Goal: Task Accomplishment & Management: Manage account settings

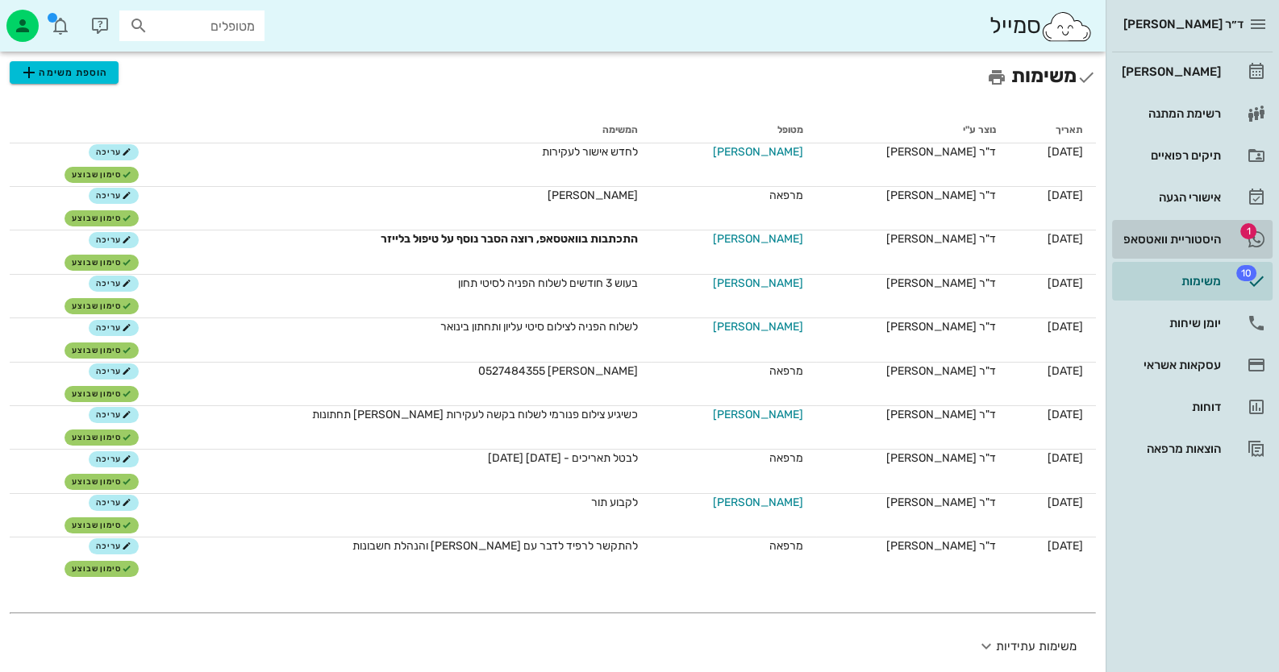
click at [1201, 224] on link "1 היסטוריית וואטסאפ" at bounding box center [1192, 239] width 160 height 39
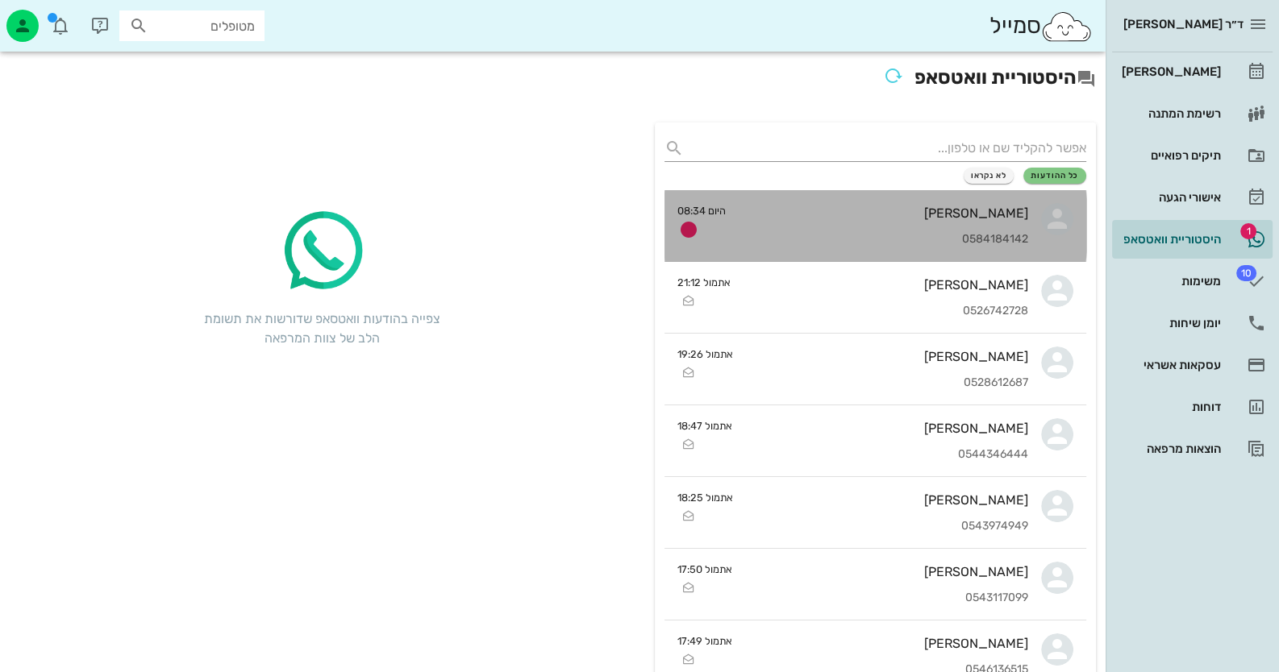
click at [1035, 220] on link "[PERSON_NAME] 0584184142 היום 08:34" at bounding box center [875, 226] width 422 height 72
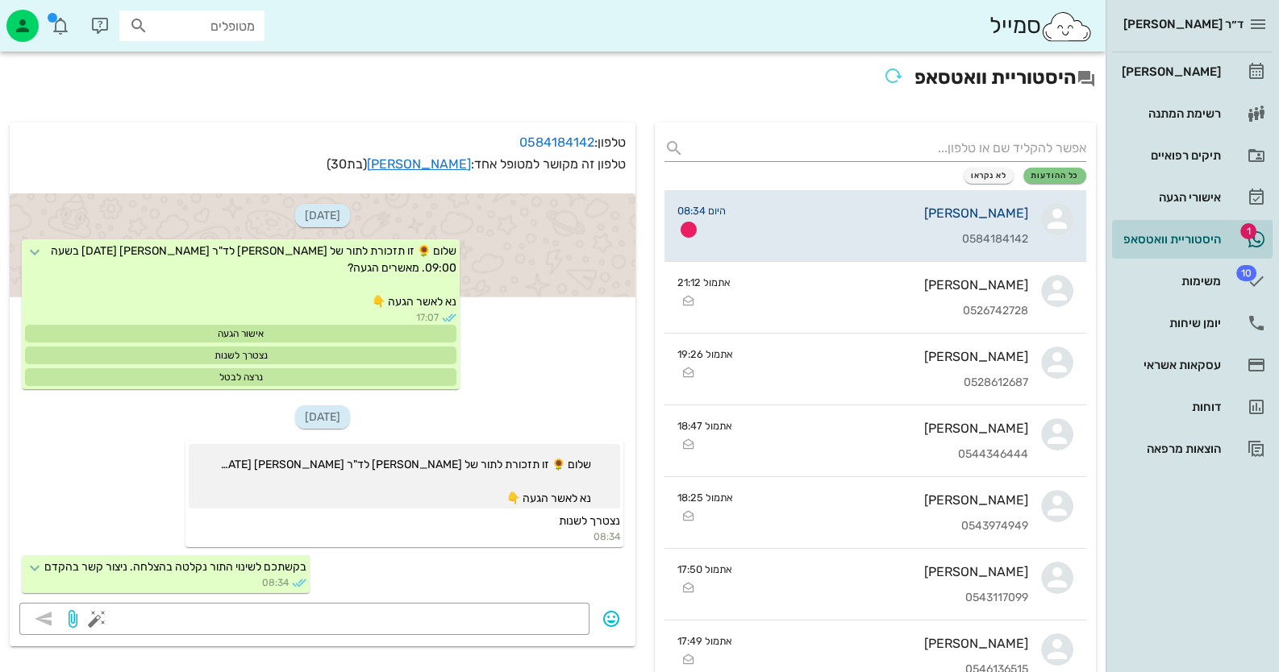
scroll to position [2, 0]
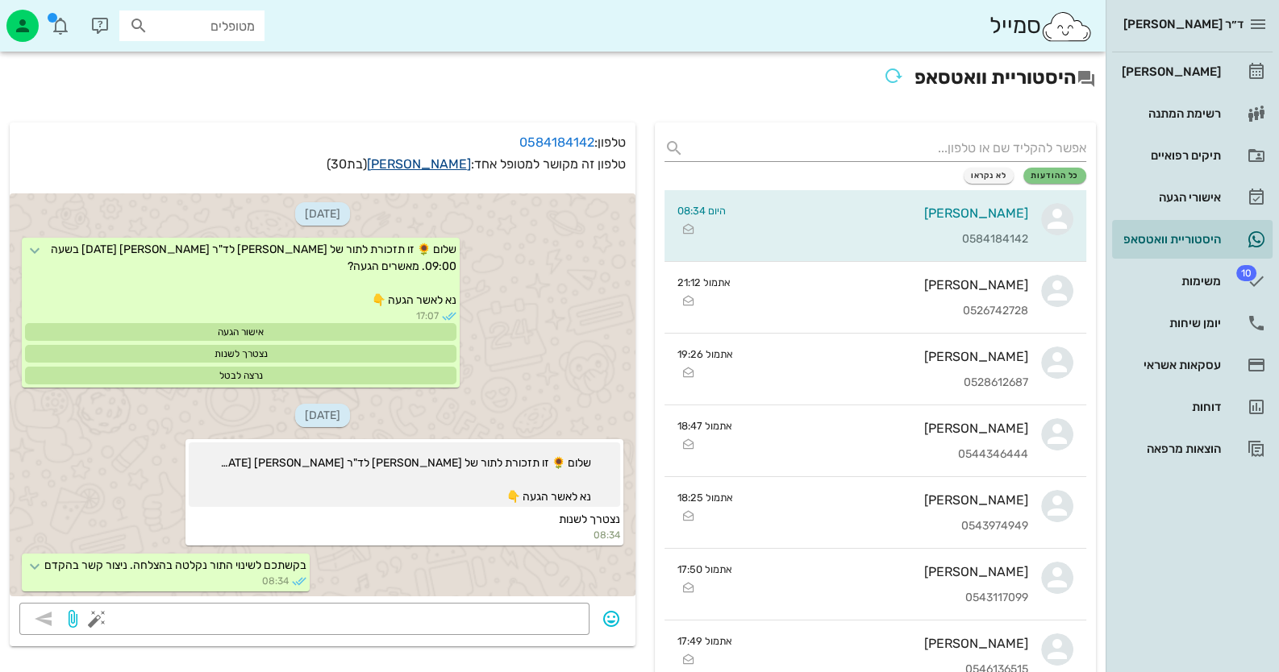
click at [459, 159] on link "[PERSON_NAME]" at bounding box center [419, 163] width 104 height 15
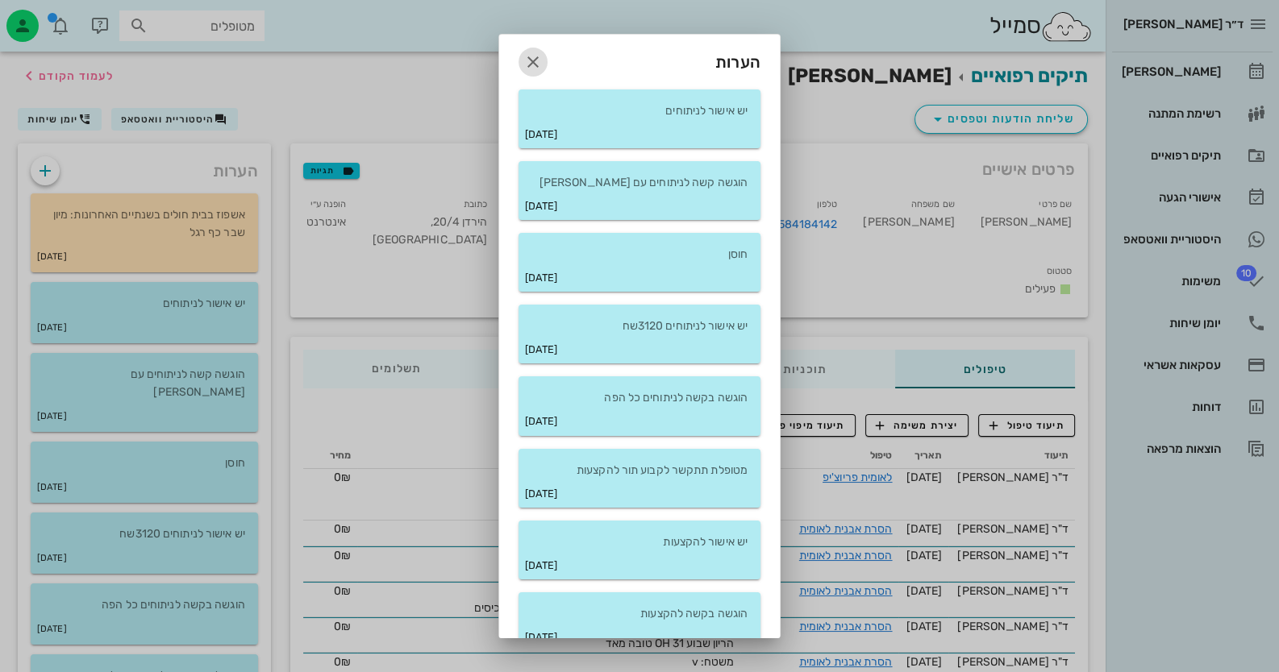
click at [541, 50] on button "button" at bounding box center [532, 62] width 29 height 29
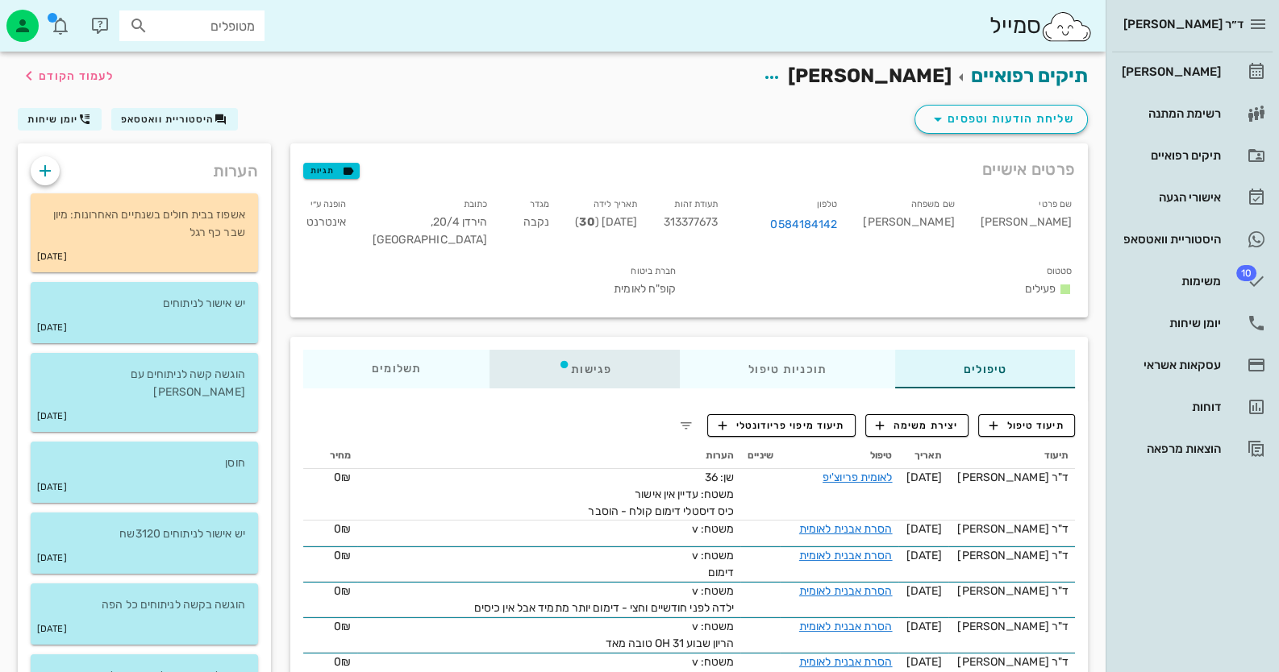
click at [603, 370] on div "פגישות" at bounding box center [584, 369] width 190 height 39
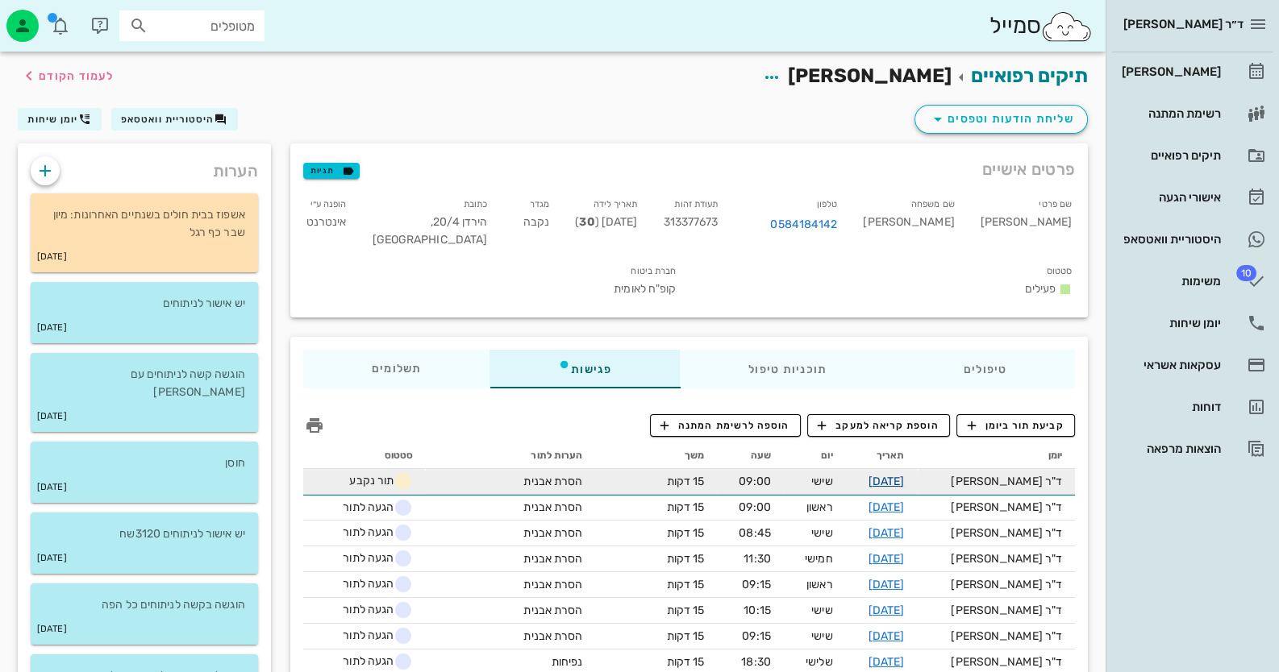
click at [904, 479] on link "26-09-2025" at bounding box center [886, 482] width 36 height 14
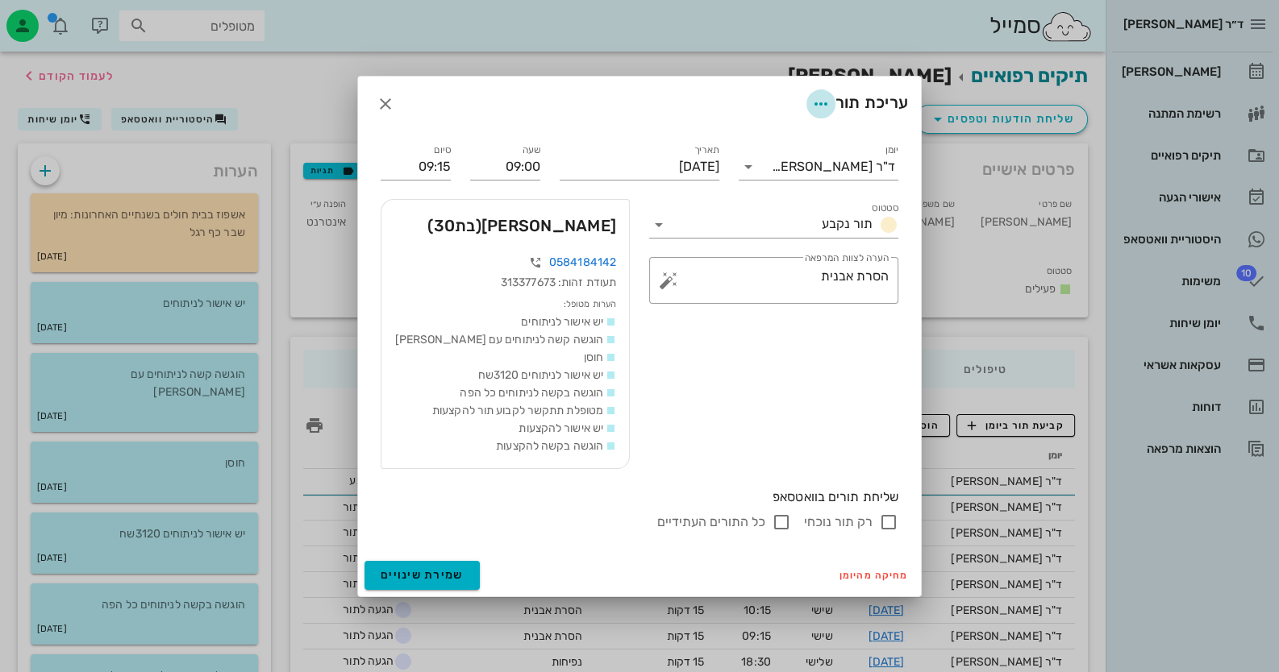
click at [806, 101] on span "button" at bounding box center [820, 103] width 29 height 19
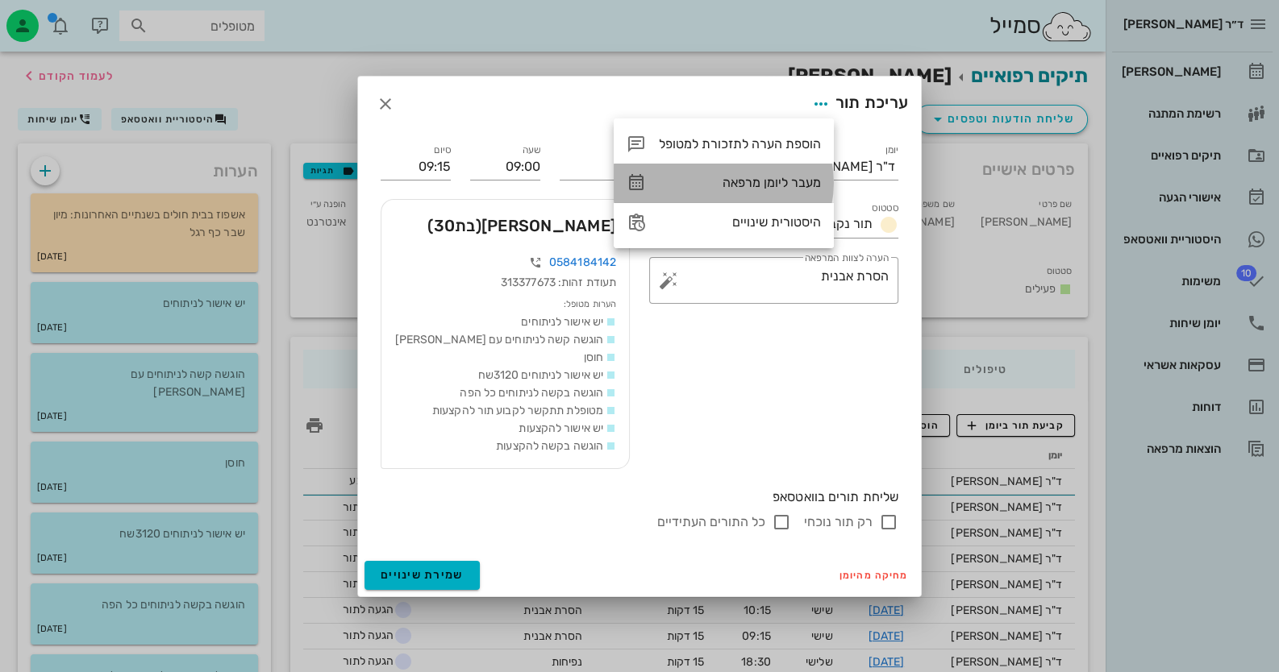
click at [764, 185] on div "מעבר ליומן מרפאה" at bounding box center [740, 182] width 162 height 15
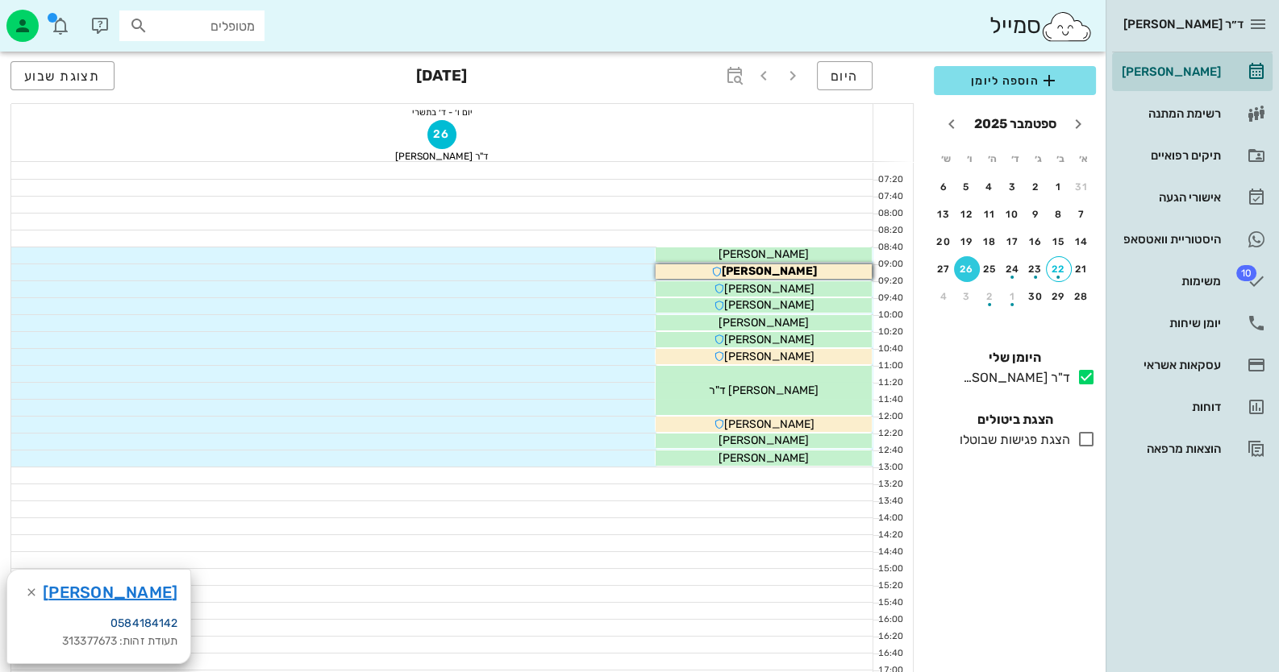
click at [110, 620] on link "0584184142" at bounding box center [143, 624] width 67 height 14
click at [846, 273] on div "הודיה קוסלובסקי" at bounding box center [764, 271] width 216 height 17
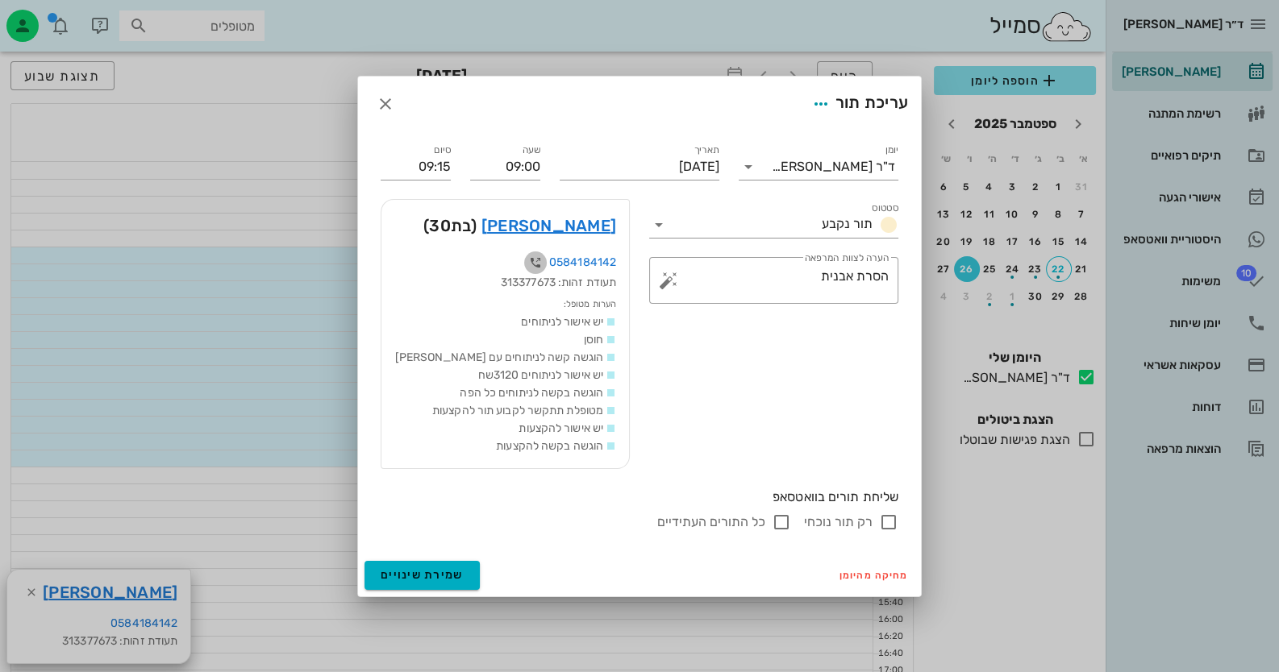
click at [532, 258] on icon "button" at bounding box center [535, 262] width 19 height 19
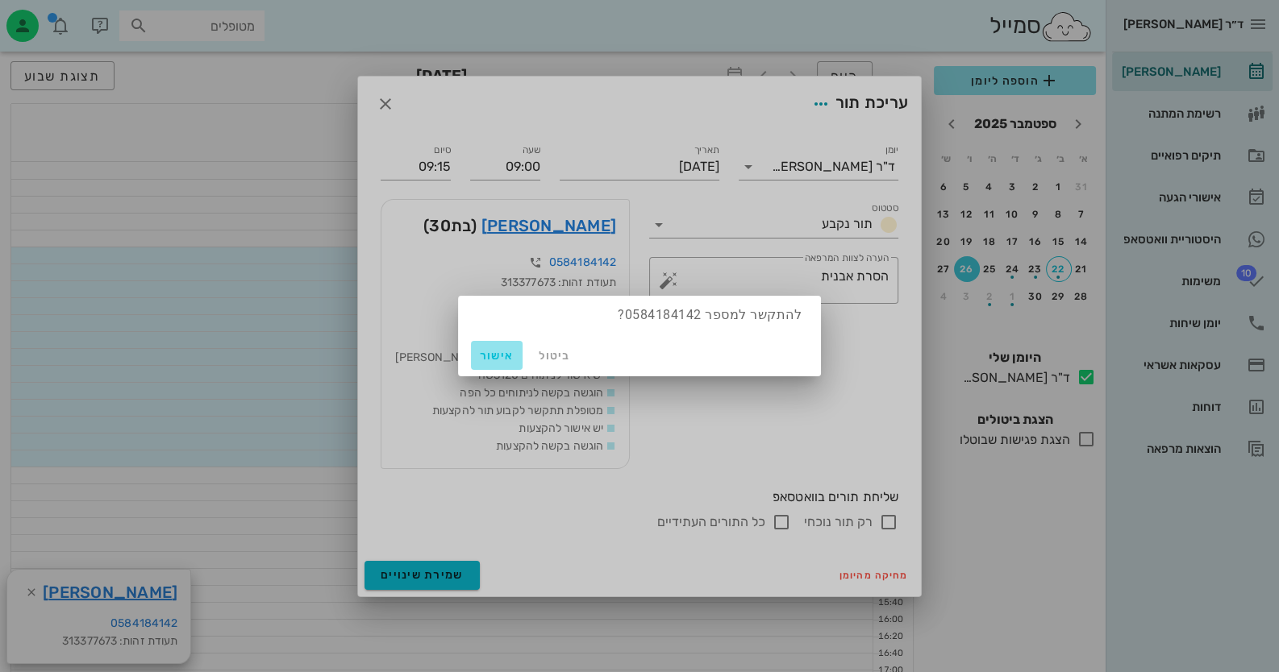
click at [485, 353] on span "אישור" at bounding box center [496, 356] width 39 height 14
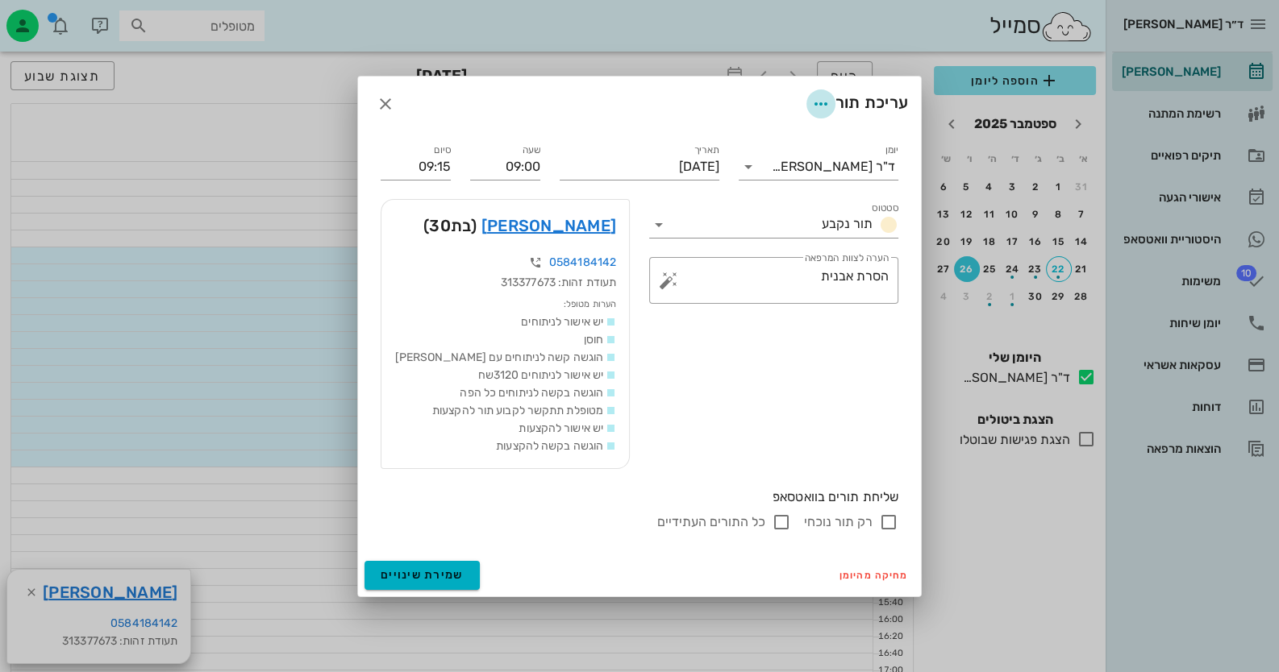
click at [819, 103] on icon "button" at bounding box center [820, 103] width 19 height 19
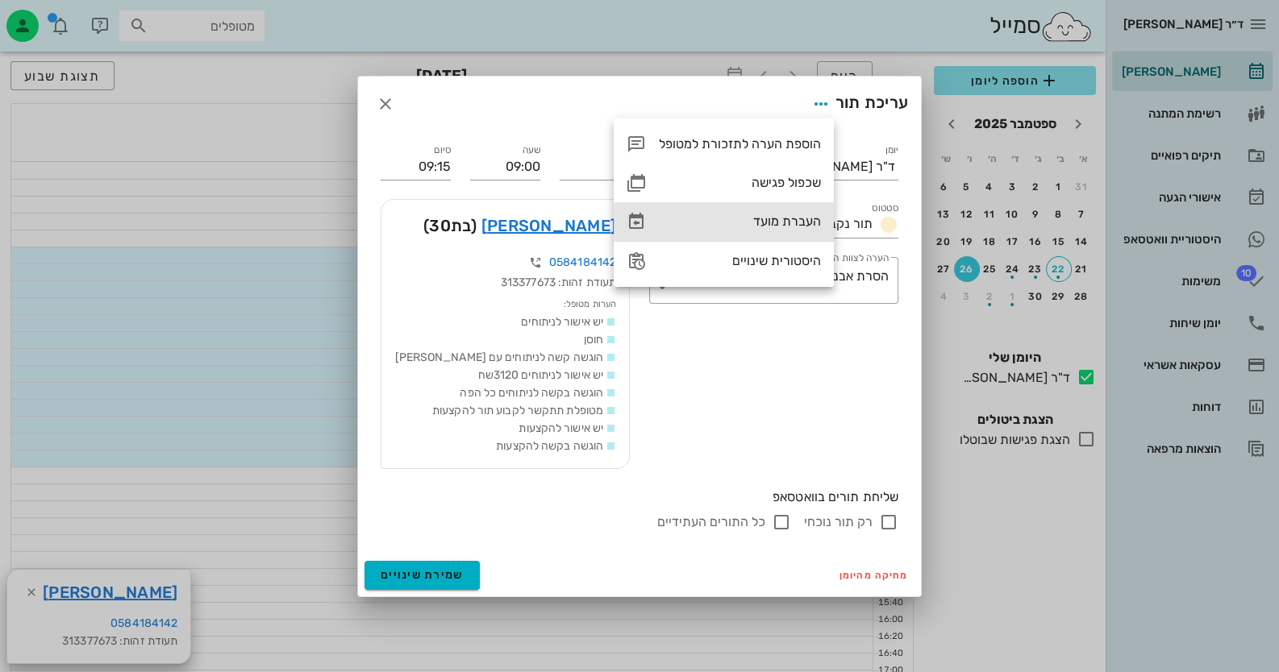
click at [795, 214] on div "העברת מועד" at bounding box center [740, 221] width 162 height 15
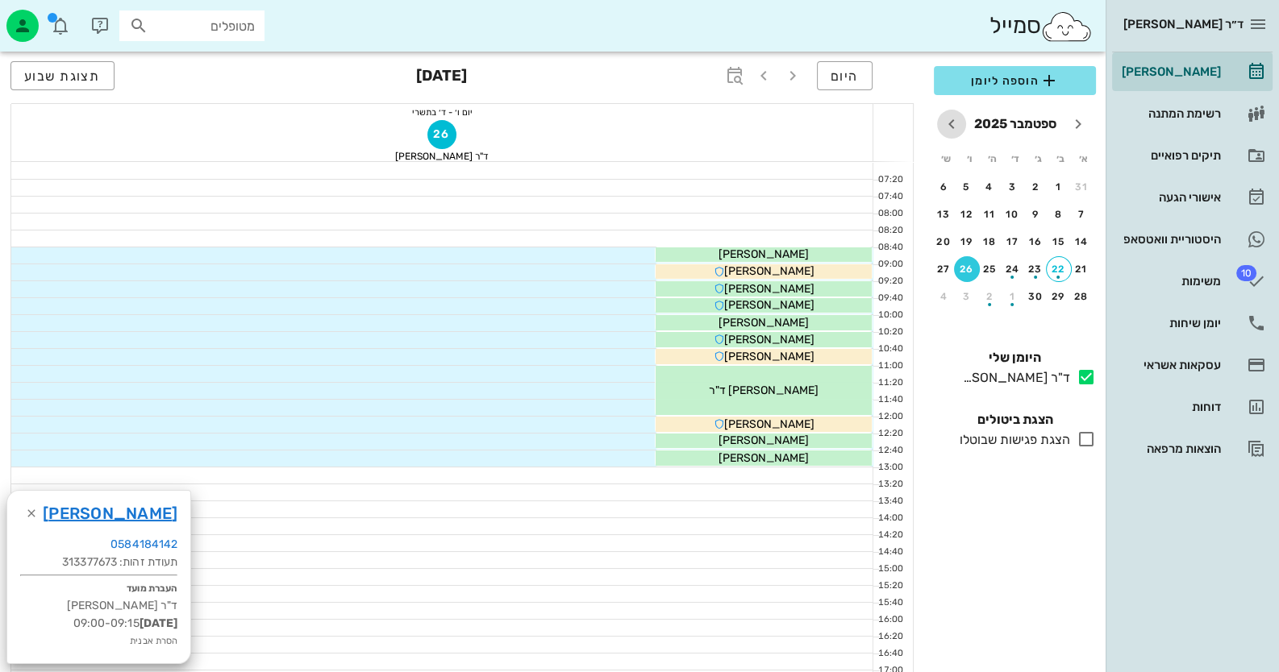
click at [954, 120] on icon "חודש הבא" at bounding box center [951, 123] width 19 height 19
click at [1012, 236] on div "15" at bounding box center [1013, 241] width 26 height 11
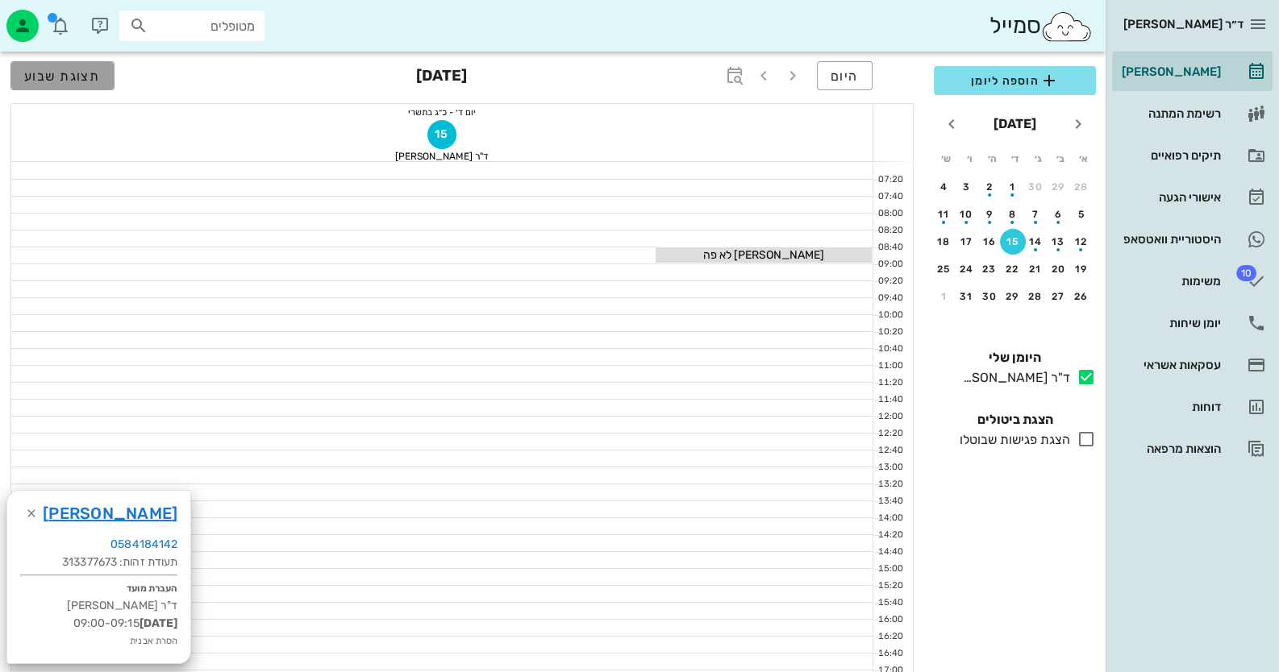
click at [50, 83] on span "תצוגת שבוע" at bounding box center [62, 76] width 77 height 15
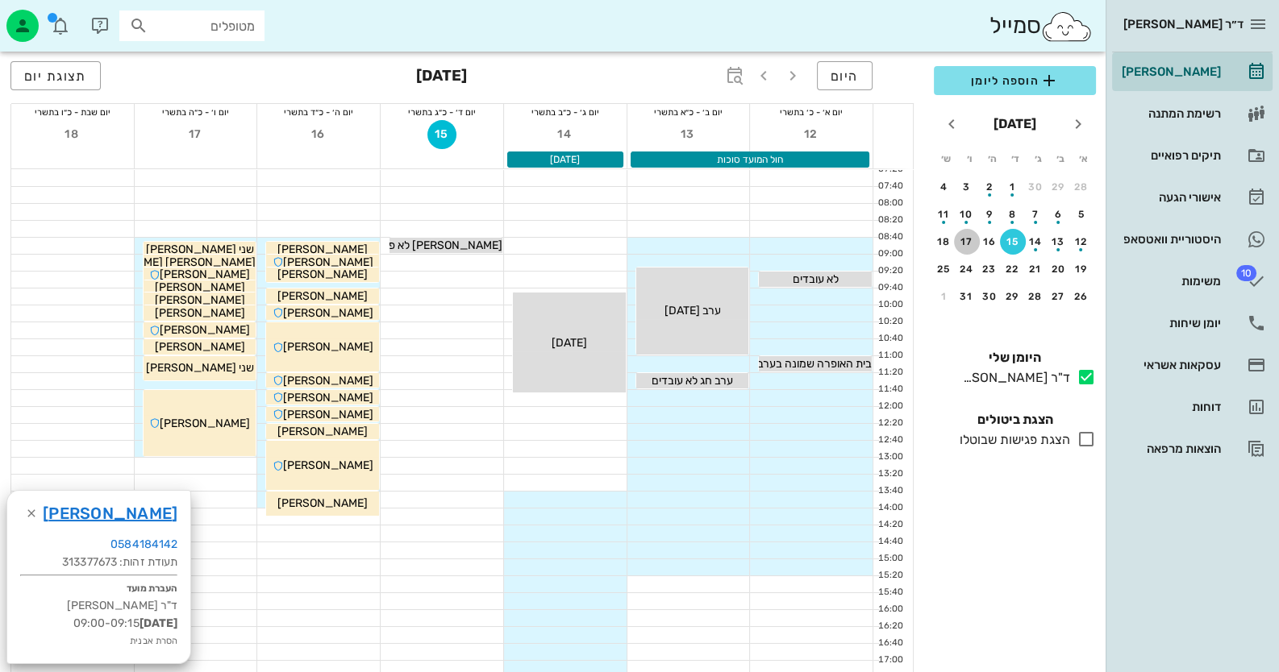
click at [964, 243] on div "17" at bounding box center [967, 241] width 26 height 11
click at [971, 259] on button "24" at bounding box center [967, 269] width 26 height 26
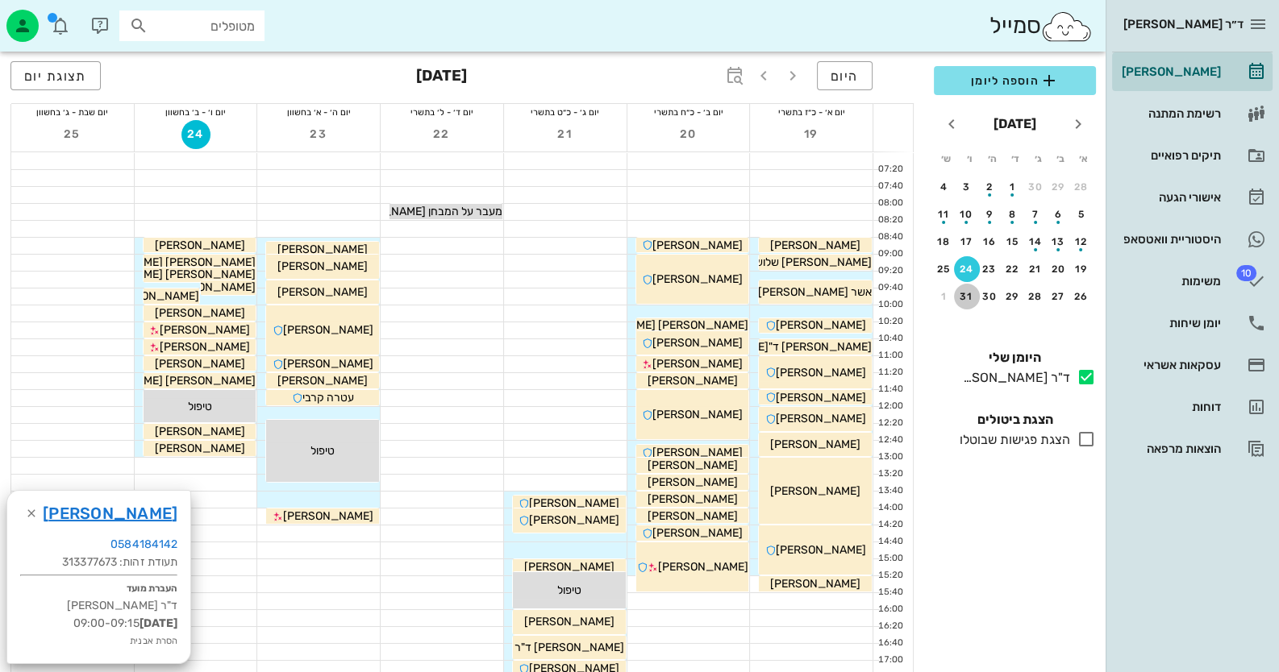
click at [968, 300] on div "31" at bounding box center [967, 296] width 26 height 11
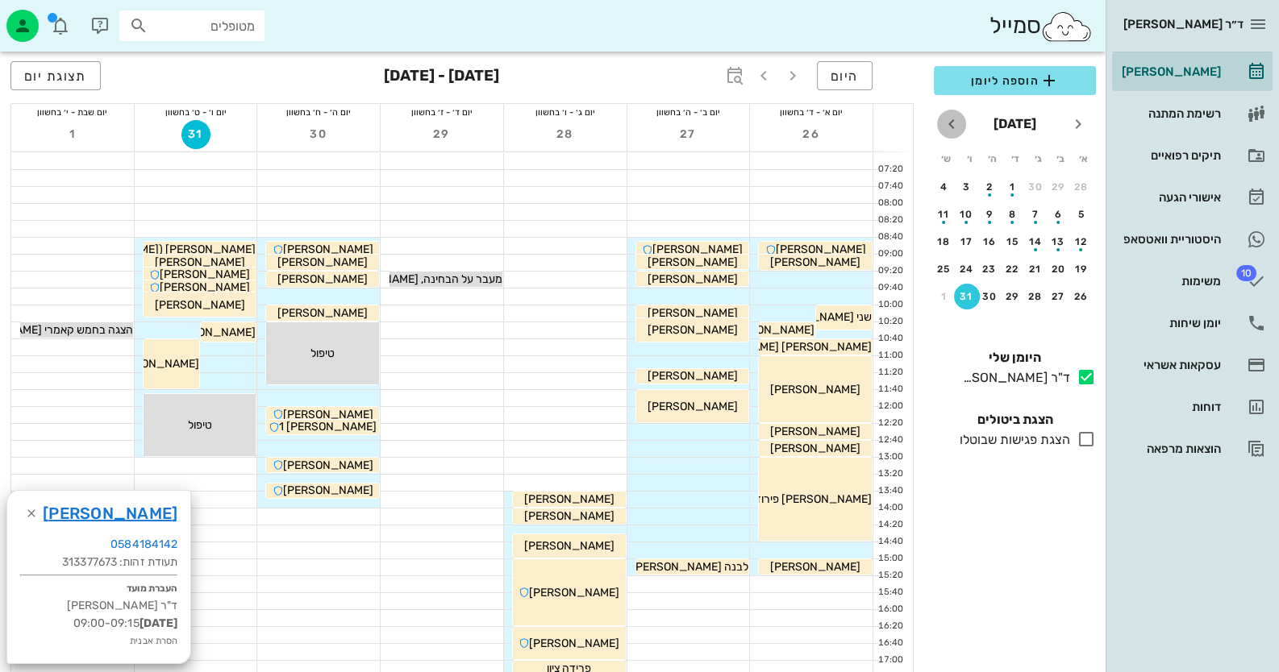
click at [956, 110] on button "חודש הבא" at bounding box center [951, 124] width 29 height 29
click at [967, 214] on div "7" at bounding box center [967, 214] width 26 height 11
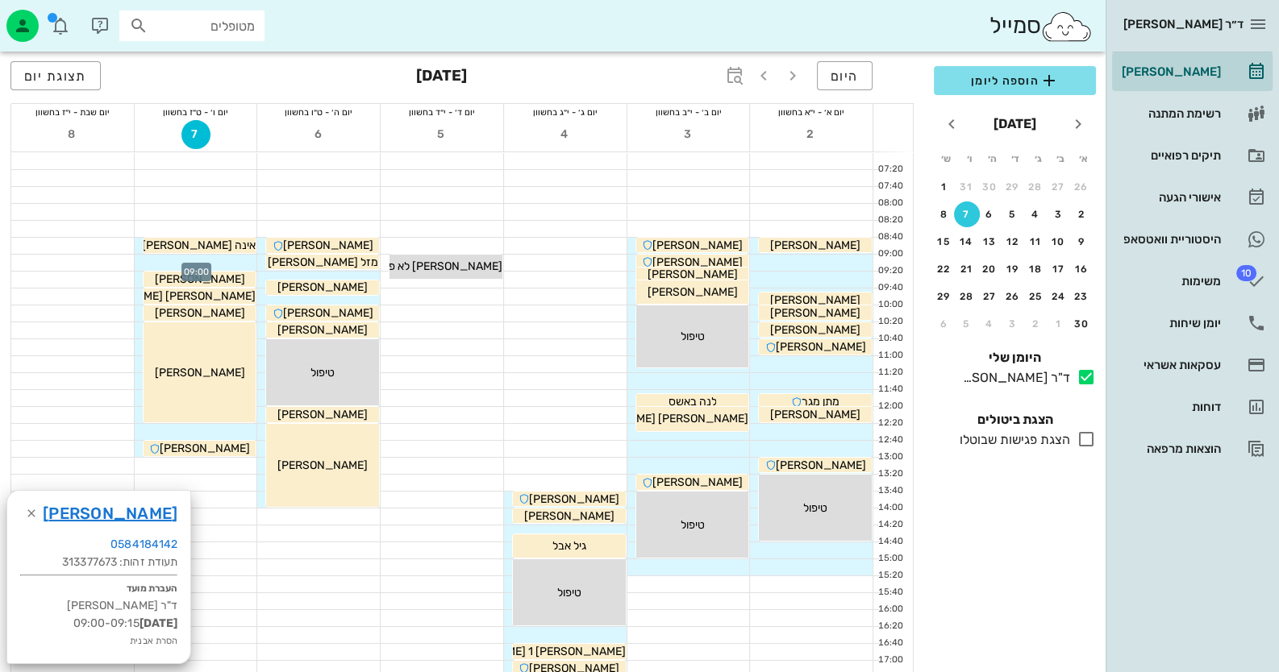
click at [218, 258] on div at bounding box center [196, 263] width 123 height 16
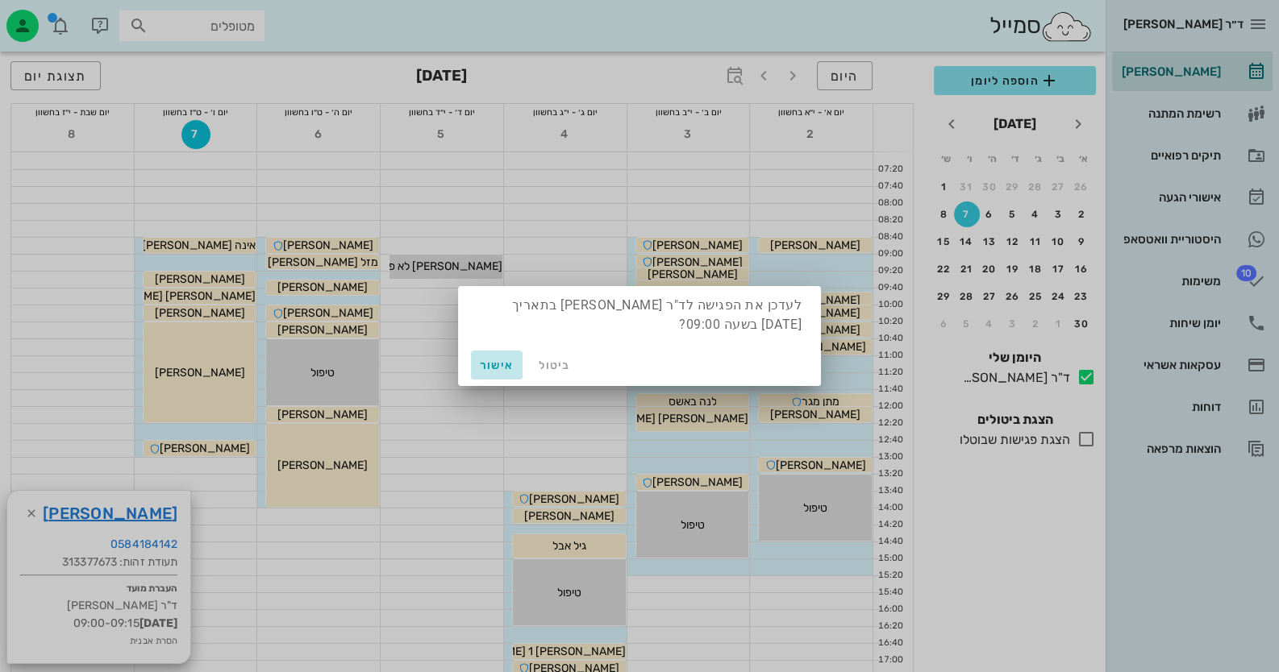
click at [504, 364] on span "אישור" at bounding box center [496, 366] width 39 height 14
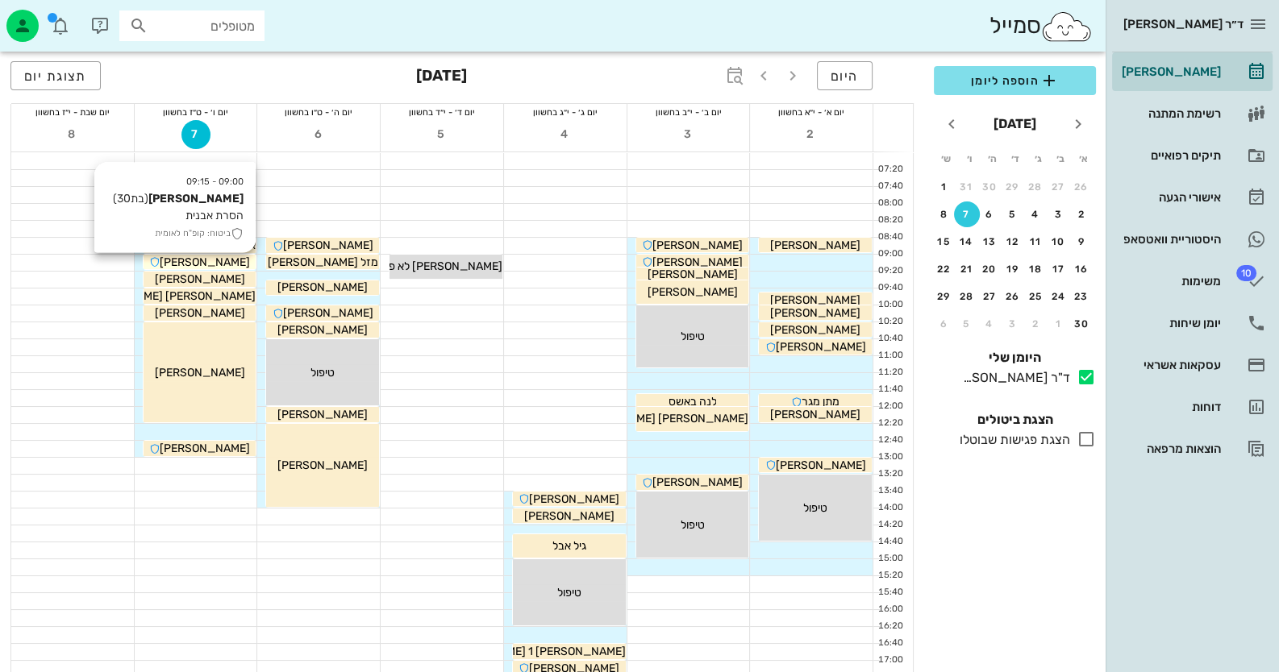
click at [247, 260] on div "הודיה קוסלובסקי" at bounding box center [200, 262] width 113 height 17
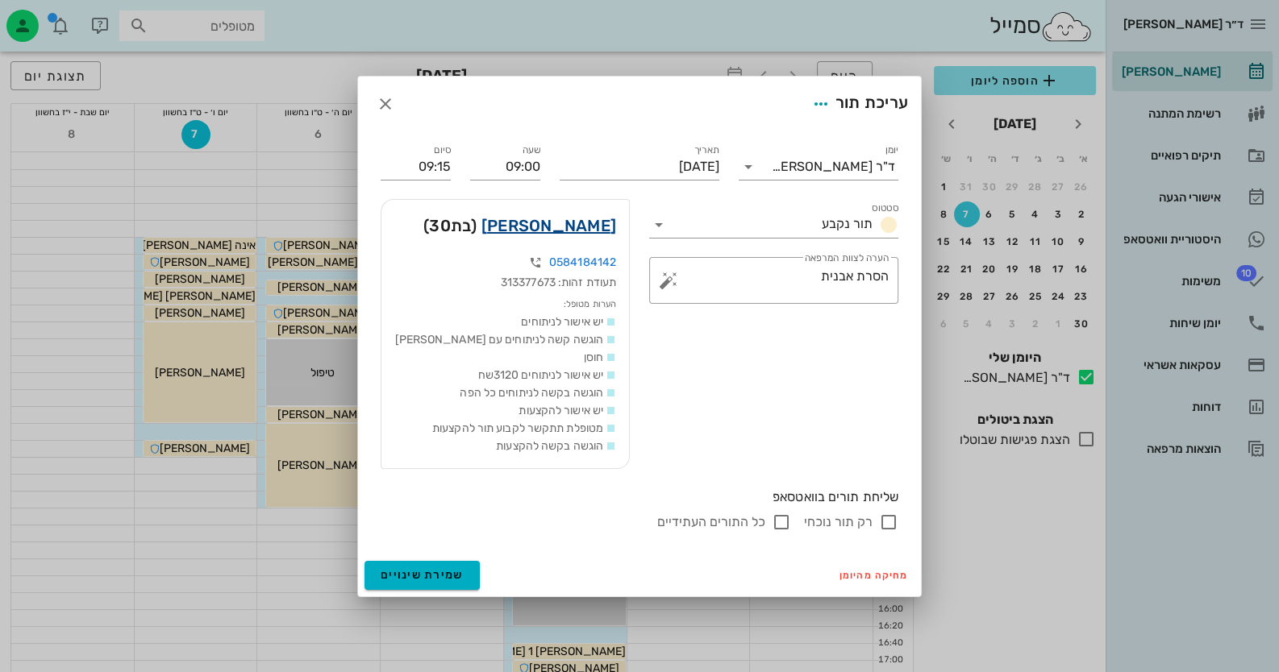
click at [592, 224] on link "הודיה קוסלובסקי" at bounding box center [548, 226] width 135 height 26
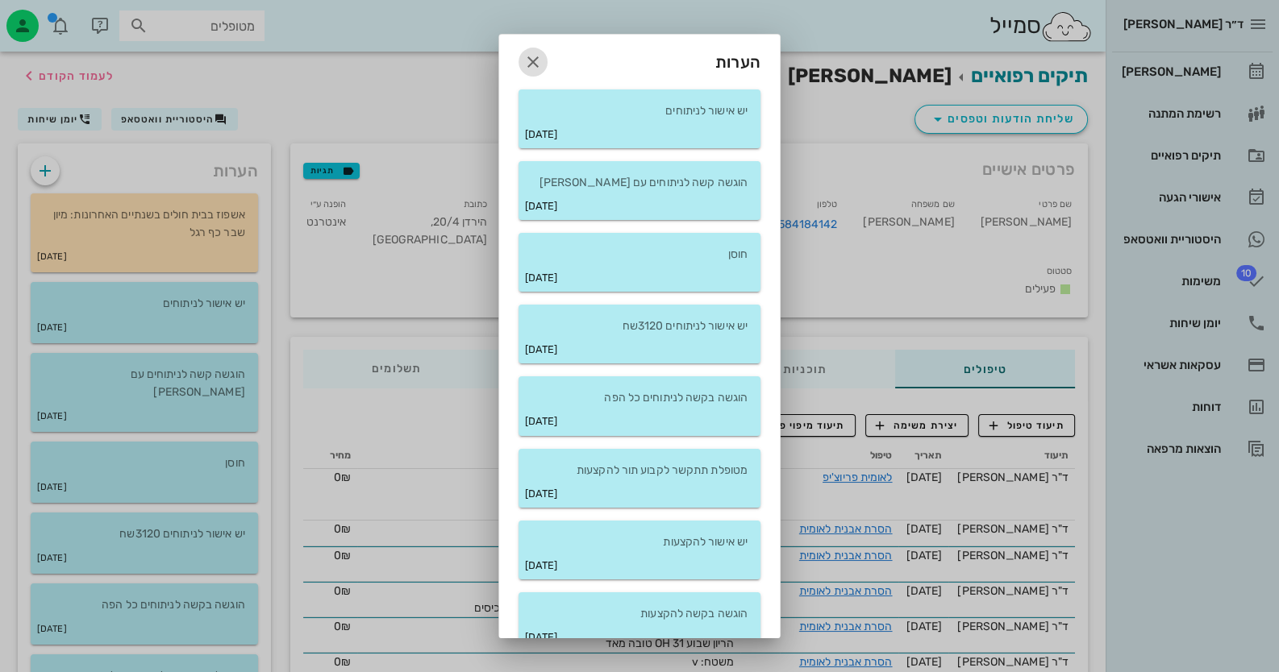
click at [539, 54] on icon "button" at bounding box center [532, 61] width 19 height 19
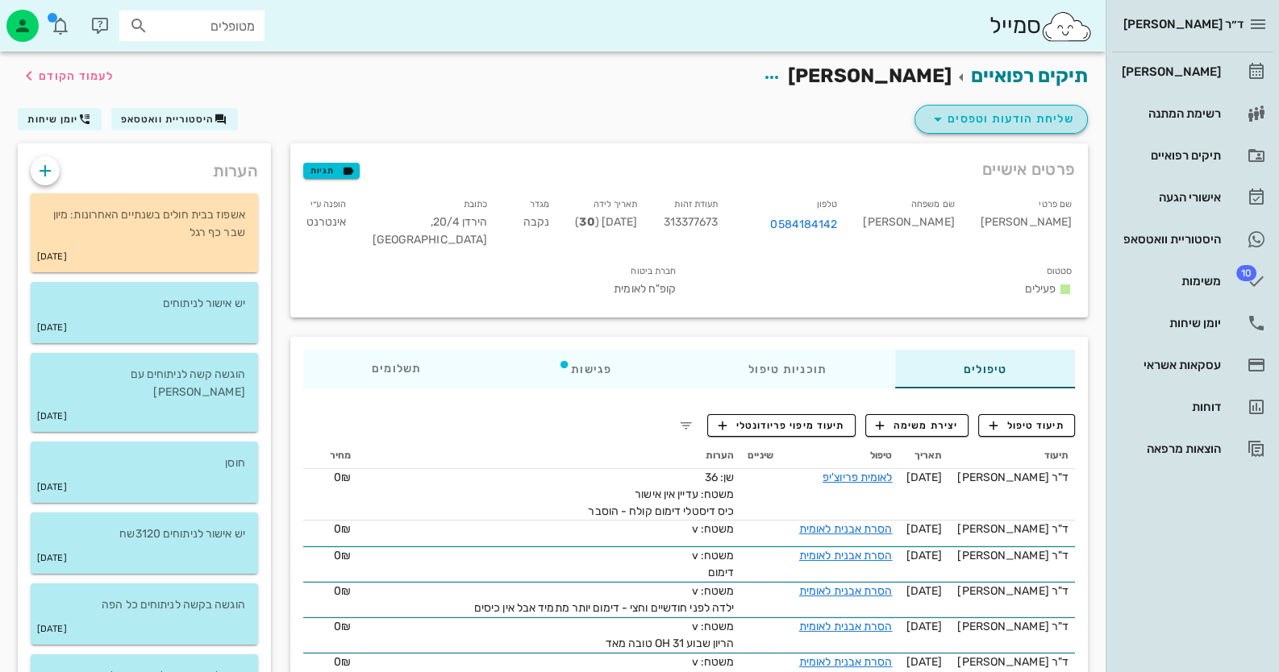
click at [972, 118] on span "שליחת הודעות וטפסים" at bounding box center [1001, 119] width 146 height 19
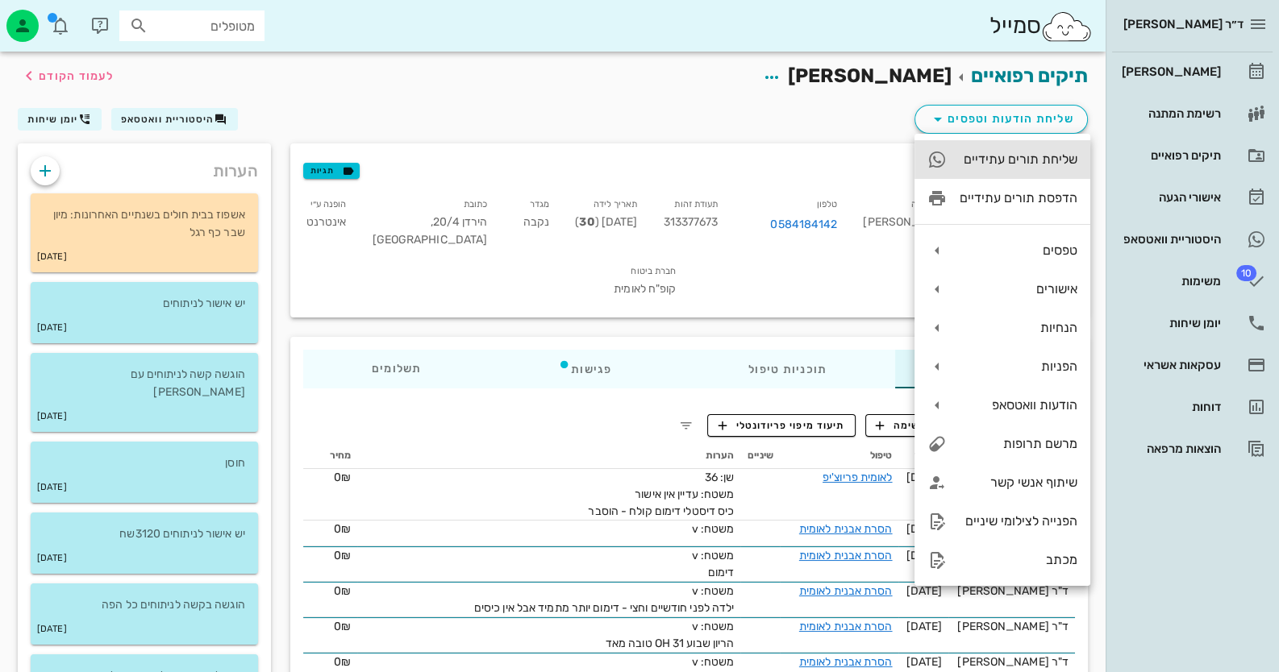
click at [996, 153] on div "שליחת תורים עתידיים" at bounding box center [1019, 159] width 118 height 15
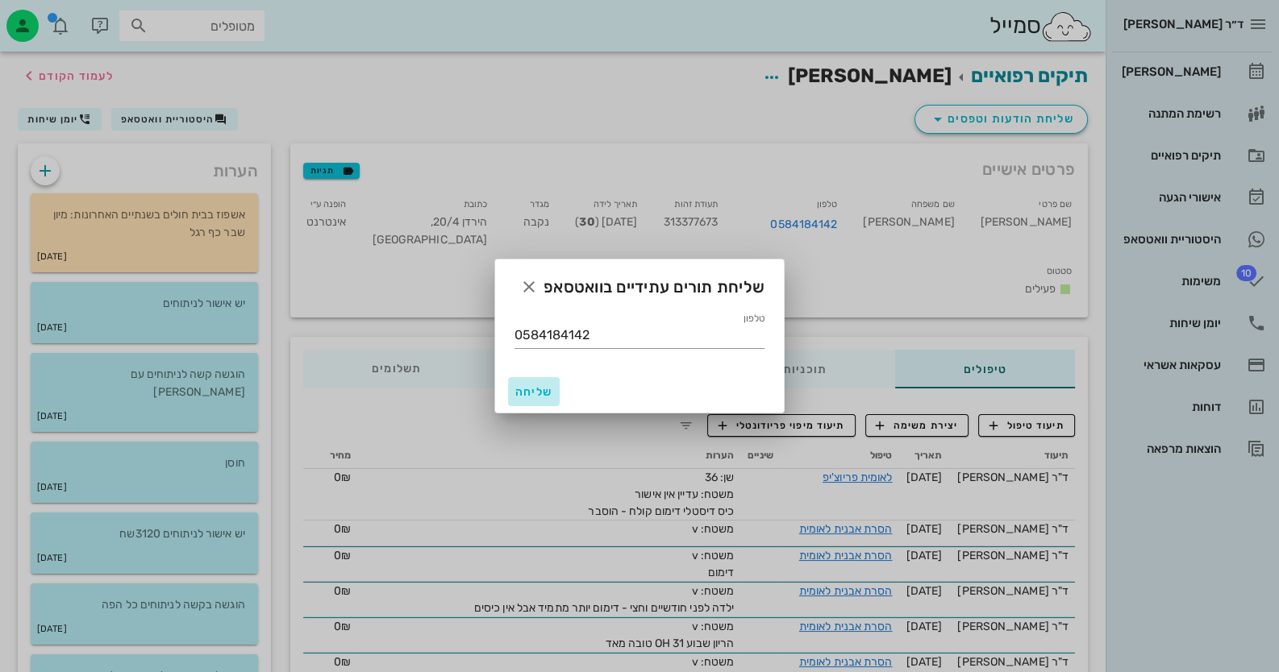
click at [537, 387] on span "שליחה" at bounding box center [533, 392] width 39 height 14
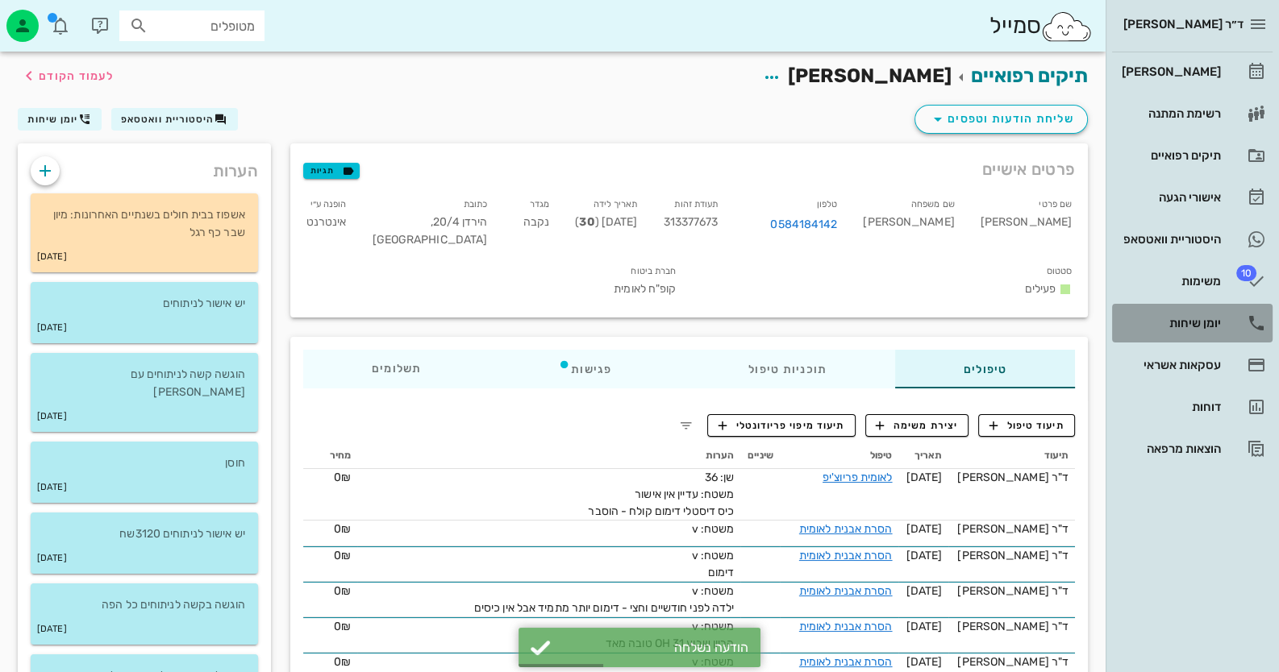
click at [1205, 327] on div "יומן שיחות" at bounding box center [1169, 323] width 102 height 13
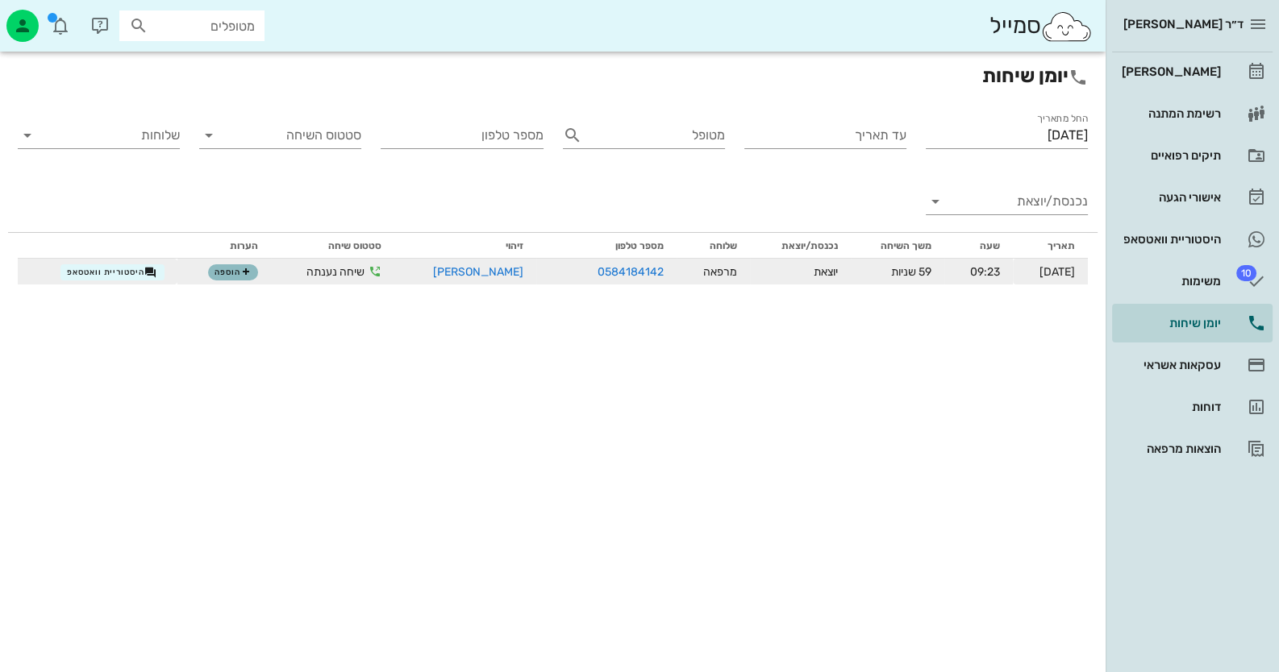
click at [214, 274] on span "הוספה" at bounding box center [231, 273] width 35 height 10
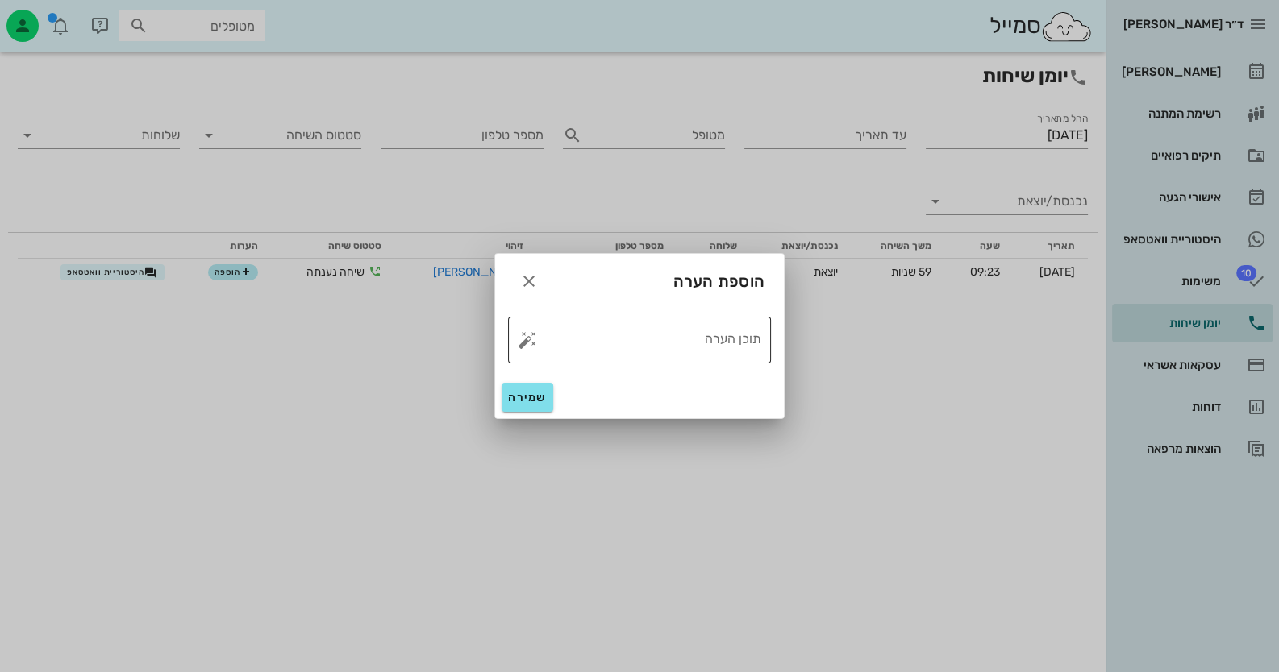
click at [523, 341] on button "button" at bounding box center [527, 340] width 19 height 19
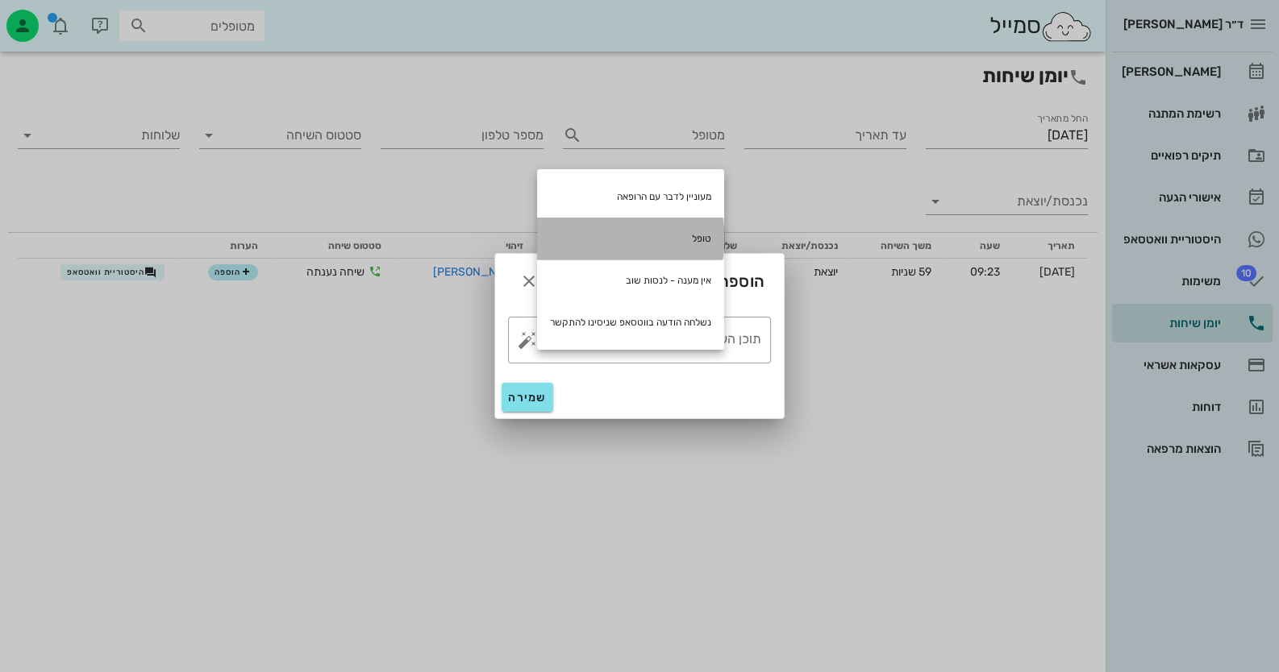
click at [647, 244] on div "טופל" at bounding box center [630, 239] width 187 height 42
type textarea "טופל"
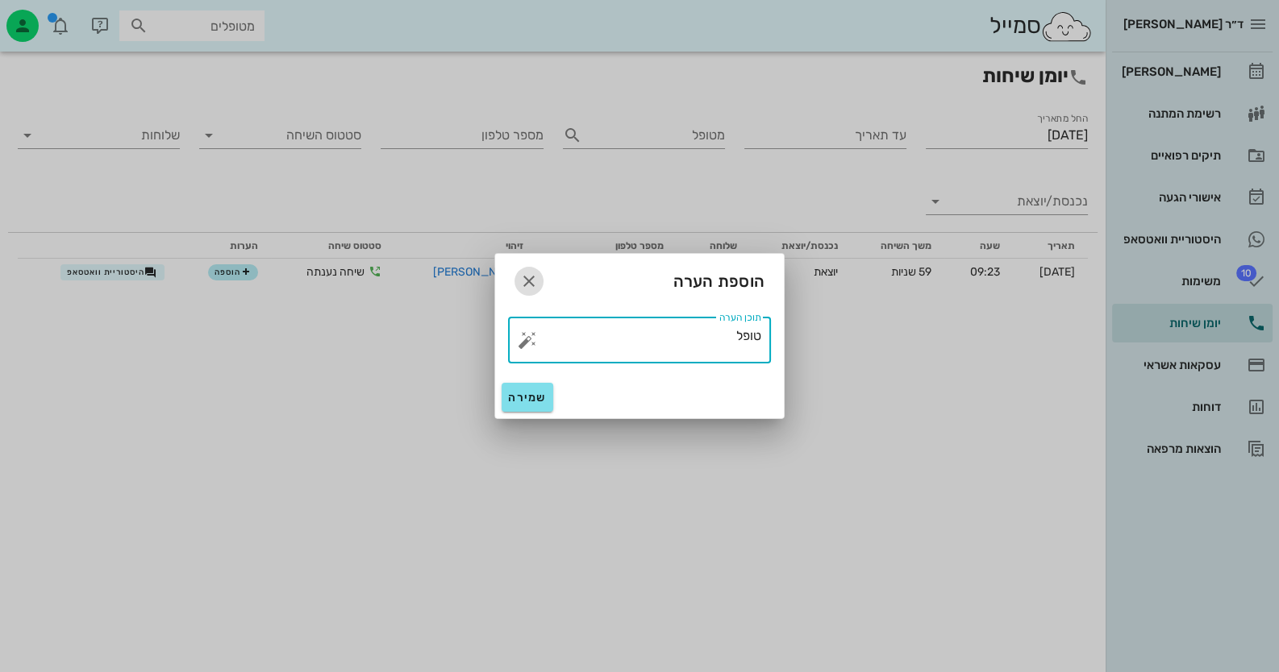
click at [523, 281] on icon "button" at bounding box center [528, 281] width 19 height 19
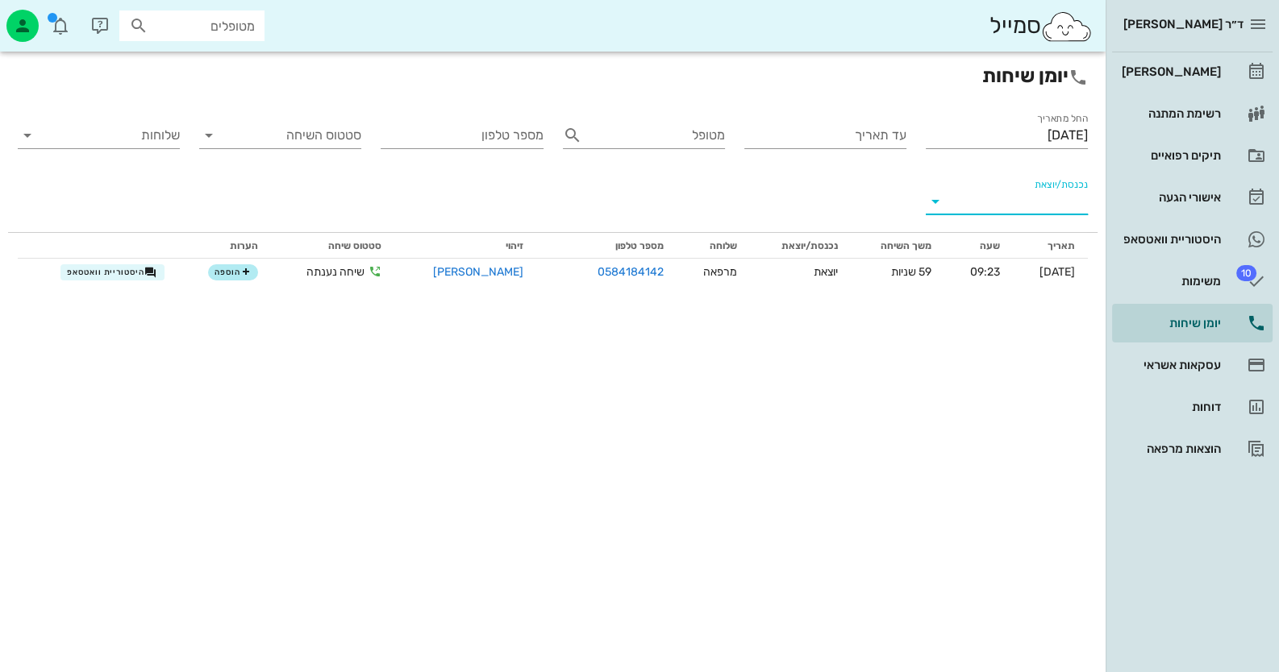
click at [1029, 209] on input "נכנסת/יוצאת" at bounding box center [1019, 202] width 136 height 26
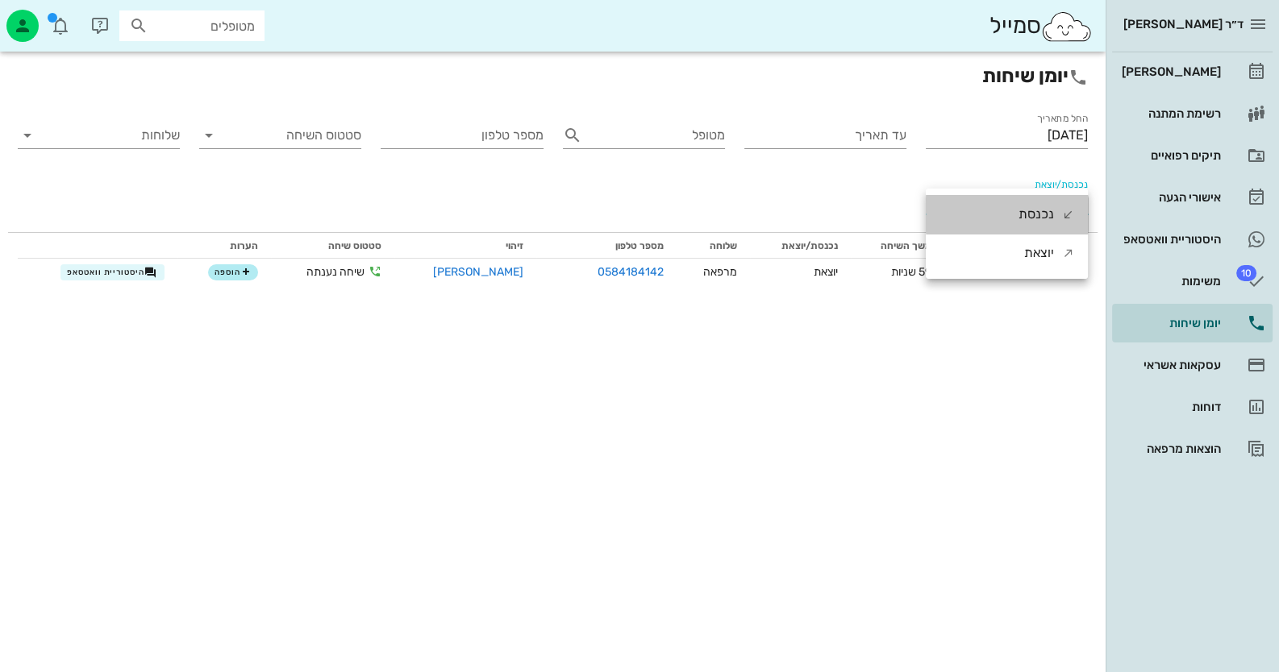
click at [1029, 209] on div "נכנסת" at bounding box center [1035, 214] width 35 height 39
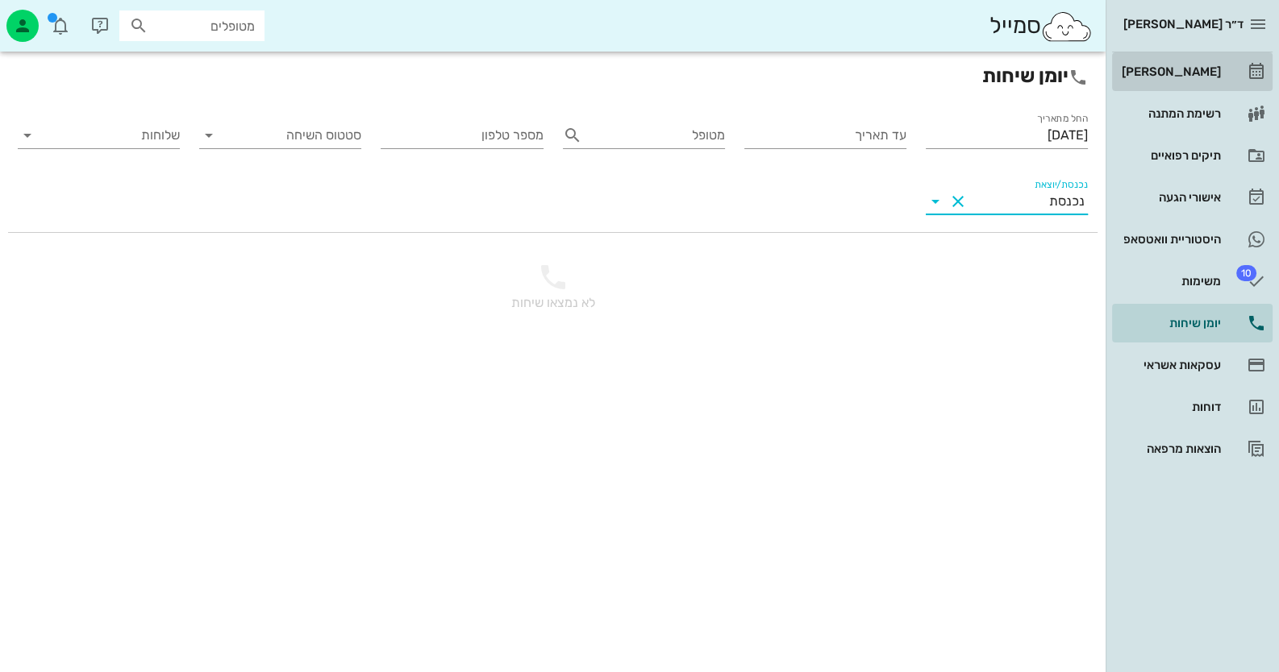
click at [1186, 81] on div "[PERSON_NAME]" at bounding box center [1169, 72] width 102 height 26
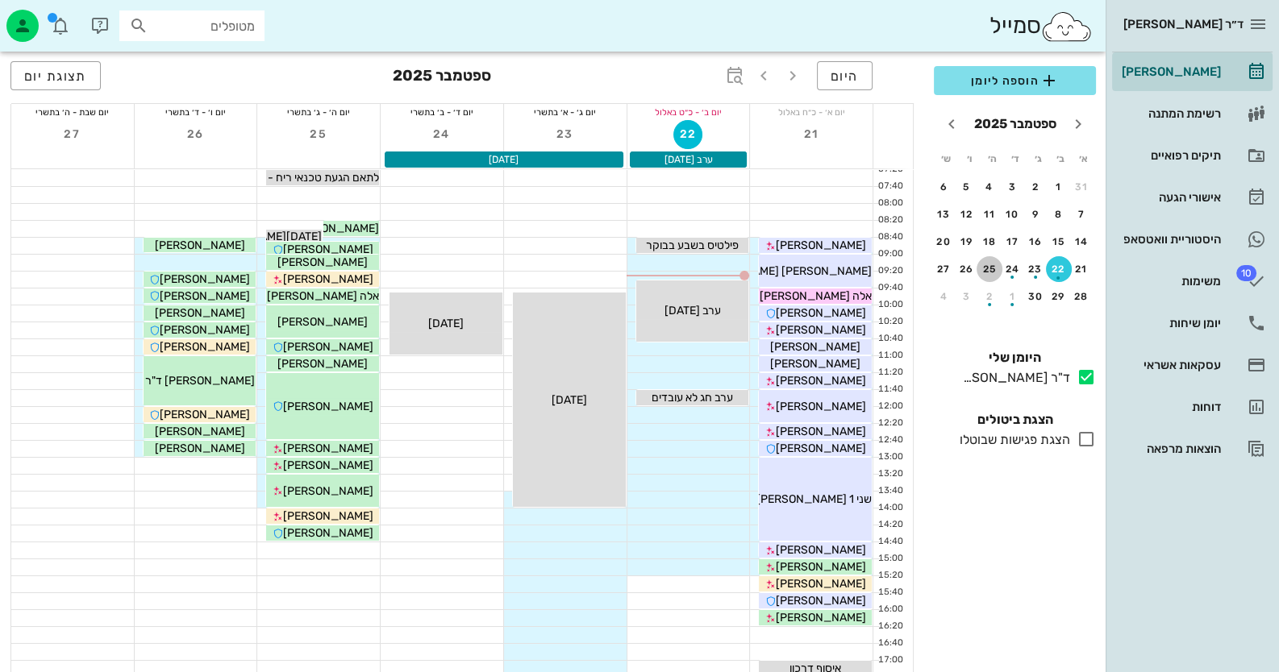
click at [993, 269] on div "25" at bounding box center [989, 269] width 26 height 11
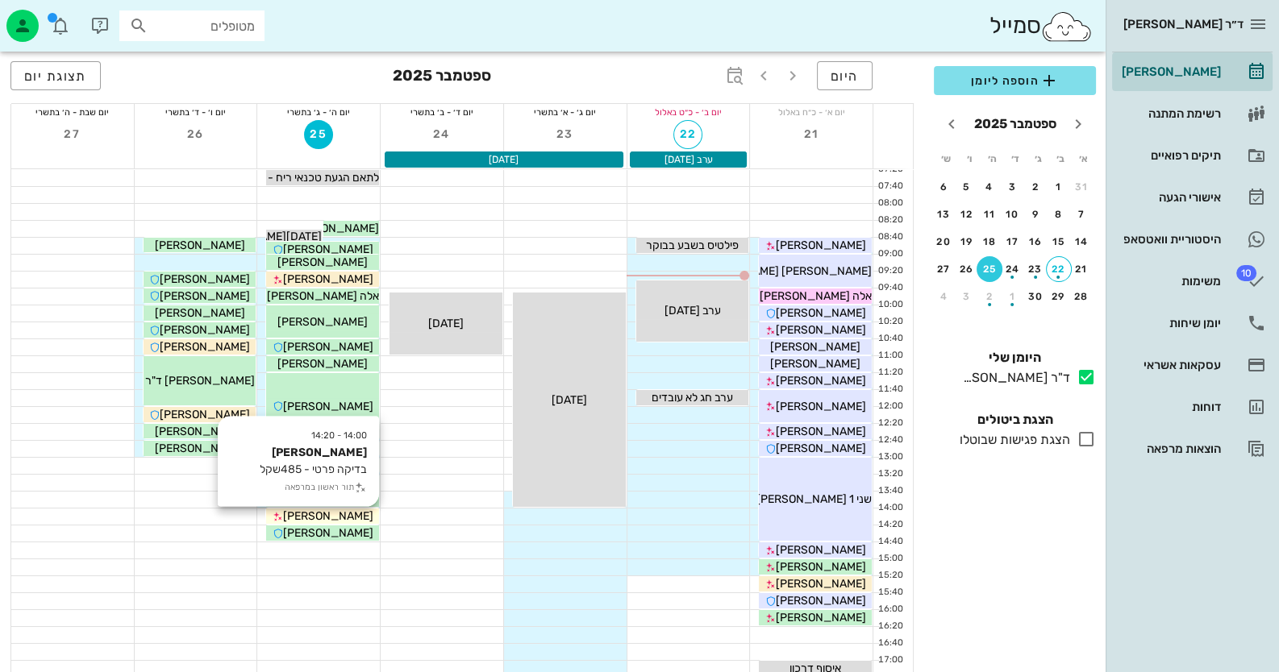
click at [353, 518] on span "[PERSON_NAME]" at bounding box center [328, 517] width 90 height 14
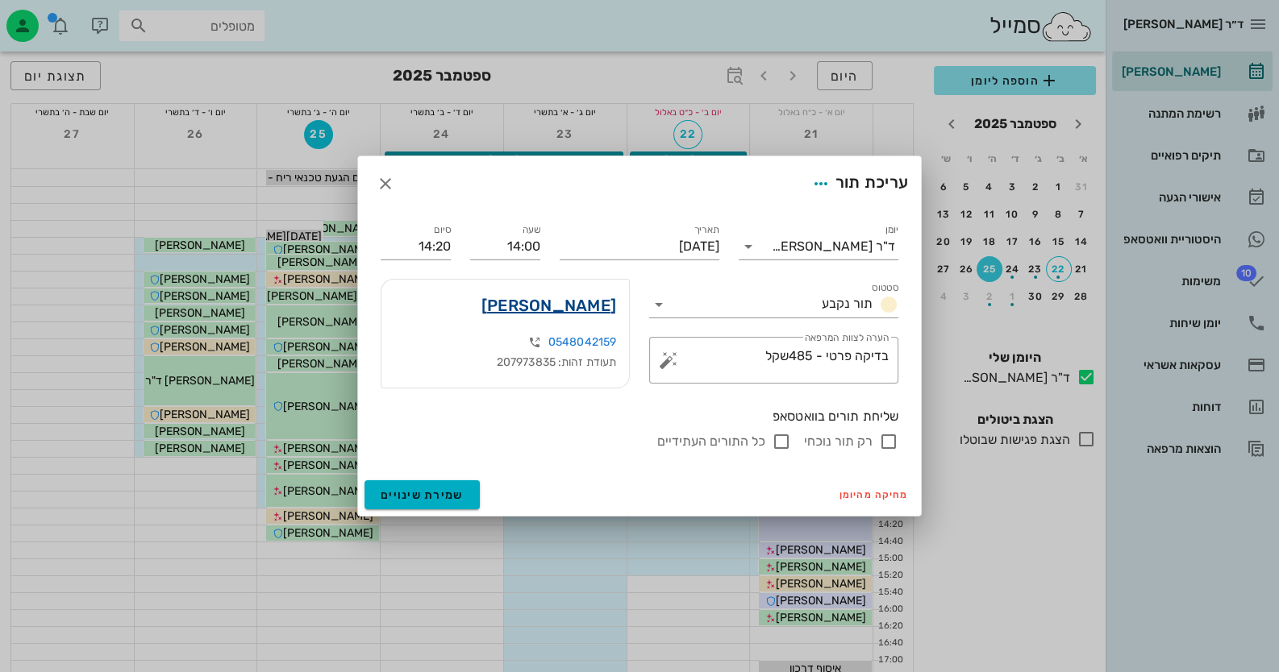
click at [597, 309] on link "בר עמוס אפוטה" at bounding box center [548, 306] width 135 height 26
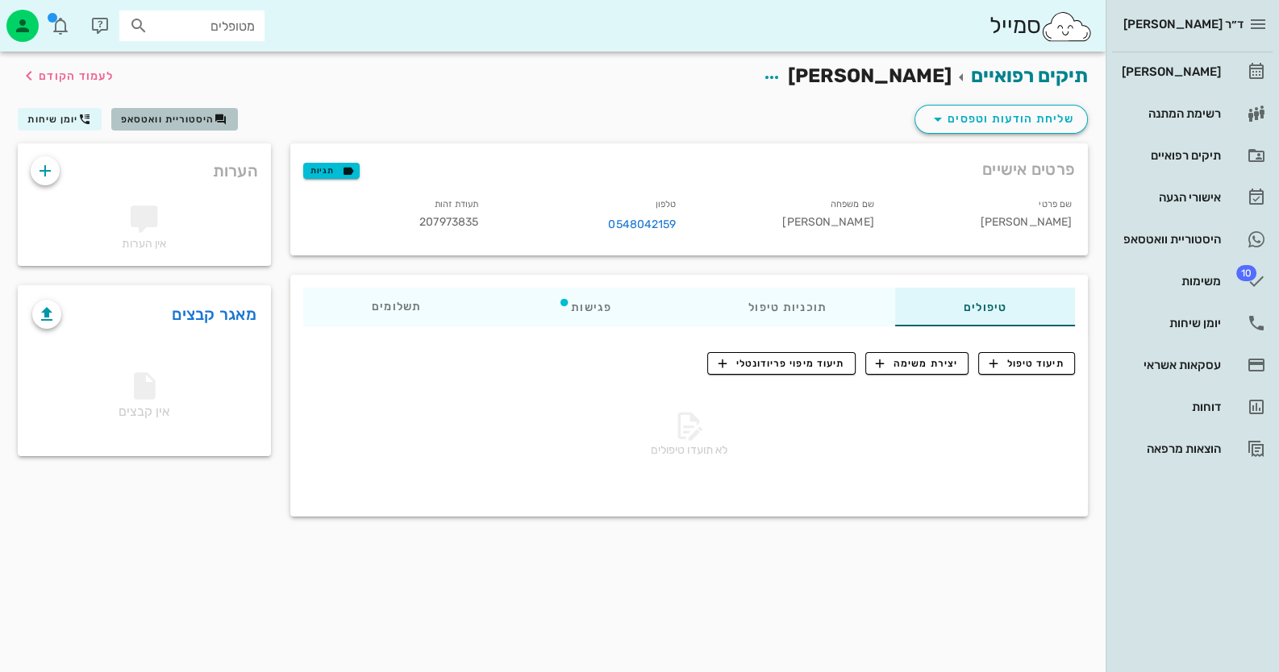
click at [173, 119] on span "היסטוריית וואטסאפ" at bounding box center [168, 119] width 94 height 11
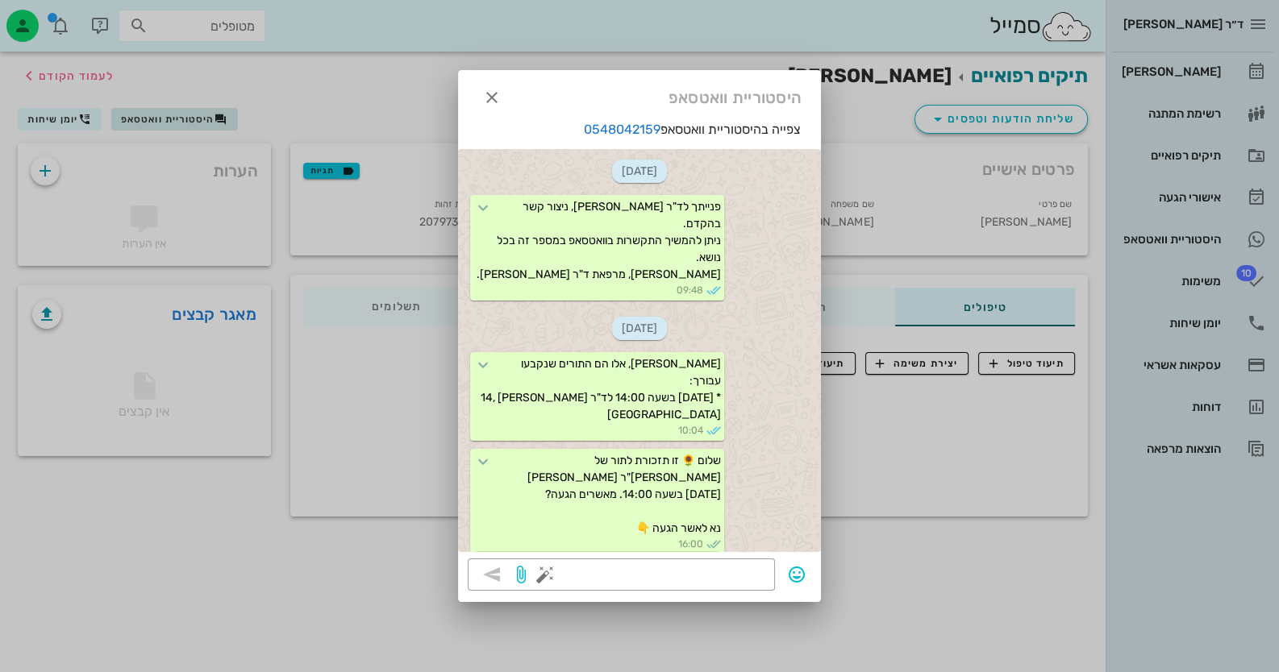
scroll to position [85, 0]
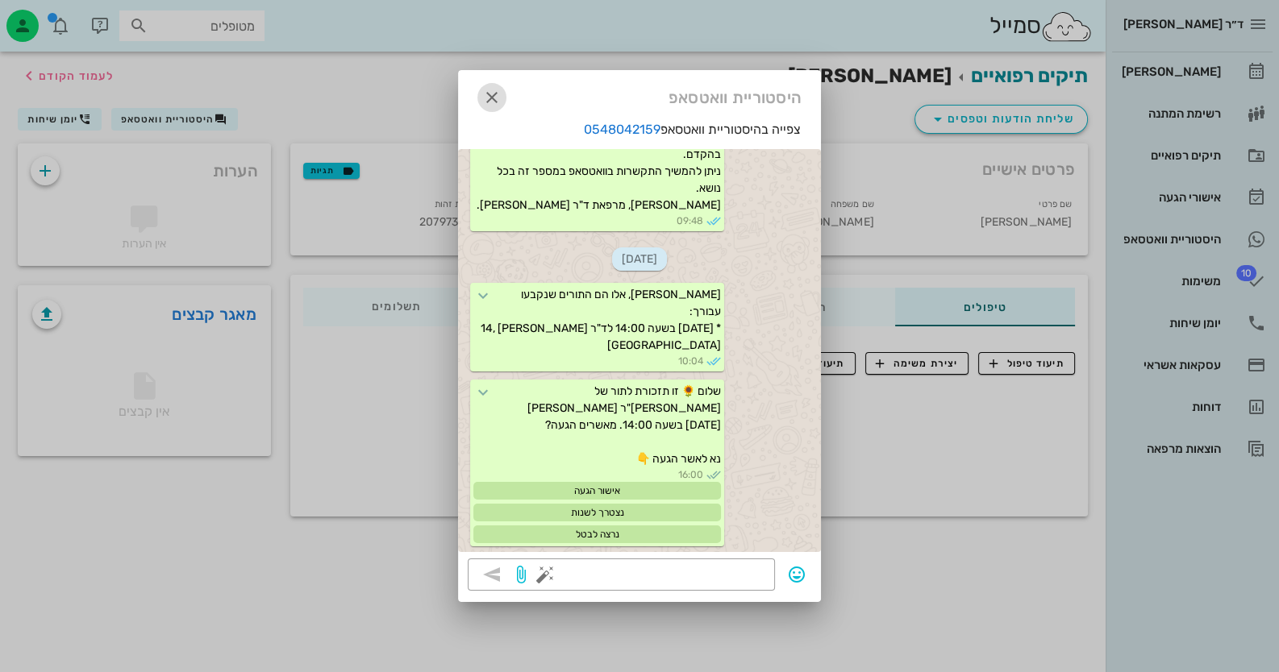
click at [496, 104] on icon "button" at bounding box center [491, 97] width 19 height 19
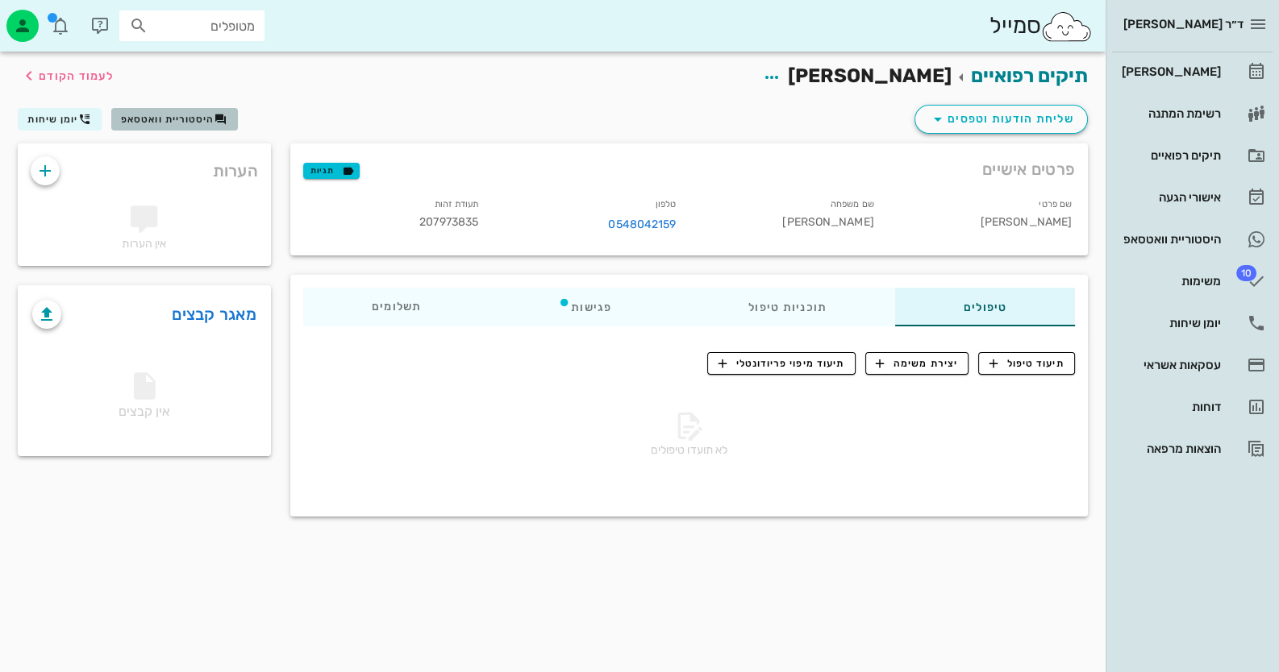
click at [228, 116] on button "היסטוריית וואטסאפ" at bounding box center [174, 119] width 127 height 23
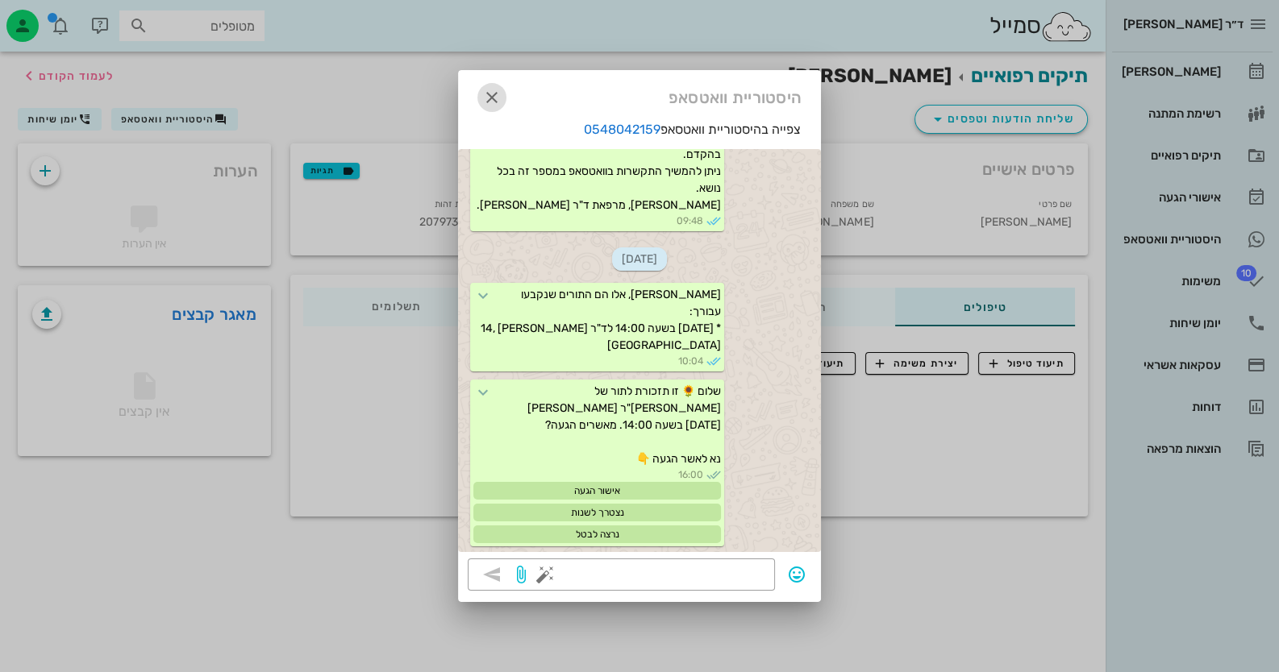
click at [485, 90] on icon "button" at bounding box center [491, 97] width 19 height 19
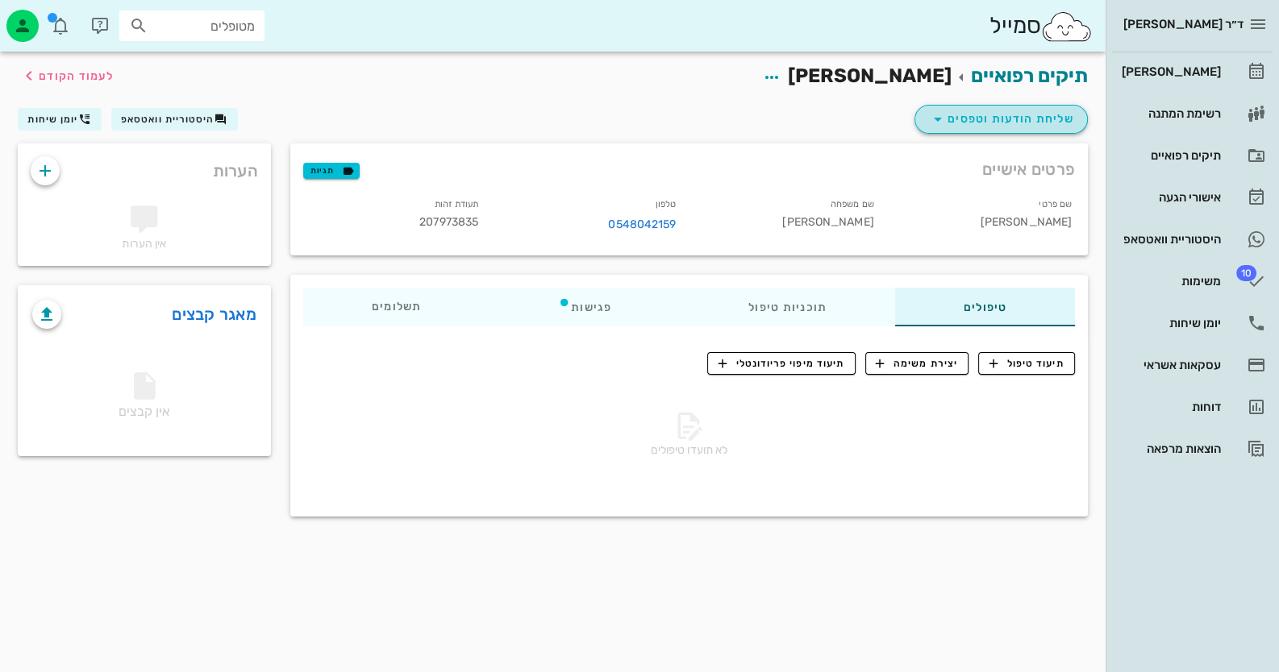
click at [976, 127] on span "שליחת הודעות וטפסים" at bounding box center [1001, 119] width 146 height 19
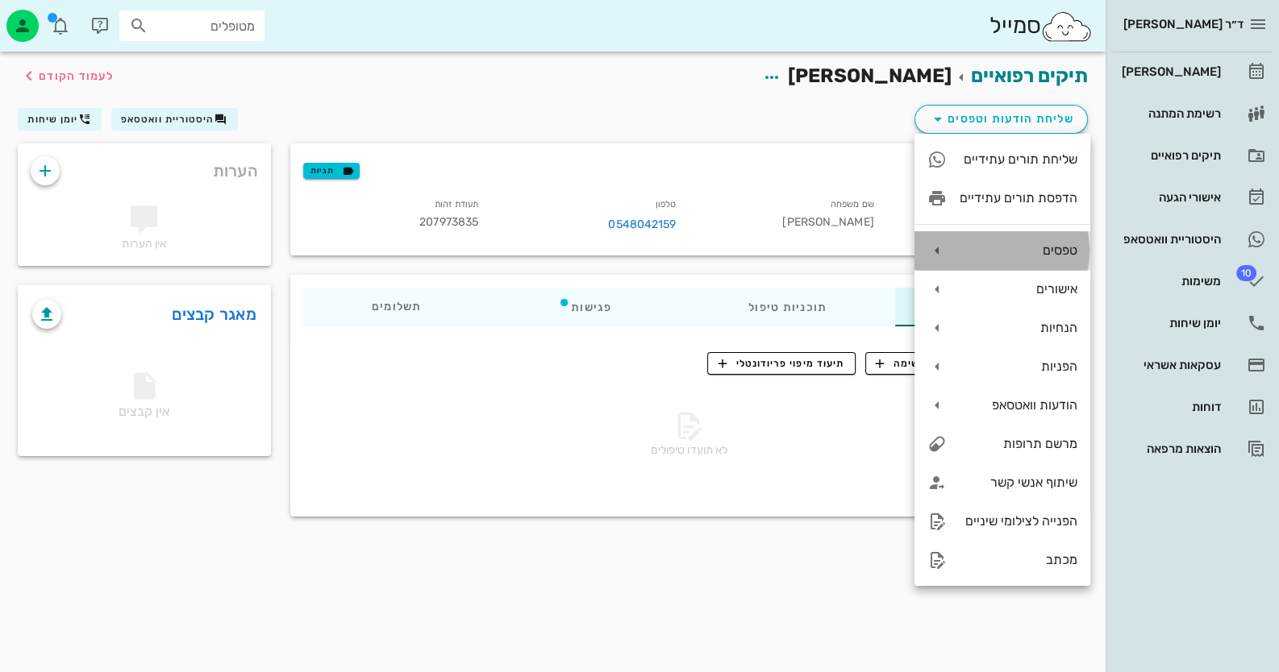
click at [994, 251] on div "טפסים" at bounding box center [1019, 250] width 118 height 15
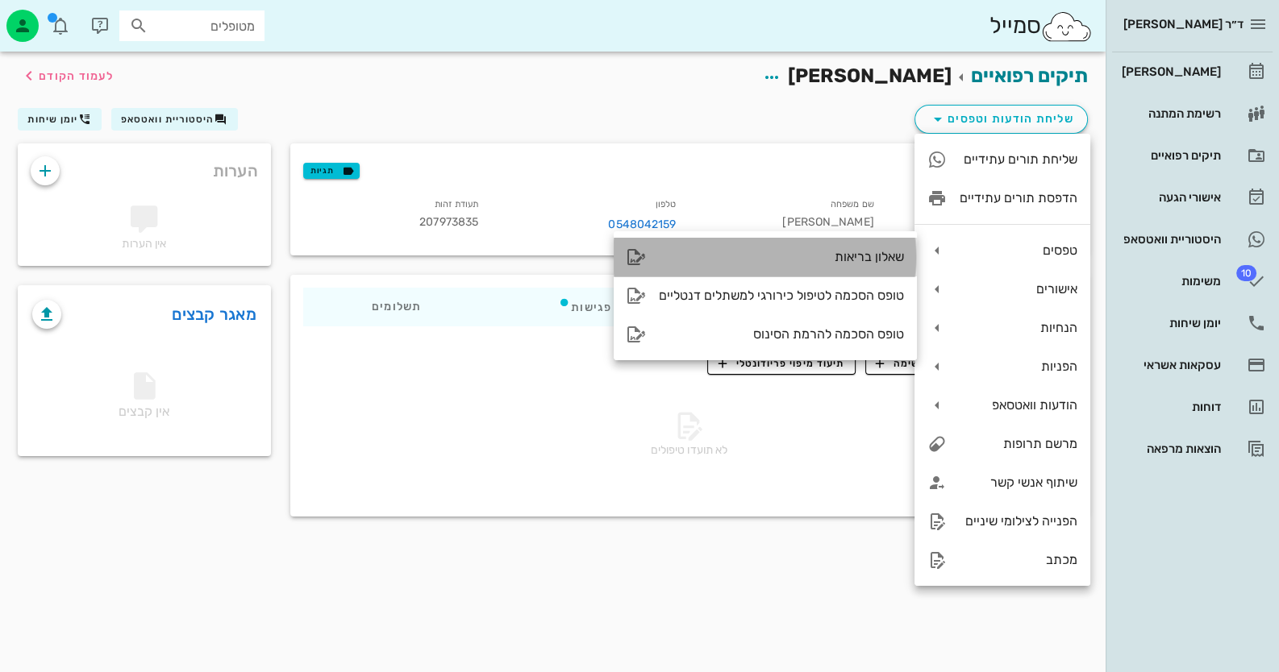
click at [889, 271] on div "שאלון בריאות" at bounding box center [765, 257] width 303 height 39
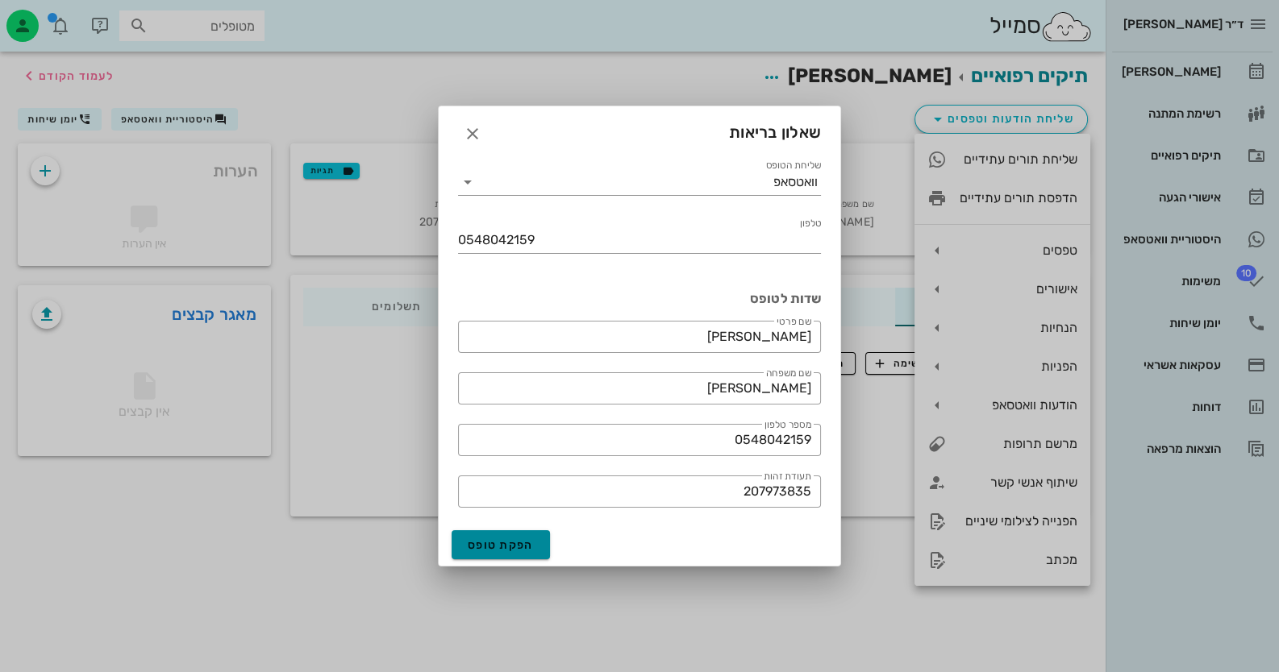
click at [531, 543] on span "הפקת טופס" at bounding box center [501, 546] width 66 height 14
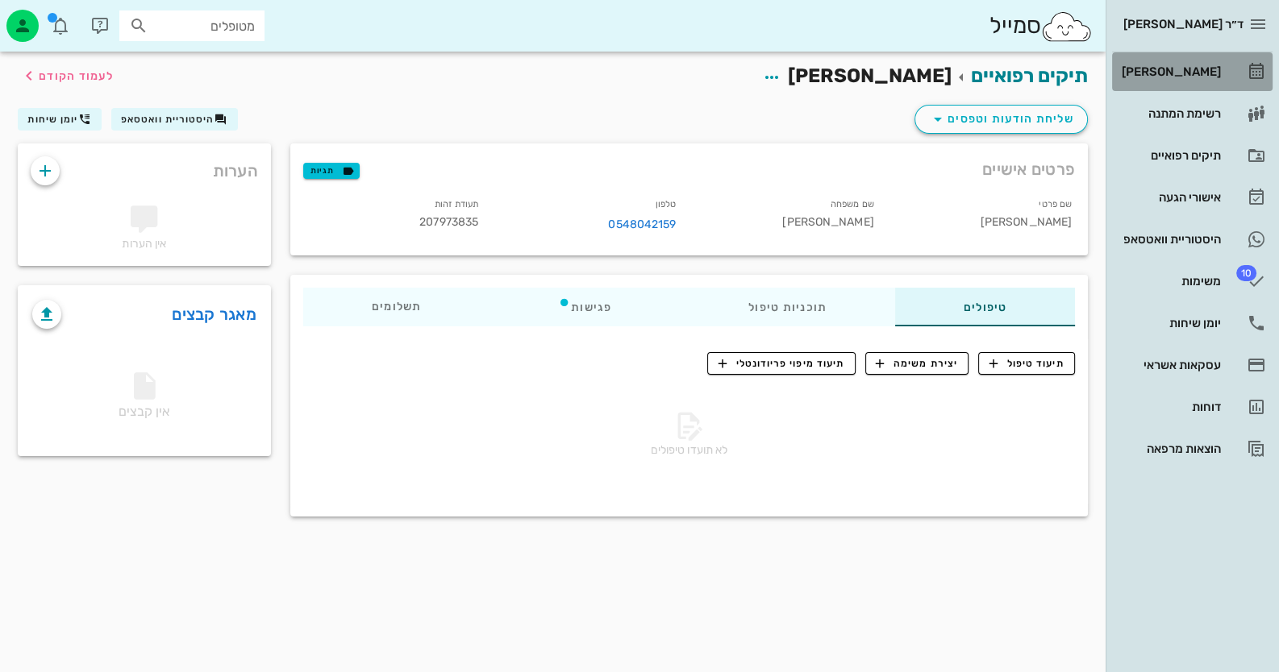
click at [1213, 65] on div "[PERSON_NAME]" at bounding box center [1169, 71] width 102 height 13
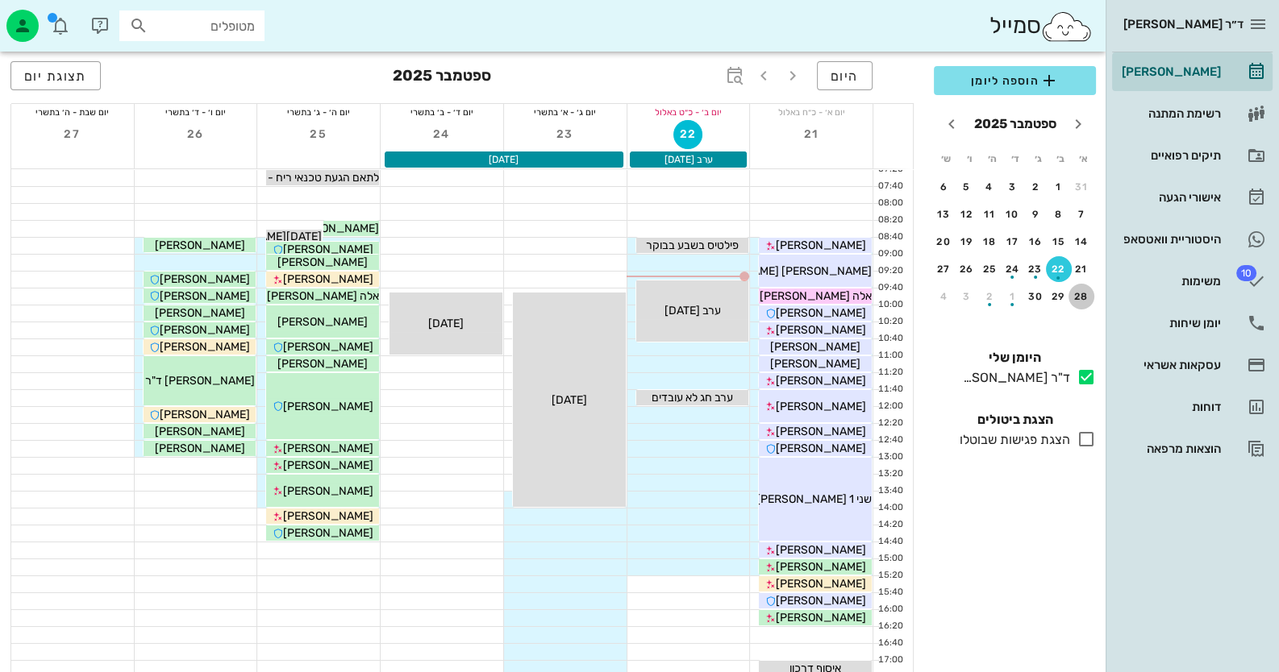
click at [1083, 297] on div "28" at bounding box center [1081, 296] width 26 height 11
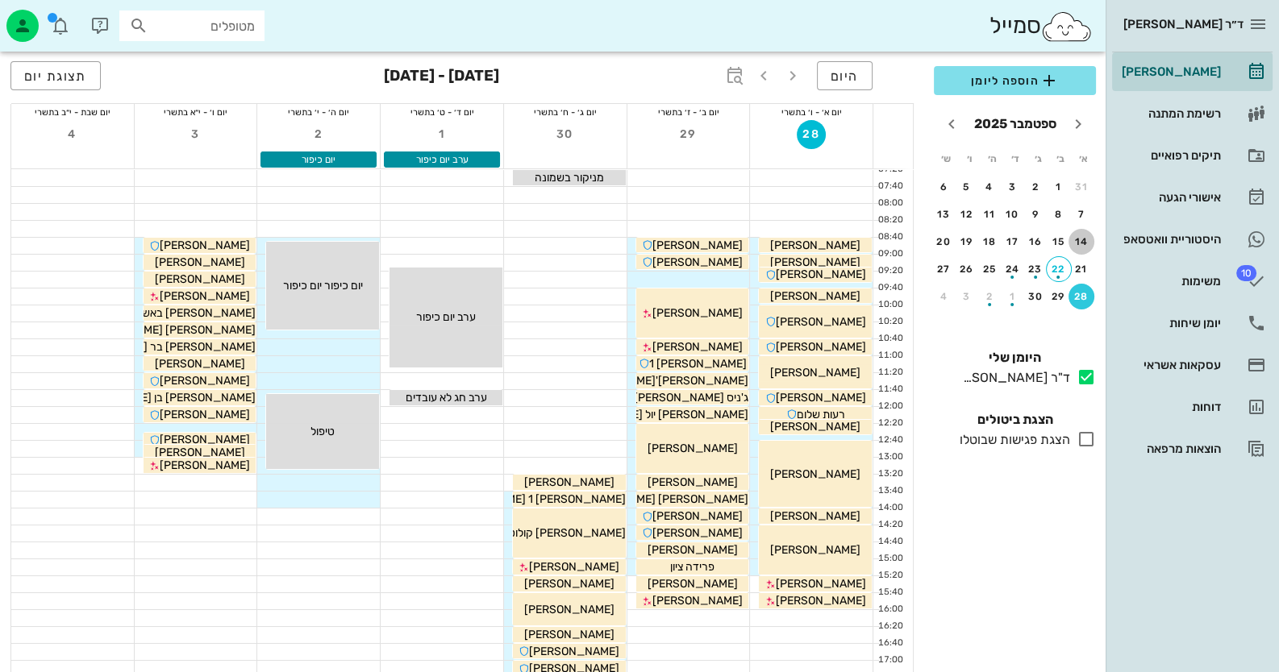
click at [1083, 231] on button "14" at bounding box center [1081, 242] width 26 height 26
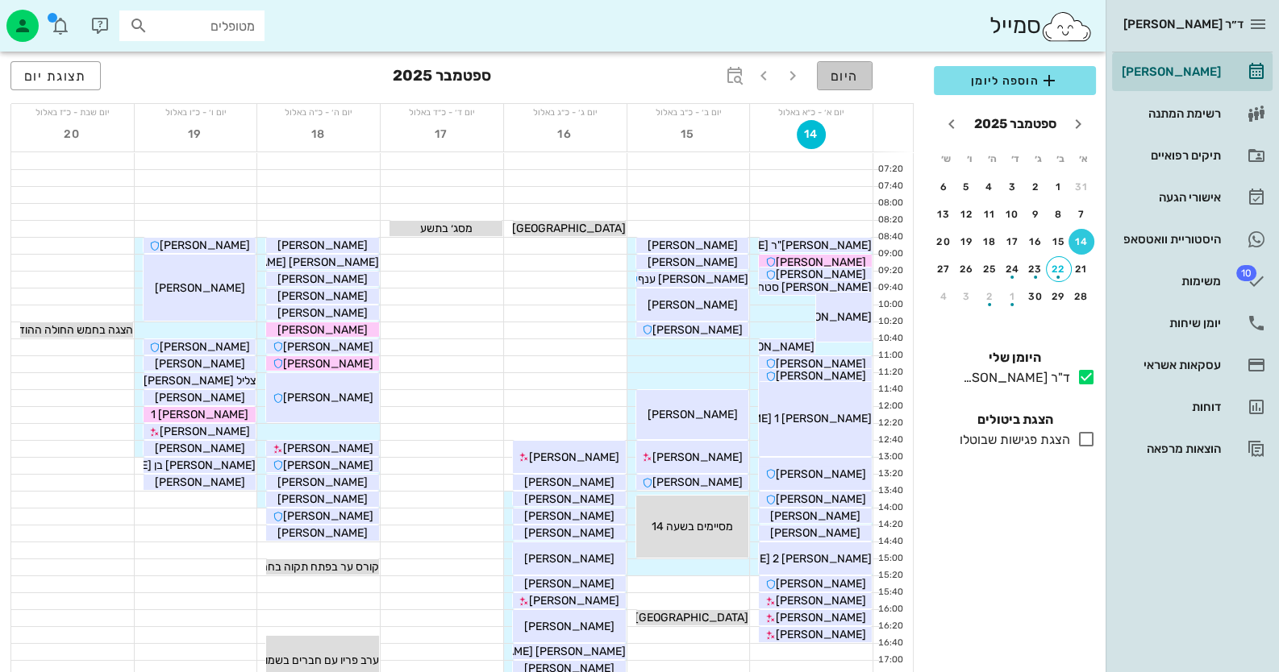
click at [847, 74] on span "היום" at bounding box center [845, 76] width 28 height 15
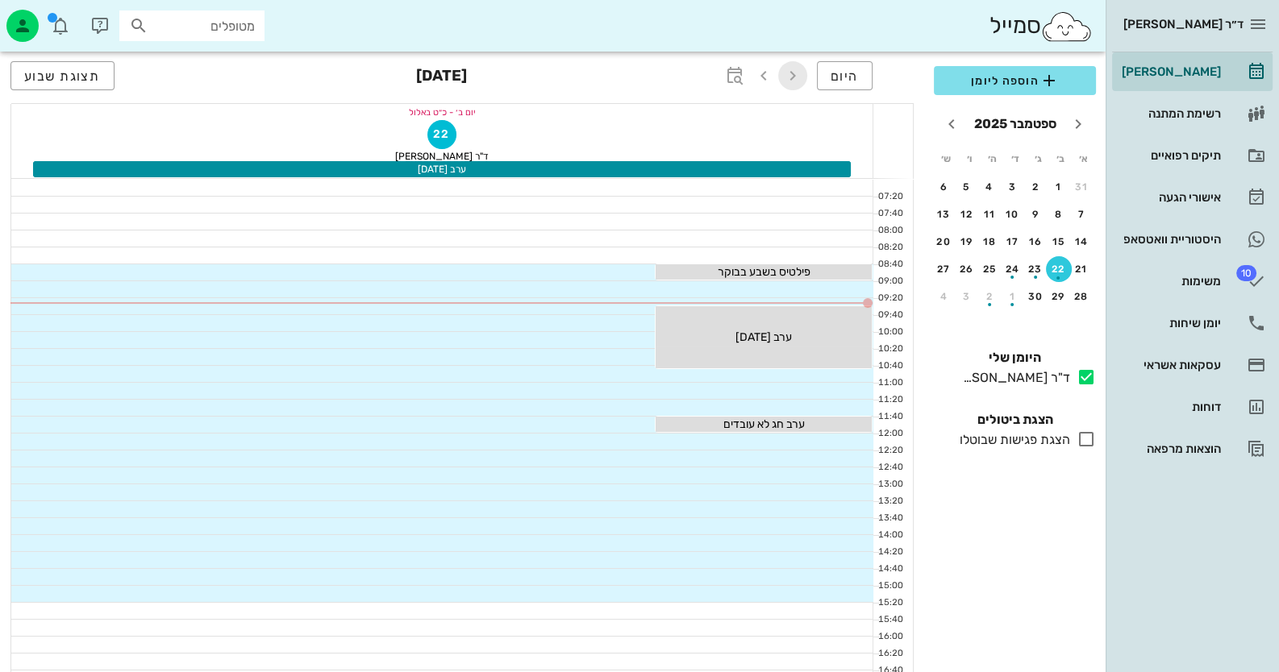
click at [795, 72] on icon "button" at bounding box center [792, 75] width 19 height 19
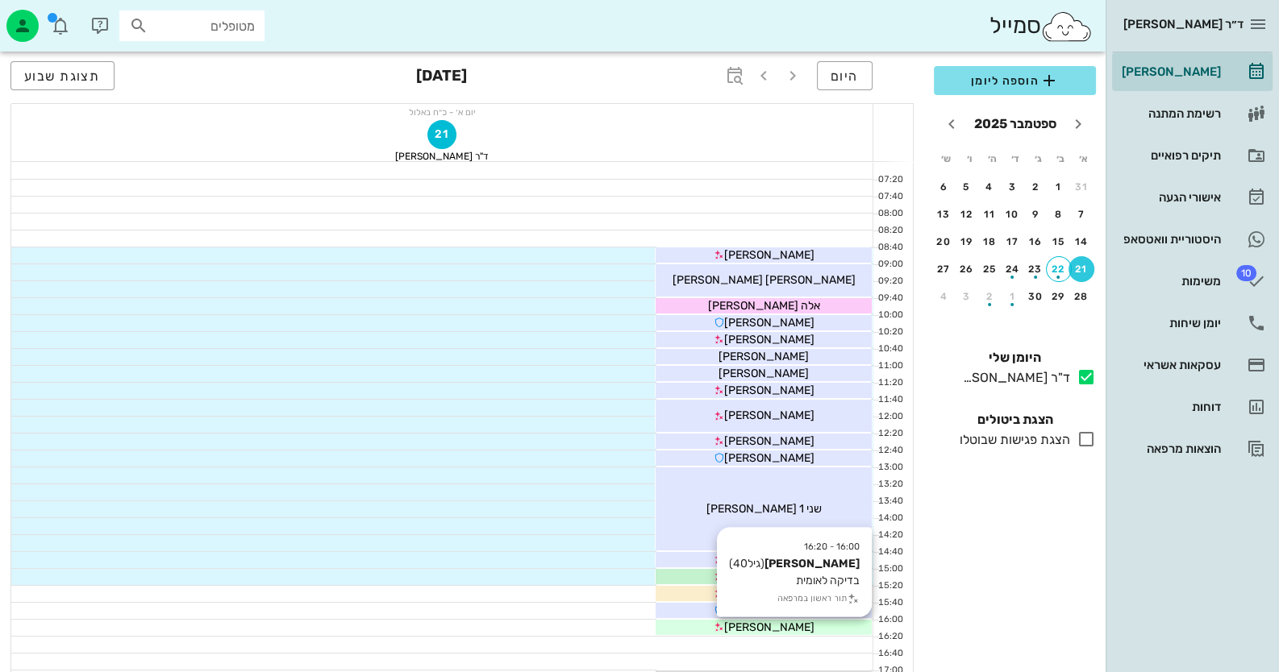
click at [773, 628] on span "[PERSON_NAME]" at bounding box center [769, 628] width 90 height 14
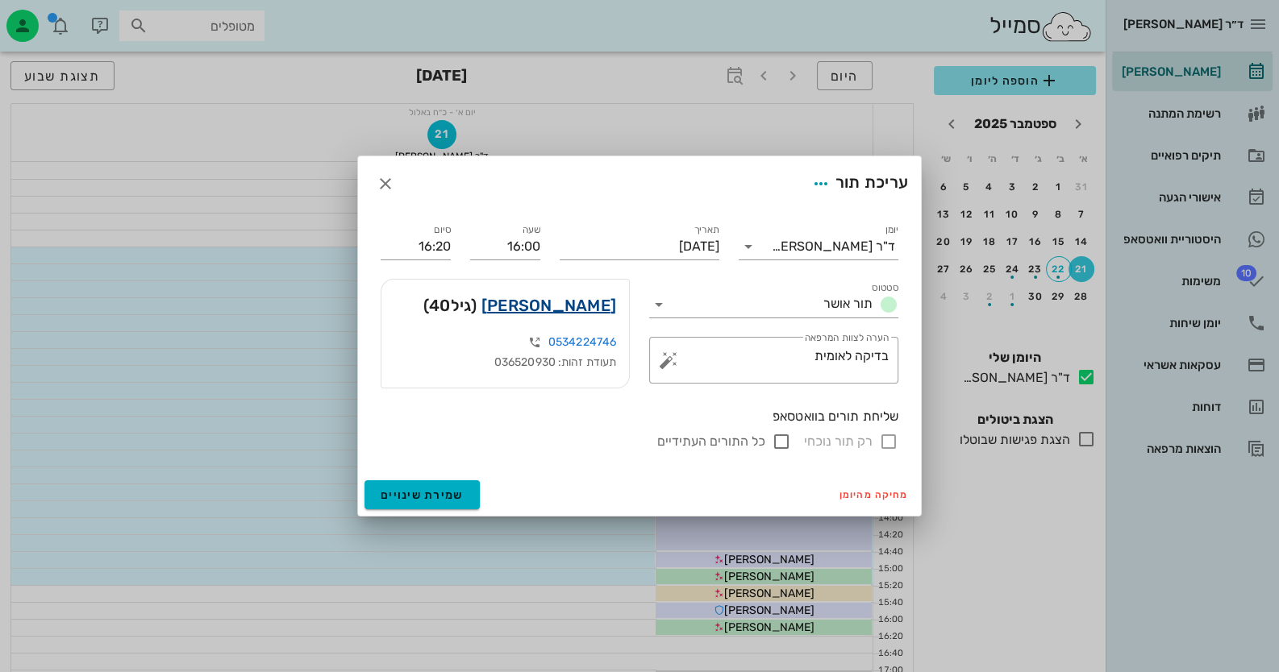
click at [607, 302] on link "אסף חכם" at bounding box center [548, 306] width 135 height 26
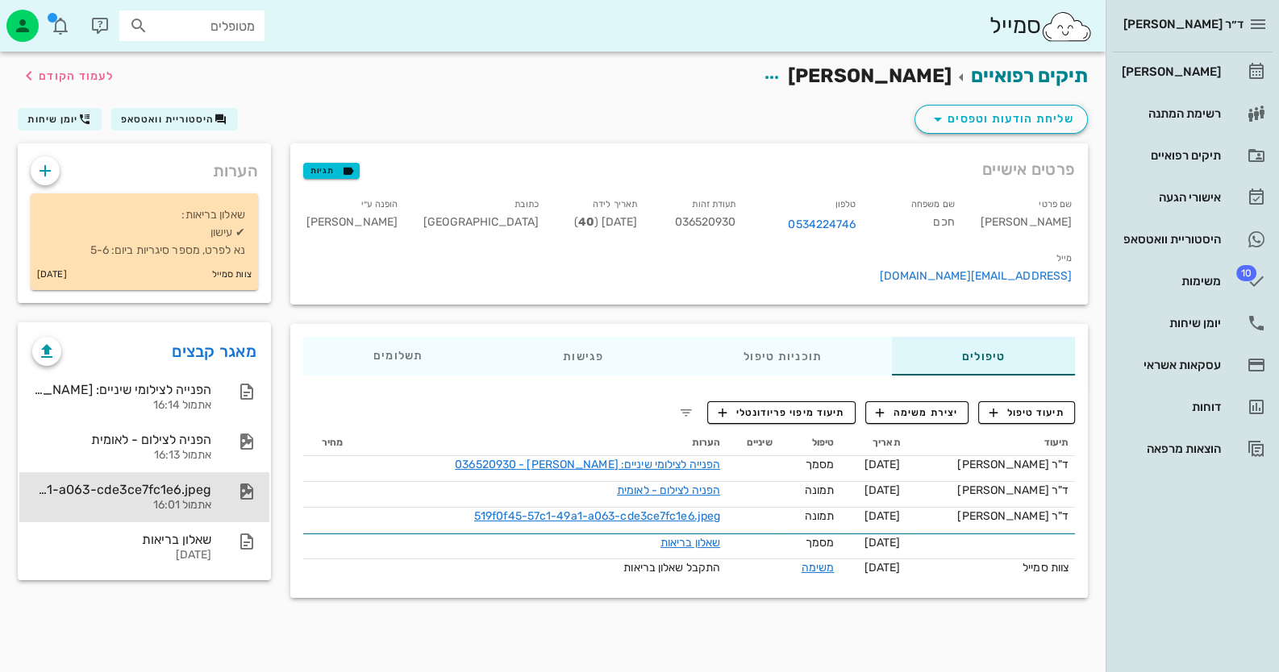
click at [193, 515] on div "519f0f45-57c1-49a1-a063-cde3ce7fc1e6.jpeg אתמול 16:01" at bounding box center [121, 498] width 179 height 50
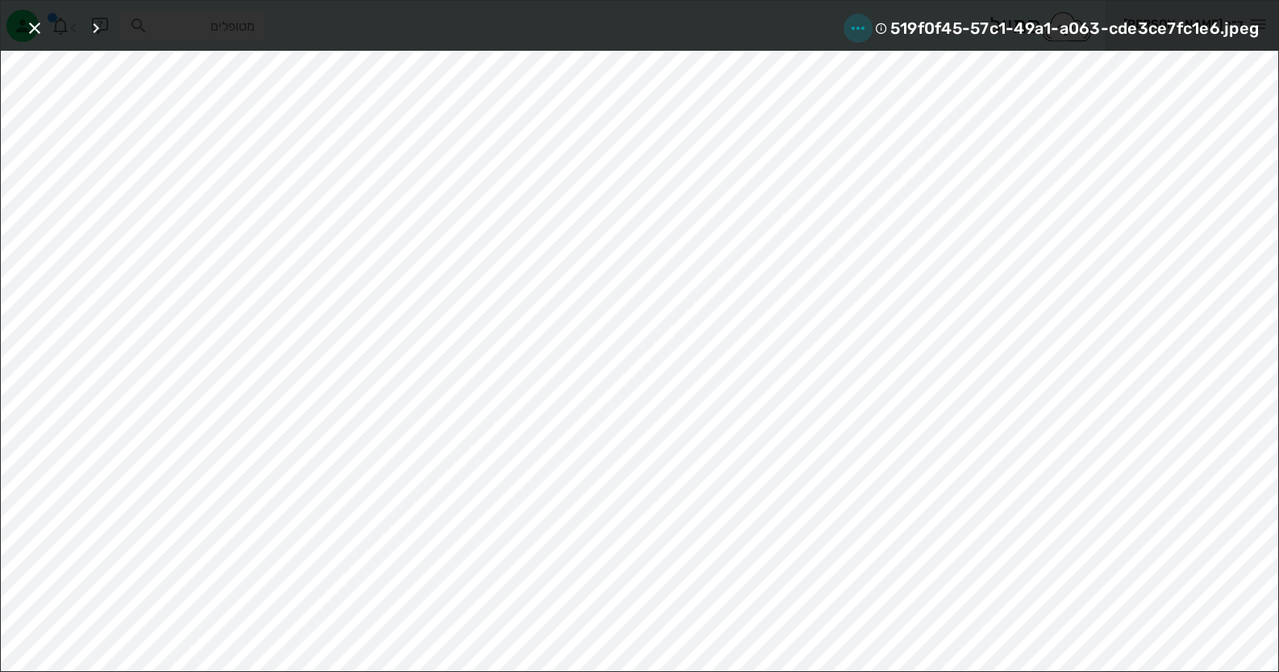
click at [854, 20] on icon "button" at bounding box center [857, 28] width 19 height 19
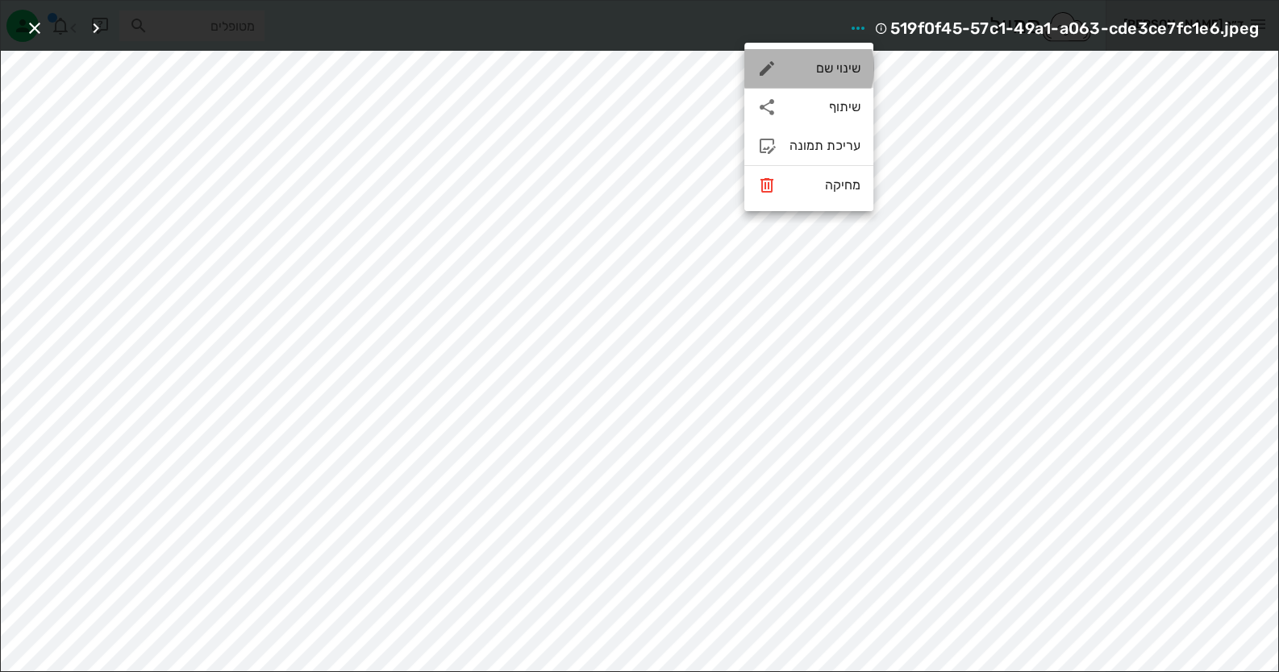
click at [833, 63] on div "שינוי שם" at bounding box center [824, 67] width 71 height 15
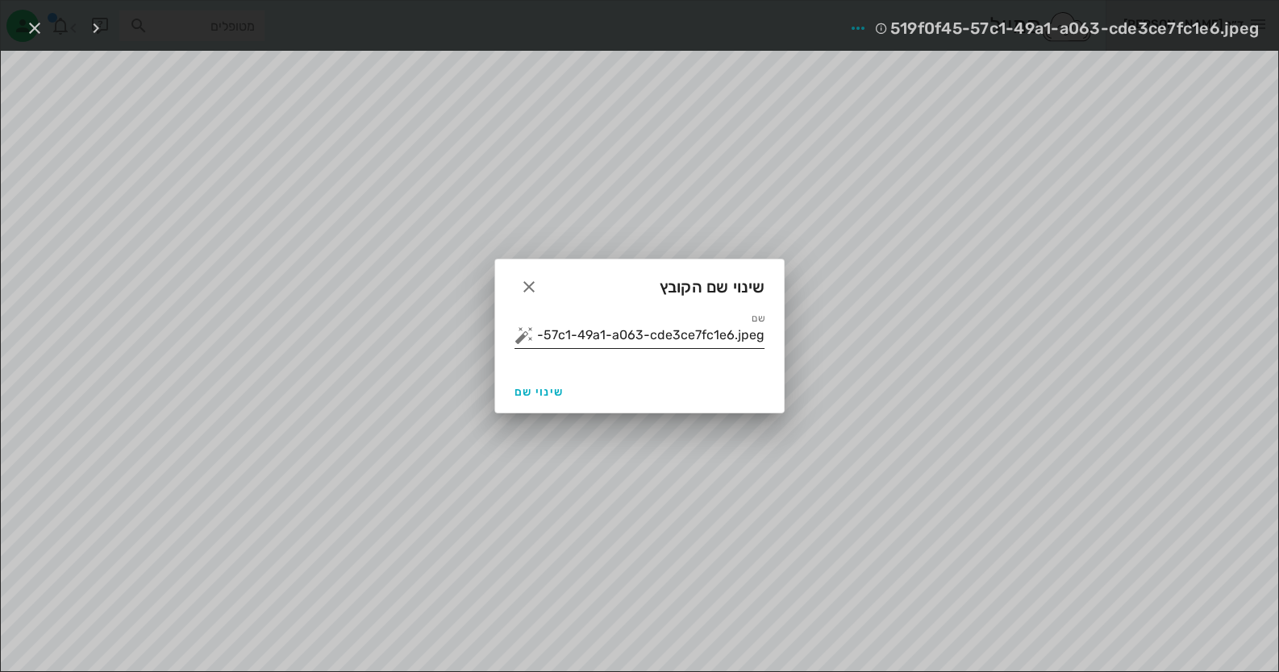
click at [714, 346] on input "519f0f45-57c1-49a1-a063-cde3ce7fc1e6.jpeg" at bounding box center [650, 336] width 227 height 26
click at [715, 343] on input "519f0f45-57c1-49a1-a063-cde3ce7fc1e6.jpeg" at bounding box center [650, 336] width 227 height 26
click at [724, 330] on input "519f0f45-57c1-49a1-a063-cde3ce7fc1e6.jpeg" at bounding box center [650, 336] width 227 height 26
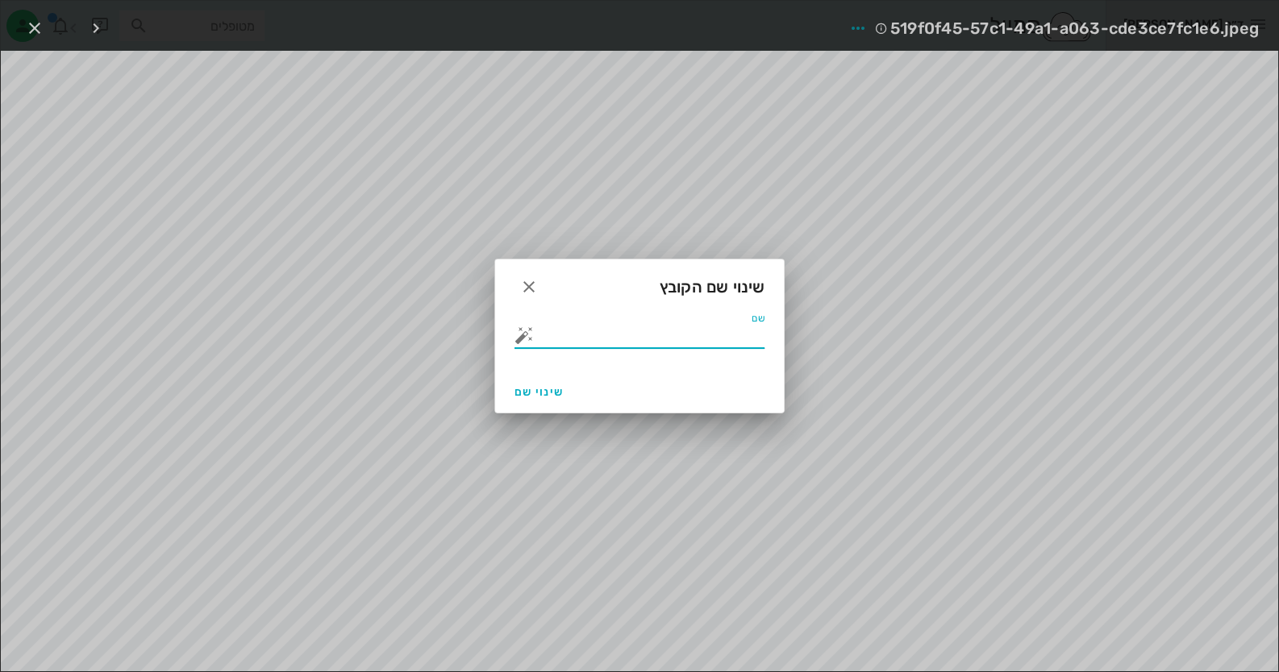
click at [520, 334] on button "button" at bounding box center [523, 335] width 19 height 19
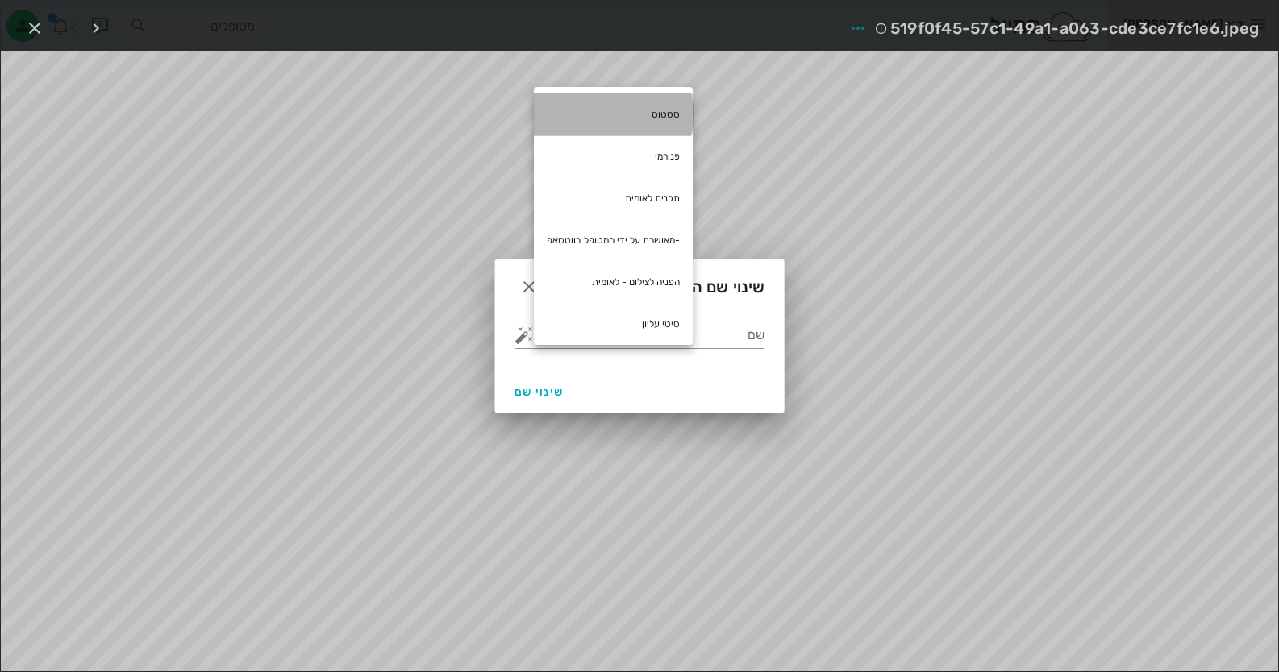
click at [675, 117] on div "סטטוס" at bounding box center [613, 115] width 159 height 42
type input "סטטוס"
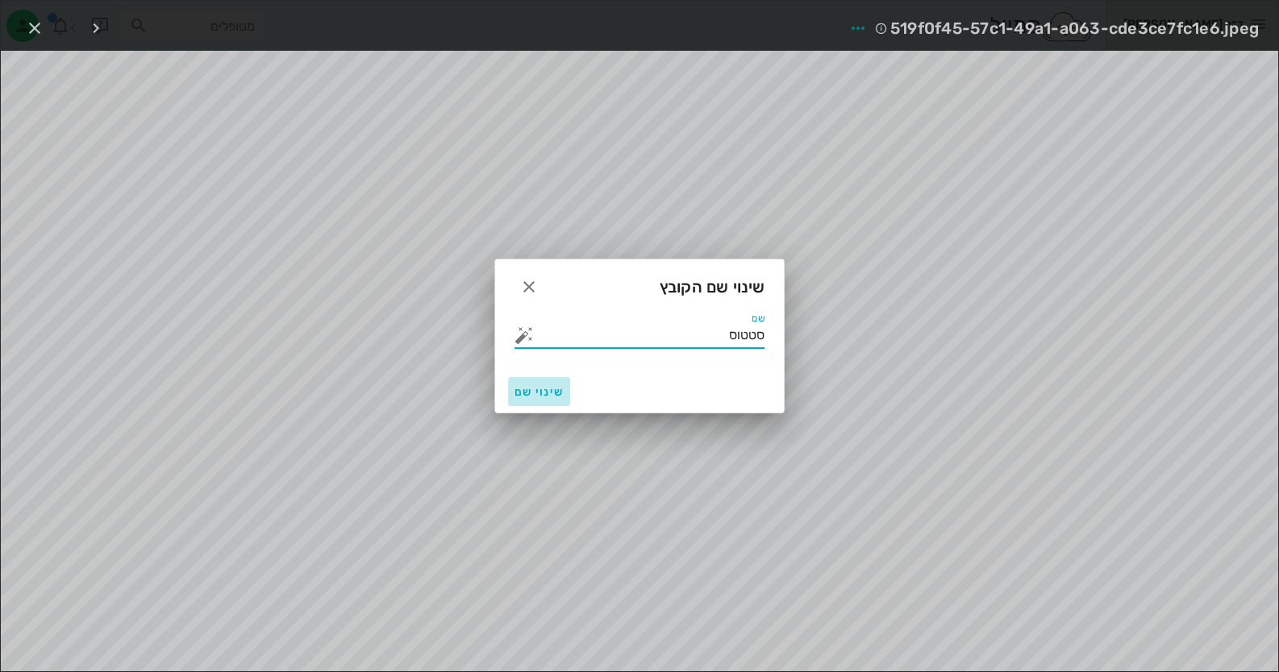
click at [550, 395] on span "שינוי שם" at bounding box center [538, 392] width 49 height 14
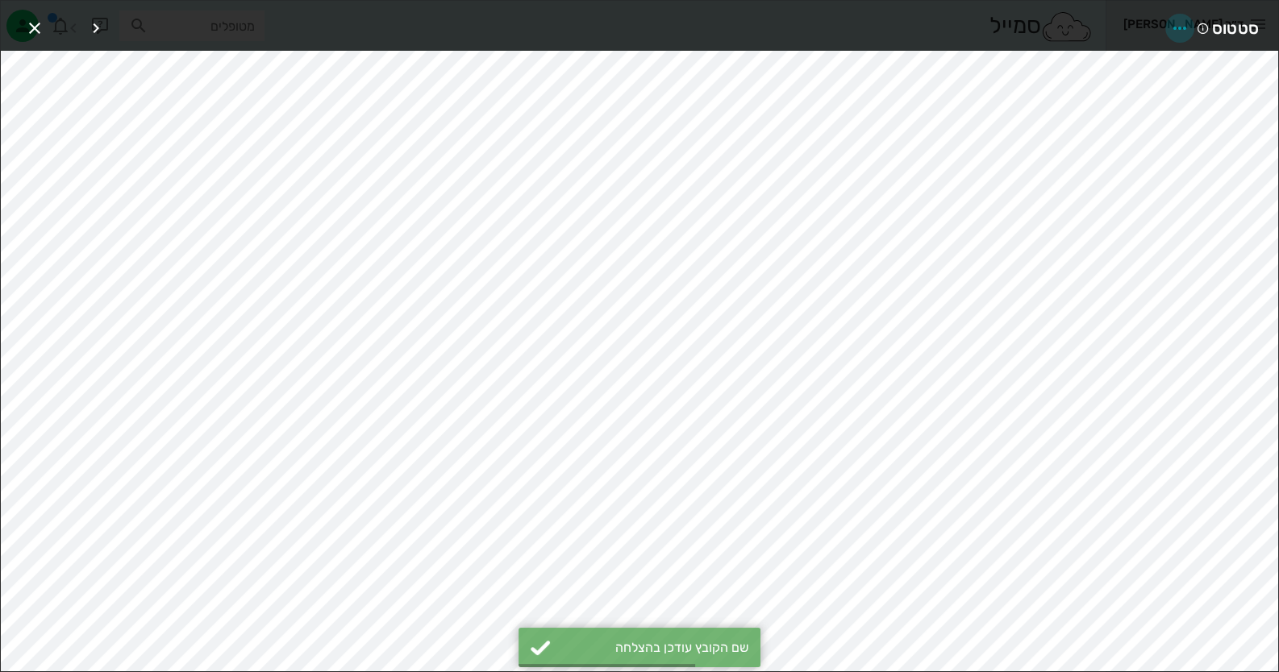
click at [1189, 23] on icon "button" at bounding box center [1179, 28] width 19 height 19
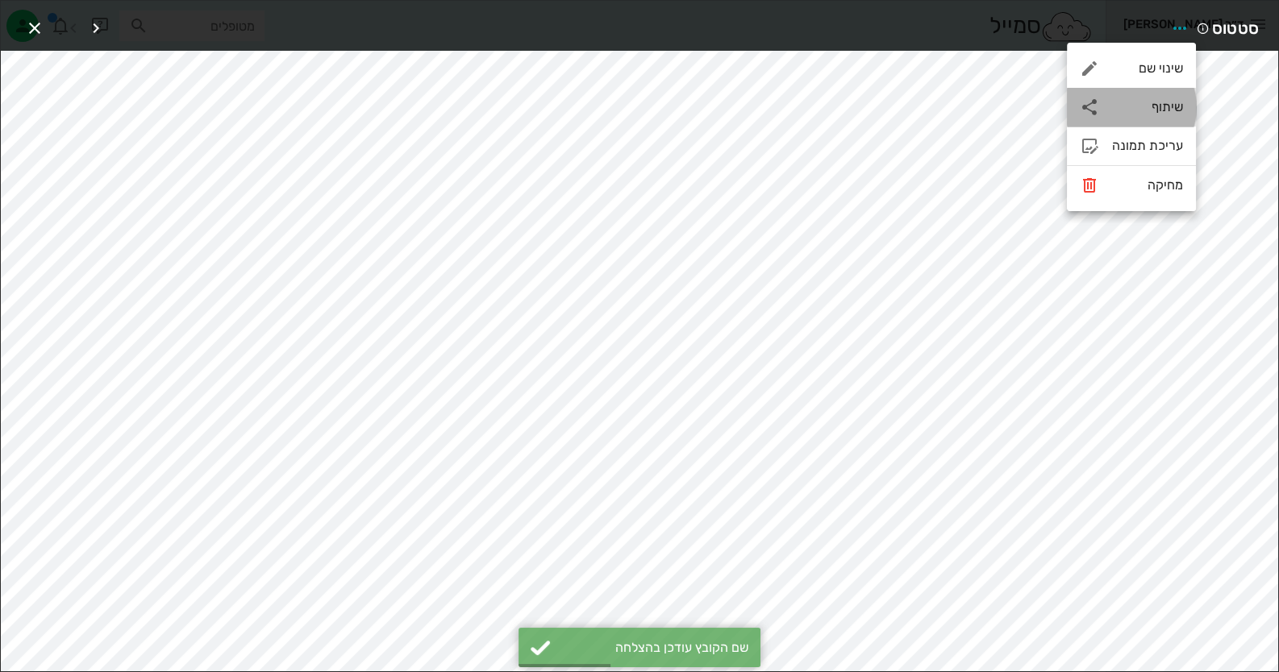
click at [1181, 98] on div "שיתוף" at bounding box center [1131, 107] width 129 height 39
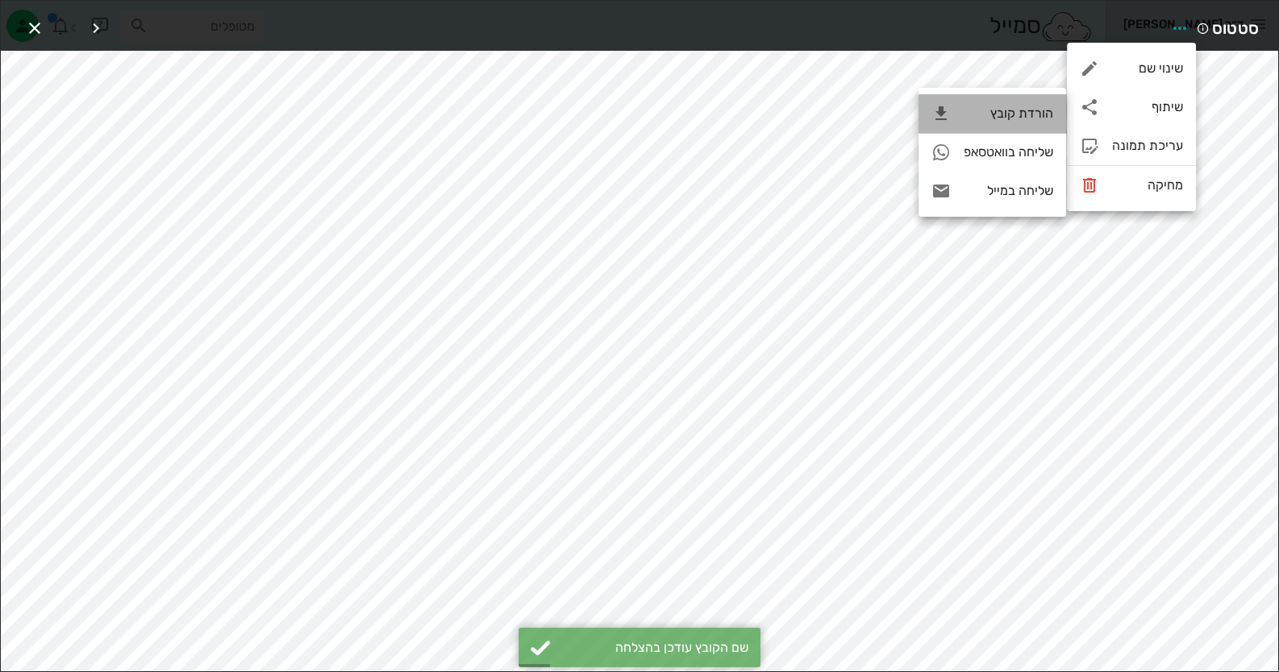
click at [941, 122] on icon at bounding box center [940, 113] width 19 height 19
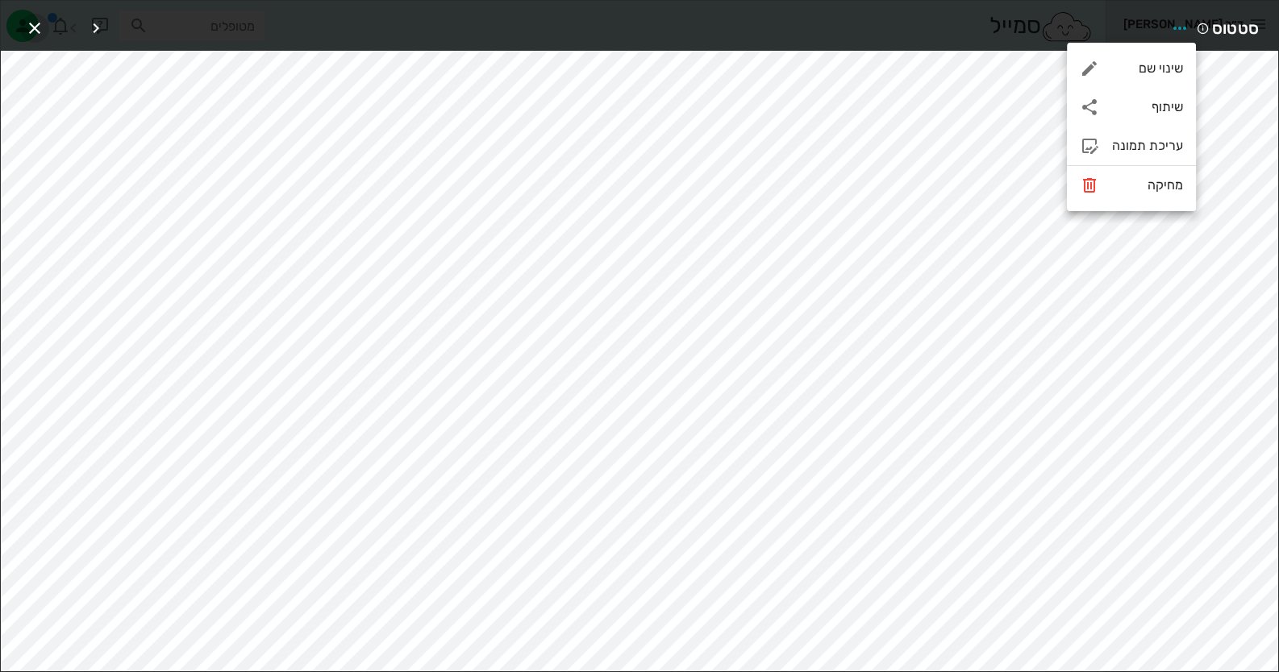
click at [32, 19] on icon "button" at bounding box center [34, 28] width 19 height 19
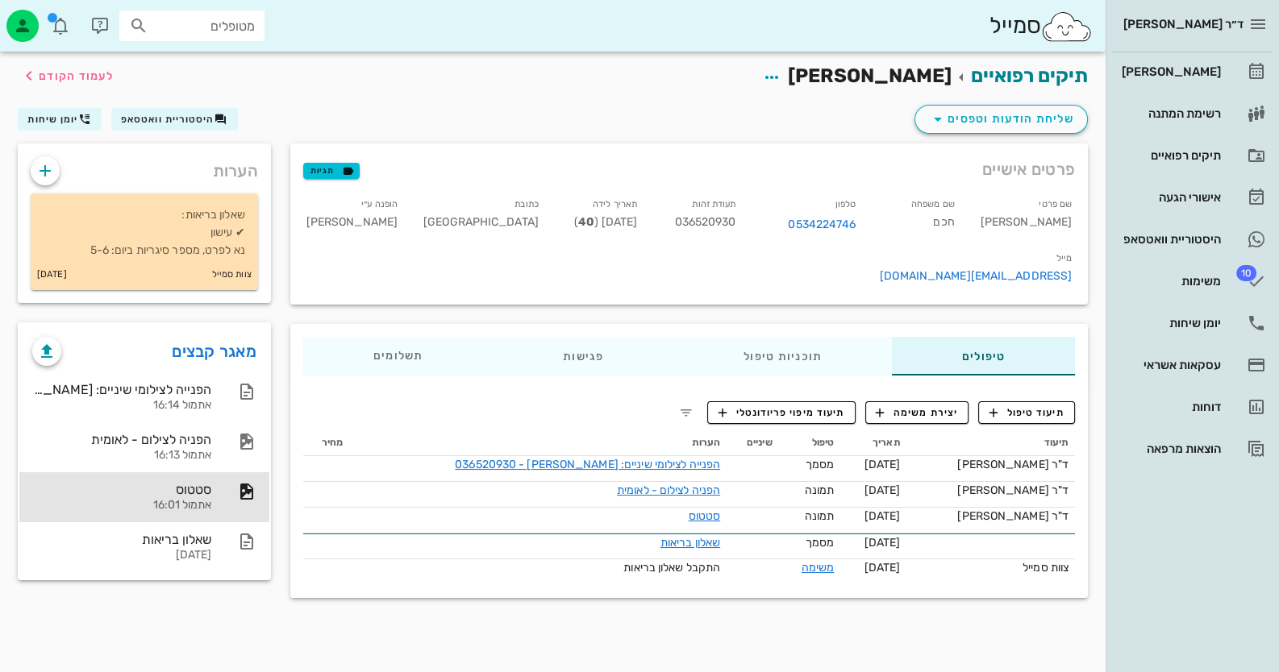
click at [727, 219] on span "036520930" at bounding box center [704, 222] width 61 height 14
click at [730, 218] on span "036520930" at bounding box center [704, 222] width 61 height 14
copy span "036520930"
click at [790, 337] on div "תוכניות טיפול" at bounding box center [782, 356] width 219 height 39
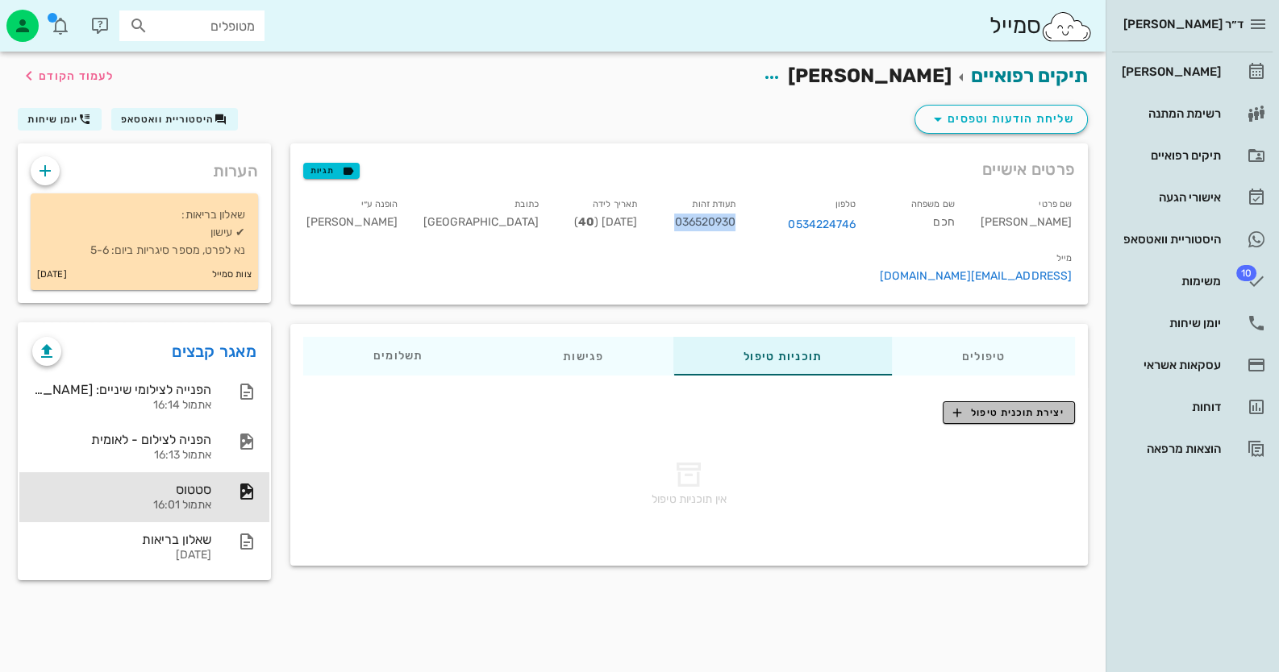
click at [988, 406] on span "יצירת תוכנית טיפול" at bounding box center [1008, 413] width 110 height 15
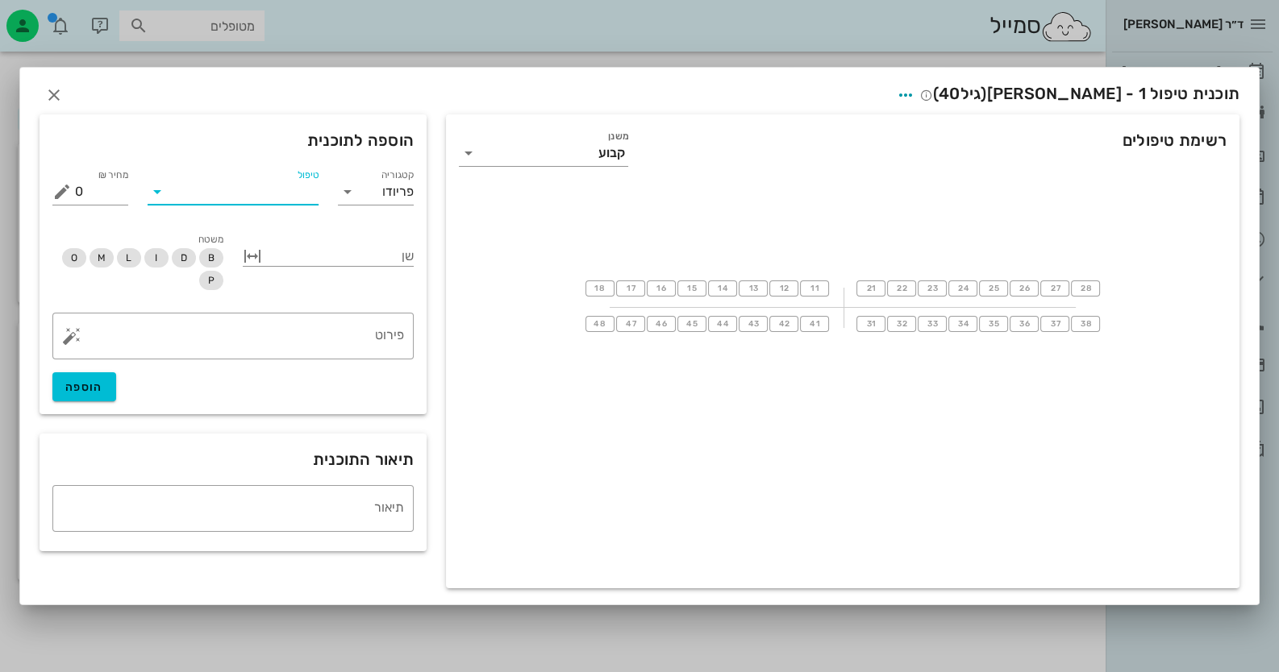
click at [282, 180] on input "טיפול" at bounding box center [244, 192] width 148 height 26
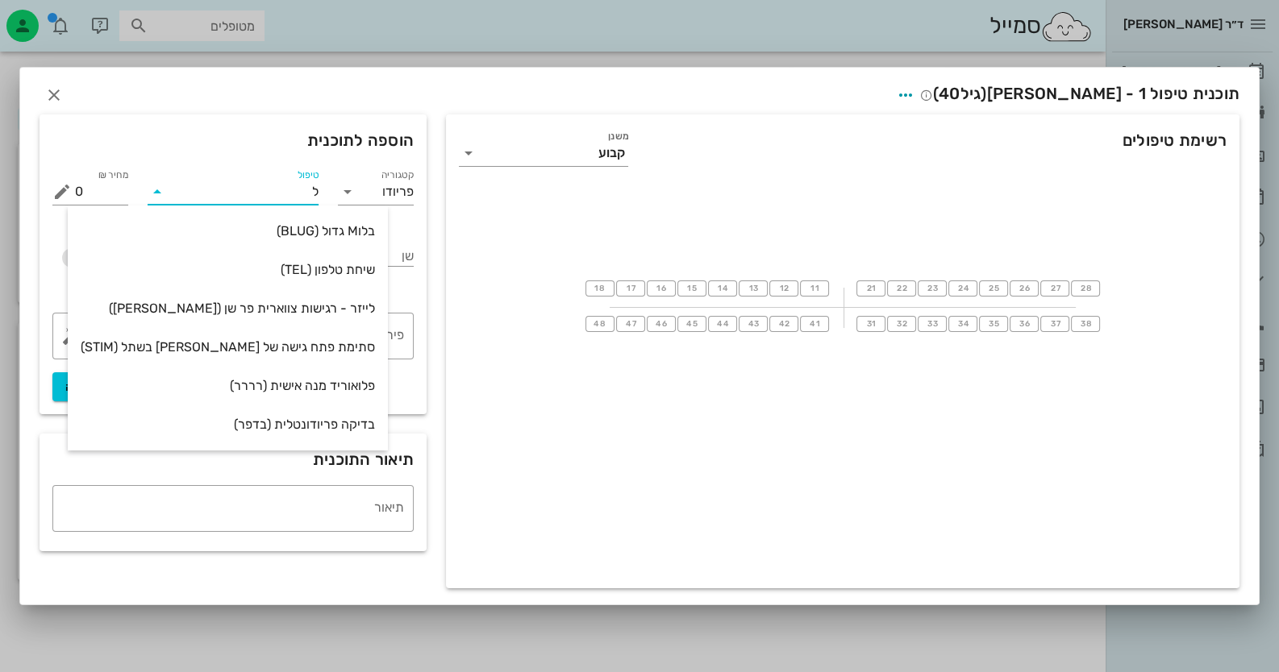
type input "לי"
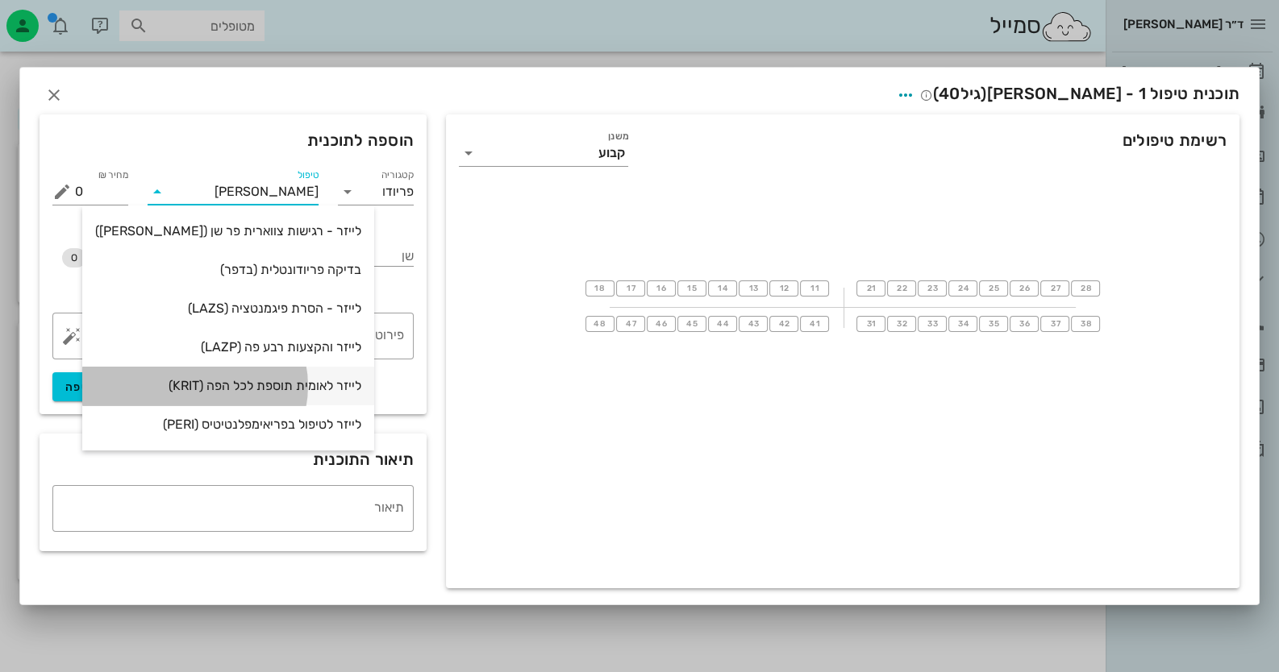
click at [213, 380] on div "לייזר לאומית תוספת לכל הפה (KRIT)" at bounding box center [228, 385] width 266 height 15
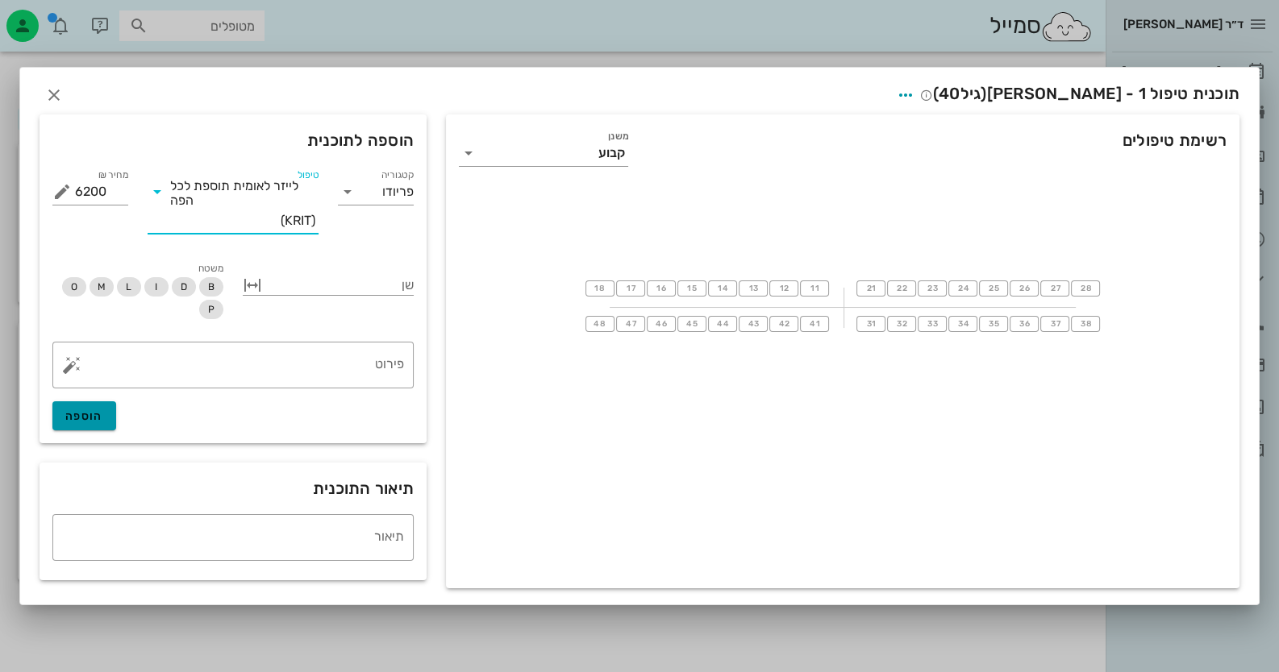
click at [90, 417] on span "הוספה" at bounding box center [84, 417] width 38 height 14
type input "0"
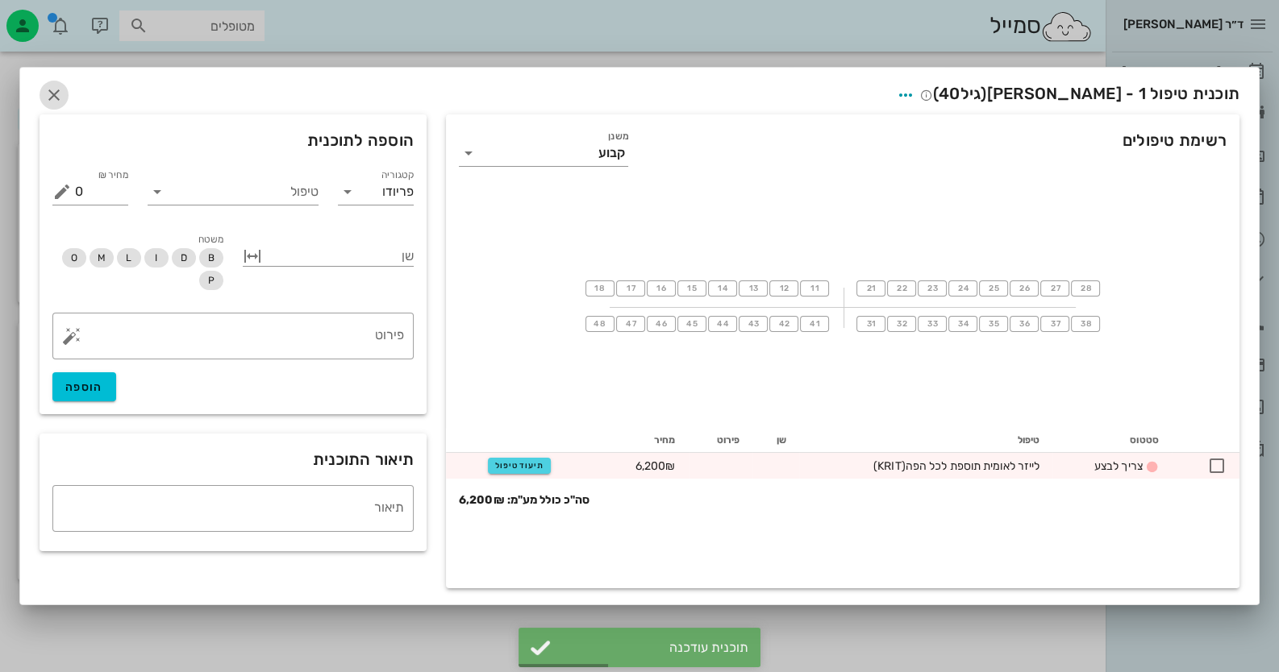
click at [61, 97] on icon "button" at bounding box center [53, 94] width 19 height 19
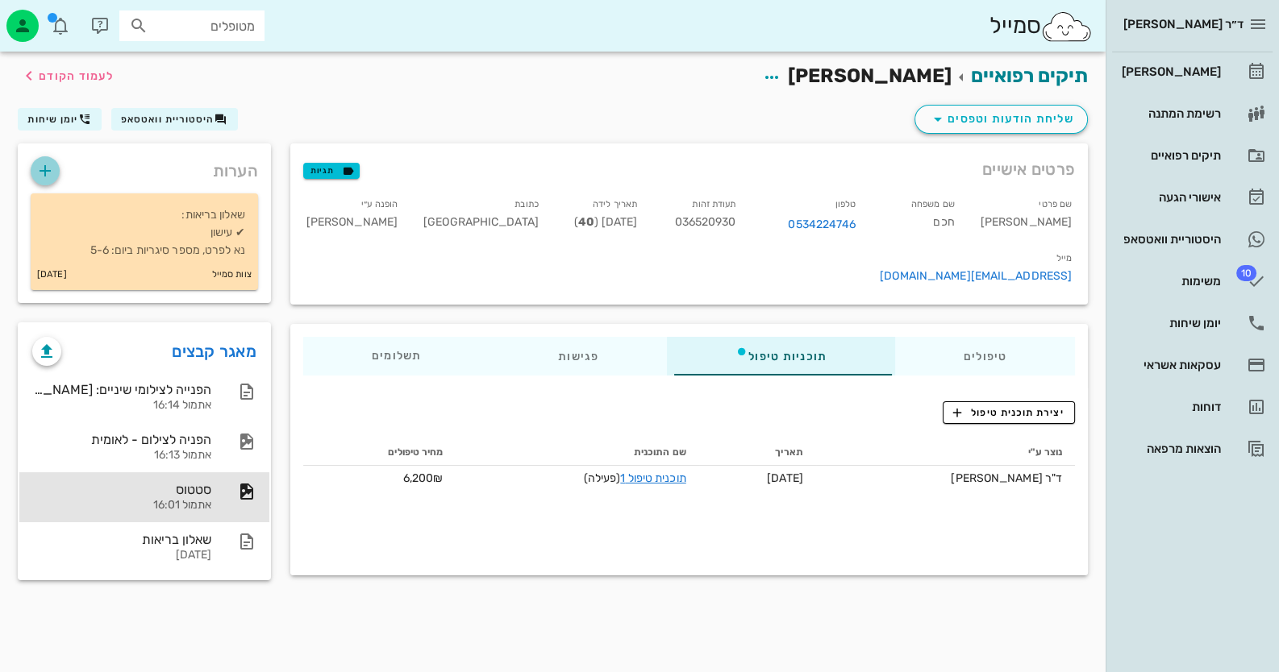
click at [53, 161] on icon "button" at bounding box center [44, 170] width 19 height 19
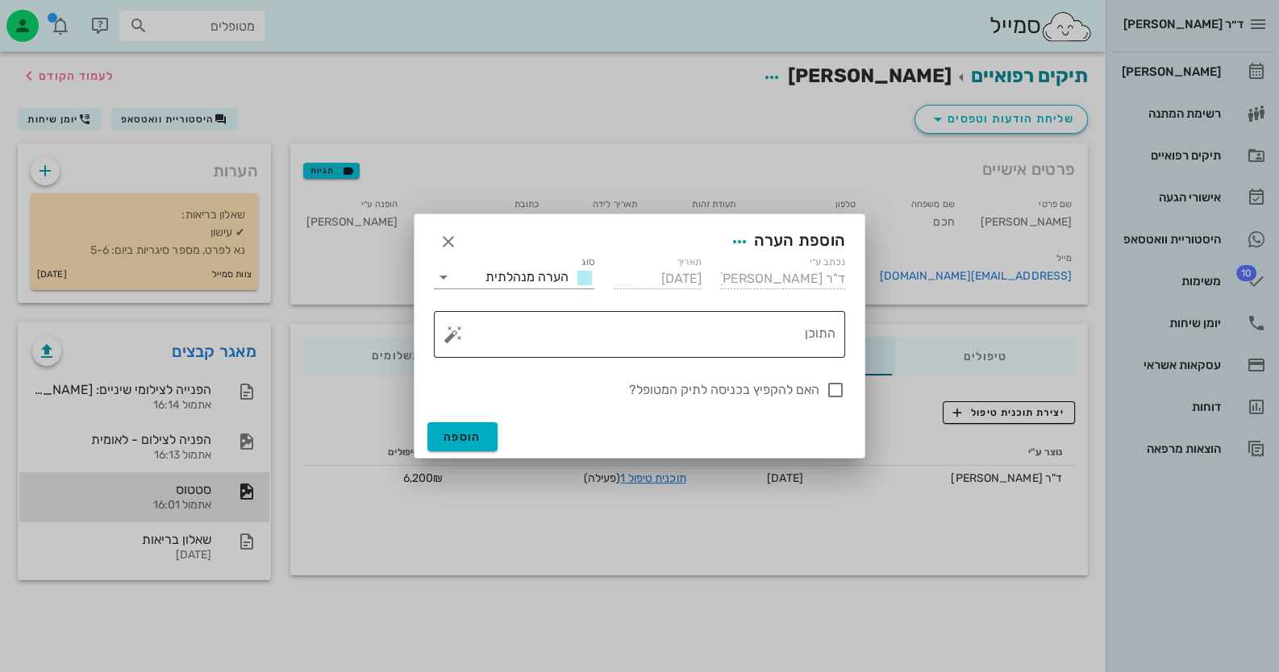
click at [456, 340] on button "button" at bounding box center [452, 334] width 19 height 19
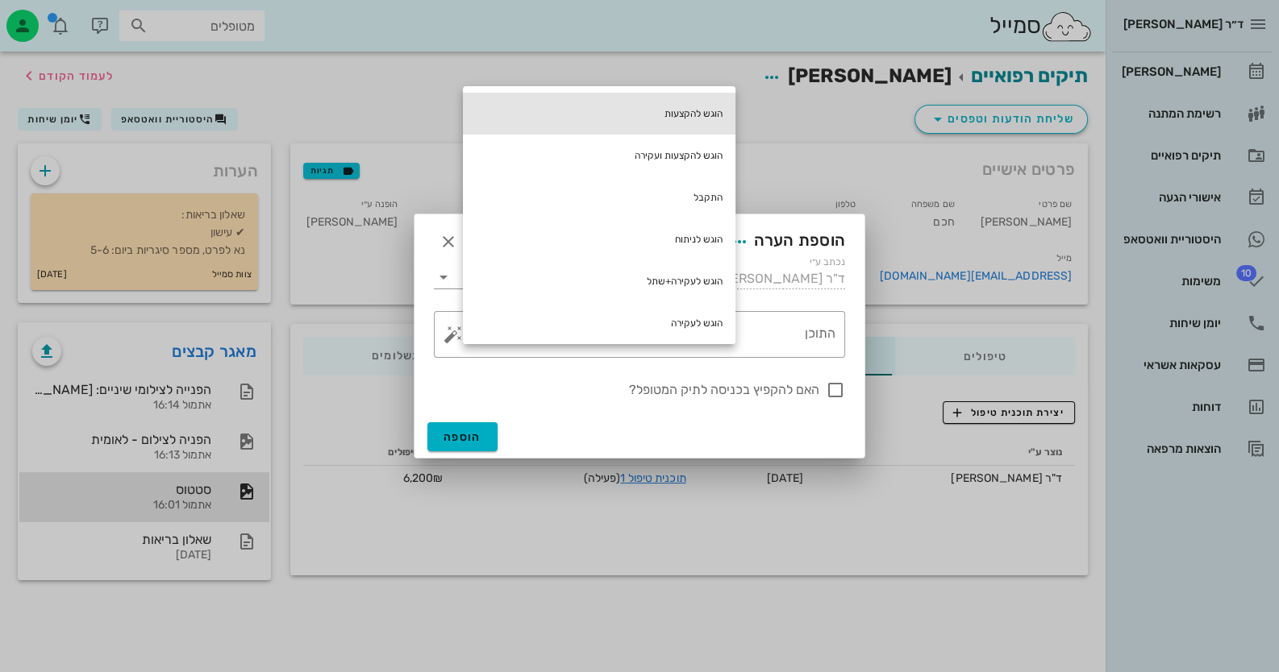
click at [681, 111] on div "הוגש להקצעות" at bounding box center [599, 114] width 273 height 42
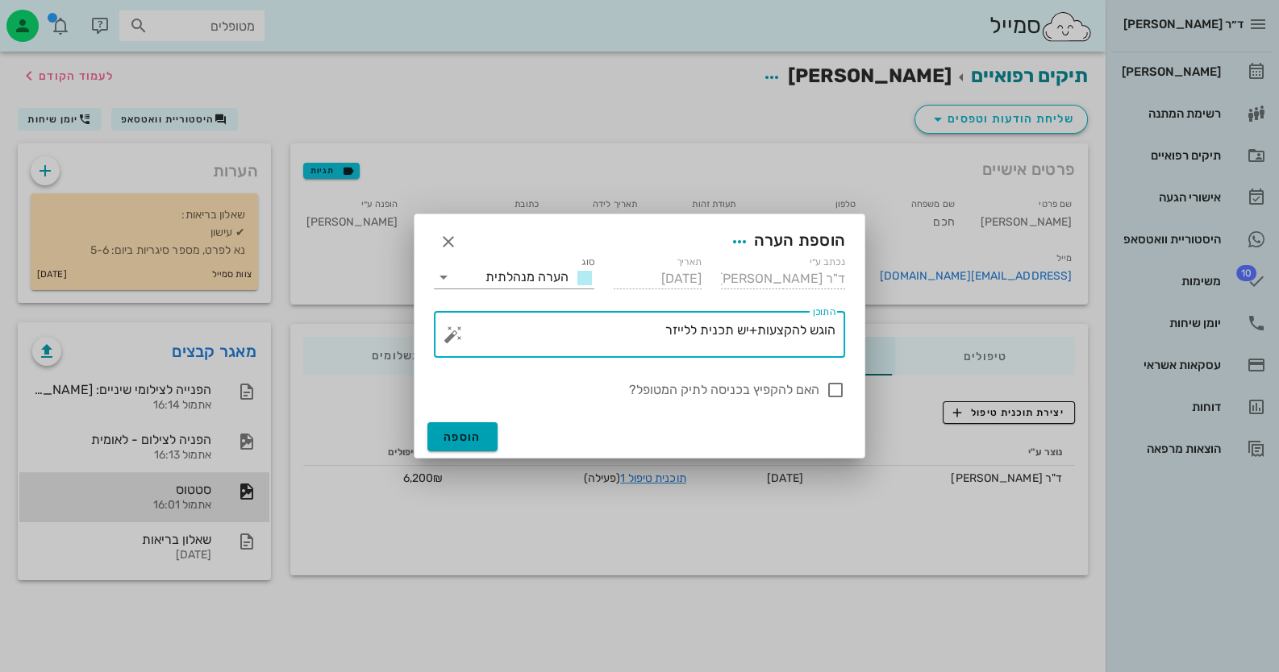
type textarea "הוגש להקצעות+יש תכנית ללייזר"
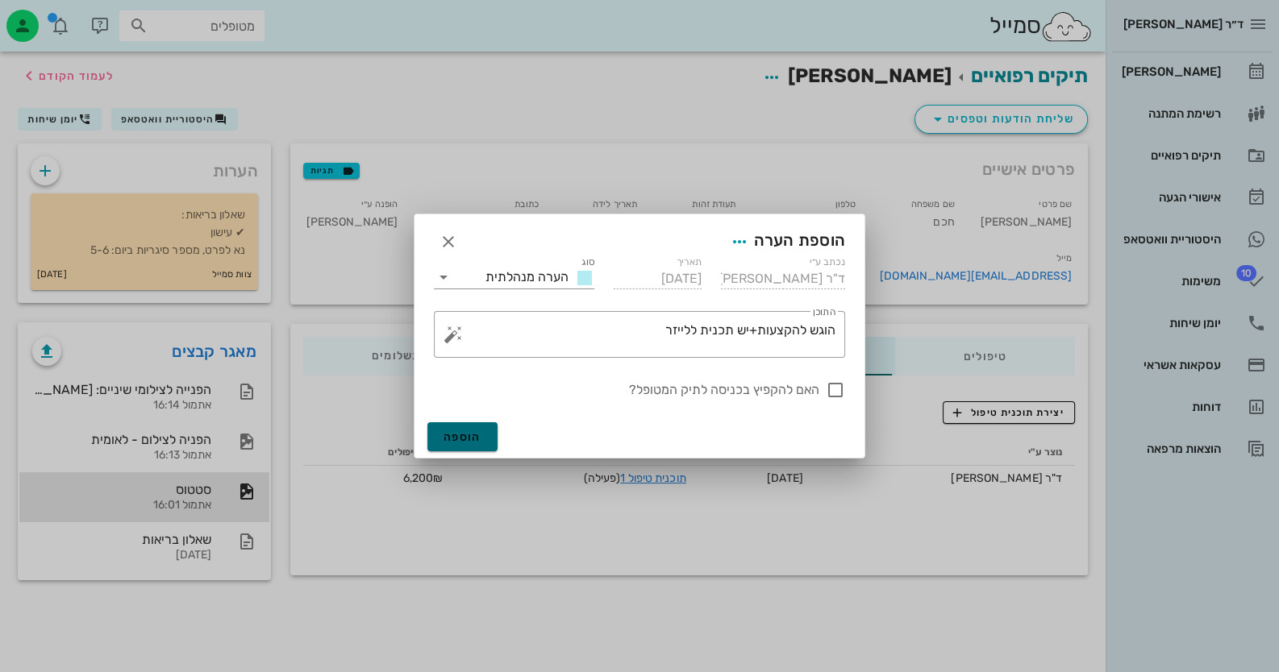
click at [484, 428] on button "הוספה" at bounding box center [462, 437] width 70 height 29
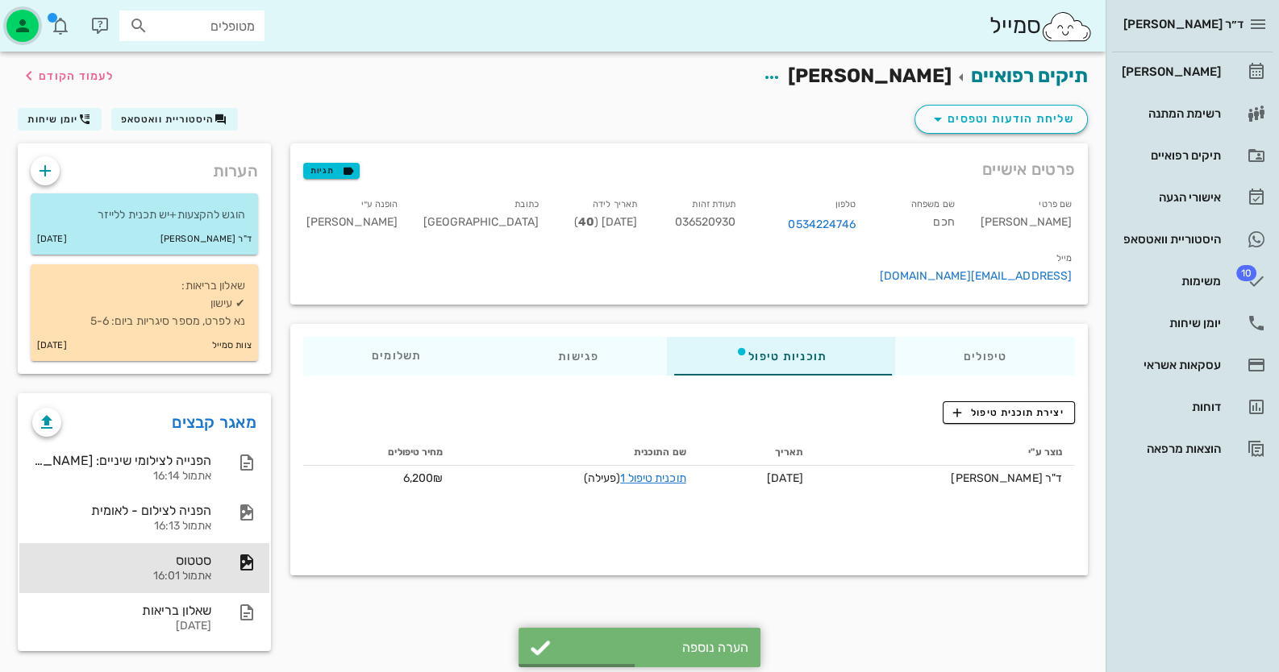
click at [29, 24] on icon "button" at bounding box center [22, 25] width 19 height 19
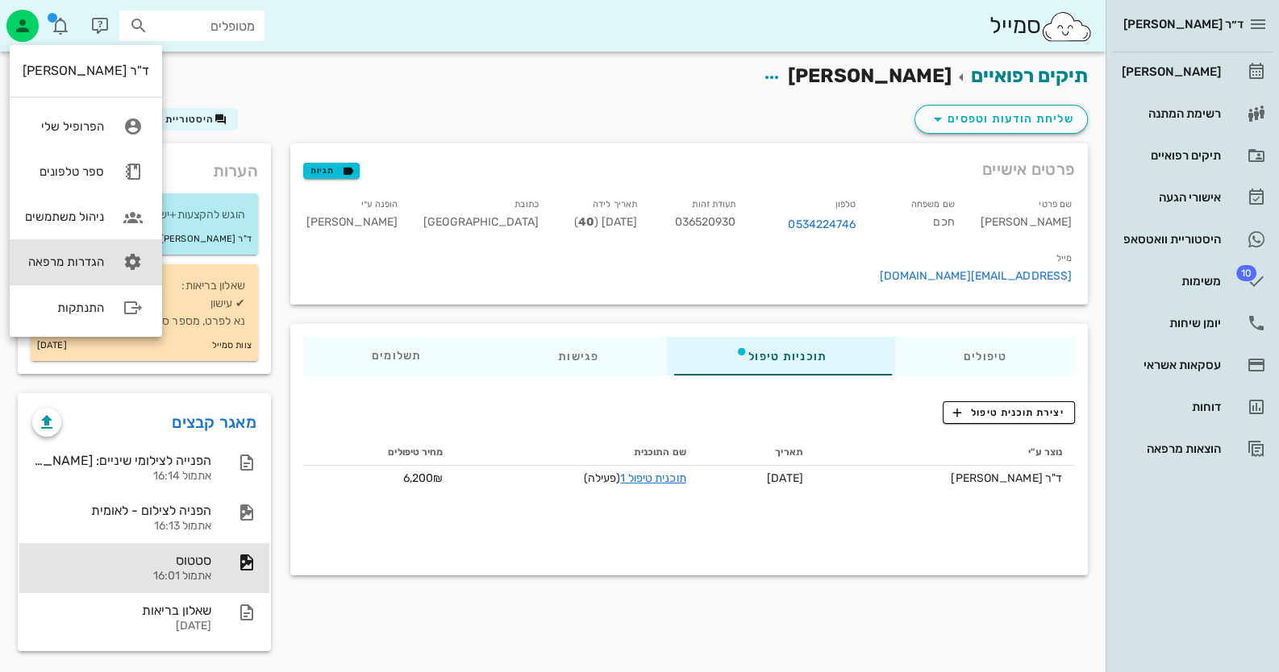
click at [100, 248] on link "הגדרות מרפאה" at bounding box center [86, 261] width 152 height 45
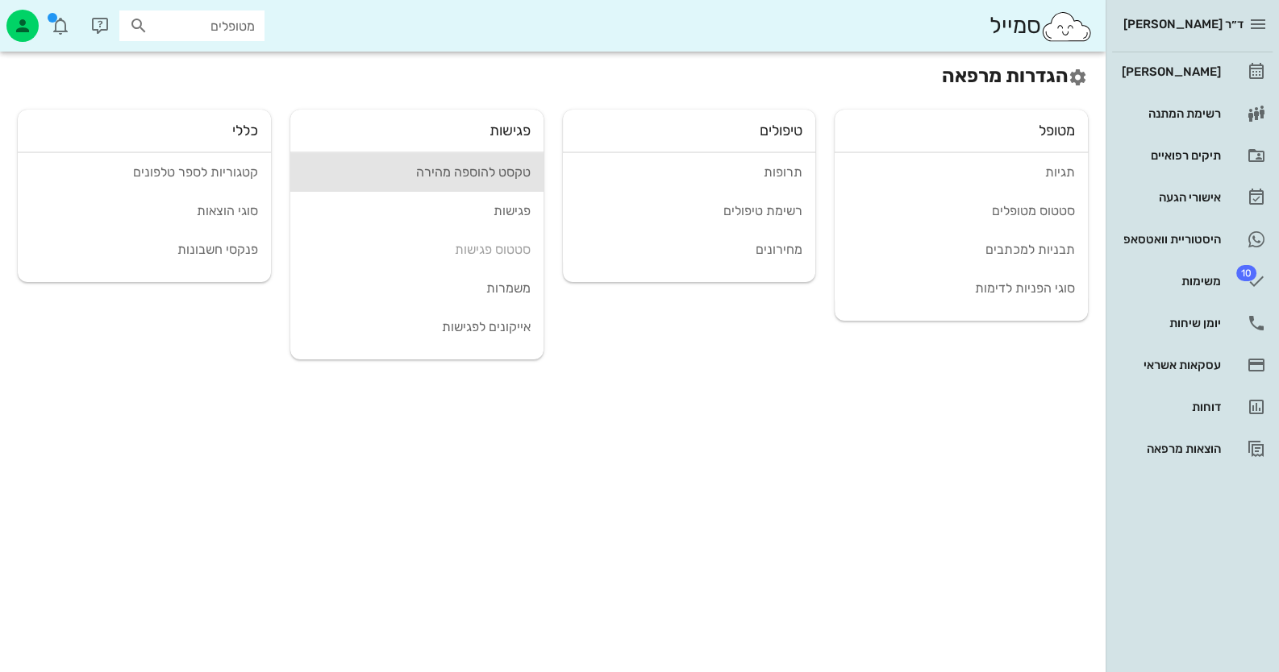
click at [438, 179] on div "טקסט להוספה מהירה" at bounding box center [416, 171] width 227 height 15
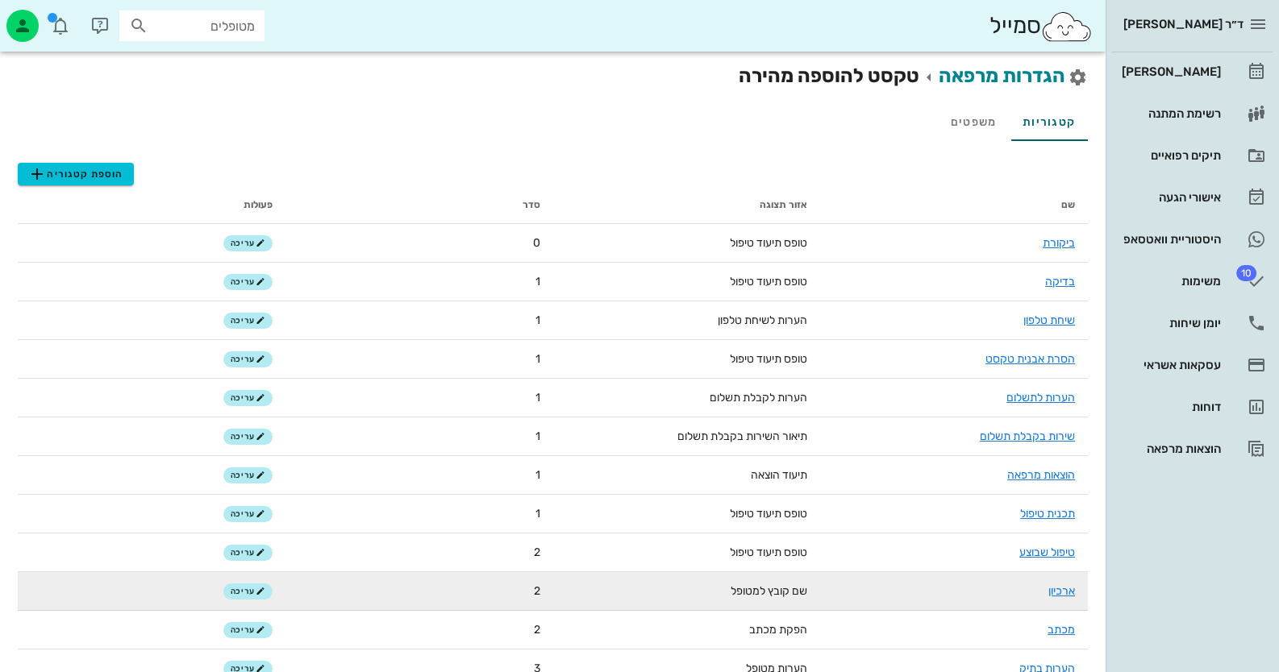
scroll to position [80, 0]
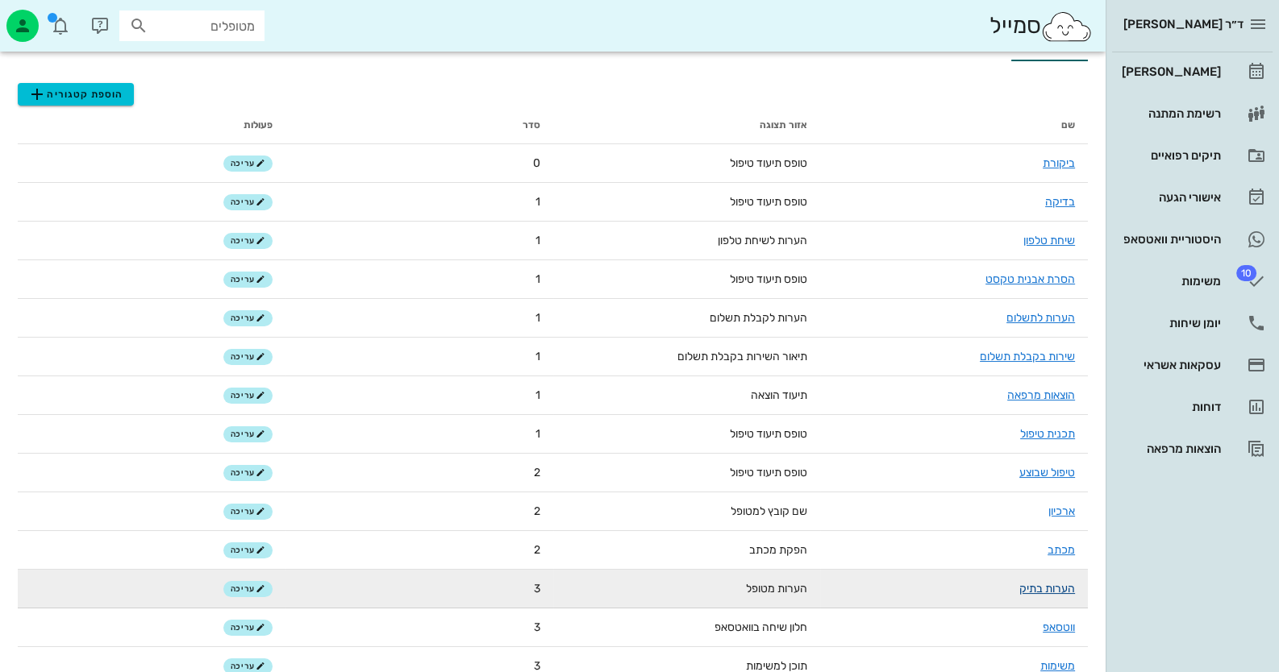
click at [1047, 593] on link "הערות בתיק" at bounding box center [1047, 589] width 56 height 14
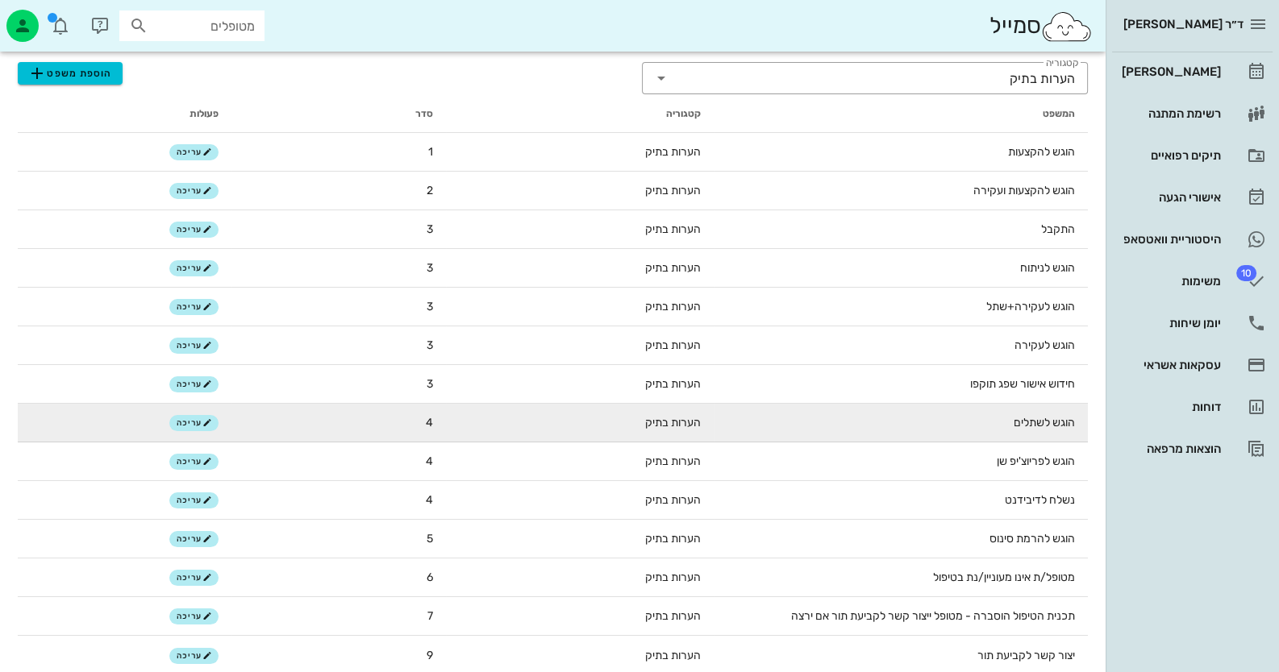
scroll to position [113, 0]
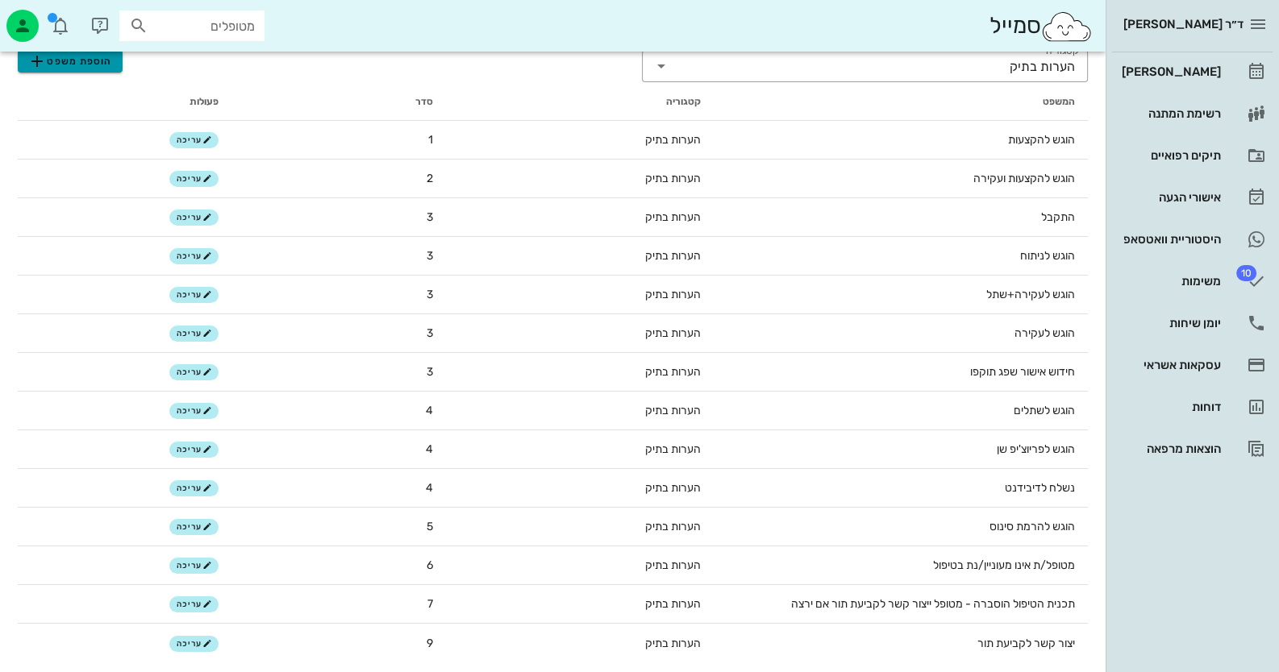
click at [44, 70] on icon "button" at bounding box center [36, 61] width 19 height 19
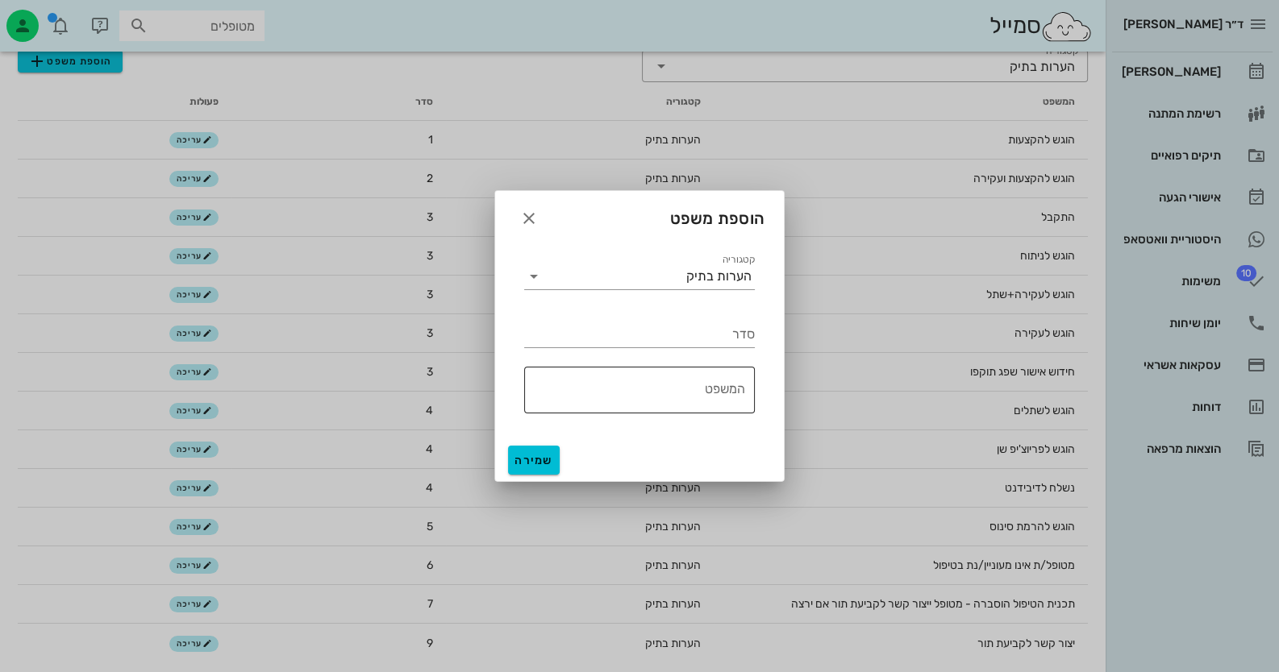
click at [711, 373] on div "המשפט" at bounding box center [634, 390] width 221 height 47
type textarea "+ יש תכנית ללייזר"
click at [729, 341] on input "סדר" at bounding box center [639, 335] width 231 height 26
type input "6"
click at [540, 473] on button "שמירה" at bounding box center [534, 460] width 52 height 29
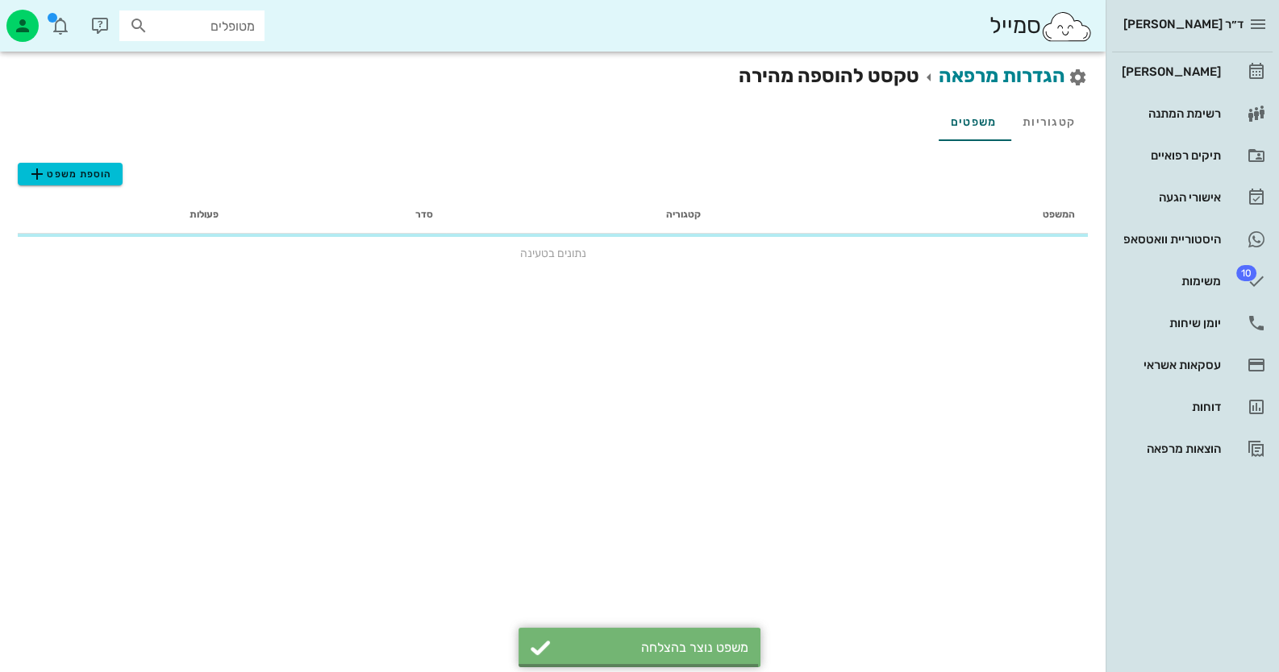
scroll to position [0, 0]
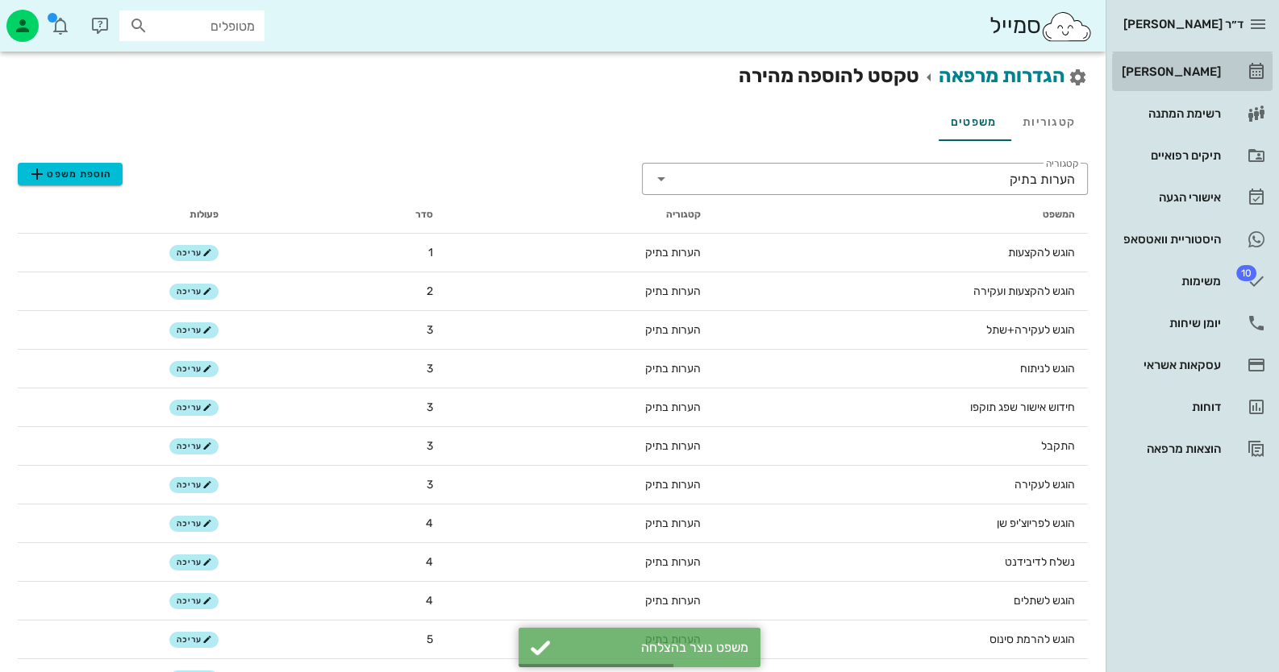
click at [1228, 80] on link "[PERSON_NAME]" at bounding box center [1192, 71] width 160 height 39
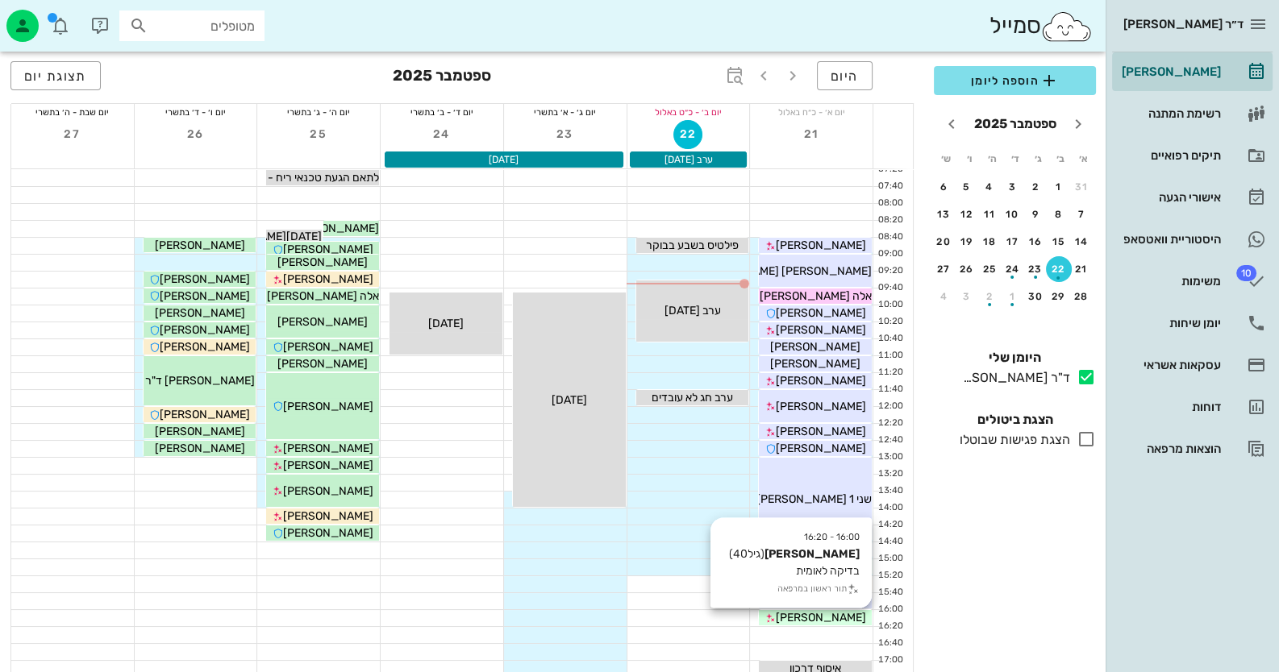
click at [798, 616] on span "[PERSON_NAME]" at bounding box center [821, 618] width 90 height 14
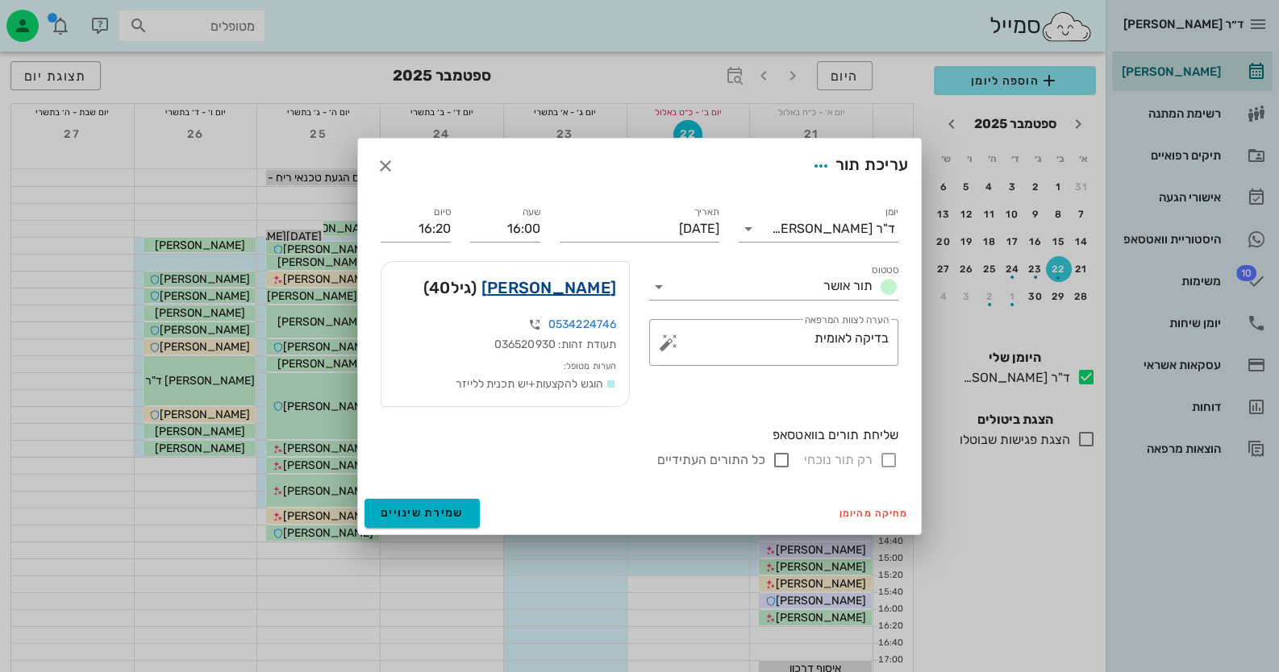
click at [614, 289] on link "אסף חכם" at bounding box center [548, 288] width 135 height 26
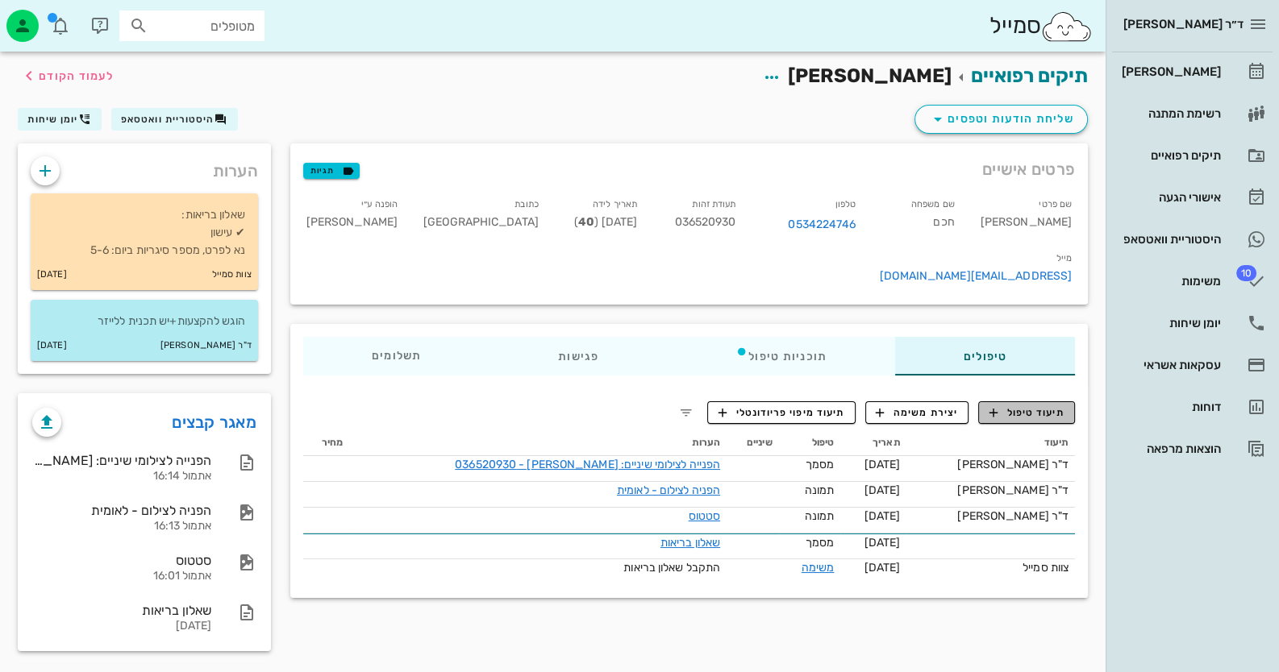
click at [1023, 402] on button "תיעוד טיפול" at bounding box center [1026, 413] width 97 height 23
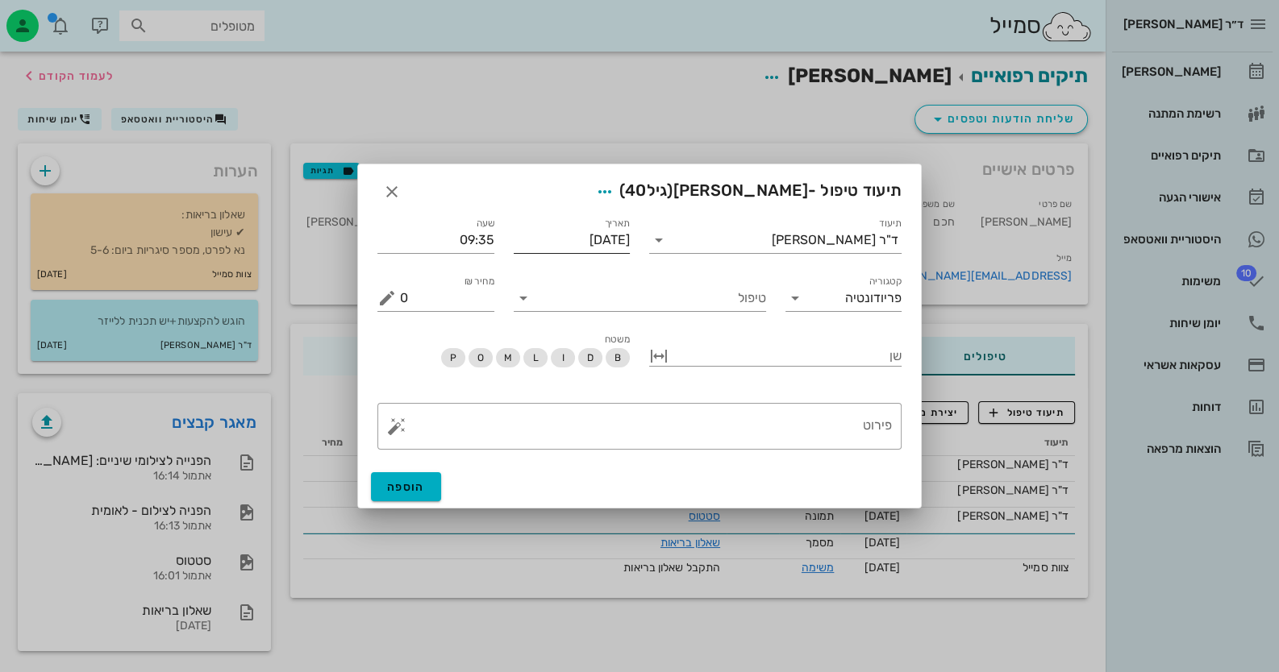
click at [561, 244] on input "[DATE]" at bounding box center [572, 240] width 117 height 26
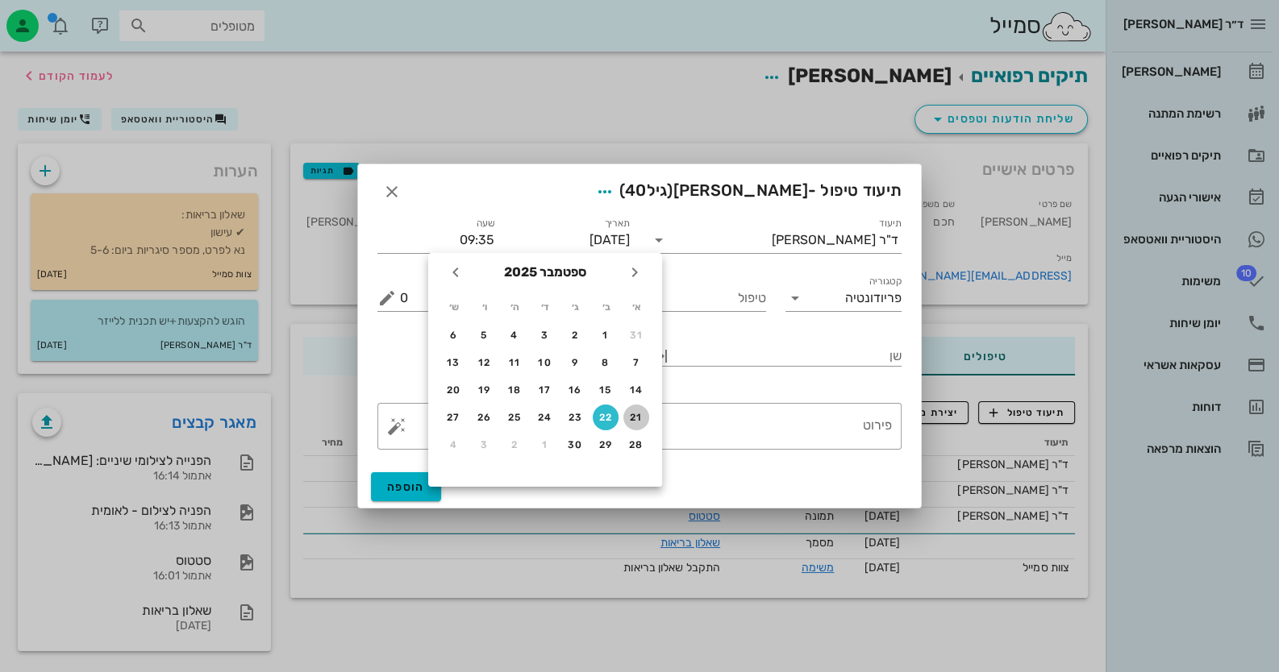
click at [631, 418] on div "21" at bounding box center [636, 417] width 26 height 11
type input "[DATE]"
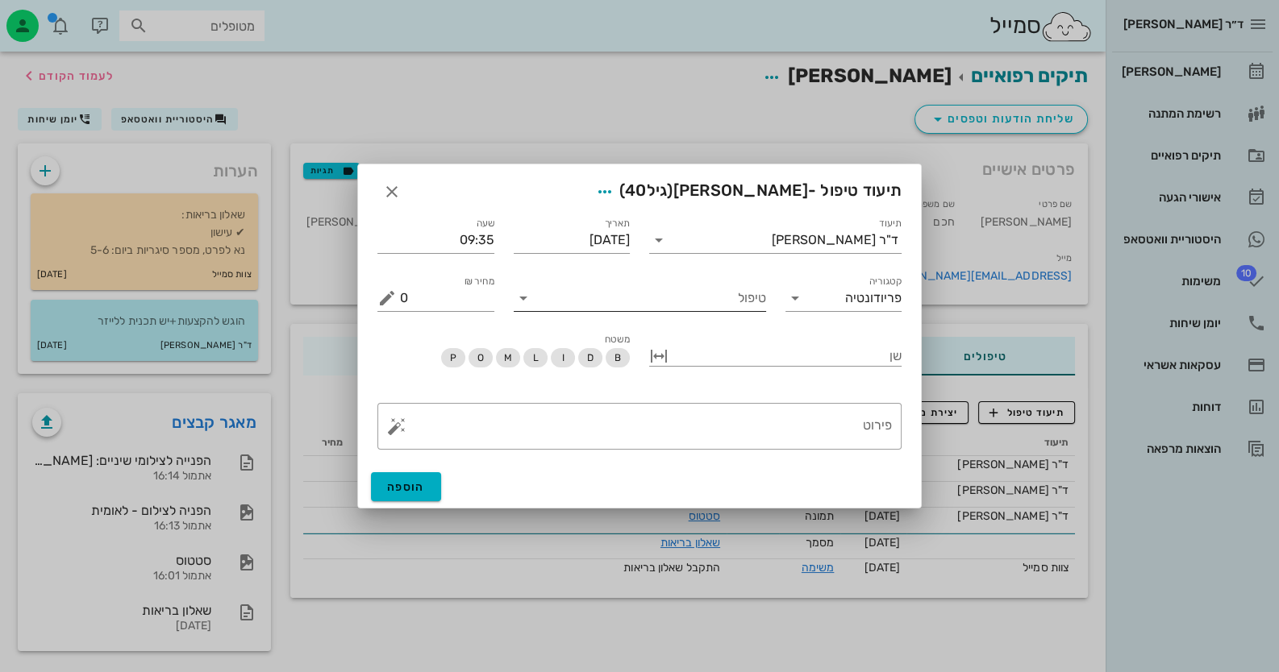
click at [522, 304] on icon at bounding box center [523, 298] width 19 height 19
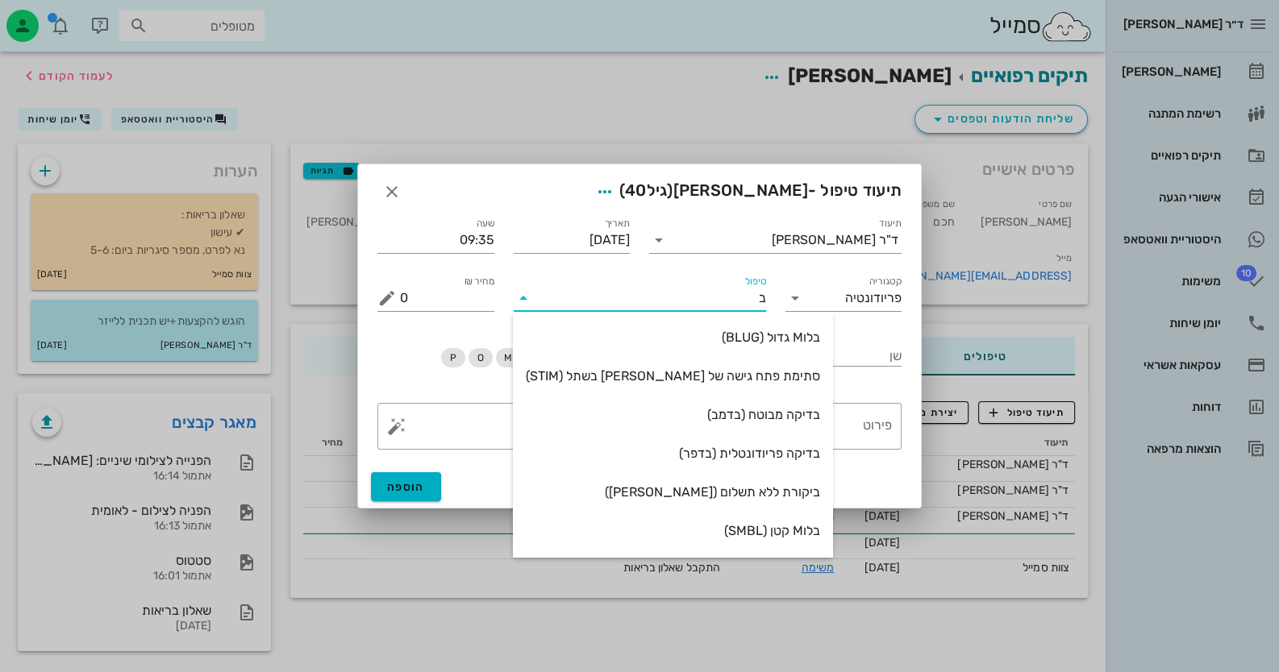
type input "בד"
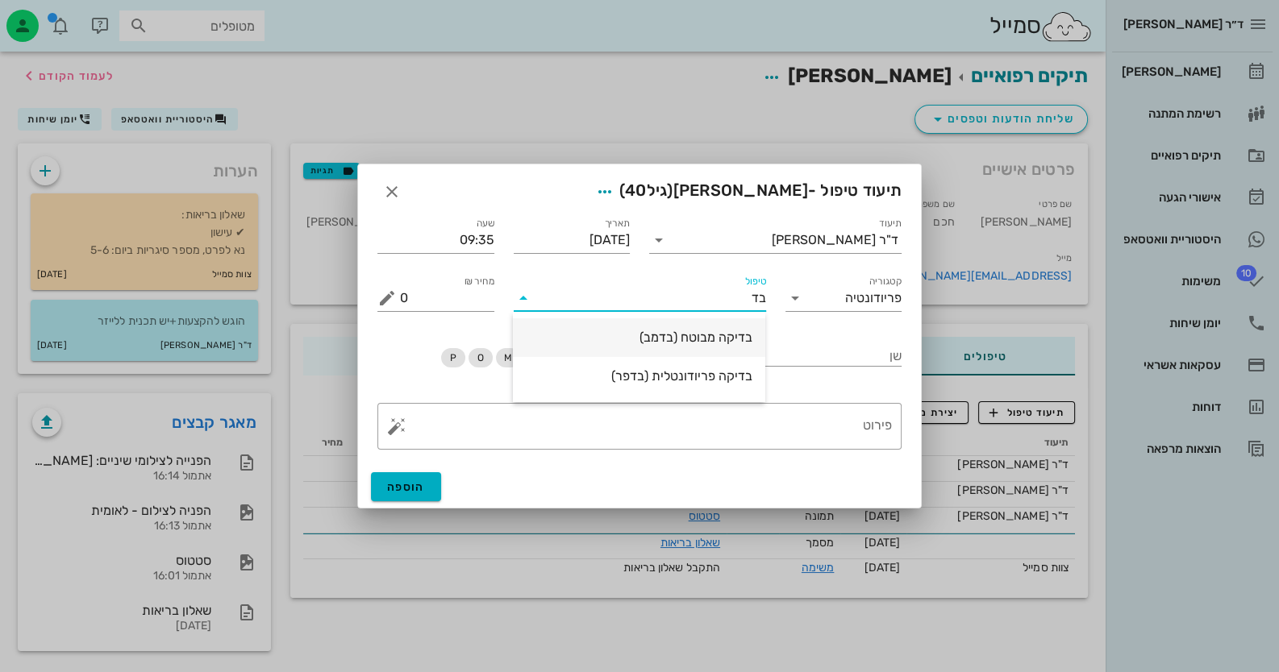
click at [736, 343] on div "בדיקה מבוטח (בדמב)" at bounding box center [639, 337] width 227 height 15
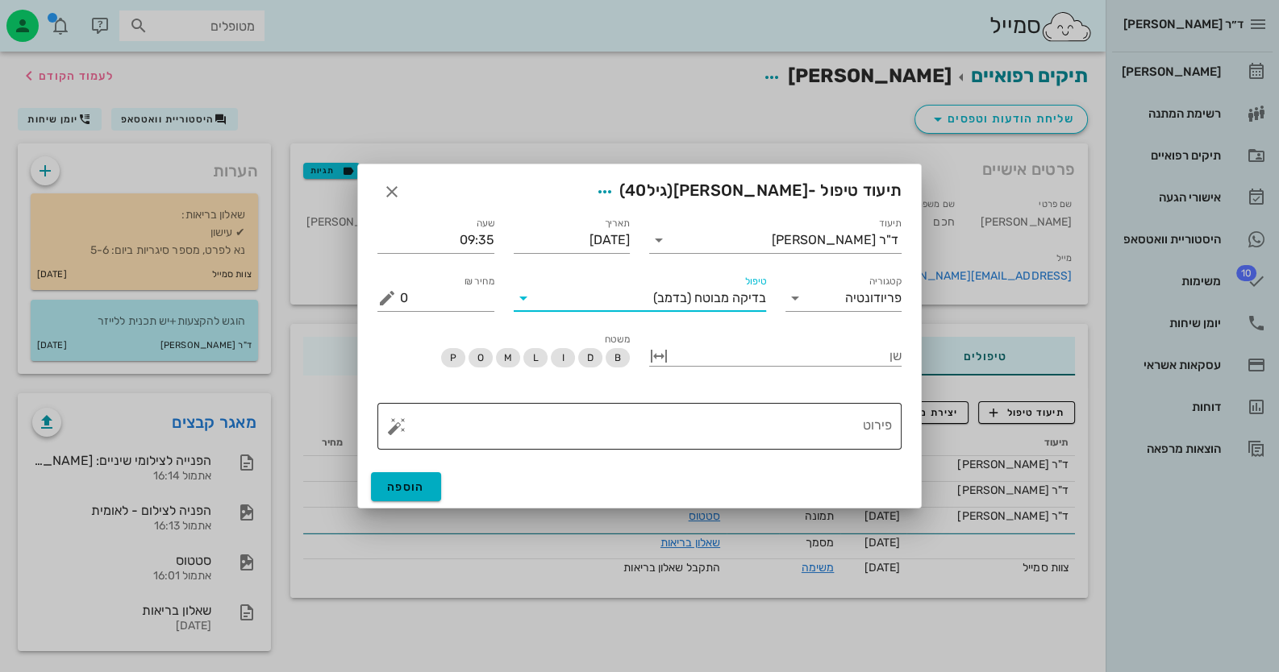
click at [399, 427] on button "button" at bounding box center [396, 426] width 19 height 19
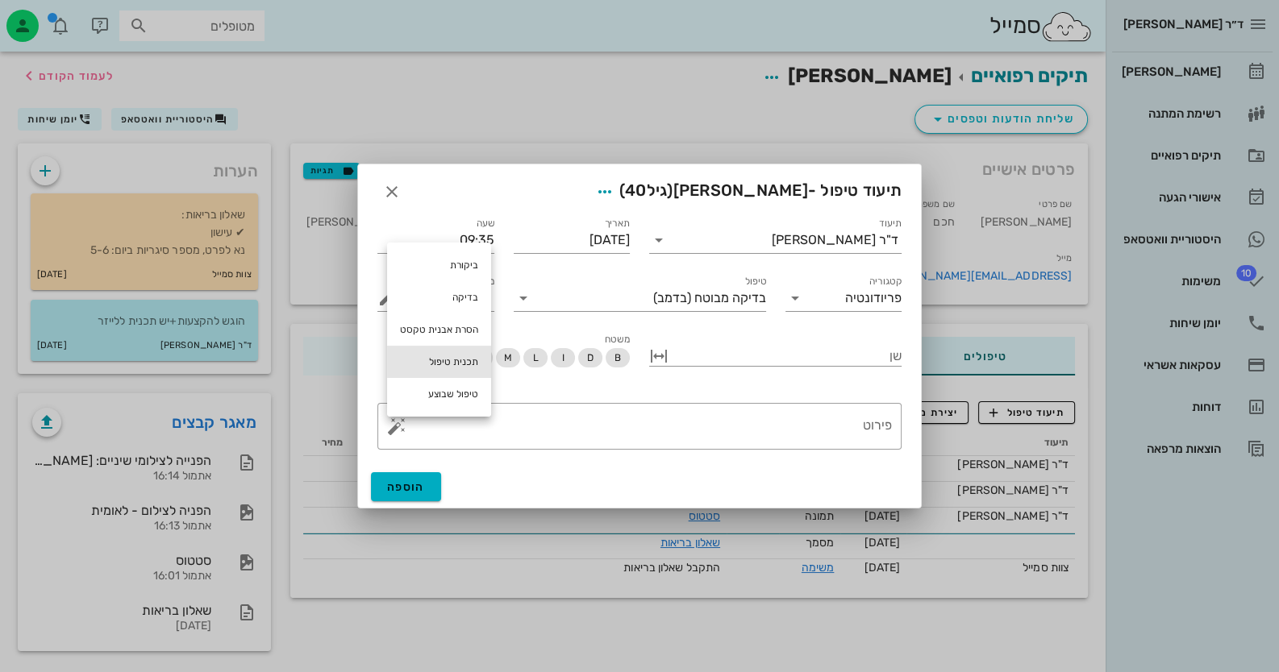
click at [426, 356] on div "תכנית טיפול" at bounding box center [439, 362] width 104 height 32
click at [453, 270] on div "ביקורת" at bounding box center [439, 265] width 104 height 32
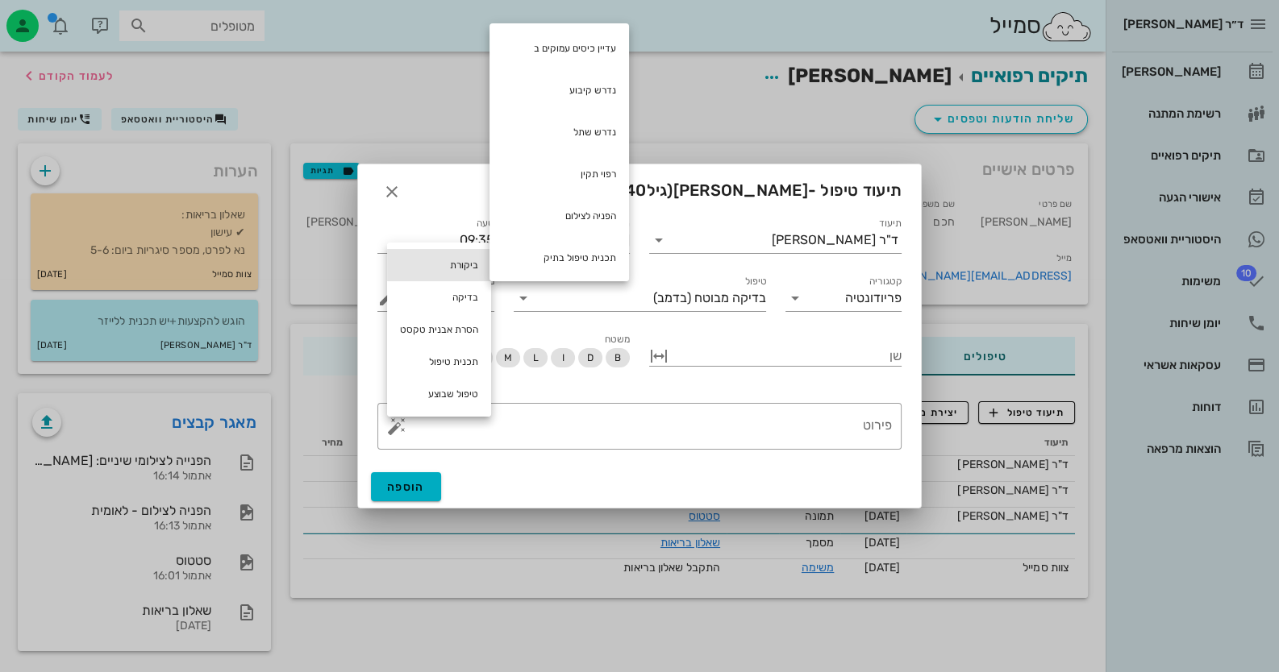
scroll to position [341, 0]
click at [462, 302] on div "בדיקה" at bounding box center [439, 297] width 104 height 32
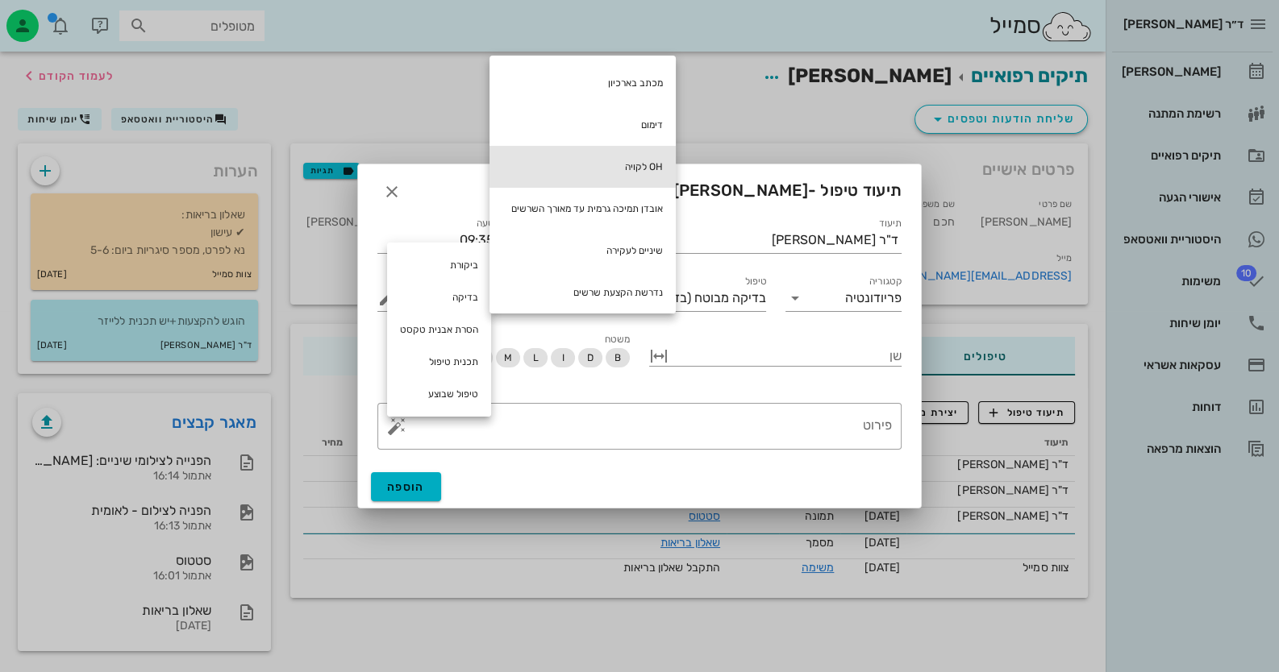
click at [615, 155] on div "OH לקויה" at bounding box center [582, 167] width 186 height 42
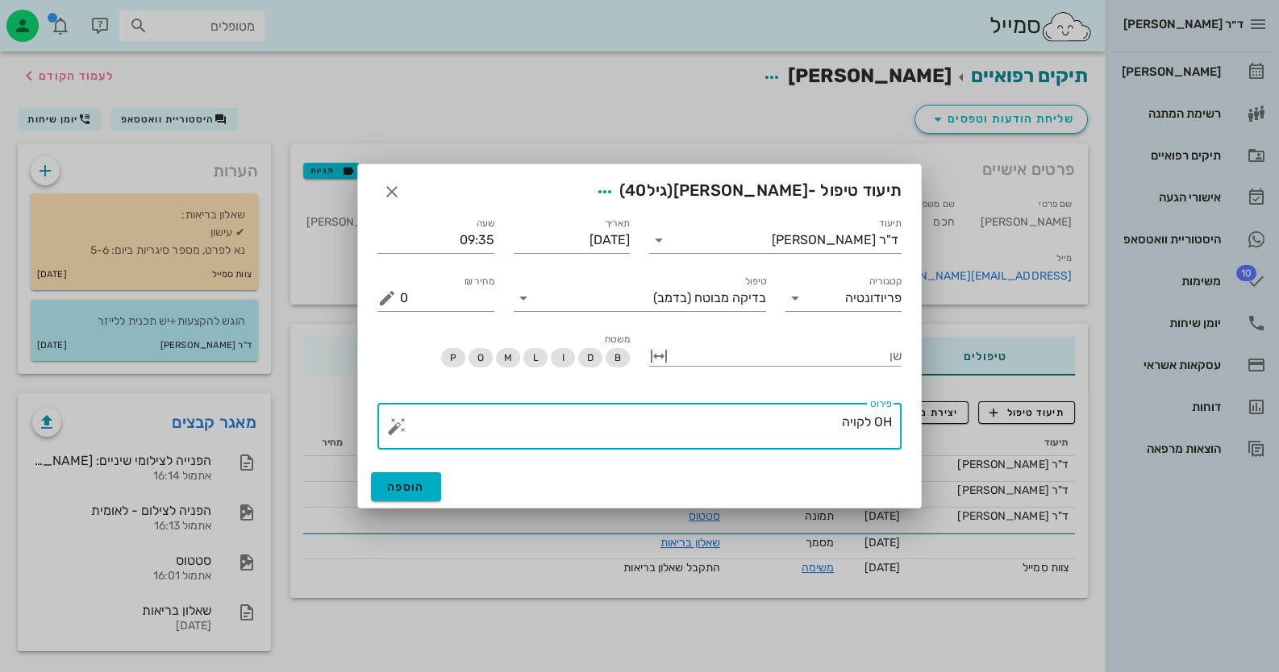
click at [395, 428] on button "button" at bounding box center [396, 426] width 19 height 19
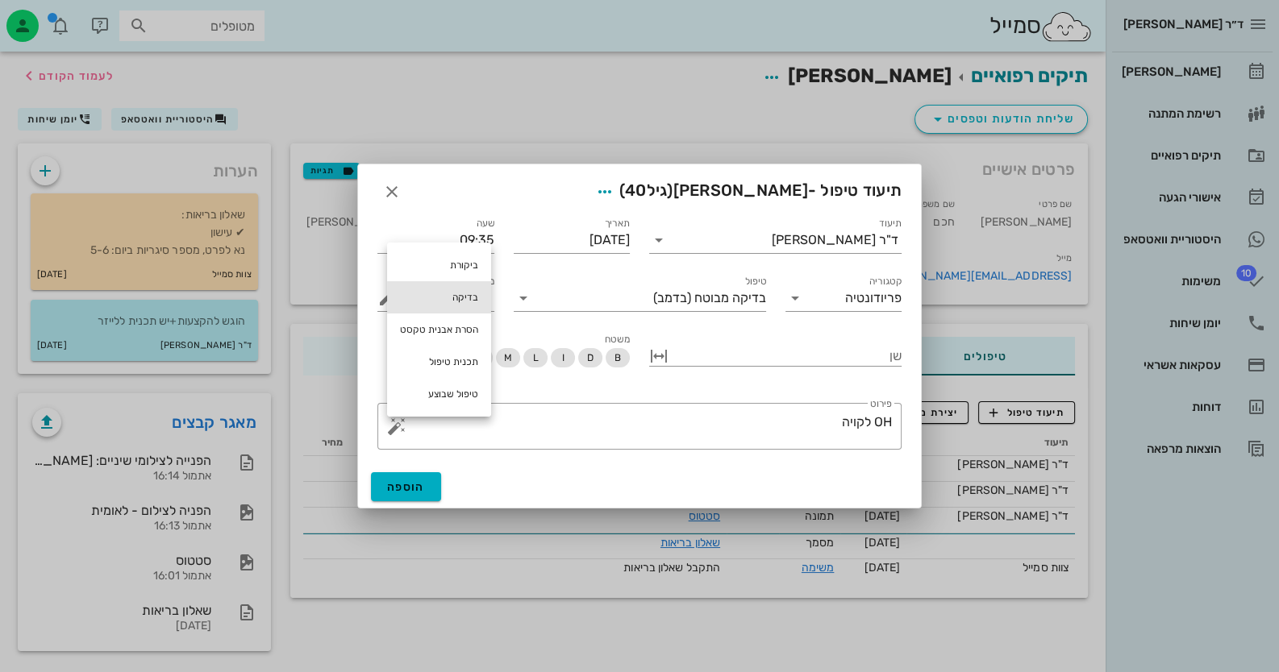
click at [464, 302] on div "בדיקה" at bounding box center [439, 297] width 104 height 32
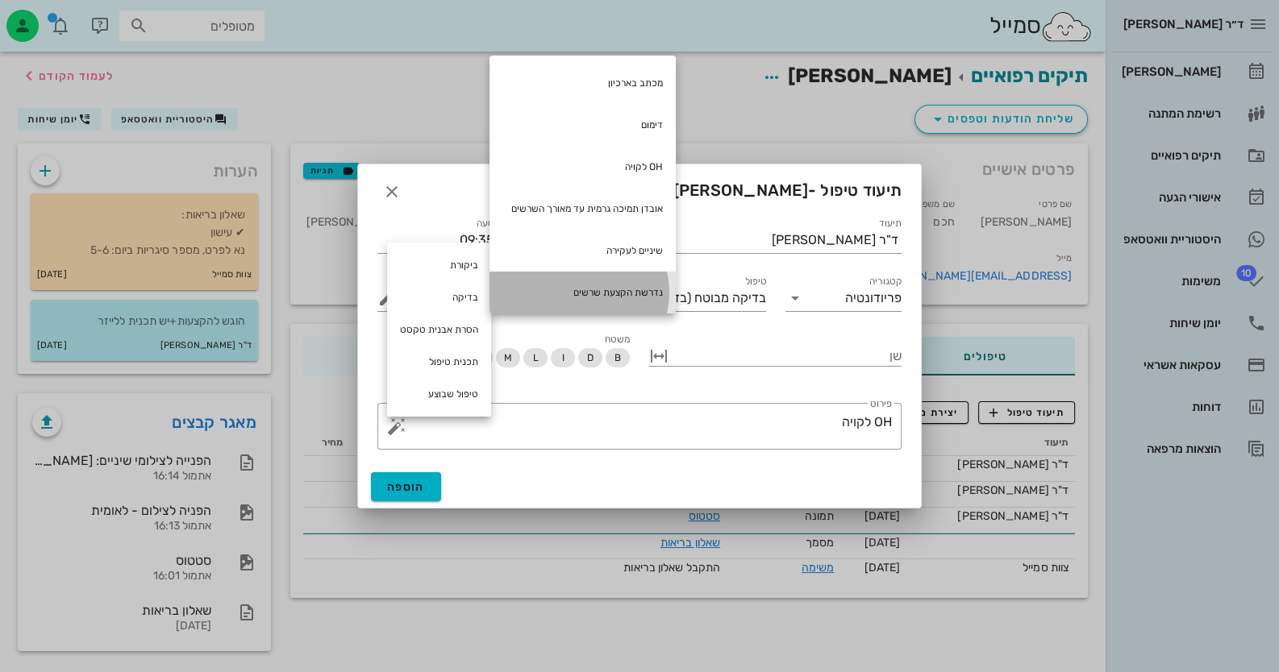
click at [601, 292] on div "נדרשת הקצעת שרשים" at bounding box center [582, 293] width 186 height 42
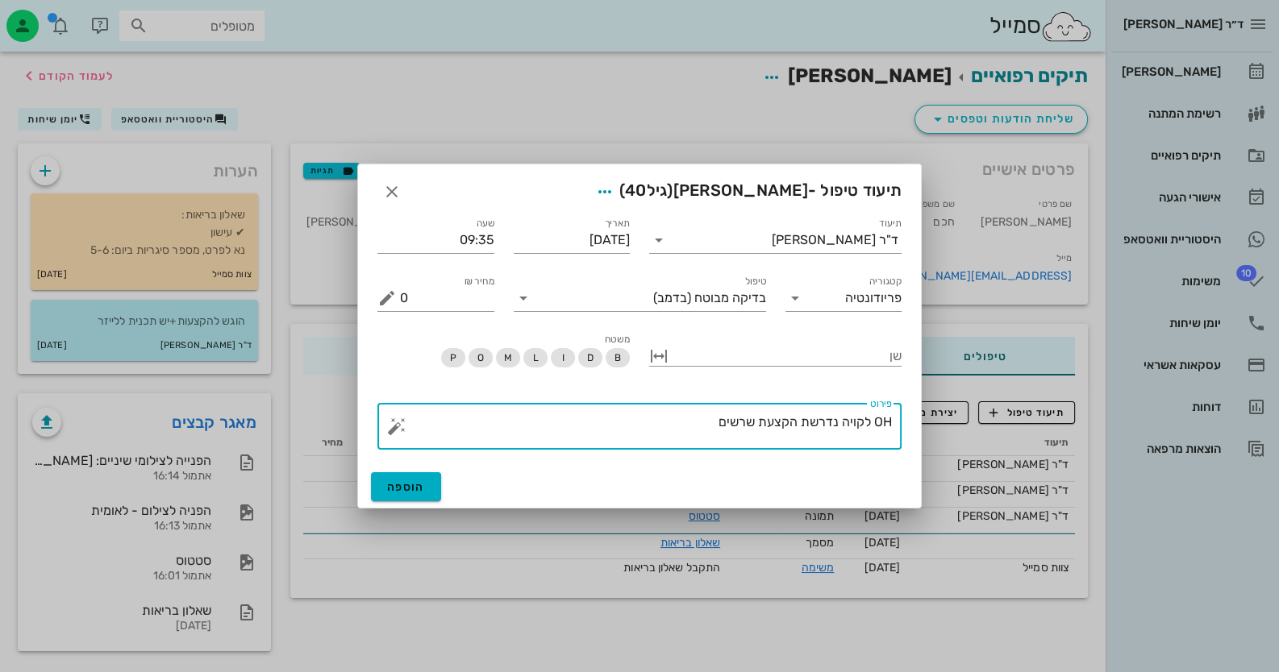
click at [391, 424] on button "button" at bounding box center [396, 426] width 19 height 19
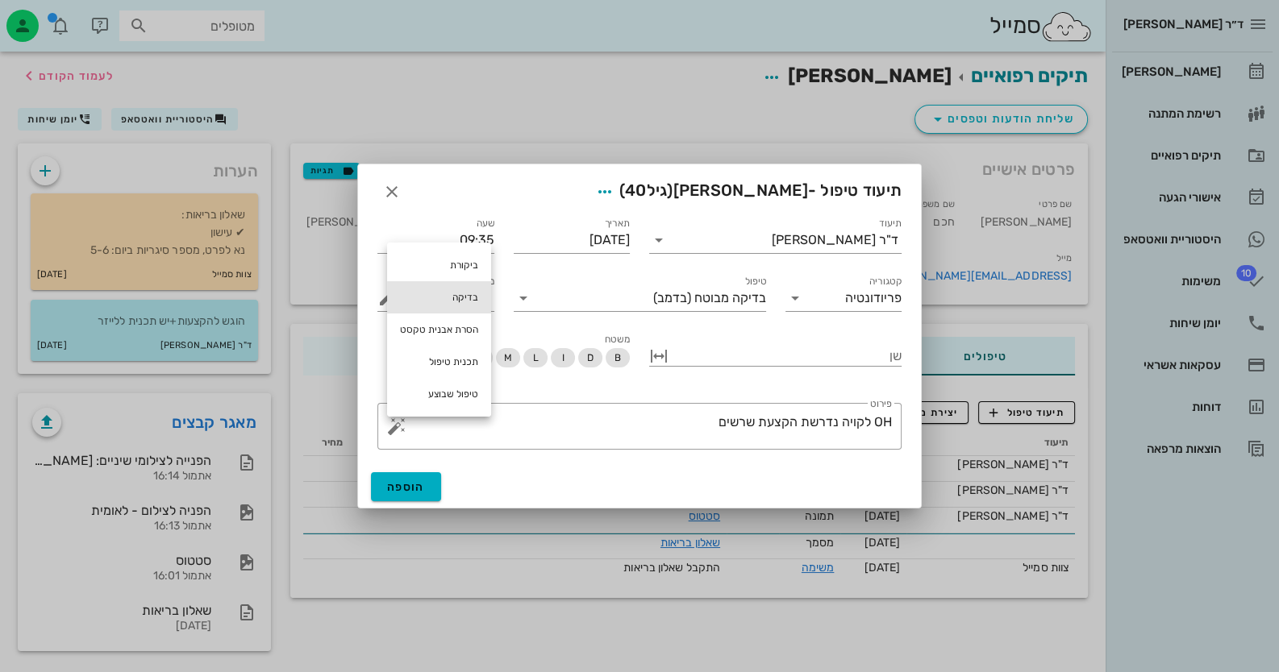
click at [474, 289] on div "בדיקה" at bounding box center [439, 297] width 104 height 32
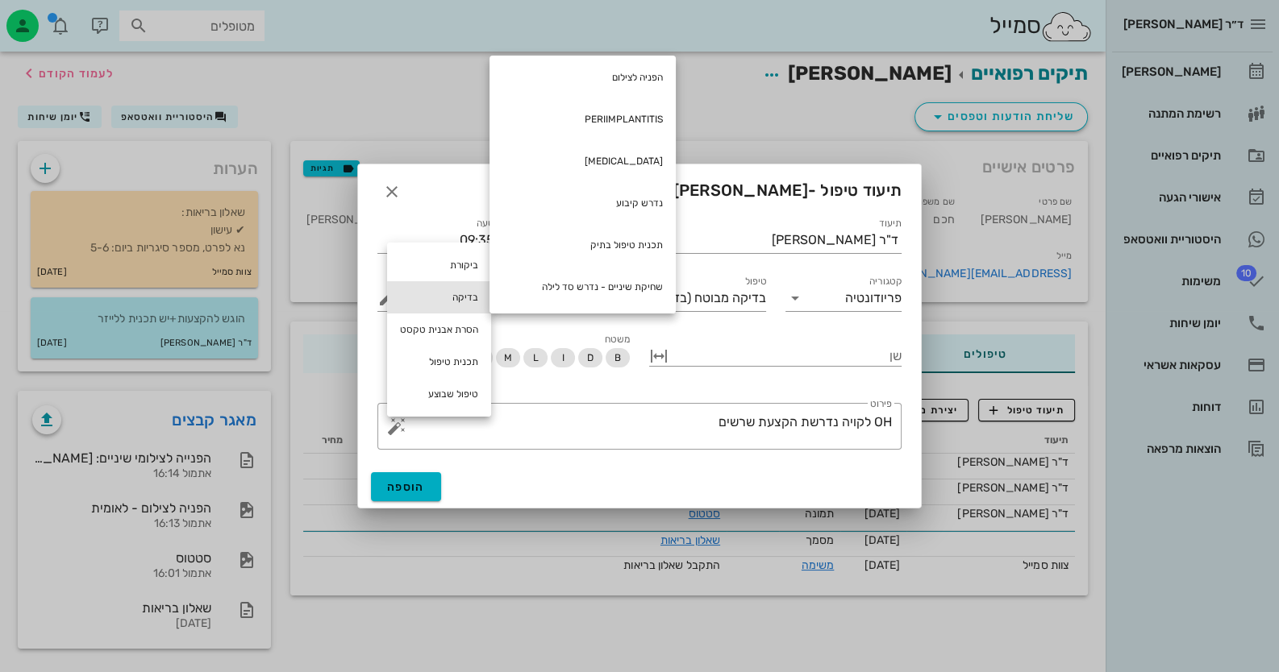
scroll to position [3, 0]
click at [717, 420] on textarea "OH לקויה נדרשת הקצעת שרשים" at bounding box center [646, 430] width 492 height 39
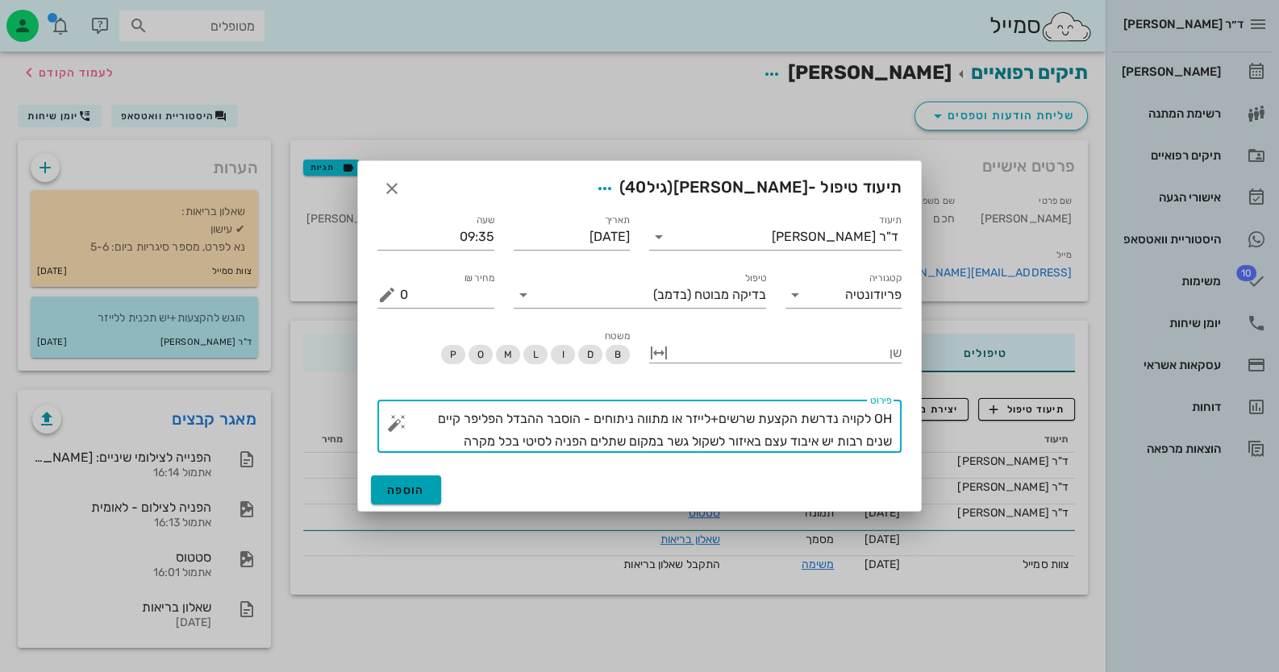
type textarea "OH לקויה נדרשת הקצעת שרשים+לייזר או מתווה ניתוחים - הוסבר ההבדל הפליפר קיים שני…"
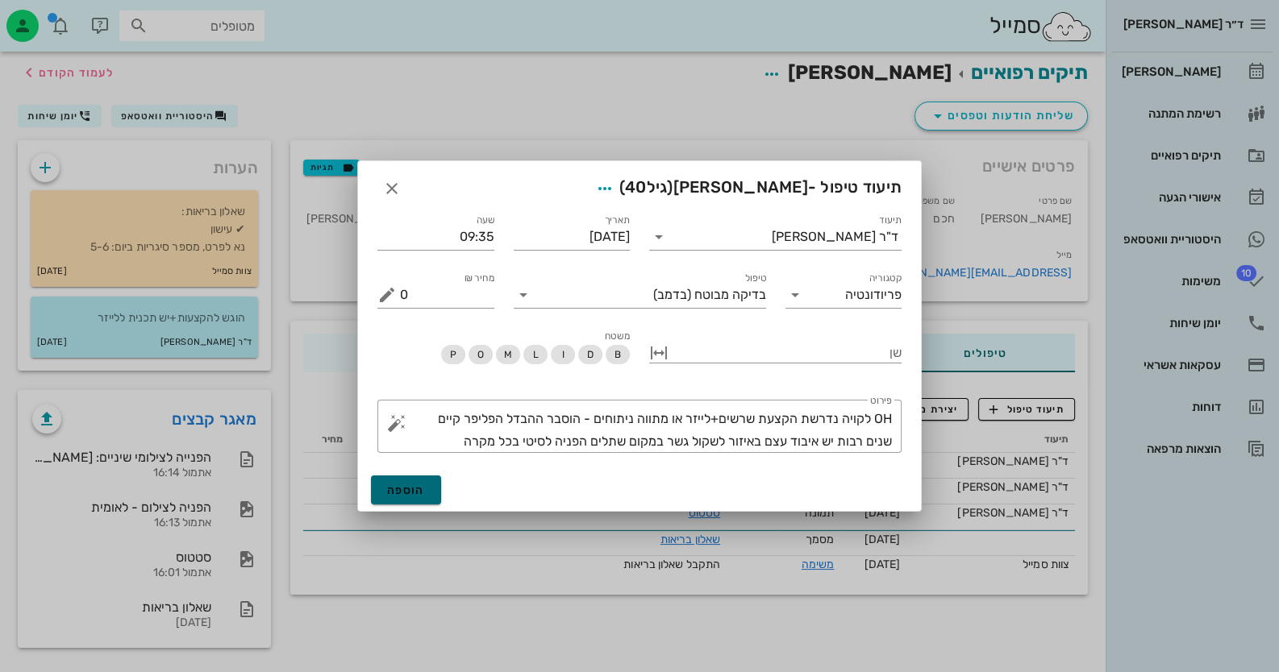
click at [431, 496] on button "הוספה" at bounding box center [406, 490] width 70 height 29
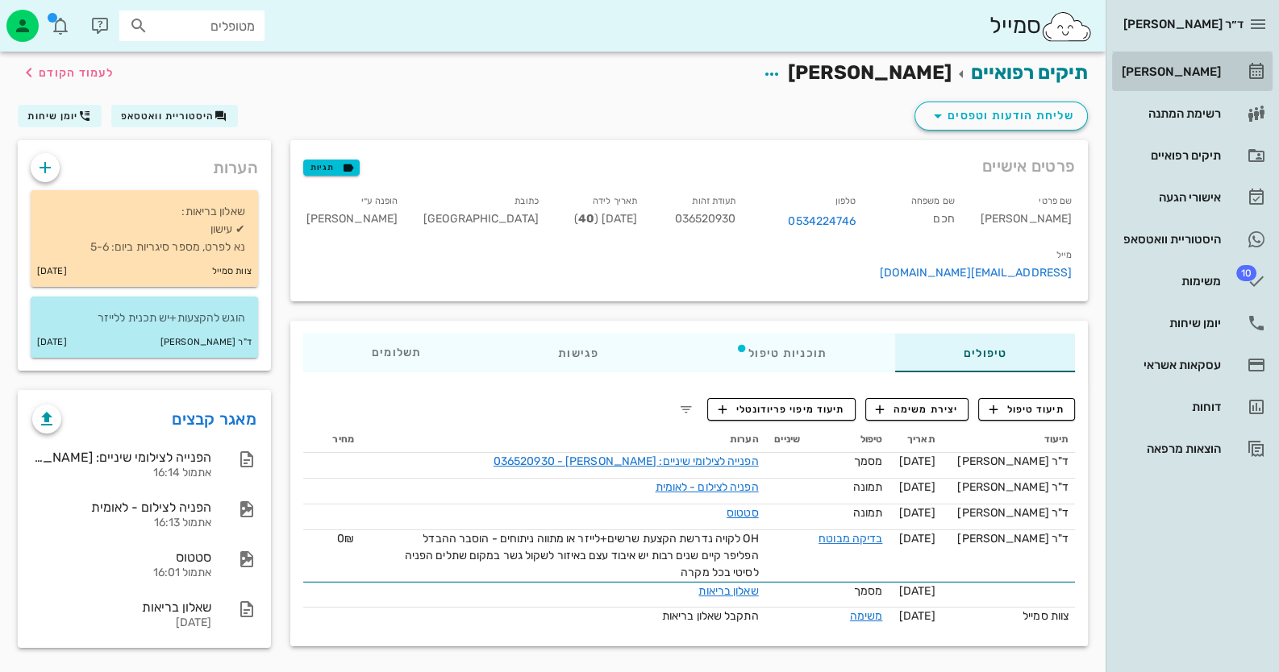
click at [1220, 71] on div "[PERSON_NAME]" at bounding box center [1169, 71] width 102 height 13
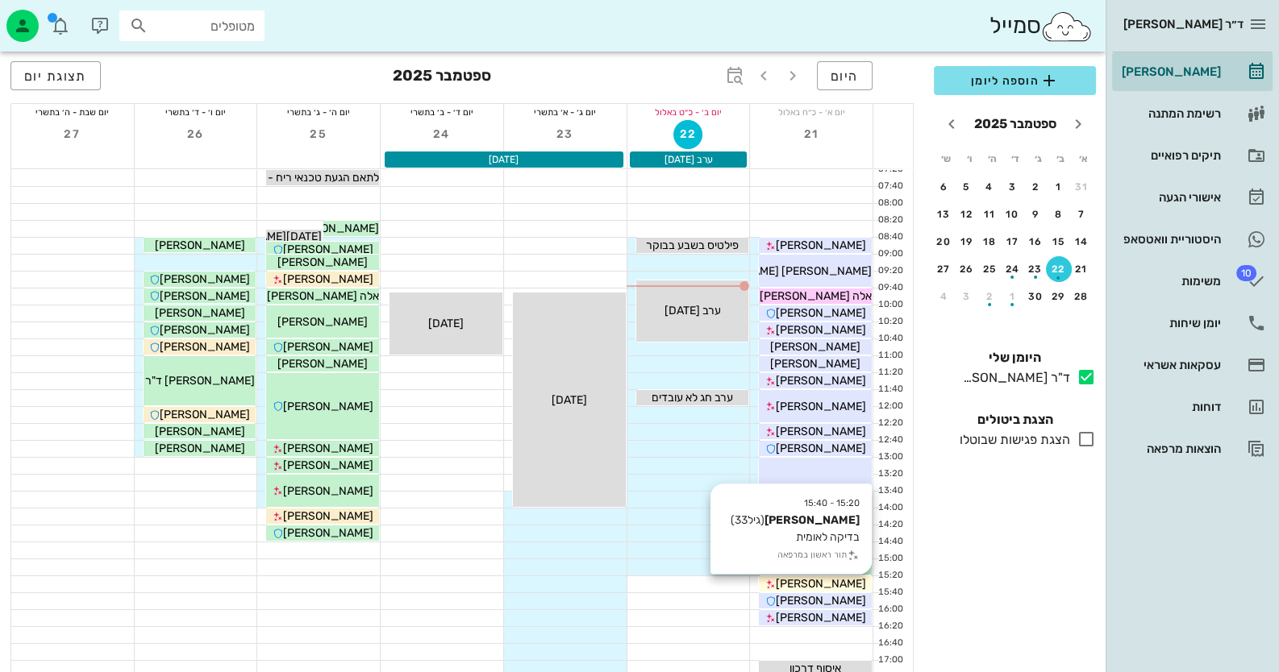
click at [841, 583] on div "[PERSON_NAME]" at bounding box center [815, 584] width 113 height 17
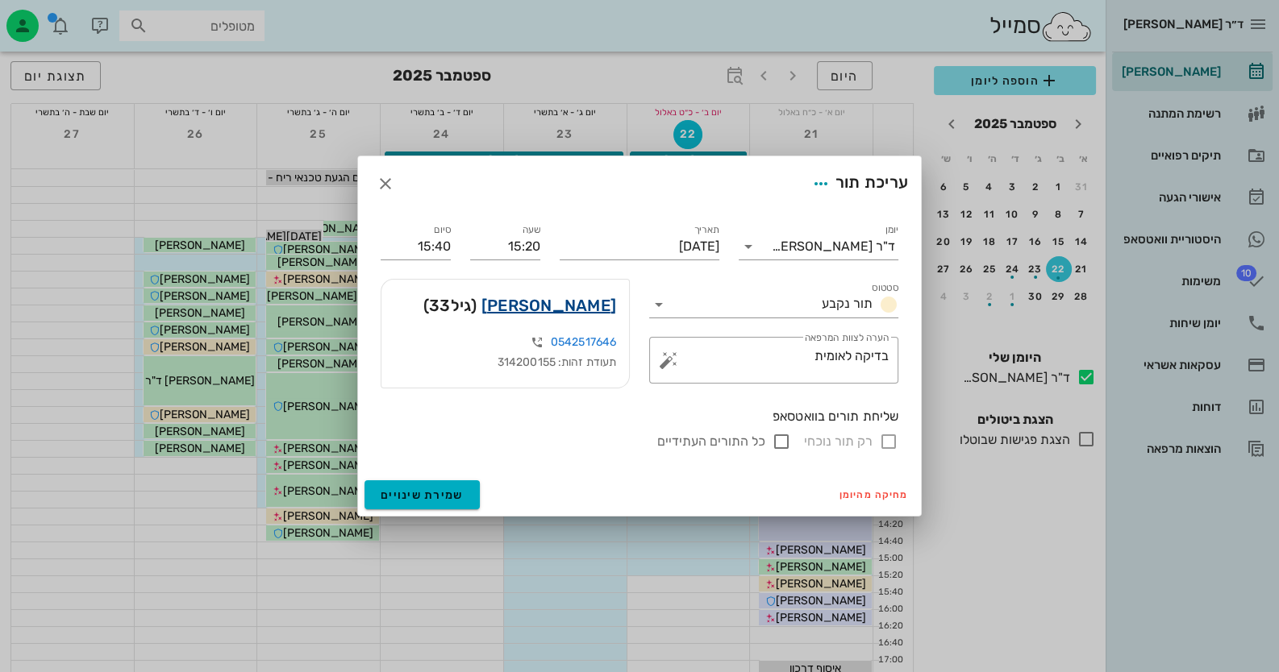
click at [606, 309] on link "דוד בל" at bounding box center [548, 306] width 135 height 26
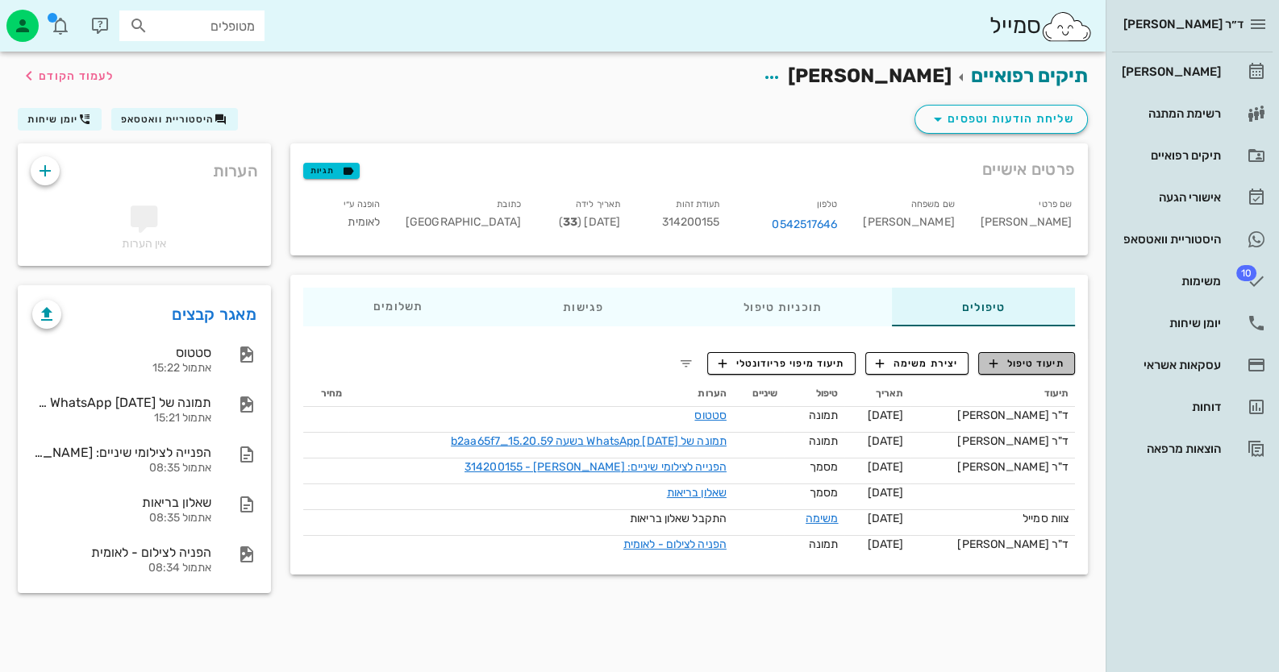
click at [1032, 354] on button "תיעוד טיפול" at bounding box center [1026, 363] width 97 height 23
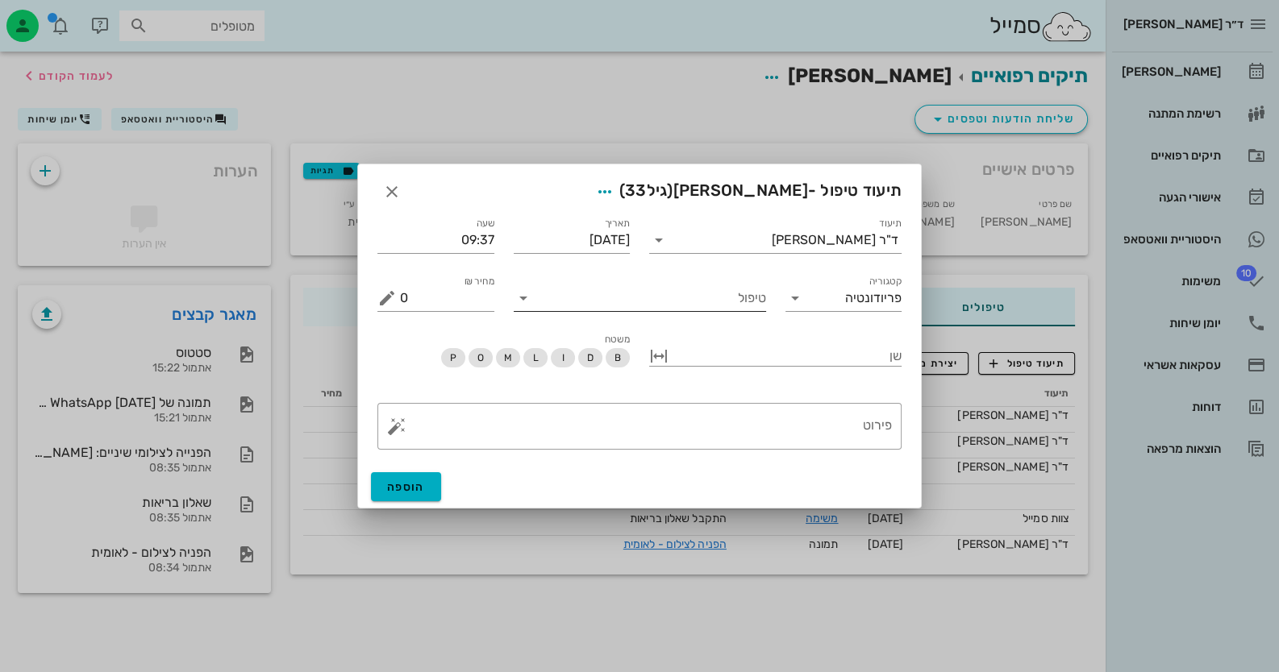
click at [702, 296] on input "טיפול" at bounding box center [651, 298] width 230 height 26
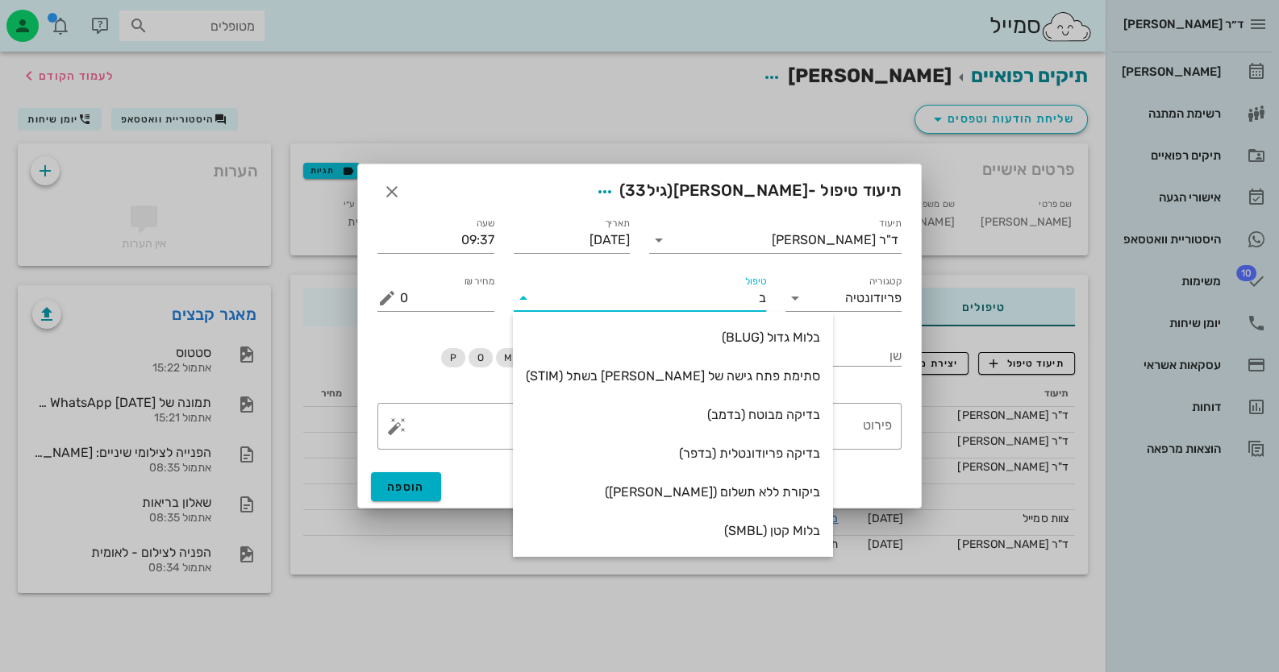
type input "בד"
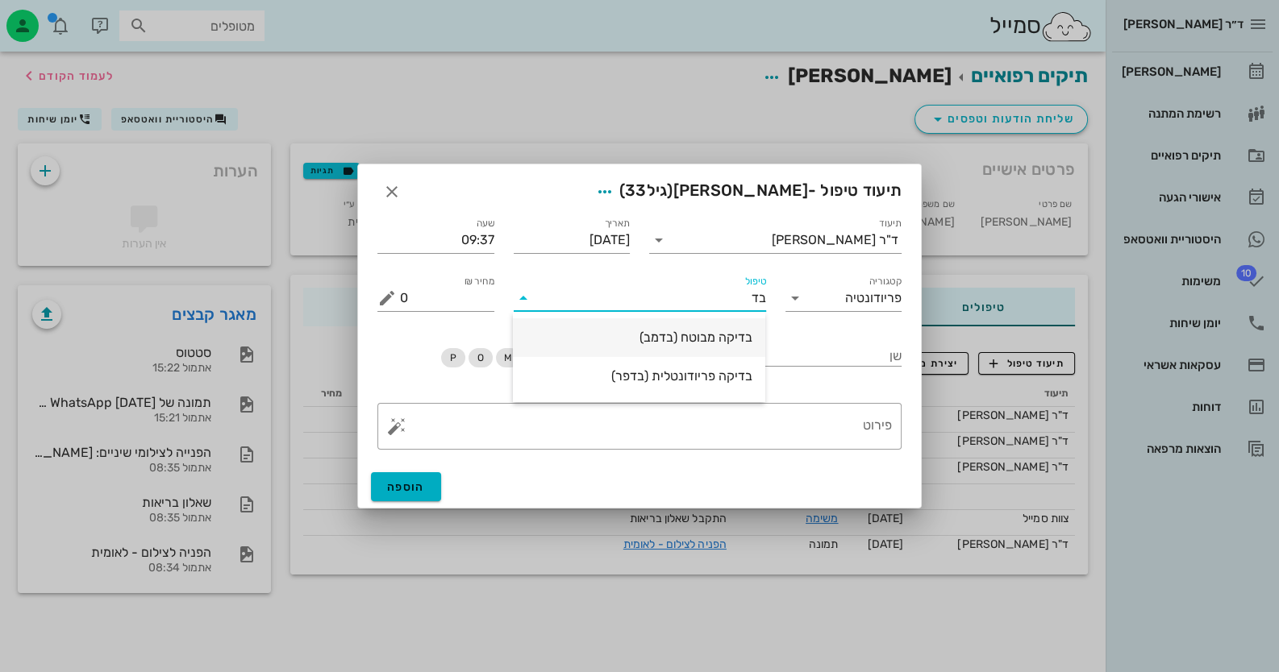
click at [670, 347] on div "בדיקה מבוטח (בדמב)" at bounding box center [639, 337] width 227 height 35
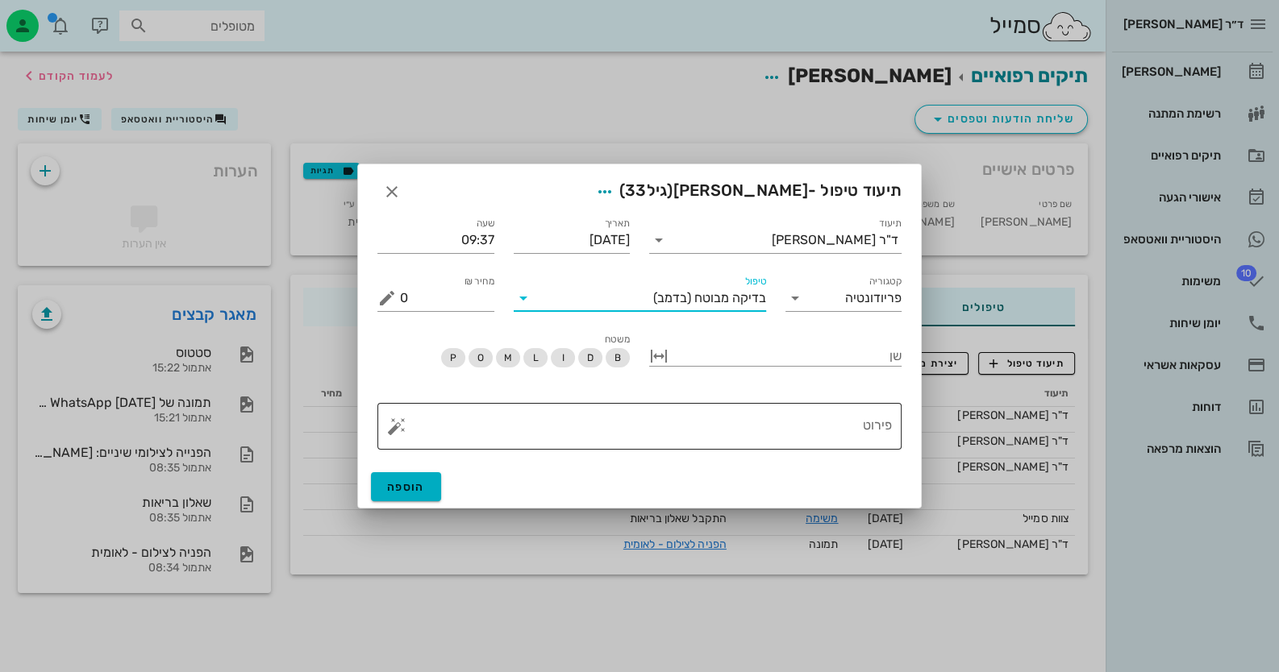
click at [881, 430] on textarea "פירוט" at bounding box center [646, 430] width 492 height 39
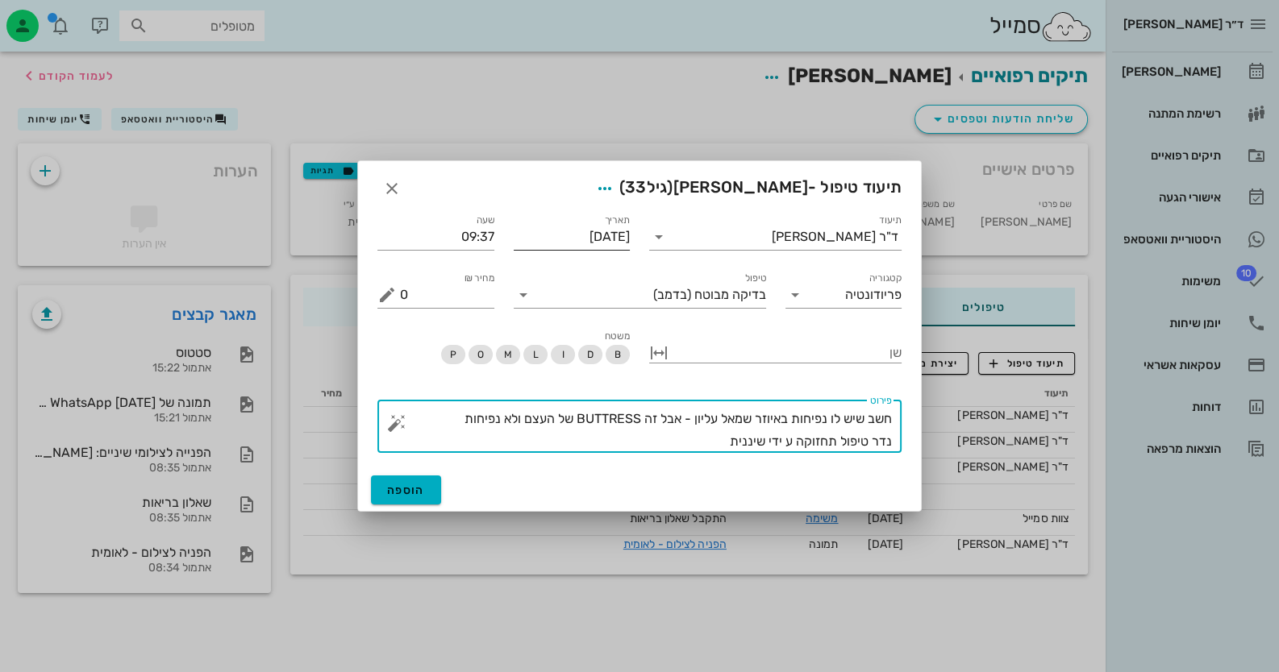
type textarea "חשב שיש לו נפיחות באיוזר שמאל עליון - אבל זה BUTTRESS של העצם ולא נפיחות נדר טי…"
drag, startPoint x: 585, startPoint y: 248, endPoint x: 593, endPoint y: 246, distance: 8.4
click at [585, 248] on input "[DATE]" at bounding box center [572, 237] width 117 height 26
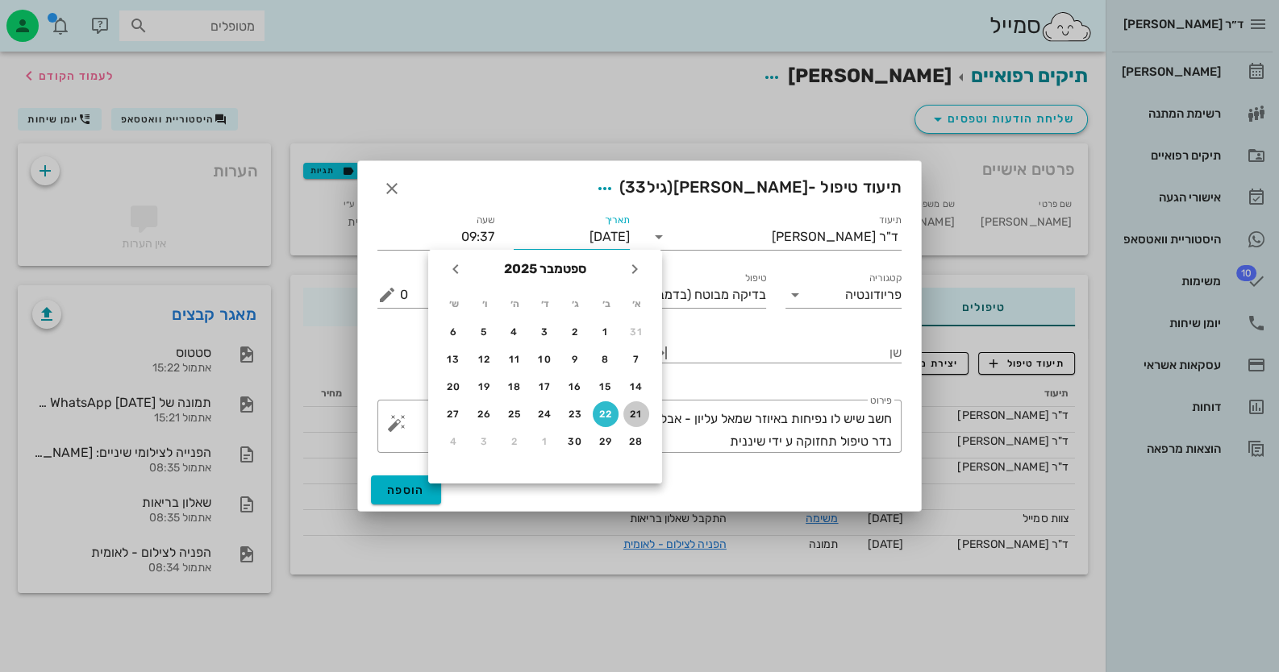
click at [629, 414] on div "21" at bounding box center [636, 414] width 26 height 11
type input "[DATE]"
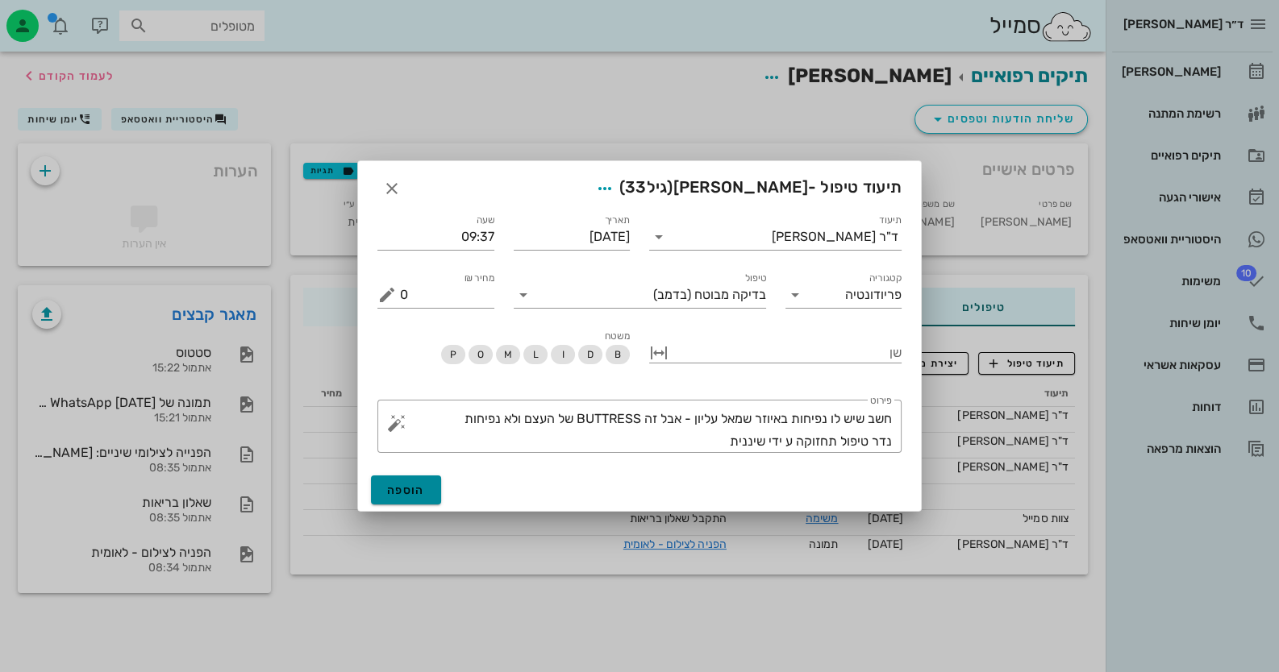
click at [403, 493] on span "הוספה" at bounding box center [406, 491] width 38 height 14
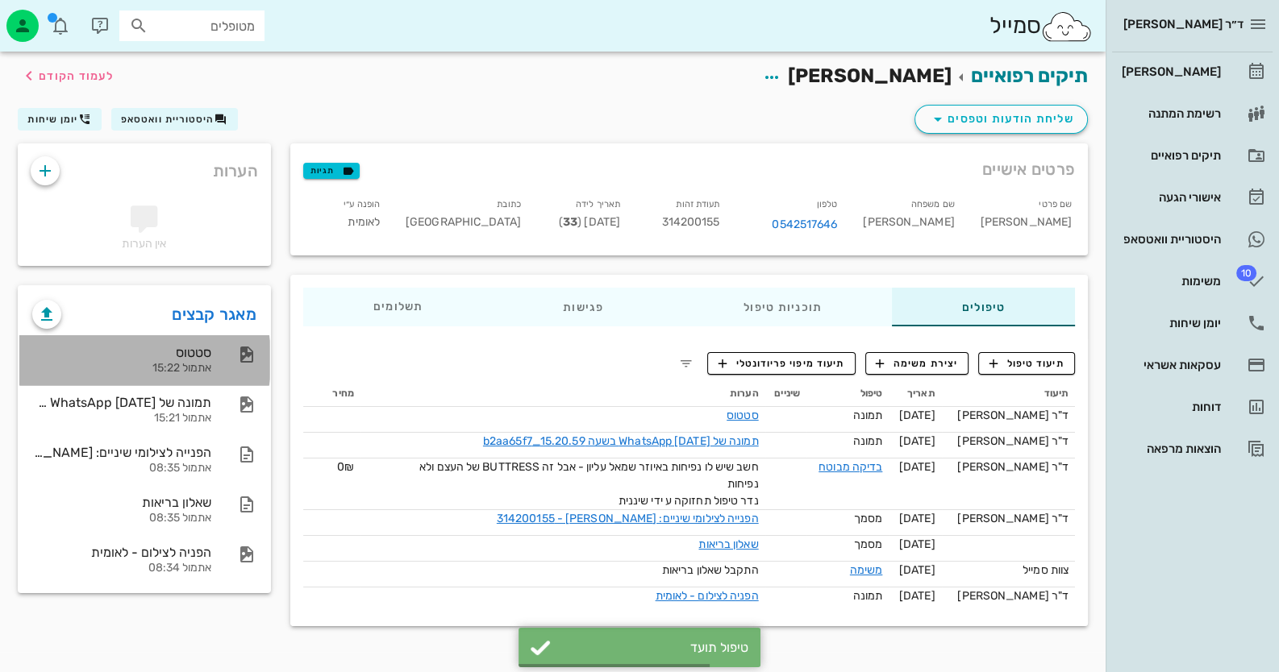
click at [173, 339] on div "סטטוס אתמול 15:22" at bounding box center [121, 360] width 179 height 50
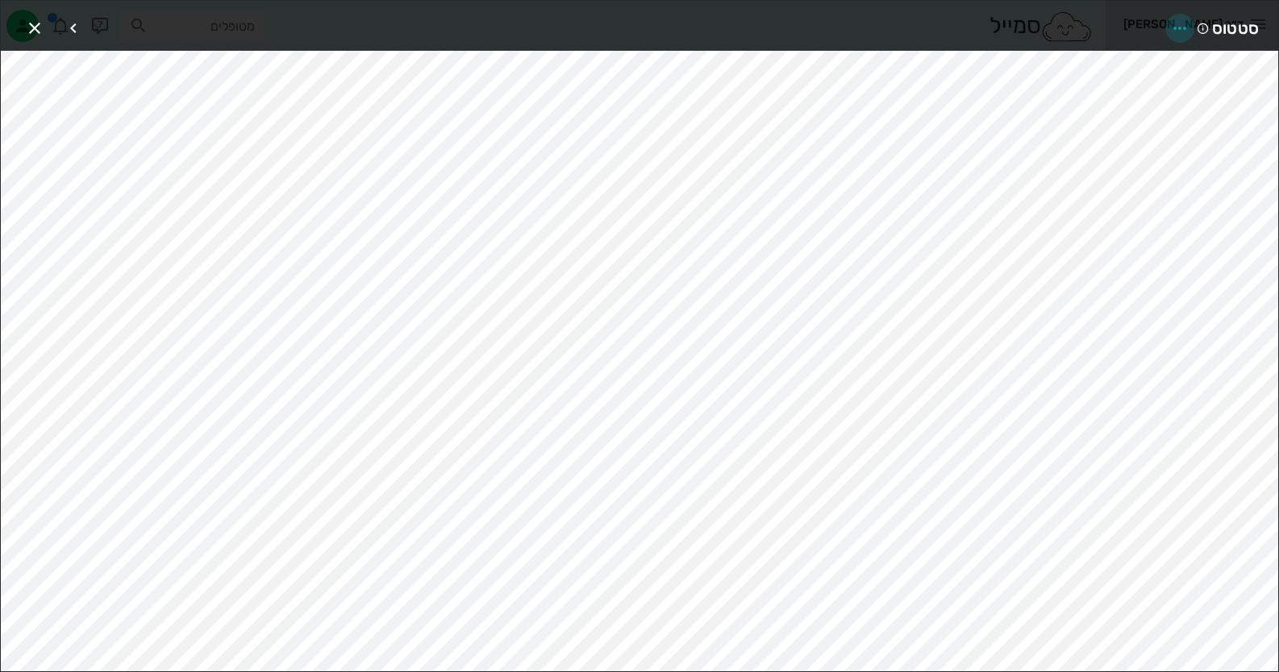
drag, startPoint x: 173, startPoint y: 339, endPoint x: 1185, endPoint y: 23, distance: 1060.2
click at [1185, 23] on icon "button" at bounding box center [1179, 28] width 19 height 19
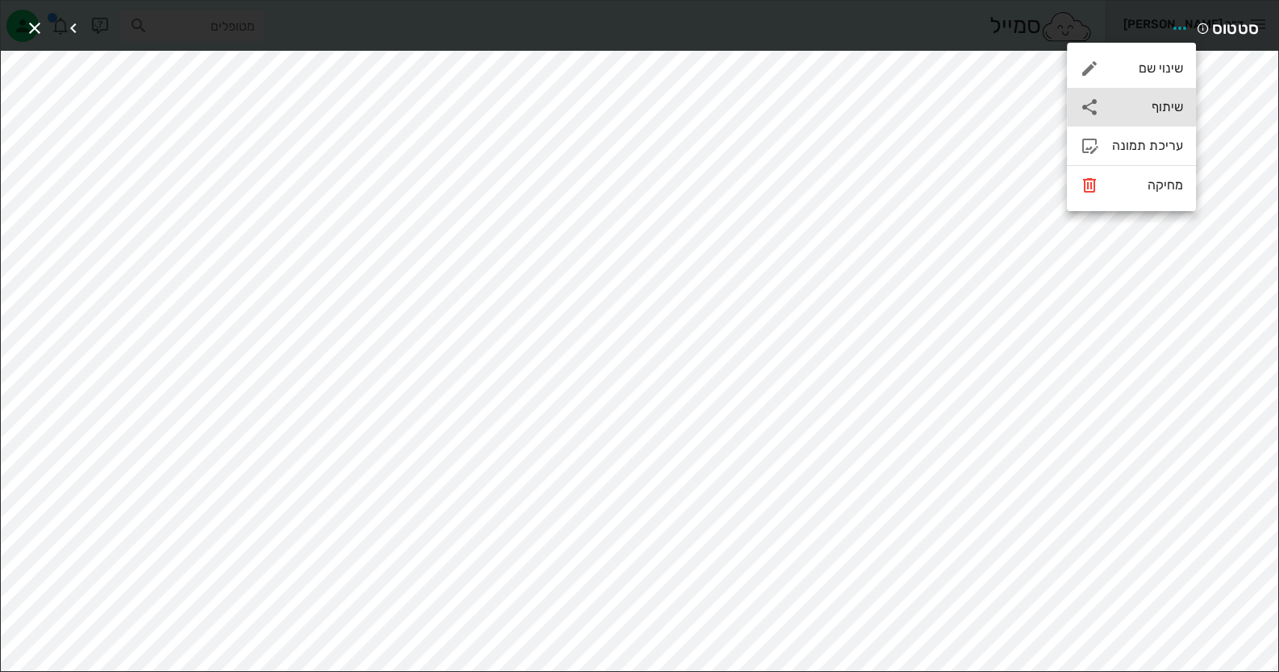
click at [1157, 104] on div "שיתוף" at bounding box center [1147, 106] width 71 height 15
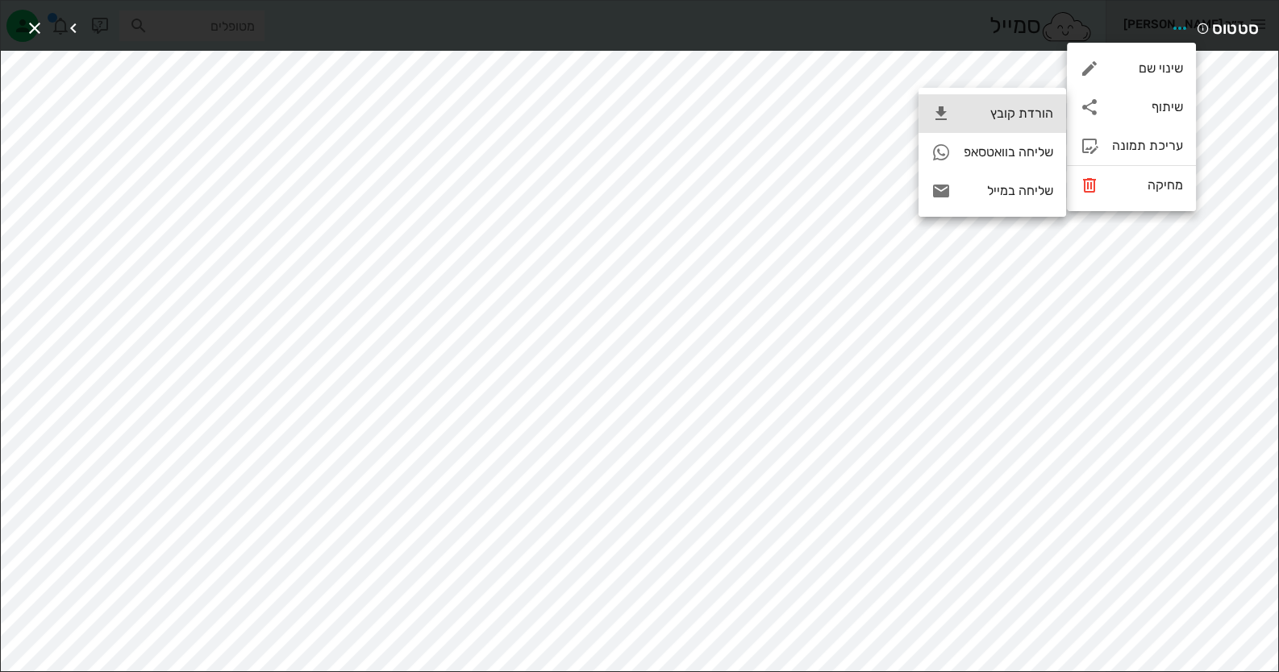
click at [978, 101] on div "הורדת קובץ" at bounding box center [992, 113] width 148 height 39
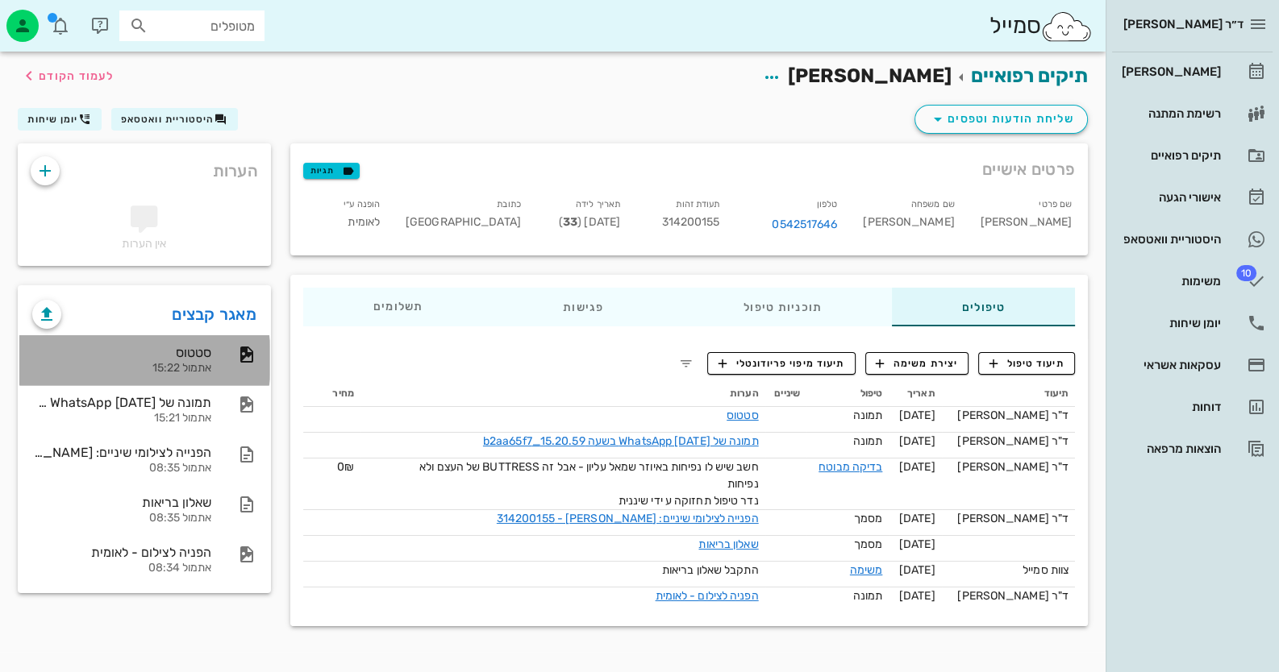
click at [202, 360] on div "סטטוס אתמול 15:22" at bounding box center [121, 360] width 179 height 50
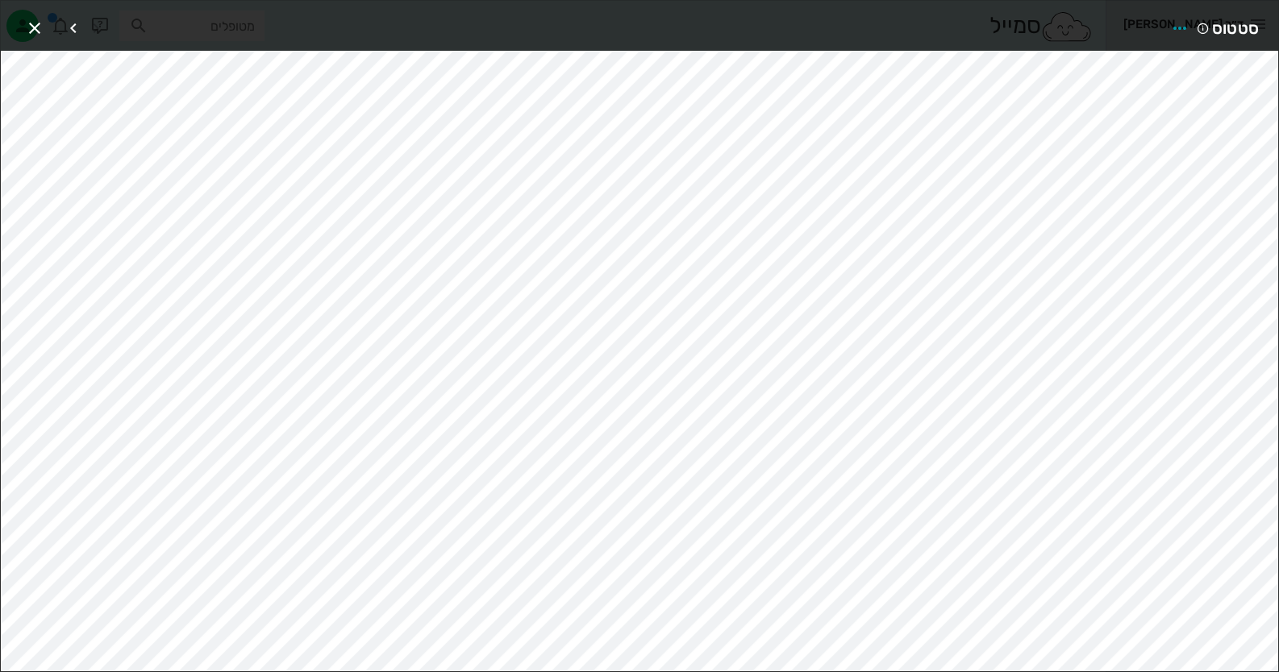
click at [202, 360] on div at bounding box center [639, 336] width 1279 height 672
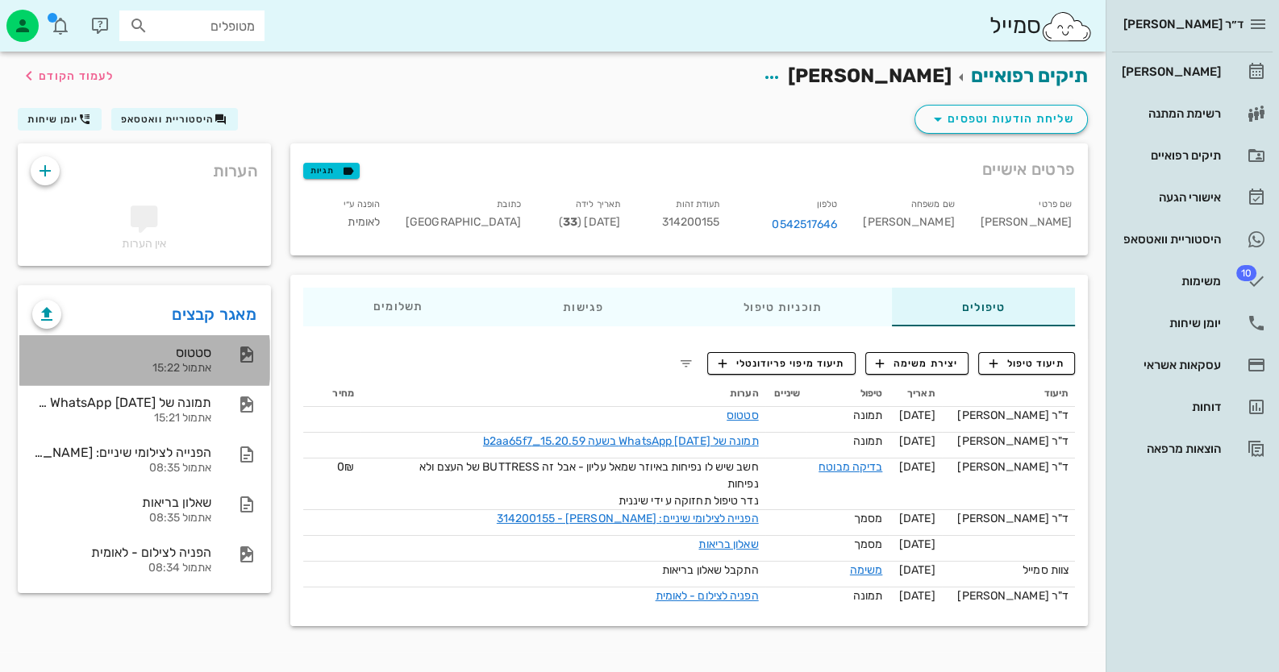
click at [202, 360] on div "סטטוס אתמול 15:22" at bounding box center [121, 360] width 179 height 50
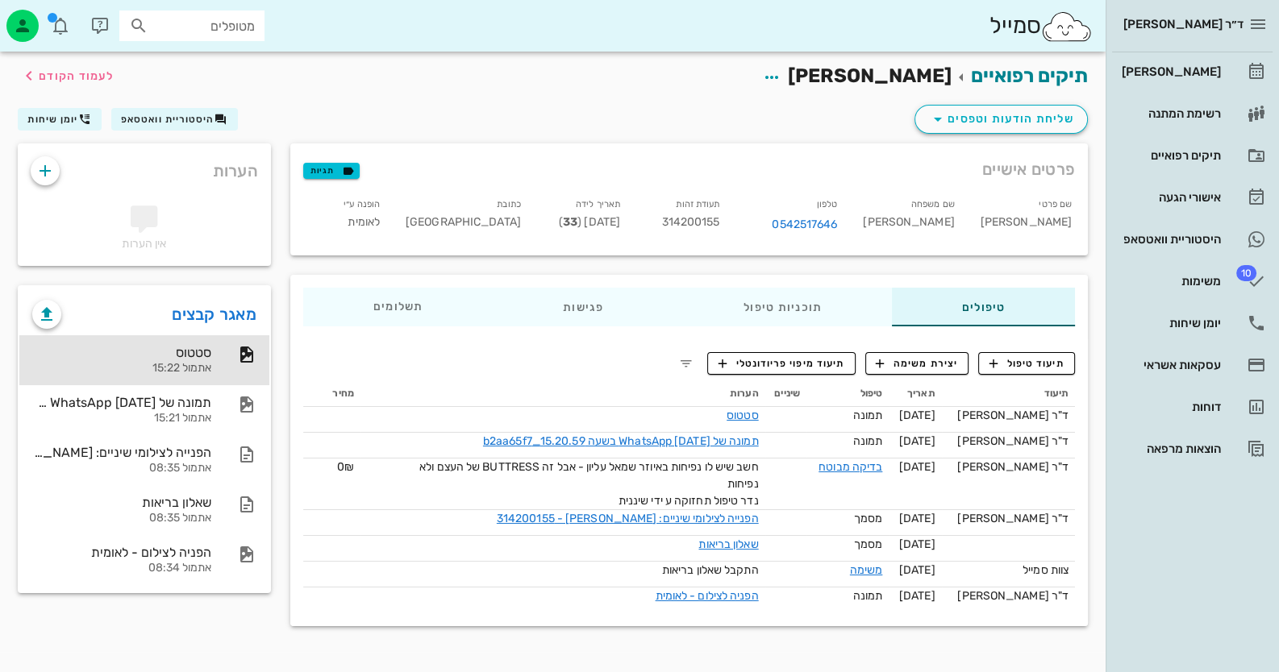
click at [715, 218] on span "314200155" at bounding box center [690, 222] width 58 height 14
copy span "314200155"
click at [1231, 63] on link "[PERSON_NAME]" at bounding box center [1192, 71] width 160 height 39
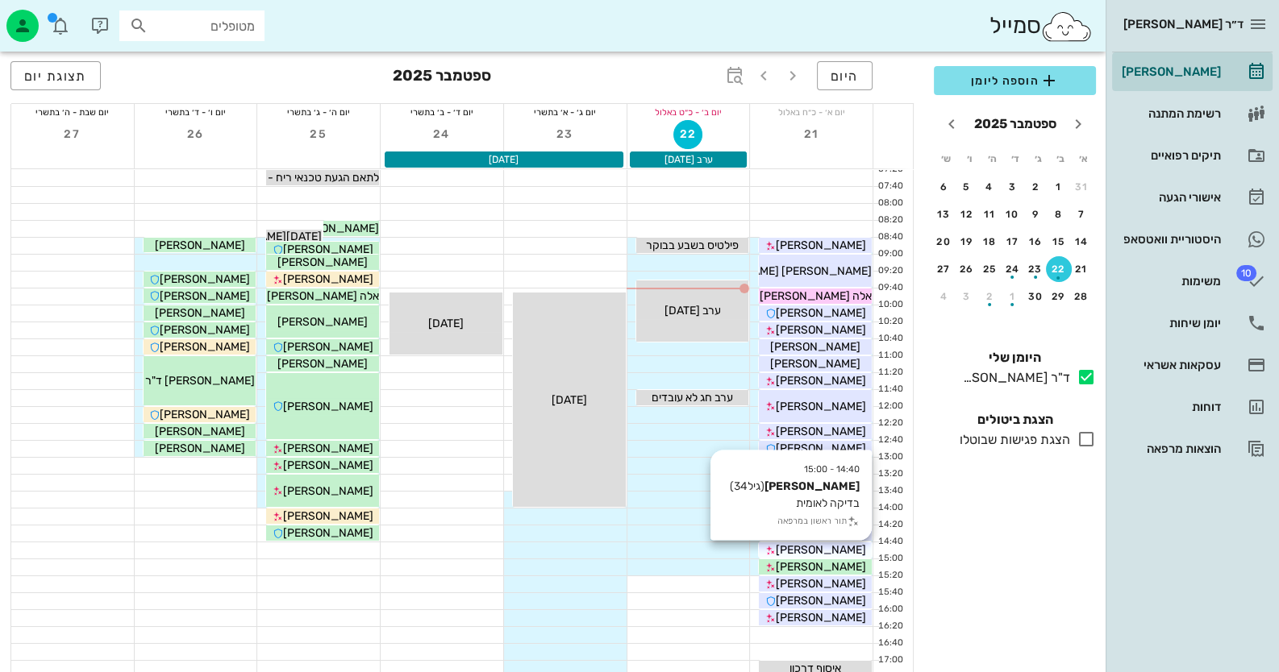
click at [852, 552] on div "[PERSON_NAME]" at bounding box center [815, 550] width 113 height 17
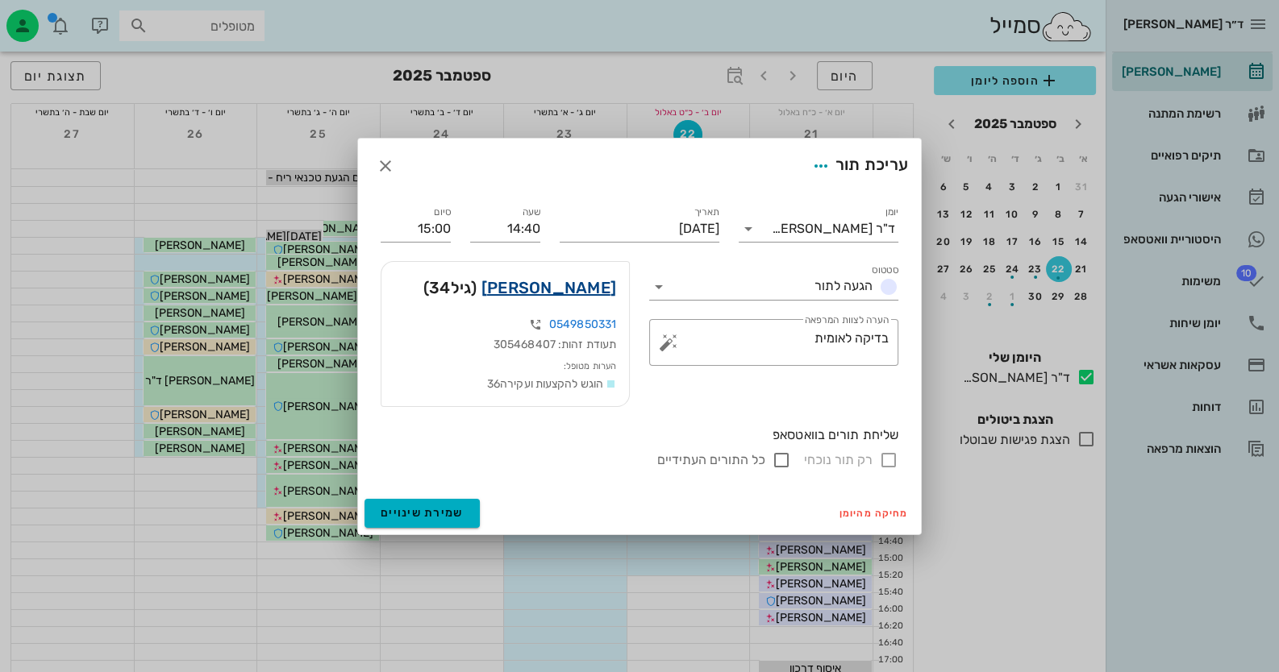
click at [572, 277] on link "אלעזר וייס" at bounding box center [548, 288] width 135 height 26
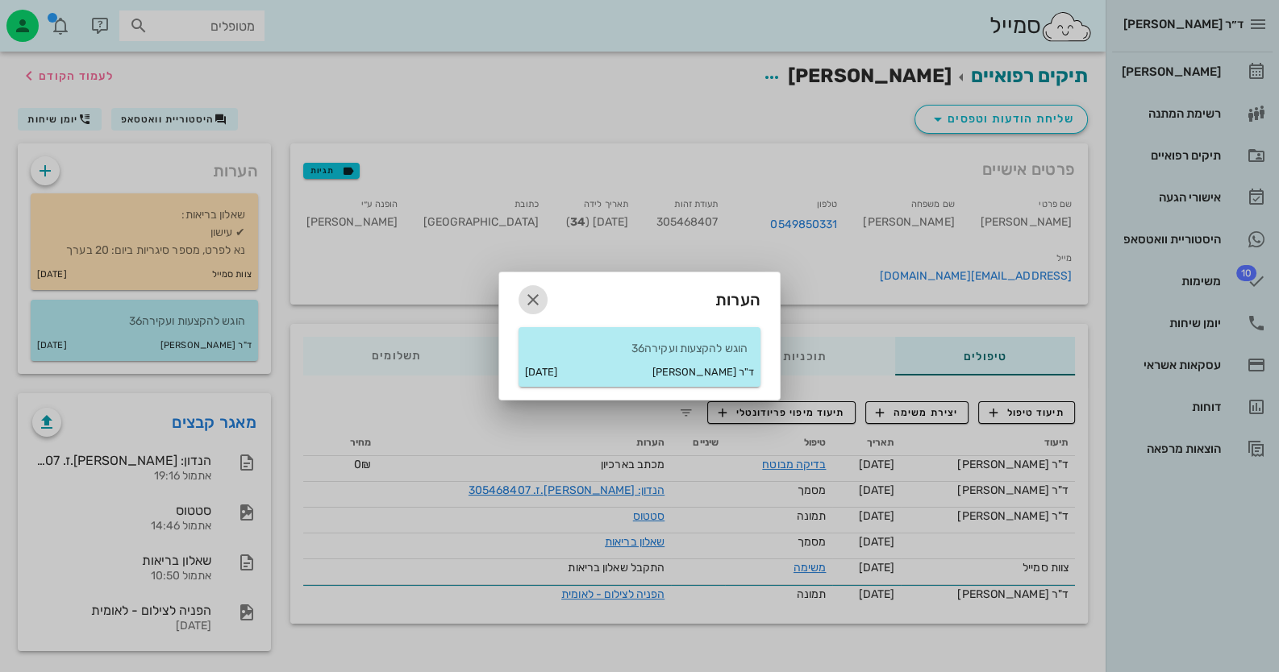
click at [538, 302] on icon "button" at bounding box center [532, 299] width 19 height 19
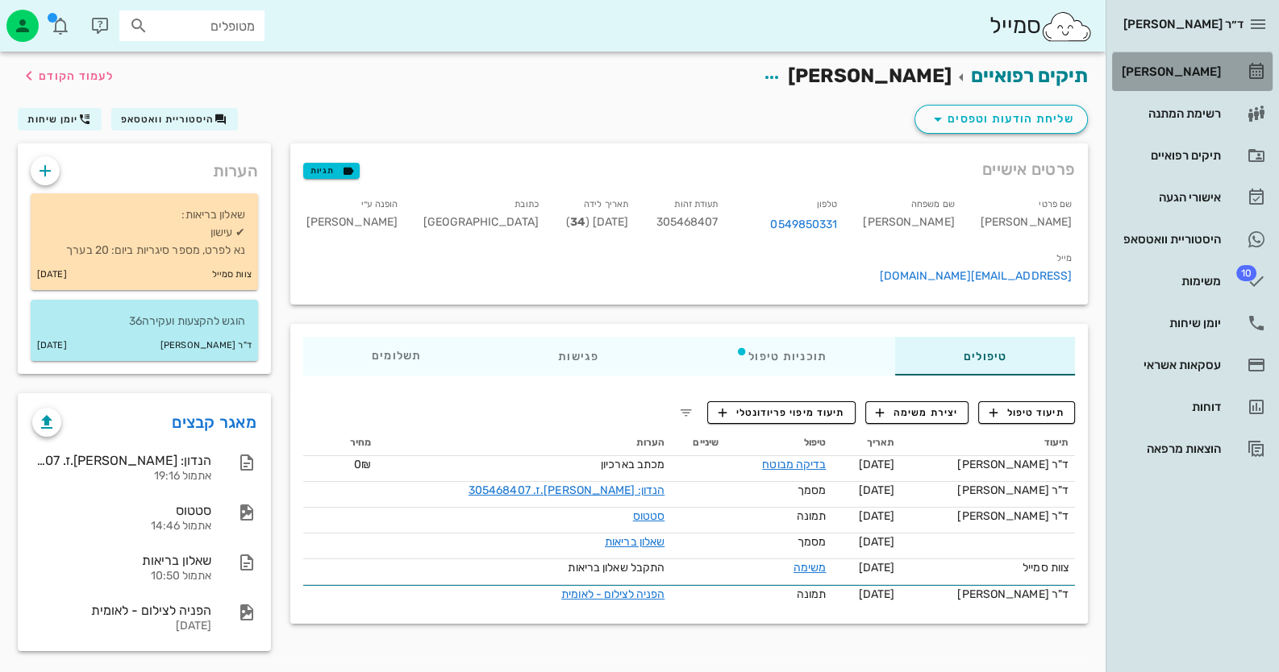
click at [1173, 81] on div "[PERSON_NAME]" at bounding box center [1169, 72] width 102 height 26
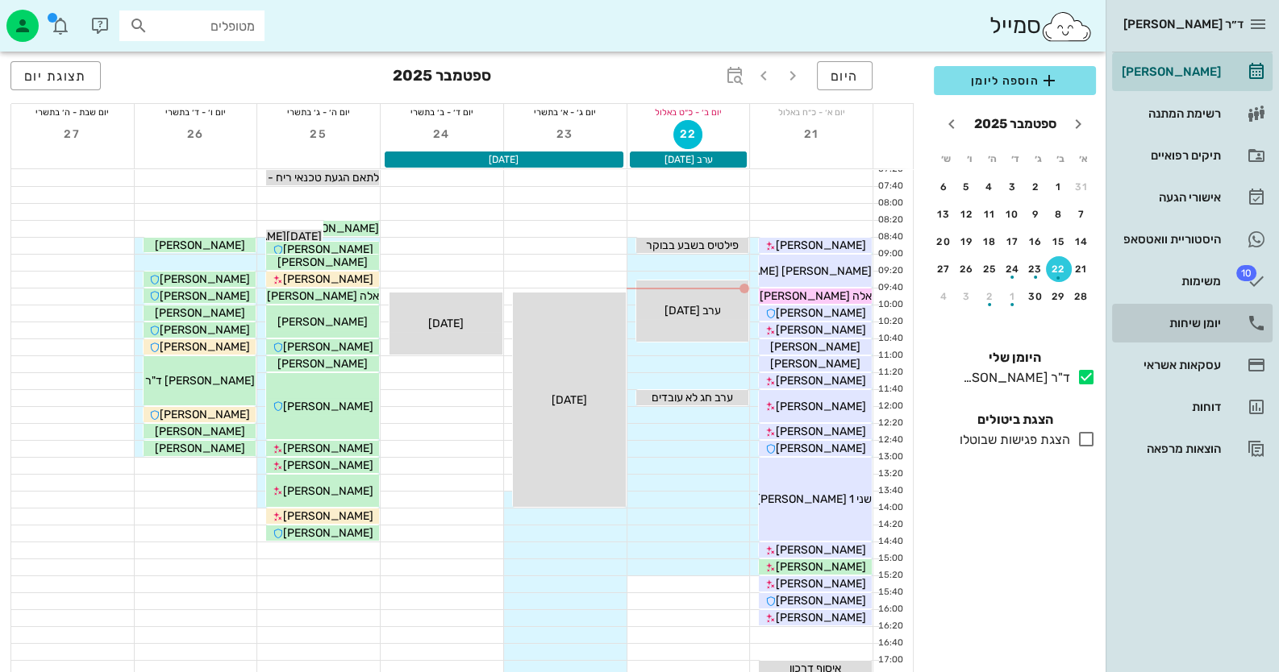
click at [1223, 328] on link "יומן שיחות" at bounding box center [1192, 323] width 160 height 39
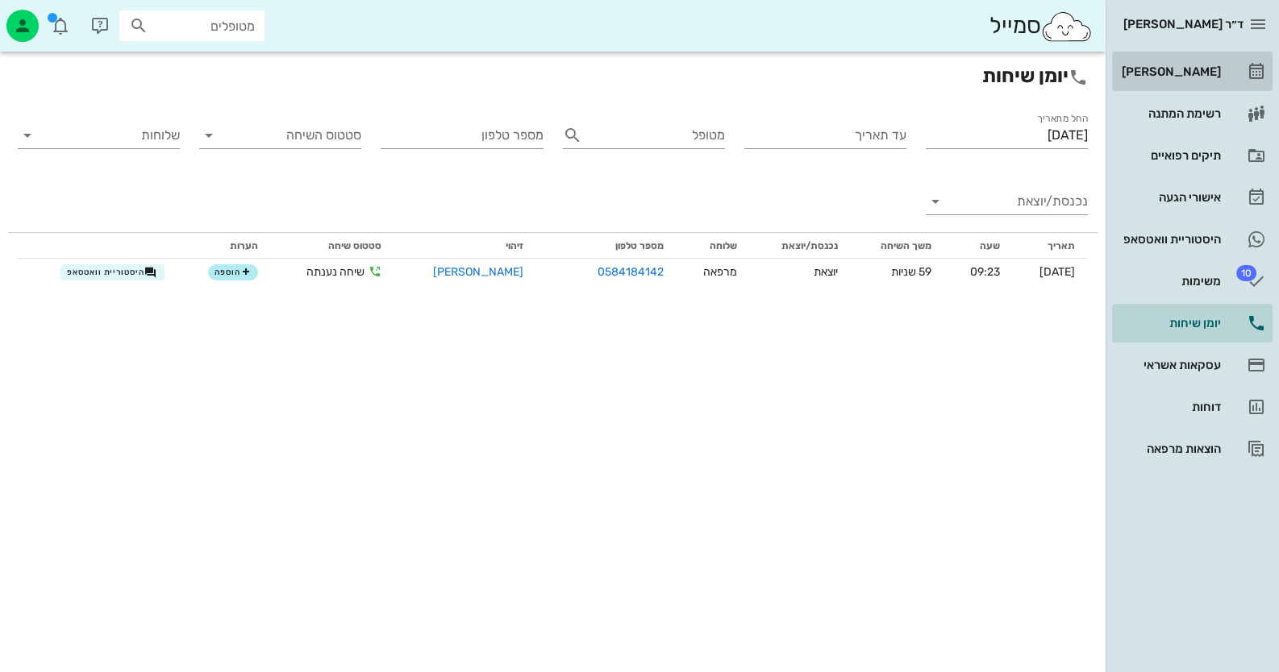
click at [1237, 76] on link "[PERSON_NAME]" at bounding box center [1192, 71] width 160 height 39
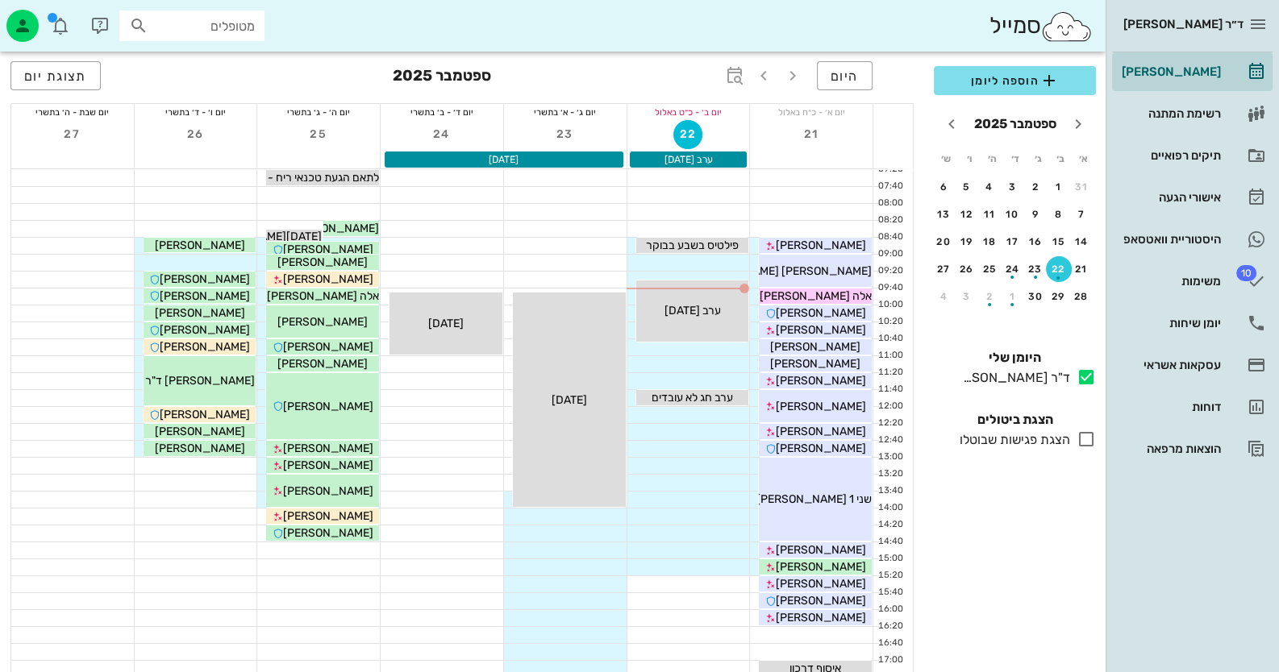
click at [210, 15] on div "מטופלים" at bounding box center [191, 25] width 145 height 31
type input "א"
type input "פ"
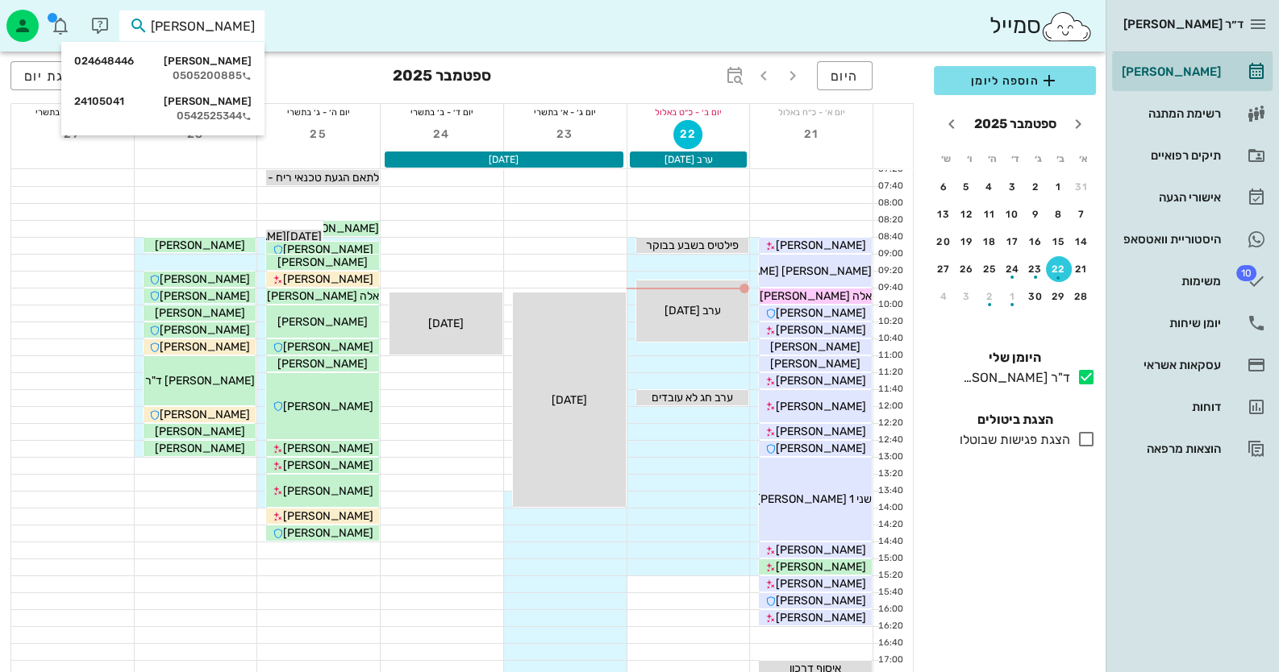
type input "ה"
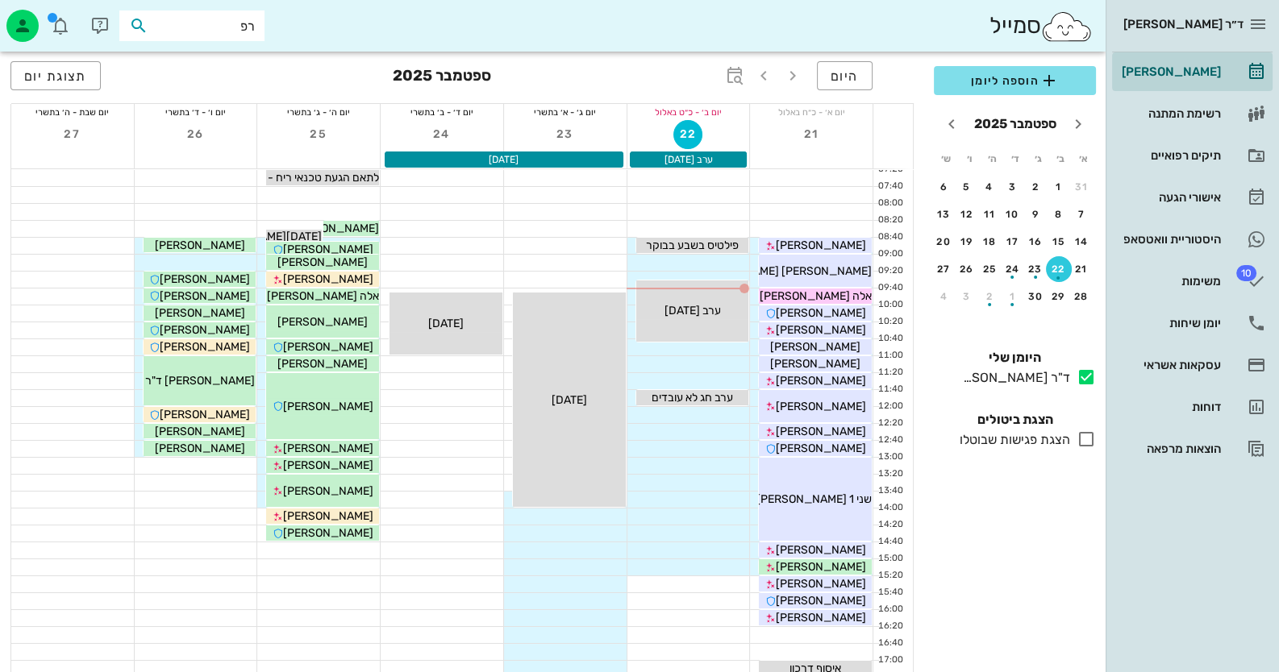
type input "ר"
type input "האיגוד"
click at [235, 52] on div "ואוסאואינטגרציה האיגוד הישראלי לפריודונטיה" at bounding box center [162, 64] width 177 height 27
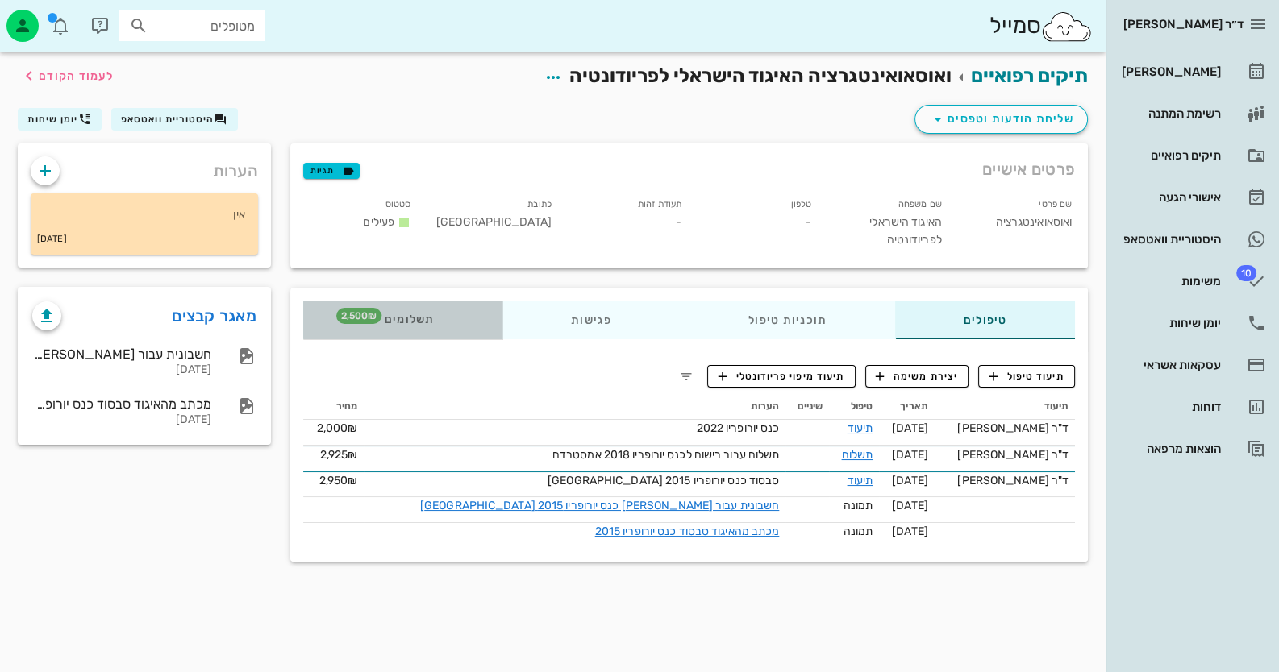
click at [363, 309] on span "2,500₪" at bounding box center [358, 316] width 45 height 16
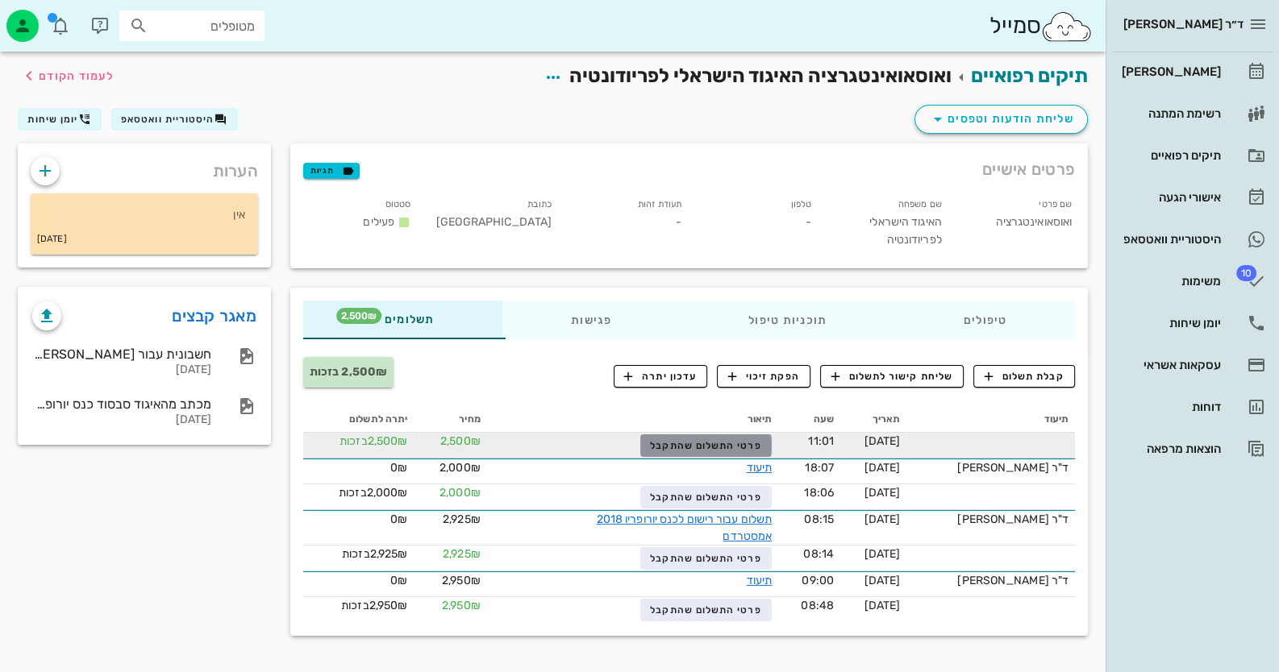
click at [732, 447] on span "פרטי התשלום שהתקבל" at bounding box center [705, 445] width 111 height 11
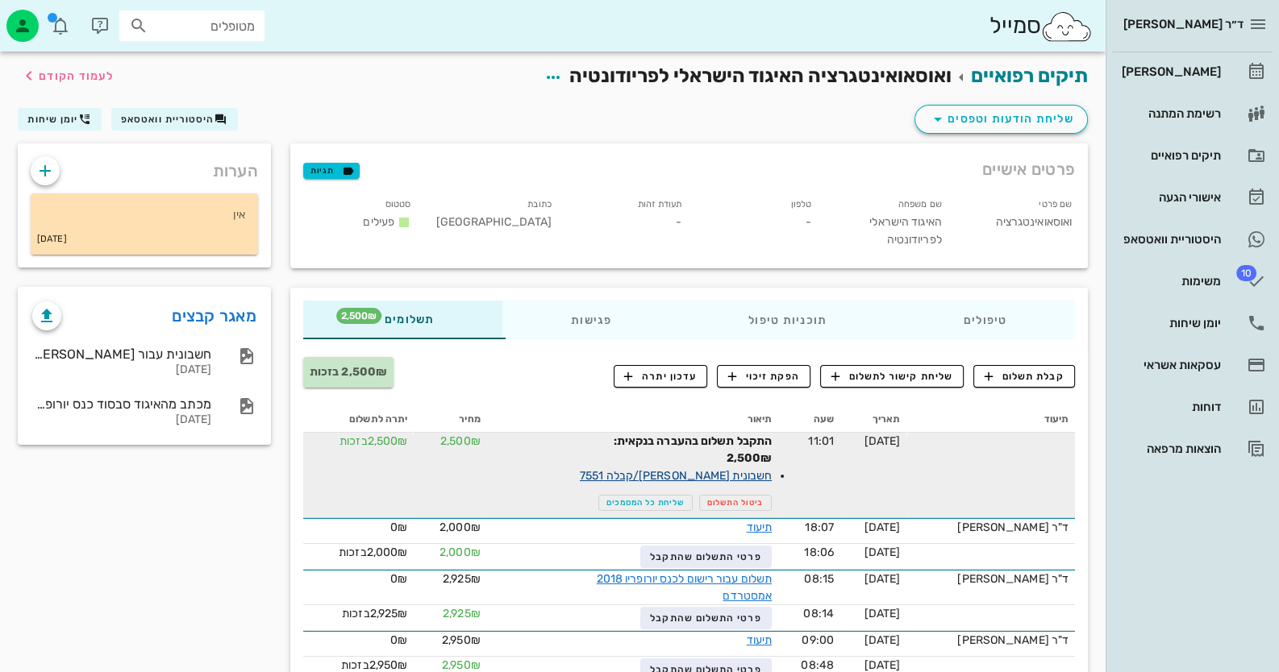
click at [755, 475] on link "חשבונית מס/קבלה 7551" at bounding box center [676, 476] width 192 height 14
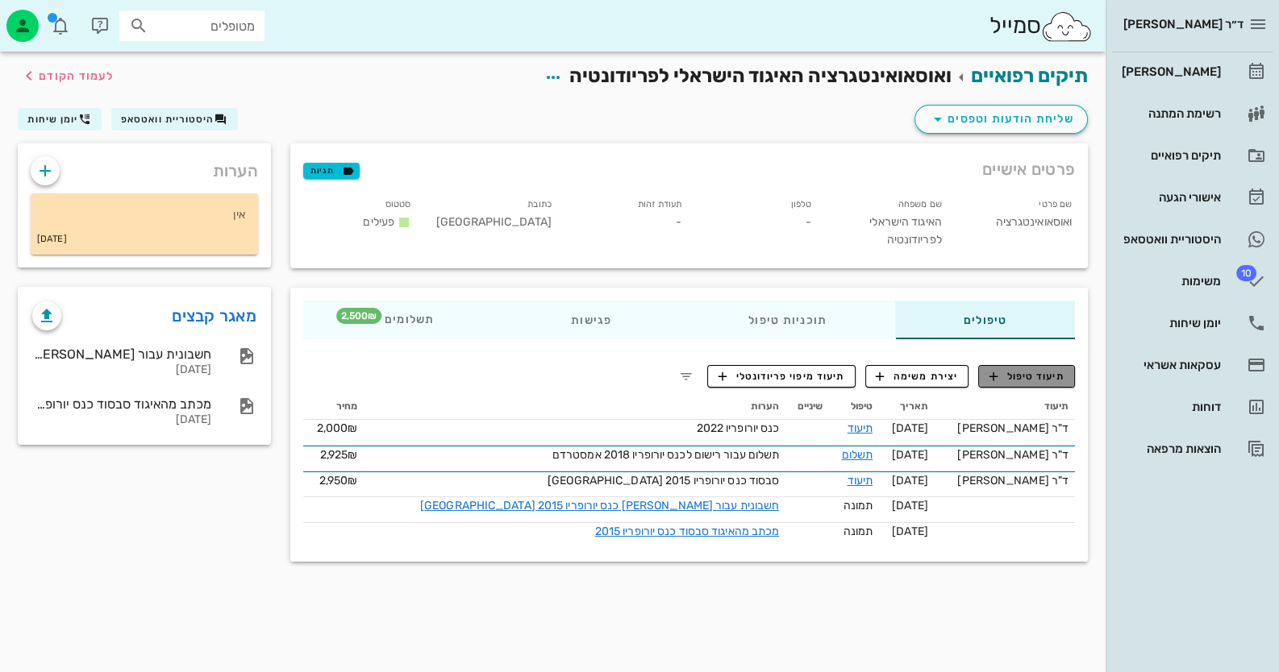
click at [1057, 378] on span "תיעוד טיפול" at bounding box center [1026, 376] width 75 height 15
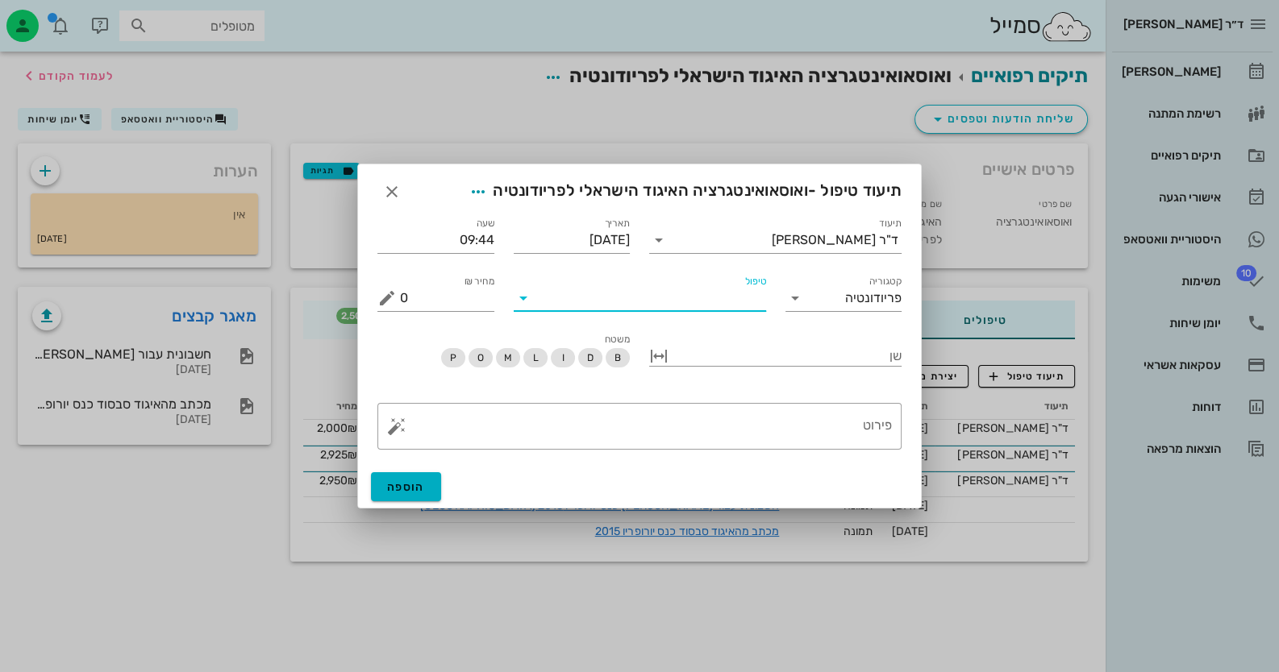
click at [666, 310] on input "טיפול" at bounding box center [651, 298] width 230 height 26
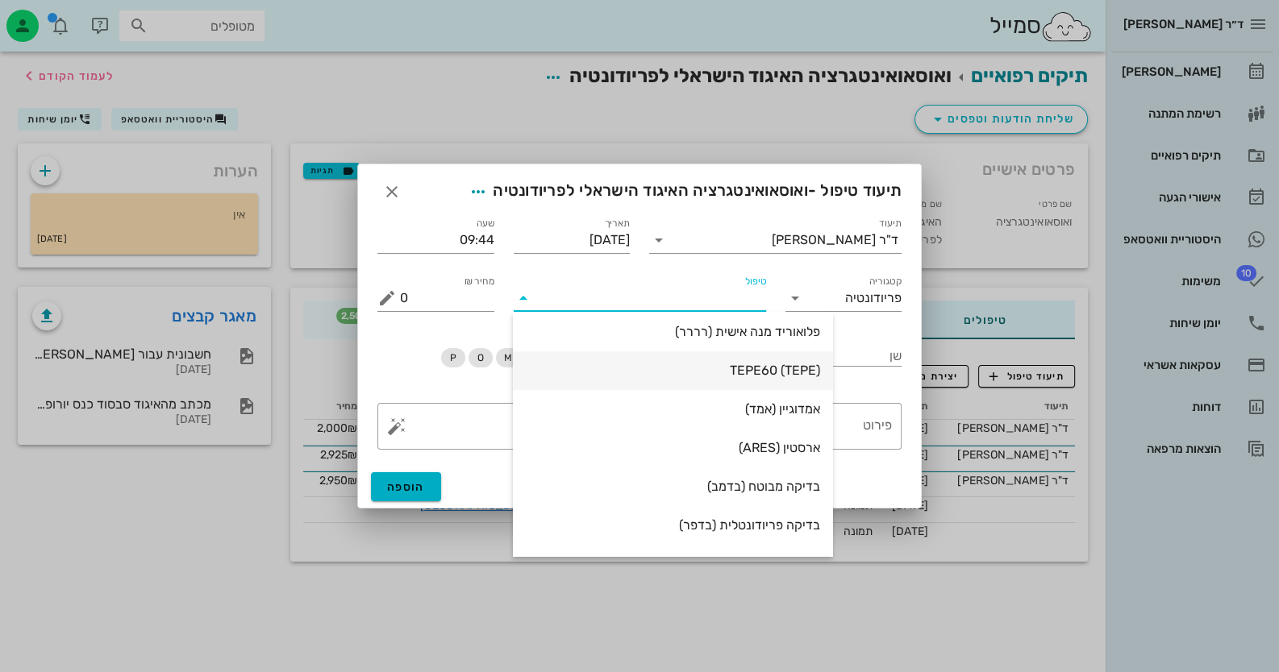
scroll to position [160, 0]
click at [725, 298] on input "טיפול" at bounding box center [651, 298] width 230 height 26
type input "ב"
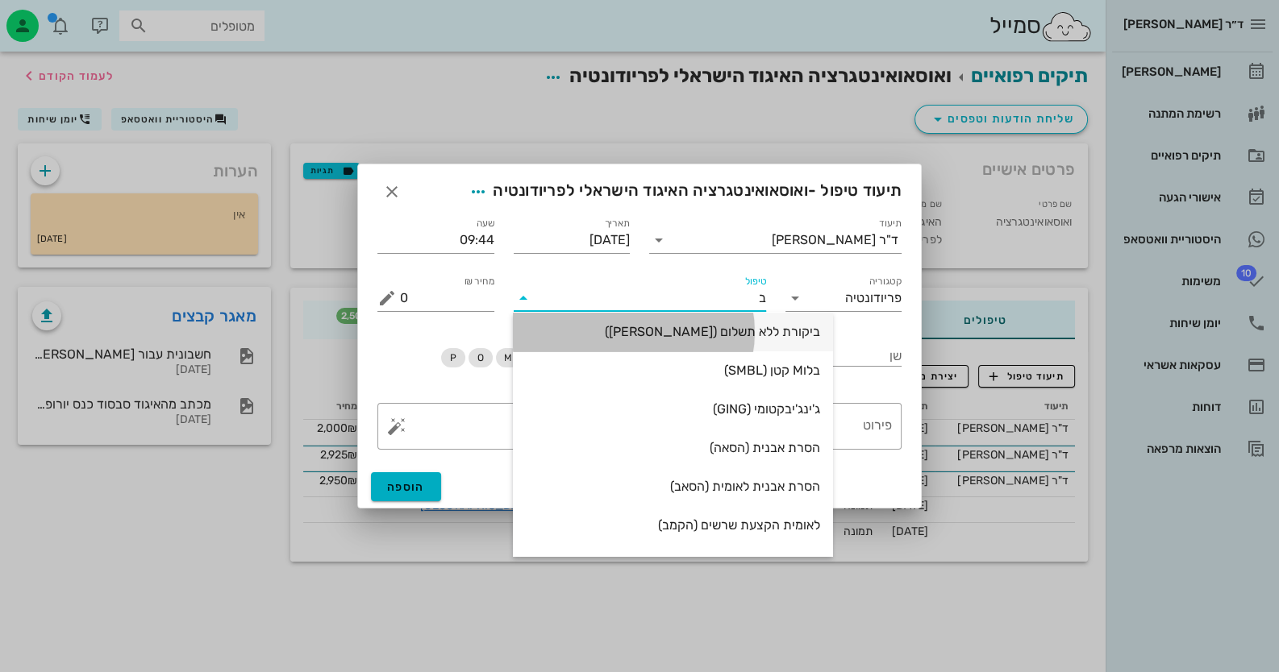
click at [720, 330] on div "ביקורת ללא תשלום (בקרל)" at bounding box center [673, 331] width 294 height 15
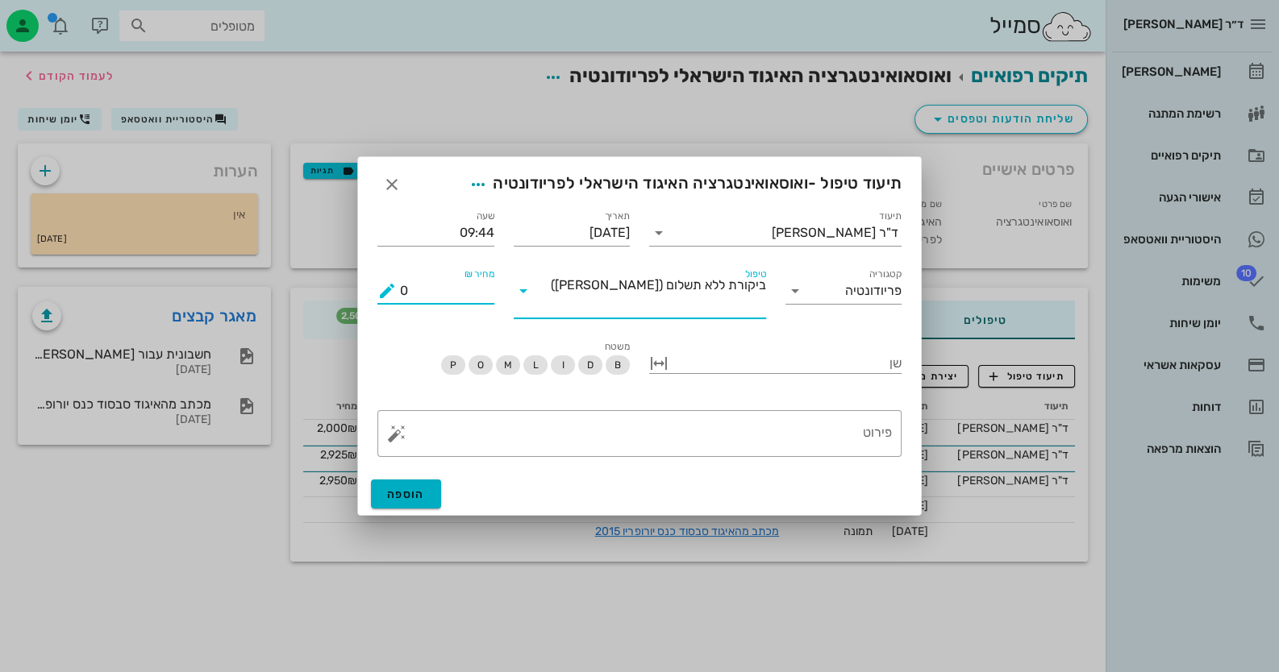
drag, startPoint x: 416, startPoint y: 296, endPoint x: 389, endPoint y: 296, distance: 26.6
click at [389, 296] on div "מחיר ₪ 0" at bounding box center [435, 291] width 117 height 26
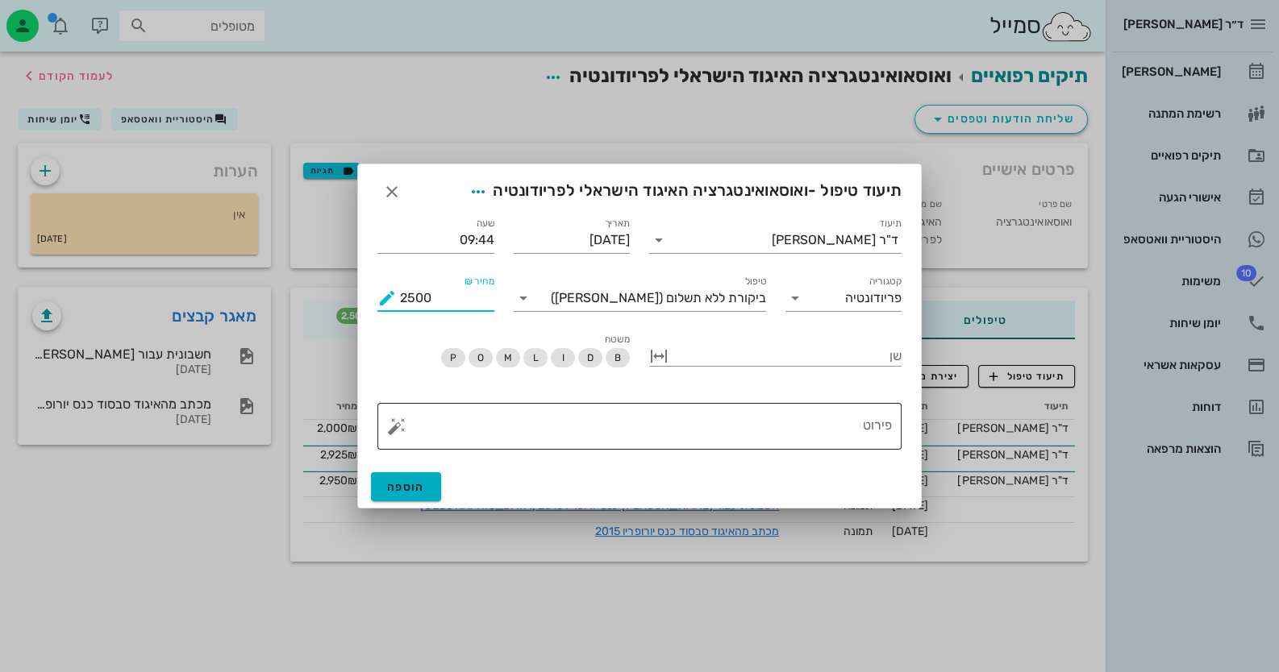
type input "2500"
click at [842, 431] on textarea "פירוט" at bounding box center [646, 430] width 492 height 39
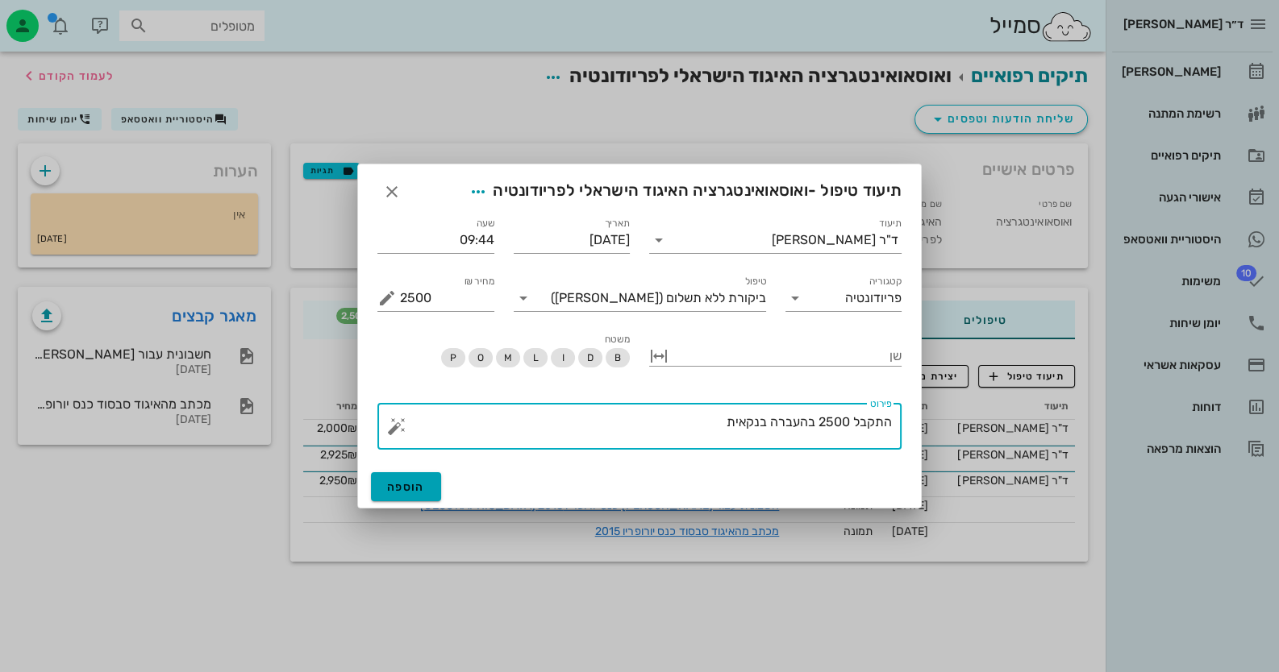
type textarea "התקבל 2500 בהעברה בנקאית"
click at [417, 492] on span "הוספה" at bounding box center [406, 488] width 38 height 14
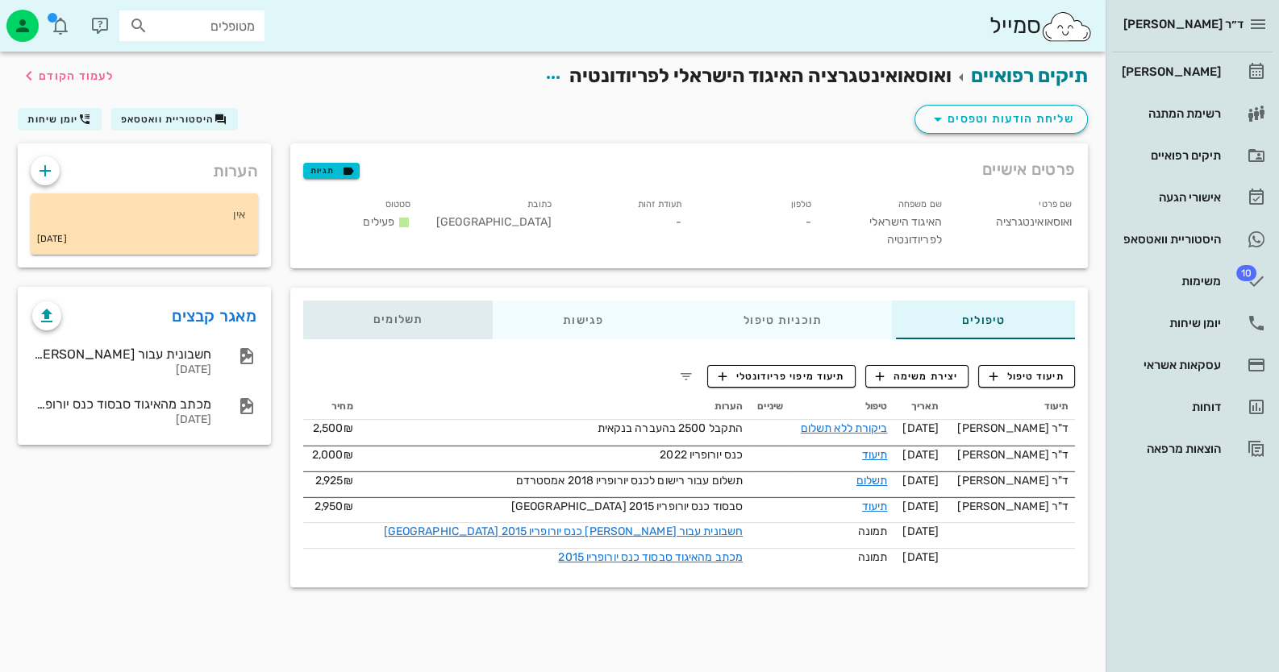
drag, startPoint x: 391, startPoint y: 317, endPoint x: 427, endPoint y: 317, distance: 36.3
click at [391, 317] on span "תשלומים 0₪" at bounding box center [398, 319] width 50 height 11
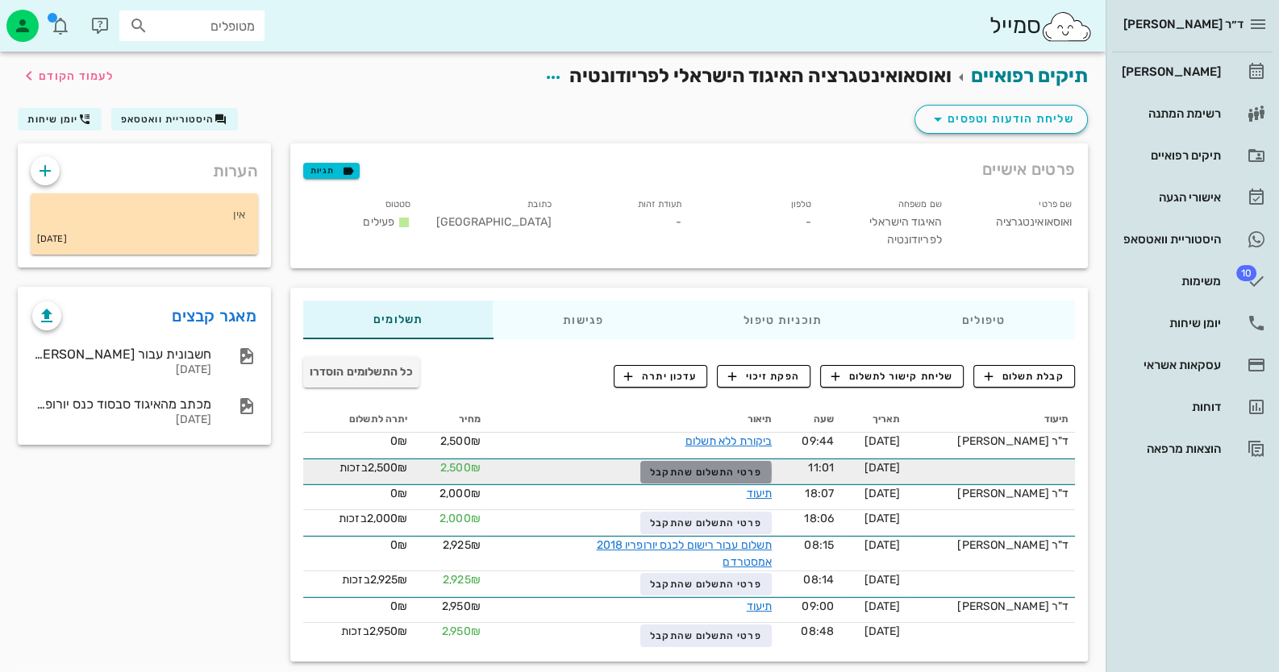
click at [761, 473] on span "פרטי התשלום שהתקבל" at bounding box center [705, 472] width 111 height 11
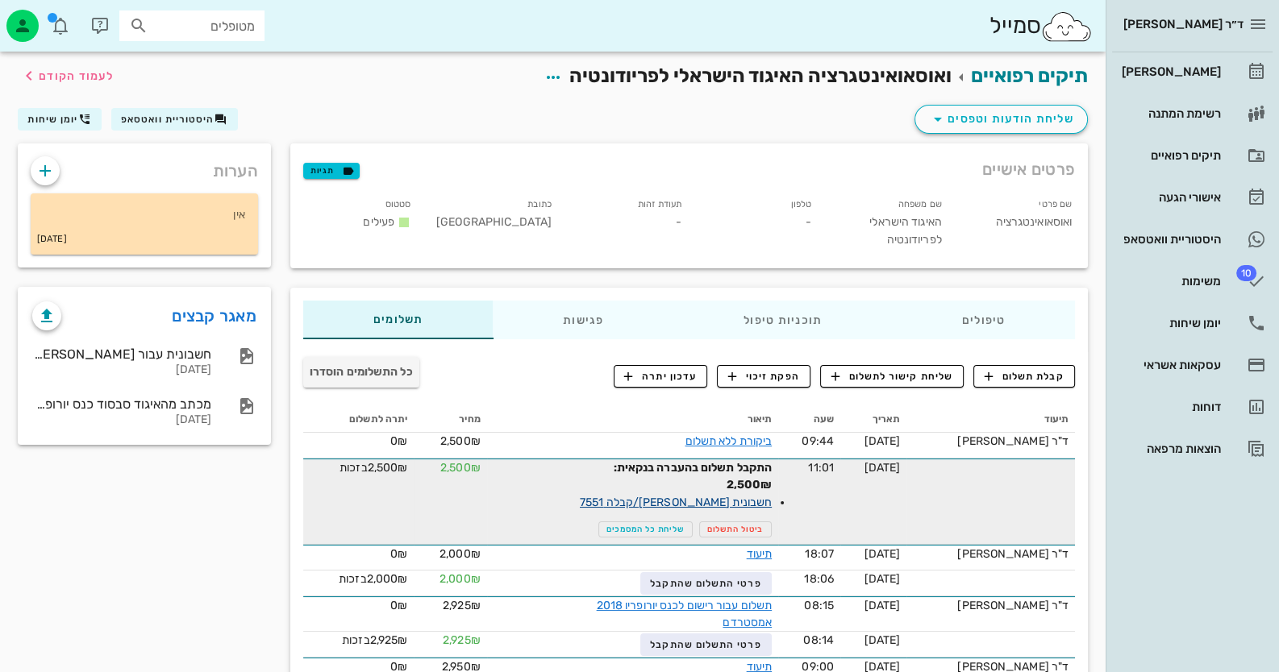
click at [772, 502] on link "חשבונית מס/קבלה 7551" at bounding box center [676, 503] width 192 height 14
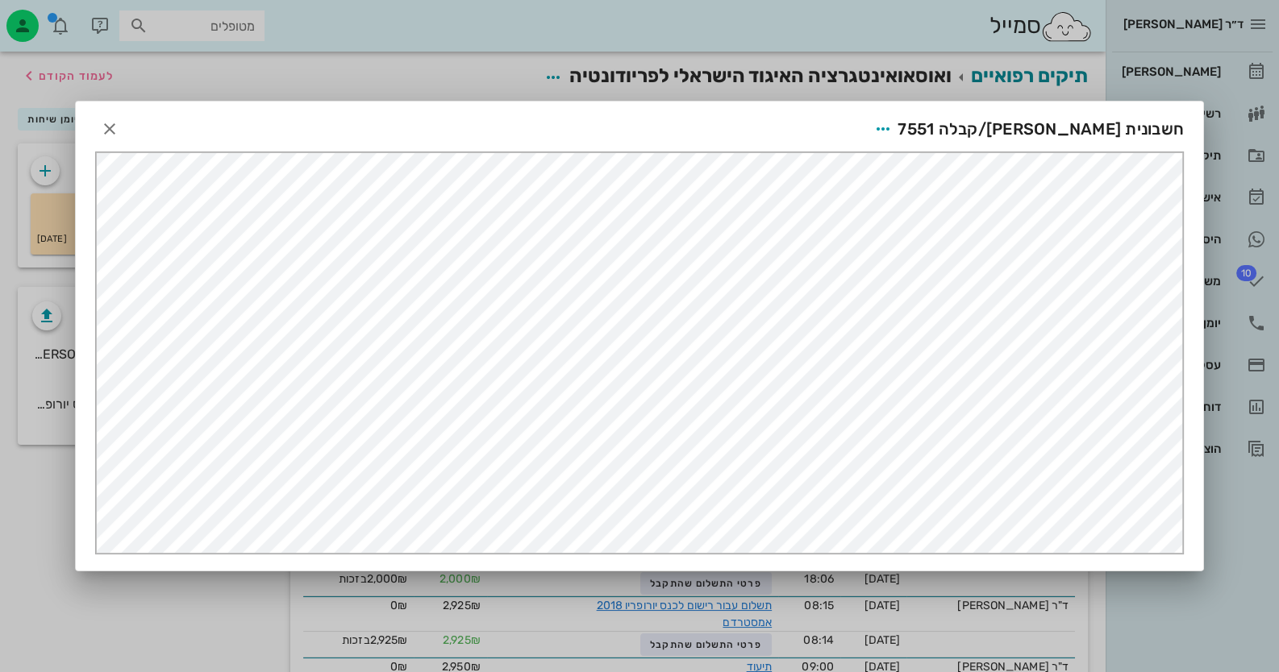
scroll to position [0, 0]
click at [113, 136] on icon "button" at bounding box center [109, 128] width 19 height 19
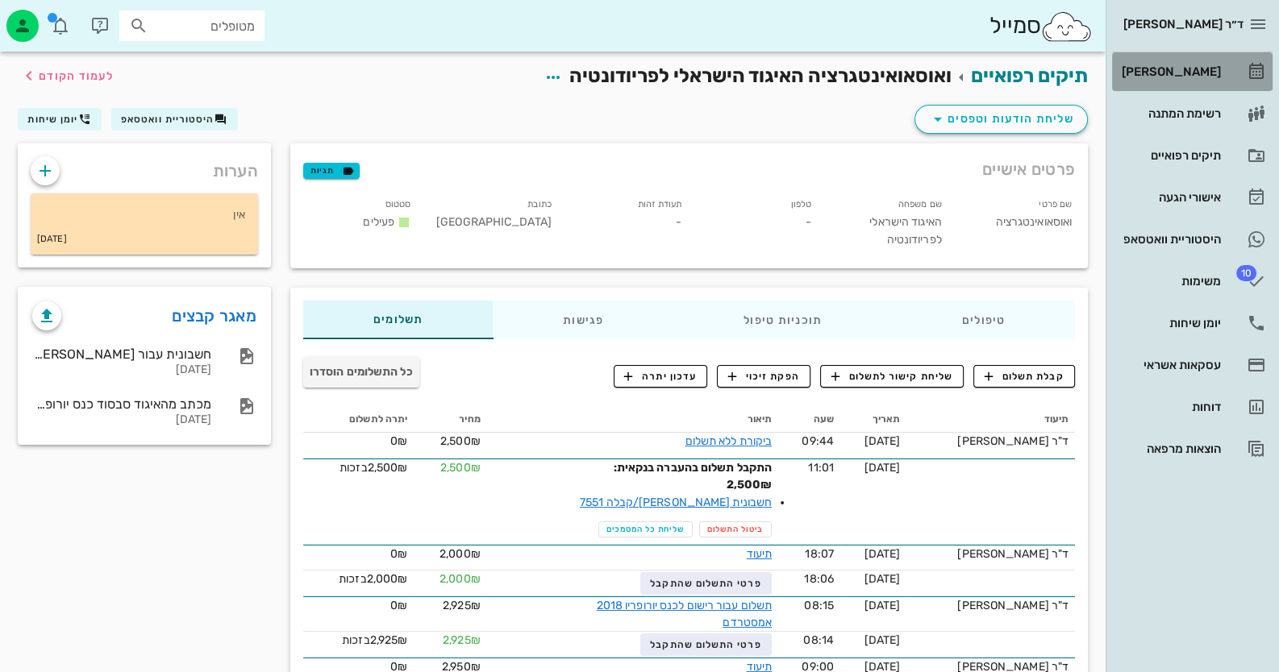
click at [1265, 76] on icon at bounding box center [1256, 71] width 19 height 19
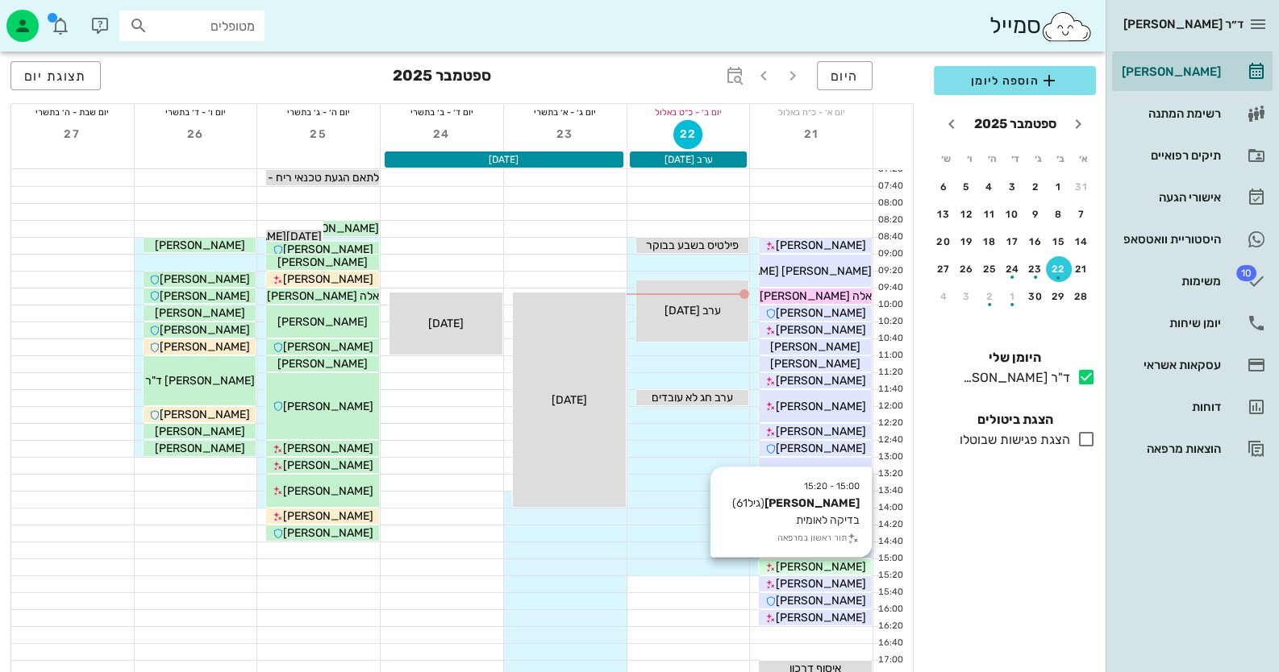
click at [840, 568] on span "[PERSON_NAME]" at bounding box center [821, 567] width 90 height 14
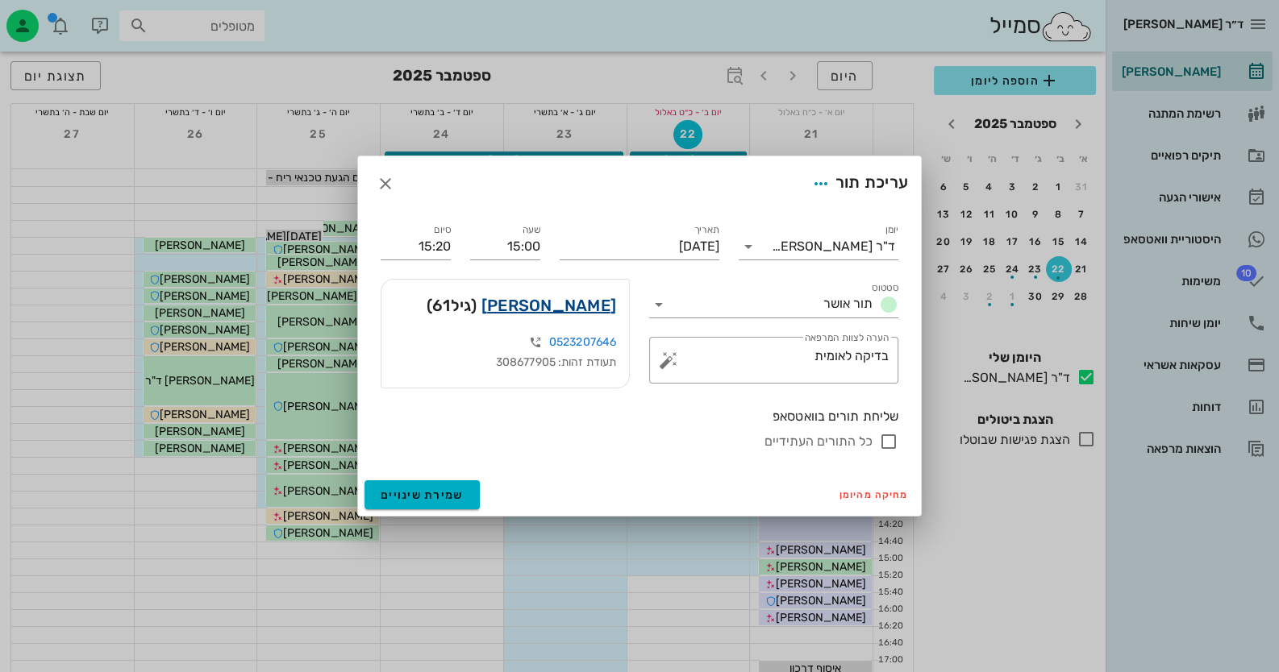
click at [577, 309] on link "גנדי בוטושנסקי" at bounding box center [548, 306] width 135 height 26
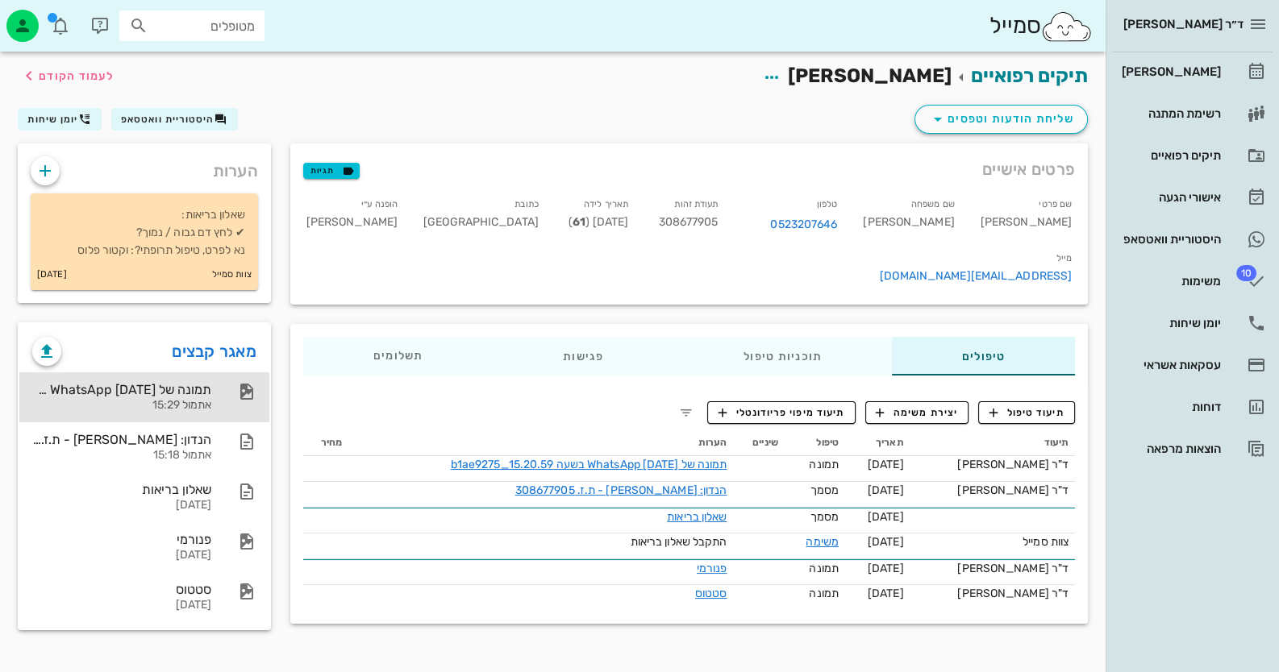
click at [194, 397] on div "תמונה של WhatsApp 2025-09-21 בשעה 15.20.59_b1ae9275 אתמול 15:29" at bounding box center [121, 398] width 179 height 50
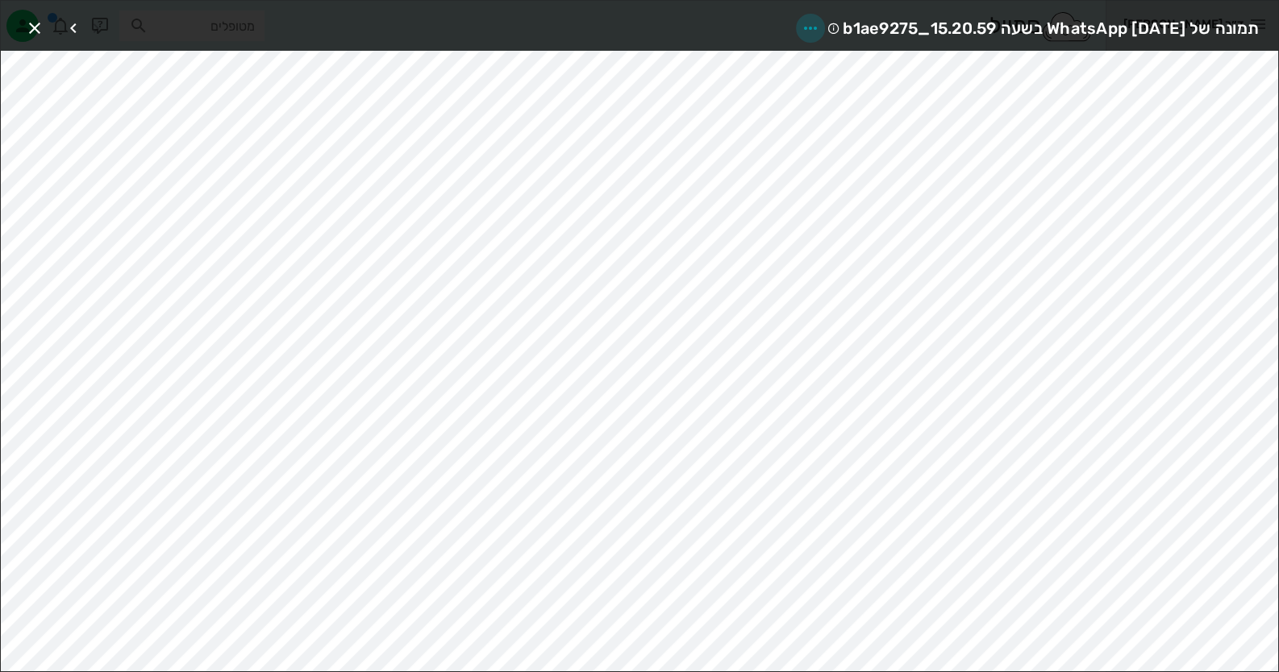
click at [801, 24] on icon "button" at bounding box center [810, 28] width 19 height 19
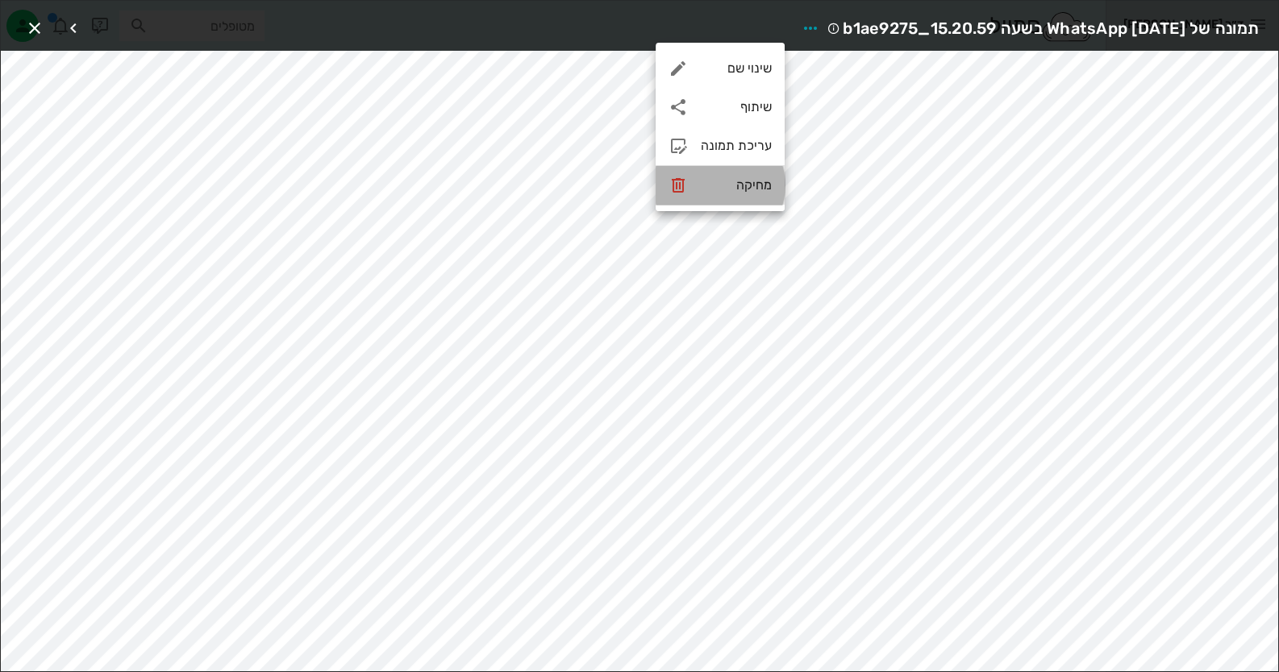
click at [762, 179] on div "מחיקה" at bounding box center [736, 184] width 71 height 15
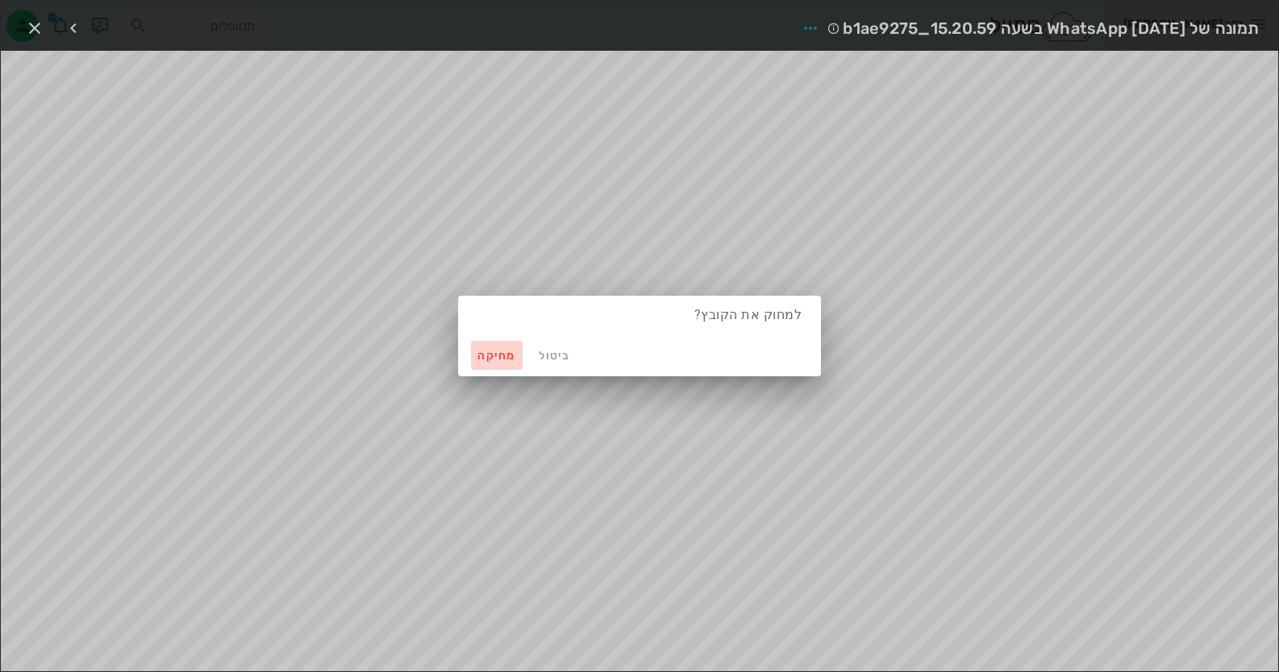
click at [500, 350] on span "מחיקה" at bounding box center [496, 356] width 39 height 14
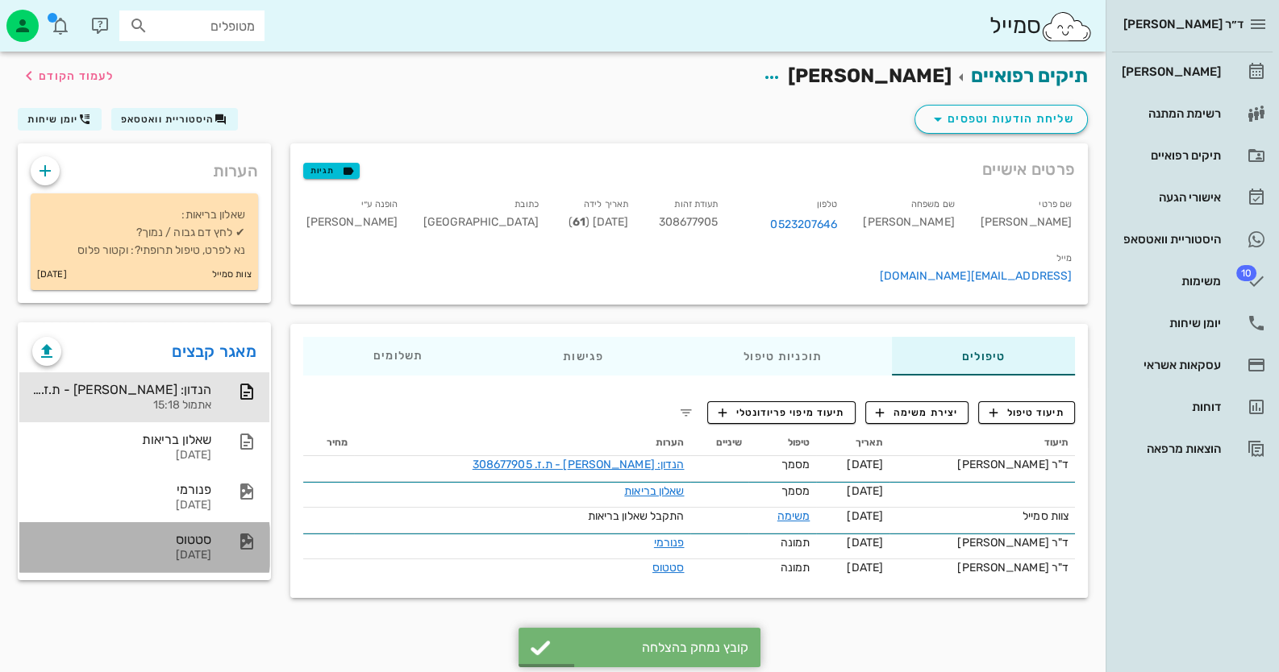
click at [227, 533] on div at bounding box center [238, 541] width 35 height 19
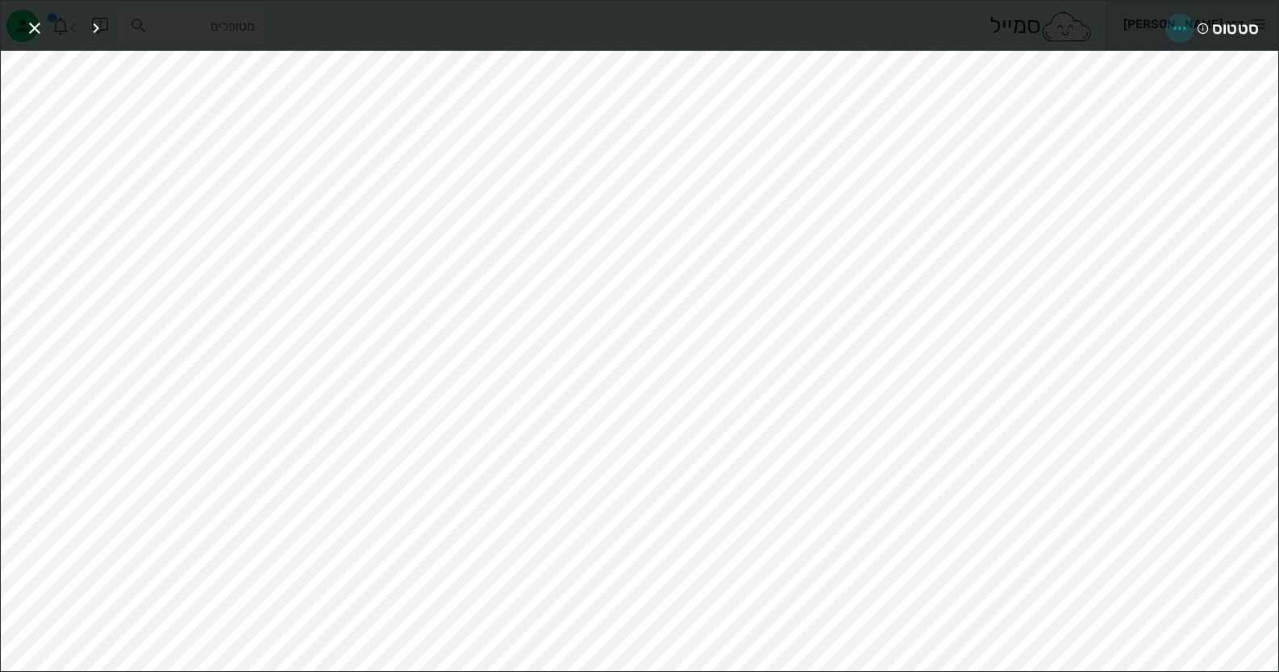
click at [1174, 23] on icon "button" at bounding box center [1179, 28] width 19 height 19
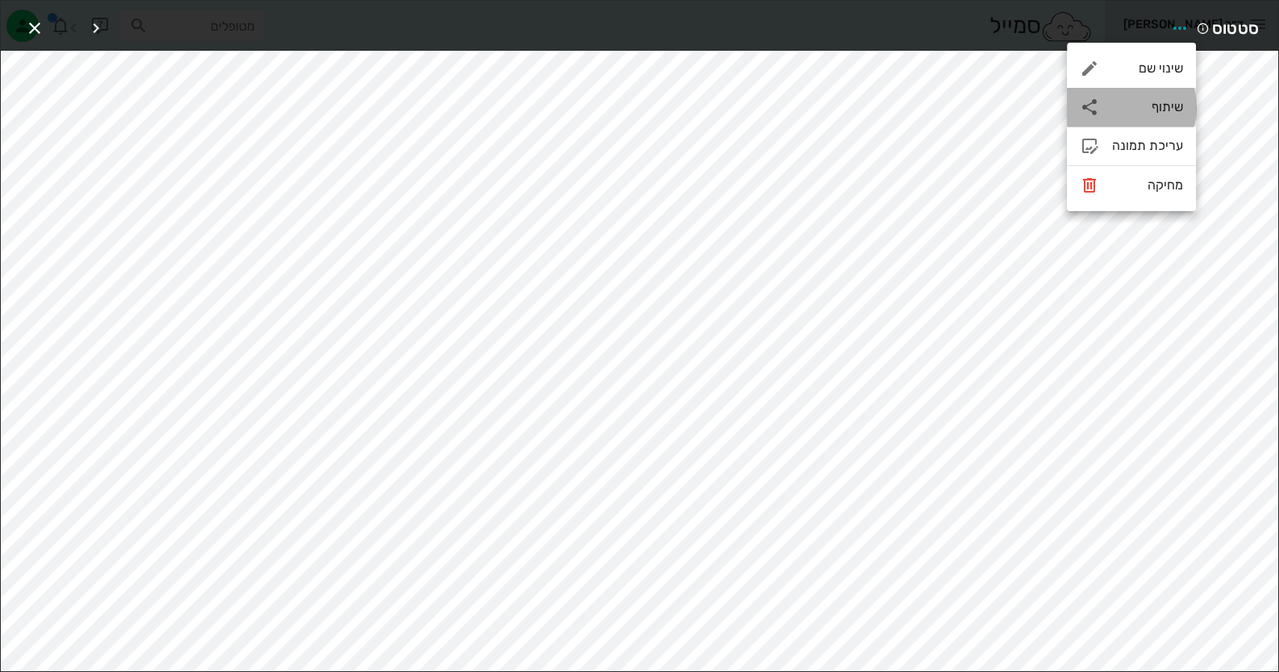
click at [1149, 110] on div "שיתוף" at bounding box center [1147, 106] width 71 height 15
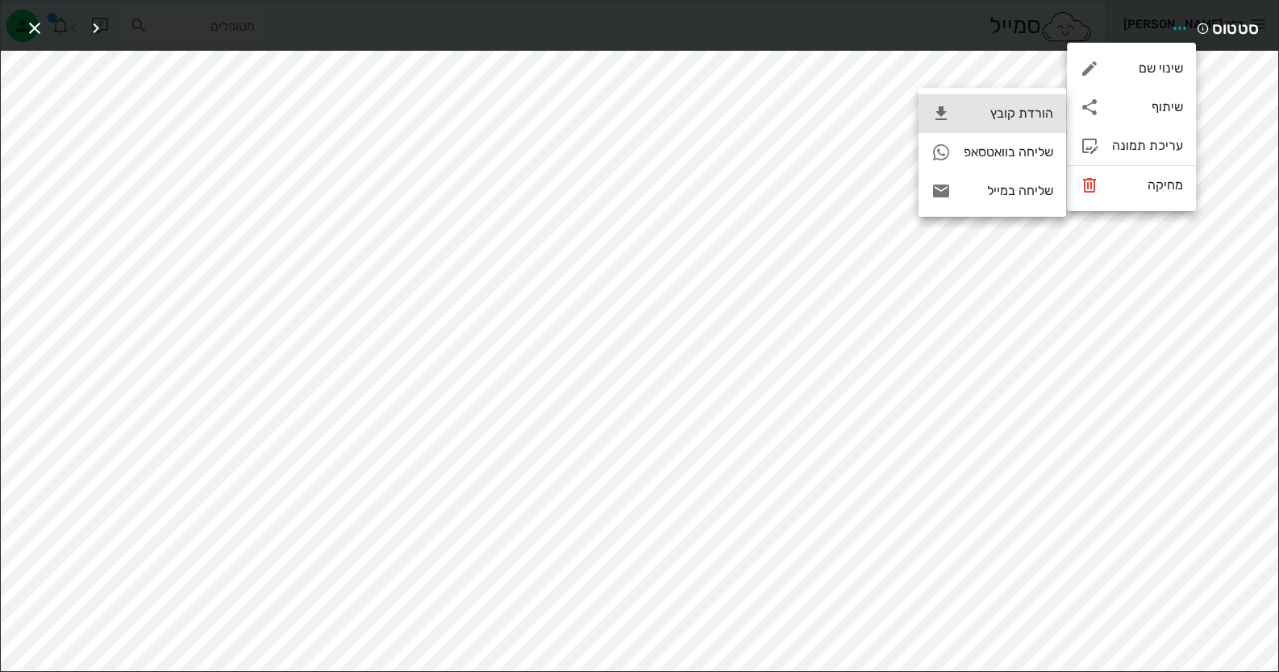
click at [1034, 94] on div "הורדת קובץ" at bounding box center [992, 113] width 148 height 39
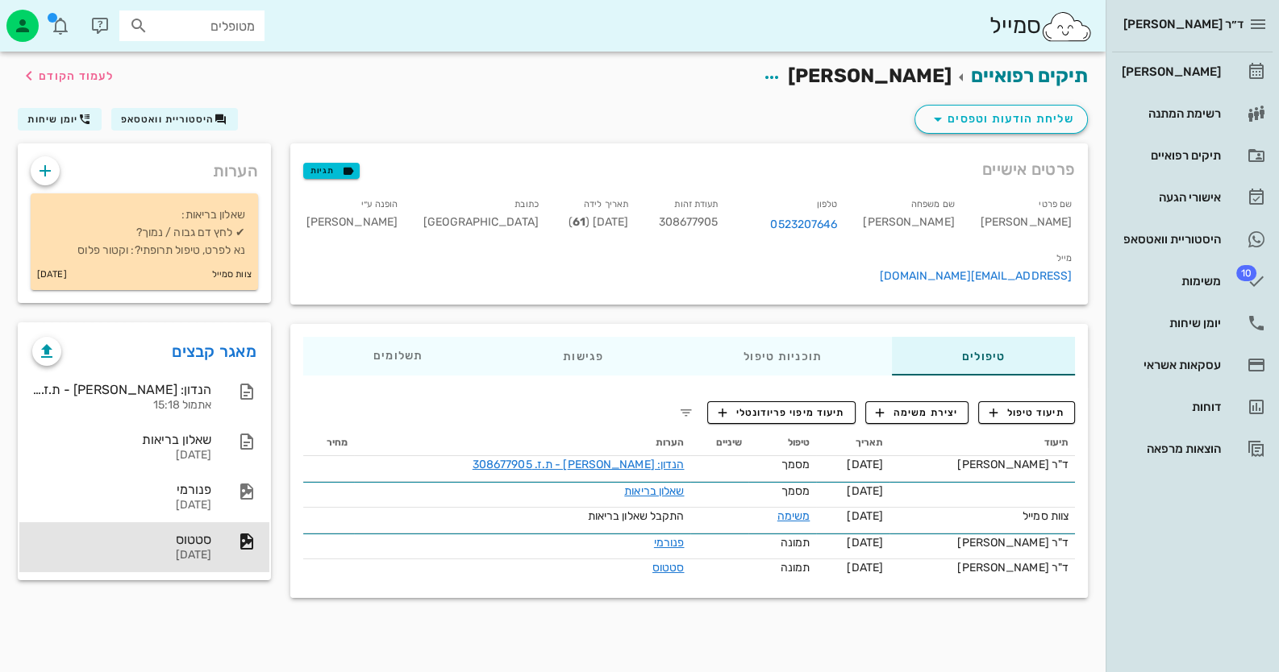
click at [718, 227] on span "308677905" at bounding box center [688, 222] width 60 height 14
copy span "308677905"
click at [1048, 406] on span "תיעוד טיפול" at bounding box center [1026, 413] width 75 height 15
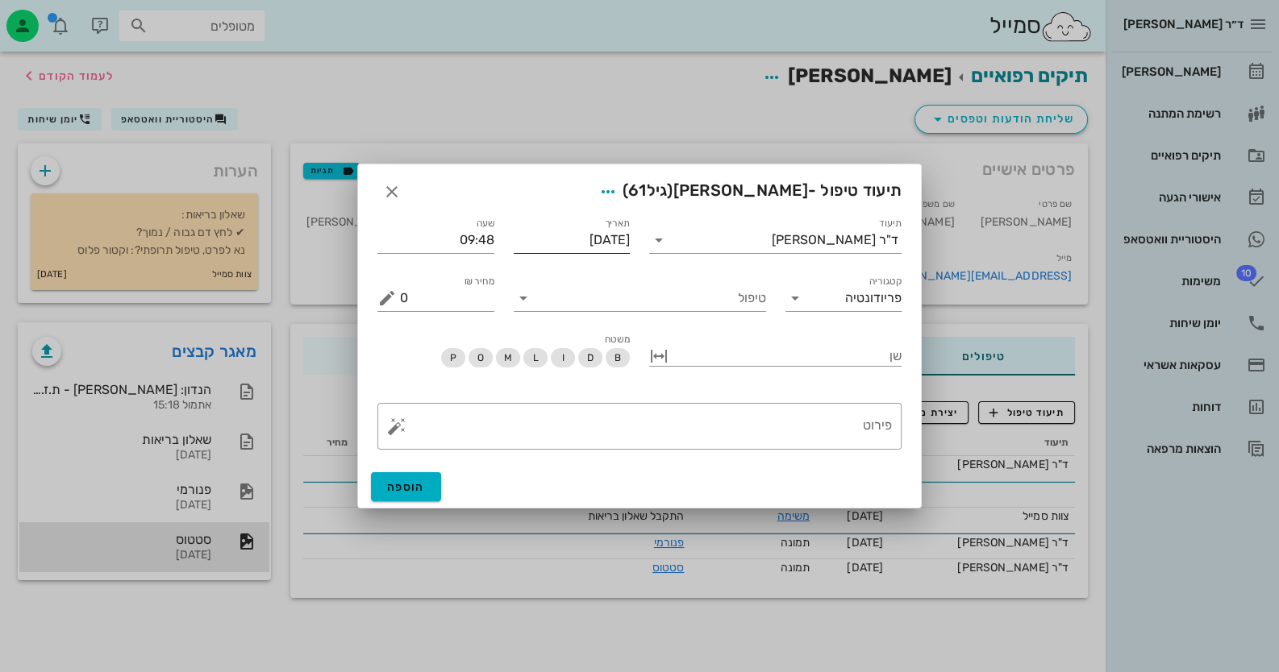
click at [609, 229] on label "תאריך" at bounding box center [618, 224] width 26 height 12
click at [609, 229] on input "[DATE]" at bounding box center [572, 240] width 117 height 26
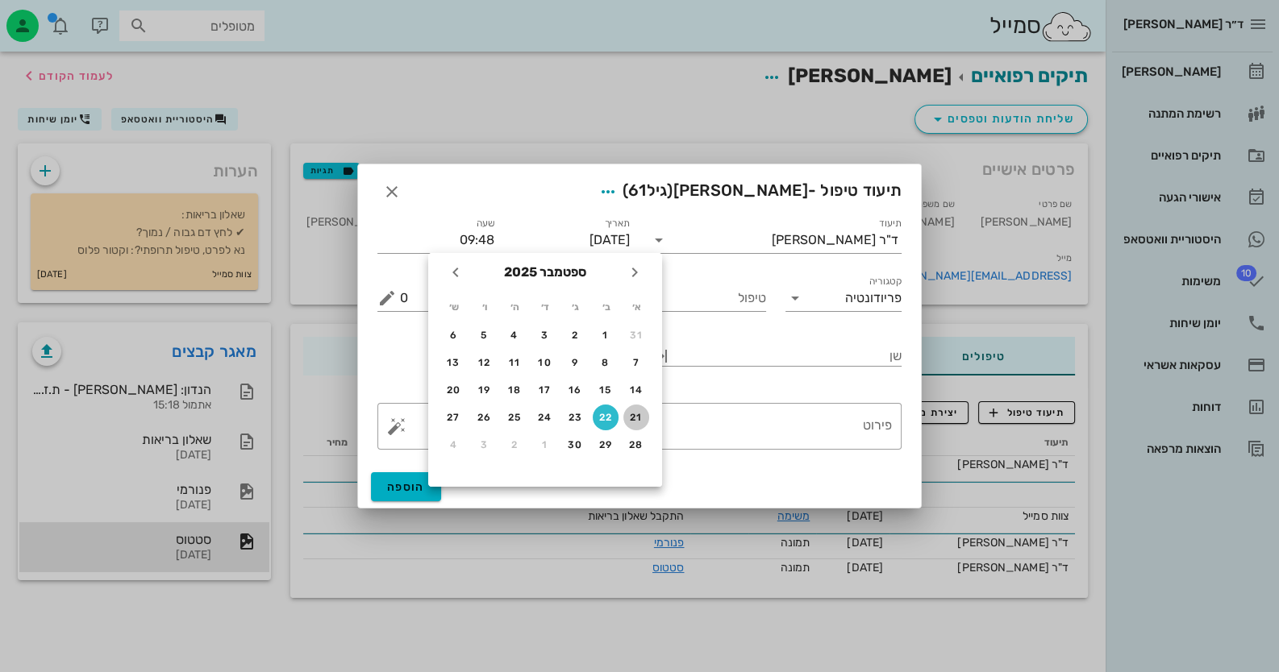
click at [629, 416] on div "21" at bounding box center [636, 417] width 26 height 11
type input "[DATE]"
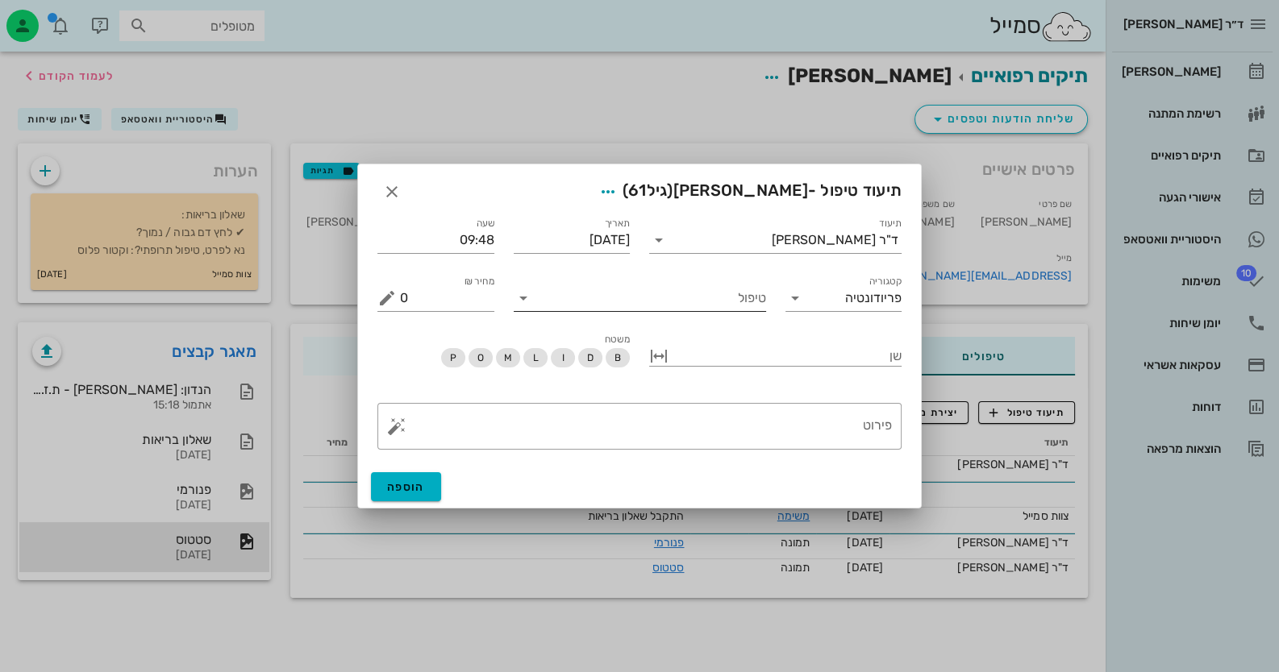
click at [705, 306] on input "טיפול" at bounding box center [651, 298] width 230 height 26
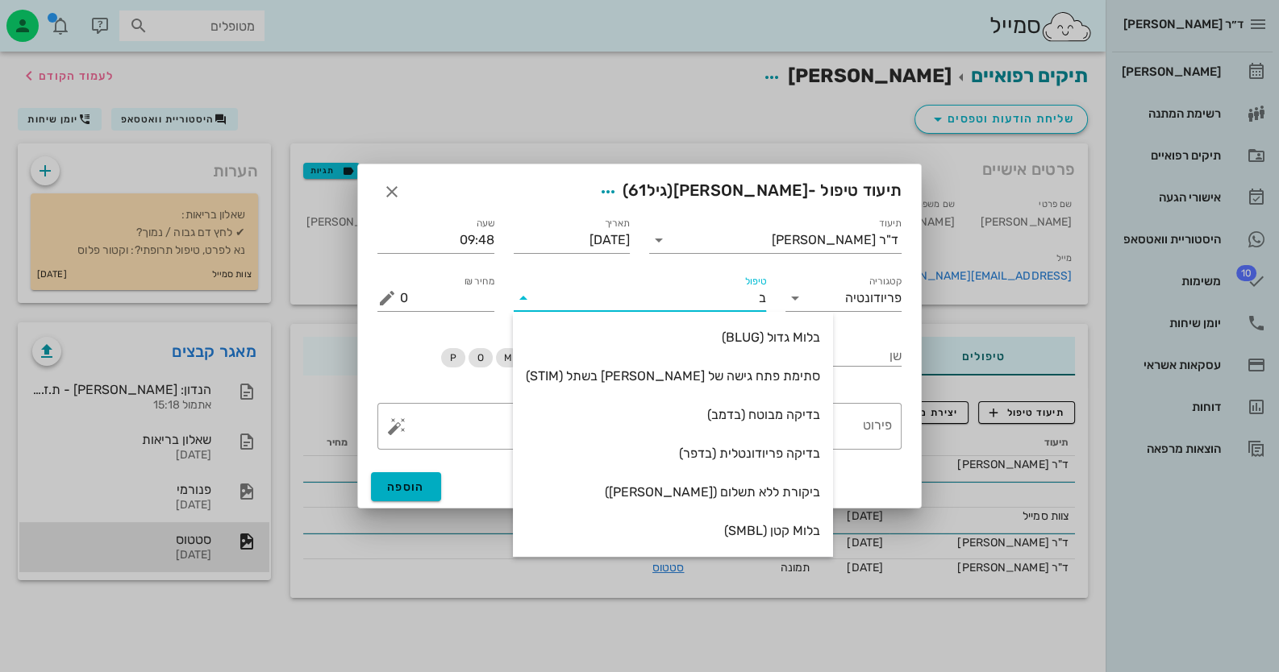
type input "בד"
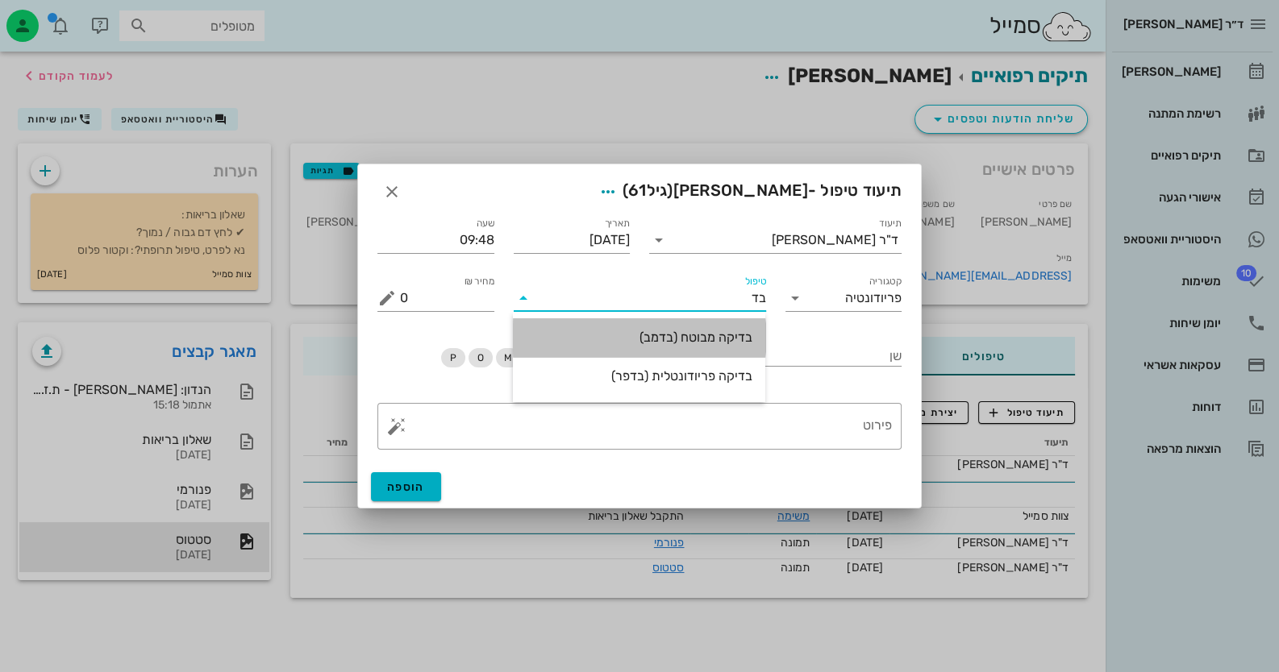
click at [706, 327] on div "בדיקה מבוטח (בדמב)" at bounding box center [639, 337] width 227 height 35
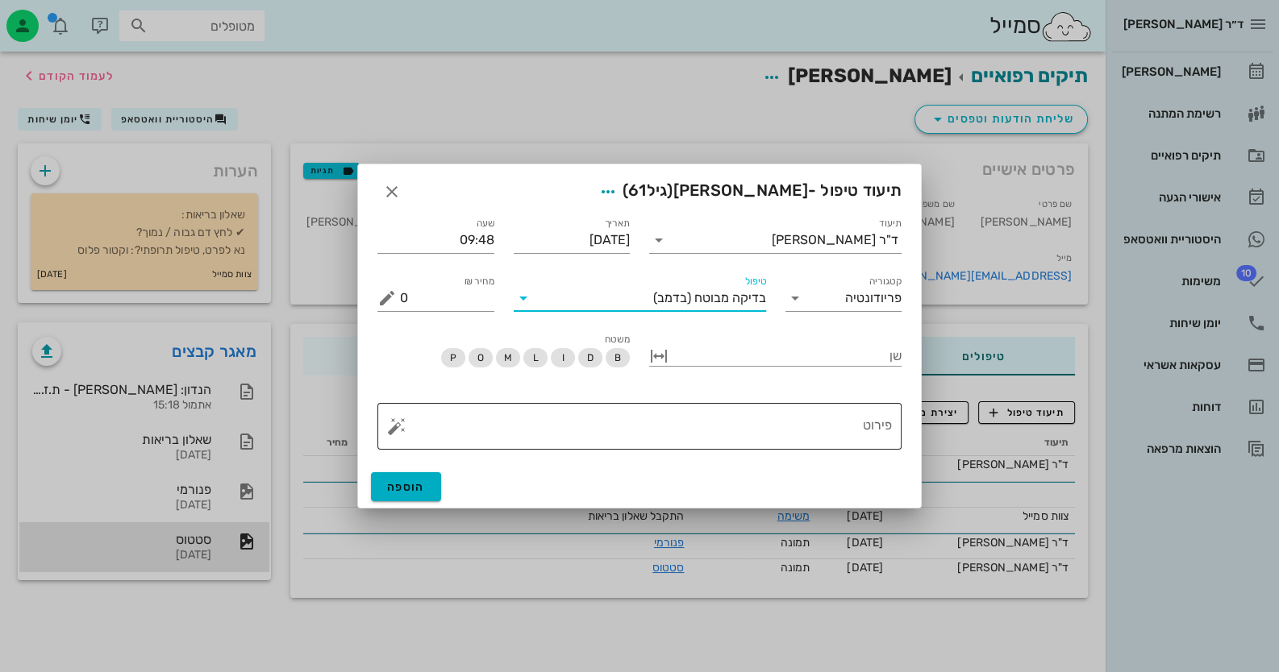
click at [398, 420] on button "button" at bounding box center [396, 426] width 19 height 19
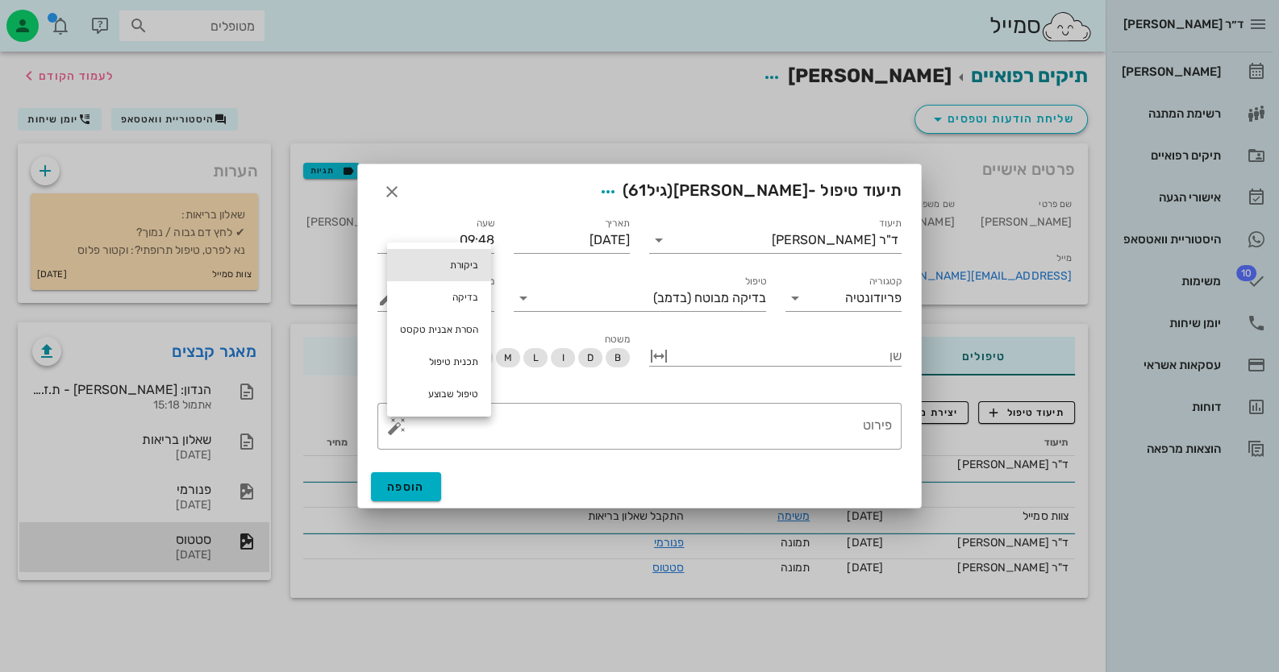
click at [460, 266] on div "ביקורת" at bounding box center [439, 265] width 104 height 32
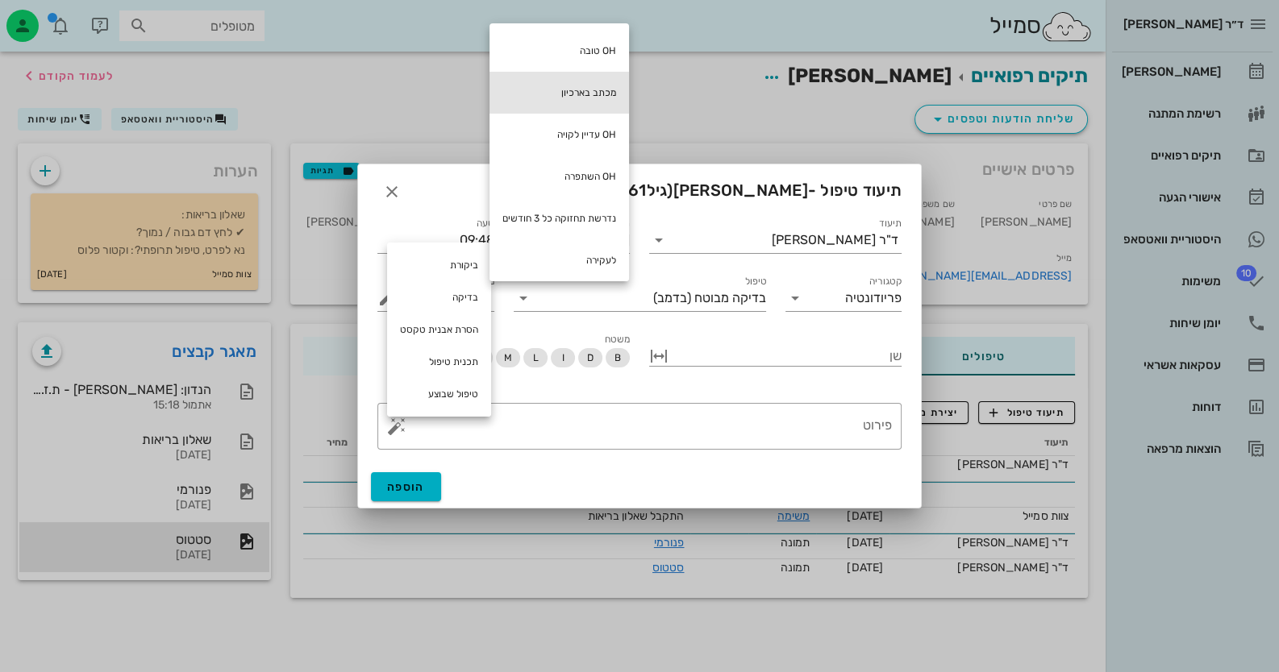
click at [579, 87] on div "מכתב בארכיון" at bounding box center [558, 93] width 139 height 42
type textarea "מכתב בארכיון"
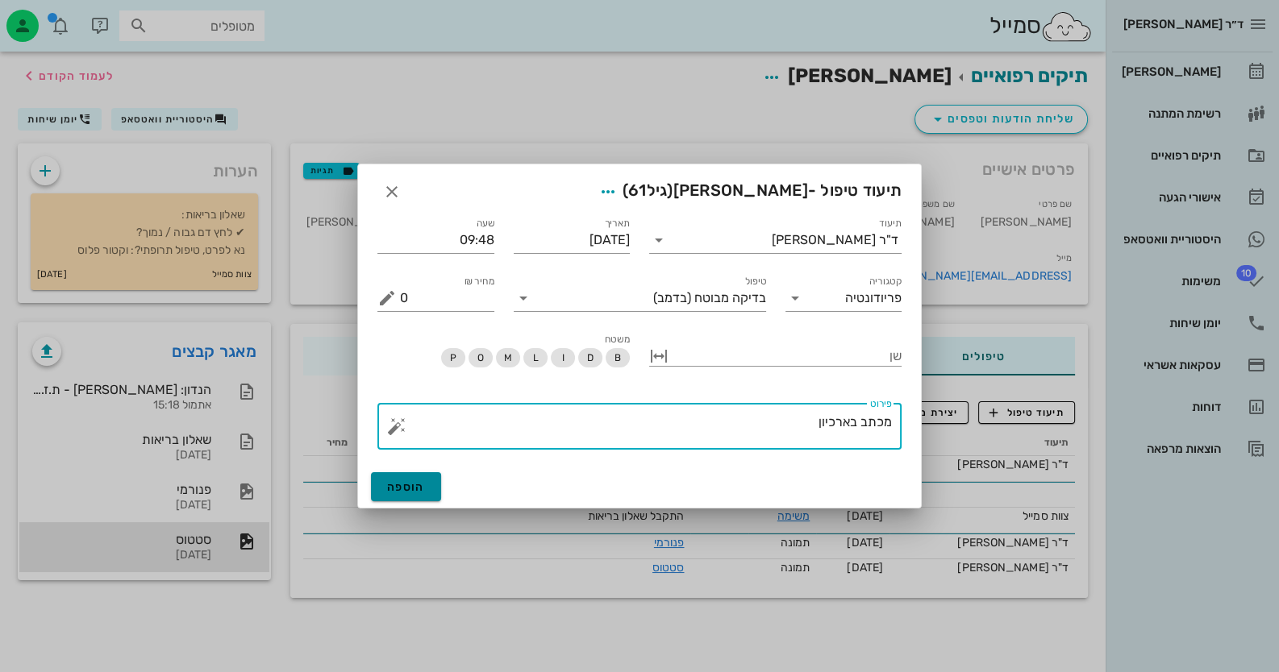
click at [383, 487] on button "הוספה" at bounding box center [406, 487] width 70 height 29
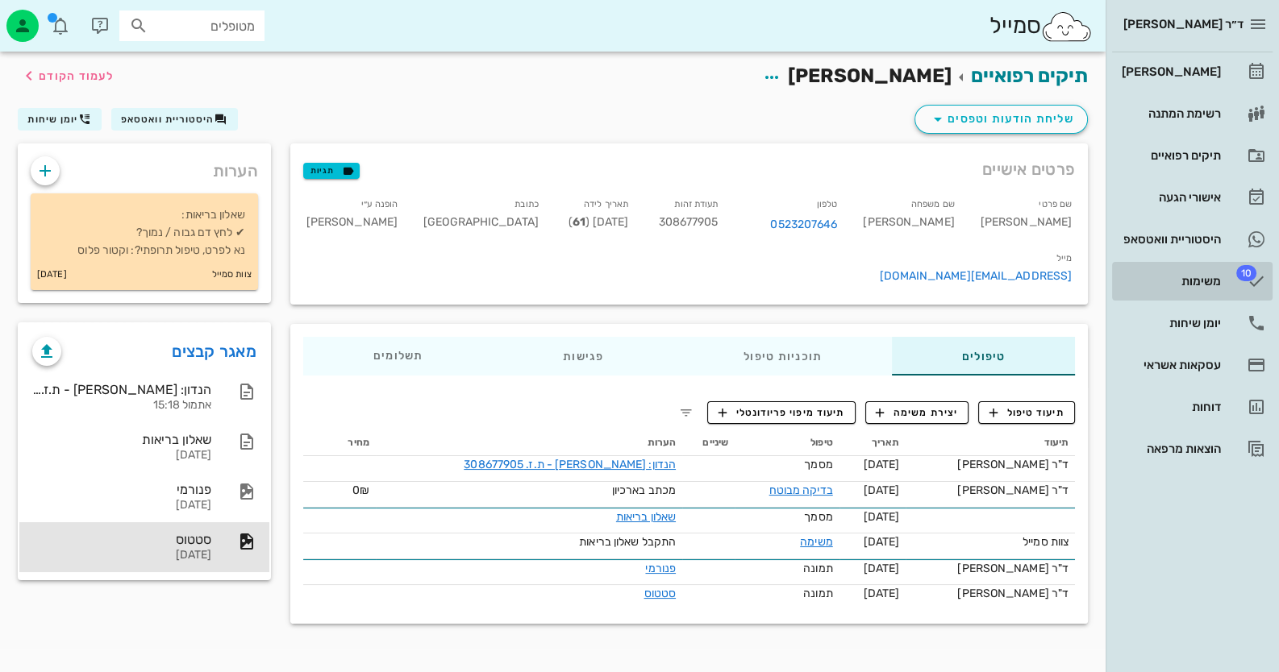
click at [1232, 279] on link "10 משימות" at bounding box center [1192, 281] width 160 height 39
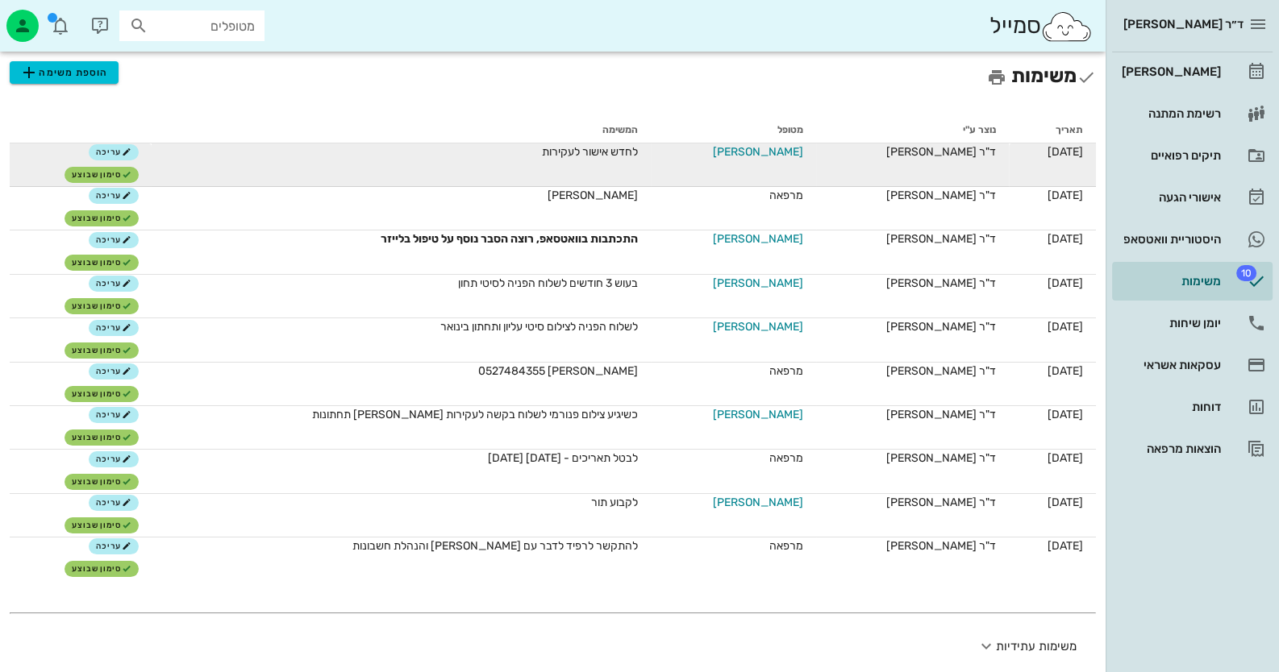
click at [763, 150] on span "עומר נורי" at bounding box center [758, 152] width 90 height 17
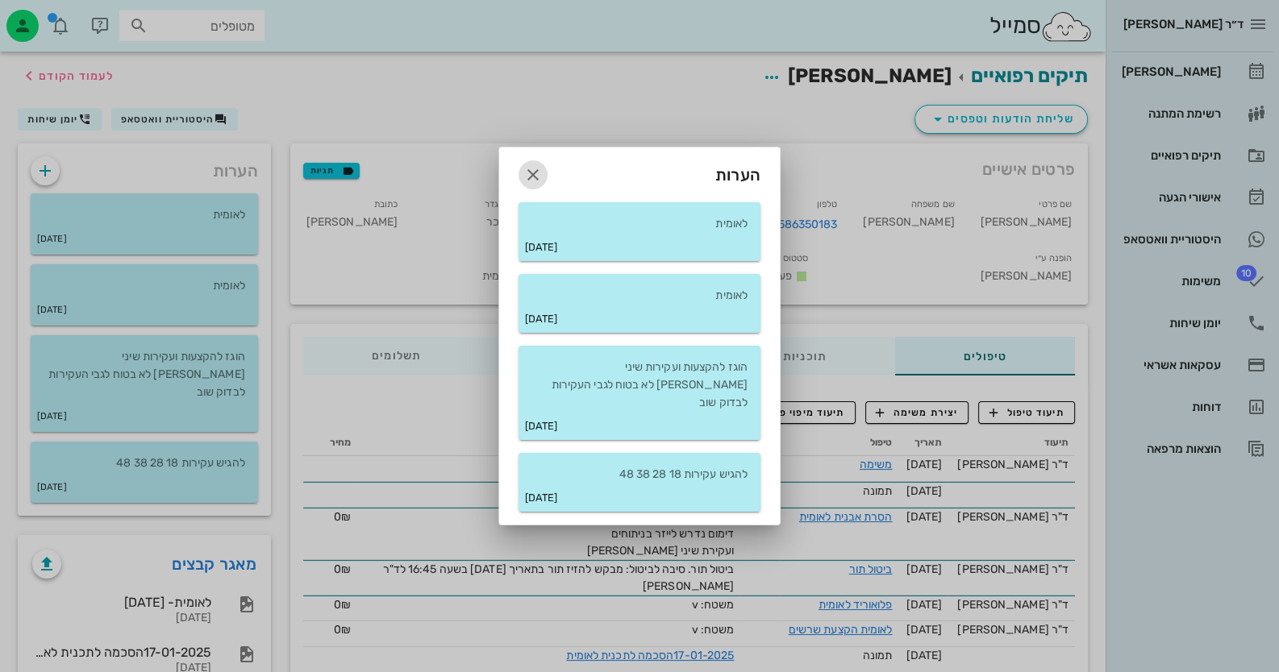
click at [533, 180] on icon "button" at bounding box center [532, 174] width 19 height 19
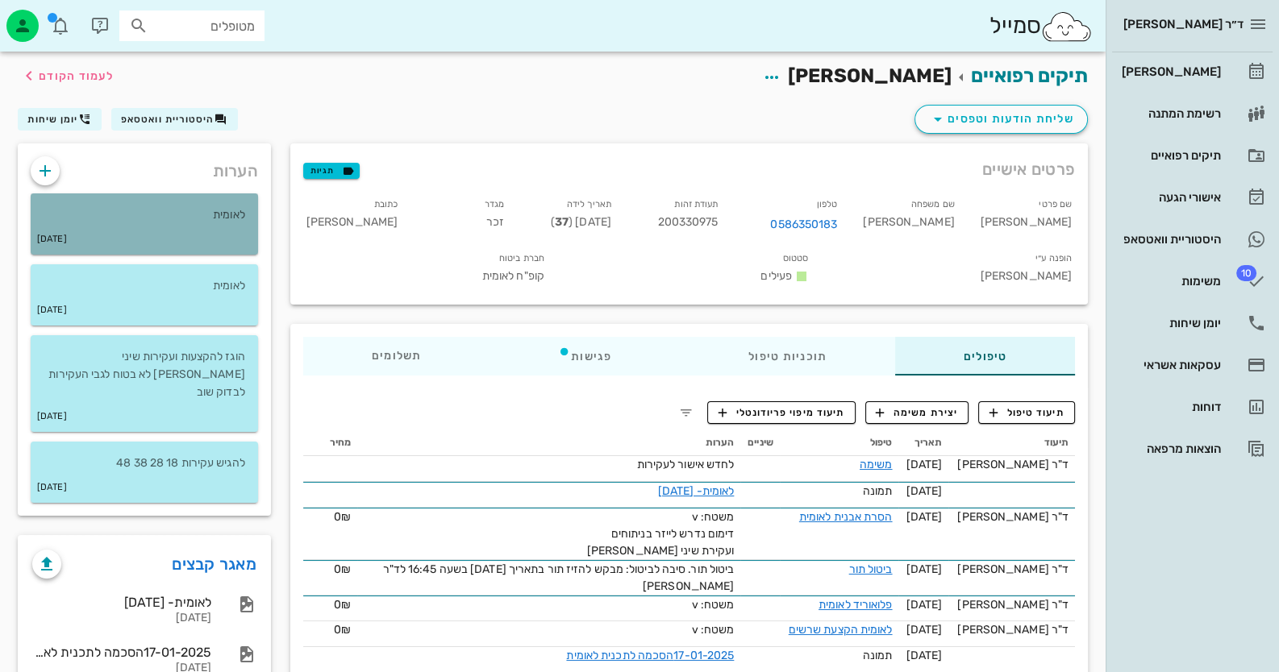
click at [207, 232] on div "09-06-2025" at bounding box center [144, 239] width 227 height 31
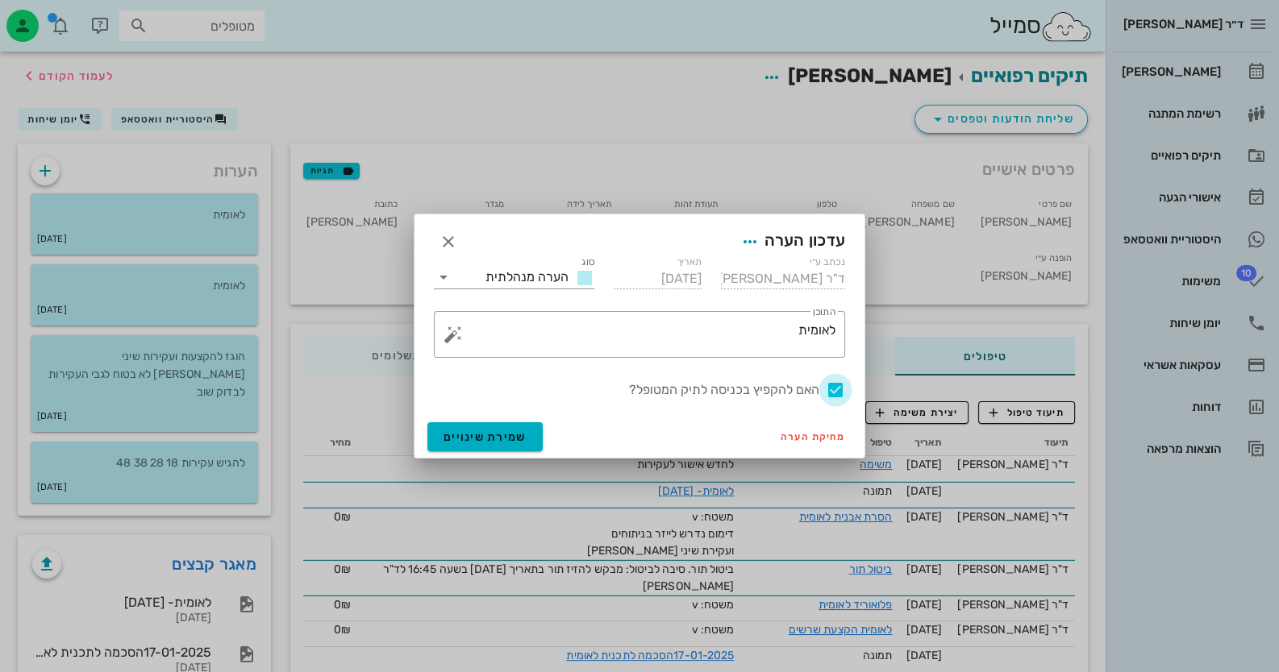
click at [843, 387] on div at bounding box center [835, 390] width 27 height 27
checkbox input "false"
click at [484, 435] on span "שמירת שינויים" at bounding box center [484, 438] width 83 height 14
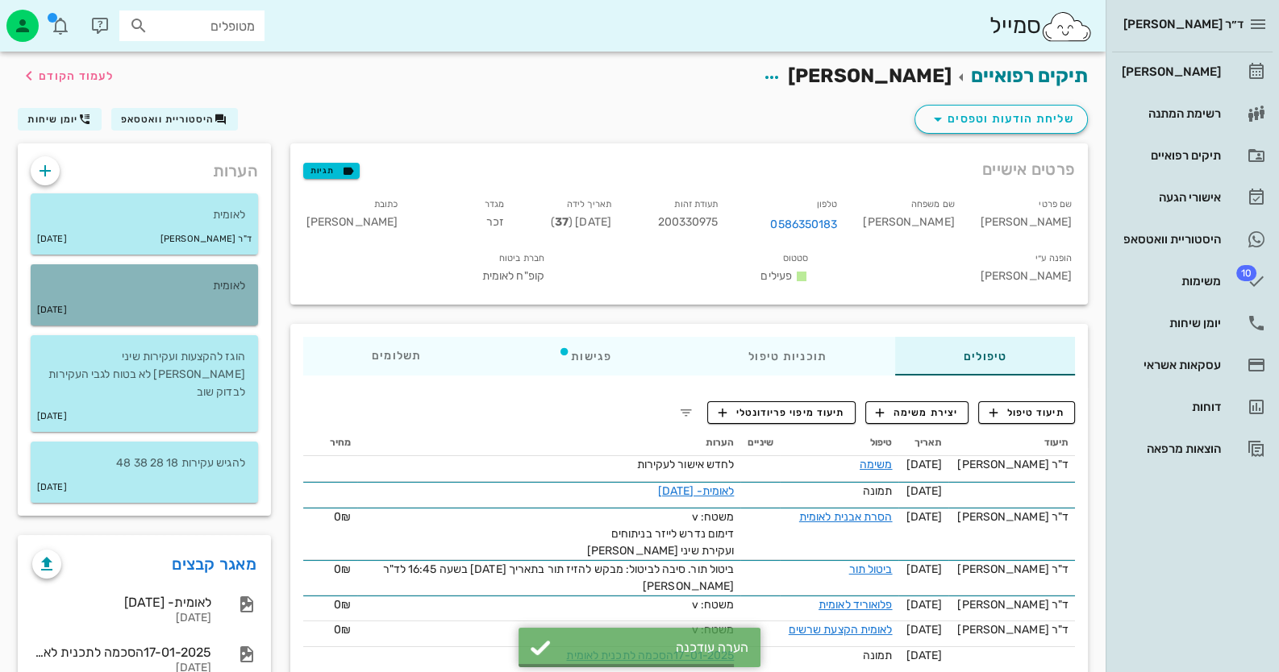
click at [178, 282] on p "לאומית" at bounding box center [145, 286] width 202 height 18
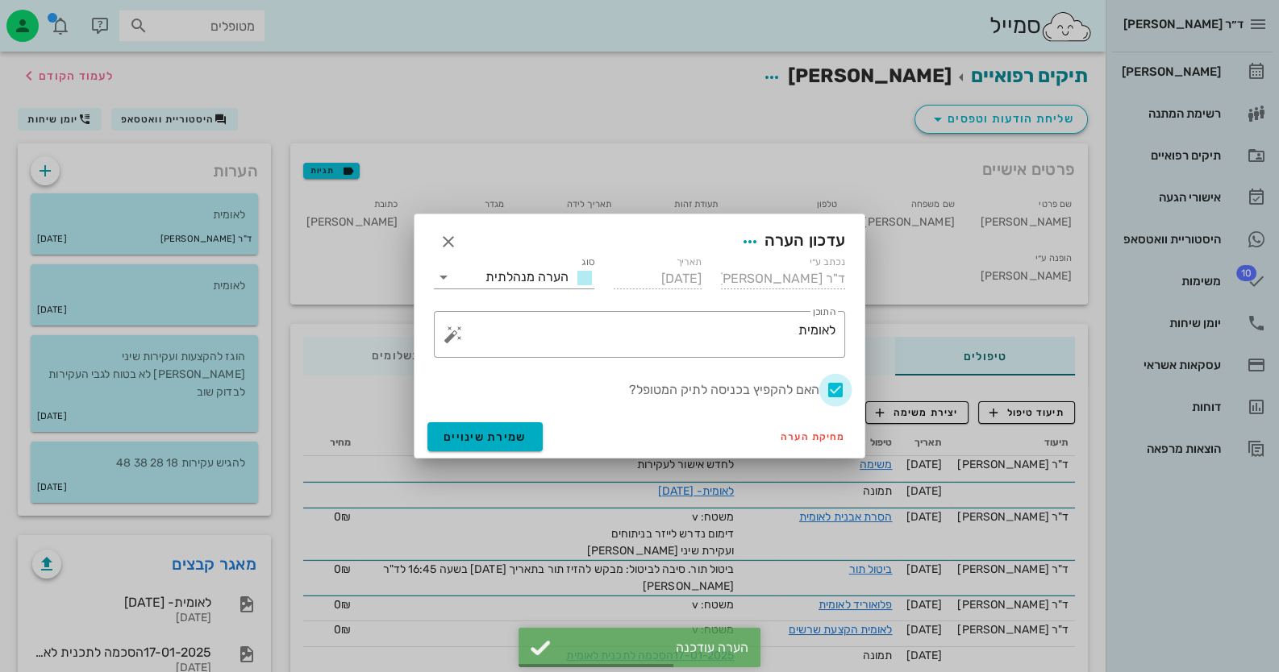
click at [836, 390] on div at bounding box center [835, 390] width 27 height 27
checkbox input "false"
click at [492, 443] on span "שמירת שינויים" at bounding box center [484, 438] width 83 height 14
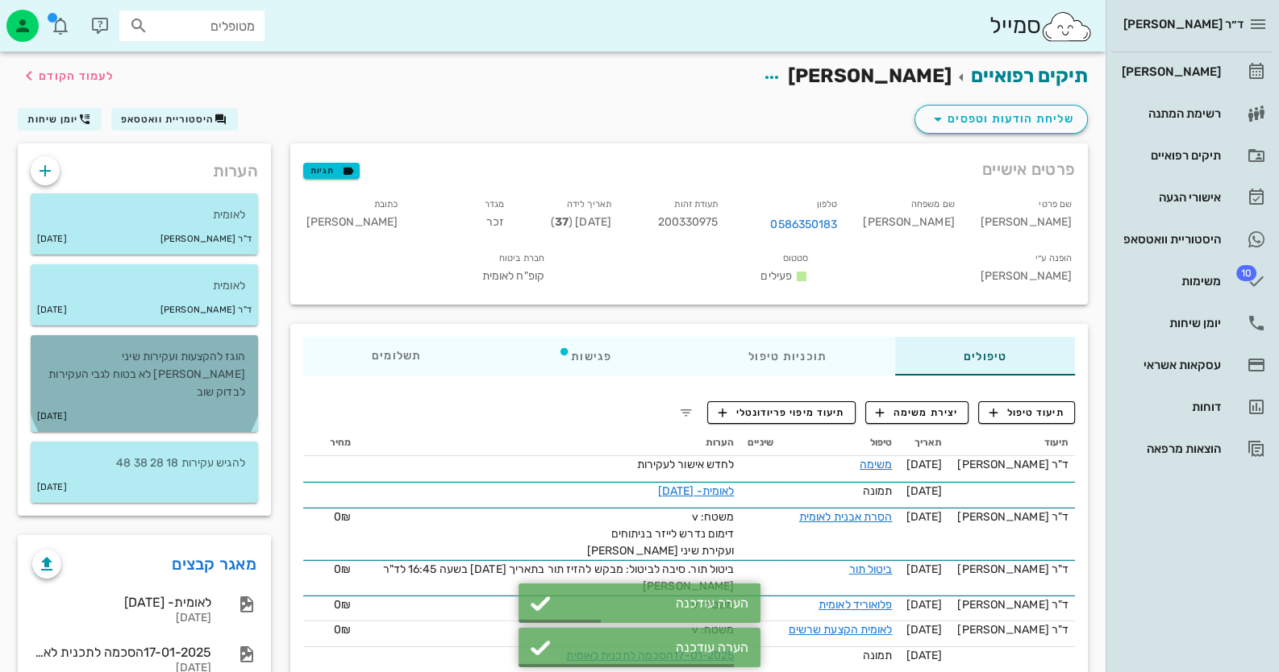
click at [243, 363] on p "הוגז להקצעות ועקירות שיני בינה לא בטוח לגבי העקירות לבדוק שוב" at bounding box center [145, 374] width 202 height 53
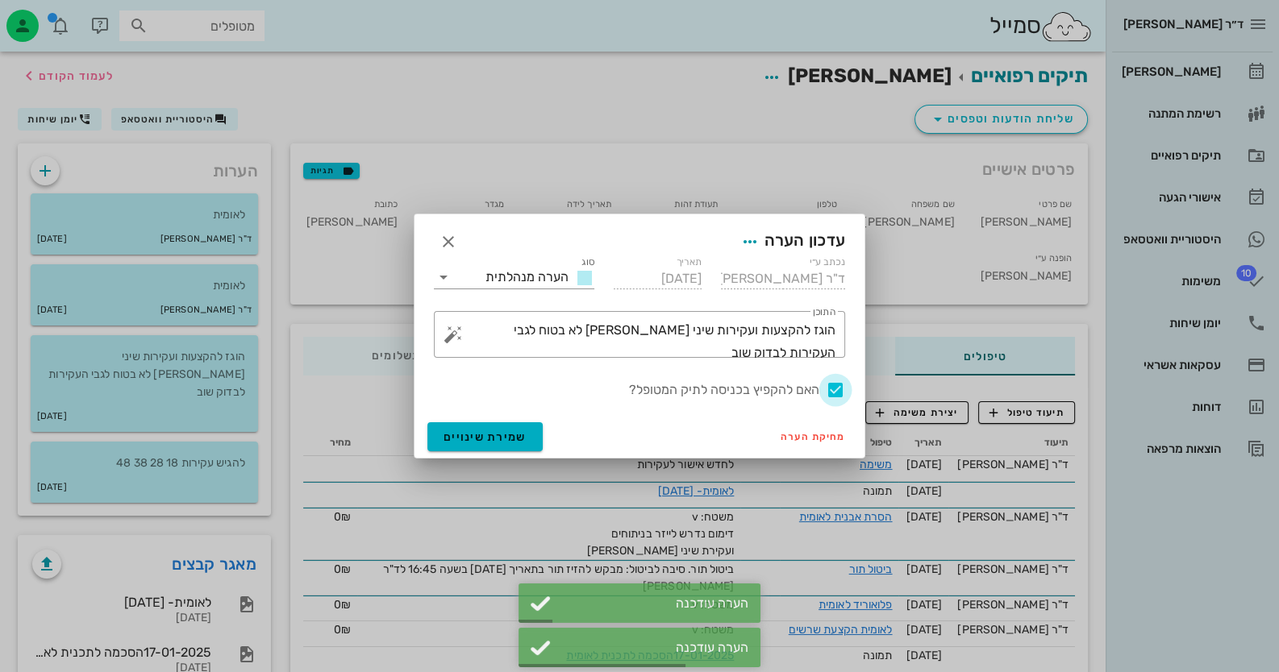
click at [831, 385] on div at bounding box center [835, 390] width 27 height 27
checkbox input "false"
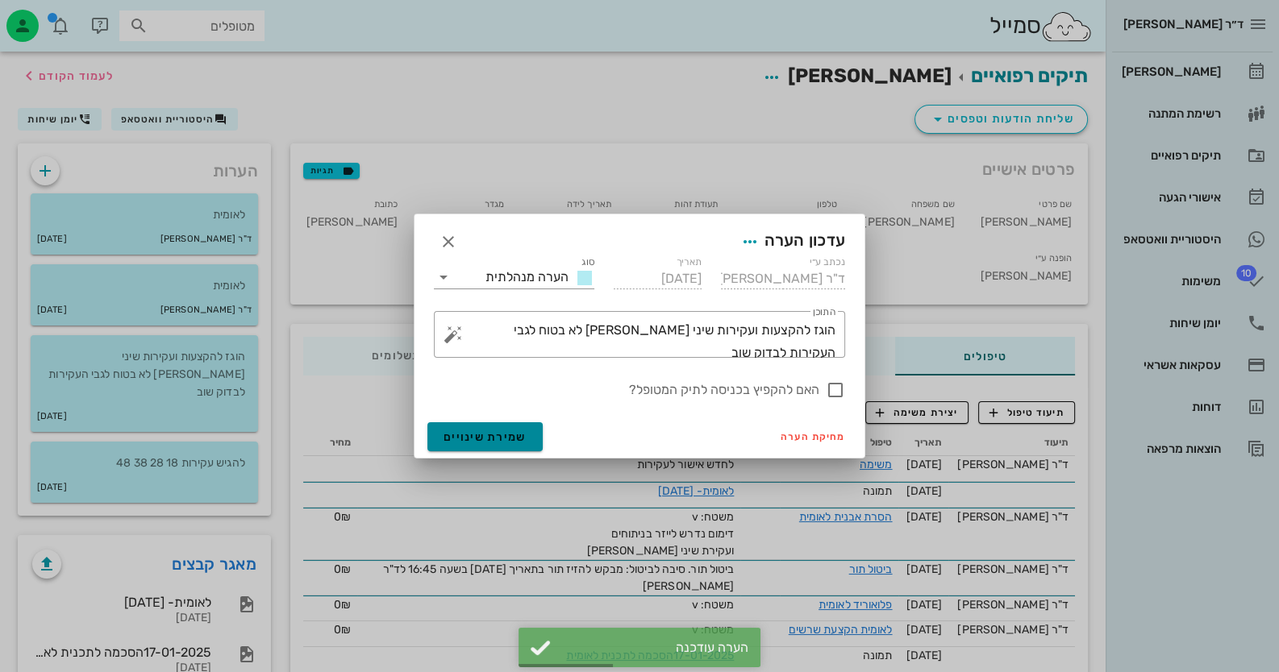
click at [510, 431] on span "שמירת שינויים" at bounding box center [484, 438] width 83 height 14
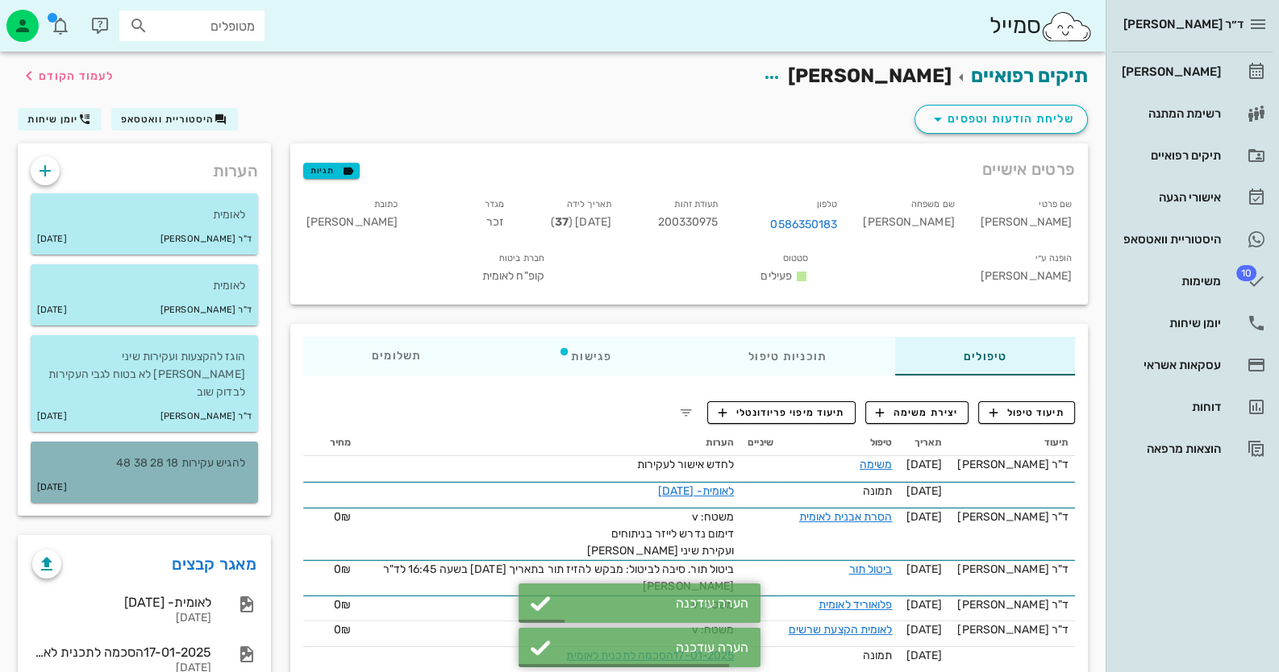
click at [185, 455] on p "להגיש עקירות 18 28 38 48" at bounding box center [145, 464] width 202 height 18
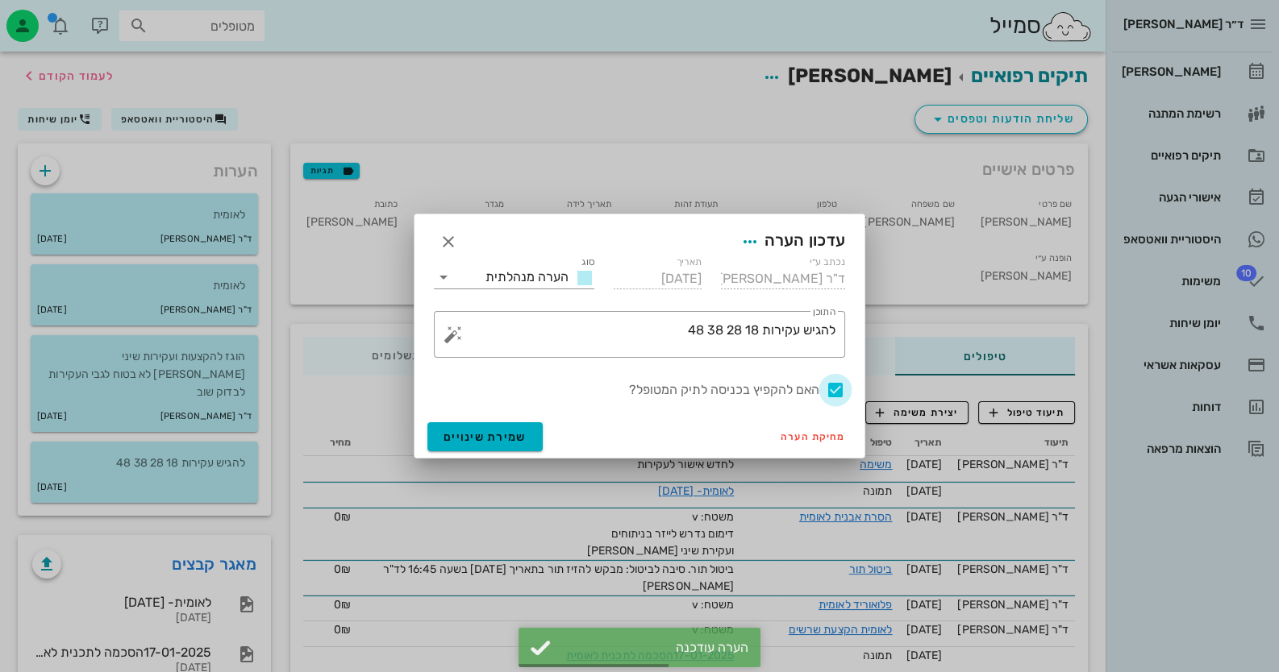
click at [838, 384] on div at bounding box center [835, 390] width 27 height 27
checkbox input "false"
click at [455, 439] on span "שמירת שינויים" at bounding box center [484, 438] width 83 height 14
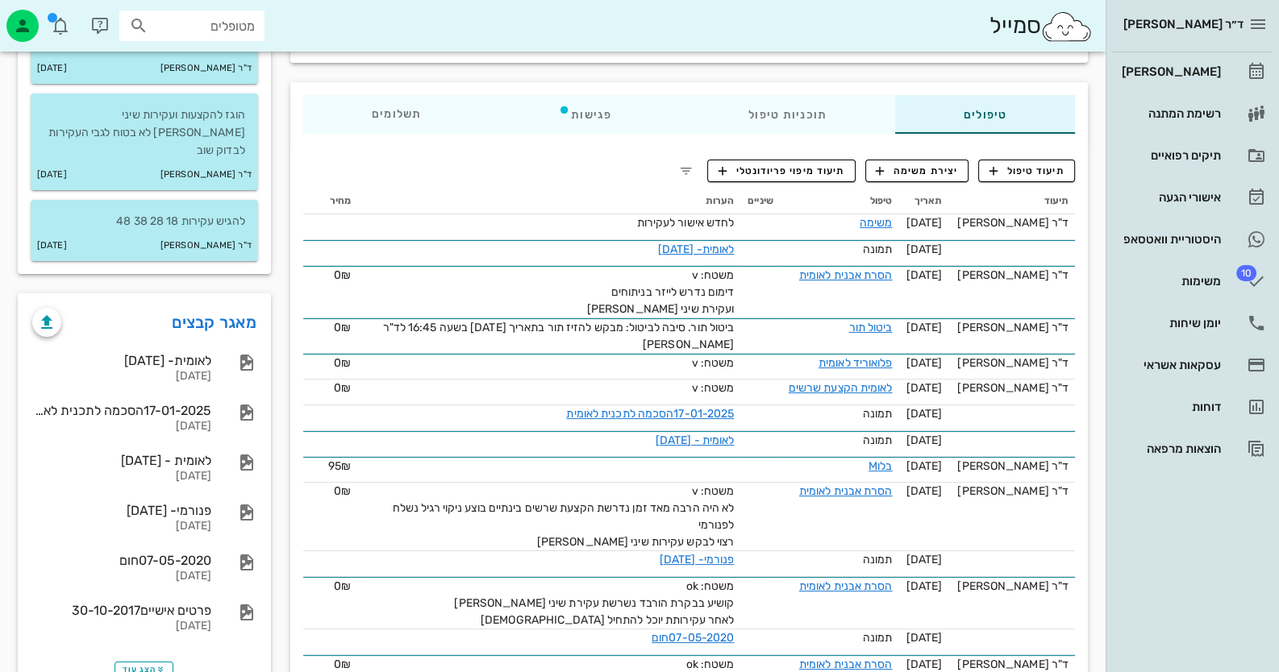
scroll to position [80, 0]
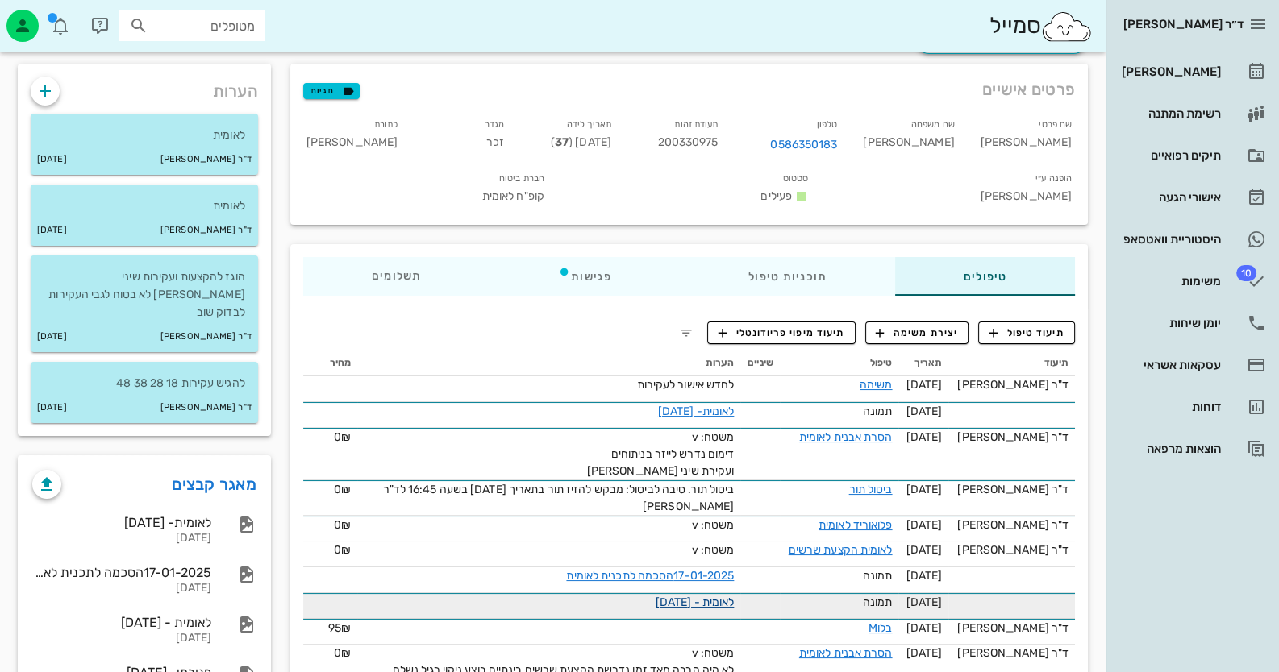
click at [700, 596] on link "לאומית - 01-01-2025" at bounding box center [695, 603] width 79 height 14
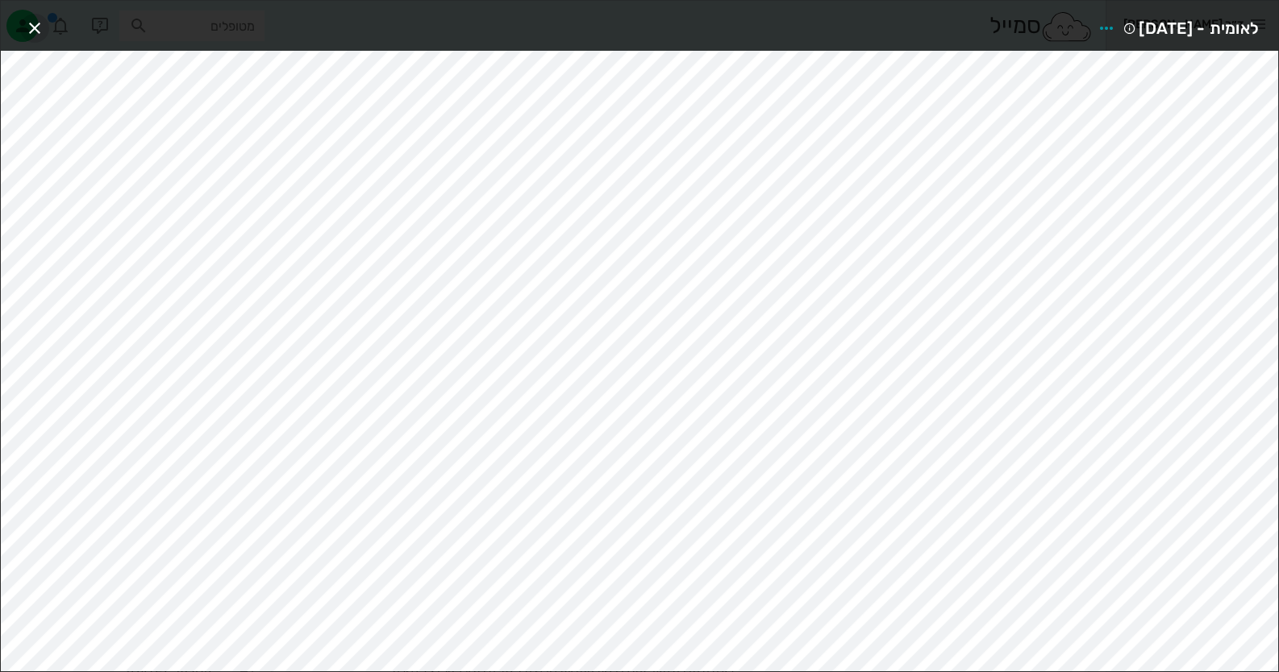
click at [27, 19] on icon "button" at bounding box center [34, 28] width 19 height 19
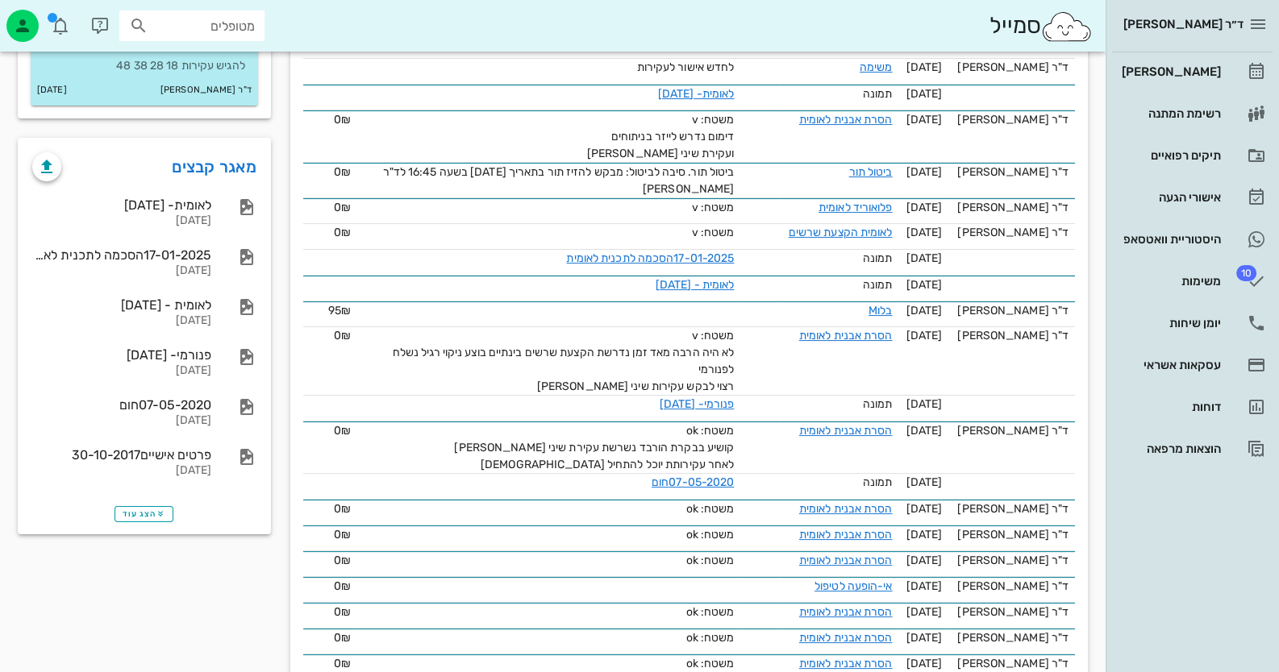
scroll to position [397, 0]
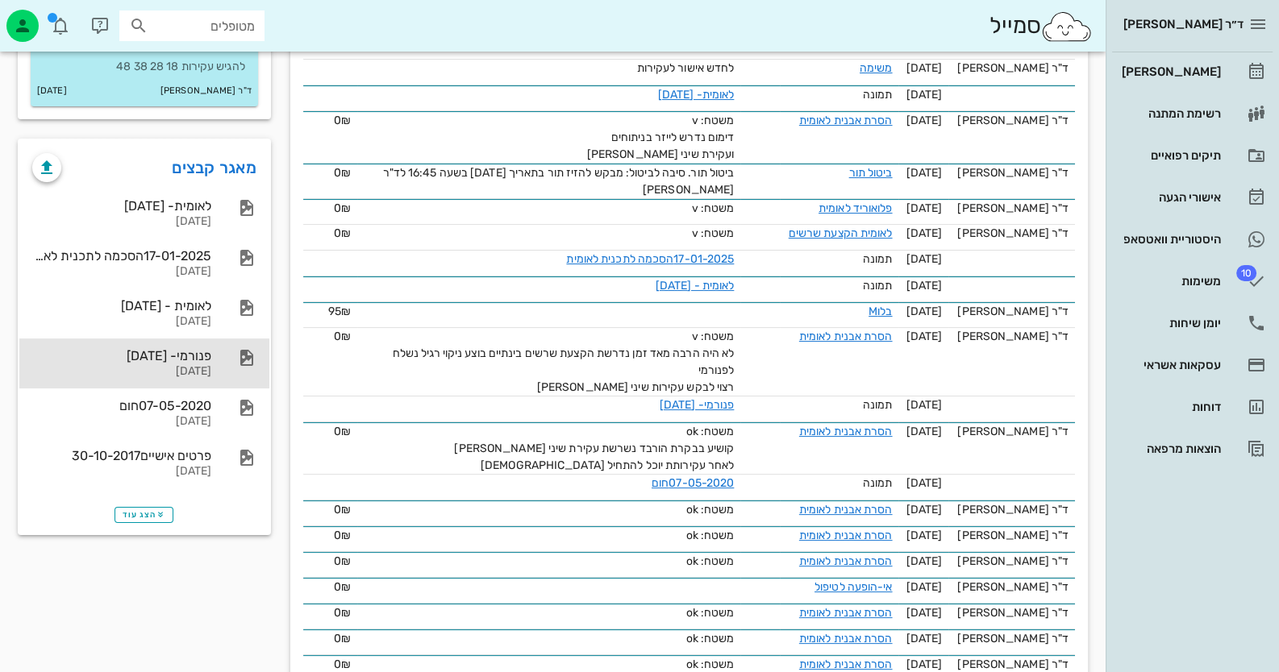
click at [199, 365] on div "30-12-2024" at bounding box center [121, 372] width 179 height 14
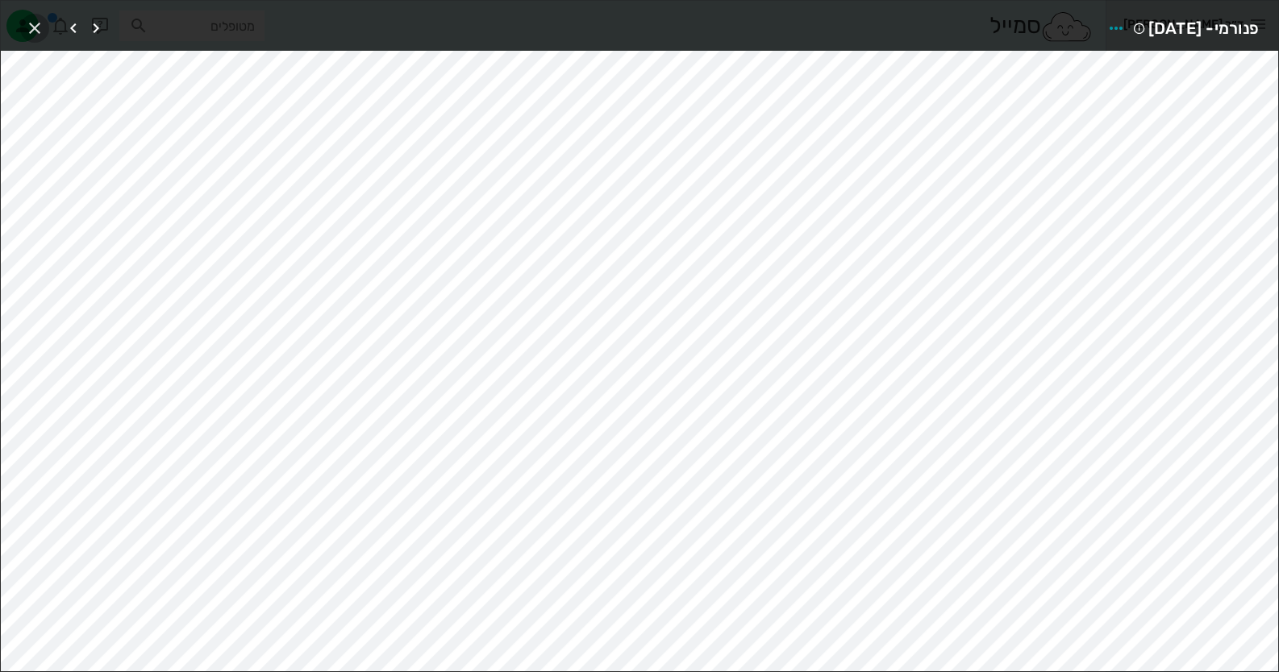
click at [45, 27] on span "button" at bounding box center [34, 28] width 29 height 19
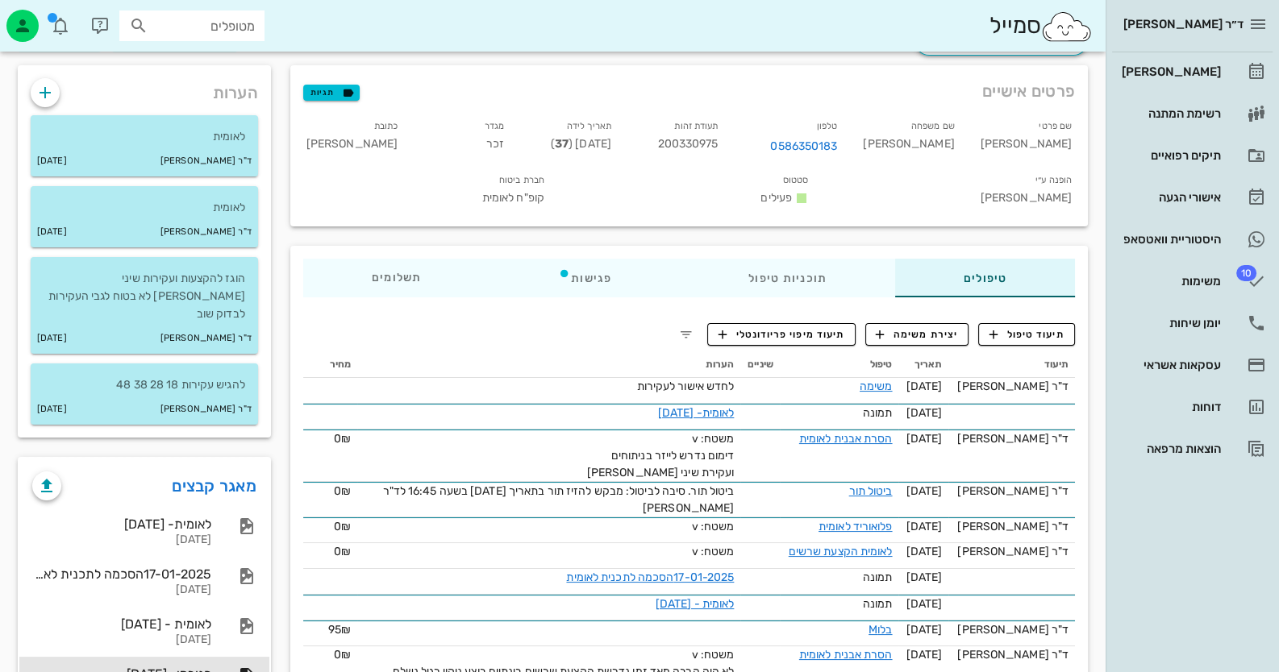
scroll to position [74, 0]
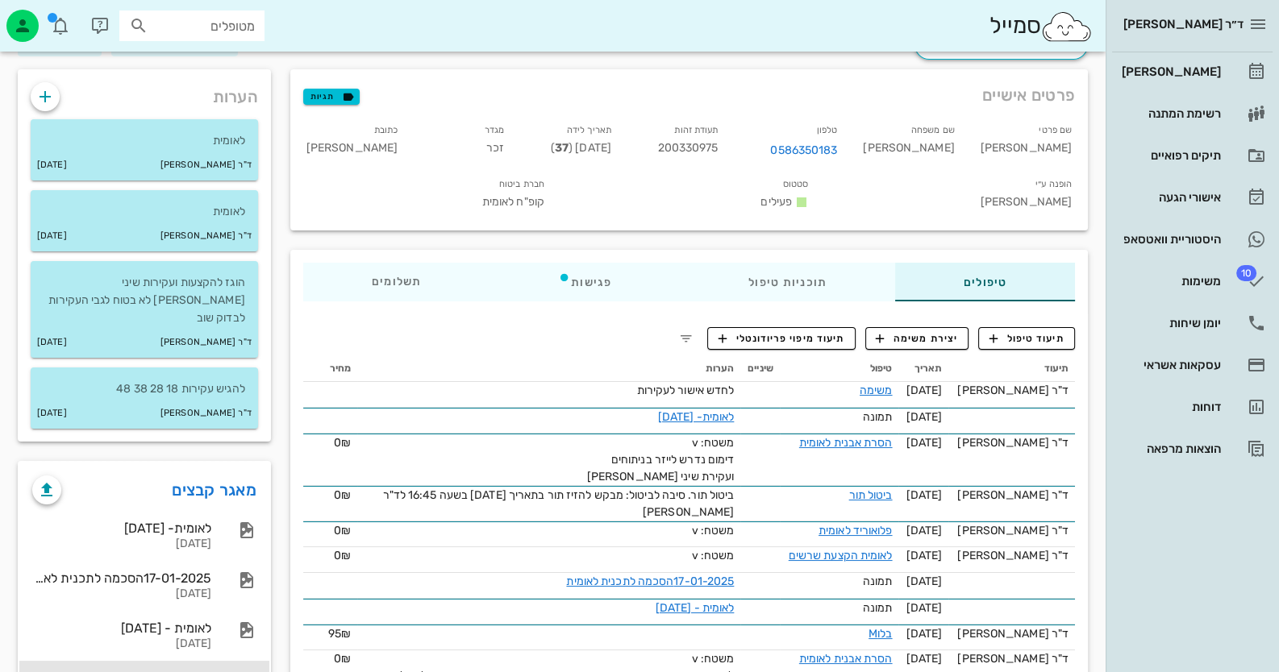
click at [718, 148] on span "200330975" at bounding box center [687, 148] width 60 height 14
copy span "200330975"
click at [49, 100] on icon "button" at bounding box center [44, 96] width 19 height 19
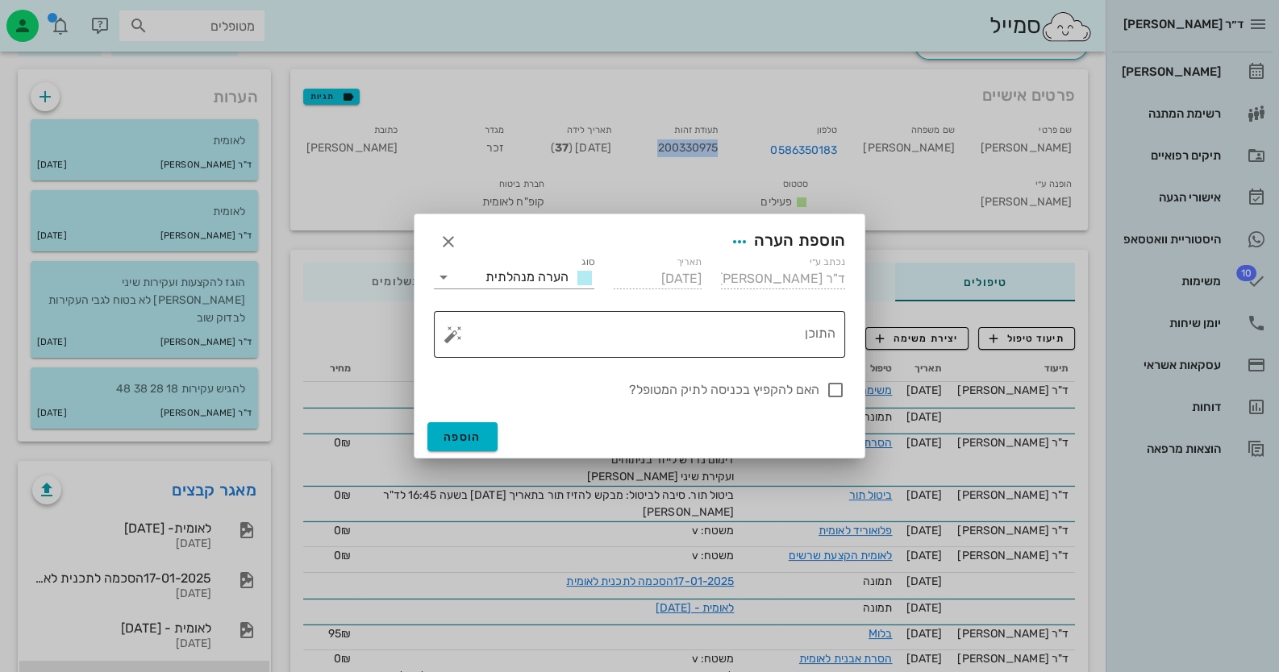
click at [448, 339] on button "button" at bounding box center [452, 334] width 19 height 19
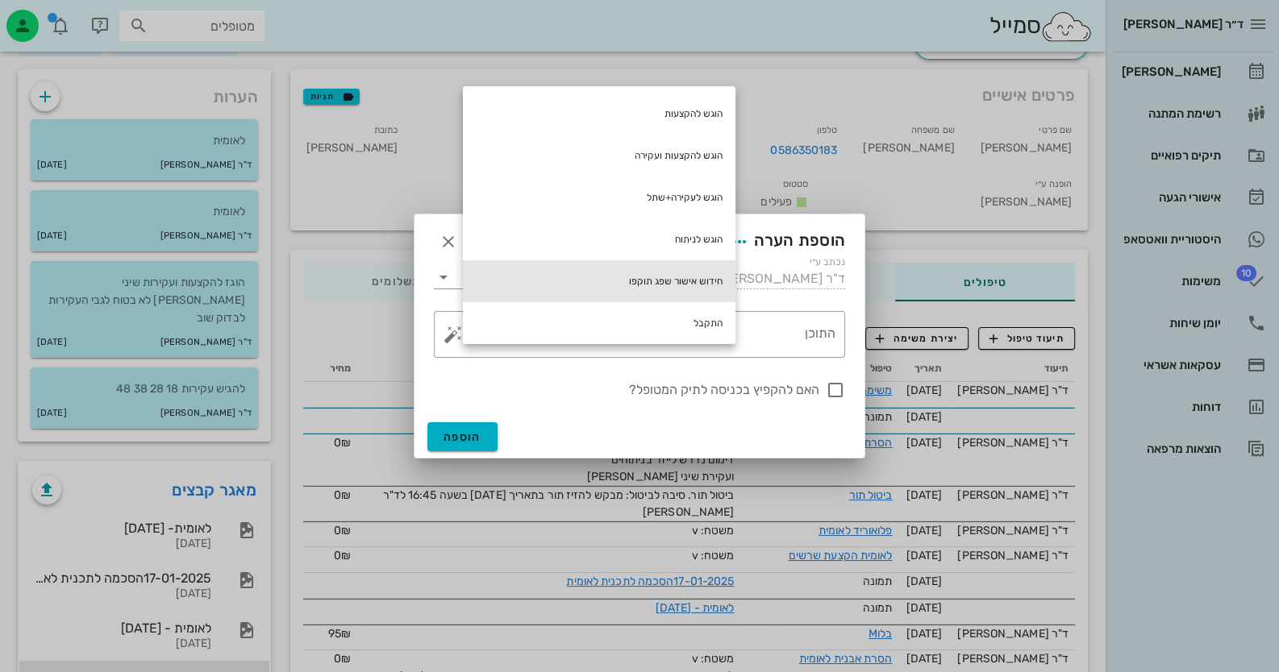
click at [653, 282] on div "חידוש אישור שפג תוקפו" at bounding box center [599, 281] width 273 height 42
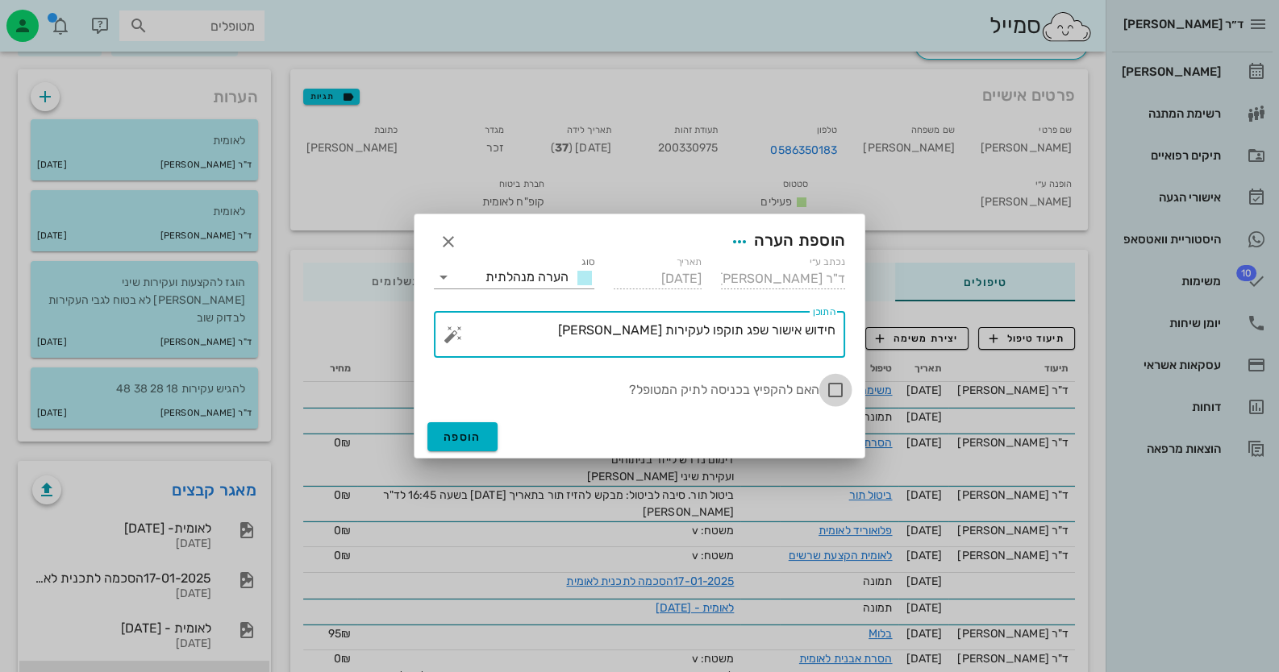
type textarea "חידוש אישור שפג תוקפו לעקירות בינה"
click at [839, 391] on div at bounding box center [835, 390] width 27 height 27
checkbox input "true"
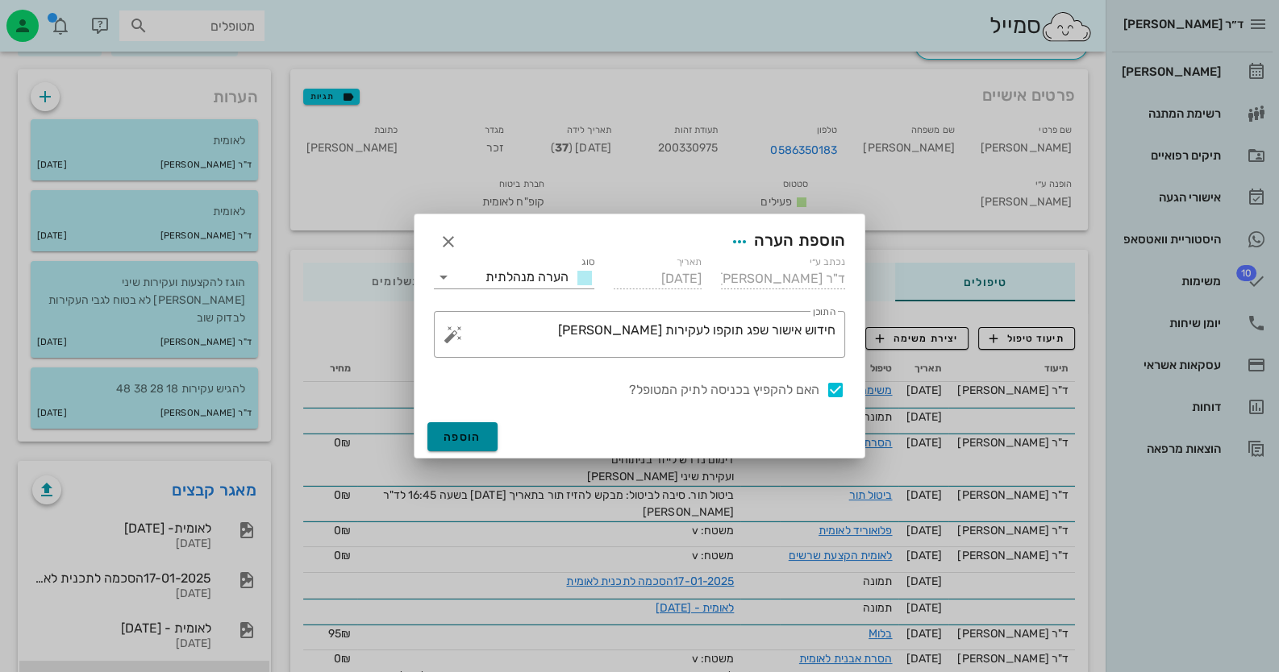
click at [446, 434] on span "הוספה" at bounding box center [462, 438] width 38 height 14
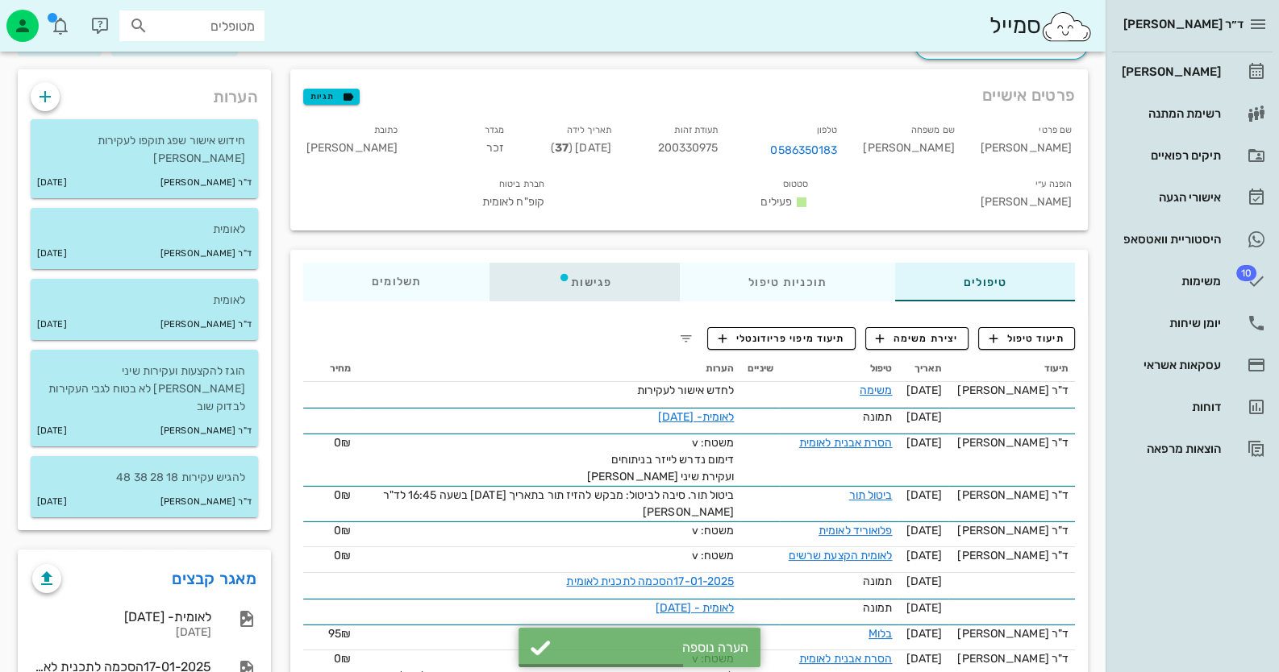
click at [571, 263] on div "פגישות" at bounding box center [584, 282] width 190 height 39
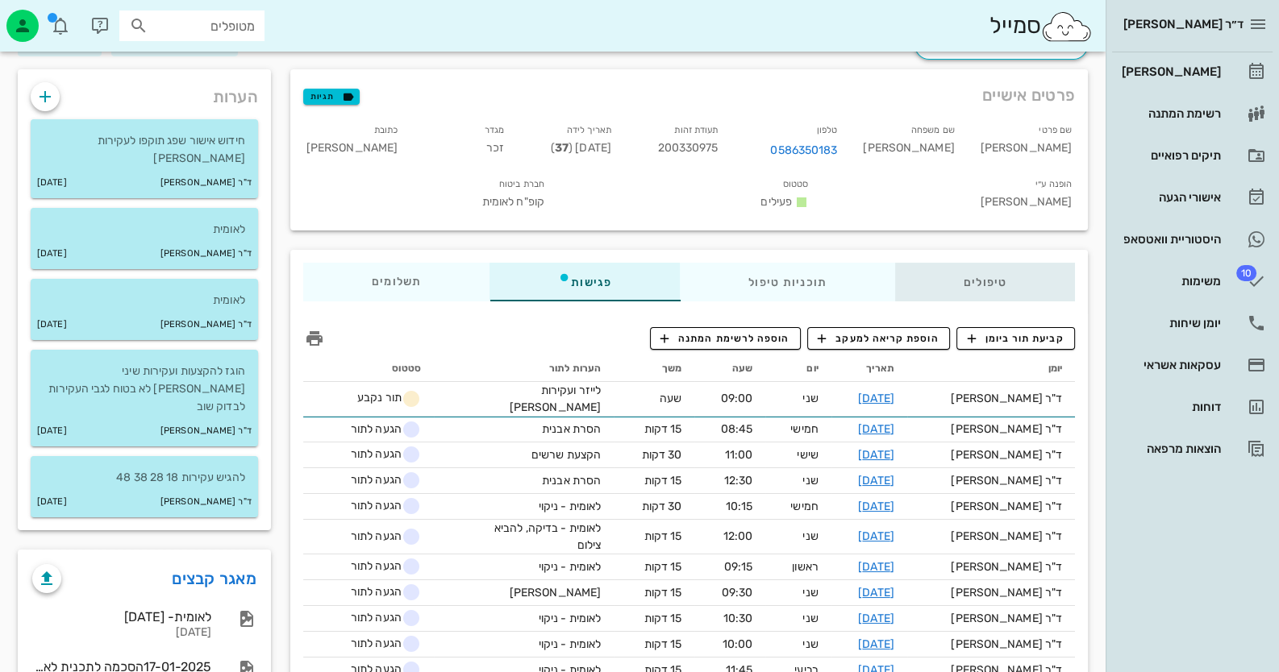
click at [977, 263] on div "טיפולים" at bounding box center [985, 282] width 180 height 39
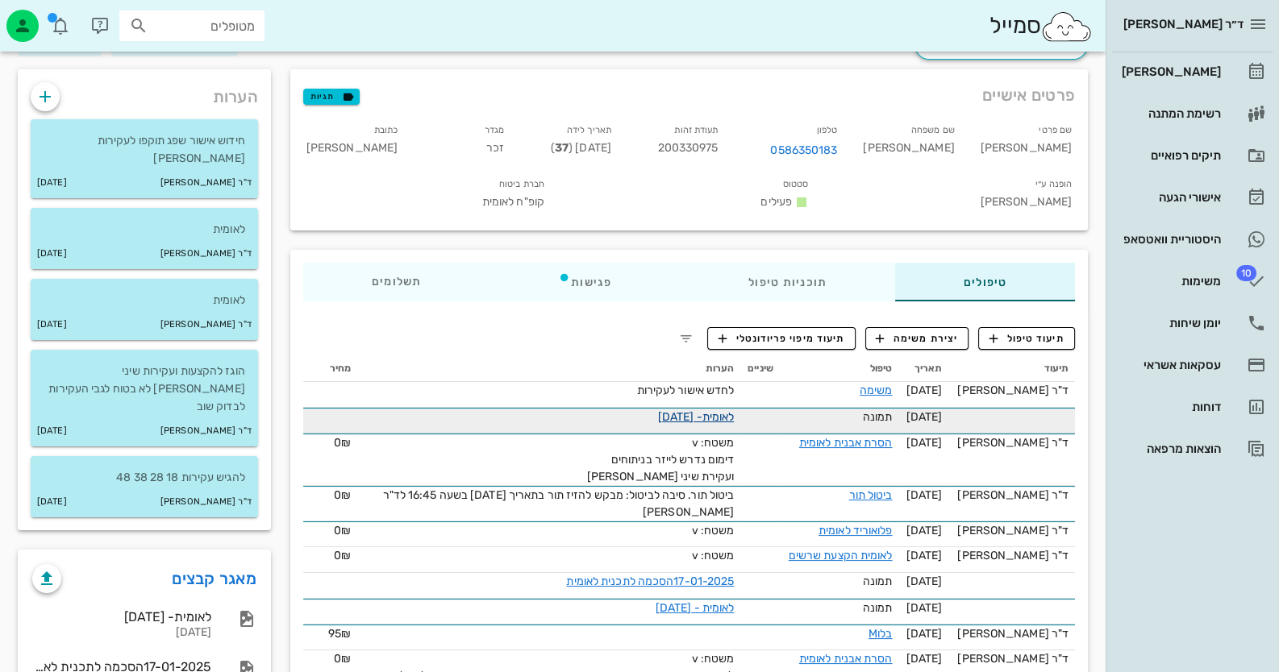
click at [710, 410] on link "לאומית- 09-06-2025" at bounding box center [696, 417] width 76 height 14
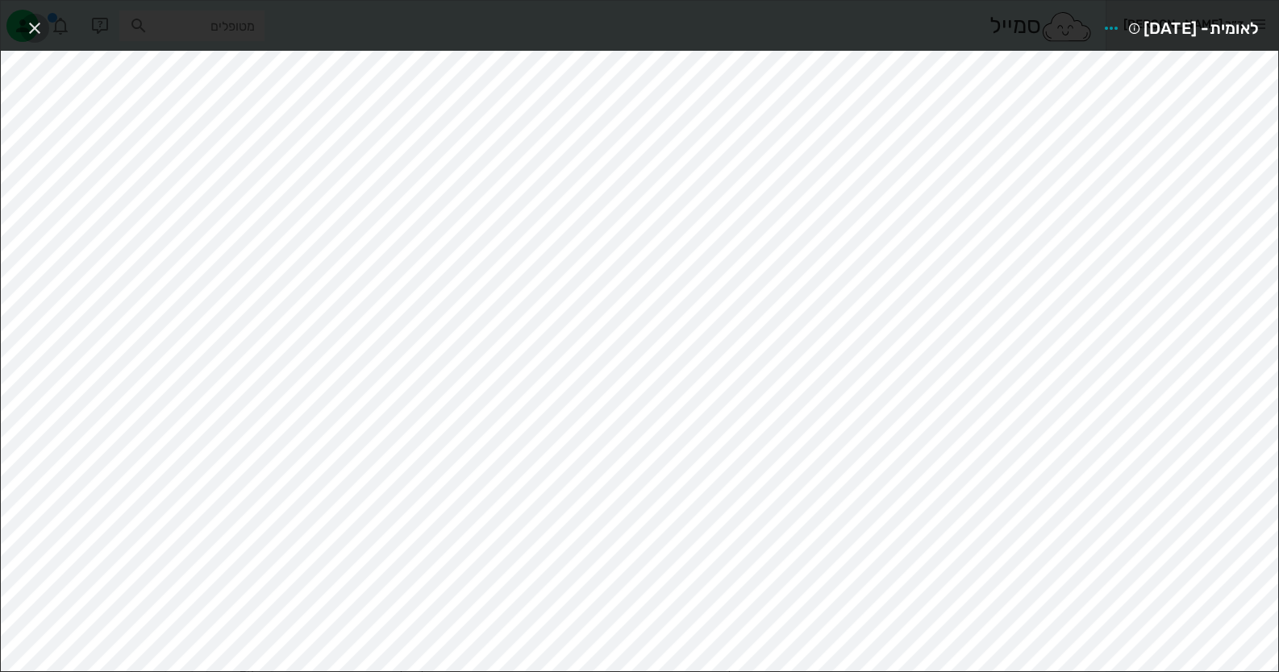
click at [28, 24] on icon "button" at bounding box center [34, 28] width 19 height 19
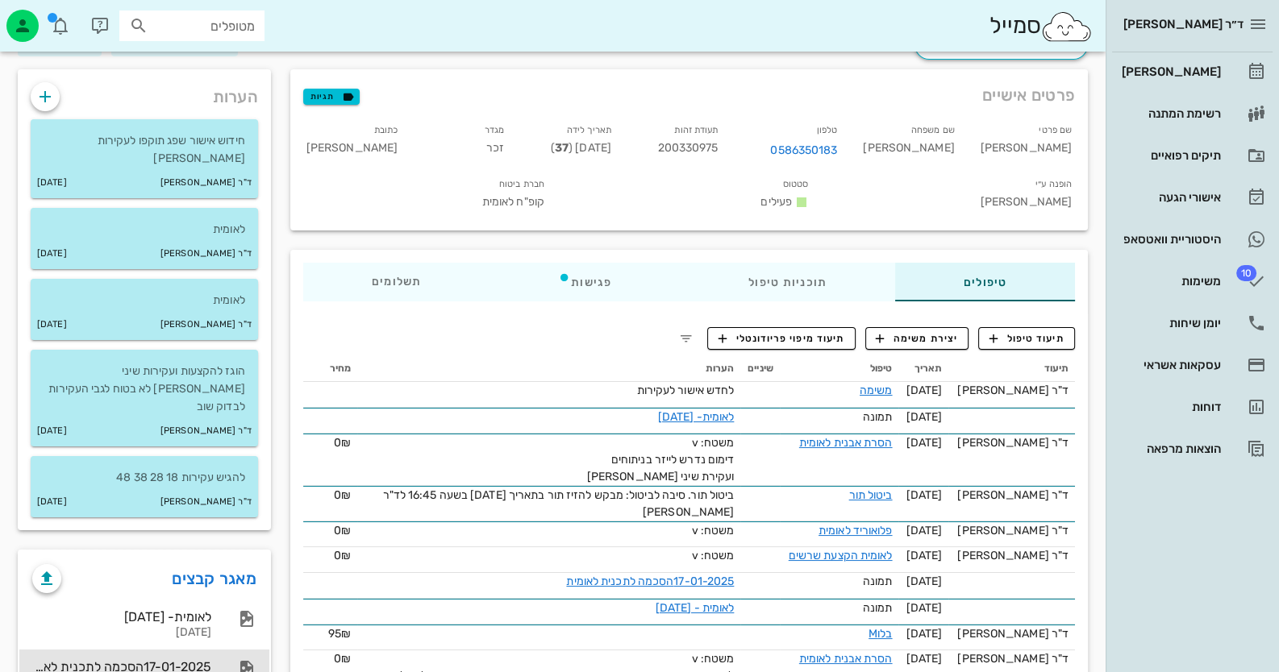
click at [131, 660] on div "17-01-2025הסכמה לתכנית לאומית" at bounding box center [121, 667] width 179 height 15
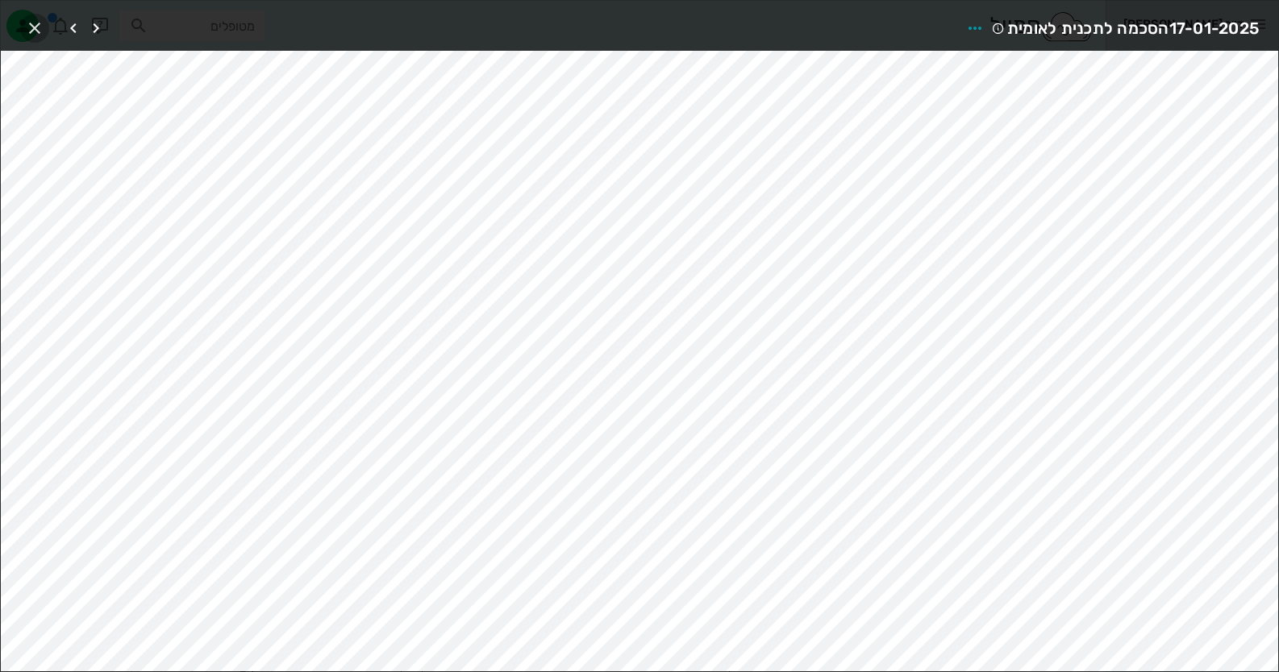
click at [31, 31] on icon "button" at bounding box center [34, 28] width 19 height 19
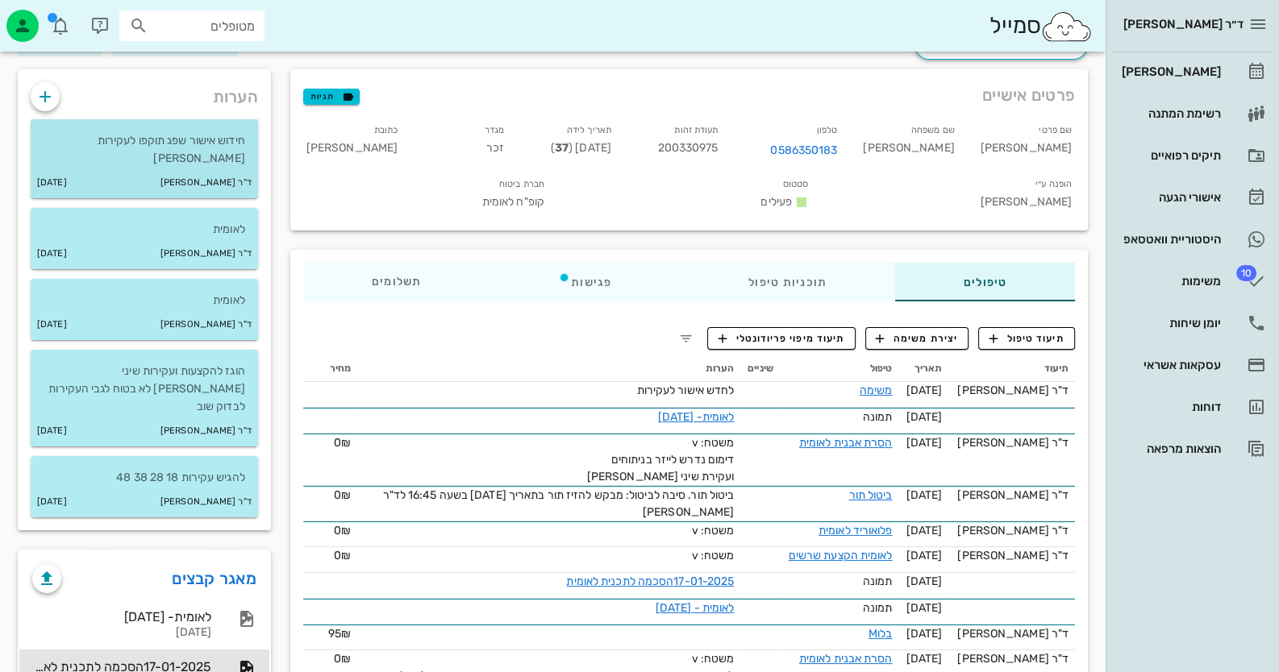
click at [105, 132] on p "חידוש אישור שפג תוקפו לעקירות בינה" at bounding box center [145, 149] width 202 height 35
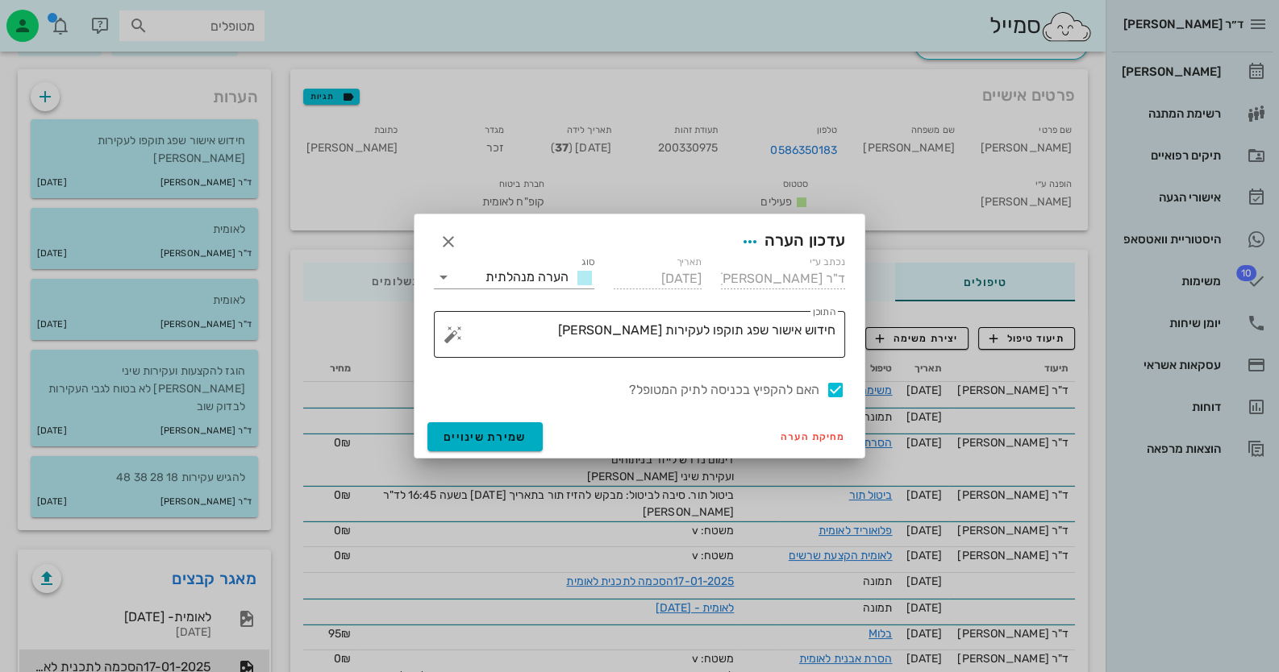
click at [618, 337] on textarea "חידוש אישור שפג תוקפו לעקירות בינה" at bounding box center [645, 338] width 379 height 39
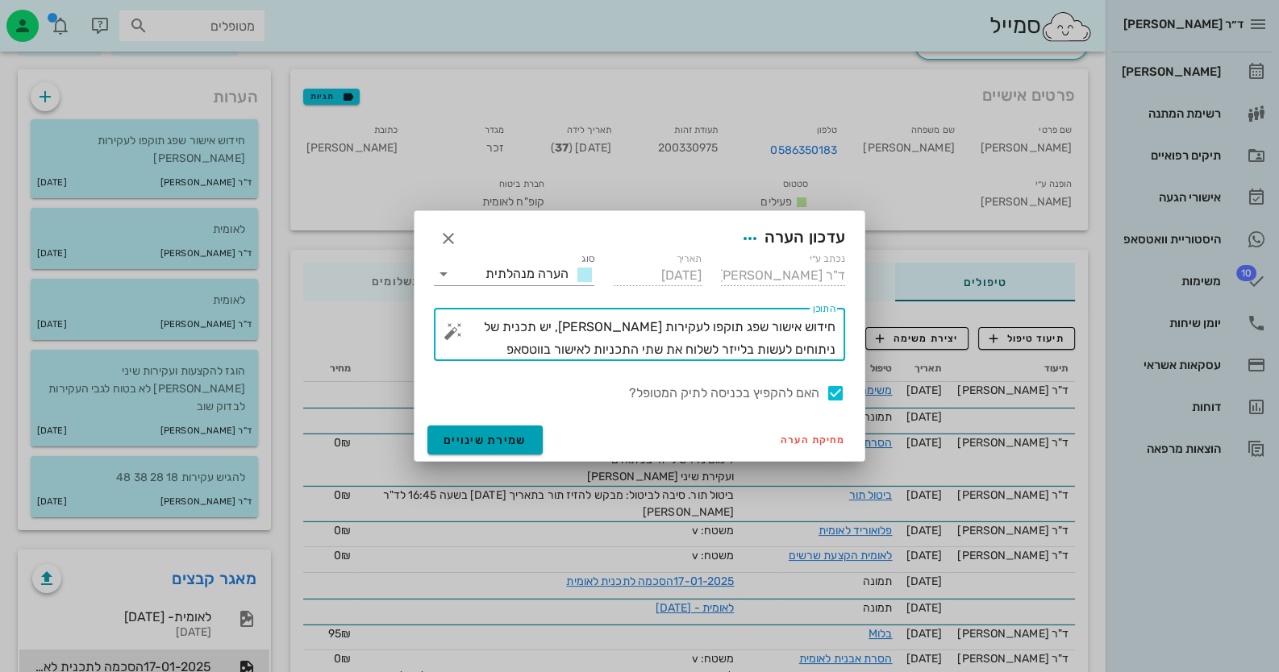
type textarea "חידוש אישור שפג תוקפו לעקירות בינה, יש תכנית של ניתוחים לעשות בלייזר לשלוח את ש…"
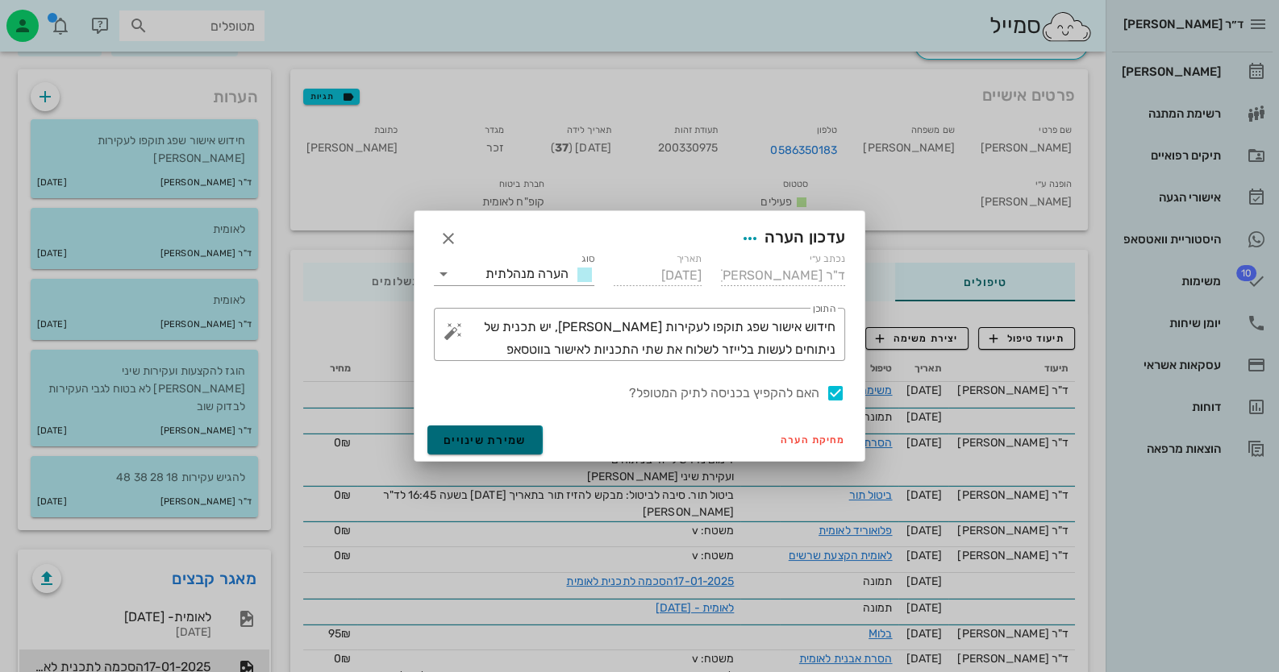
click at [517, 434] on span "שמירת שינויים" at bounding box center [484, 441] width 83 height 14
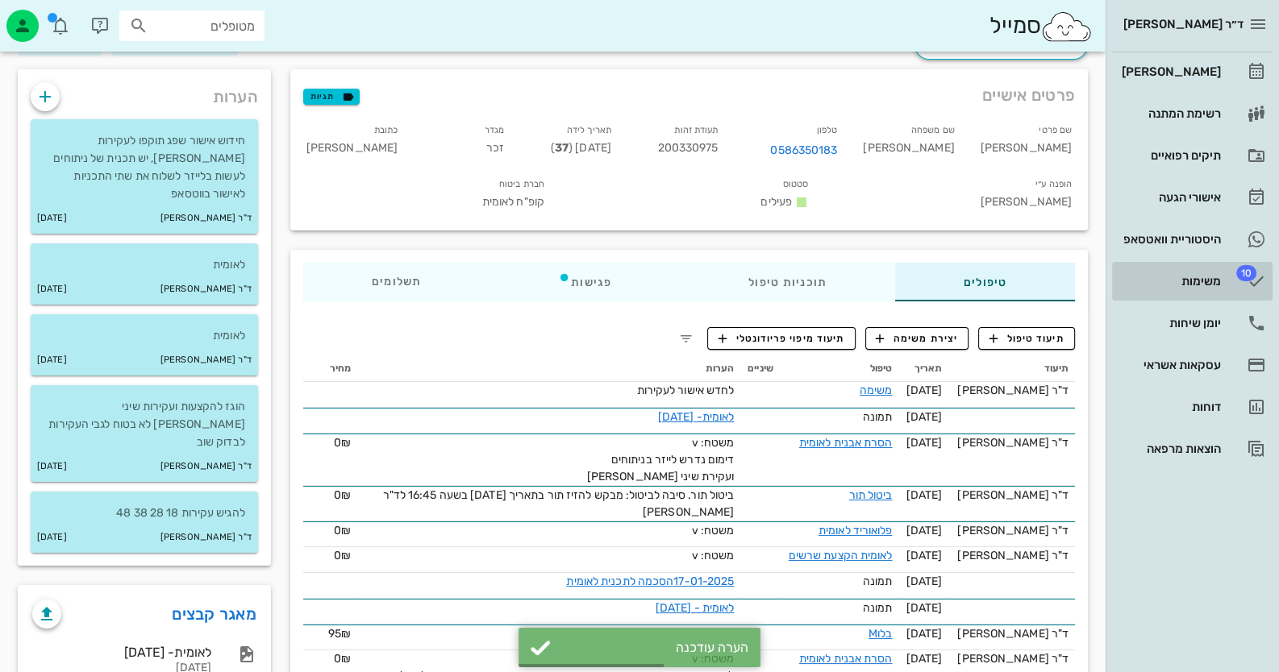
click at [1163, 281] on div "משימות" at bounding box center [1169, 281] width 102 height 13
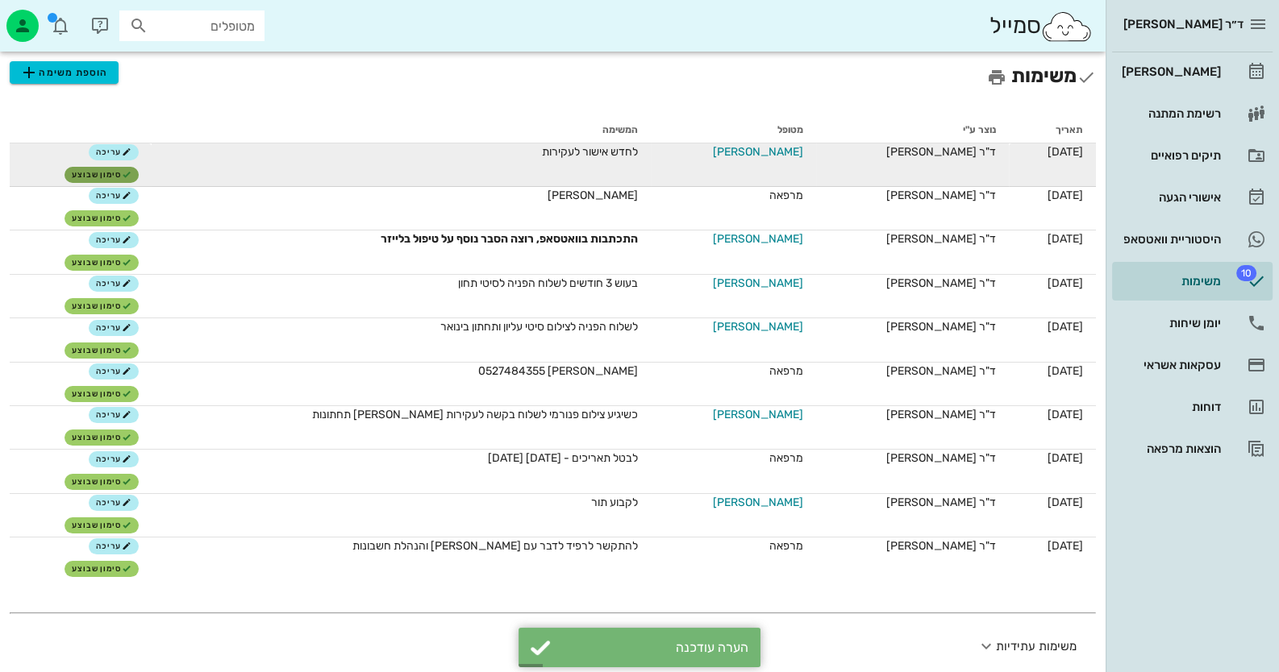
click at [108, 173] on span "סימון שבוצע" at bounding box center [102, 175] width 60 height 10
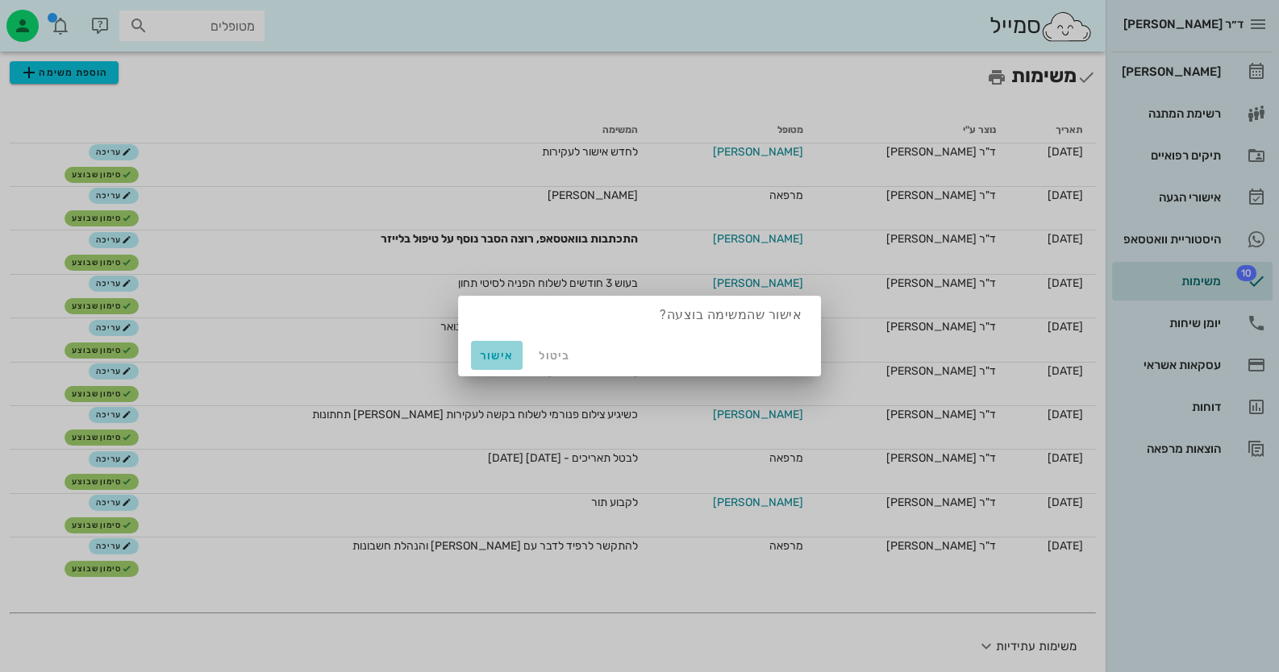
click at [476, 365] on button "אישור" at bounding box center [497, 355] width 52 height 29
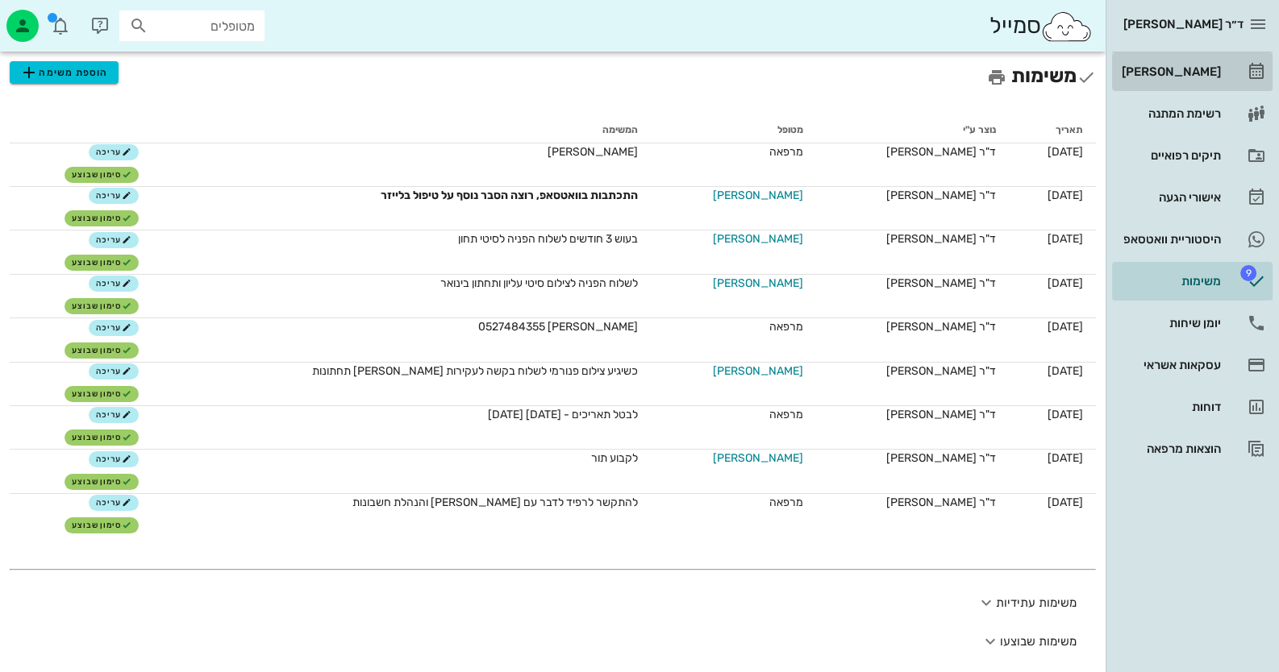
click at [1220, 84] on link "[PERSON_NAME]" at bounding box center [1192, 71] width 160 height 39
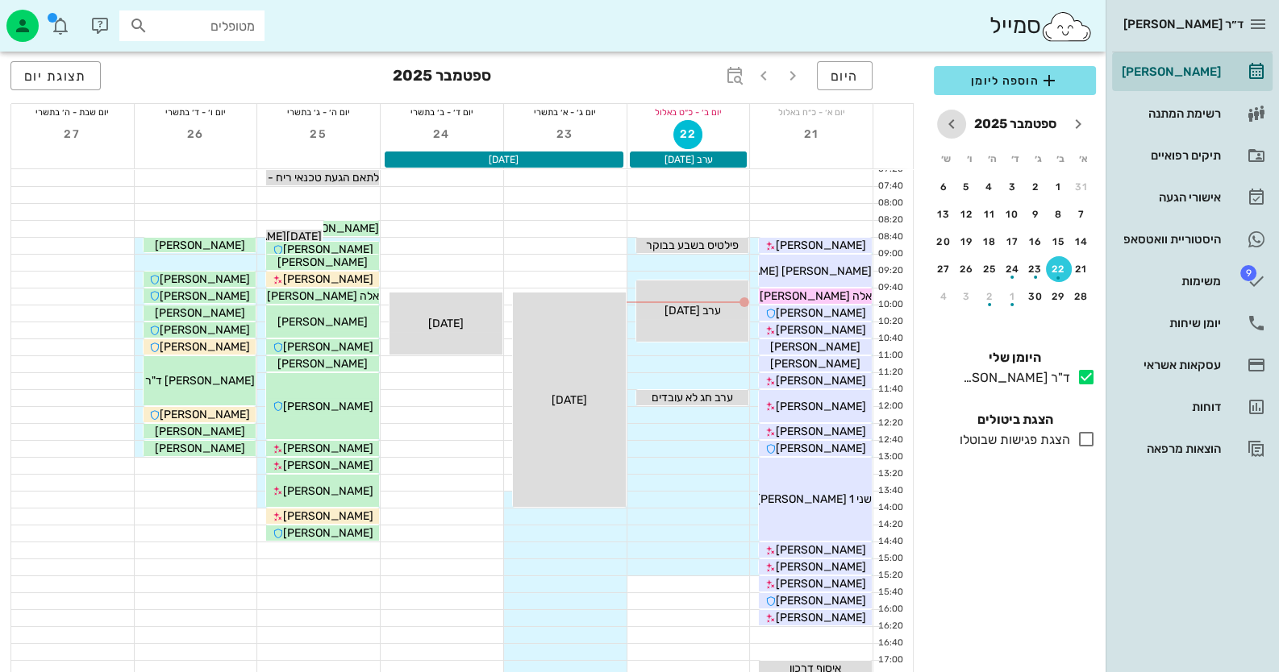
click at [959, 120] on icon "חודש הבא" at bounding box center [951, 123] width 19 height 19
click at [959, 119] on icon "חודש הבא" at bounding box center [951, 123] width 19 height 19
click at [1052, 191] on div "1" at bounding box center [1059, 186] width 26 height 11
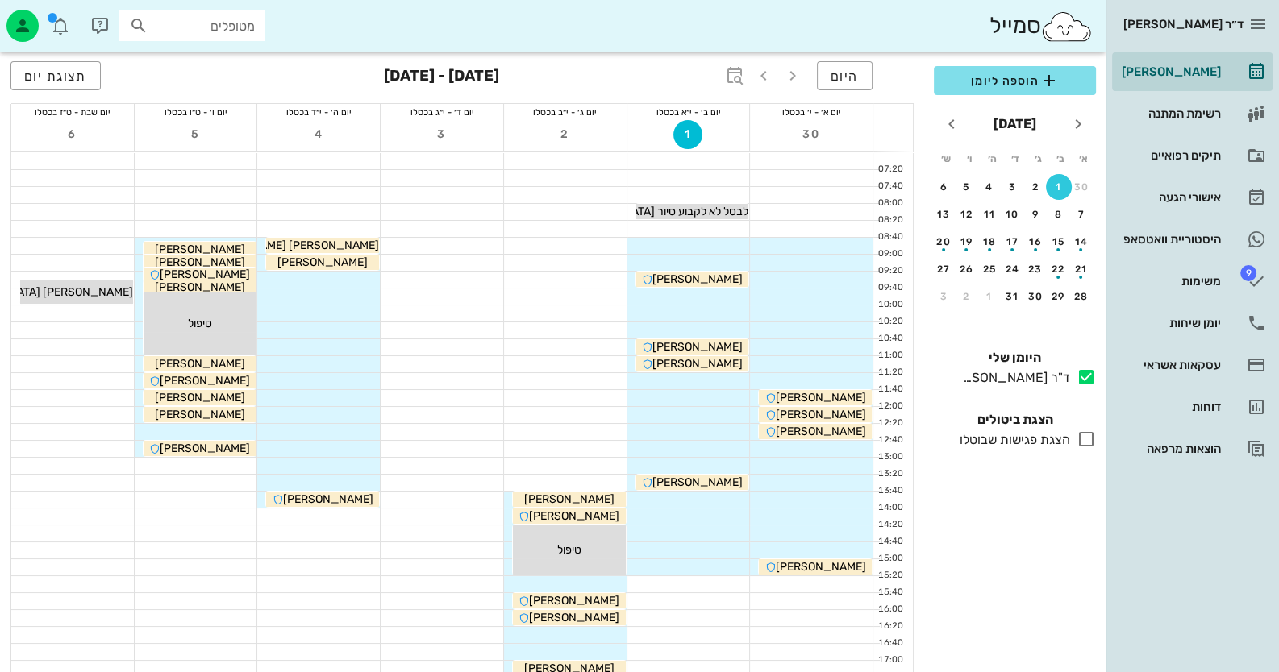
drag, startPoint x: 714, startPoint y: 210, endPoint x: 502, endPoint y: 146, distance: 221.7
click at [502, 146] on div "3" at bounding box center [442, 135] width 123 height 31
click at [698, 212] on span "לבטל לא לקבוע סיור ירושלים" at bounding box center [644, 212] width 207 height 14
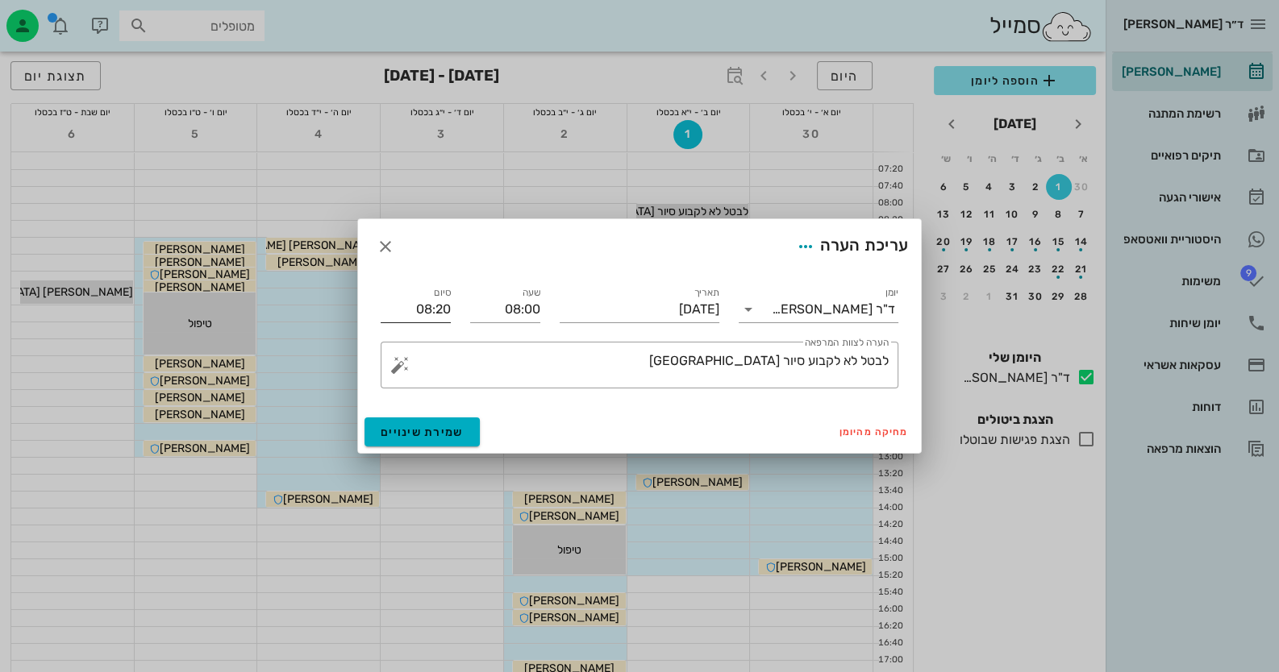
click at [417, 314] on input "08:20" at bounding box center [416, 310] width 70 height 26
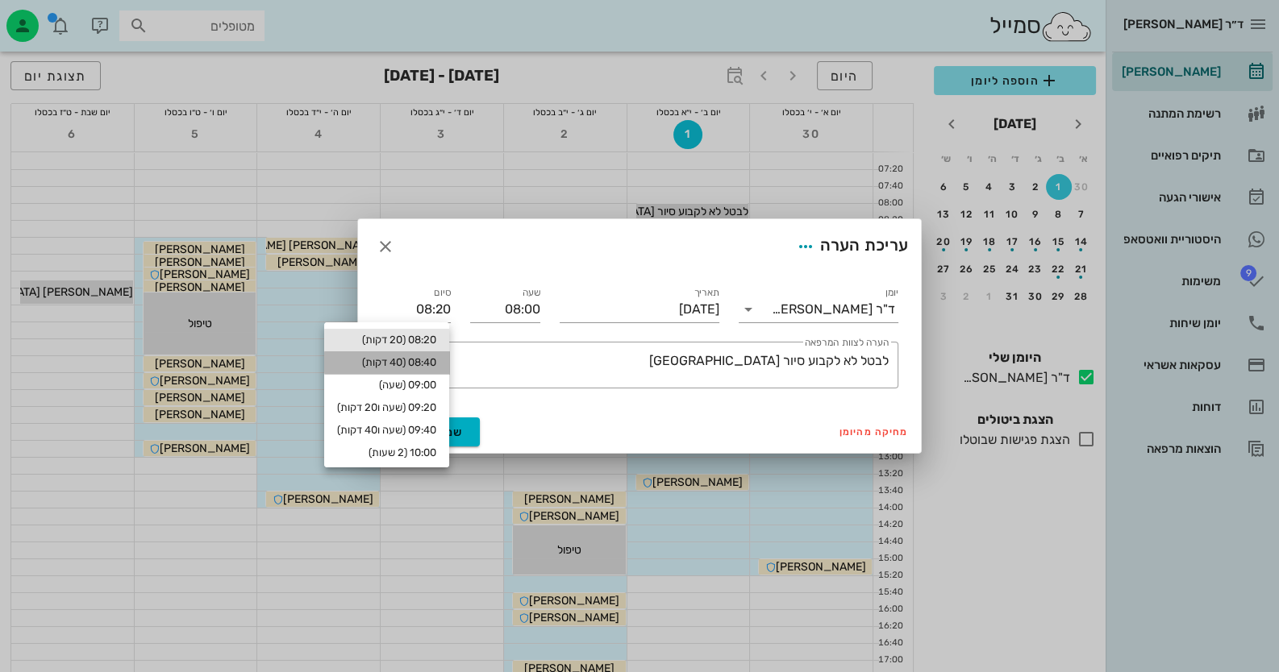
click at [408, 370] on div "08:40 (40 דקות)" at bounding box center [386, 363] width 125 height 23
type input "08:40"
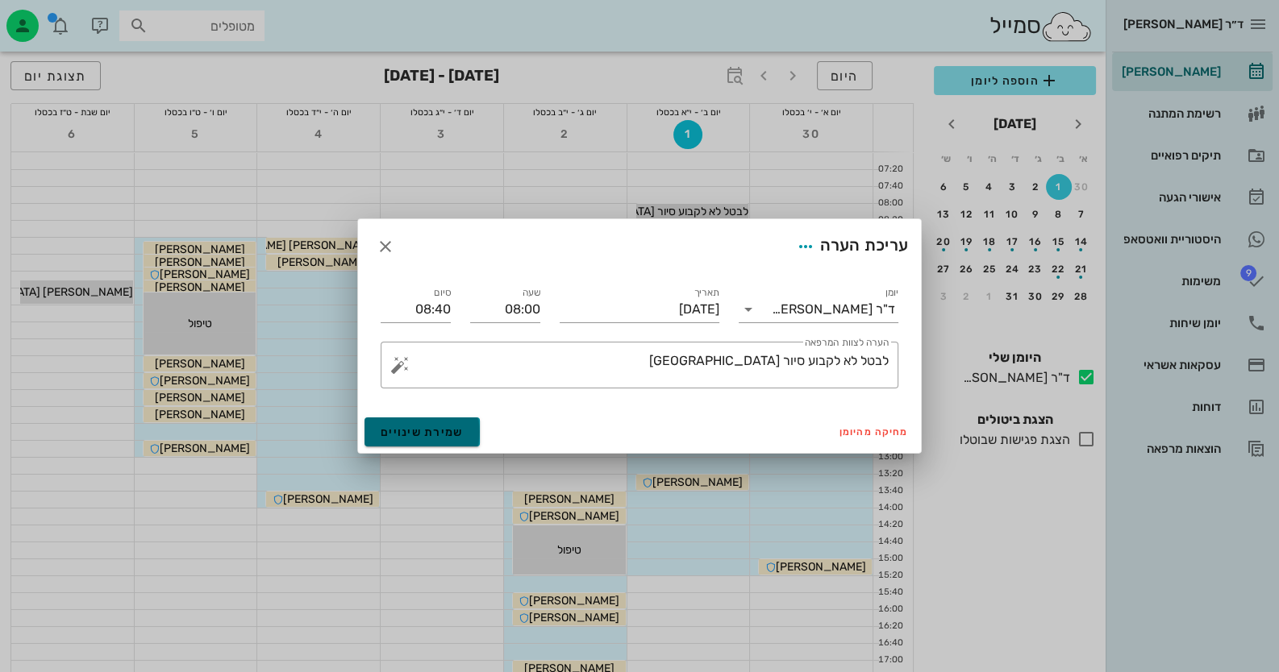
click at [400, 426] on span "שמירת שינויים" at bounding box center [422, 433] width 83 height 14
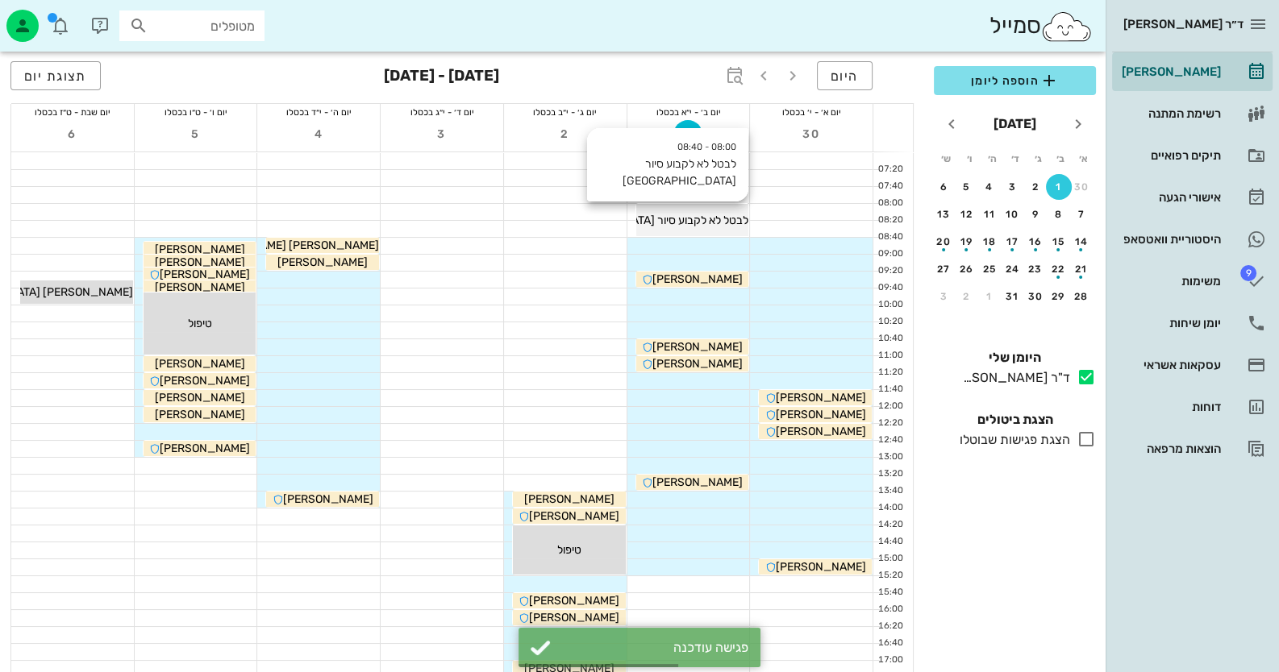
click at [665, 229] on div "08:00 - 08:40 לבטל לא לקבוע סיור ירושלים לבטל לא לקבוע סיור ירושלים" at bounding box center [692, 220] width 113 height 32
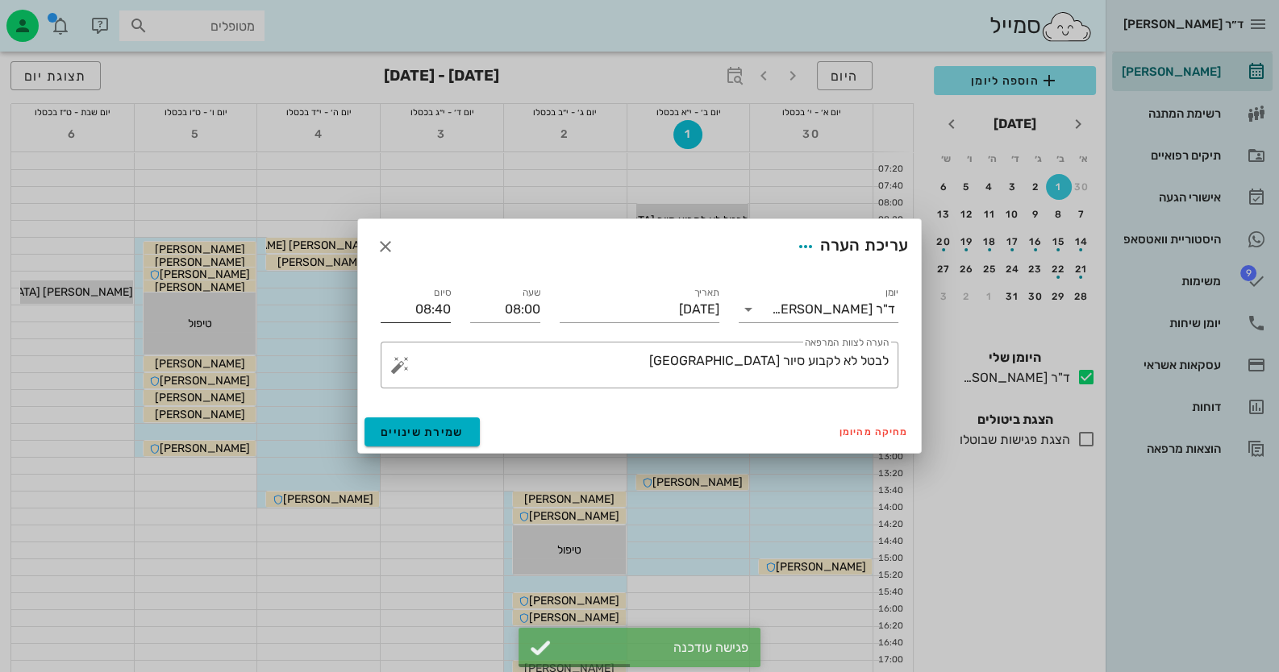
click at [427, 308] on input "08:40" at bounding box center [416, 310] width 70 height 26
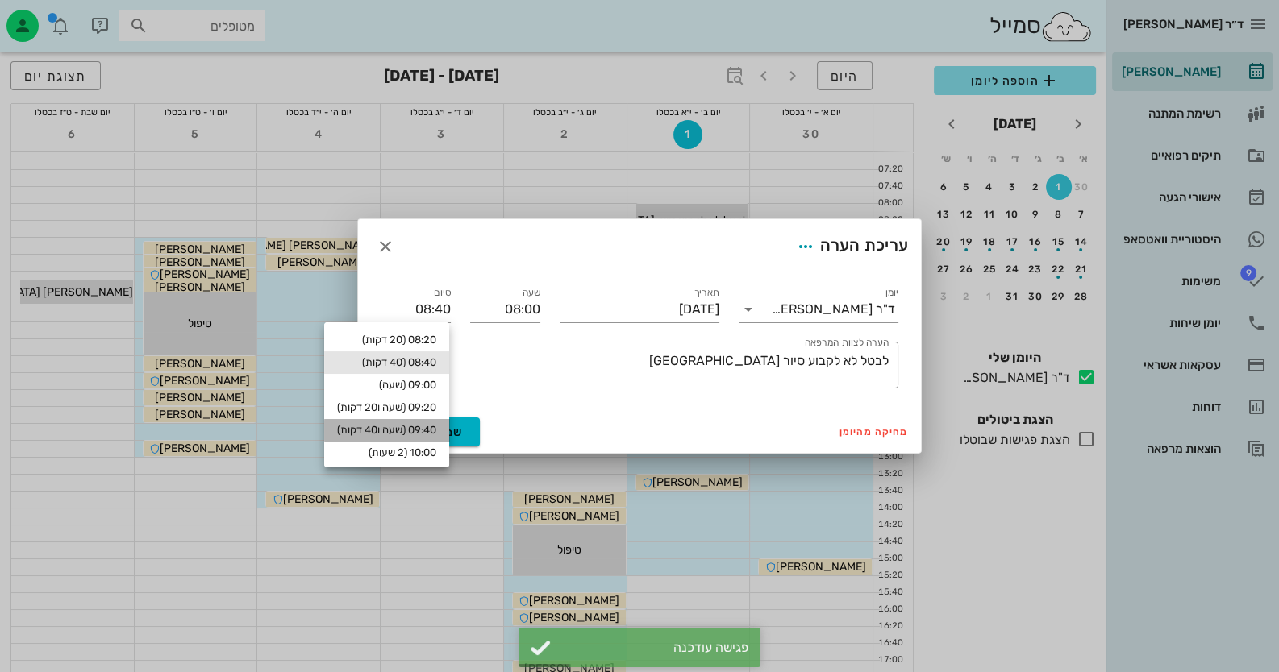
click at [405, 427] on div "09:40 (שעה ו40 דקות)" at bounding box center [386, 430] width 99 height 13
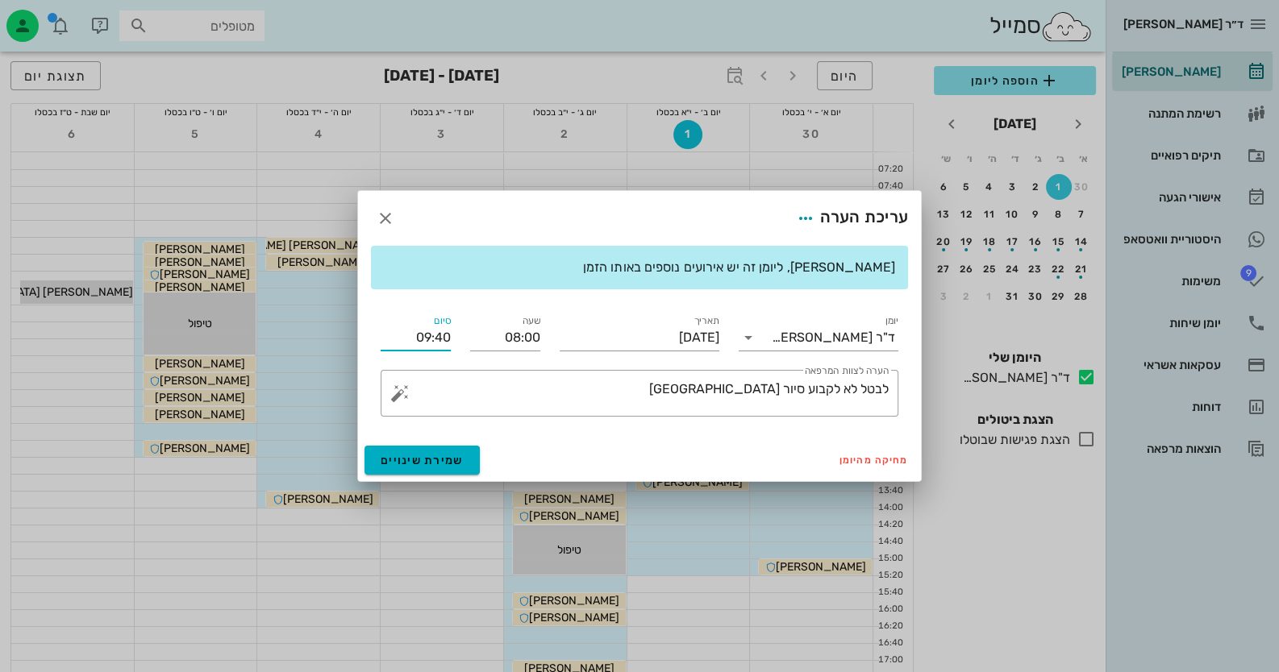
click at [443, 342] on input "09:40" at bounding box center [416, 338] width 70 height 26
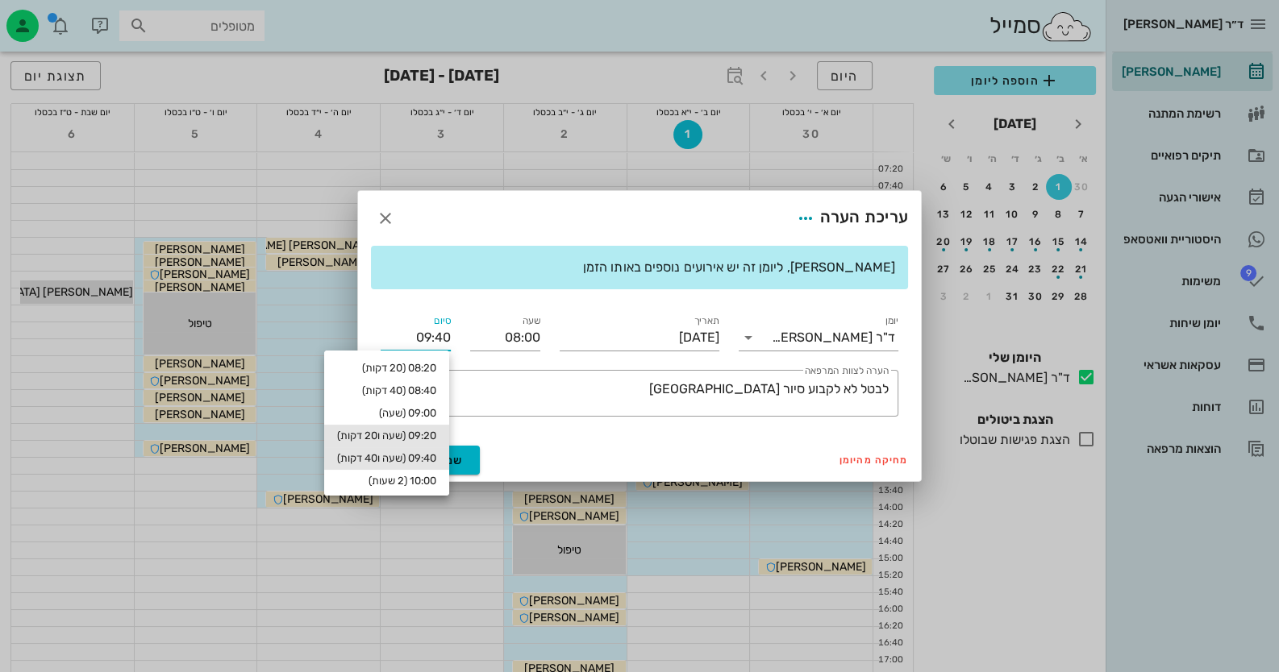
click at [417, 431] on div "09:20 (שעה ו20 דקות)" at bounding box center [386, 436] width 99 height 13
type input "09:20"
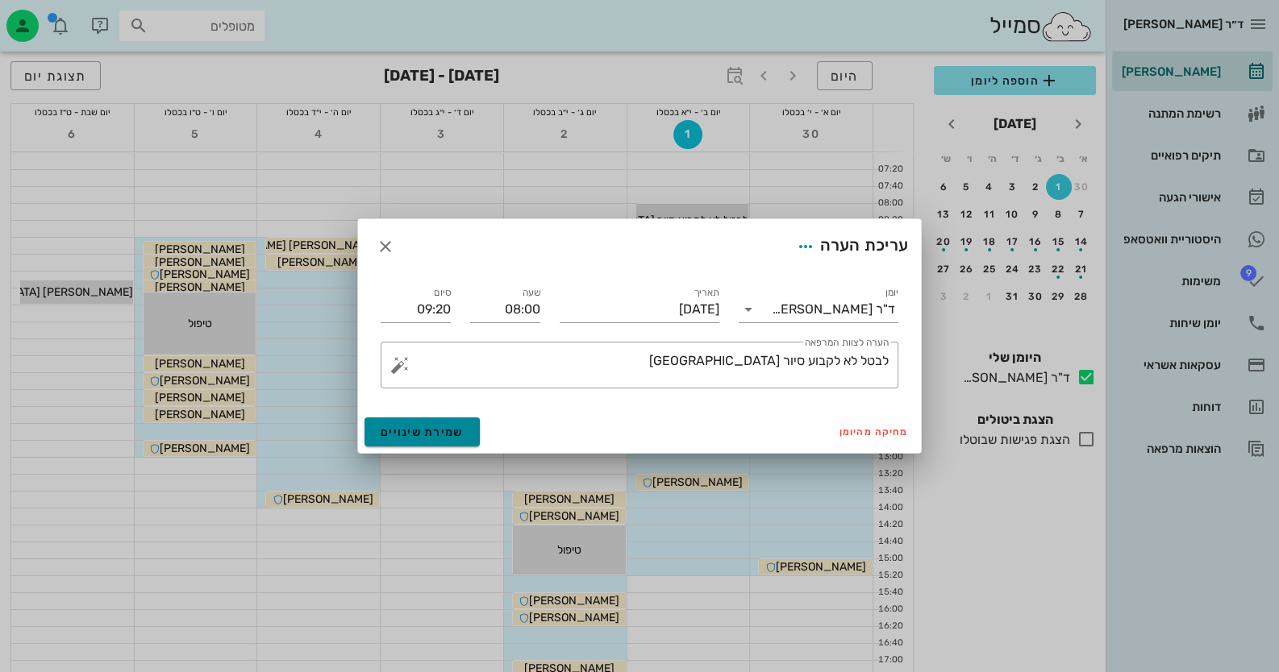
click at [415, 436] on span "שמירת שינויים" at bounding box center [422, 433] width 83 height 14
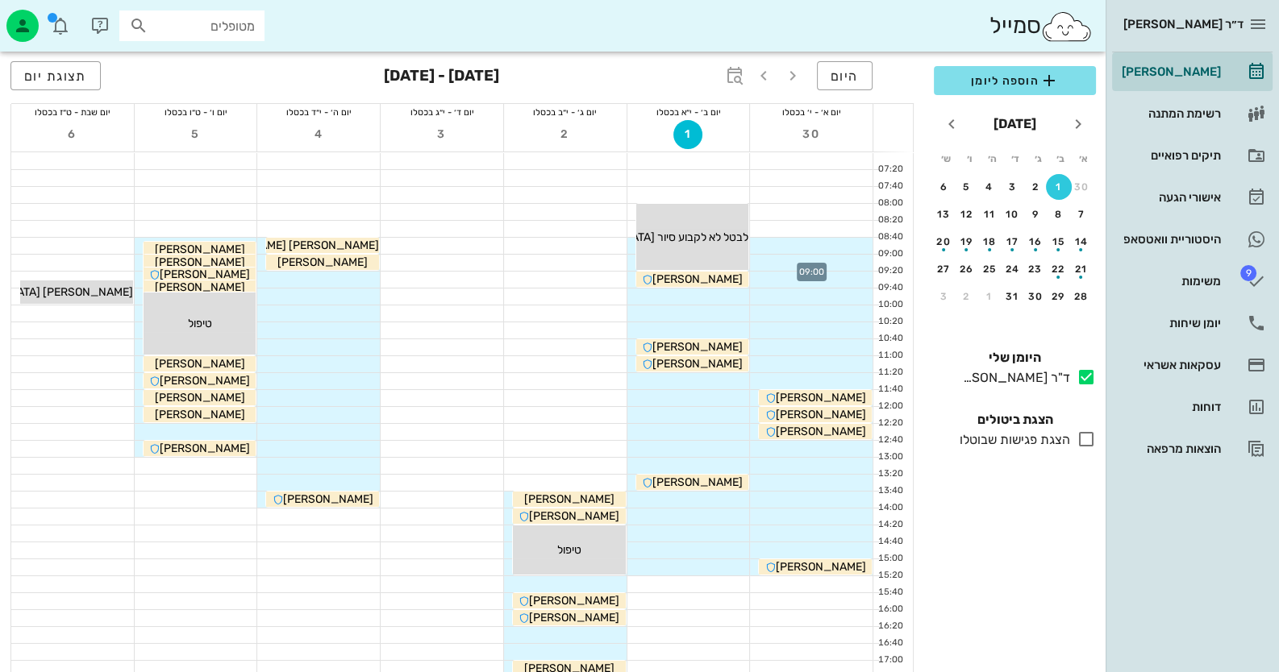
click at [815, 260] on div at bounding box center [811, 263] width 123 height 16
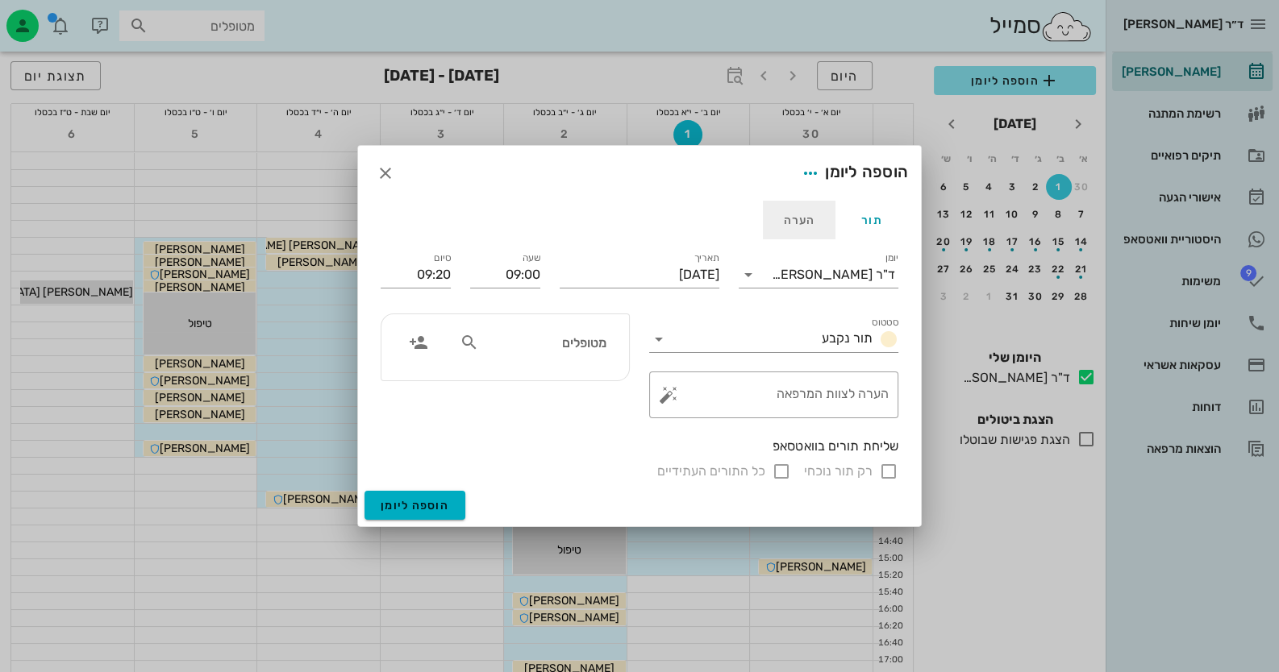
click at [807, 221] on div "הערה" at bounding box center [799, 220] width 73 height 39
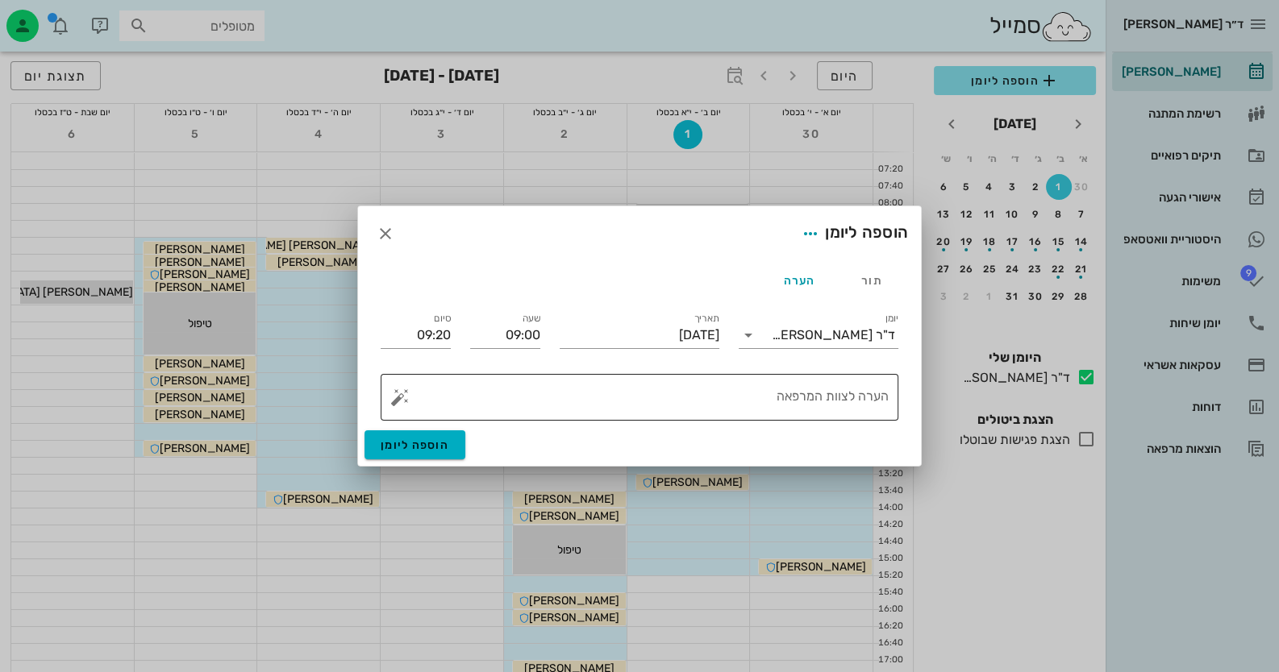
click at [395, 401] on button "button" at bounding box center [399, 397] width 19 height 19
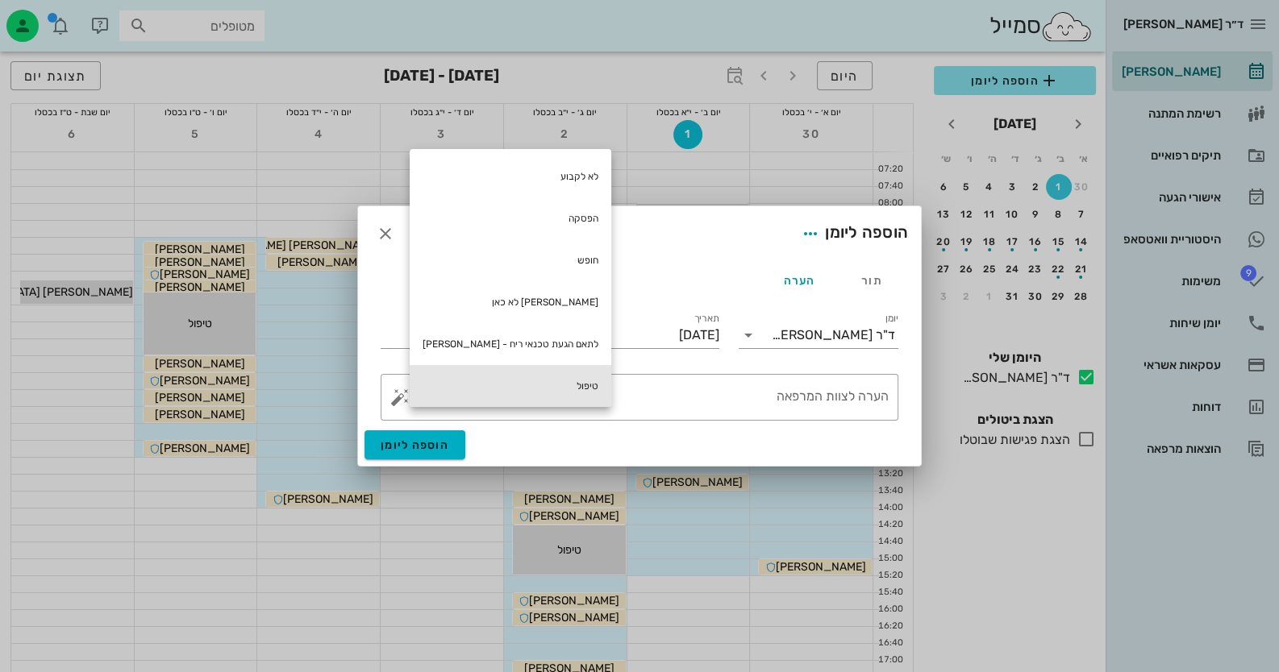
click at [515, 381] on div "טיפול" at bounding box center [511, 386] width 202 height 42
type textarea "טיפול"
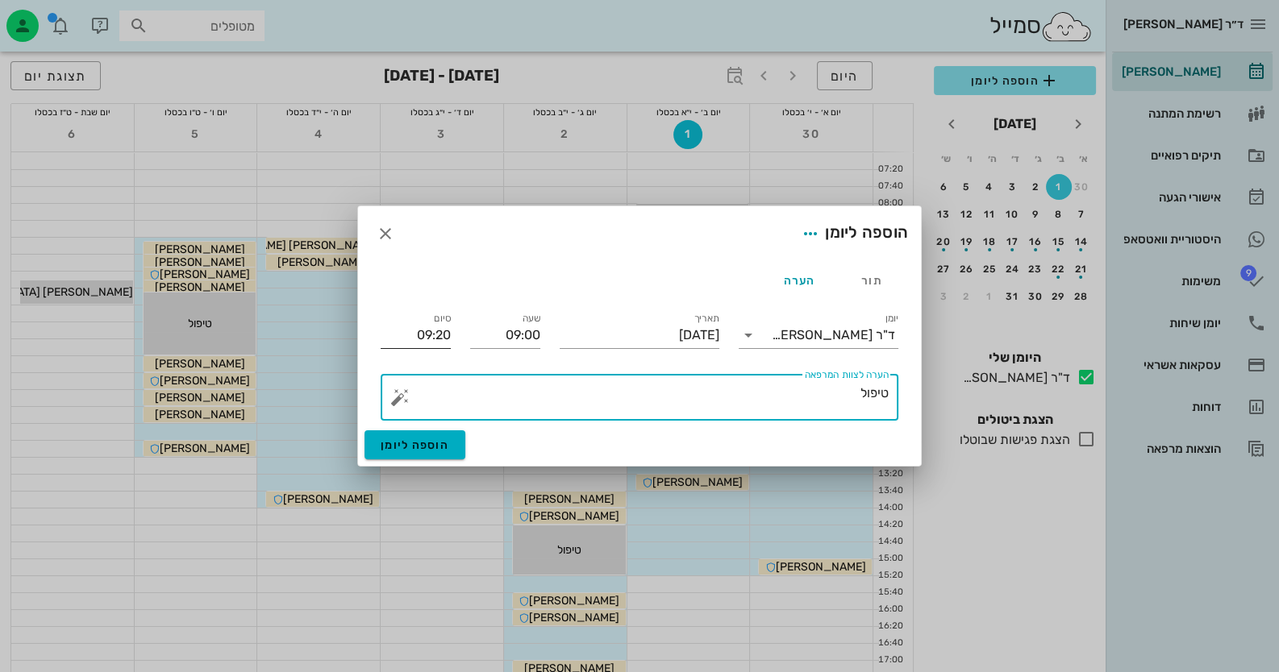
click at [405, 327] on input "09:20" at bounding box center [416, 336] width 70 height 26
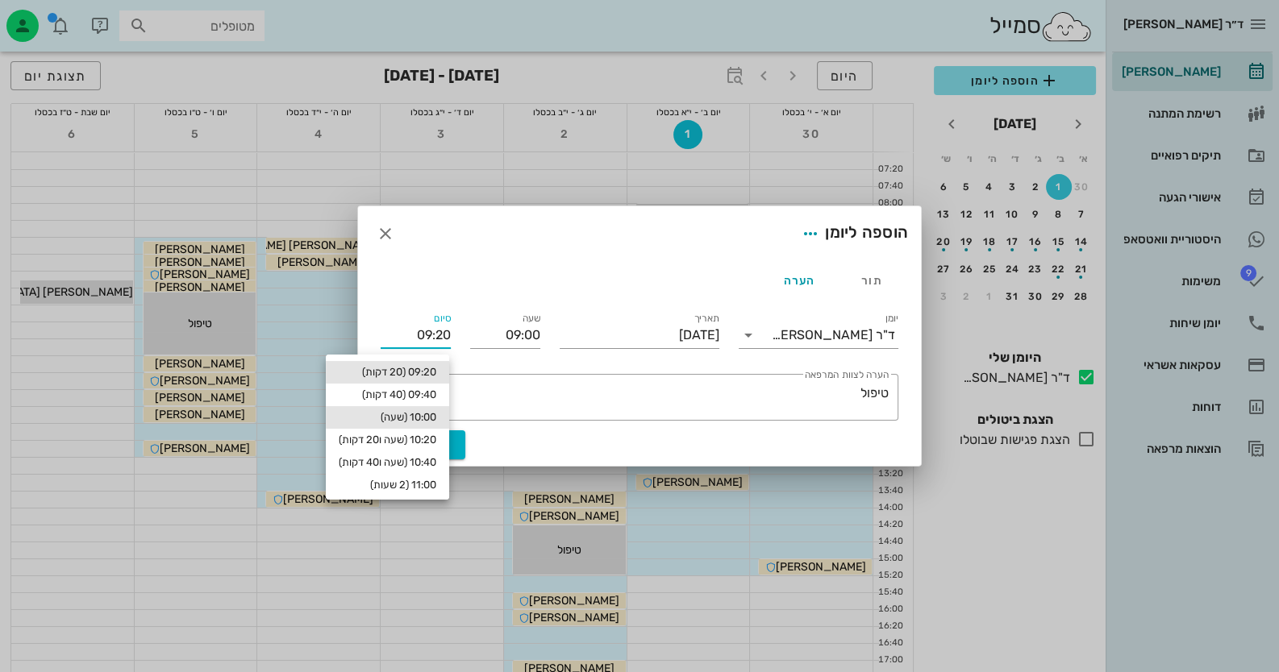
click at [407, 425] on div "10:00 (שעה)" at bounding box center [387, 417] width 123 height 23
type input "10:00"
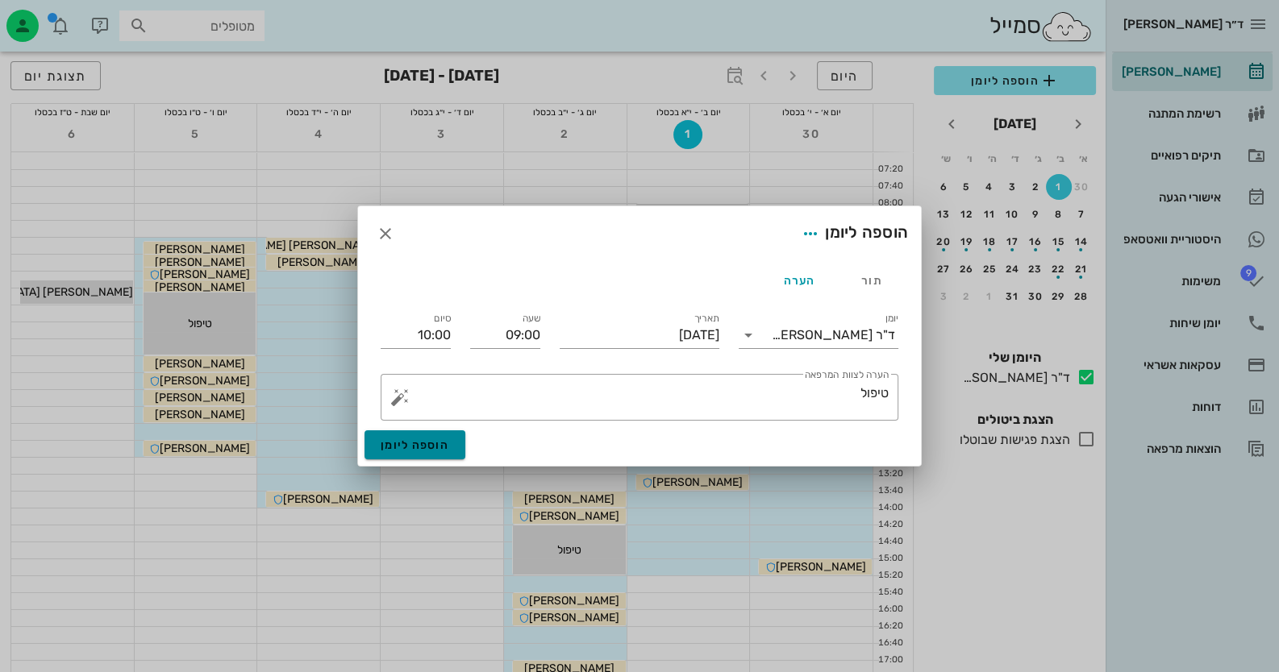
click at [423, 446] on span "הוספה ליומן" at bounding box center [415, 446] width 69 height 14
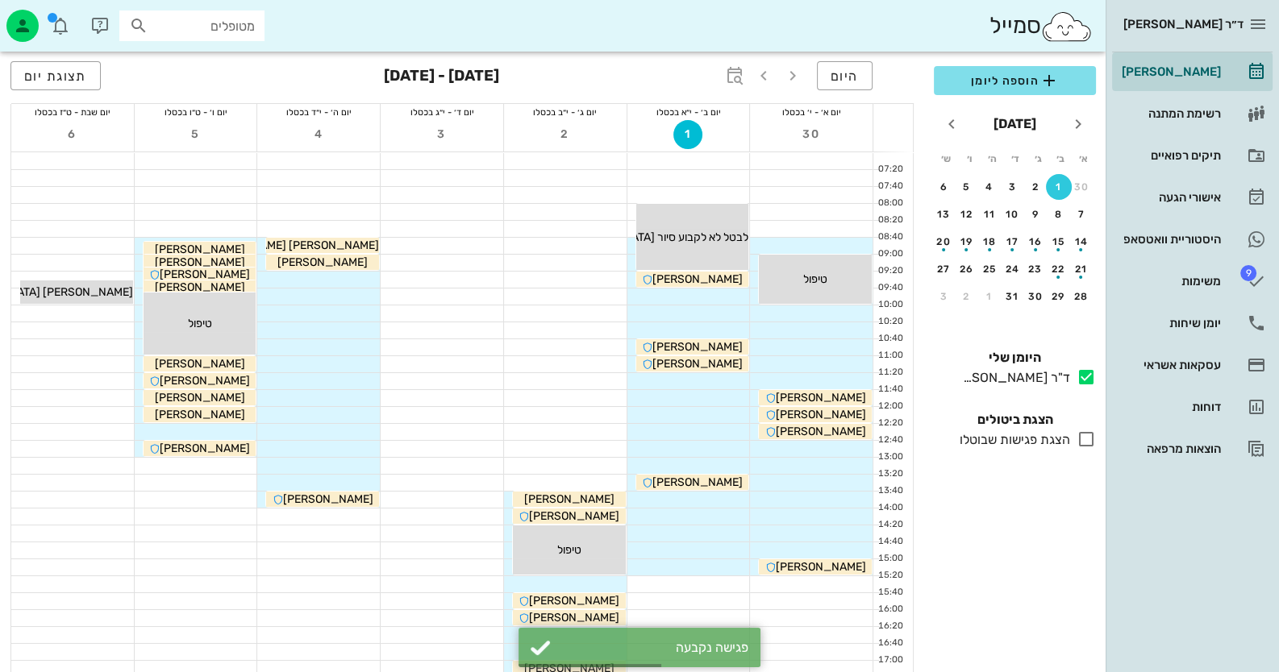
click at [844, 451] on div at bounding box center [811, 449] width 123 height 16
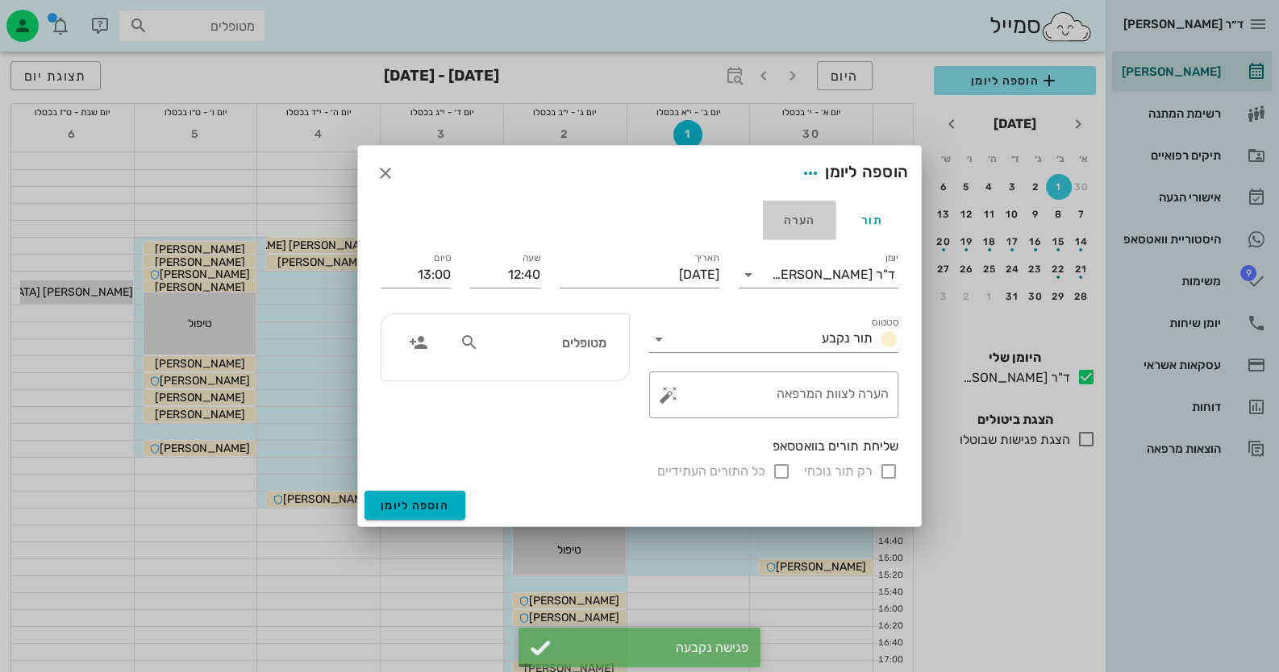
click at [801, 223] on div "הערה" at bounding box center [799, 220] width 73 height 39
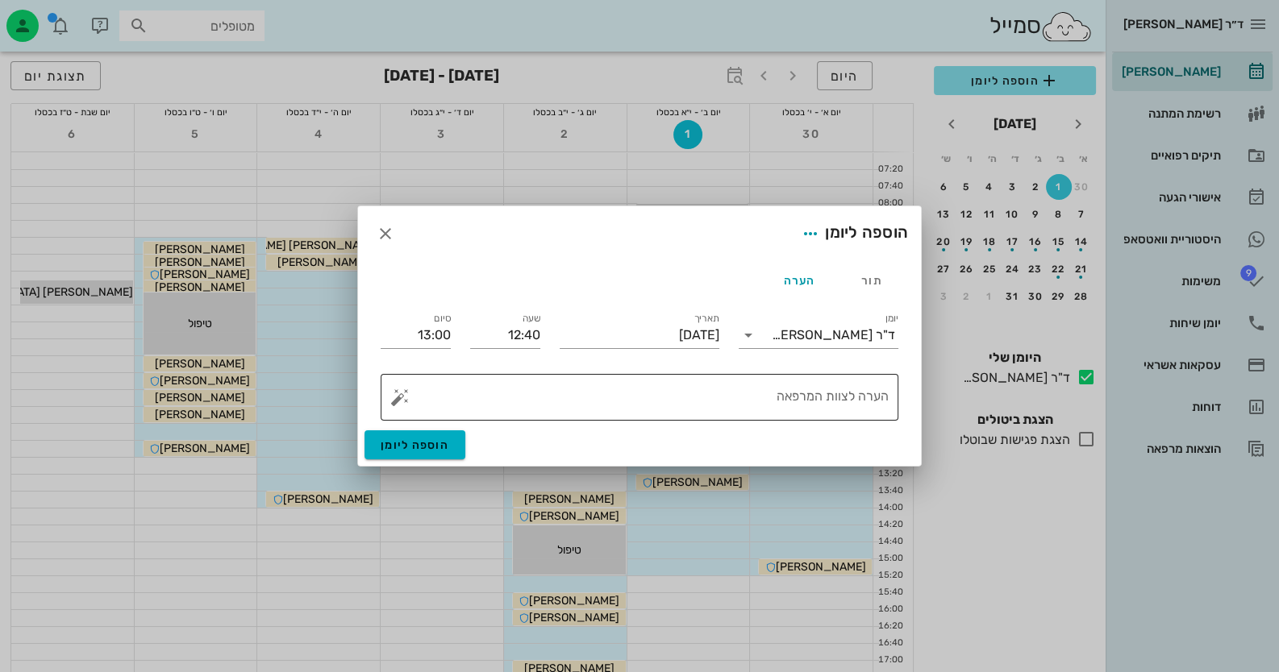
click at [398, 394] on button "button" at bounding box center [399, 397] width 19 height 19
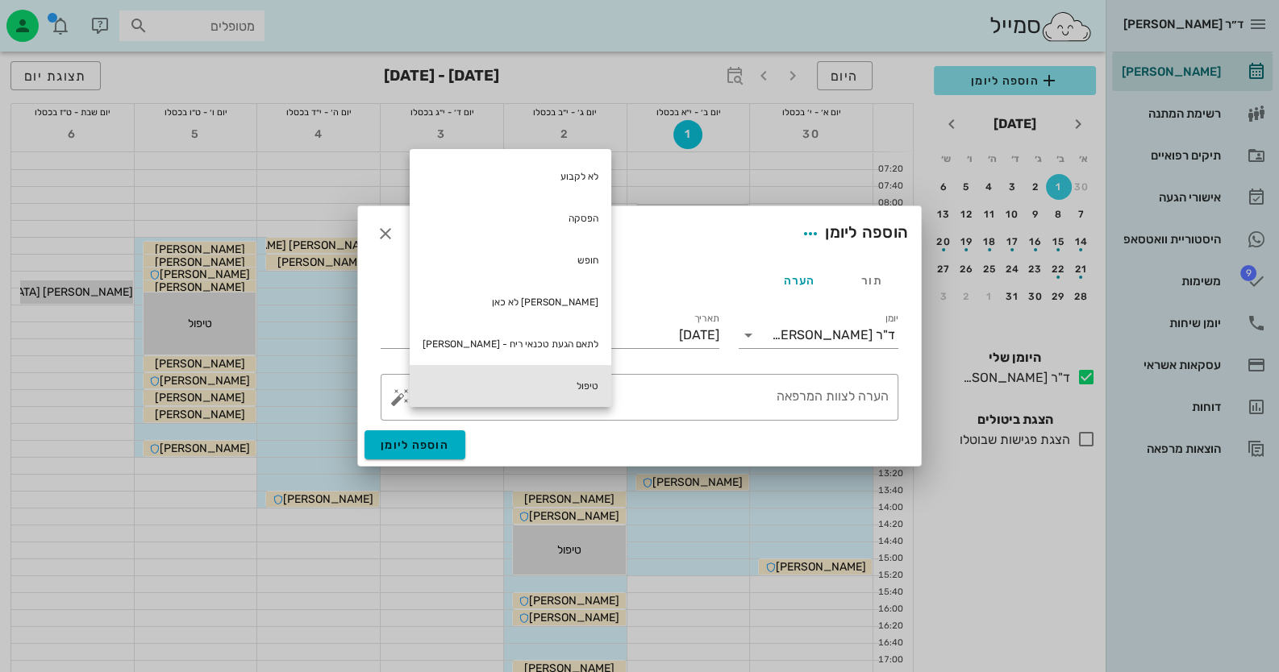
click at [531, 391] on div "טיפול" at bounding box center [511, 386] width 202 height 42
type textarea "טיפול"
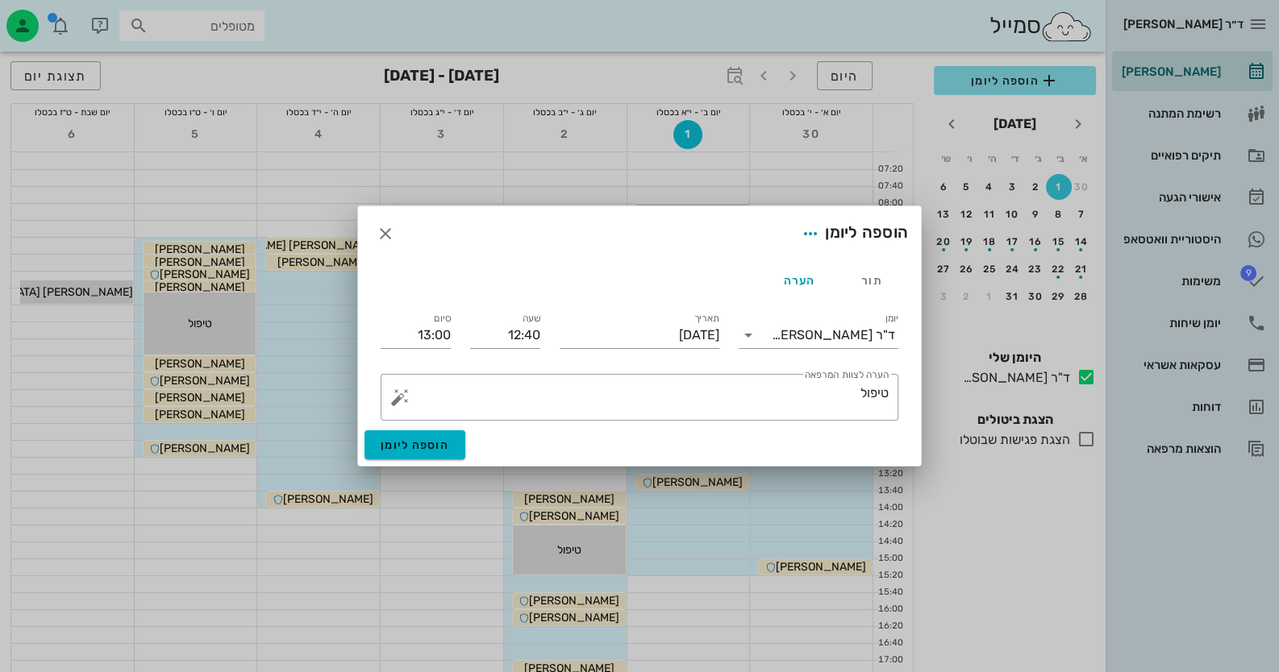
click at [371, 338] on div "סיום 13:00" at bounding box center [416, 332] width 90 height 65
click at [386, 334] on input "13:00" at bounding box center [416, 336] width 70 height 26
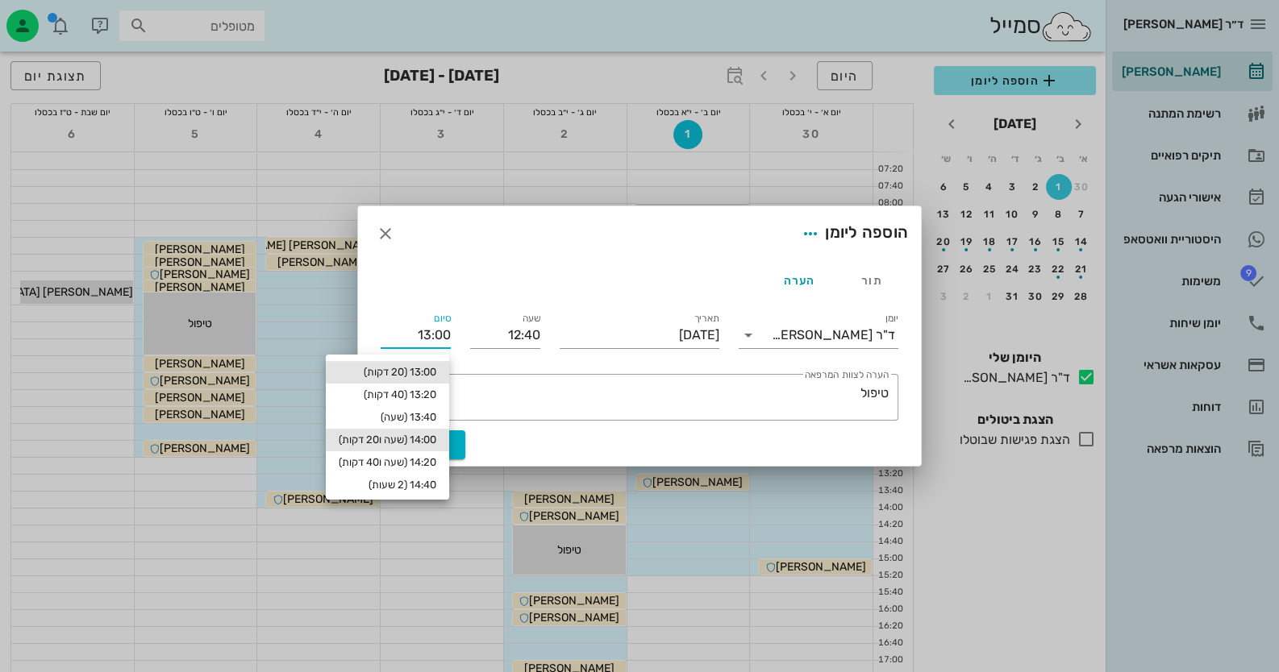
click at [388, 447] on div "14:00 (שעה ו20 דקות)" at bounding box center [387, 440] width 123 height 23
type input "14:00"
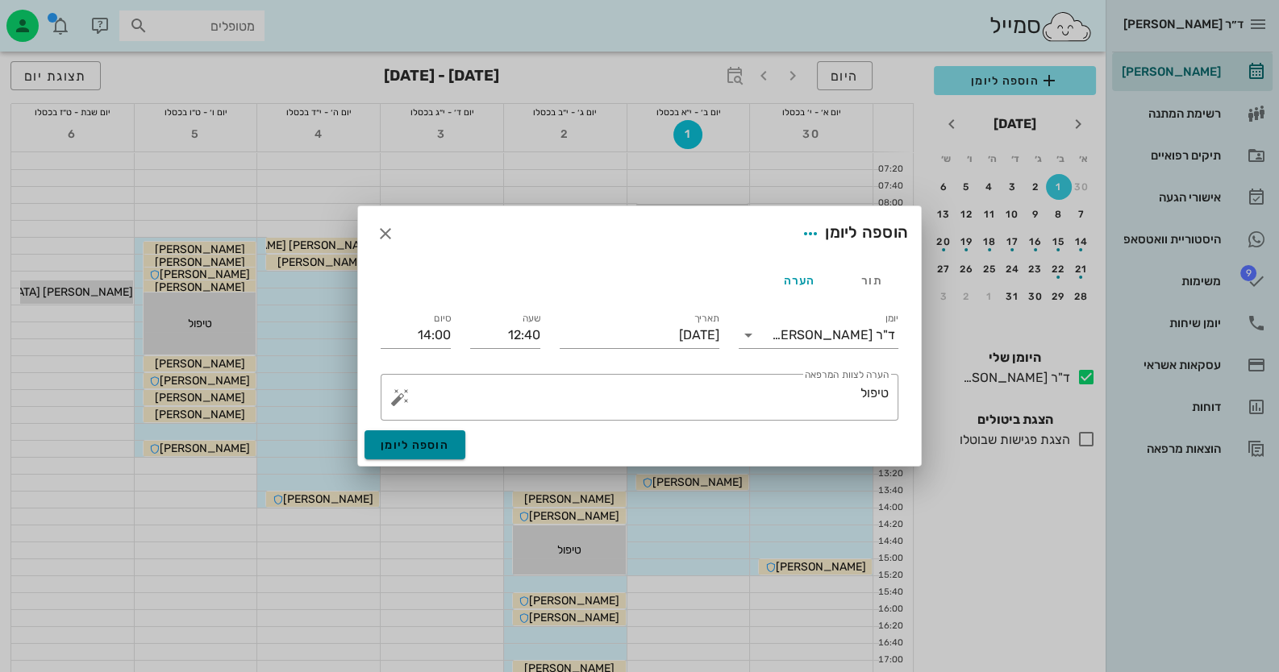
click at [393, 447] on span "הוספה ליומן" at bounding box center [415, 446] width 69 height 14
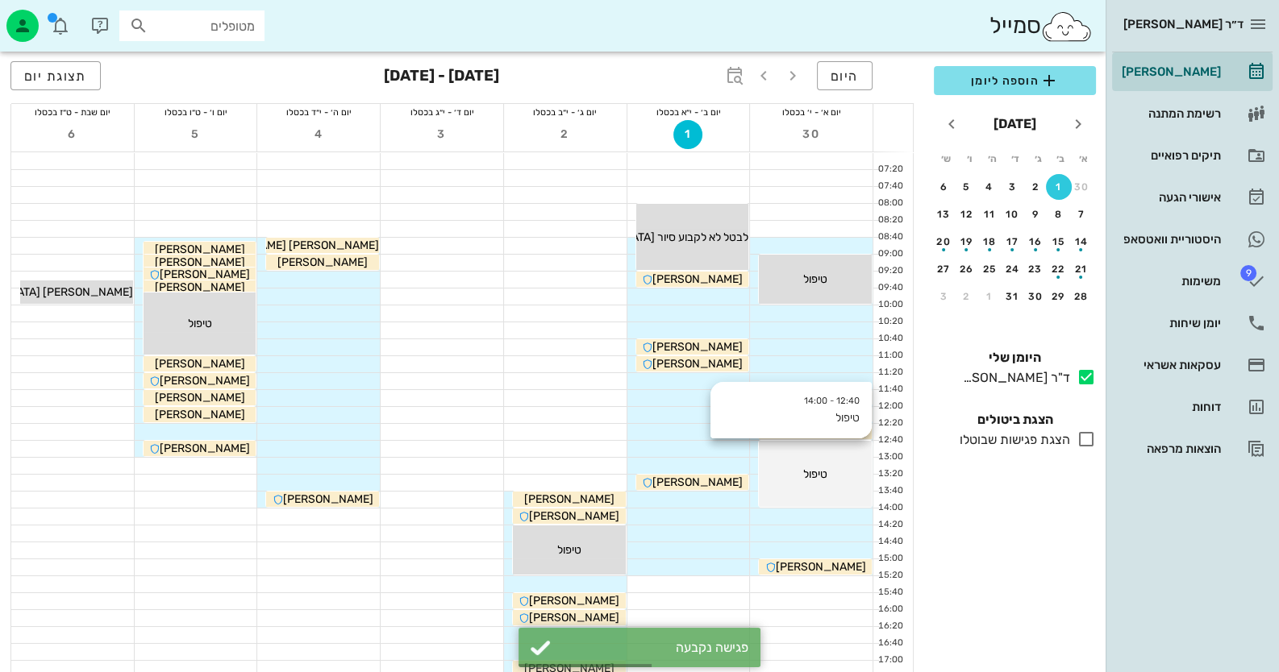
click at [860, 490] on div "12:40 - 14:00 טיפול טיפול" at bounding box center [815, 474] width 113 height 66
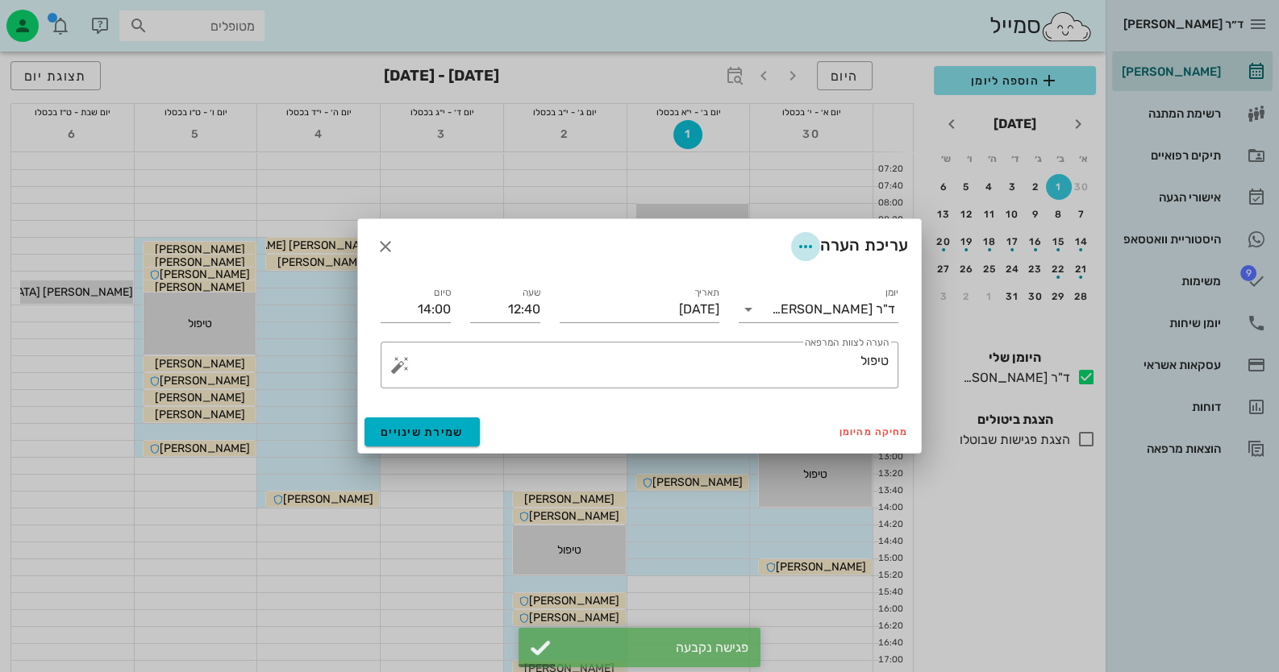
click at [796, 245] on icon "button" at bounding box center [805, 246] width 19 height 19
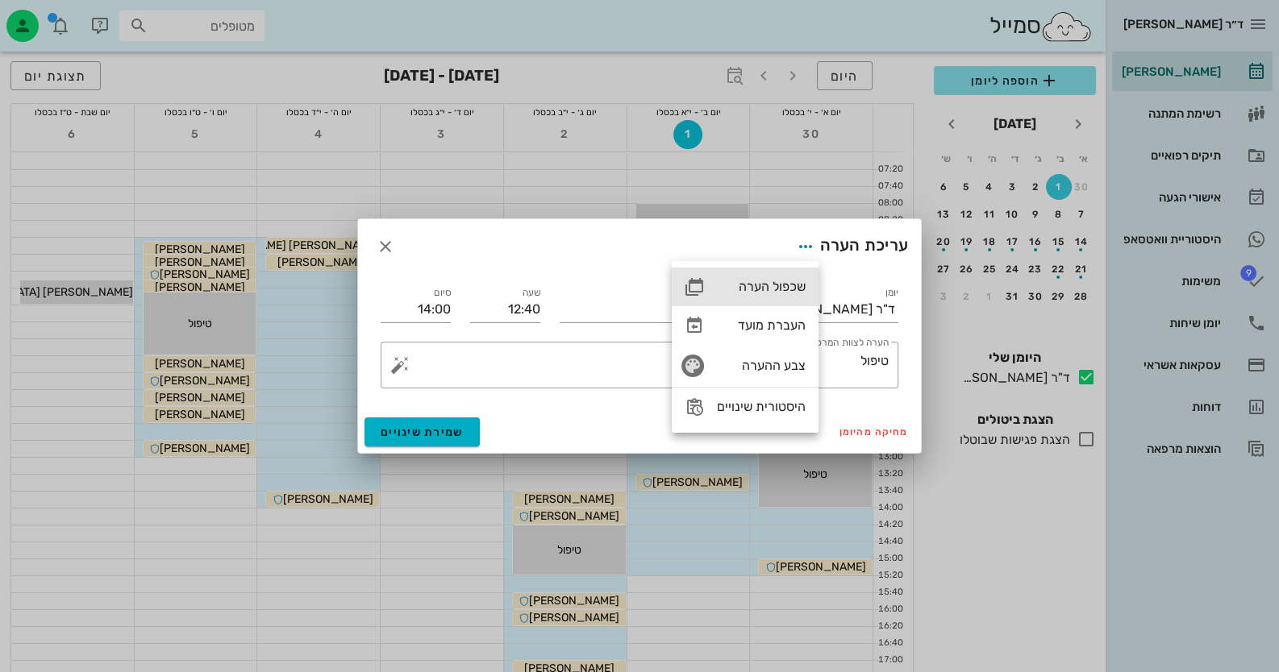
click at [790, 273] on div "שכפול הערה" at bounding box center [745, 287] width 147 height 39
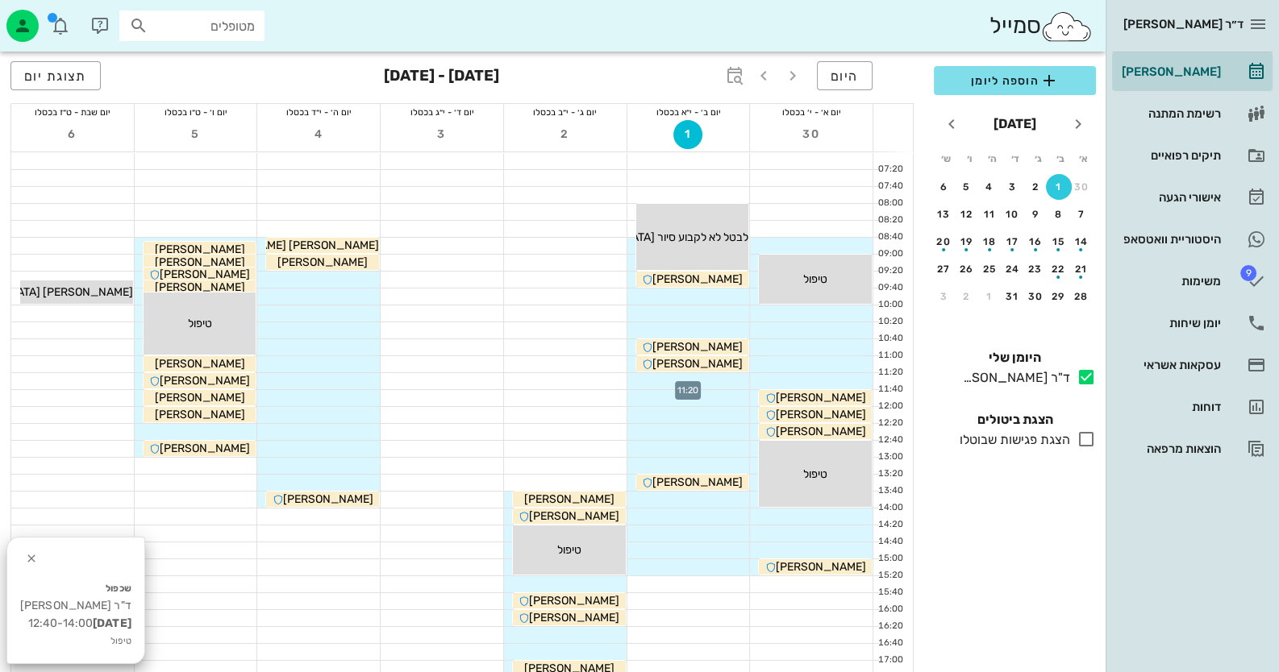
click at [714, 382] on div at bounding box center [688, 381] width 123 height 16
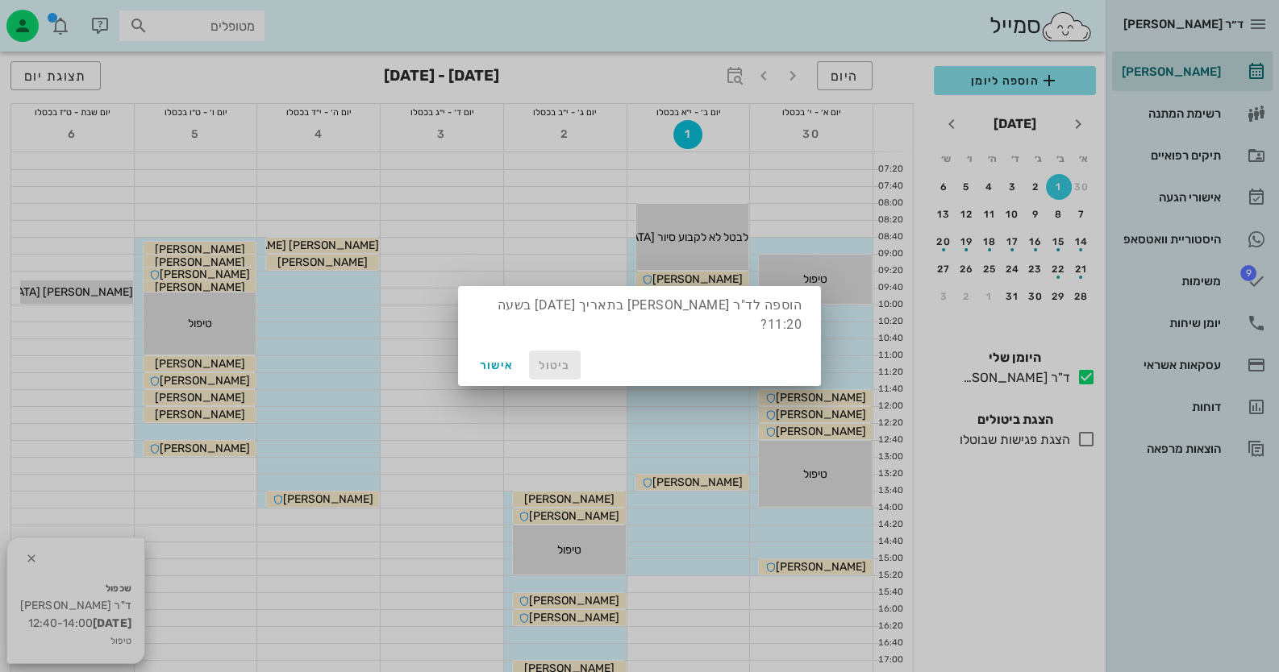
click at [552, 359] on span "ביטול" at bounding box center [554, 366] width 39 height 14
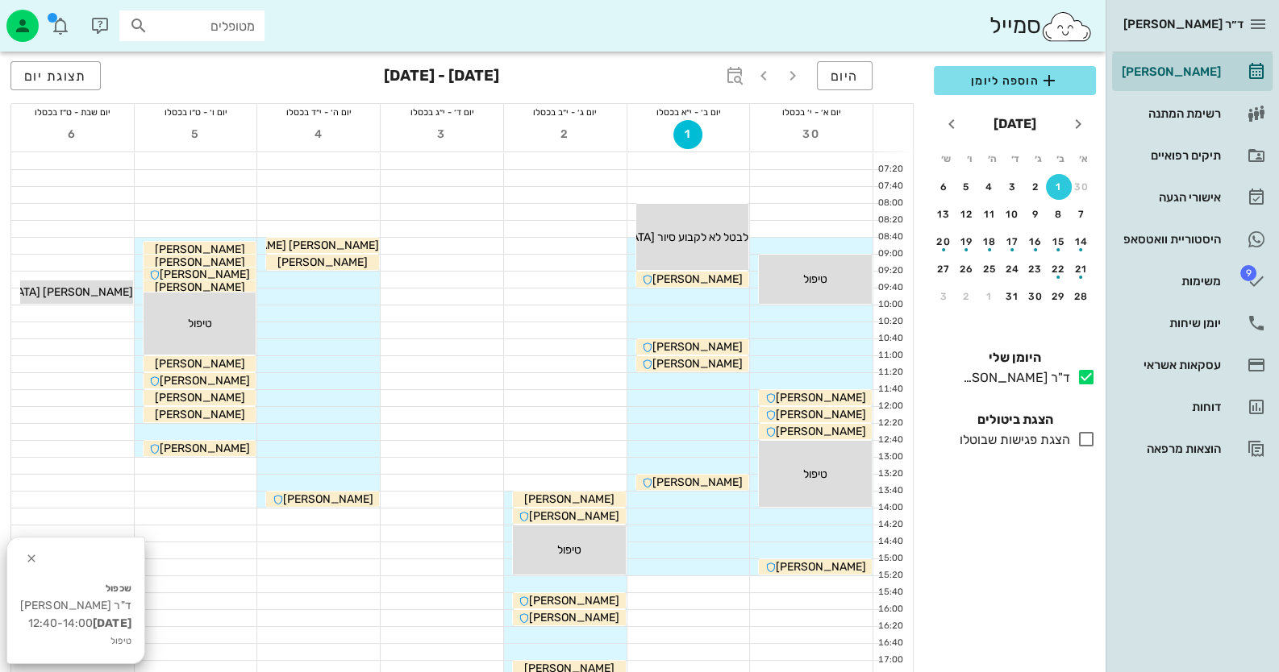
click at [336, 277] on div at bounding box center [318, 280] width 123 height 16
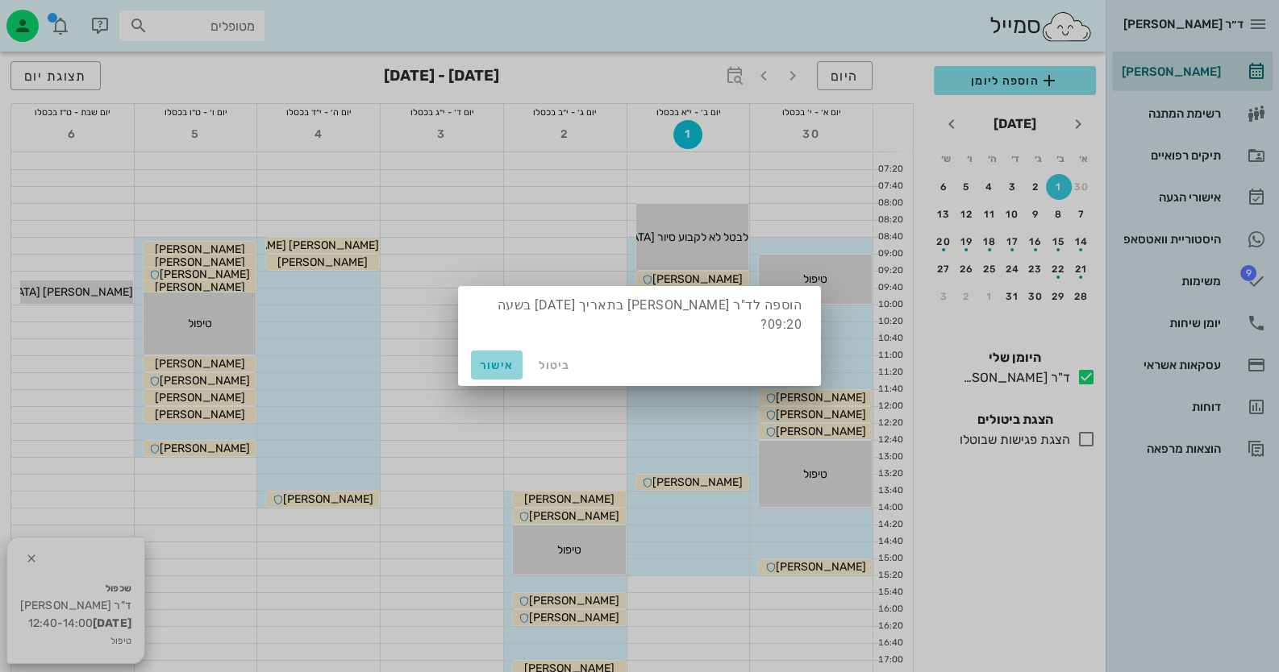
click at [502, 359] on span "אישור" at bounding box center [496, 366] width 39 height 14
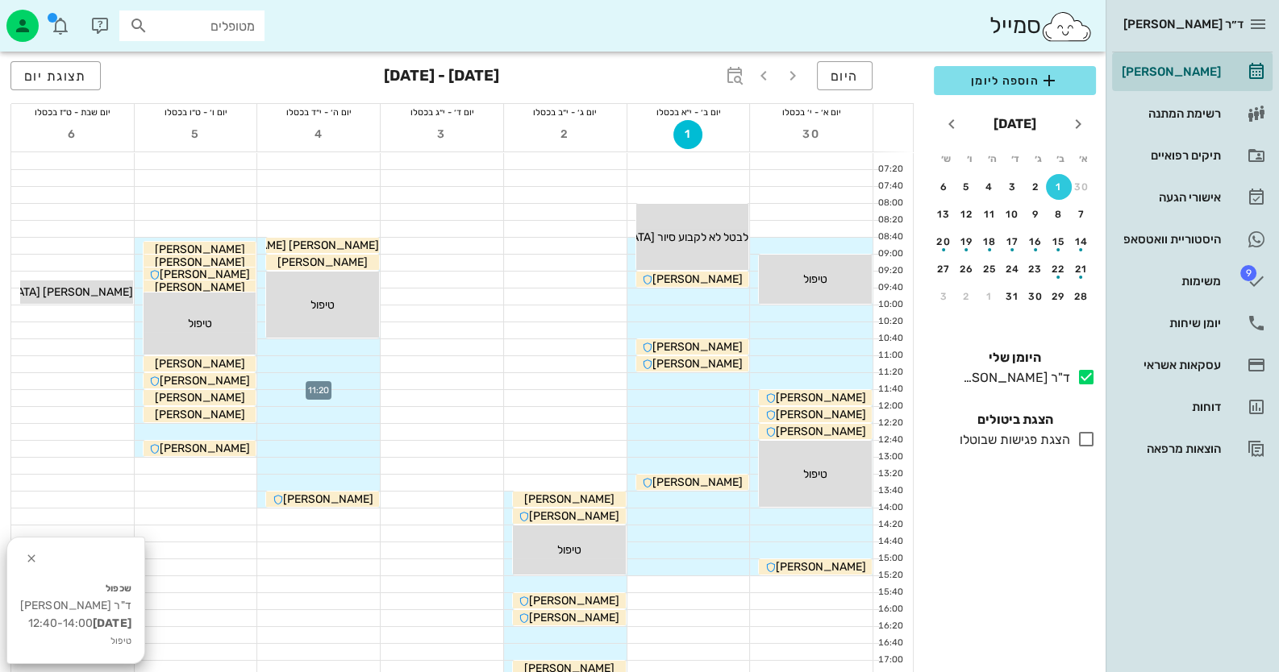
click at [318, 382] on div at bounding box center [318, 381] width 123 height 16
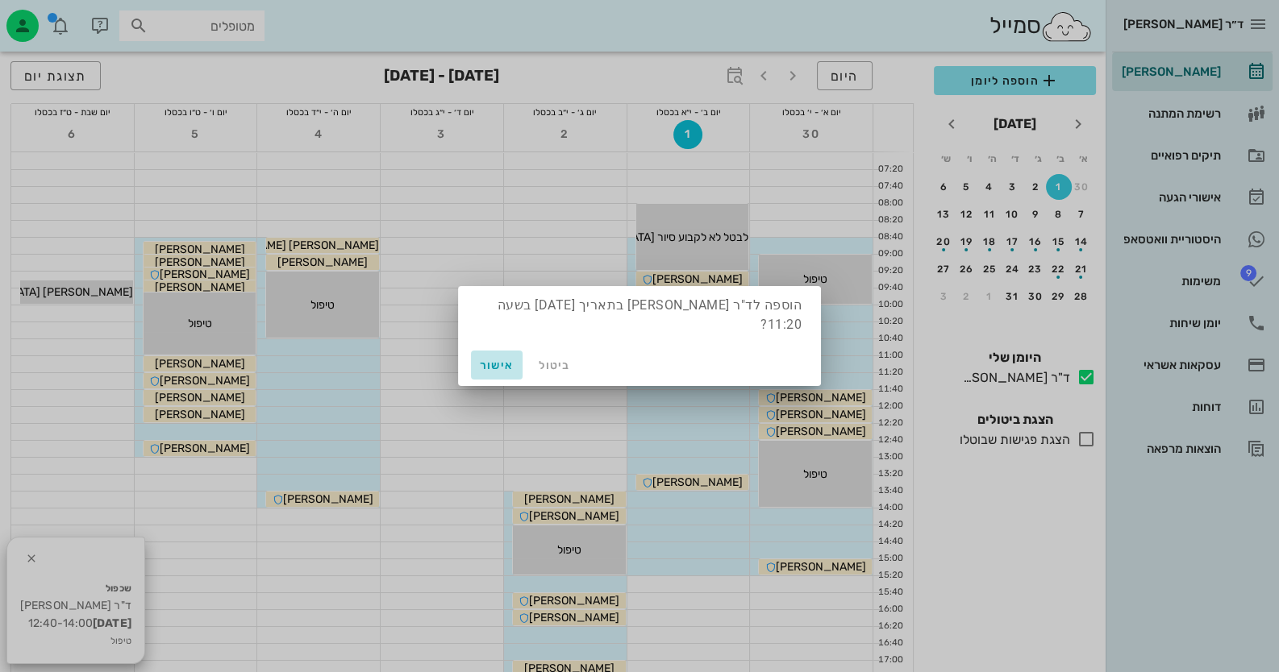
click at [512, 359] on span "אישור" at bounding box center [496, 366] width 39 height 14
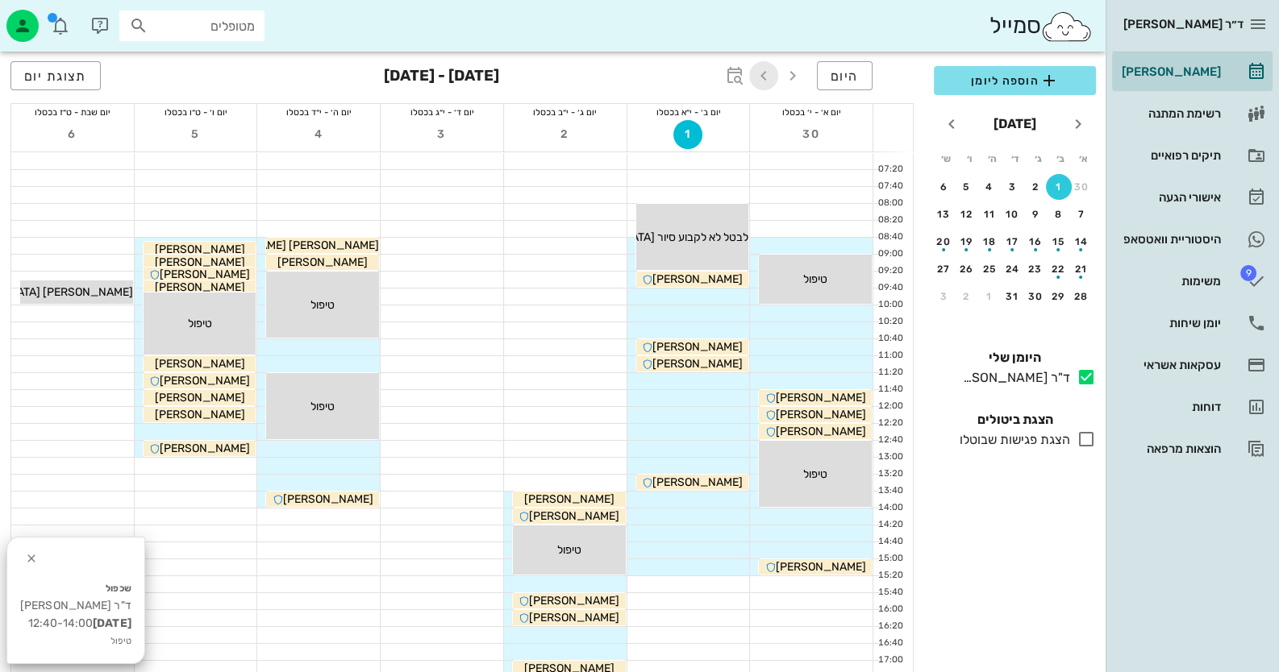
click at [764, 76] on icon "button" at bounding box center [763, 75] width 19 height 19
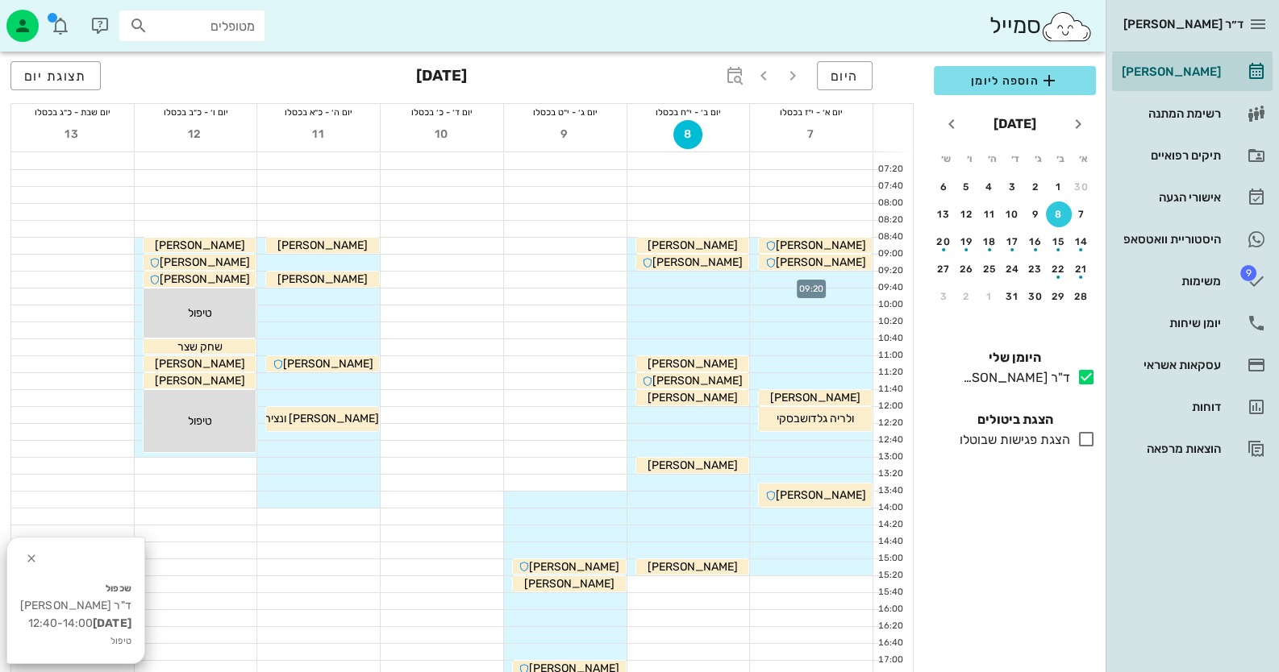
click at [820, 275] on div at bounding box center [811, 280] width 123 height 16
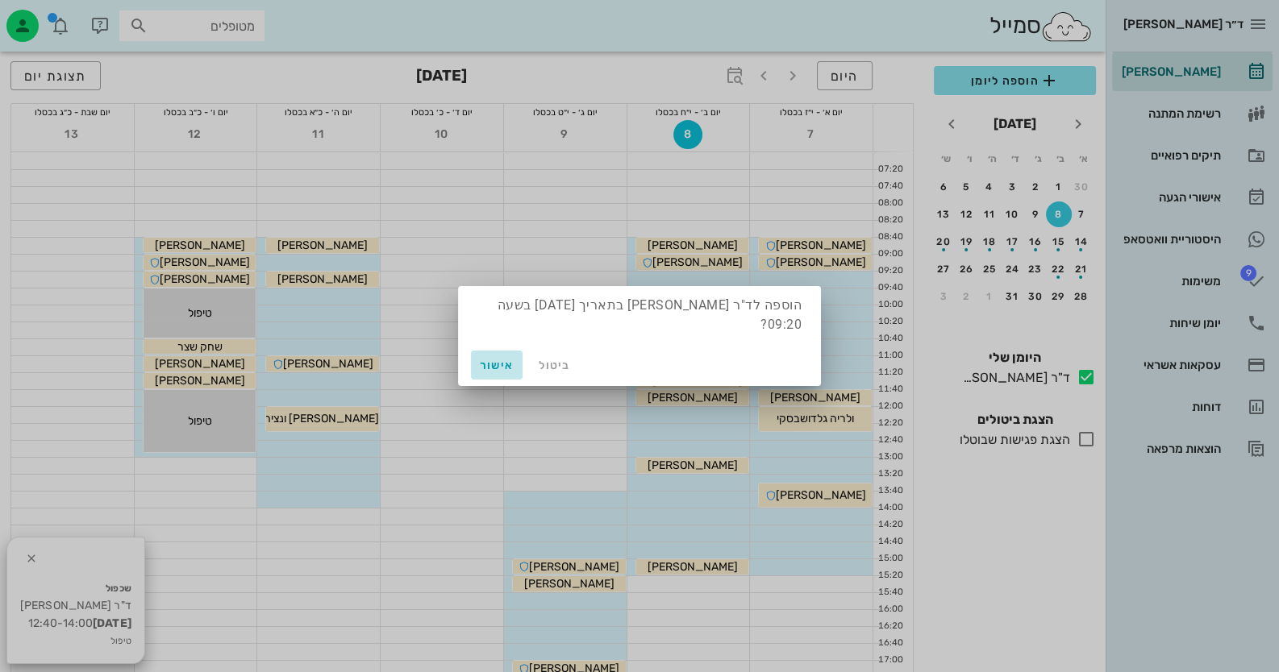
click at [509, 359] on span "אישור" at bounding box center [496, 366] width 39 height 14
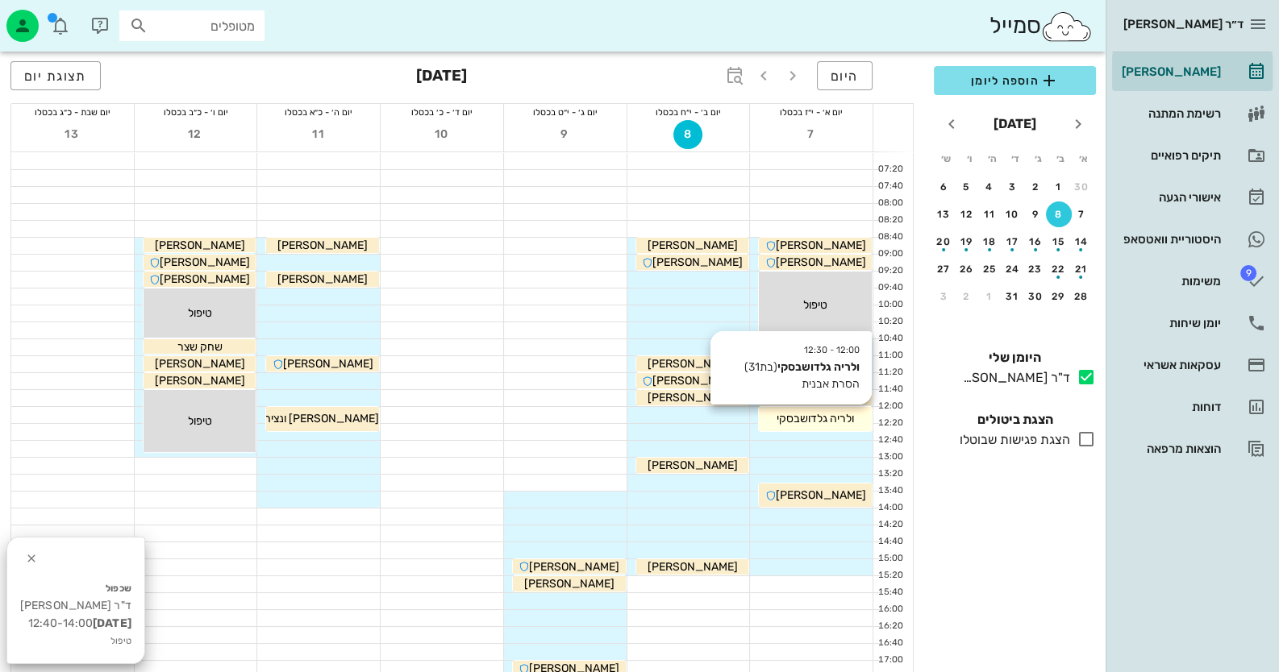
click at [843, 412] on span "ולריה גלדושבסקי" at bounding box center [814, 419] width 77 height 14
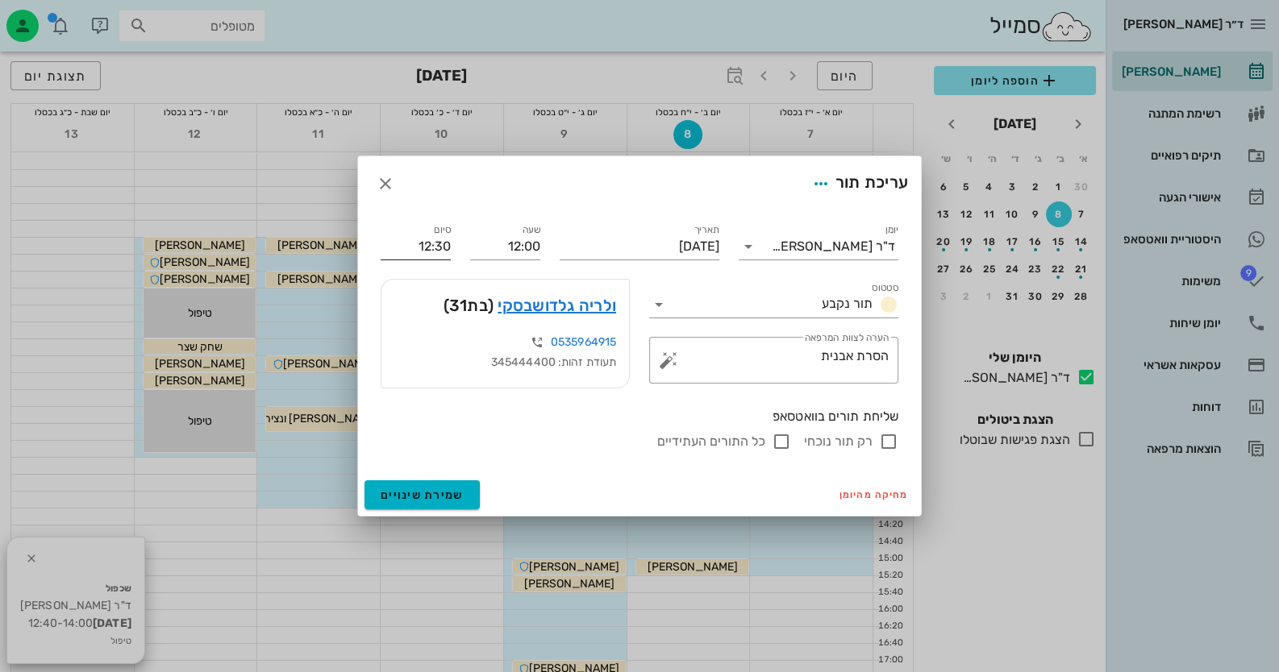
click at [419, 244] on input "12:30" at bounding box center [416, 247] width 70 height 26
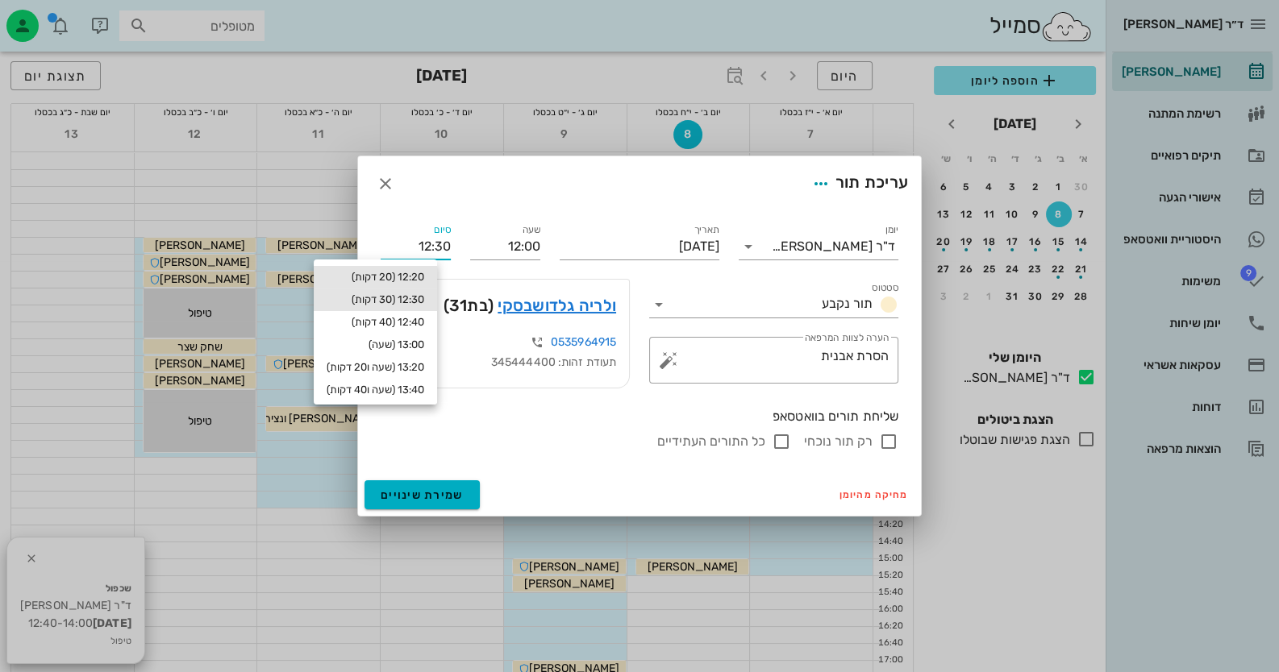
click at [423, 283] on div "12:20 (20 דקות)" at bounding box center [376, 277] width 98 height 13
type input "12:20"
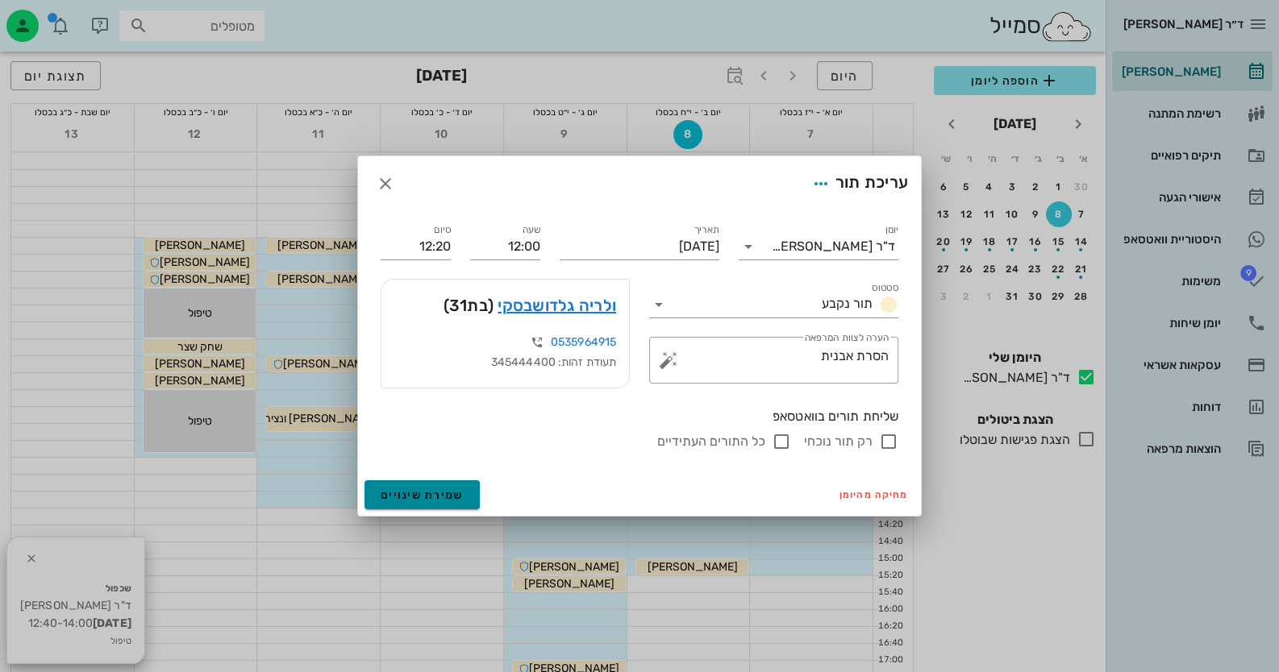
click at [426, 489] on span "שמירת שינויים" at bounding box center [422, 496] width 83 height 14
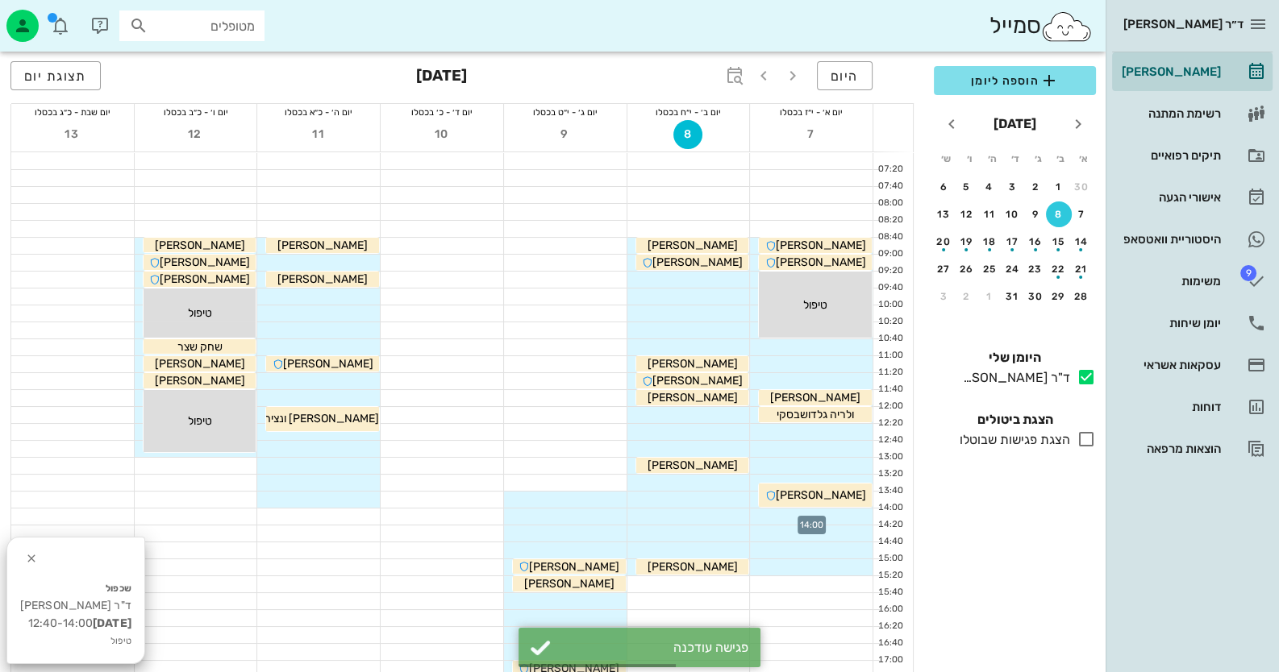
click at [808, 510] on div at bounding box center [811, 517] width 123 height 16
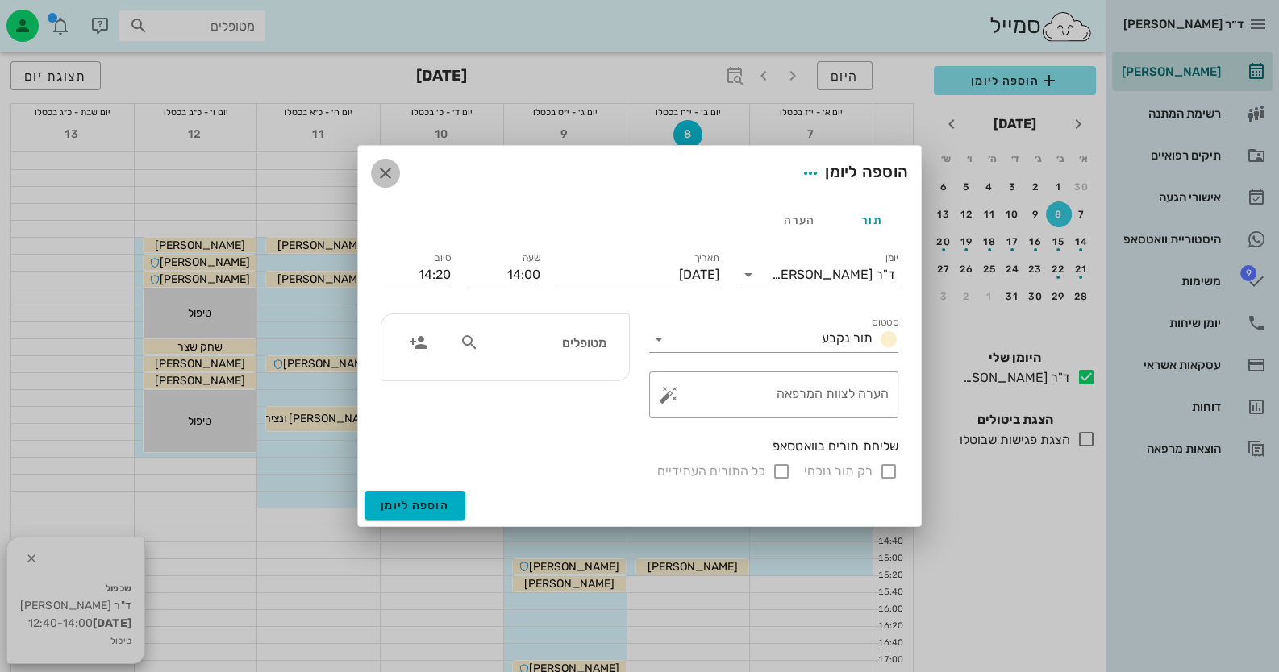
click at [394, 169] on icon "button" at bounding box center [385, 173] width 19 height 19
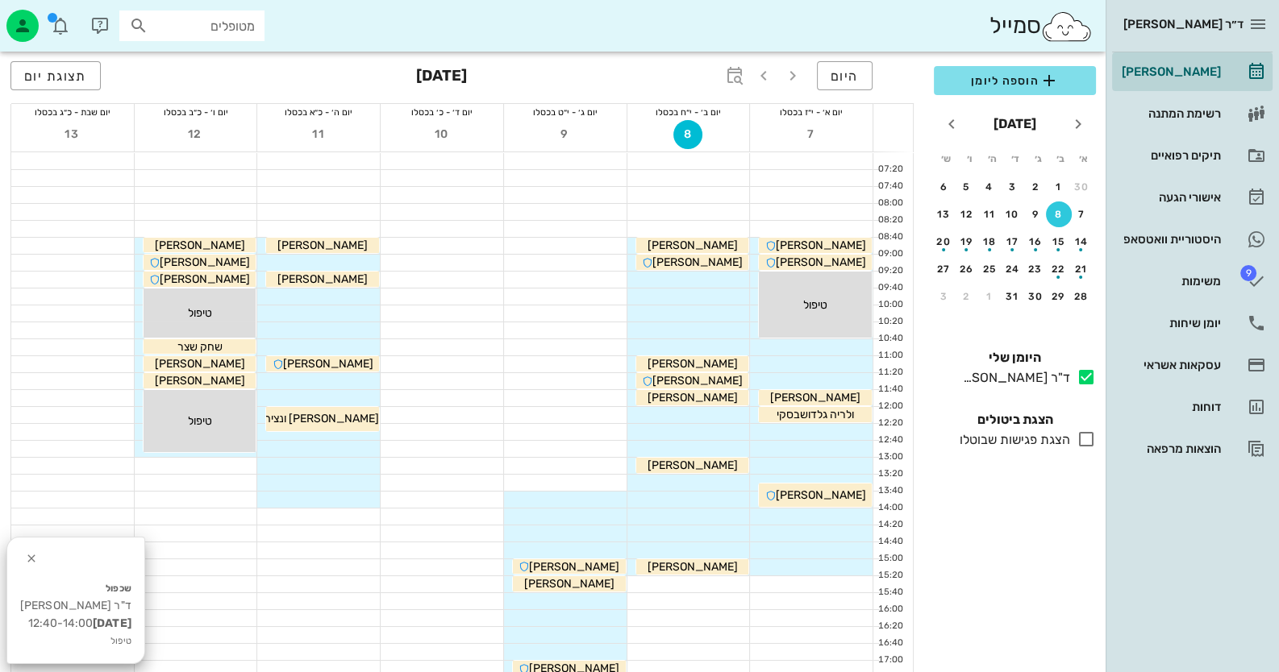
click at [122, 596] on h5 "שכפול" at bounding box center [75, 589] width 111 height 18
click at [131, 644] on small "טיפול" at bounding box center [75, 642] width 111 height 18
click at [801, 515] on div at bounding box center [811, 517] width 123 height 16
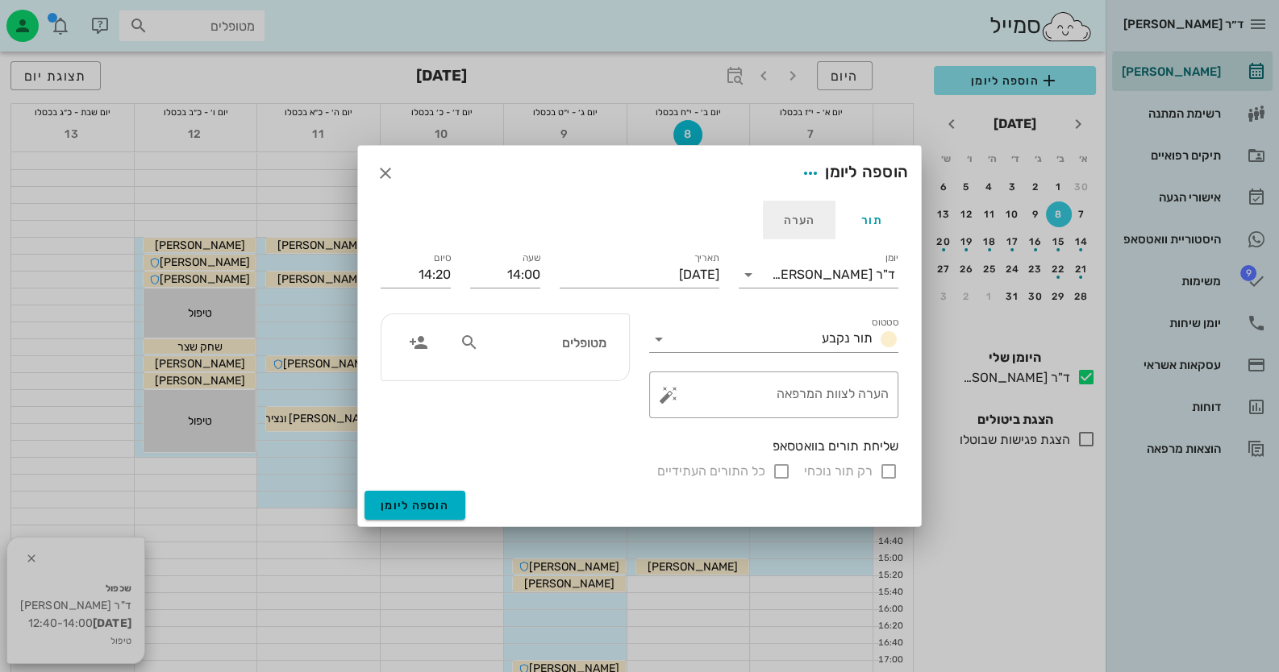
click at [816, 219] on div "הערה" at bounding box center [799, 220] width 73 height 39
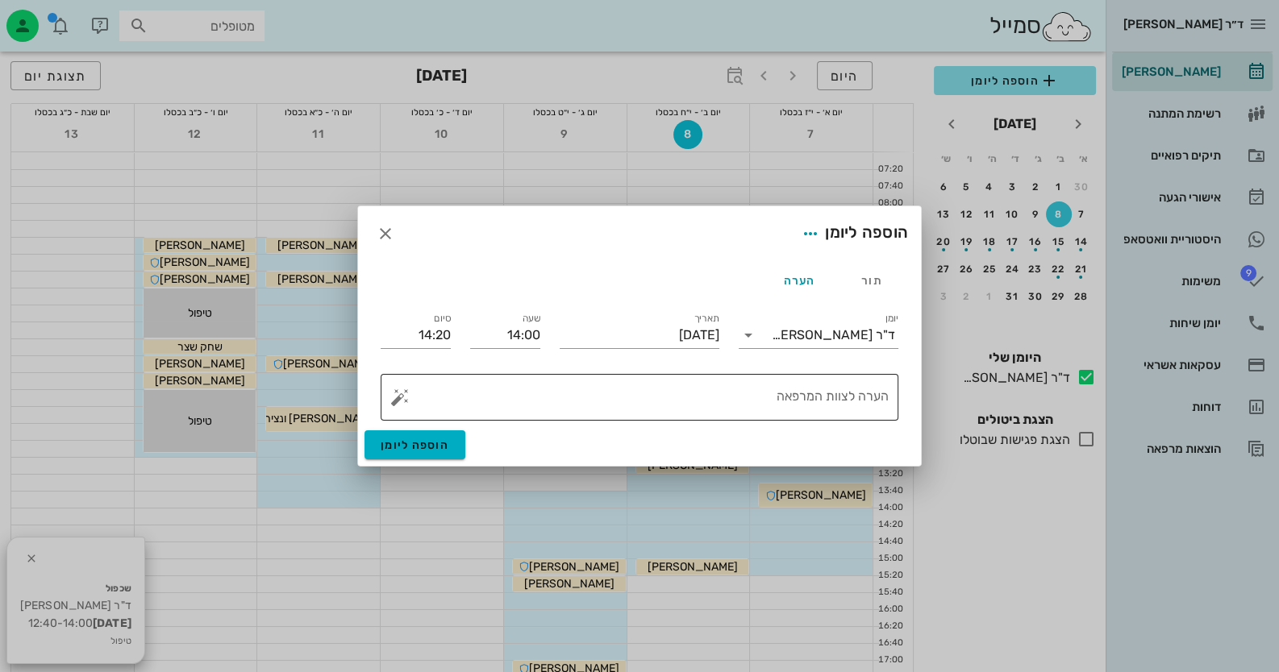
click at [395, 399] on button "button" at bounding box center [399, 397] width 19 height 19
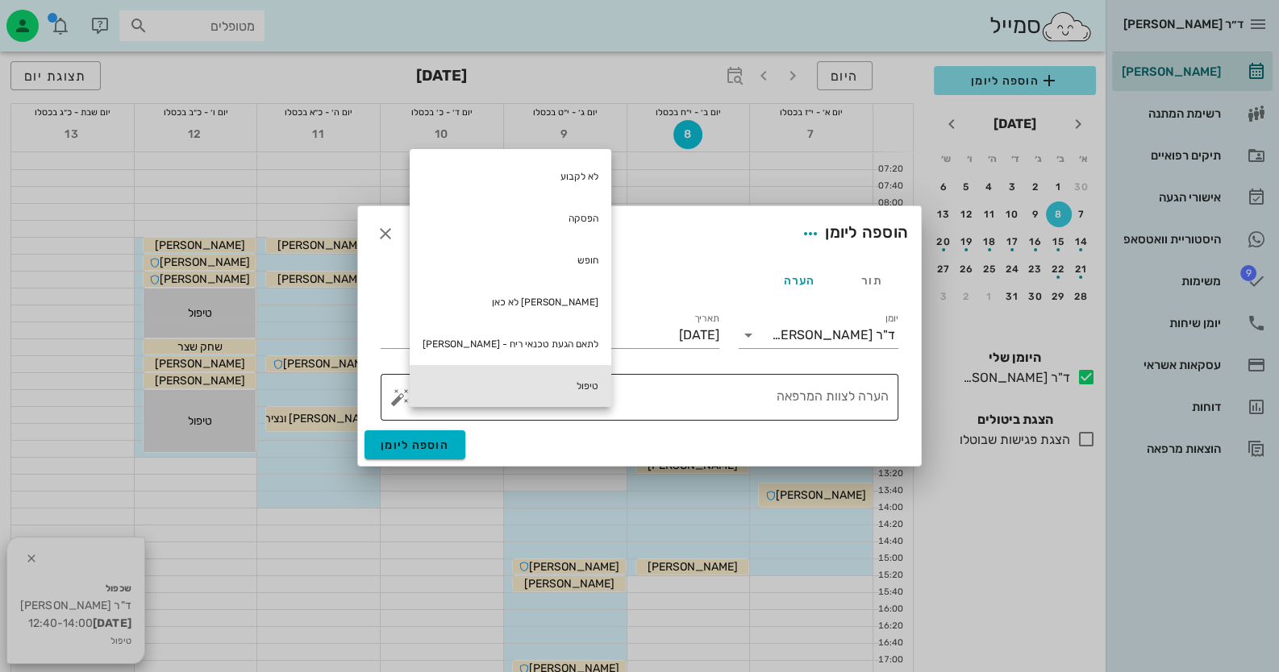
click at [543, 387] on div "טיפול" at bounding box center [511, 386] width 202 height 42
type textarea "טיפול"
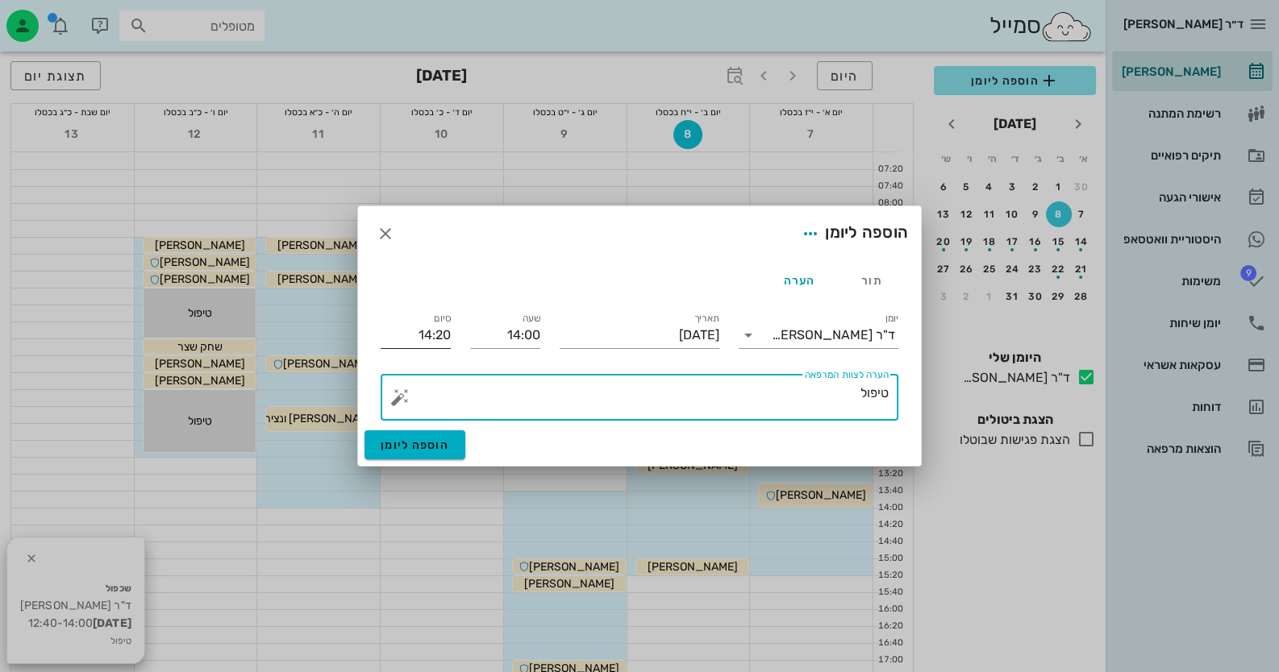
click at [431, 335] on input "14:20" at bounding box center [416, 336] width 70 height 26
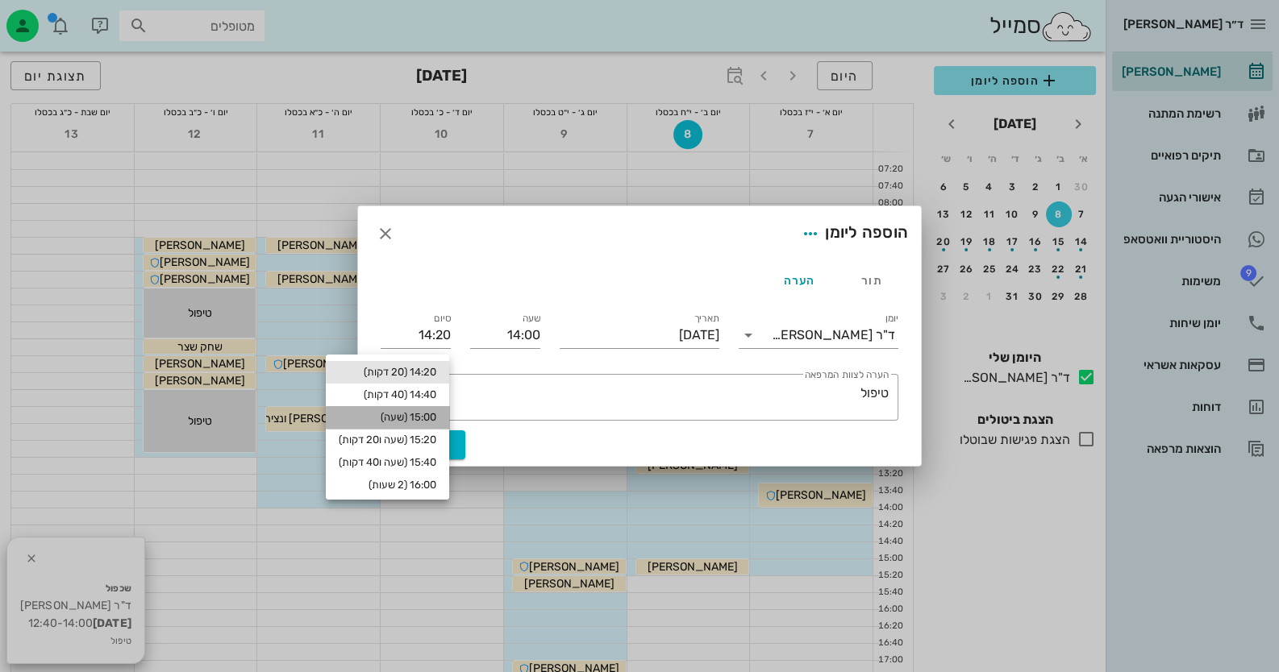
click at [417, 418] on div "15:00 (שעה)" at bounding box center [388, 417] width 98 height 13
type input "15:00"
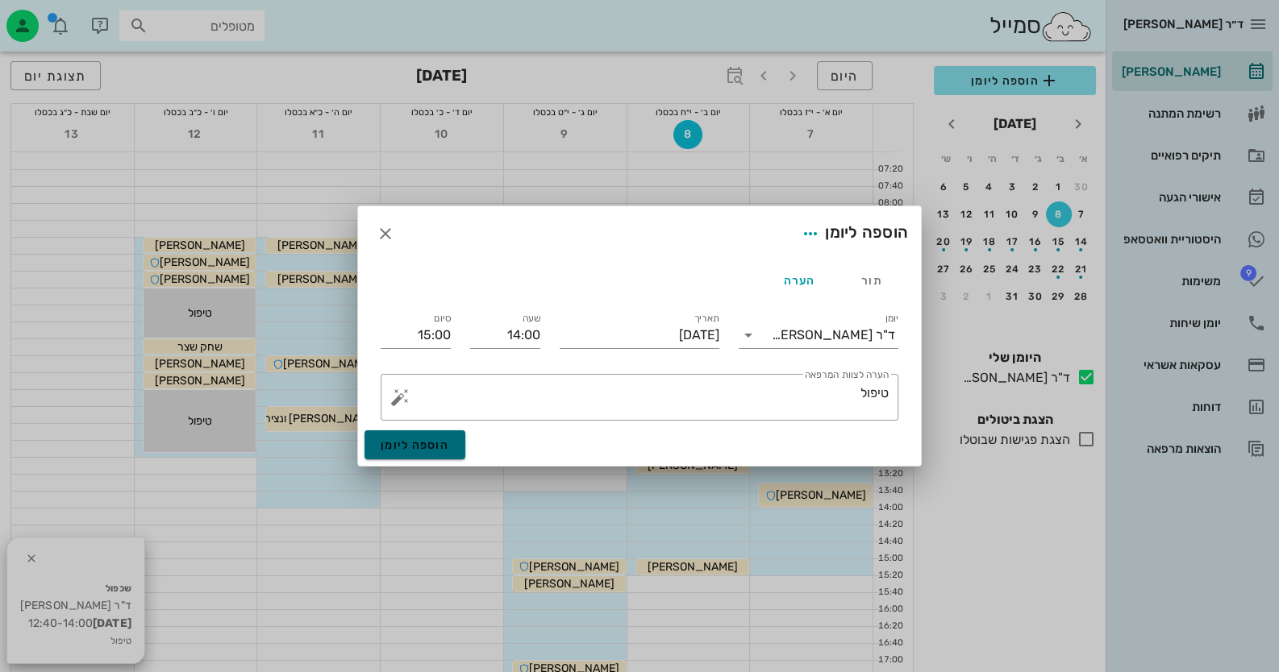
click at [427, 446] on span "הוספה ליומן" at bounding box center [415, 446] width 69 height 14
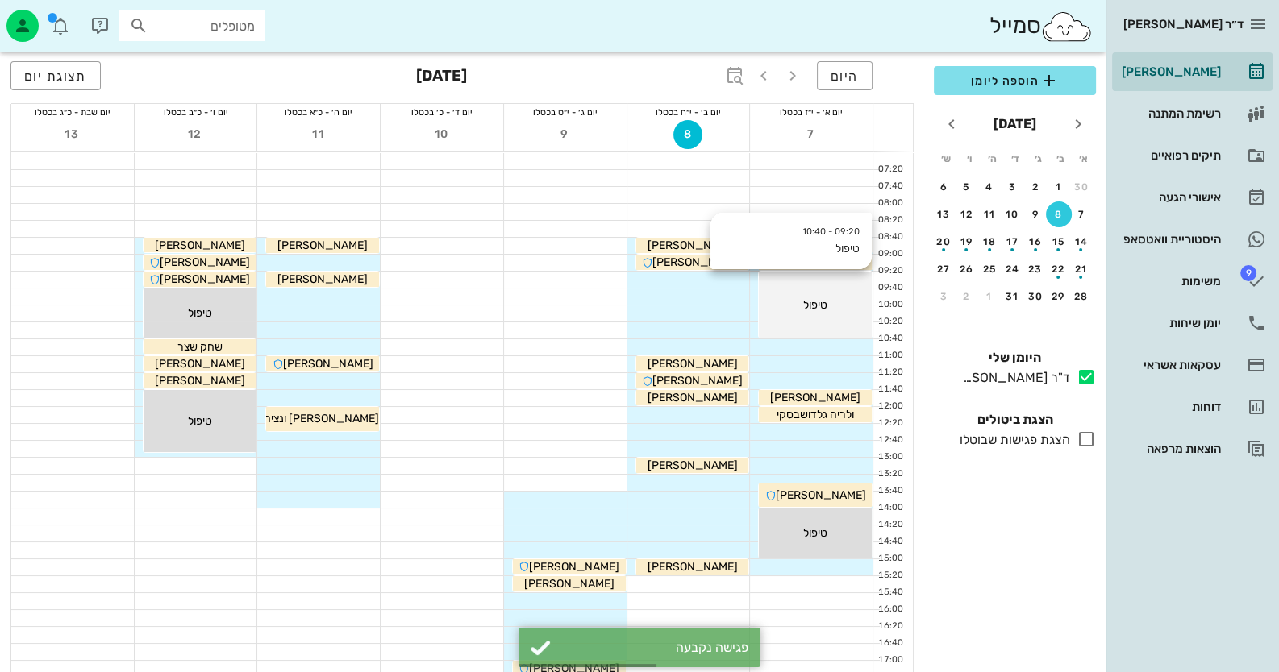
click at [794, 281] on div "09:20 - 10:40 טיפול טיפול" at bounding box center [815, 305] width 113 height 66
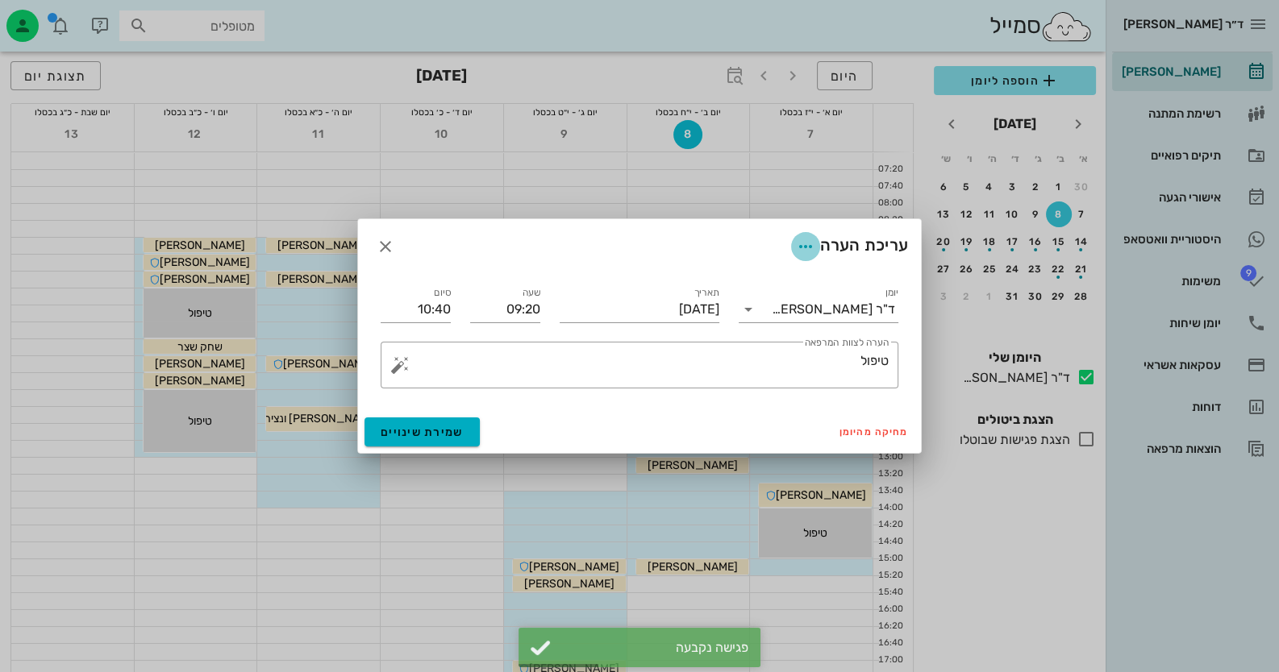
click at [809, 245] on icon "button" at bounding box center [805, 246] width 19 height 19
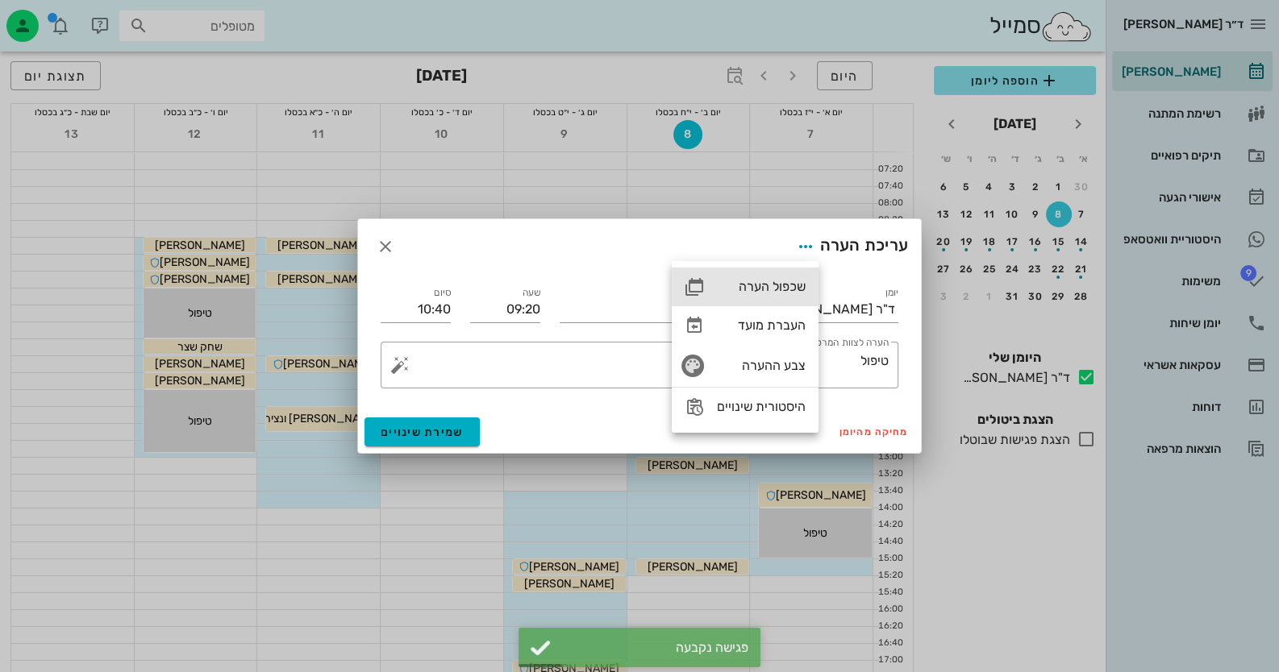
click at [791, 277] on div "שכפול הערה" at bounding box center [745, 287] width 147 height 39
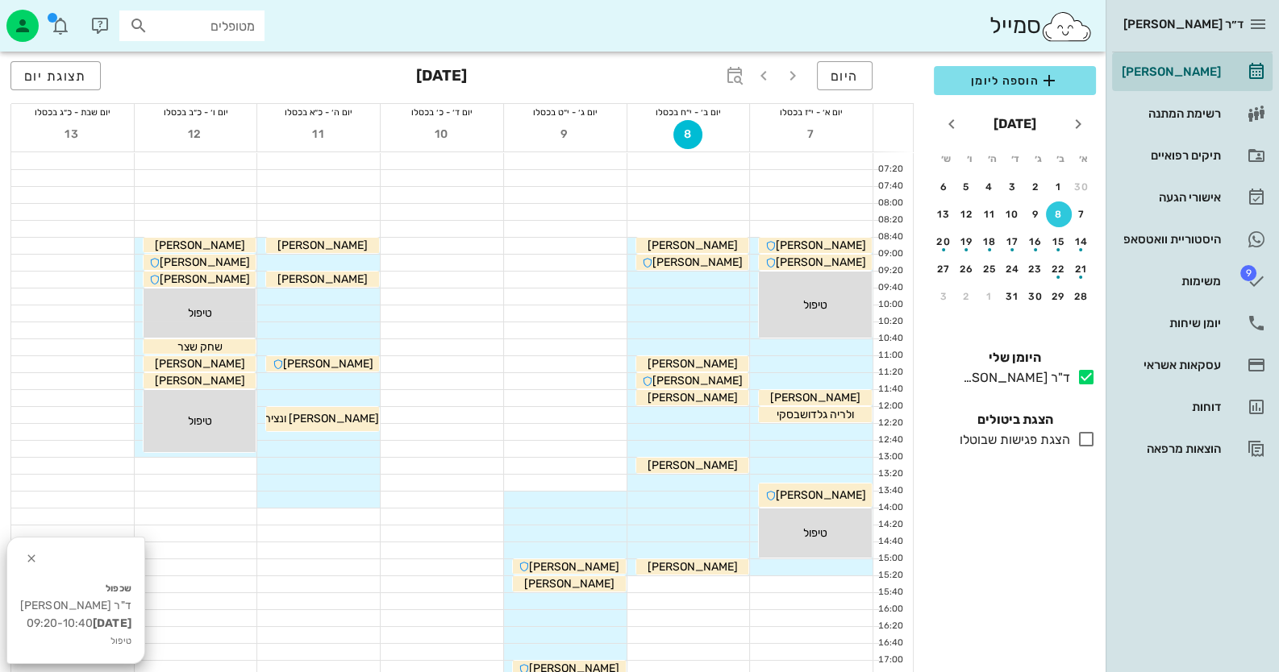
click at [735, 282] on div at bounding box center [688, 280] width 123 height 16
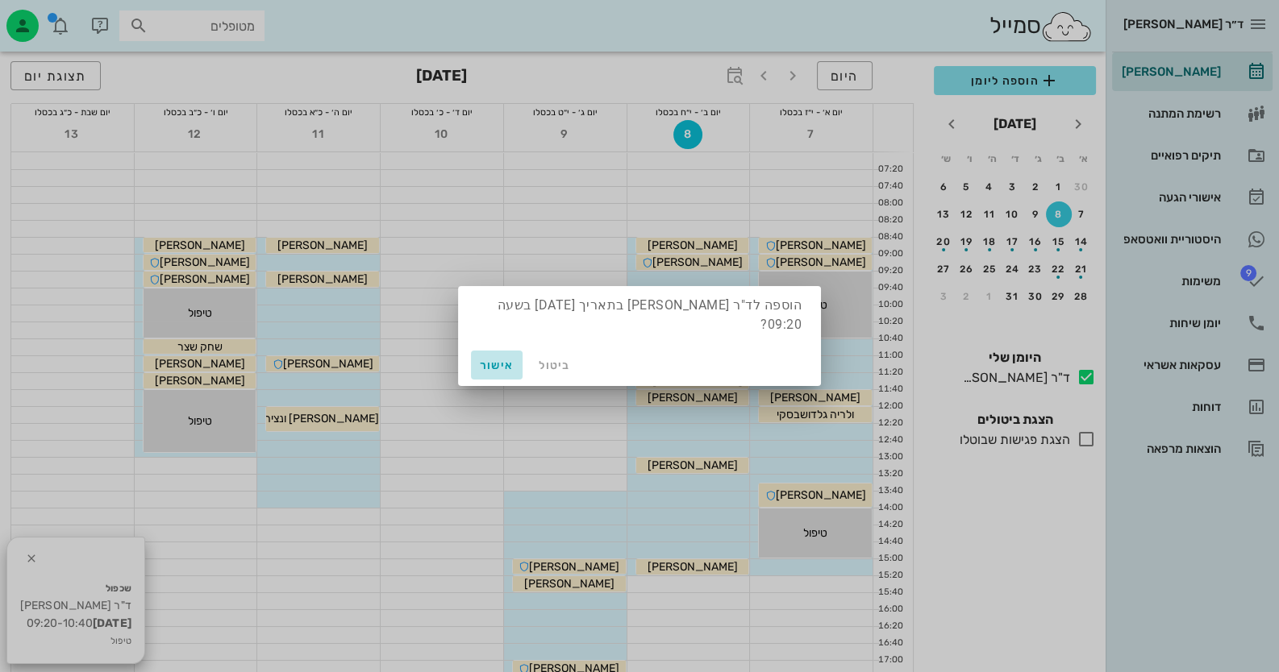
click at [480, 359] on span "אישור" at bounding box center [496, 366] width 39 height 14
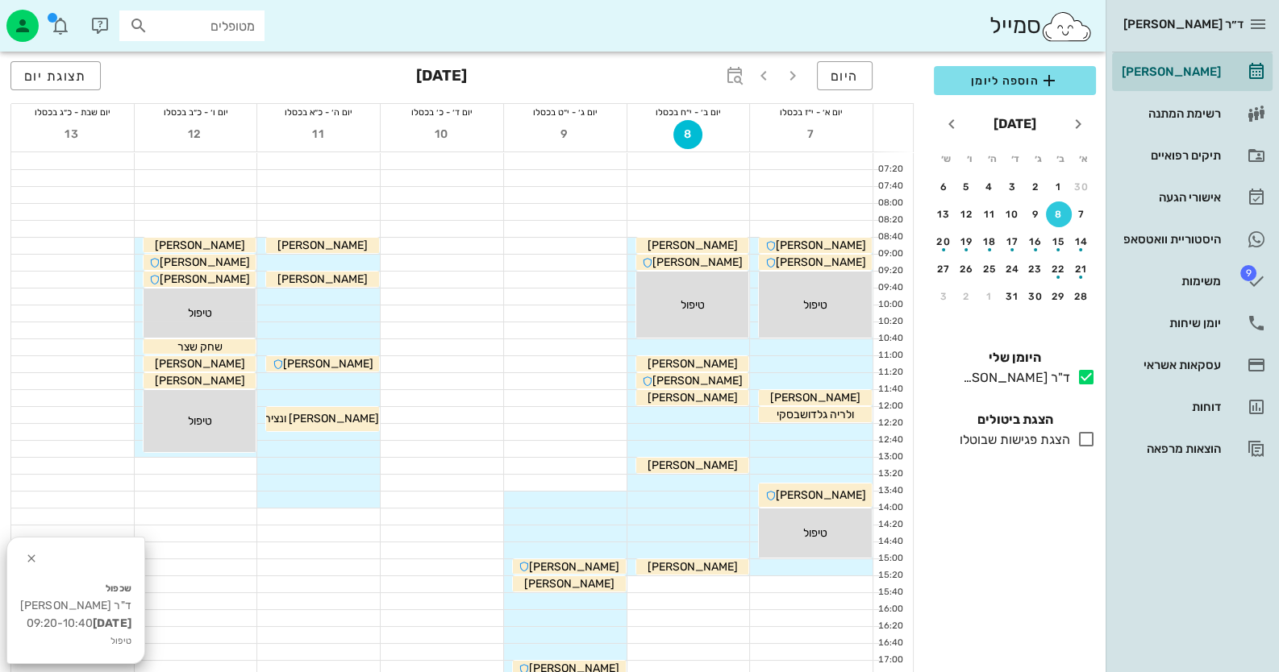
click at [720, 480] on div at bounding box center [688, 483] width 123 height 16
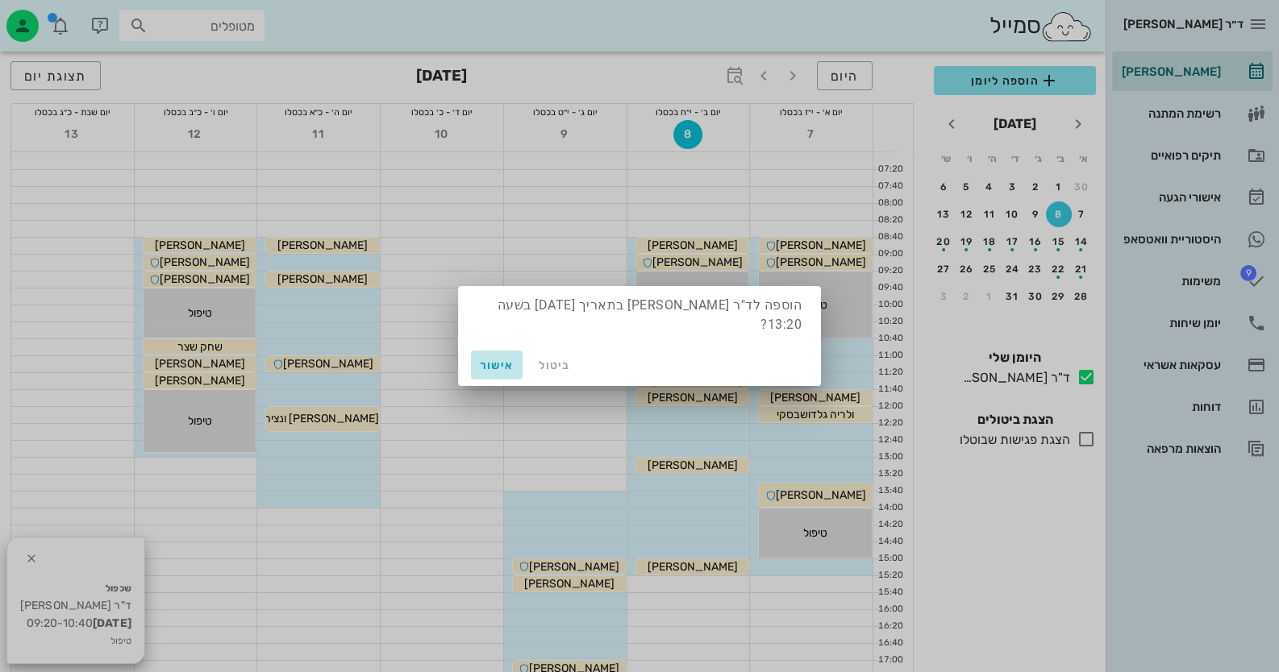
click at [492, 359] on span "אישור" at bounding box center [496, 366] width 39 height 14
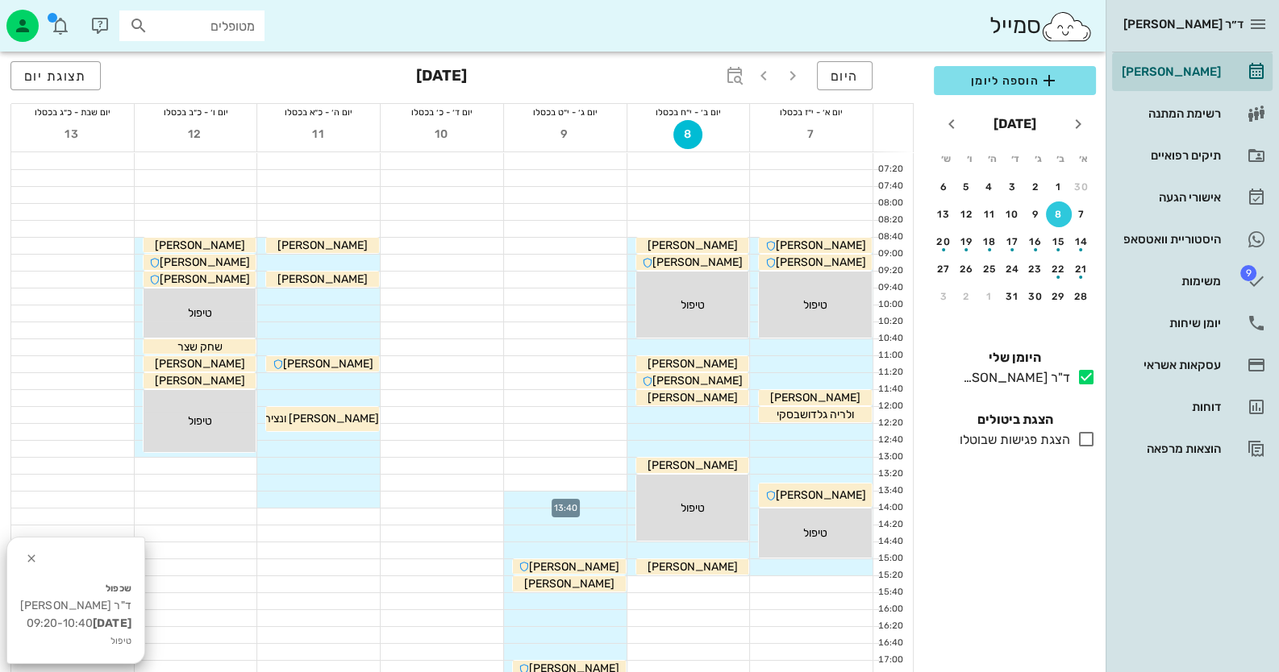
click at [592, 502] on div at bounding box center [565, 500] width 123 height 16
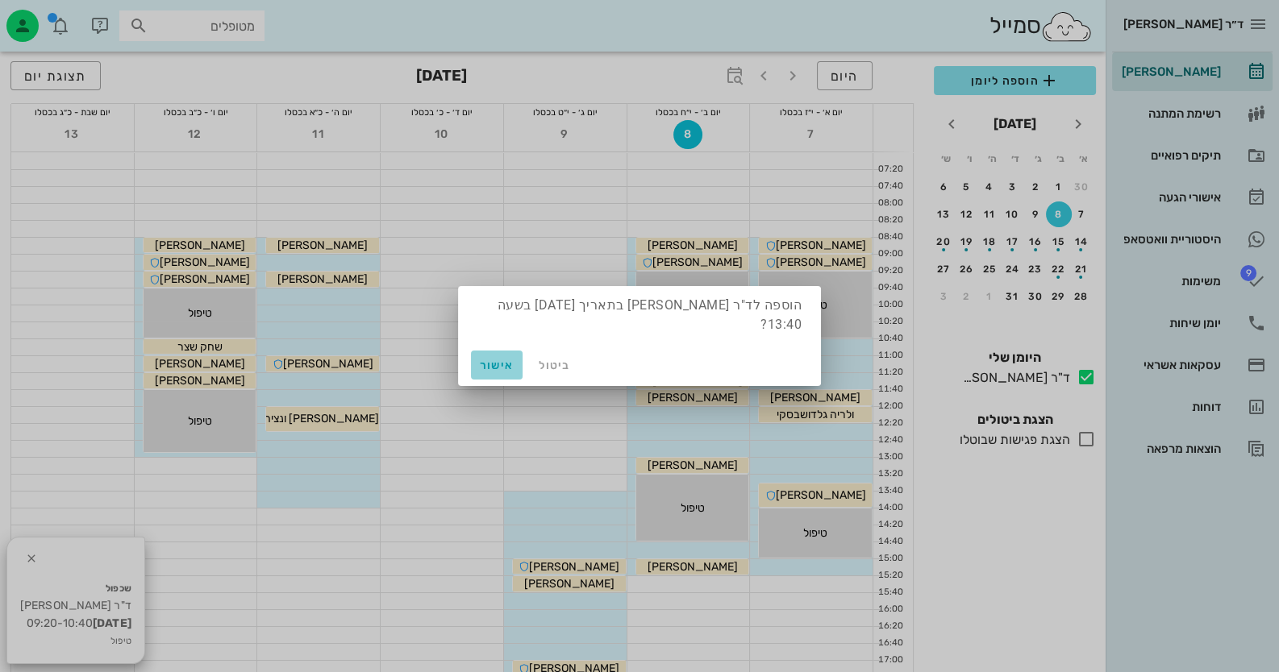
click at [491, 359] on span "אישור" at bounding box center [496, 366] width 39 height 14
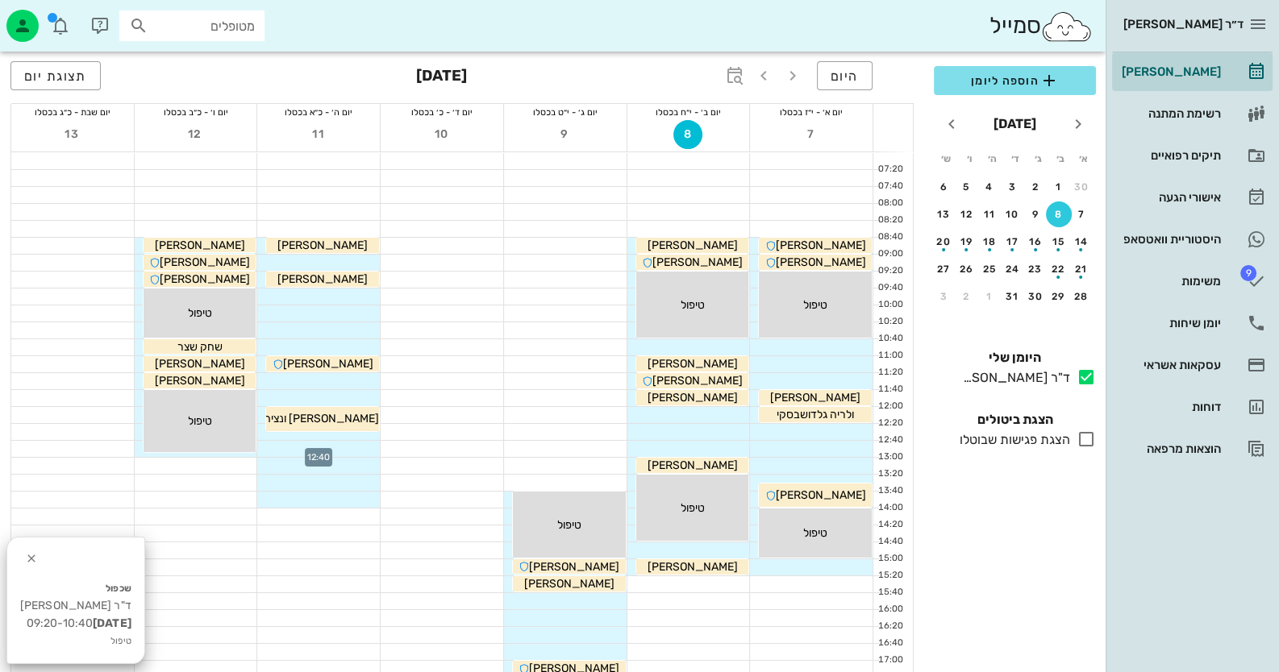
click at [331, 451] on div at bounding box center [318, 449] width 123 height 16
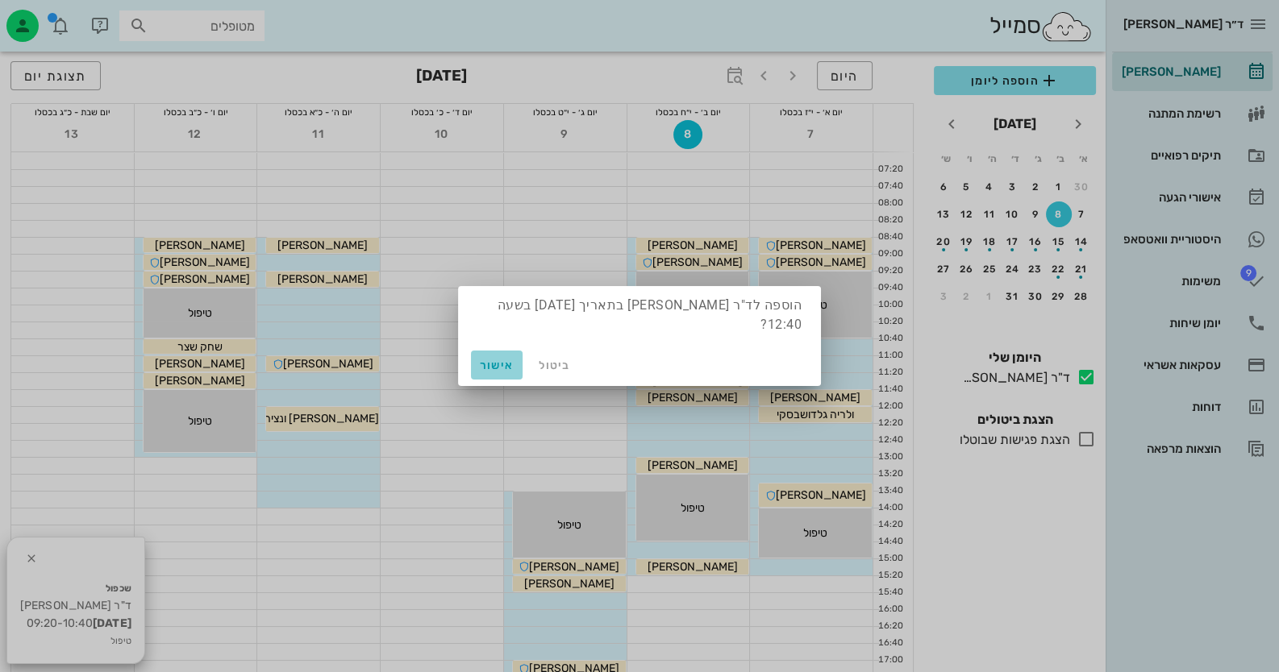
click at [493, 359] on span "אישור" at bounding box center [496, 366] width 39 height 14
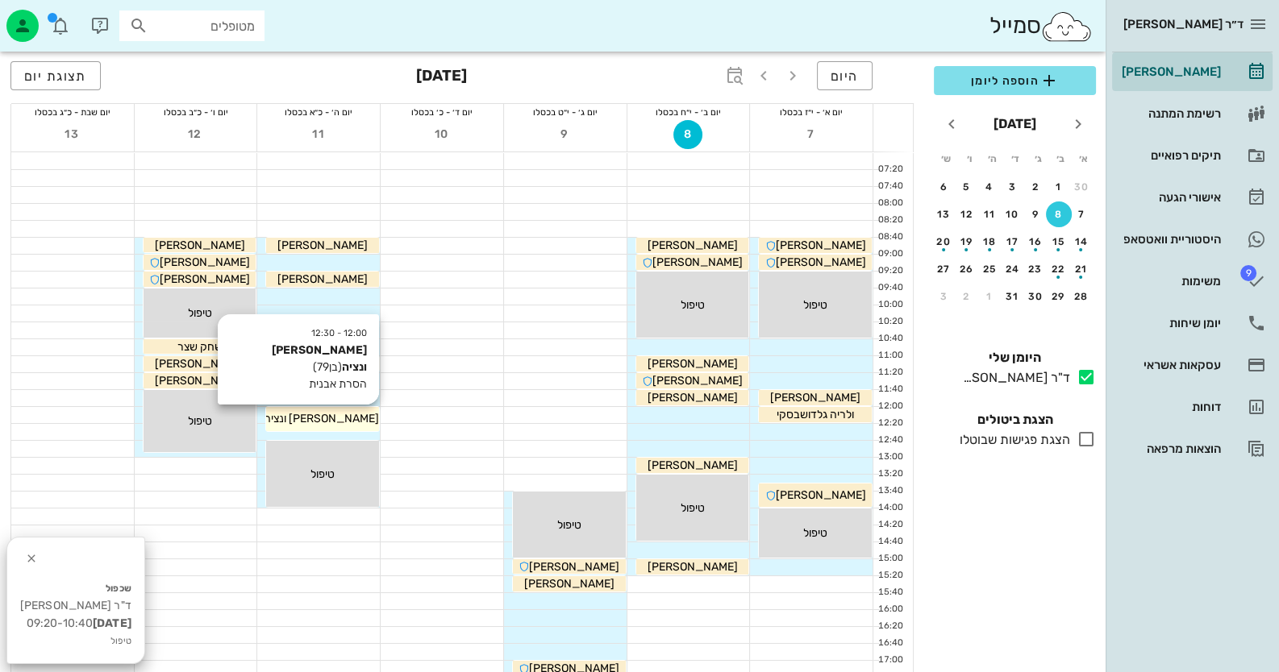
click at [304, 427] on div "יצחק ונציה" at bounding box center [322, 418] width 113 height 17
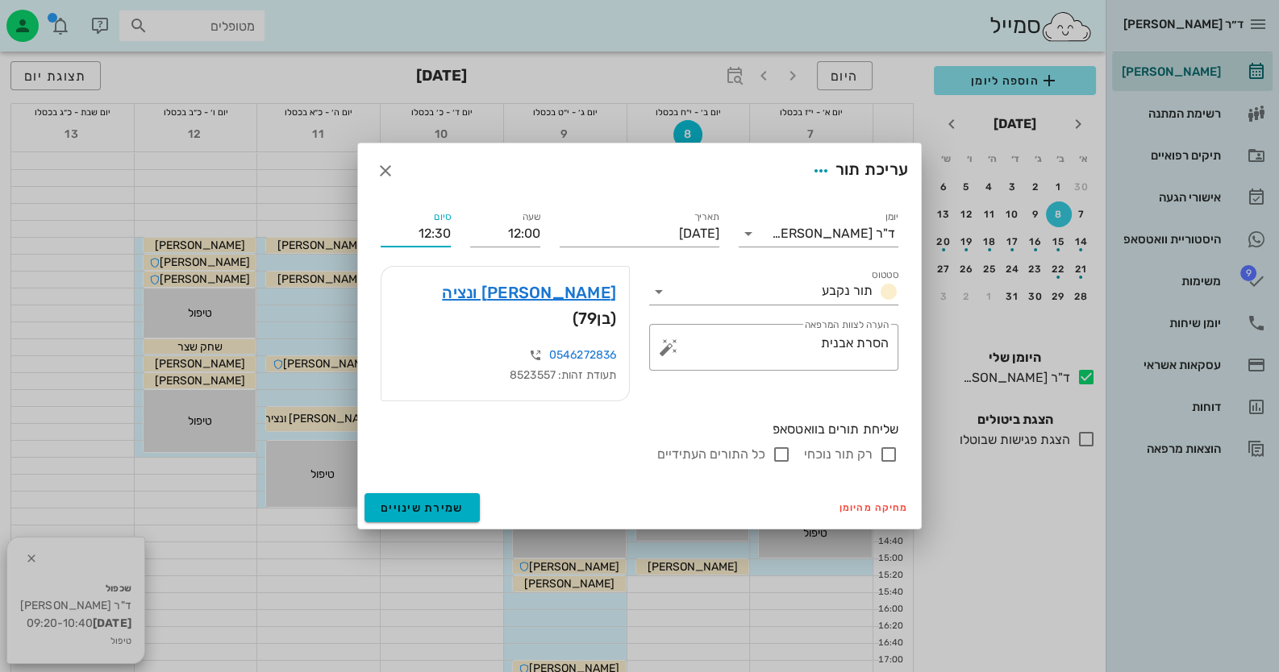
click at [436, 245] on input "12:30" at bounding box center [416, 234] width 70 height 26
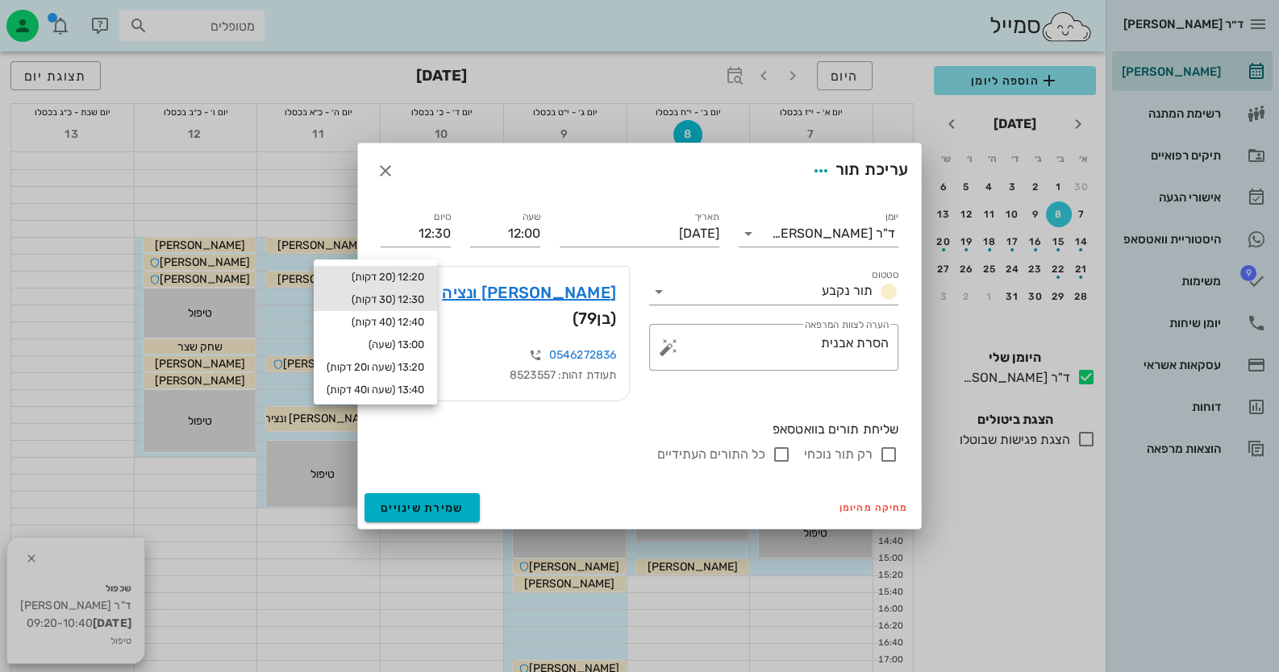
click at [424, 280] on div "12:20 (20 דקות)" at bounding box center [376, 277] width 98 height 13
type input "12:20"
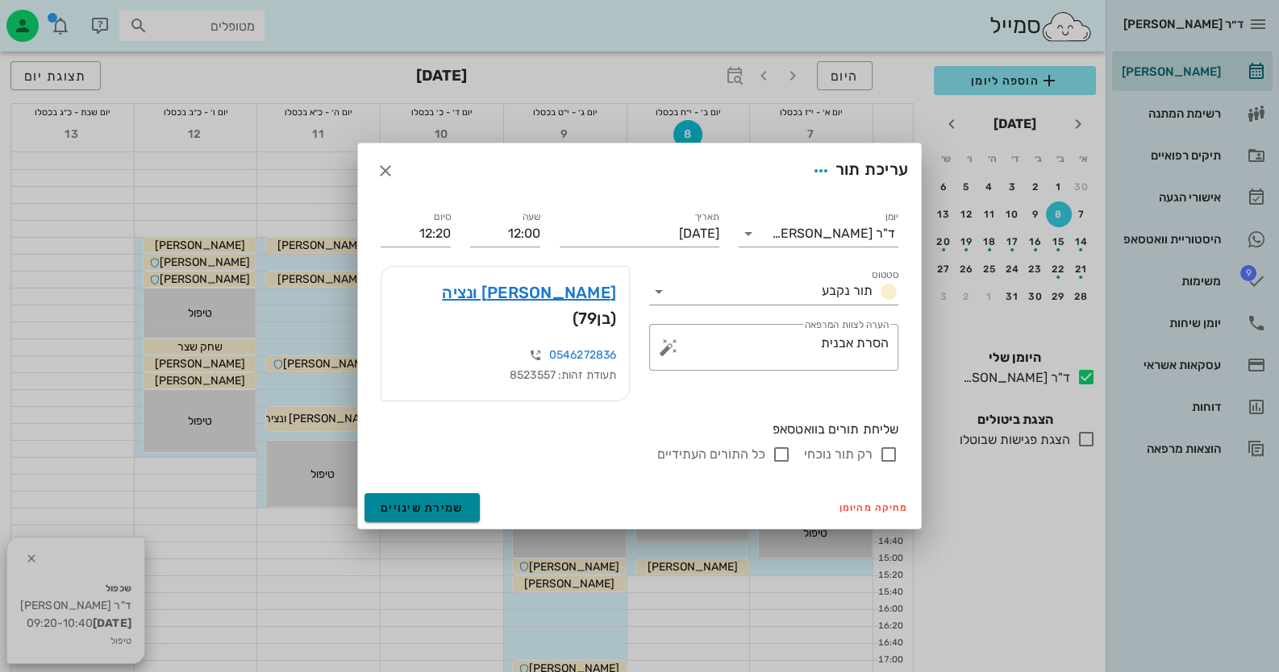
click at [460, 502] on span "שמירת שינויים" at bounding box center [422, 509] width 83 height 14
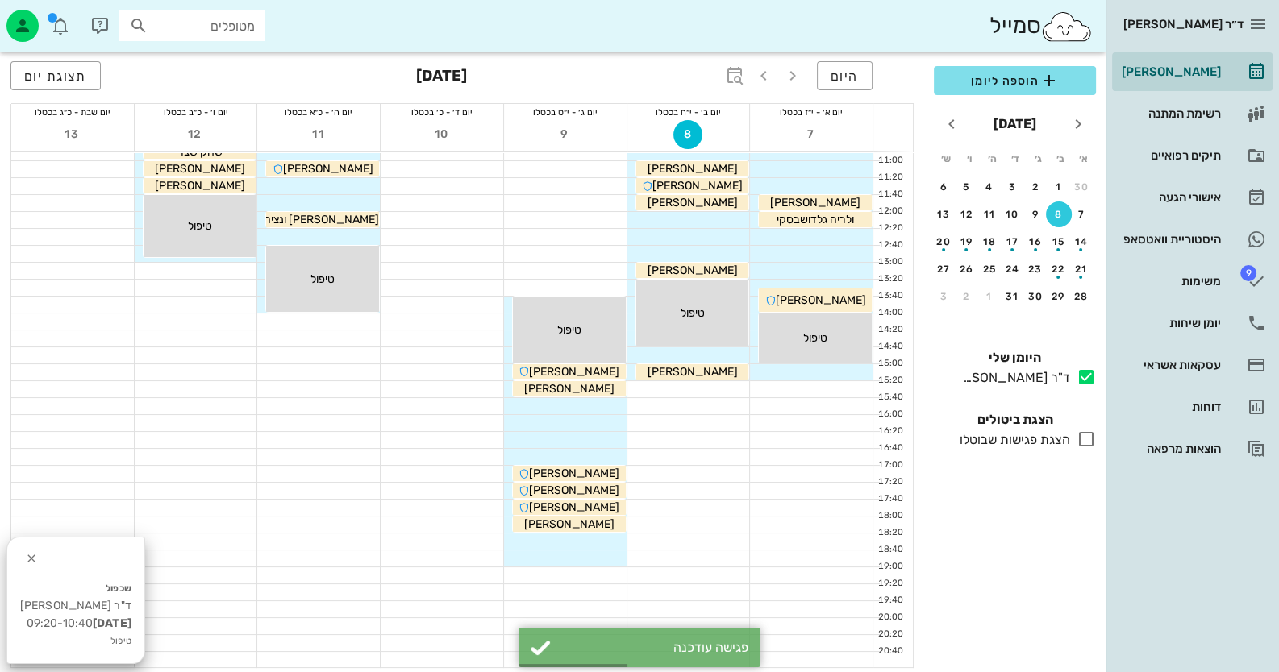
scroll to position [242, 0]
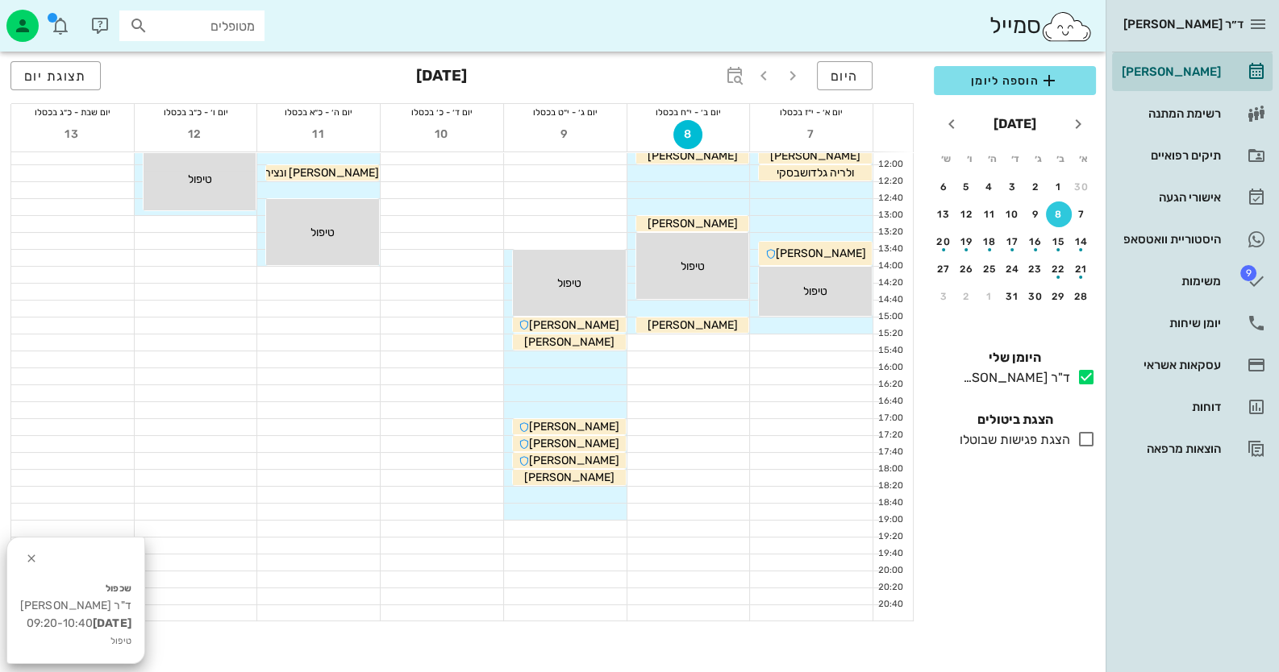
click at [593, 357] on div at bounding box center [565, 360] width 123 height 16
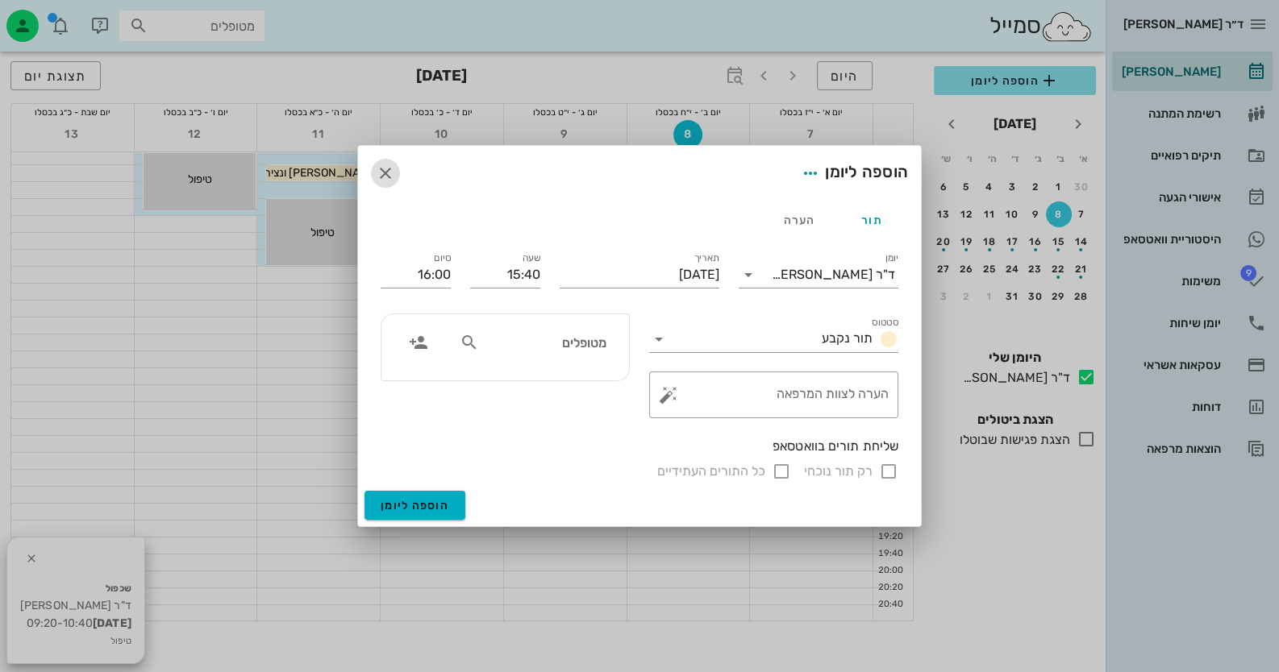
click at [395, 170] on span "button" at bounding box center [385, 173] width 29 height 19
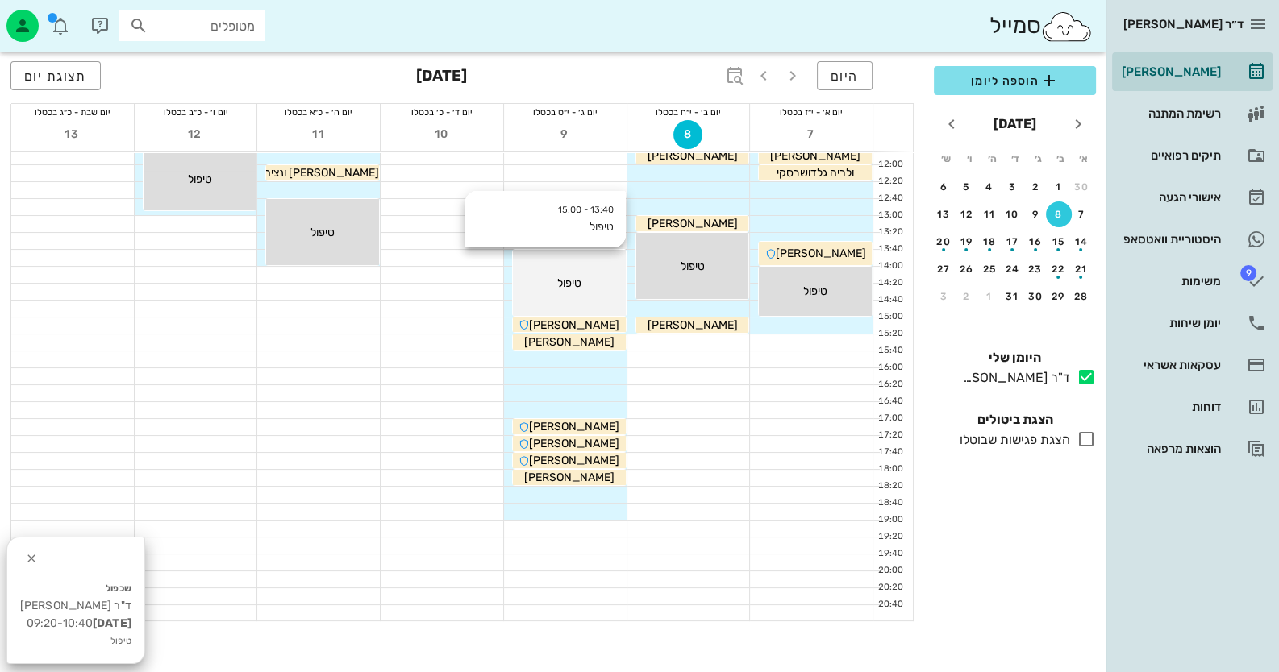
click at [573, 277] on span "טיפול" at bounding box center [569, 284] width 24 height 14
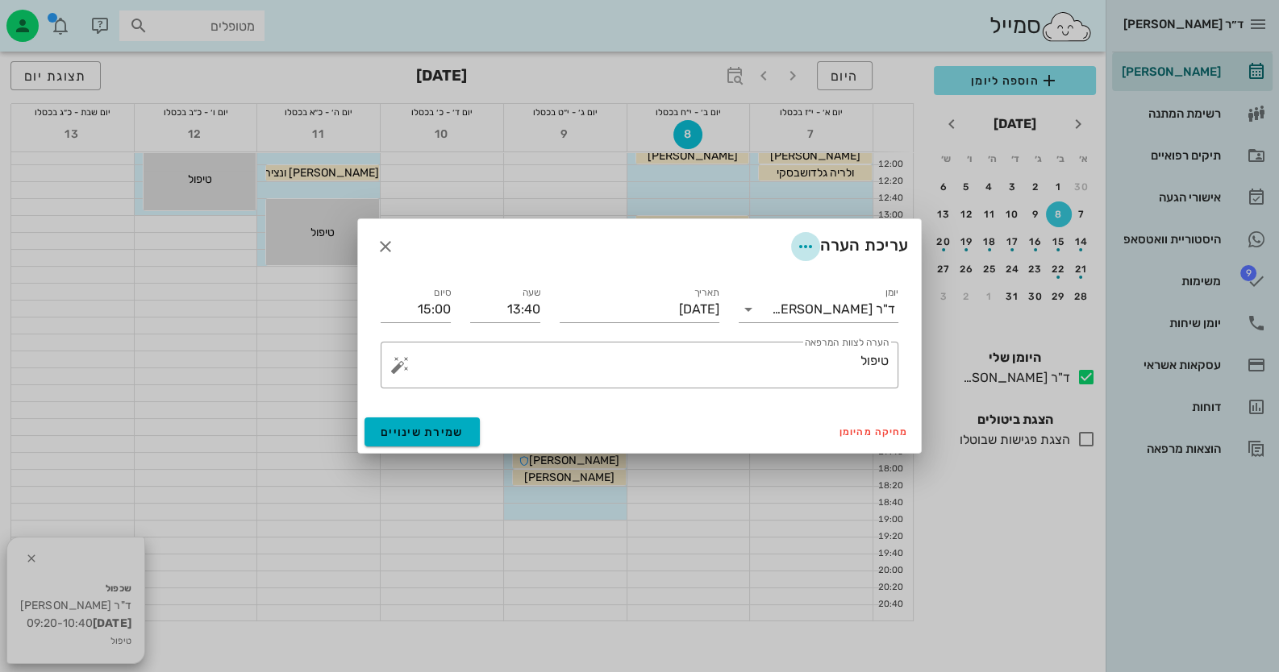
click at [814, 245] on span "button" at bounding box center [805, 246] width 29 height 19
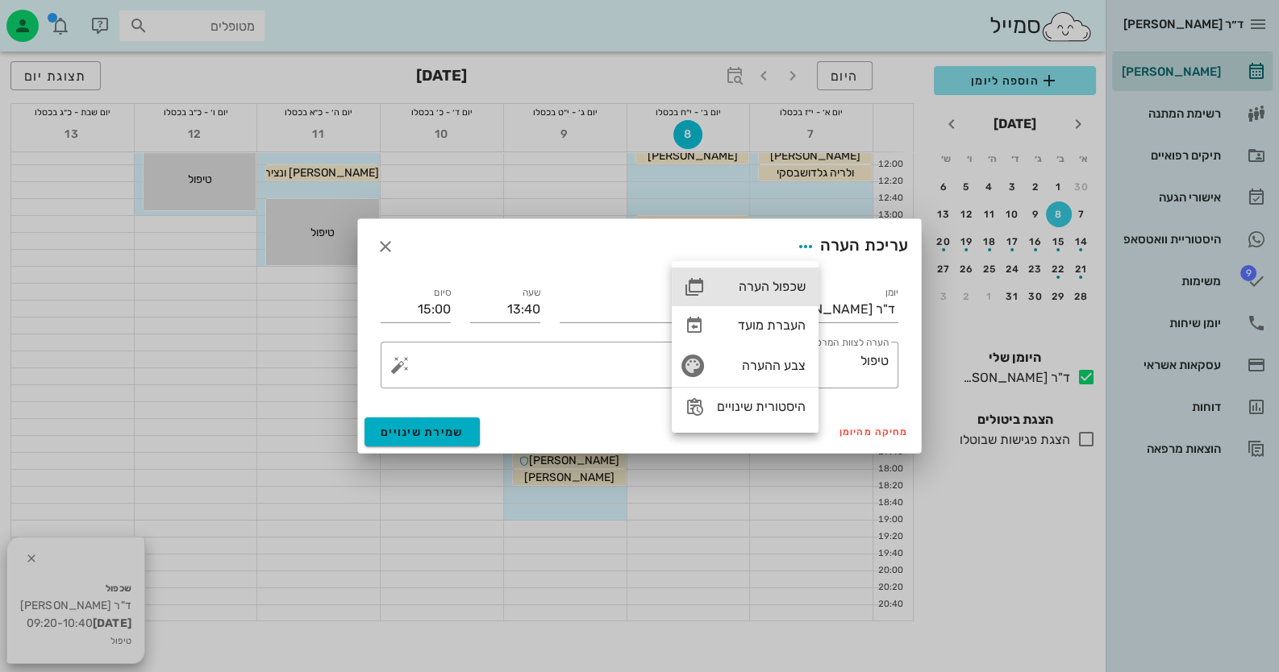
click at [800, 275] on div "שכפול הערה" at bounding box center [745, 287] width 147 height 39
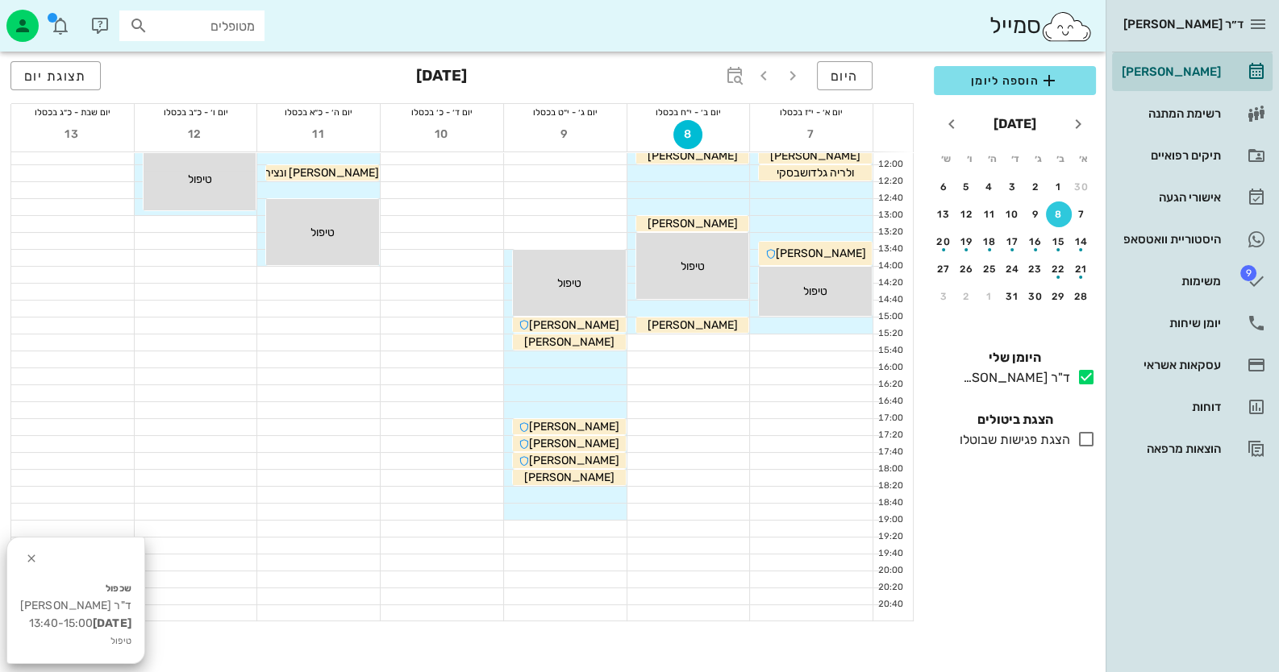
click at [585, 363] on div at bounding box center [565, 360] width 123 height 16
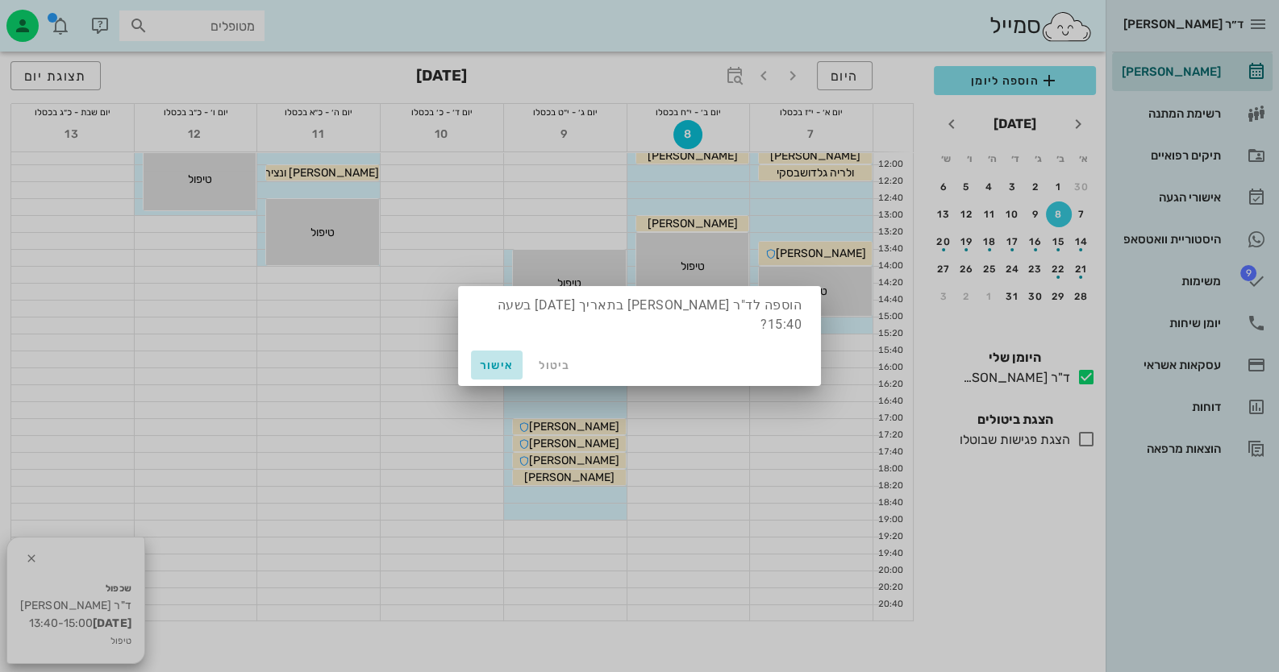
click at [490, 359] on span "אישור" at bounding box center [496, 366] width 39 height 14
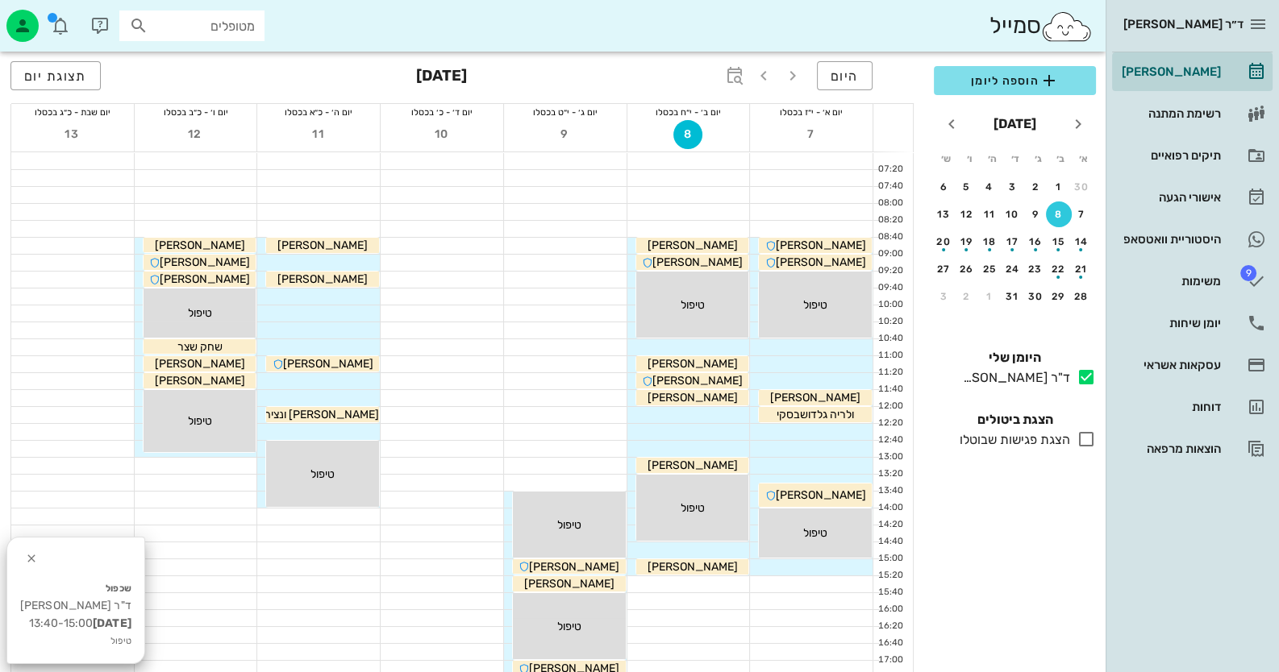
click at [347, 302] on div at bounding box center [318, 297] width 123 height 16
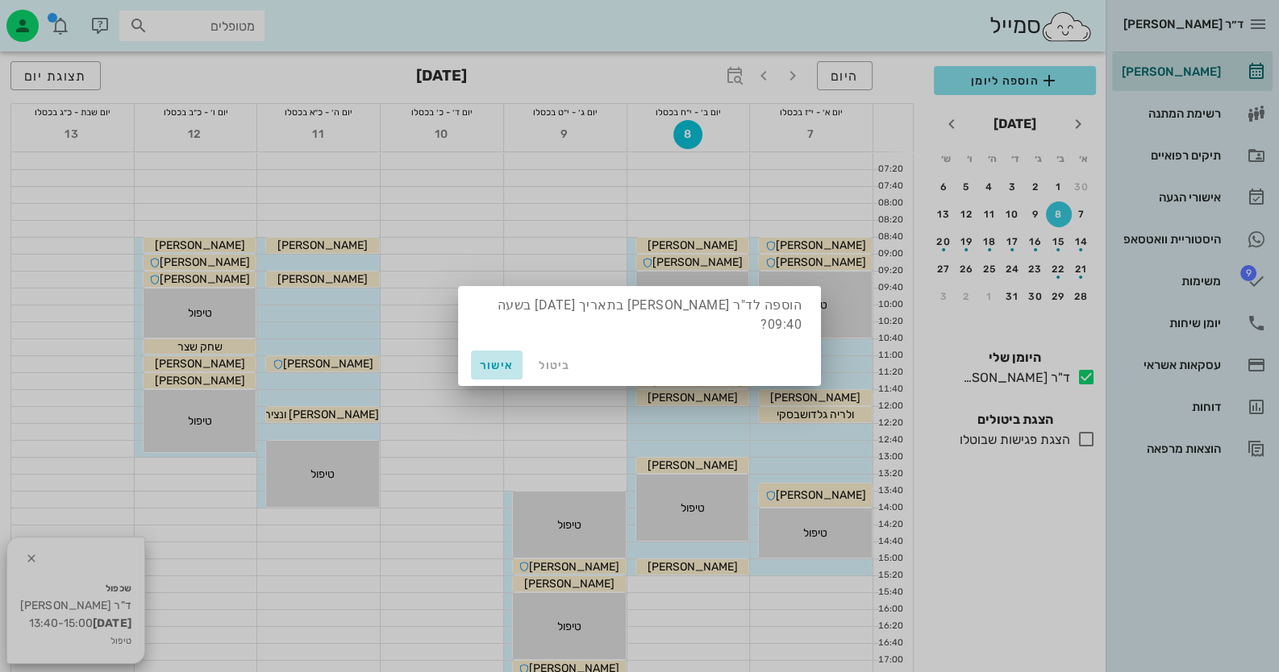
click at [495, 361] on span "אישור" at bounding box center [496, 366] width 39 height 14
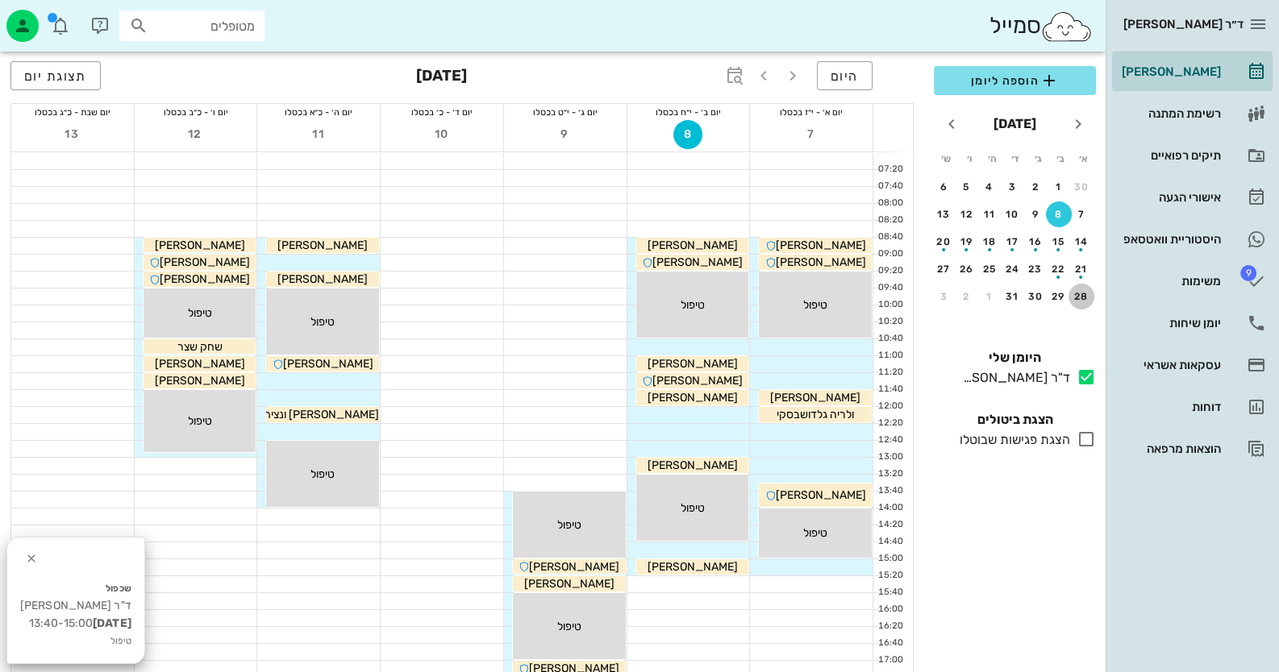
click at [1085, 291] on div "28" at bounding box center [1081, 296] width 26 height 11
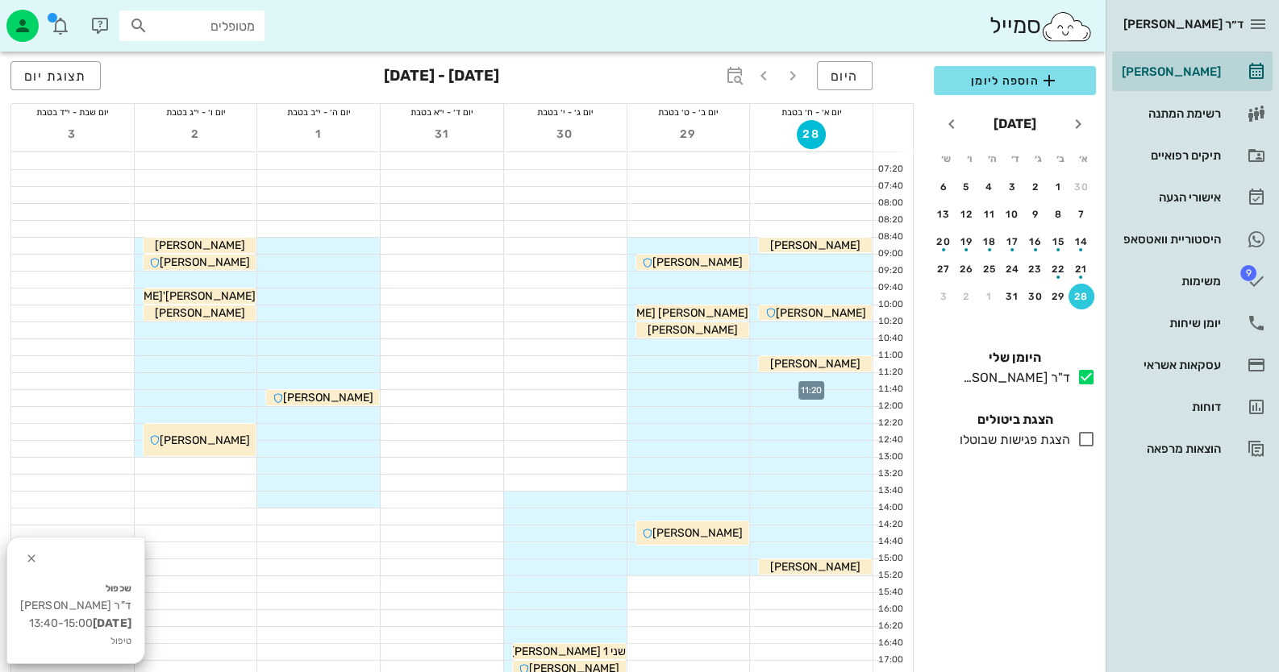
click at [839, 378] on div at bounding box center [811, 381] width 123 height 16
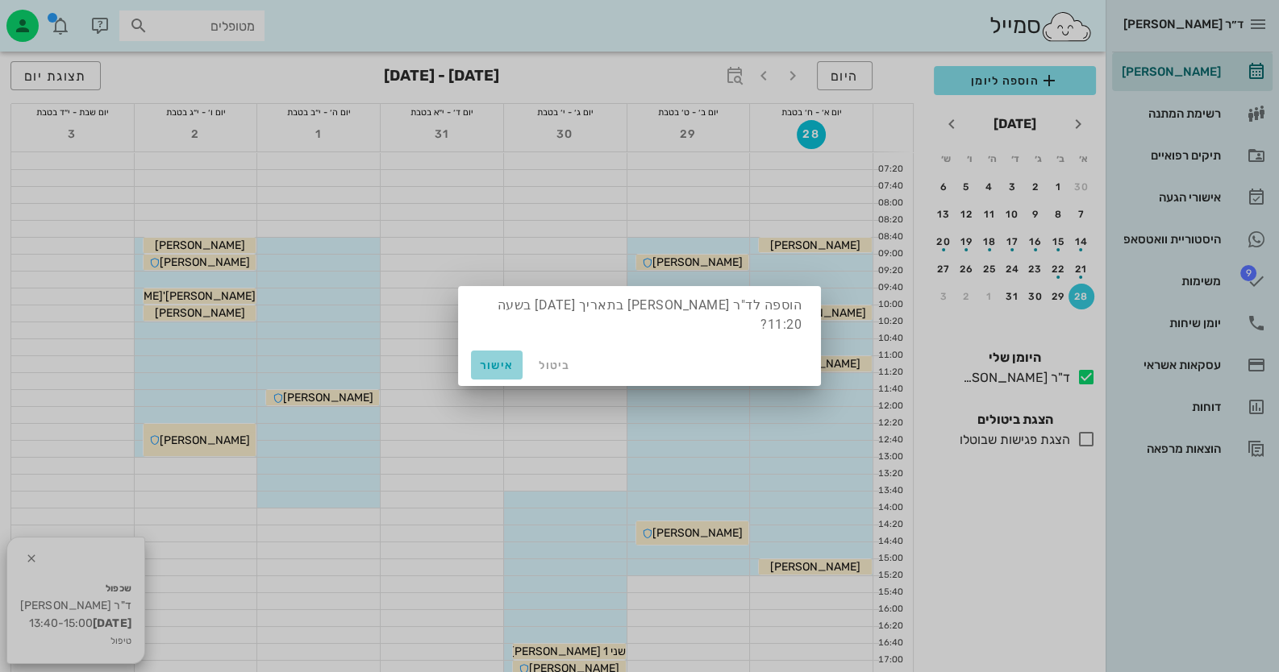
click at [517, 354] on button "אישור" at bounding box center [497, 365] width 52 height 29
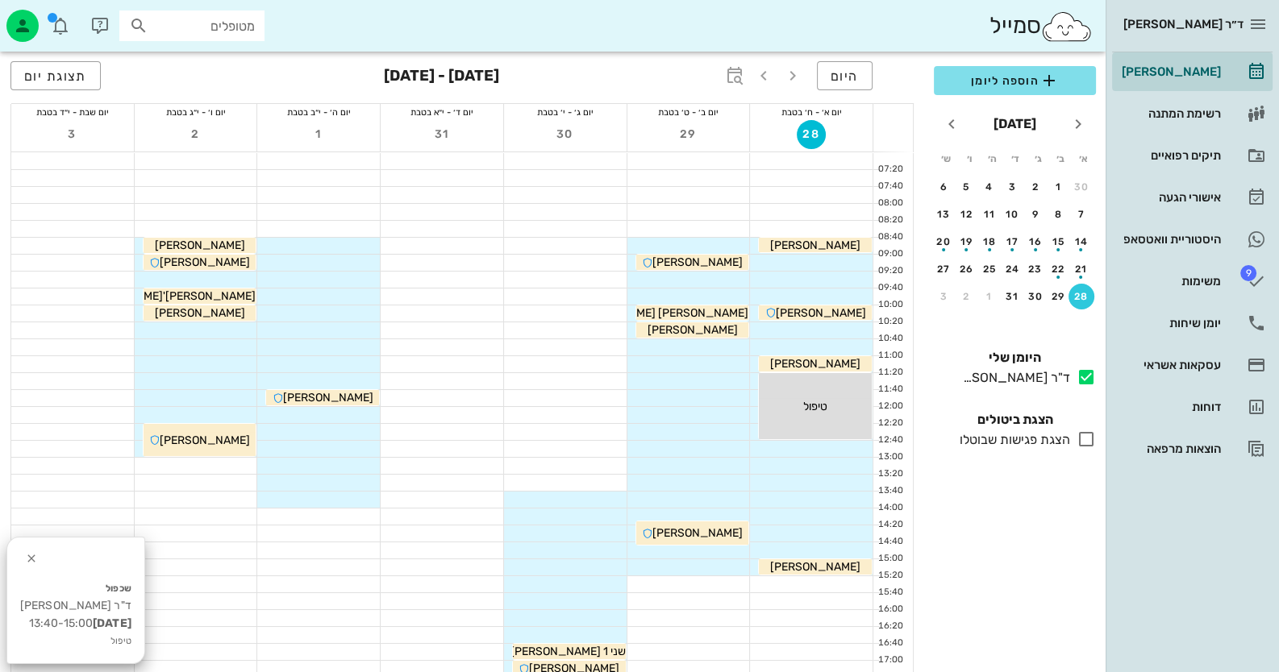
click at [731, 349] on div at bounding box center [688, 347] width 123 height 16
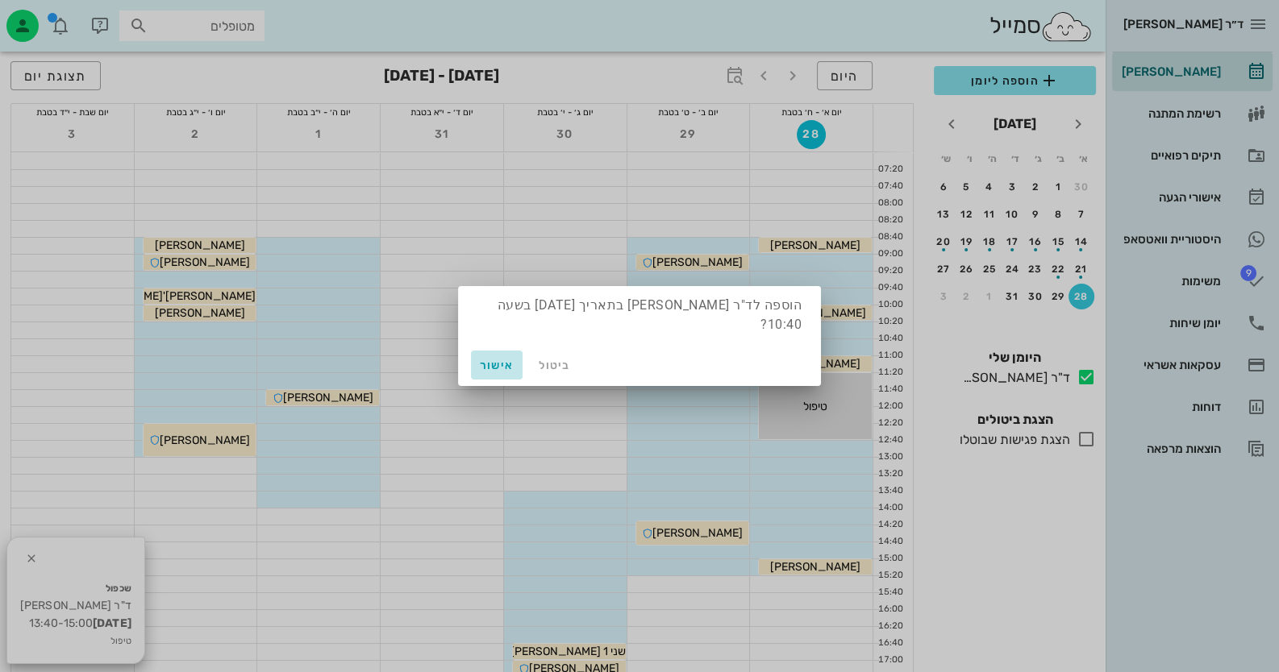
click at [488, 359] on span "אישור" at bounding box center [496, 366] width 39 height 14
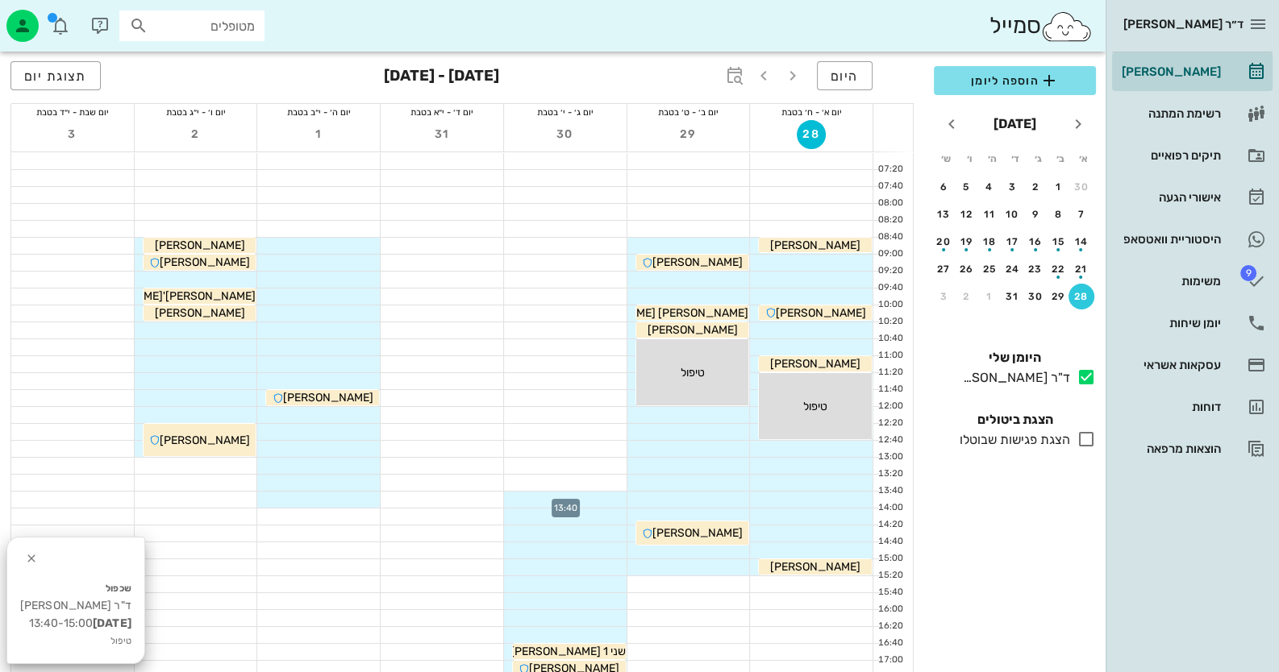
click at [589, 492] on div at bounding box center [565, 500] width 123 height 16
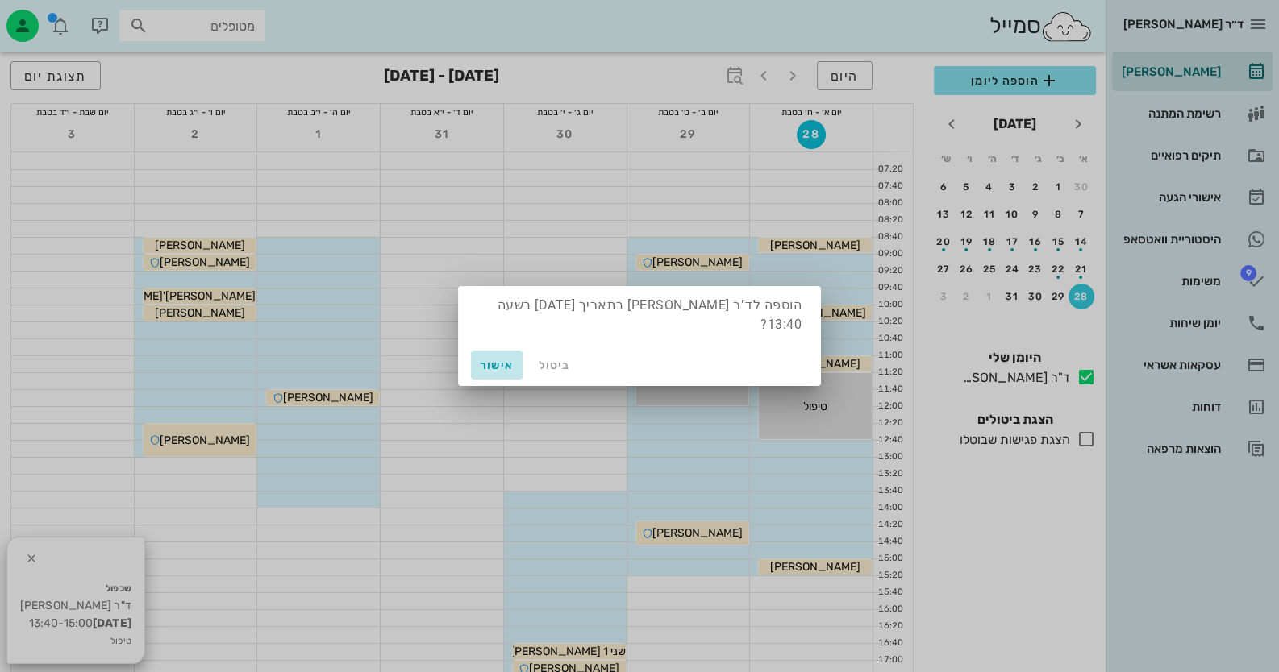
click at [492, 359] on span "אישור" at bounding box center [496, 366] width 39 height 14
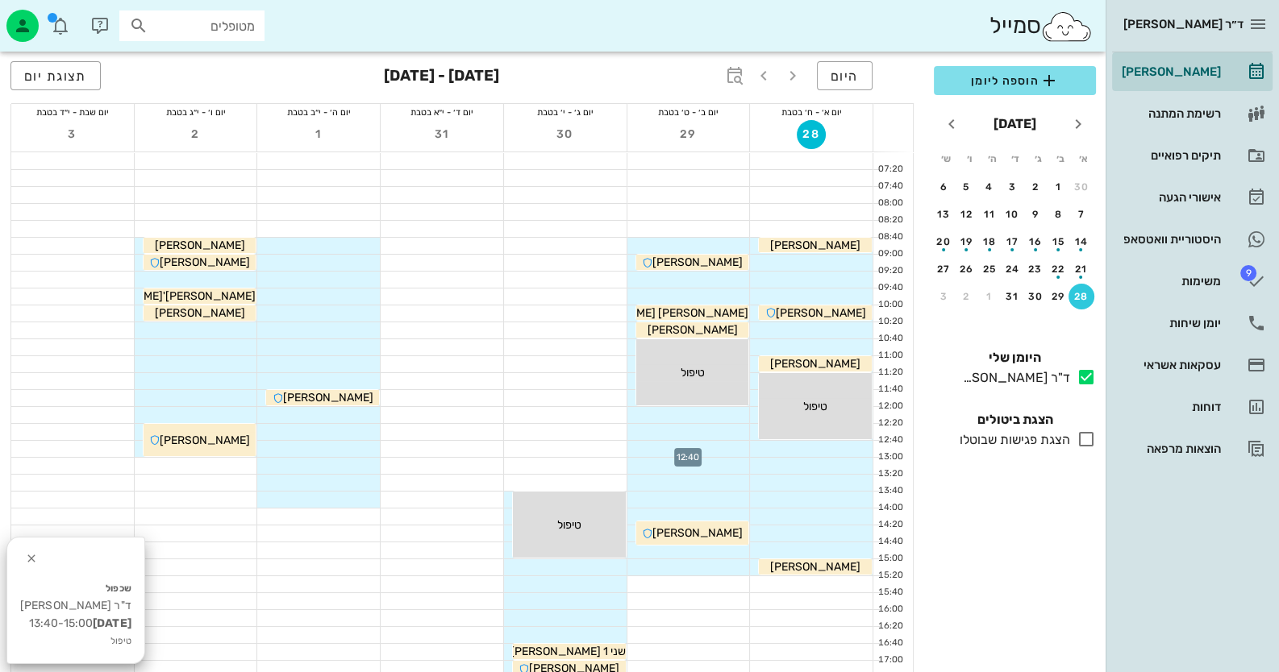
click at [720, 443] on div at bounding box center [688, 449] width 123 height 16
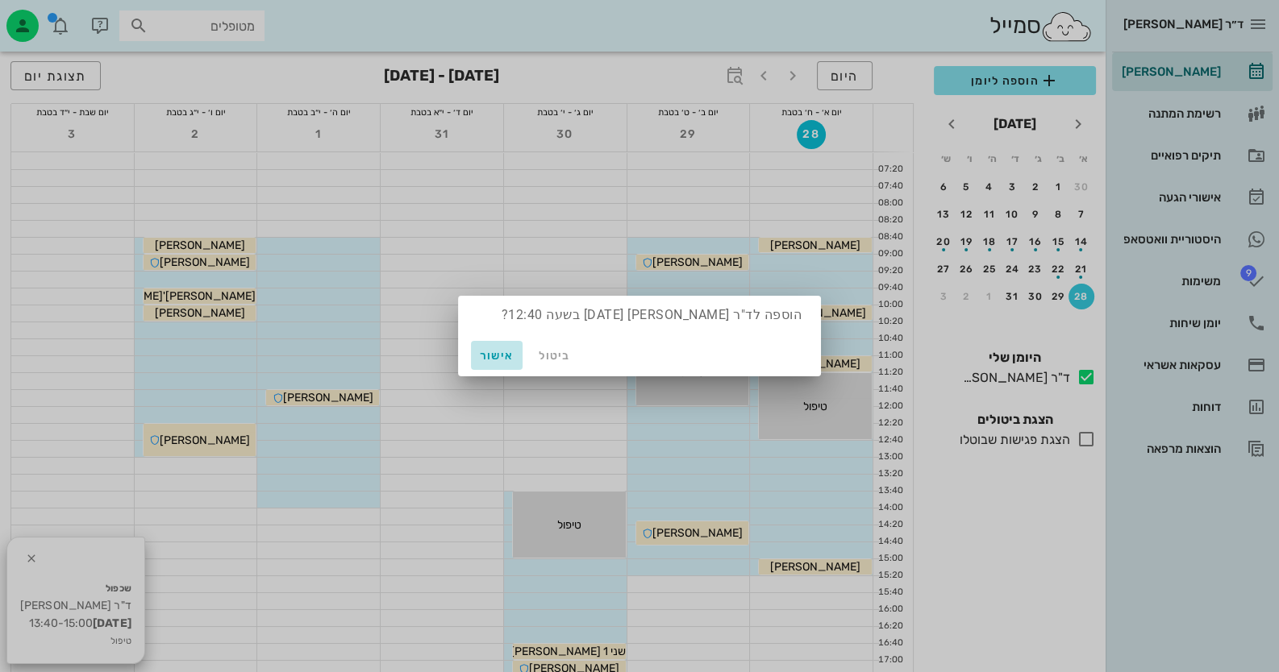
click at [512, 359] on span "אישור" at bounding box center [496, 356] width 39 height 14
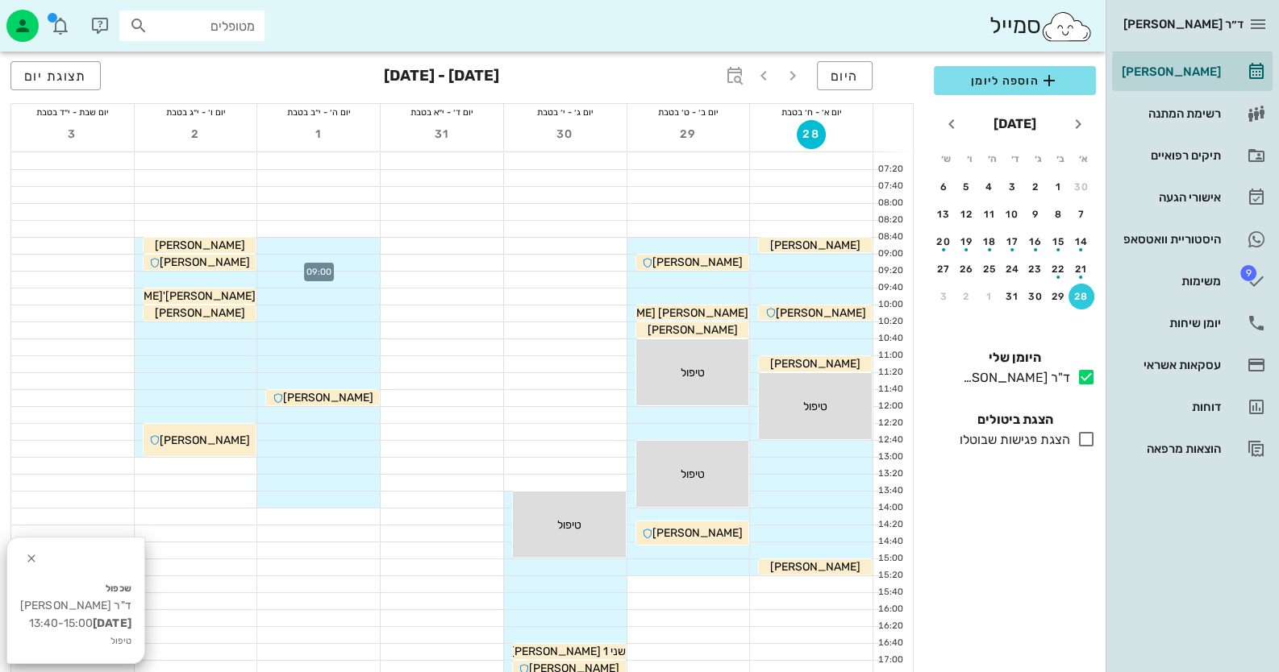
click at [349, 269] on div at bounding box center [318, 263] width 123 height 16
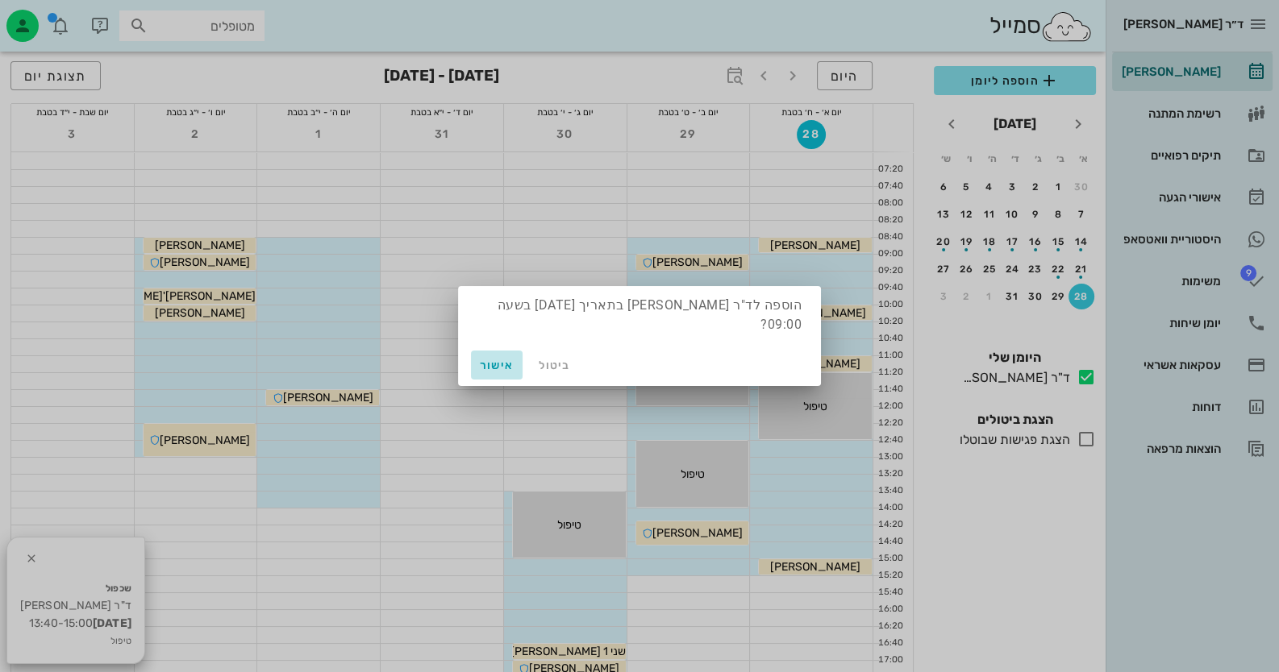
click at [494, 359] on span "אישור" at bounding box center [496, 366] width 39 height 14
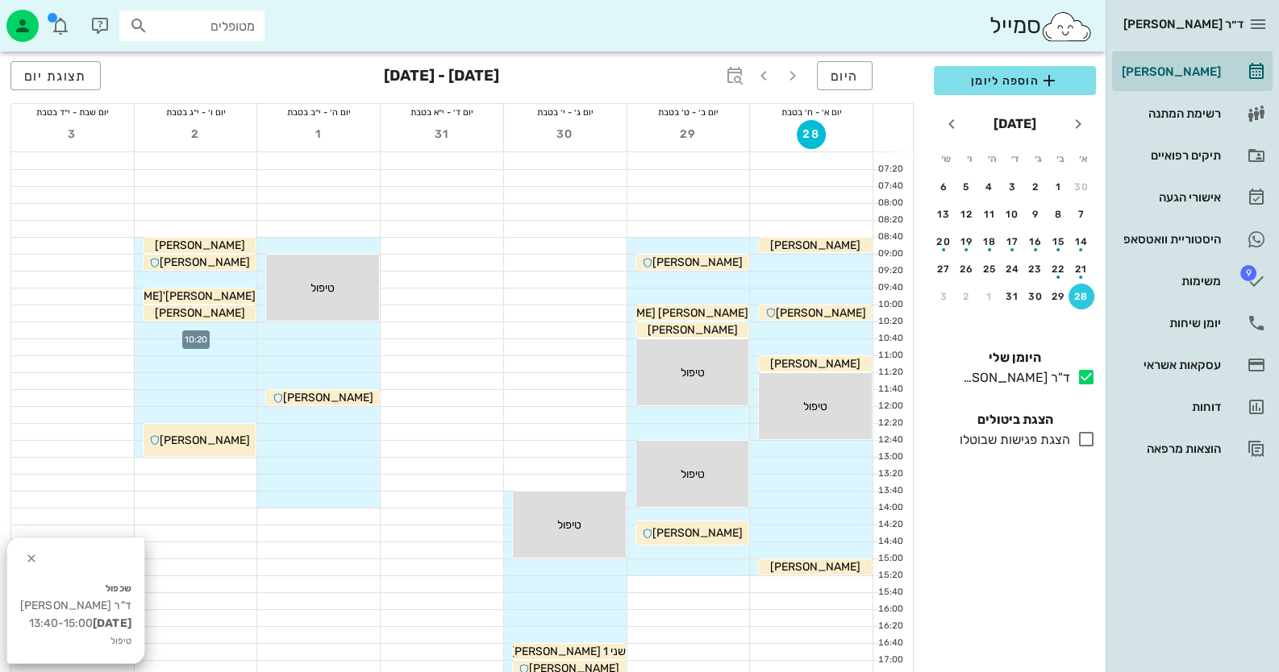
click at [197, 329] on div at bounding box center [196, 331] width 123 height 16
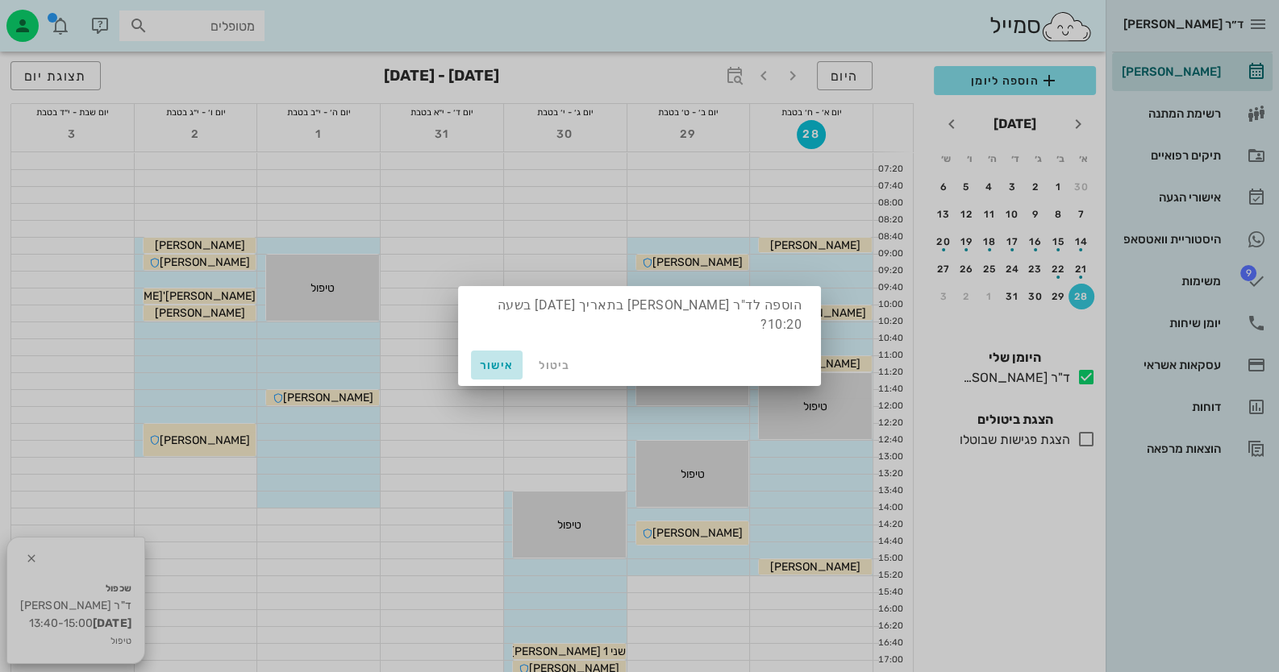
click at [498, 359] on span "אישור" at bounding box center [496, 366] width 39 height 14
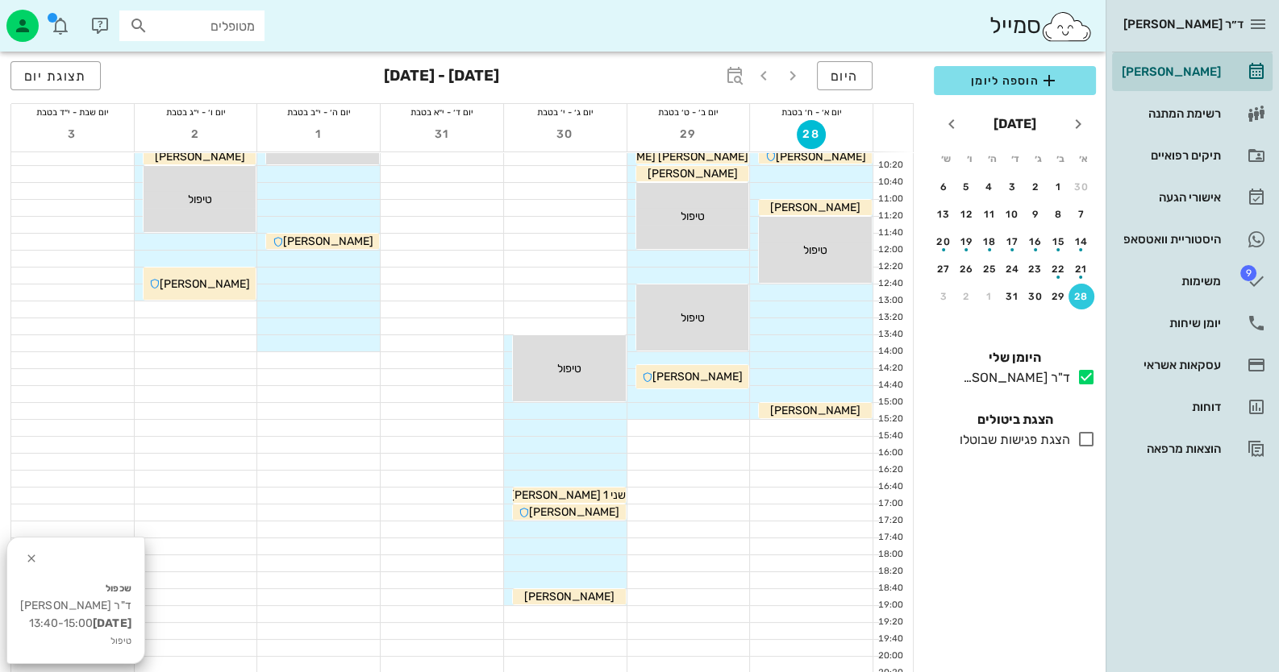
scroll to position [160, 0]
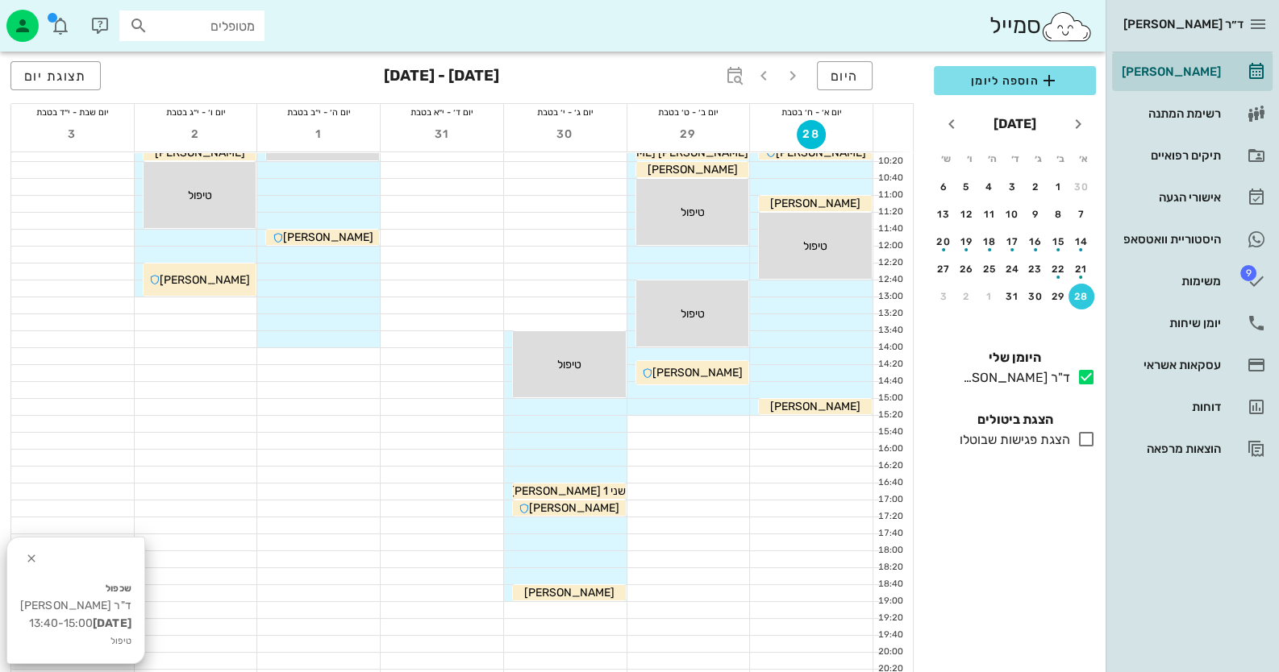
click at [585, 527] on div at bounding box center [565, 526] width 123 height 16
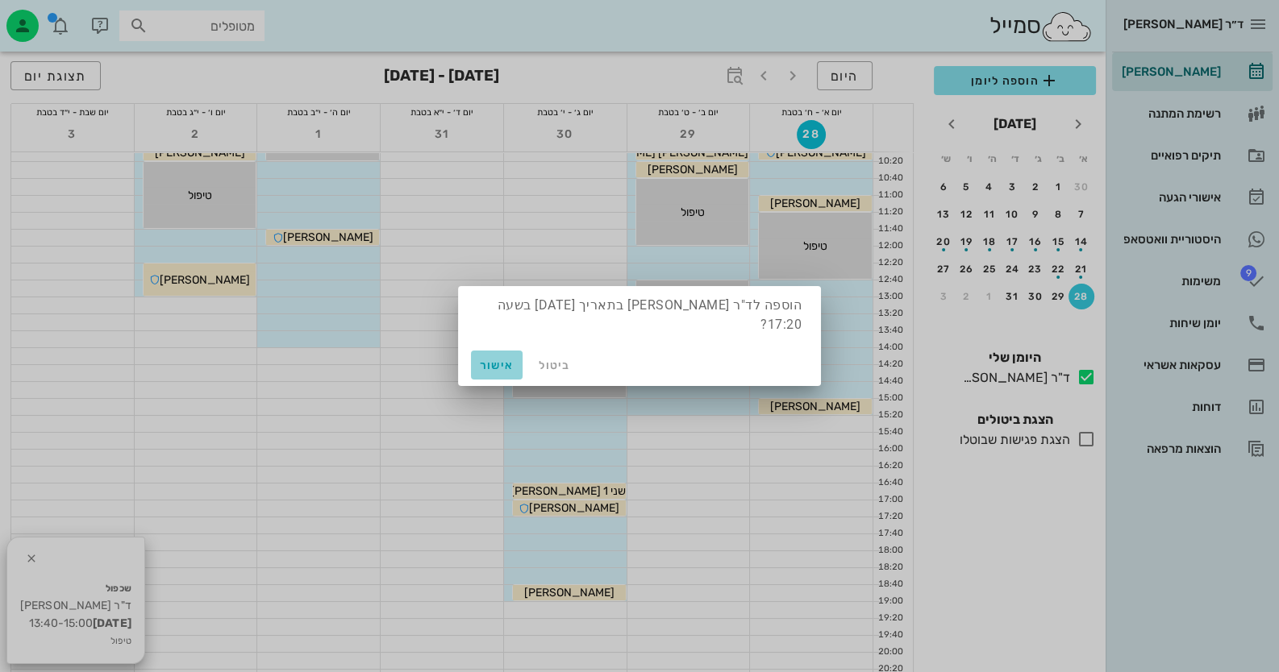
click at [506, 362] on button "אישור" at bounding box center [497, 365] width 52 height 29
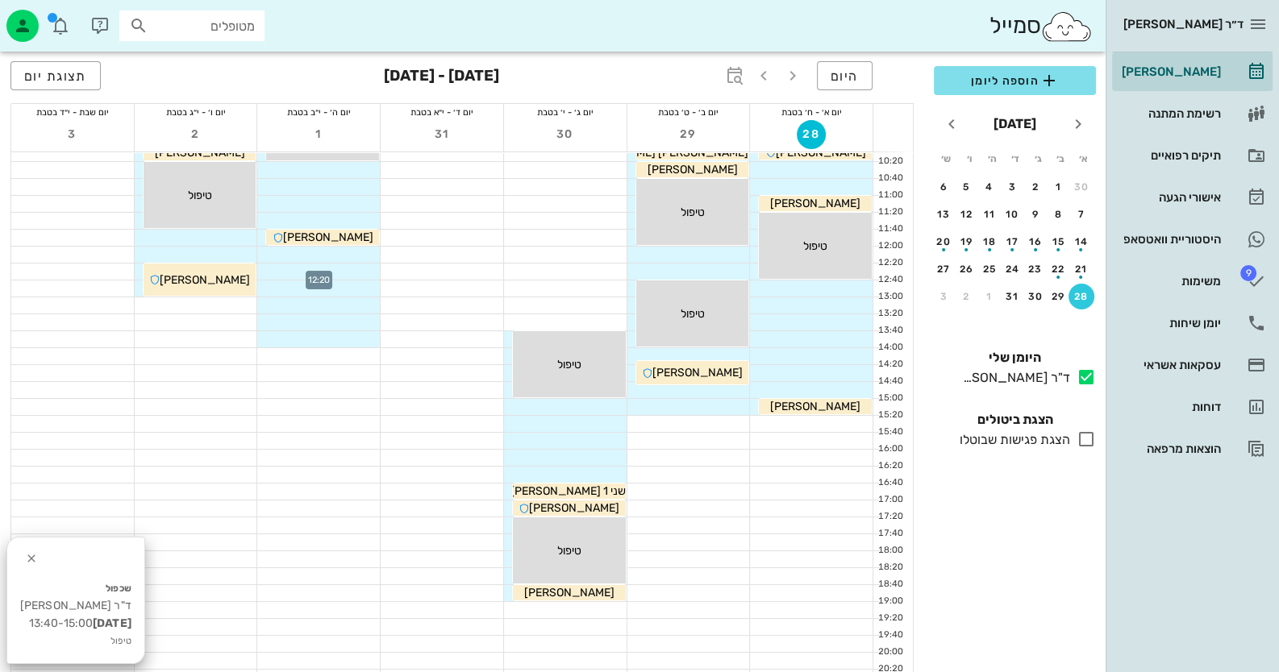
click at [343, 267] on div at bounding box center [318, 272] width 123 height 16
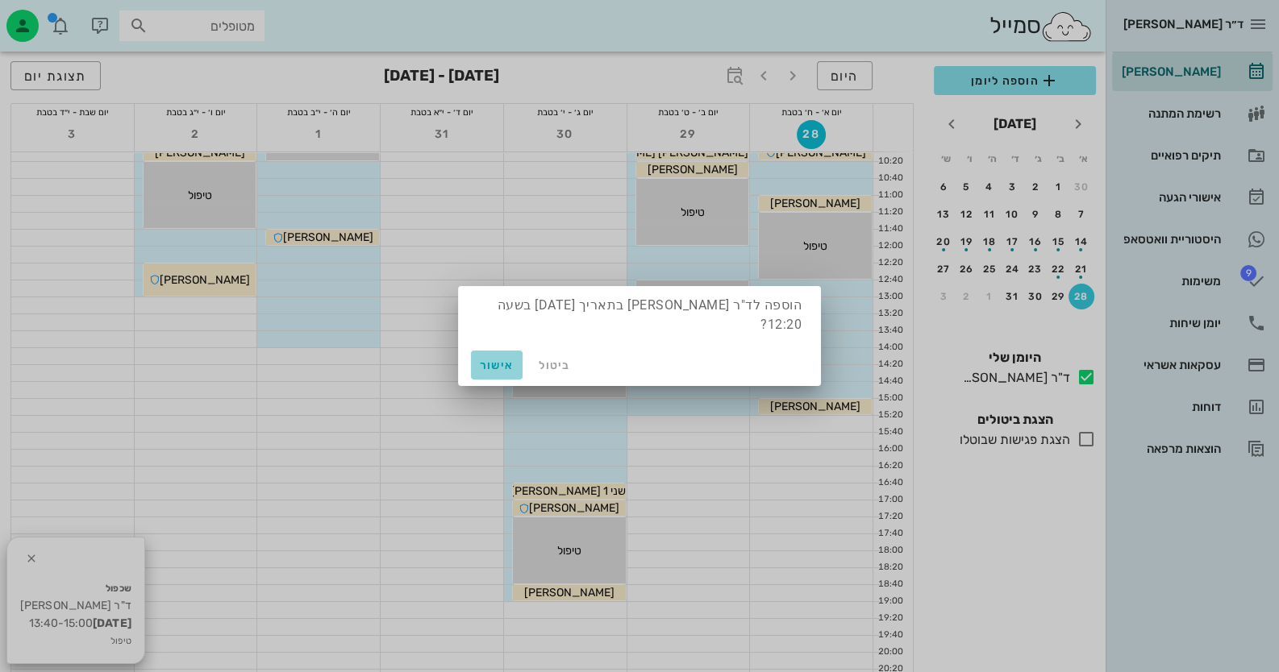
click at [498, 351] on button "אישור" at bounding box center [497, 365] width 52 height 29
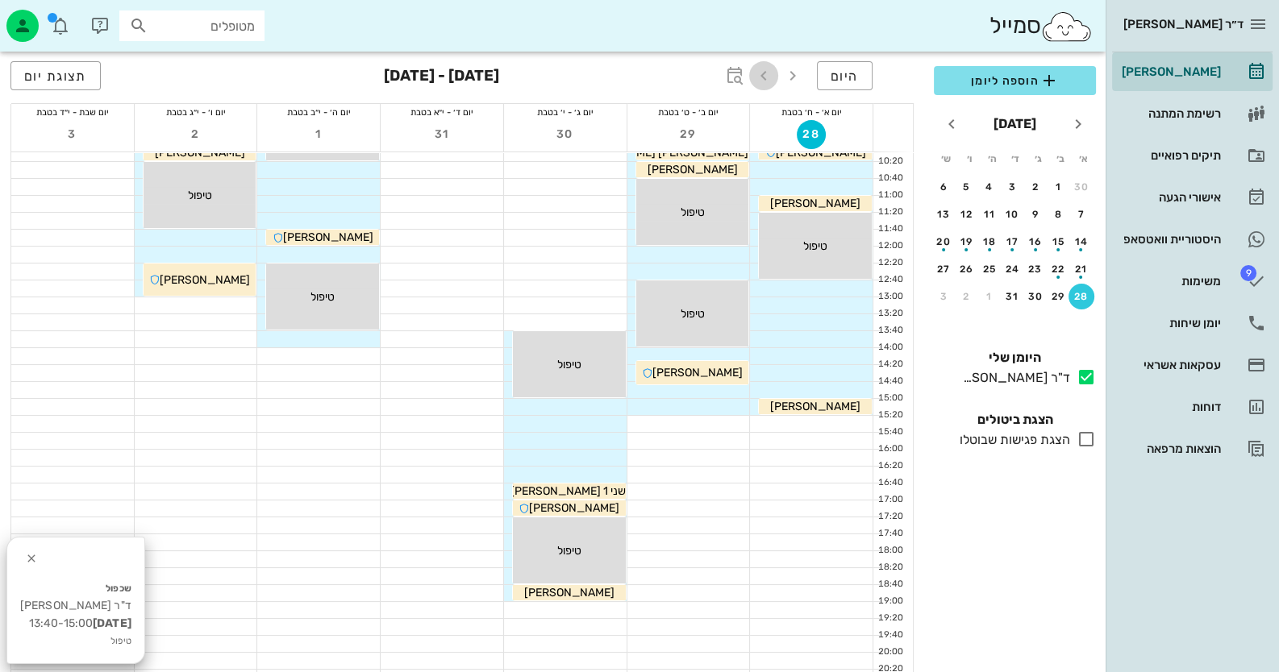
click at [768, 76] on icon "button" at bounding box center [763, 75] width 19 height 19
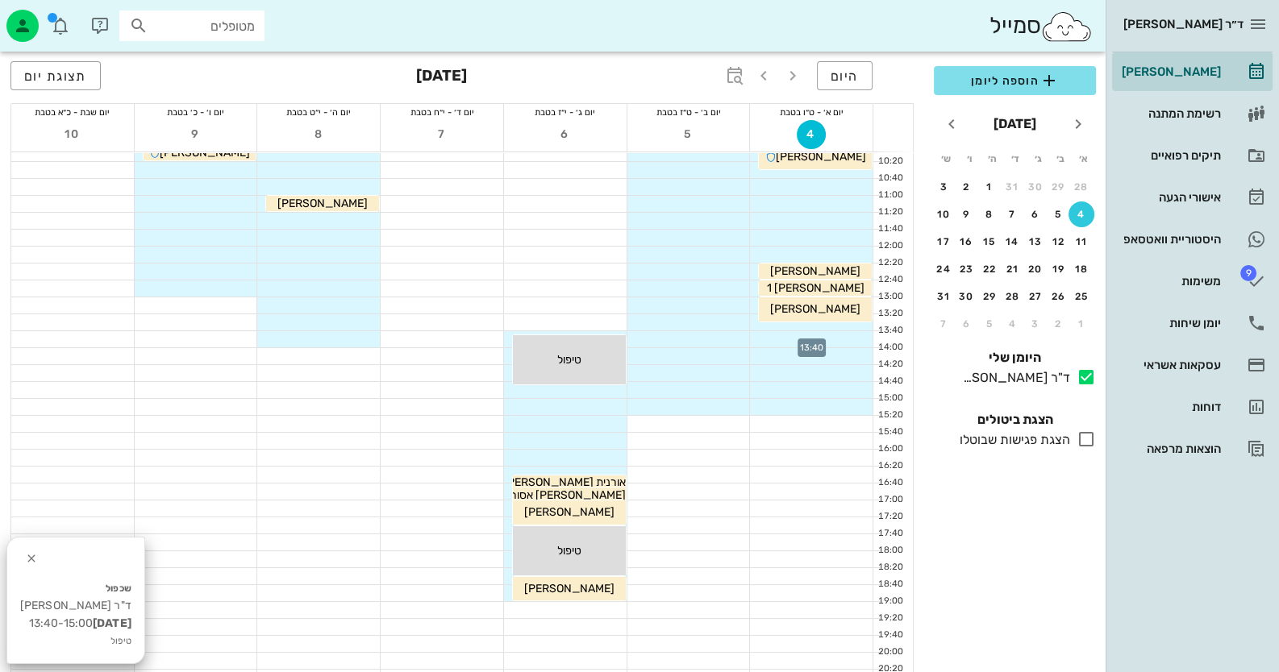
click at [818, 334] on div at bounding box center [811, 339] width 123 height 16
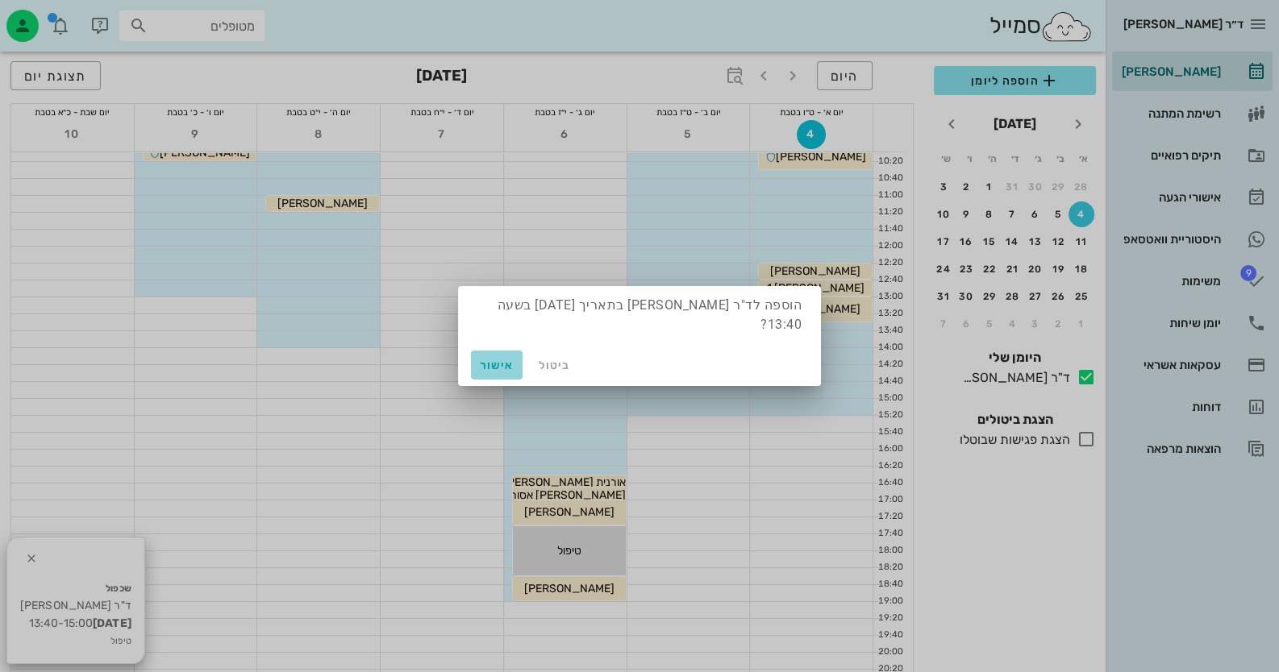
click at [498, 361] on span "אישור" at bounding box center [496, 366] width 39 height 14
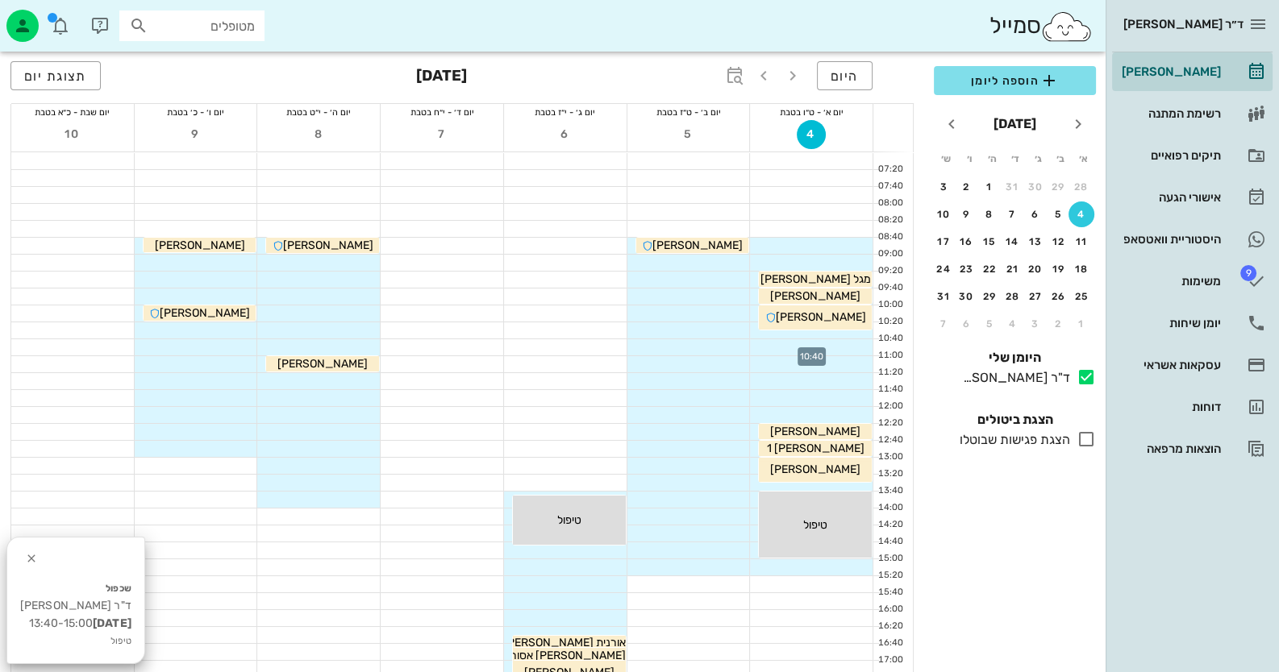
click at [822, 342] on div at bounding box center [811, 347] width 123 height 16
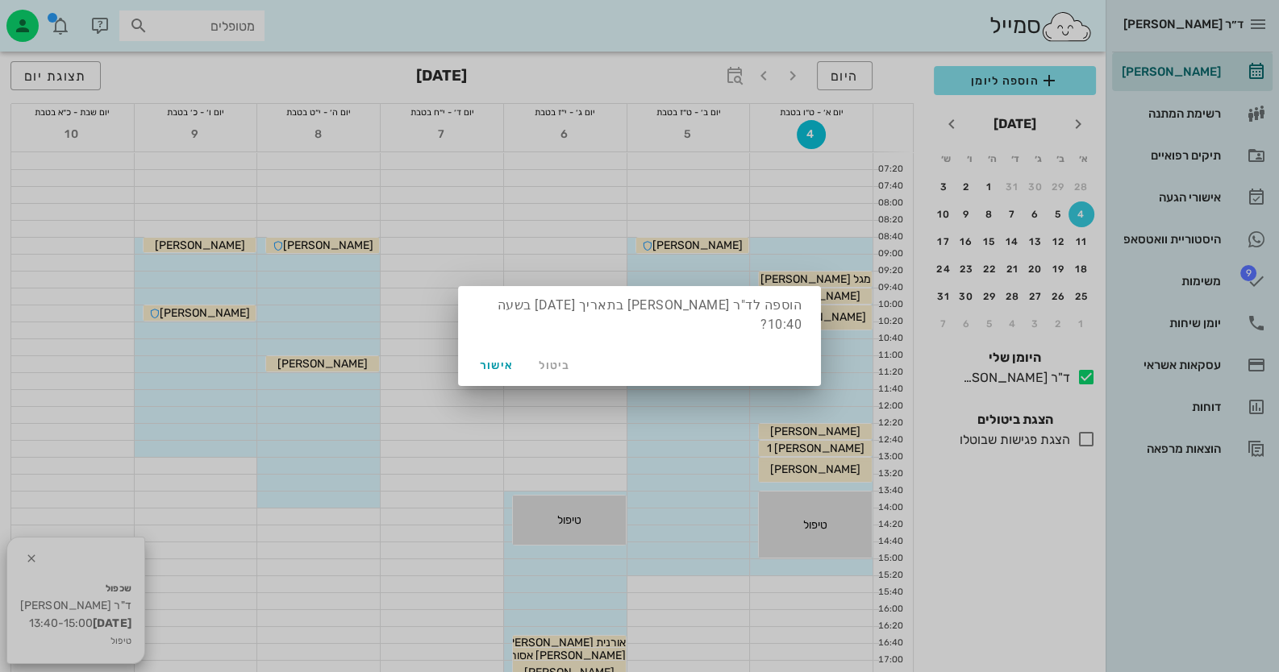
click at [820, 350] on div "ביטול אישור" at bounding box center [639, 365] width 363 height 42
click at [496, 362] on button "אישור" at bounding box center [497, 365] width 52 height 29
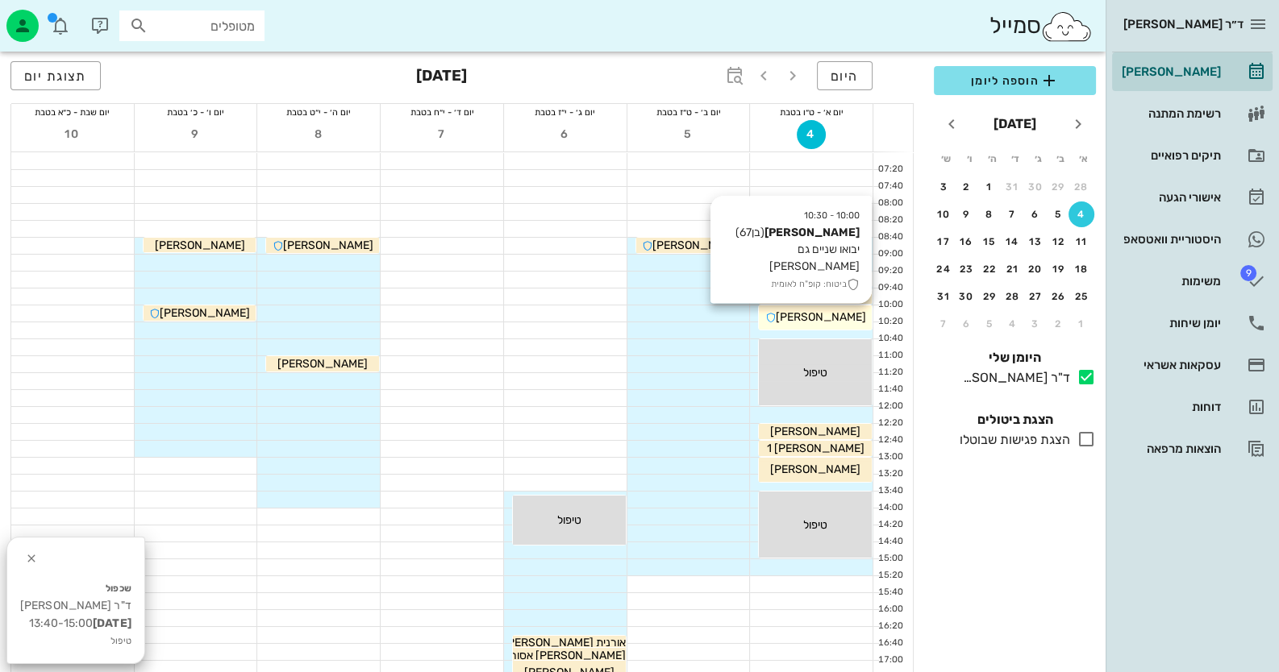
click at [839, 307] on div "10:00 - 10:30 דורון שולמן (בן 67 ) יבואו שניים גם ג'קי ביטוח: קופ"ח לאומית דורו…" at bounding box center [815, 318] width 113 height 24
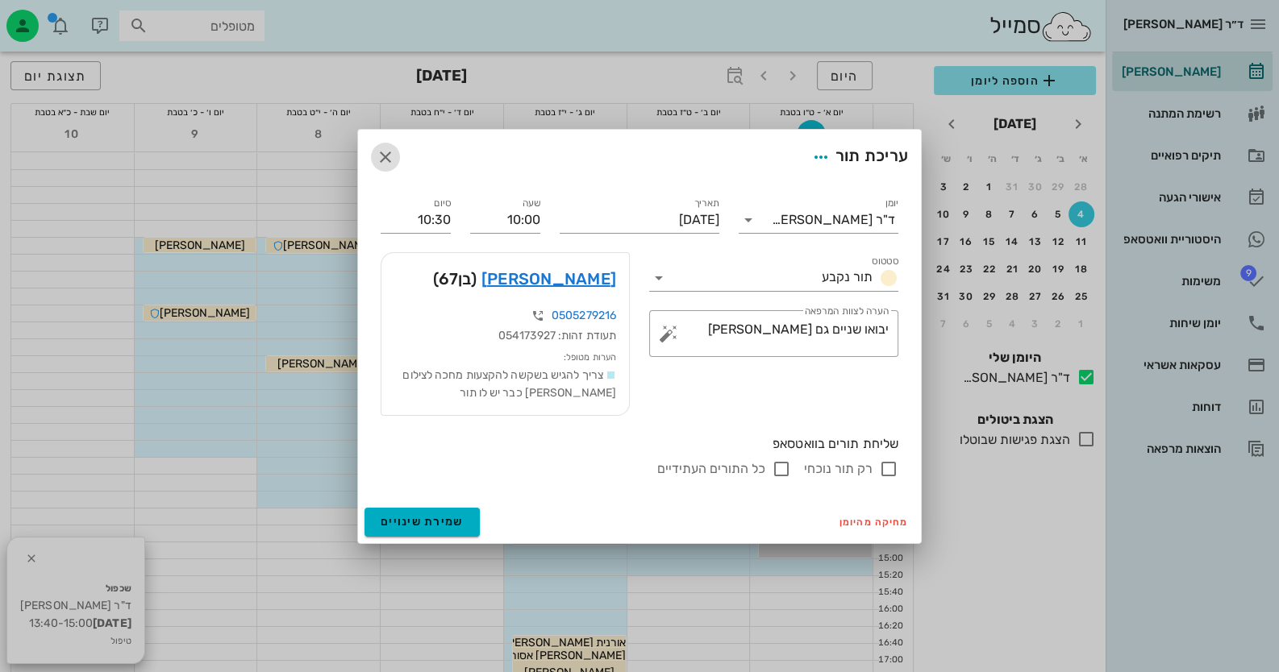
click at [395, 162] on span "button" at bounding box center [385, 157] width 29 height 19
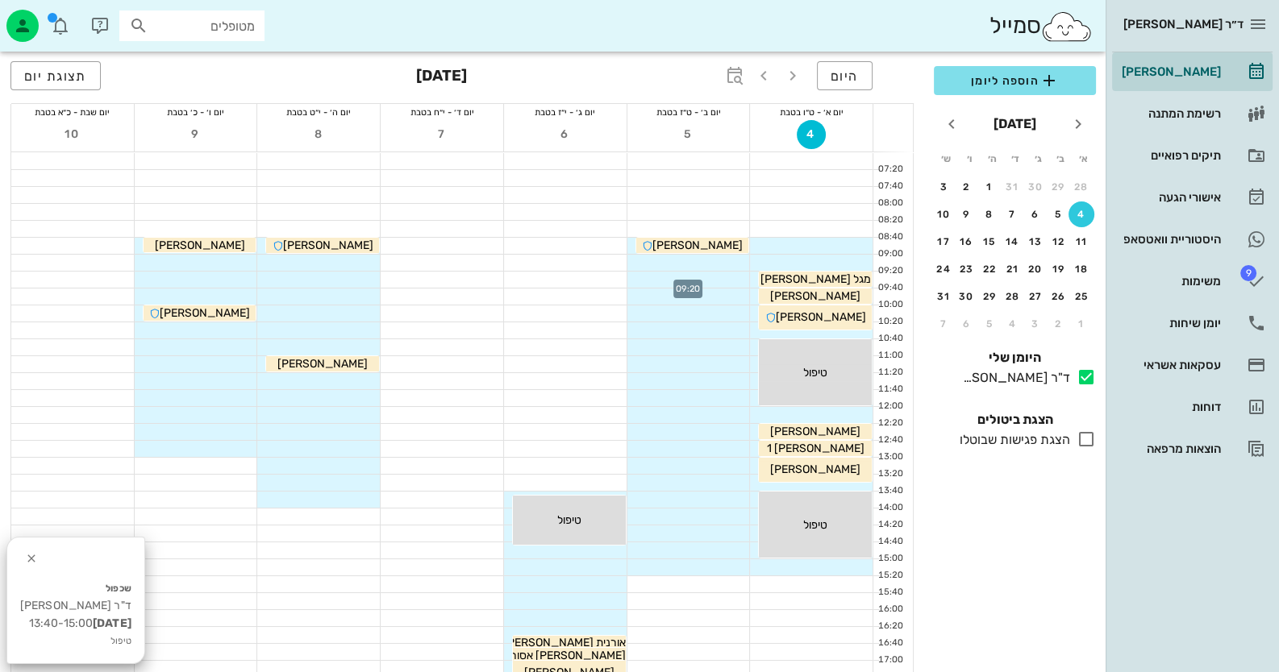
click at [729, 277] on div at bounding box center [688, 280] width 123 height 16
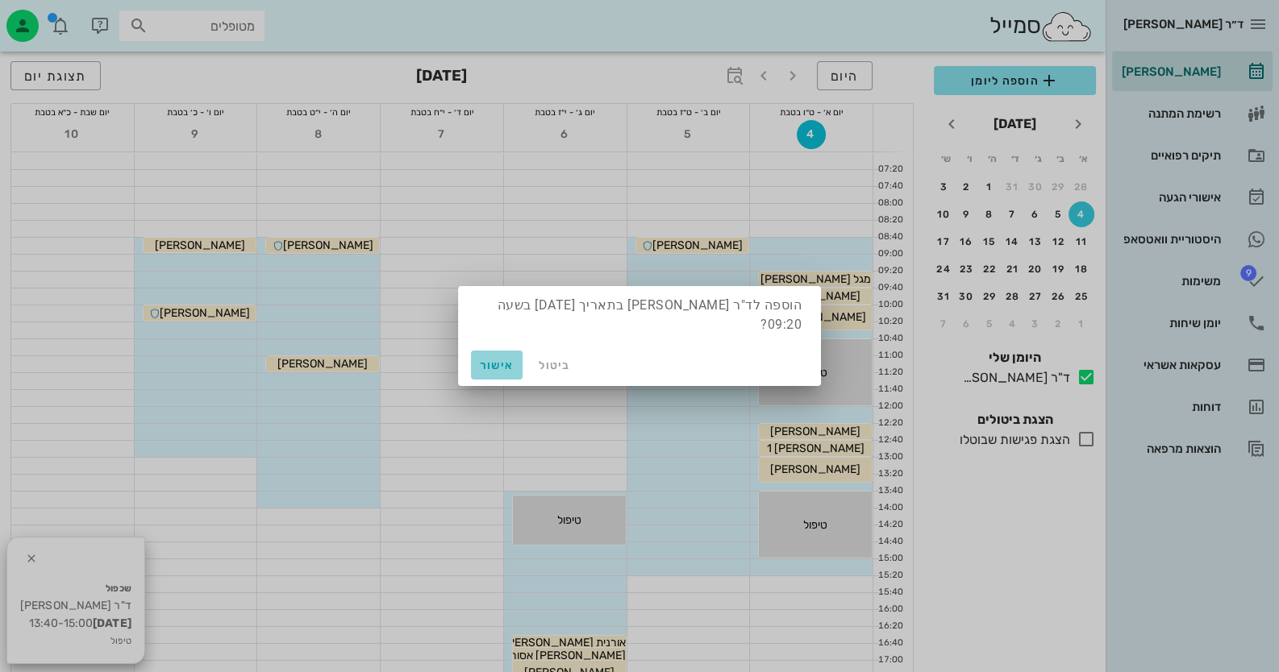
click at [489, 359] on span "אישור" at bounding box center [496, 366] width 39 height 14
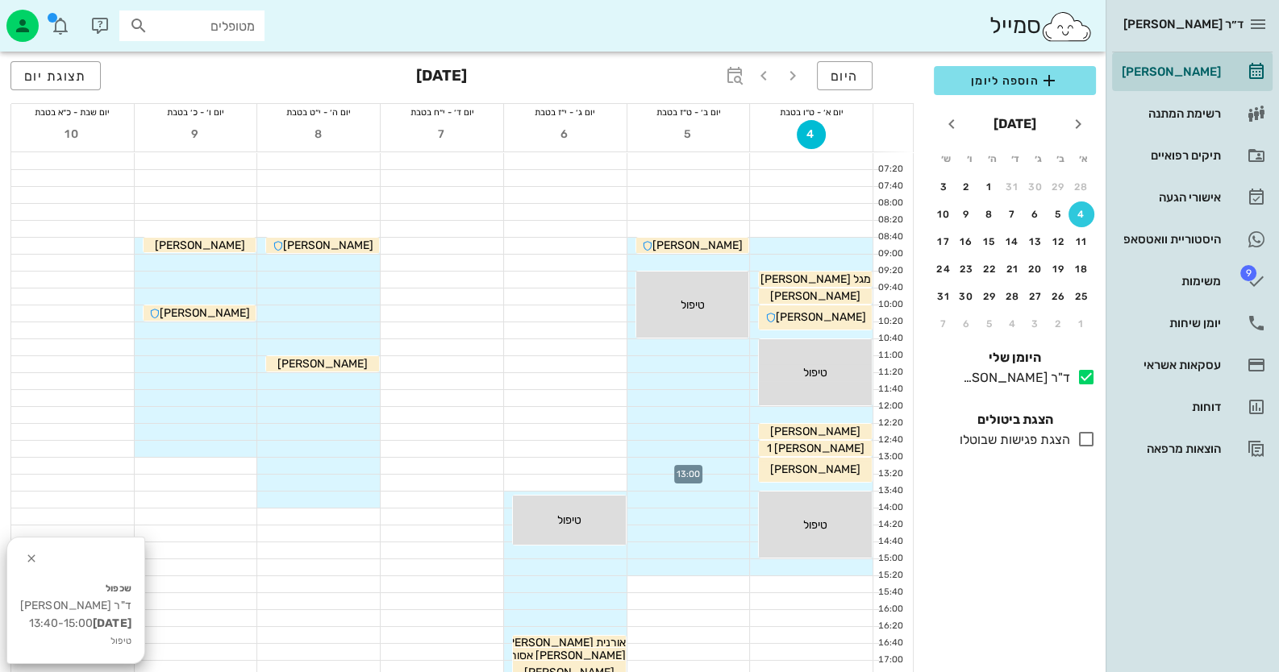
click at [708, 468] on div at bounding box center [688, 466] width 123 height 16
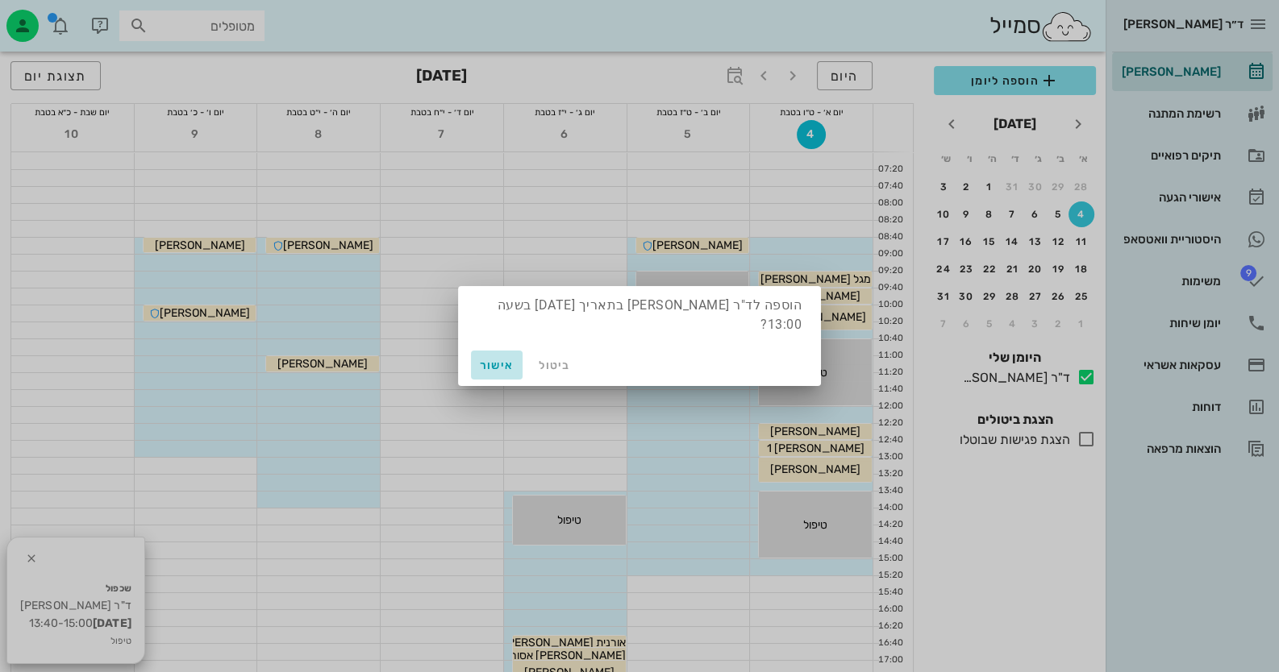
click at [493, 359] on span "אישור" at bounding box center [496, 366] width 39 height 14
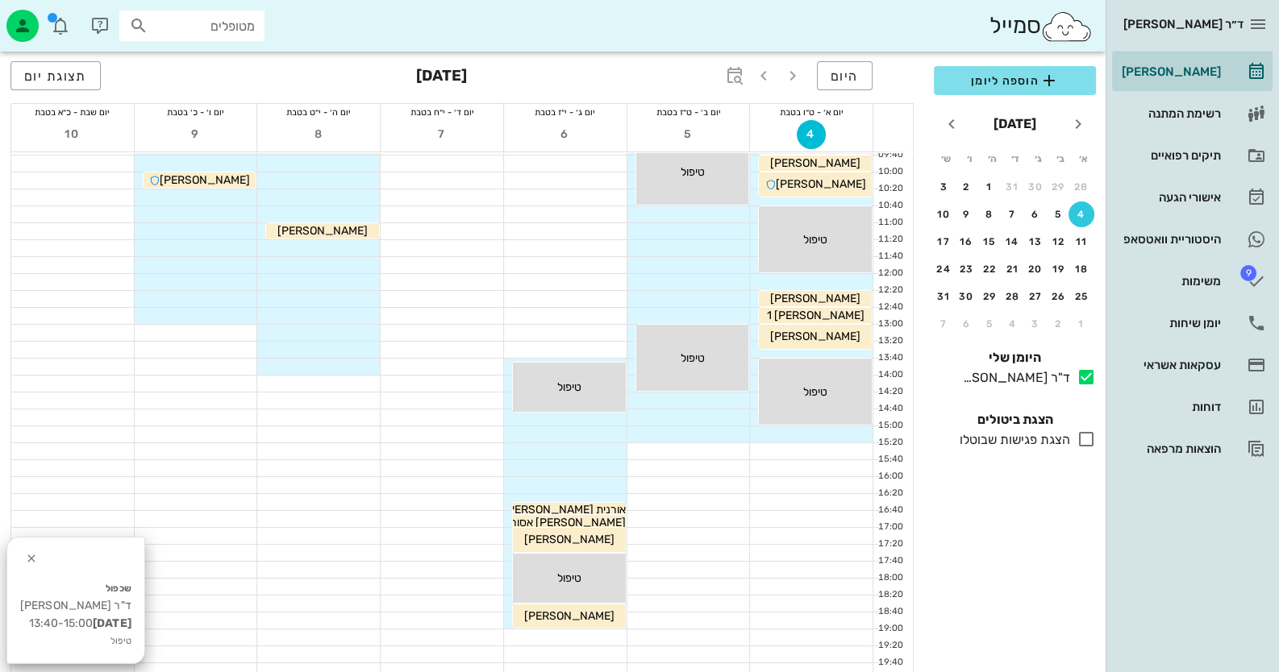
scroll to position [160, 0]
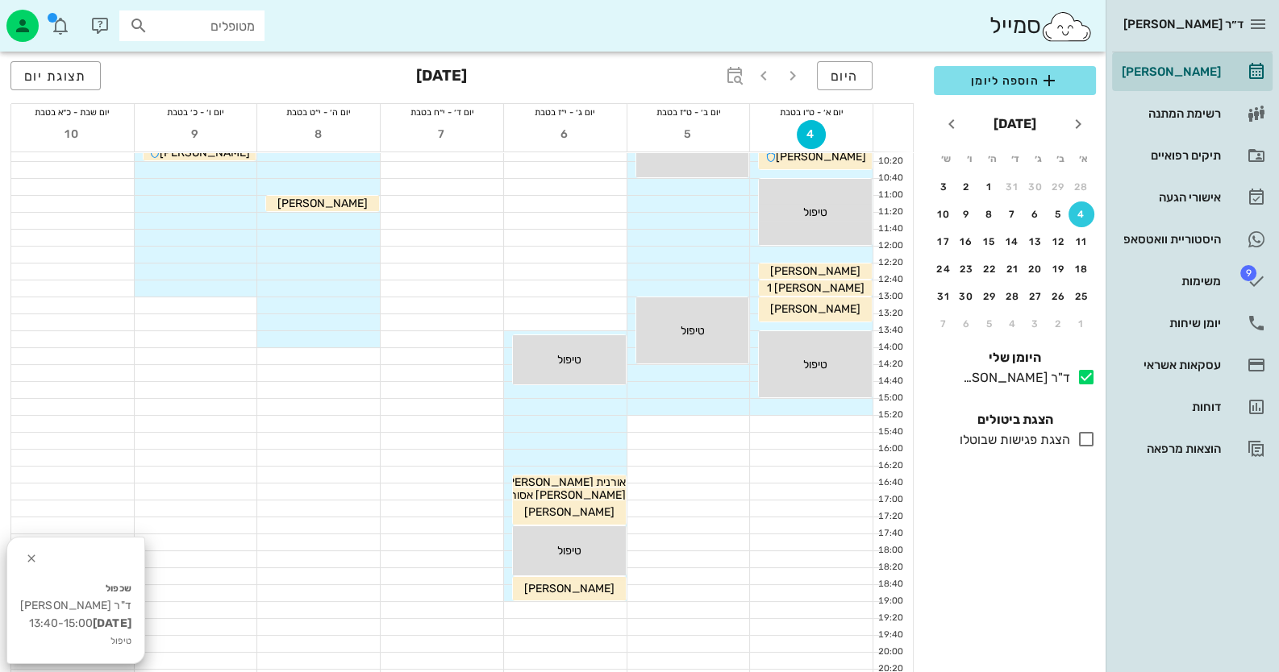
click at [356, 231] on div at bounding box center [318, 238] width 123 height 16
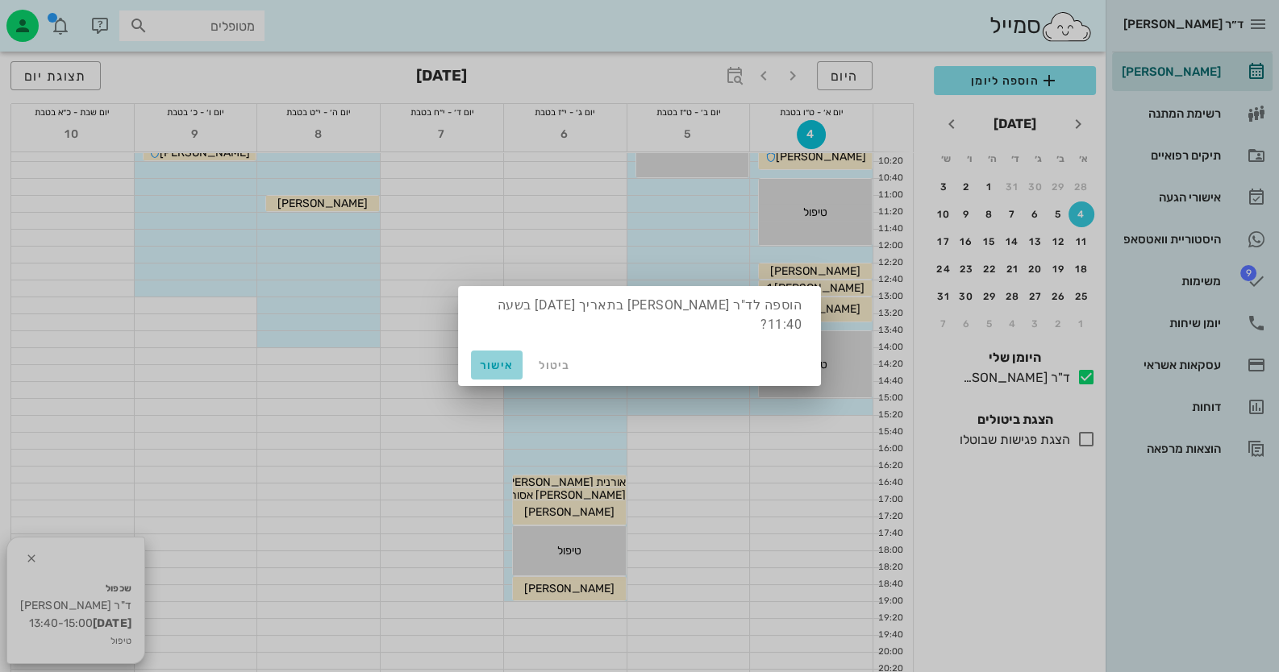
click at [483, 359] on span "אישור" at bounding box center [496, 366] width 39 height 14
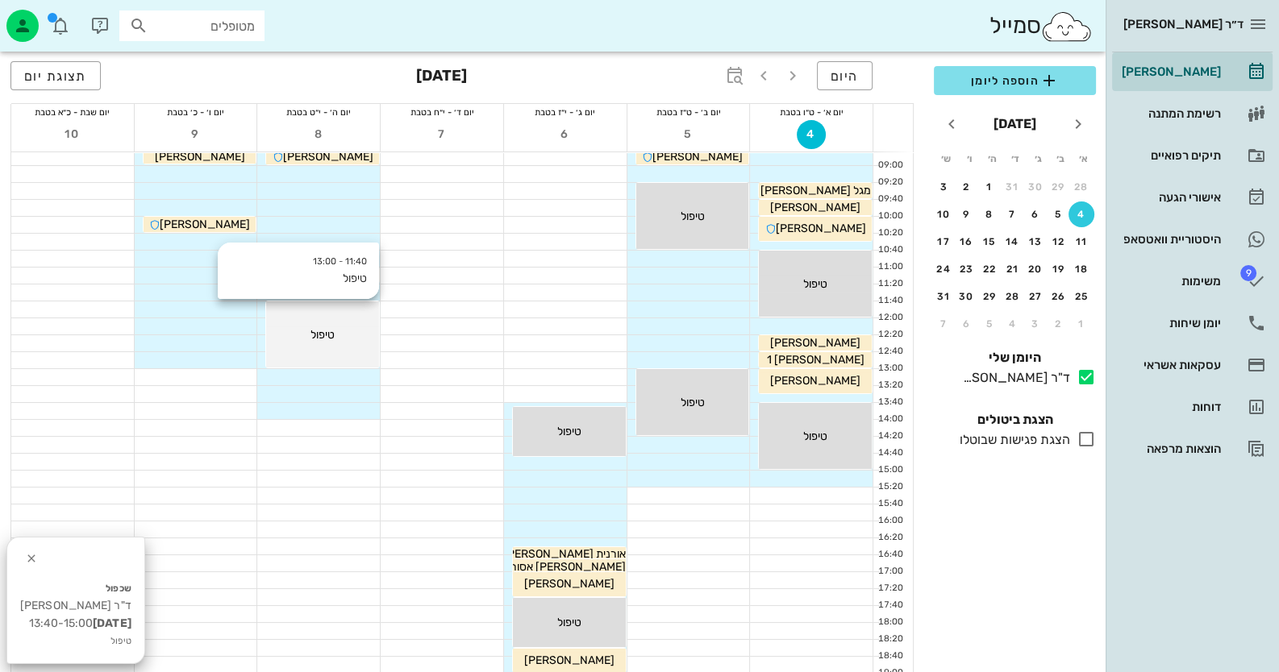
scroll to position [0, 0]
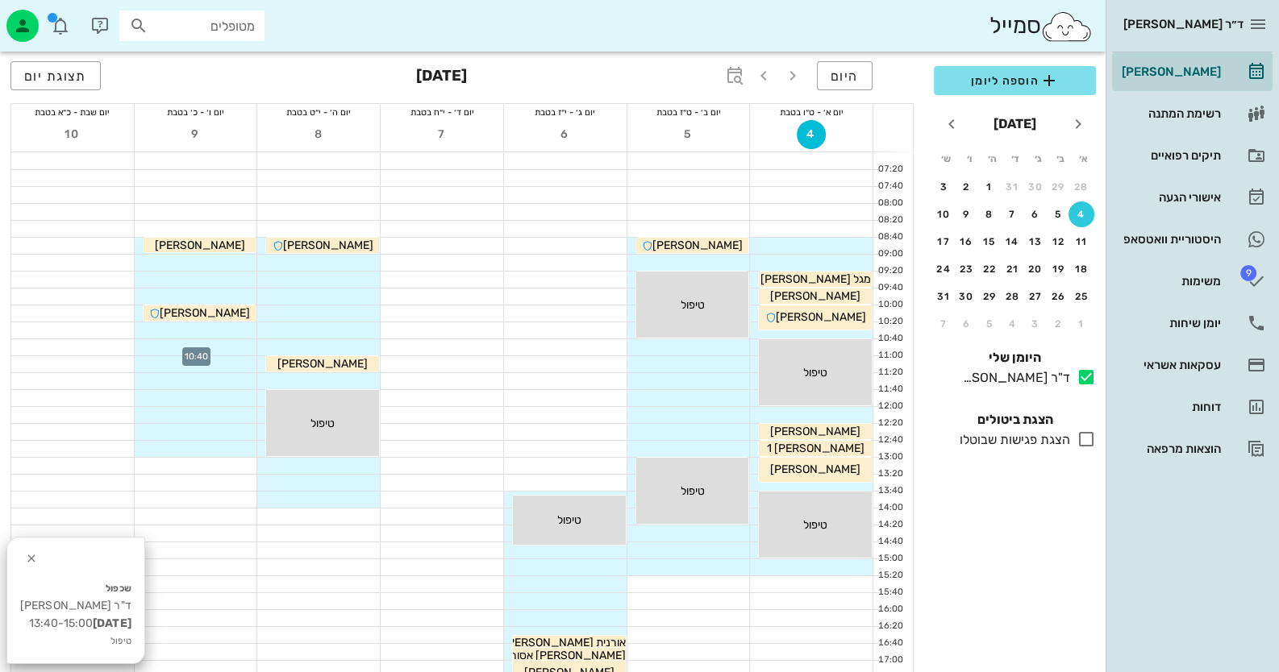
click at [196, 342] on div at bounding box center [196, 347] width 123 height 16
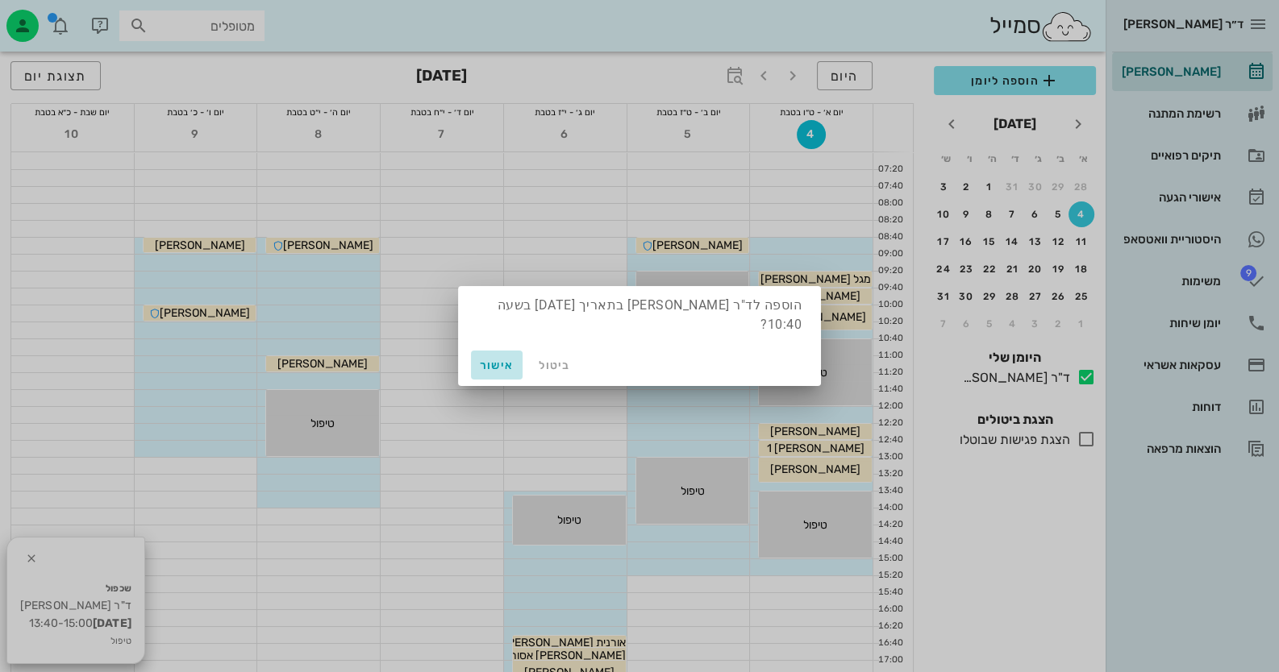
click at [502, 359] on span "אישור" at bounding box center [496, 366] width 39 height 14
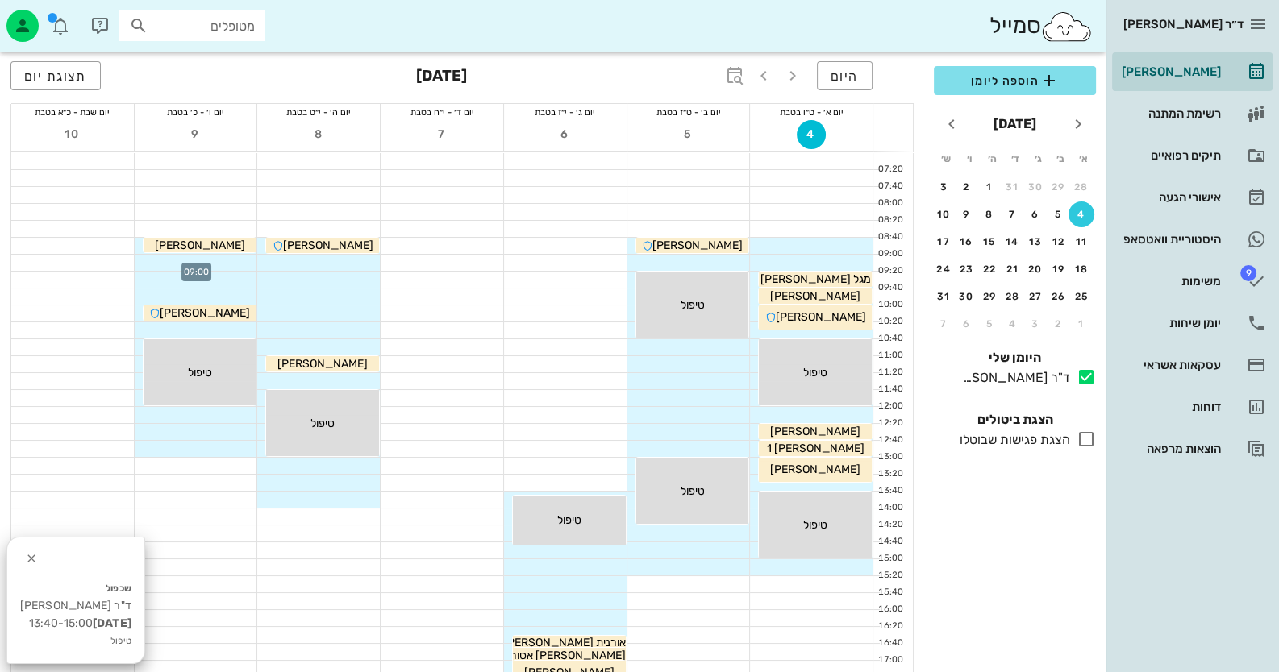
click at [238, 268] on div at bounding box center [196, 263] width 123 height 16
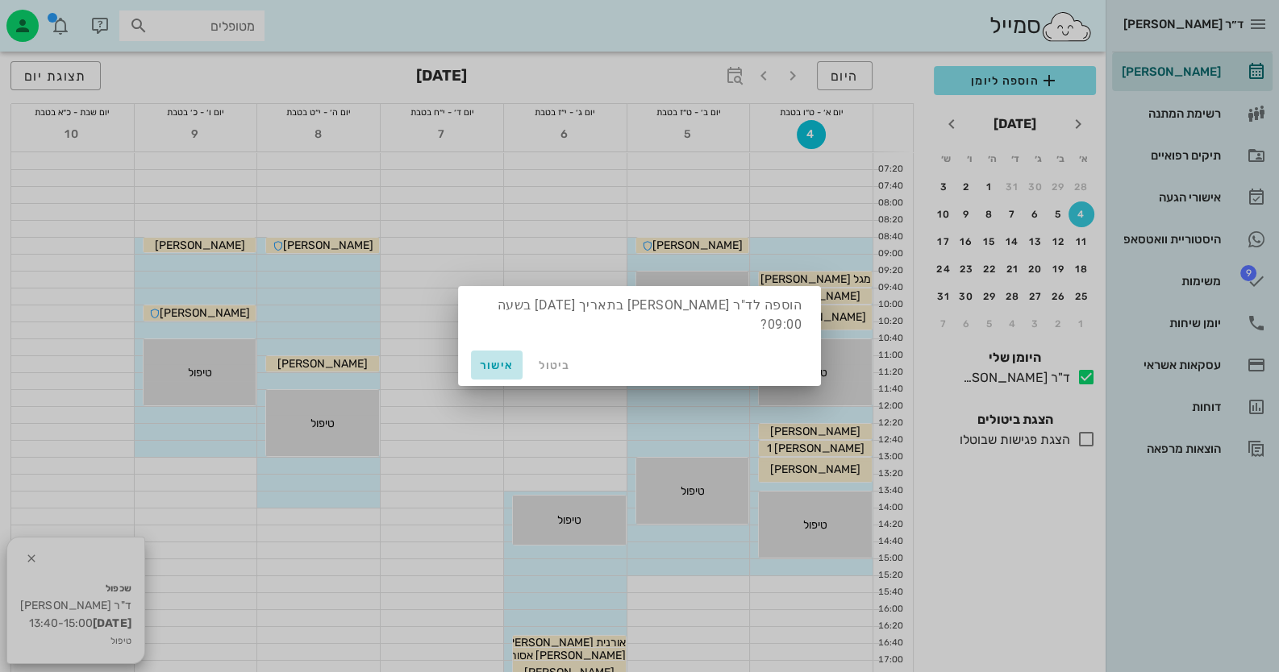
click at [507, 359] on span "אישור" at bounding box center [496, 366] width 39 height 14
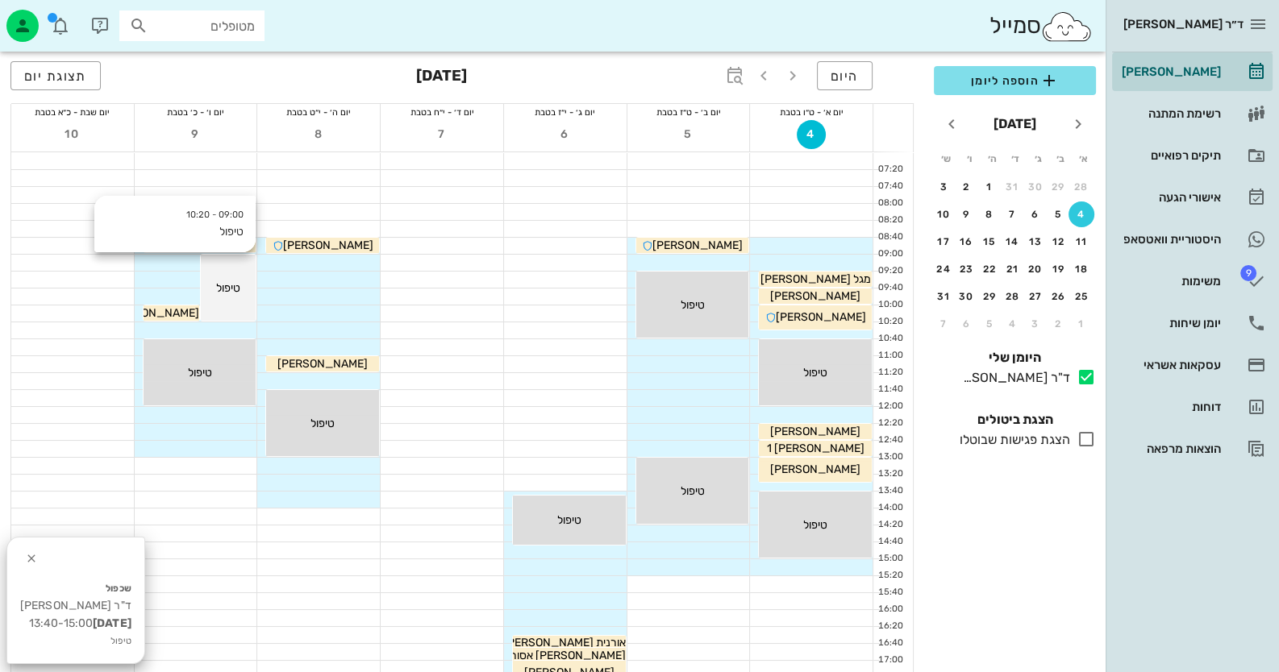
click at [249, 277] on div "09:00 - 10:20 טיפול טיפול" at bounding box center [229, 288] width 56 height 66
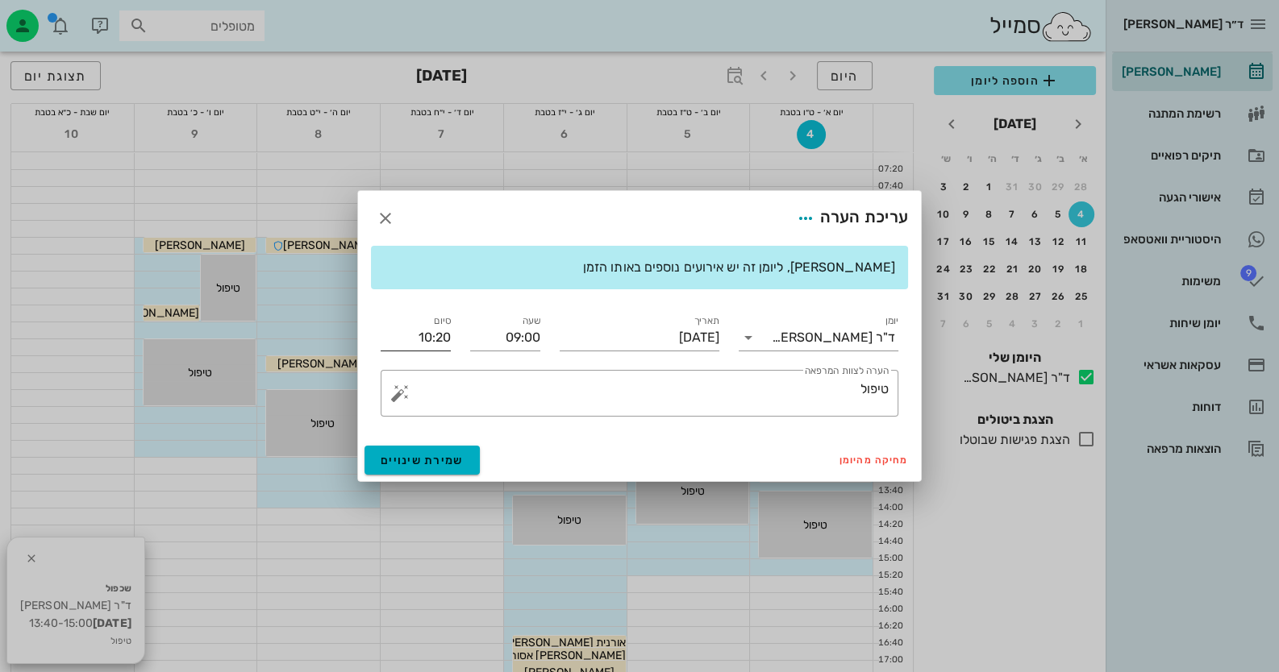
click at [410, 335] on input "10:20" at bounding box center [416, 338] width 70 height 26
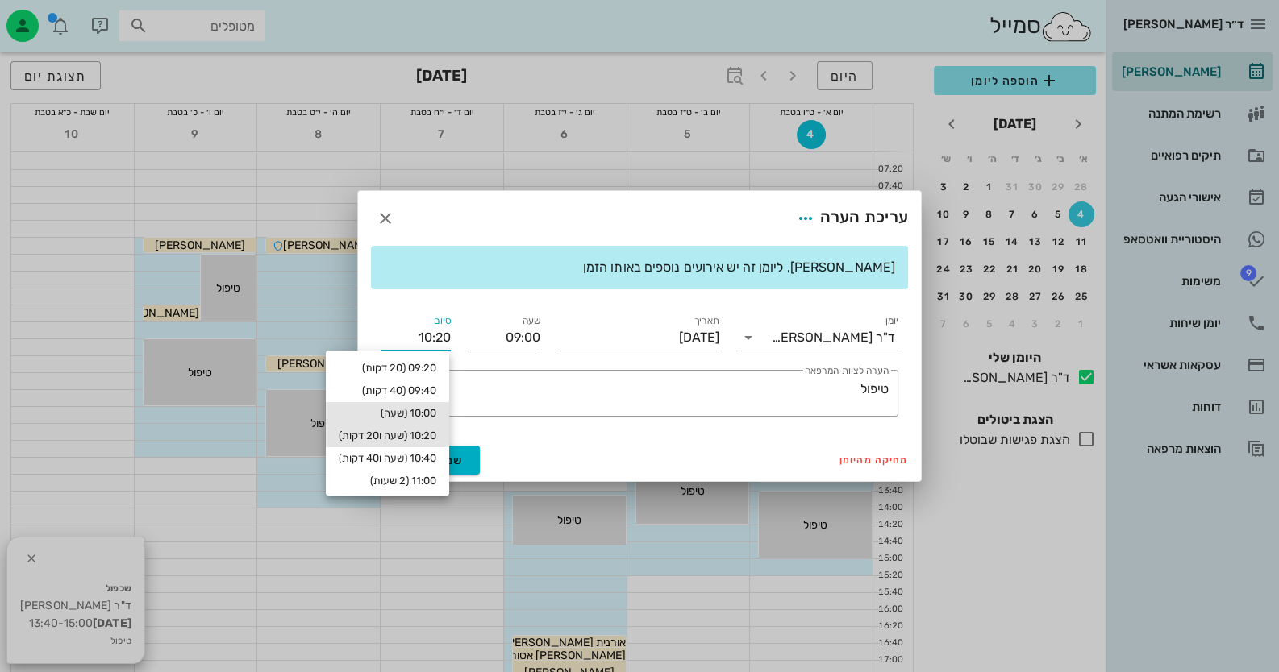
click at [411, 404] on div "10:00 (שעה)" at bounding box center [387, 413] width 123 height 23
type input "10:00"
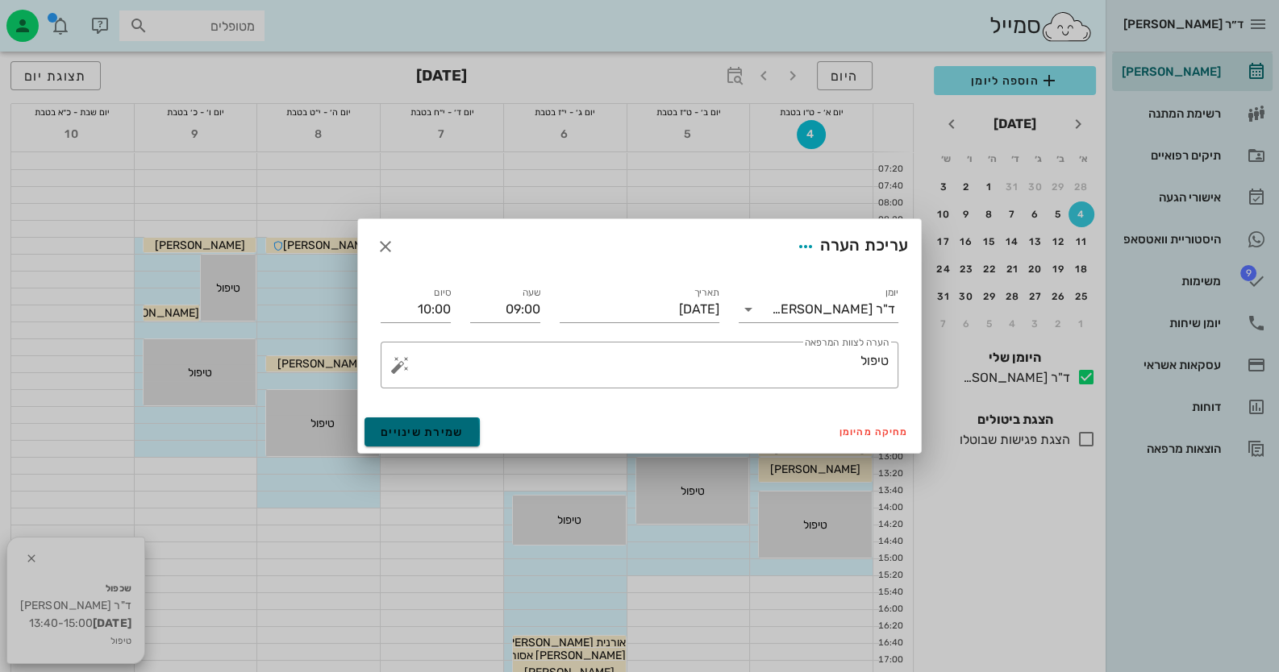
click at [418, 439] on button "שמירת שינויים" at bounding box center [421, 432] width 115 height 29
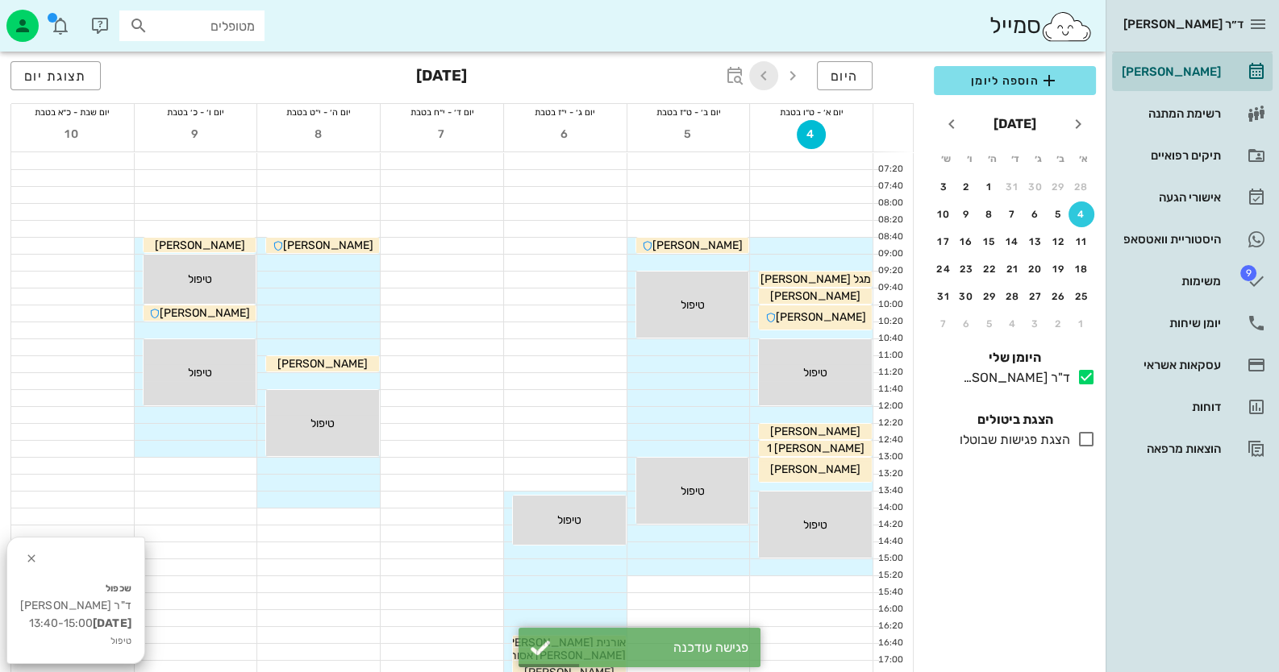
click at [768, 79] on icon "button" at bounding box center [763, 75] width 19 height 19
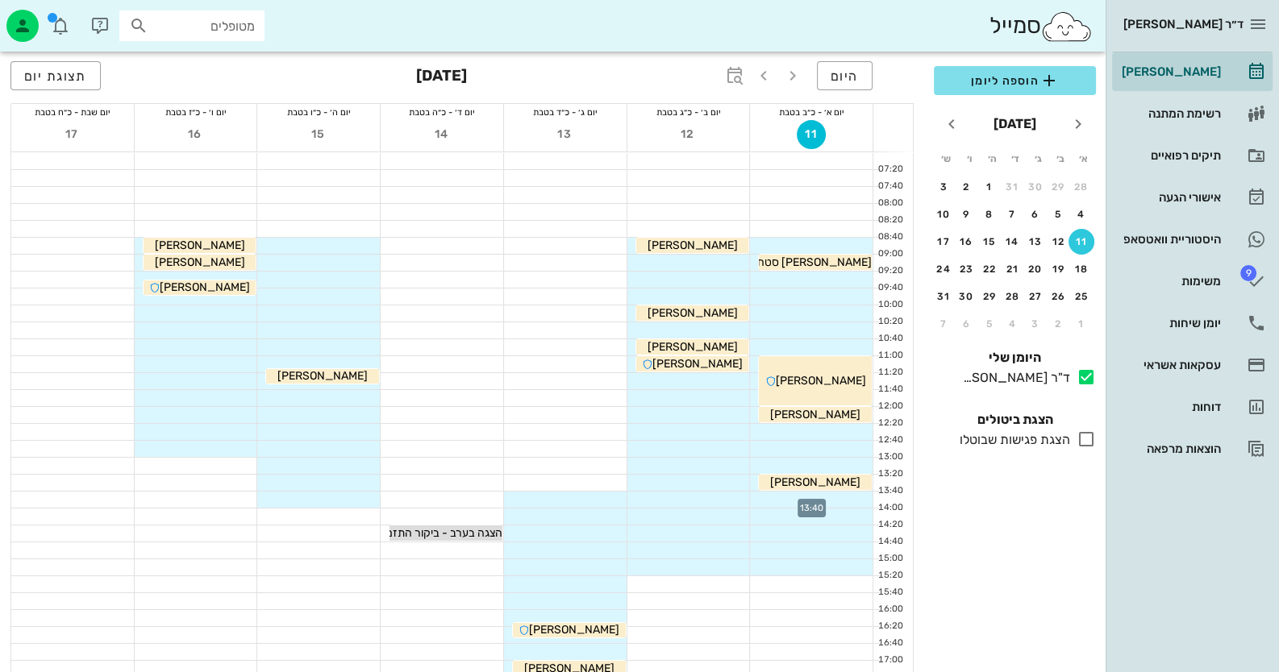
click at [825, 501] on div at bounding box center [811, 500] width 123 height 16
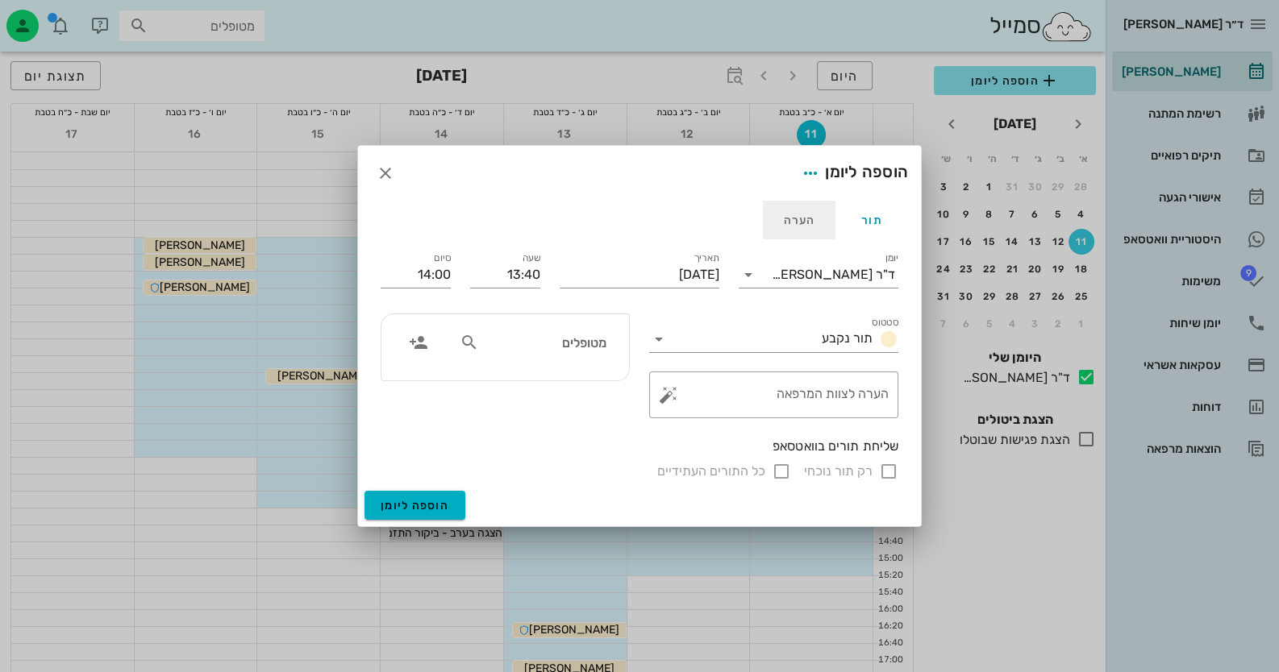
click at [796, 220] on div "הערה" at bounding box center [799, 220] width 73 height 39
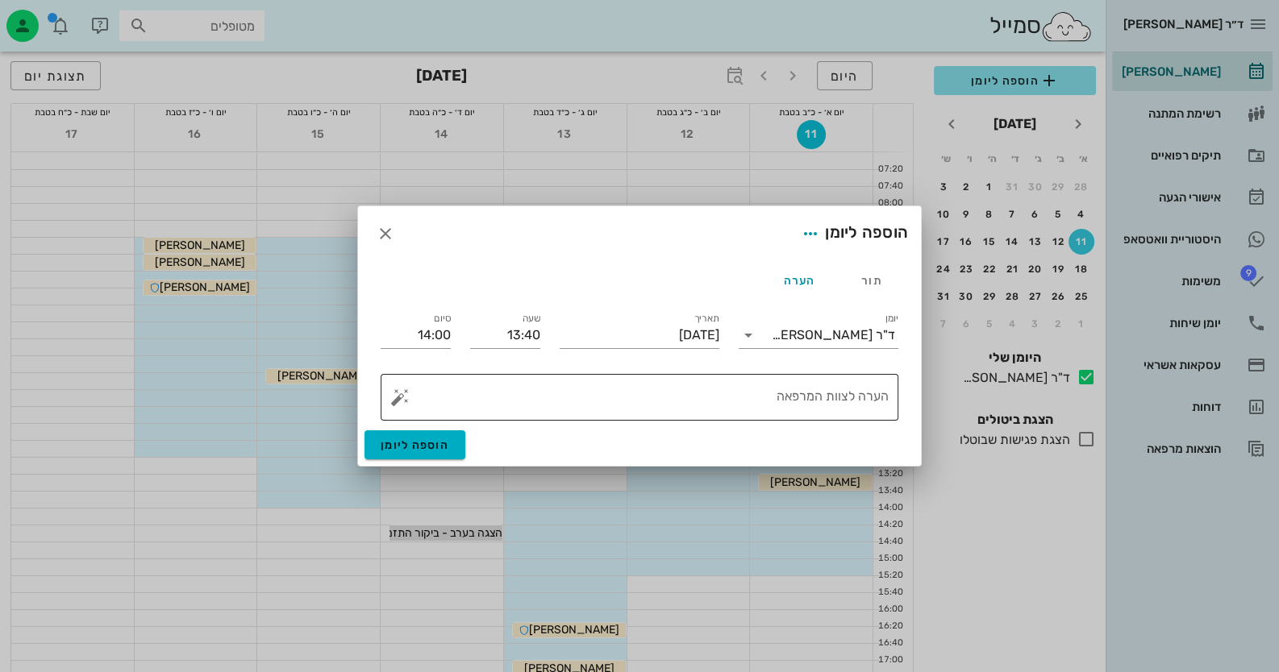
click at [395, 392] on button "button" at bounding box center [399, 397] width 19 height 19
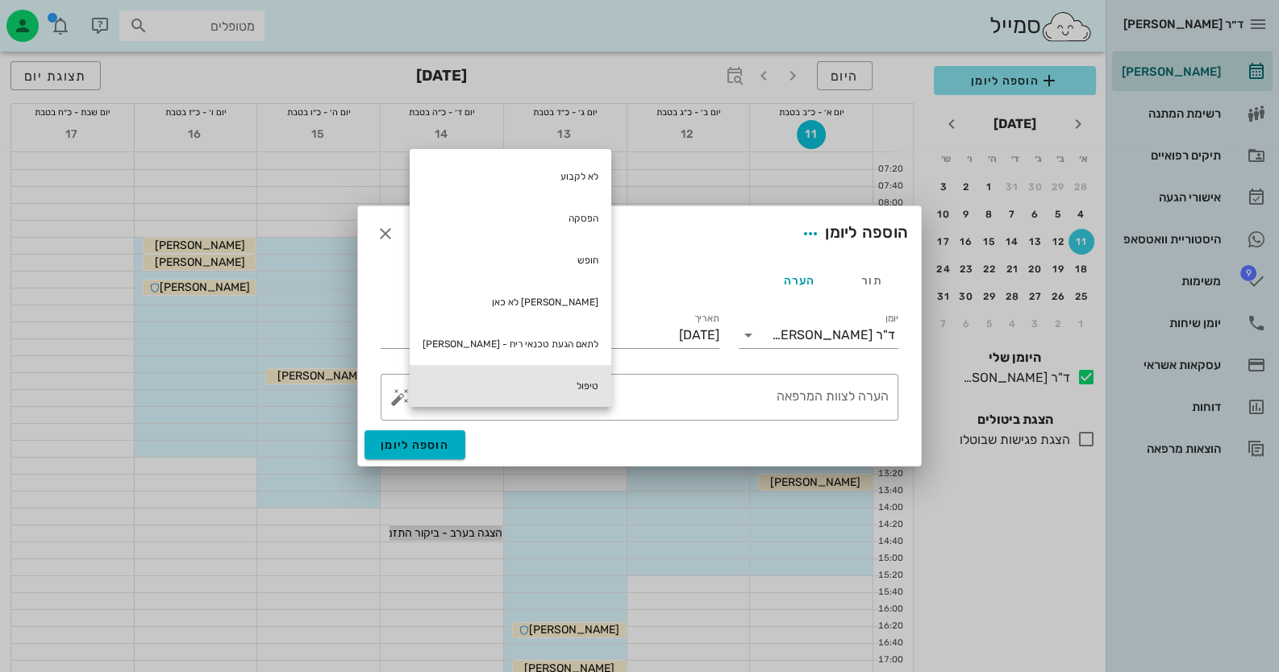
click at [548, 367] on div "טיפול" at bounding box center [511, 386] width 202 height 42
type textarea "טיפול"
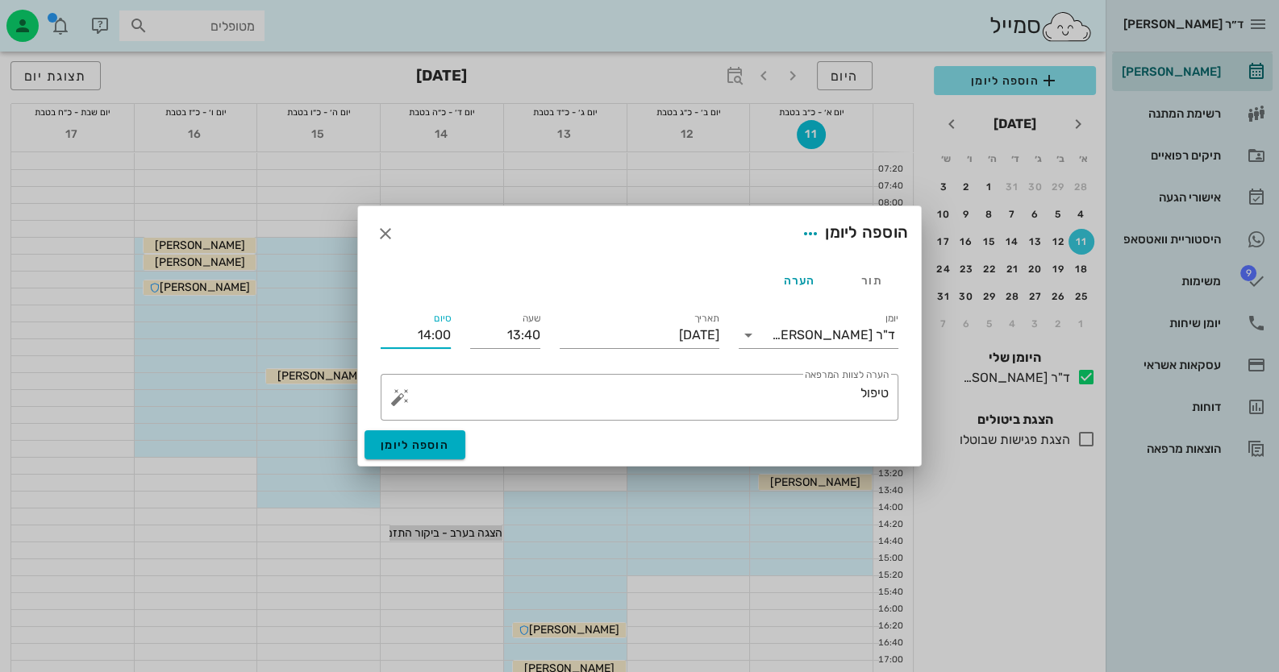
click at [402, 338] on input "14:00" at bounding box center [416, 336] width 70 height 26
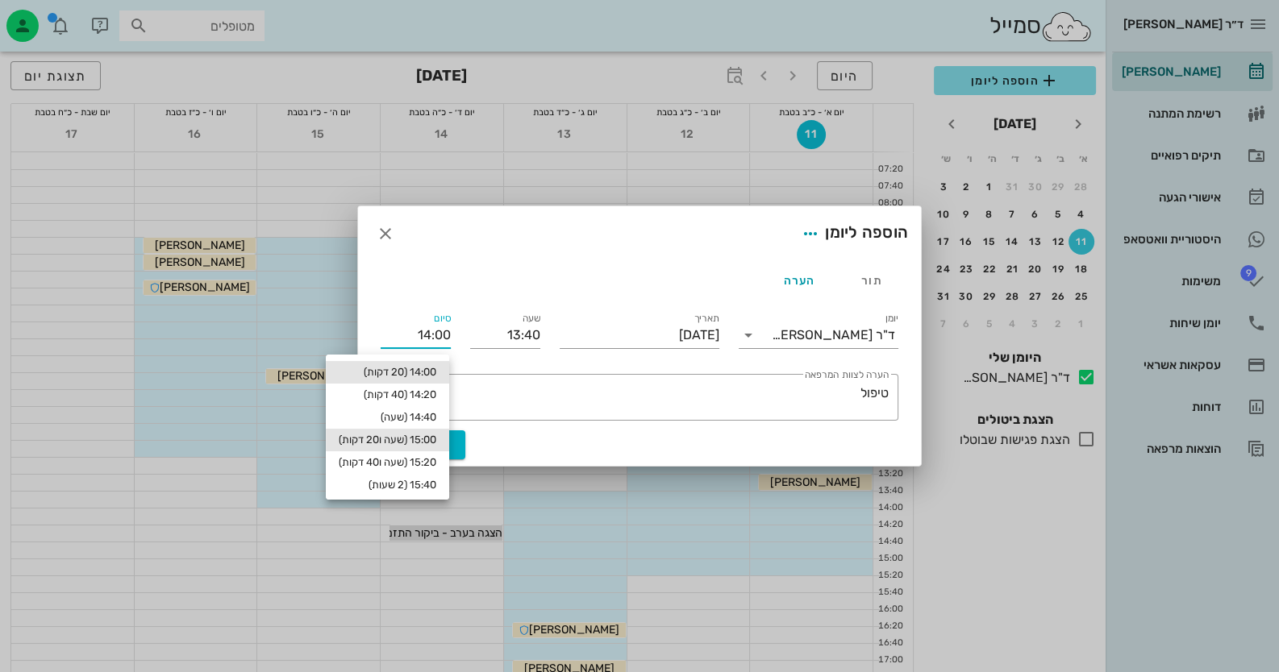
click at [401, 435] on div "15:00 (שעה ו20 דקות)" at bounding box center [388, 440] width 98 height 13
type input "15:00"
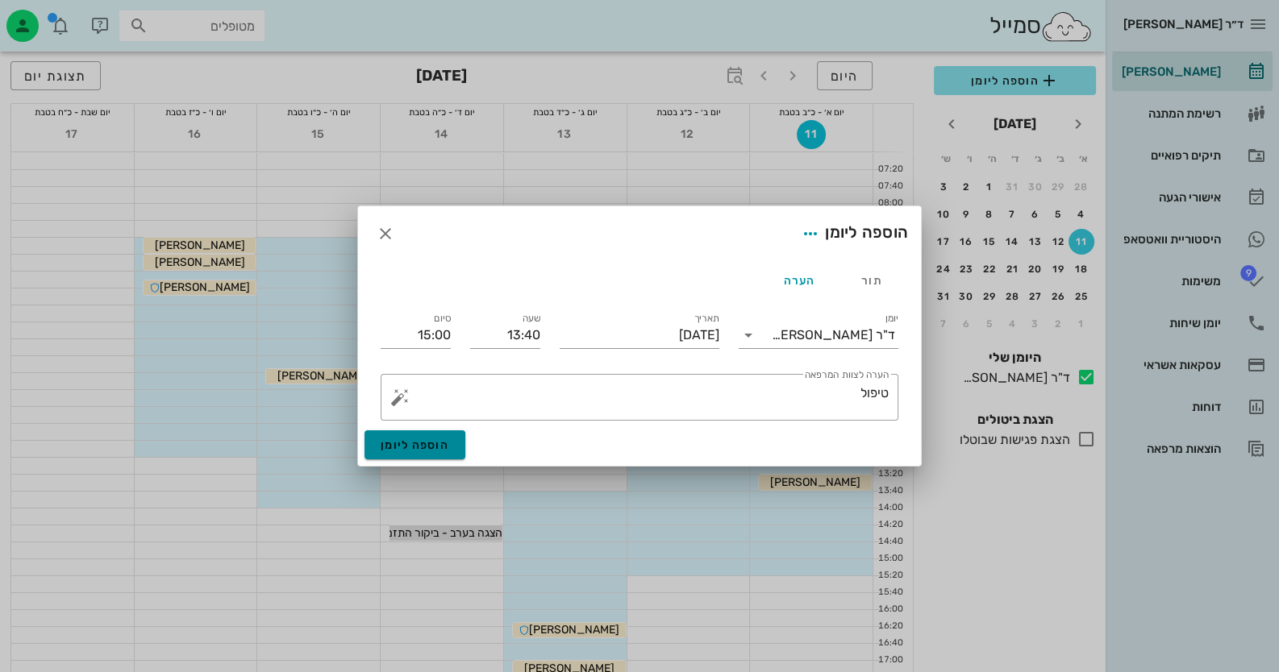
click at [420, 451] on span "הוספה ליומן" at bounding box center [415, 446] width 69 height 14
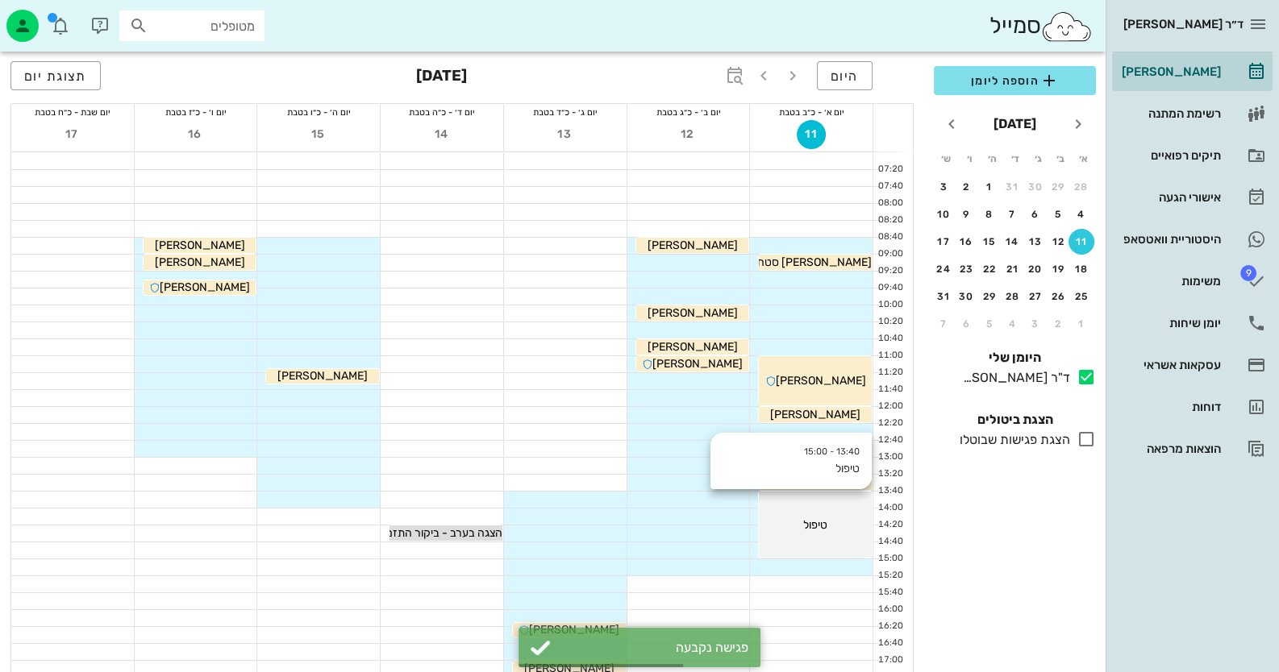
click at [775, 513] on div "13:40 - 15:00 טיפול טיפול" at bounding box center [815, 525] width 113 height 66
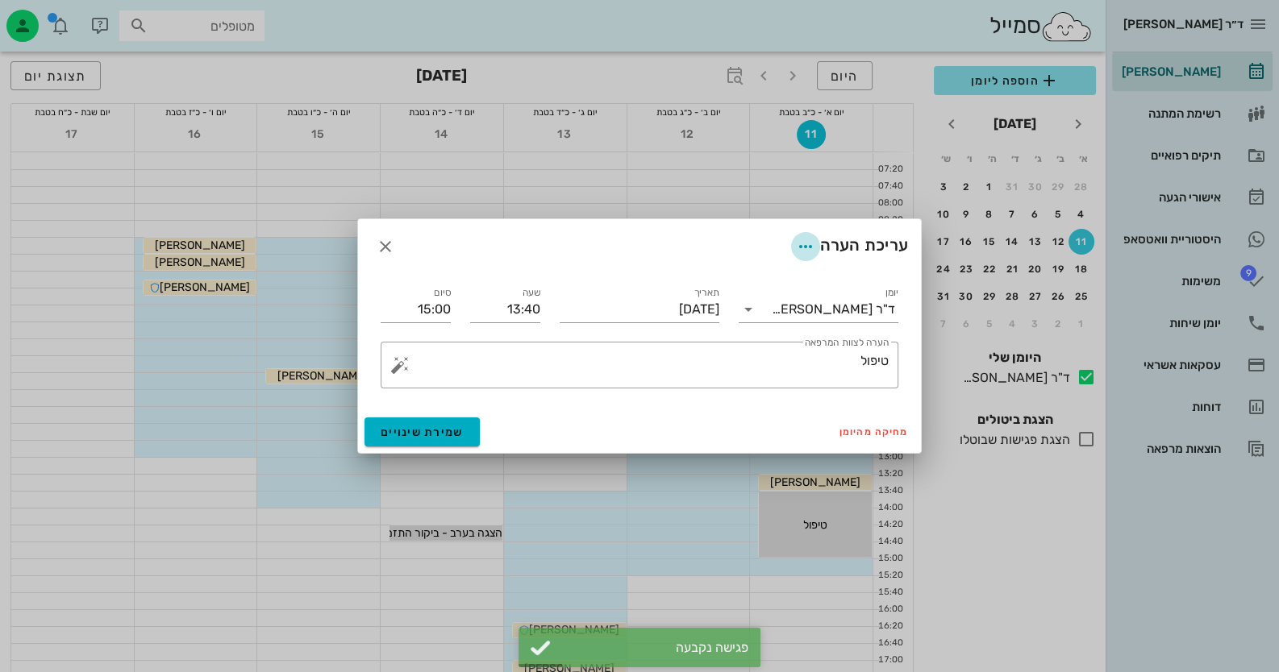
click at [791, 245] on span "button" at bounding box center [805, 246] width 29 height 19
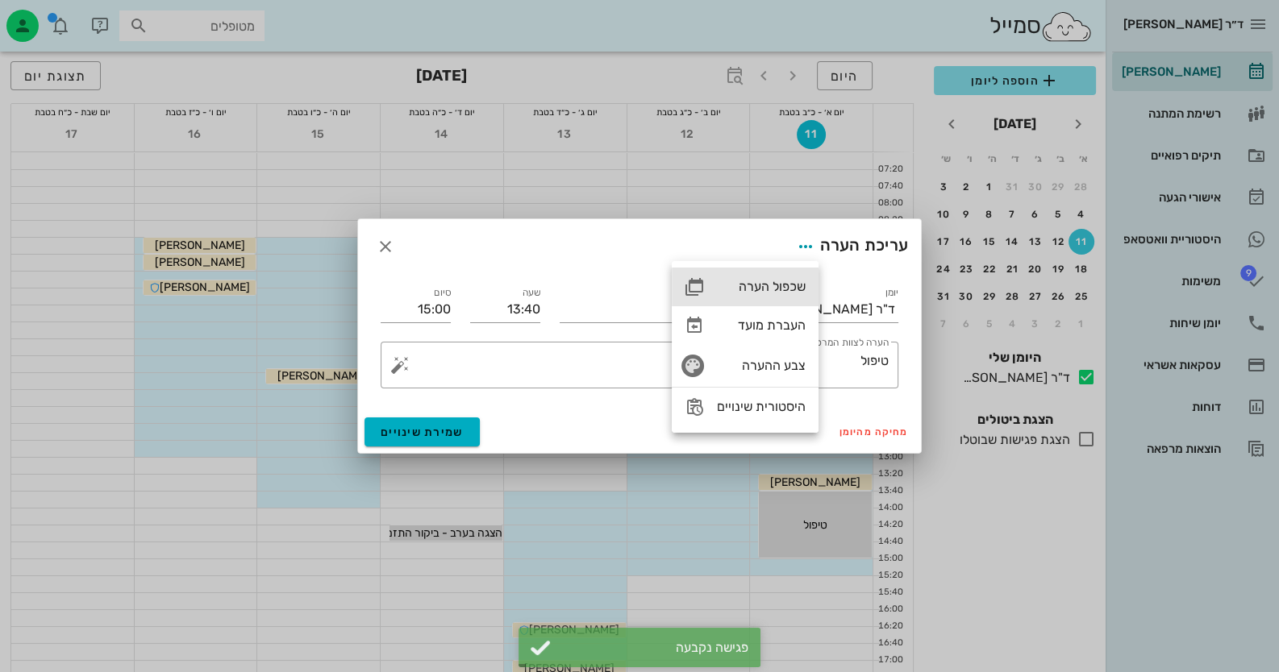
click at [774, 281] on div "שכפול הערה" at bounding box center [761, 286] width 89 height 15
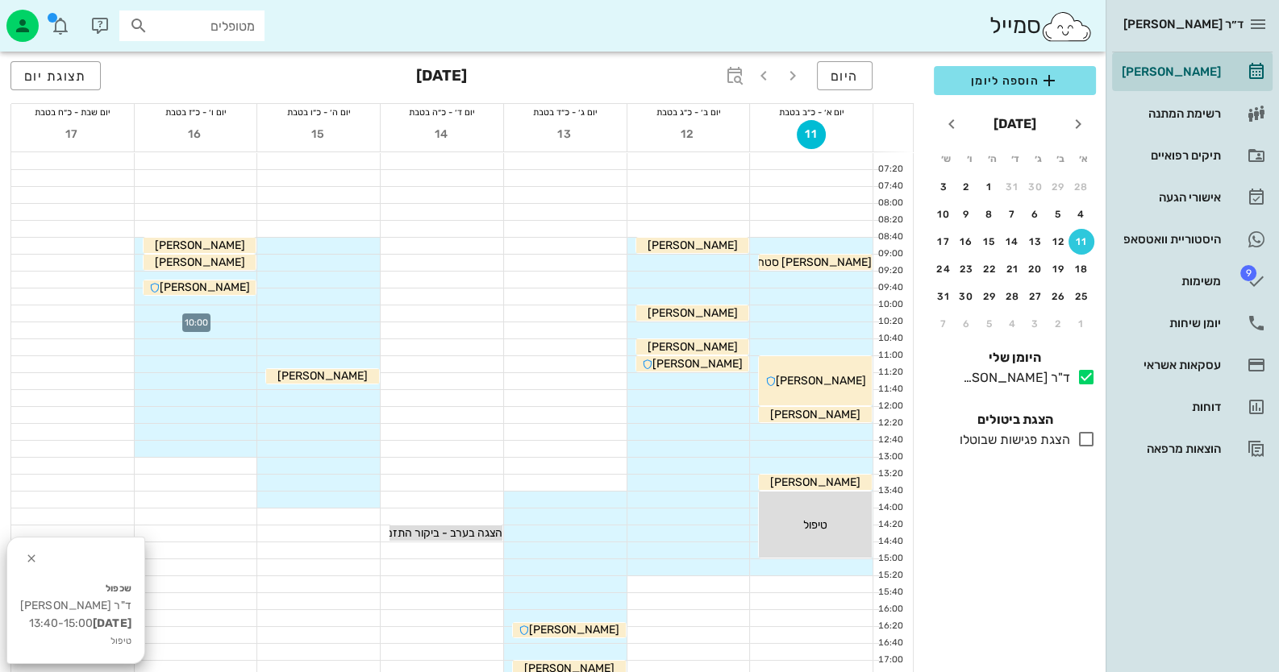
click at [230, 306] on div at bounding box center [196, 314] width 123 height 16
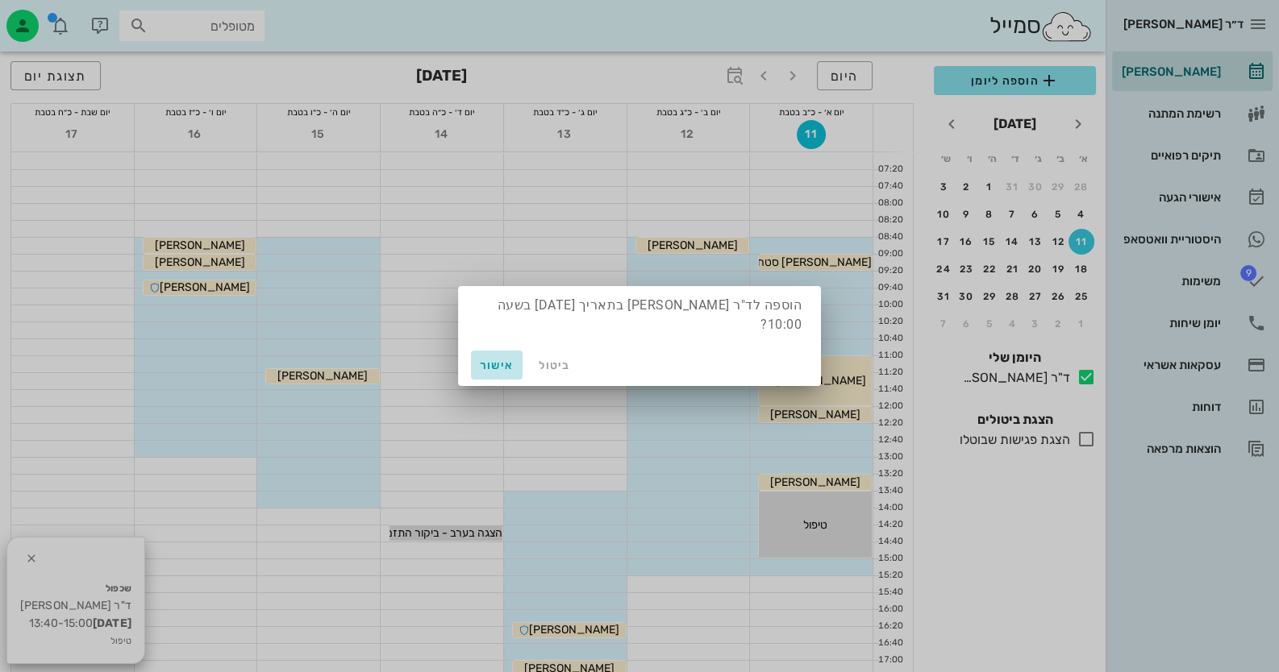
click at [501, 360] on span "אישור" at bounding box center [496, 366] width 39 height 14
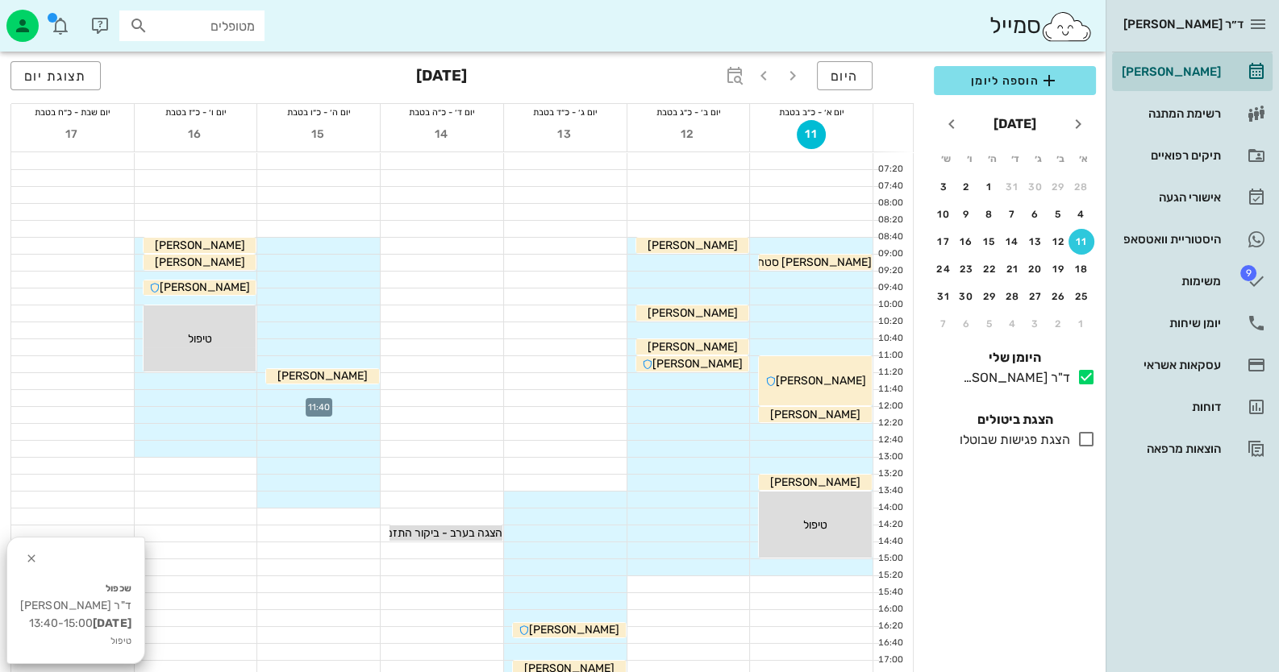
click at [319, 398] on div at bounding box center [318, 398] width 123 height 16
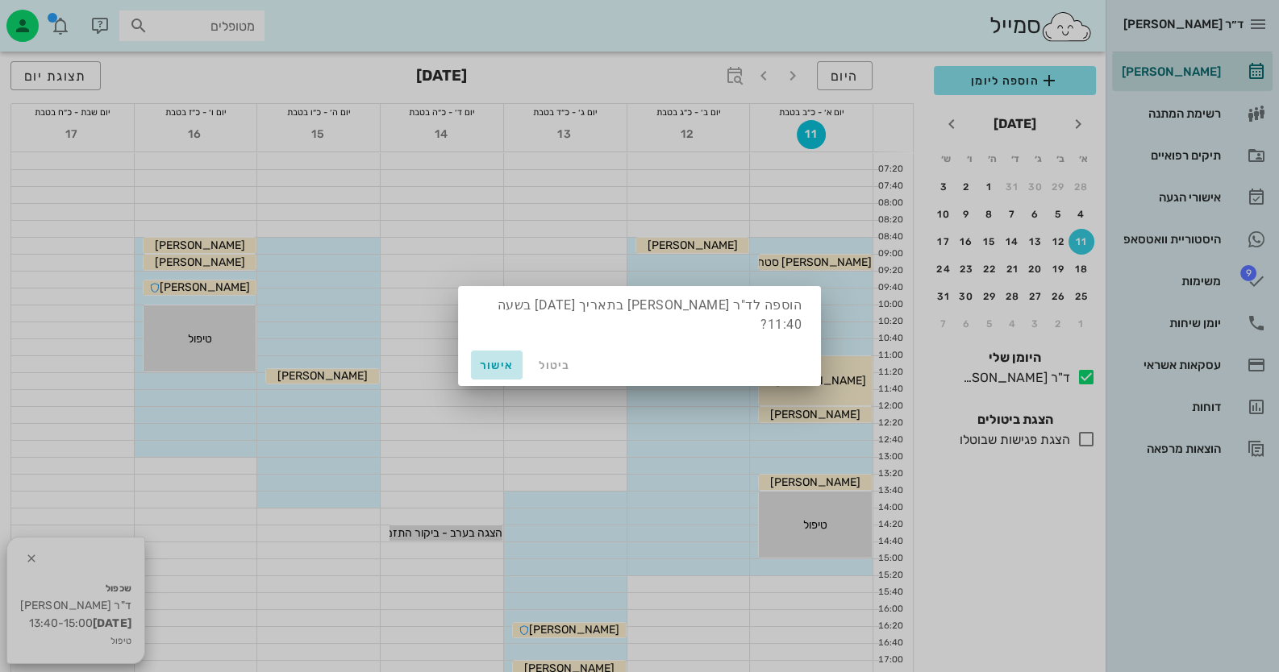
click at [486, 362] on span "אישור" at bounding box center [496, 366] width 39 height 14
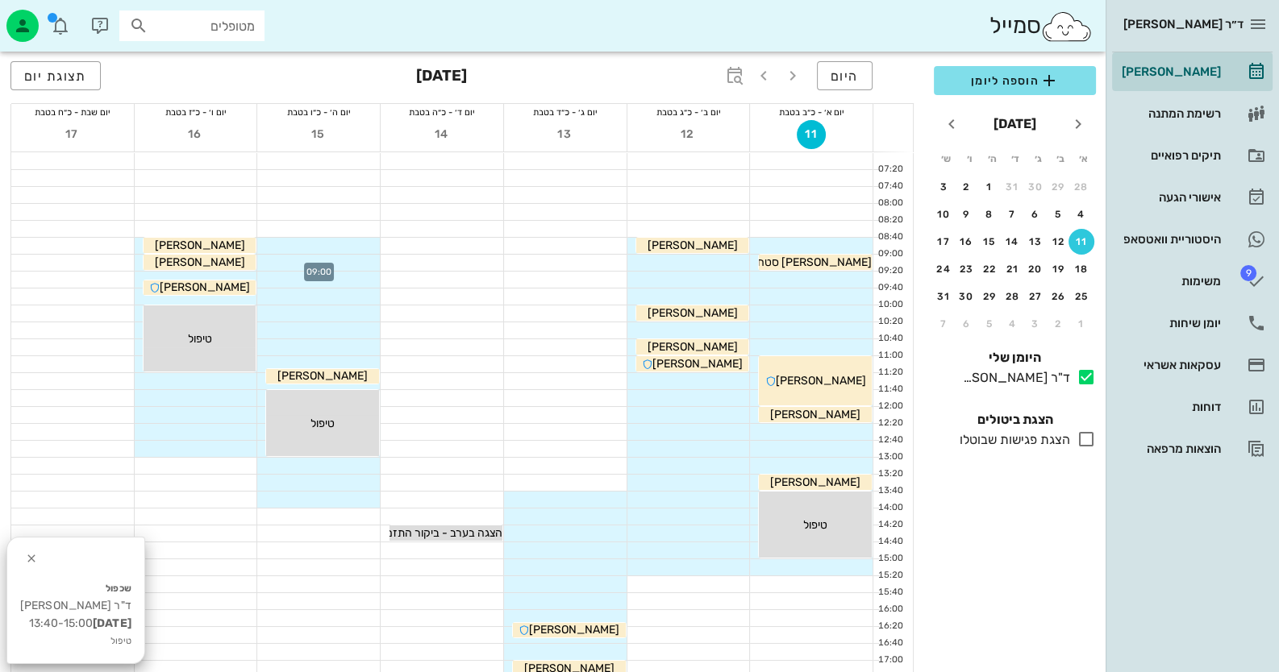
click at [353, 266] on div at bounding box center [318, 263] width 123 height 16
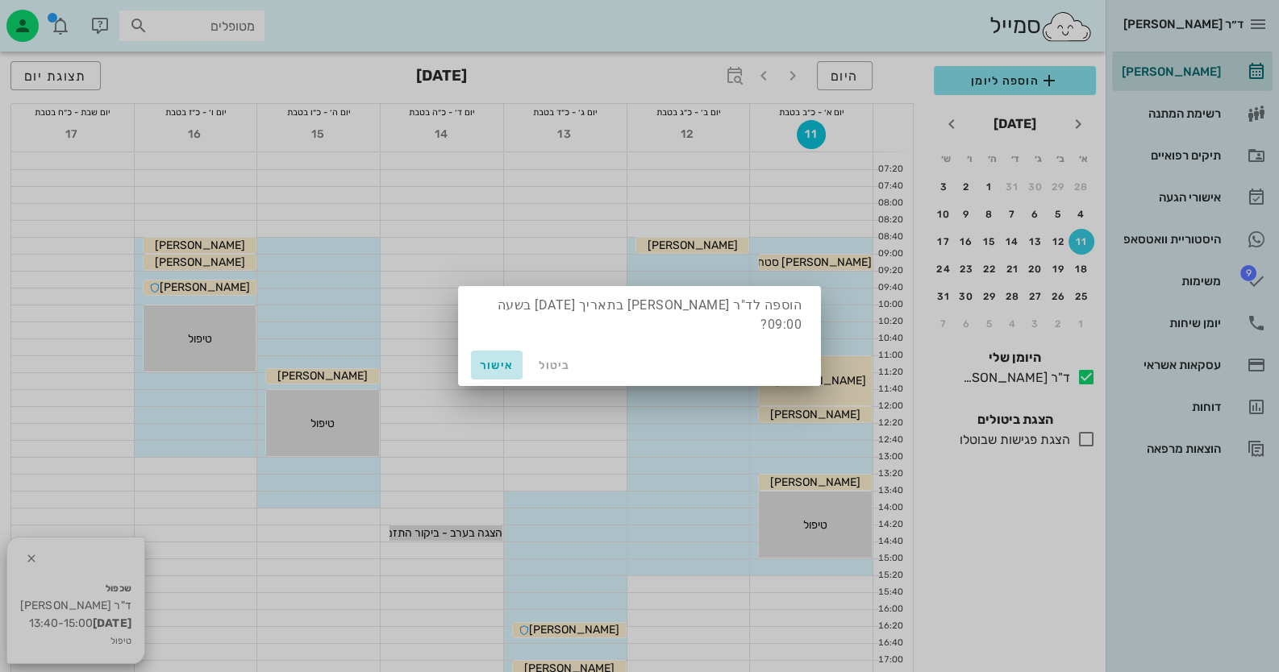
click at [488, 359] on span "אישור" at bounding box center [496, 366] width 39 height 14
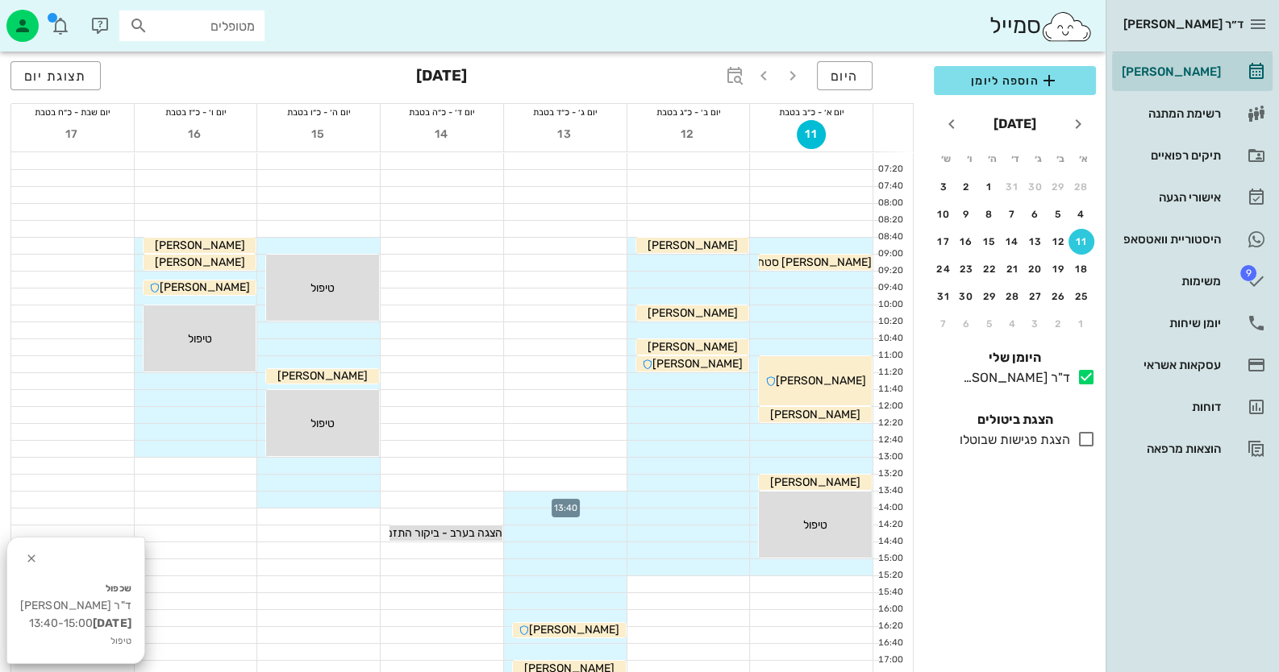
click at [564, 505] on div at bounding box center [565, 500] width 123 height 16
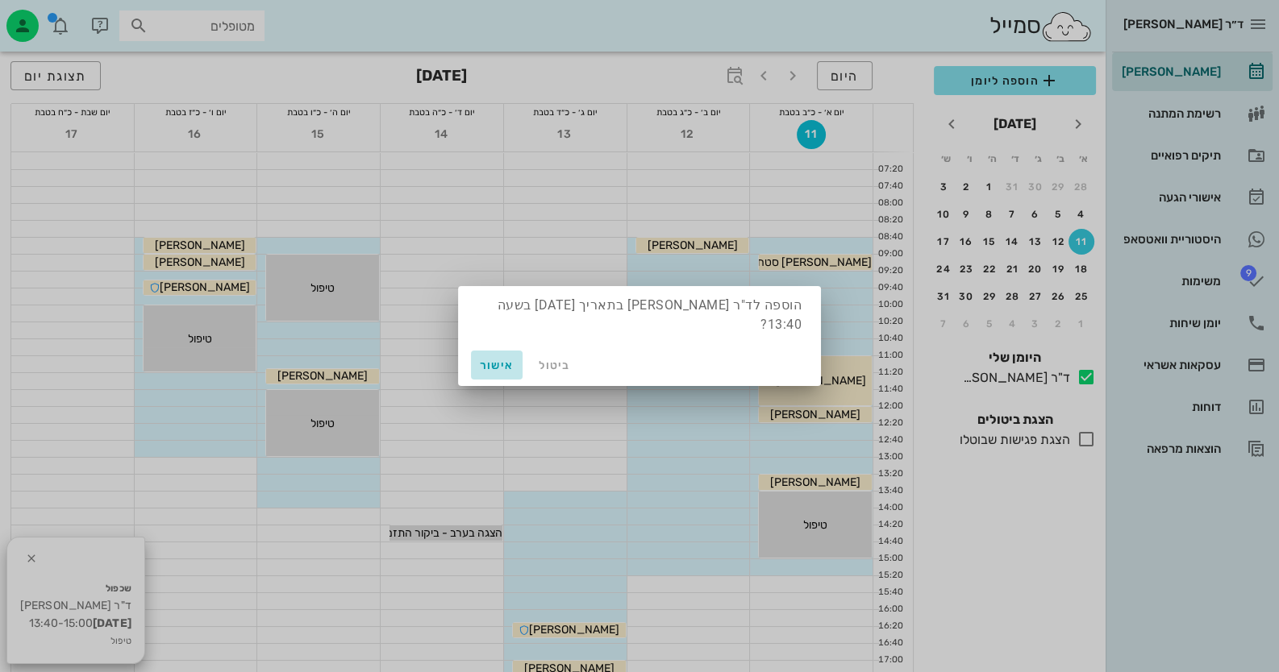
click at [471, 354] on button "אישור" at bounding box center [497, 365] width 52 height 29
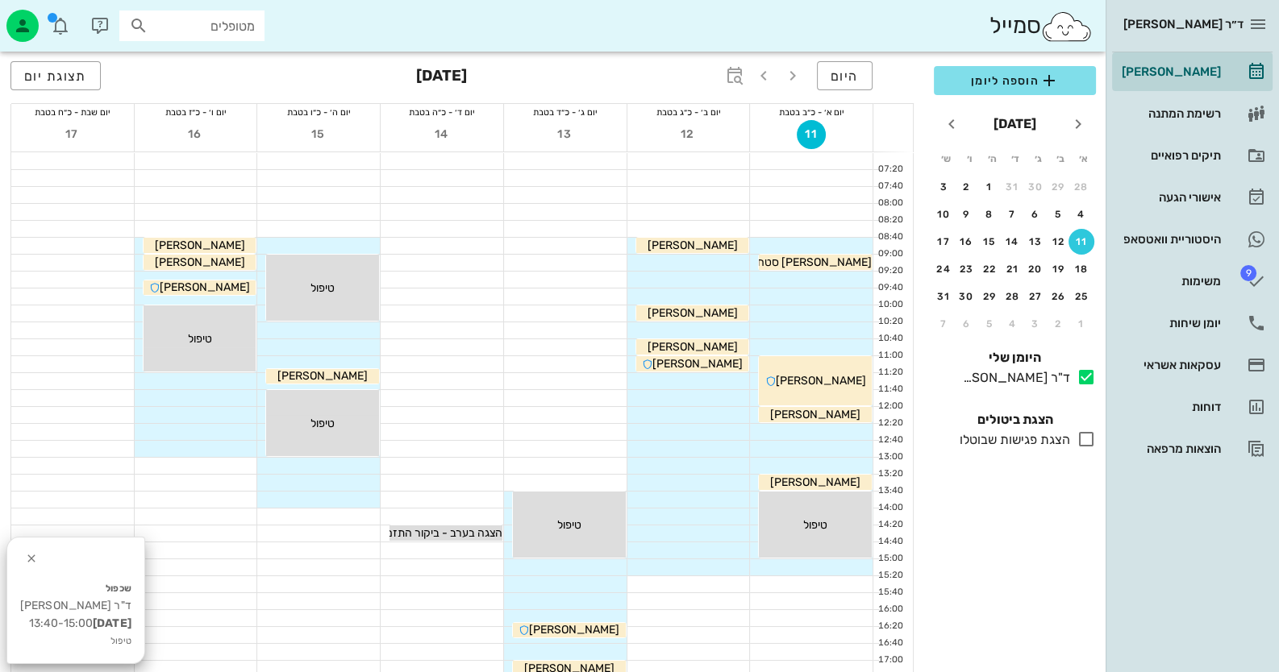
click at [718, 386] on div at bounding box center [688, 381] width 123 height 16
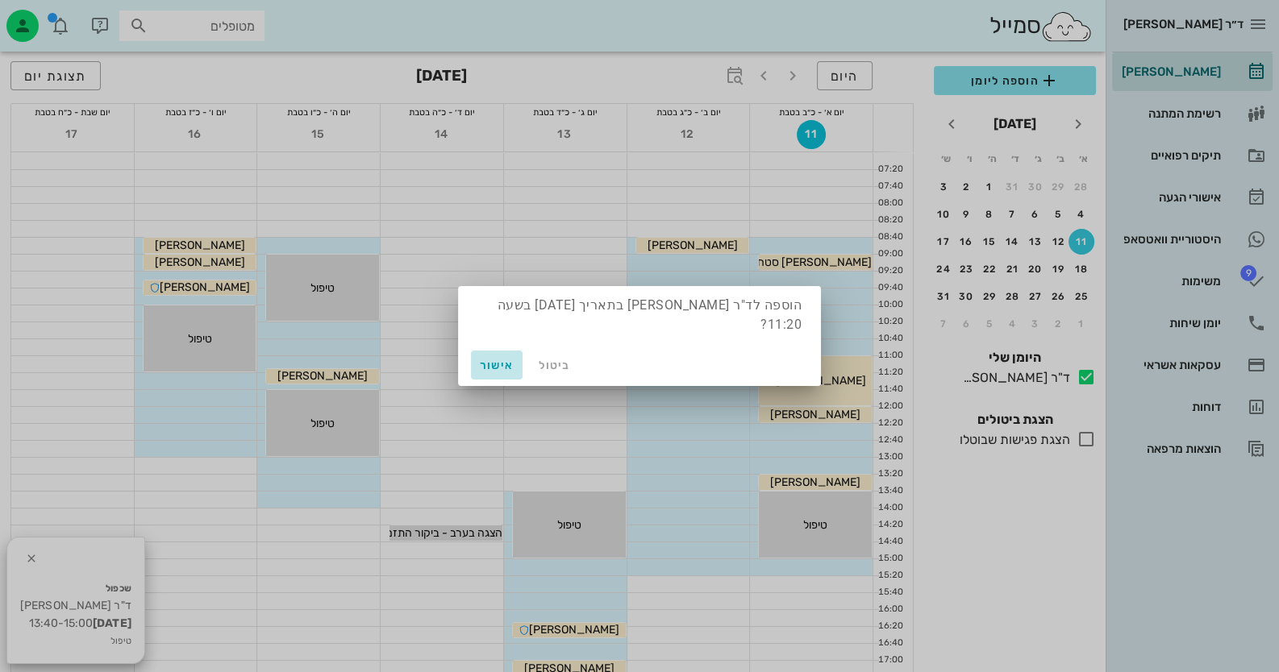
click at [481, 359] on span "אישור" at bounding box center [496, 366] width 39 height 14
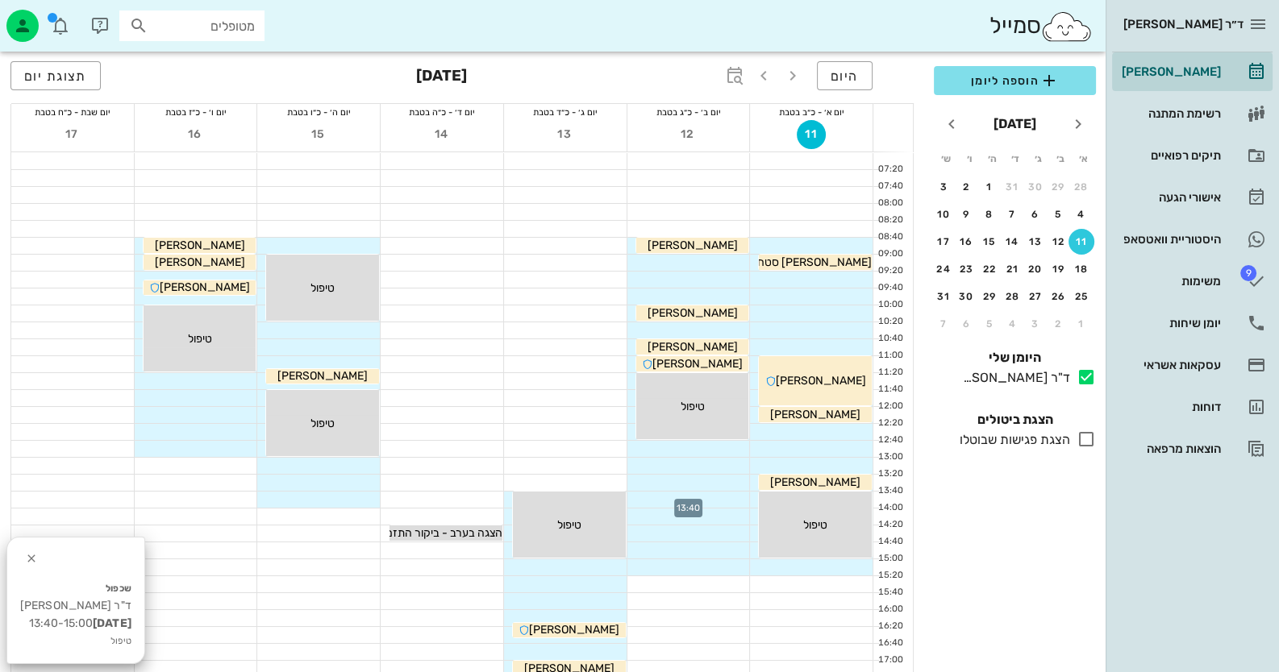
click at [730, 503] on div at bounding box center [688, 500] width 123 height 16
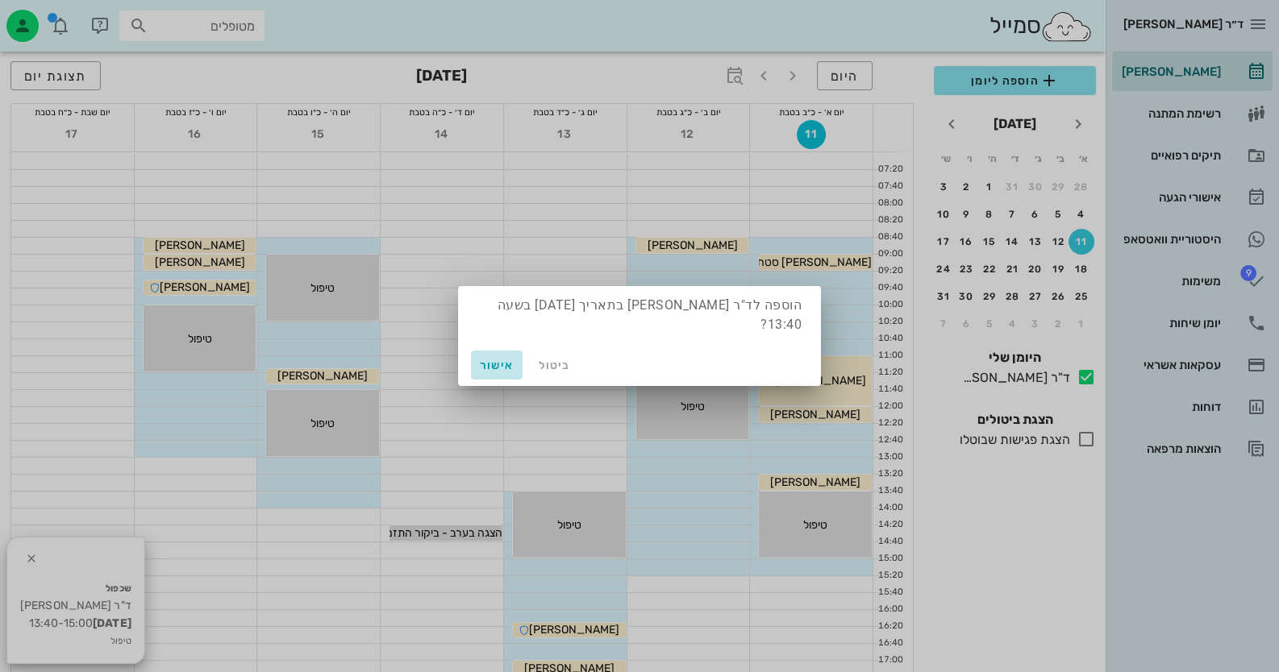
click at [498, 359] on span "אישור" at bounding box center [496, 366] width 39 height 14
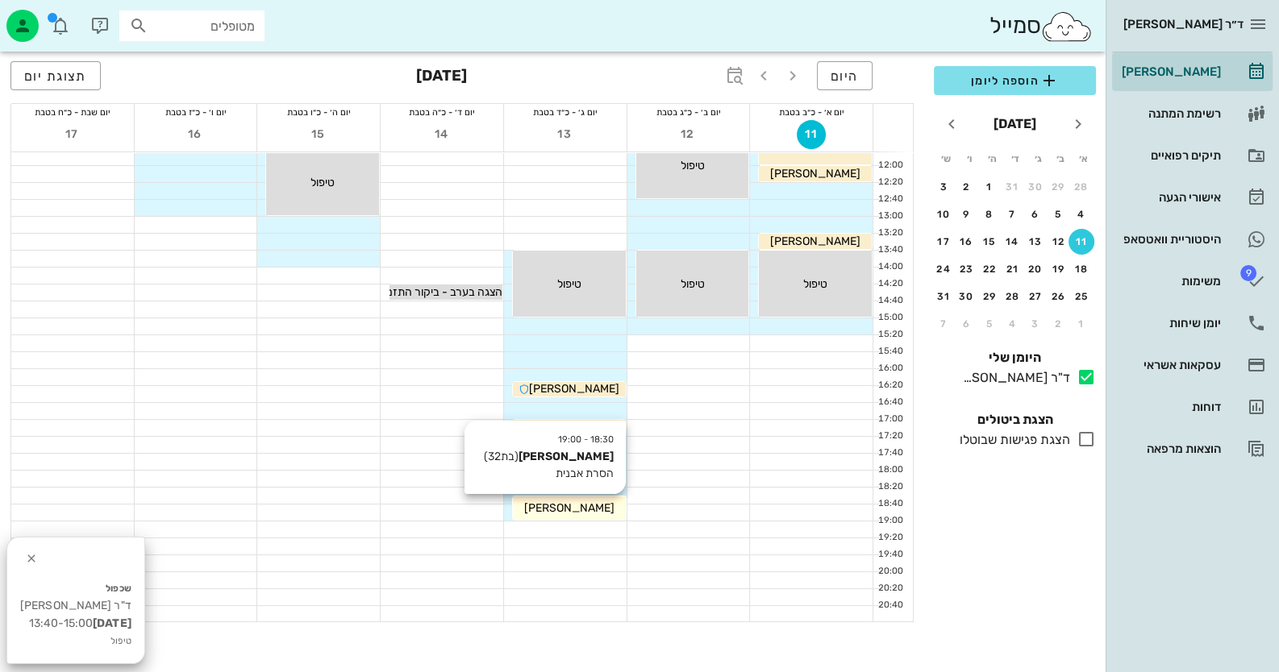
scroll to position [242, 0]
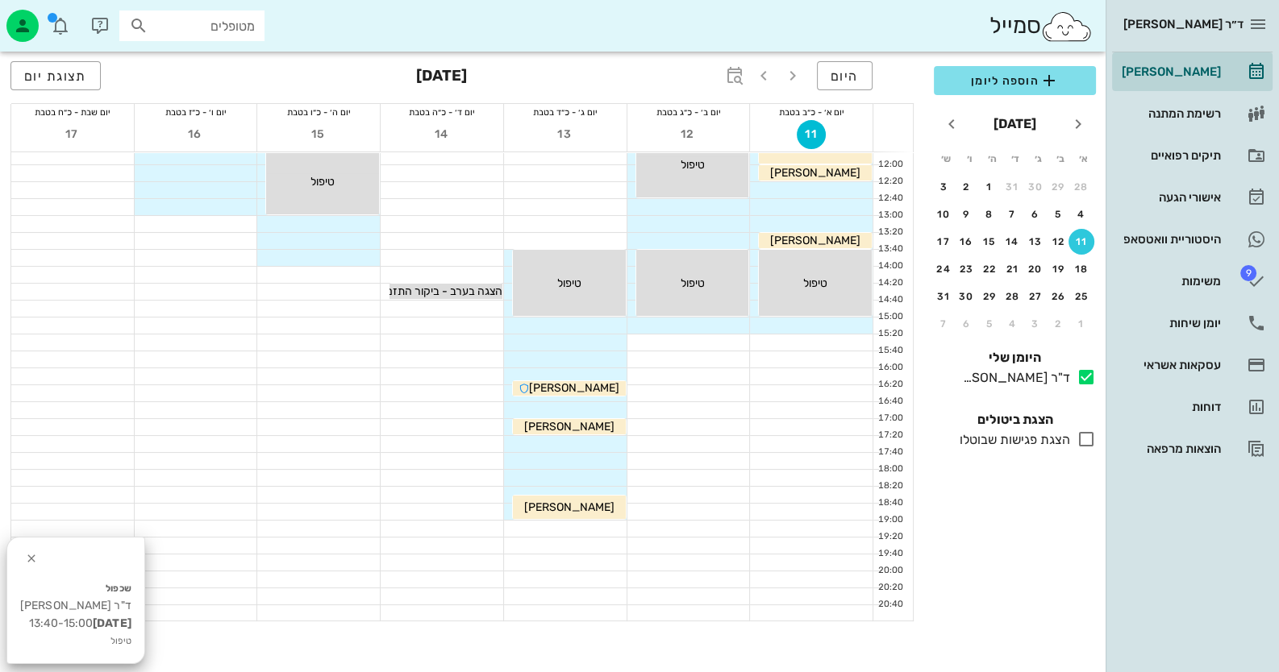
click at [575, 443] on div at bounding box center [565, 444] width 123 height 16
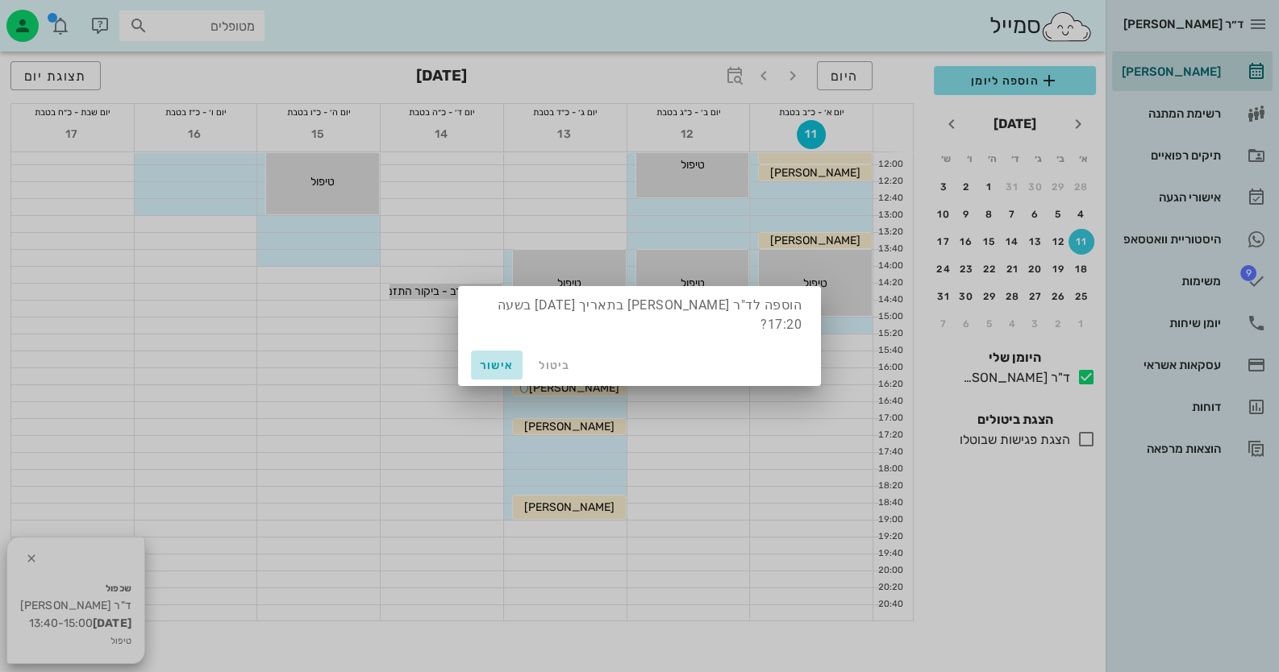
click at [480, 351] on button "אישור" at bounding box center [497, 365] width 52 height 29
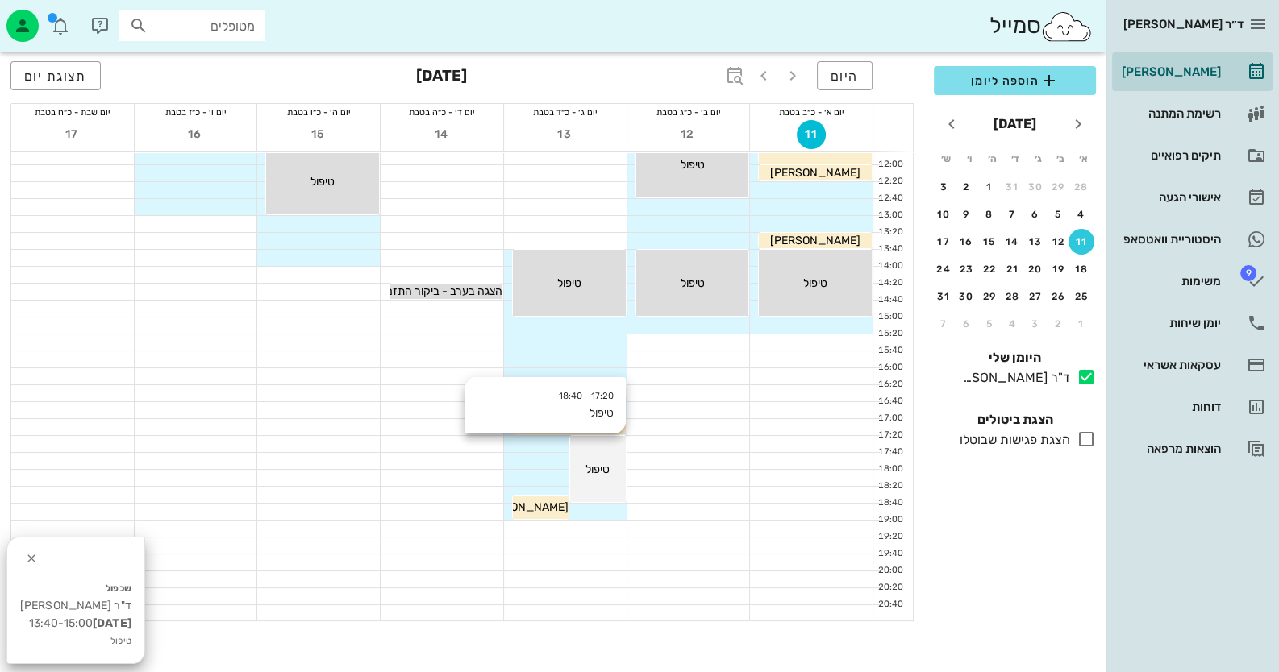
click at [601, 481] on div "17:20 - 18:40 טיפול טיפול" at bounding box center [598, 469] width 56 height 66
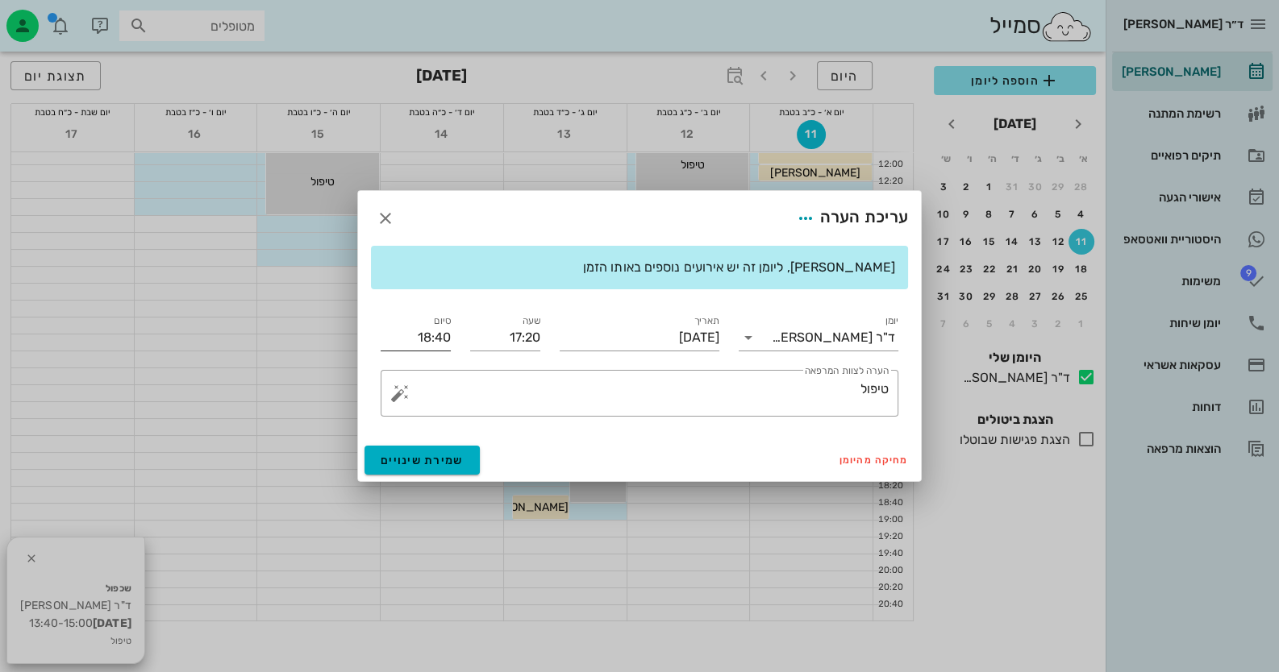
click at [421, 335] on input "18:40" at bounding box center [416, 338] width 70 height 26
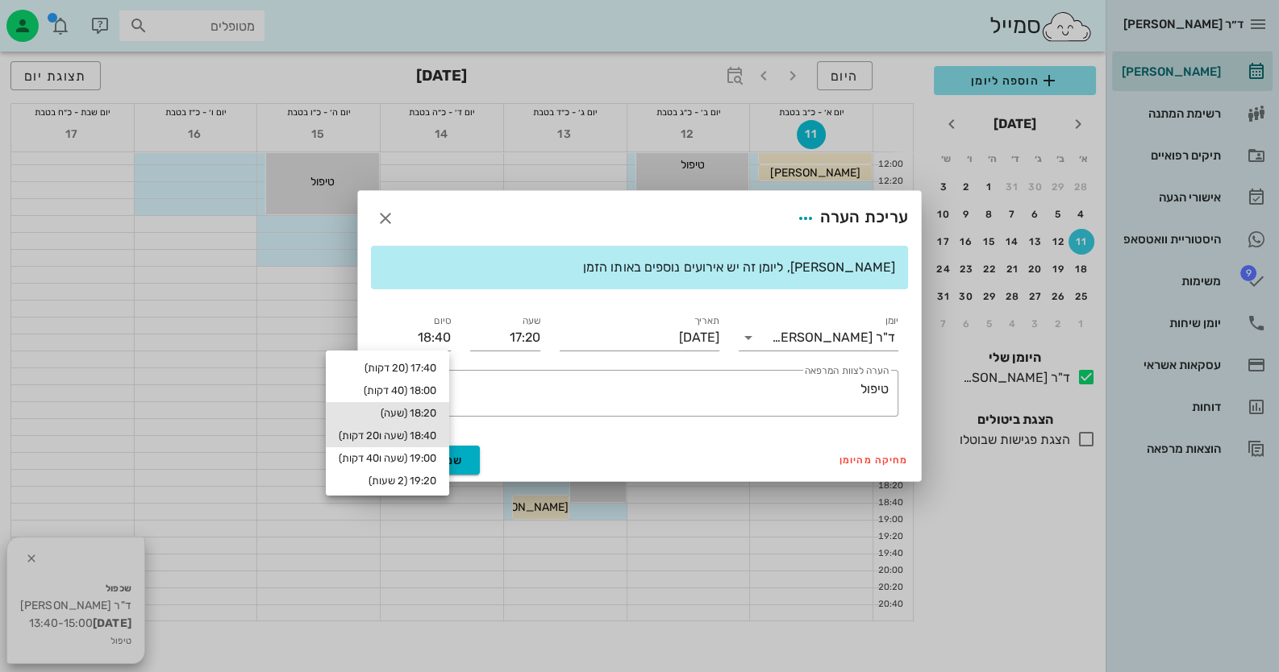
click at [416, 410] on div "18:20 (שעה)" at bounding box center [388, 413] width 98 height 13
type input "18:20"
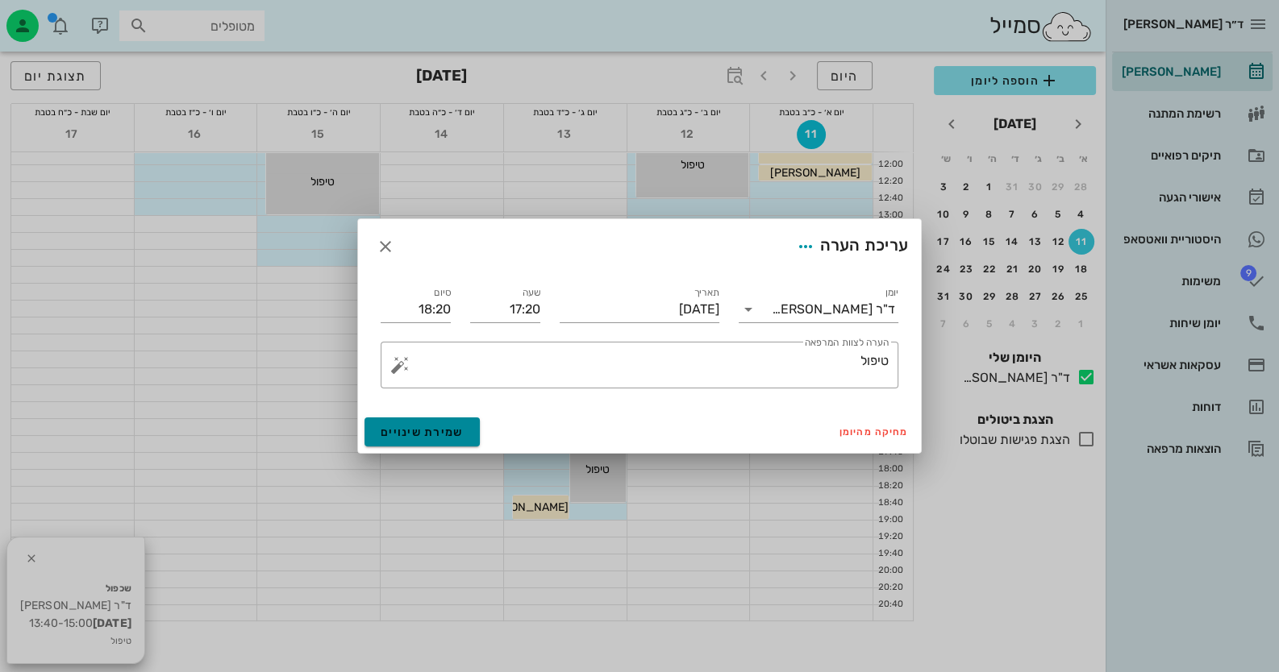
click at [423, 428] on span "שמירת שינויים" at bounding box center [422, 433] width 83 height 14
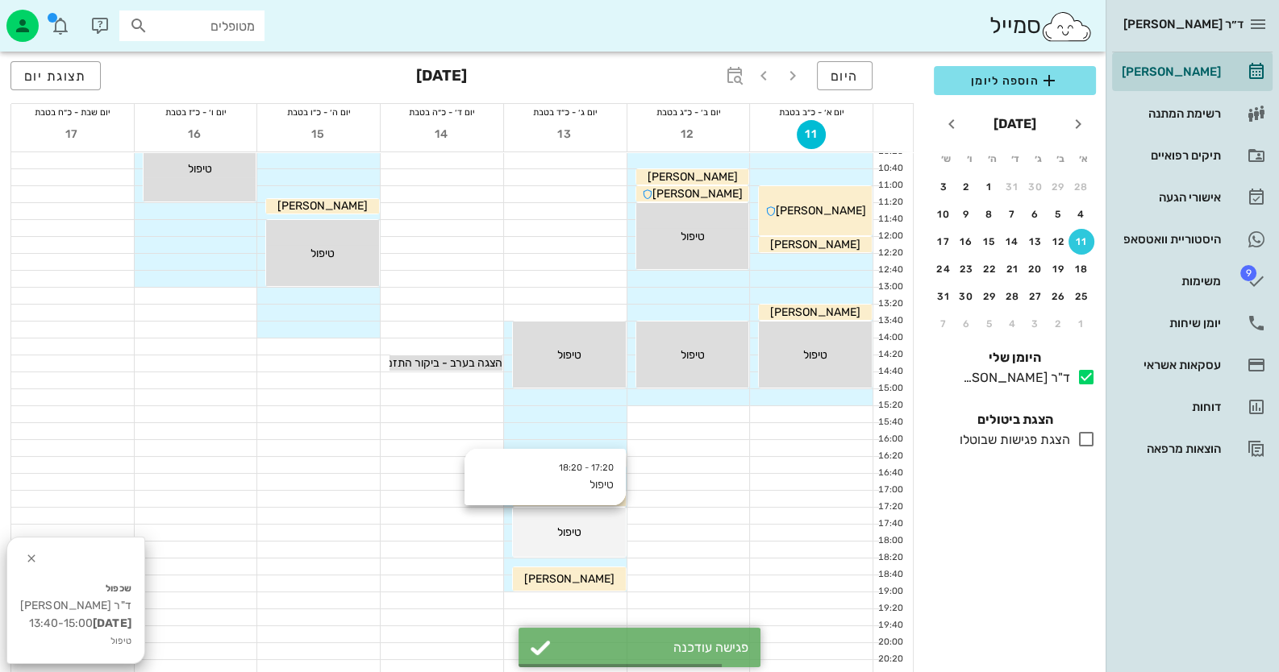
scroll to position [0, 0]
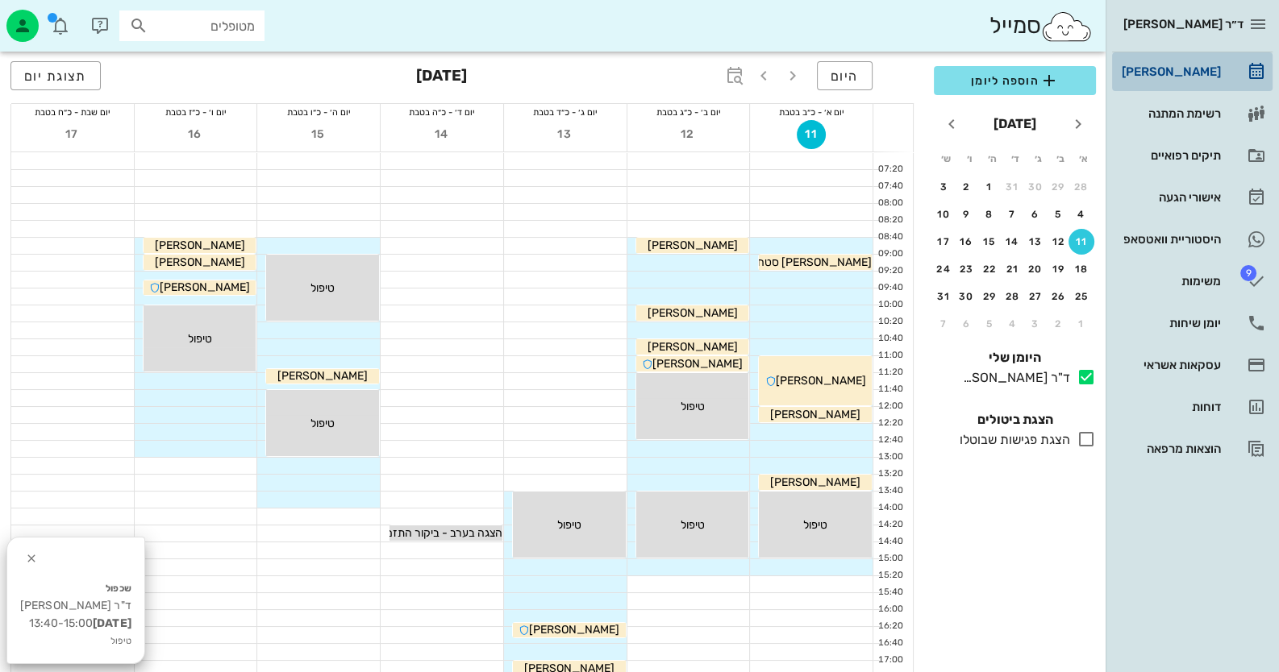
click at [1228, 68] on link "[PERSON_NAME]" at bounding box center [1192, 71] width 160 height 39
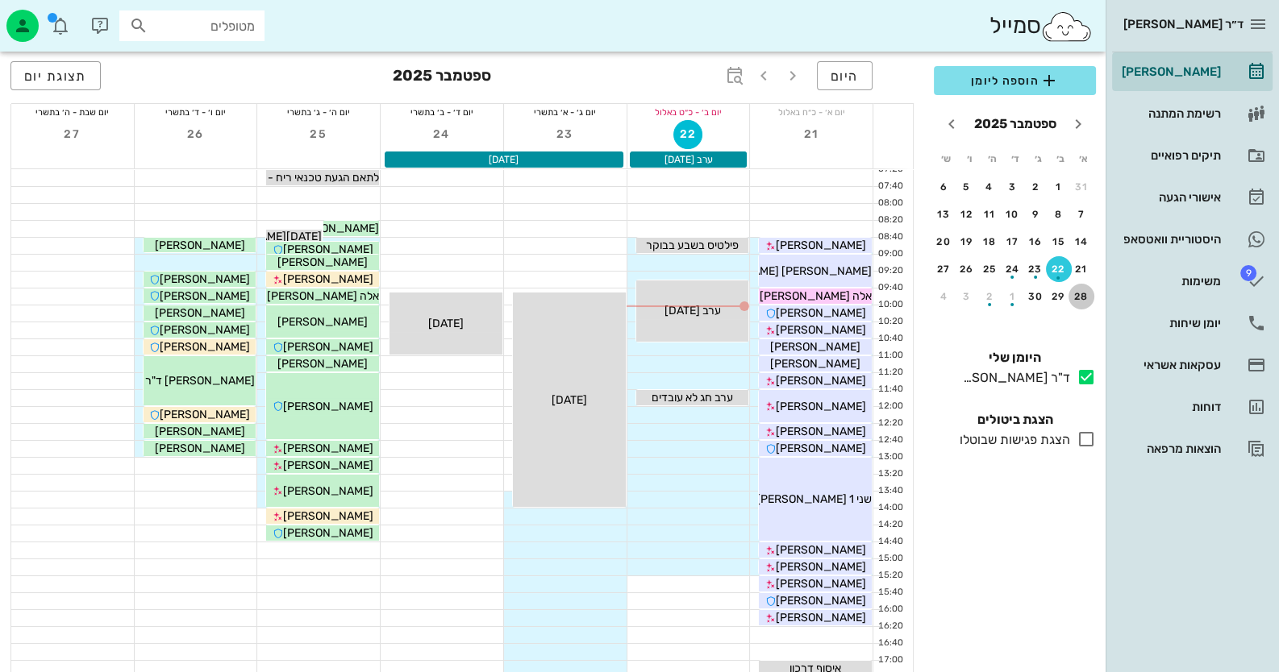
click at [1085, 298] on div "28" at bounding box center [1081, 296] width 26 height 11
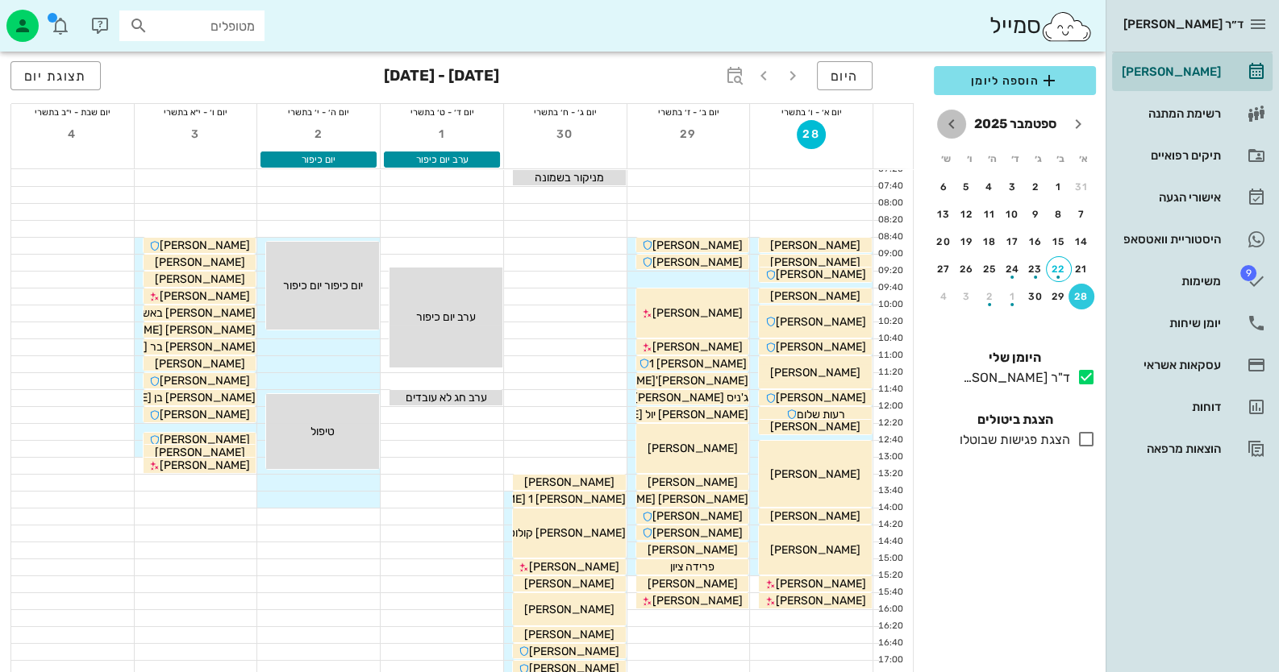
click at [960, 116] on icon "חודש הבא" at bounding box center [951, 123] width 19 height 19
click at [1071, 214] on div "button" at bounding box center [1059, 218] width 26 height 9
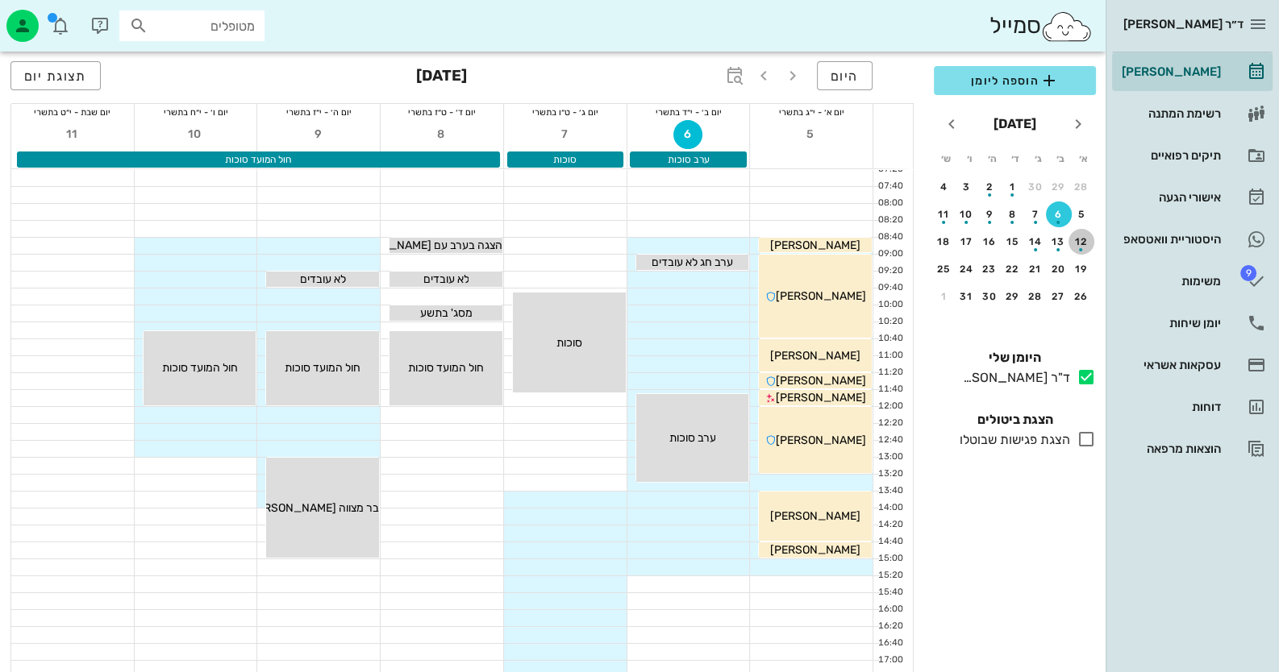
click at [1085, 239] on div "12" at bounding box center [1081, 241] width 26 height 11
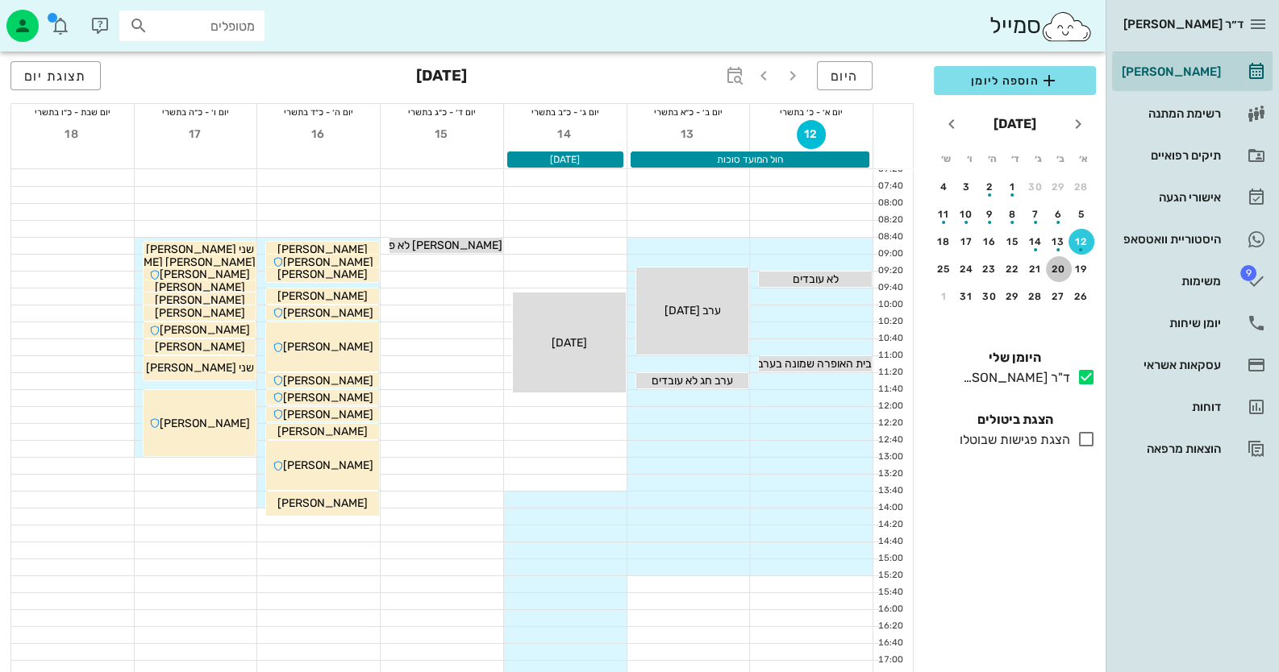
click at [1061, 264] on div "20" at bounding box center [1059, 269] width 26 height 11
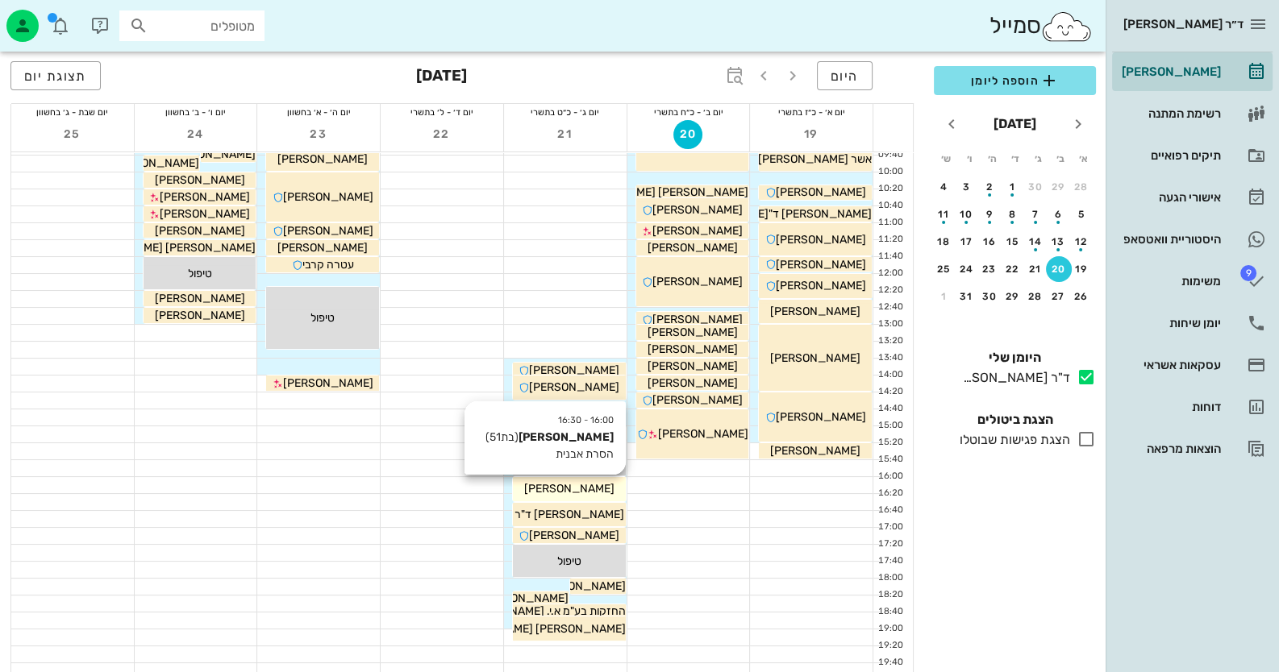
scroll to position [160, 0]
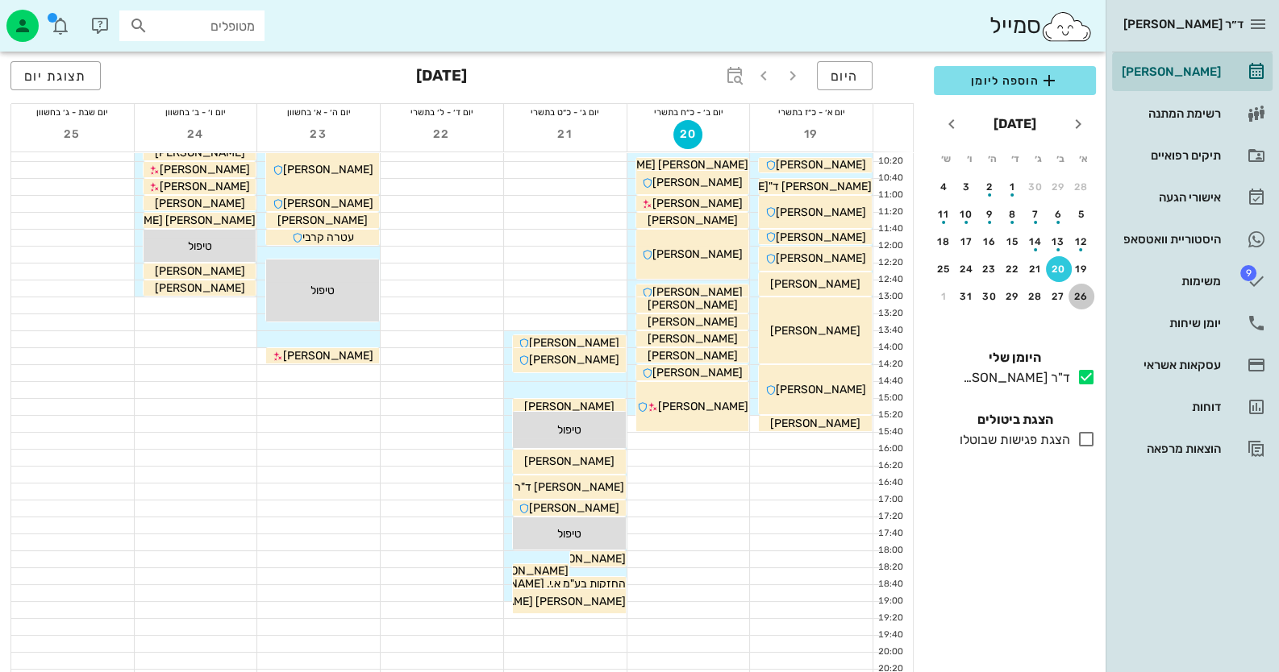
click at [1081, 287] on button "26" at bounding box center [1081, 297] width 26 height 26
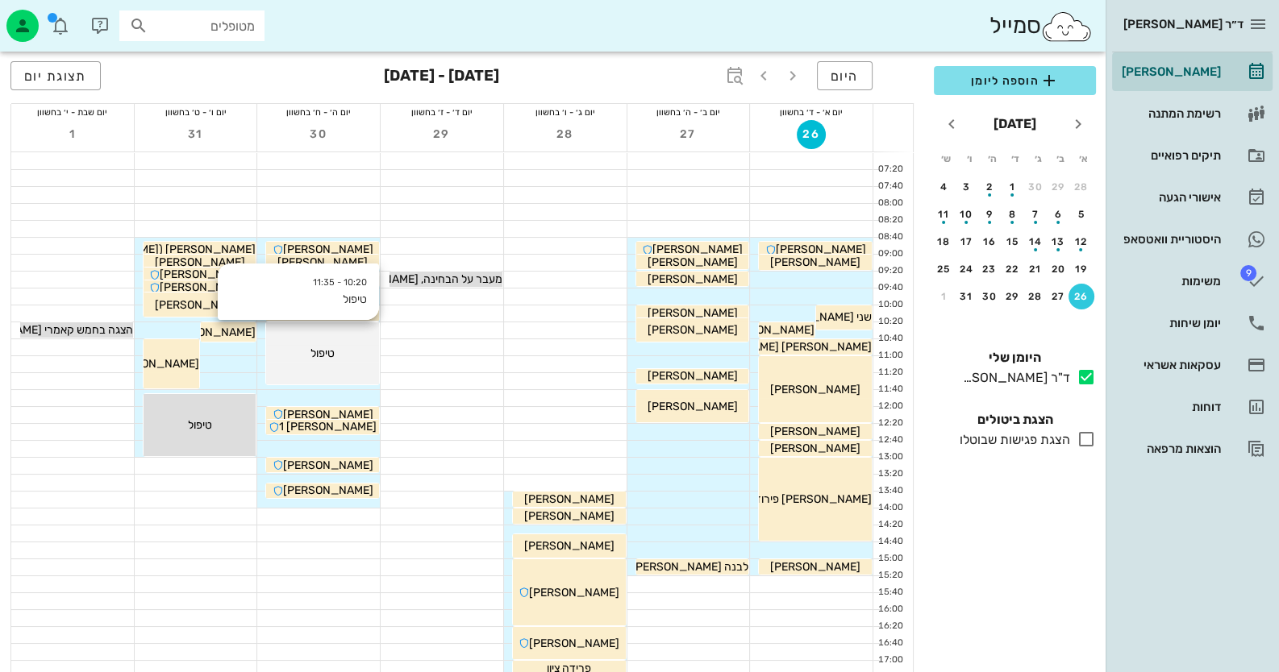
click at [342, 362] on div "10:20 - 11:35 טיפול טיפול" at bounding box center [322, 354] width 113 height 62
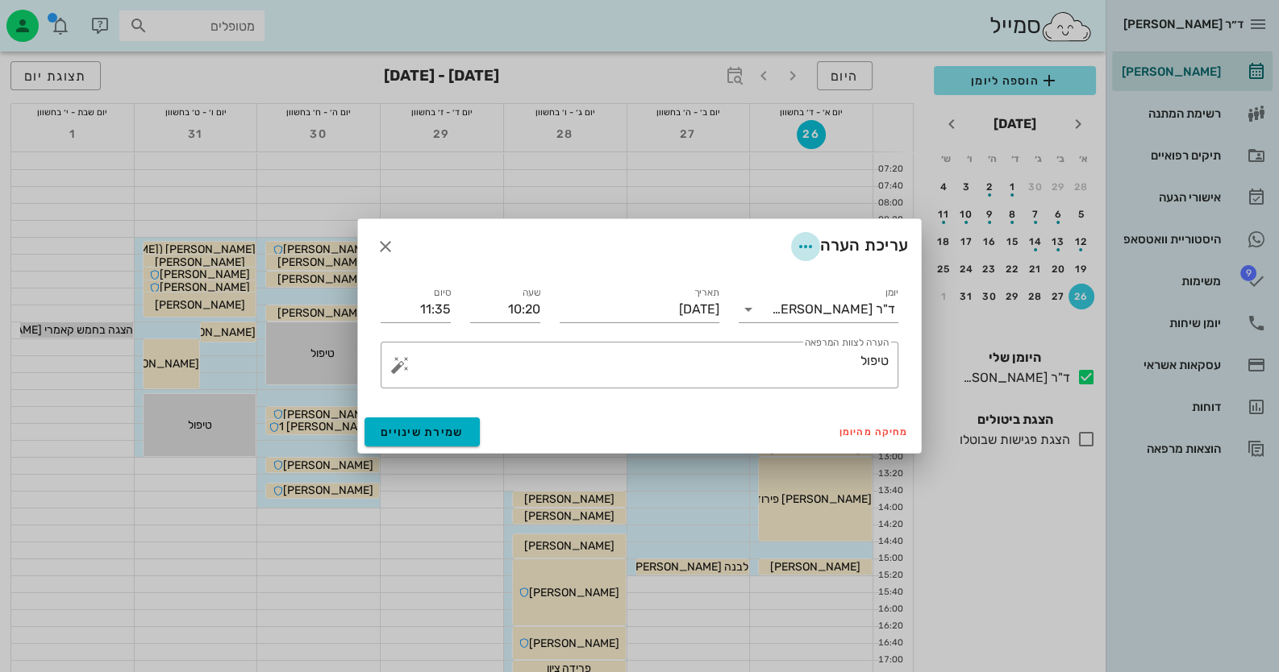
click at [806, 239] on icon "button" at bounding box center [805, 246] width 19 height 19
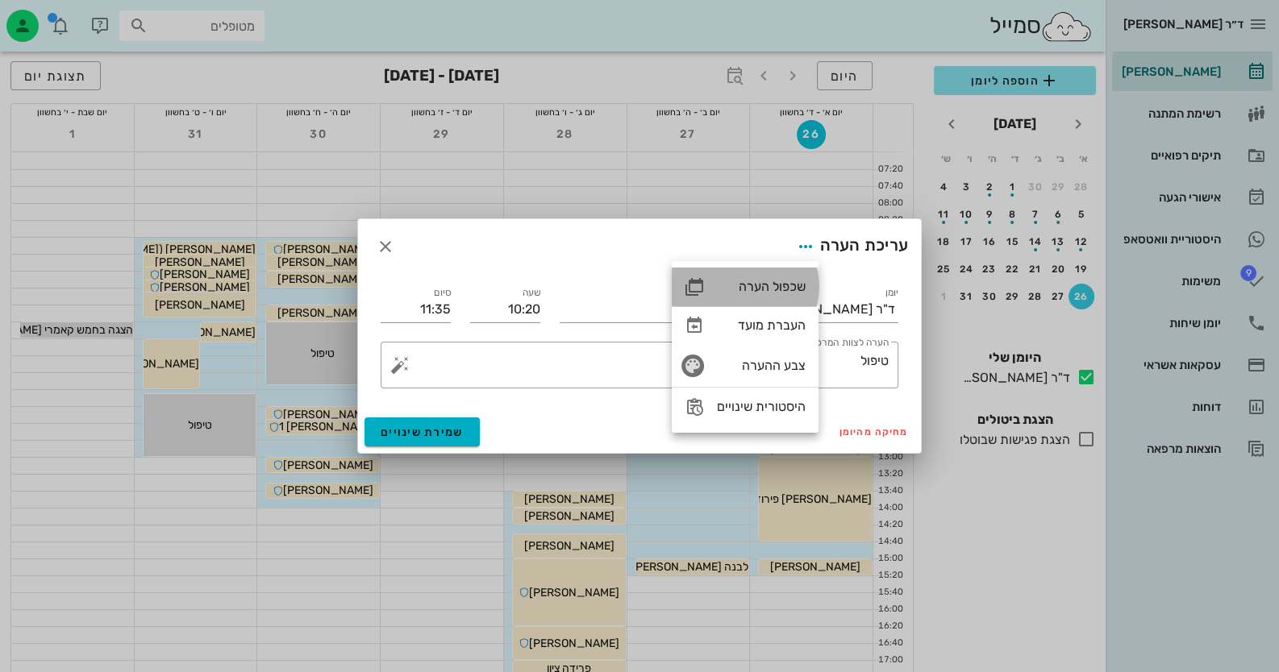
click at [781, 285] on div "שכפול הערה" at bounding box center [761, 286] width 89 height 15
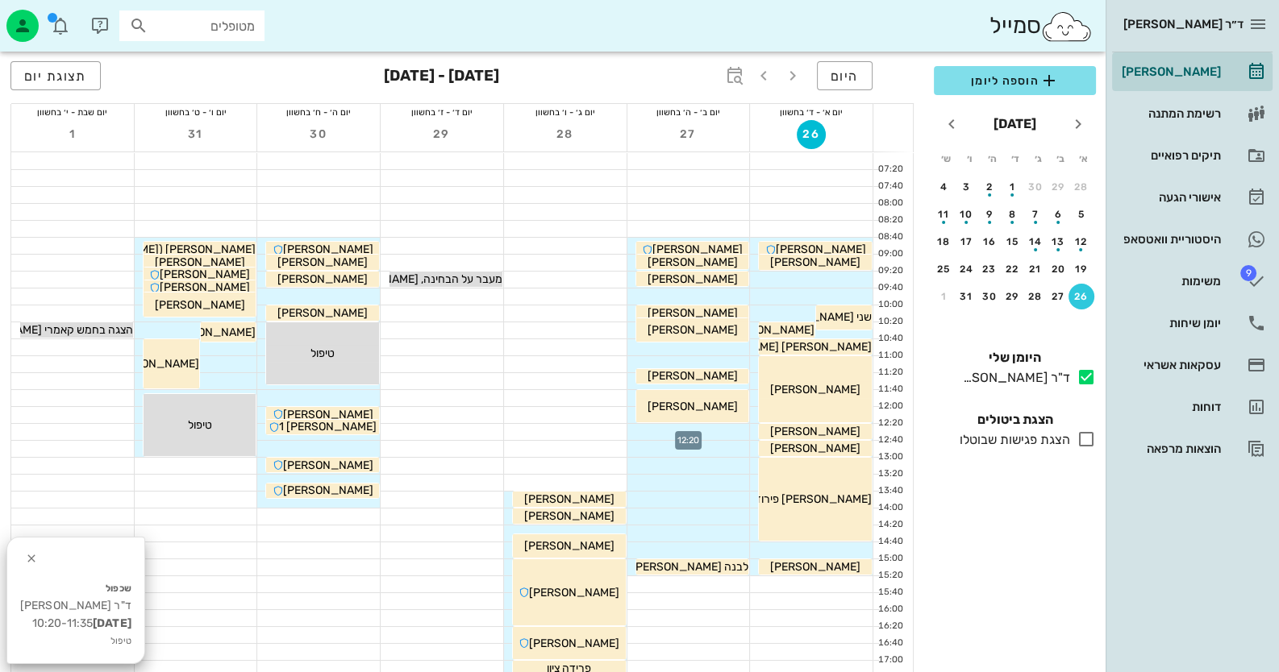
click at [722, 432] on div at bounding box center [688, 432] width 123 height 16
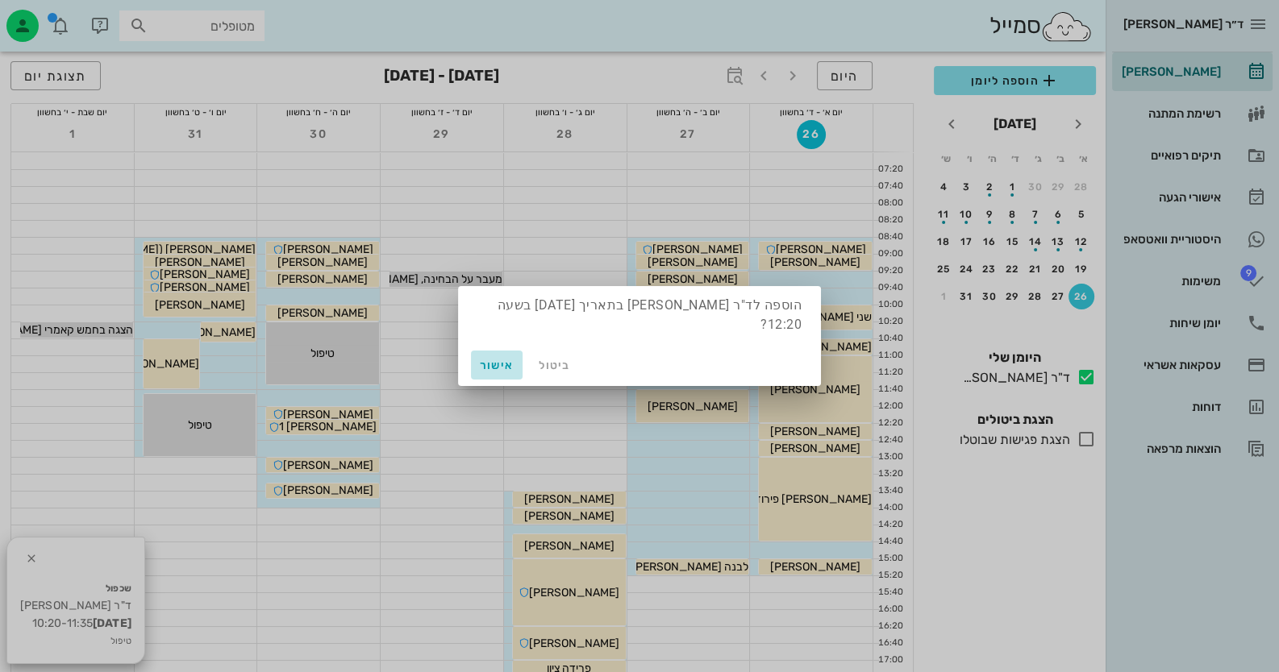
click at [498, 359] on span "אישור" at bounding box center [496, 366] width 39 height 14
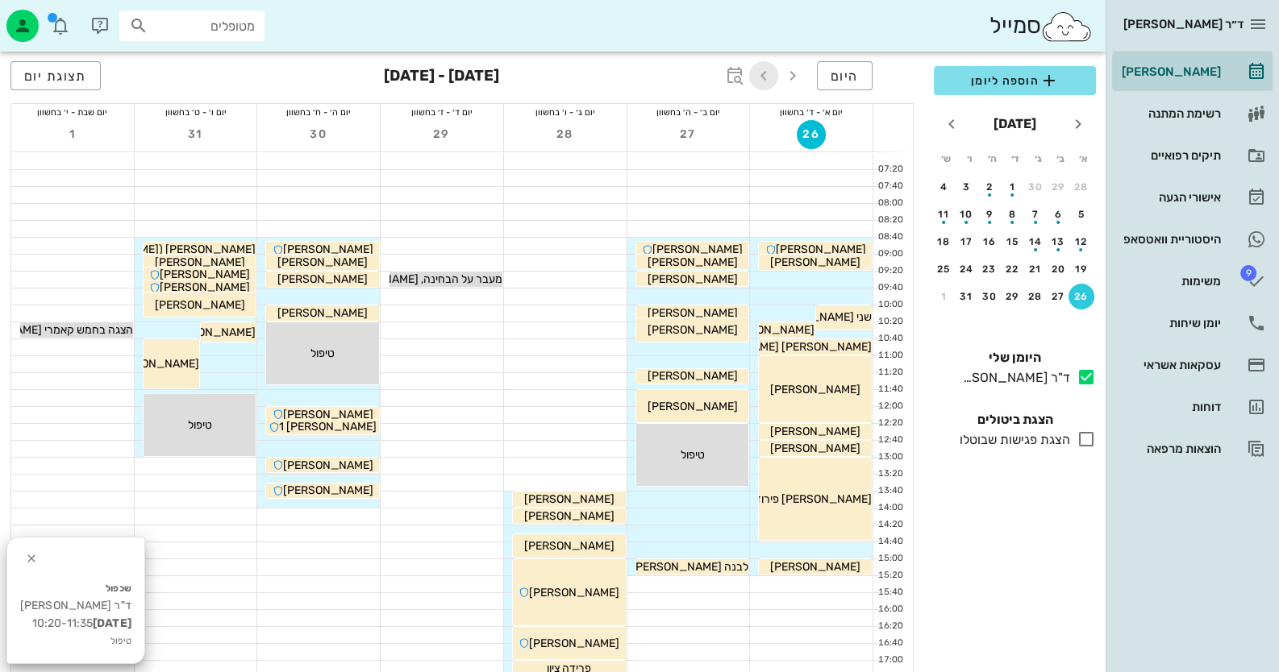
click at [767, 73] on icon "button" at bounding box center [763, 75] width 19 height 19
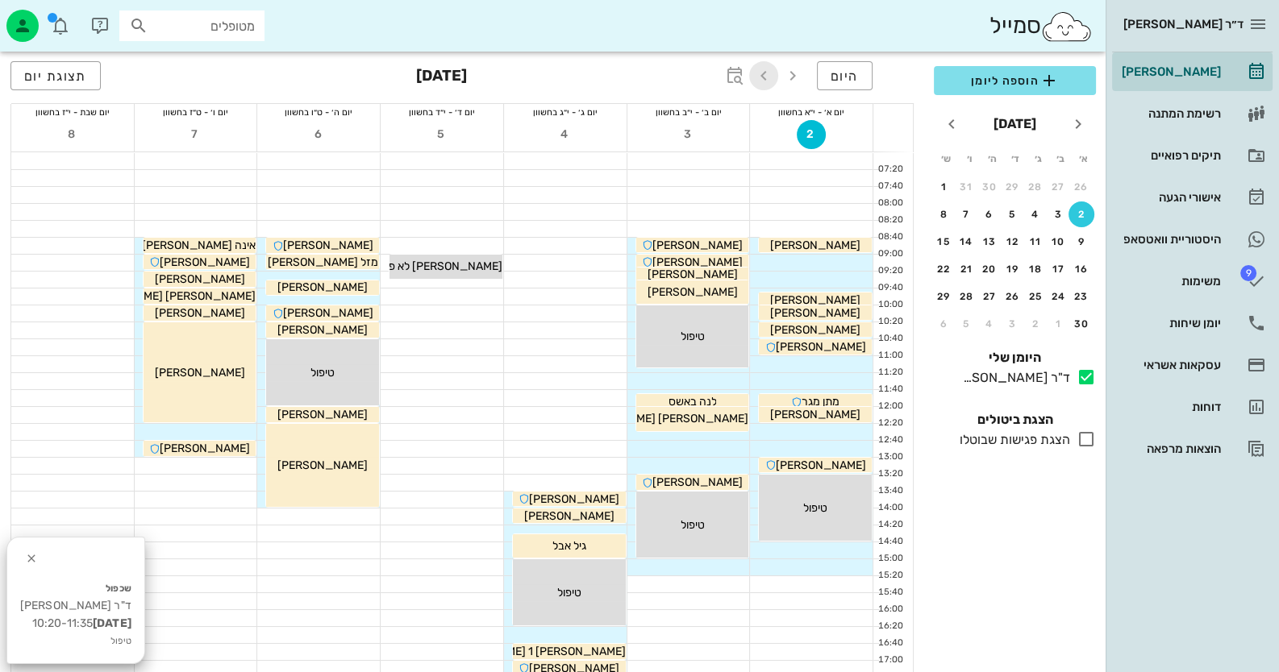
click at [767, 73] on icon "button" at bounding box center [763, 75] width 19 height 19
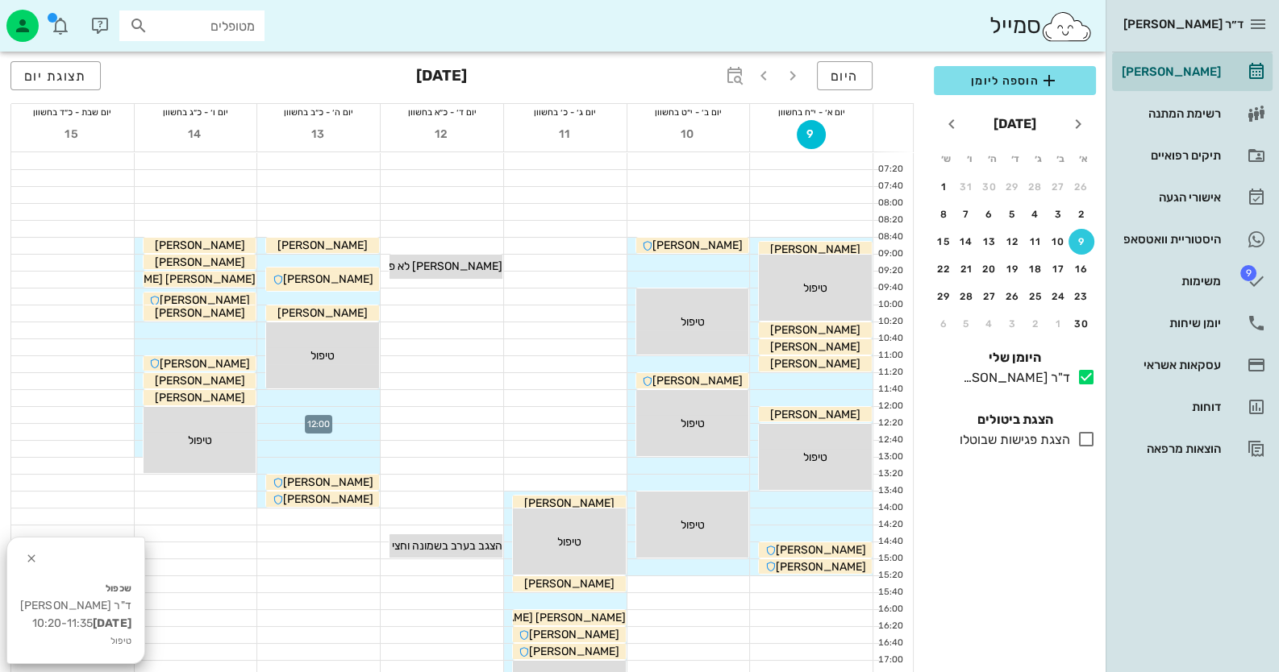
click at [355, 418] on div at bounding box center [318, 415] width 123 height 16
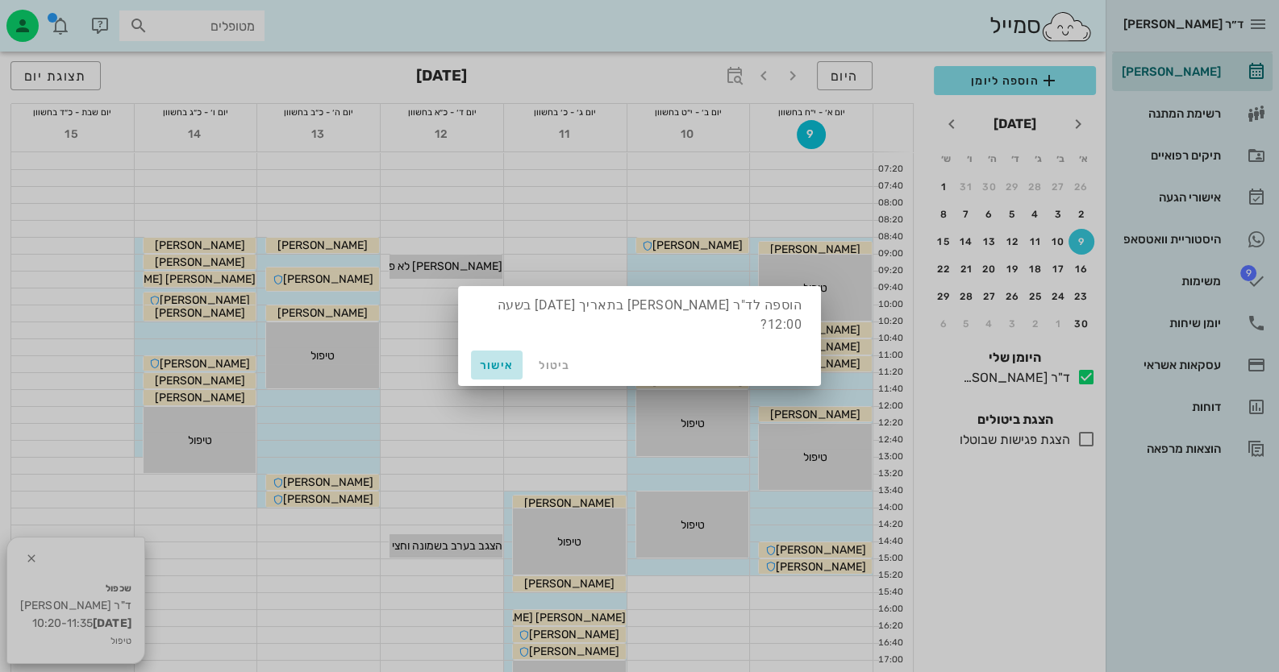
click at [499, 359] on span "אישור" at bounding box center [496, 366] width 39 height 14
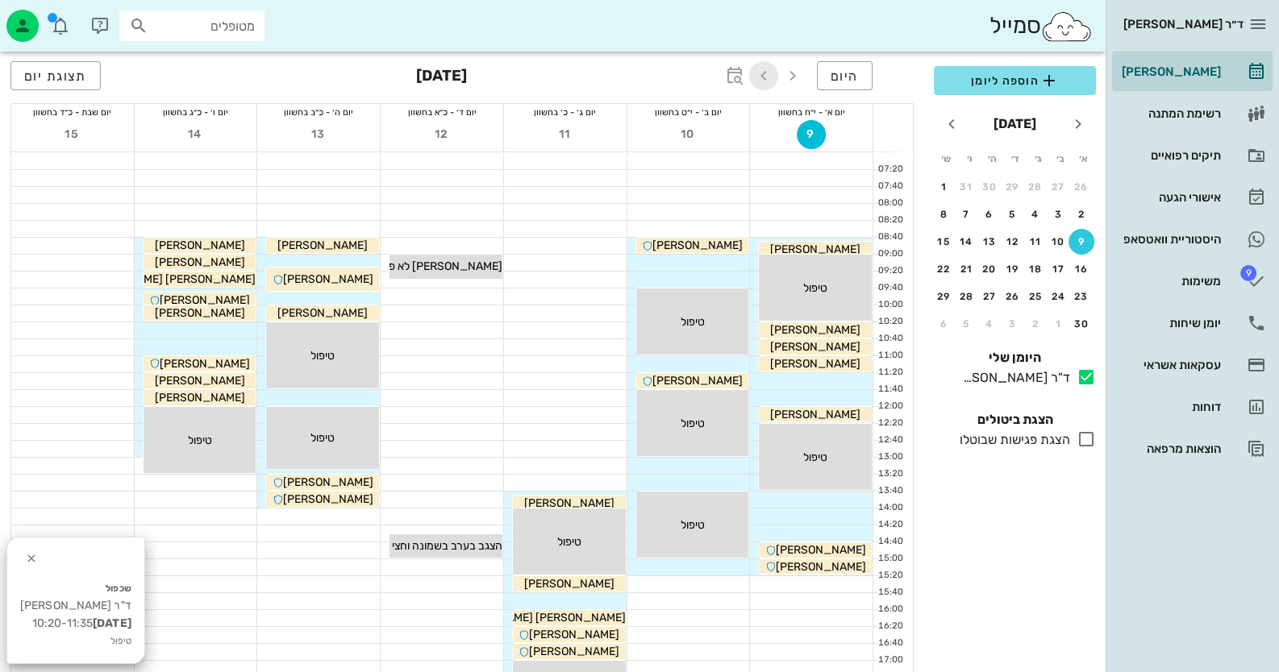
click at [769, 73] on icon "button" at bounding box center [763, 75] width 19 height 19
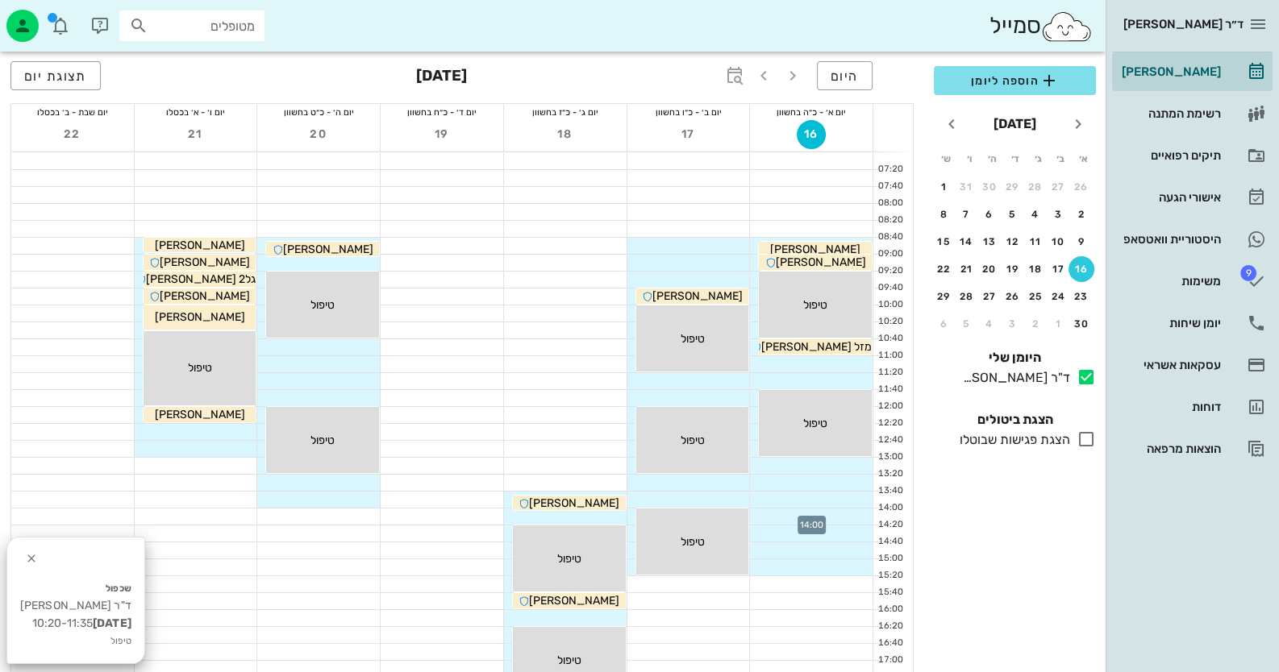
click at [823, 514] on div at bounding box center [811, 517] width 123 height 16
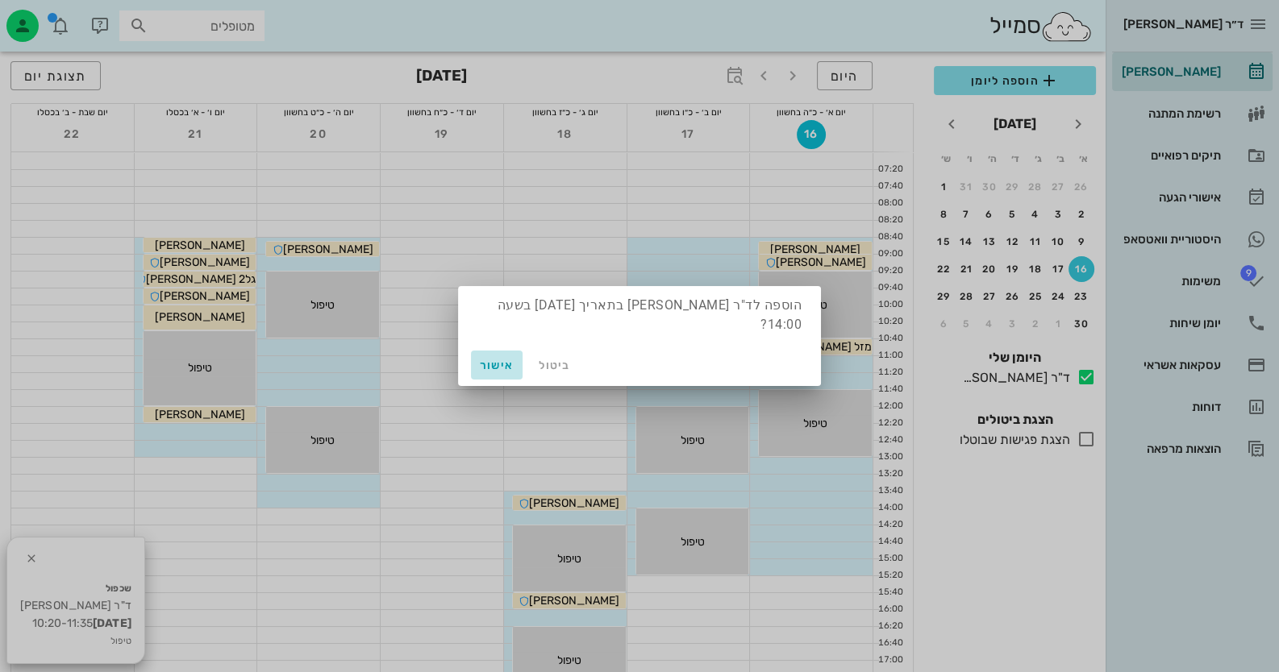
click at [519, 357] on button "אישור" at bounding box center [497, 365] width 52 height 29
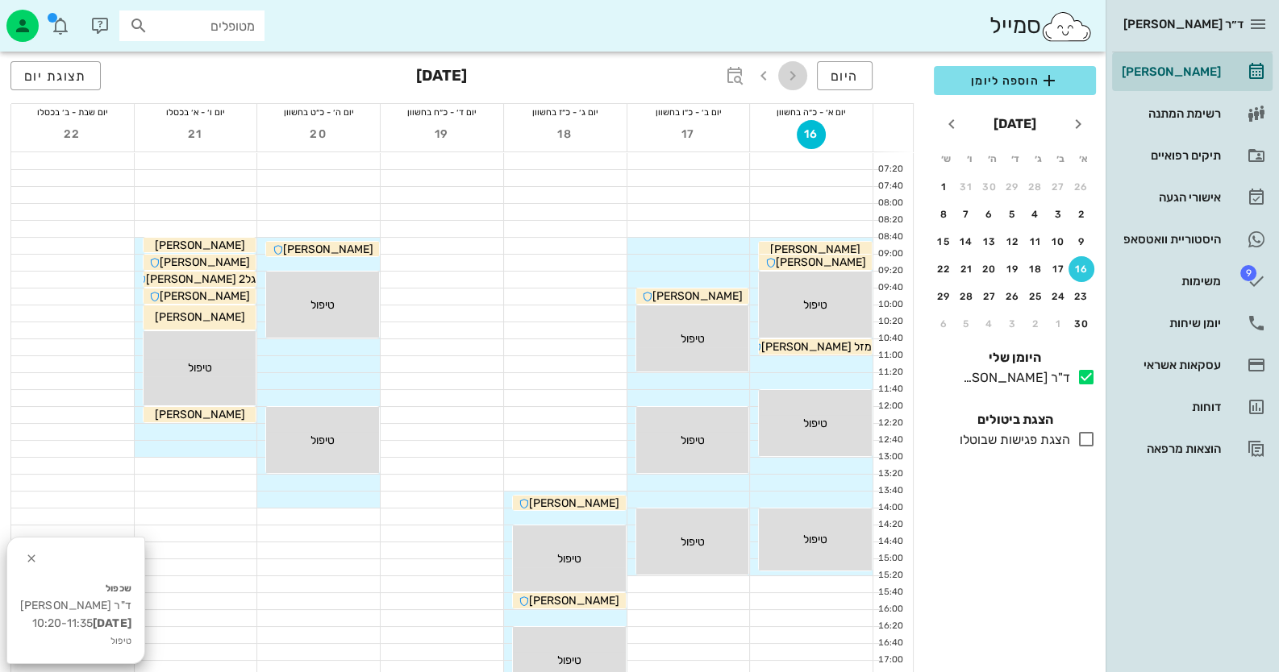
click at [780, 76] on span "button" at bounding box center [792, 75] width 29 height 19
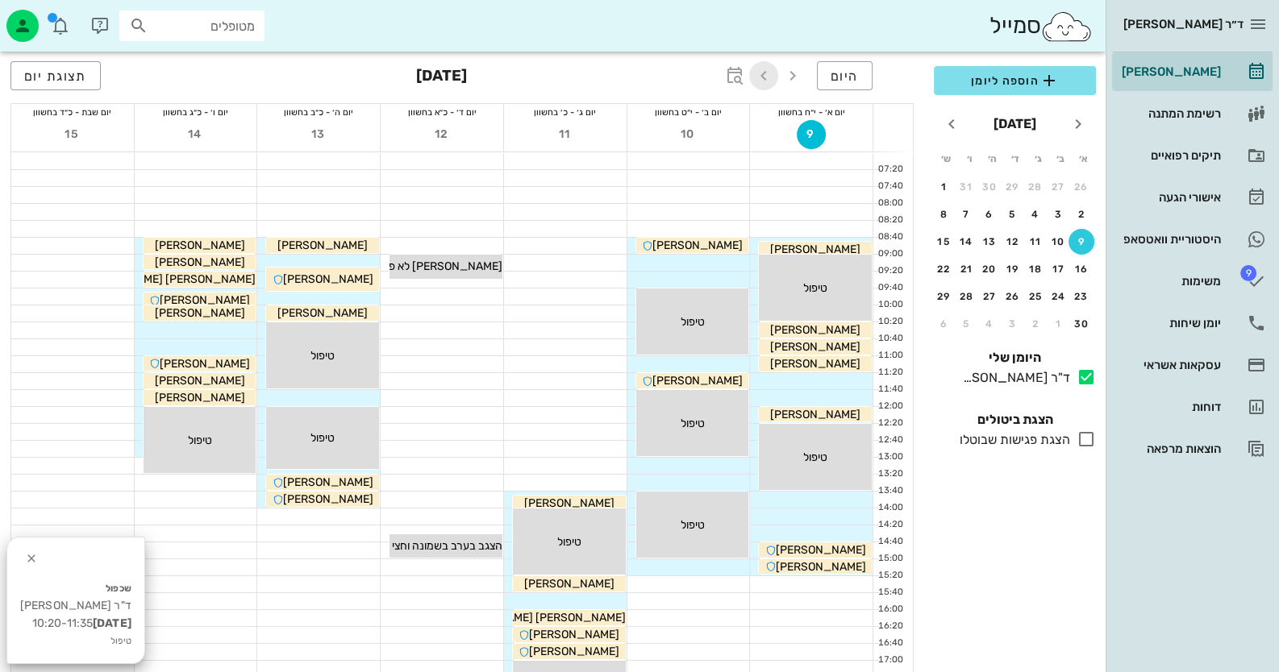
click at [767, 76] on icon "button" at bounding box center [763, 75] width 19 height 19
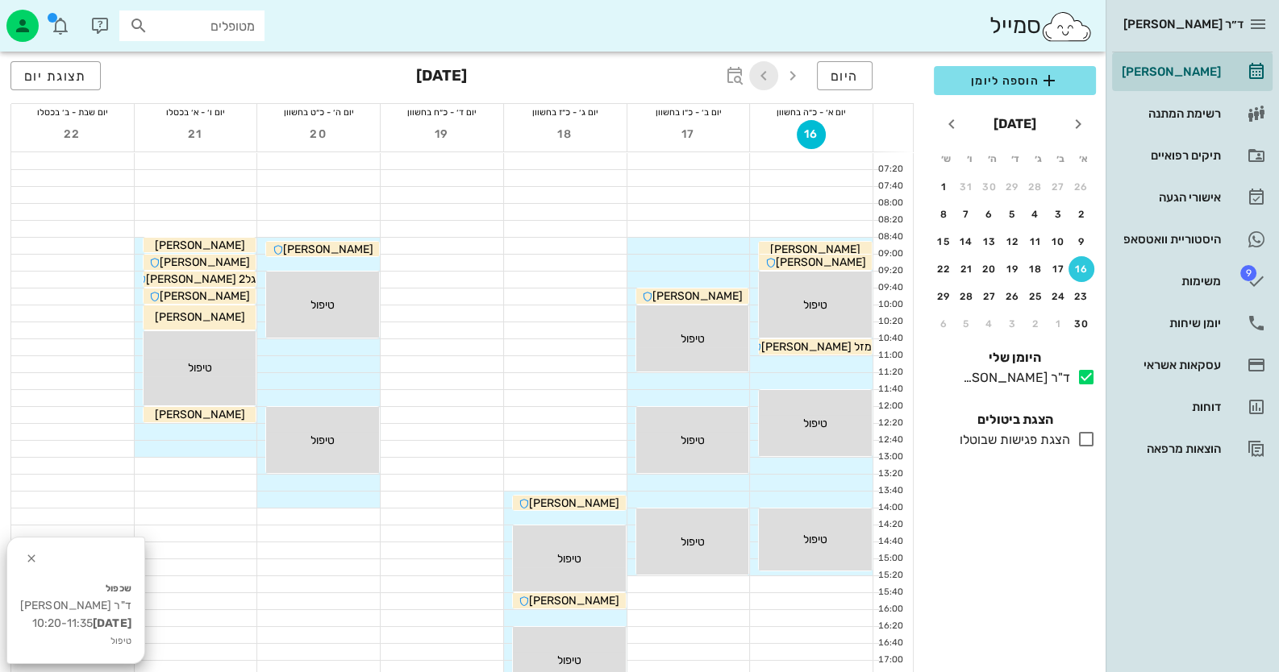
click at [767, 76] on icon "button" at bounding box center [763, 75] width 19 height 19
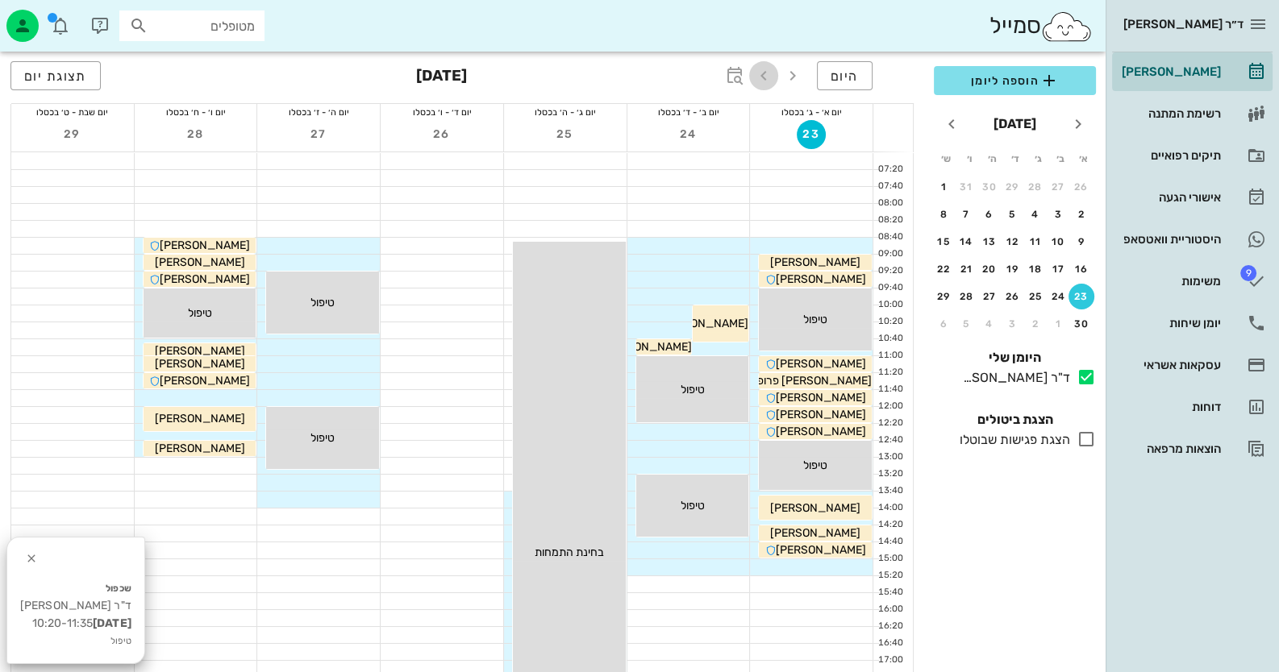
click at [767, 76] on icon "button" at bounding box center [763, 75] width 19 height 19
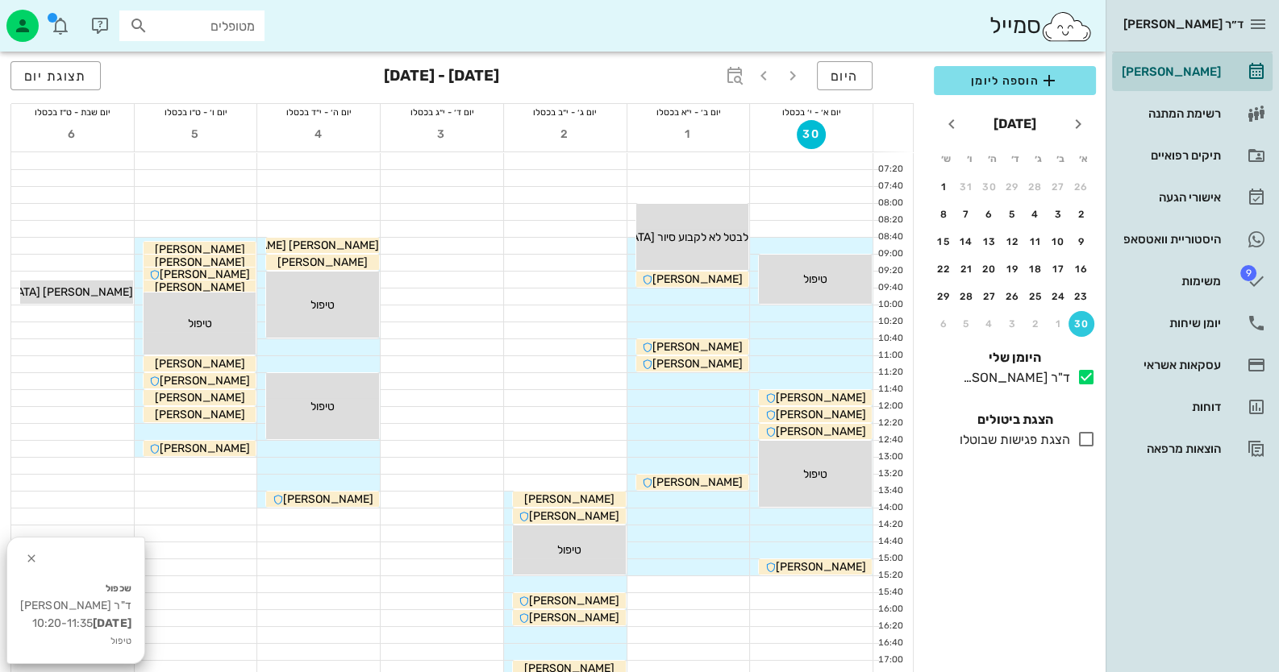
click at [726, 501] on div at bounding box center [688, 500] width 123 height 16
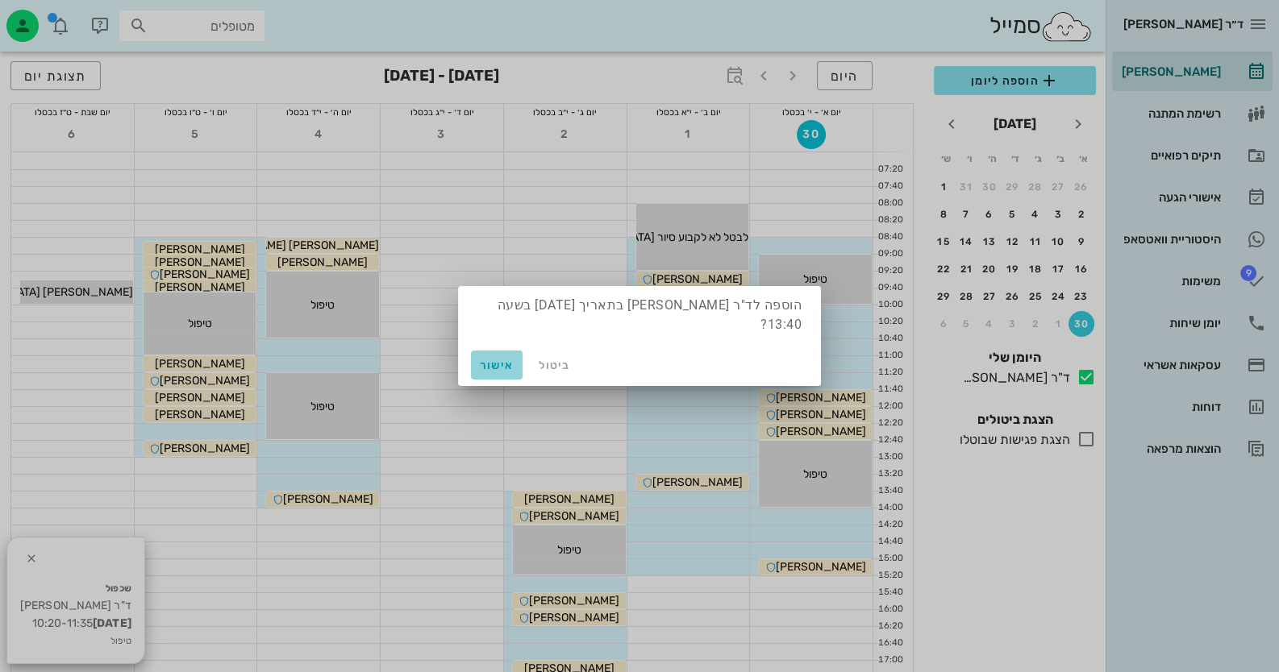
click at [484, 359] on span "אישור" at bounding box center [496, 366] width 39 height 14
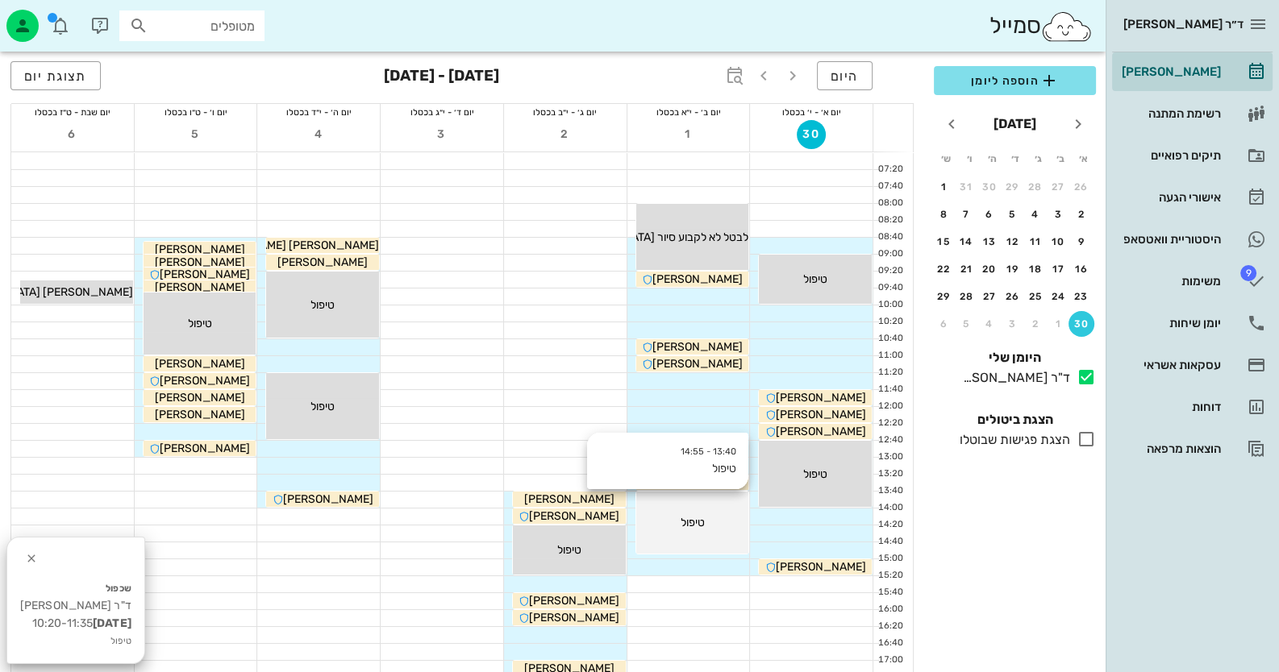
click at [732, 527] on div "טיפול" at bounding box center [692, 522] width 113 height 17
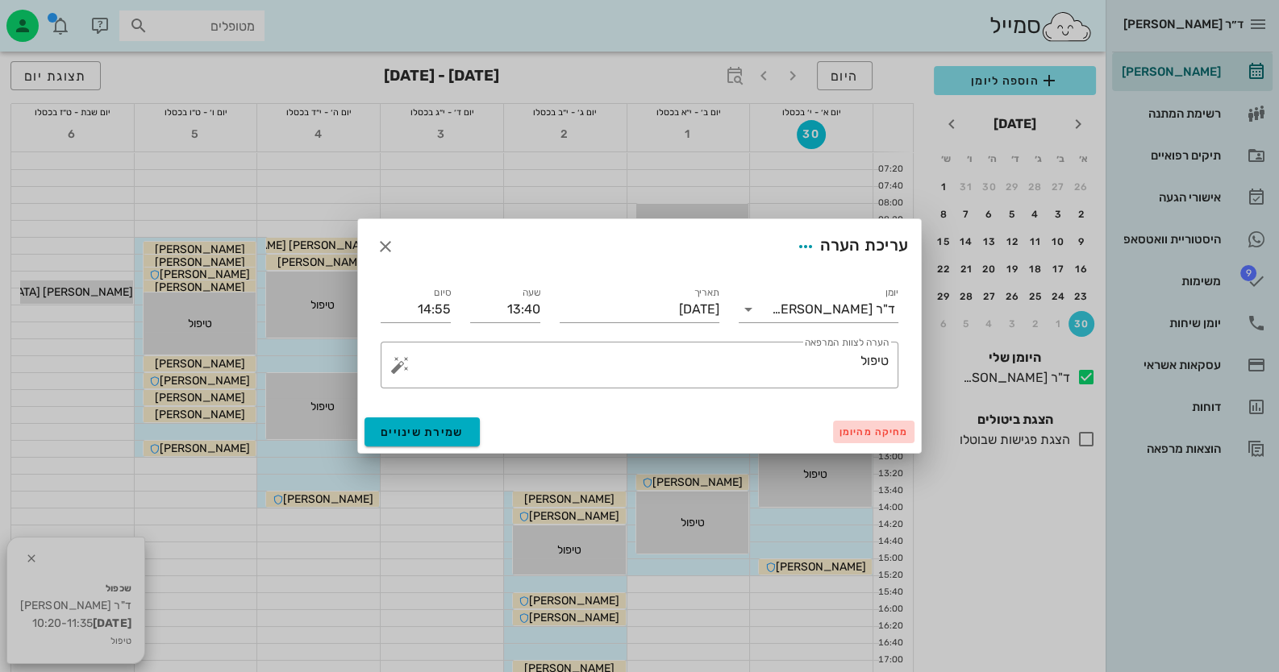
click at [887, 421] on button "מחיקה מהיומן" at bounding box center [873, 432] width 81 height 23
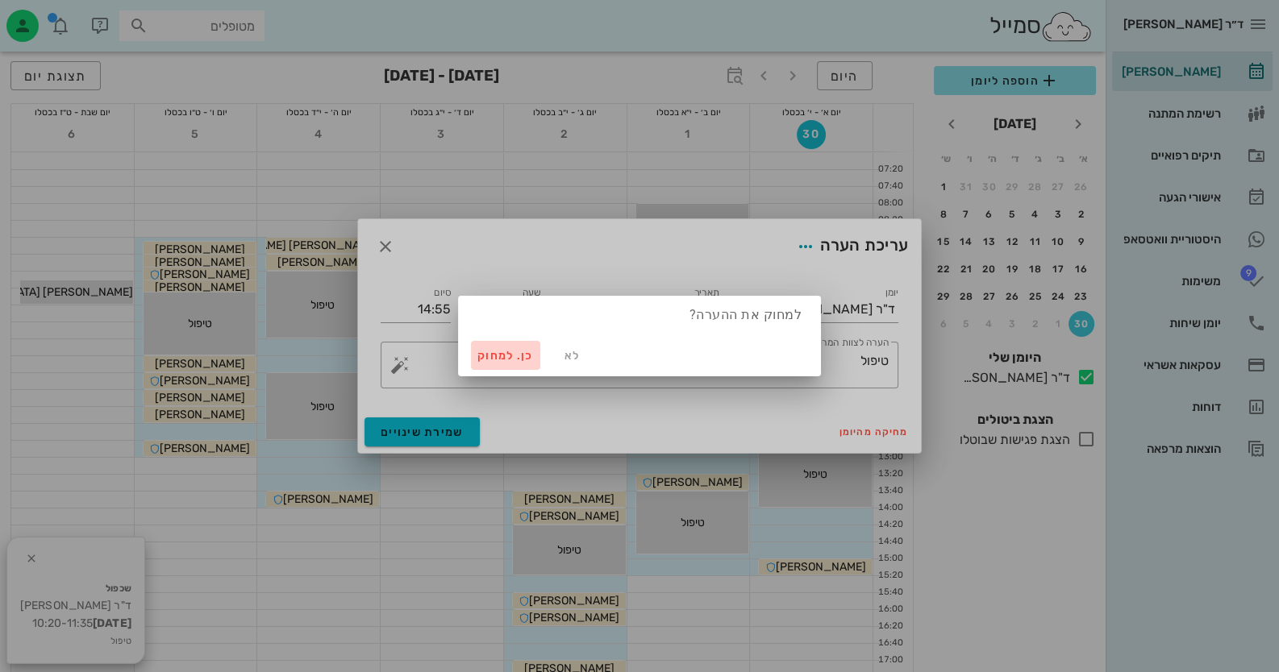
click at [493, 349] on span "כן. למחוק" at bounding box center [505, 356] width 56 height 14
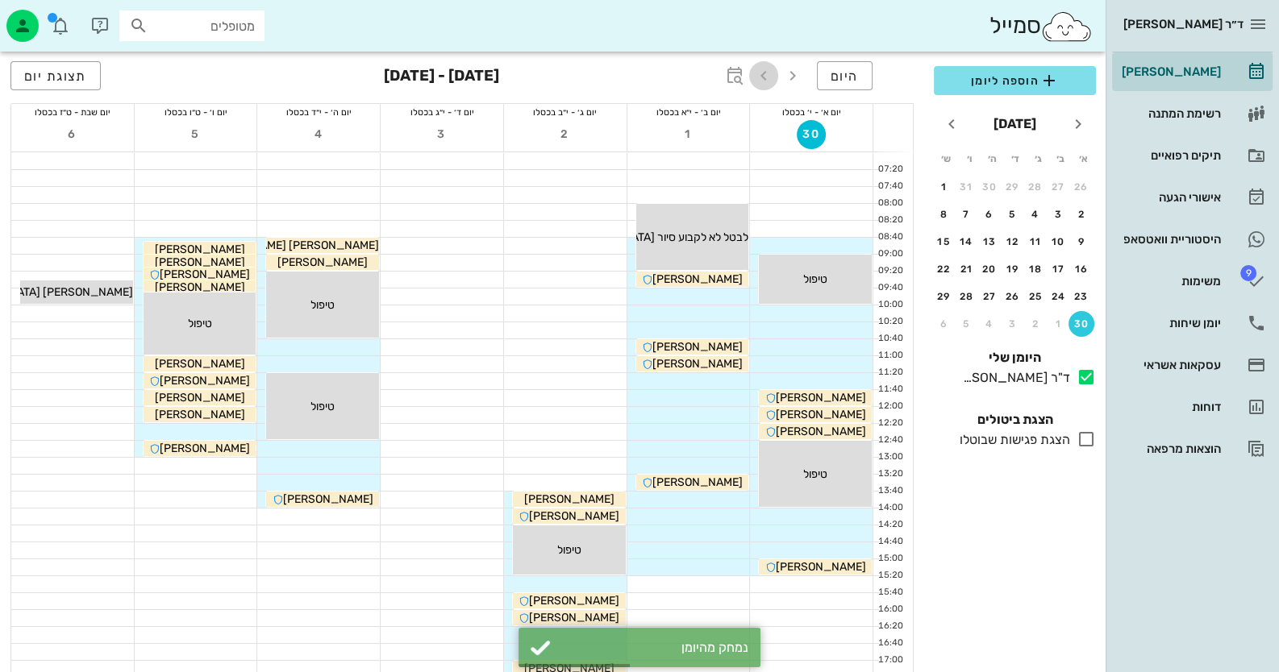
click at [774, 75] on span "button" at bounding box center [763, 75] width 29 height 19
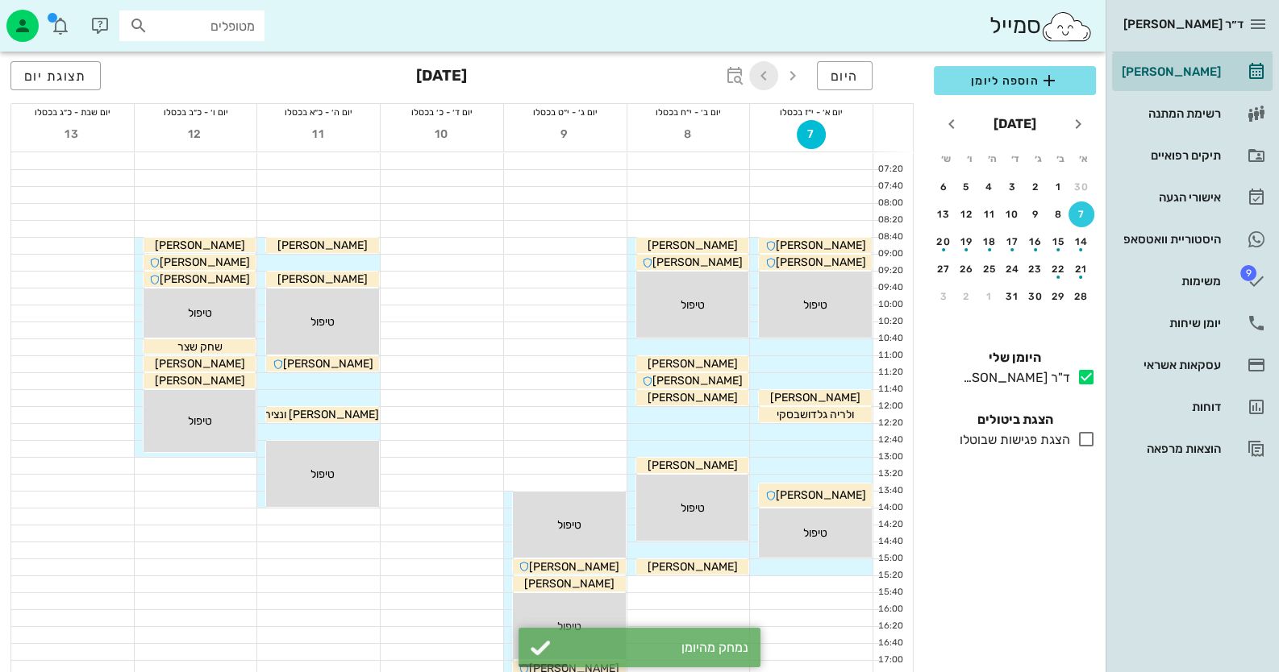
click at [774, 75] on span "button" at bounding box center [763, 75] width 29 height 19
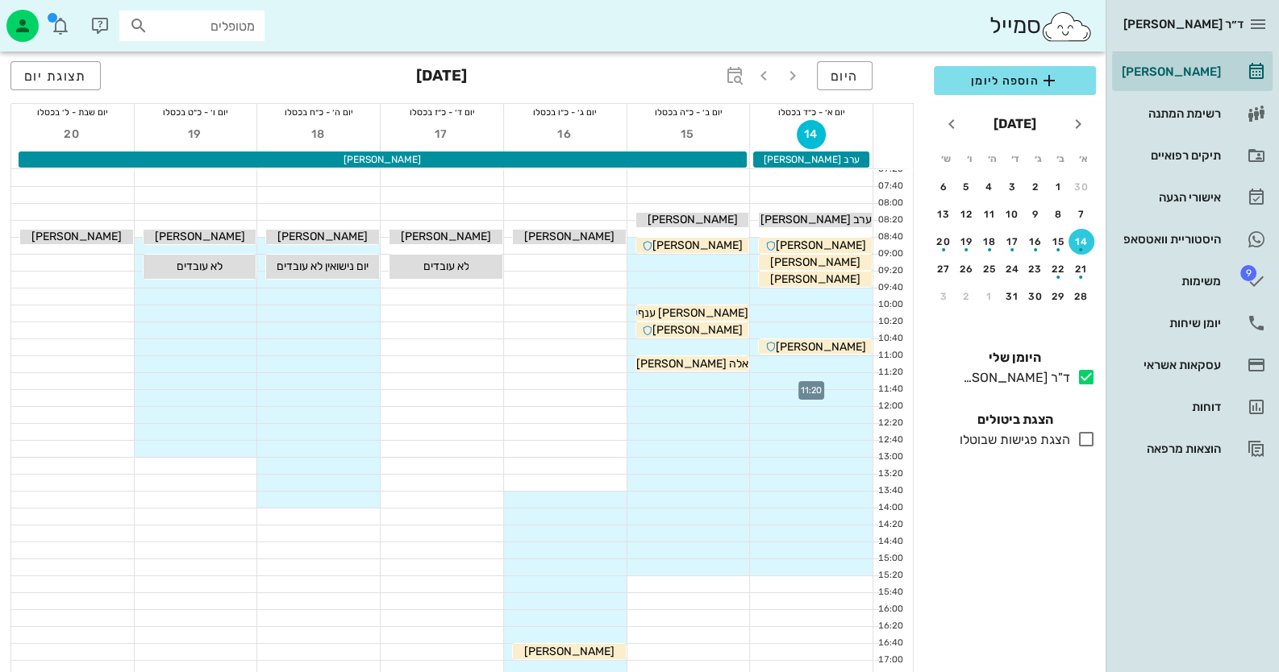
click at [843, 374] on div at bounding box center [811, 381] width 123 height 16
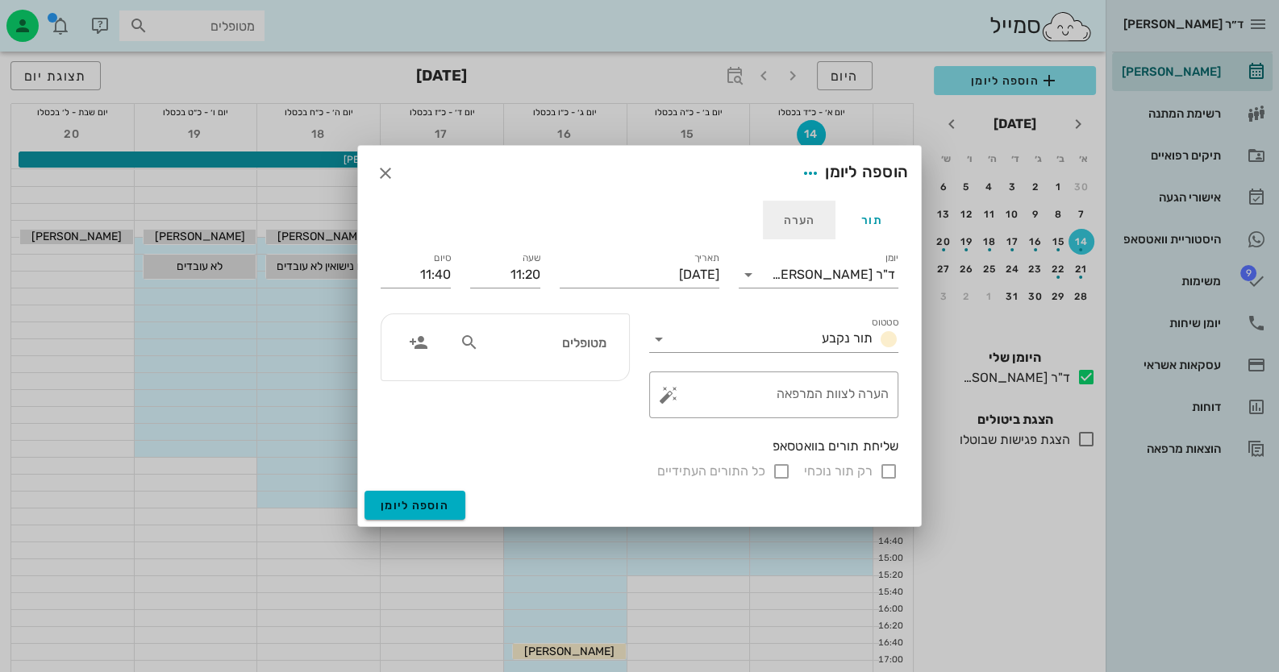
click at [805, 209] on div "הערה" at bounding box center [799, 220] width 73 height 39
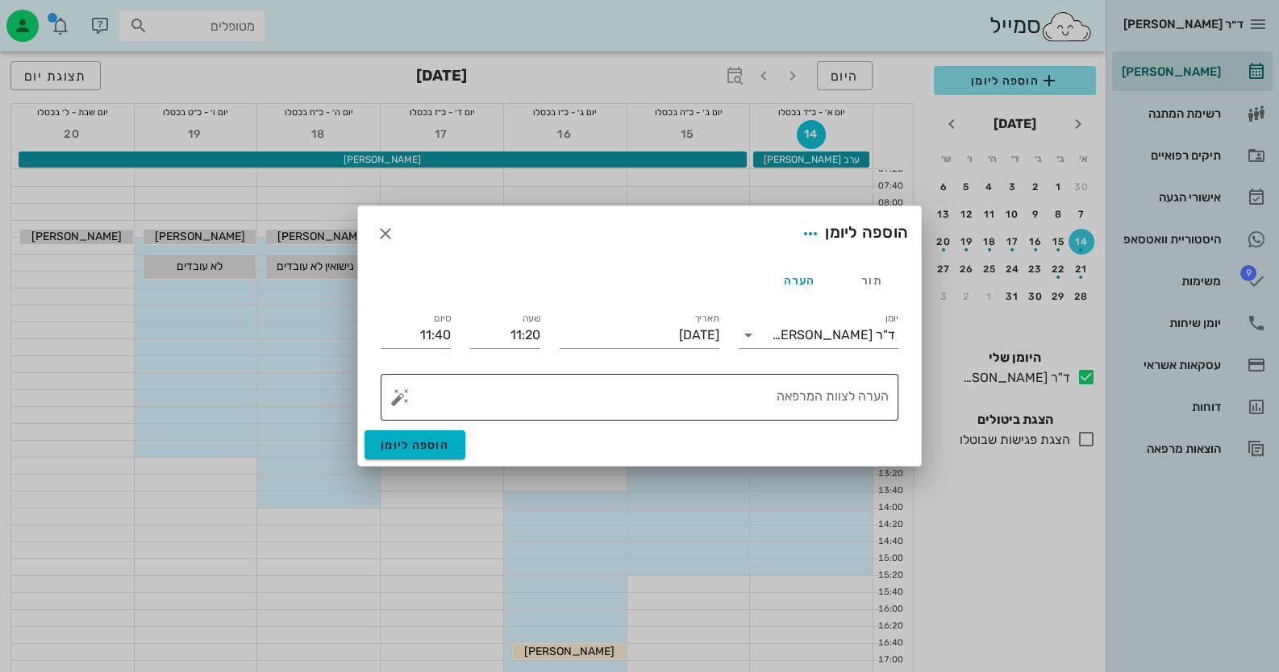
click at [397, 394] on button "button" at bounding box center [399, 397] width 19 height 19
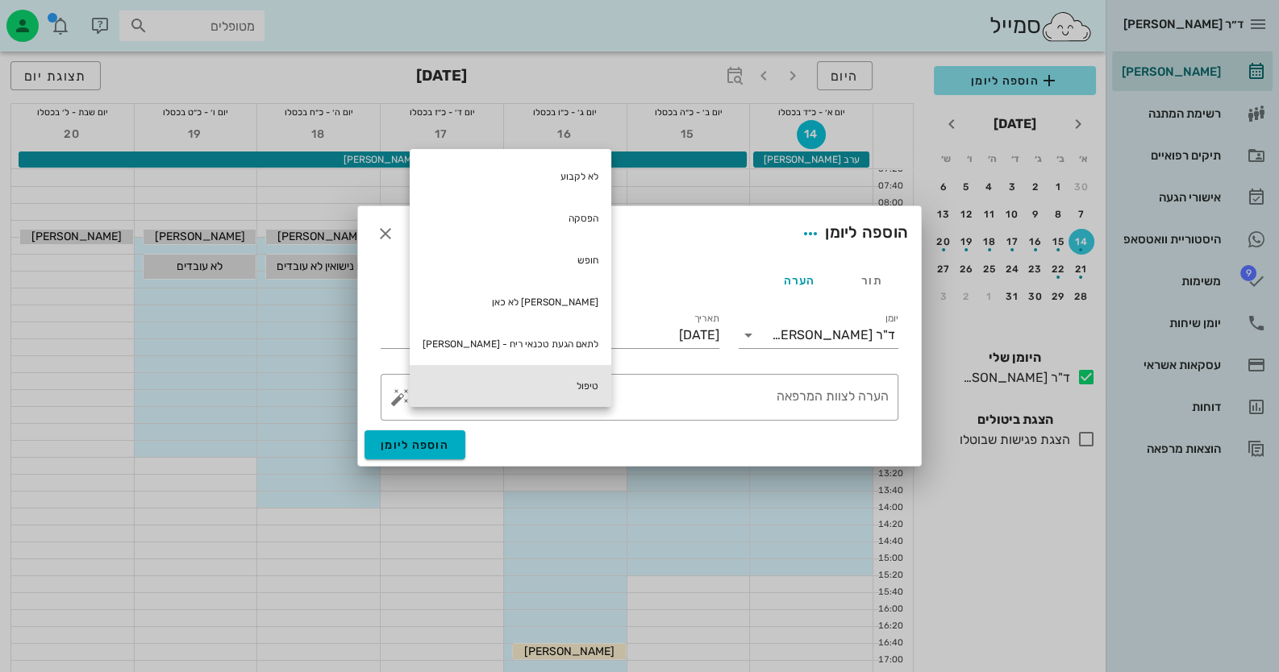
click at [536, 377] on div "טיפול" at bounding box center [511, 386] width 202 height 42
type textarea "טיפול"
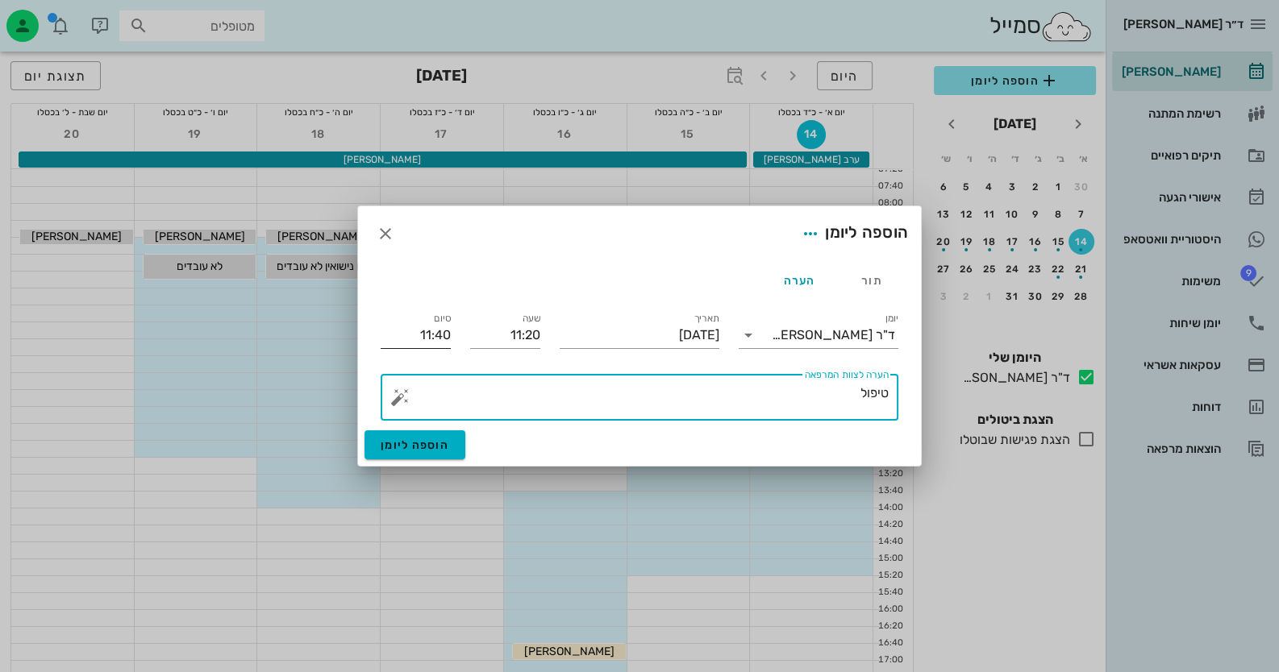
click at [437, 332] on input "11:40" at bounding box center [416, 336] width 70 height 26
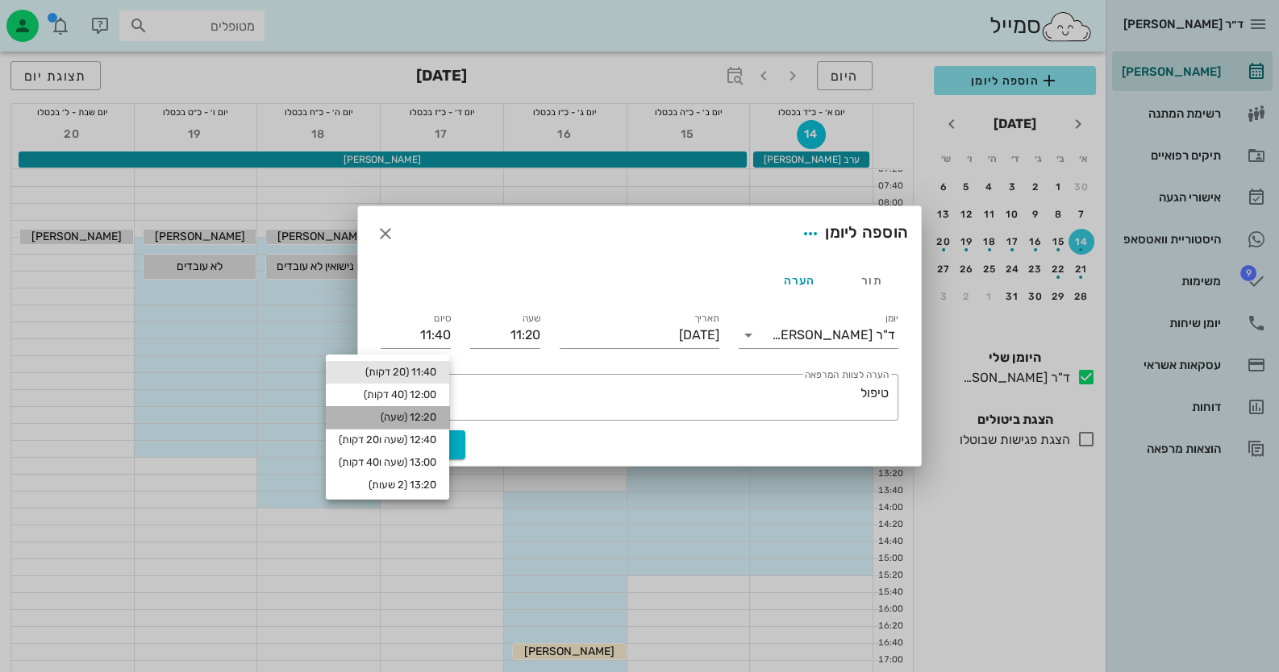
click at [413, 414] on div "12:20 (שעה)" at bounding box center [388, 417] width 98 height 13
type input "12:20"
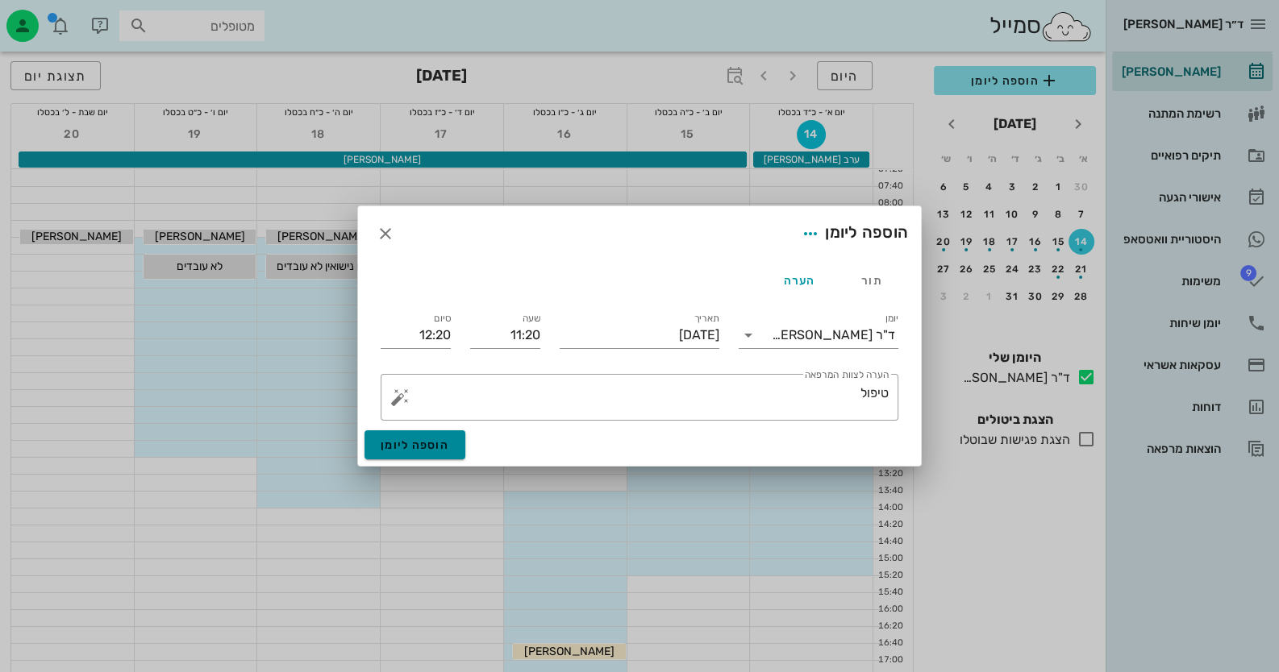
click at [408, 452] on button "הוספה ליומן" at bounding box center [414, 445] width 101 height 29
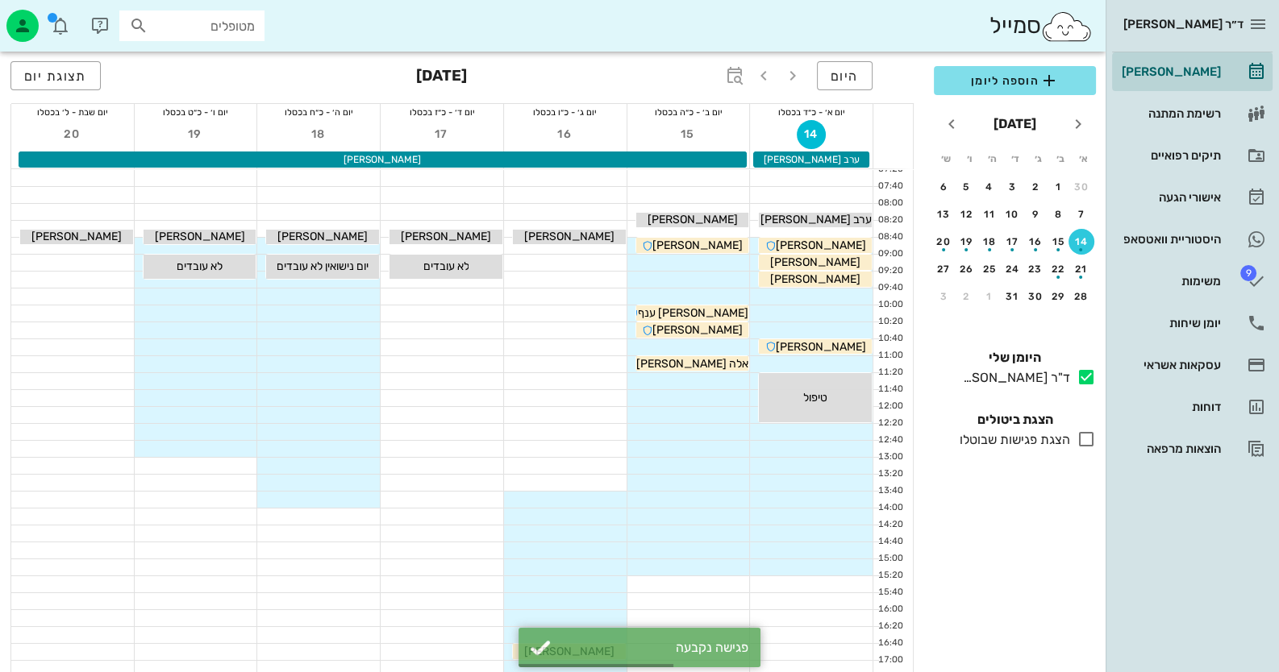
click at [851, 485] on div at bounding box center [811, 483] width 123 height 16
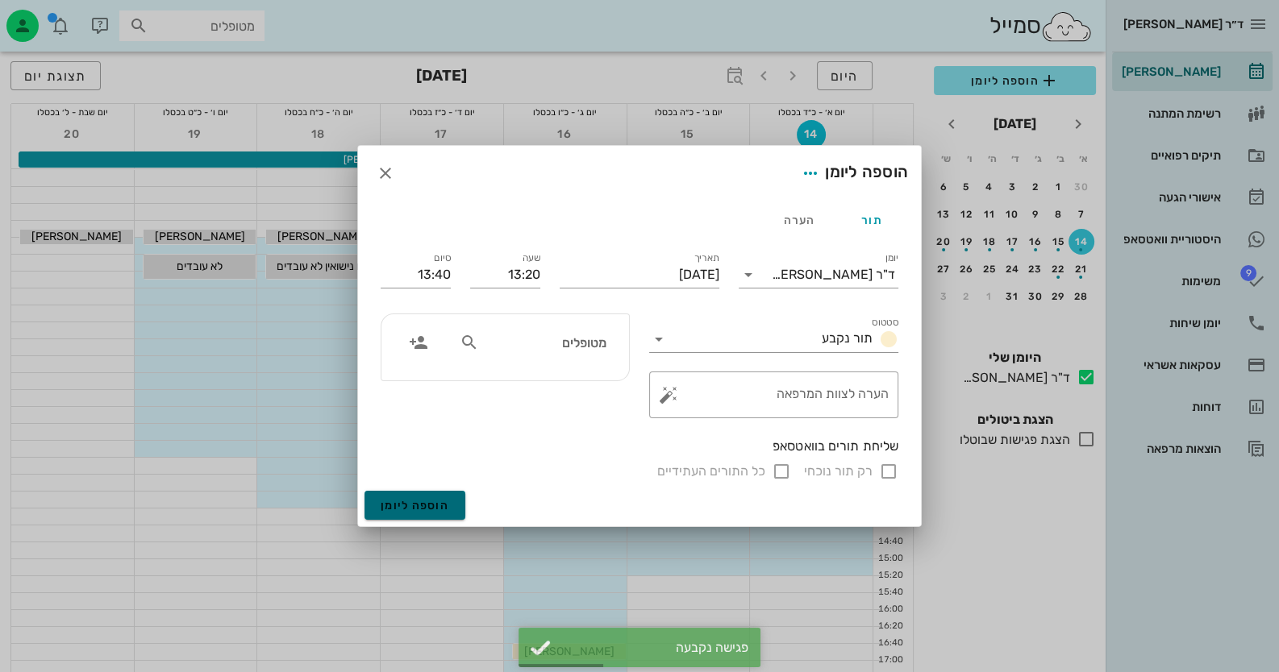
click at [448, 503] on button "הוספה ליומן" at bounding box center [414, 505] width 101 height 29
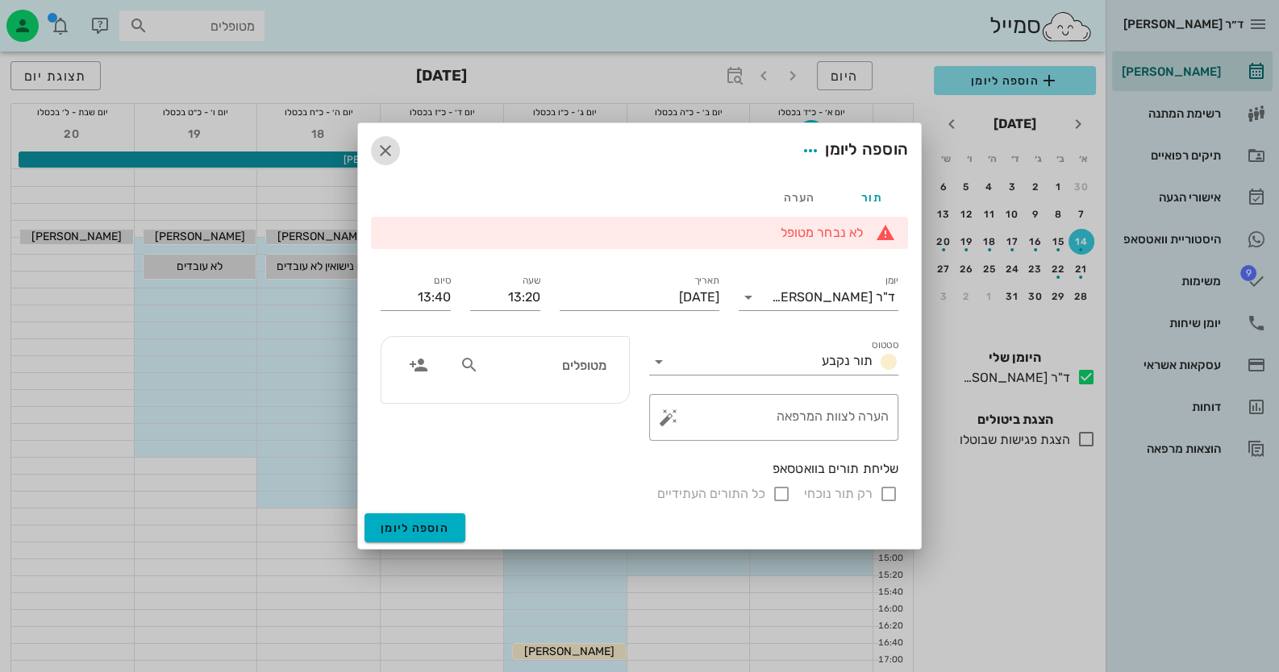
click at [382, 156] on icon "button" at bounding box center [385, 150] width 19 height 19
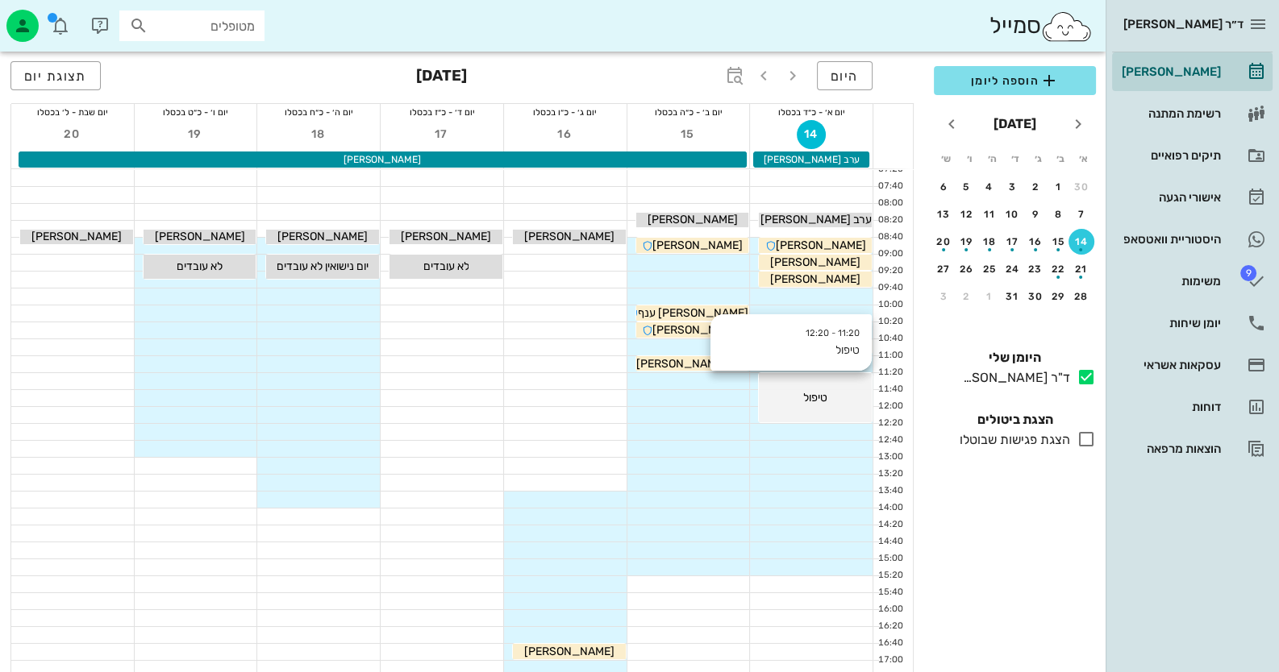
click at [835, 414] on div "11:20 - 12:20 טיפול טיפול" at bounding box center [815, 397] width 113 height 49
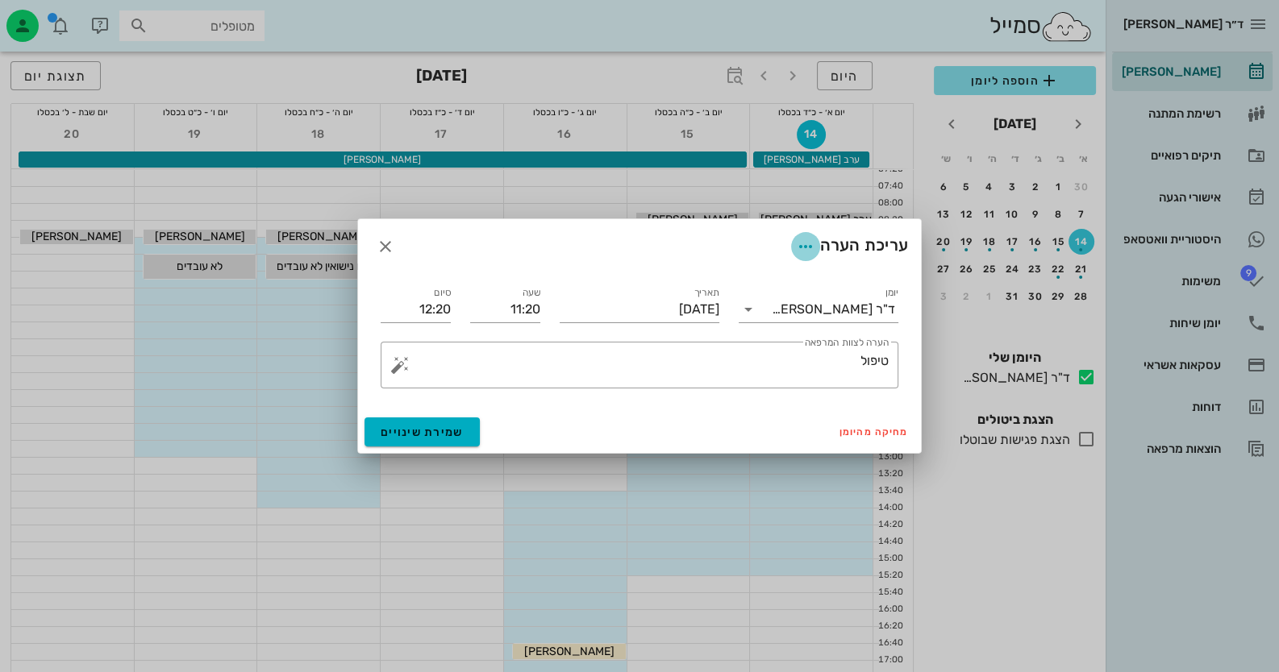
click at [802, 246] on icon "button" at bounding box center [805, 246] width 19 height 19
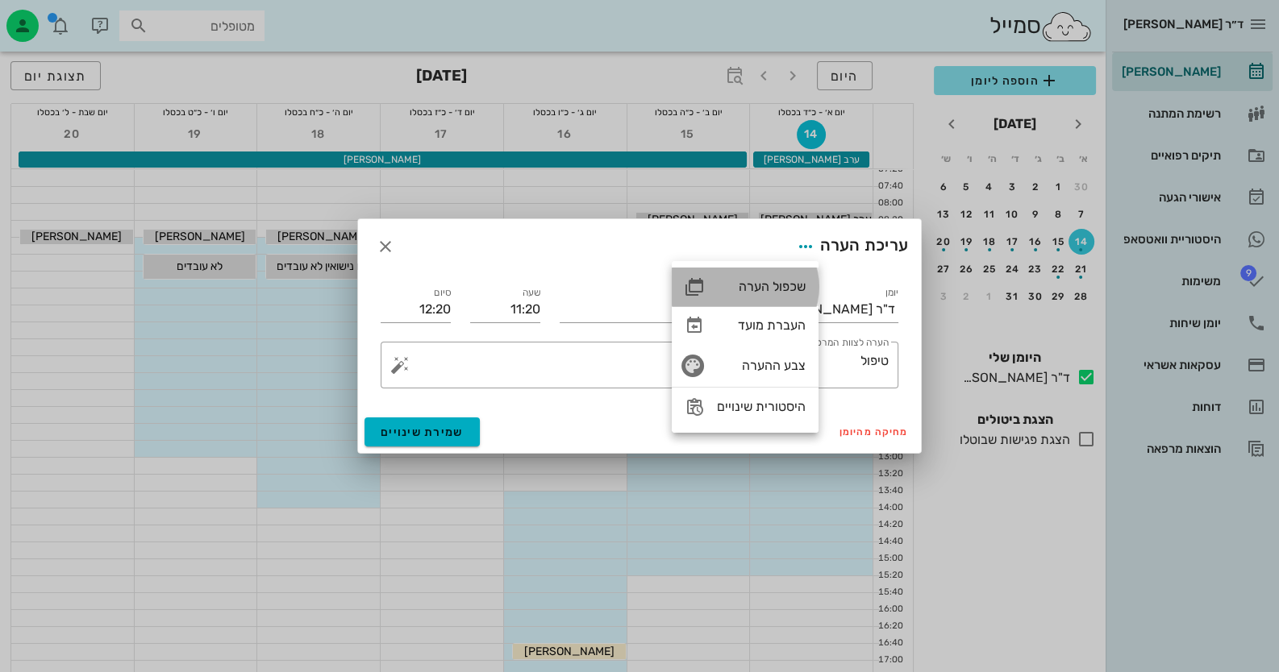
click at [789, 281] on div "שכפול הערה" at bounding box center [761, 286] width 89 height 15
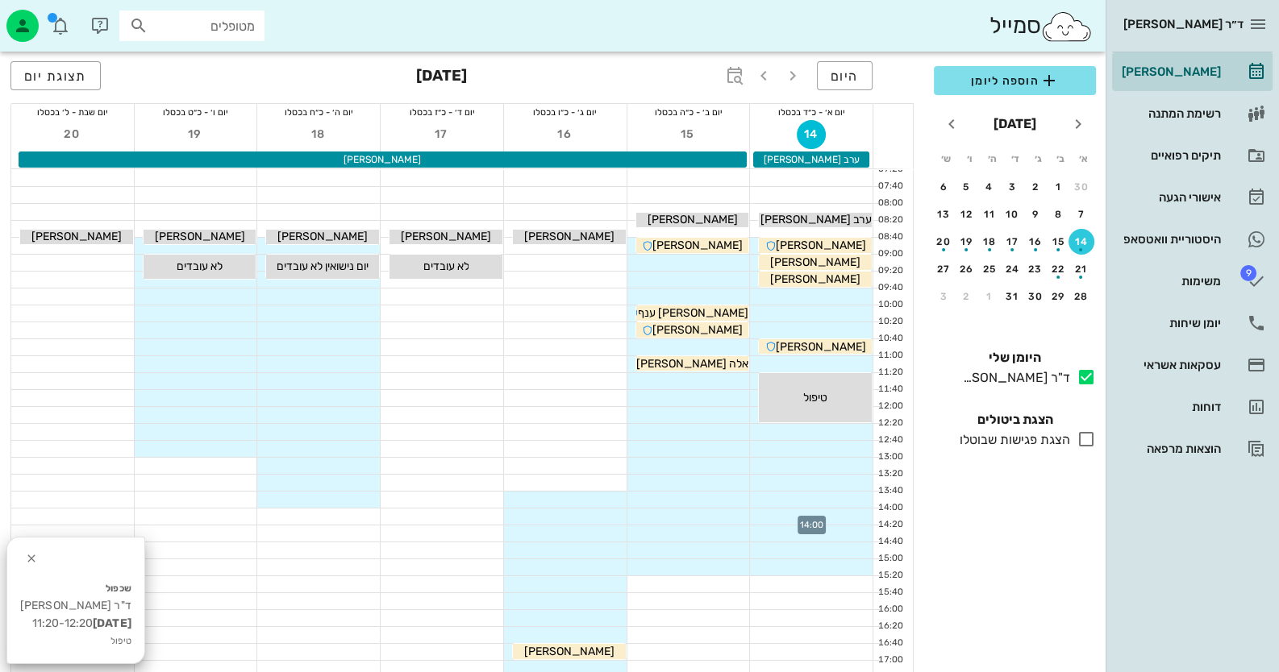
click at [817, 512] on div at bounding box center [811, 517] width 123 height 16
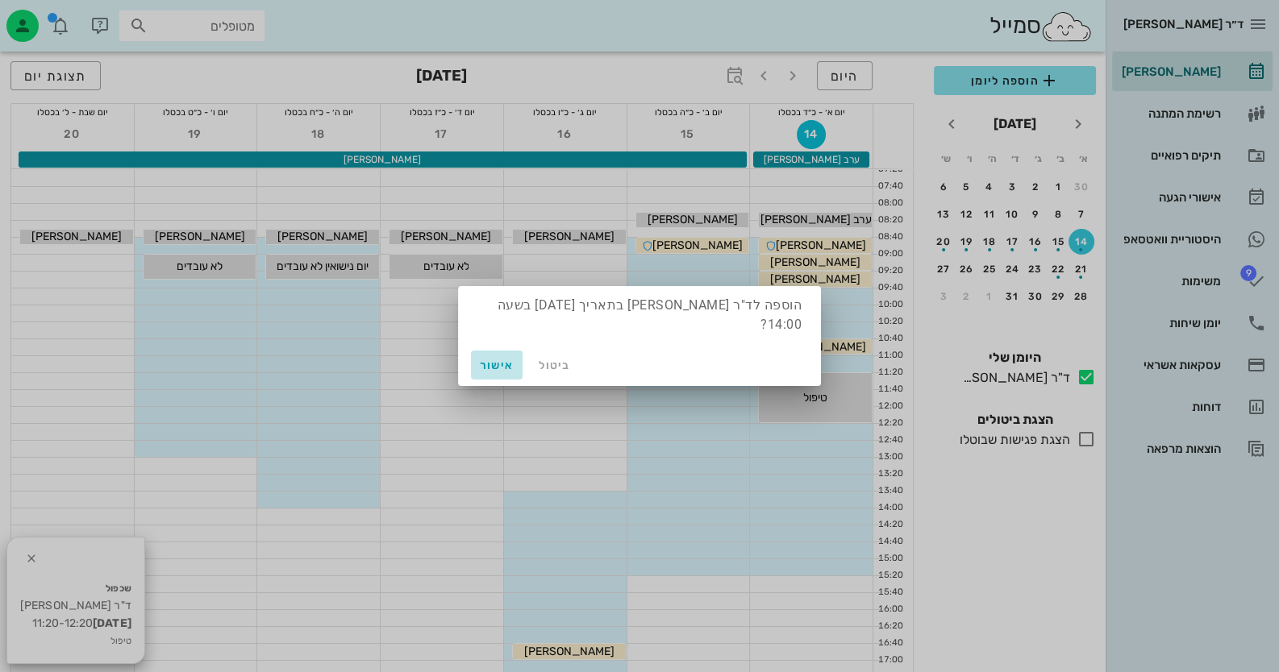
click at [485, 359] on span "אישור" at bounding box center [496, 366] width 39 height 14
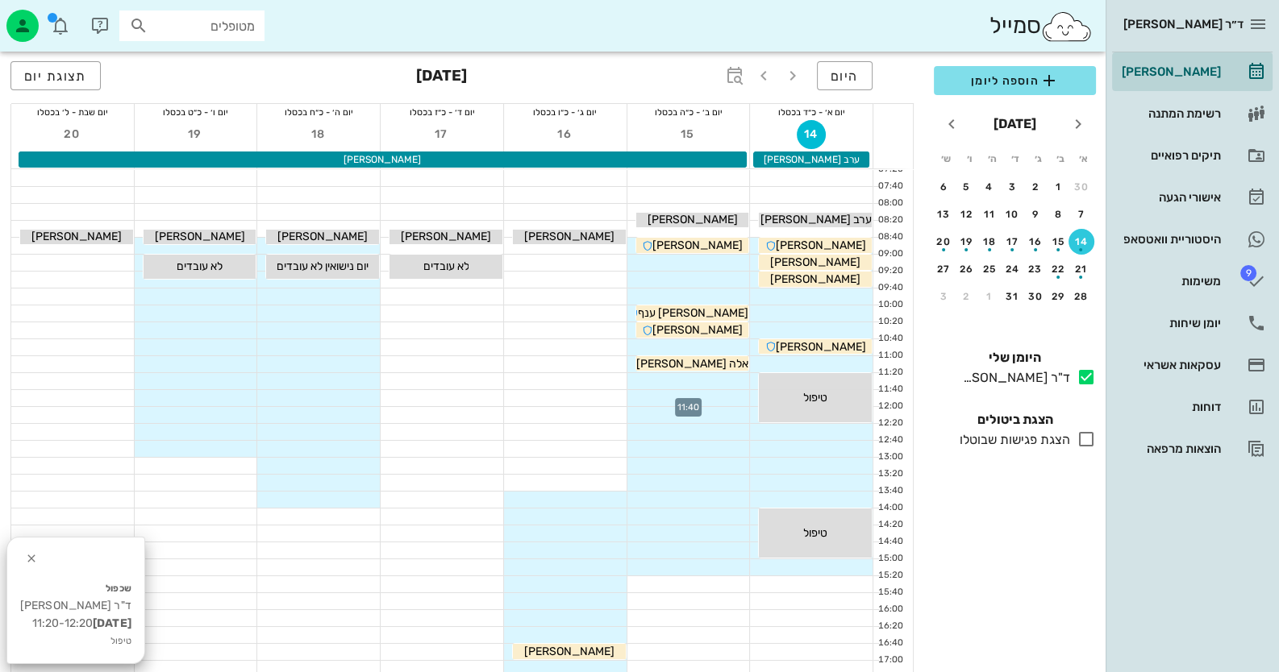
click at [710, 393] on div at bounding box center [688, 398] width 123 height 16
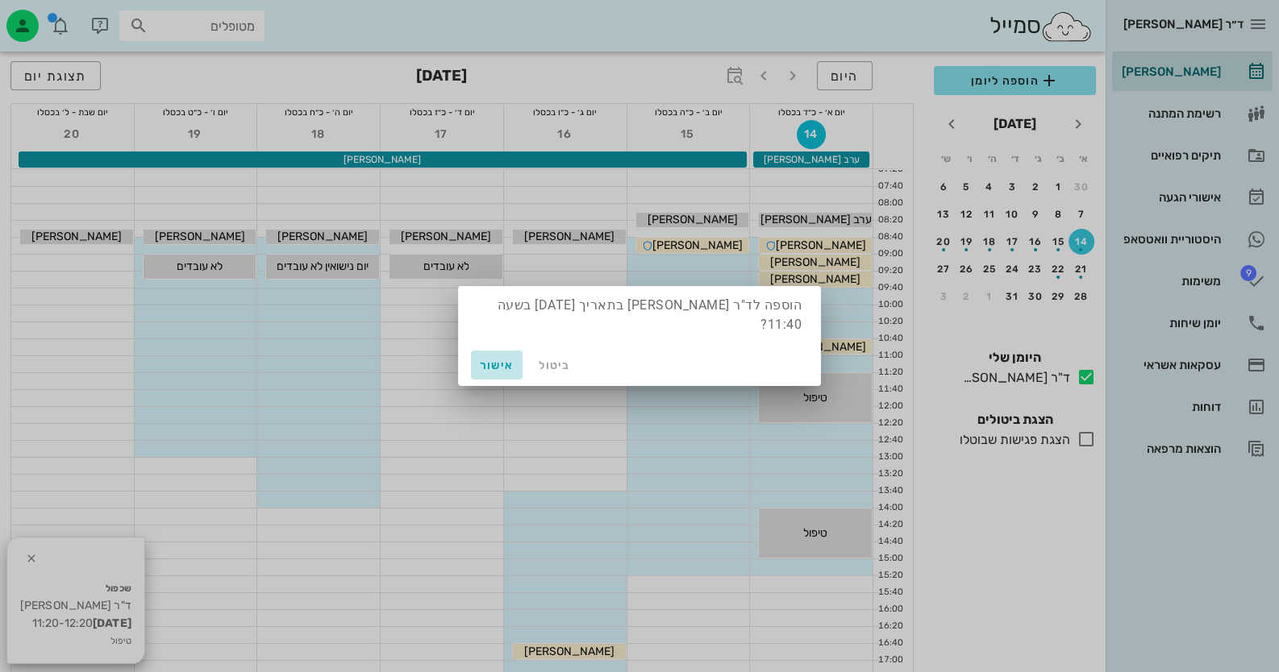
click at [497, 351] on button "אישור" at bounding box center [497, 365] width 52 height 29
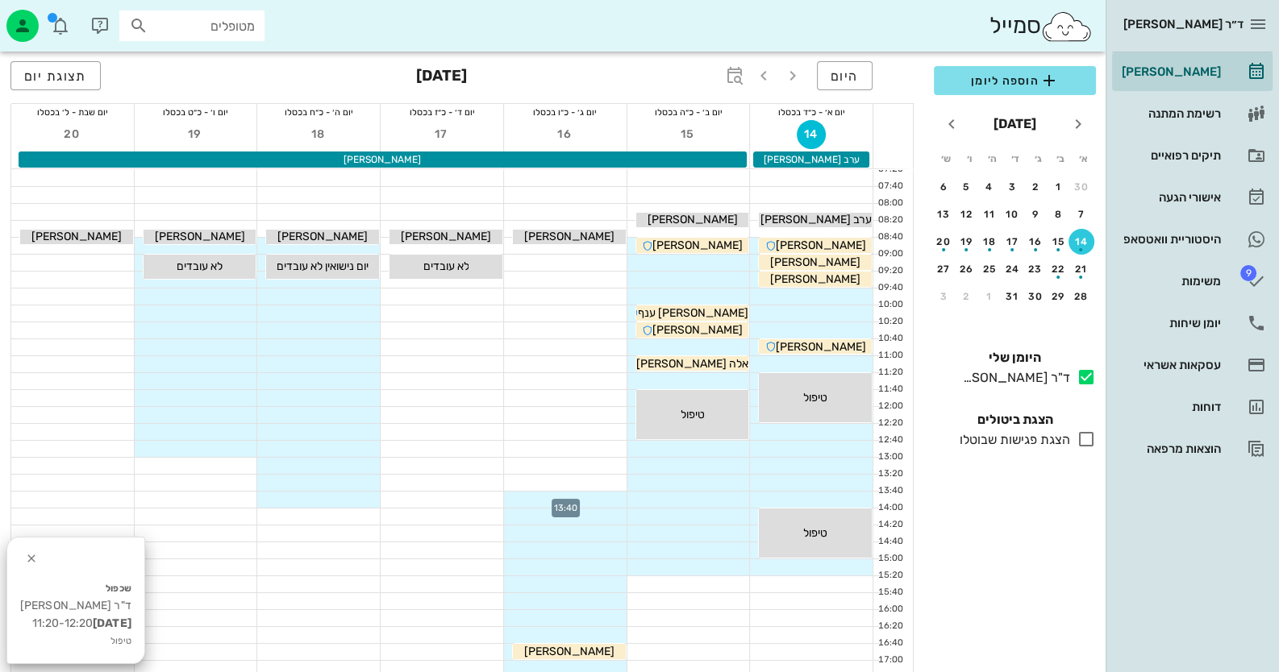
click at [587, 499] on div at bounding box center [565, 500] width 123 height 16
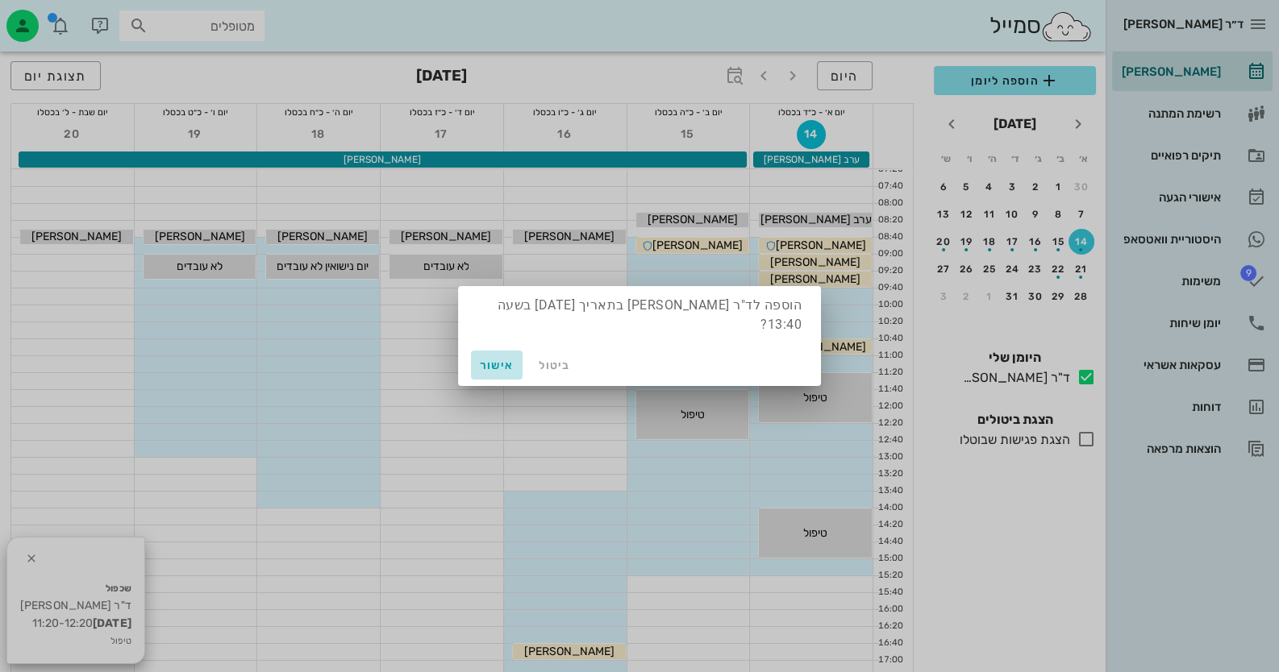
click at [513, 360] on span "אישור" at bounding box center [496, 366] width 39 height 14
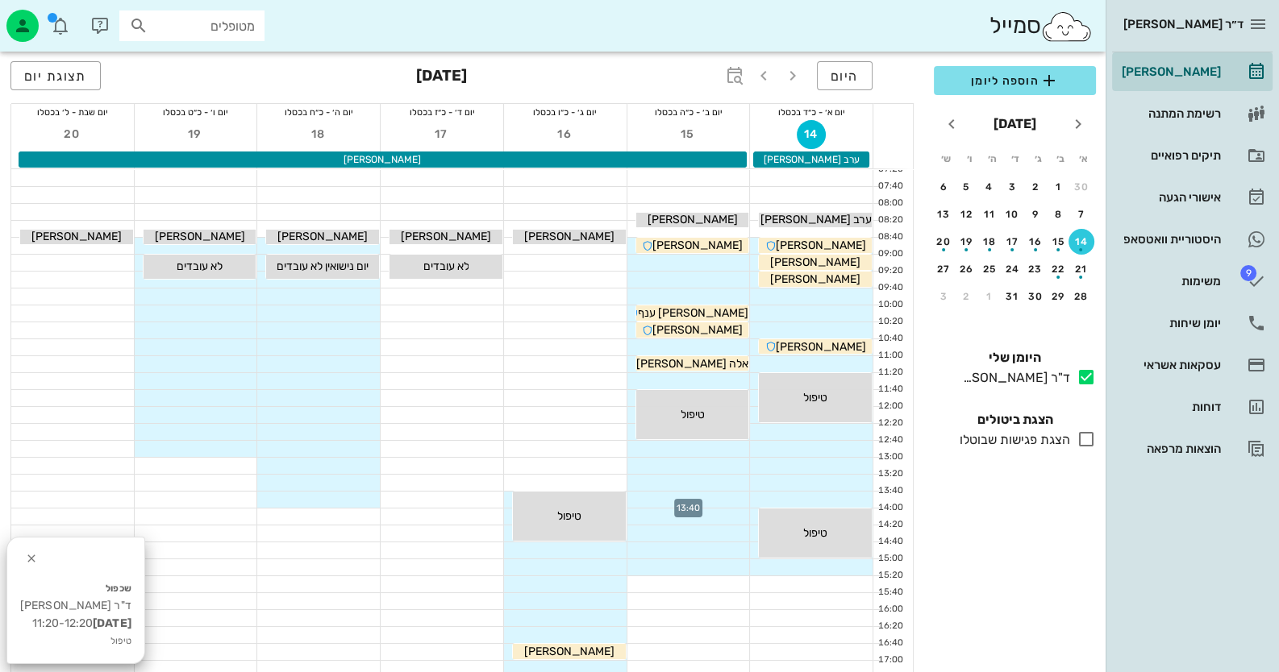
click at [716, 505] on div at bounding box center [688, 500] width 123 height 16
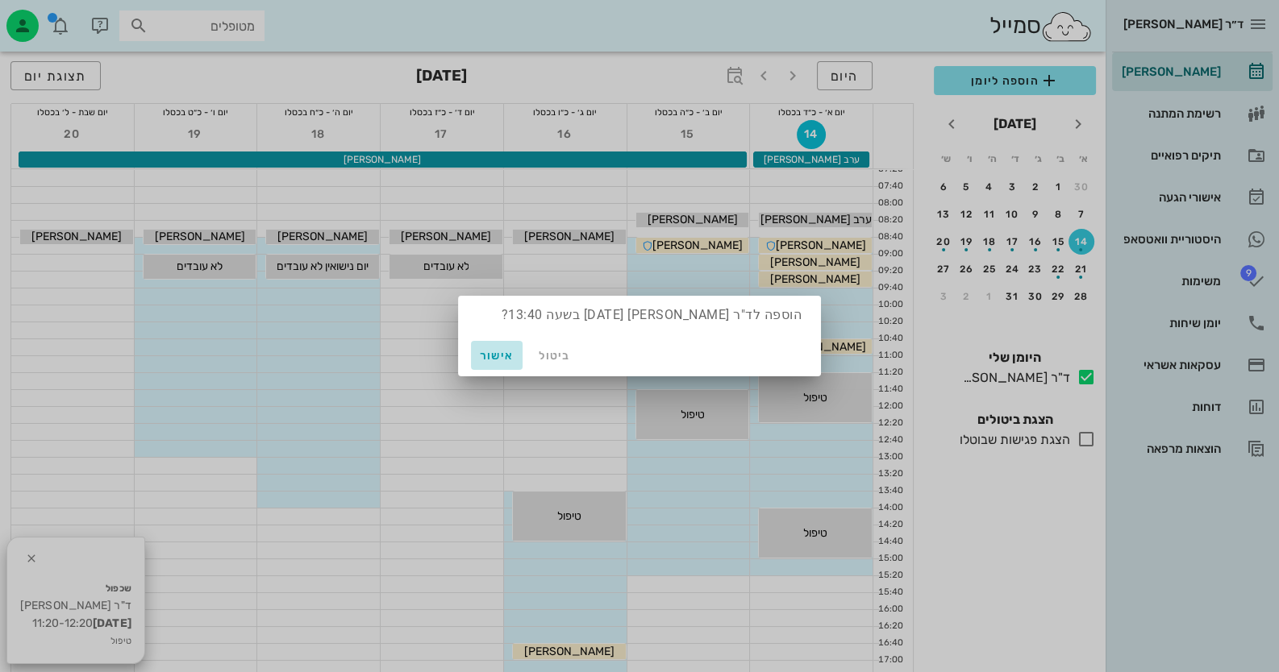
click at [487, 362] on button "אישור" at bounding box center [497, 355] width 52 height 29
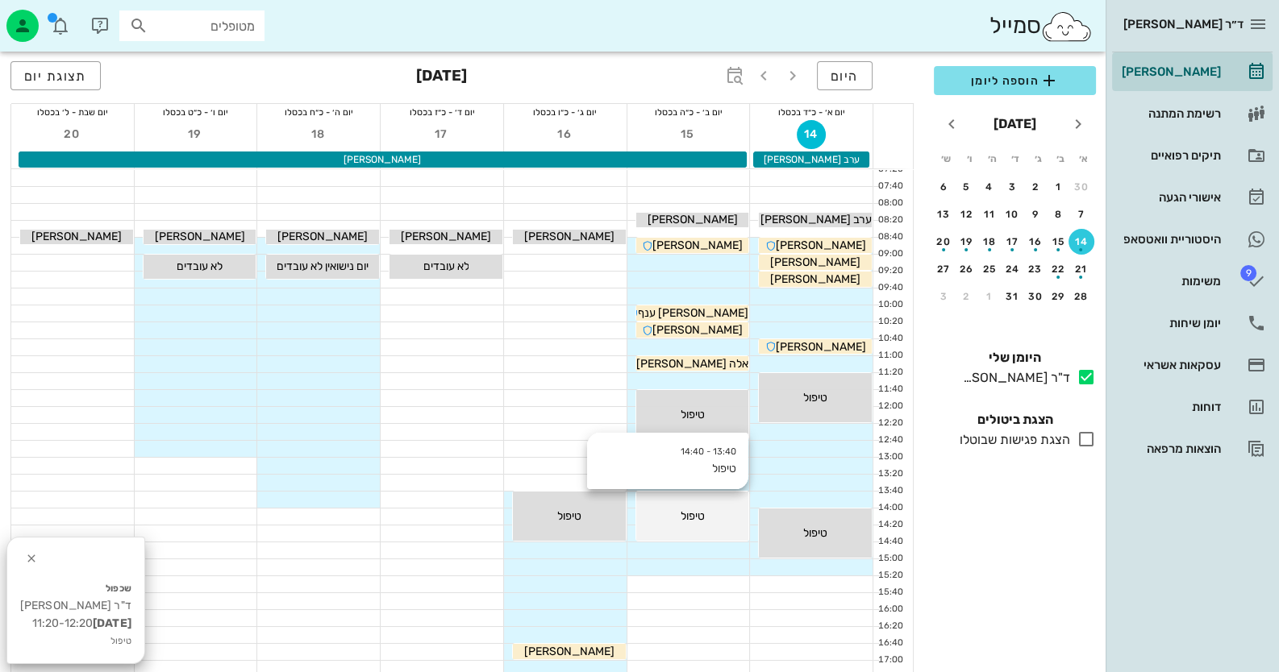
click at [667, 514] on div "טיפול" at bounding box center [692, 516] width 113 height 17
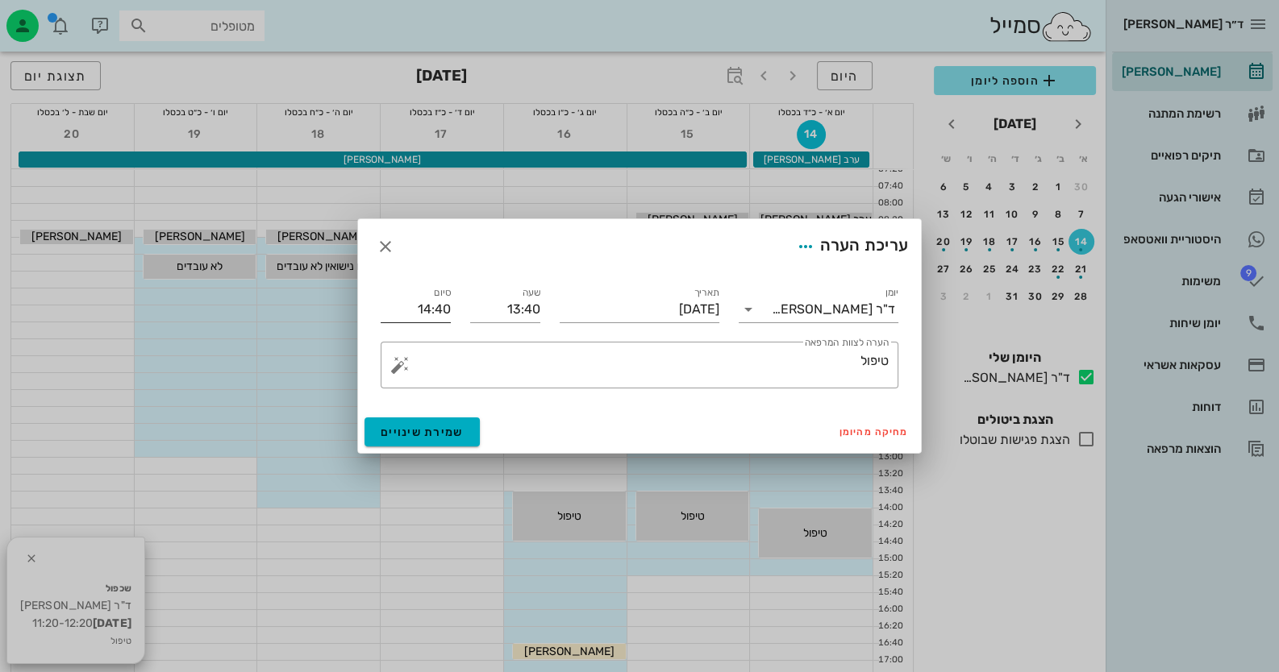
click at [415, 310] on input "14:40" at bounding box center [416, 310] width 70 height 26
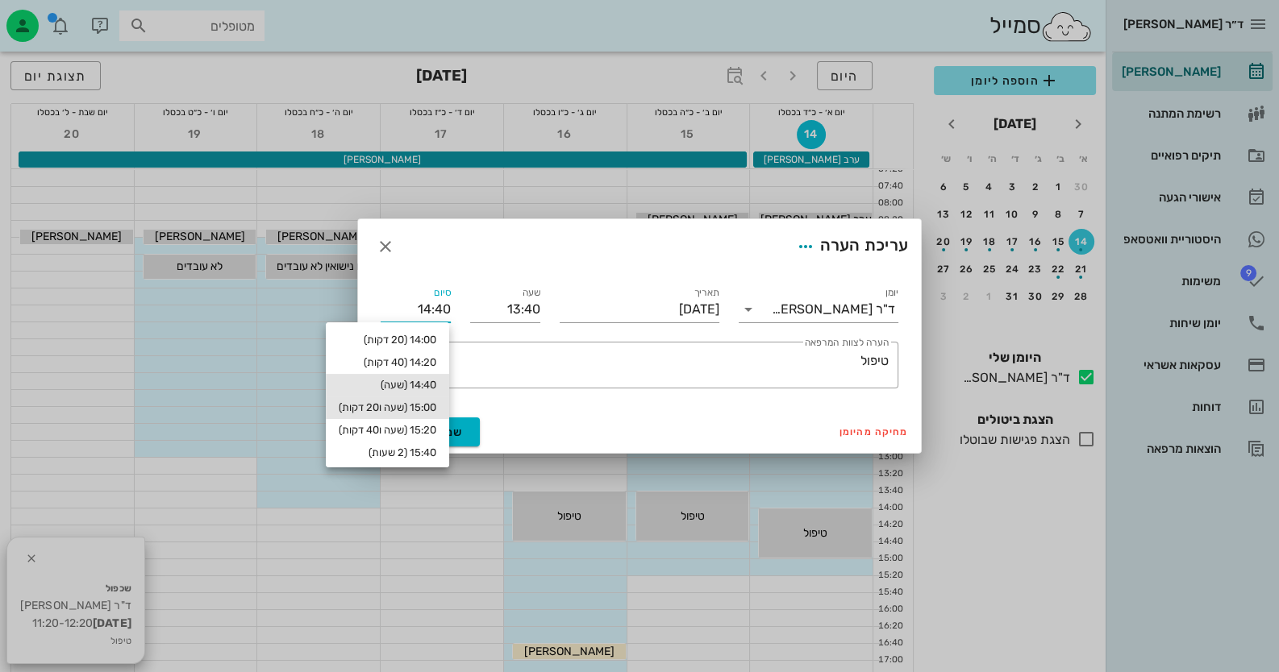
click at [410, 411] on div "15:00 (שעה ו20 דקות)" at bounding box center [388, 408] width 98 height 13
type input "15:00"
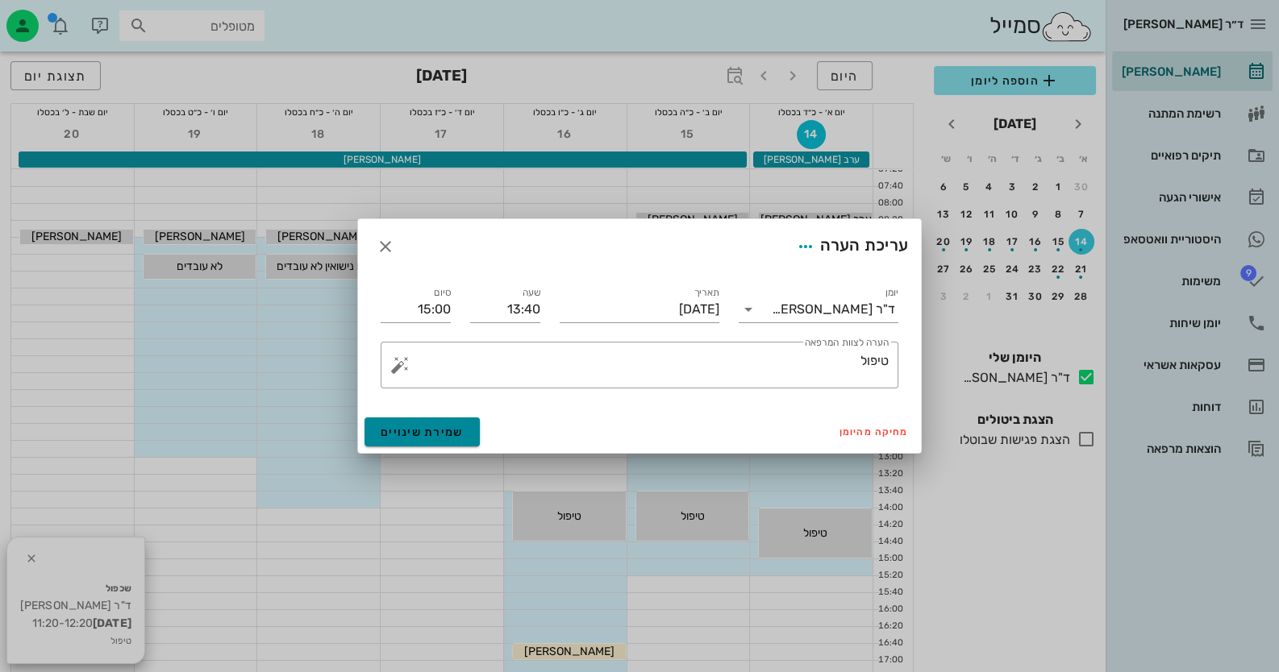
click at [439, 426] on span "שמירת שינויים" at bounding box center [422, 433] width 83 height 14
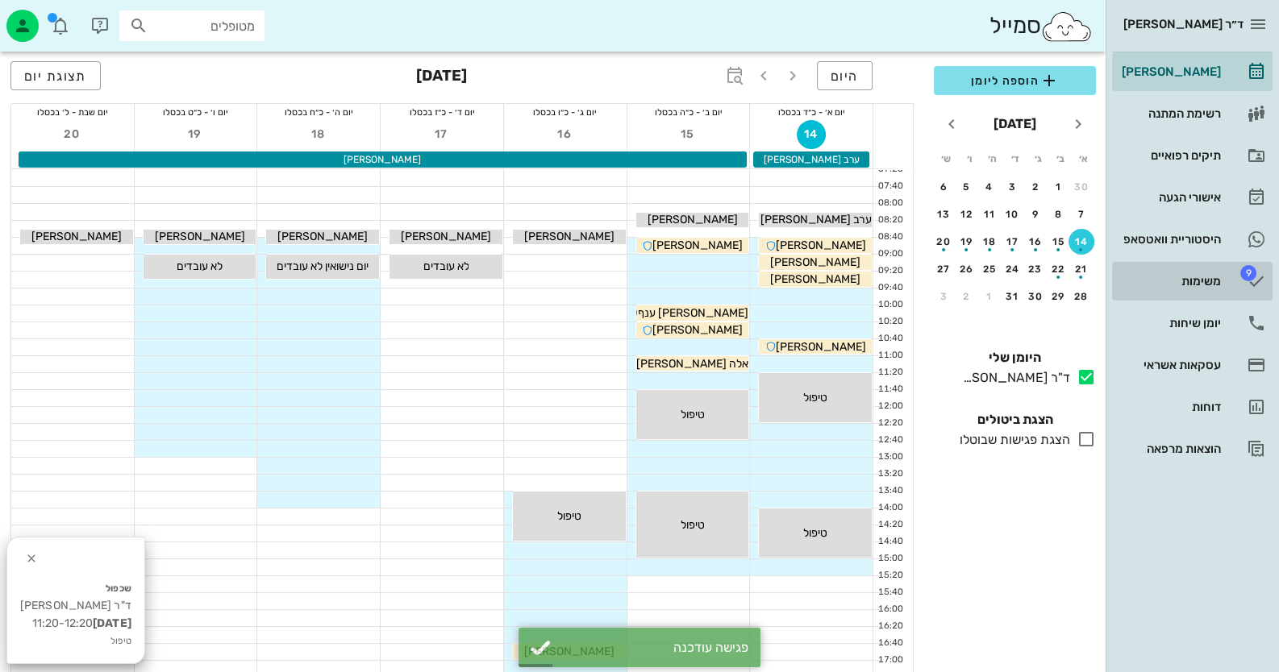
click at [1201, 276] on div "משימות" at bounding box center [1169, 281] width 102 height 13
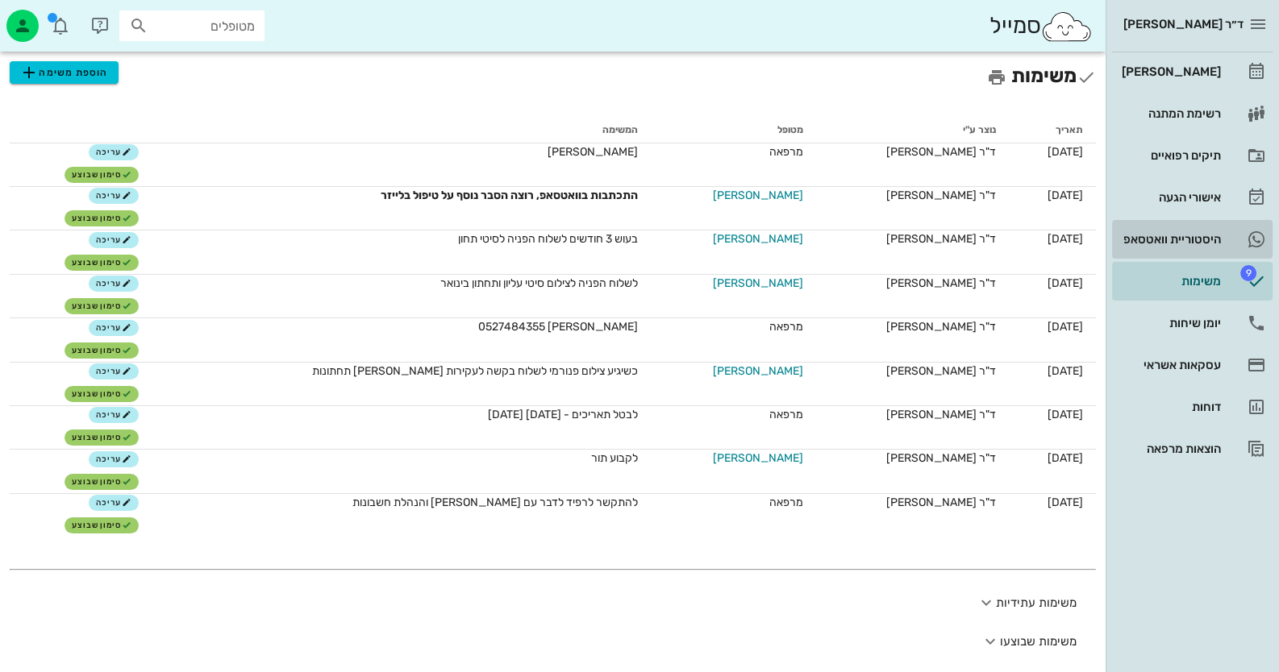
click at [1207, 242] on div "היסטוריית וואטסאפ" at bounding box center [1169, 239] width 102 height 13
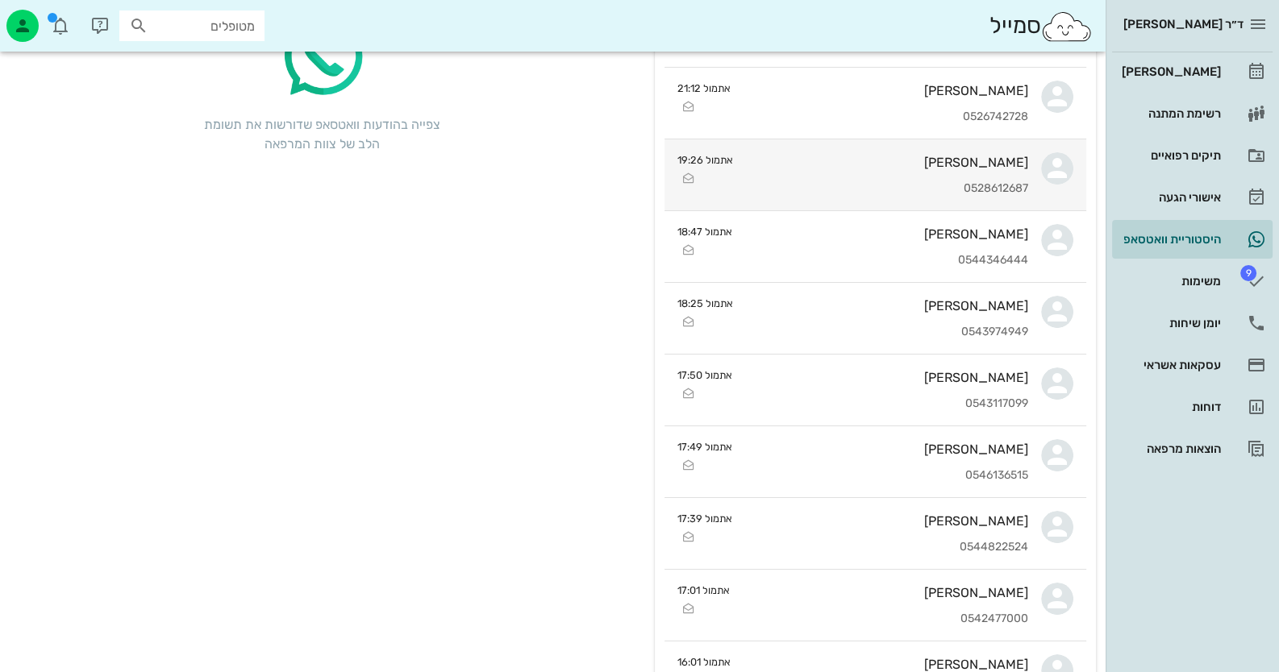
scroll to position [242, 0]
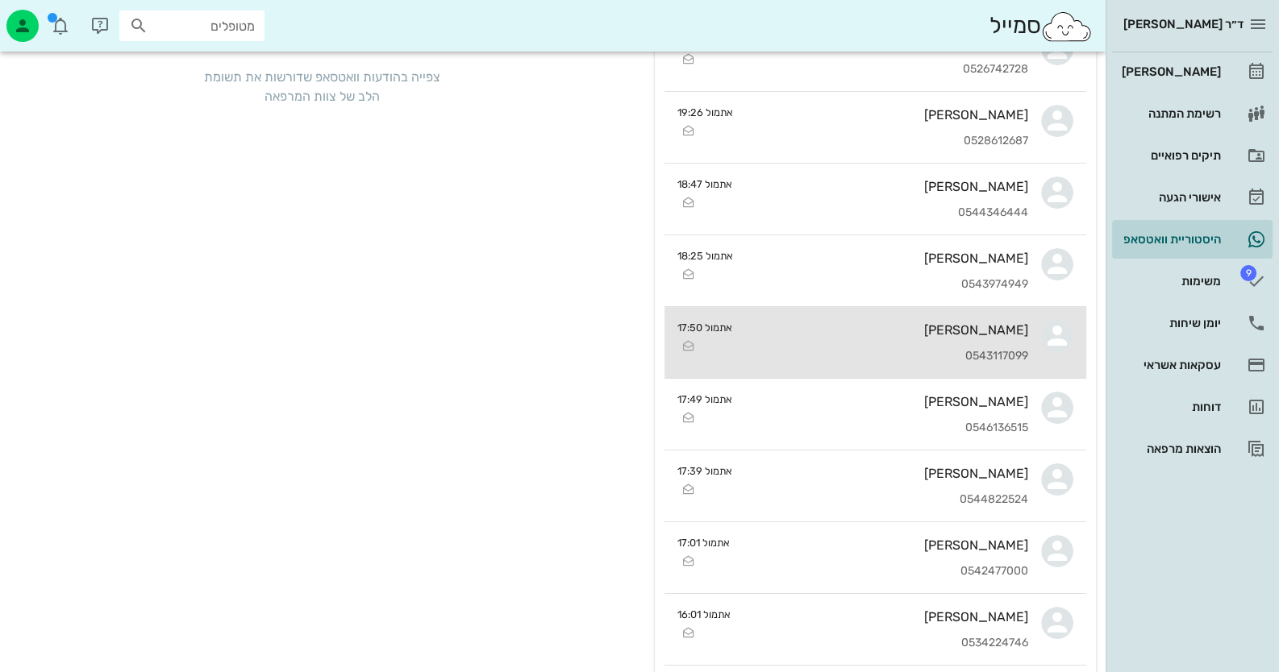
click at [996, 331] on div "[PERSON_NAME]" at bounding box center [886, 330] width 283 height 15
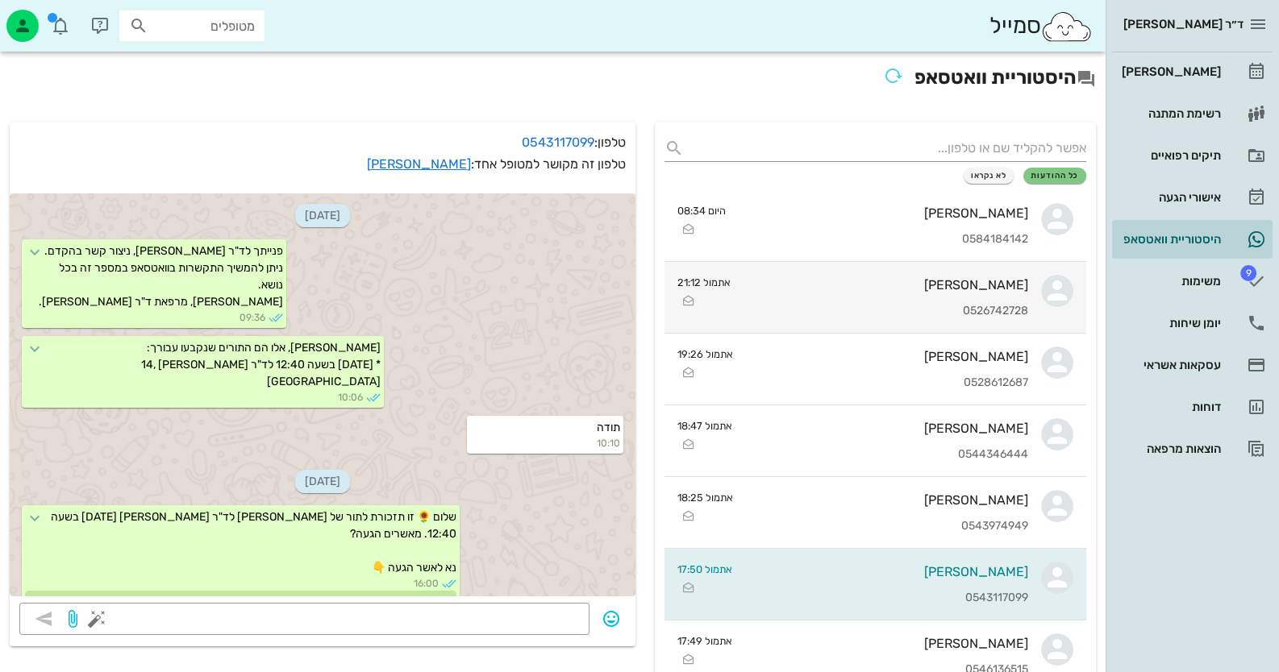
scroll to position [596, 0]
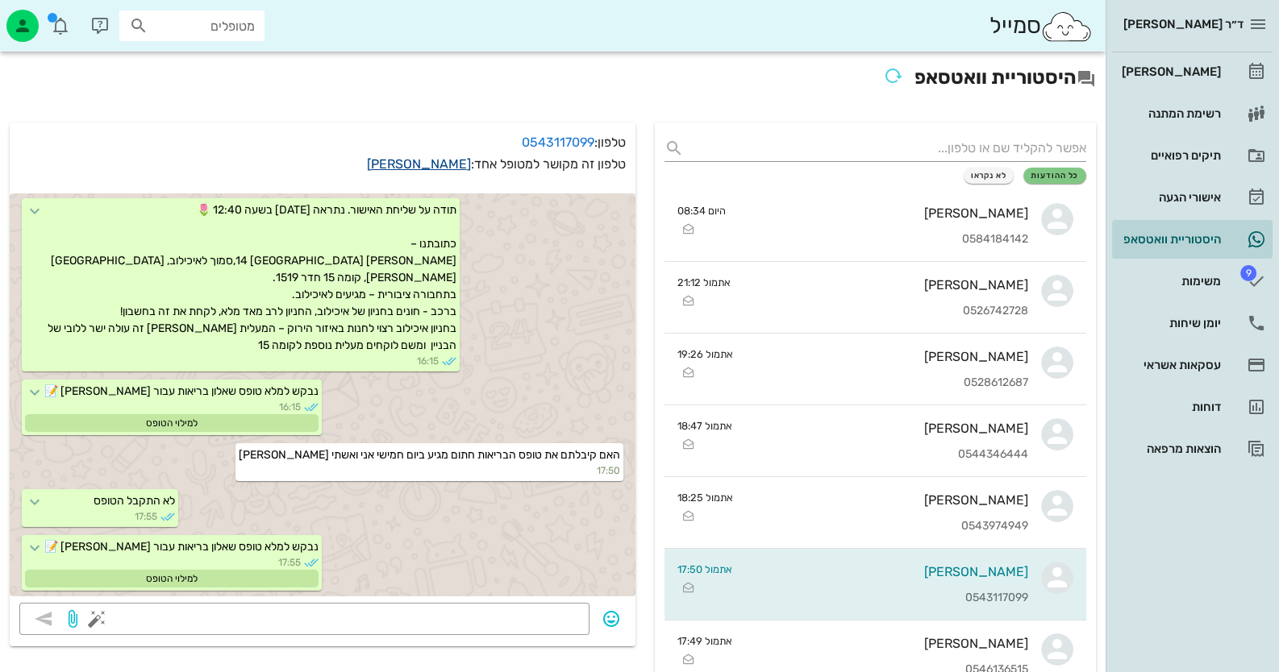
click at [439, 158] on link "זמיר בסון" at bounding box center [419, 163] width 104 height 15
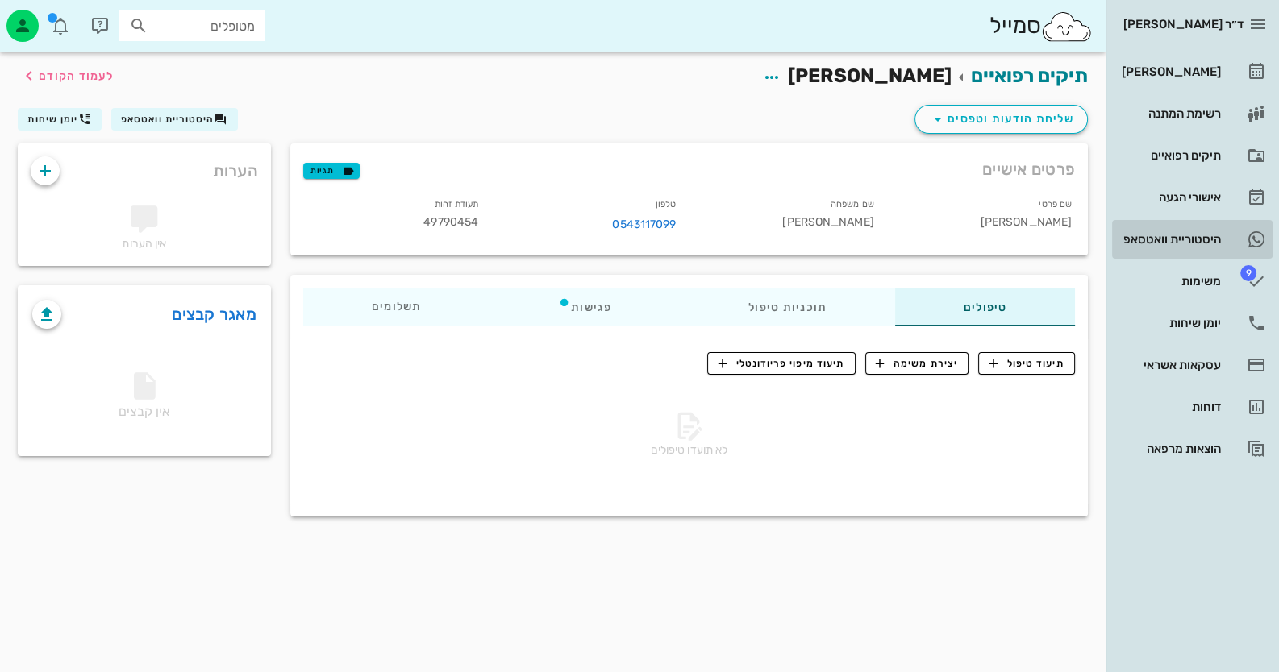
click at [1214, 237] on div "היסטוריית וואטסאפ" at bounding box center [1169, 239] width 102 height 13
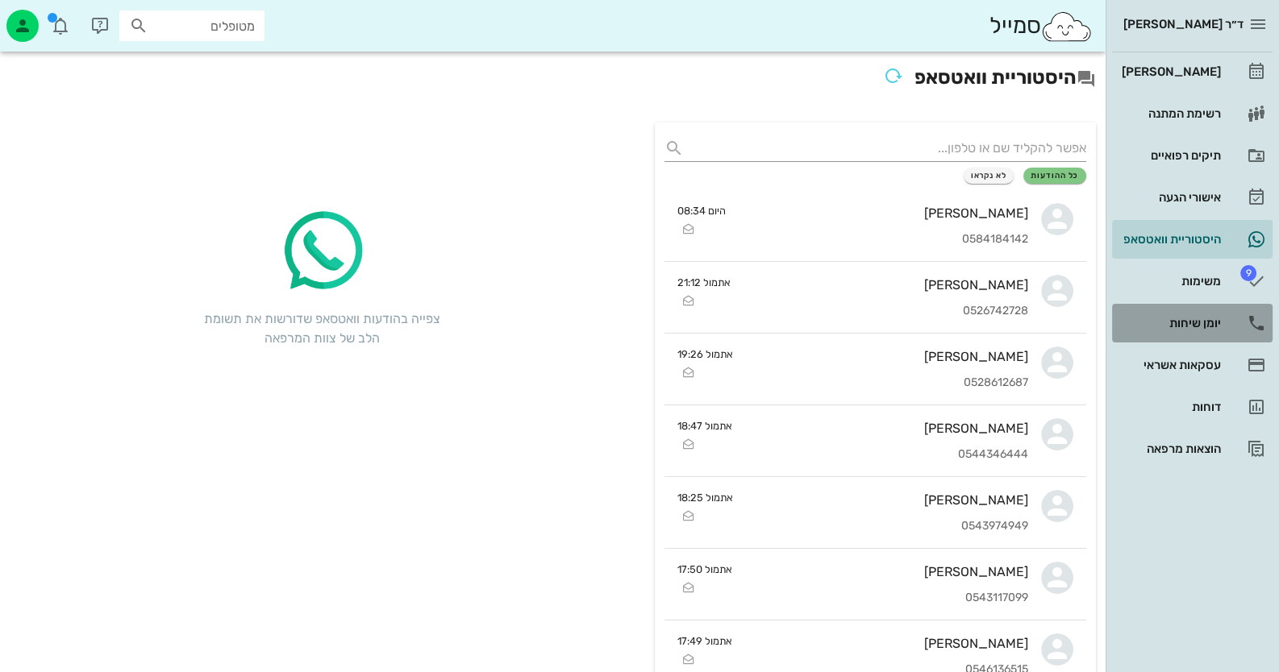
click at [1193, 330] on div "יומן שיחות" at bounding box center [1169, 323] width 102 height 26
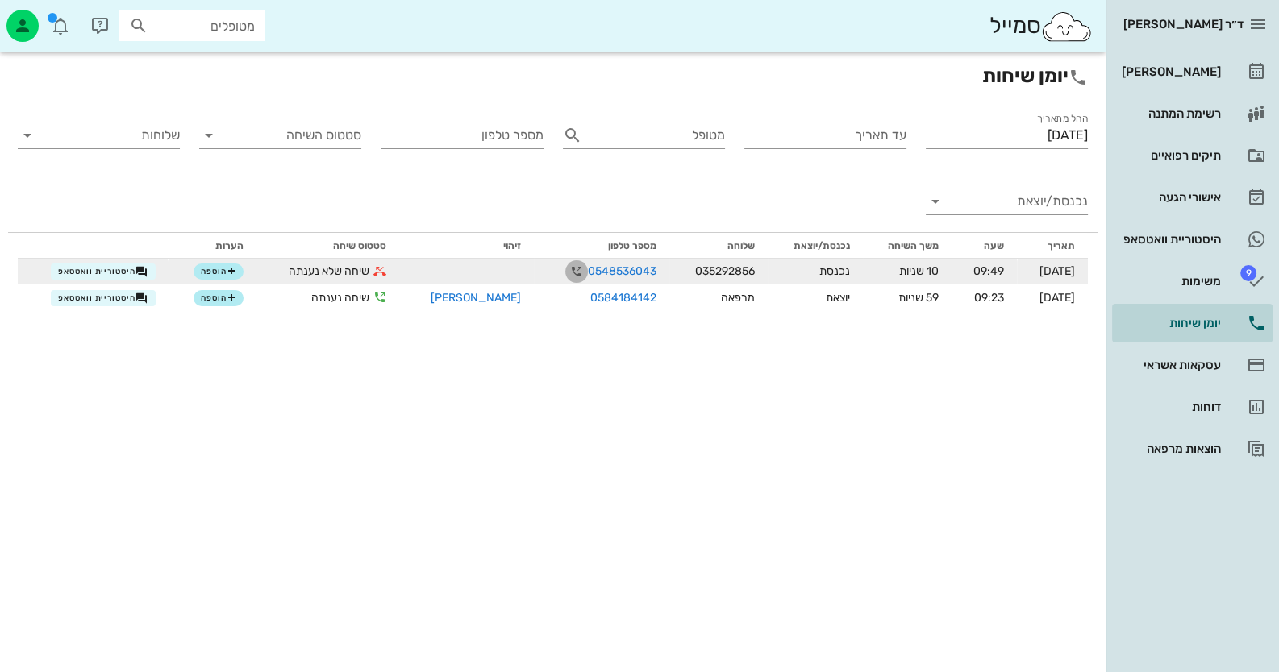
click at [567, 269] on icon "button" at bounding box center [576, 271] width 19 height 19
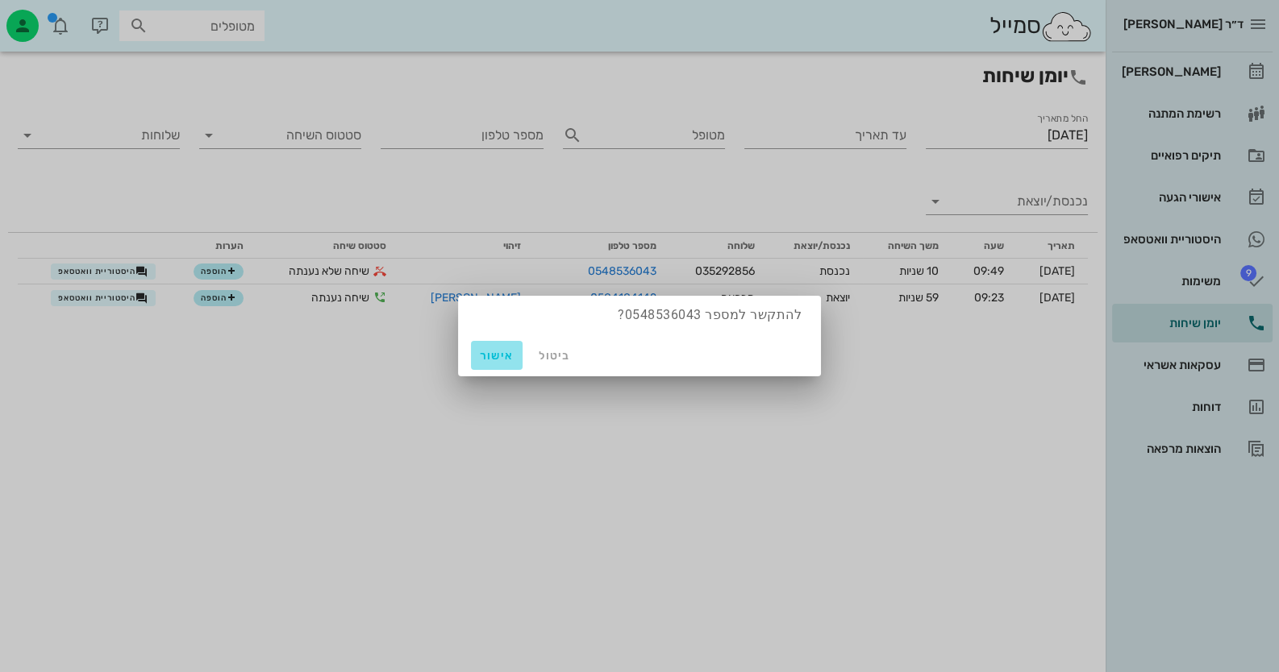
click at [515, 353] on span "אישור" at bounding box center [496, 356] width 39 height 14
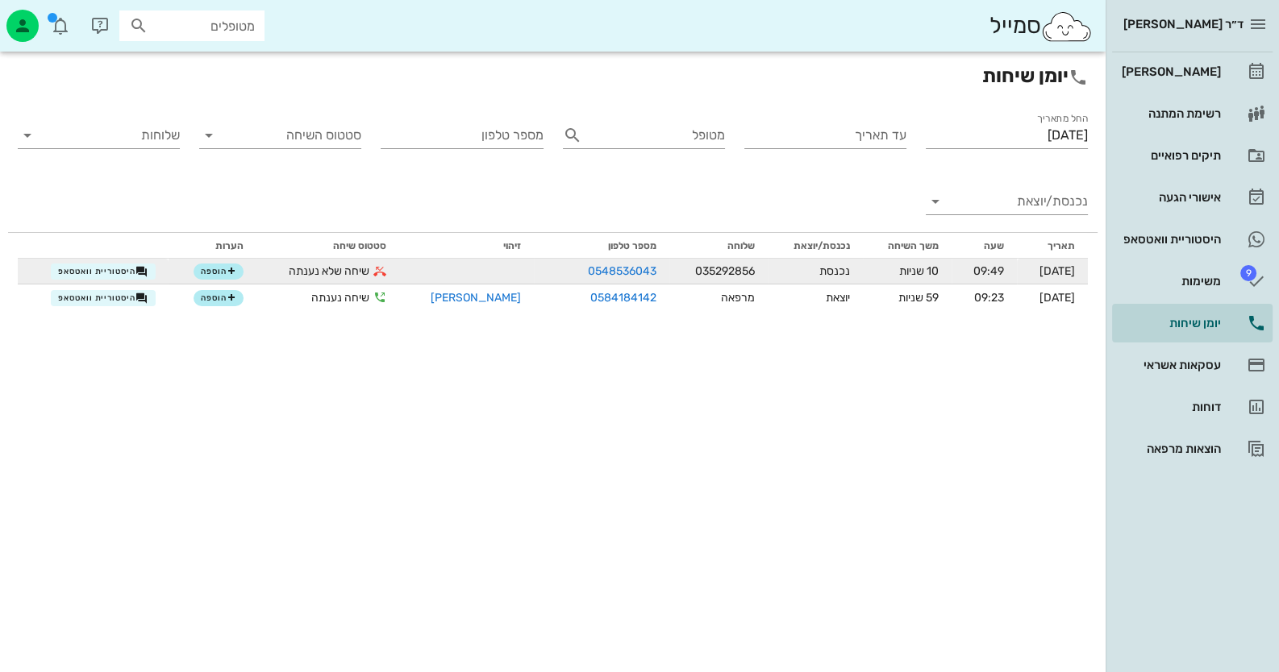
click at [198, 280] on td "הוספה" at bounding box center [213, 272] width 88 height 26
click at [211, 272] on span "הוספה" at bounding box center [218, 272] width 35 height 10
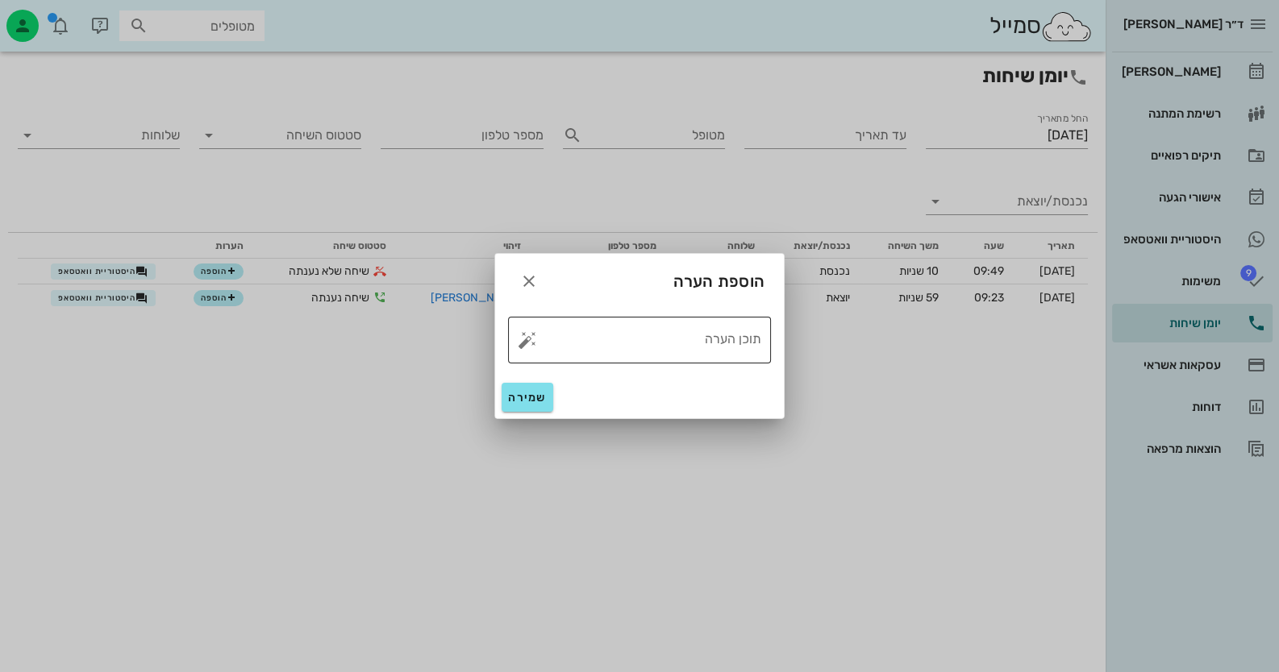
click at [528, 343] on button "button" at bounding box center [527, 340] width 19 height 19
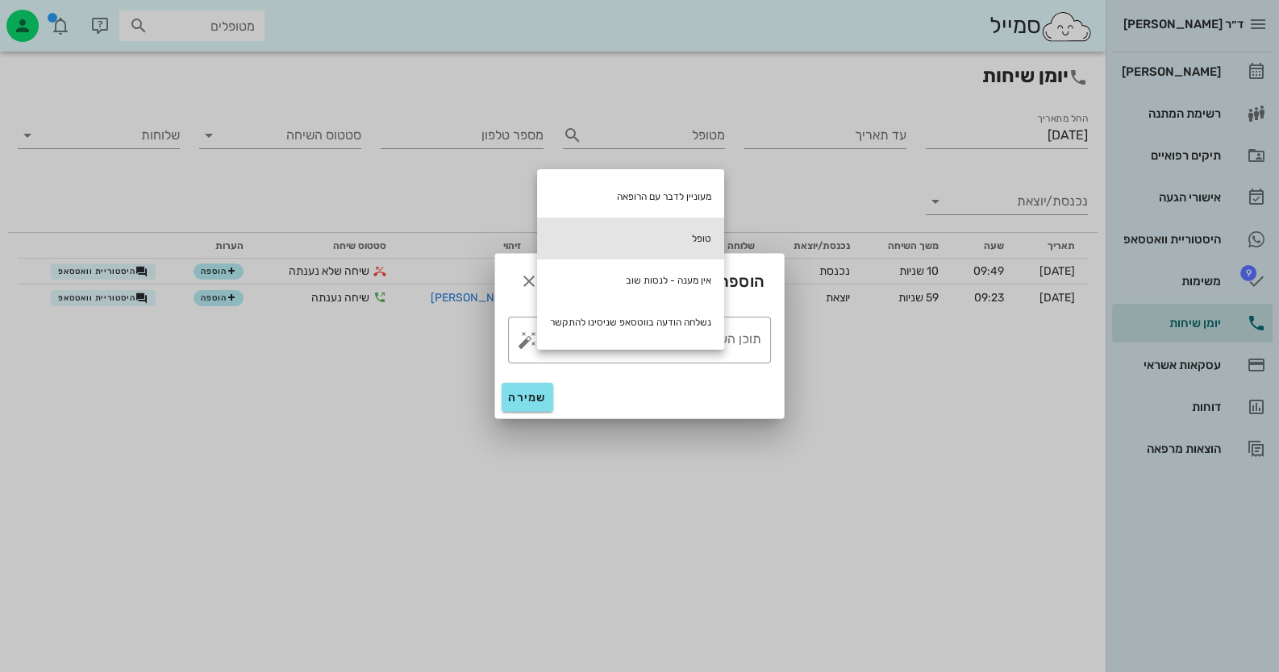
click at [707, 235] on div "טופל" at bounding box center [630, 239] width 187 height 42
type textarea "טופל"
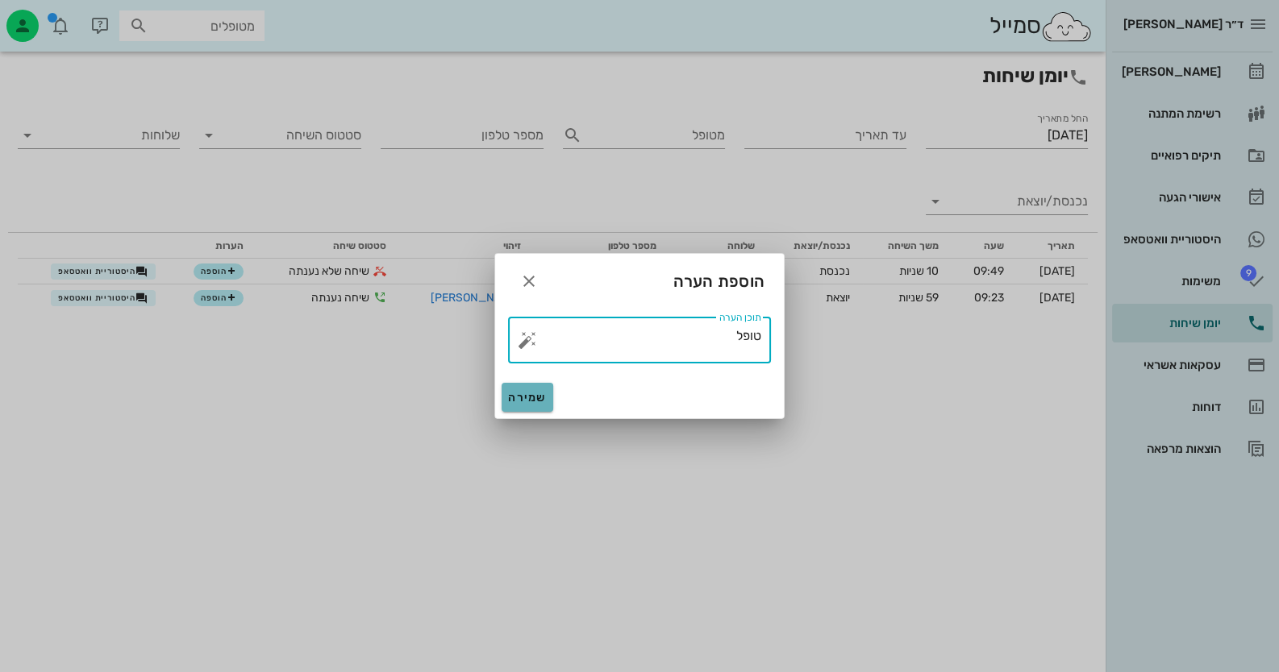
click at [540, 405] on button "שמירה" at bounding box center [528, 397] width 52 height 29
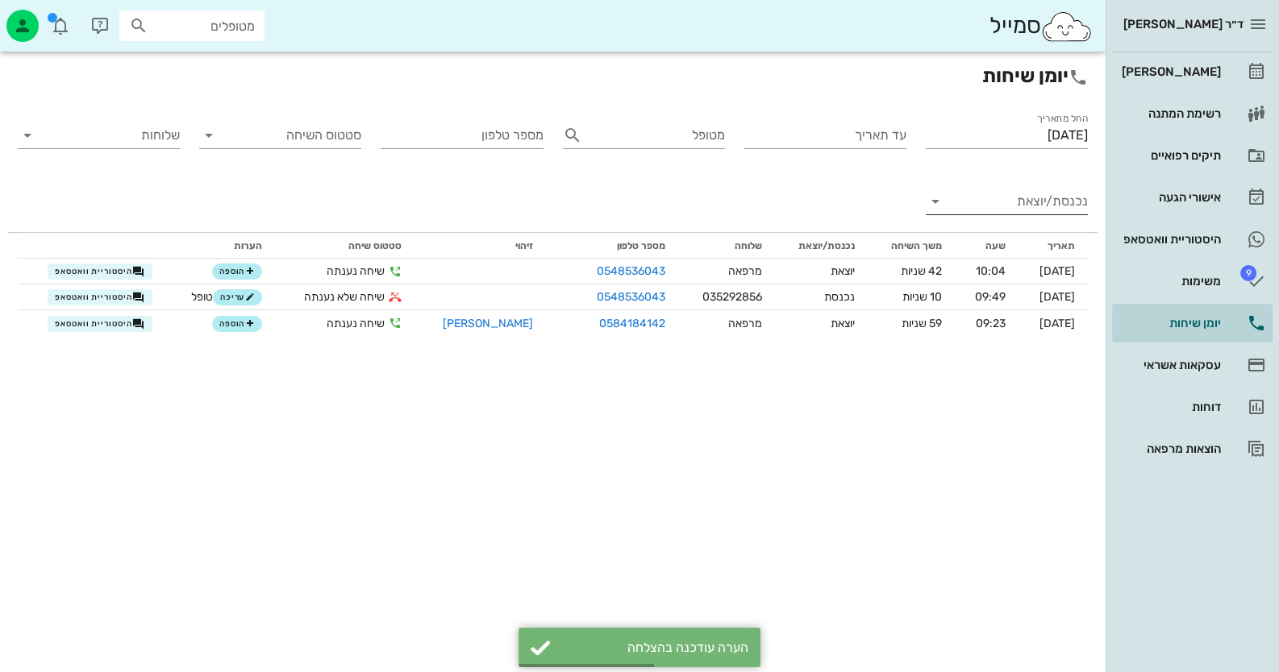
click at [1048, 209] on input "נכנסת/יוצאת" at bounding box center [1019, 202] width 136 height 26
click at [1048, 209] on div "נכנסת" at bounding box center [1035, 214] width 35 height 39
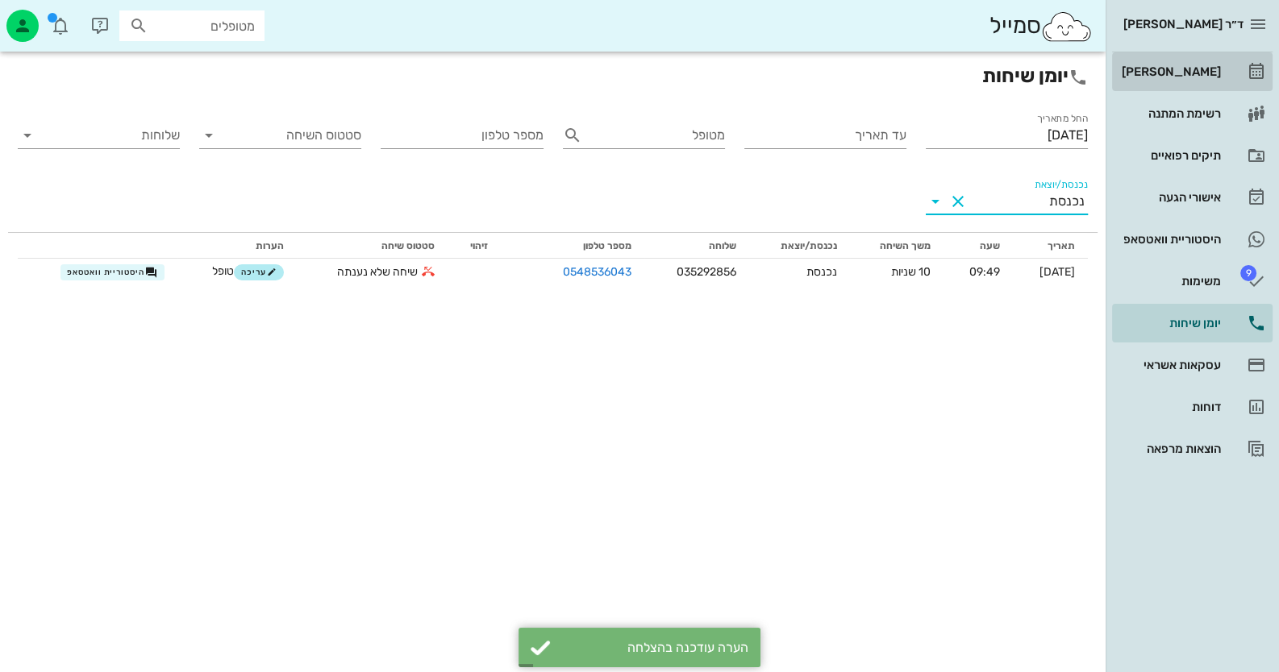
click at [1145, 60] on div "[PERSON_NAME]" at bounding box center [1169, 72] width 102 height 26
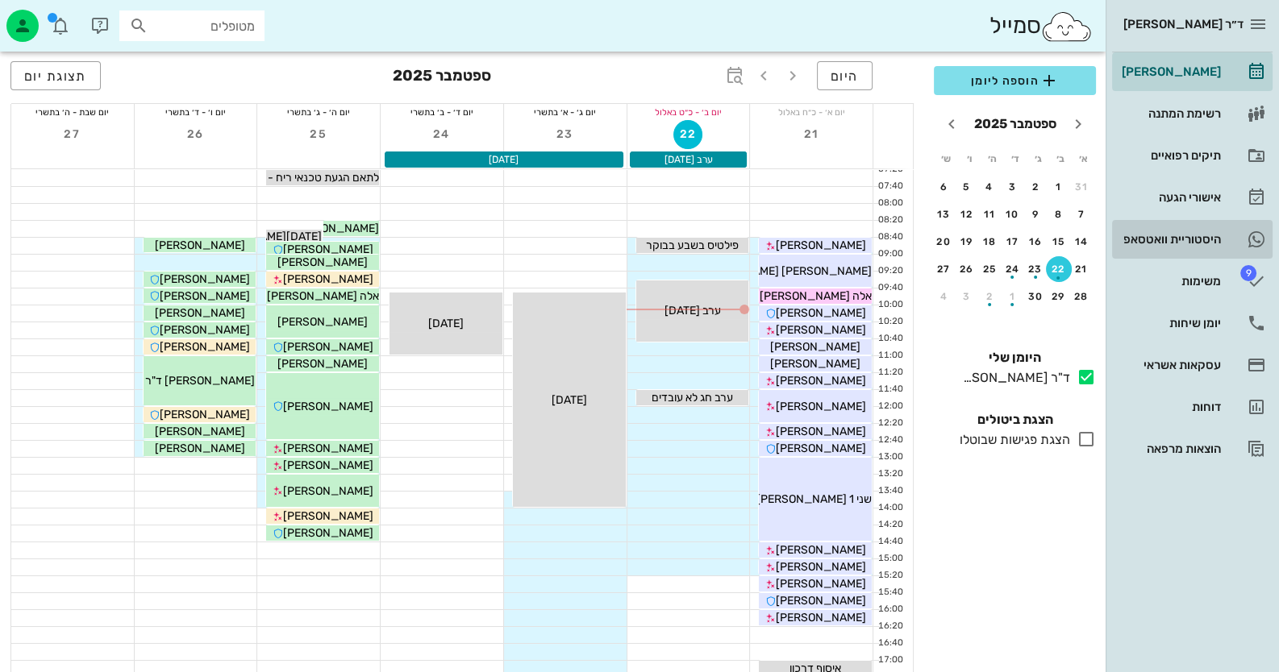
click at [1211, 246] on div "היסטוריית וואטסאפ" at bounding box center [1169, 240] width 102 height 26
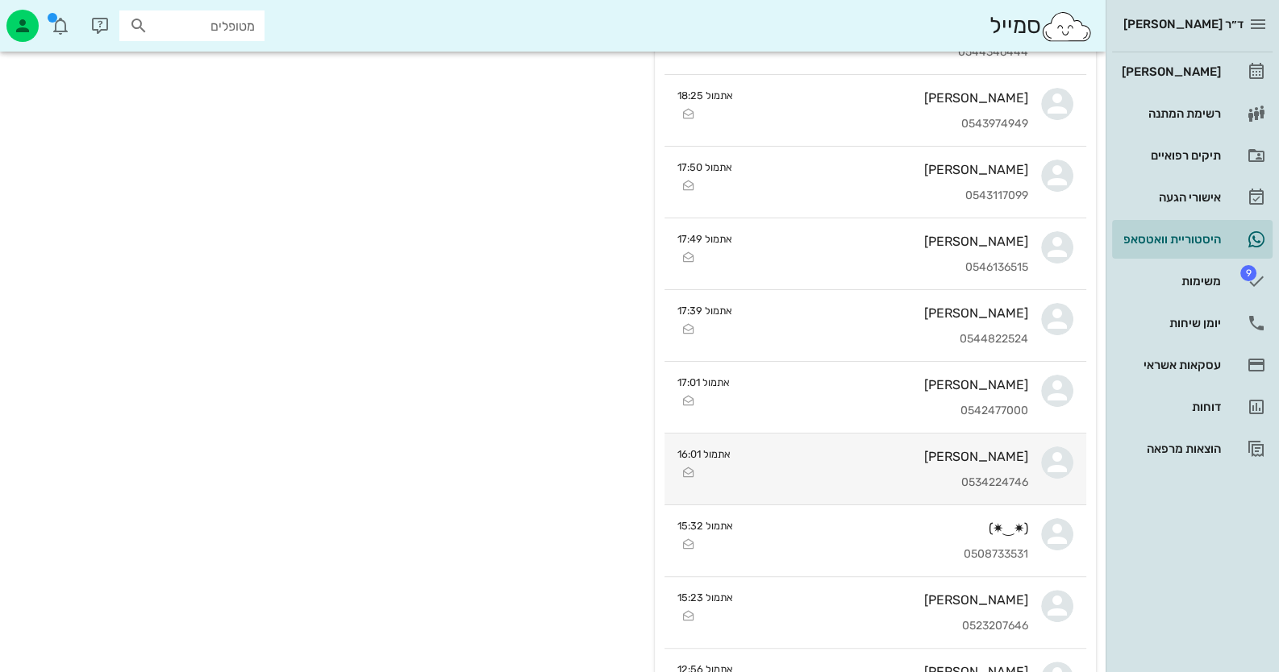
scroll to position [564, 0]
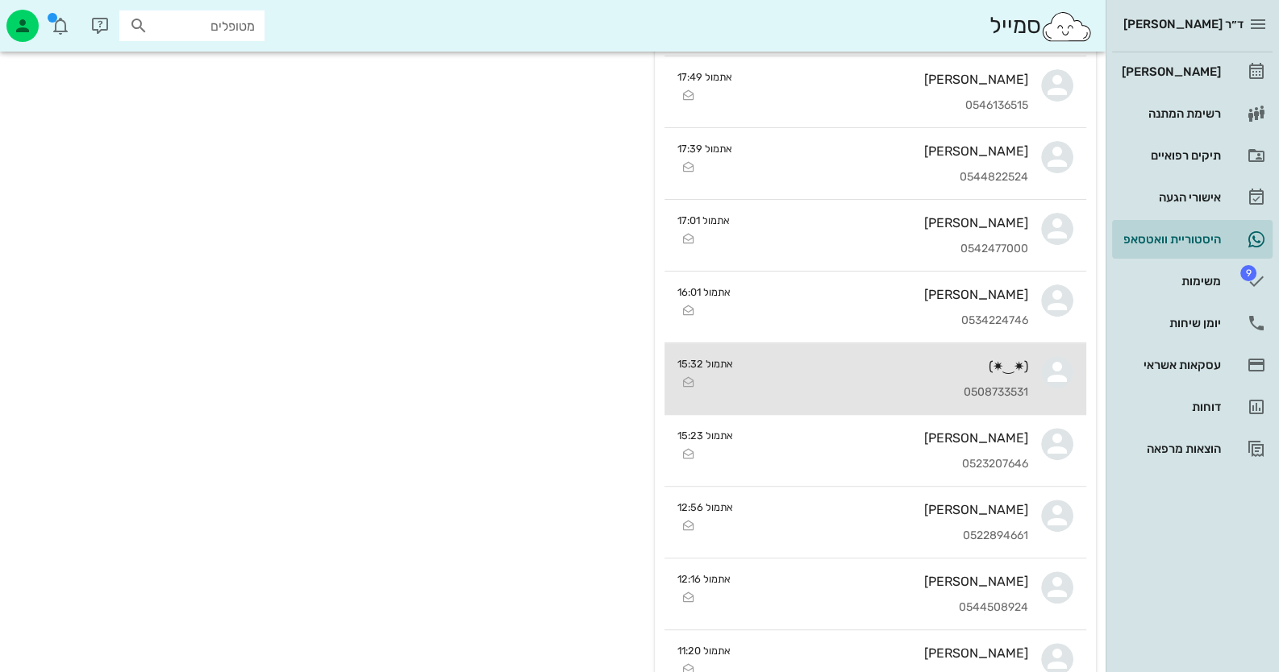
click at [990, 373] on div "(✷‿✷) 0508733531" at bounding box center [887, 378] width 282 height 71
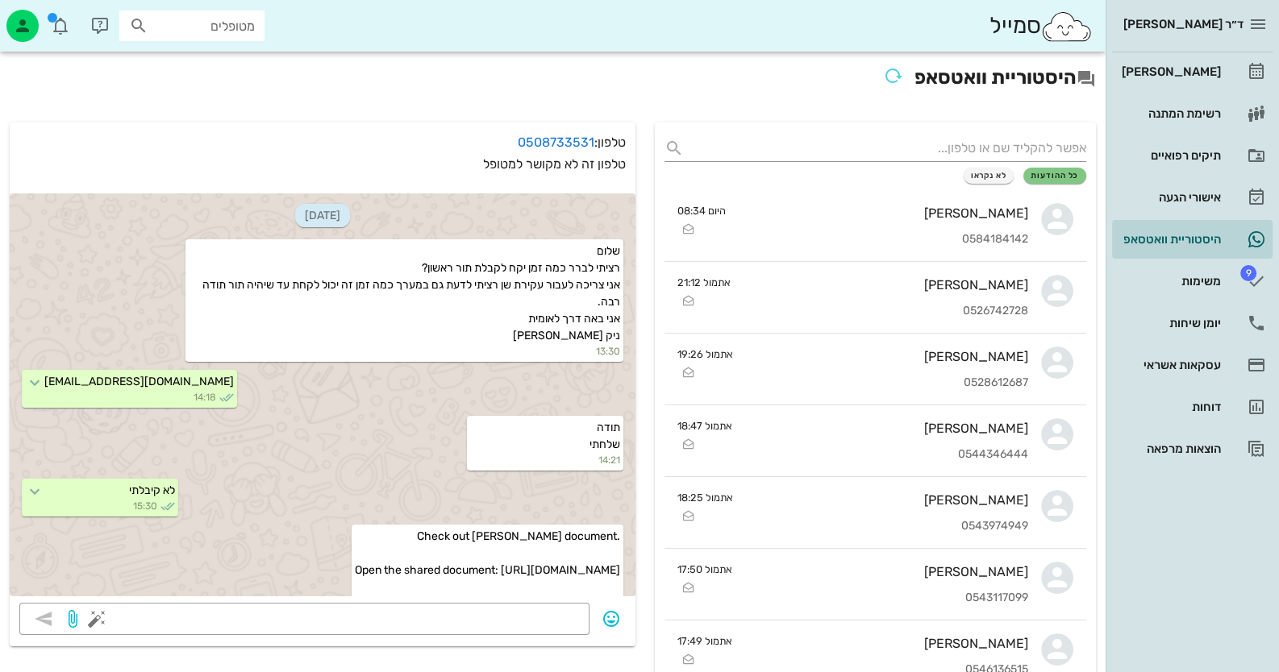
scroll to position [135, 0]
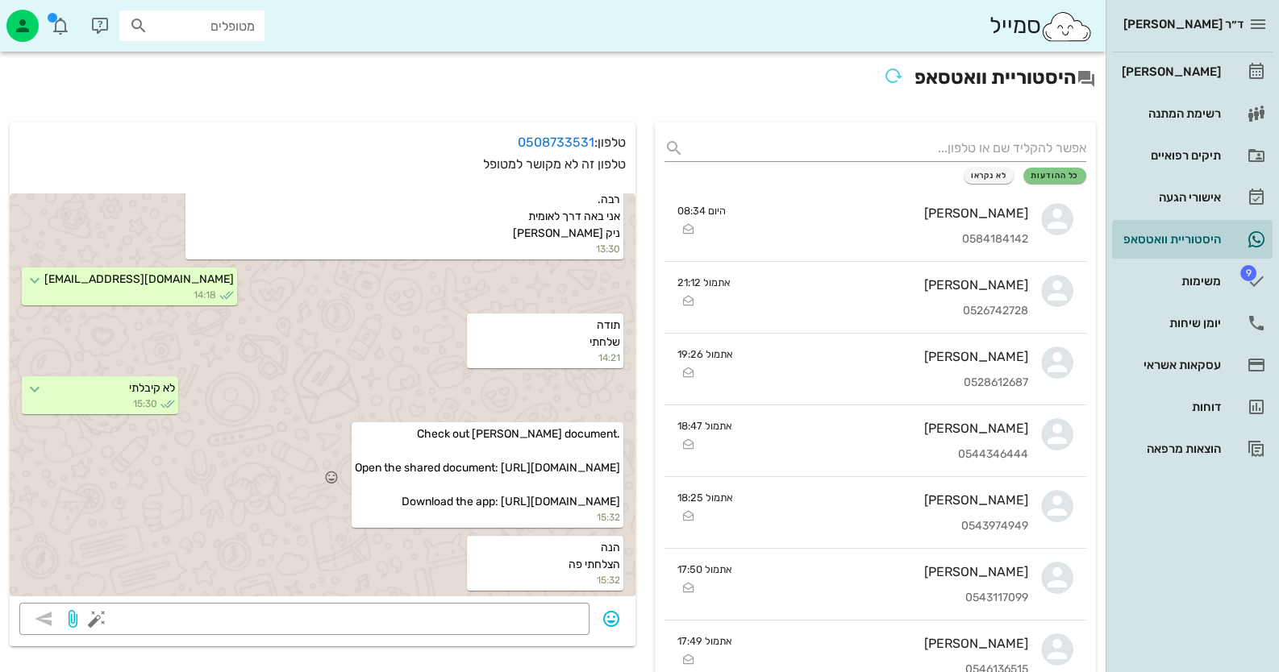
click at [500, 502] on span "Check out nick's document. Open the shared document: https://acrobat.adobe.com/…" at bounding box center [487, 467] width 265 height 81
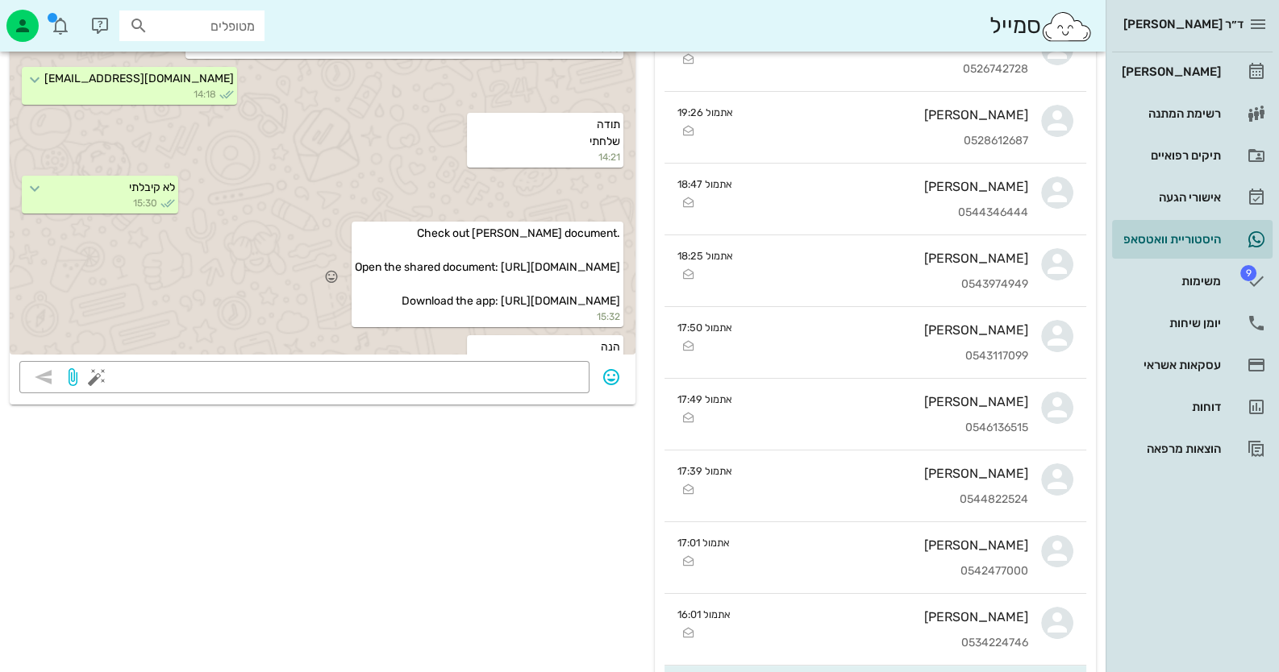
scroll to position [0, 0]
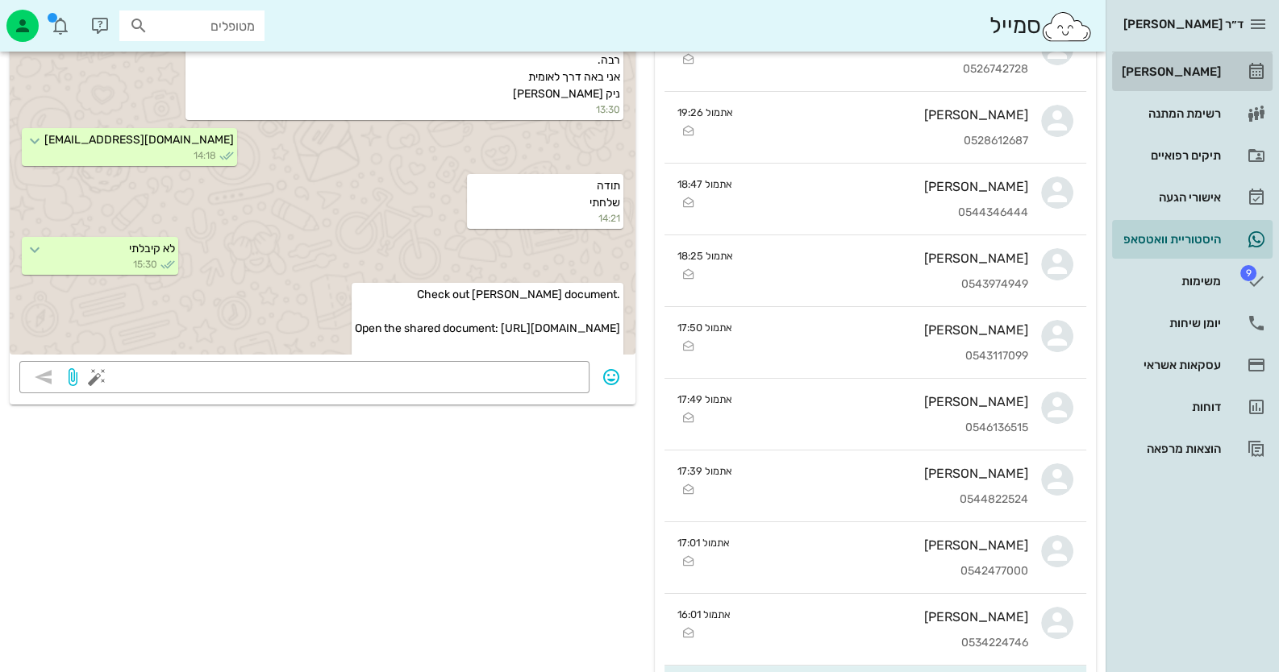
click at [1204, 78] on div "[PERSON_NAME]" at bounding box center [1169, 72] width 102 height 26
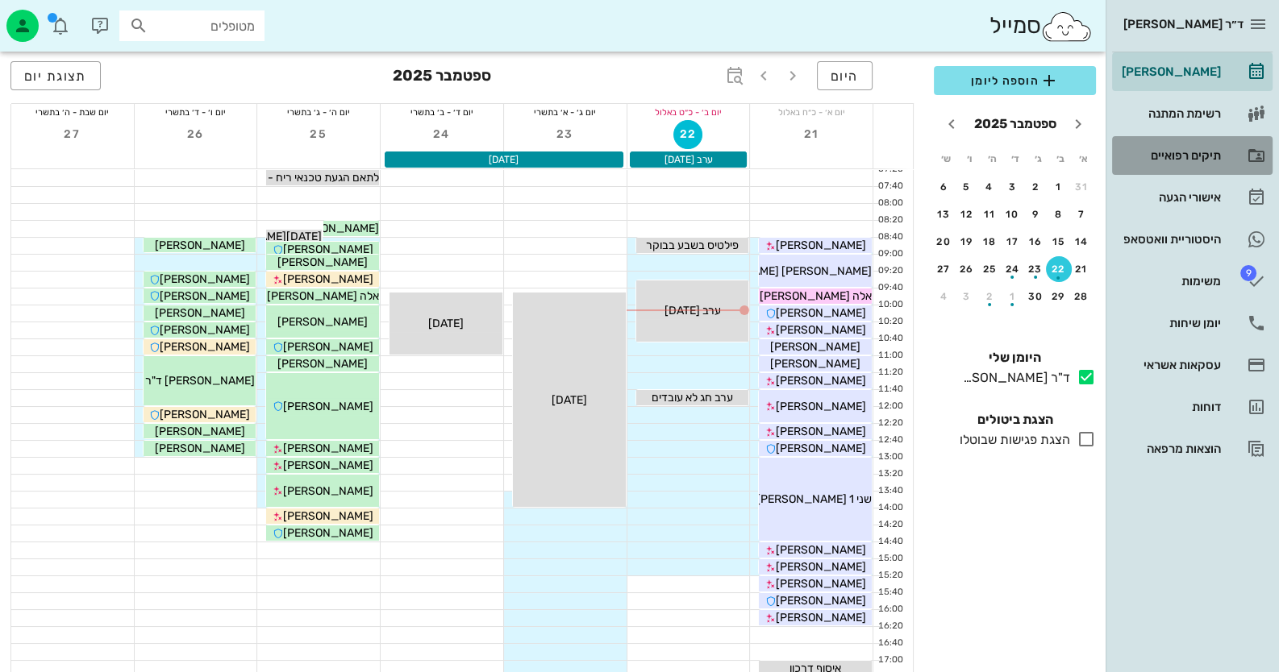
click at [1197, 158] on div "תיקים רפואיים" at bounding box center [1169, 155] width 102 height 13
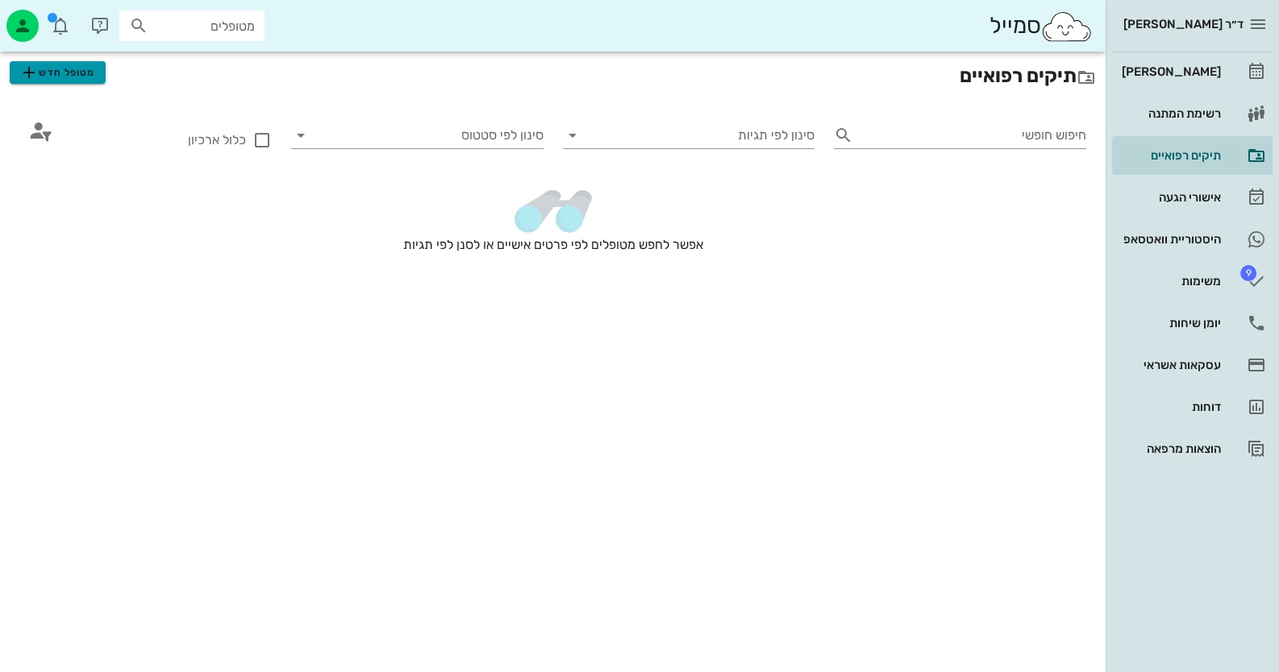
click at [47, 70] on span "מטופל חדש" at bounding box center [57, 72] width 76 height 19
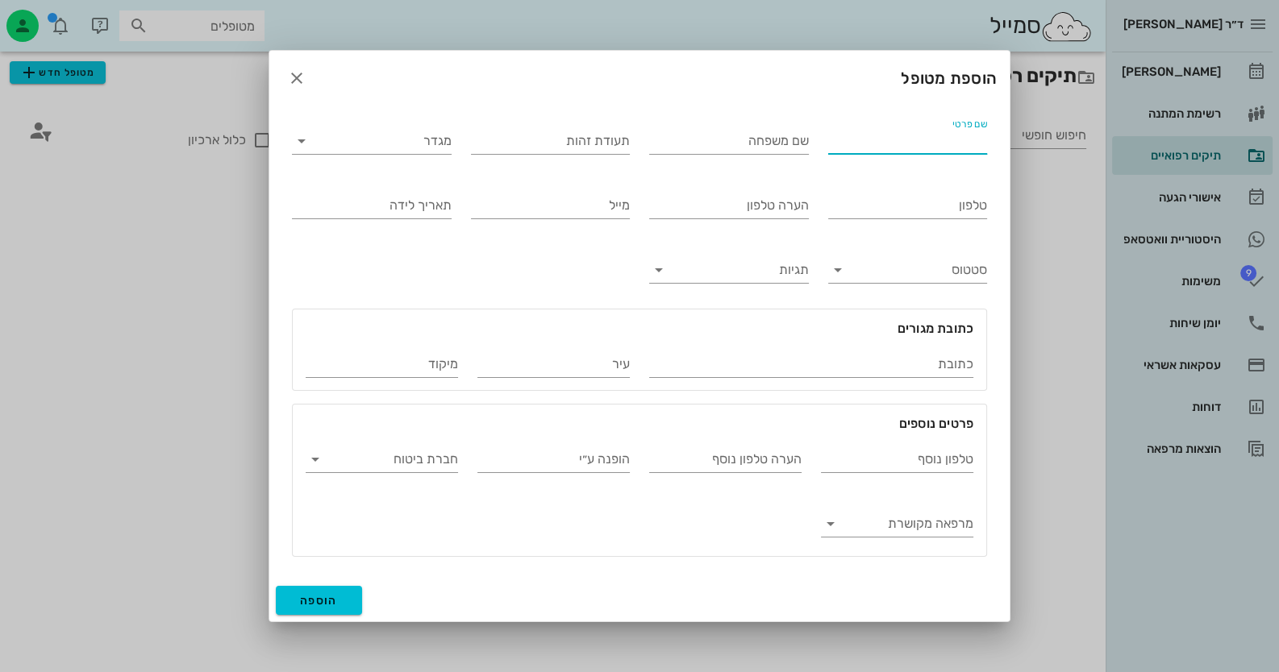
click at [938, 149] on input "שם פרטי" at bounding box center [908, 141] width 160 height 26
type input "ניק נחמה"
type input "סיימון"
type input "20403097"
click at [958, 216] on input "טלפון" at bounding box center [908, 206] width 160 height 26
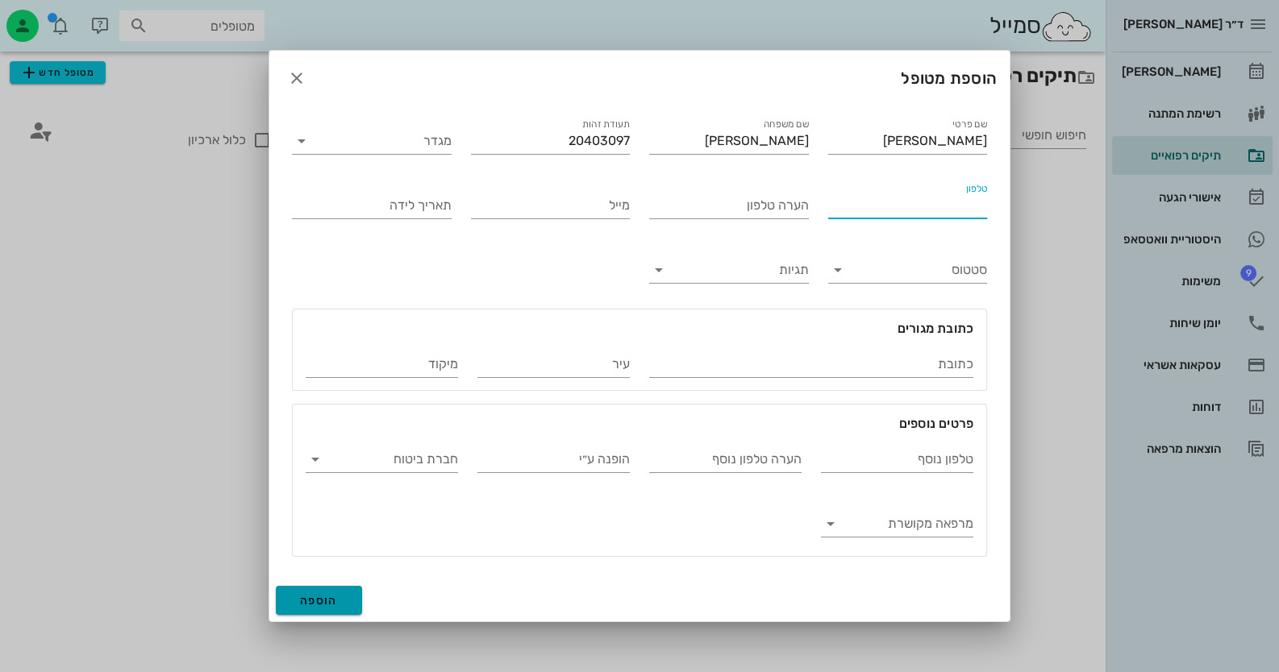
click at [343, 590] on button "הוספה" at bounding box center [319, 600] width 86 height 29
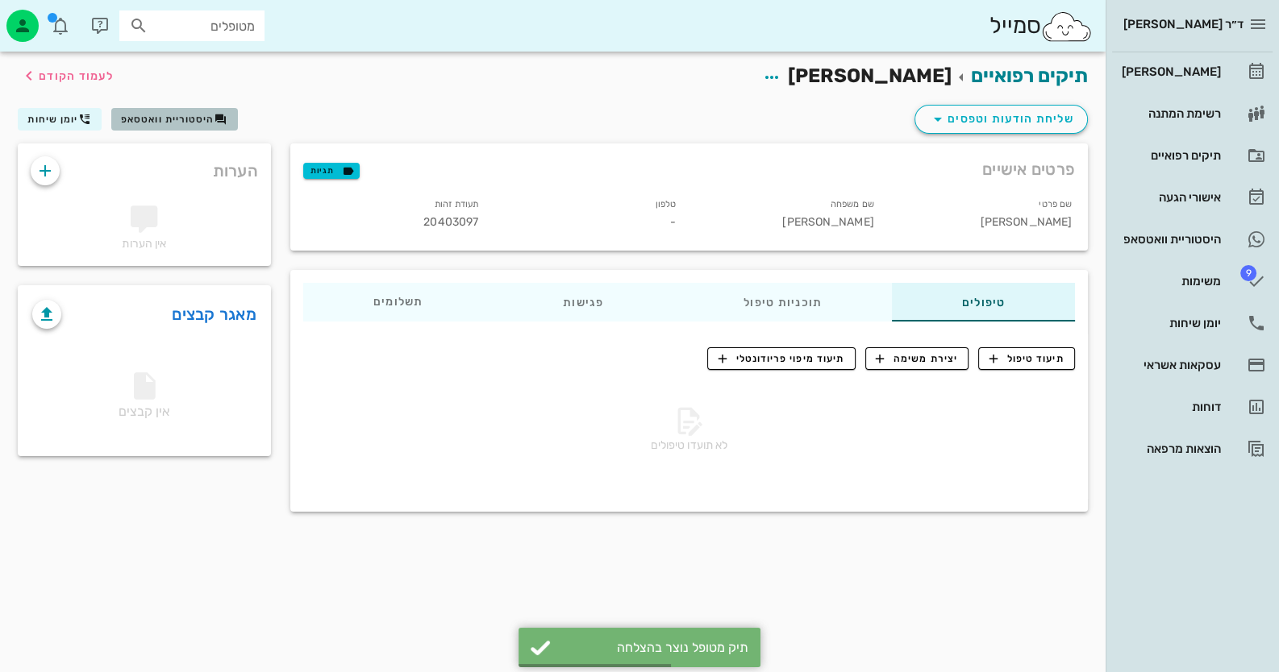
click at [164, 123] on span "היסטוריית וואטסאפ" at bounding box center [168, 119] width 94 height 11
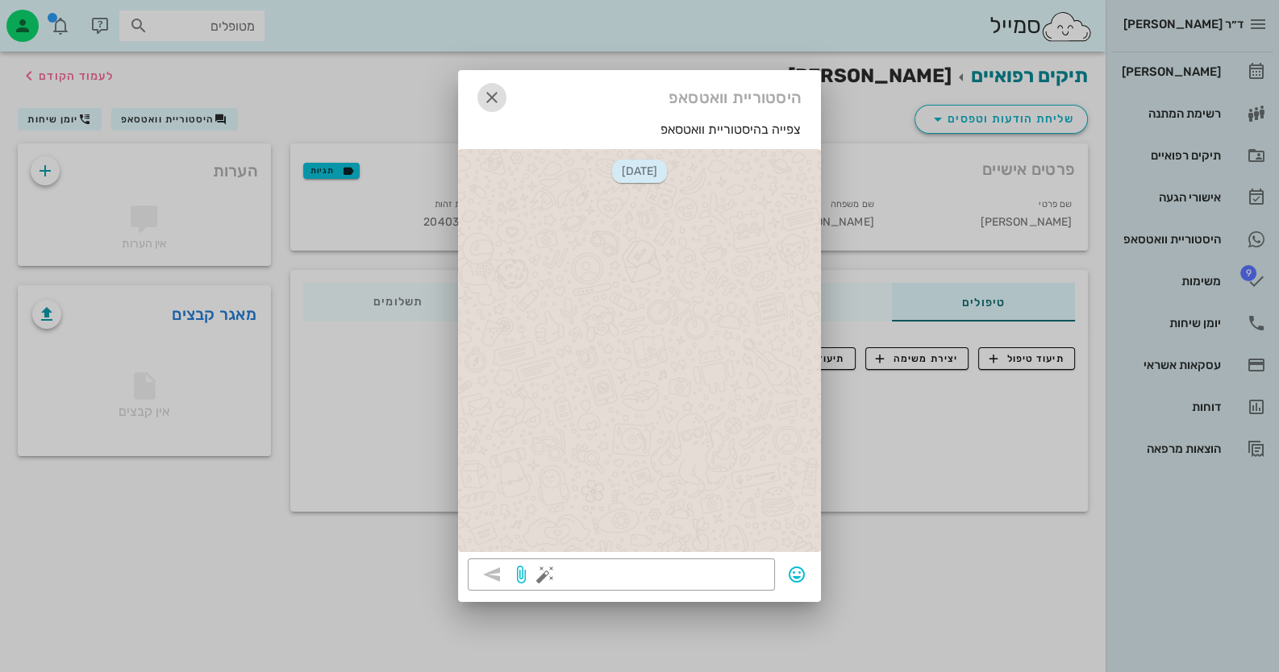
click at [486, 94] on icon "button" at bounding box center [491, 97] width 19 height 19
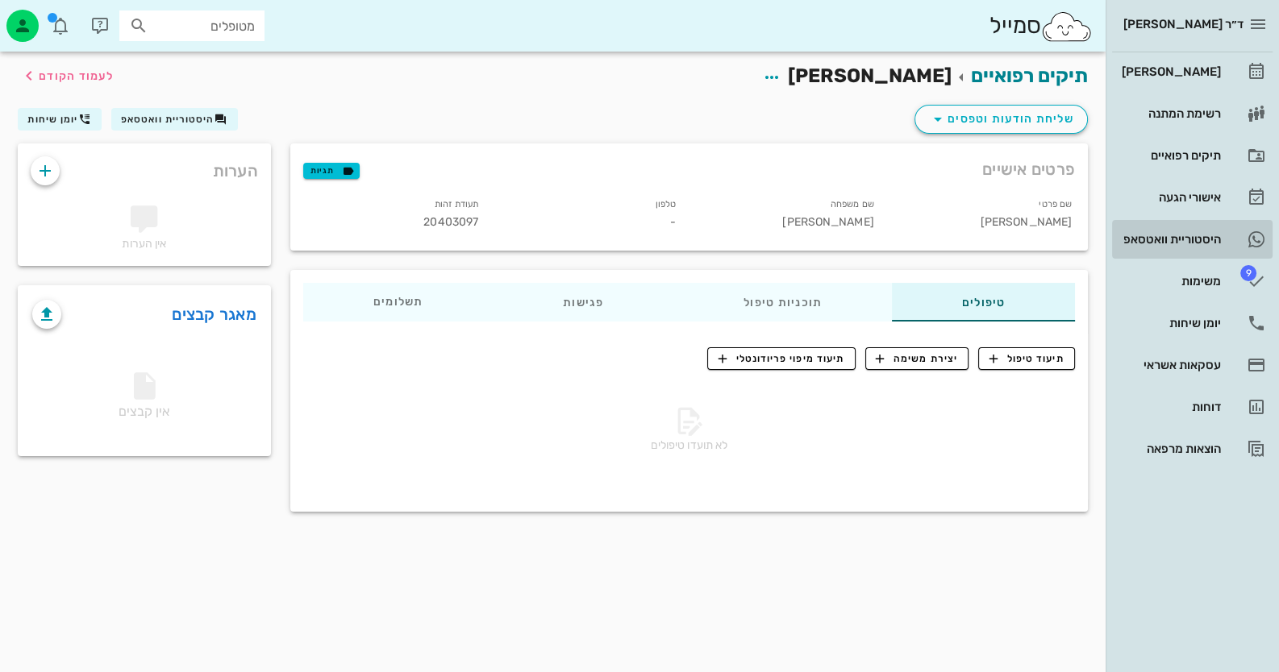
click at [1205, 231] on div "היסטוריית וואטסאפ" at bounding box center [1169, 240] width 102 height 26
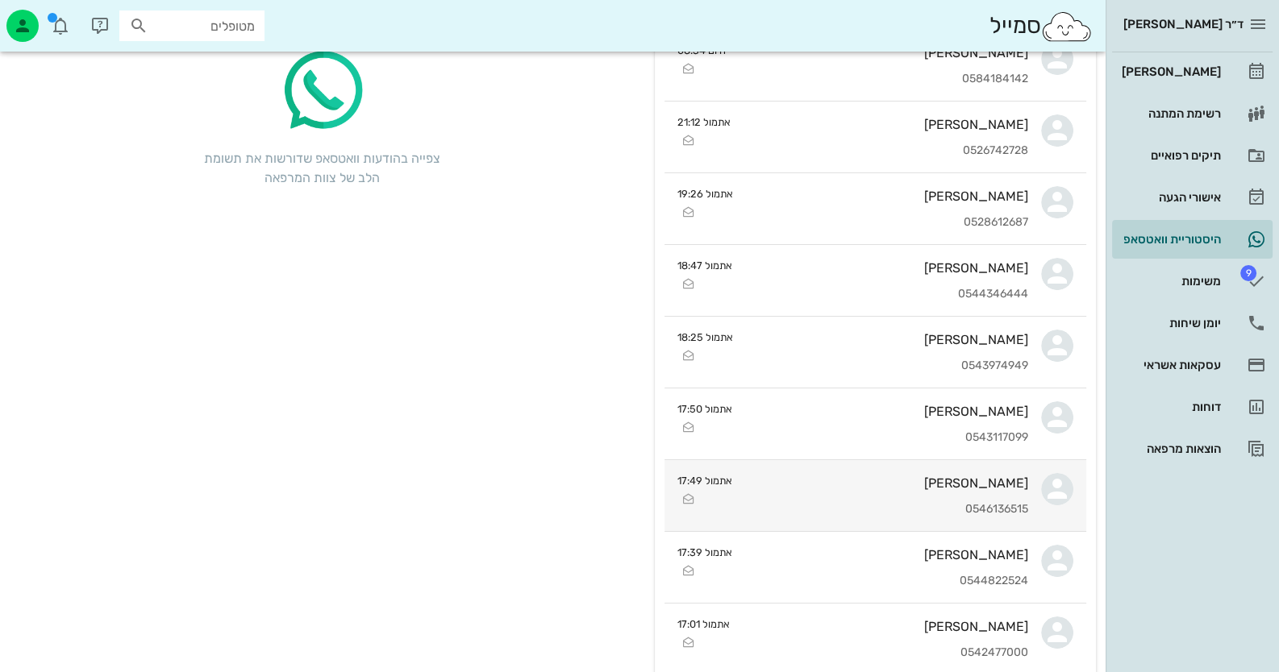
scroll to position [402, 0]
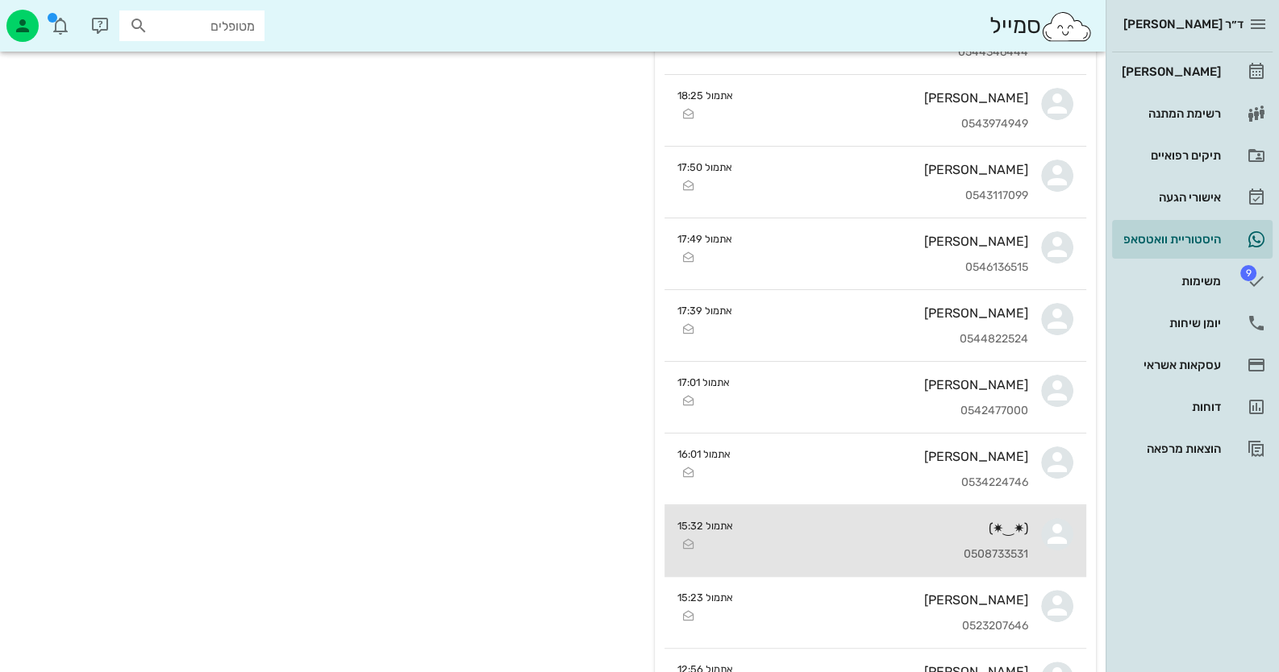
click at [911, 523] on div "(✷‿✷)" at bounding box center [887, 528] width 282 height 15
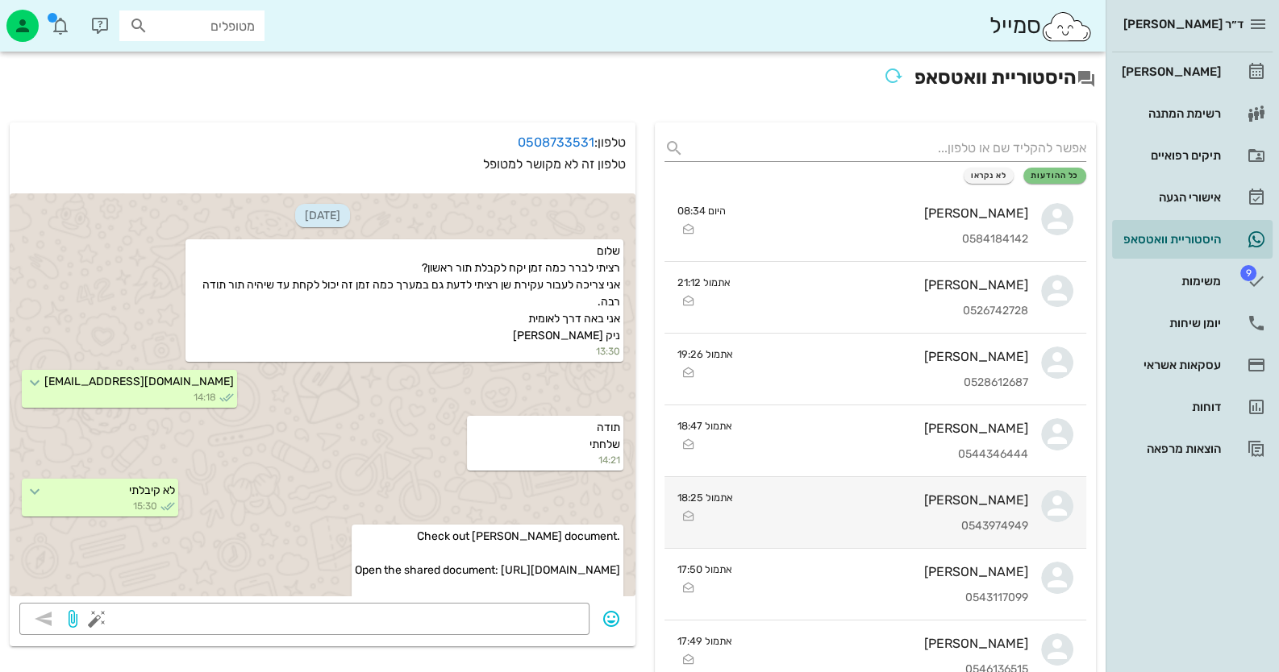
scroll to position [135, 0]
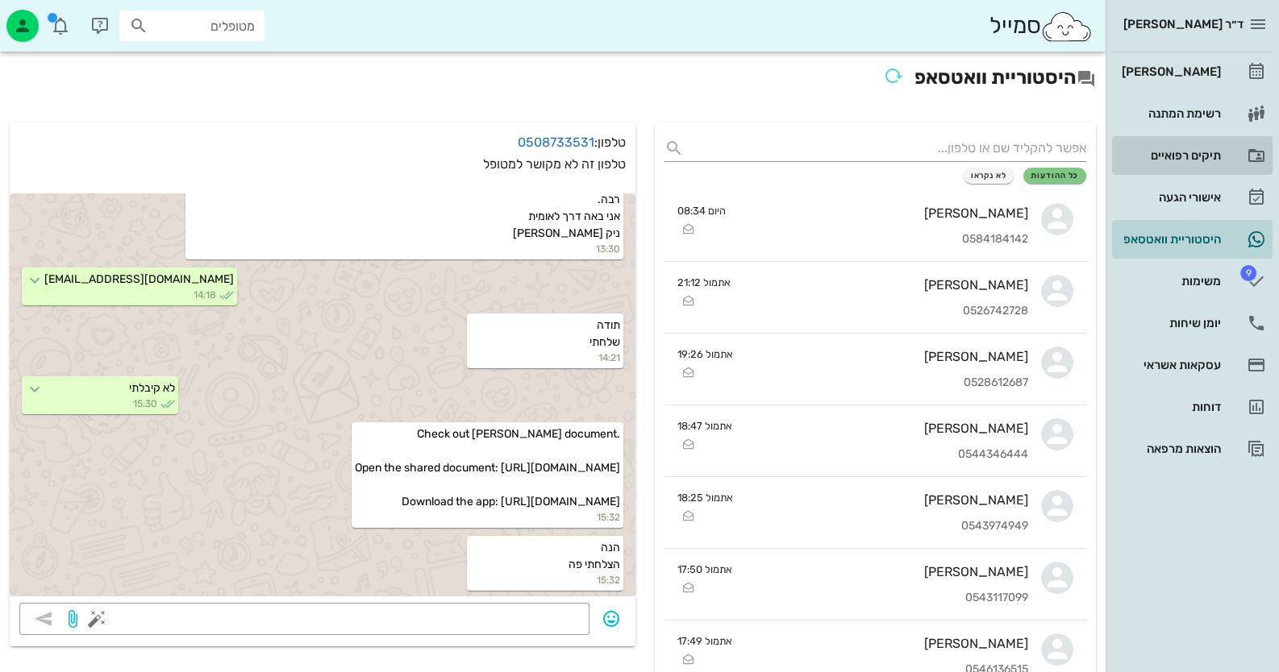
click at [1171, 144] on div "תיקים רפואיים" at bounding box center [1169, 156] width 102 height 26
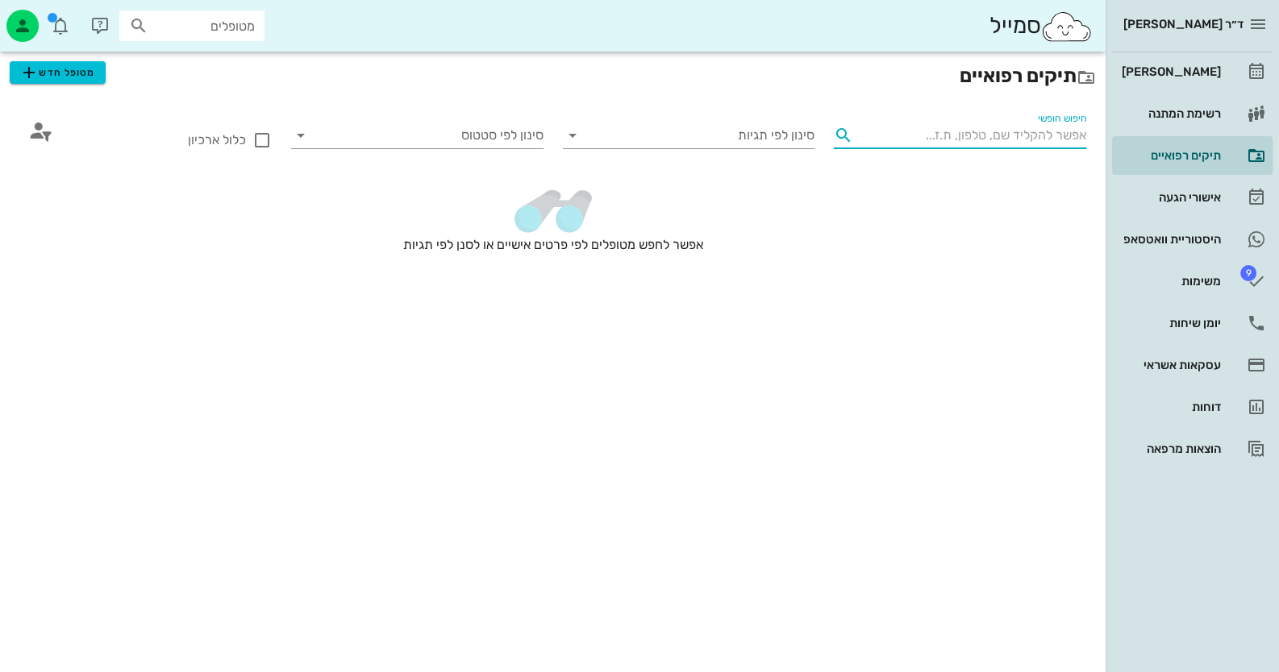
click at [1030, 139] on input "חיפוש חופשי" at bounding box center [973, 136] width 227 height 26
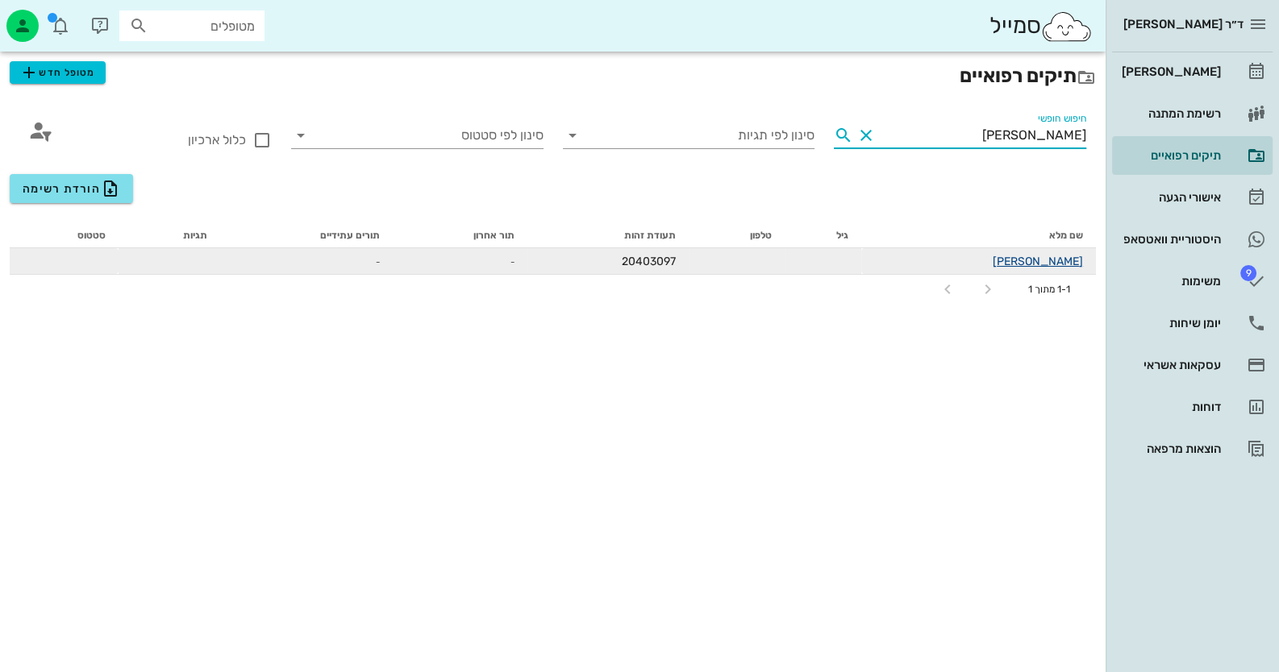
type input "ניק נחמה"
click at [1043, 256] on link "ניק נחמה סיימון" at bounding box center [1038, 262] width 90 height 14
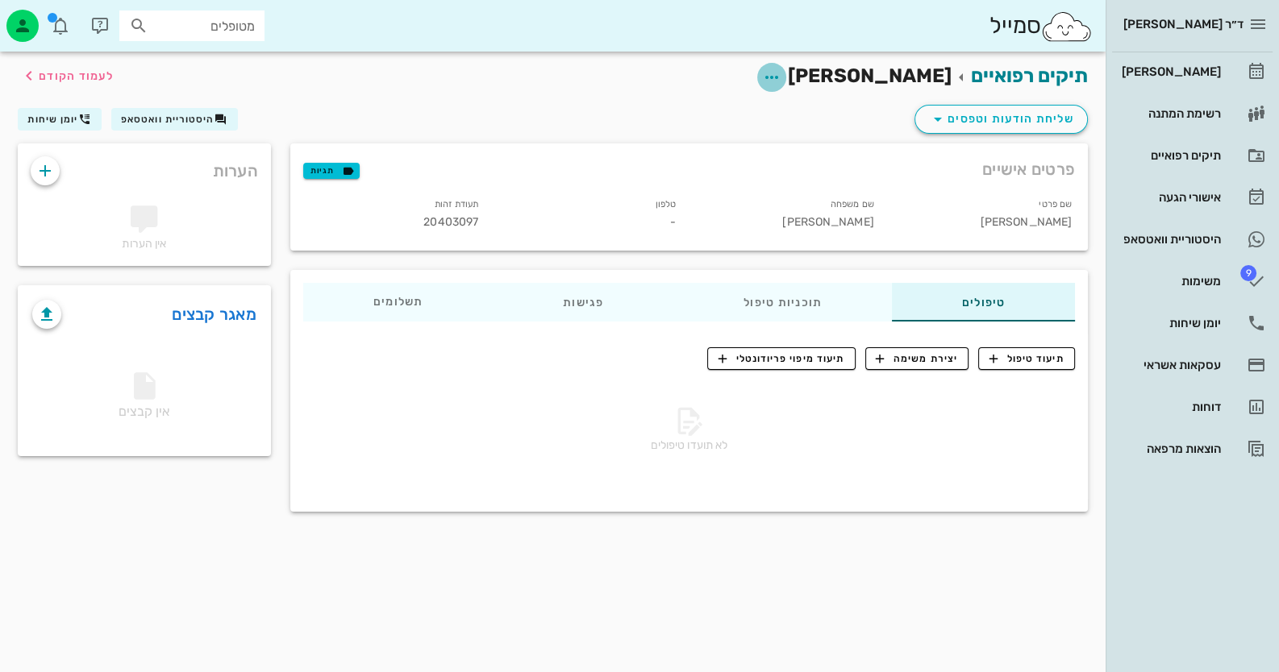
click at [786, 73] on span "button" at bounding box center [771, 77] width 29 height 19
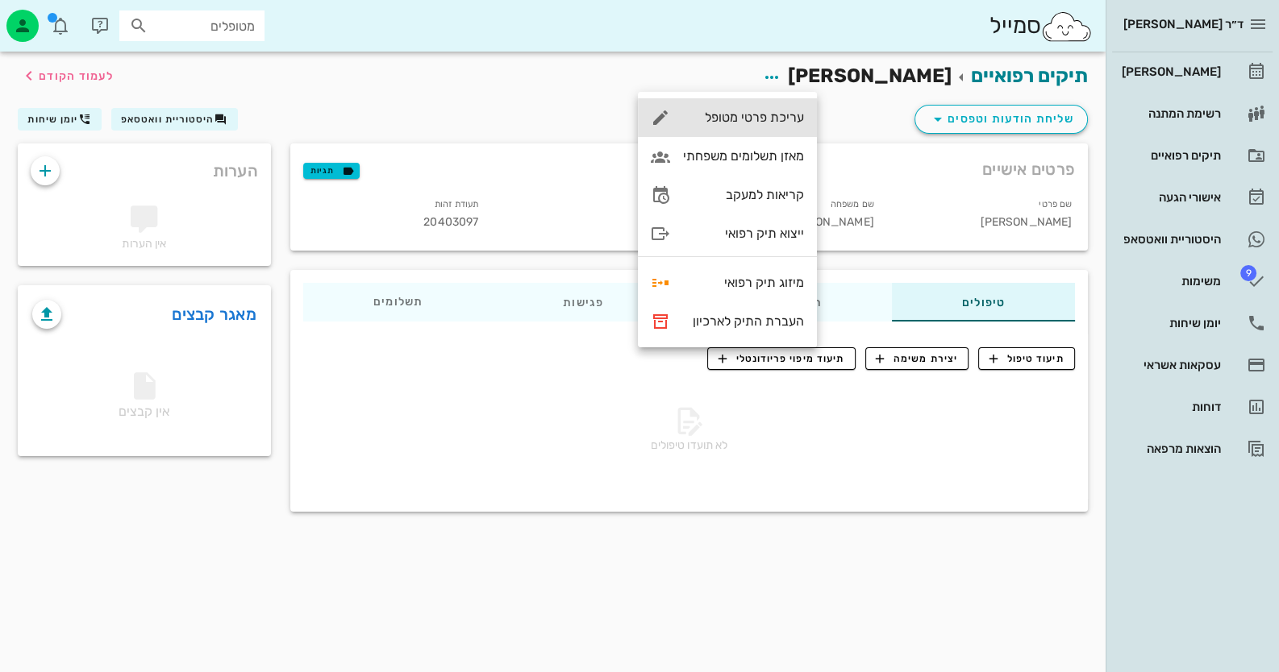
click at [783, 117] on div "עריכת פרטי מטופל" at bounding box center [743, 117] width 121 height 15
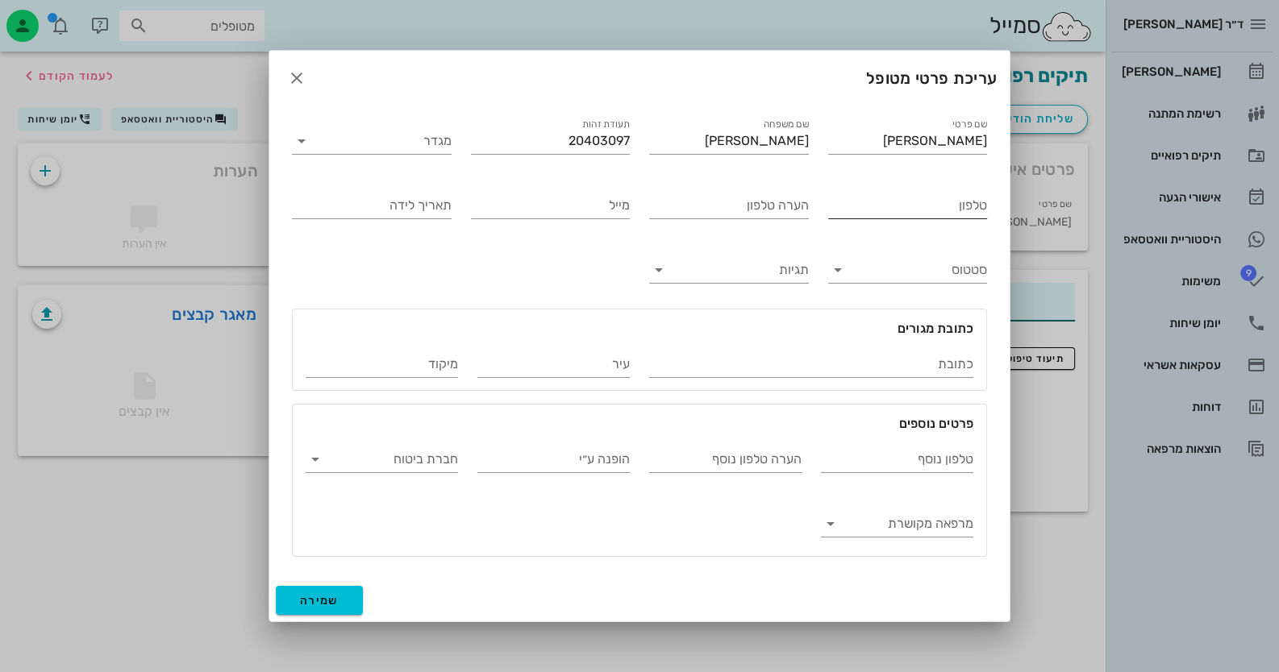
click at [893, 213] on input "טלפון" at bounding box center [908, 206] width 160 height 26
type input "0508733531"
click at [739, 285] on div "תגיות" at bounding box center [729, 273] width 160 height 32
click at [743, 281] on input "תגיות" at bounding box center [742, 270] width 134 height 26
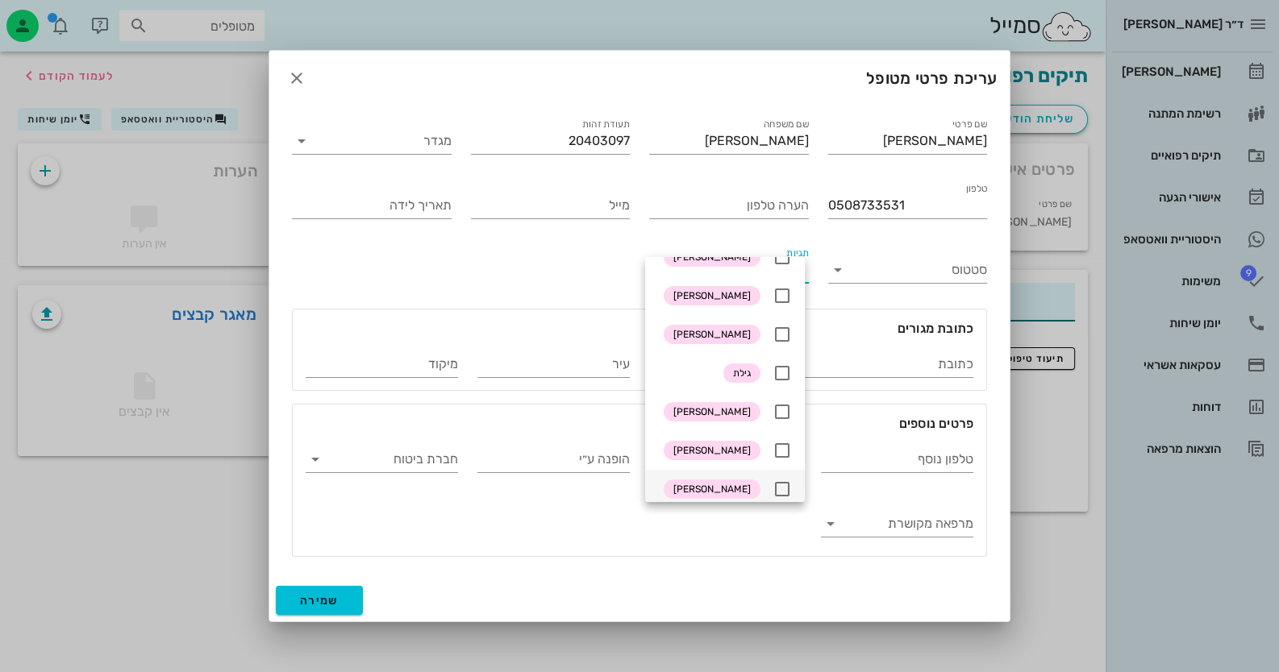
scroll to position [160, 0]
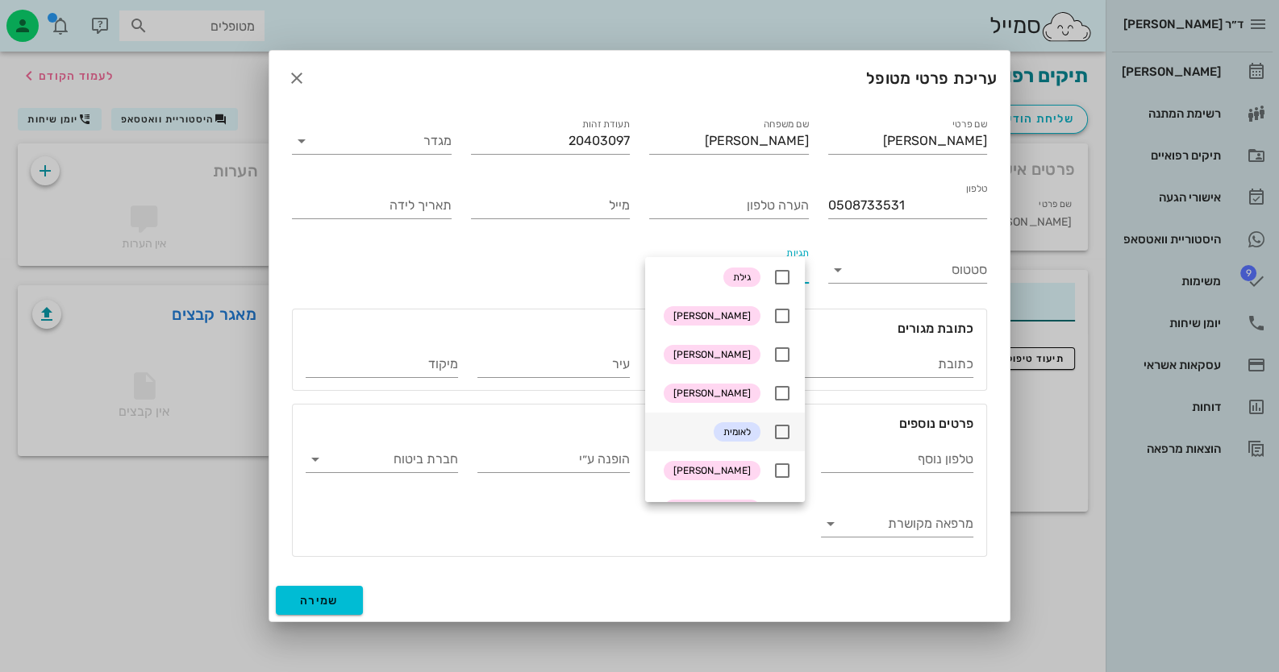
click at [792, 431] on icon at bounding box center [781, 432] width 19 height 19
click at [493, 265] on div "שם פרטי ניק נחמה שם משפחה סיימון תעודת זהות 20403097 מגדר טלפון 0508733531 הערה…" at bounding box center [639, 336] width 714 height 461
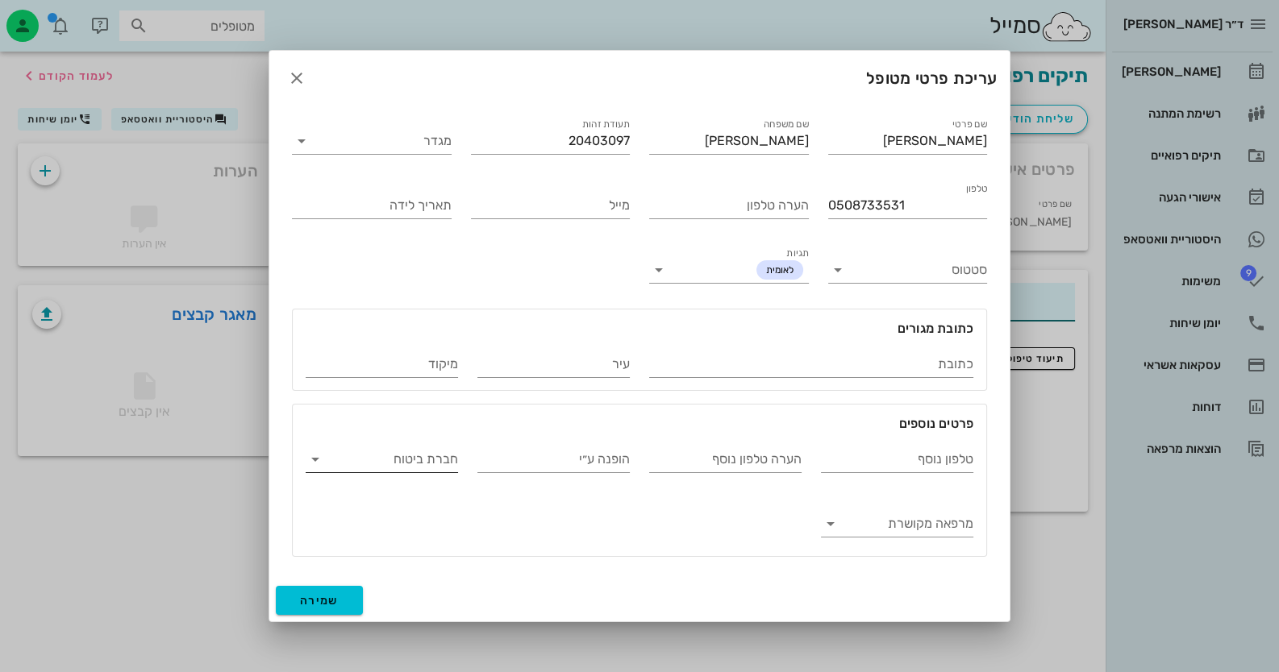
click at [405, 457] on input "חברת ביטוח" at bounding box center [394, 460] width 127 height 26
click at [405, 461] on div "קופ"ח לאומית" at bounding box center [381, 472] width 127 height 35
click at [324, 594] on span "שמירה" at bounding box center [319, 601] width 39 height 14
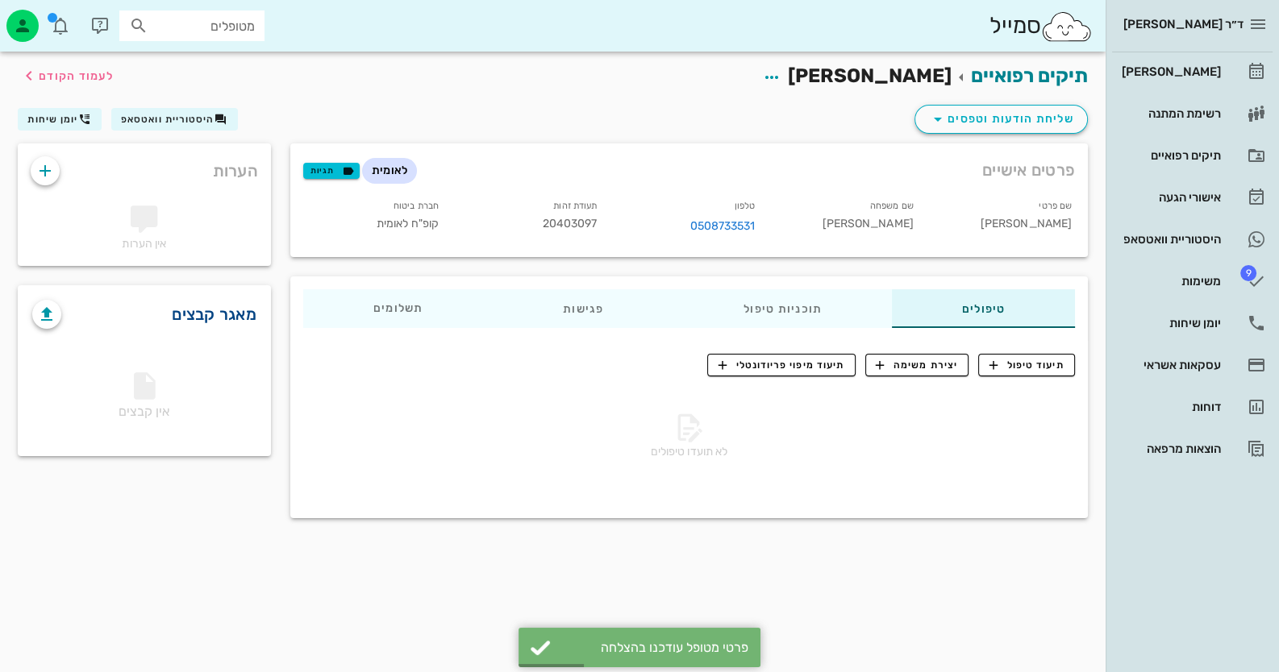
click at [222, 313] on link "מאגר קבצים" at bounding box center [214, 315] width 85 height 26
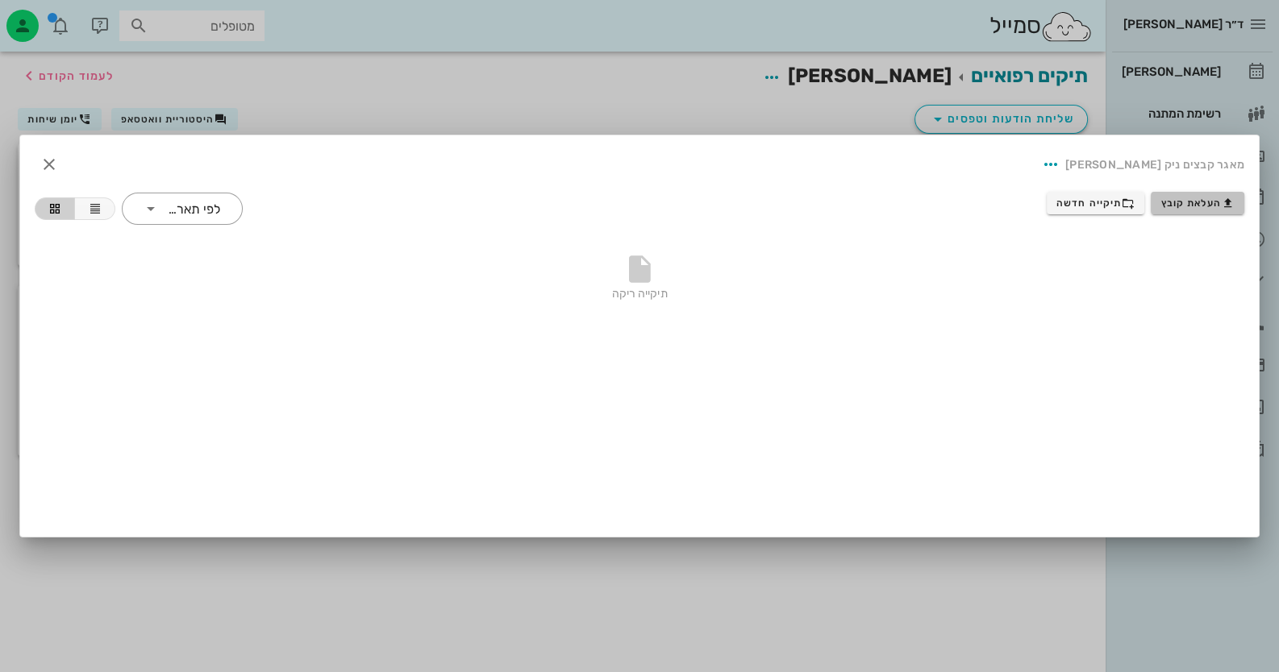
click at [1194, 197] on span "העלאת קובץ" at bounding box center [1197, 203] width 73 height 13
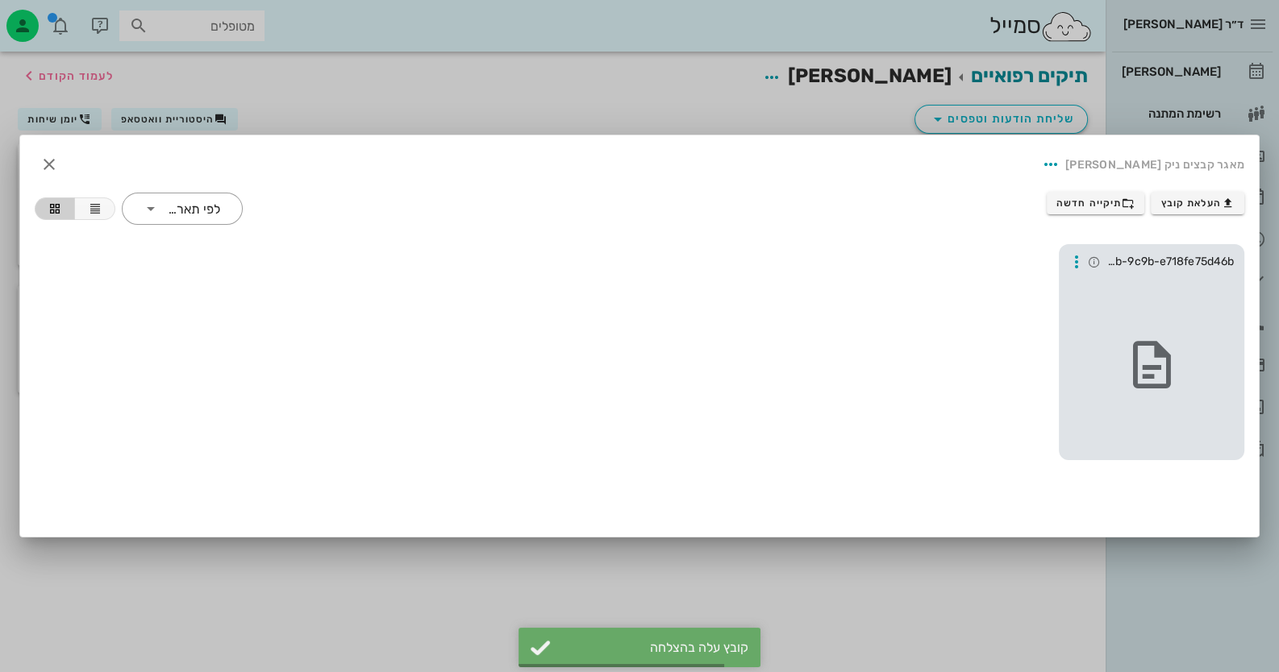
click at [1203, 289] on div at bounding box center [1151, 365] width 173 height 177
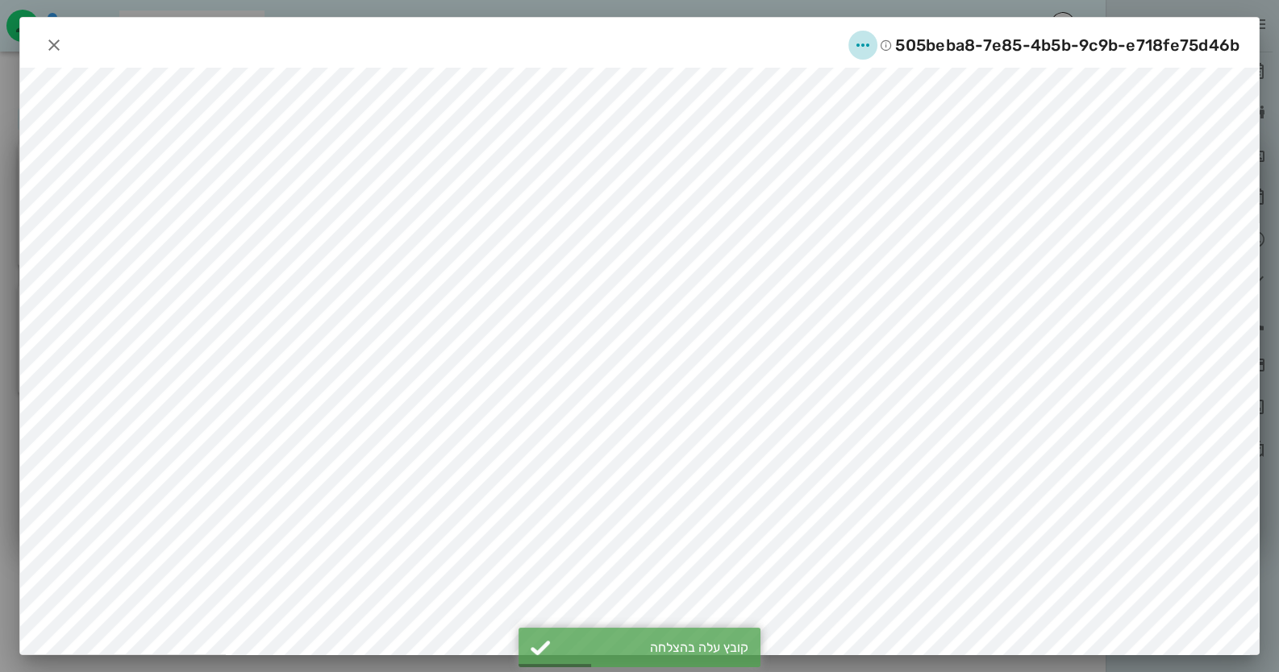
click at [870, 48] on icon "button" at bounding box center [862, 44] width 19 height 19
click at [858, 91] on div "שינוי שם" at bounding box center [848, 84] width 44 height 15
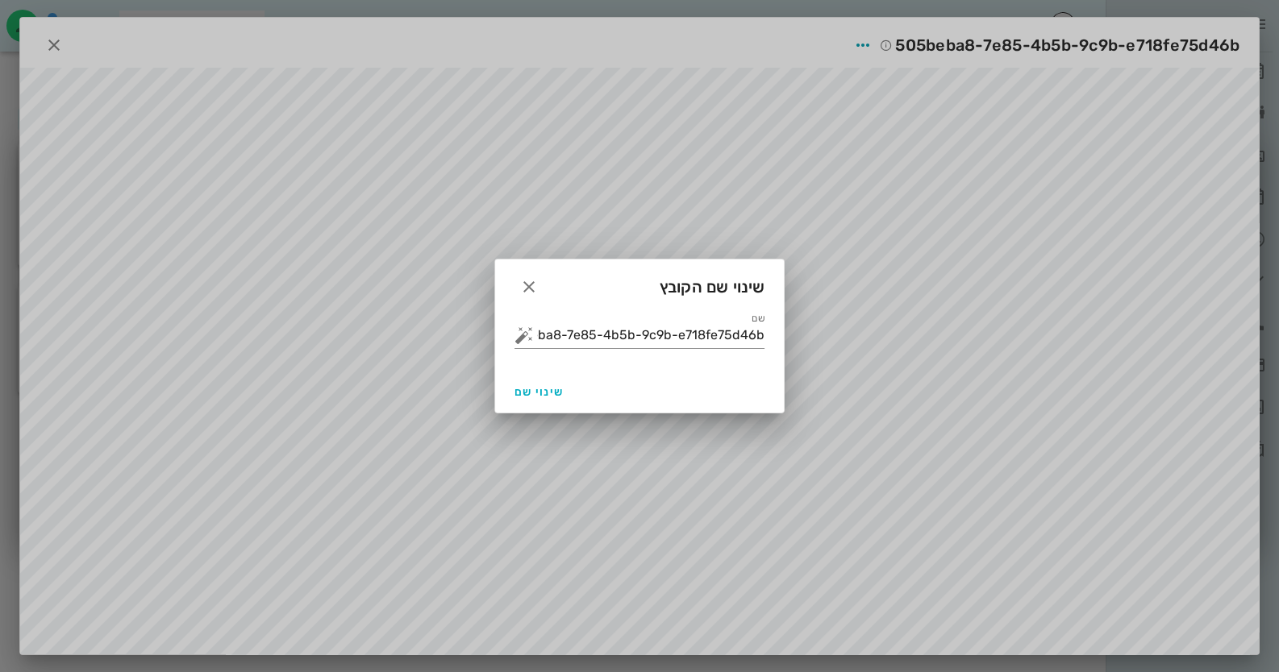
click at [767, 328] on div "שם 505beba8-7e85-4b5b-9c9b-e718fe75d46b" at bounding box center [639, 342] width 289 height 58
click at [755, 328] on input "505beba8-7e85-4b5b-9c9b-e718fe75d46b" at bounding box center [650, 336] width 227 height 26
click at [518, 341] on button "button" at bounding box center [523, 335] width 19 height 19
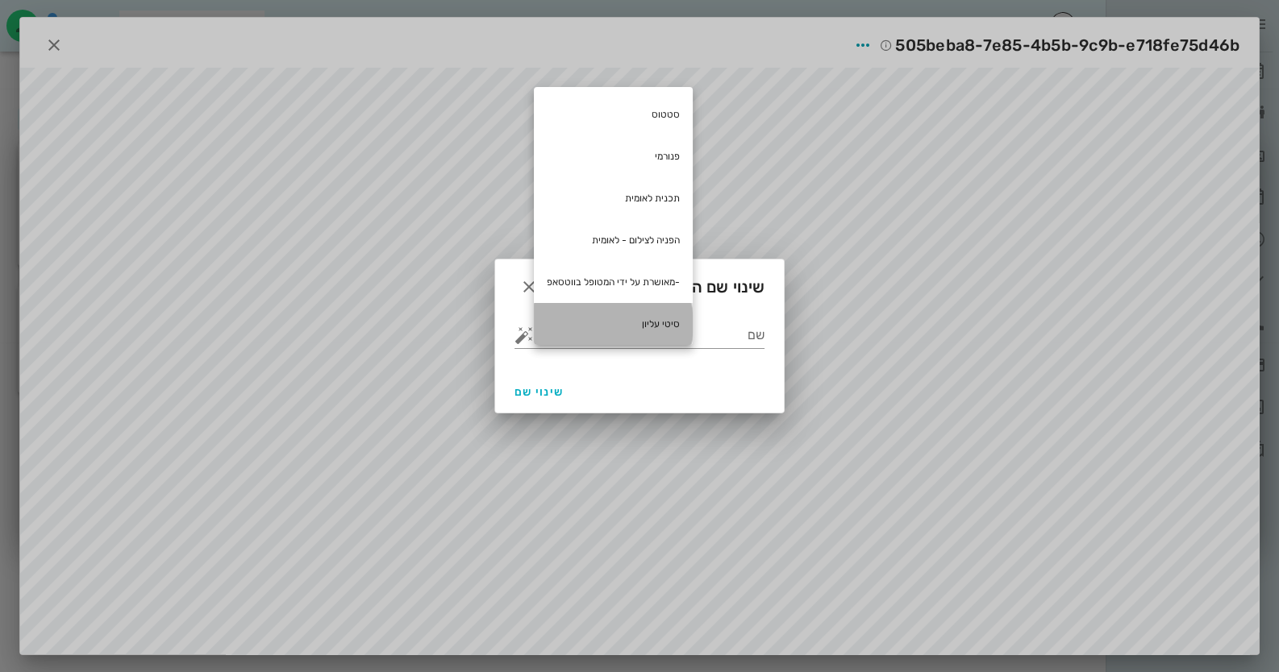
click at [618, 333] on div "סיטי עליון" at bounding box center [613, 324] width 159 height 42
type input "סיטי עליון"
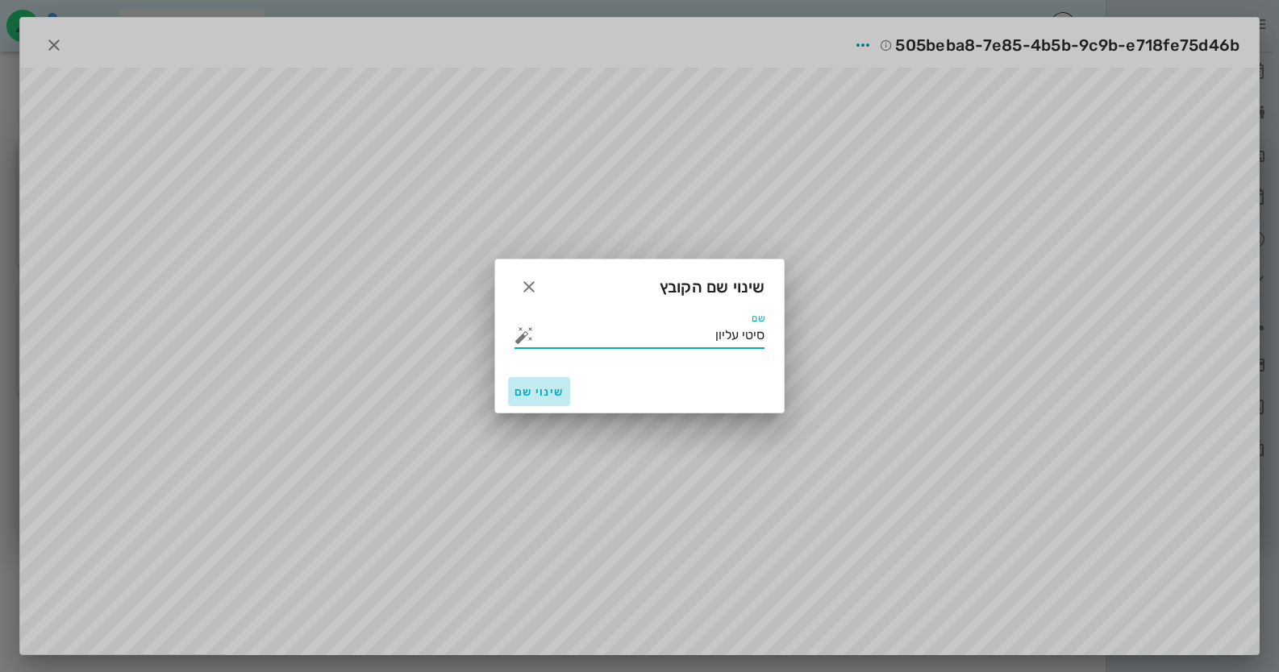
click at [552, 402] on button "שינוי שם" at bounding box center [539, 391] width 62 height 29
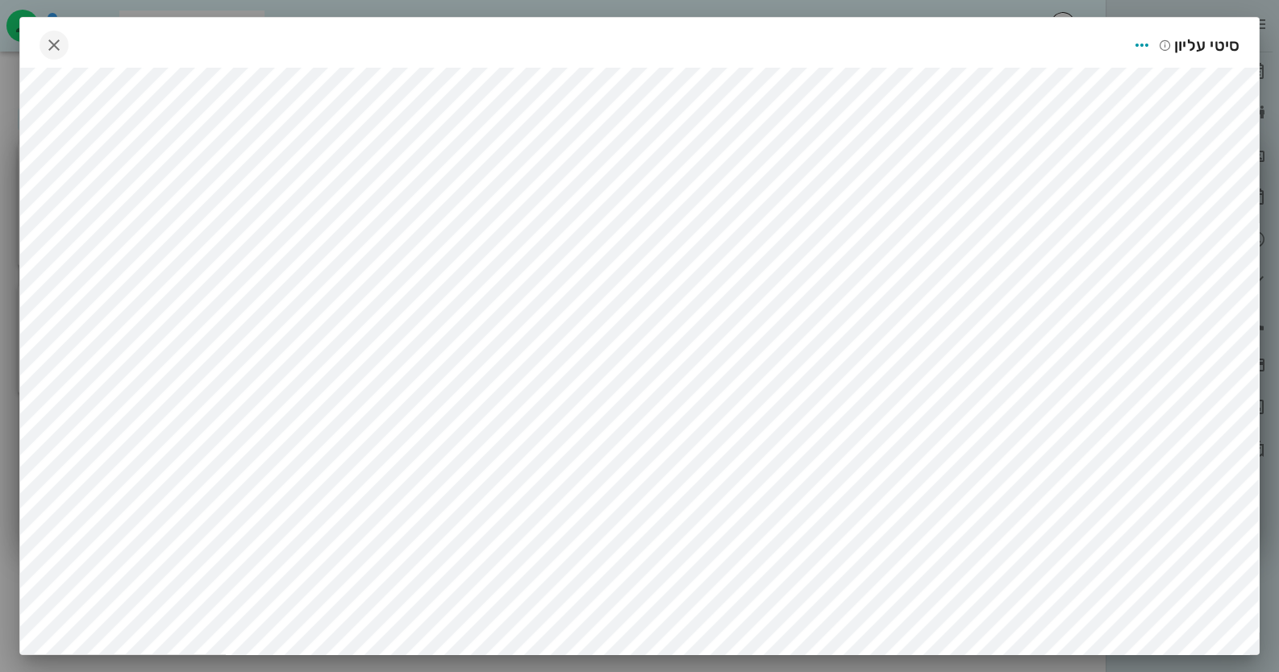
drag, startPoint x: 60, startPoint y: 27, endPoint x: 60, endPoint y: 36, distance: 8.9
click at [60, 31] on div "סיטי עליון" at bounding box center [639, 43] width 1239 height 50
click at [60, 36] on icon "button" at bounding box center [53, 44] width 19 height 19
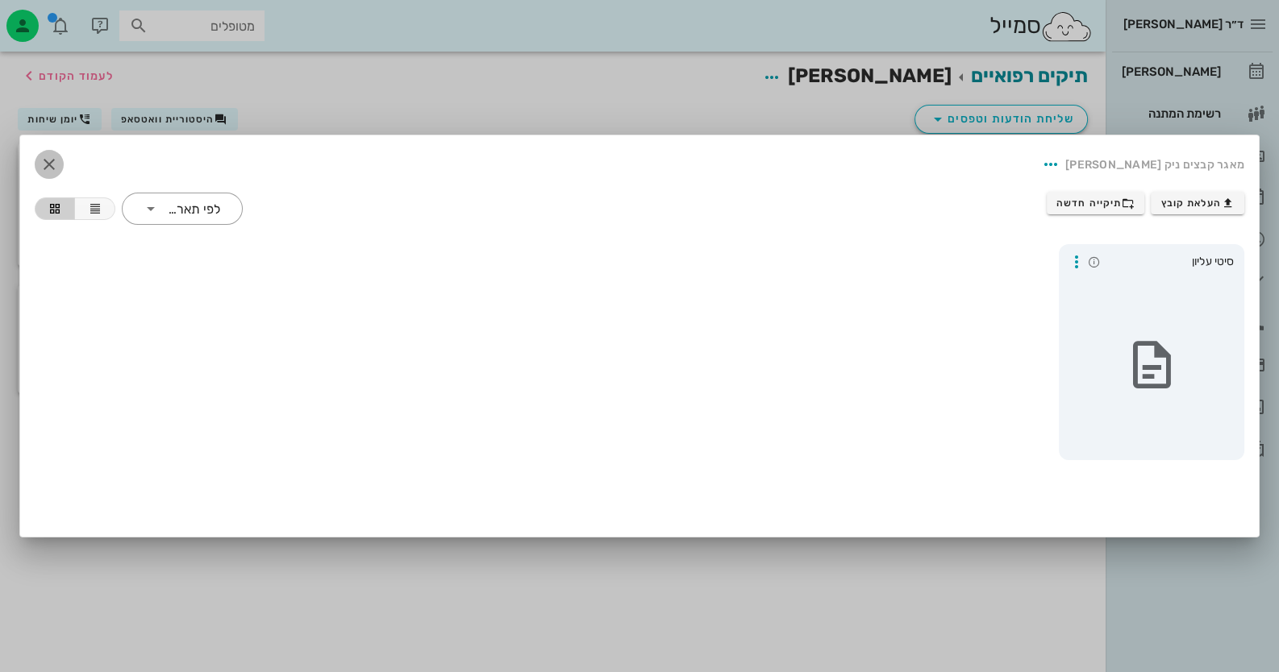
click at [40, 168] on icon "button" at bounding box center [49, 164] width 19 height 19
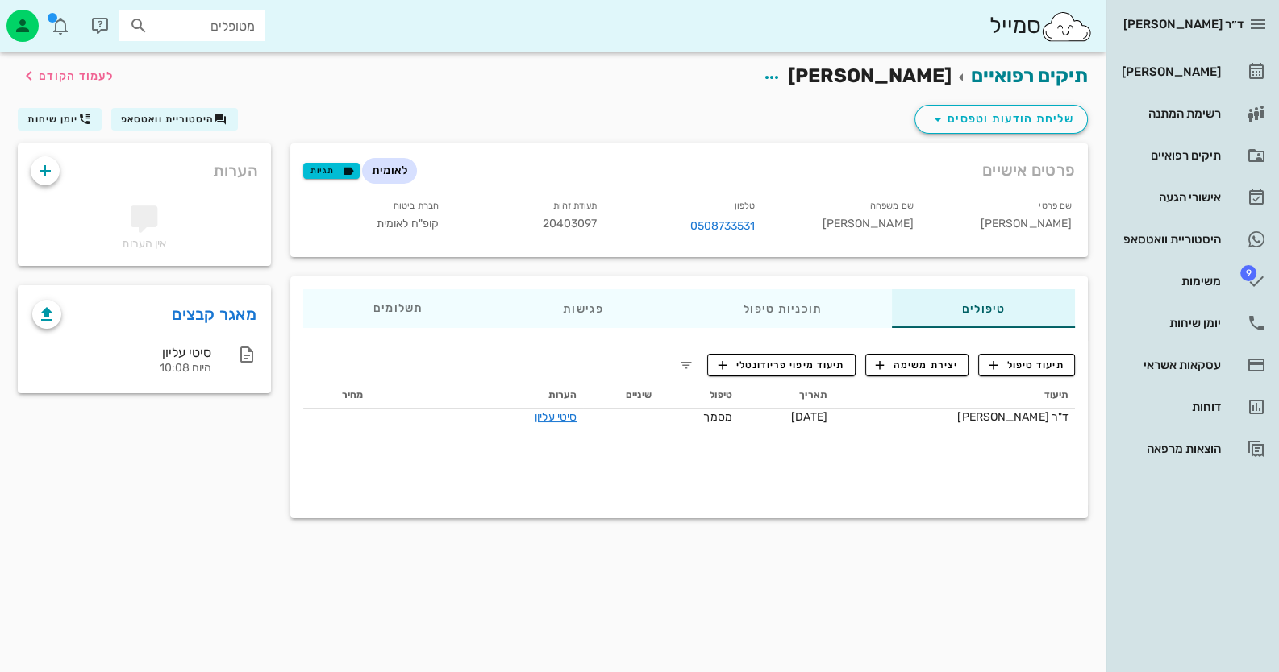
click at [564, 221] on span "20403097" at bounding box center [569, 224] width 55 height 14
copy span "20403097"
click at [781, 71] on icon "button" at bounding box center [771, 77] width 19 height 19
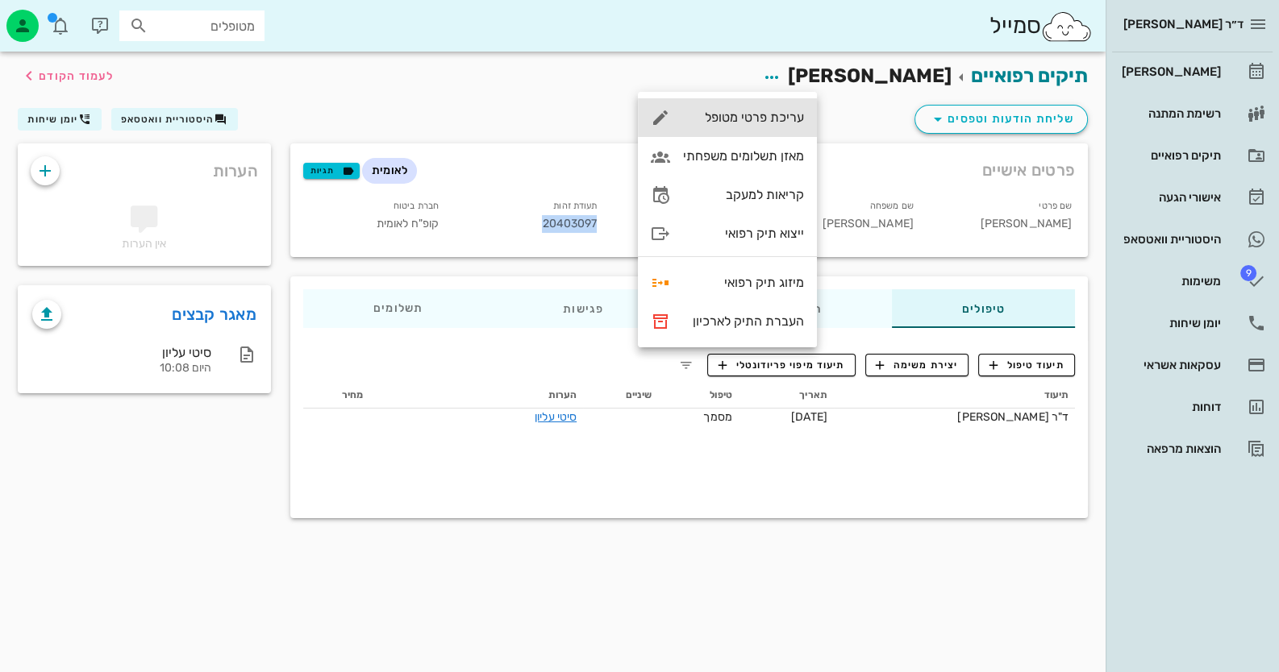
click at [783, 122] on div "עריכת פרטי מטופל" at bounding box center [743, 117] width 121 height 15
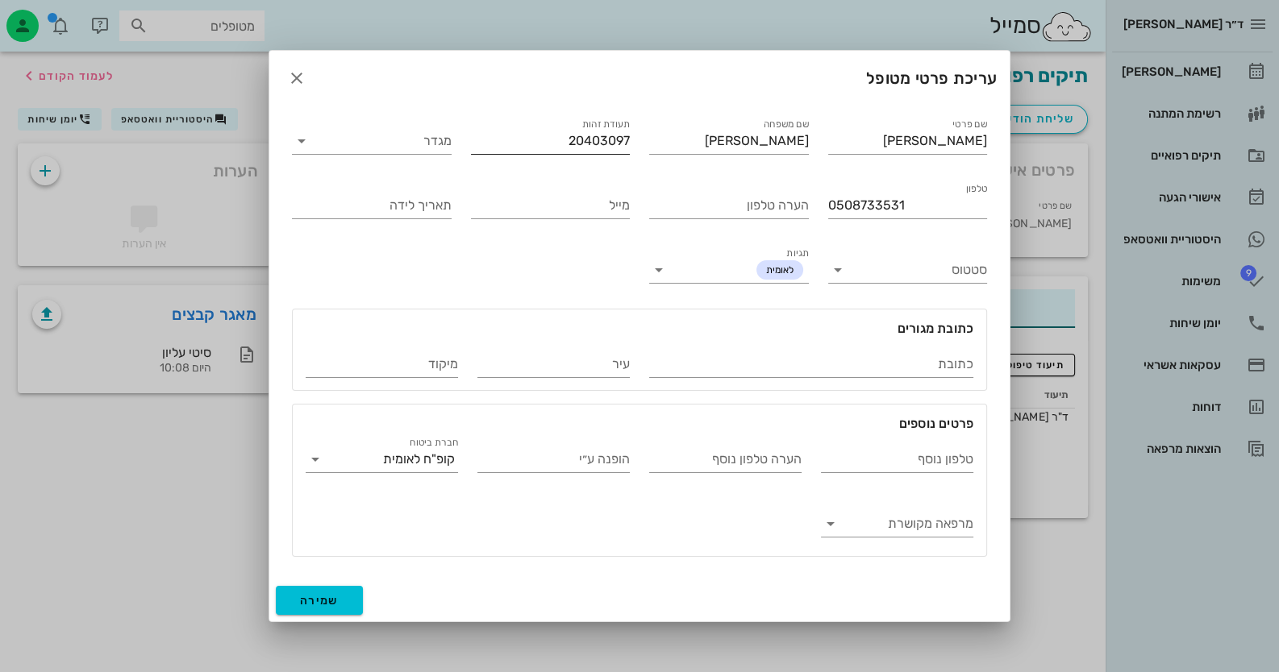
click at [601, 140] on input "20403097" at bounding box center [551, 141] width 160 height 26
drag, startPoint x: 556, startPoint y: 142, endPoint x: 643, endPoint y: 140, distance: 86.3
click at [643, 140] on div "שם פרטי ניק נחמה שם משפחה סיימון תעודת זהות 204023097 מגדר טלפון 0508733531 הער…" at bounding box center [639, 336] width 714 height 461
type input "204023097"
click at [334, 606] on span "שמירה" at bounding box center [319, 601] width 39 height 14
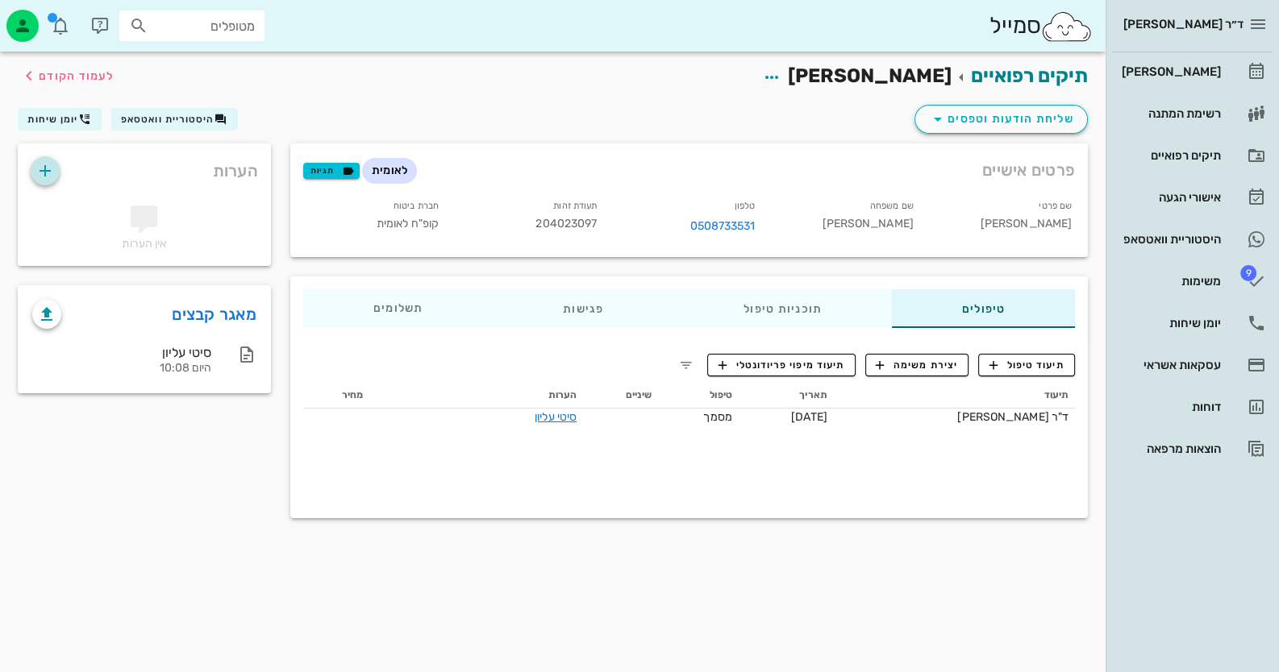
click at [46, 175] on icon "button" at bounding box center [44, 170] width 19 height 19
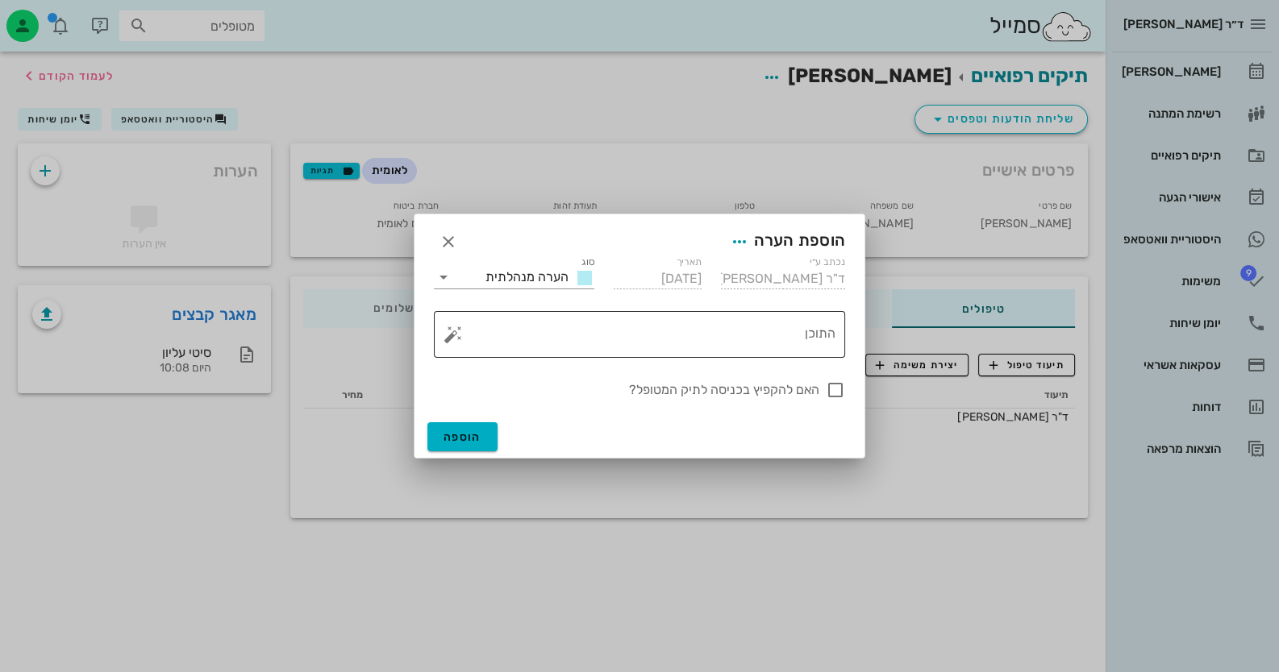
click at [448, 333] on button "button" at bounding box center [452, 334] width 19 height 19
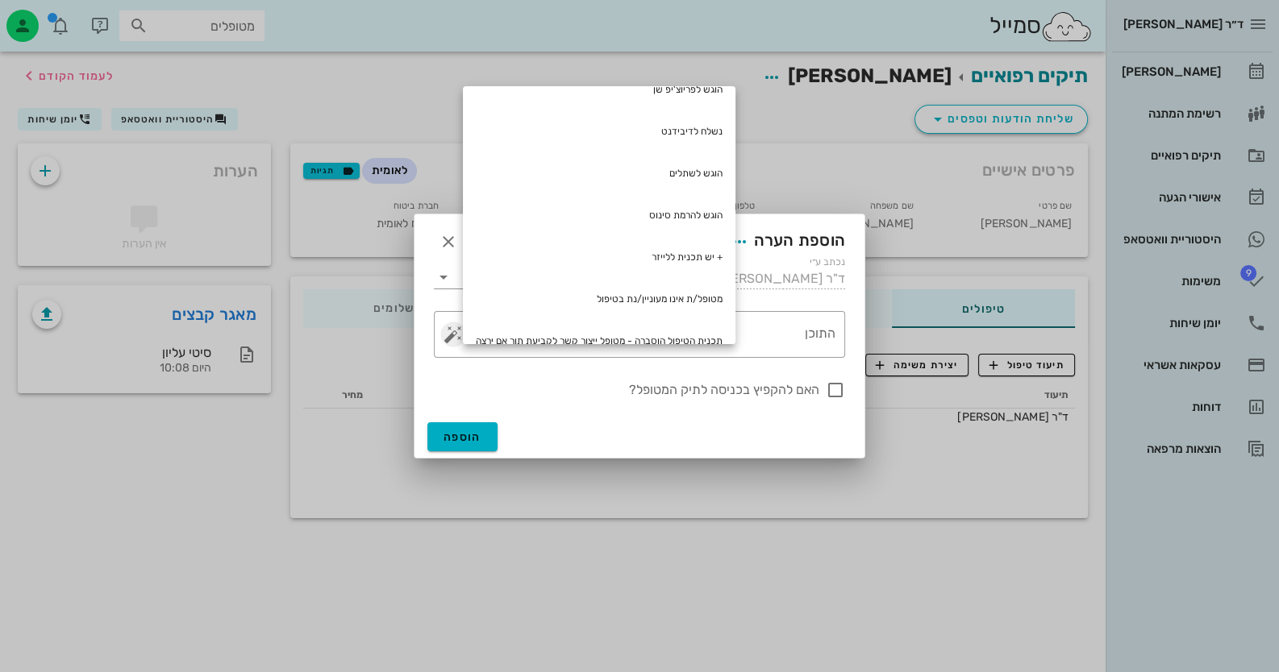
scroll to position [222, 0]
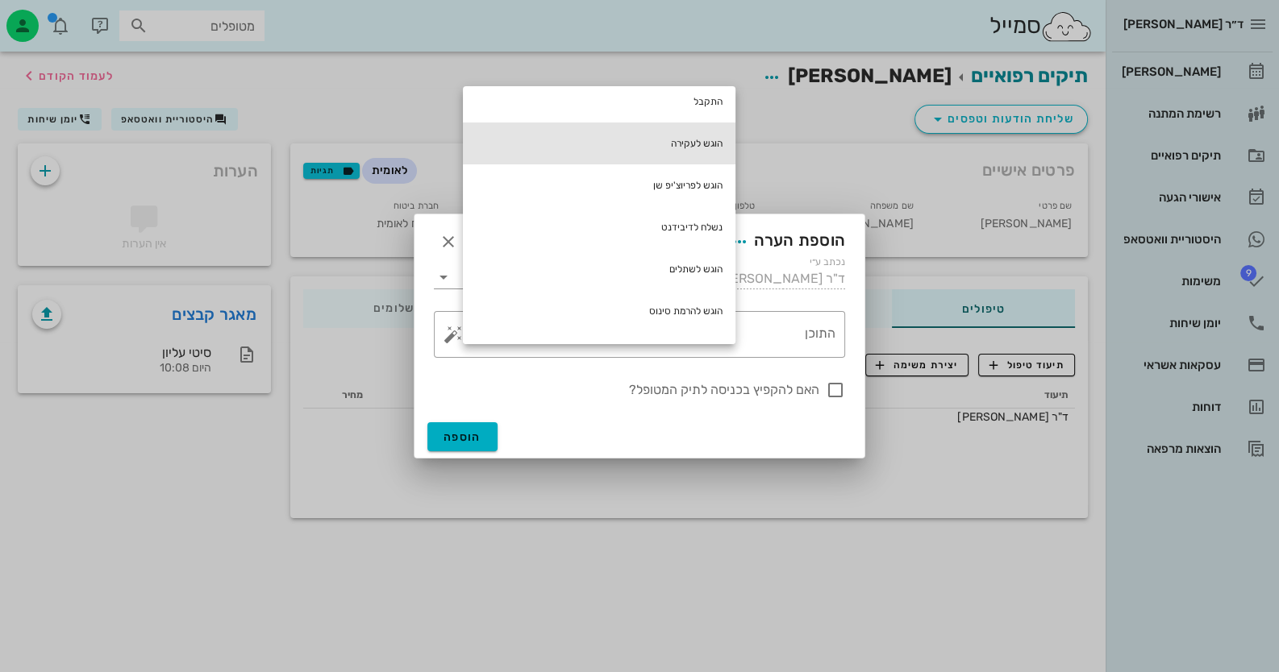
click at [711, 141] on div "הוגש לעקירה" at bounding box center [599, 144] width 273 height 42
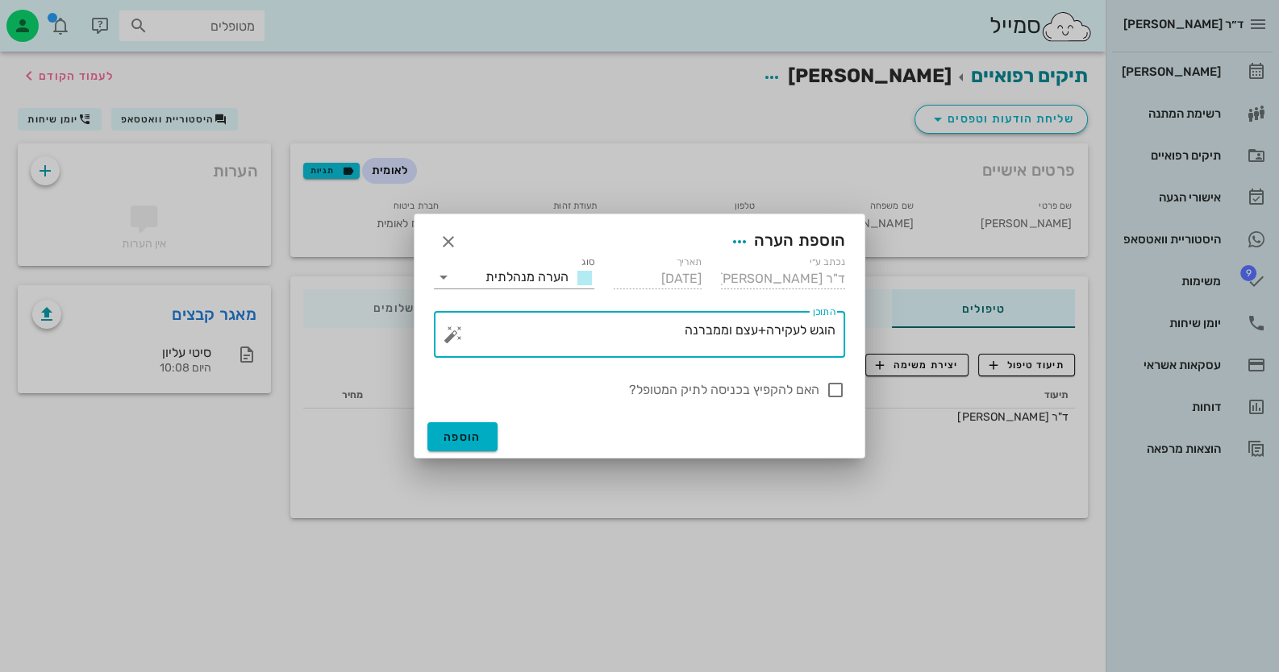
drag, startPoint x: 738, startPoint y: 334, endPoint x: 914, endPoint y: 322, distance: 176.2
click at [914, 322] on div "ד״ר חיה מאיר יומן מרפאה רשימת המתנה תיקים רפואיים אישורי הגעה היסטוריית וואטסאפ…" at bounding box center [639, 336] width 1279 height 672
type textarea "הוגש לעקירה+עצם וממברנה"
drag, startPoint x: 834, startPoint y: 386, endPoint x: 835, endPoint y: 373, distance: 13.7
click at [833, 386] on div at bounding box center [835, 390] width 27 height 27
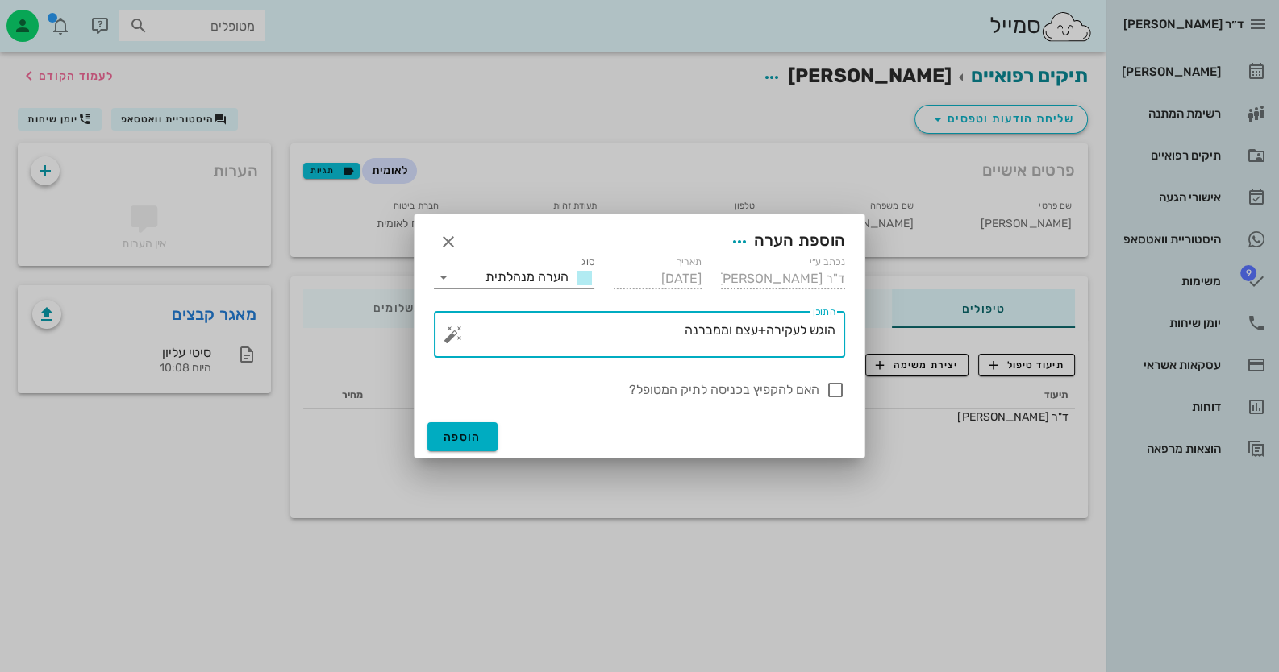
checkbox input "true"
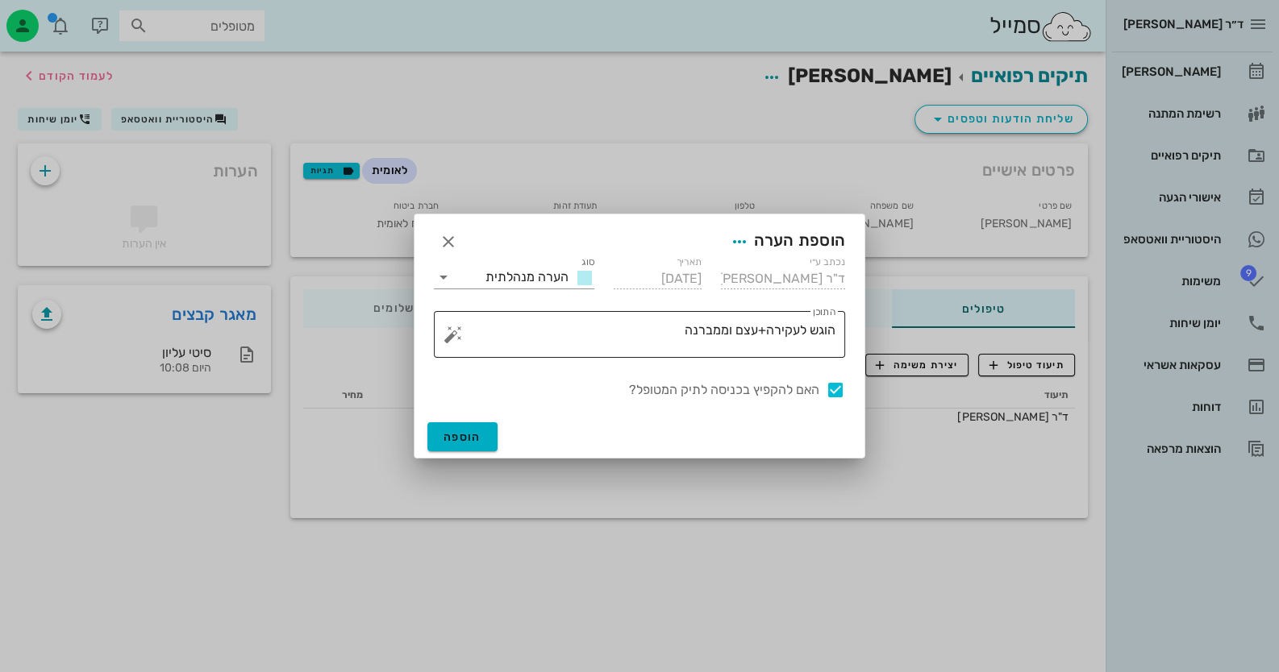
click at [833, 330] on textarea "הוגש לעקירה+עצם וממברנה" at bounding box center [645, 338] width 379 height 39
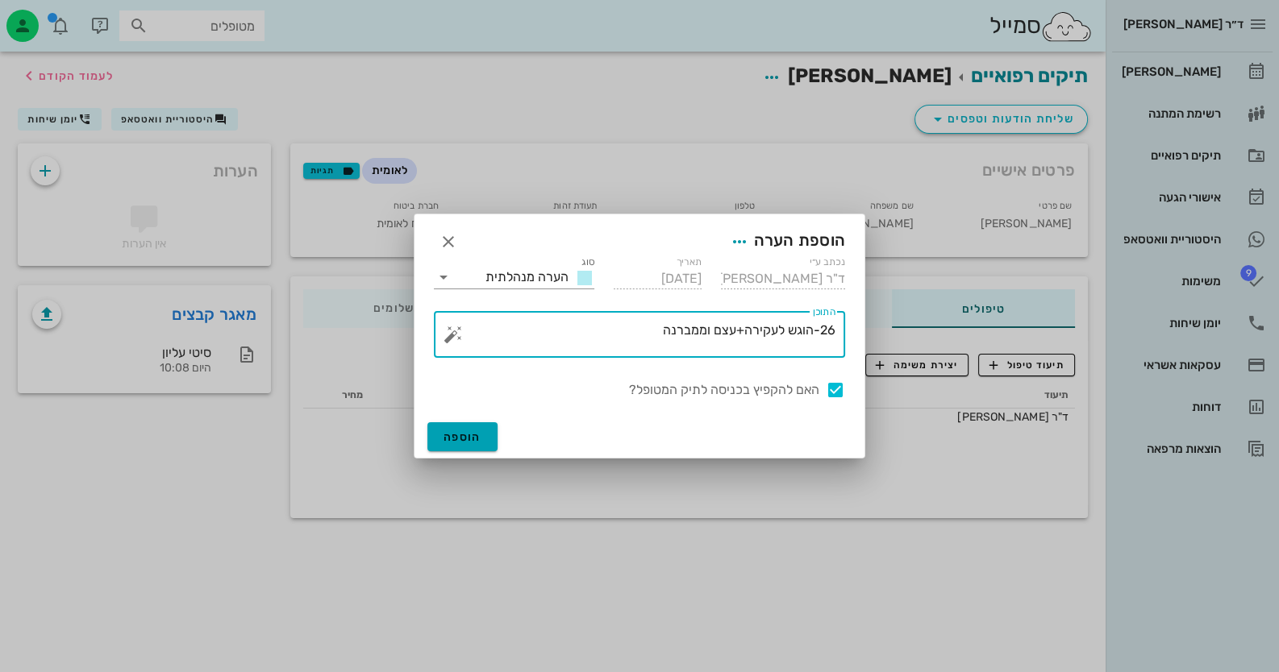
type textarea "26-הוגש לעקירה+עצם וממברנה"
click at [452, 429] on button "הוספה" at bounding box center [462, 437] width 70 height 29
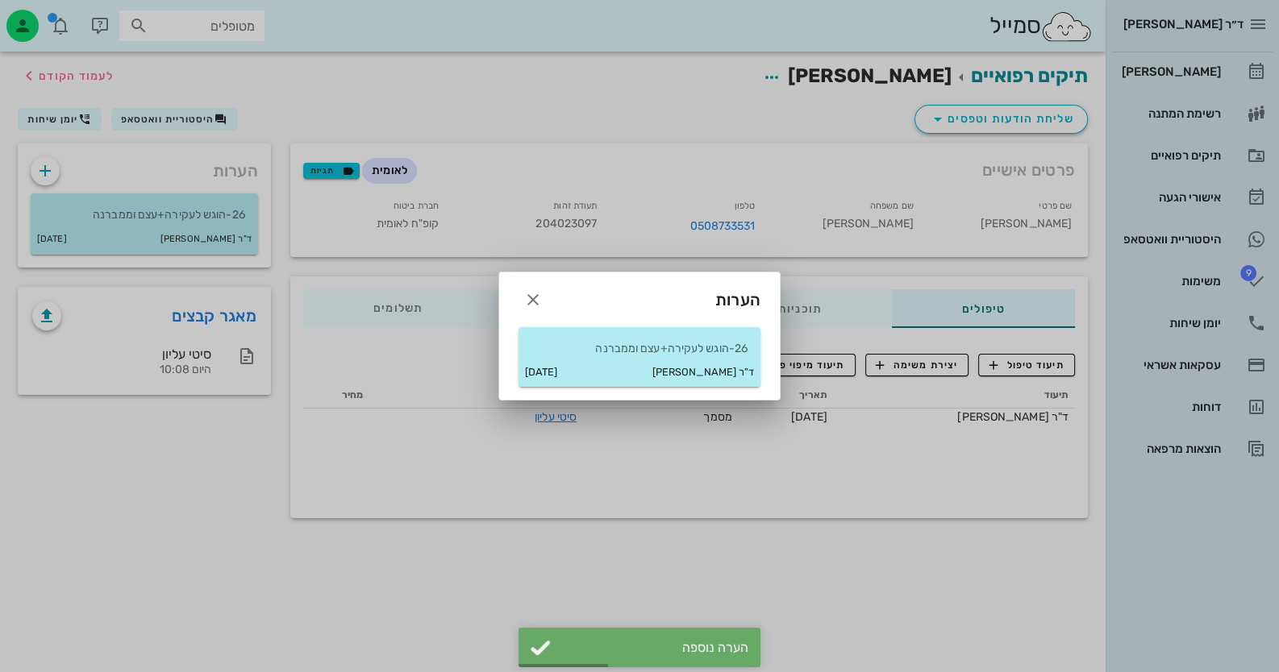
click at [250, 486] on div at bounding box center [639, 336] width 1279 height 672
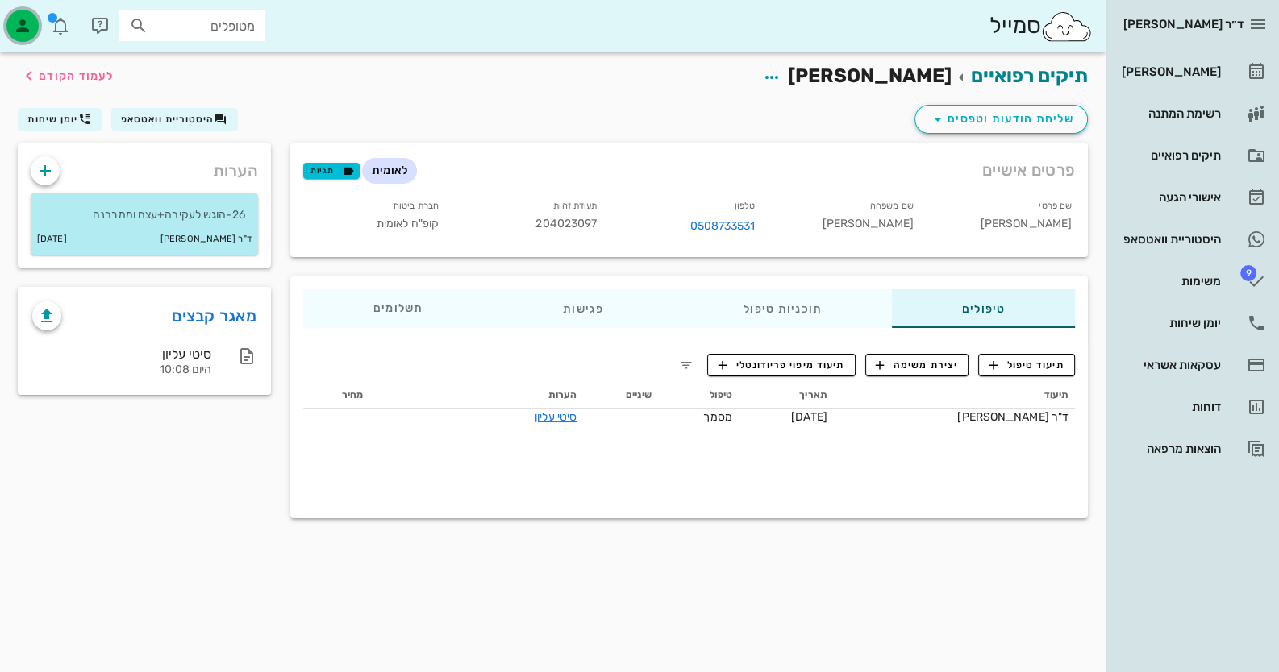
click at [14, 11] on div "button" at bounding box center [22, 26] width 32 height 32
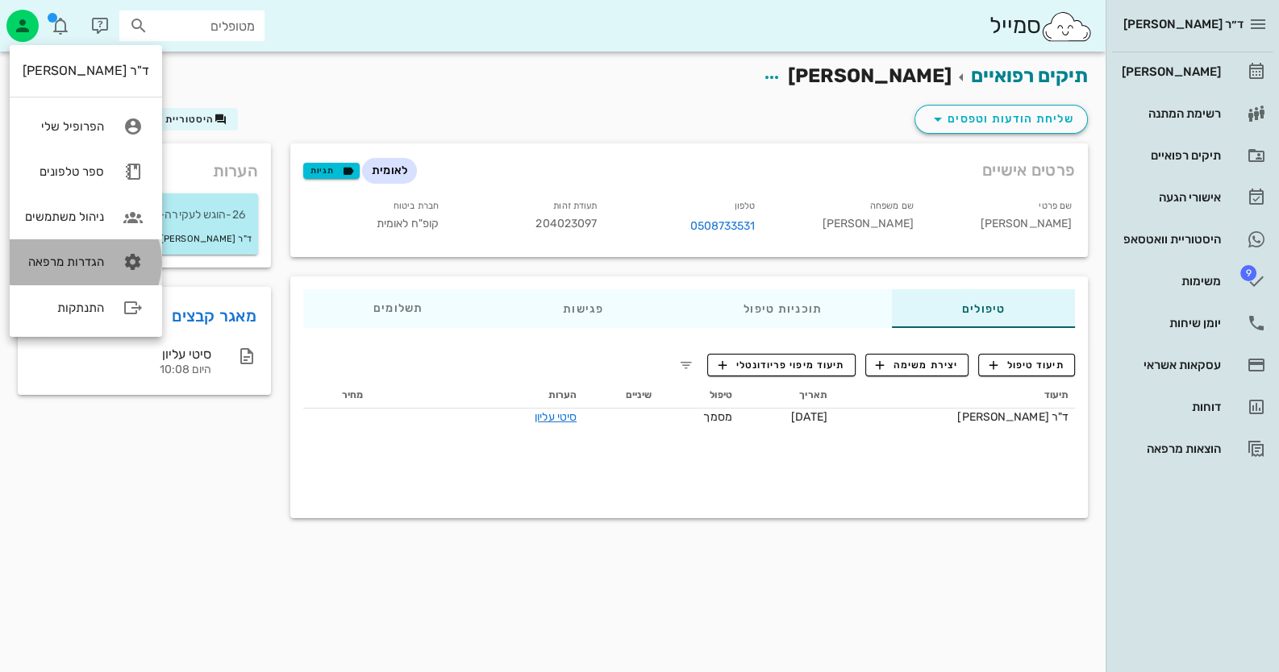
click at [90, 261] on div "הגדרות מרפאה" at bounding box center [63, 262] width 81 height 15
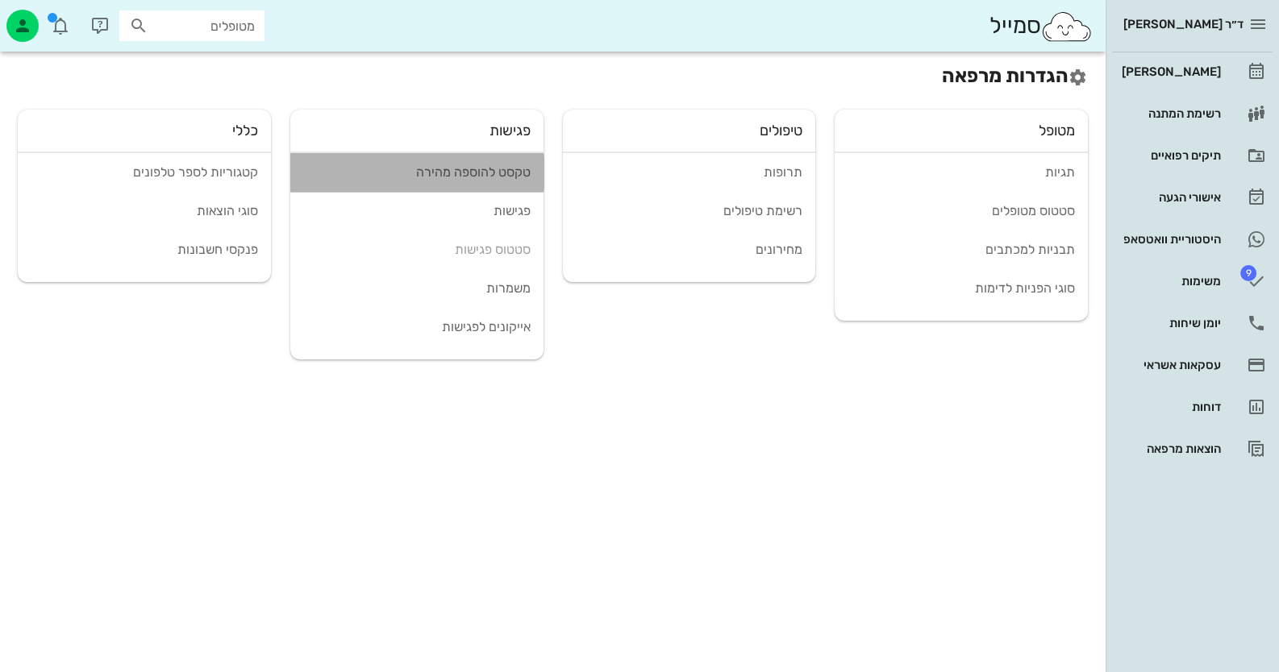
click at [503, 173] on div "טקסט להוספה מהירה" at bounding box center [416, 171] width 227 height 15
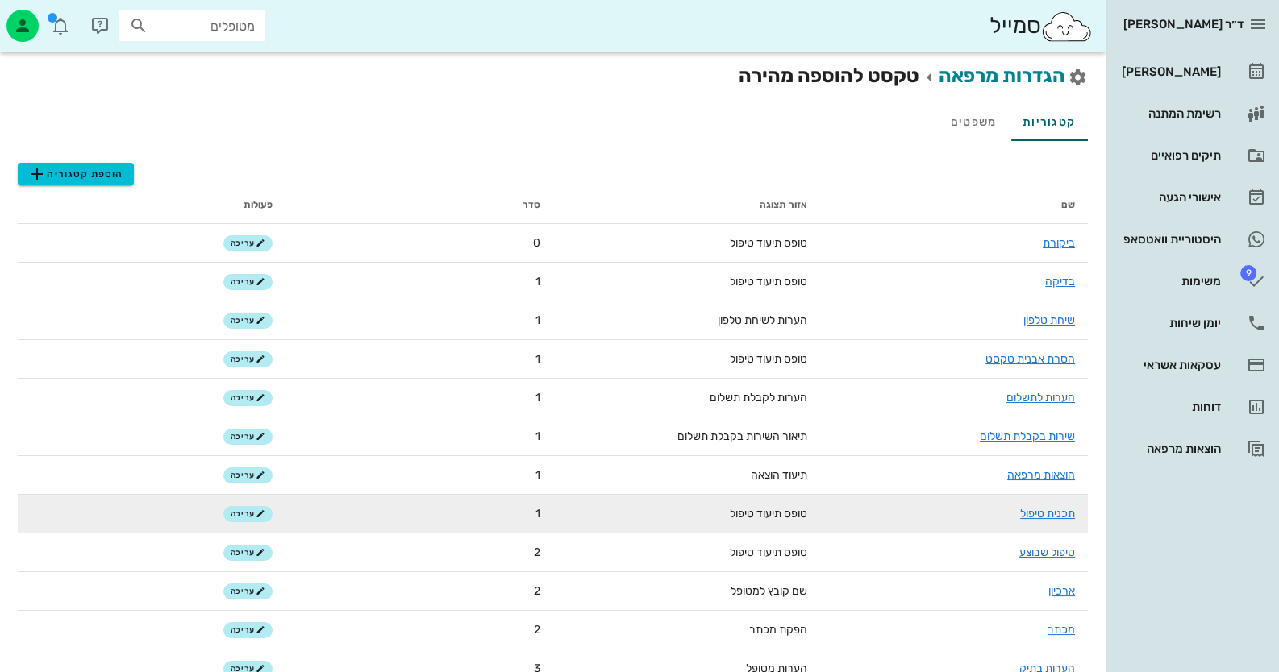
scroll to position [80, 0]
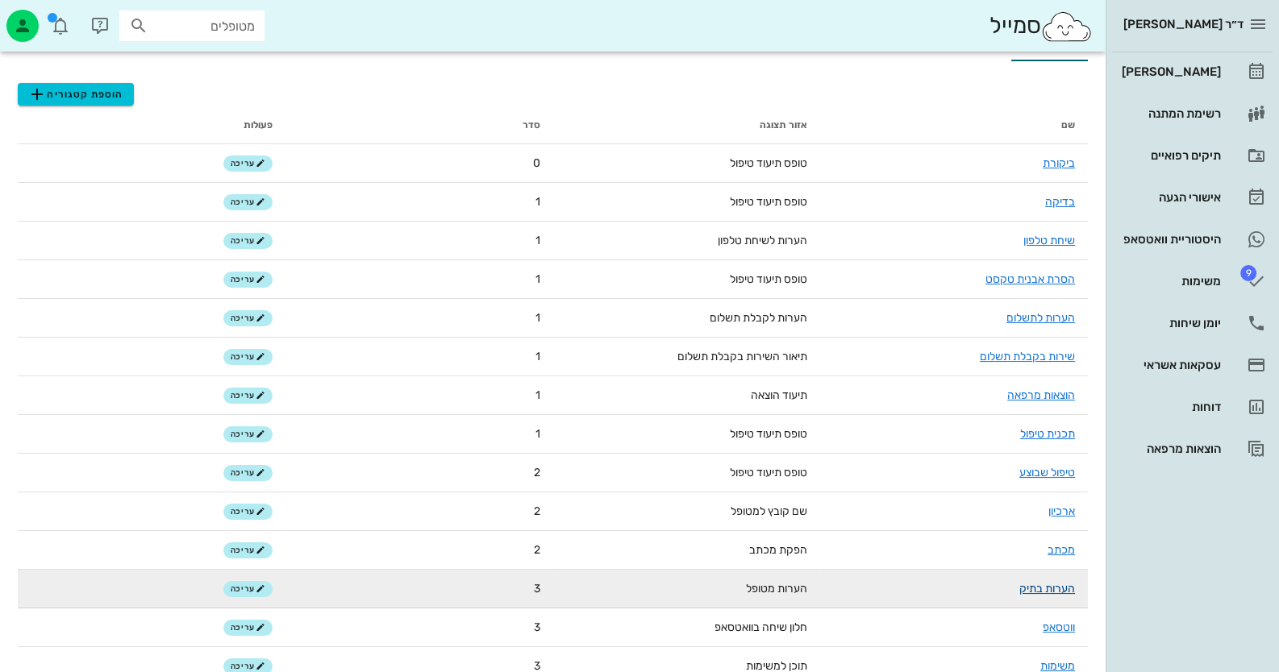
click at [1043, 584] on link "הערות בתיק" at bounding box center [1047, 589] width 56 height 14
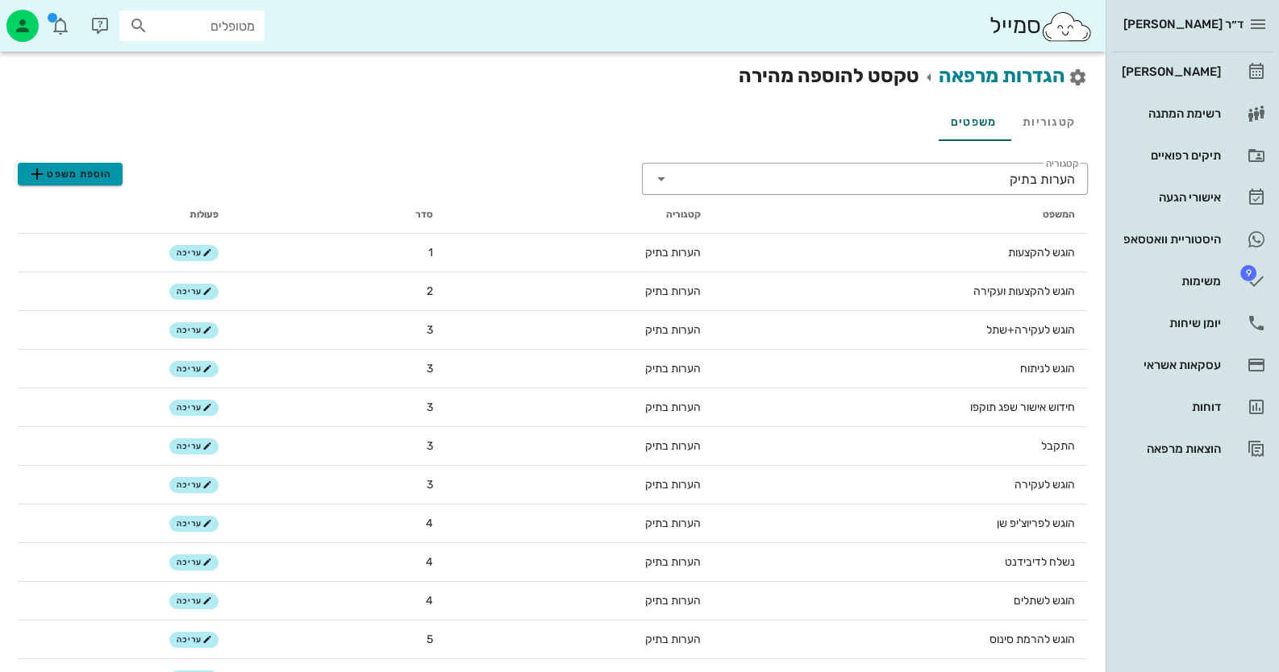
click at [56, 173] on span "הוספת משפט" at bounding box center [69, 173] width 85 height 19
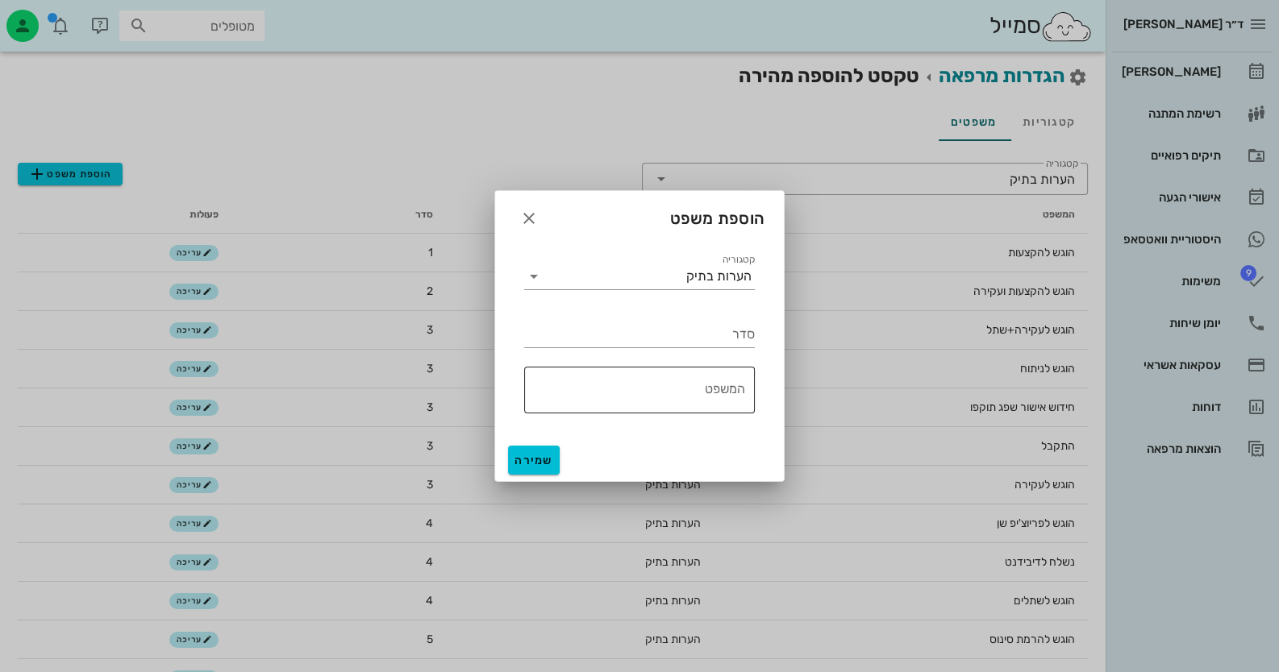
click at [724, 392] on textarea "המשפט" at bounding box center [634, 394] width 221 height 39
paste textarea "הוגש לעקירה+עצם וממברנה"
type textarea "הוגש לעקירה+עצם וממברנה"
click at [751, 339] on input "סדר" at bounding box center [639, 335] width 231 height 26
type input "10"
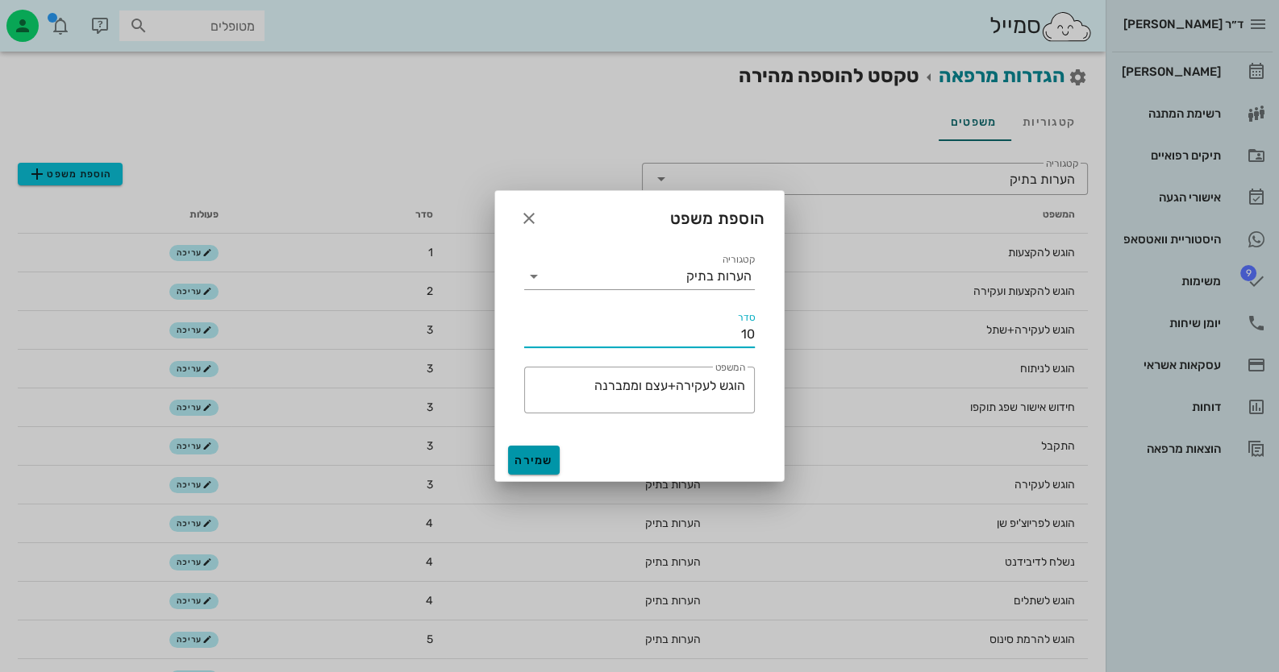
click at [525, 452] on button "שמירה" at bounding box center [534, 460] width 52 height 29
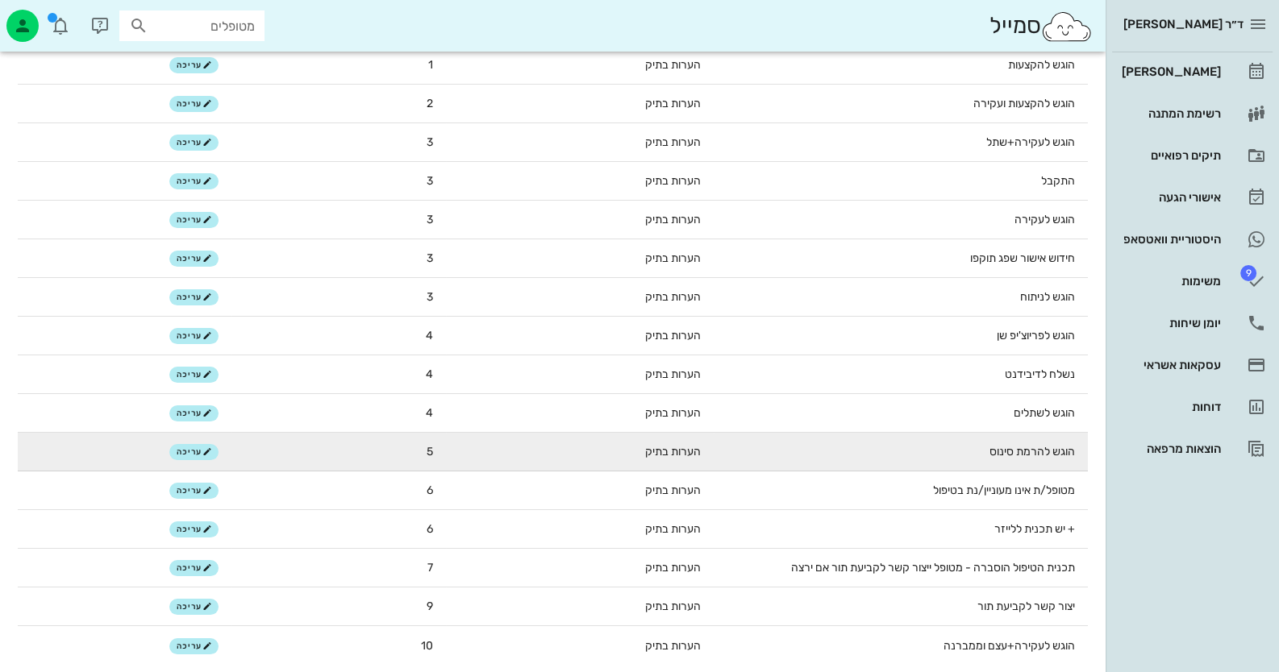
scroll to position [189, 0]
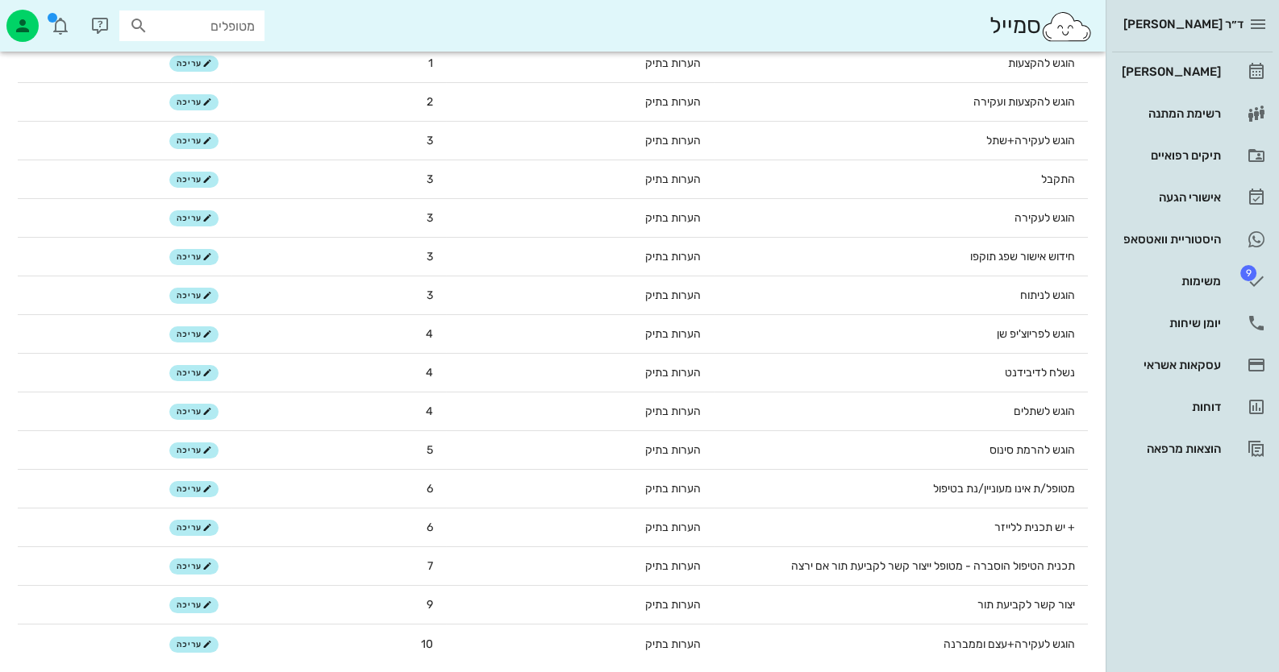
click at [1234, 535] on div "ד״ר [PERSON_NAME] רשימת המתנה תיקים רפואיים אישורי הגעה היסטוריית וואטסאפ 9 משי…" at bounding box center [1191, 336] width 173 height 672
click at [1265, 73] on icon at bounding box center [1256, 71] width 19 height 19
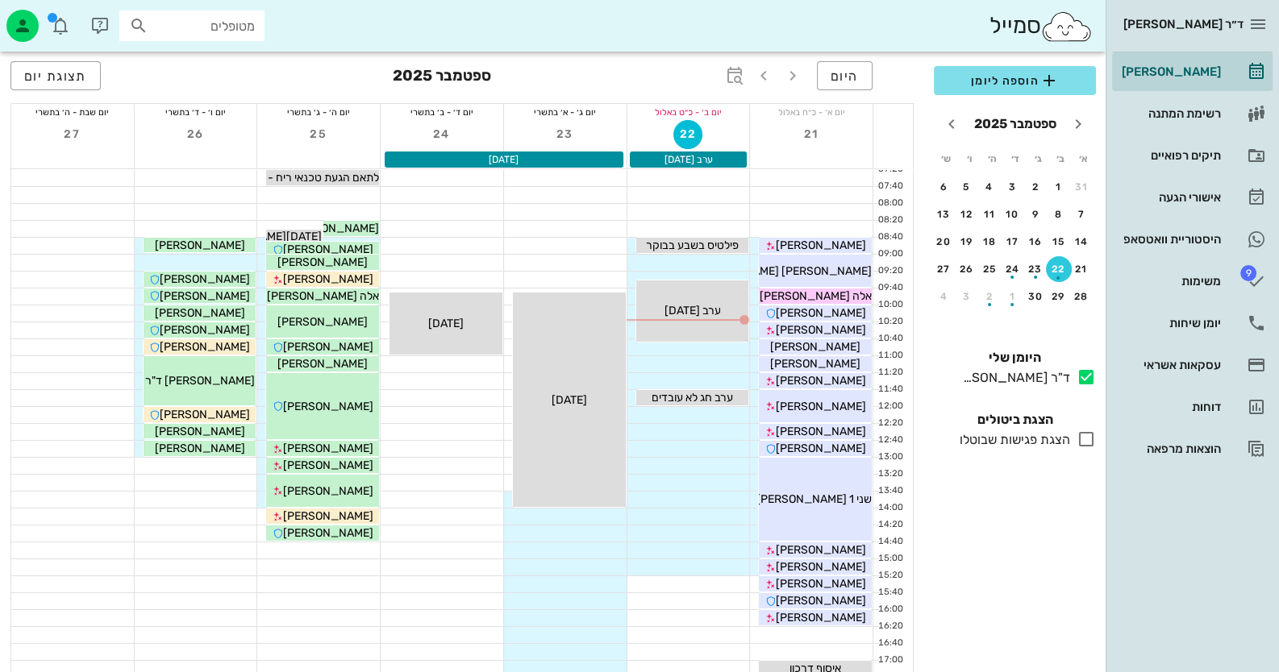
click at [242, 31] on input "מטופלים" at bounding box center [203, 25] width 103 height 21
type input "ק"
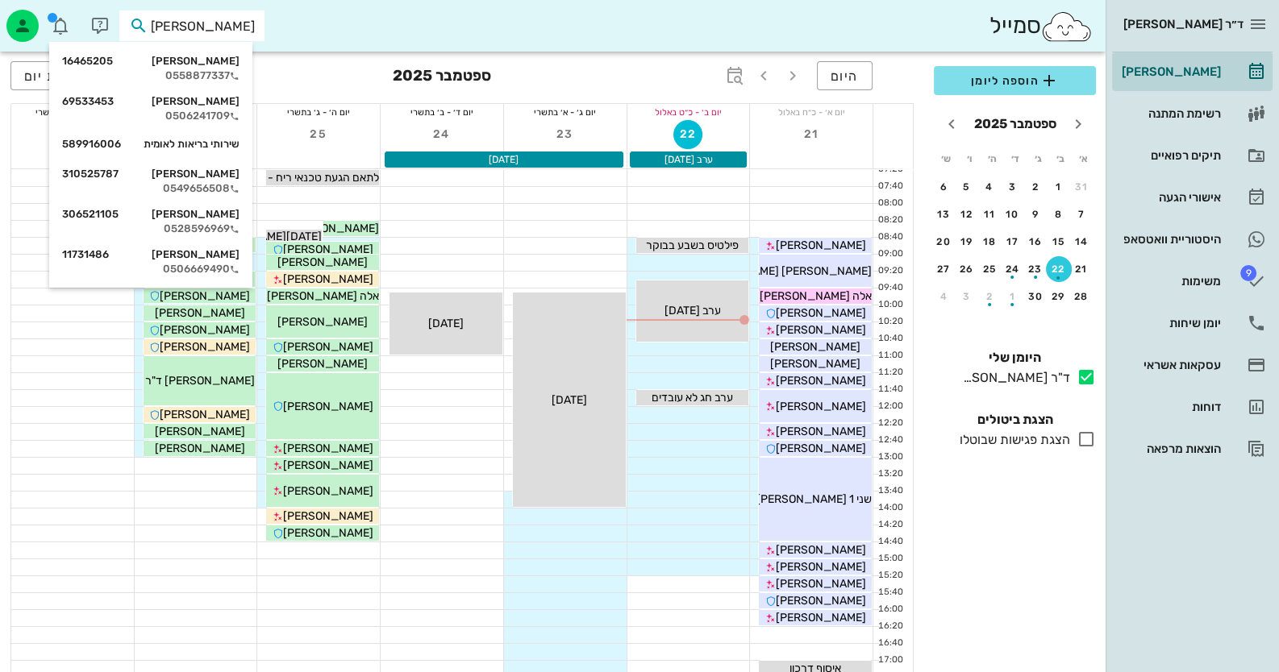
type input "לאומ"
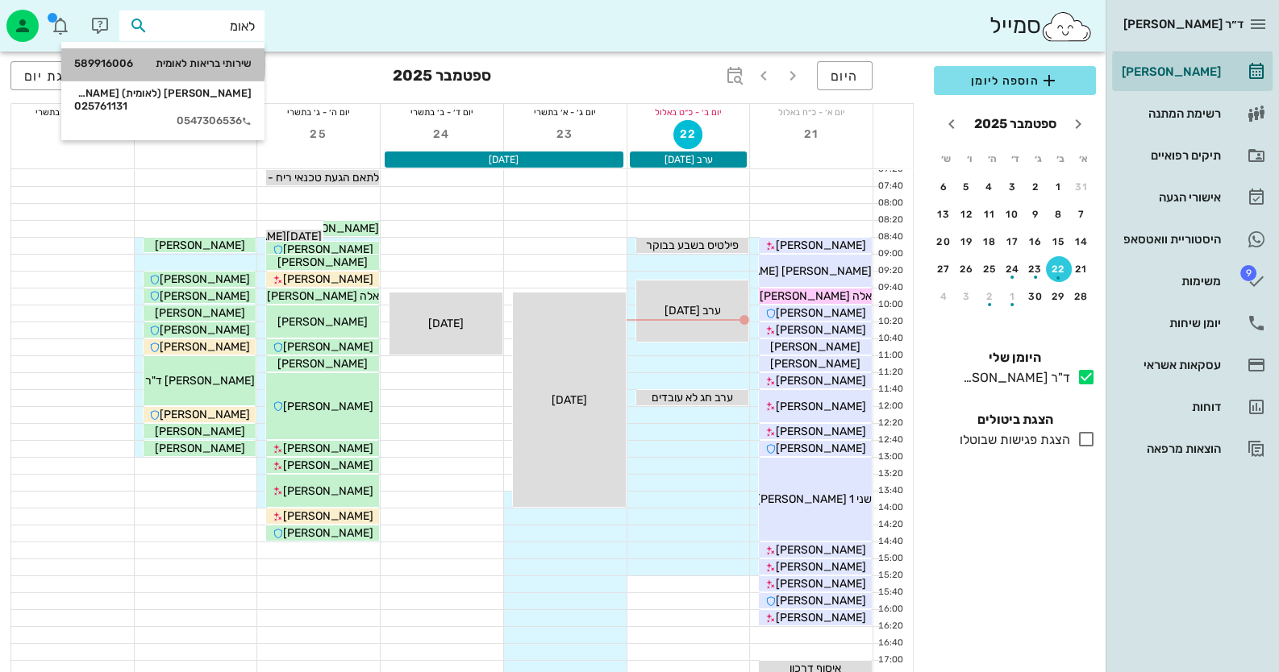
click at [234, 72] on div "שירותי בריאות לאומית 589916006" at bounding box center [162, 64] width 177 height 27
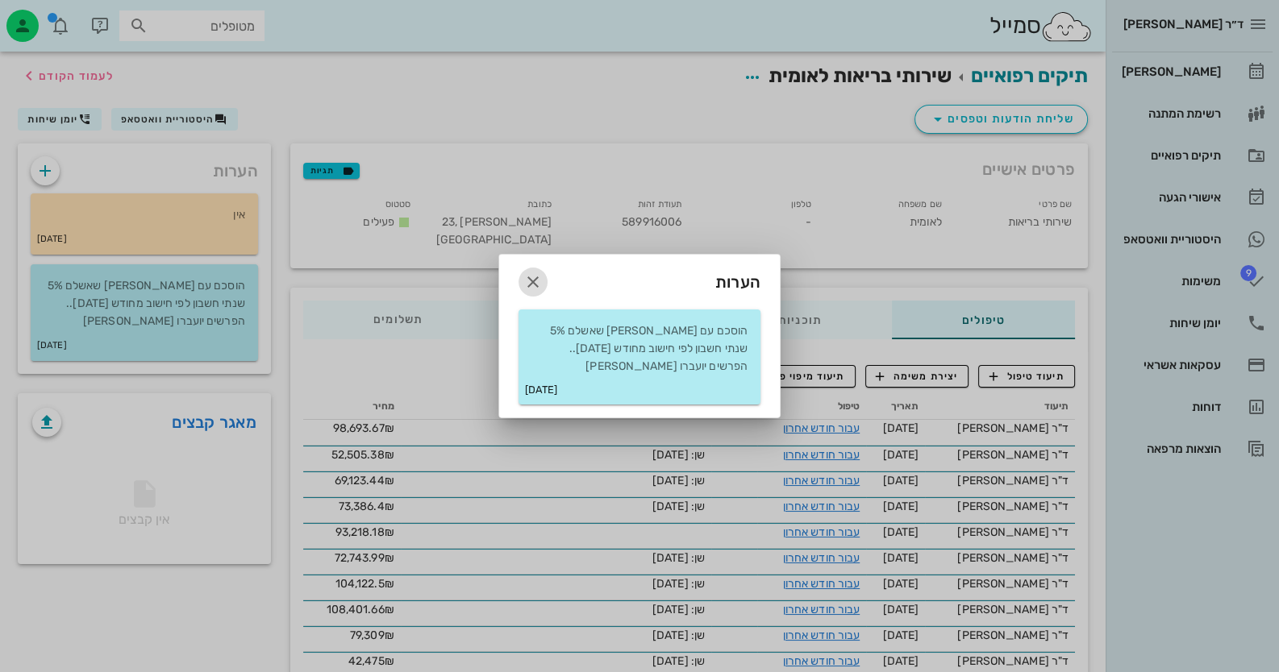
click at [535, 285] on icon "button" at bounding box center [532, 282] width 19 height 19
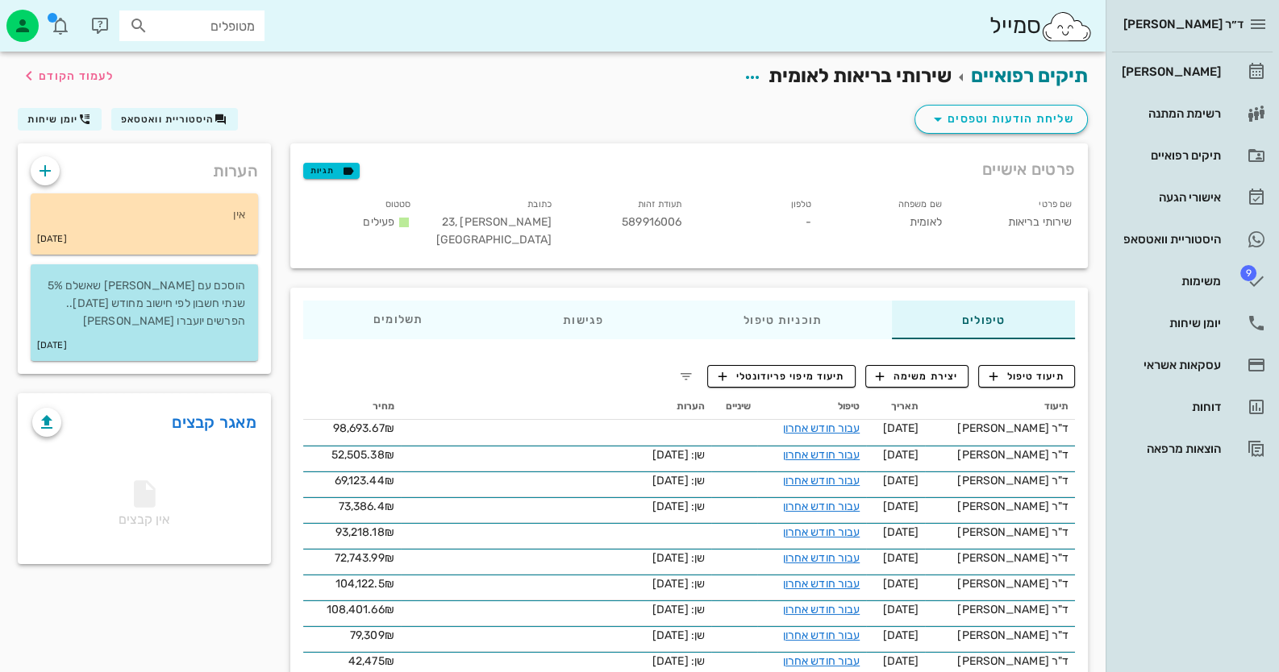
click at [119, 318] on p "הוסכם עם [PERSON_NAME] שאשלם 5% שנתי חשבון לפי חישוב מחודש [DATE].. הפרשים יועב…" at bounding box center [145, 303] width 202 height 53
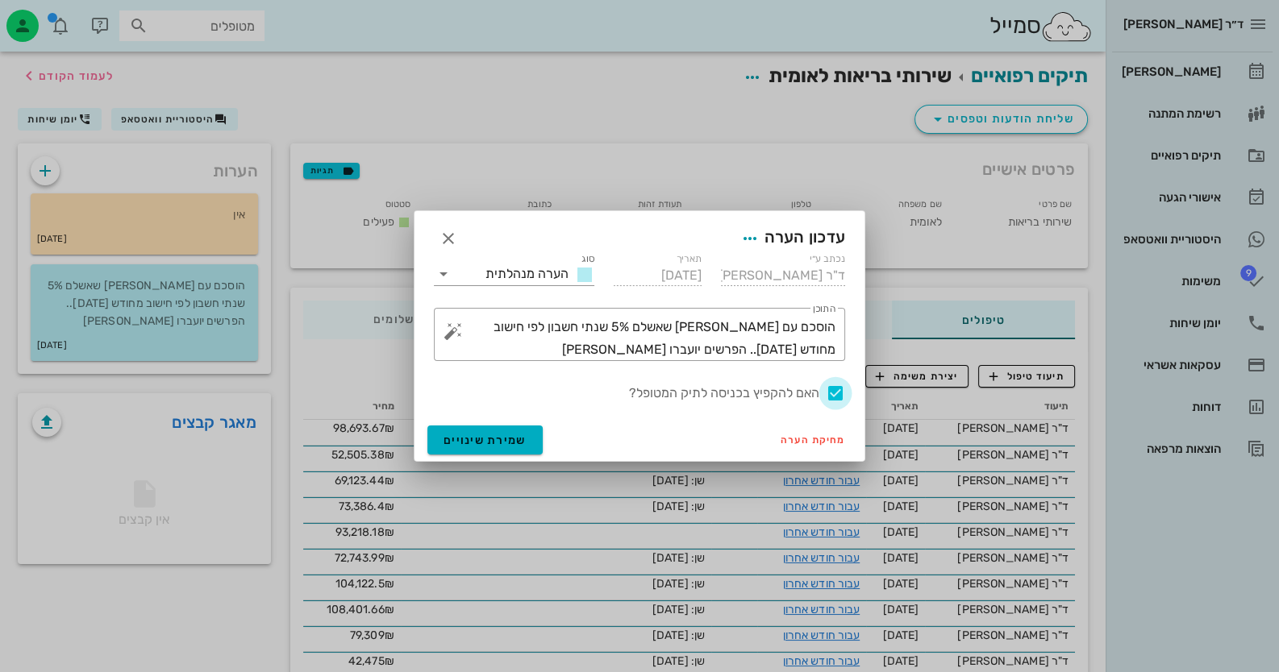
click at [828, 389] on div at bounding box center [835, 393] width 27 height 27
checkbox input "false"
click at [510, 444] on span "שמירת שינויים" at bounding box center [484, 441] width 83 height 14
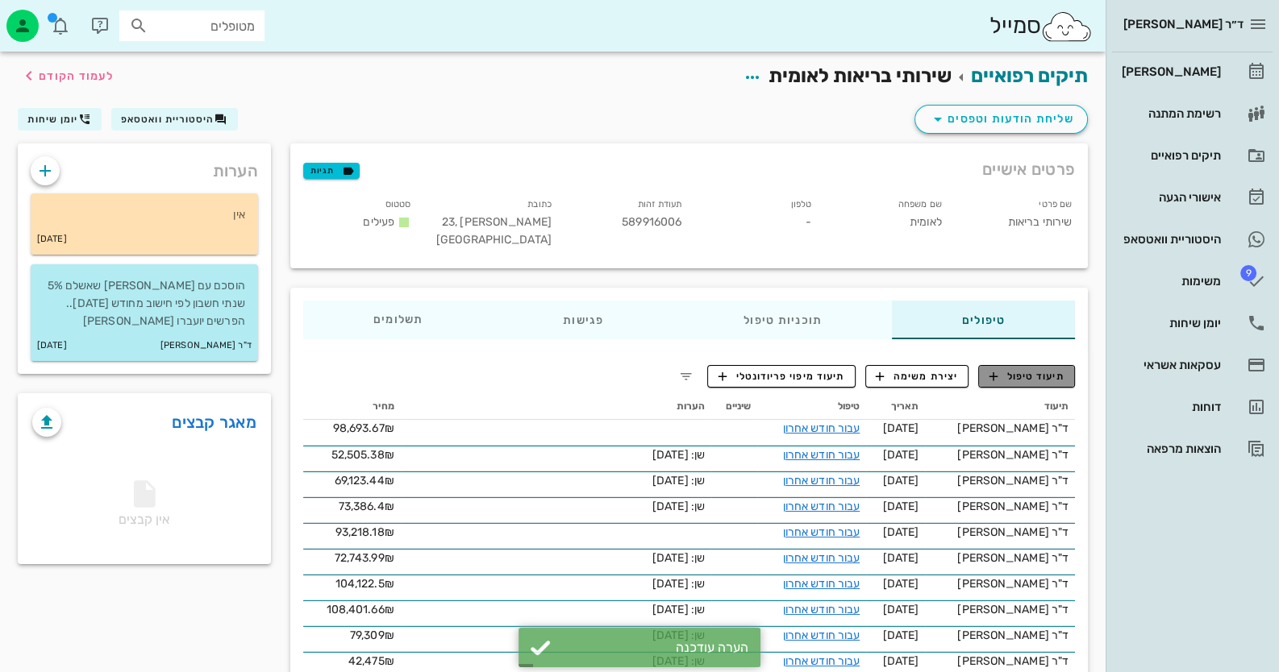
click at [1020, 367] on button "תיעוד טיפול" at bounding box center [1026, 376] width 97 height 23
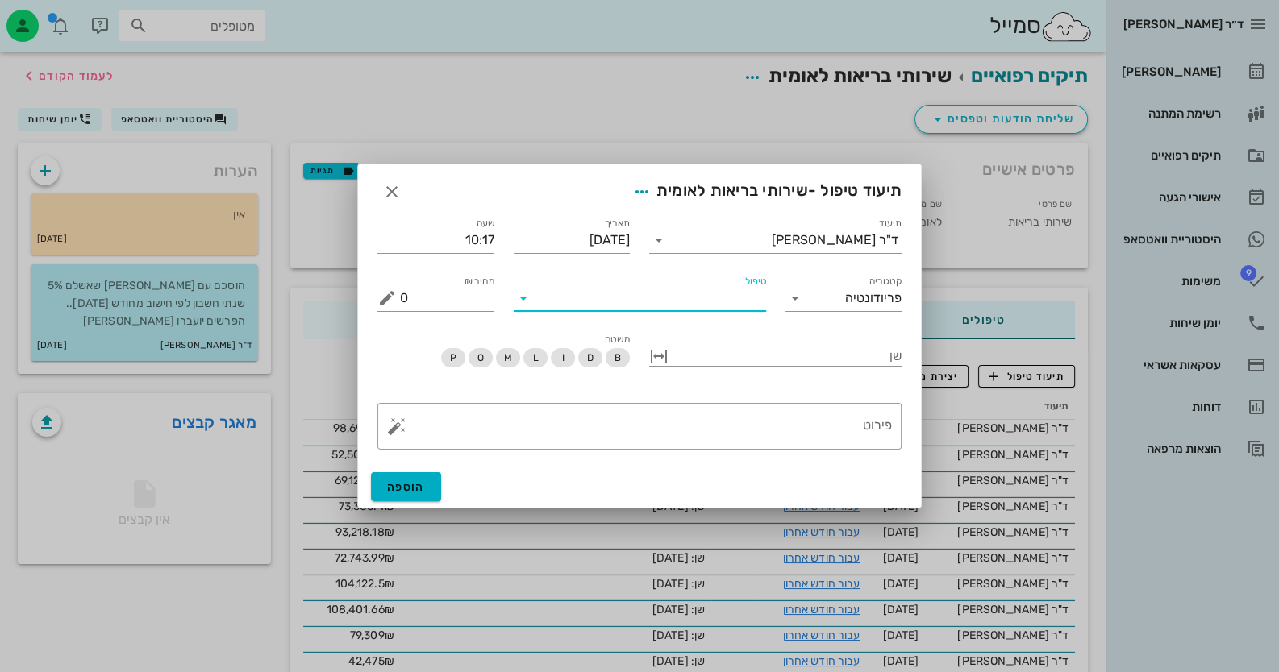
click at [691, 302] on input "טיפול" at bounding box center [651, 298] width 230 height 26
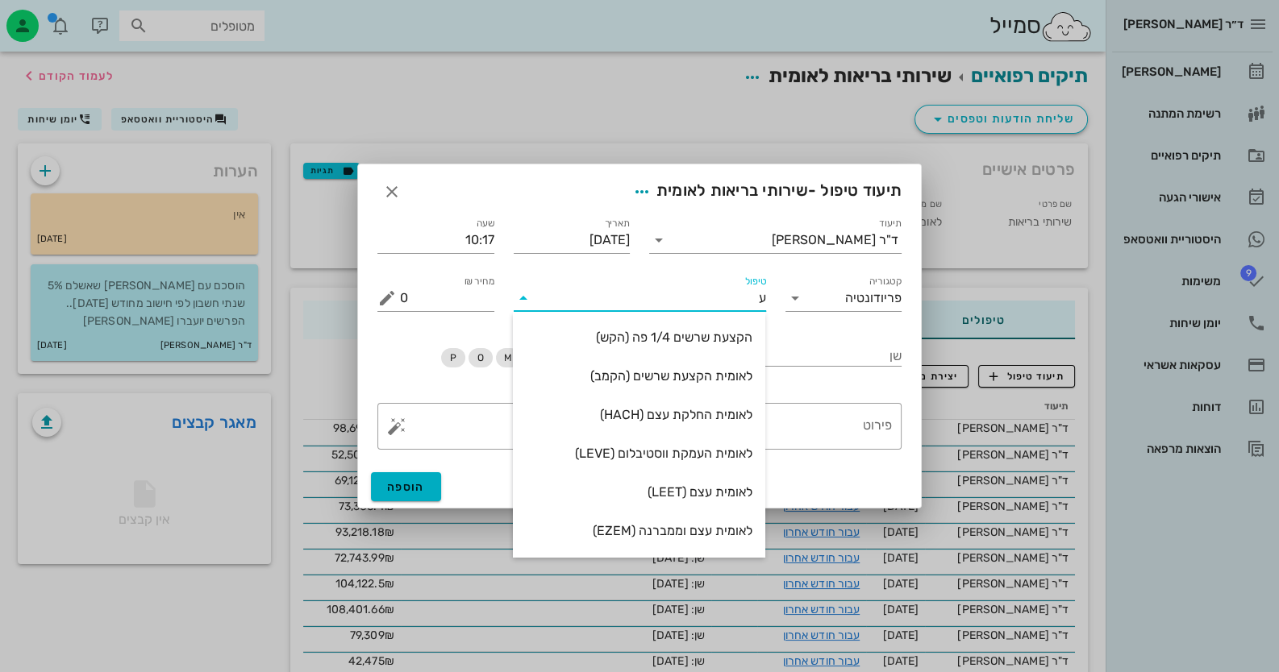
type input "עב"
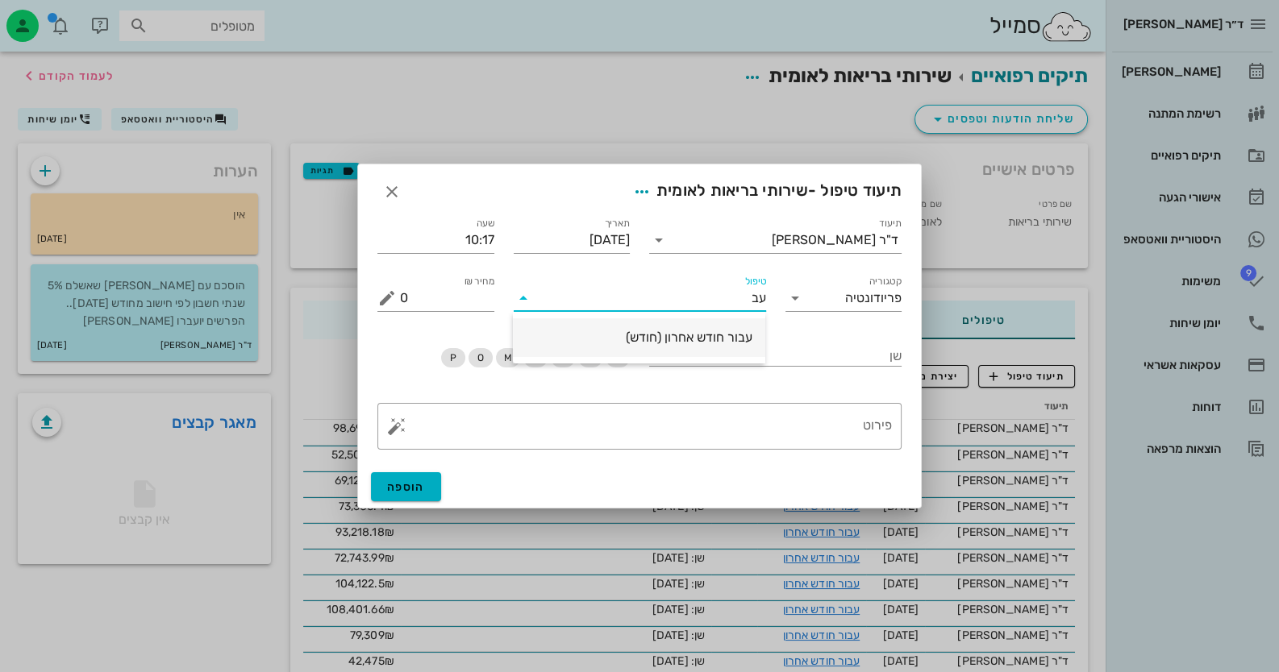
click at [689, 329] on div "עבור חודש אחרון (חודש)" at bounding box center [639, 337] width 227 height 35
drag, startPoint x: 455, startPoint y: 298, endPoint x: 364, endPoint y: 298, distance: 90.3
click at [364, 298] on div "תיעוד ד"ר חיה מאיר תאריך 22-09-2025 שעה 10:17 קטגוריה פריודונטיה טיפול עבור חוד…" at bounding box center [639, 335] width 563 height 261
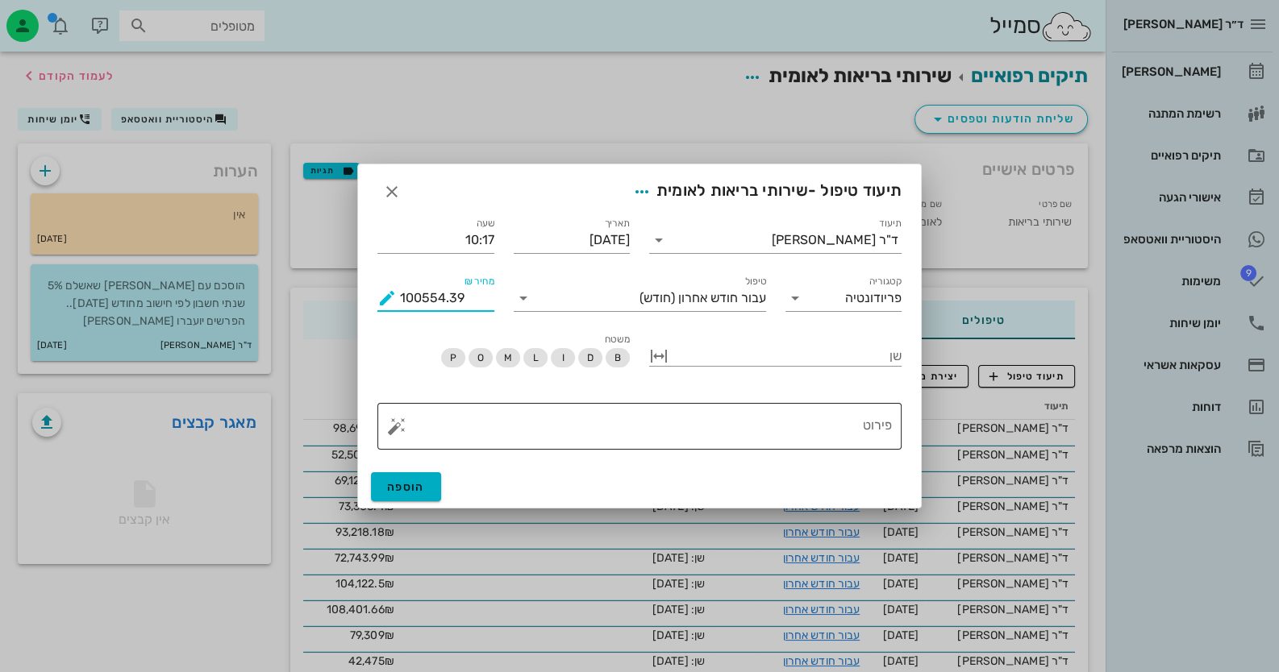
type input "100554.39"
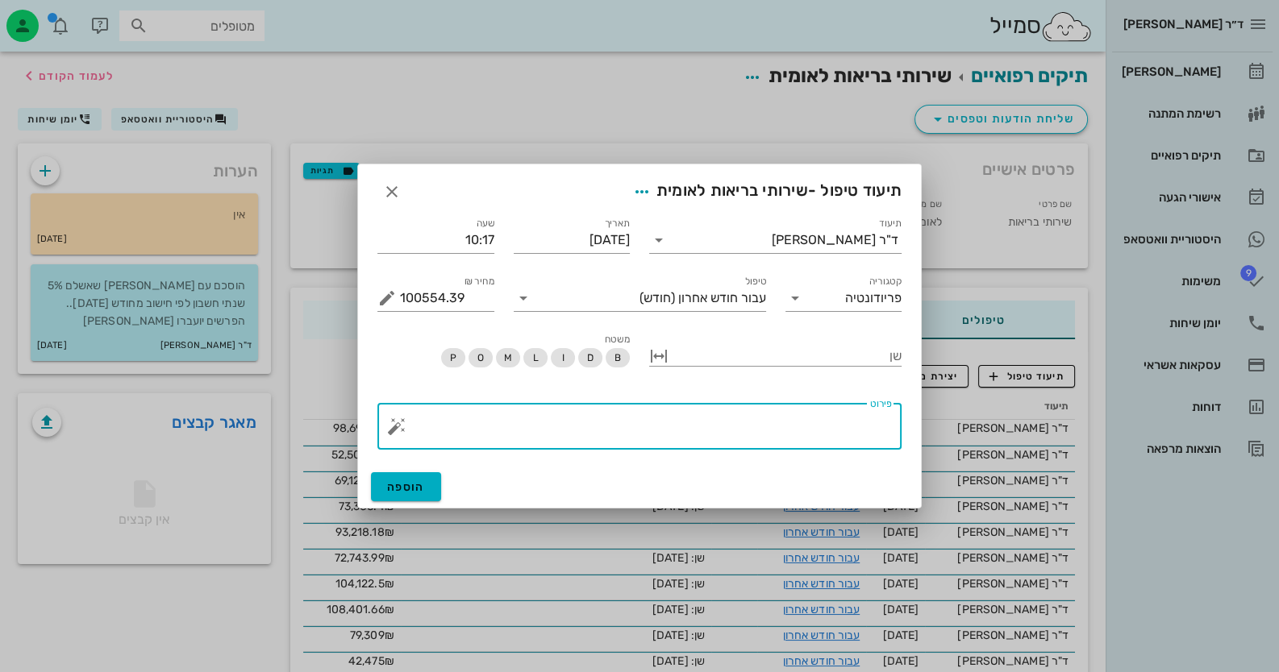
click at [518, 436] on textarea "פירוט" at bounding box center [646, 430] width 492 height 39
type textarea "הסכום לא תואם את סיכום החשבון באתר הגשתי בירור במייל וגם באתר של לאומית"
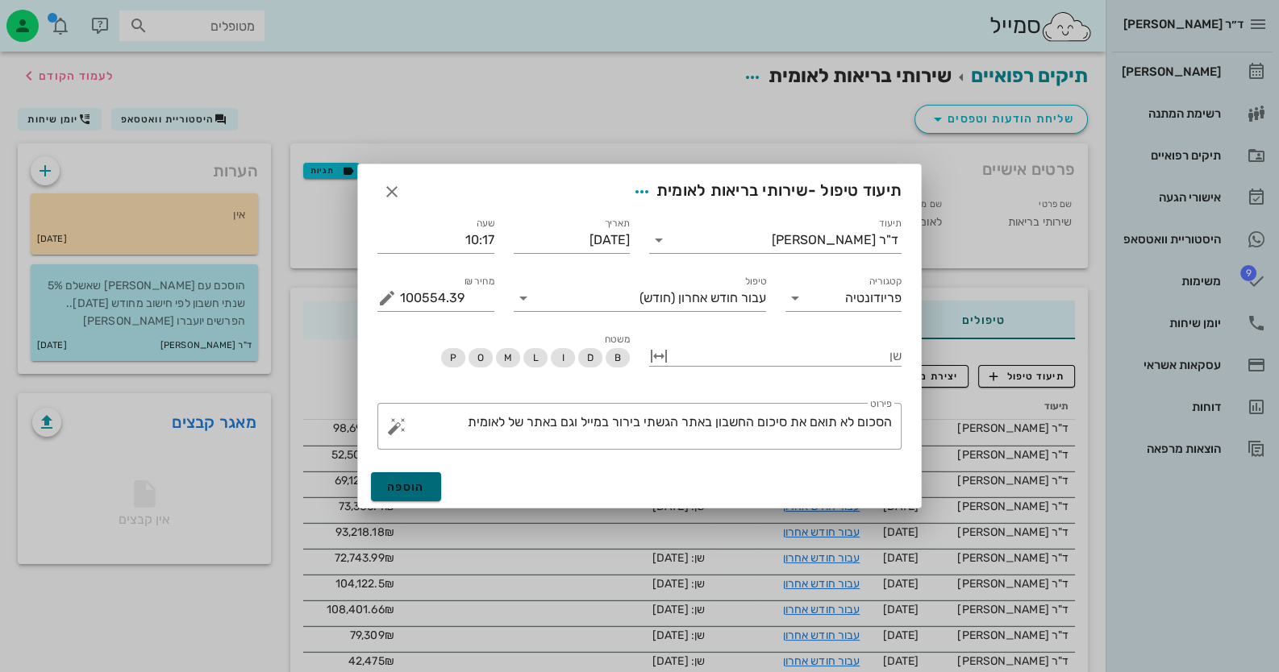
click at [410, 481] on span "הוספה" at bounding box center [406, 488] width 38 height 14
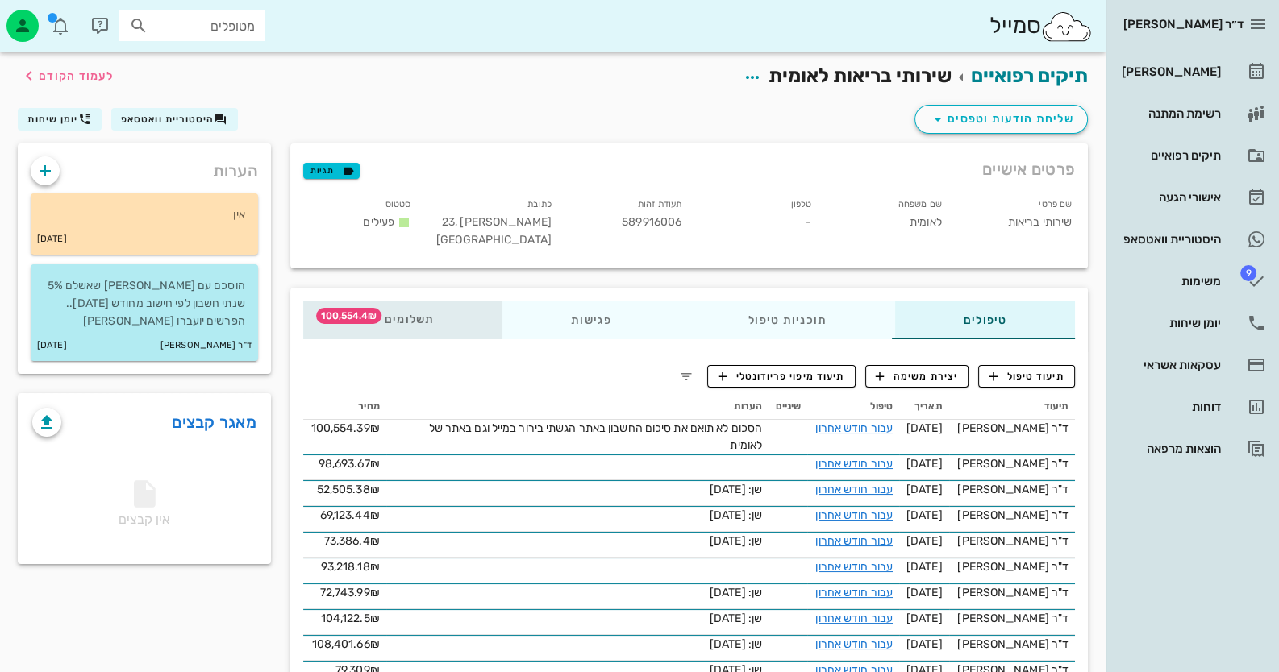
click at [404, 320] on span "תשלומים 100,554.4₪" at bounding box center [403, 319] width 63 height 11
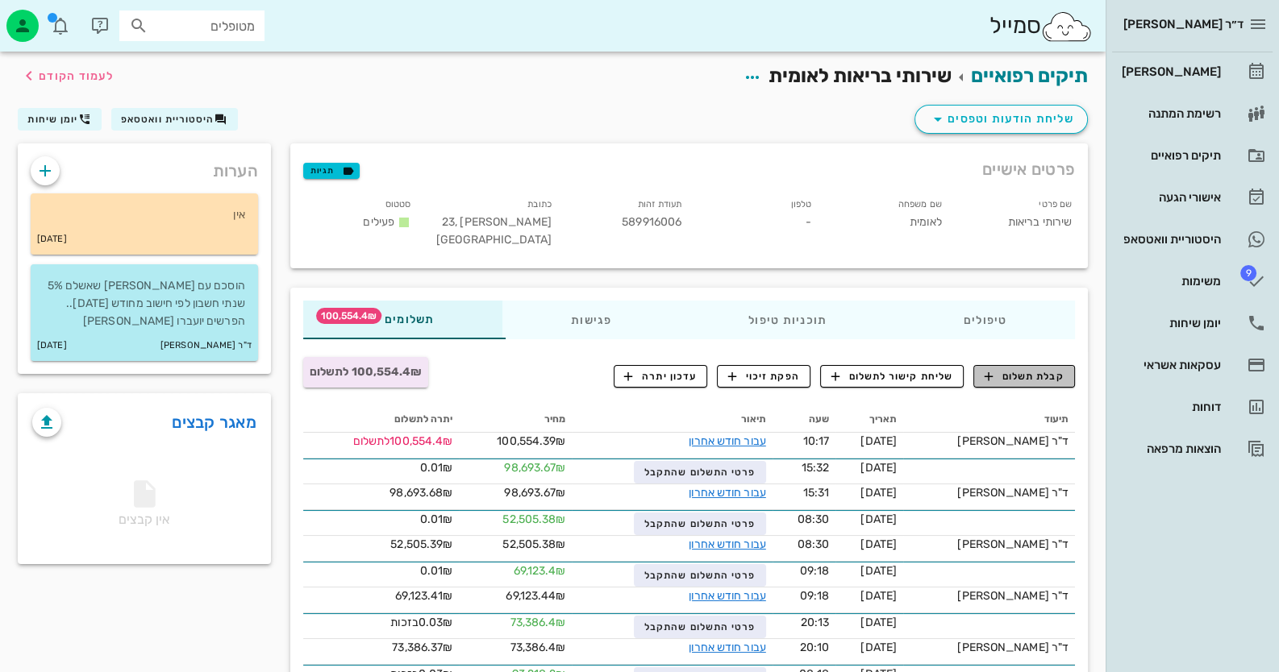
click at [986, 369] on icon "button" at bounding box center [988, 376] width 15 height 15
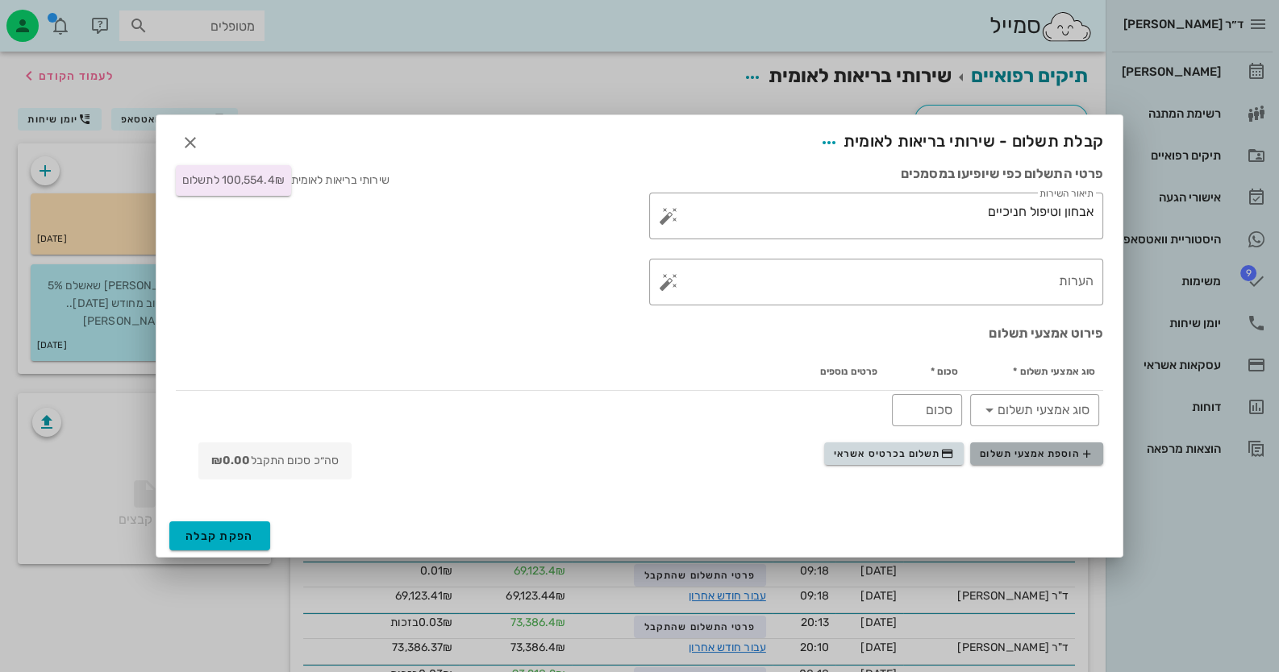
click at [1007, 459] on span "הוספת אמצעי תשלום" at bounding box center [1036, 454] width 113 height 13
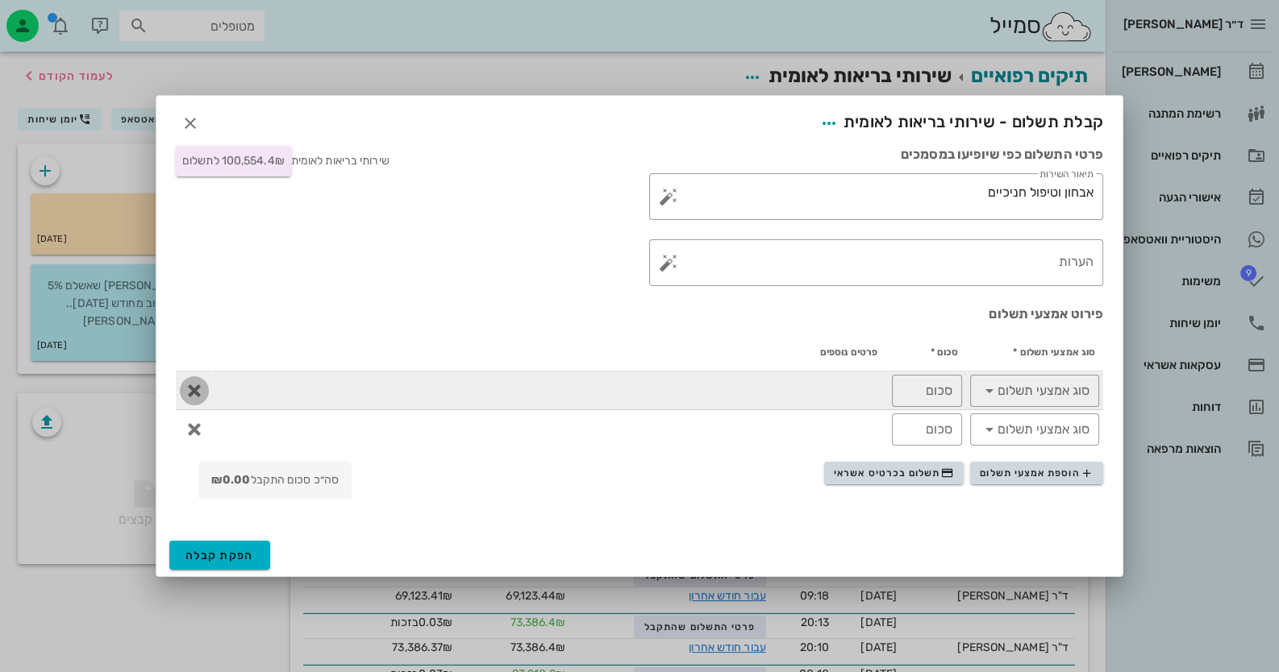
click at [189, 392] on icon "button" at bounding box center [194, 390] width 19 height 19
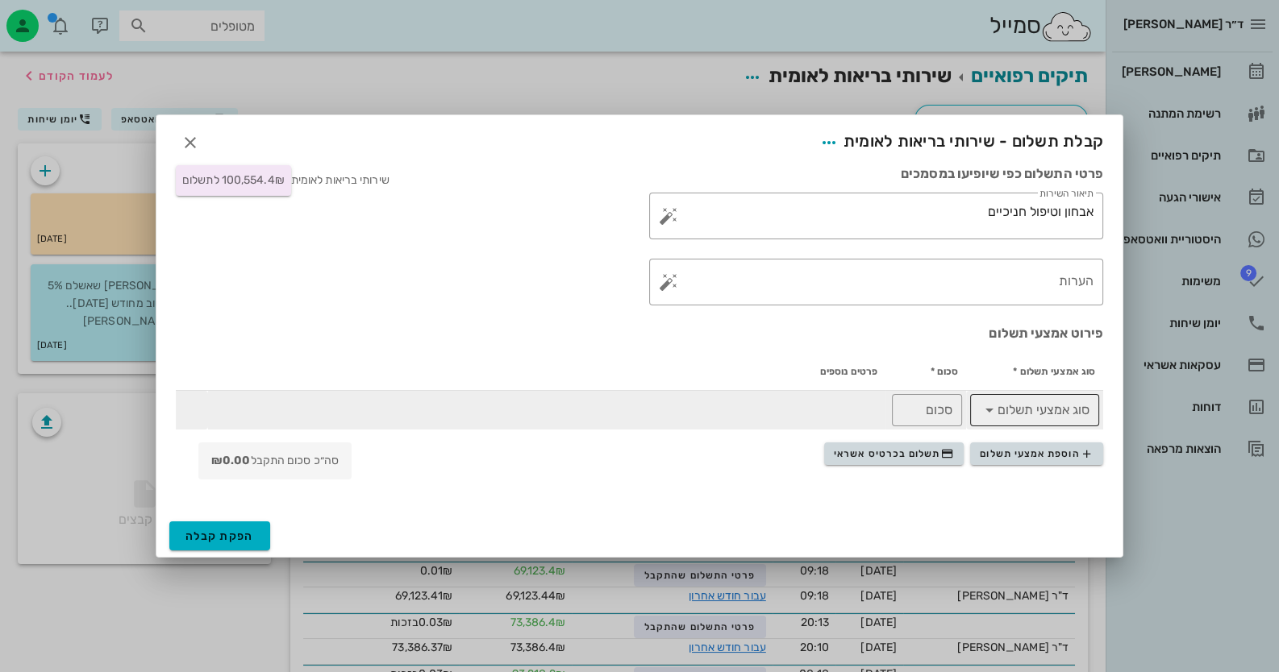
click at [989, 409] on icon at bounding box center [989, 410] width 19 height 19
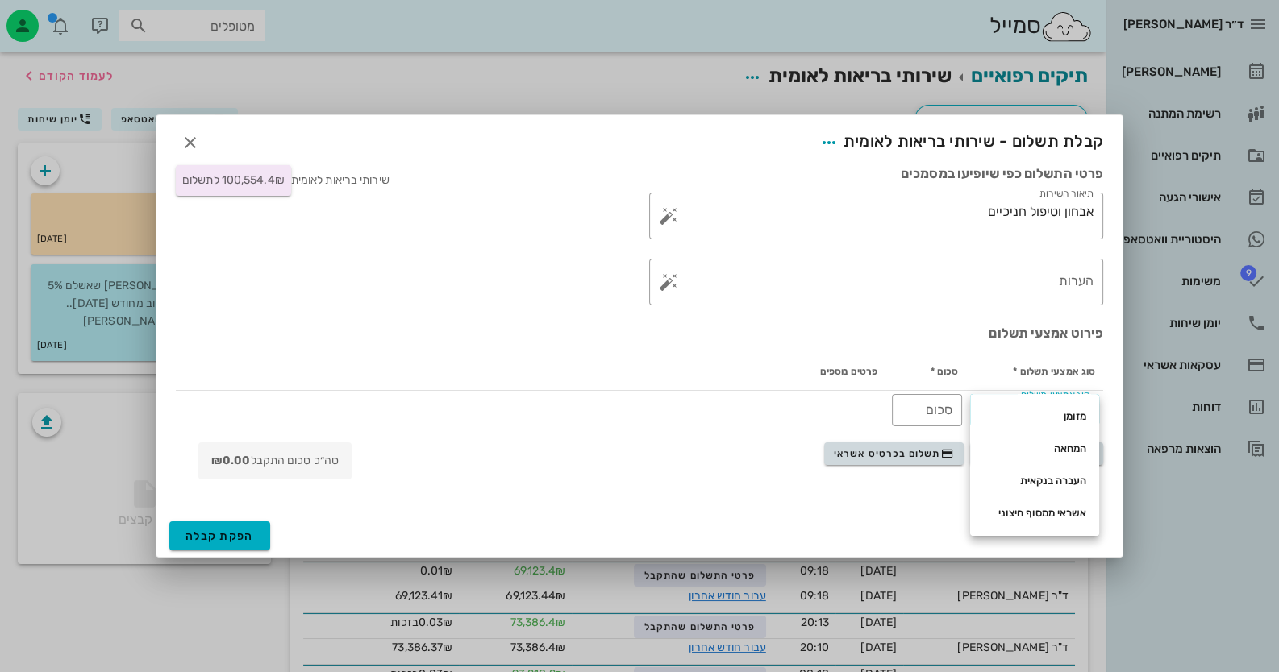
click at [702, 448] on div "הוספת אמצעי תשלום תשלום בכרטיס אשראי סה״כ סכום התקבל ₪0.00" at bounding box center [639, 464] width 947 height 50
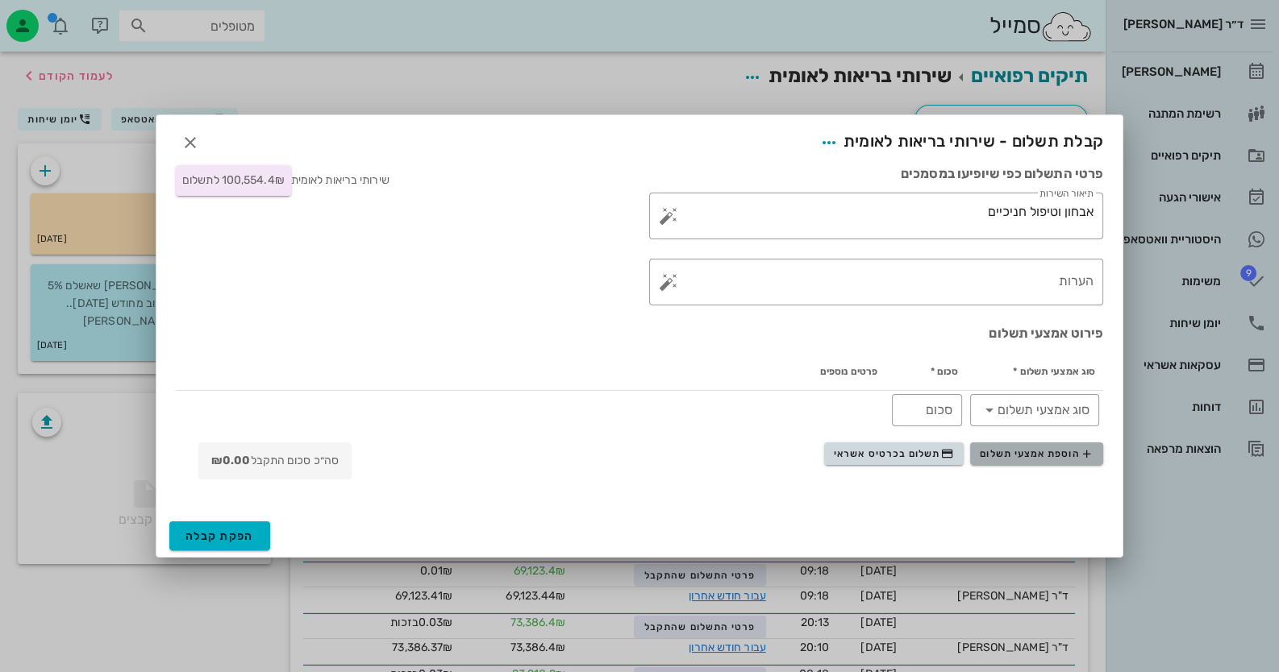
click at [1091, 449] on icon "button" at bounding box center [1086, 454] width 13 height 13
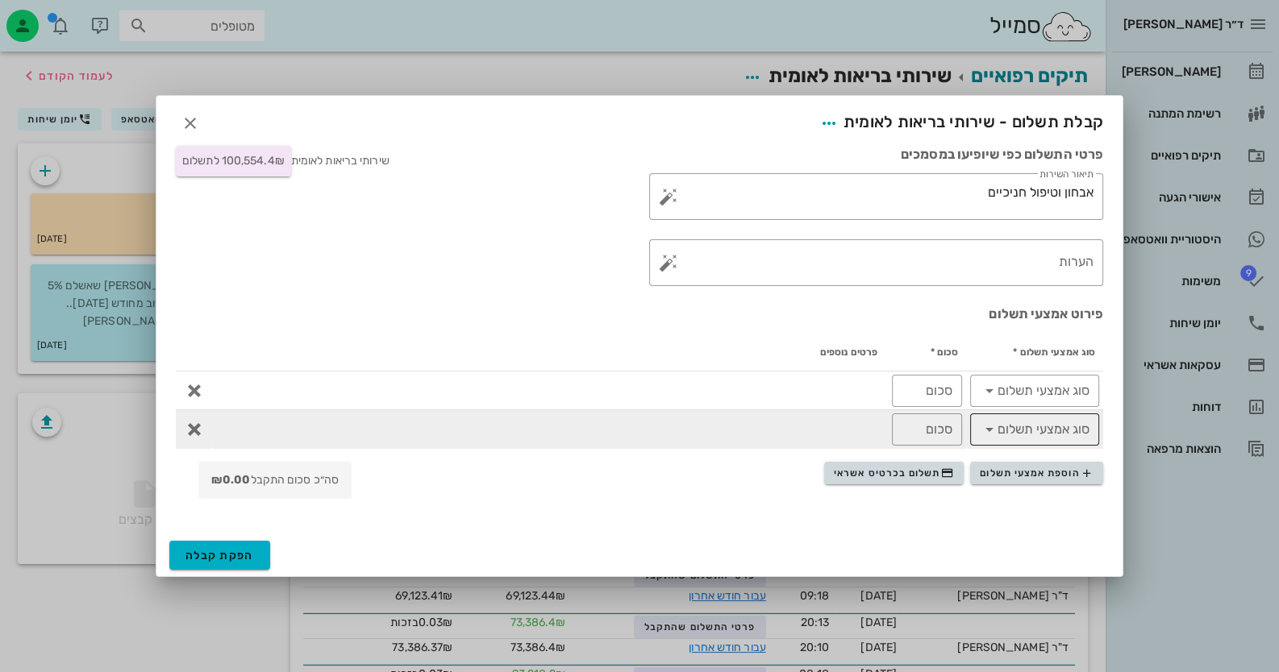
click at [996, 431] on icon at bounding box center [989, 429] width 19 height 19
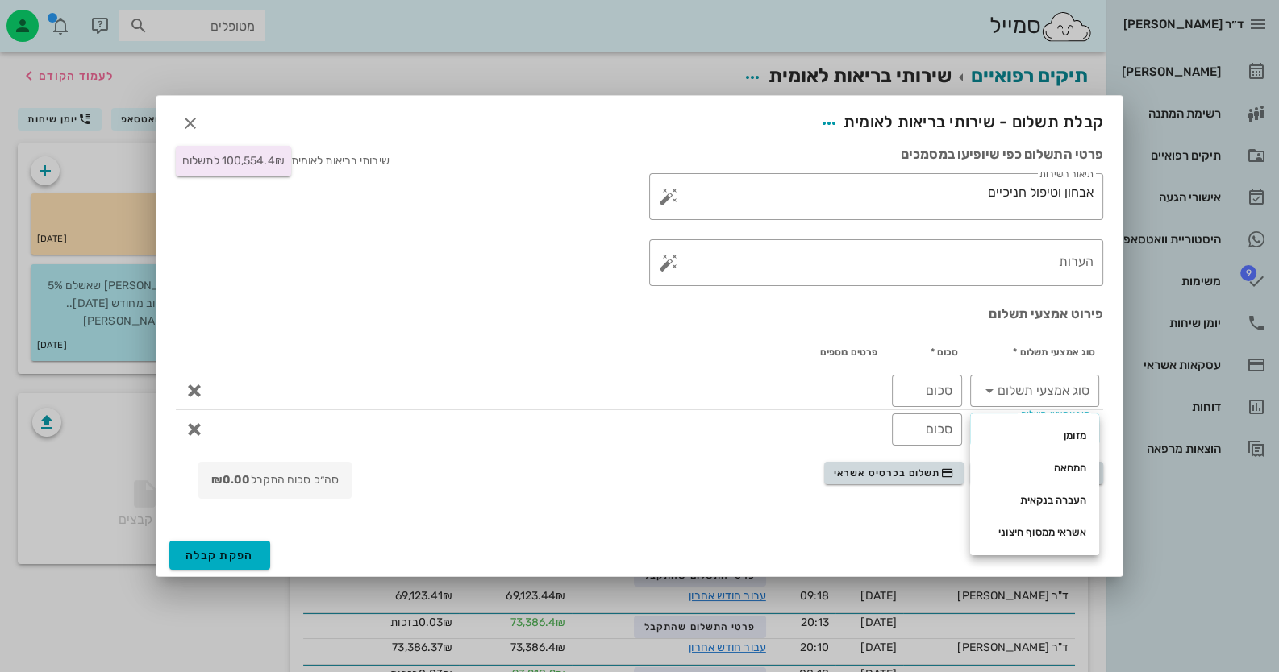
click at [571, 480] on div "הוספת אמצעי תשלום תשלום בכרטיס אשראי סה״כ סכום התקבל ₪0.00" at bounding box center [639, 484] width 947 height 50
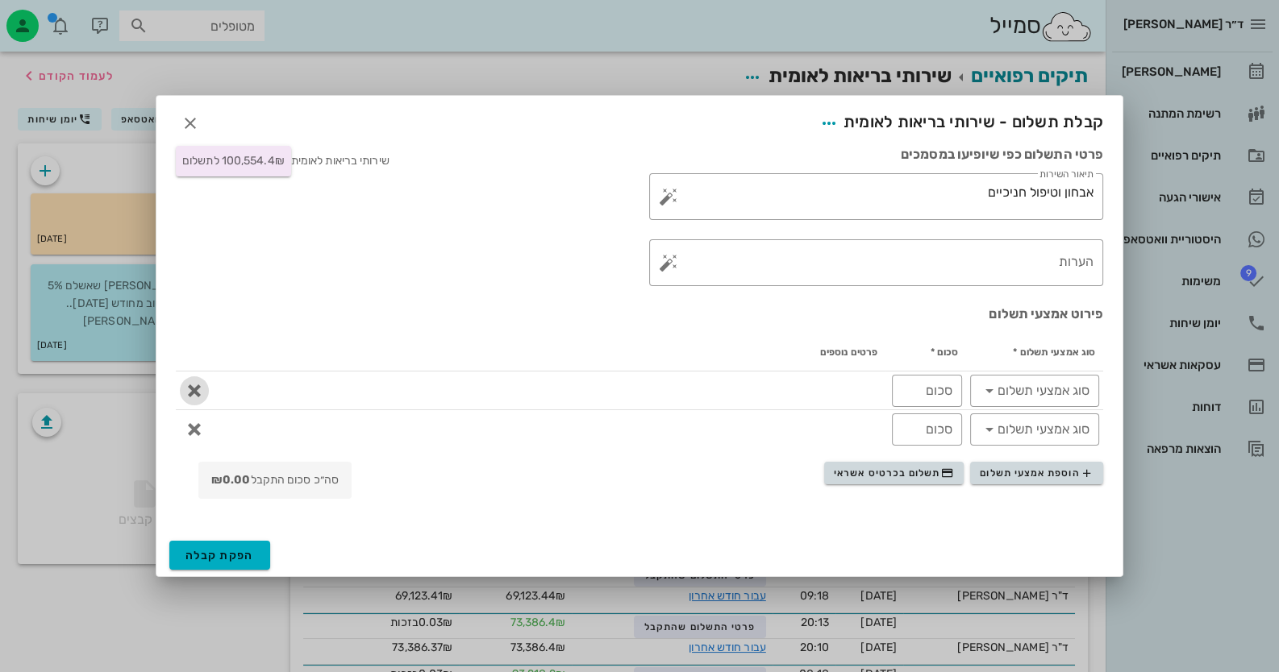
click at [187, 385] on icon "button" at bounding box center [194, 390] width 19 height 19
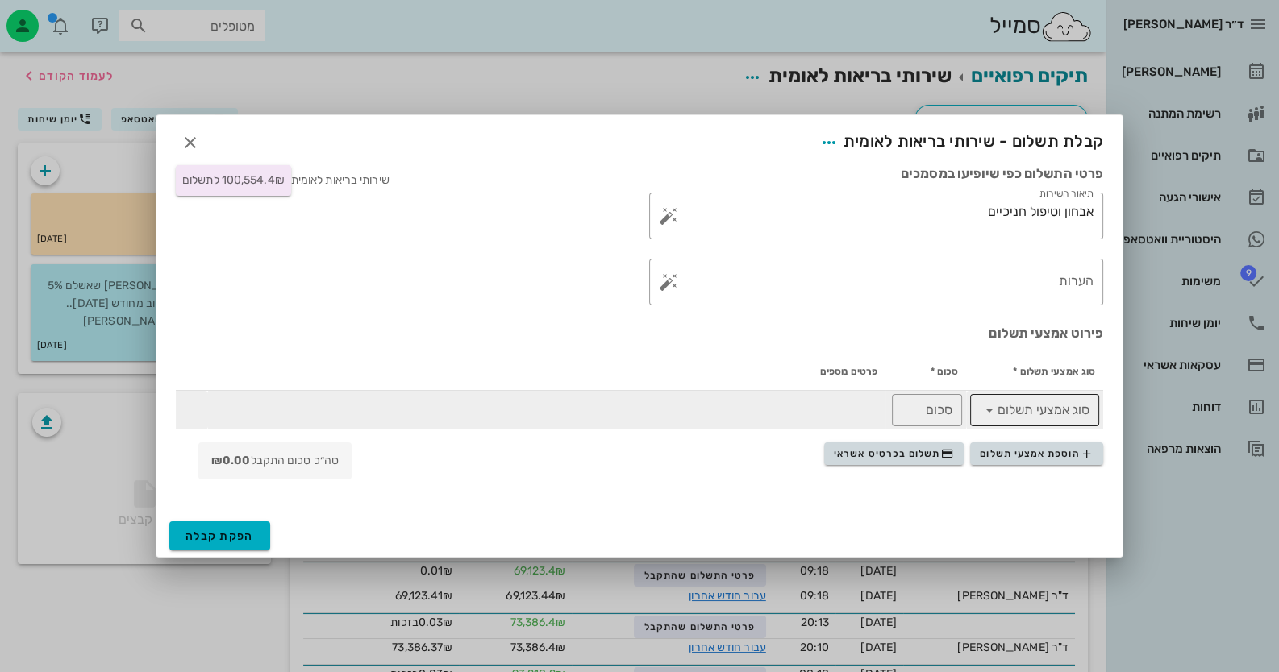
click at [987, 406] on icon at bounding box center [989, 410] width 19 height 19
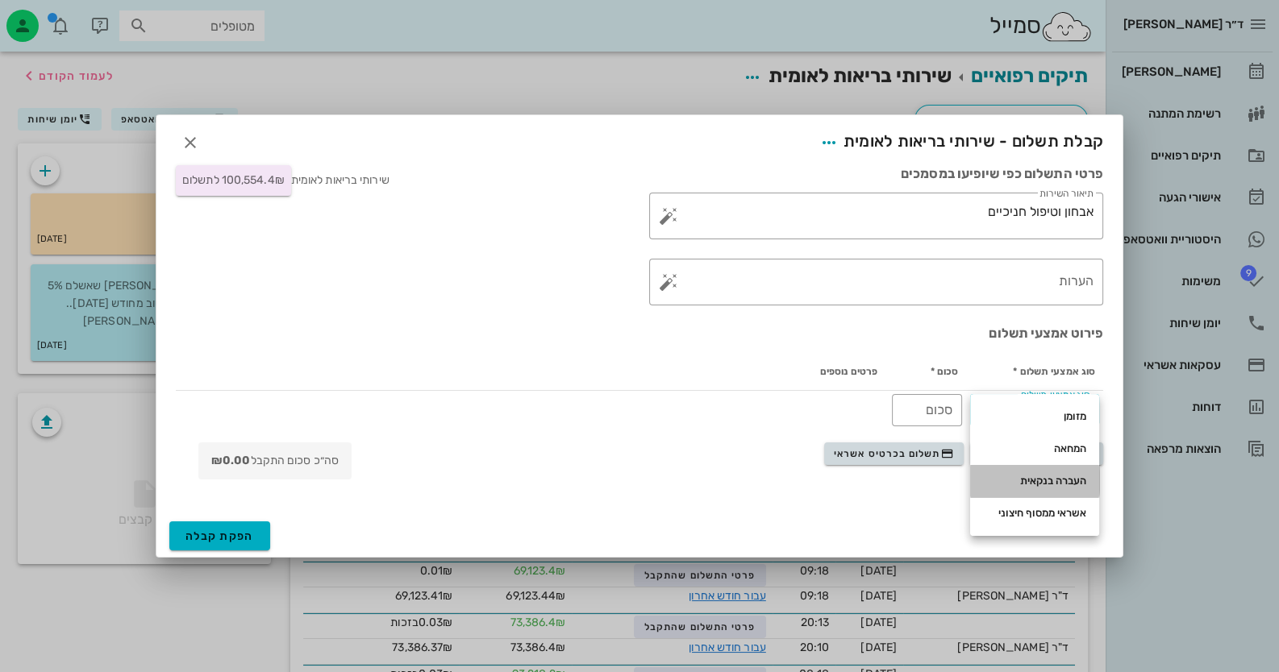
click at [1060, 483] on div "העברה בנקאית" at bounding box center [1034, 481] width 103 height 13
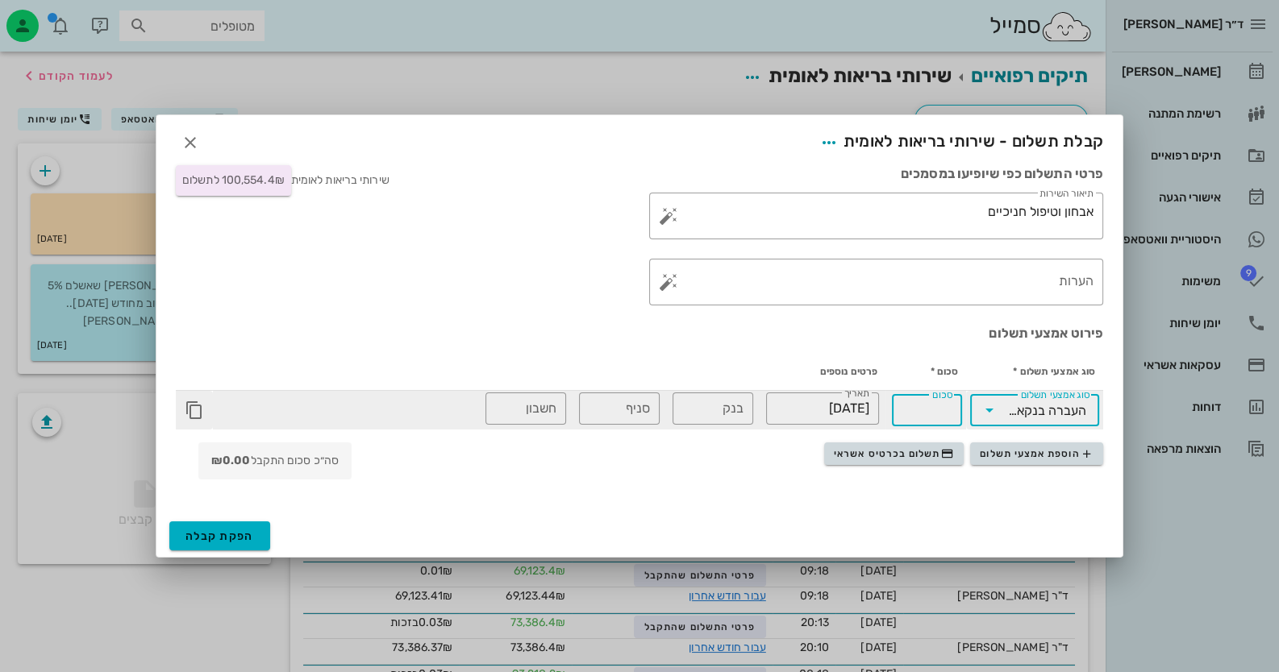
click at [925, 418] on input "סכום" at bounding box center [926, 411] width 51 height 26
type input "100554.39"
click at [740, 410] on input "בנק" at bounding box center [712, 409] width 61 height 26
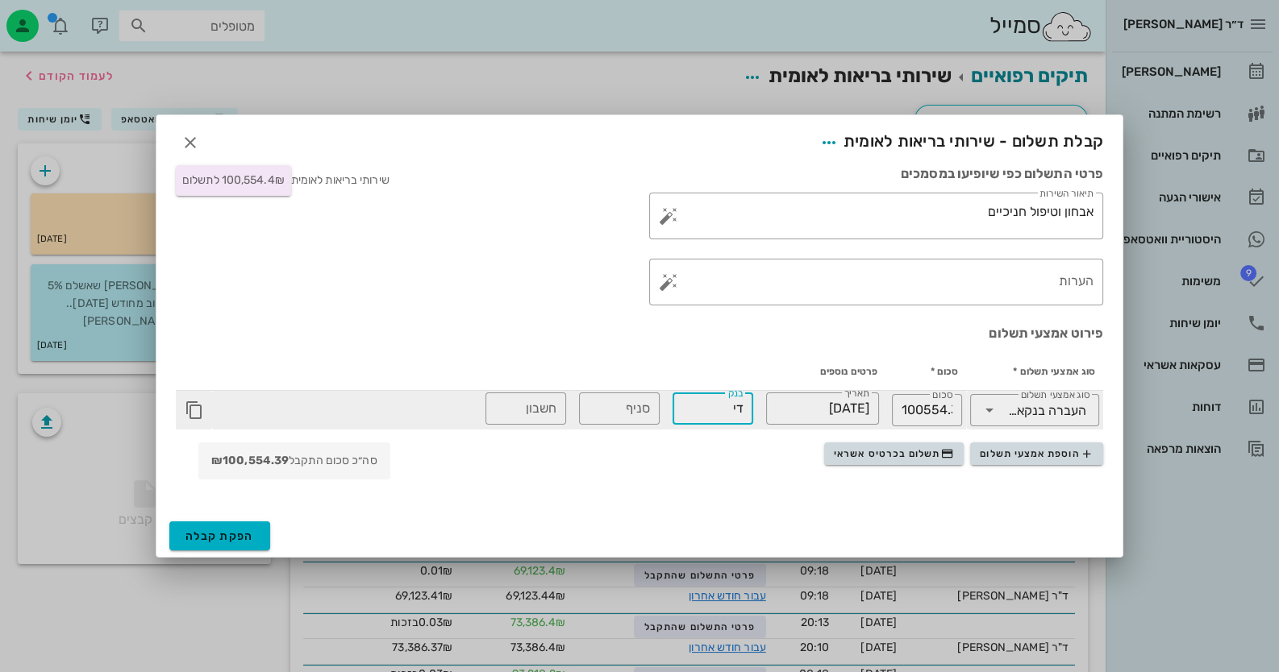
type input "ד"
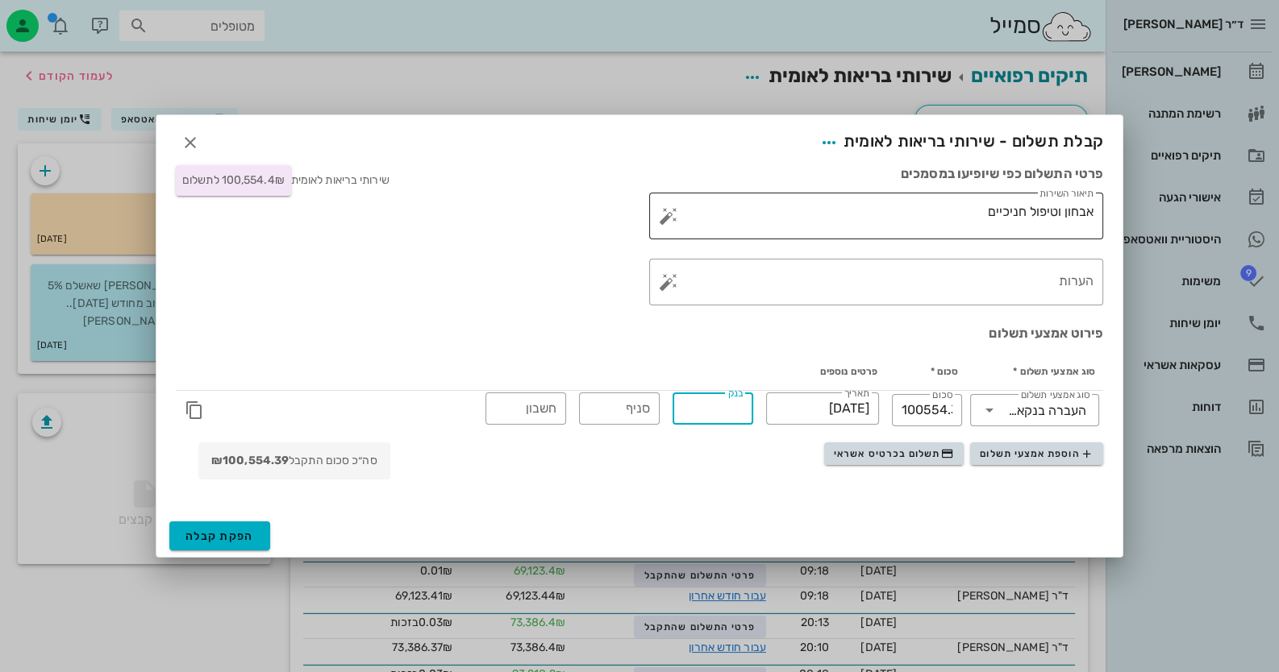
click at [669, 217] on button "button" at bounding box center [668, 215] width 19 height 19
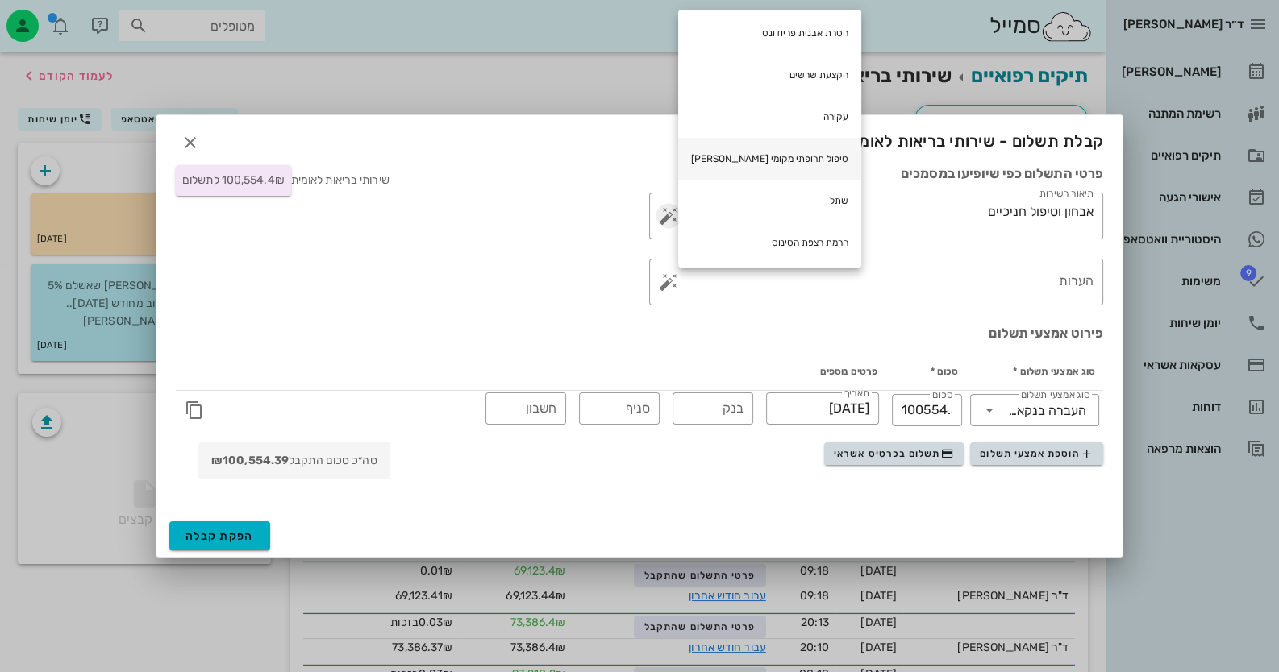
scroll to position [6, 0]
click at [963, 231] on textarea "אבחון וטיפול חניכיים" at bounding box center [883, 220] width 422 height 39
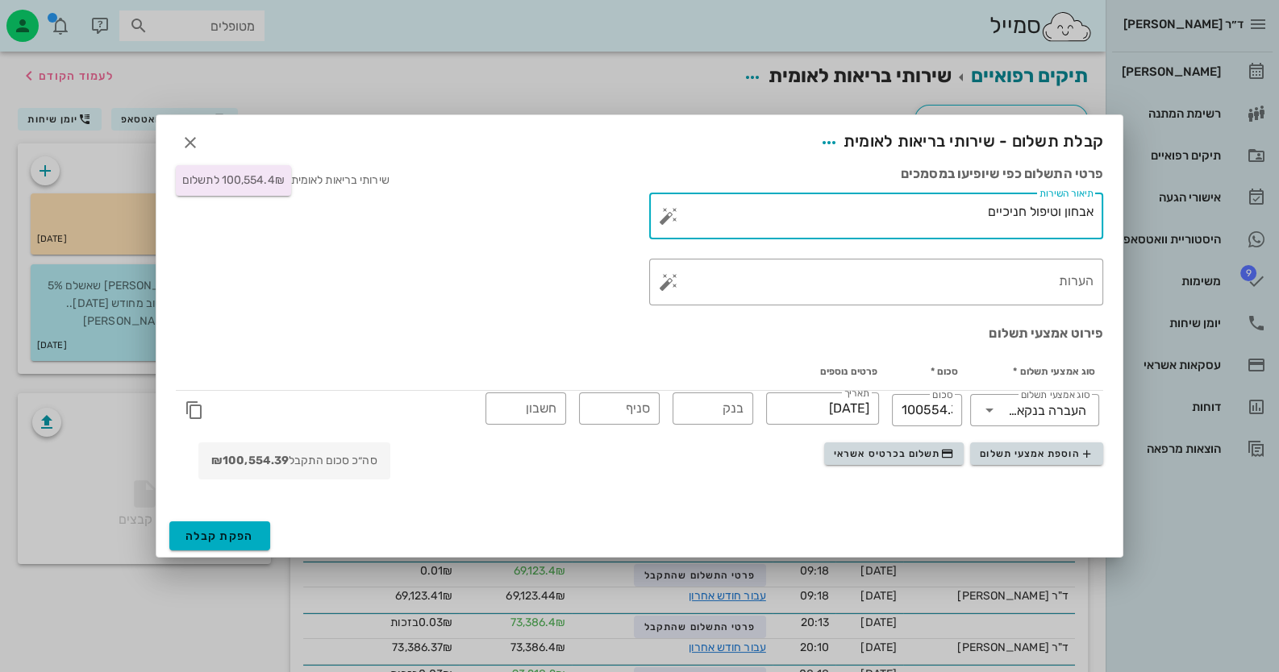
drag, startPoint x: 964, startPoint y: 223, endPoint x: 1194, endPoint y: 206, distance: 231.2
type textarea "סיכום חשבון קופת חולים לאומית"
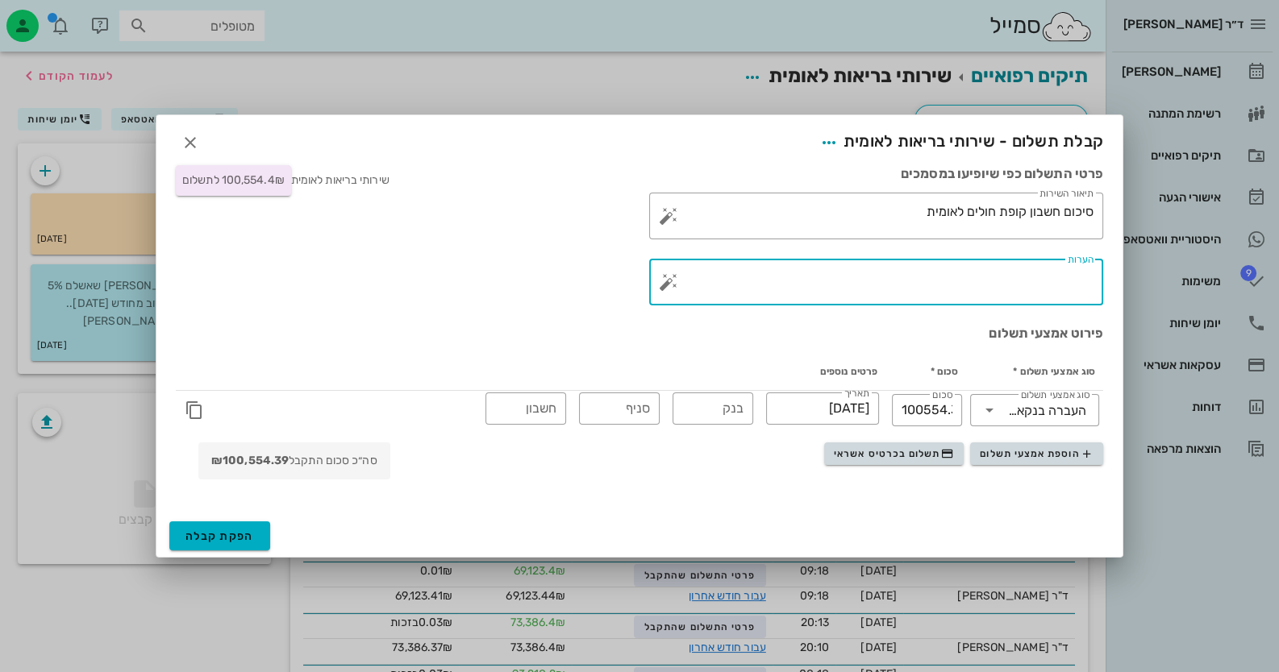
click at [1030, 271] on textarea "הערות" at bounding box center [883, 286] width 422 height 39
click at [226, 534] on span "הפקת קבלה" at bounding box center [219, 537] width 69 height 14
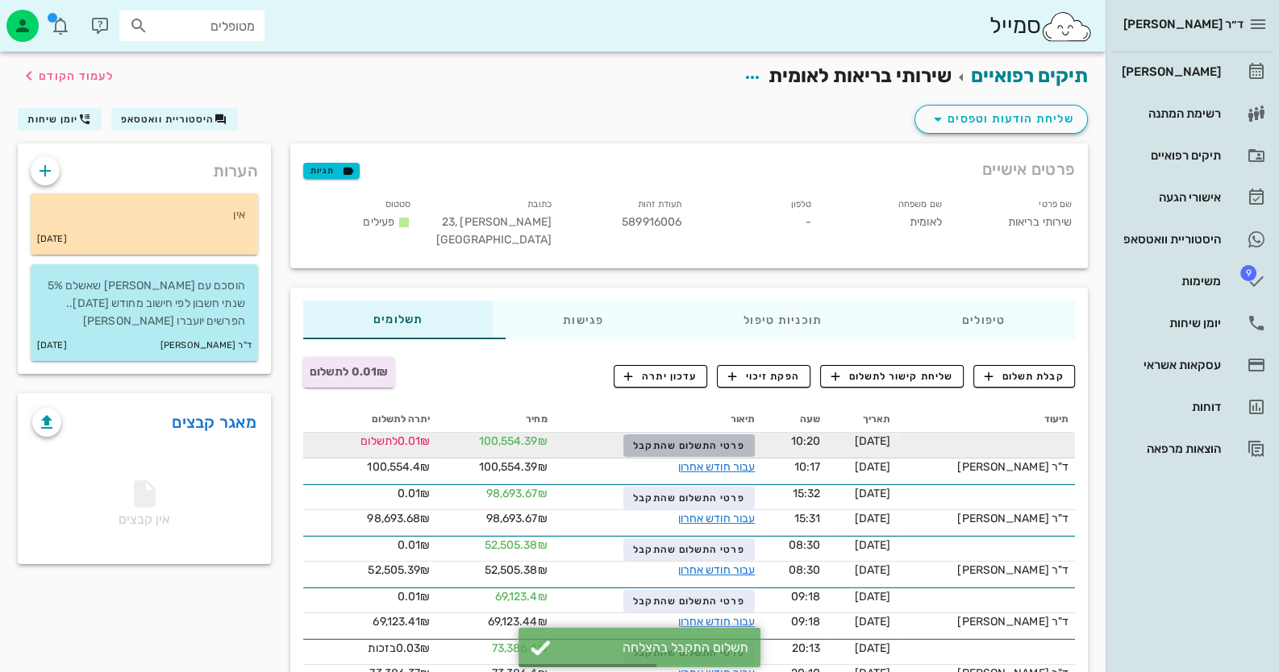
click at [696, 448] on span "פרטי התשלום שהתקבל" at bounding box center [688, 445] width 111 height 11
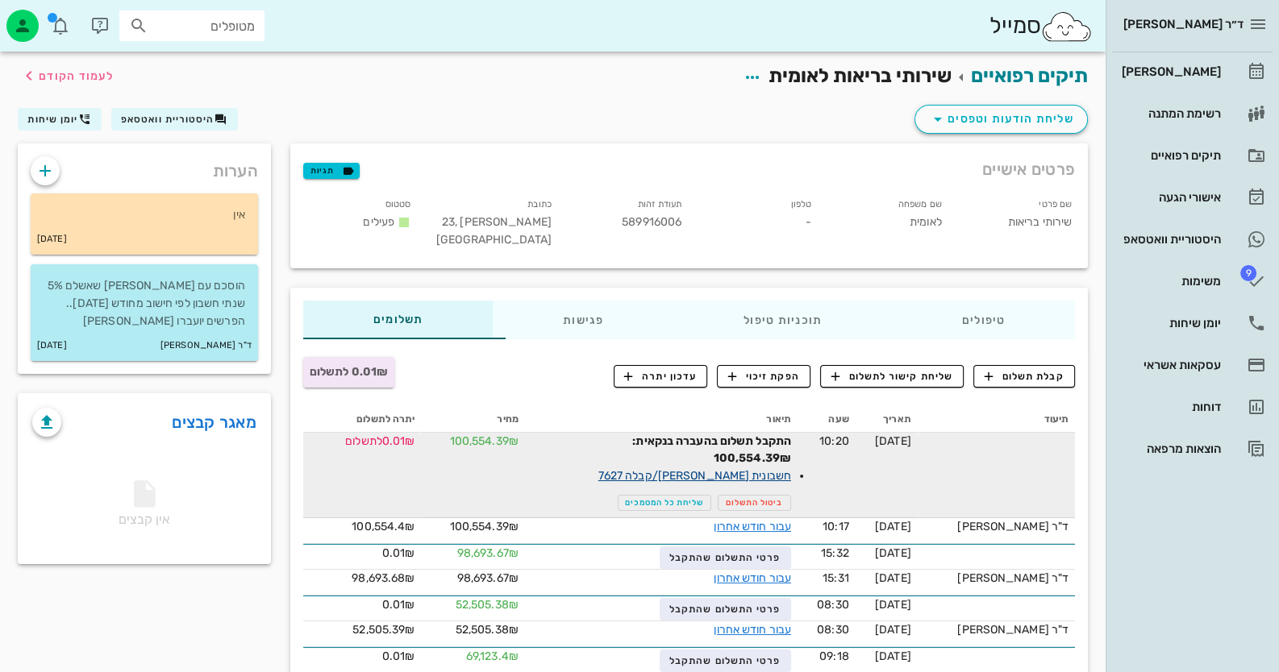
click at [766, 472] on link "חשבונית [PERSON_NAME]/קבלה 7627" at bounding box center [694, 476] width 193 height 14
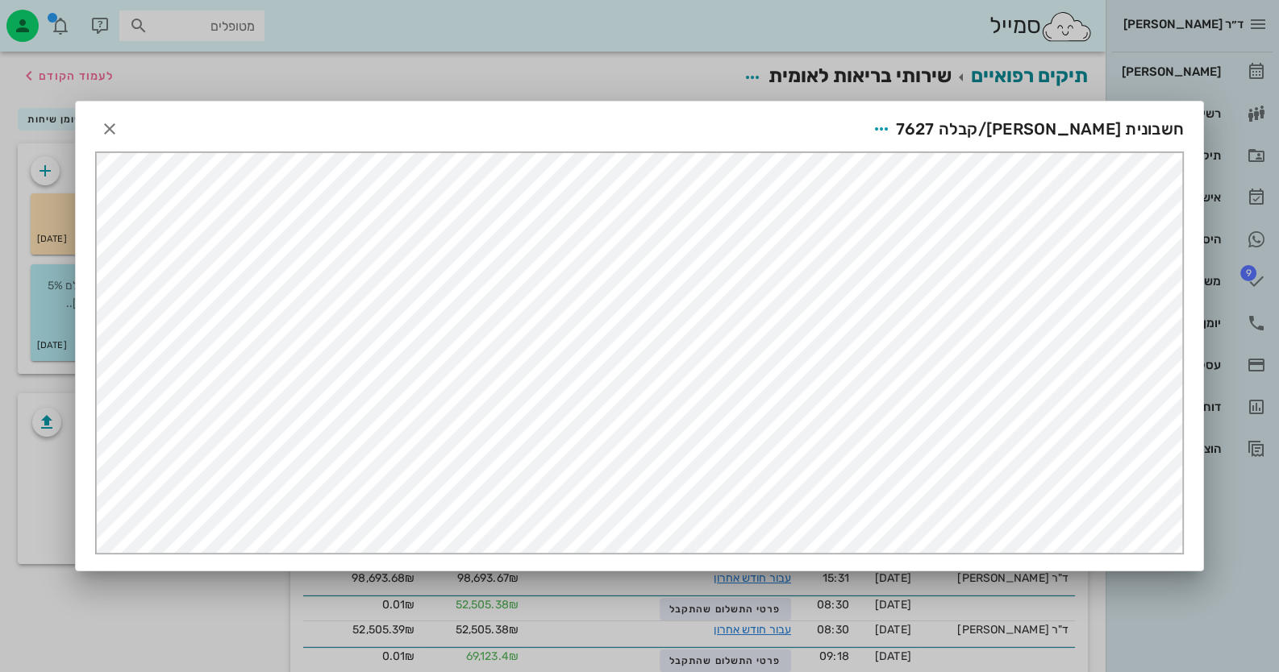
scroll to position [0, 0]
click at [891, 124] on icon "button" at bounding box center [881, 128] width 19 height 19
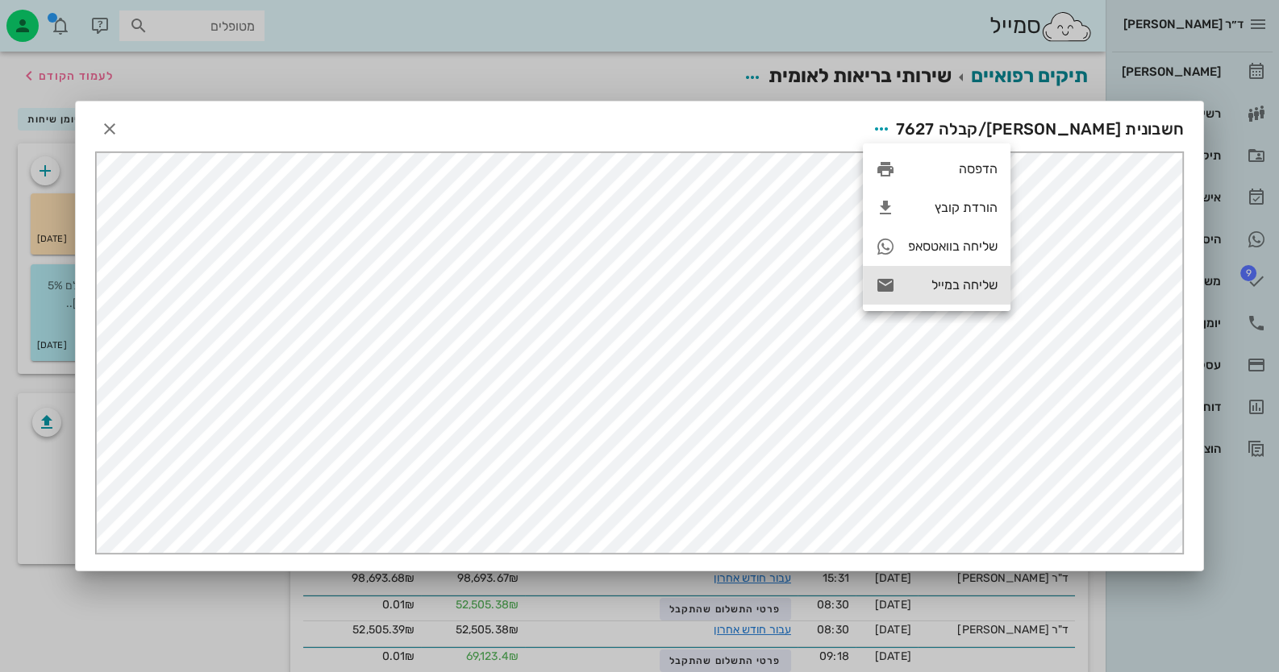
click at [964, 298] on div "שליחה במייל" at bounding box center [937, 285] width 148 height 39
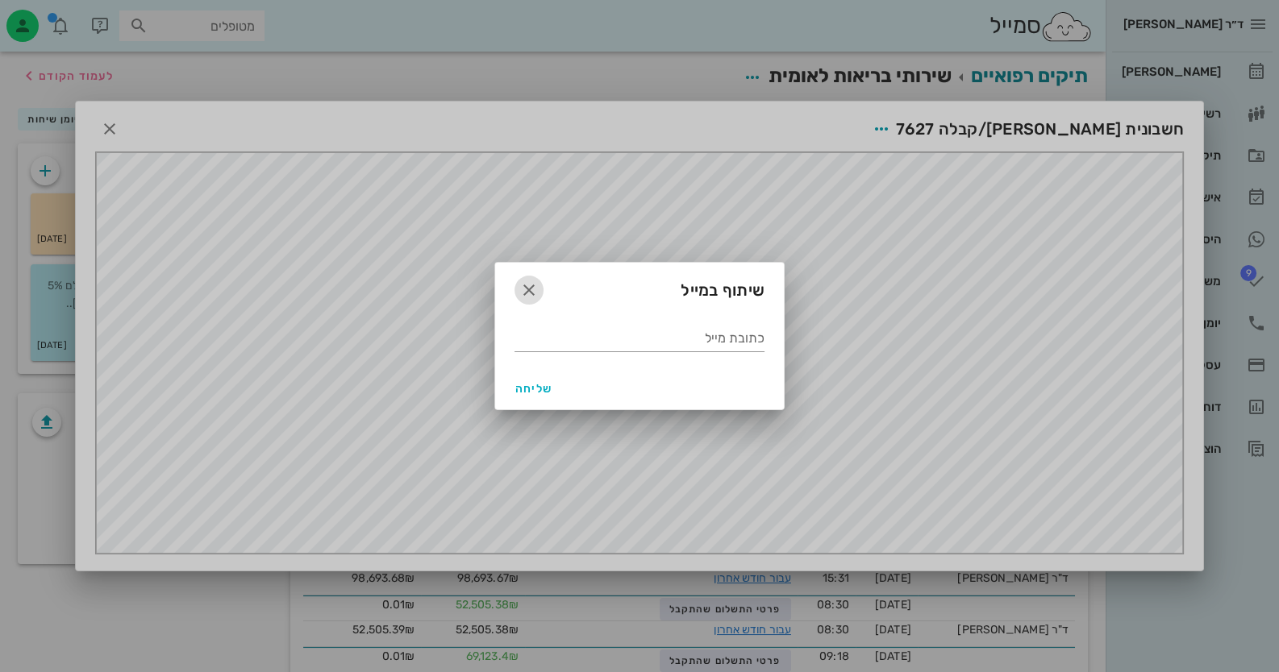
click at [523, 294] on icon "button" at bounding box center [528, 290] width 19 height 19
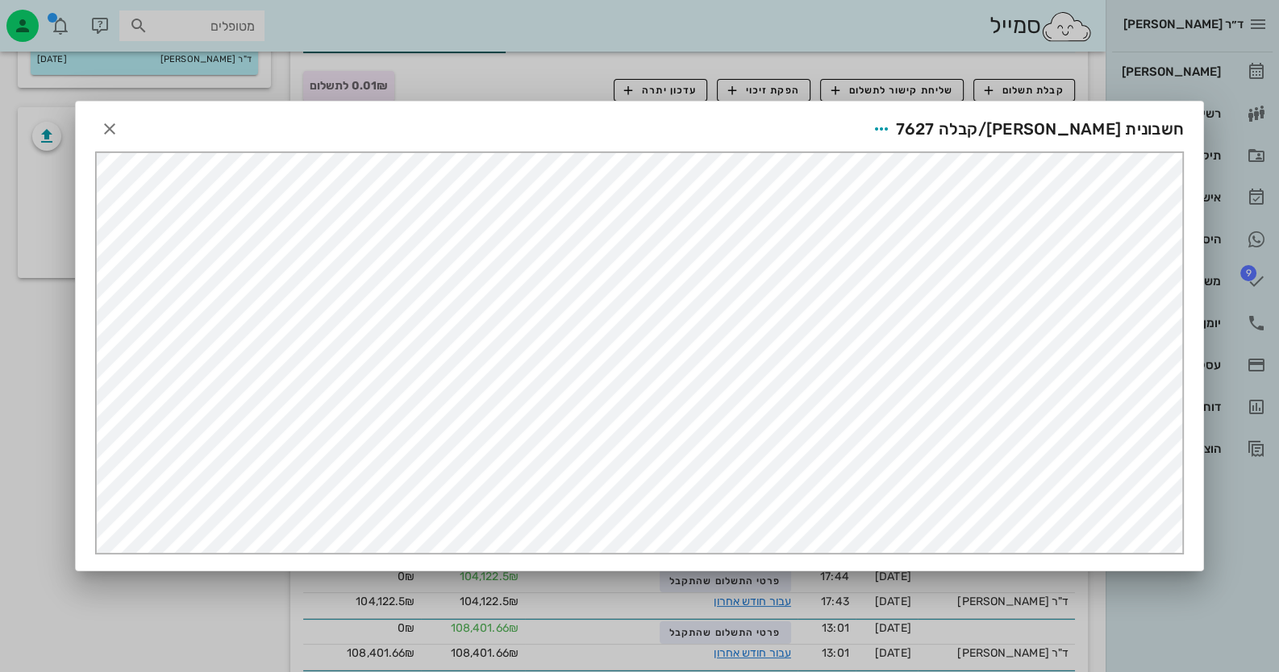
scroll to position [322, 0]
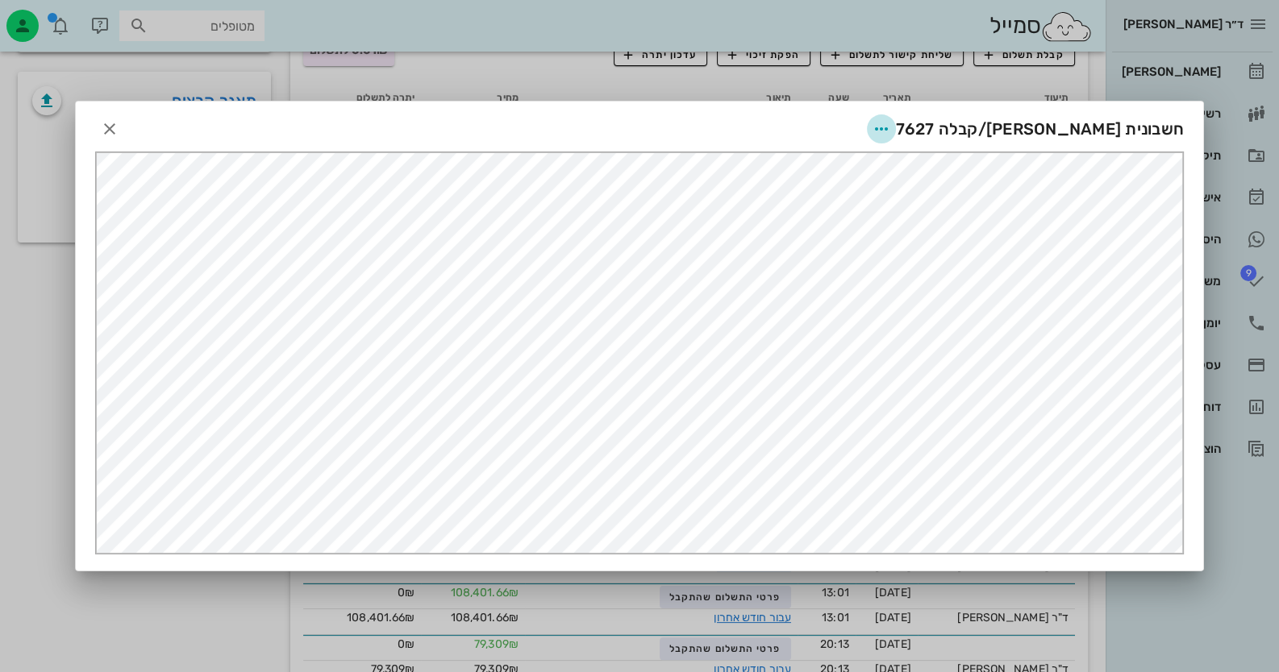
click at [891, 125] on icon "button" at bounding box center [881, 128] width 19 height 19
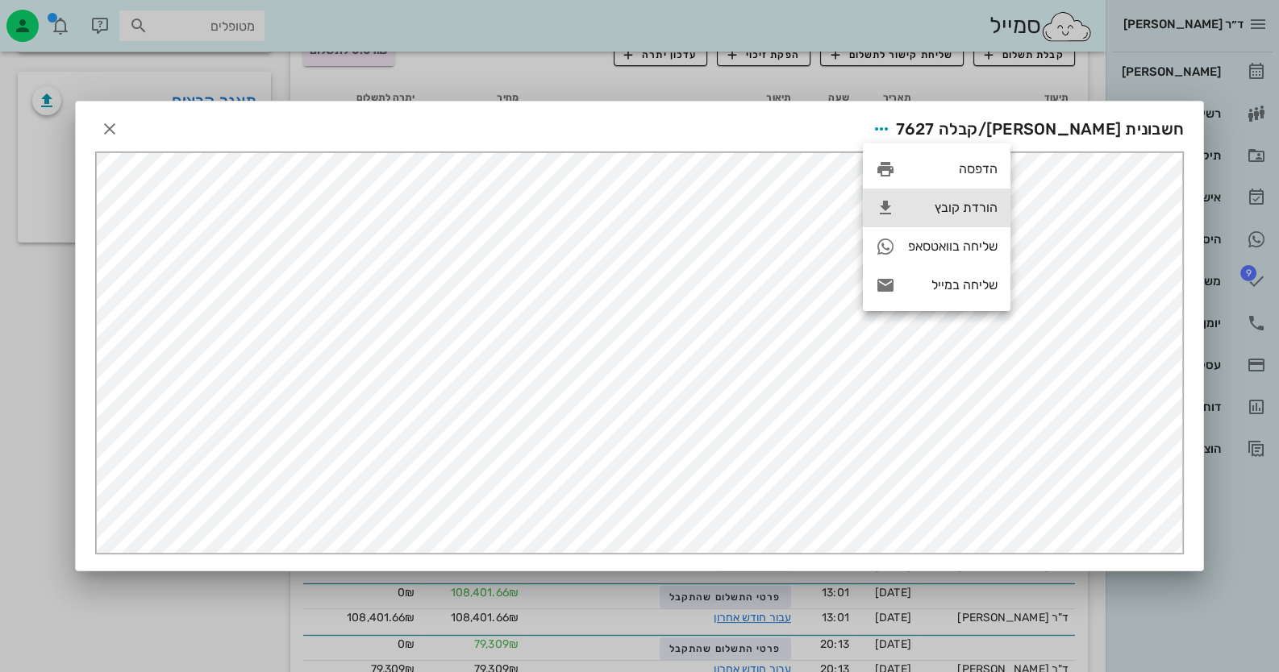
click at [960, 196] on div "הורדת קובץ" at bounding box center [937, 208] width 148 height 39
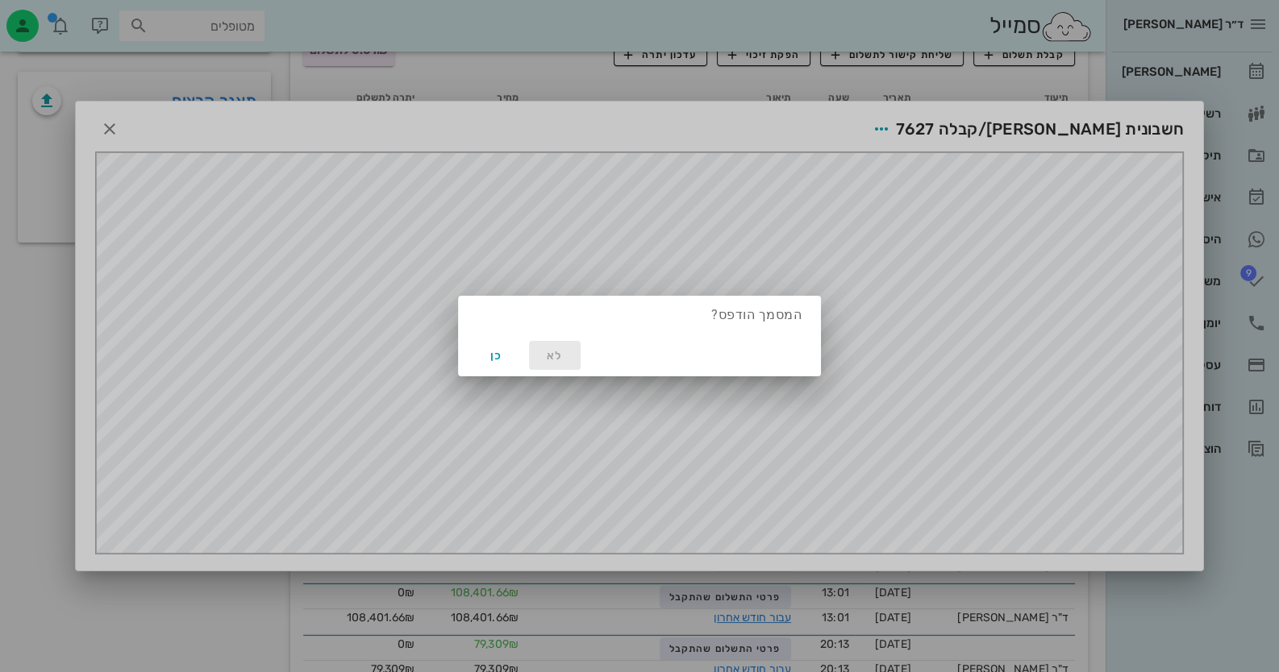
click at [554, 365] on button "לא" at bounding box center [555, 355] width 52 height 29
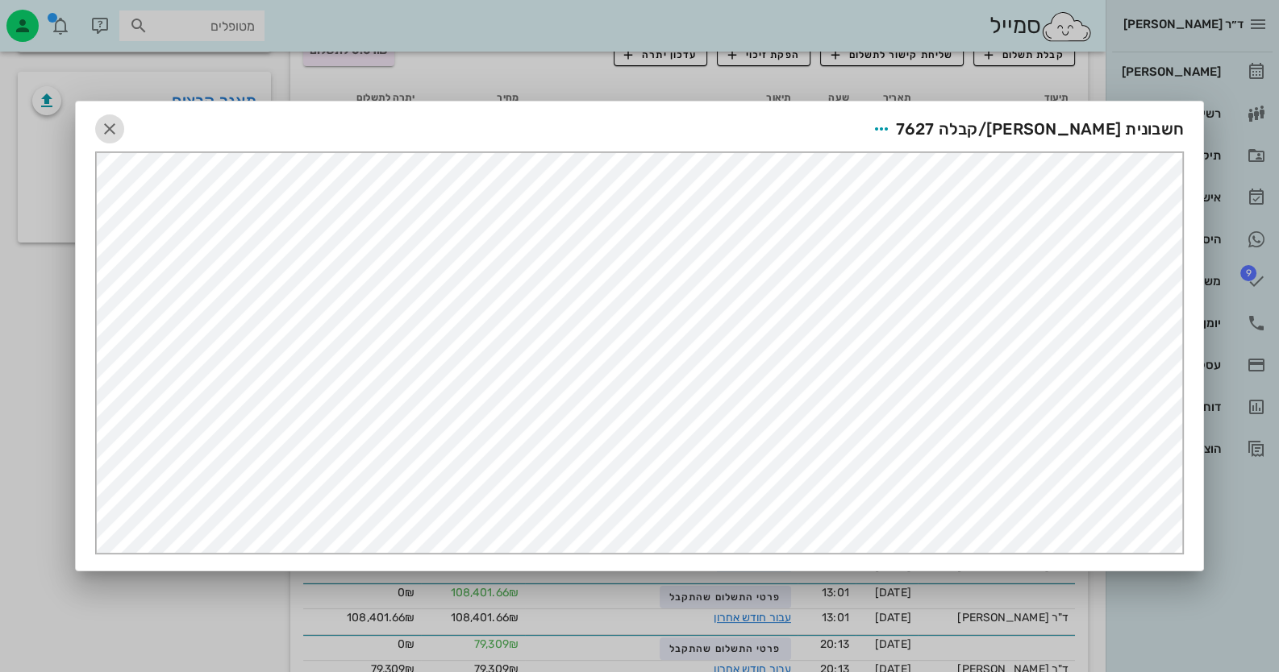
click at [109, 133] on icon "button" at bounding box center [109, 128] width 19 height 19
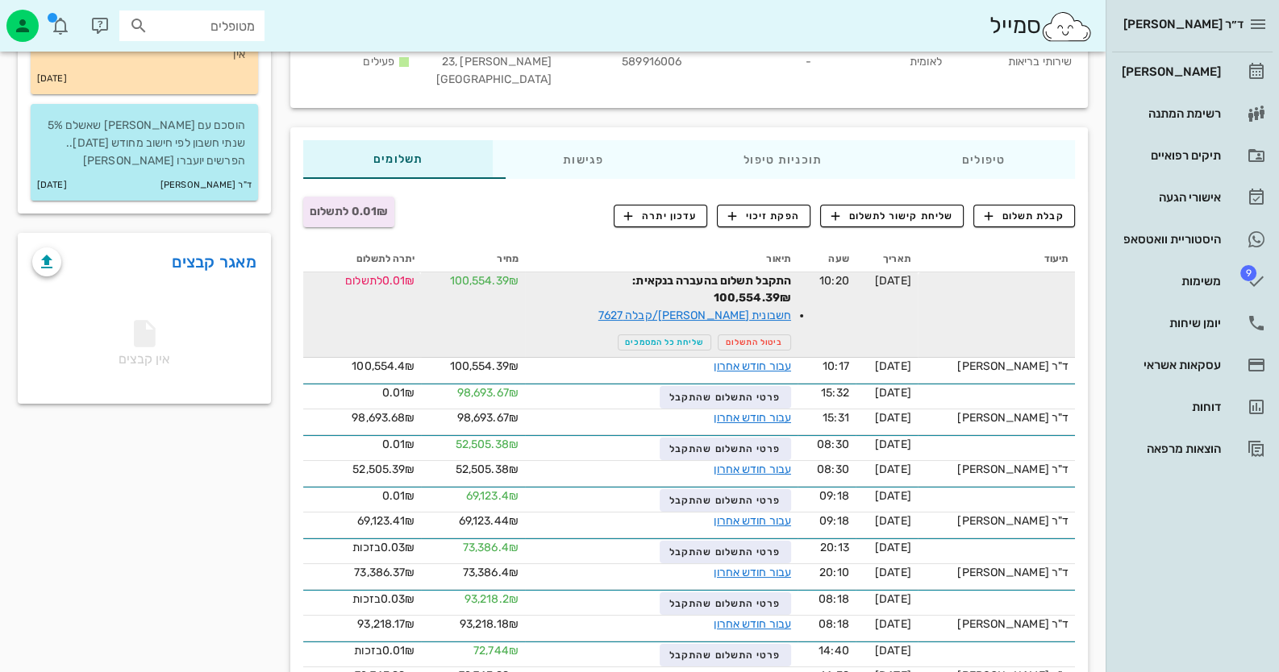
scroll to position [0, 0]
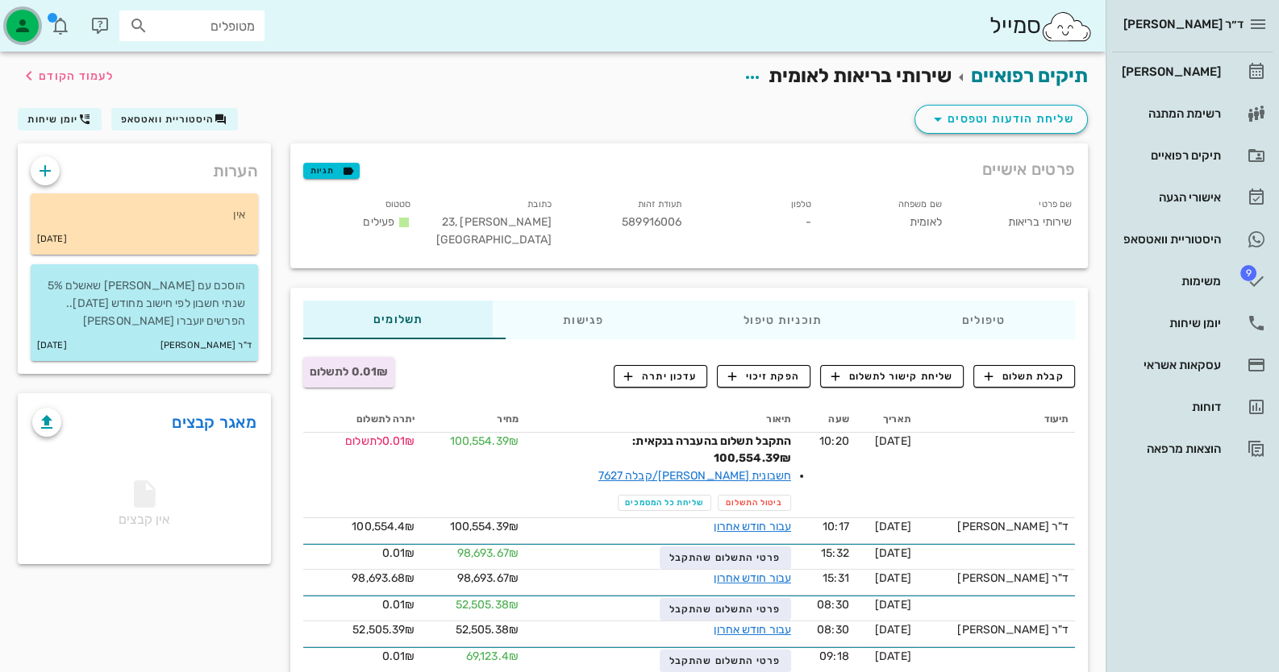
click at [39, 32] on span "button" at bounding box center [22, 26] width 39 height 32
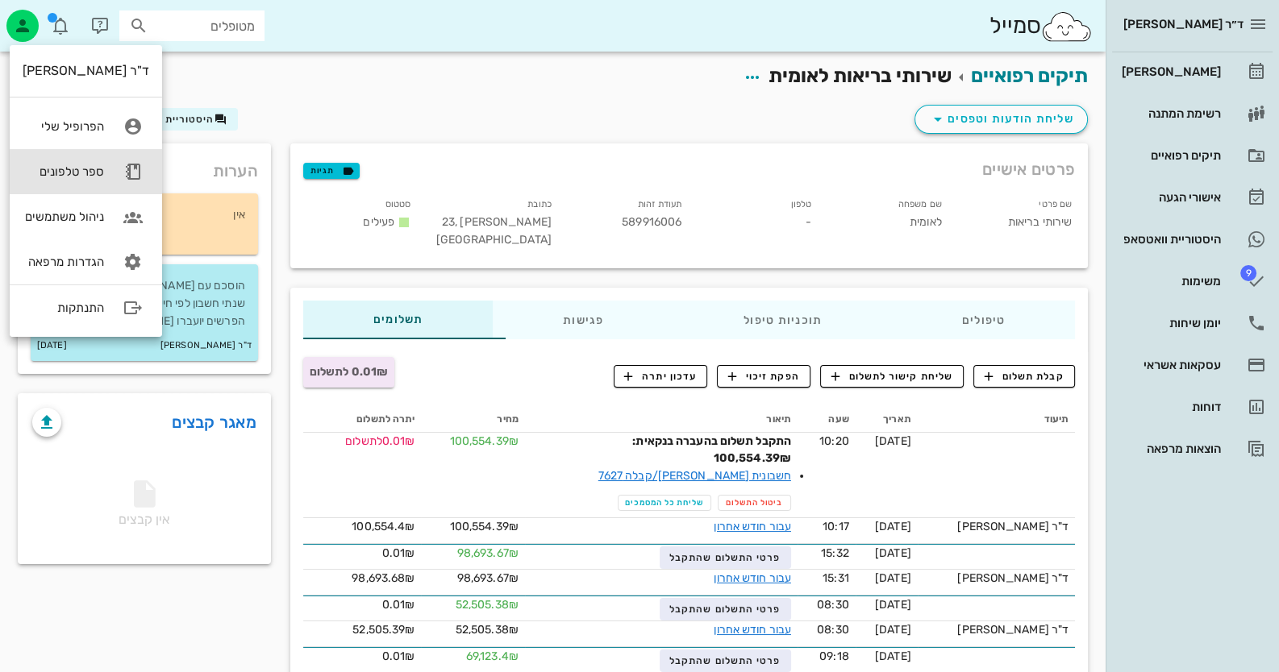
click at [105, 177] on link "ספר טלפונים" at bounding box center [86, 171] width 152 height 45
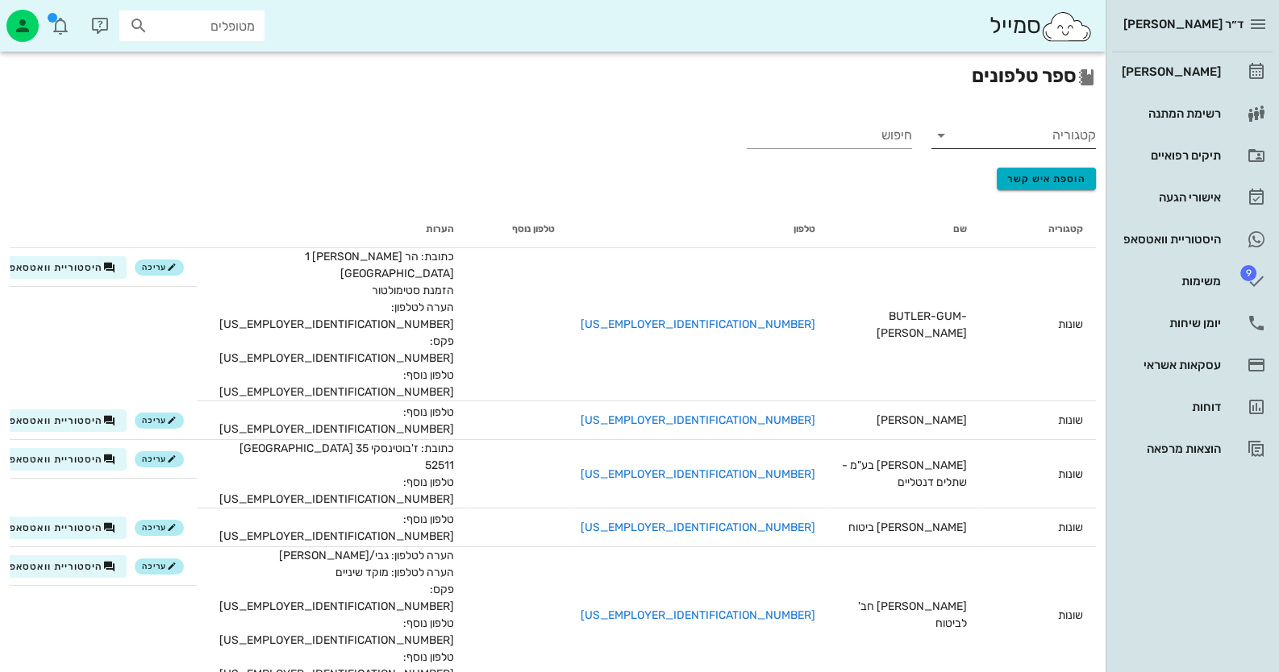
click at [1067, 132] on input "קטגוריה" at bounding box center [1026, 136] width 139 height 26
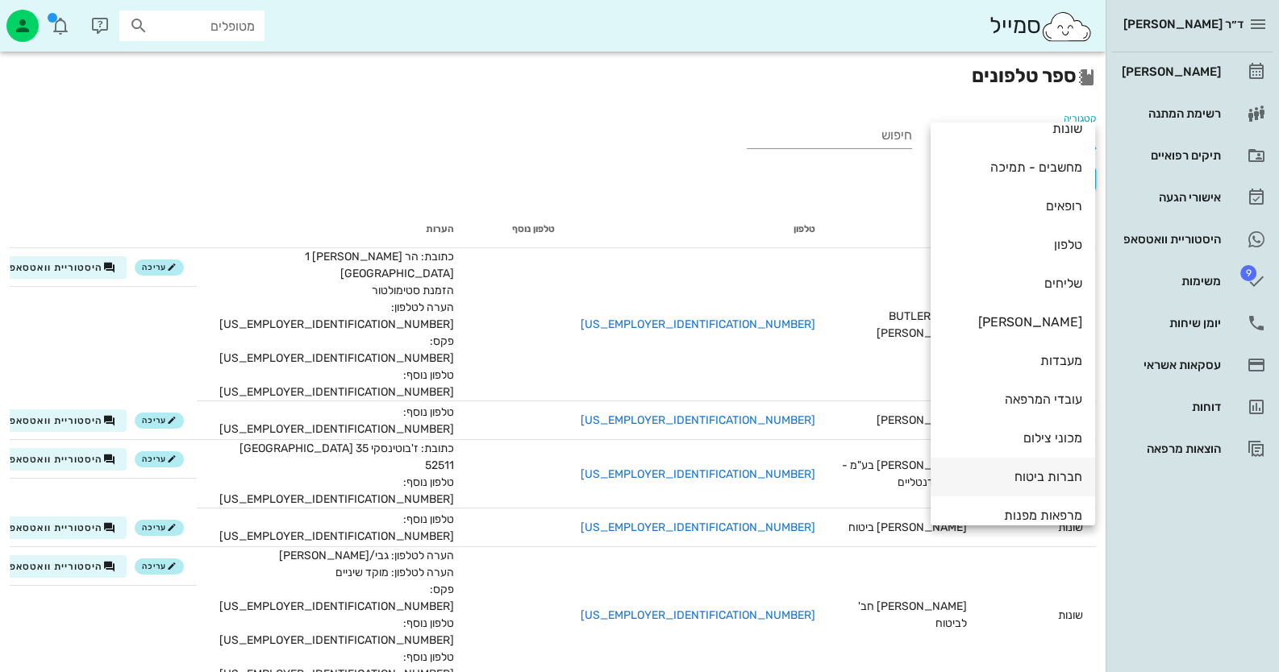
scroll to position [35, 0]
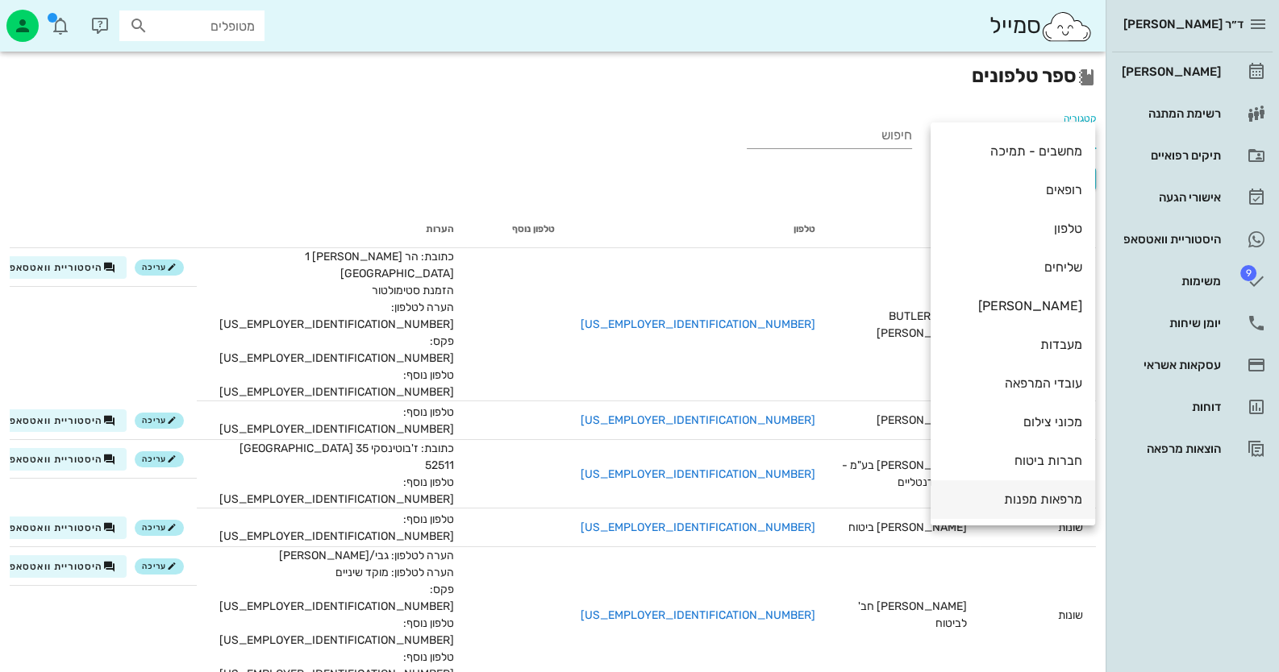
click at [1040, 507] on div "מרפאות מפנות" at bounding box center [1012, 499] width 139 height 35
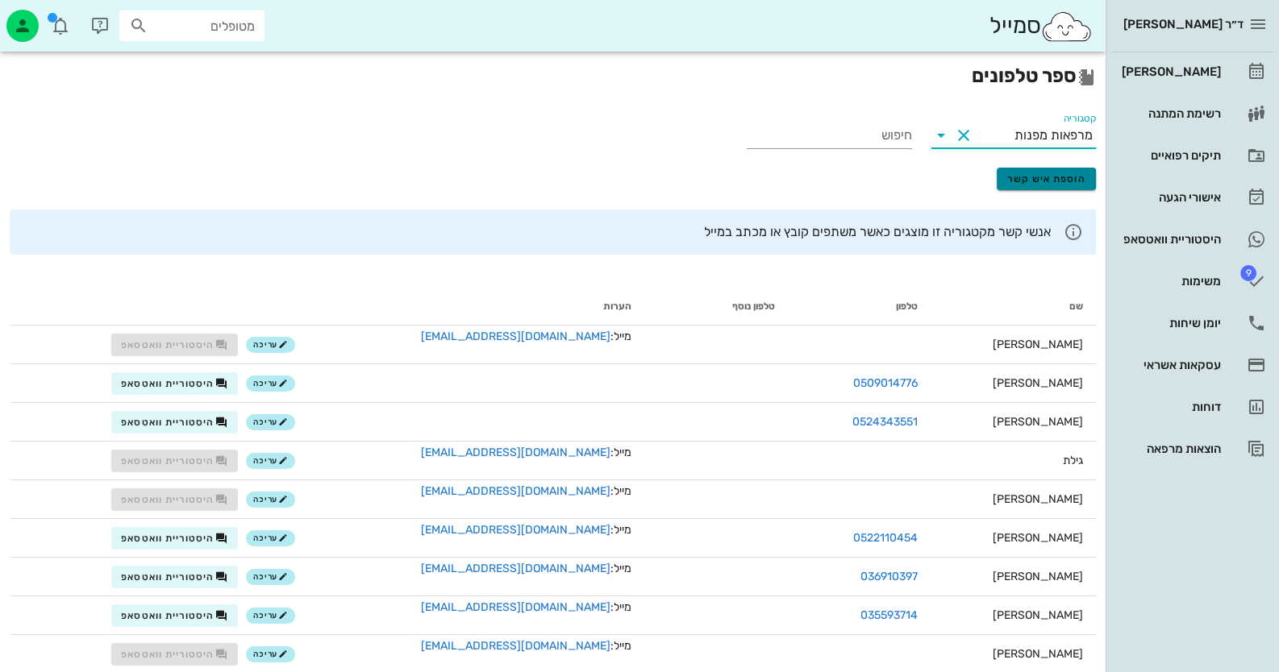
click at [1028, 183] on span "הוספת איש קשר" at bounding box center [1046, 178] width 79 height 11
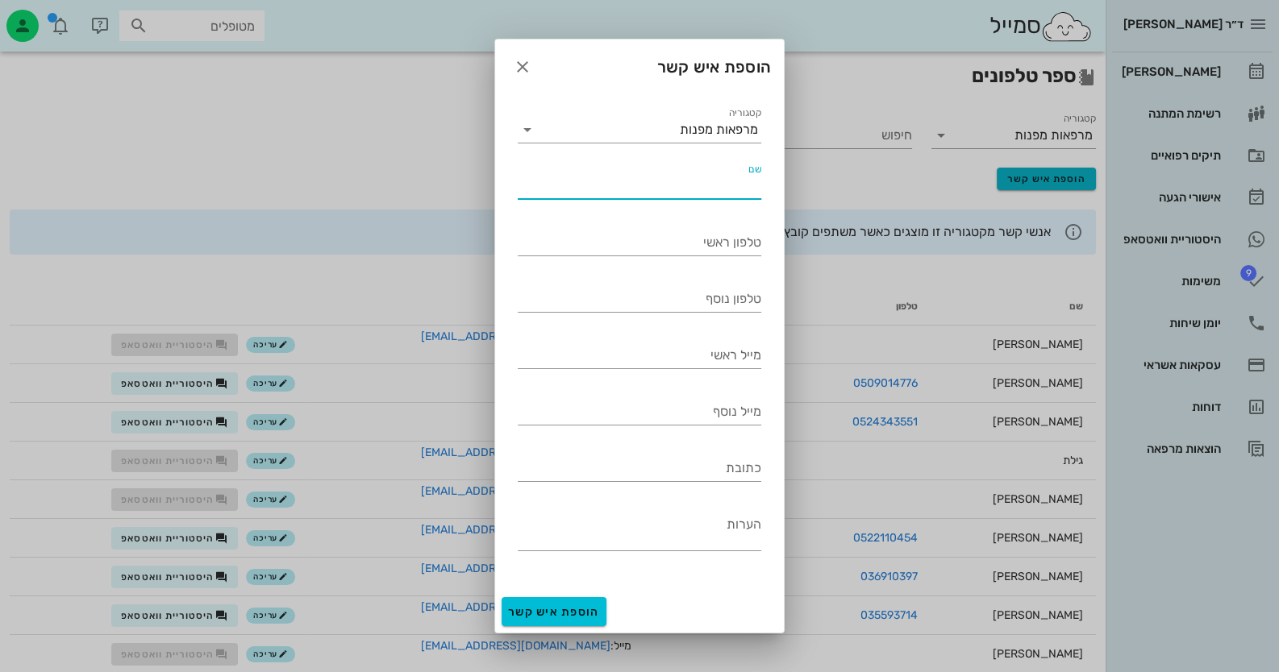
click at [726, 177] on input "שם" at bounding box center [640, 186] width 244 height 26
type input "קופת חולים לאומית"
click at [734, 353] on input "מייל ראשי" at bounding box center [640, 356] width 244 height 26
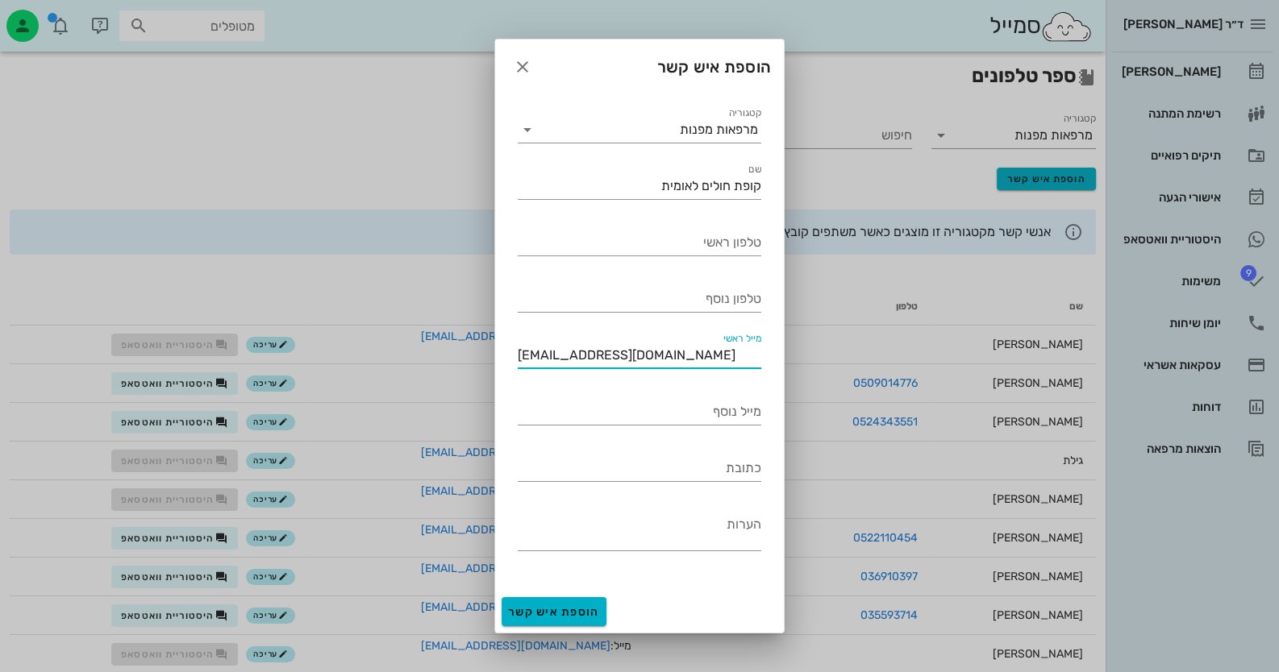
type input "[EMAIL_ADDRESS][DOMAIN_NAME]"
click at [596, 615] on span "הוספת איש קשר" at bounding box center [554, 613] width 92 height 14
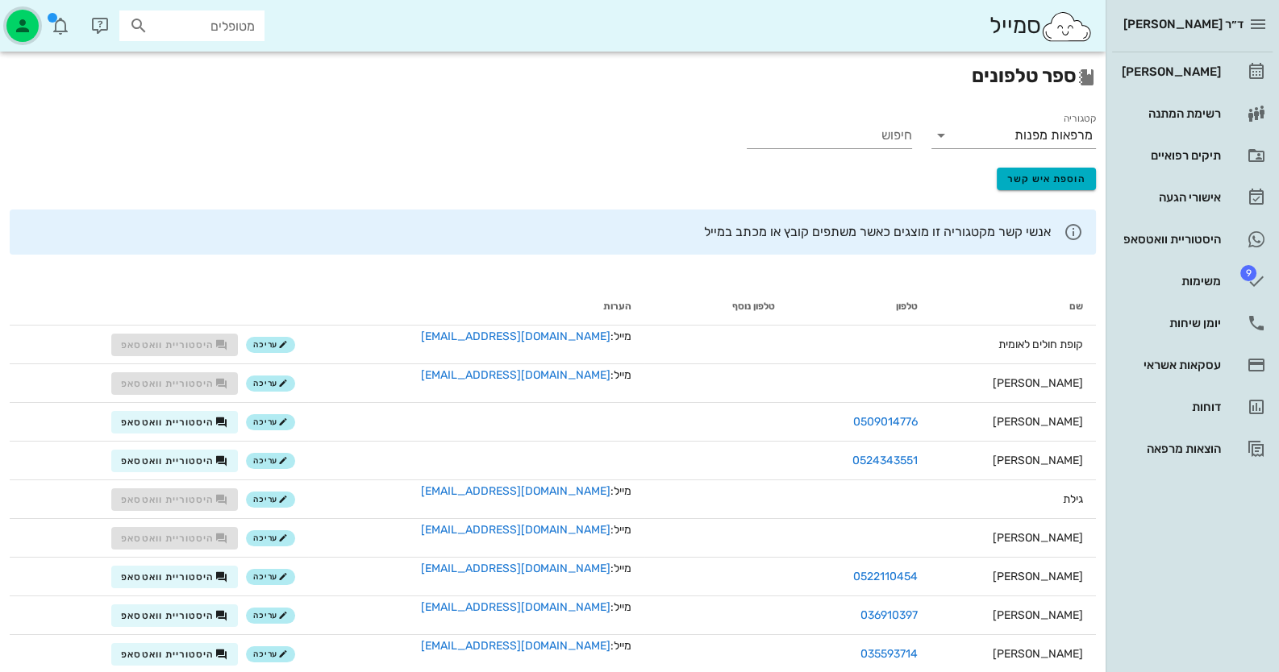
click at [19, 31] on icon "button" at bounding box center [22, 25] width 19 height 19
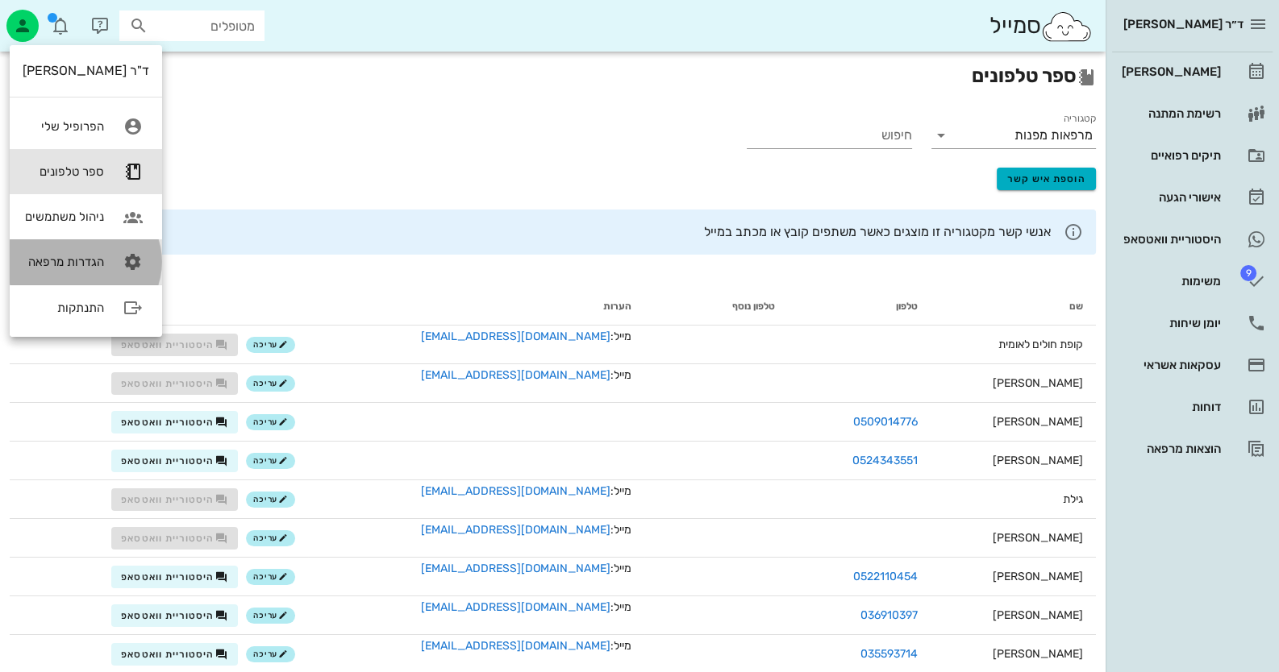
click at [84, 252] on link "הגדרות מרפאה" at bounding box center [86, 261] width 152 height 45
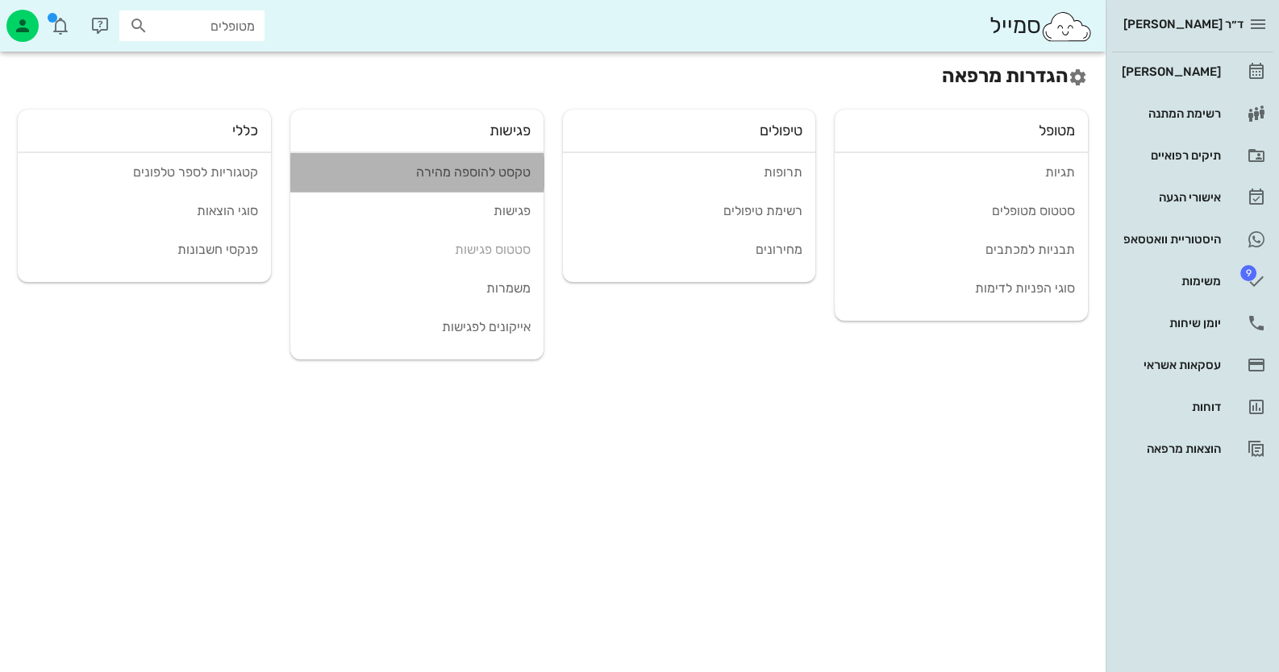
click at [476, 164] on div "טקסט להוספה מהירה" at bounding box center [416, 171] width 227 height 15
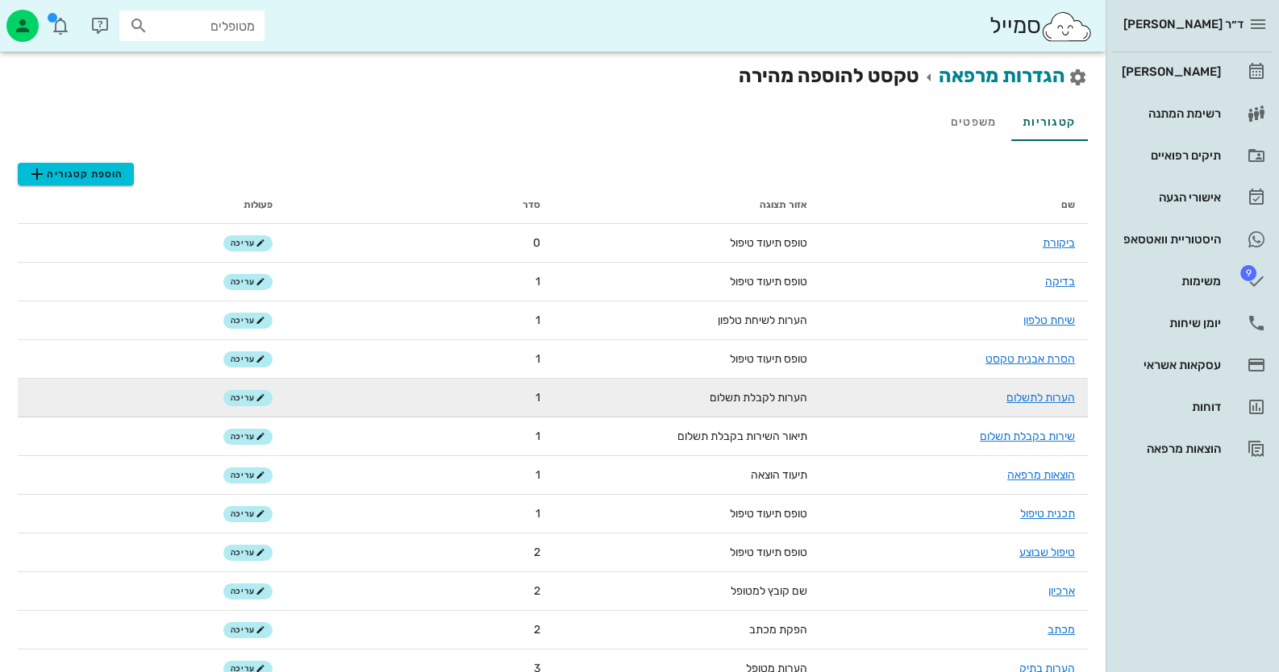
click at [1055, 389] on td "הערות לתשלום" at bounding box center [954, 398] width 268 height 39
click at [1055, 400] on link "הערות לתשלום" at bounding box center [1040, 398] width 69 height 14
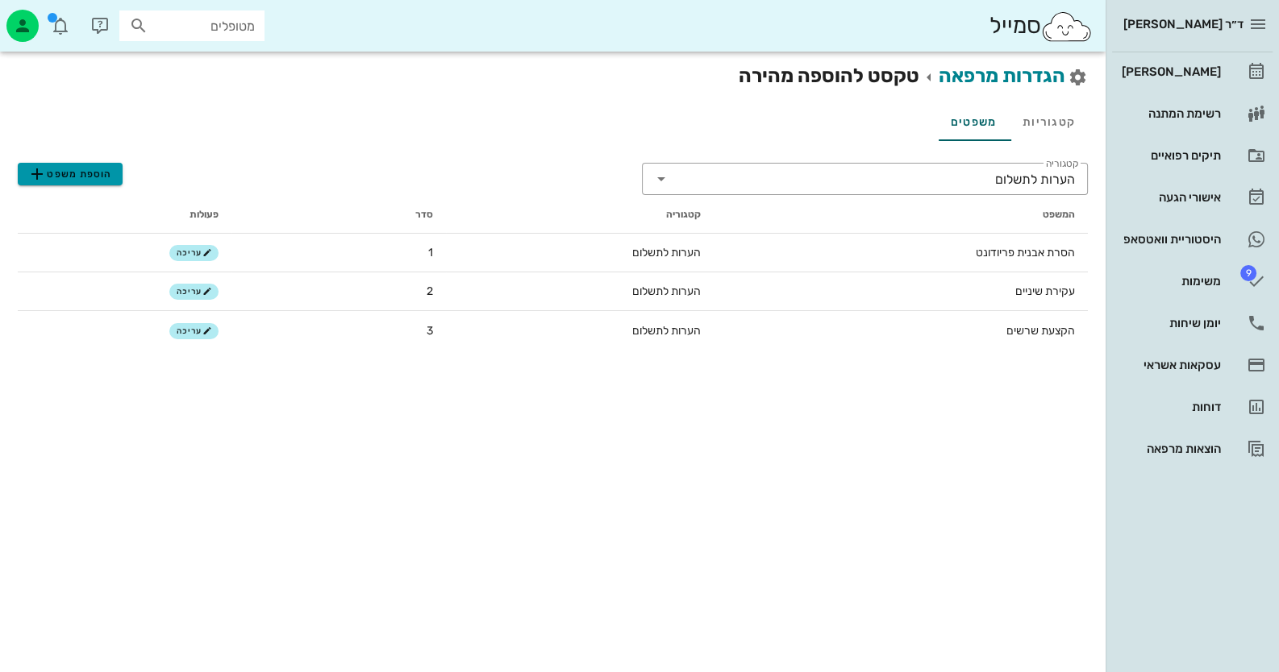
click at [77, 174] on span "הוספת משפט" at bounding box center [69, 173] width 85 height 19
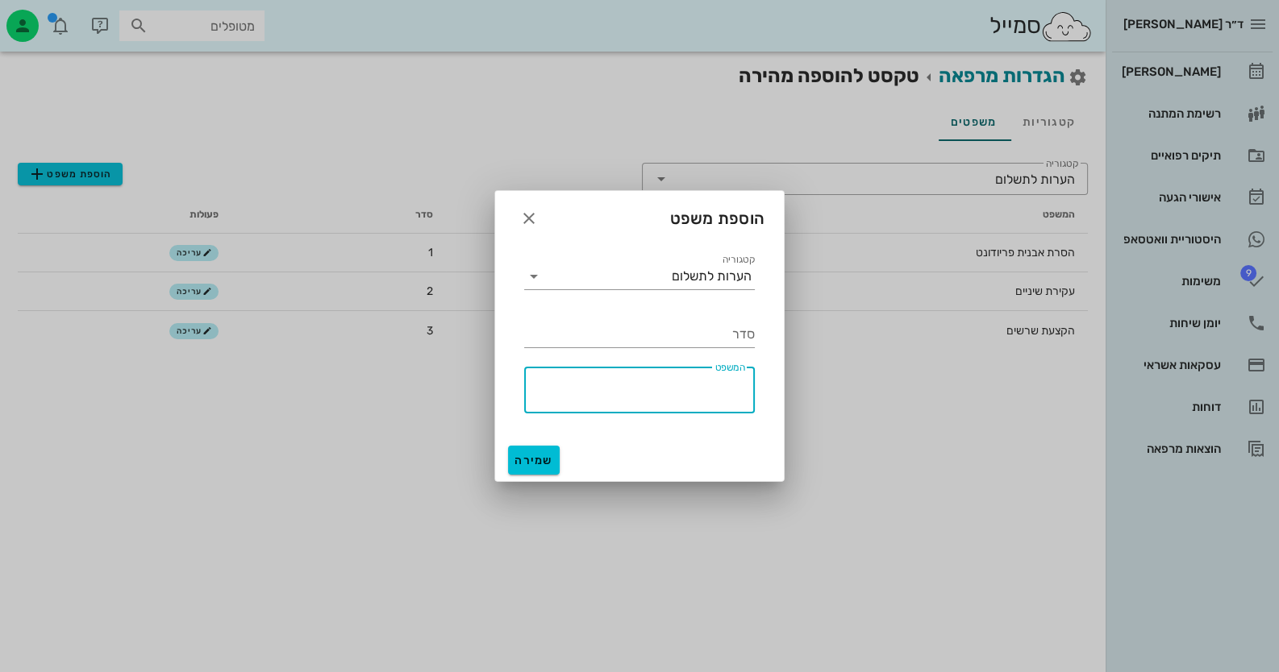
click at [699, 397] on textarea "המשפט" at bounding box center [634, 394] width 221 height 39
paste textarea "מספר מרפאה LL711 חודש קבלת התשלום – ¬¬¬¬¬¬¬¬¬¬¬¬¬ ד"ר חיה מאיר"
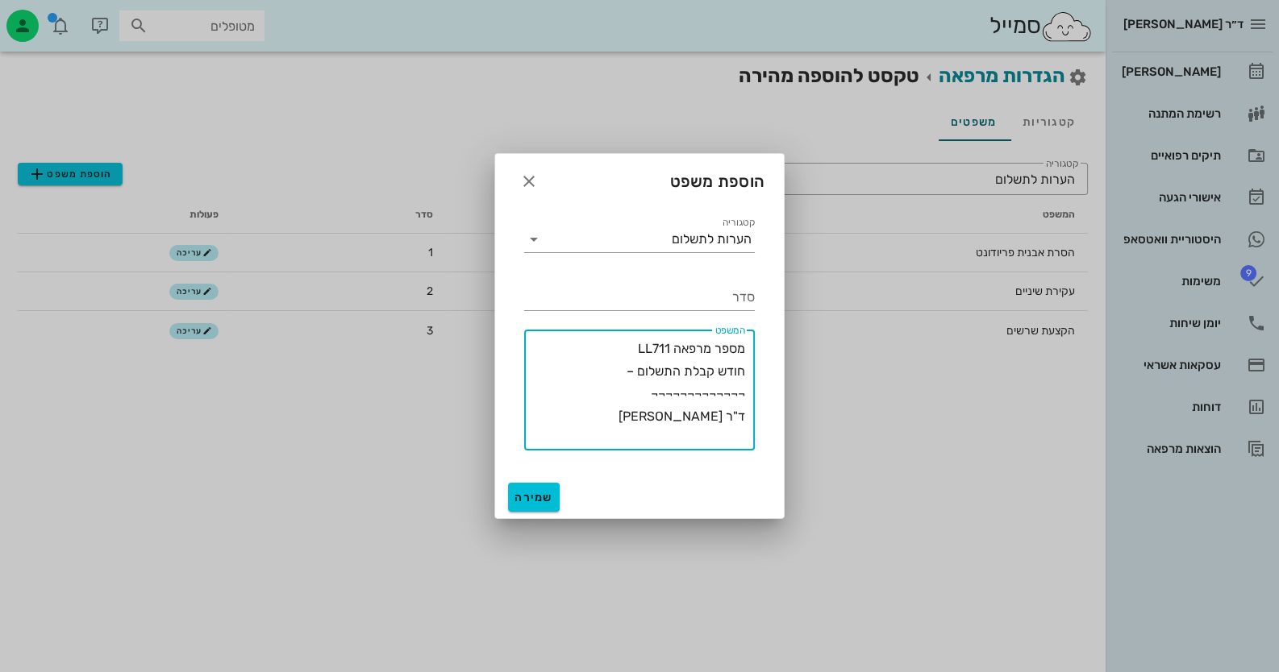
drag, startPoint x: 652, startPoint y: 350, endPoint x: 636, endPoint y: 352, distance: 16.2
click at [635, 352] on textarea "מספר מרפאה LL711 חודש קבלת התשלום – ¬¬¬¬¬¬¬¬¬¬¬¬¬ ד"ר חיה מאיר" at bounding box center [634, 394] width 221 height 113
click at [655, 402] on textarea "מספר מרפאה ll711 חודש קבלת התשלום – ¬¬¬¬¬¬¬¬¬¬¬¬¬ ד"ר חיה מאיר" at bounding box center [634, 394] width 221 height 113
click at [623, 372] on textarea "מספר מרפאה ll711 חודש קבלת התשלום – ¬¬¬¬¬¬¬¬¬¬¬¬¬ ד"ר חיה מאיר" at bounding box center [634, 394] width 221 height 113
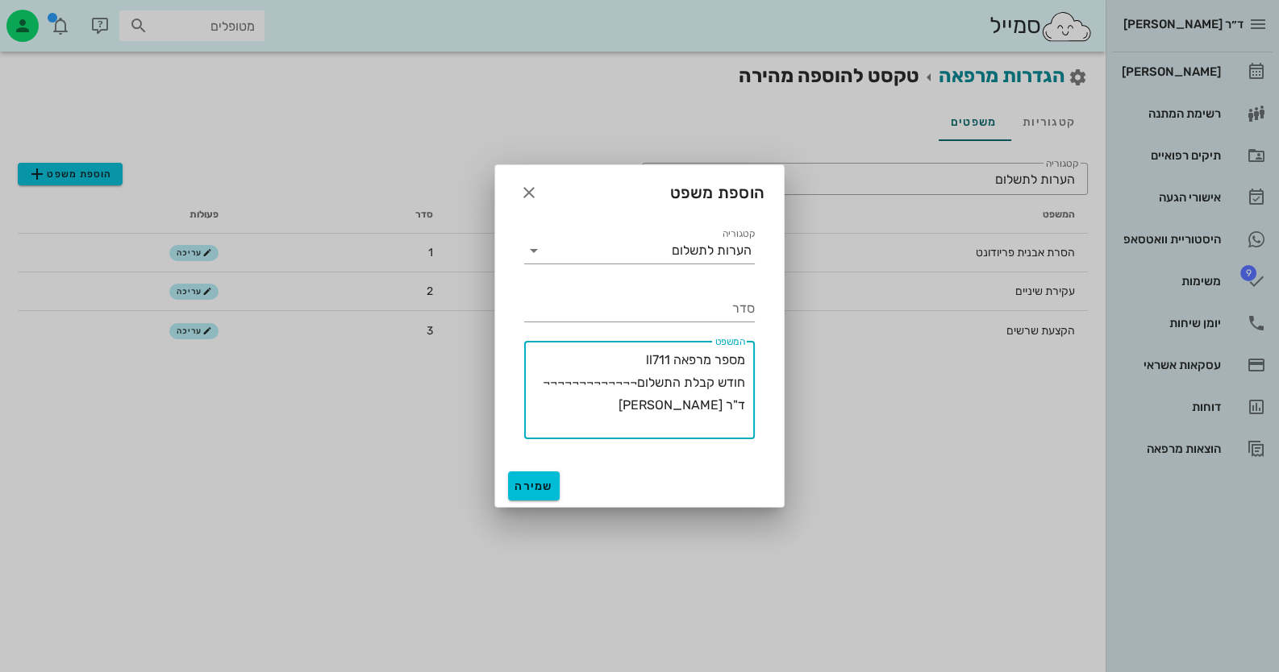
drag, startPoint x: 653, startPoint y: 418, endPoint x: 764, endPoint y: 401, distance: 111.9
click at [764, 401] on div "​ המשפט מספר מרפאה ll711 חודש קבלת התשלום¬¬¬¬¬¬¬¬¬¬¬¬¬ ד"ר חיה מאיר" at bounding box center [639, 390] width 250 height 118
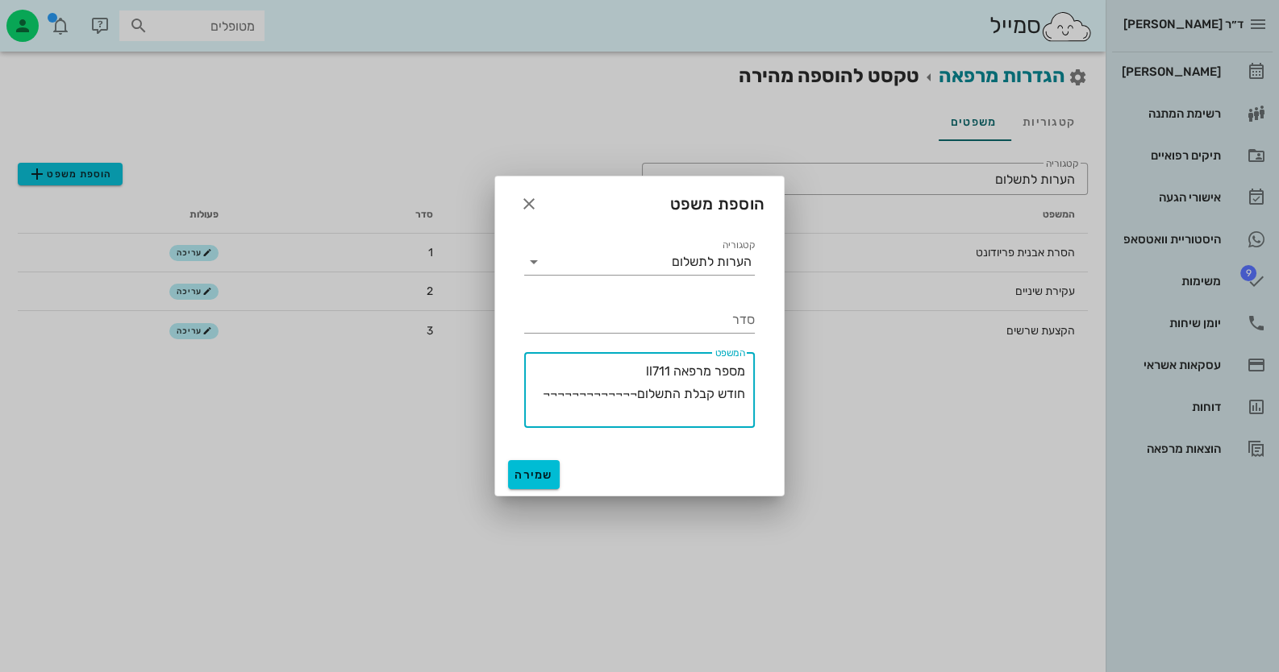
click at [743, 393] on textarea "מספר מרפאה ll711 חודש קבלת התשלום¬¬¬¬¬¬¬¬¬¬¬¬¬" at bounding box center [634, 394] width 221 height 68
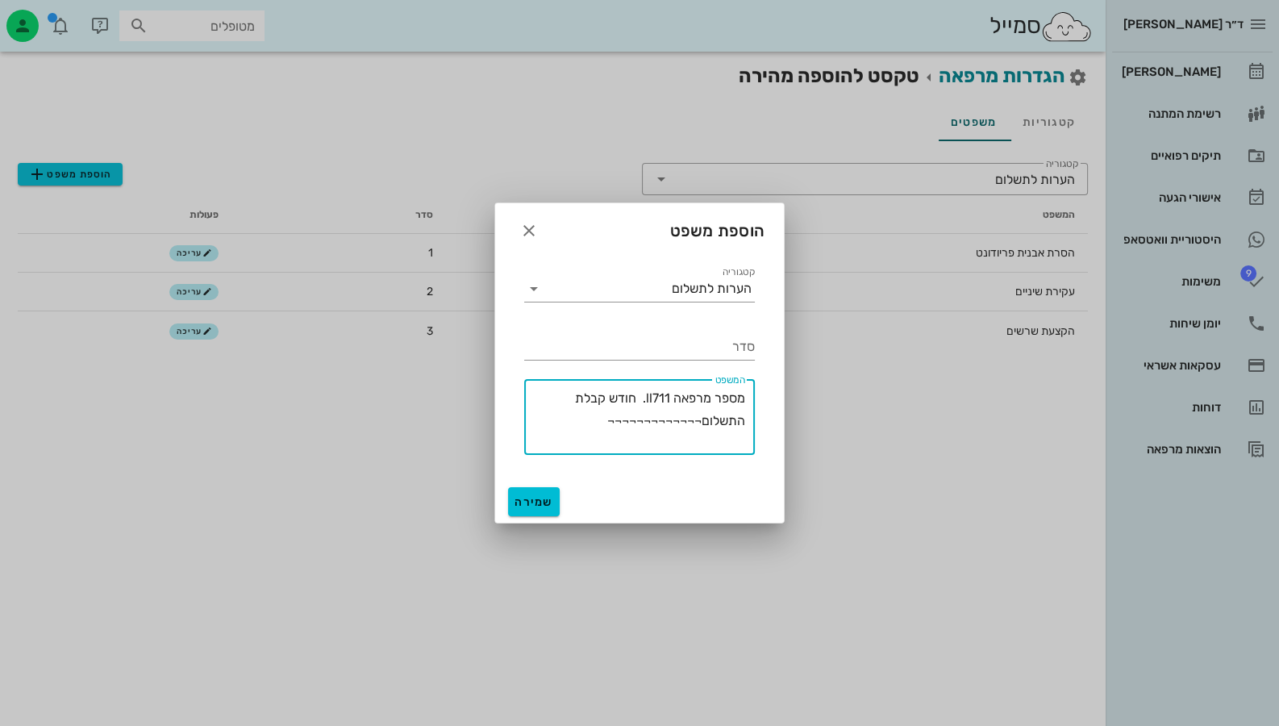
drag, startPoint x: 698, startPoint y: 421, endPoint x: 534, endPoint y: 423, distance: 164.5
click at [534, 423] on textarea "מספר מרפאה ll711. חודש קבלת התשלום¬¬¬¬¬¬¬¬¬¬¬¬¬" at bounding box center [634, 421] width 221 height 68
type textarea "מספר מרפאה ll711. חודש קבלת התשלום"
click at [707, 354] on input "סדר" at bounding box center [639, 347] width 231 height 26
drag, startPoint x: 707, startPoint y: 354, endPoint x: 685, endPoint y: 285, distance: 71.9
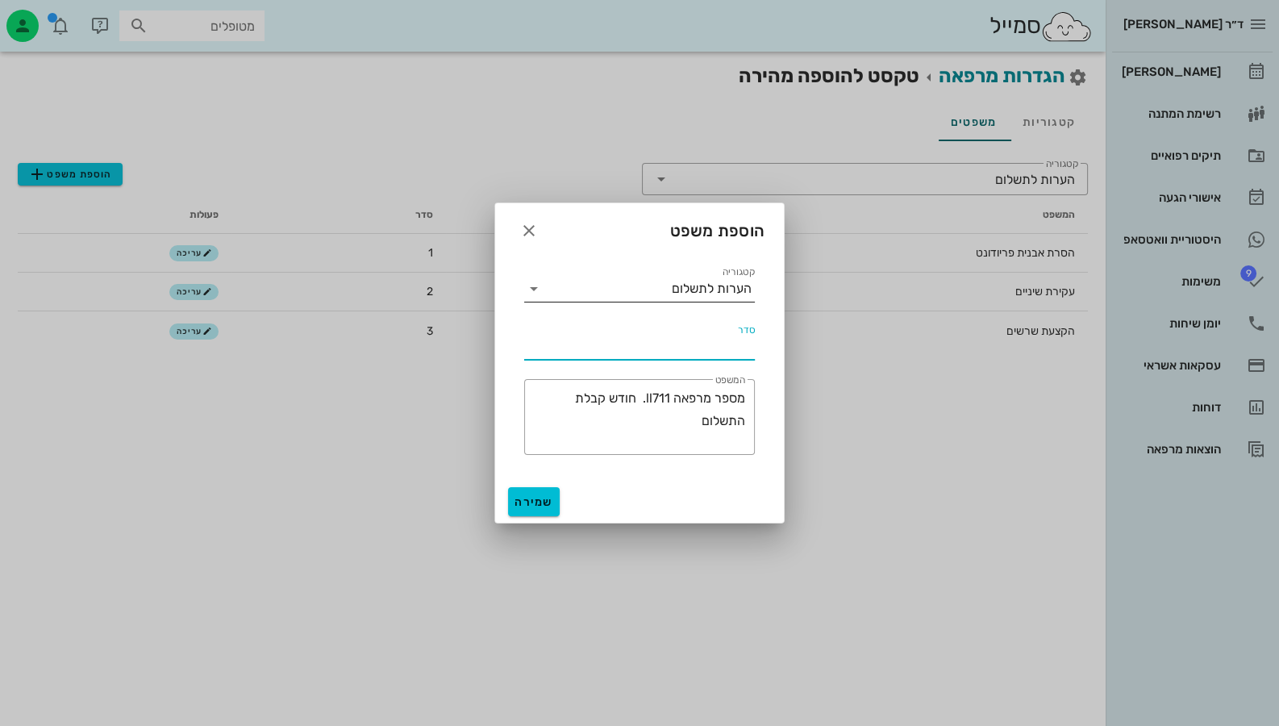
click at [685, 285] on div "הערות לתשלום" at bounding box center [712, 288] width 80 height 15
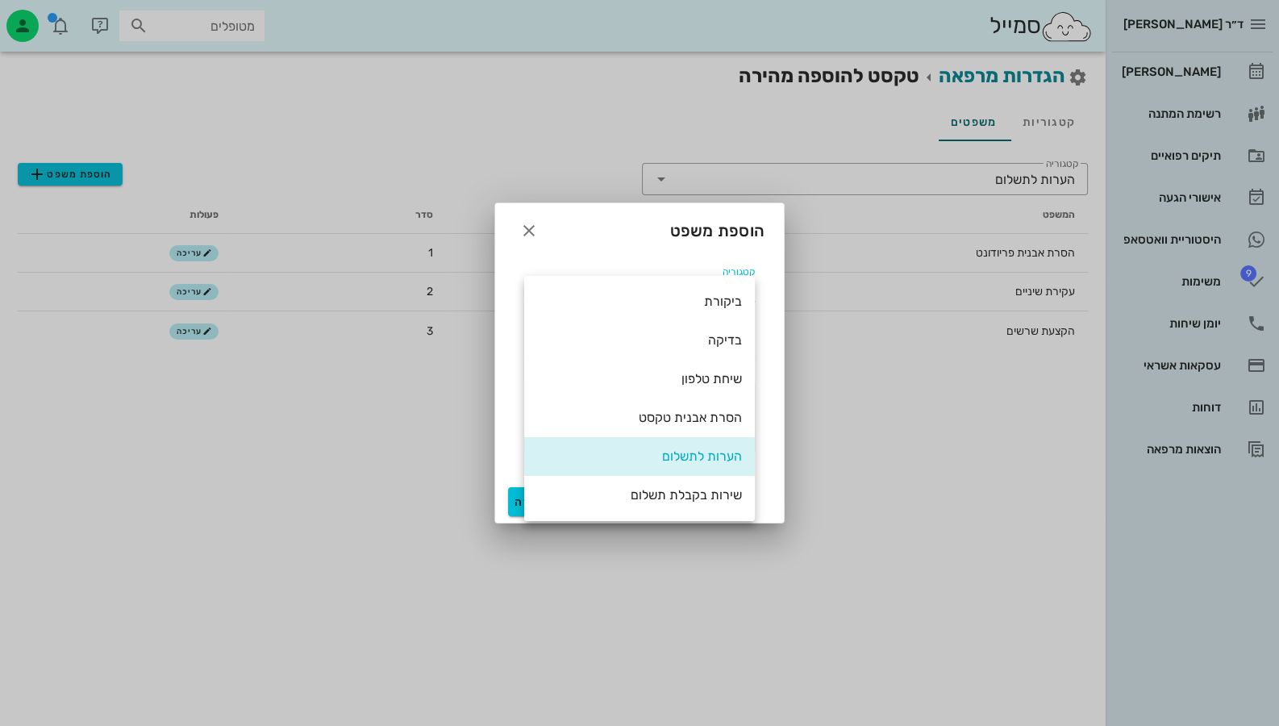
click at [448, 351] on div at bounding box center [639, 363] width 1279 height 726
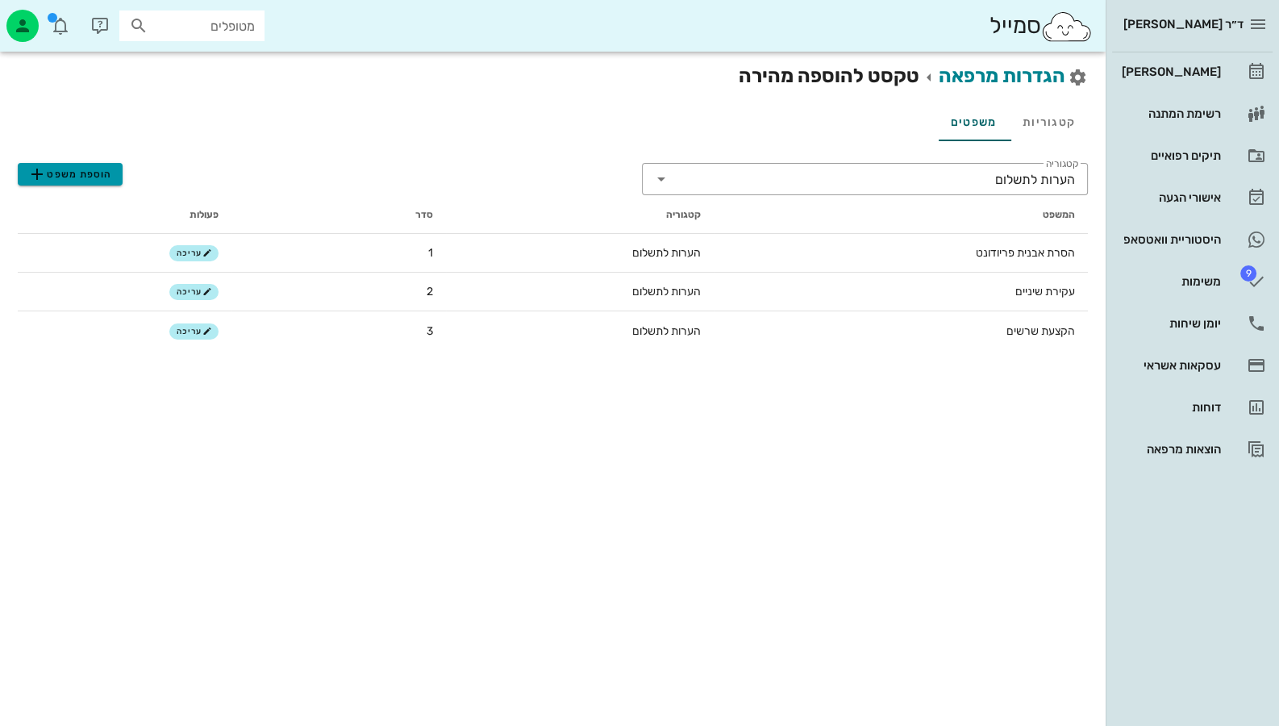
click at [51, 173] on span "הוספת משפט" at bounding box center [69, 173] width 85 height 19
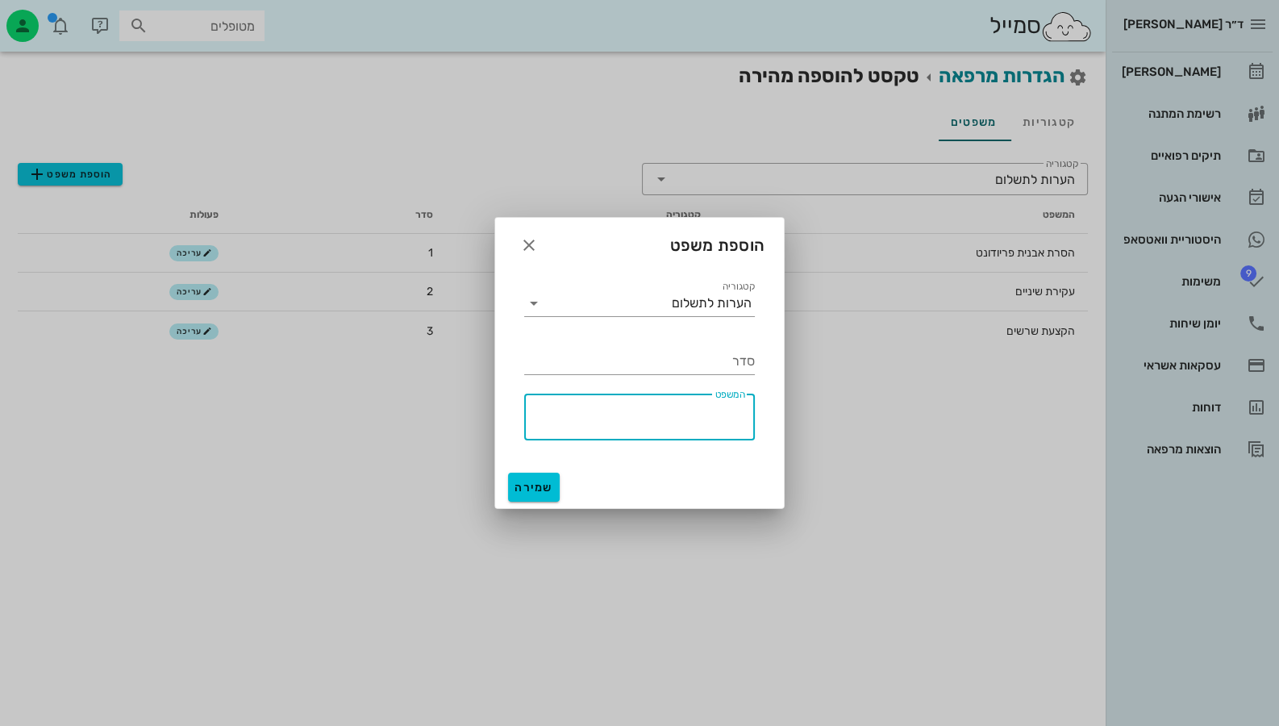
click at [702, 411] on textarea "המשפט" at bounding box center [634, 421] width 221 height 39
paste textarea "¬¬¬¬¬¬¬¬¬¬¬¬¬"
drag, startPoint x: 649, startPoint y: 415, endPoint x: 756, endPoint y: 409, distance: 107.4
click at [756, 409] on div "​ המשפט ¬¬¬¬¬¬¬¬¬¬¬¬¬" at bounding box center [639, 417] width 250 height 66
type textarea "¬¬¬¬¬¬¬¬¬¬¬¬¬"
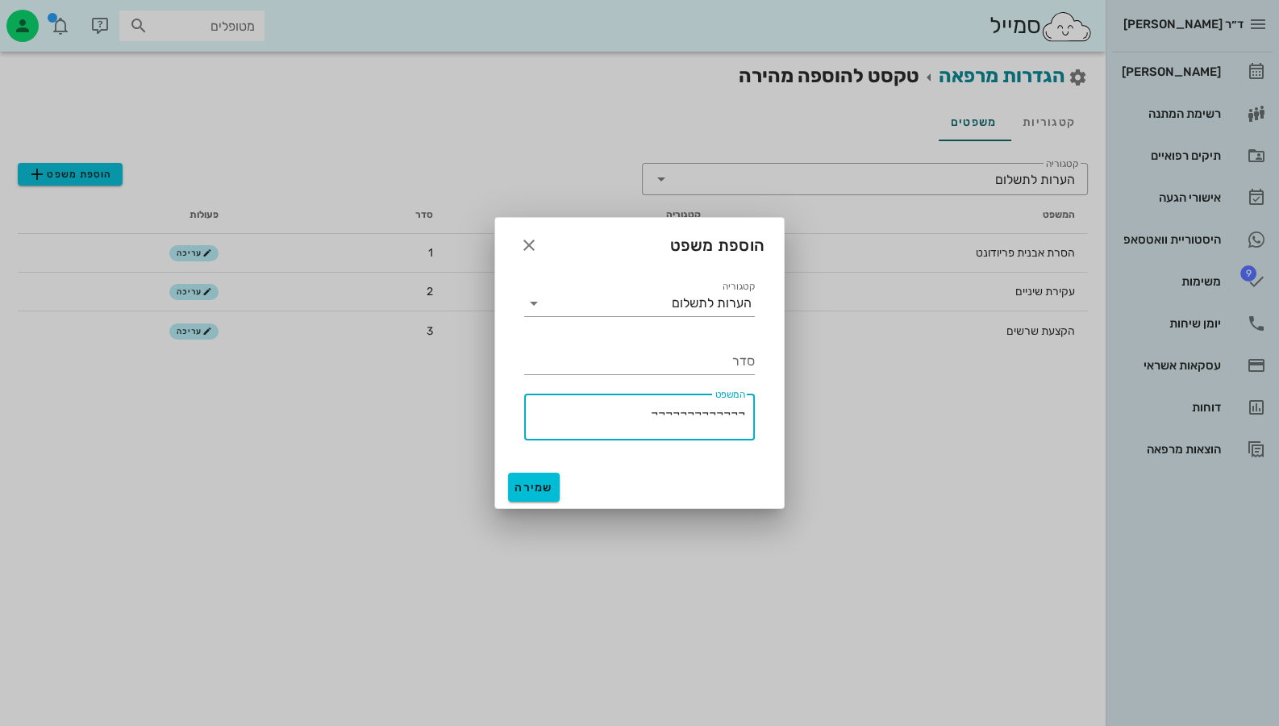
click at [1085, 672] on div at bounding box center [639, 363] width 1279 height 726
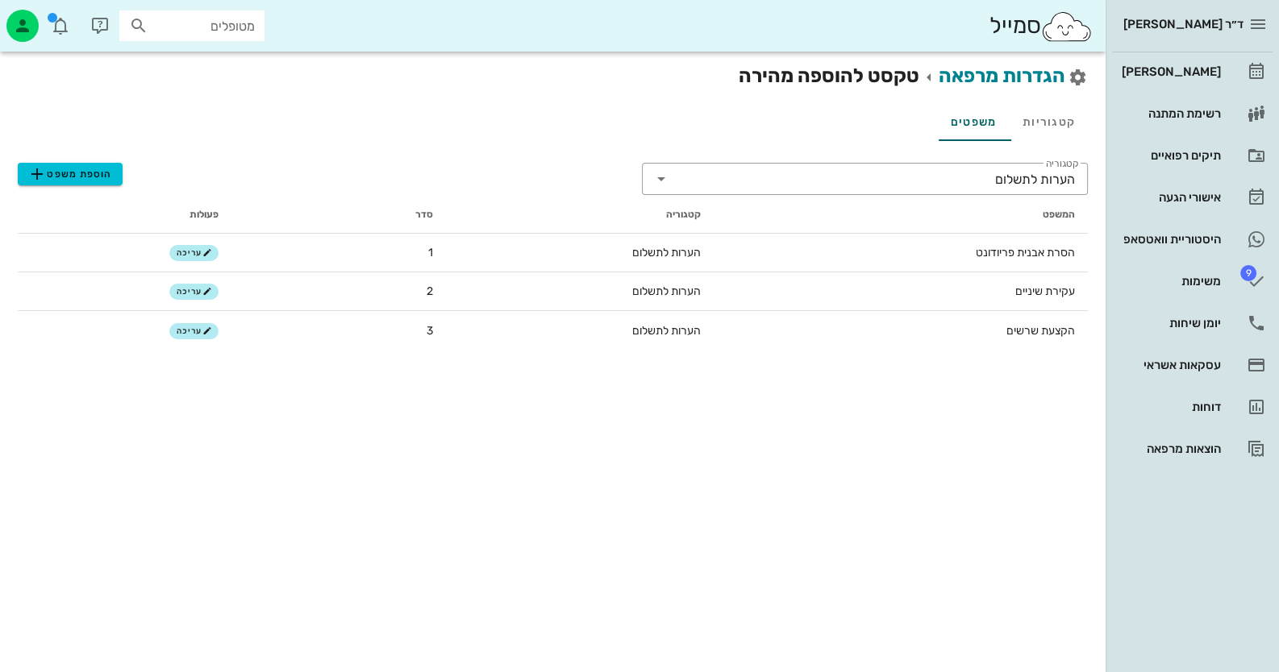
click at [69, 161] on div "הוספת משפט" at bounding box center [330, 169] width 624 height 32
click at [81, 183] on span "הוספת משפט" at bounding box center [69, 173] width 85 height 19
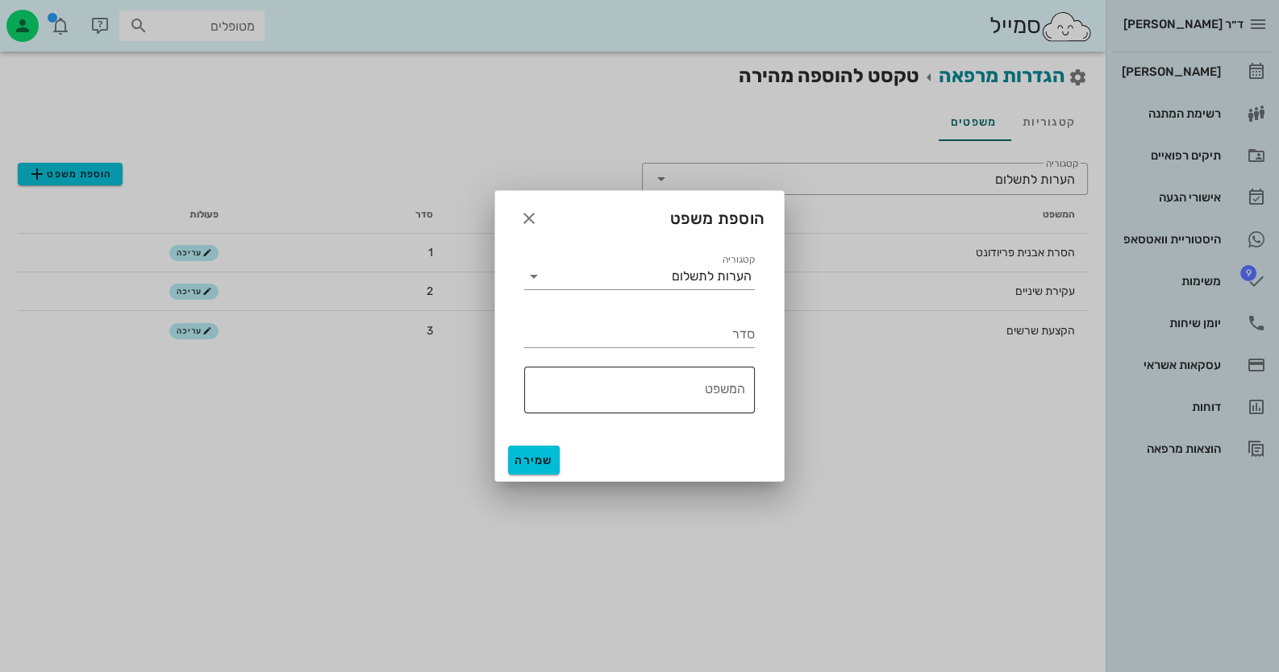
click at [727, 393] on textarea "המשפט" at bounding box center [634, 394] width 221 height 39
paste textarea "מספר מרפאה LL711 חודש קבלת התשלום – ¬¬¬¬¬¬¬¬¬¬¬¬¬"
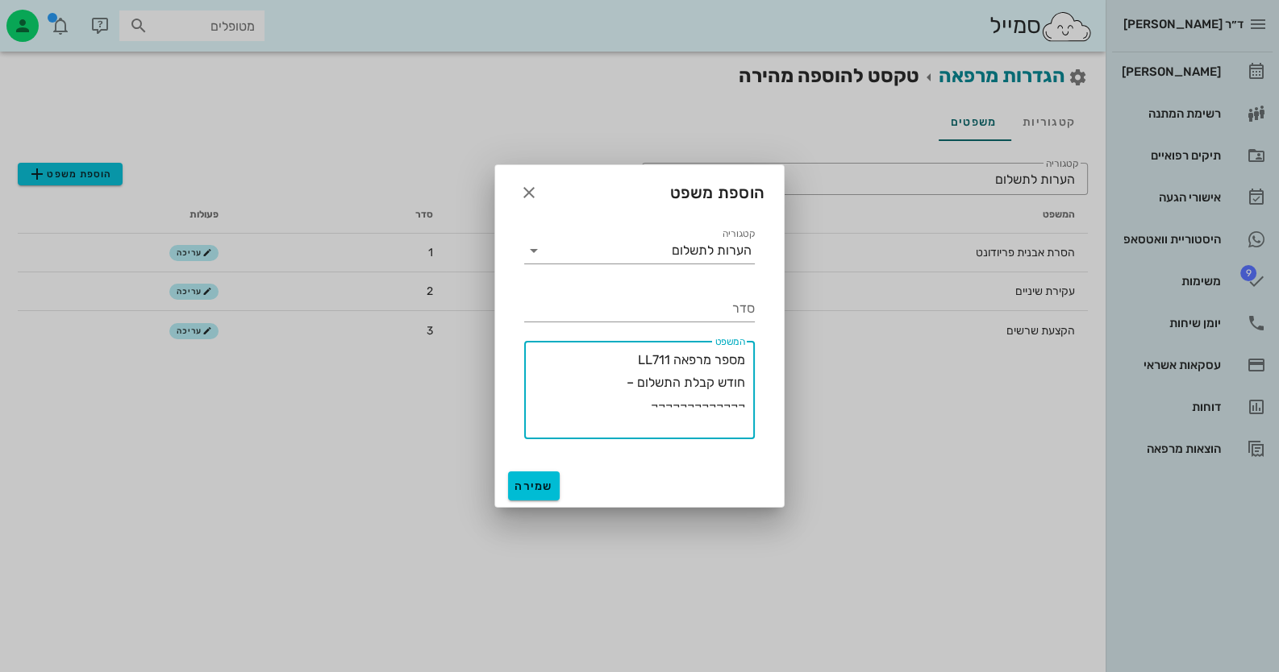
drag, startPoint x: 644, startPoint y: 406, endPoint x: 785, endPoint y: 414, distance: 140.5
click at [785, 414] on div "ד״ר חיה מאיר יומן מרפאה רשימת המתנה תיקים רפואיים אישורי הגעה היסטוריית וואטסאפ…" at bounding box center [639, 336] width 1279 height 672
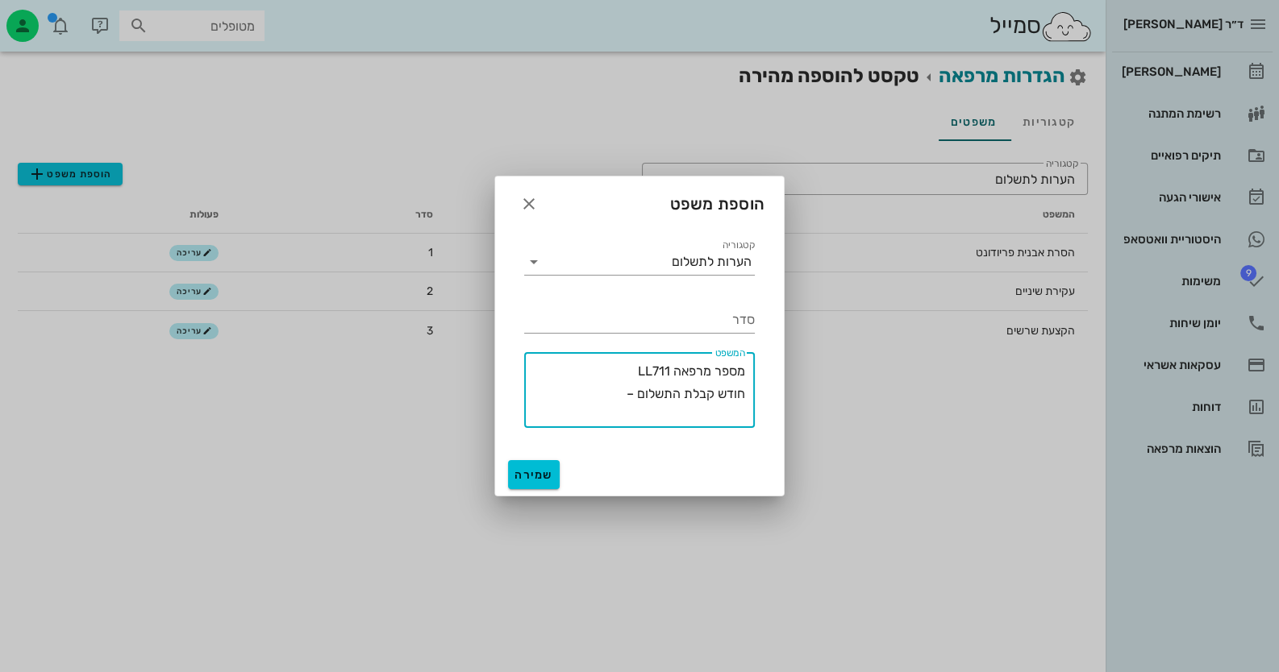
drag, startPoint x: 652, startPoint y: 371, endPoint x: 627, endPoint y: 370, distance: 25.8
click at [627, 370] on textarea "מספר מרפאה LL711 חודש קבלת התשלום –" at bounding box center [634, 394] width 221 height 68
type textarea "מספר מרפאה ll711 חודש קבלת התשלום –"
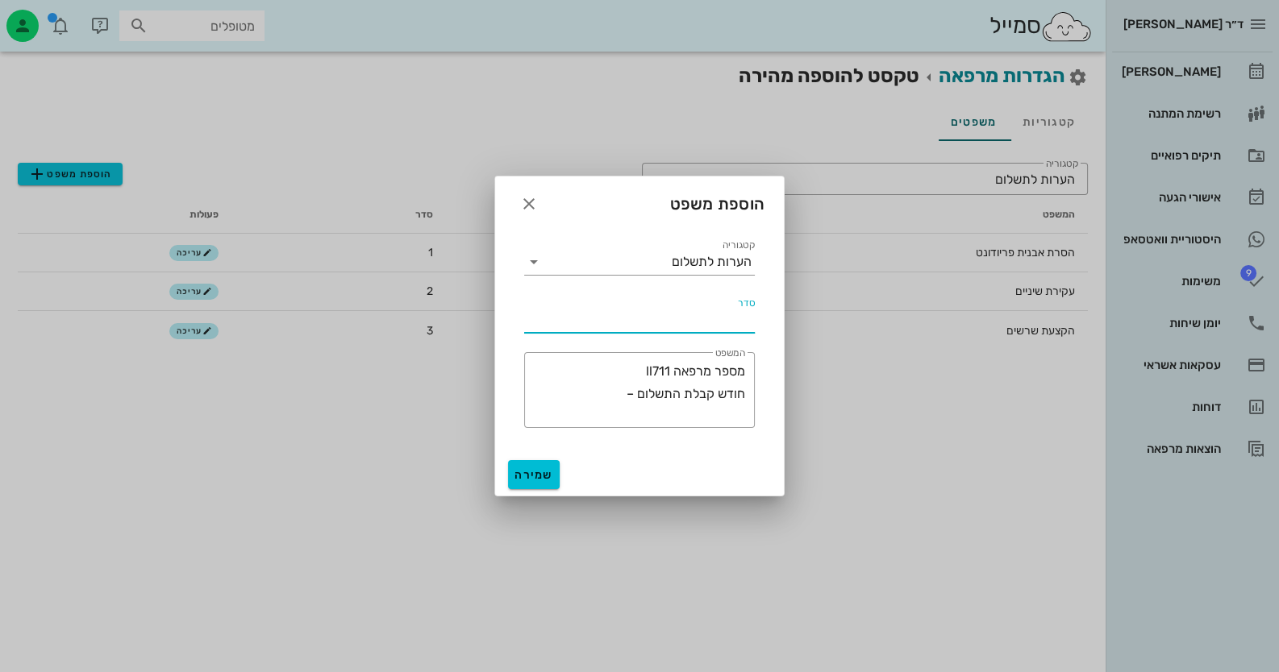
click at [737, 319] on input "סדר" at bounding box center [639, 320] width 231 height 26
type input "4"
click at [543, 474] on span "שמירה" at bounding box center [533, 475] width 39 height 14
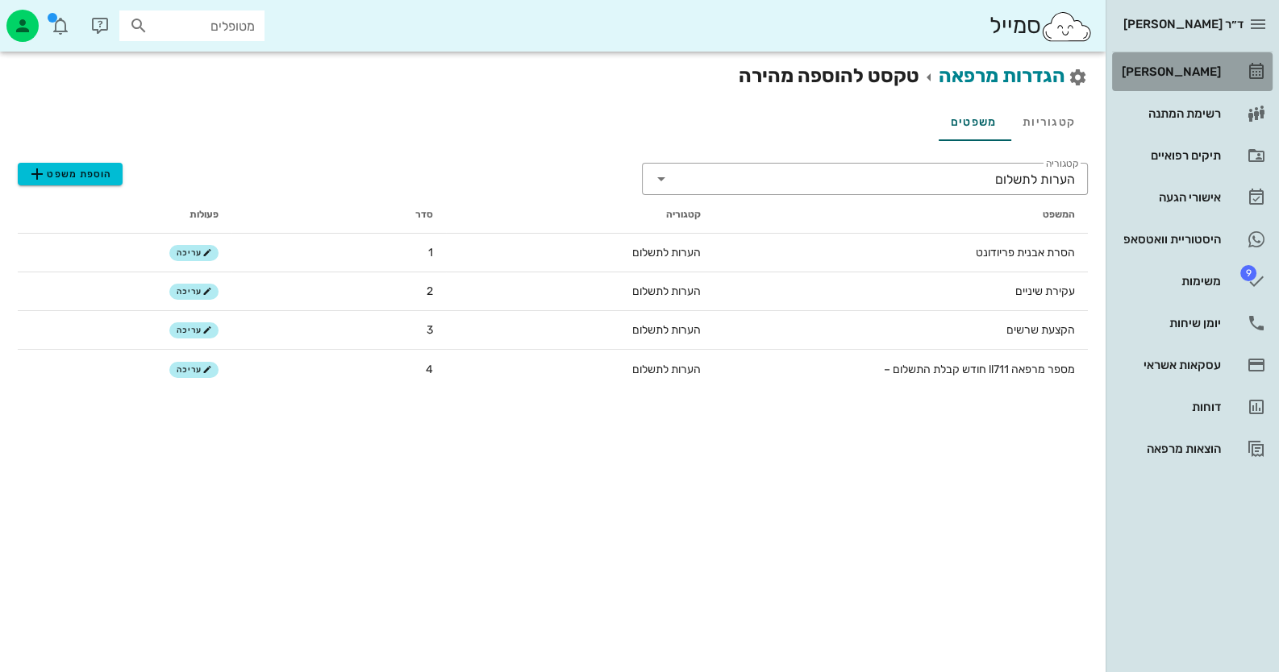
click at [1262, 70] on icon at bounding box center [1256, 71] width 19 height 19
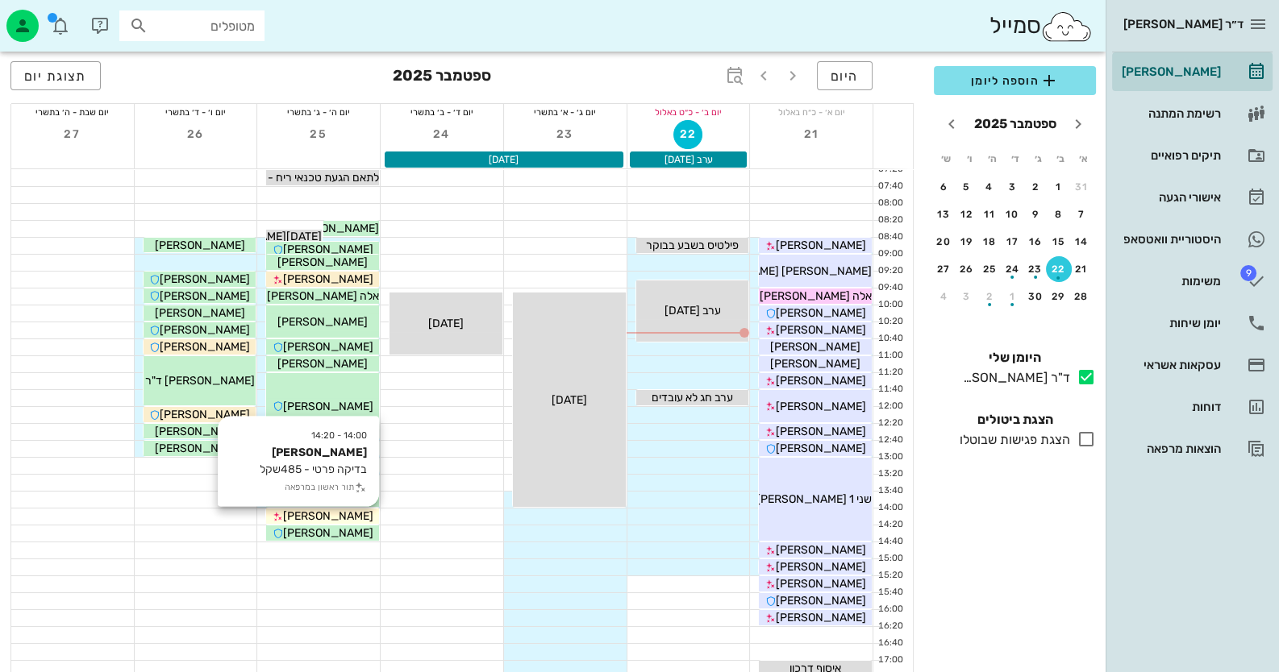
click at [339, 519] on span "[PERSON_NAME]" at bounding box center [328, 517] width 90 height 14
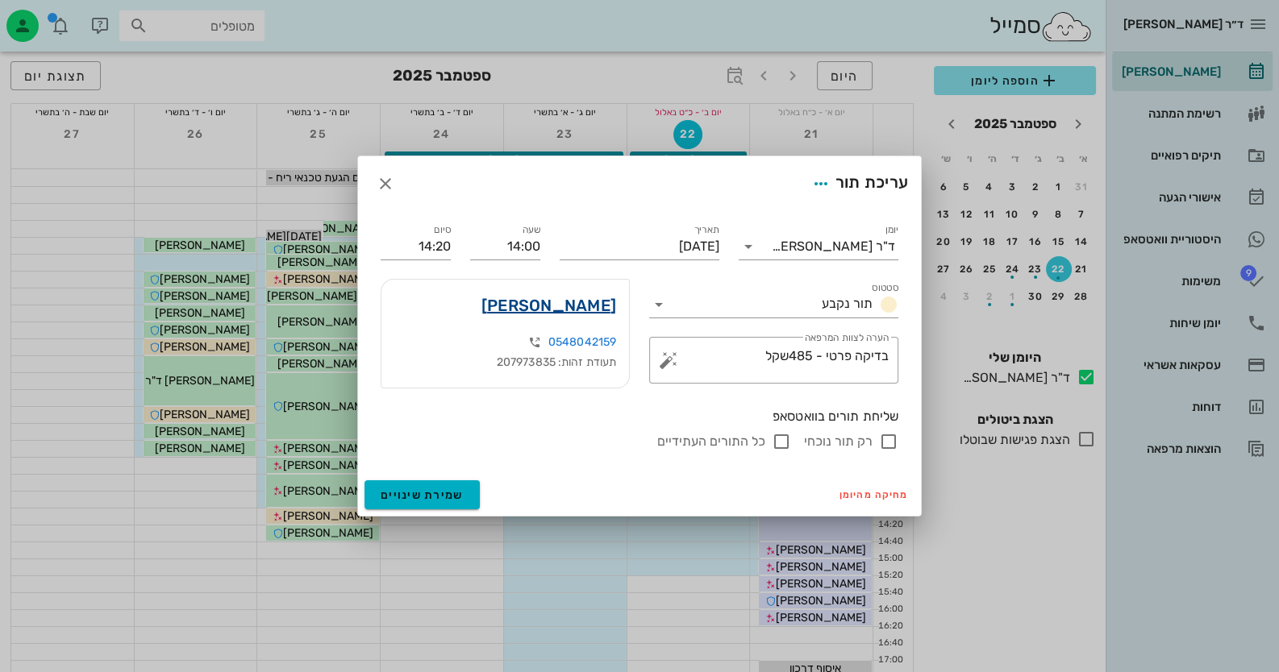
click at [572, 306] on link "בר עמוס אפוטה" at bounding box center [548, 306] width 135 height 26
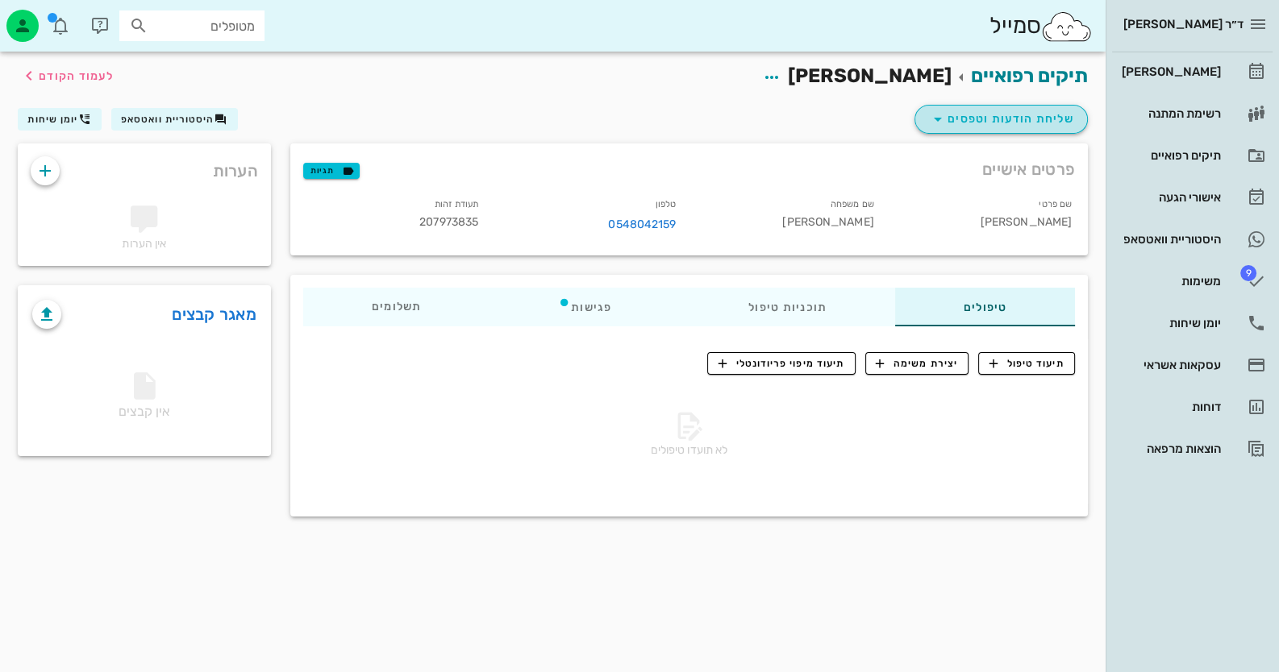
click at [1000, 110] on span "שליחת הודעות וטפסים" at bounding box center [1001, 119] width 146 height 19
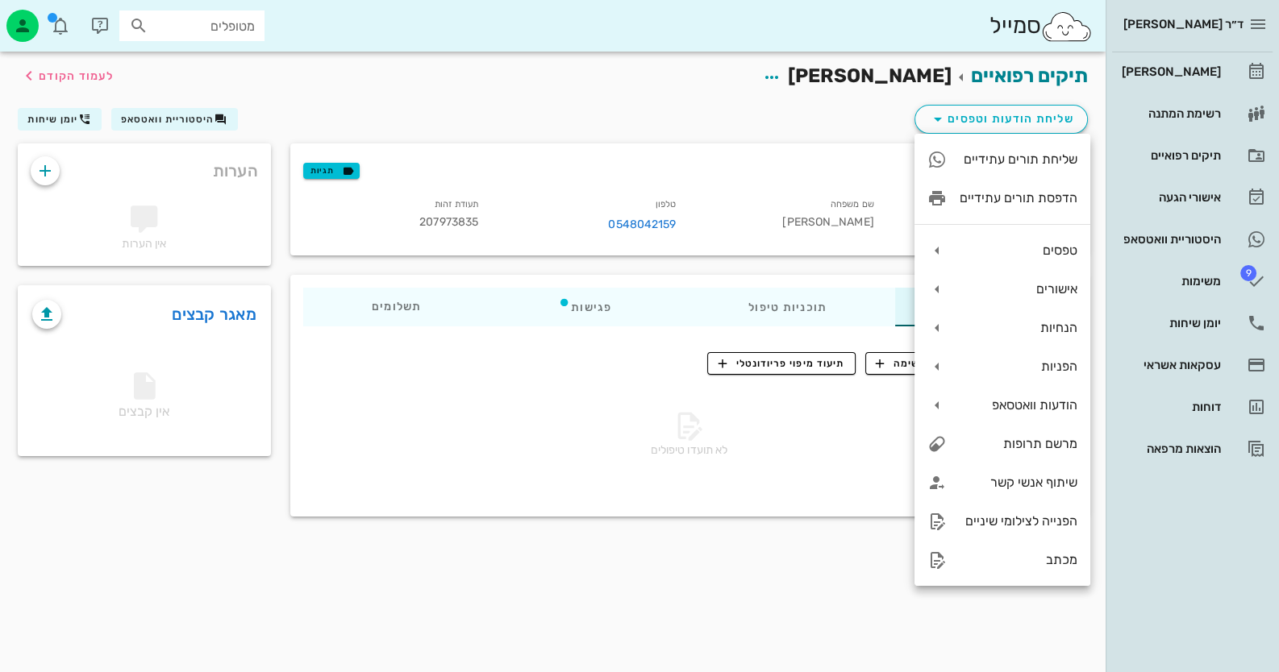
click at [709, 115] on div "שליחת הודעות וטפסים היסטוריית וואטסאפ יומן שיחות" at bounding box center [552, 123] width 1089 height 42
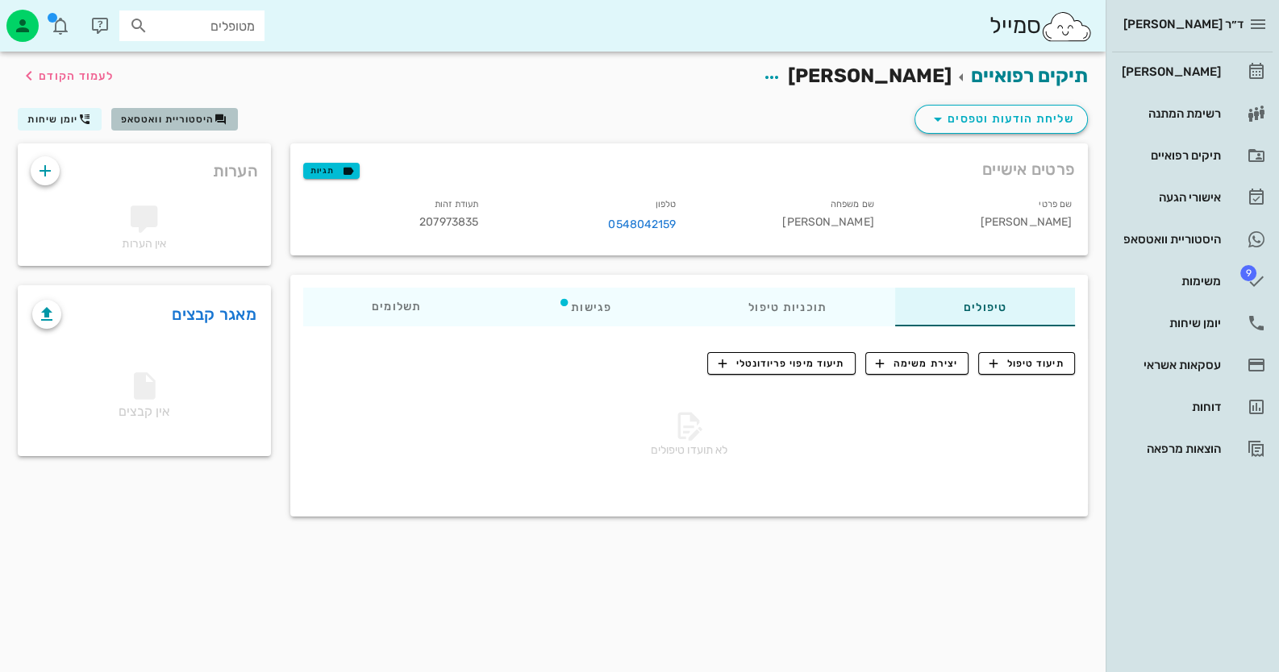
click at [173, 114] on span "היסטוריית וואטסאפ" at bounding box center [168, 119] width 94 height 11
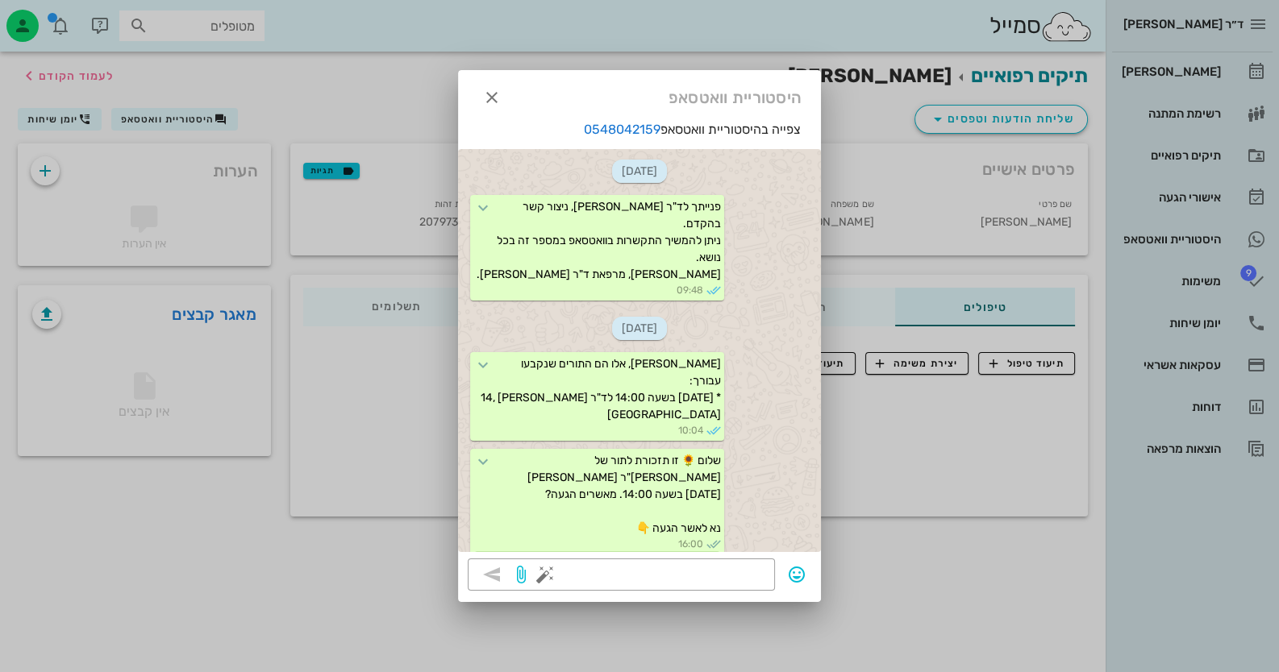
scroll to position [210, 0]
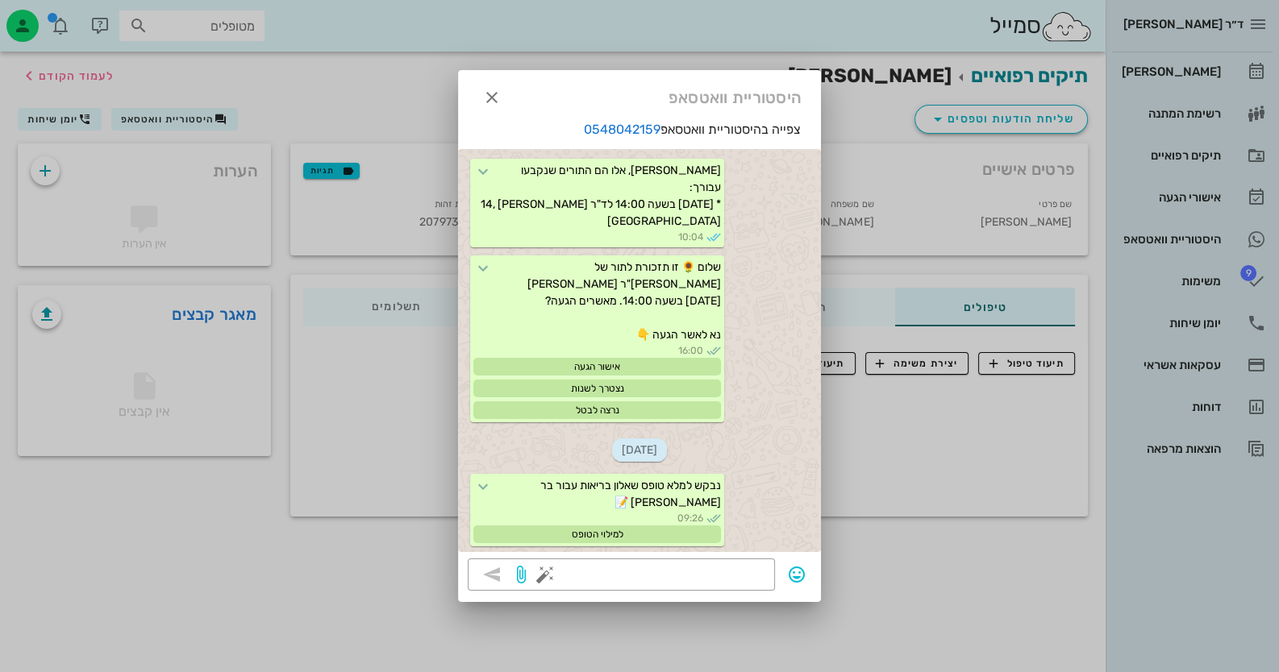
click at [933, 550] on div at bounding box center [639, 336] width 1279 height 672
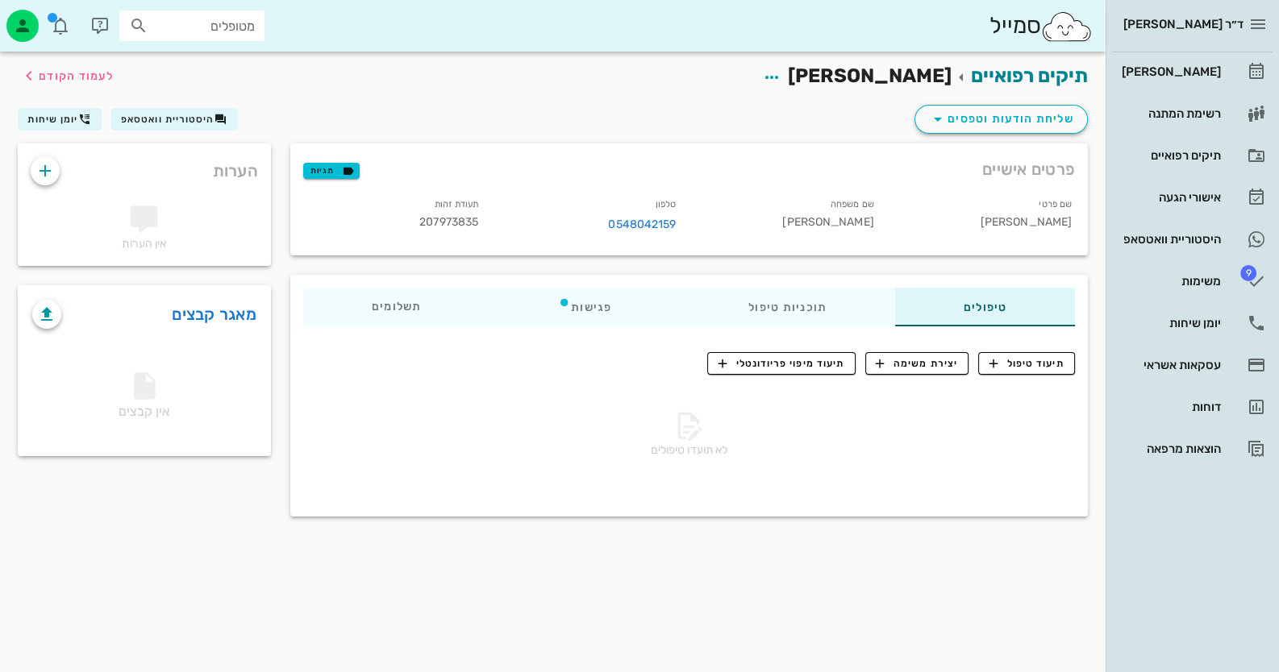
click at [214, 14] on div "מטופלים" at bounding box center [191, 25] width 145 height 31
type input "e"
type input "לאומ"
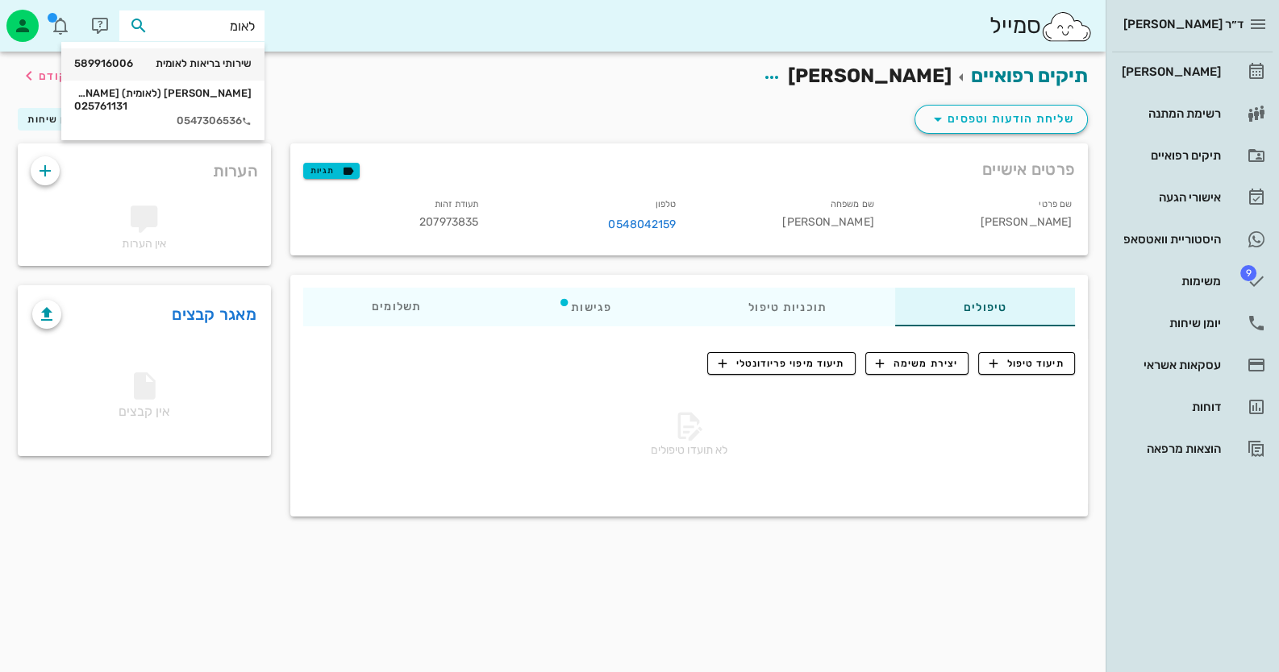
click at [230, 56] on div "שירותי בריאות לאומית 589916006" at bounding box center [162, 64] width 177 height 27
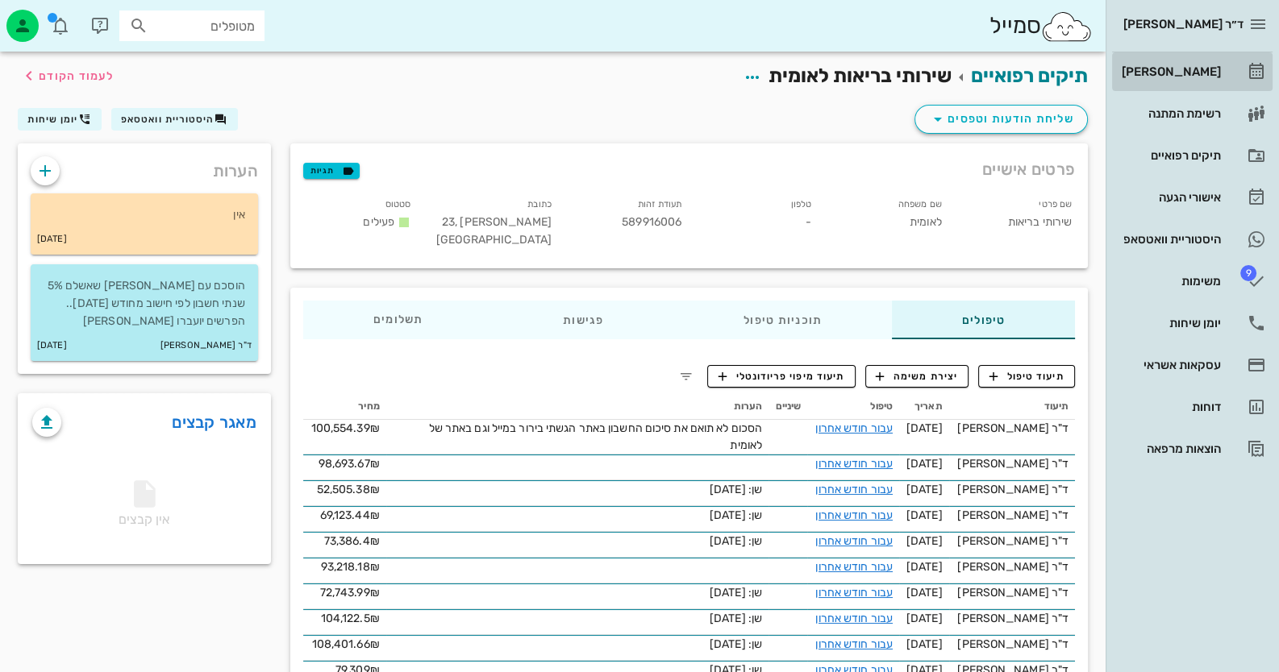
click at [1205, 56] on link "[PERSON_NAME]" at bounding box center [1192, 71] width 160 height 39
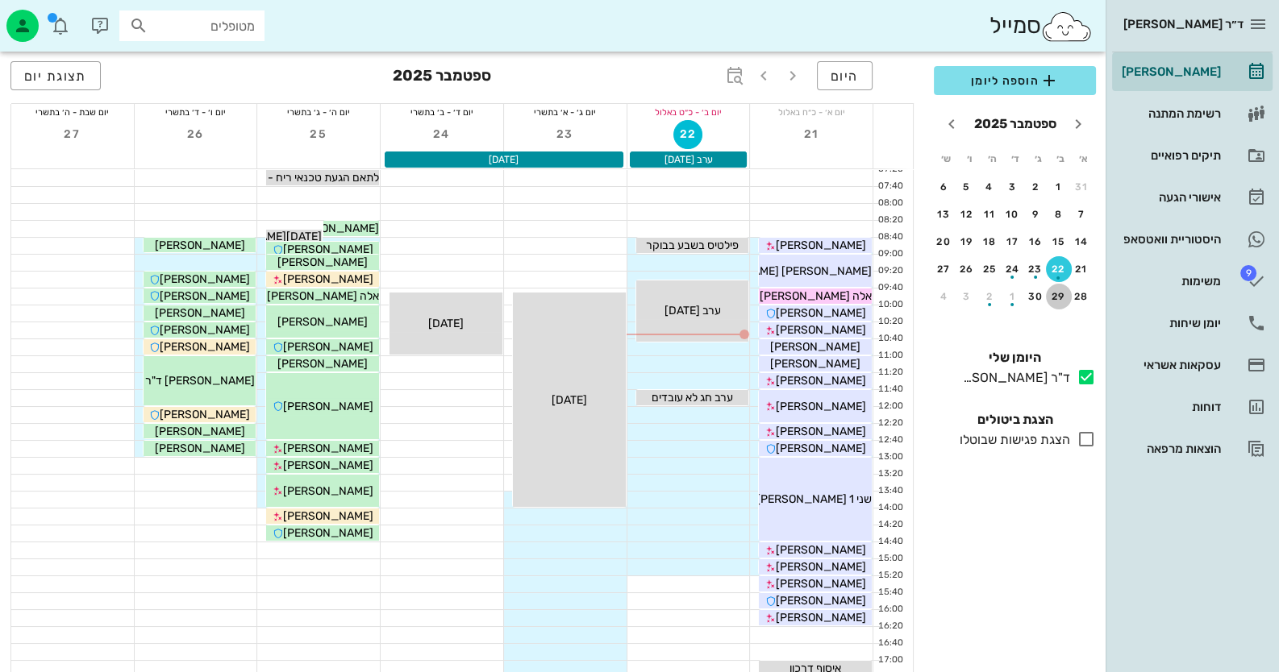
click at [1055, 292] on div "29" at bounding box center [1059, 296] width 26 height 11
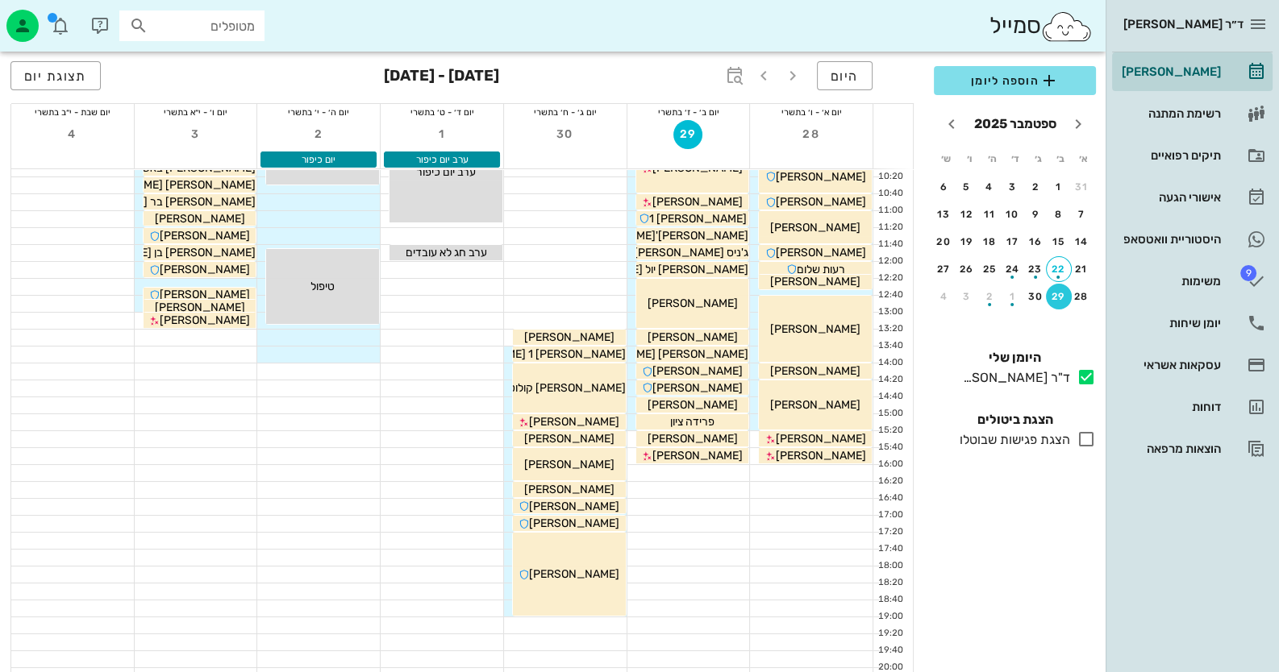
scroll to position [160, 0]
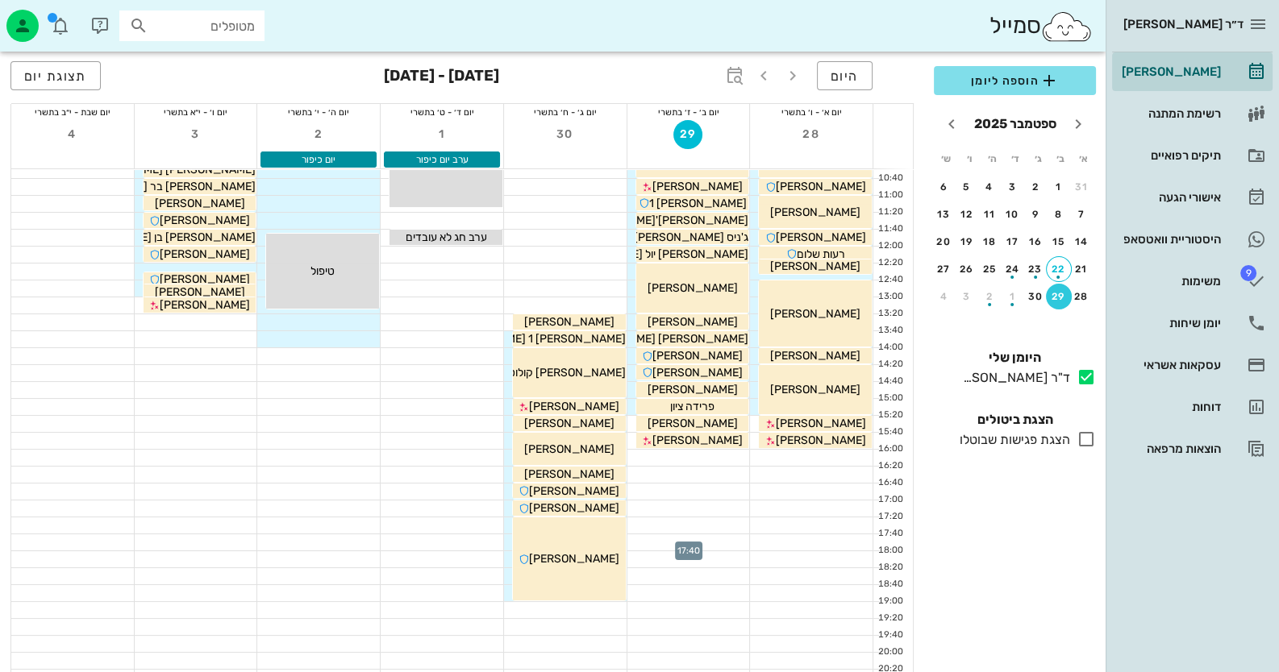
click at [724, 539] on div at bounding box center [688, 543] width 123 height 16
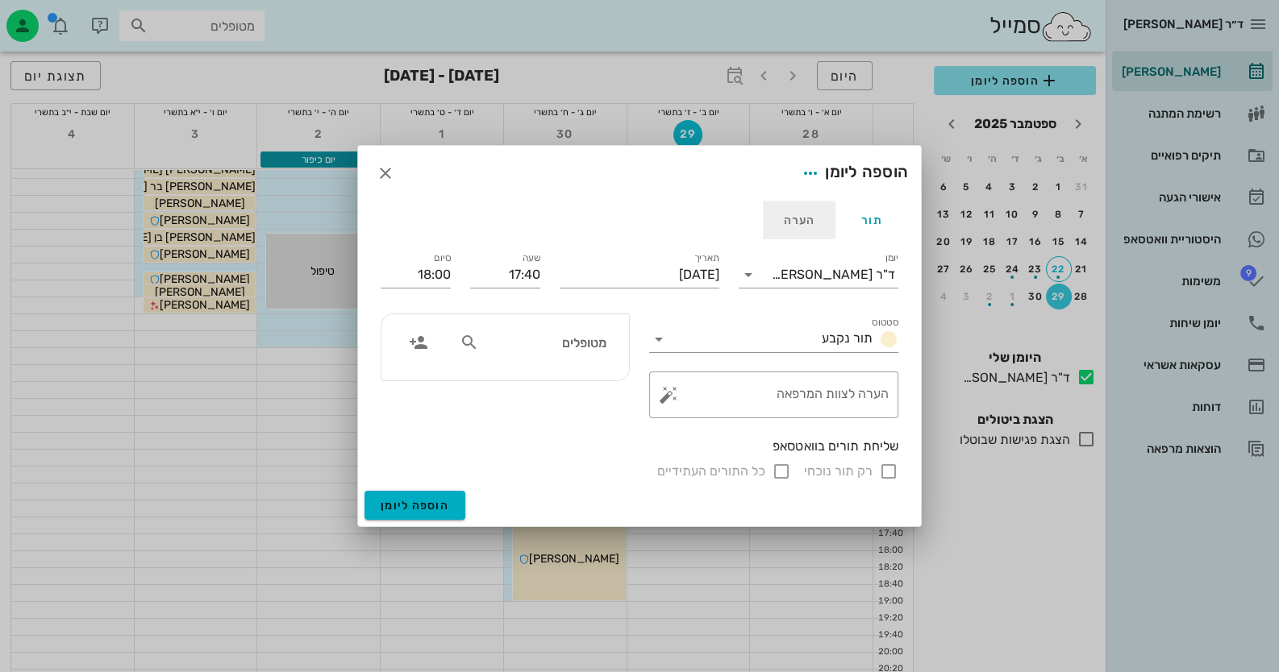
click at [793, 223] on div "הערה" at bounding box center [799, 220] width 73 height 39
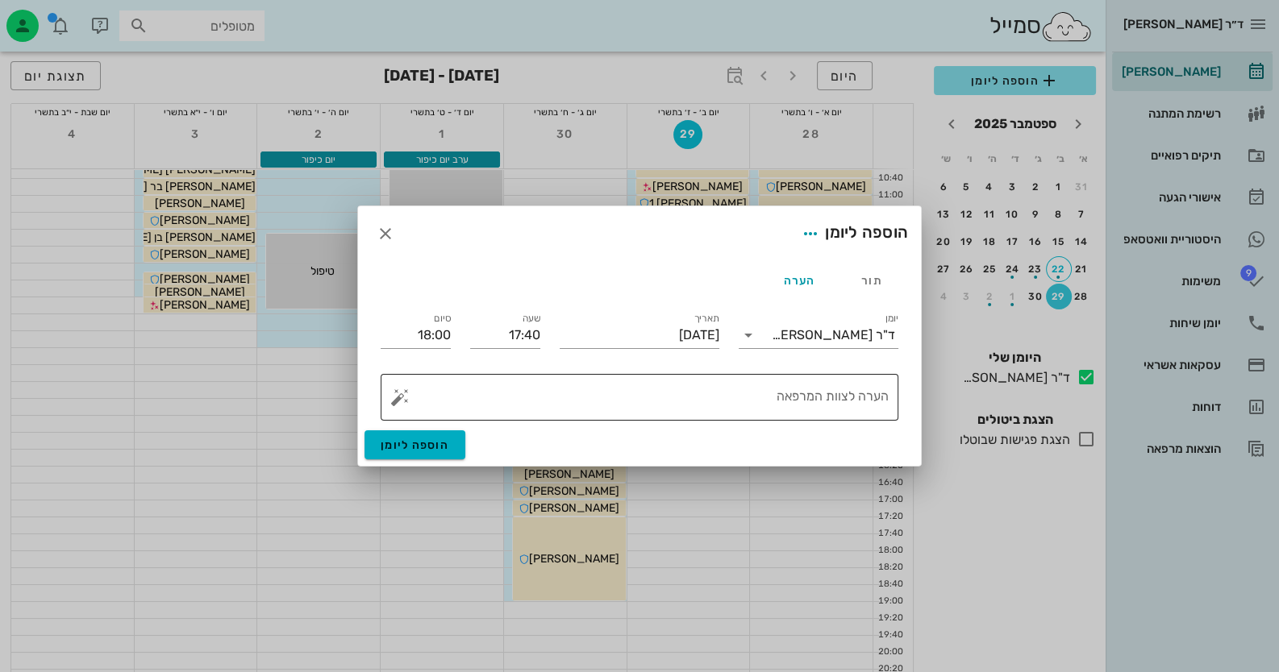
click at [823, 395] on textarea "הערה לצוות המרפאה" at bounding box center [645, 401] width 485 height 39
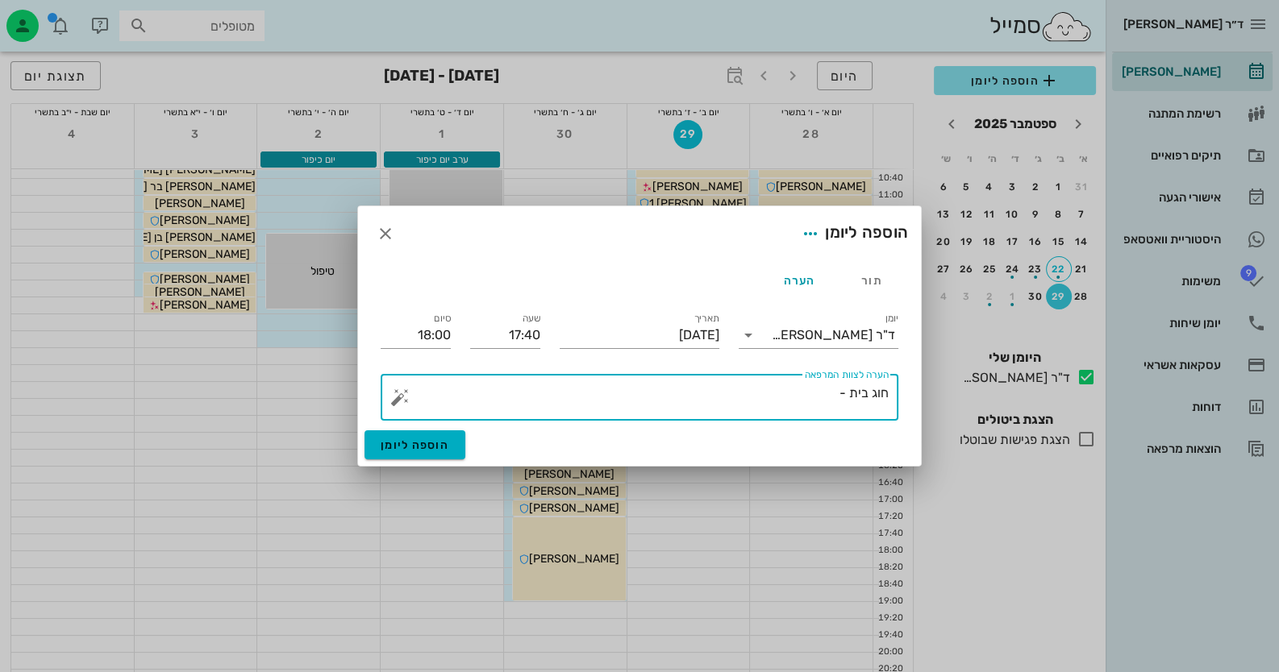
paste textarea "יום שני 29/9/25 בשעה 20:00 כתובת: משפחת ברון שאול המלך 14 קומה 3 דירה 4 הוד השר…"
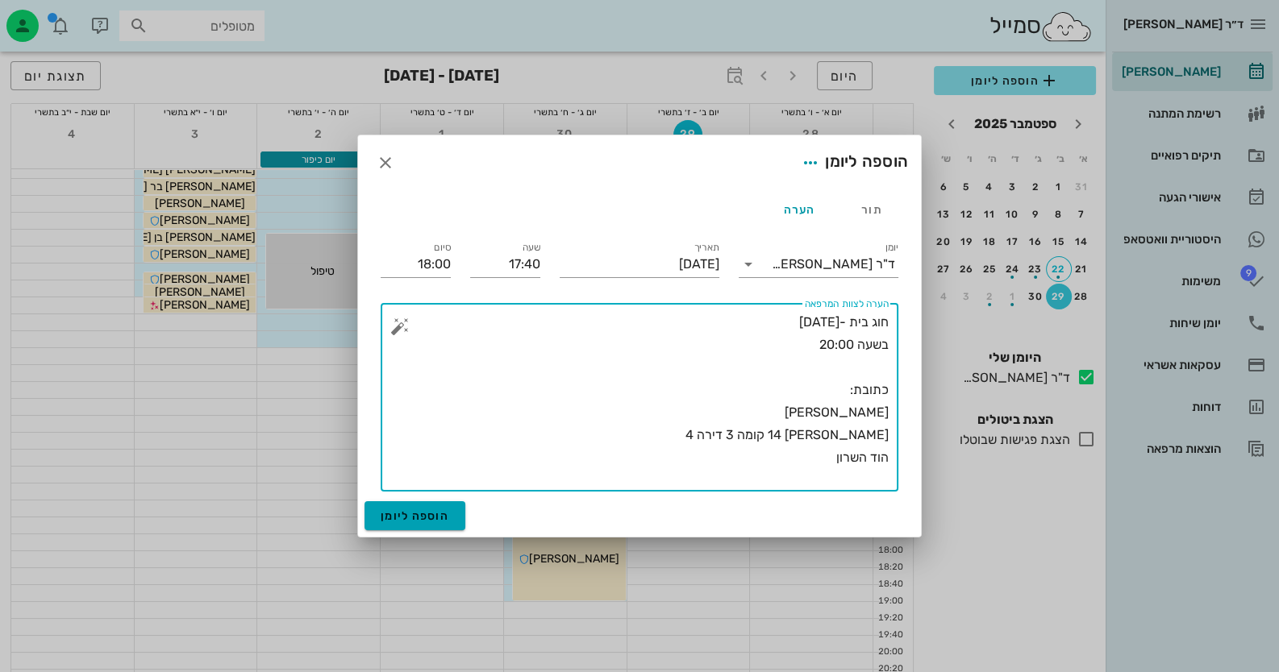
type textarea "חוג בית -יום שני 29/9/25 בשעה 20:00 כתובת: משפחת ברון שאול המלך 14 קומה 3 דירה …"
click at [426, 519] on span "הוספה ליומן" at bounding box center [415, 517] width 69 height 14
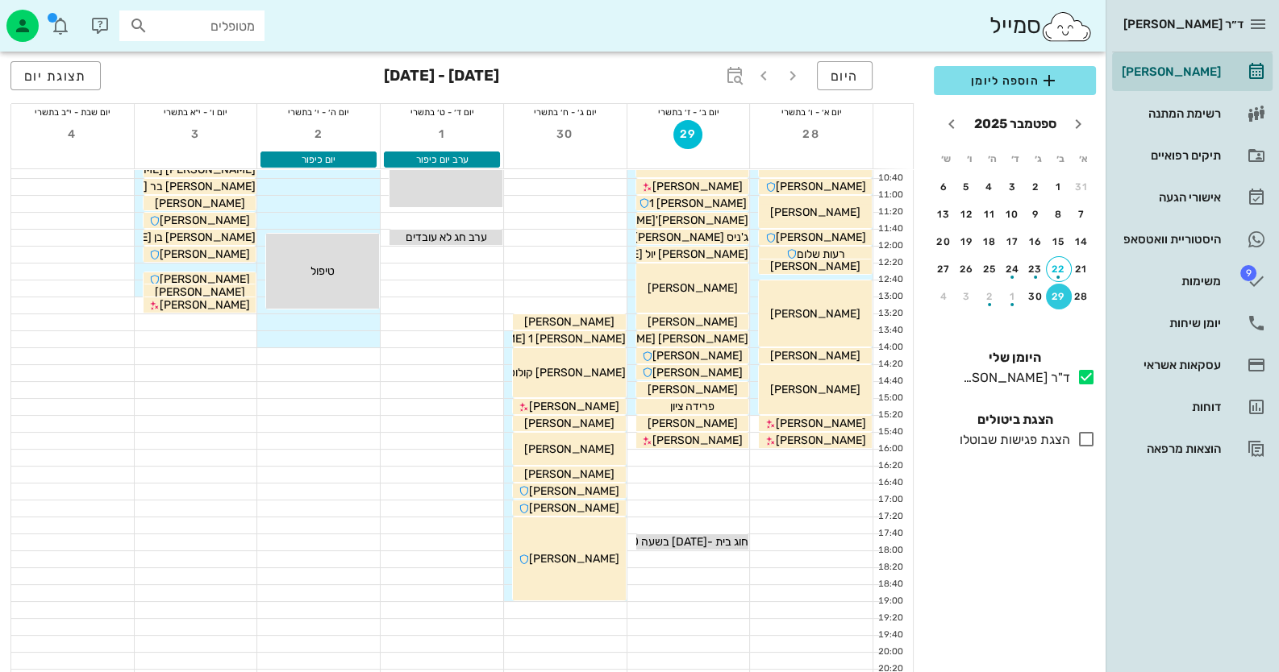
click at [236, 30] on input "מטופלים" at bounding box center [203, 25] width 103 height 21
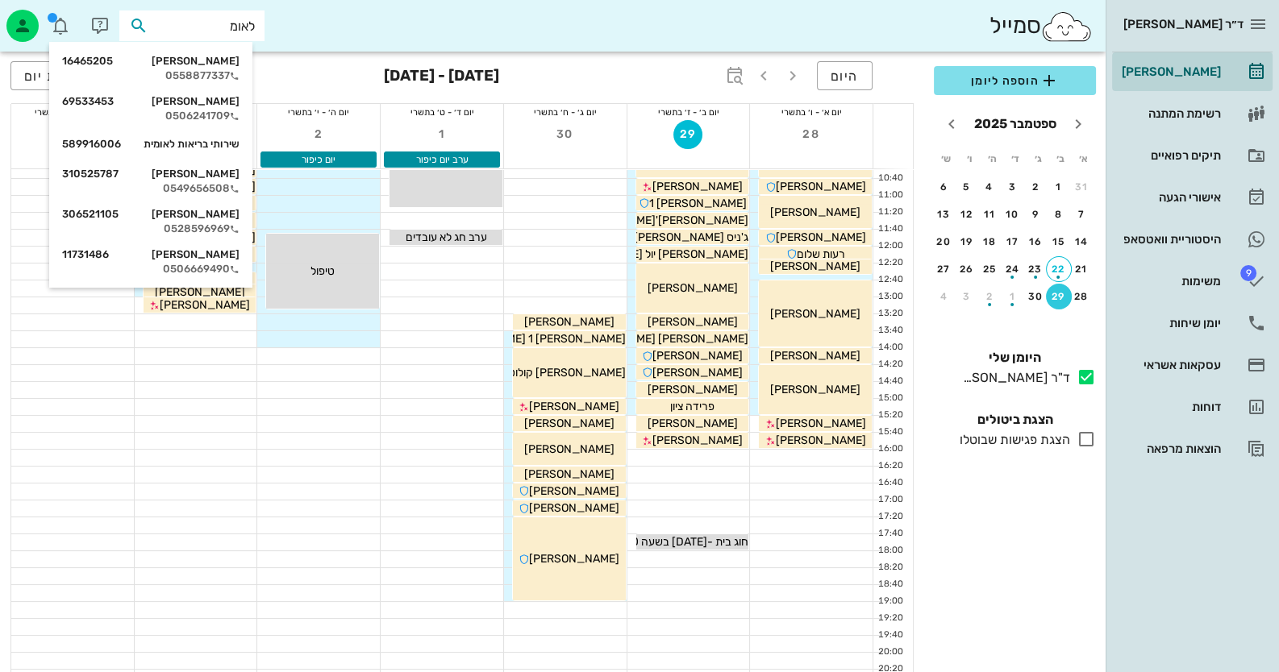
type input "לאומי"
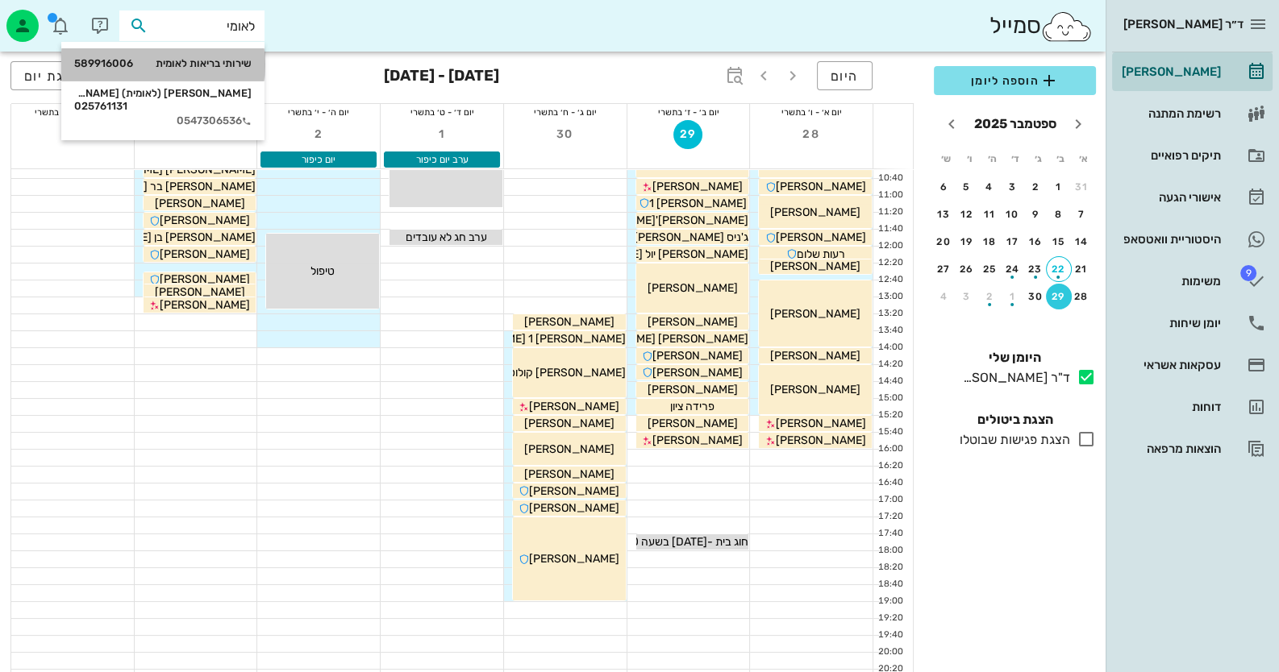
click at [163, 68] on div "שירותי בריאות לאומית 589916006" at bounding box center [162, 63] width 177 height 13
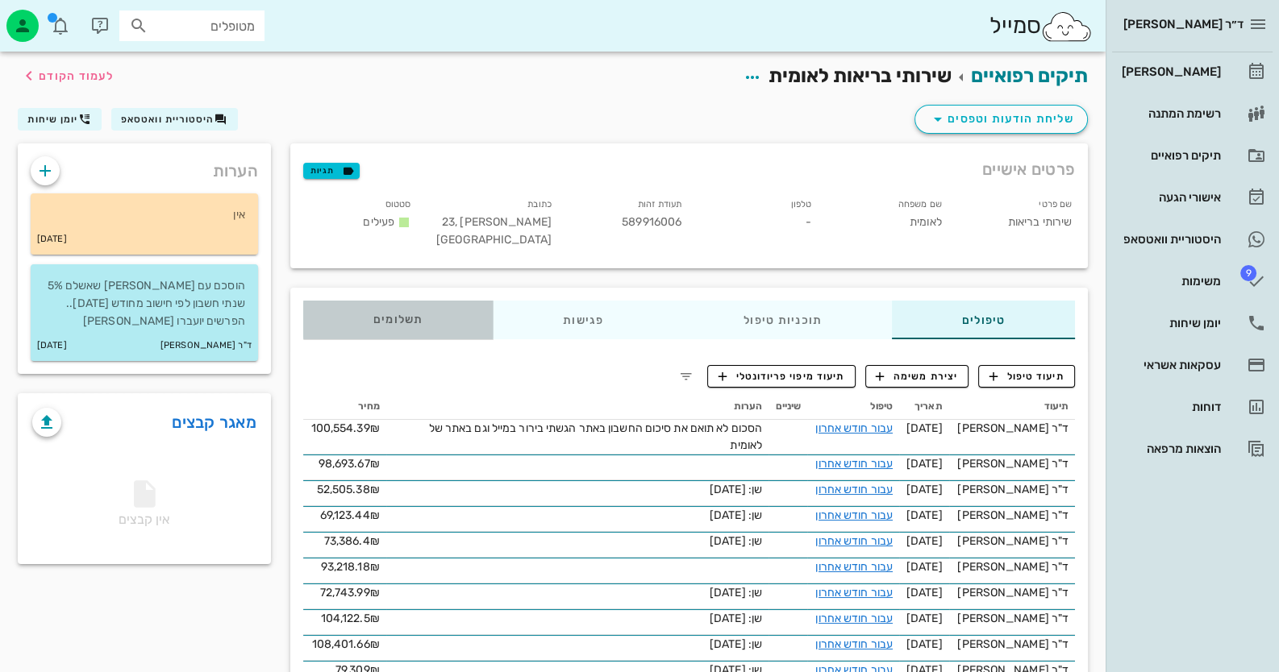
click at [402, 316] on span "תשלומים 0.01₪" at bounding box center [398, 319] width 50 height 11
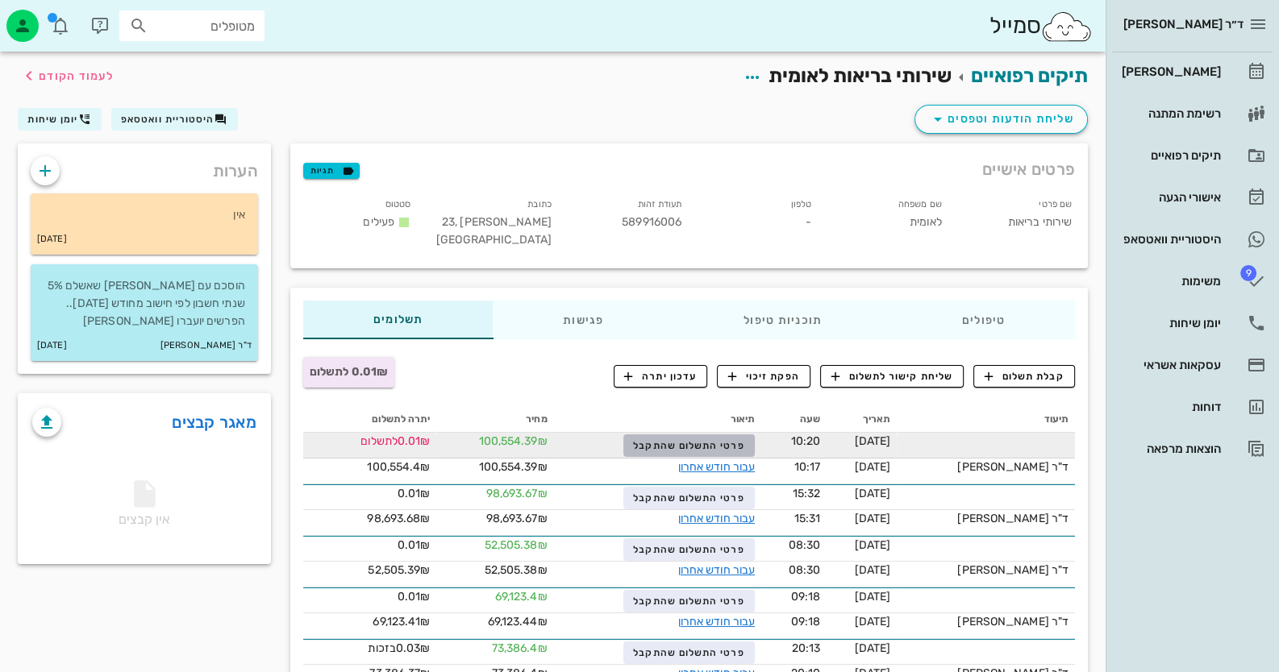
click at [737, 451] on button "פרטי התשלום שהתקבל" at bounding box center [688, 446] width 131 height 23
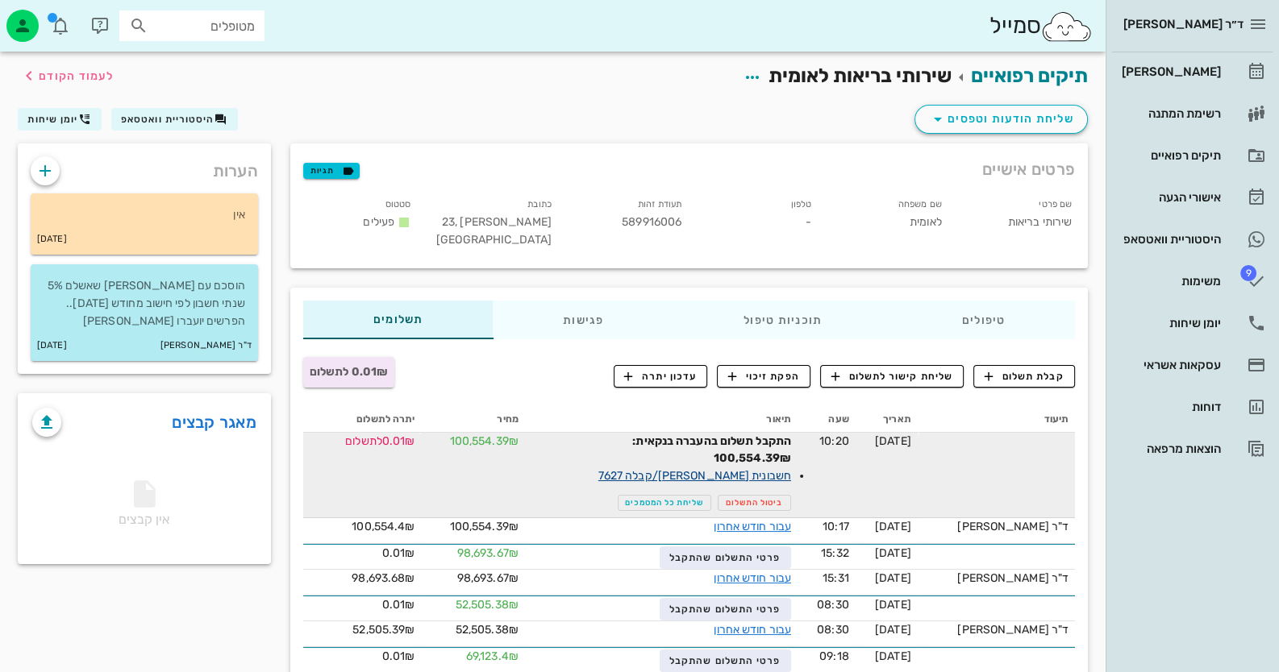
click at [773, 477] on link "חשבונית [PERSON_NAME]/קבלה 7627" at bounding box center [694, 476] width 193 height 14
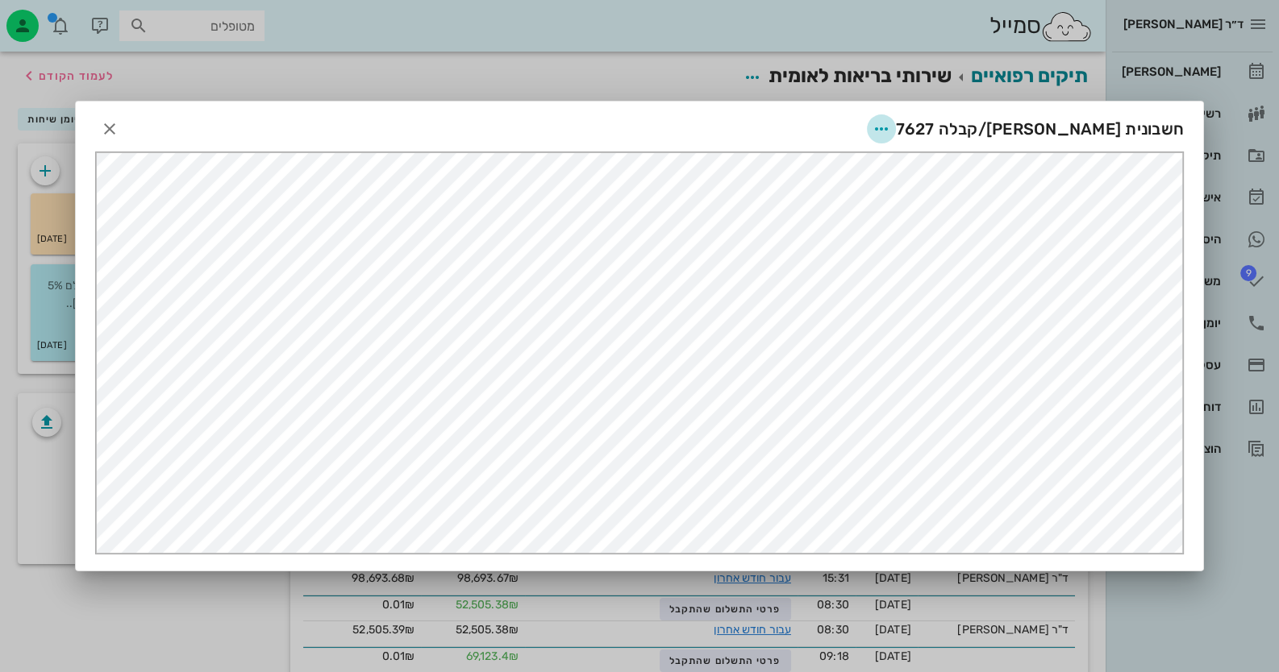
click at [891, 132] on icon "button" at bounding box center [881, 128] width 19 height 19
click at [566, 64] on div at bounding box center [639, 336] width 1279 height 672
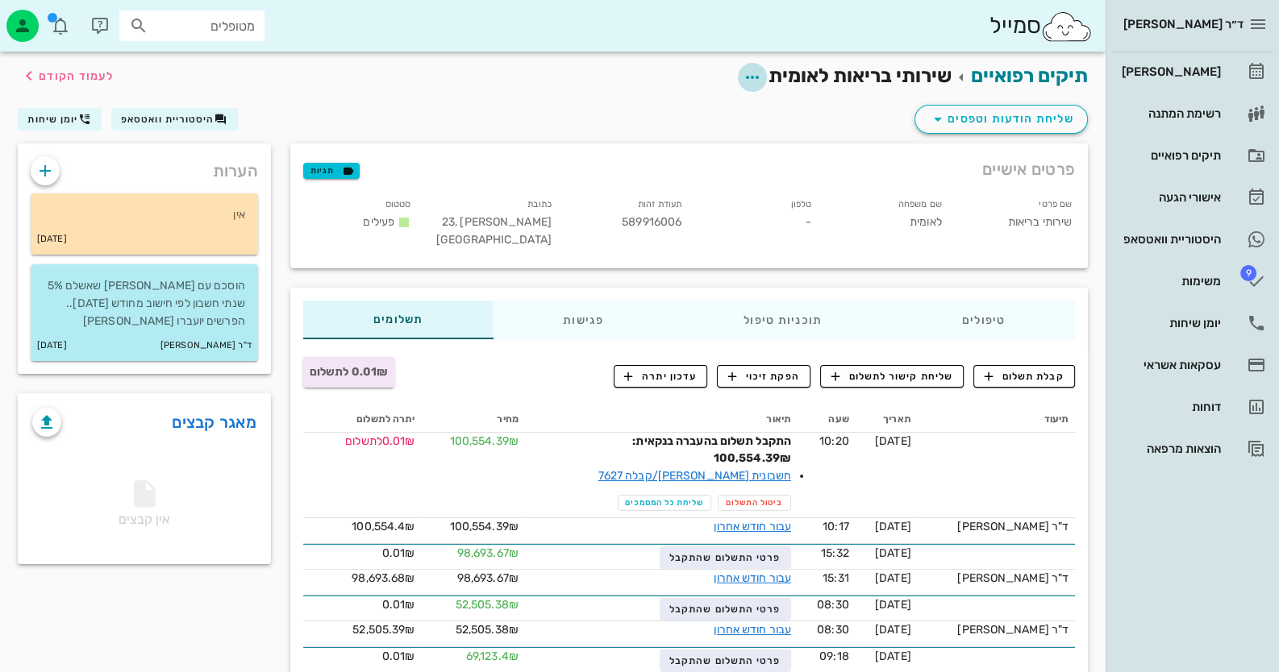
click at [746, 81] on icon "button" at bounding box center [752, 77] width 19 height 19
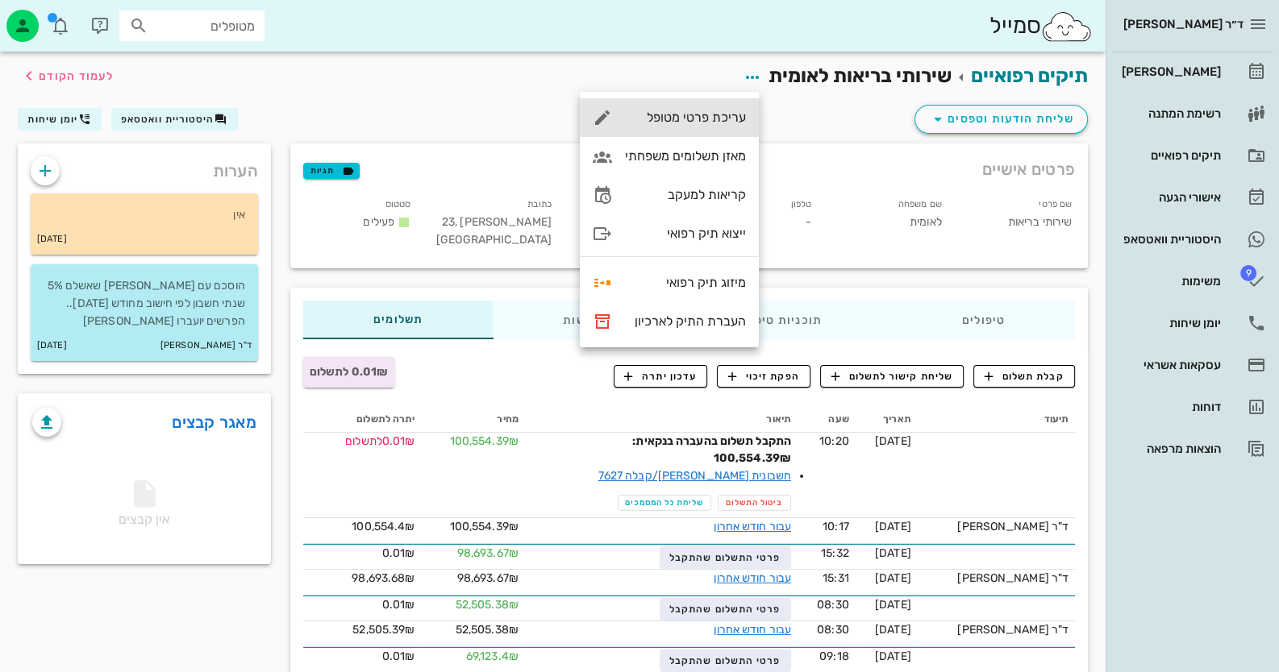
click at [739, 124] on div "עריכת פרטי מטופל" at bounding box center [685, 117] width 121 height 15
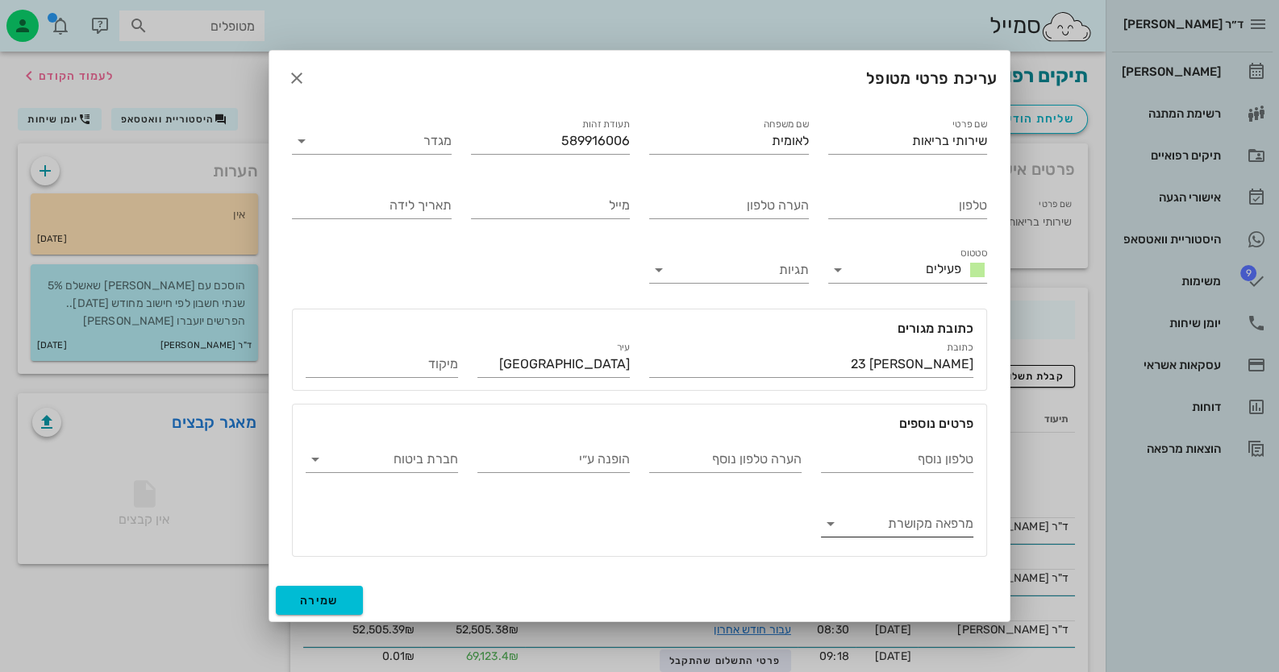
click at [881, 531] on input "מרפאה מקושרת" at bounding box center [910, 524] width 127 height 26
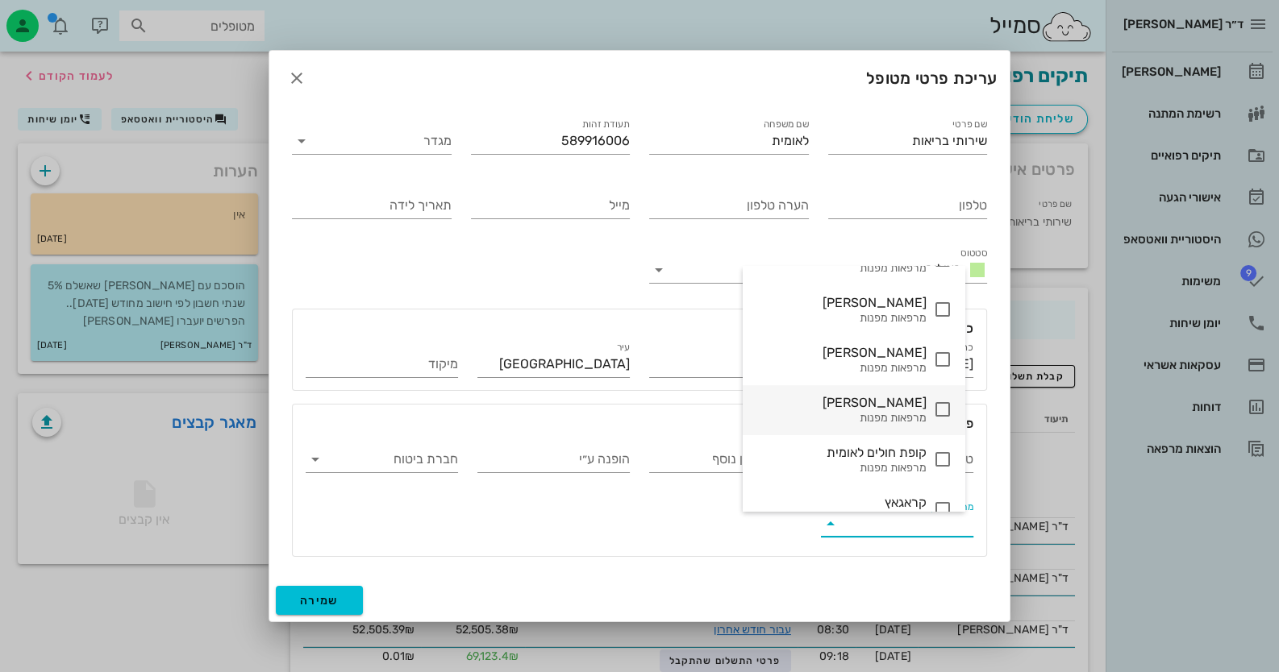
scroll to position [402, 0]
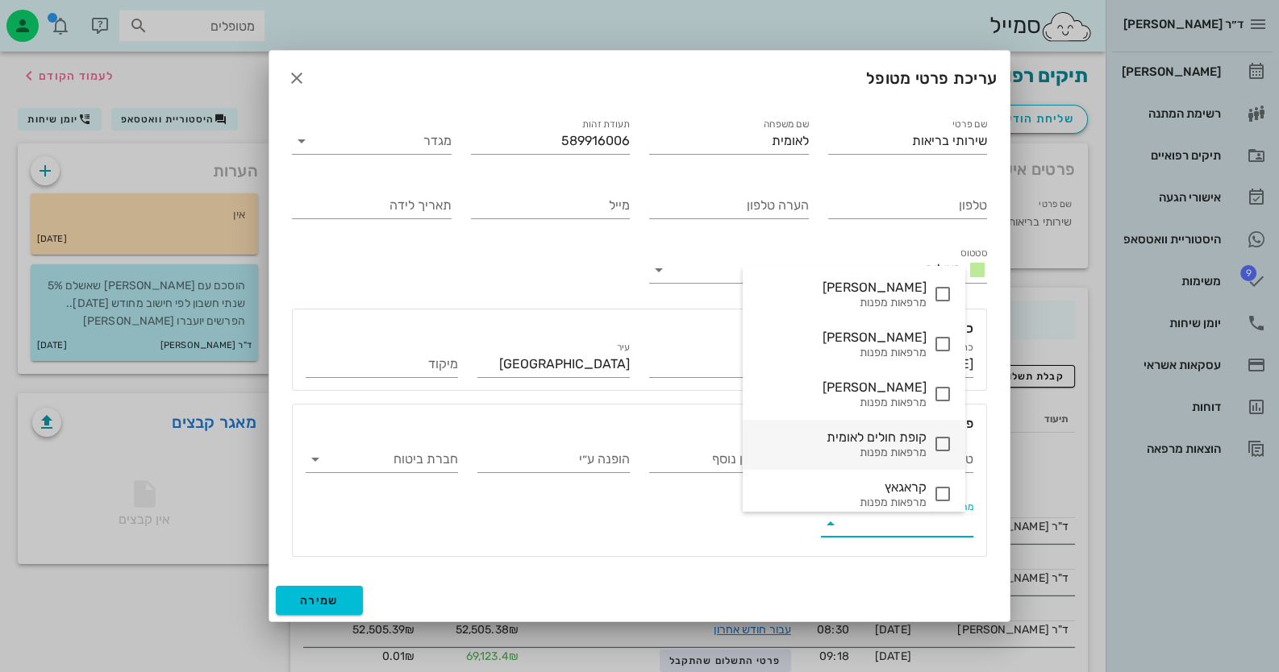
click at [939, 445] on div at bounding box center [939, 445] width 26 height 20
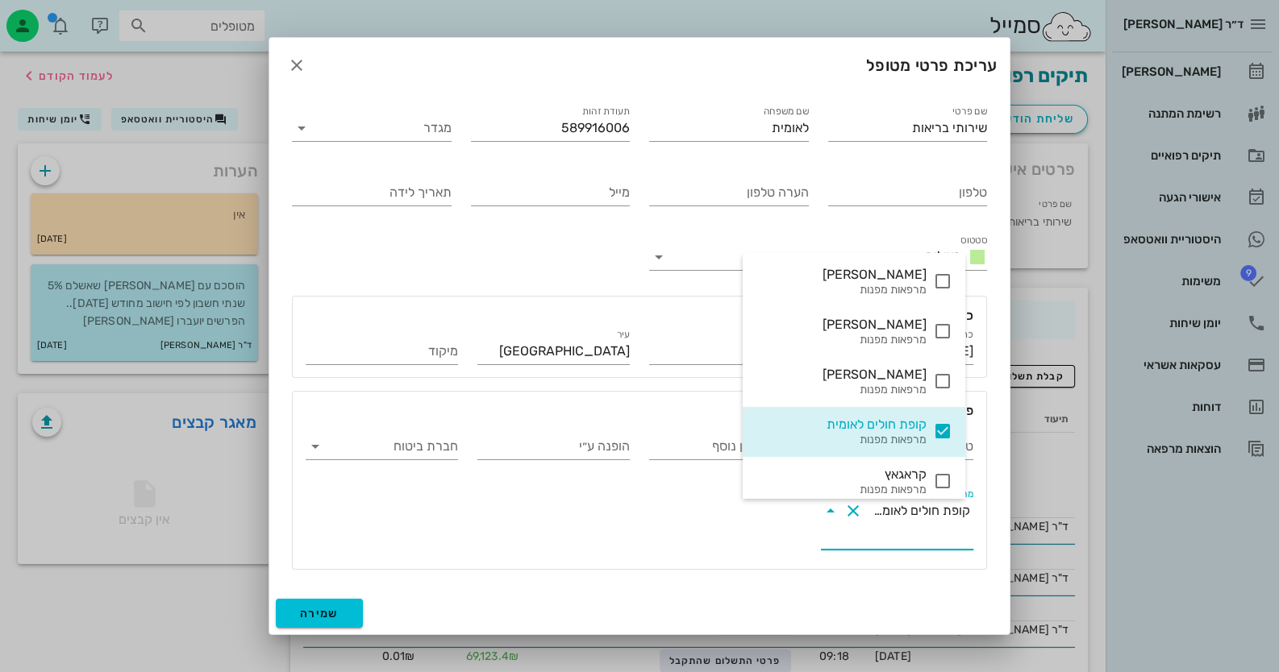
click at [528, 568] on div "טלפון נוסף הערה טלפון נוסף הופנה ע״י חברת ביטוח מרפאה מקושרת קופת חולים לאומית" at bounding box center [639, 490] width 693 height 158
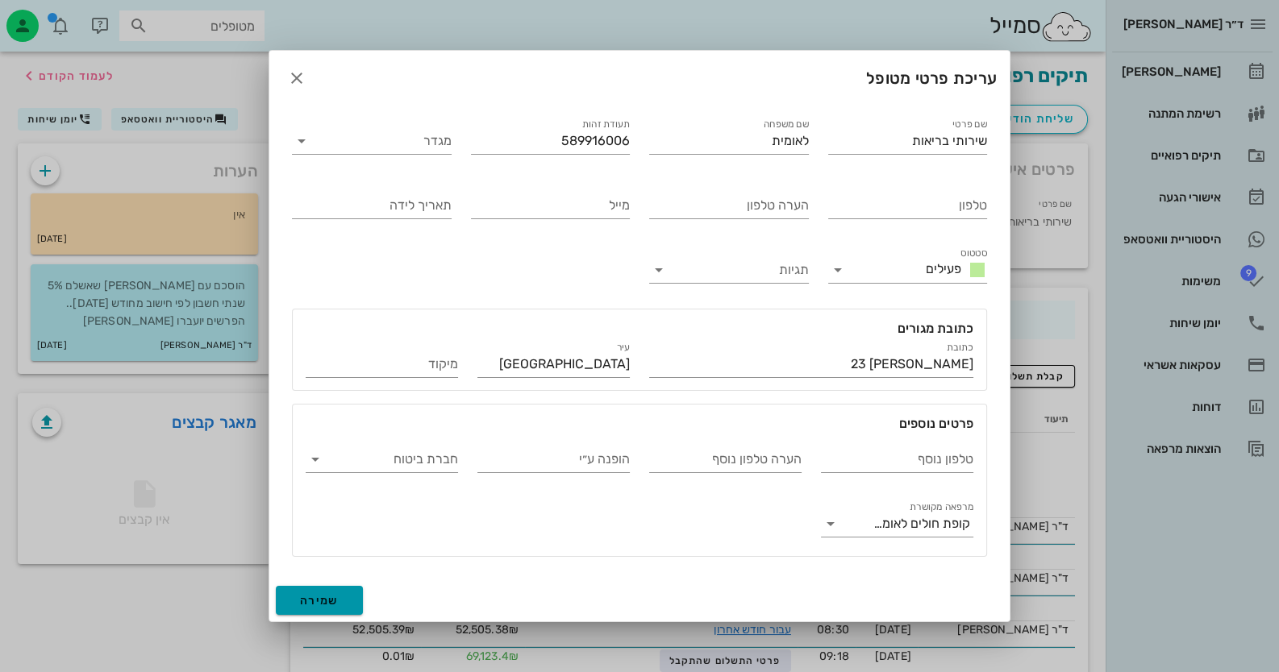
click at [356, 600] on button "שמירה" at bounding box center [319, 600] width 87 height 29
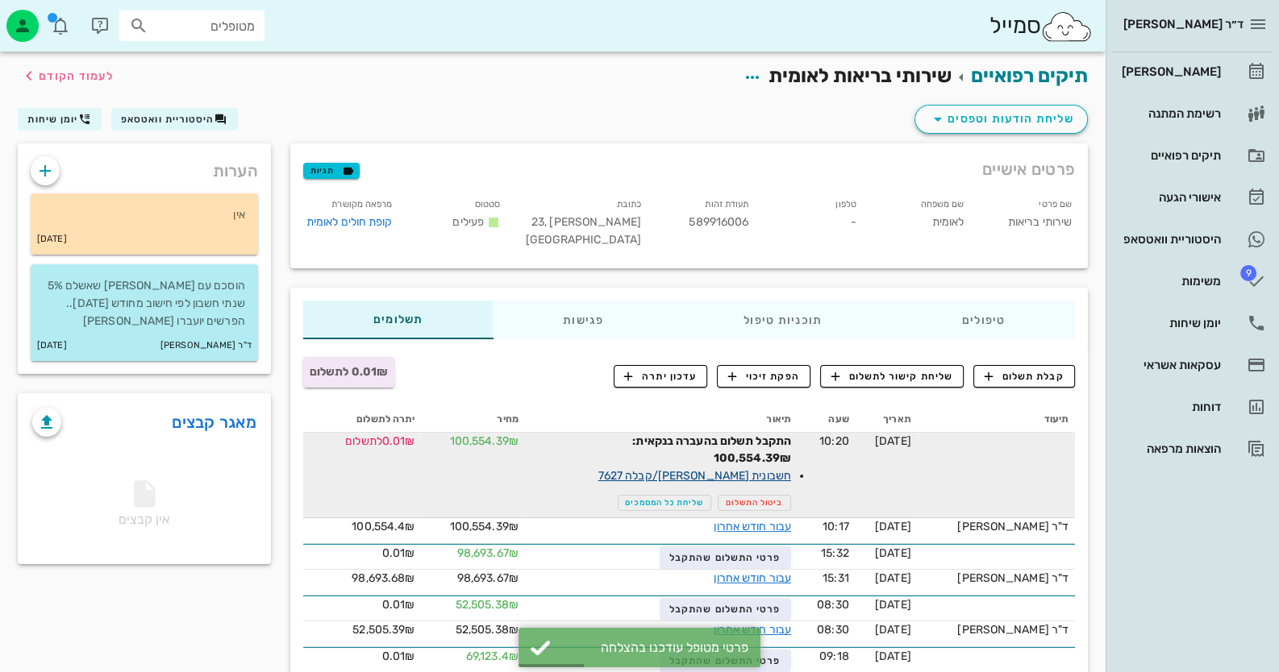
click at [757, 471] on link "חשבונית [PERSON_NAME]/קבלה 7627" at bounding box center [694, 476] width 193 height 14
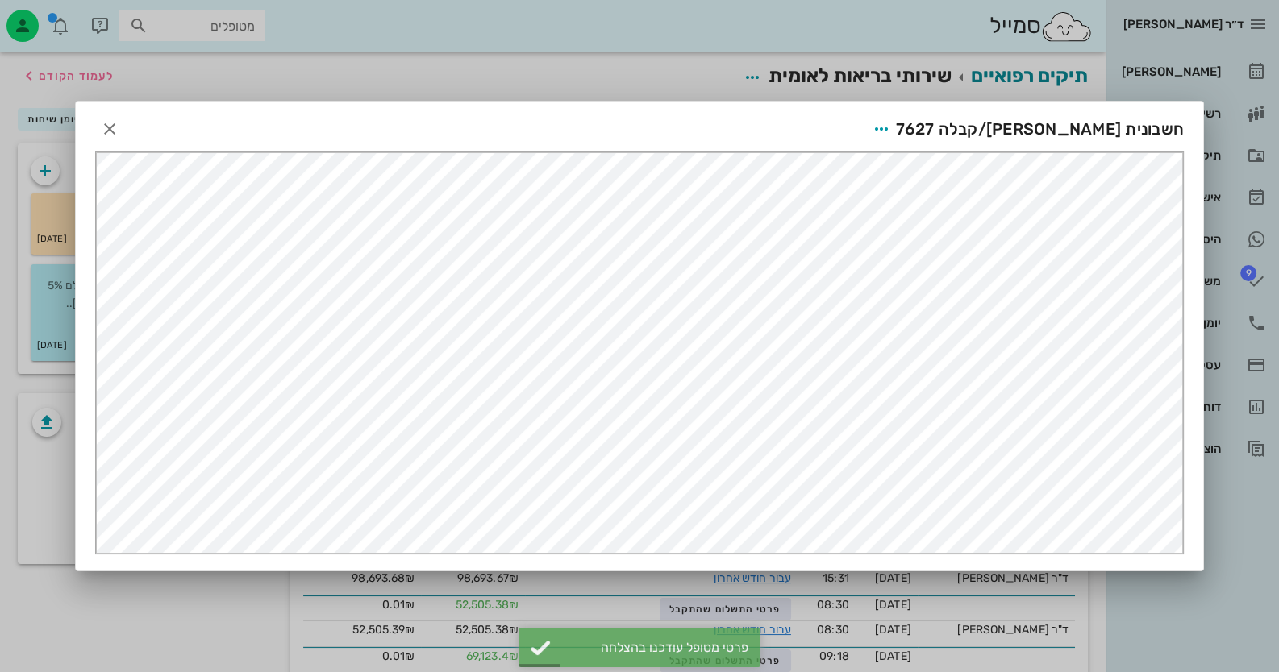
scroll to position [0, 0]
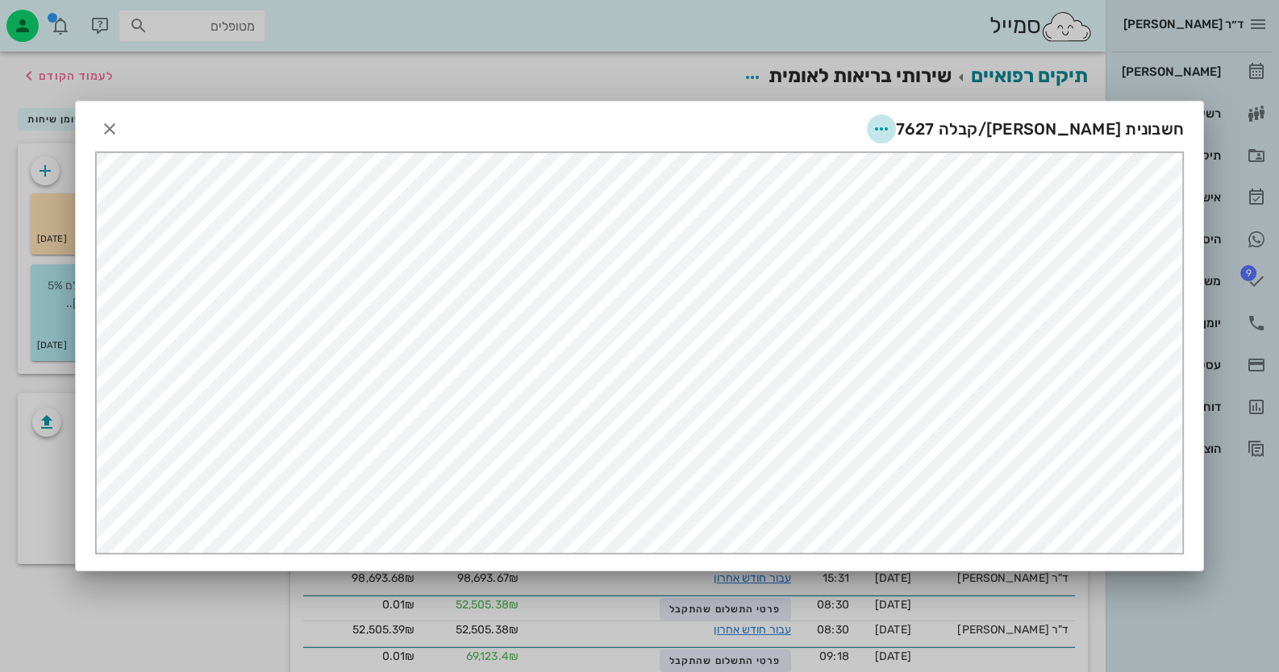
click at [896, 127] on span "button" at bounding box center [881, 128] width 29 height 19
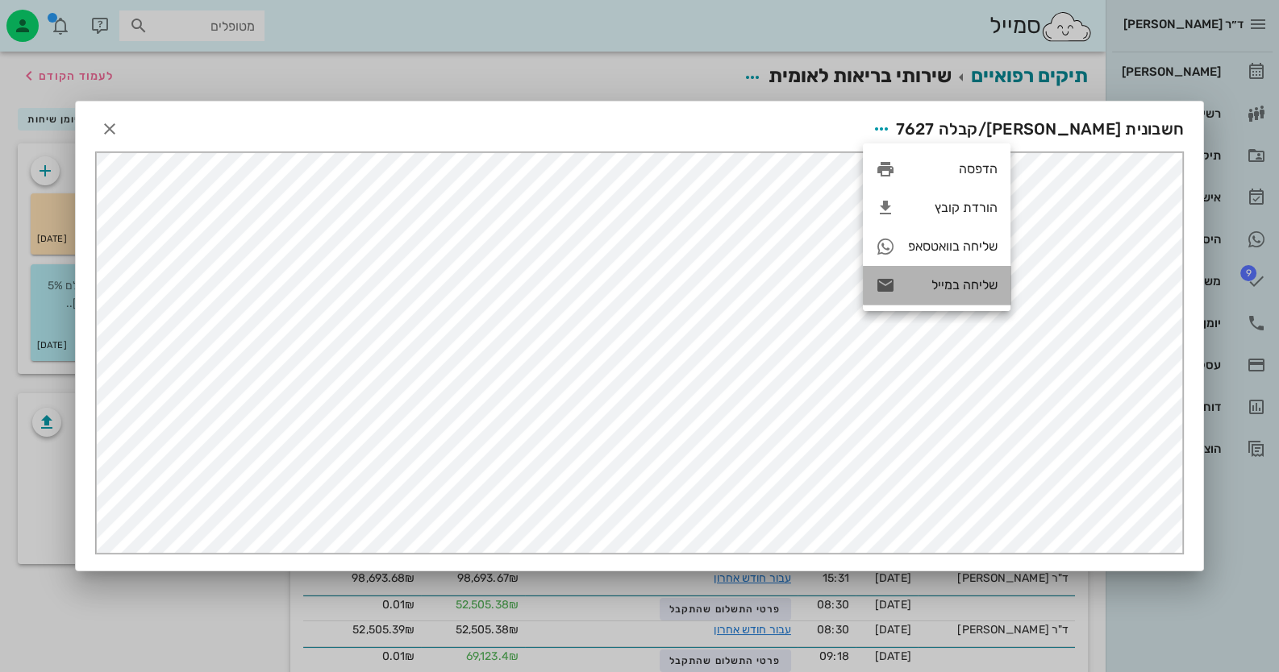
click at [960, 277] on div "שליחה במייל" at bounding box center [937, 285] width 148 height 39
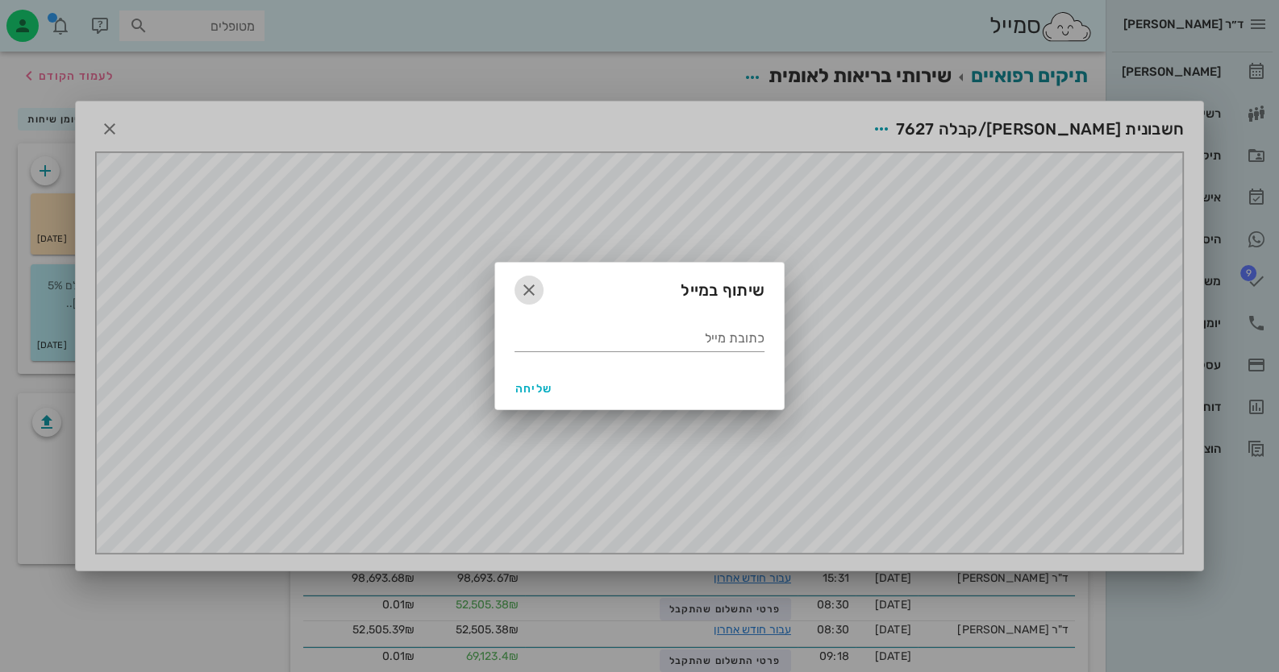
click at [530, 289] on icon "button" at bounding box center [528, 290] width 19 height 19
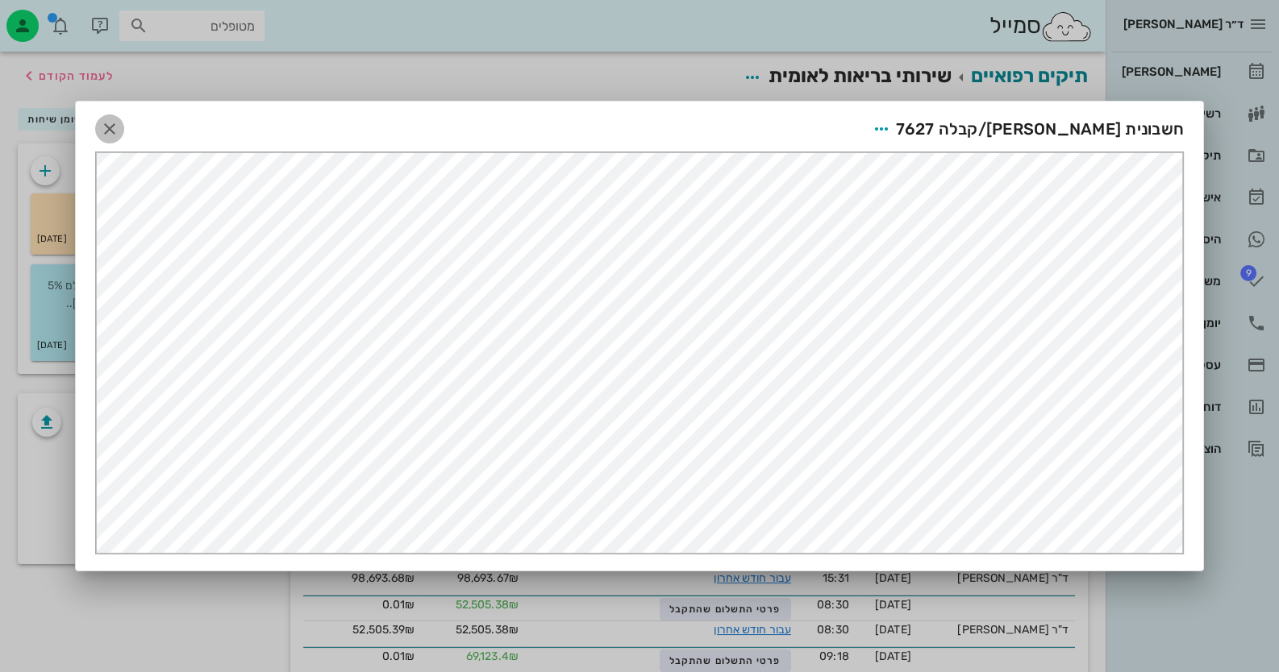
click at [114, 123] on icon "button" at bounding box center [109, 128] width 19 height 19
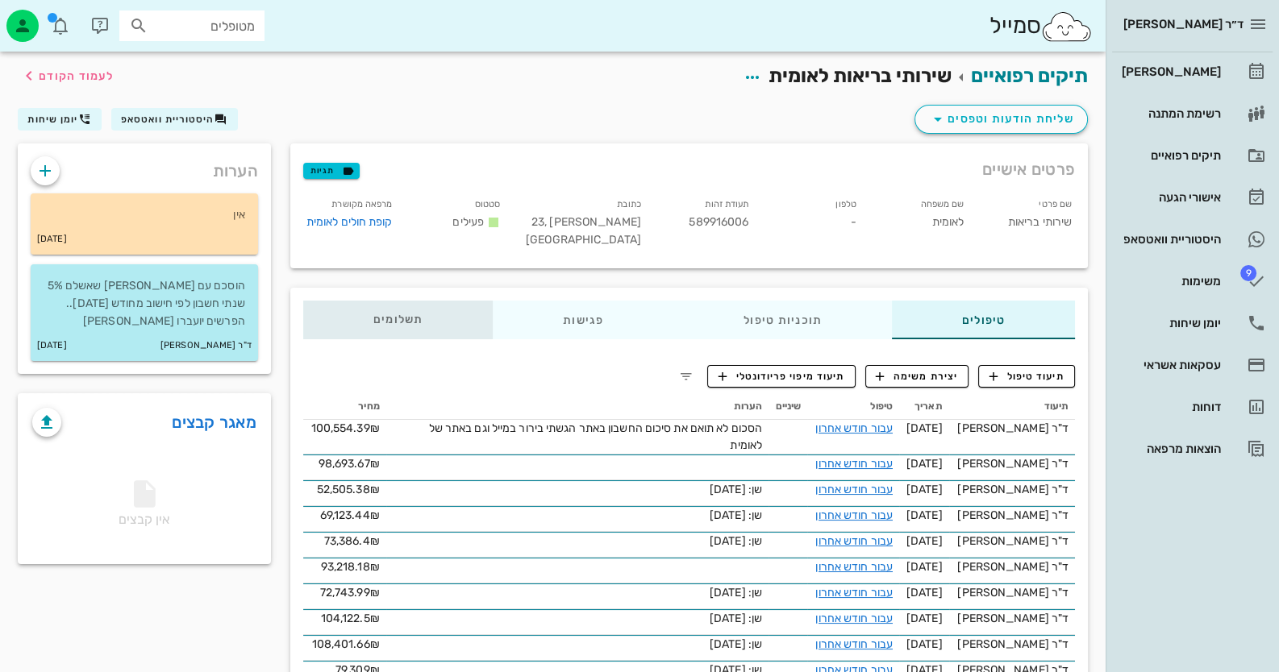
click at [398, 320] on span "תשלומים 0.01₪" at bounding box center [398, 319] width 50 height 11
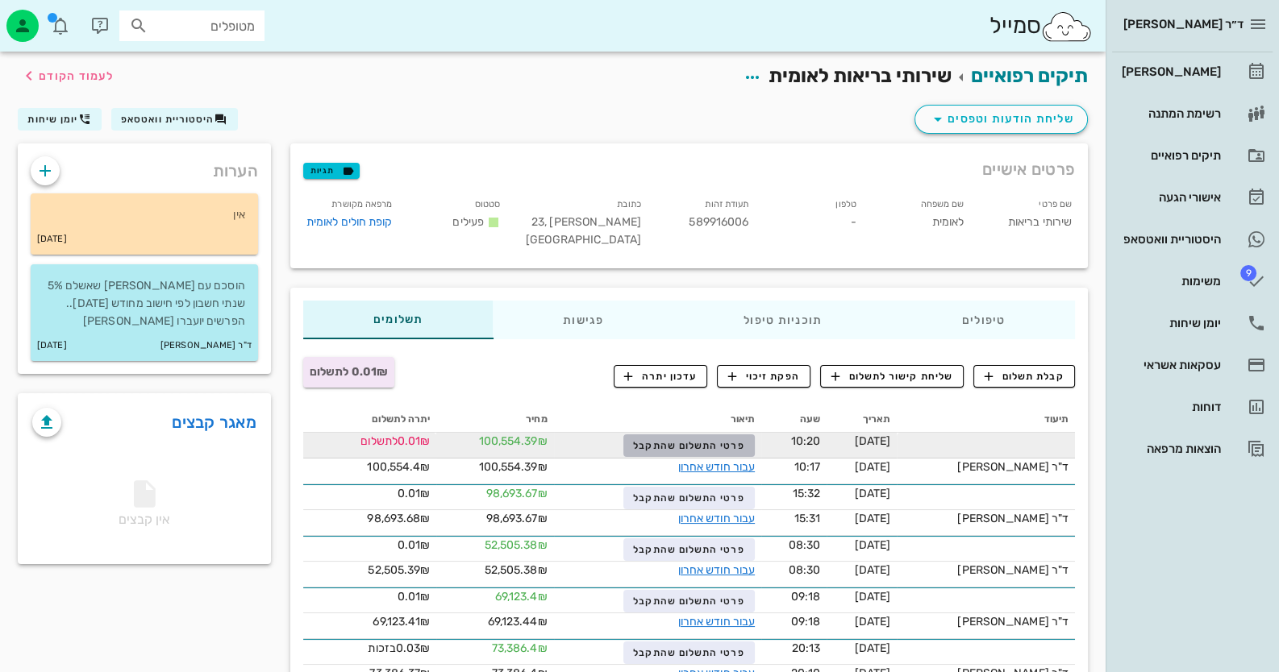
click at [731, 446] on span "פרטי התשלום שהתקבל" at bounding box center [688, 445] width 111 height 11
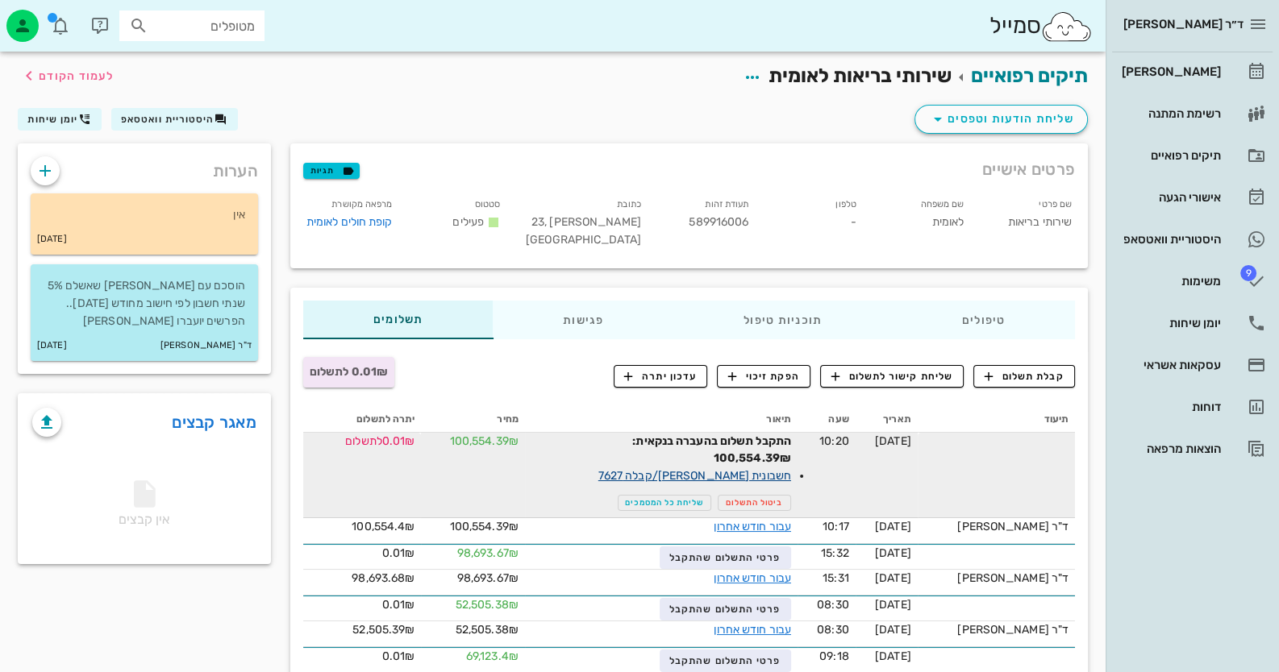
click at [785, 473] on link "חשבונית [PERSON_NAME]/קבלה 7627" at bounding box center [694, 476] width 193 height 14
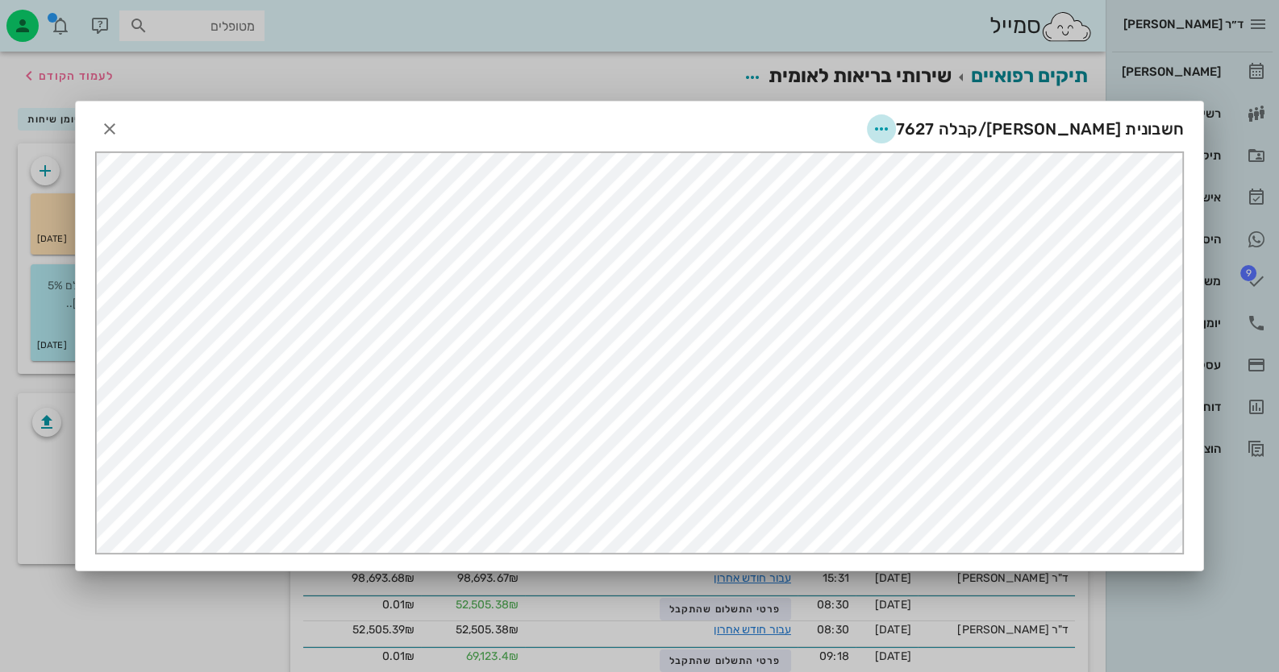
click at [896, 129] on span "button" at bounding box center [881, 128] width 29 height 19
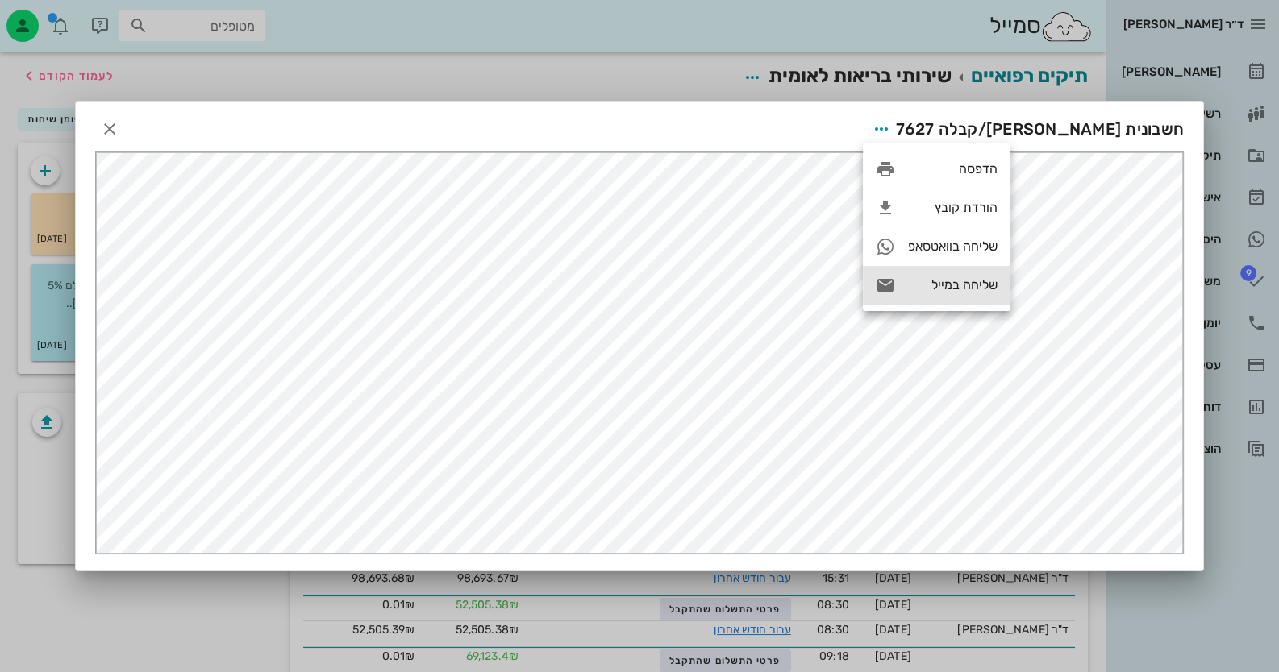
click at [972, 290] on div "שליחה במייל" at bounding box center [953, 284] width 90 height 15
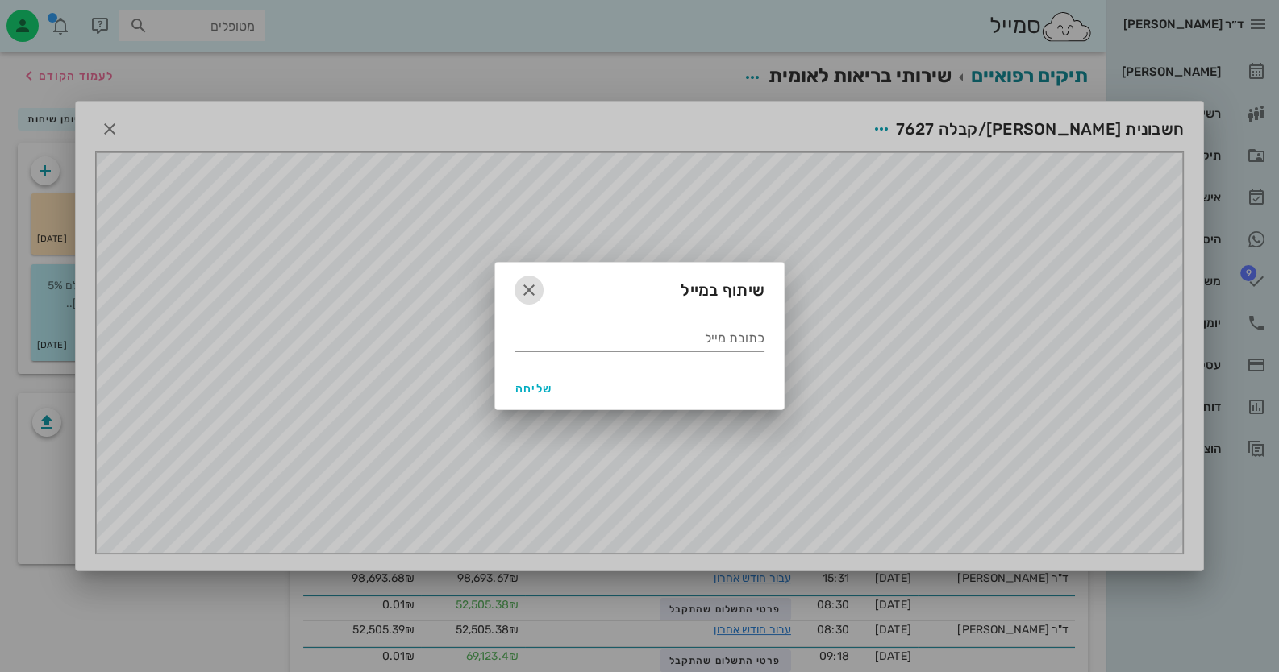
click at [535, 285] on icon "button" at bounding box center [528, 290] width 19 height 19
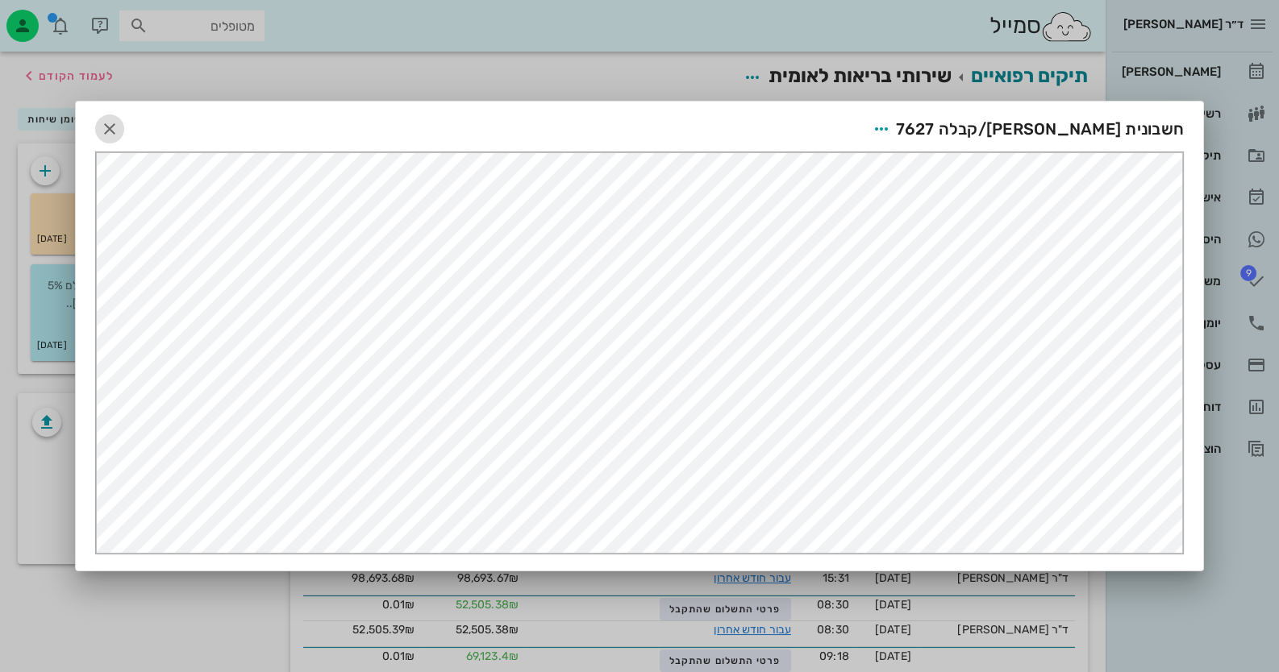
click at [103, 126] on icon "button" at bounding box center [109, 128] width 19 height 19
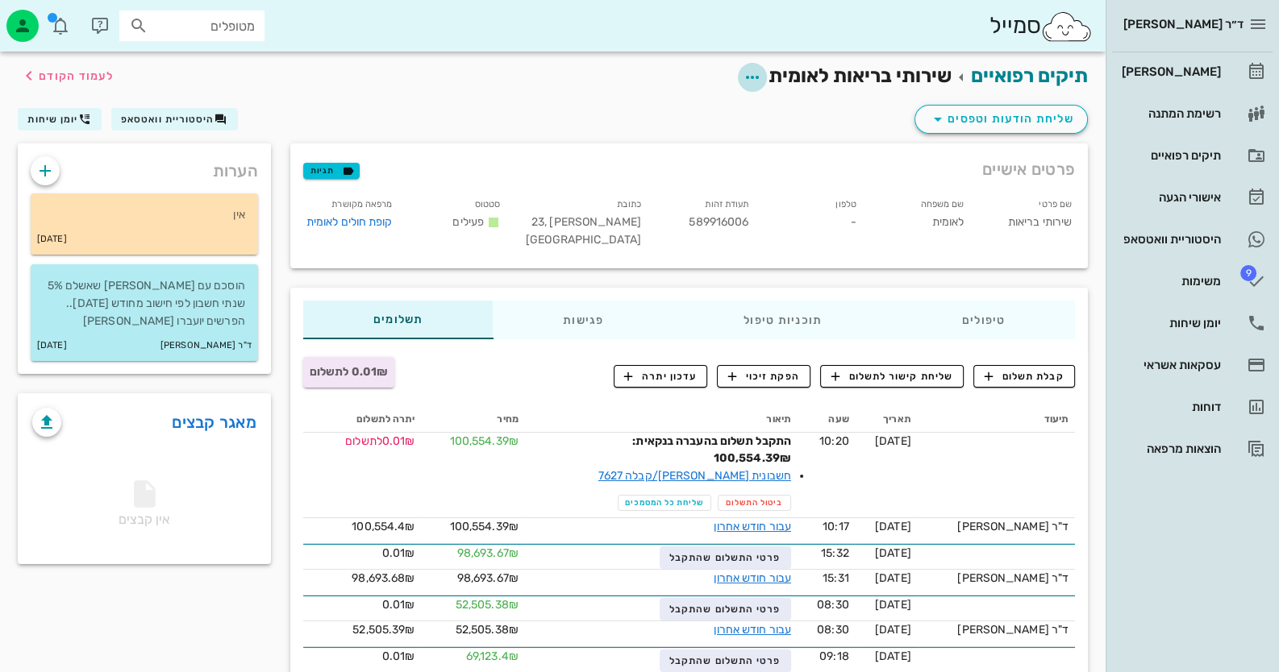
click at [755, 80] on icon "button" at bounding box center [752, 77] width 19 height 19
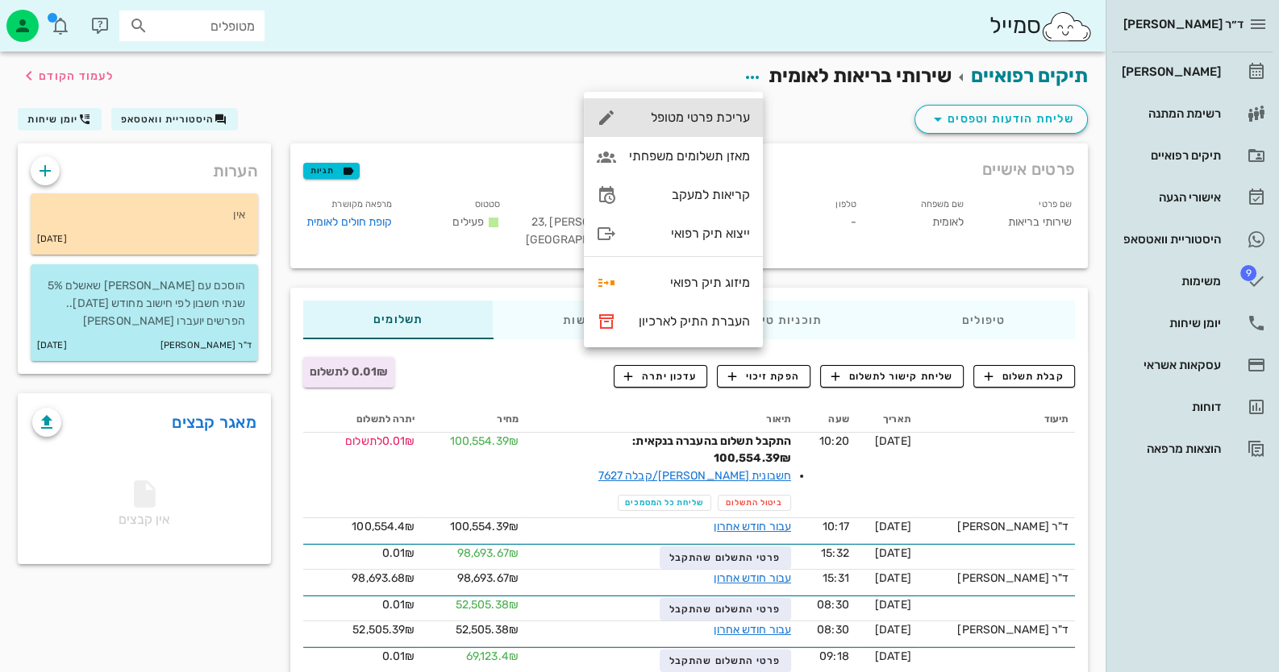
click at [740, 116] on div "עריכת פרטי מטופל" at bounding box center [689, 117] width 121 height 15
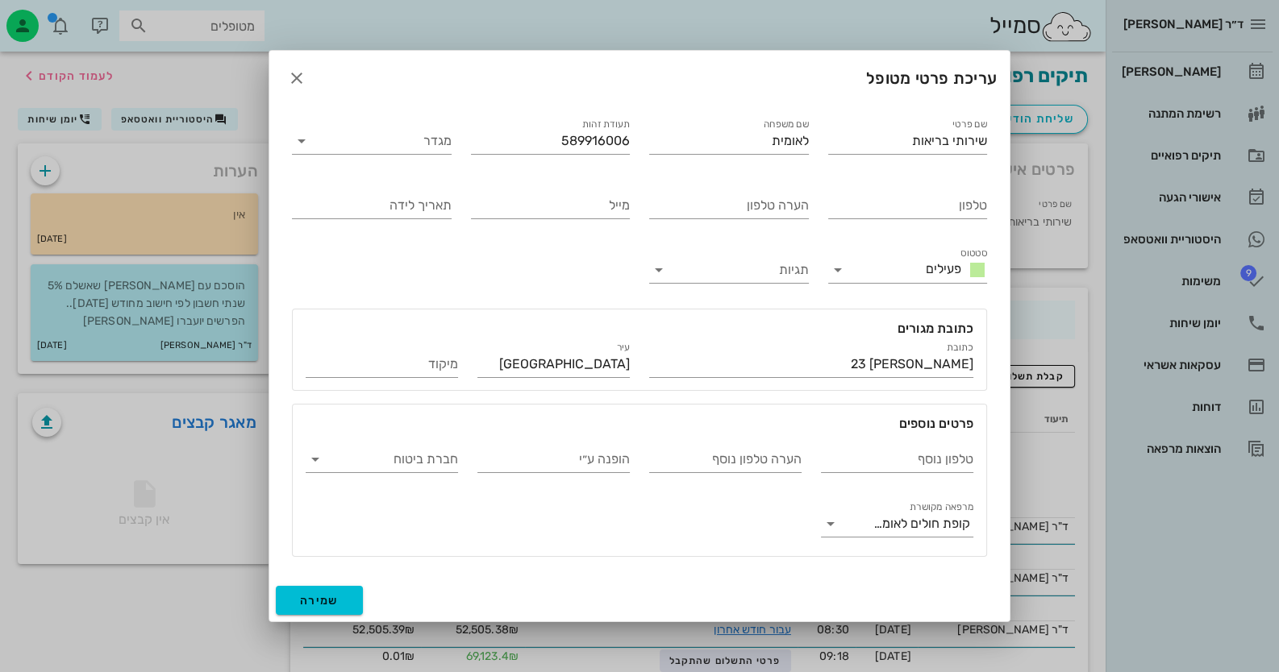
click at [2, 539] on div at bounding box center [639, 336] width 1279 height 672
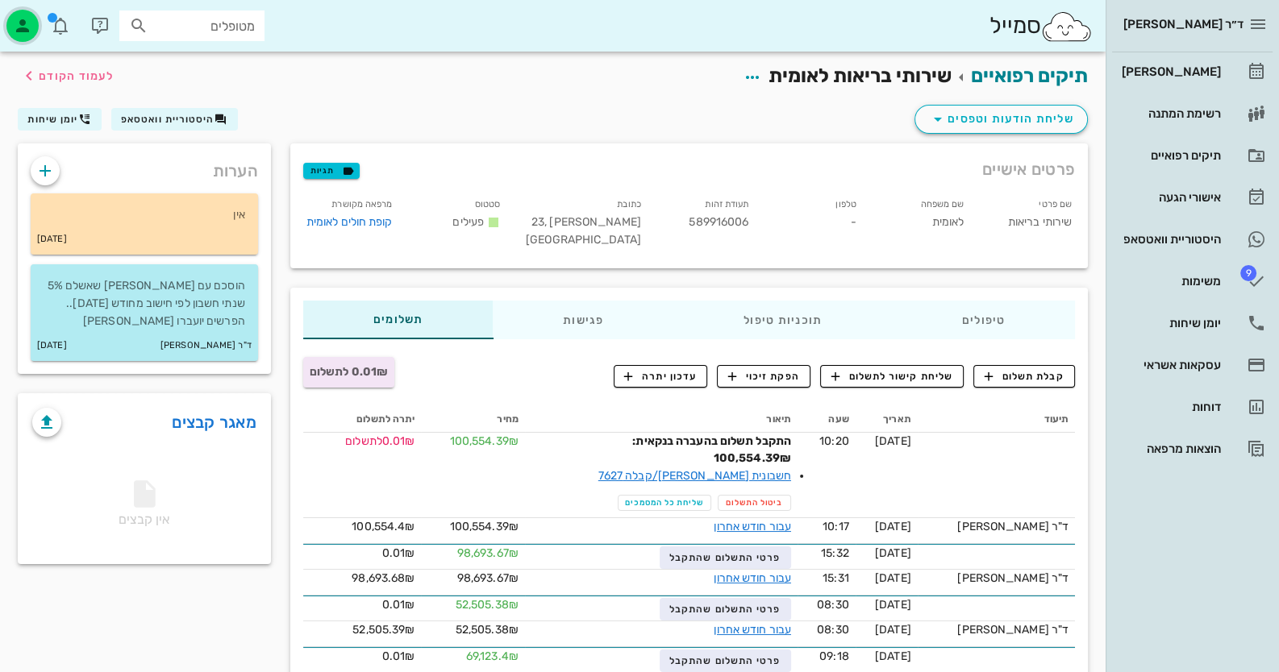
click at [23, 25] on icon "button" at bounding box center [22, 25] width 19 height 19
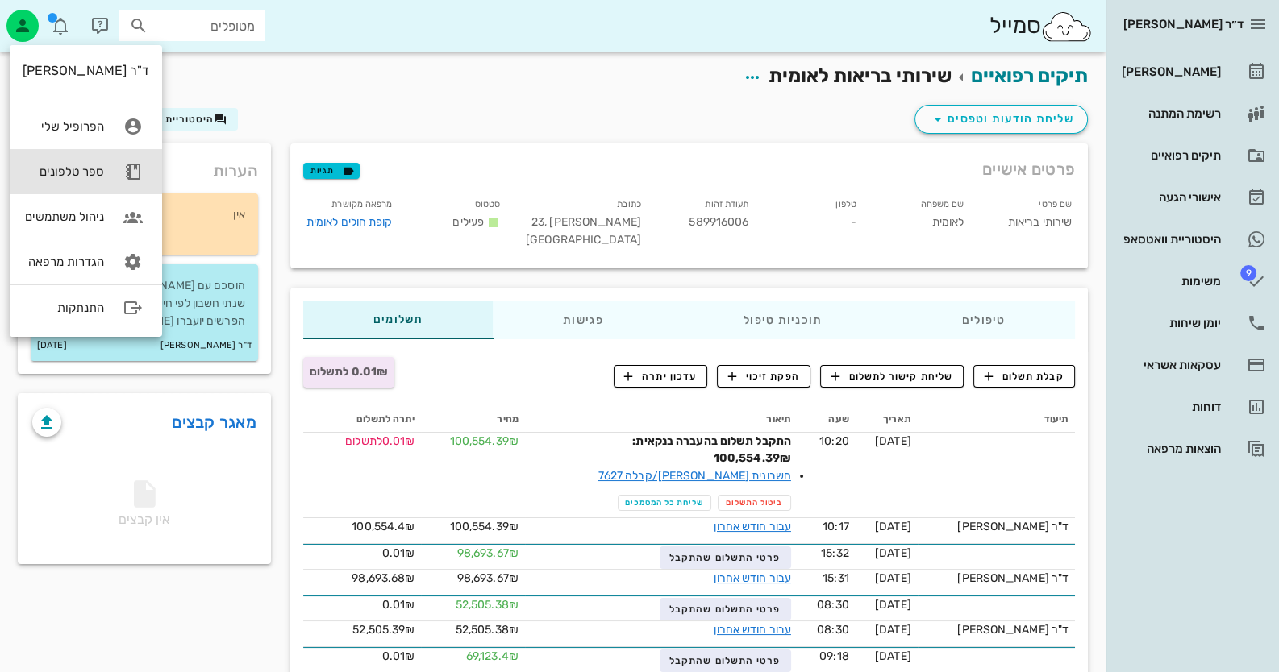
click at [75, 169] on div "ספר טלפונים" at bounding box center [63, 171] width 81 height 15
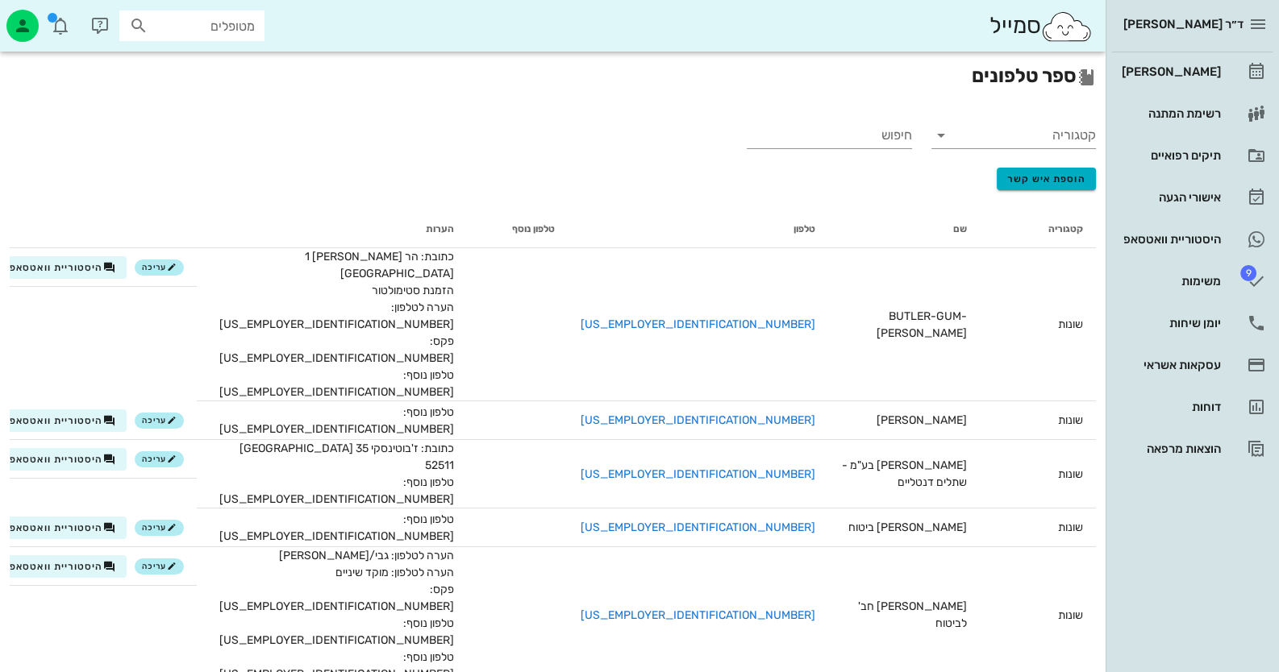
click at [1067, 227] on th "קטגוריה" at bounding box center [1038, 229] width 116 height 39
click at [1071, 136] on input "קטגוריה" at bounding box center [1026, 136] width 139 height 26
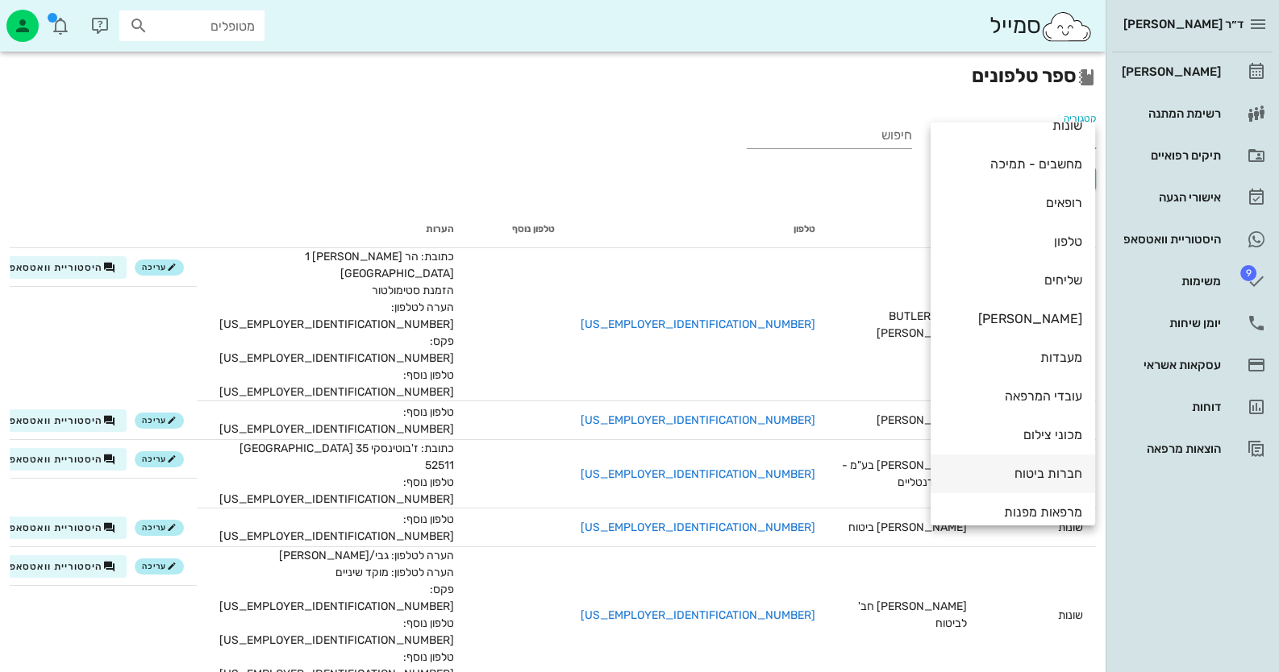
scroll to position [35, 0]
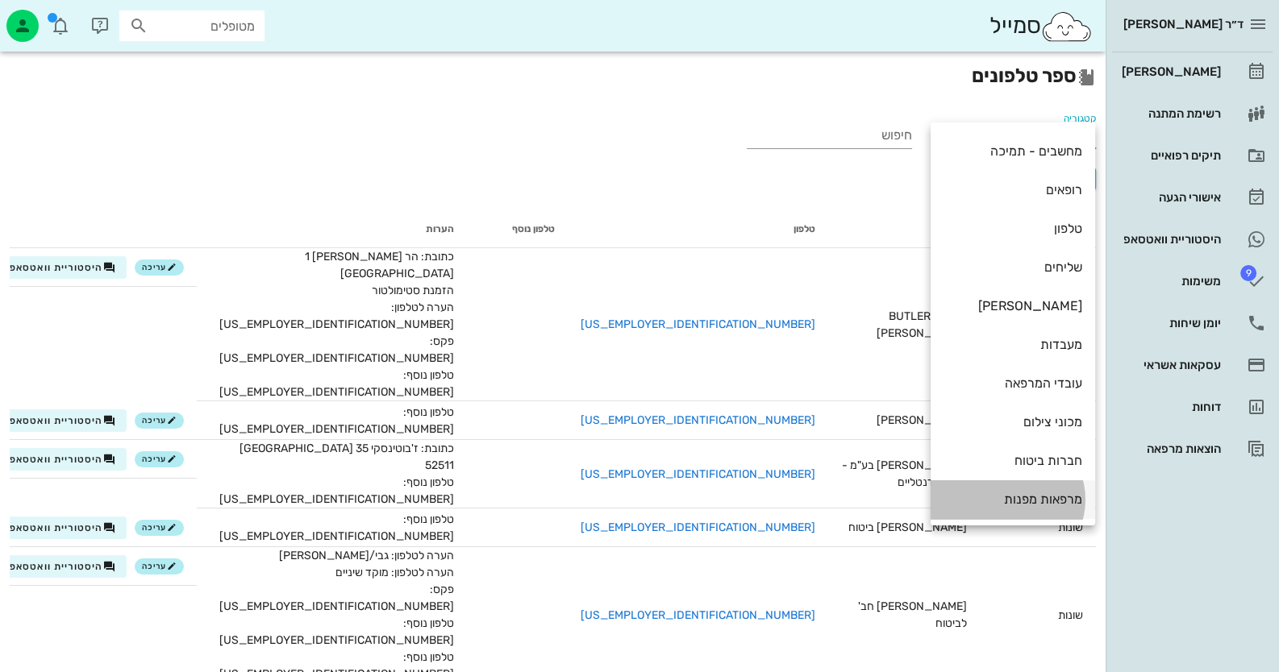
click at [1021, 495] on div "מרפאות מפנות" at bounding box center [1012, 499] width 139 height 15
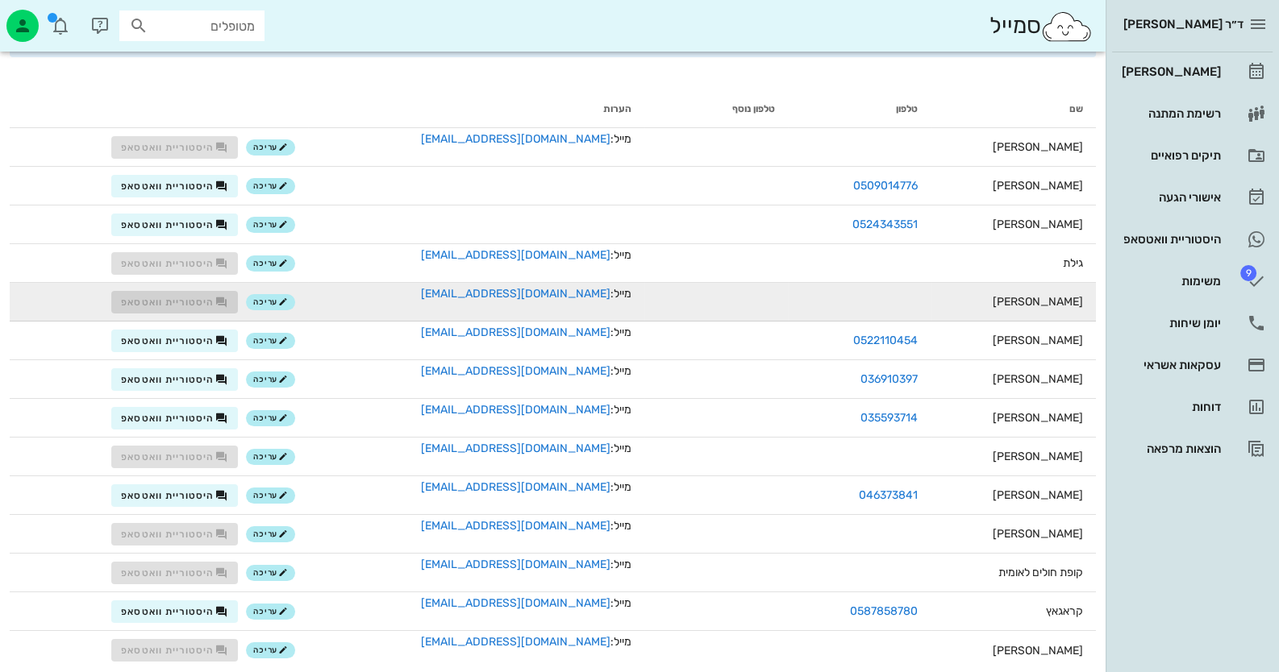
scroll to position [204, 0]
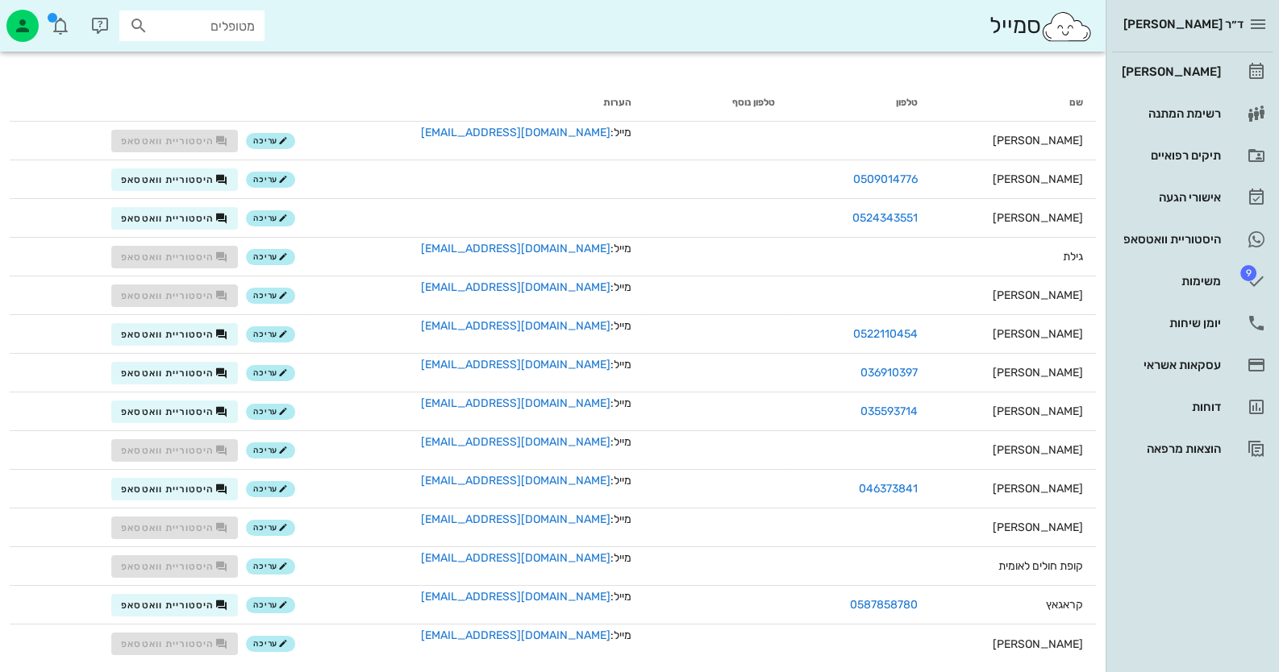
click at [1246, 519] on div "ד״ר [PERSON_NAME] רשימת המתנה תיקים רפואיים אישורי הגעה היסטוריית וואטסאפ 9 משי…" at bounding box center [1191, 336] width 173 height 672
click at [1209, 73] on div "[PERSON_NAME]" at bounding box center [1169, 71] width 102 height 13
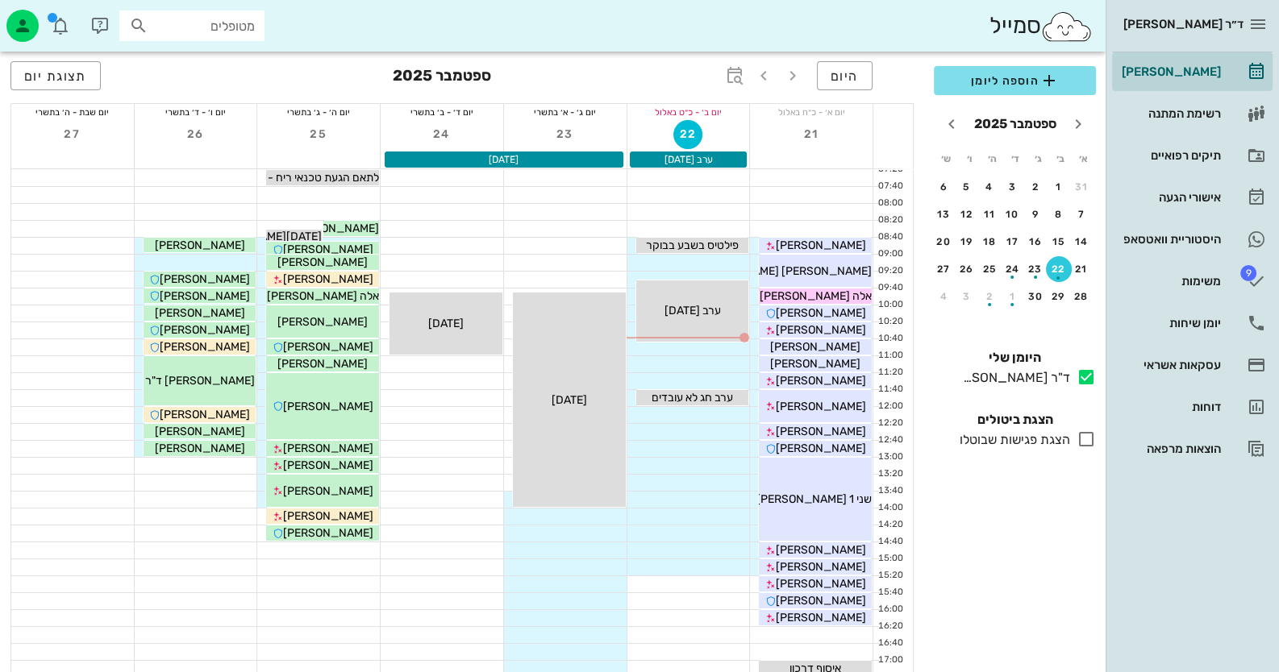
click at [226, 30] on input "מטופלים" at bounding box center [203, 25] width 103 height 21
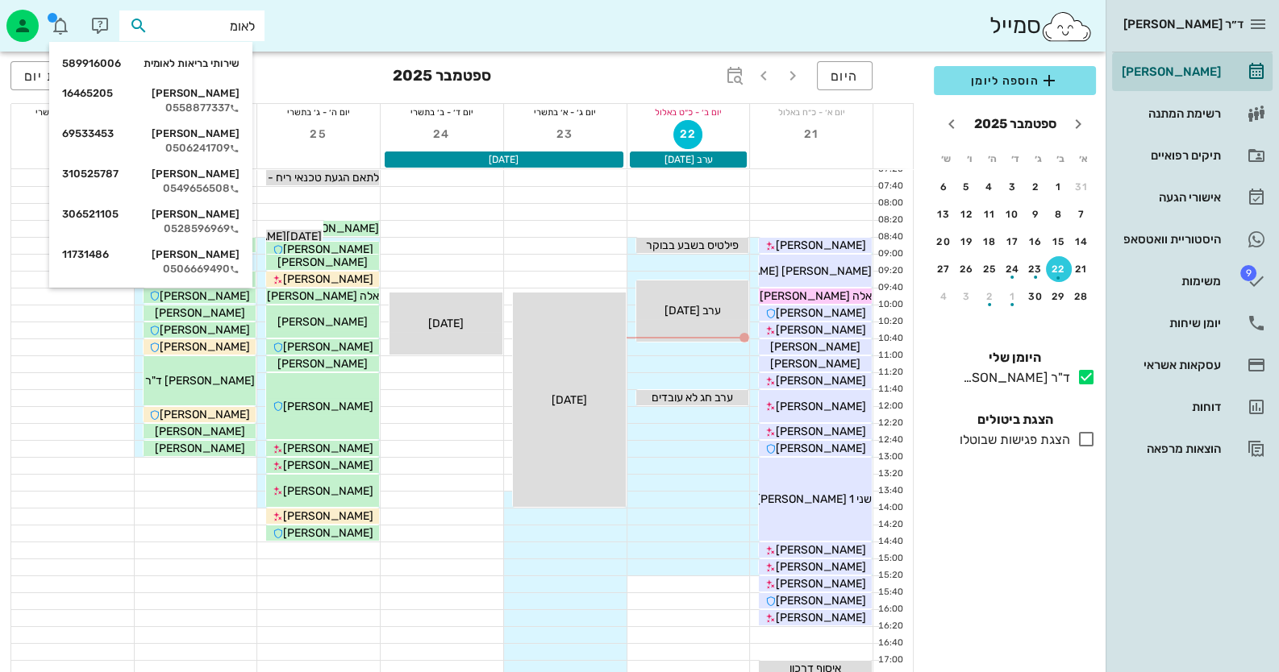
type input "לאומי"
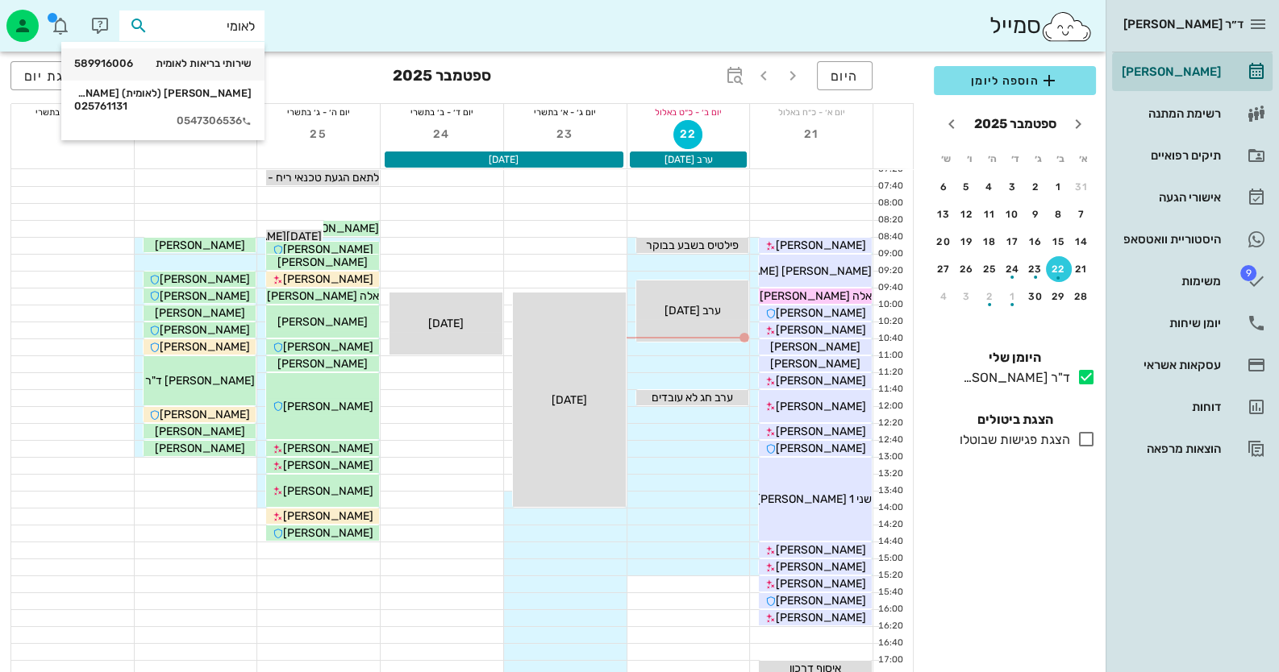
click at [217, 61] on div "שירותי בריאות לאומית 589916006" at bounding box center [162, 63] width 177 height 13
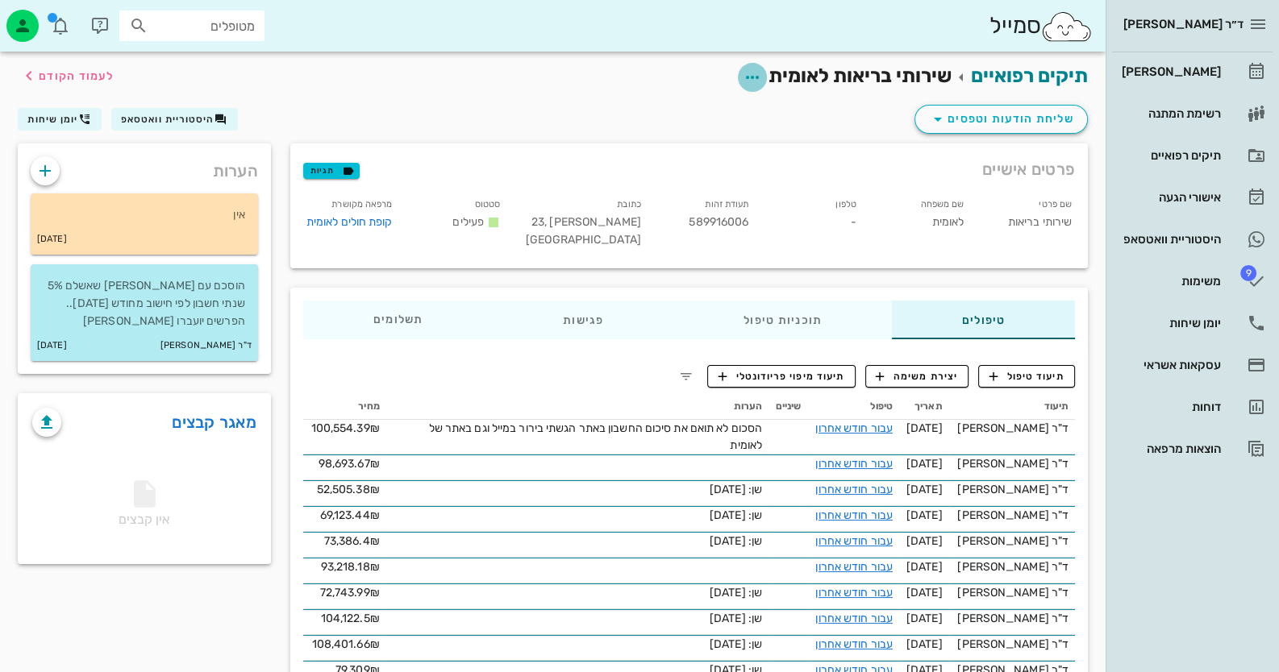
click at [745, 74] on icon "button" at bounding box center [752, 77] width 19 height 19
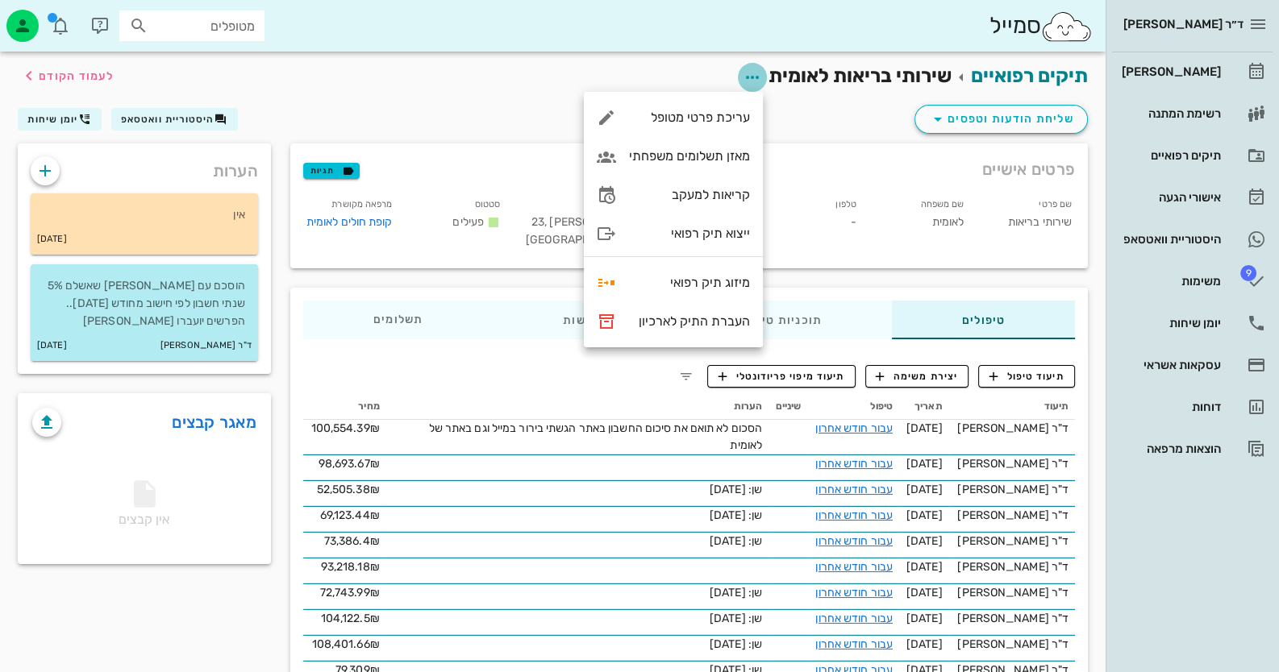
click at [745, 74] on icon "button" at bounding box center [752, 77] width 19 height 19
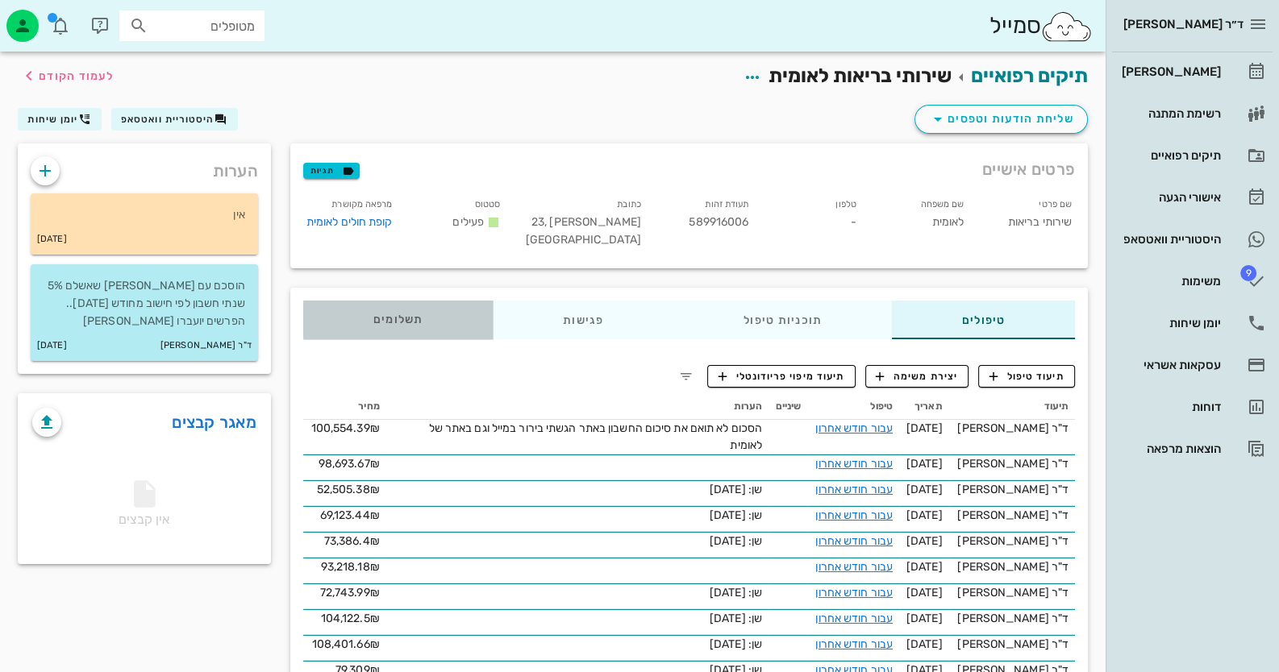
click at [396, 326] on span "תשלומים 0.01₪" at bounding box center [398, 319] width 50 height 11
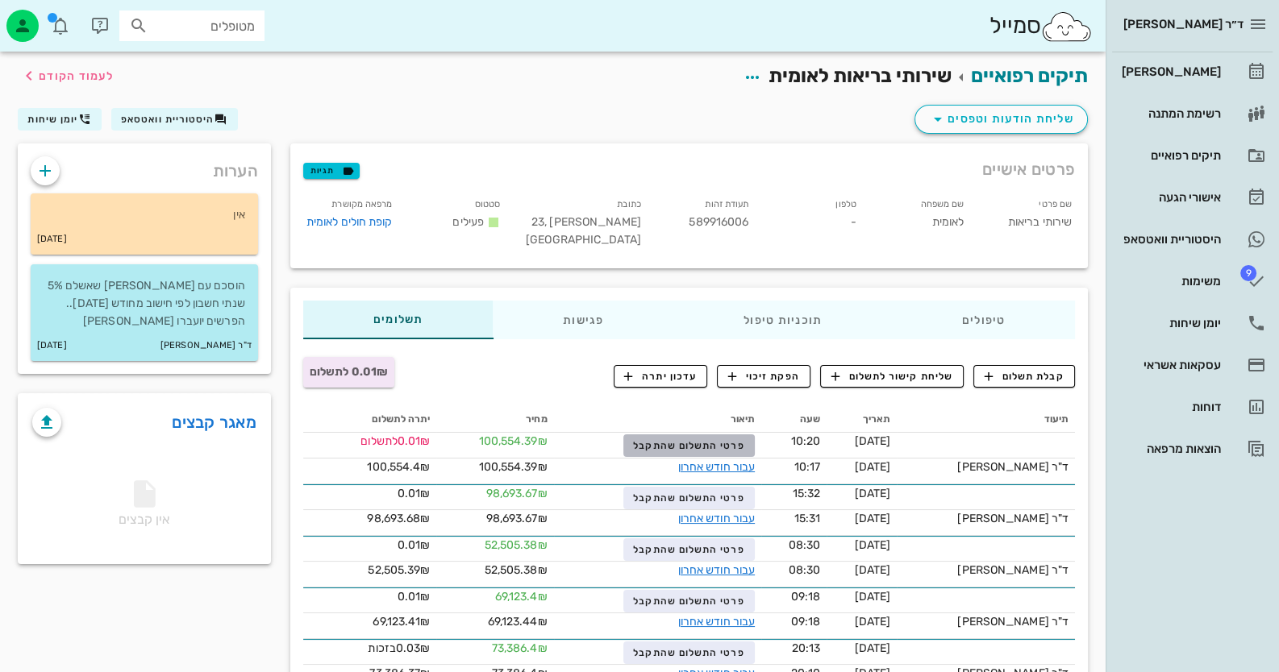
click at [738, 447] on span "פרטי התשלום שהתקבל" at bounding box center [688, 445] width 111 height 11
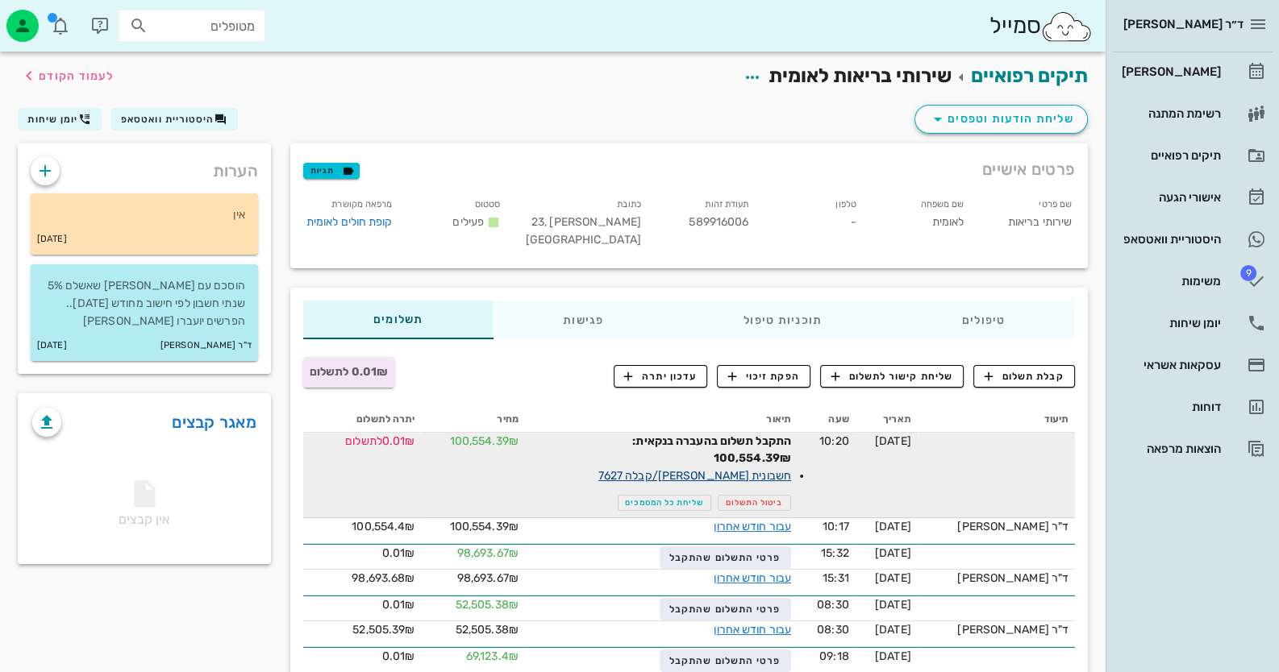
click at [774, 469] on link "חשבונית [PERSON_NAME]/קבלה 7627" at bounding box center [694, 476] width 193 height 14
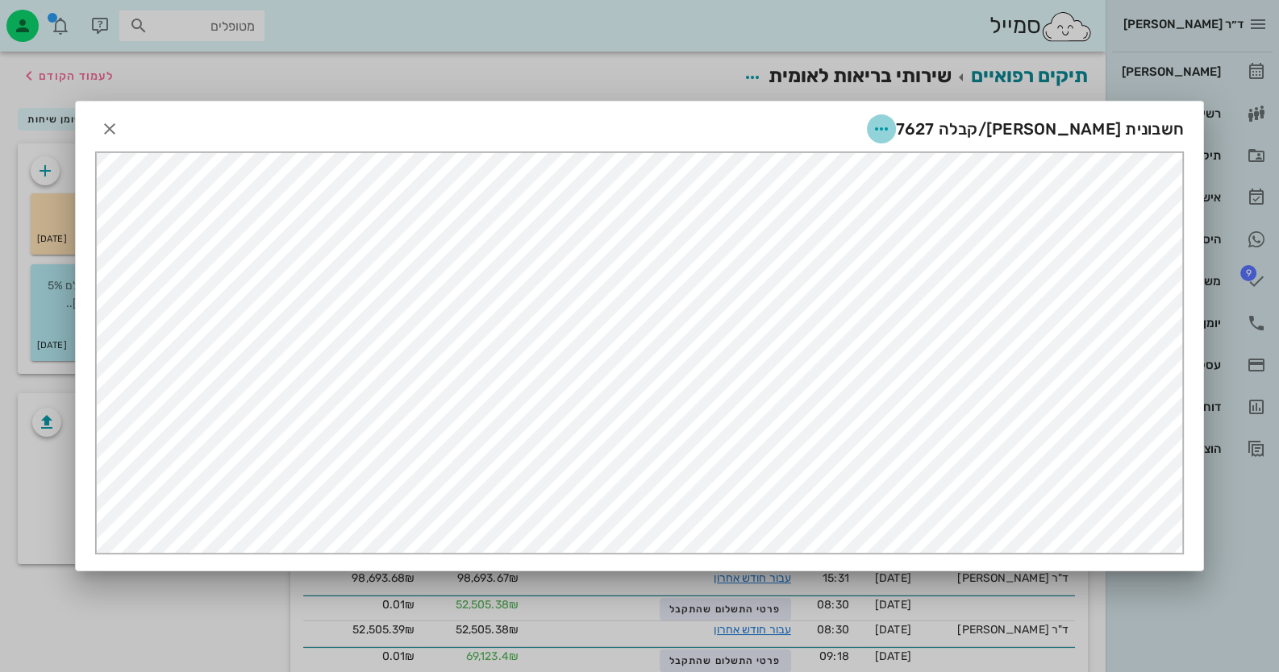
click at [896, 127] on span "button" at bounding box center [881, 128] width 29 height 19
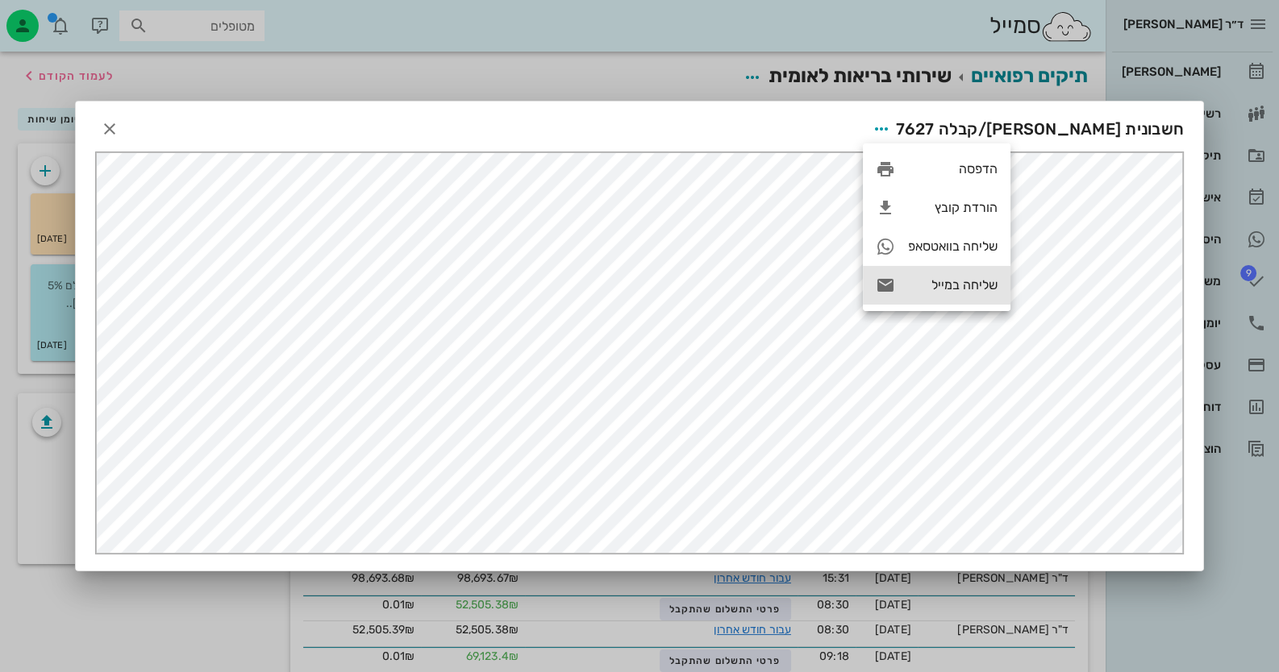
click at [939, 281] on div "שליחה במייל" at bounding box center [953, 284] width 90 height 15
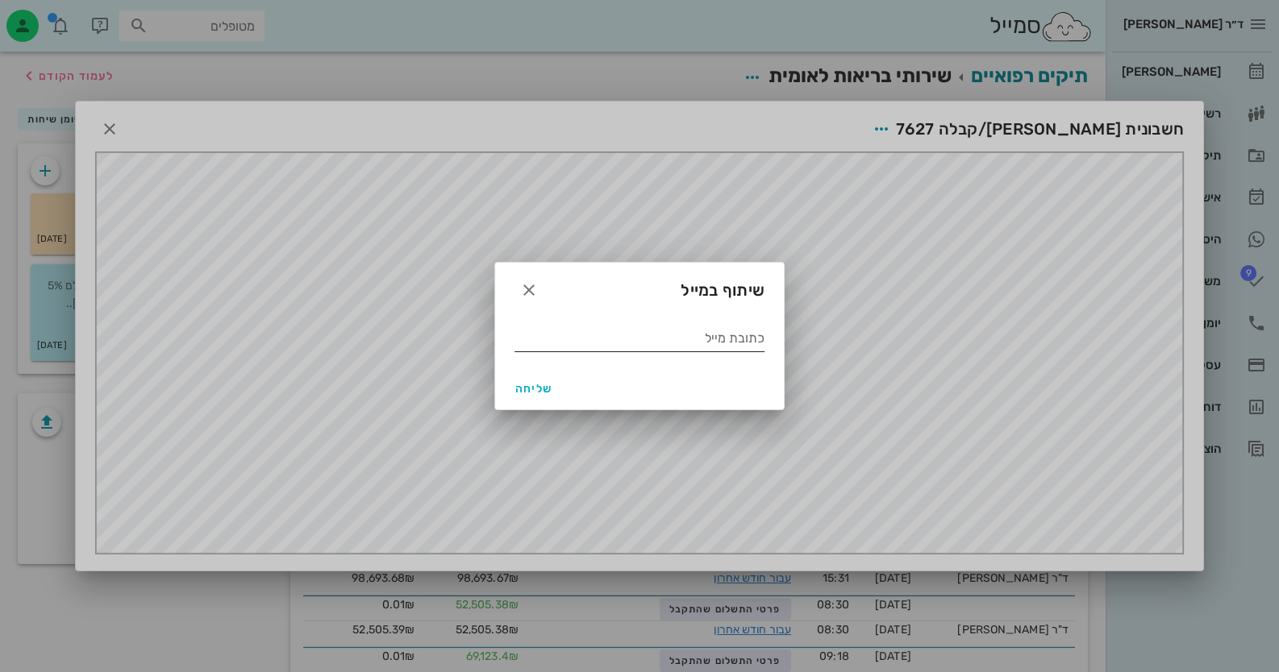
click at [552, 334] on input "כתובת מייל" at bounding box center [639, 339] width 250 height 26
click at [528, 347] on input "כתובת מייל" at bounding box center [639, 339] width 250 height 26
click at [509, 346] on div "כתובת מייל" at bounding box center [639, 342] width 289 height 52
click at [510, 346] on div "כתובת מייל" at bounding box center [639, 342] width 289 height 52
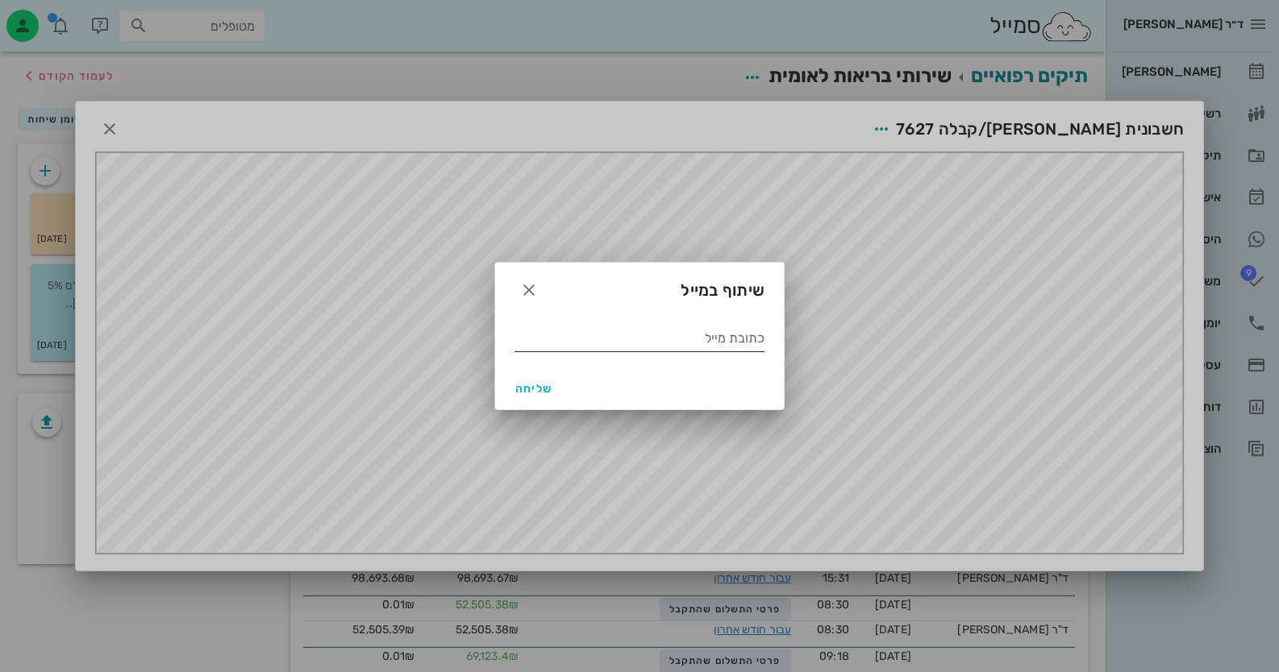
click at [561, 345] on input "כתובת מייל" at bounding box center [639, 339] width 250 height 26
click at [677, 341] on input "כתובת מייל" at bounding box center [639, 339] width 250 height 26
click at [525, 285] on icon "button" at bounding box center [528, 290] width 19 height 19
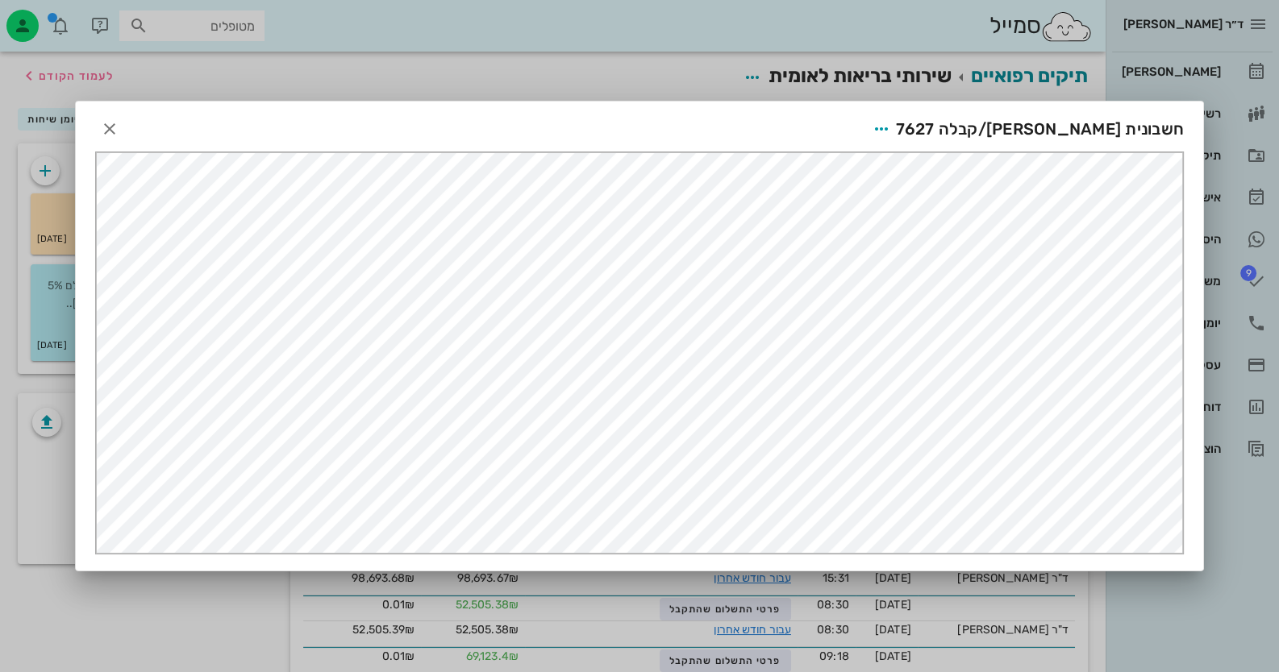
click at [979, 124] on div "חשבונית [PERSON_NAME]/קבלה 7627" at bounding box center [639, 127] width 1127 height 50
click at [891, 124] on icon "button" at bounding box center [881, 128] width 19 height 19
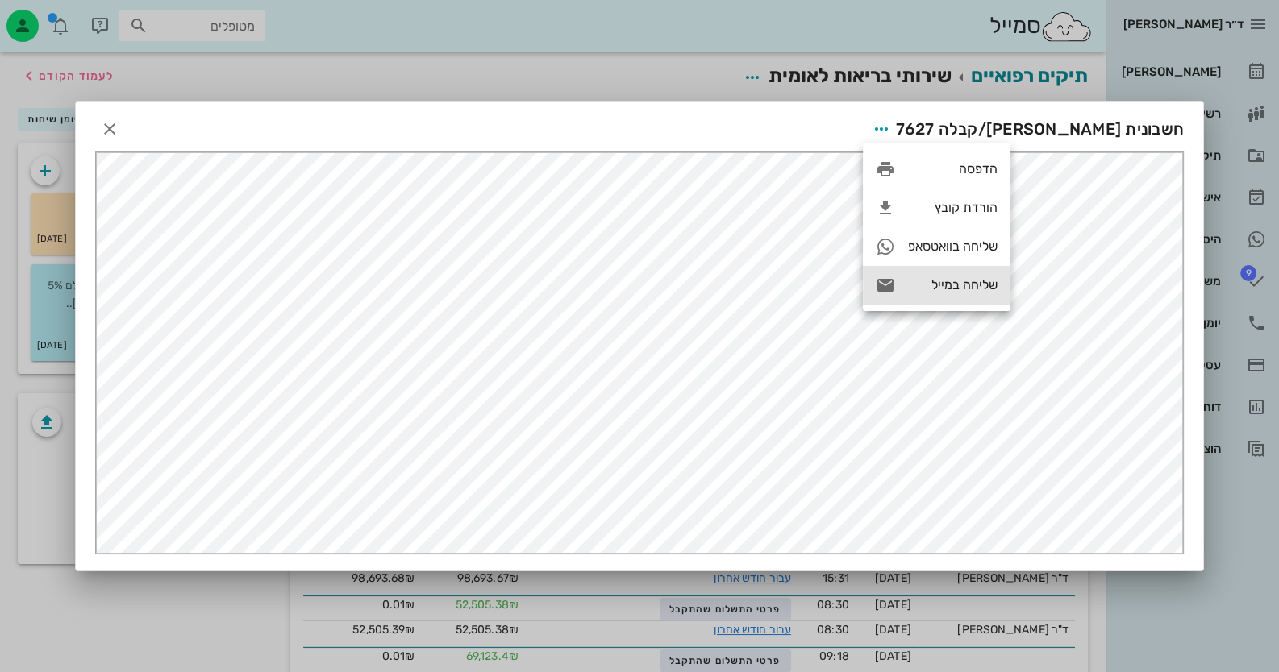
click at [945, 289] on div "שליחה במייל" at bounding box center [953, 284] width 90 height 15
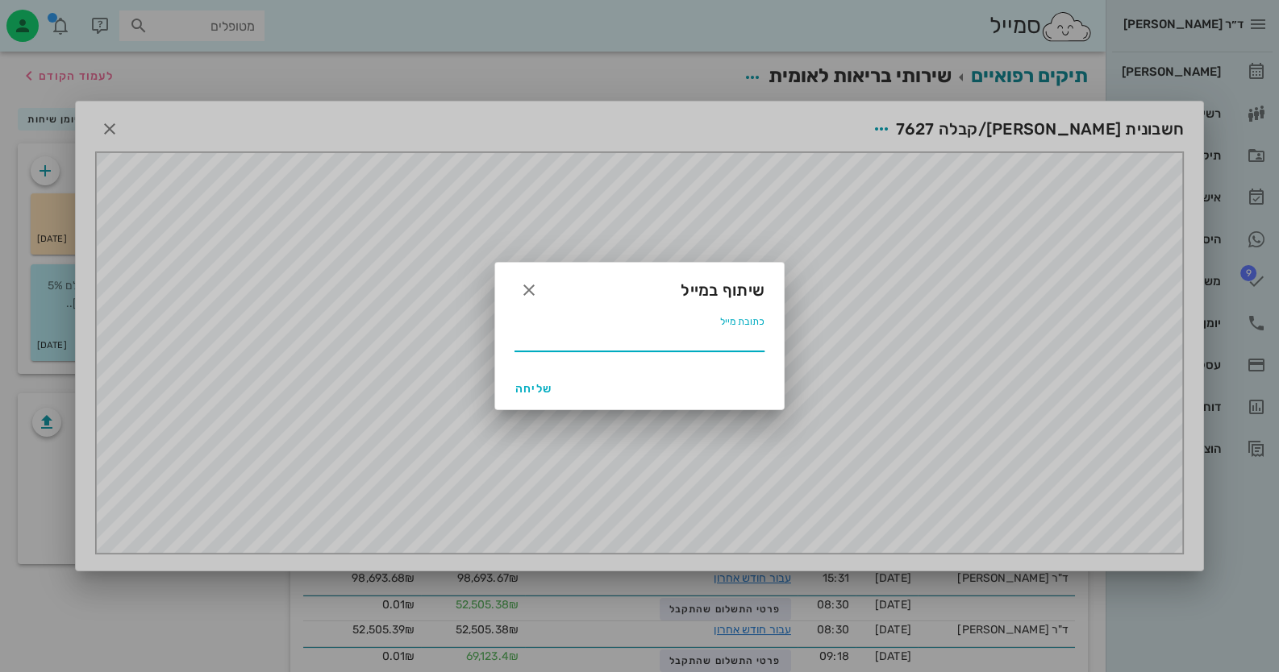
click at [723, 351] on input "כתובת מייל" at bounding box center [639, 339] width 250 height 26
click at [531, 292] on icon "button" at bounding box center [528, 290] width 19 height 19
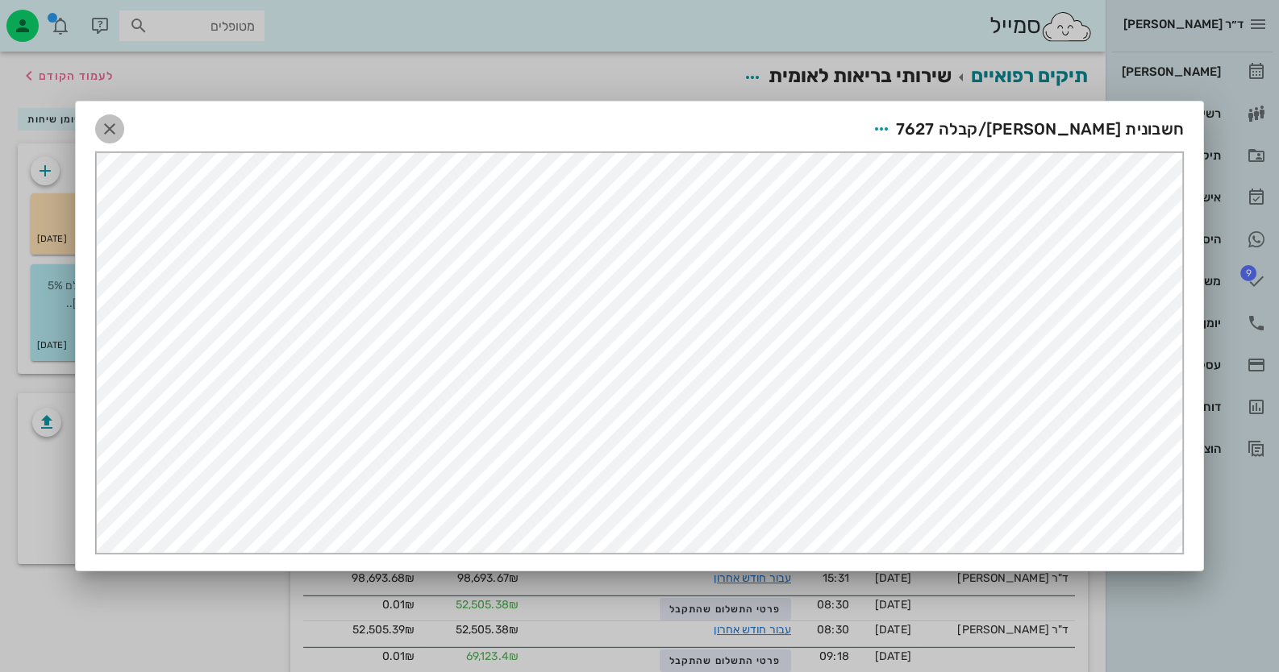
click at [98, 125] on span "button" at bounding box center [109, 128] width 29 height 19
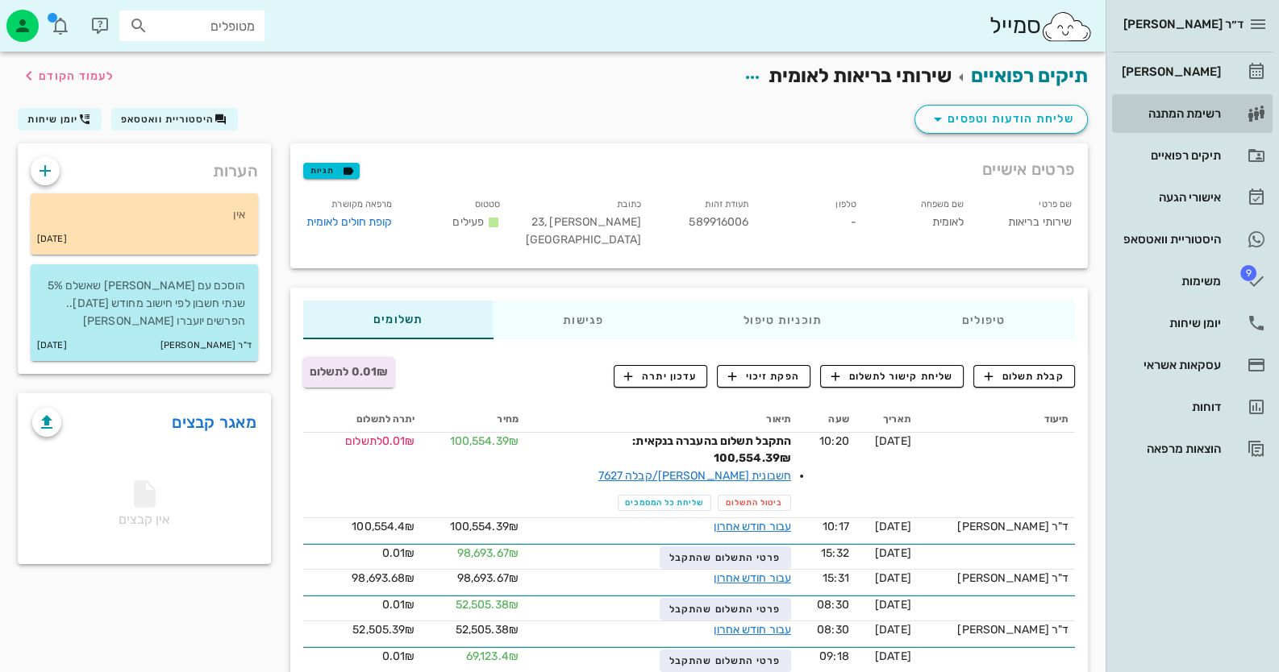
click at [1205, 111] on div "רשימת המתנה" at bounding box center [1169, 113] width 102 height 13
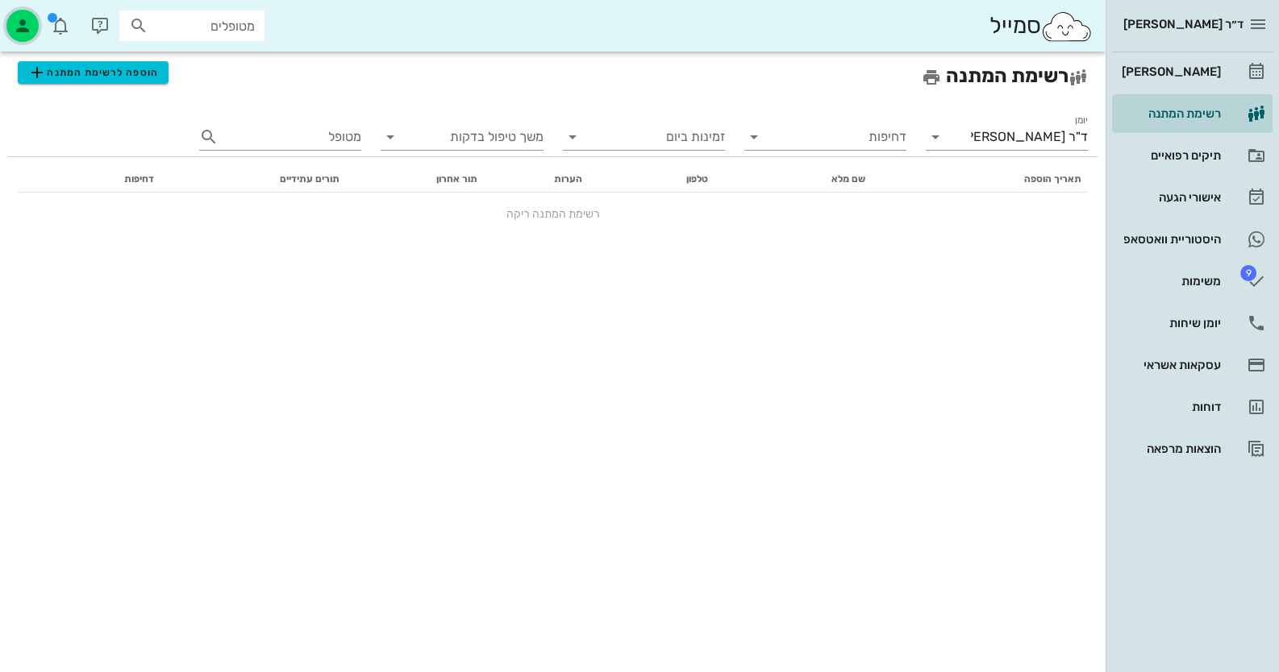
click at [23, 27] on icon "button" at bounding box center [22, 25] width 19 height 19
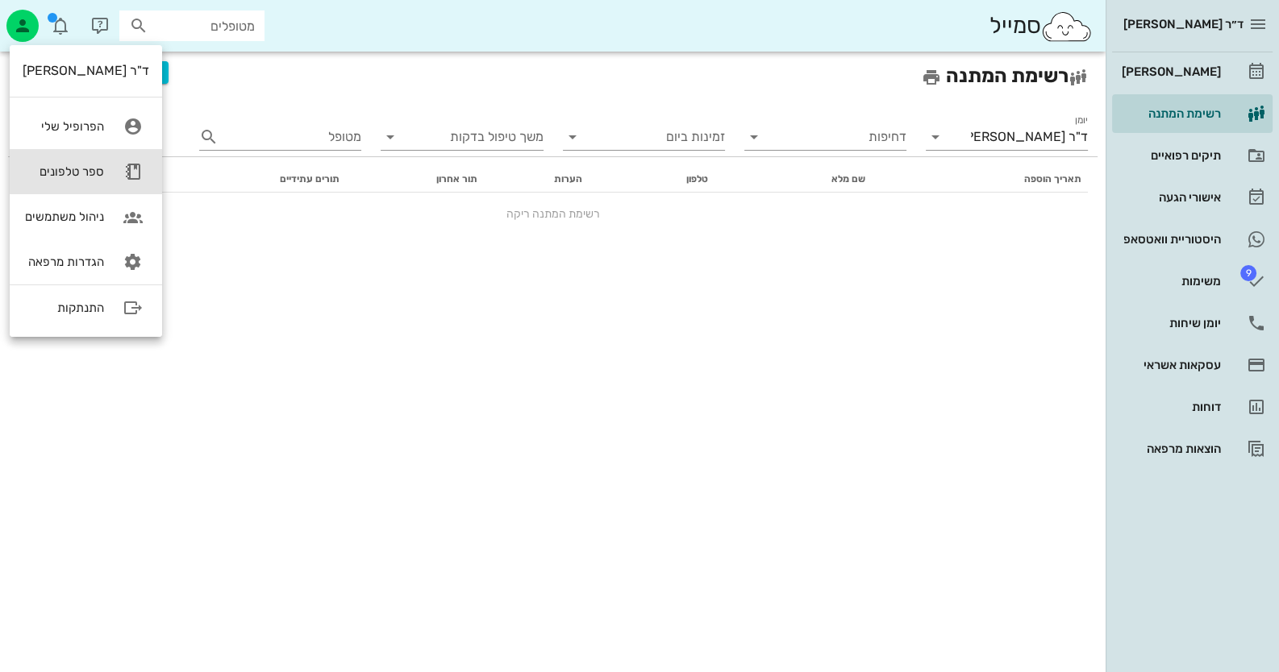
click at [73, 152] on link "ספר טלפונים" at bounding box center [86, 171] width 152 height 45
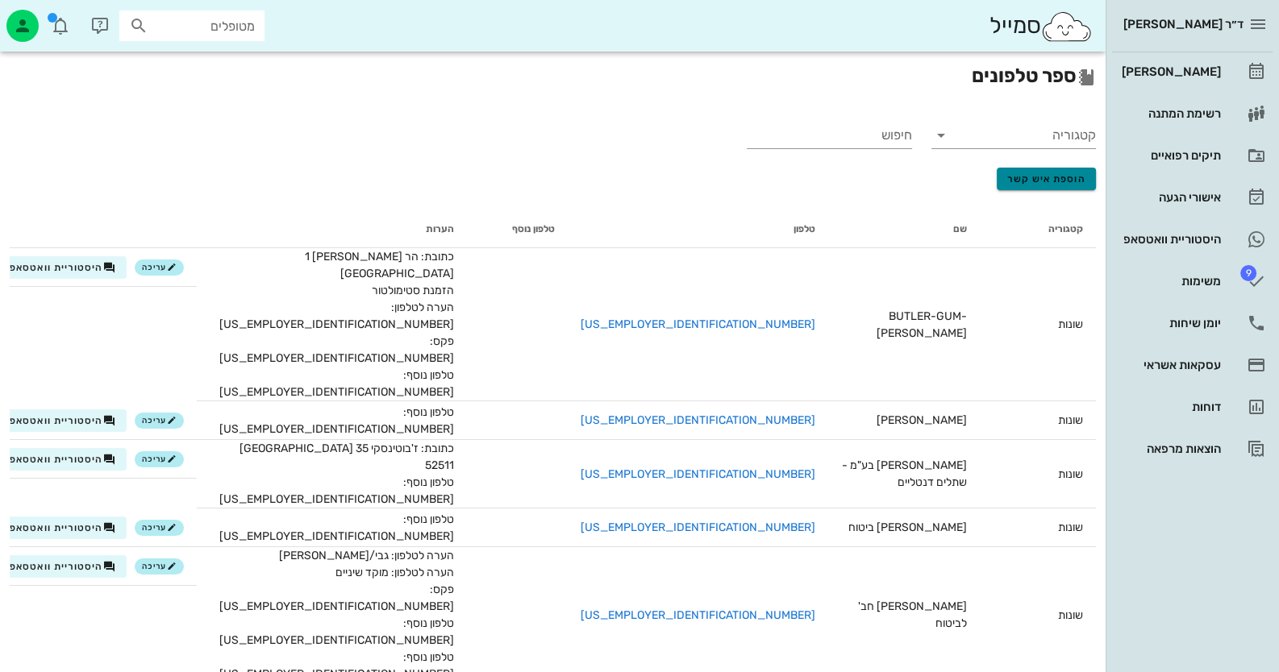
click at [1056, 181] on span "הוספת איש קשר" at bounding box center [1046, 178] width 79 height 11
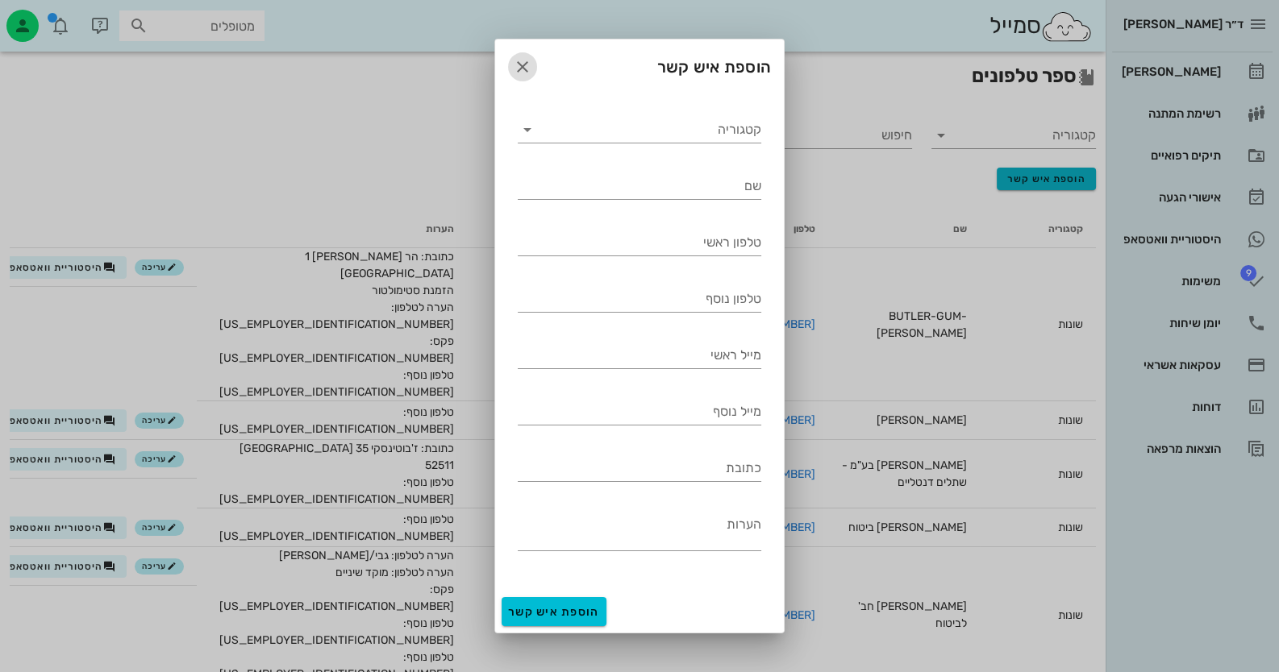
click at [524, 67] on icon "button" at bounding box center [522, 66] width 19 height 19
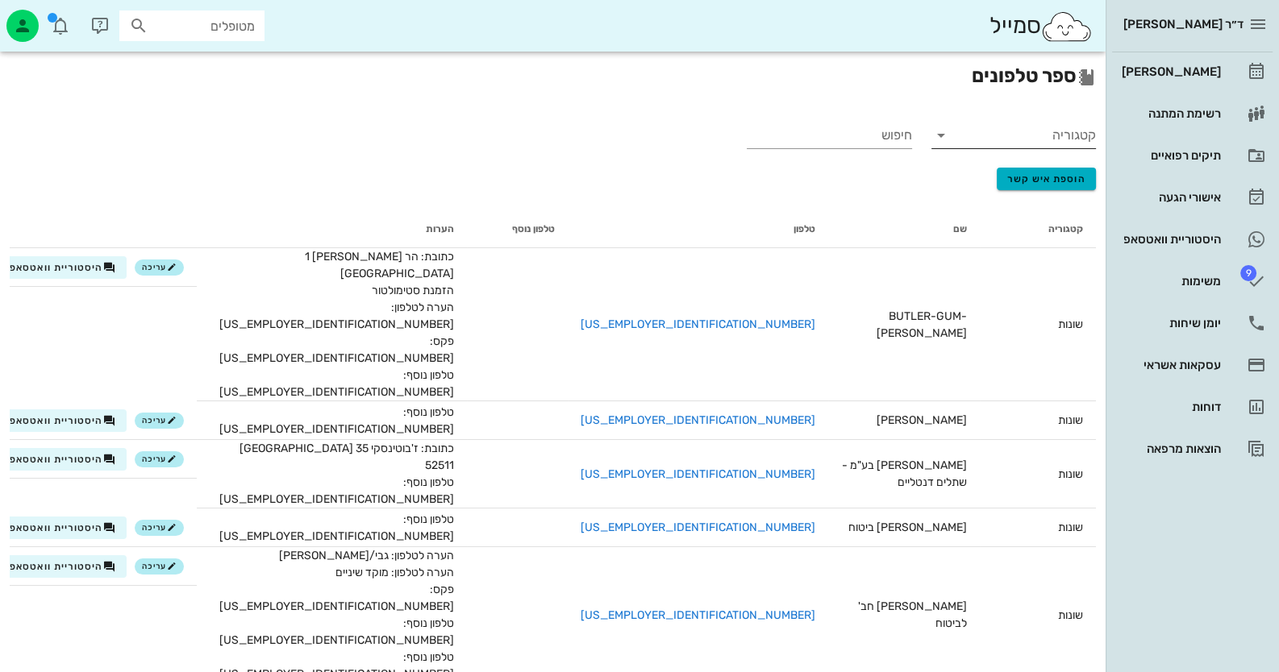
click at [1055, 138] on input "קטגוריה" at bounding box center [1026, 136] width 139 height 26
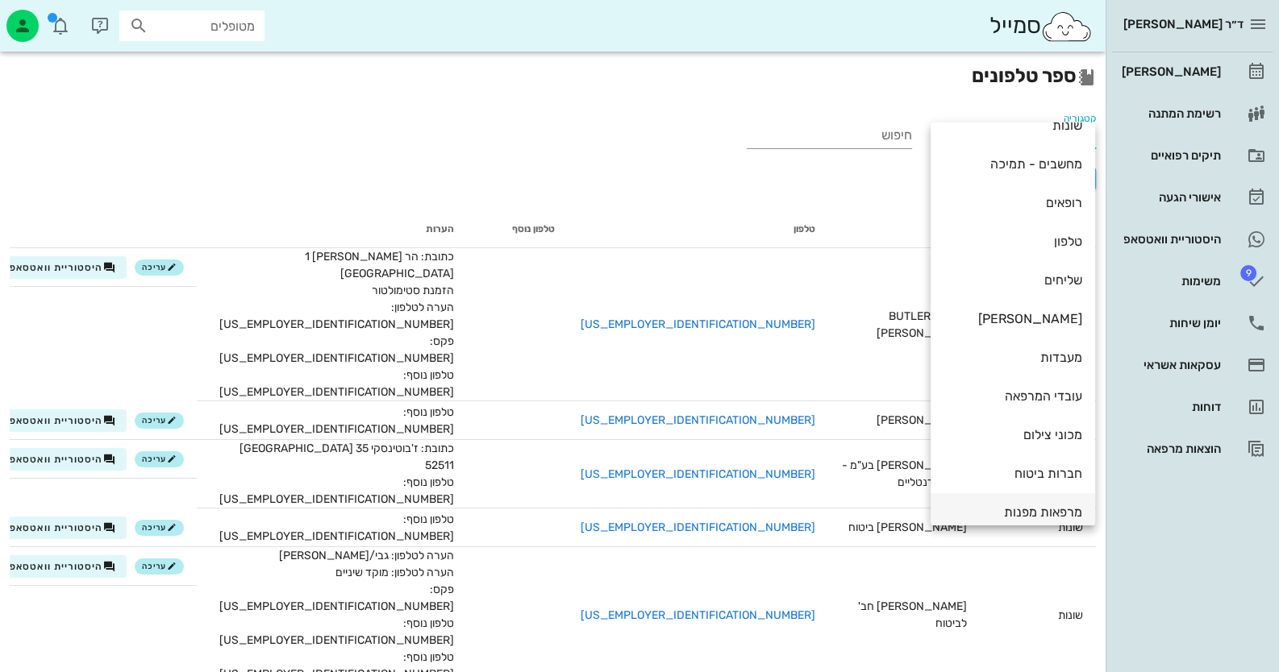
scroll to position [35, 0]
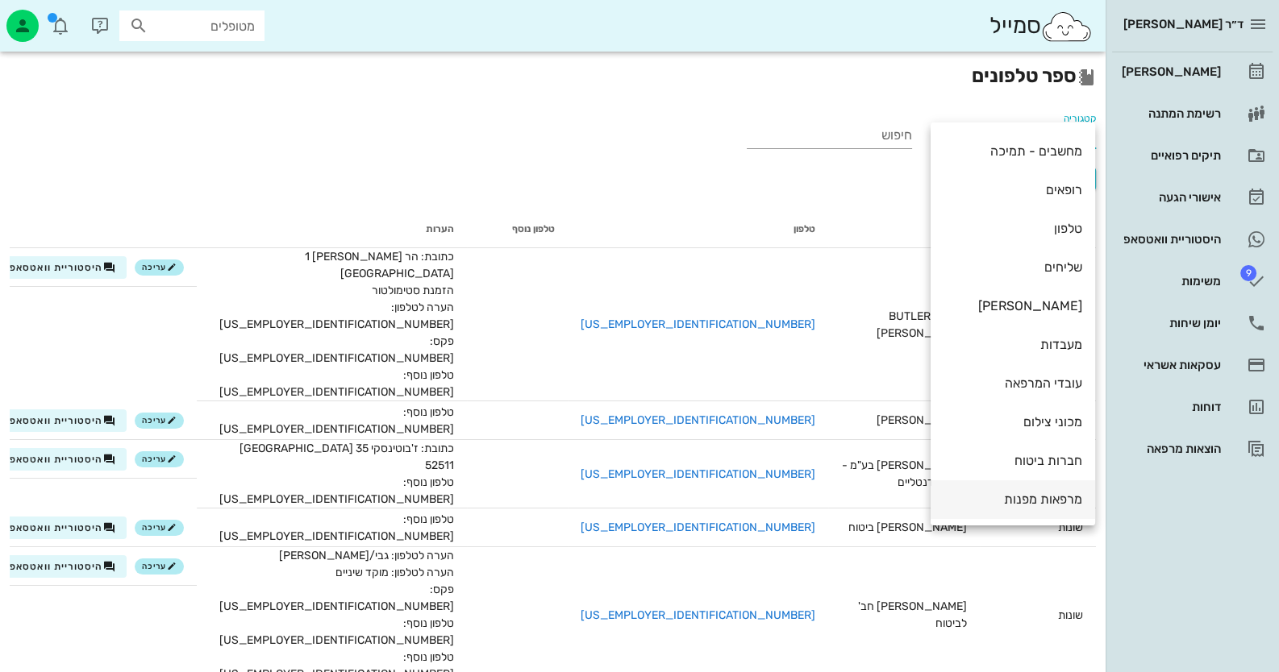
click at [1028, 504] on div "מרפאות מפנות" at bounding box center [1012, 499] width 139 height 15
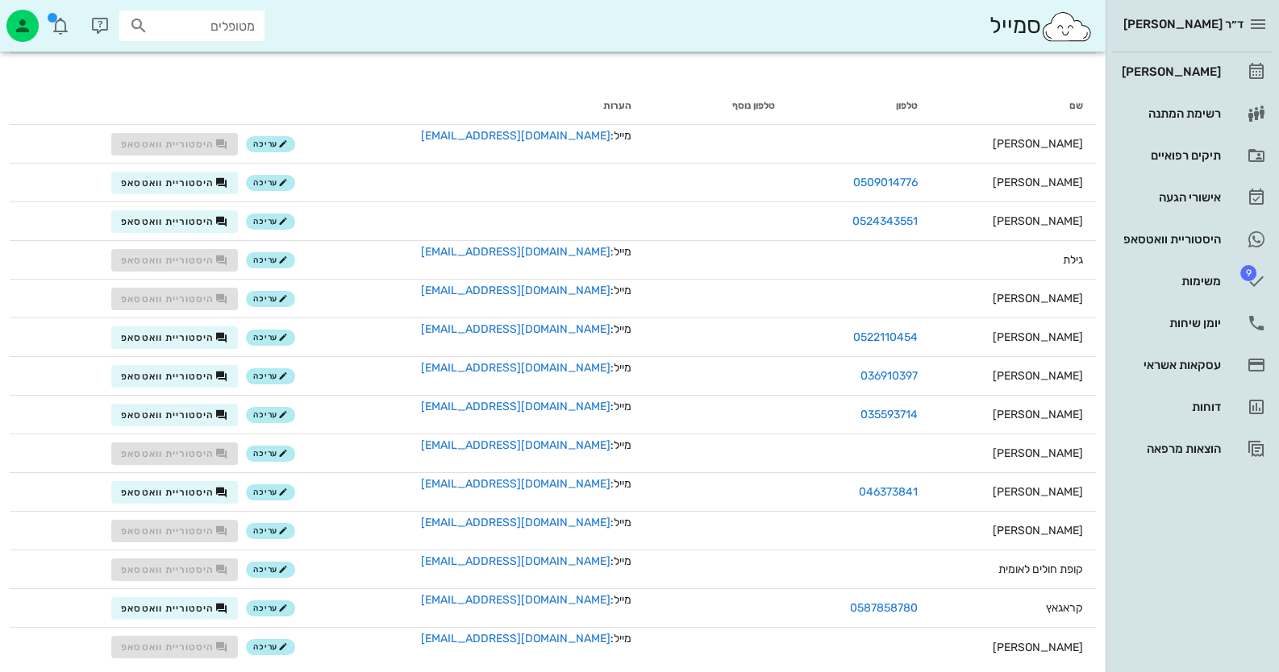
scroll to position [204, 0]
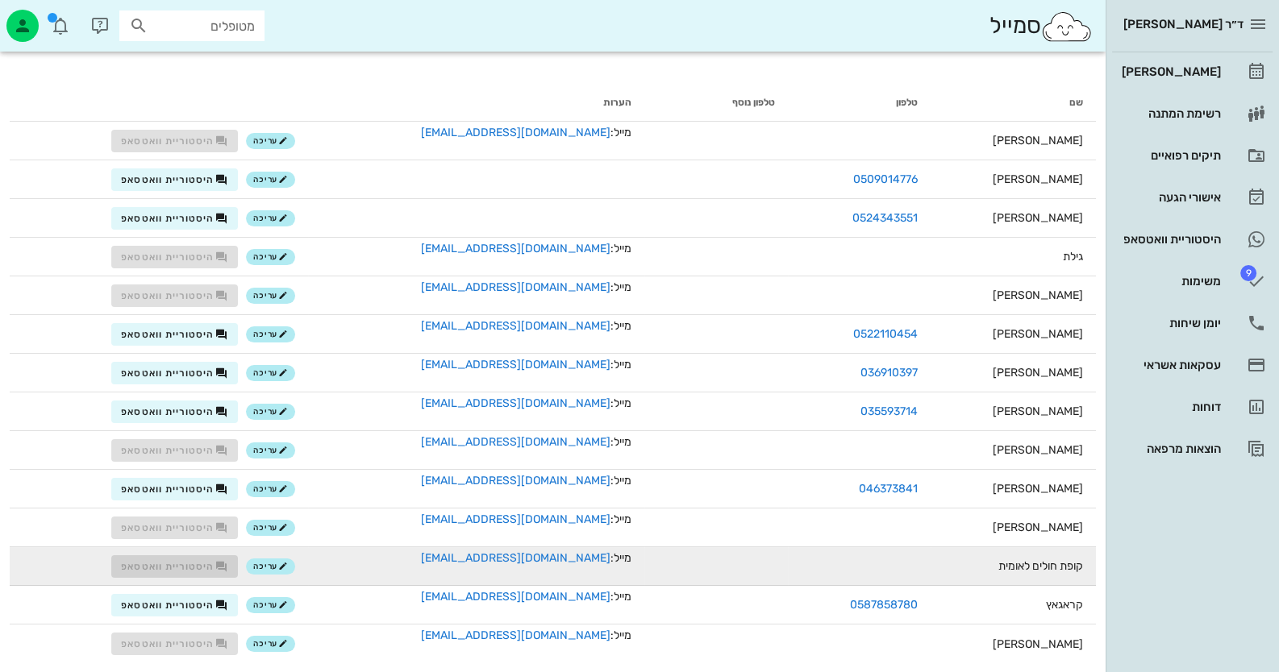
click at [1041, 571] on td "קופת חולים לאומית" at bounding box center [1013, 566] width 165 height 39
click at [273, 564] on span "עריכה" at bounding box center [270, 567] width 35 height 10
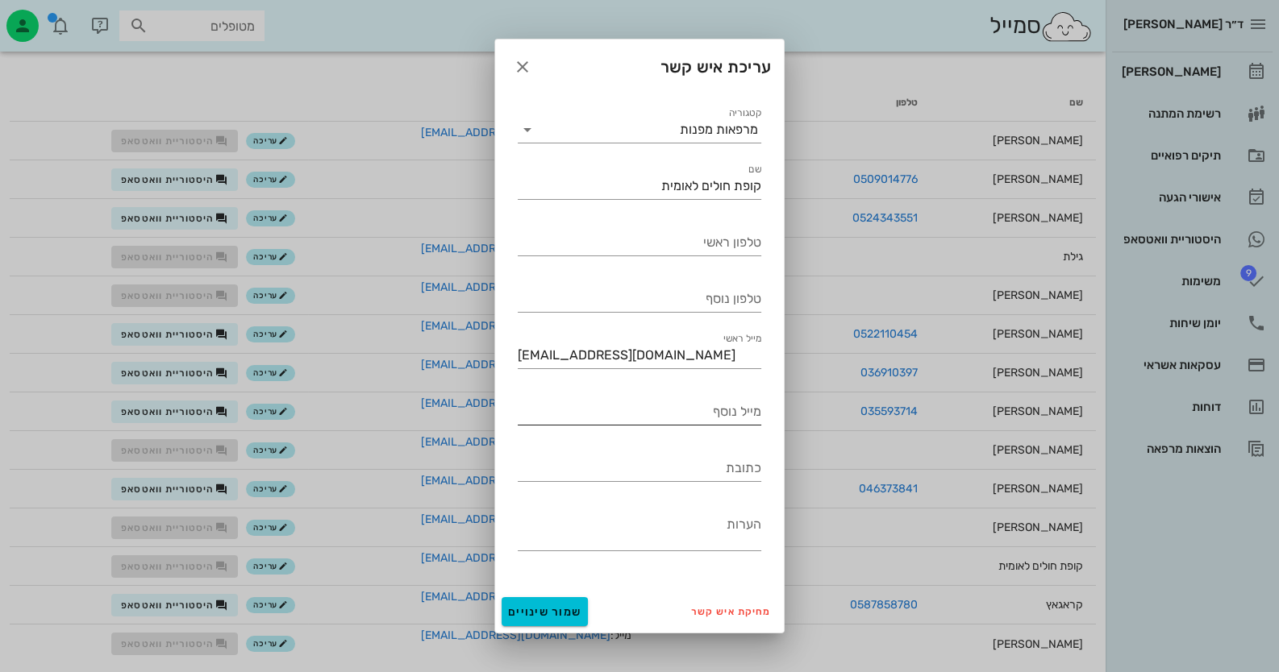
click at [730, 418] on input "מייל נוסף" at bounding box center [640, 412] width 244 height 26
click at [569, 608] on span "שמור שינויים" at bounding box center [544, 613] width 73 height 14
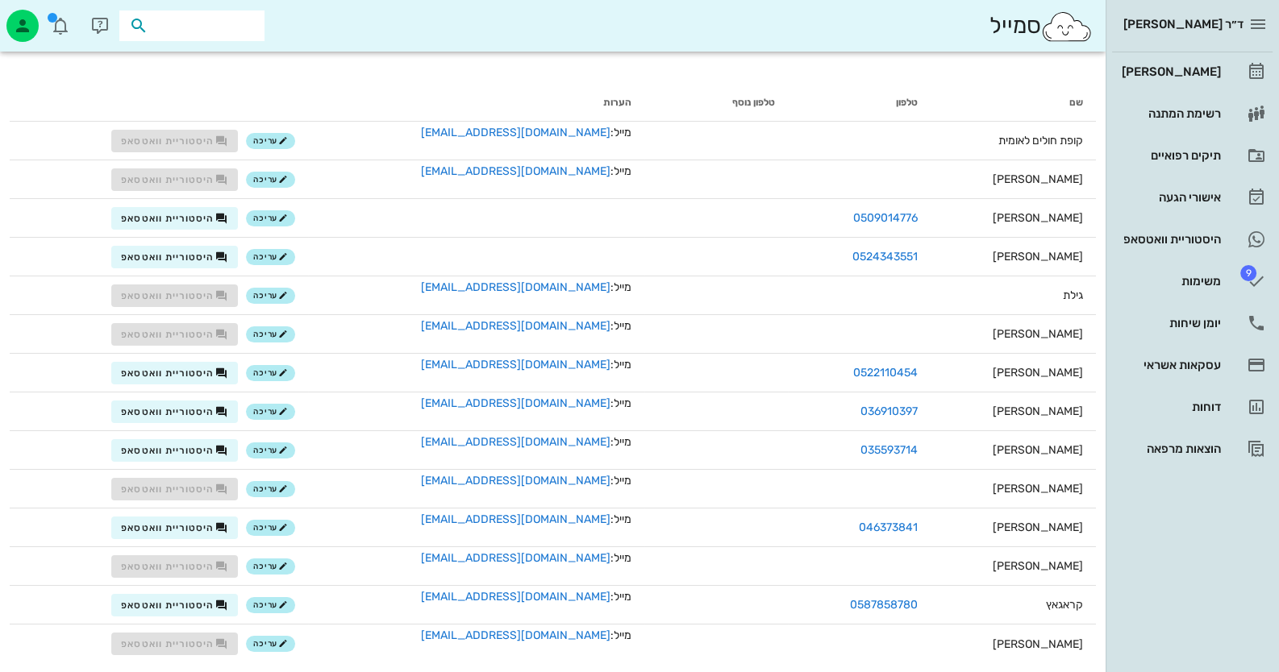
click at [214, 29] on input "text" at bounding box center [203, 25] width 103 height 21
type input "לאומי"
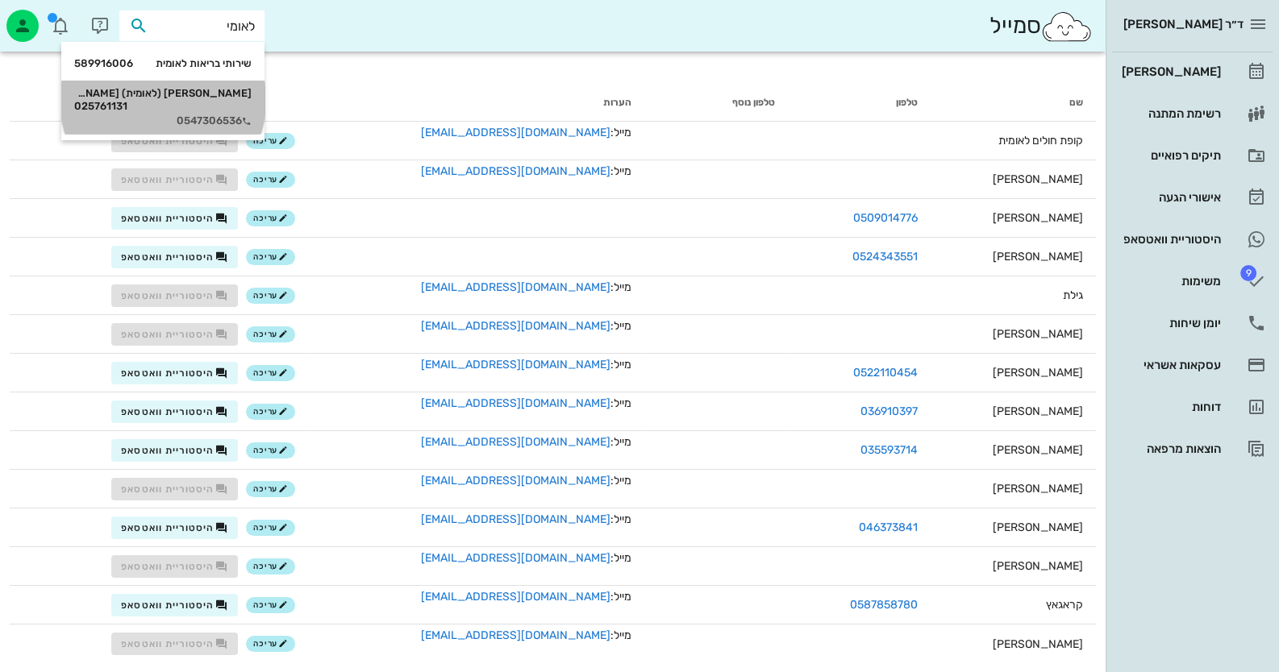
click at [202, 81] on div "[PERSON_NAME] (לאומית) [PERSON_NAME] 025761131 0547306536" at bounding box center [162, 107] width 177 height 53
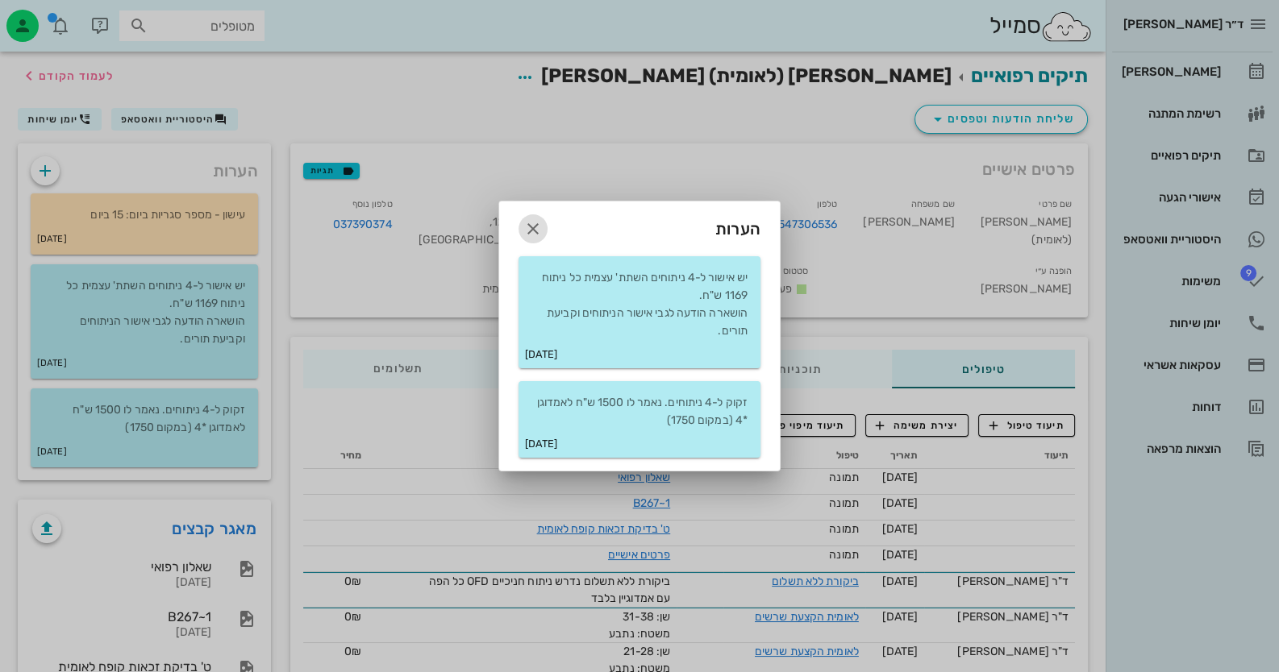
click at [520, 231] on span "button" at bounding box center [532, 228] width 29 height 19
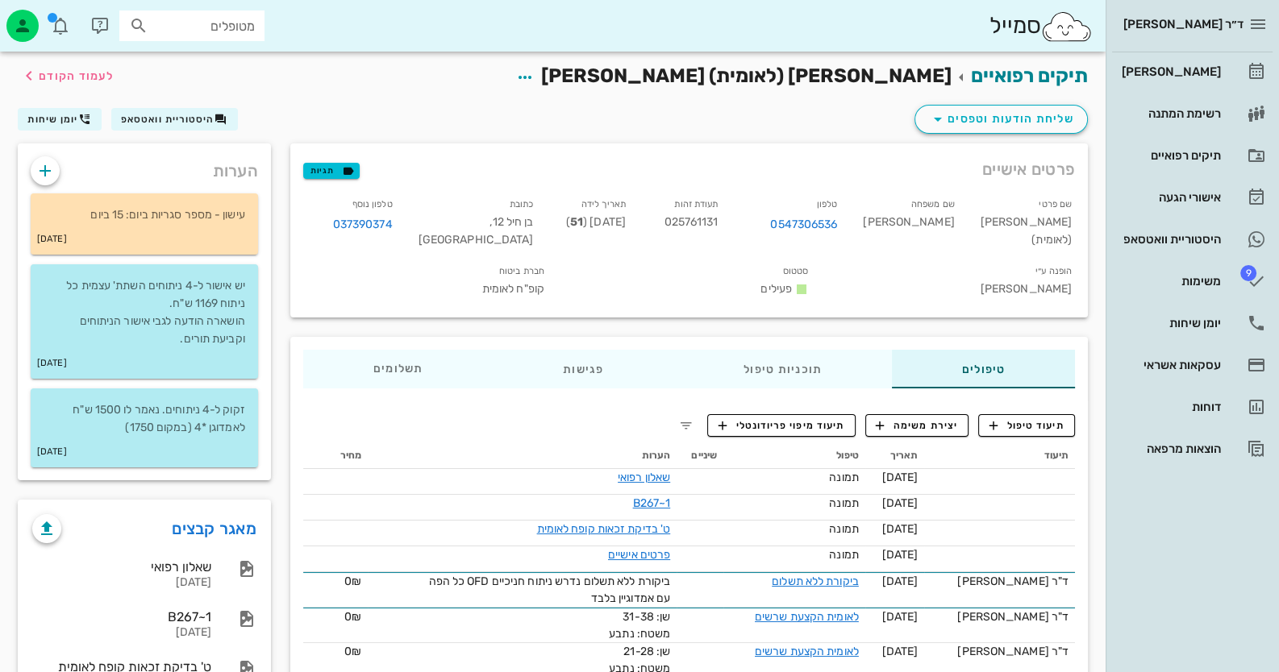
click at [256, 37] on div "מטופלים" at bounding box center [191, 25] width 145 height 31
type input "לאומי"
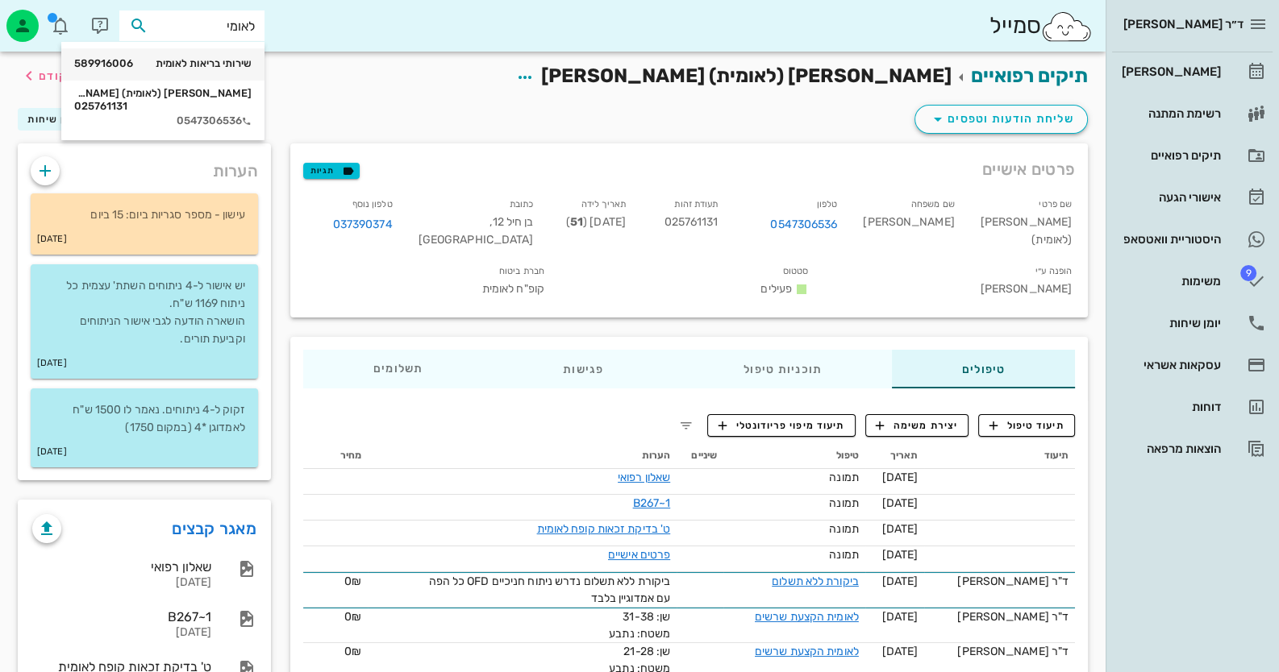
click at [189, 67] on div "שירותי בריאות לאומית 589916006" at bounding box center [162, 63] width 177 height 13
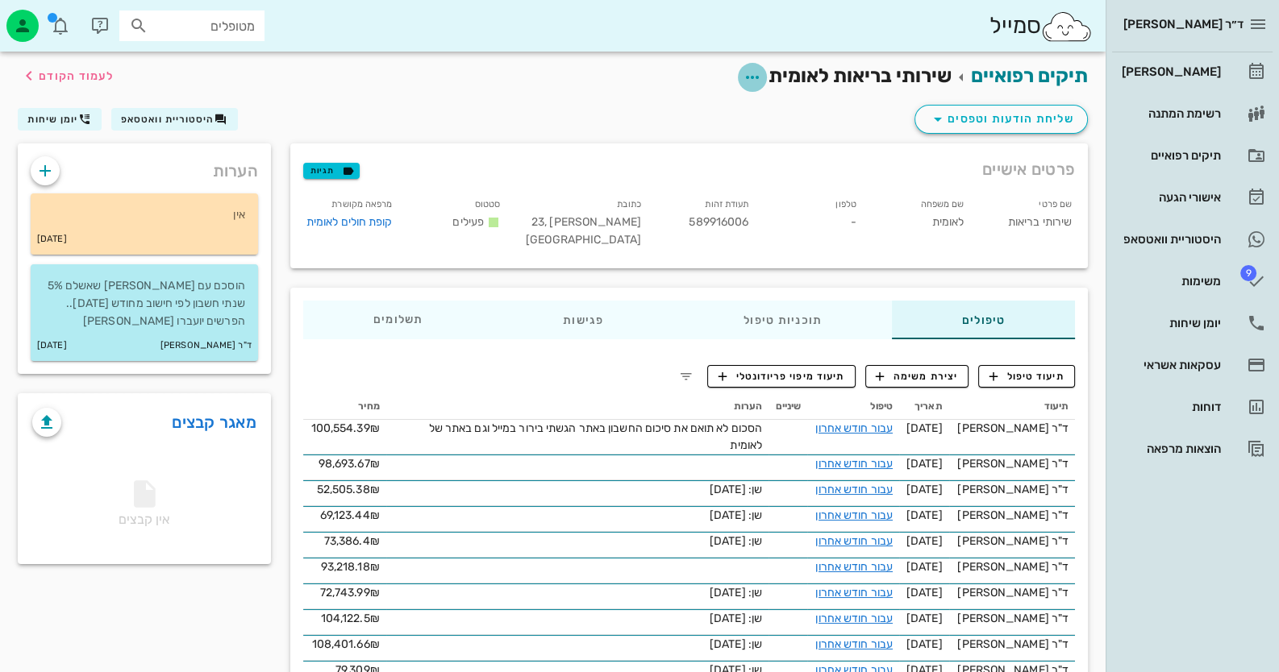
click at [750, 75] on icon "button" at bounding box center [752, 77] width 19 height 19
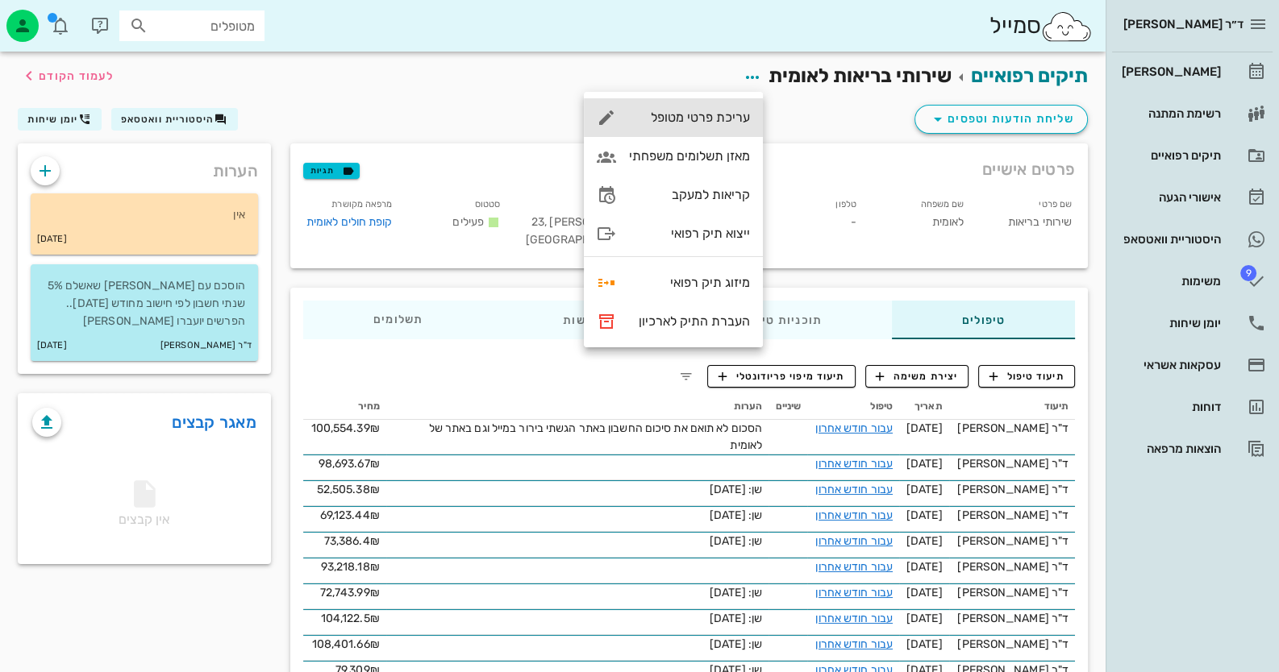
click at [727, 123] on div "עריכת פרטי מטופל" at bounding box center [689, 117] width 121 height 15
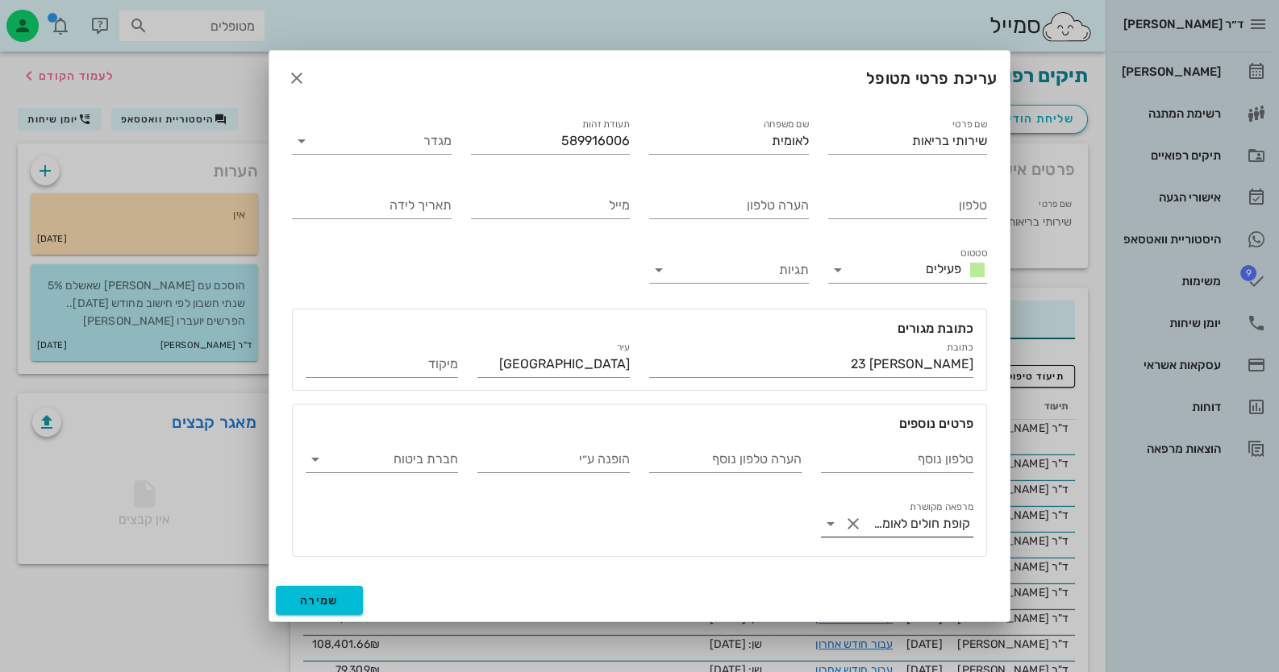
click at [926, 520] on div "קופת חולים לאומית" at bounding box center [921, 524] width 97 height 15
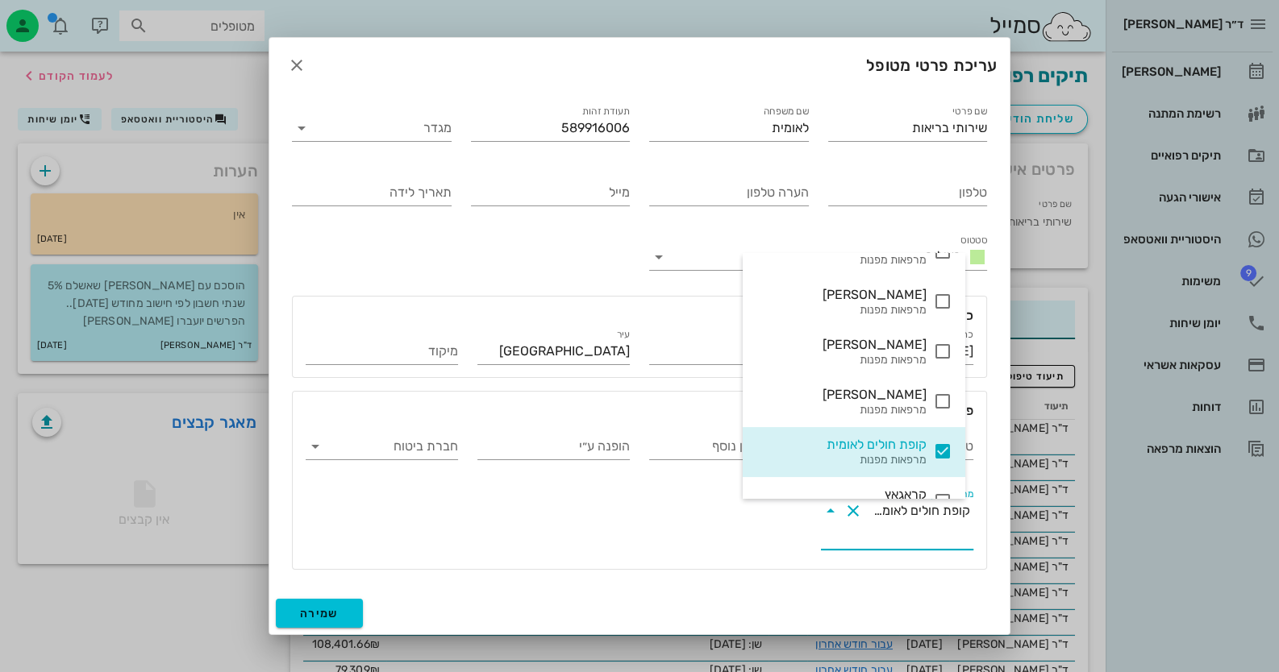
scroll to position [467, 0]
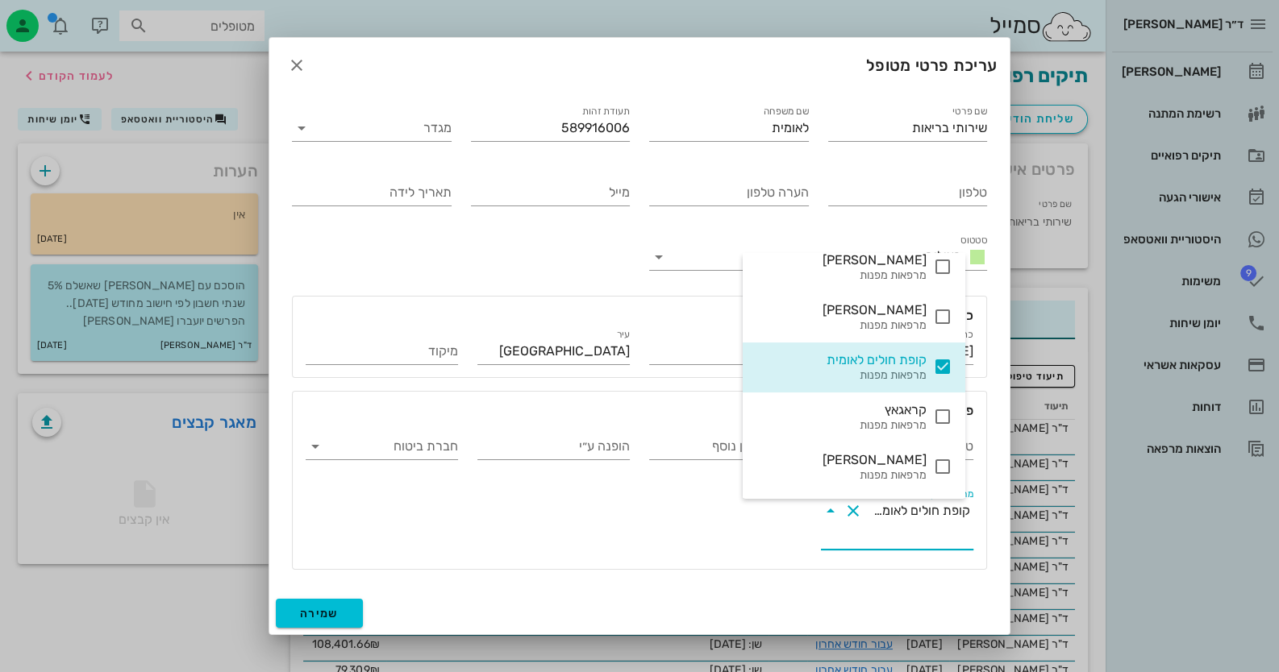
click at [302, 581] on div "שם פרטי שירותי בריאות שם משפחה לאומית תעודת זהות 589916006 מגדר טלפון הערה טלפו…" at bounding box center [639, 343] width 740 height 500
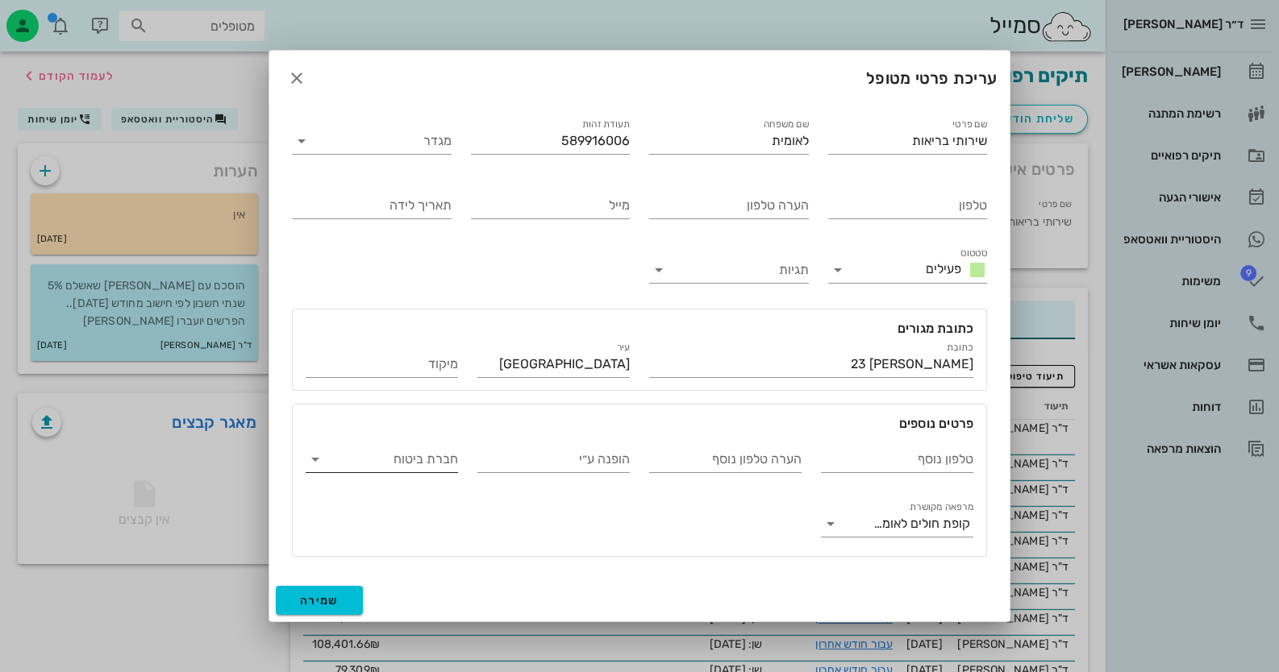
click at [371, 467] on input "חברת ביטוח" at bounding box center [394, 460] width 127 height 26
click at [374, 464] on div "קופ"ח לאומית" at bounding box center [381, 472] width 127 height 35
click at [323, 599] on span "שמירה" at bounding box center [319, 601] width 39 height 14
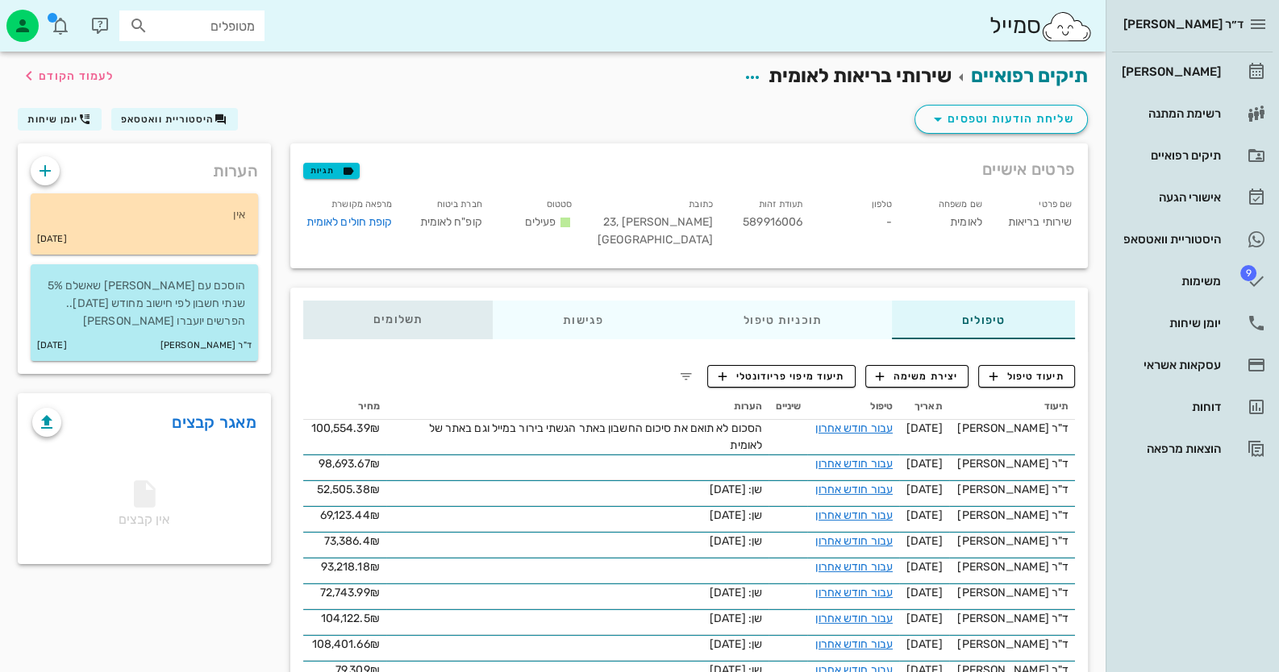
click at [371, 323] on div "תשלומים 0.01₪" at bounding box center [397, 320] width 189 height 39
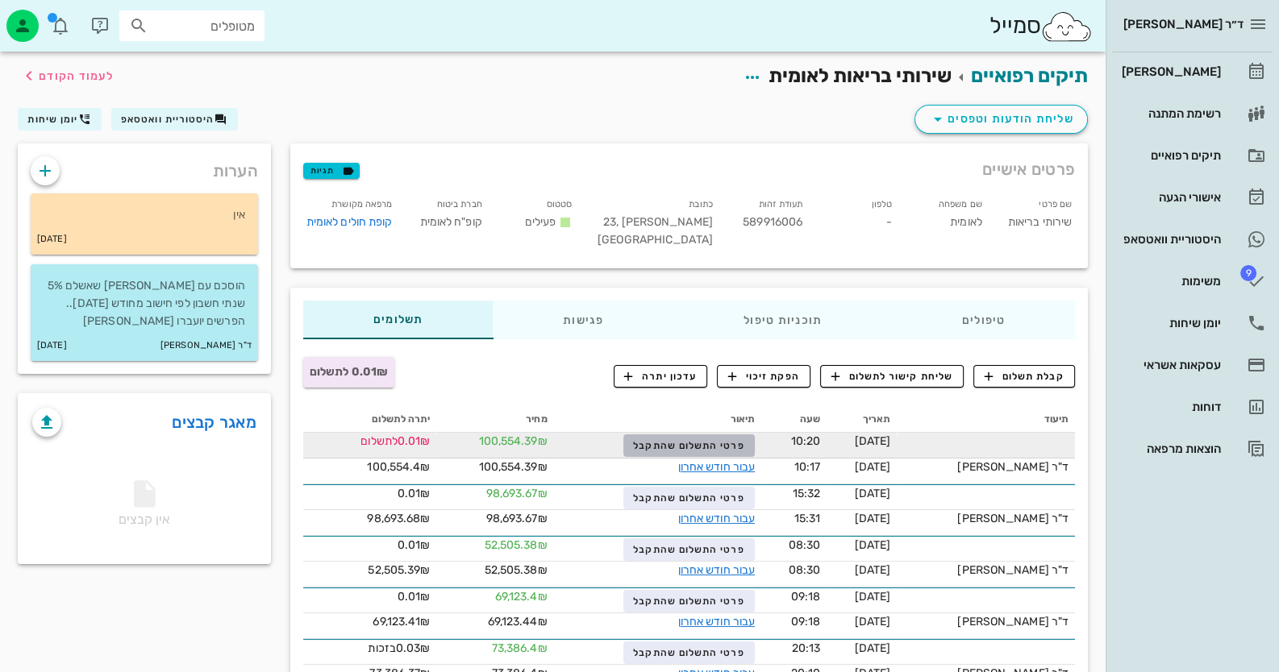
click at [754, 452] on button "פרטי התשלום שהתקבל" at bounding box center [688, 446] width 131 height 23
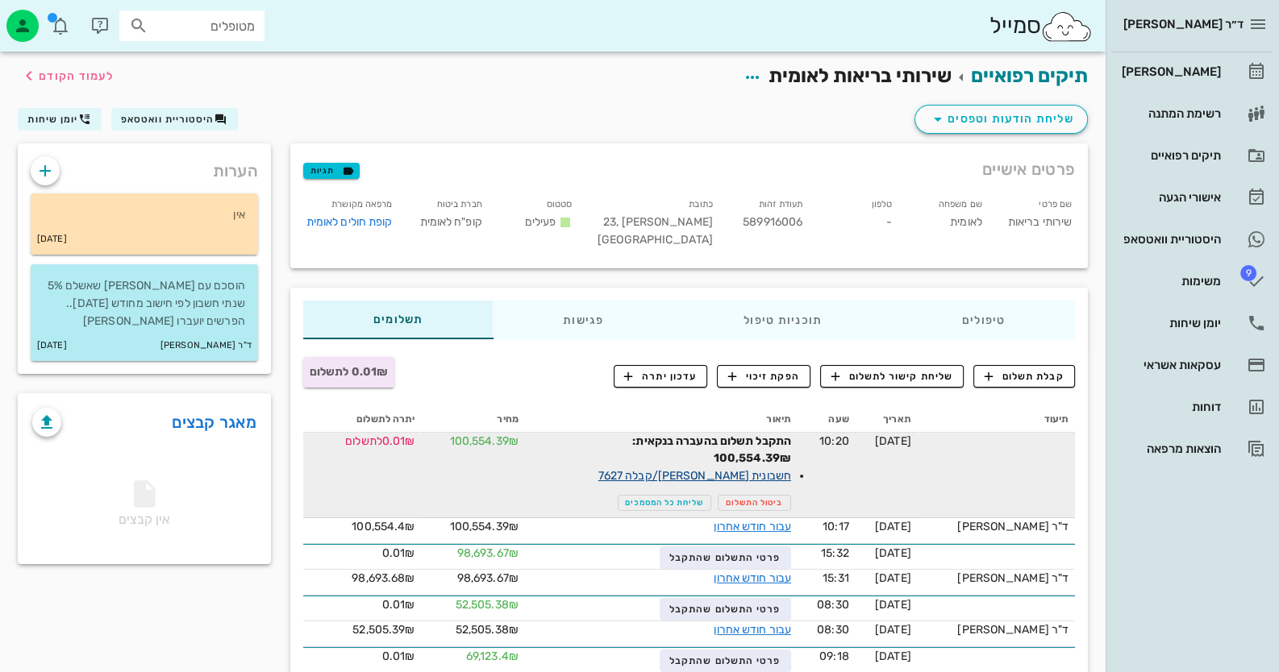
click at [774, 479] on link "חשבונית [PERSON_NAME]/קבלה 7627" at bounding box center [694, 476] width 193 height 14
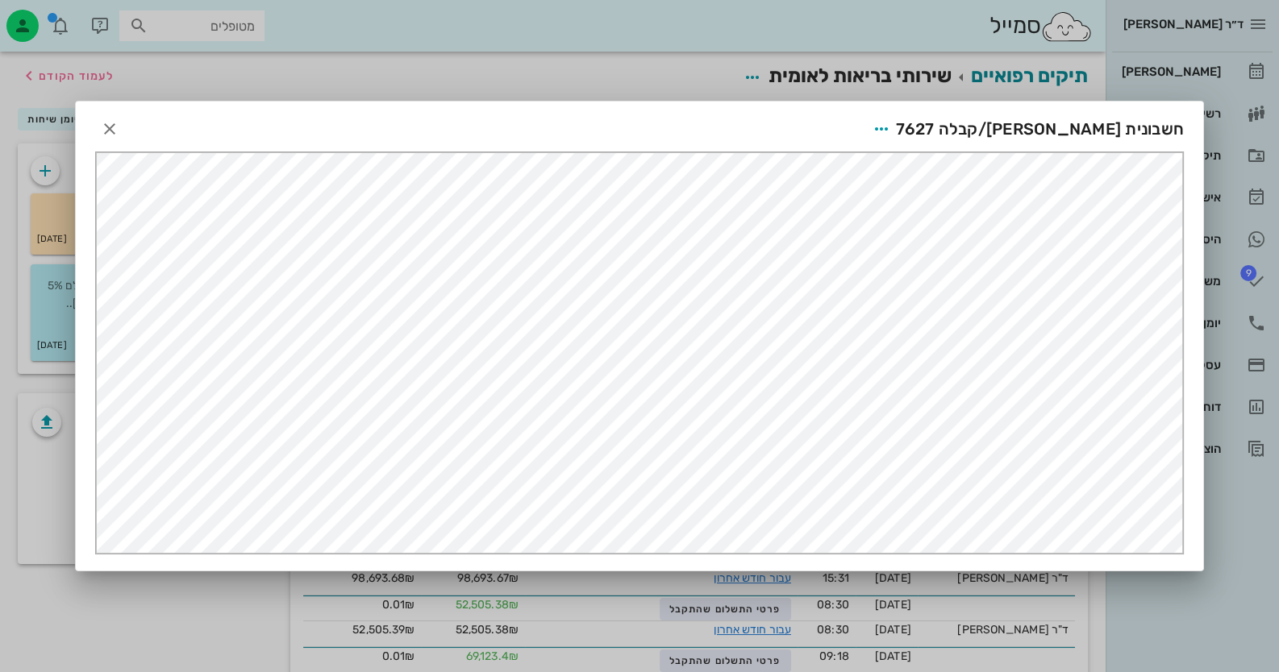
scroll to position [0, 0]
click at [891, 123] on icon "button" at bounding box center [881, 128] width 19 height 19
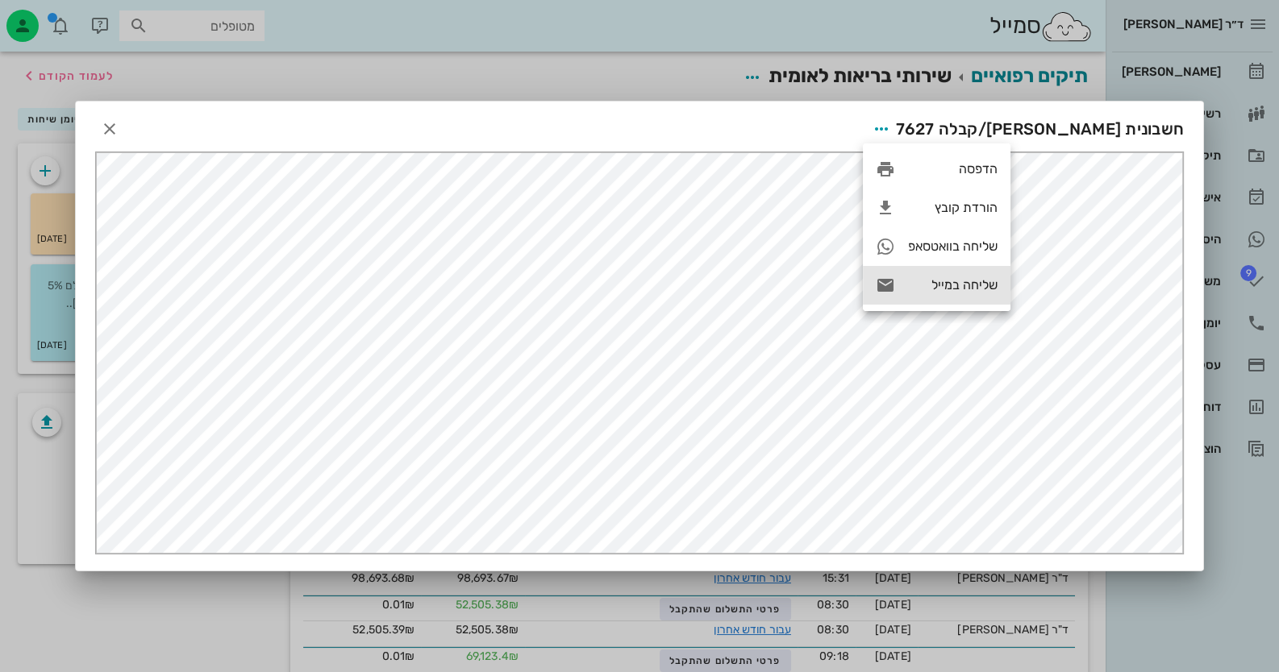
click at [935, 269] on div "שליחה במייל" at bounding box center [937, 285] width 148 height 39
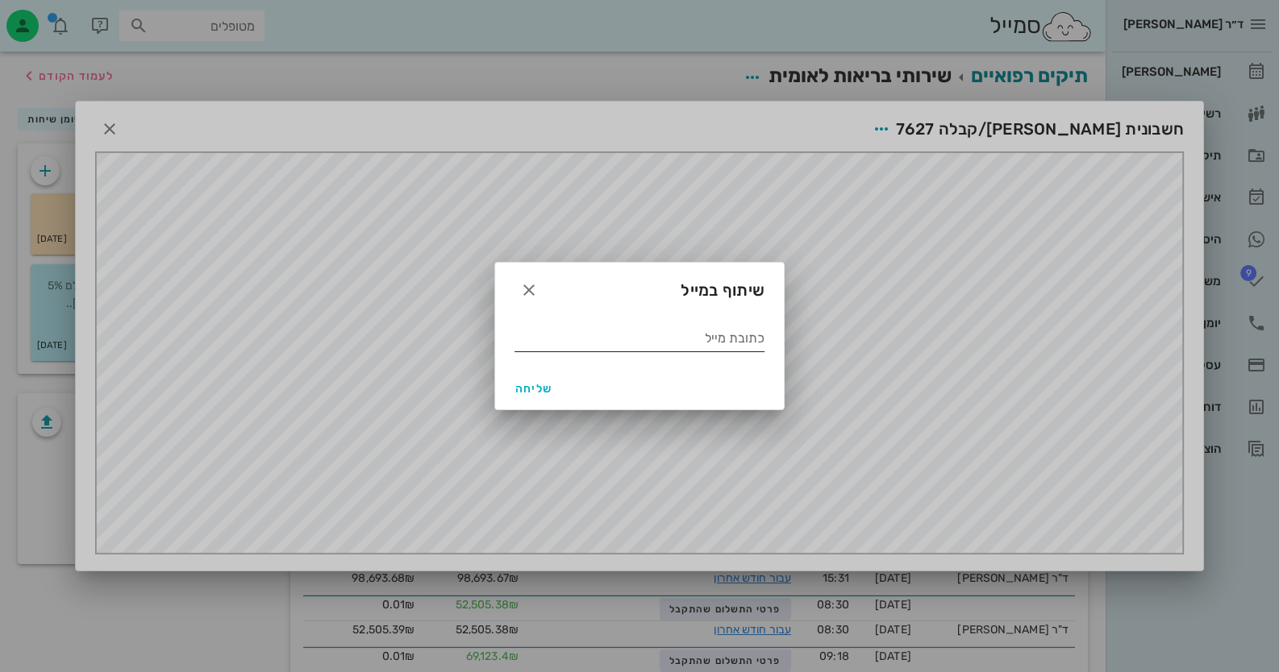
click at [691, 337] on input "כתובת מייל" at bounding box center [639, 339] width 250 height 26
click at [520, 291] on icon "button" at bounding box center [528, 290] width 19 height 19
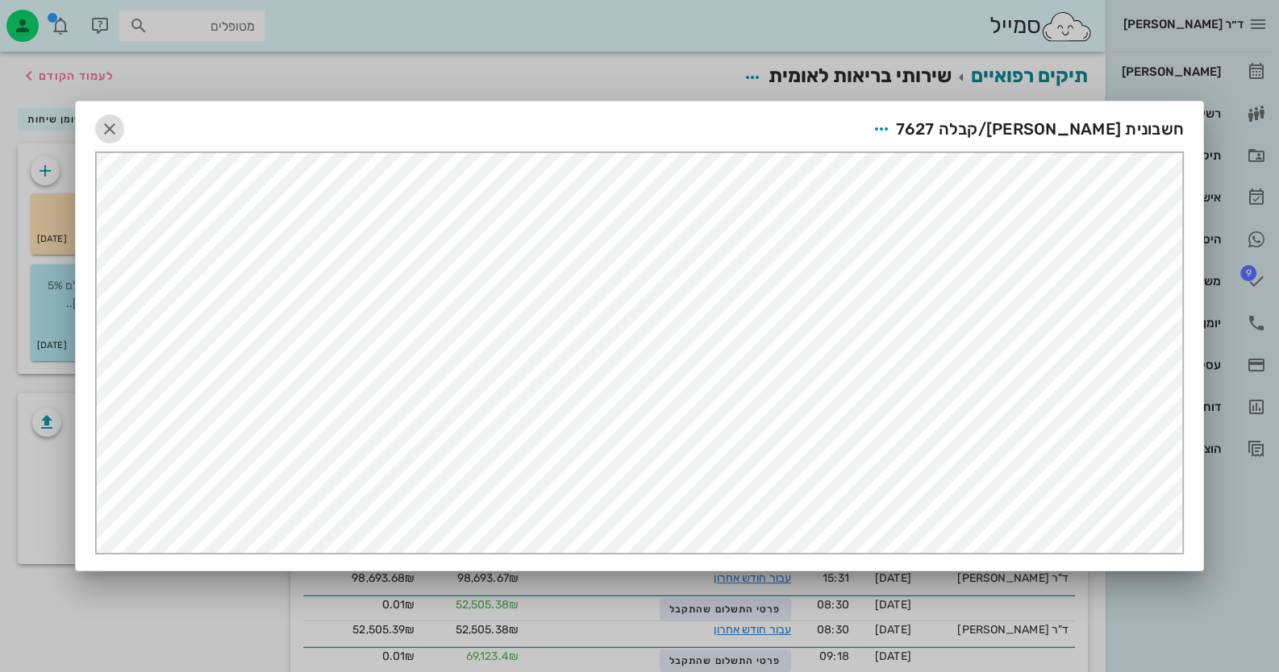
click at [100, 124] on icon "button" at bounding box center [109, 128] width 19 height 19
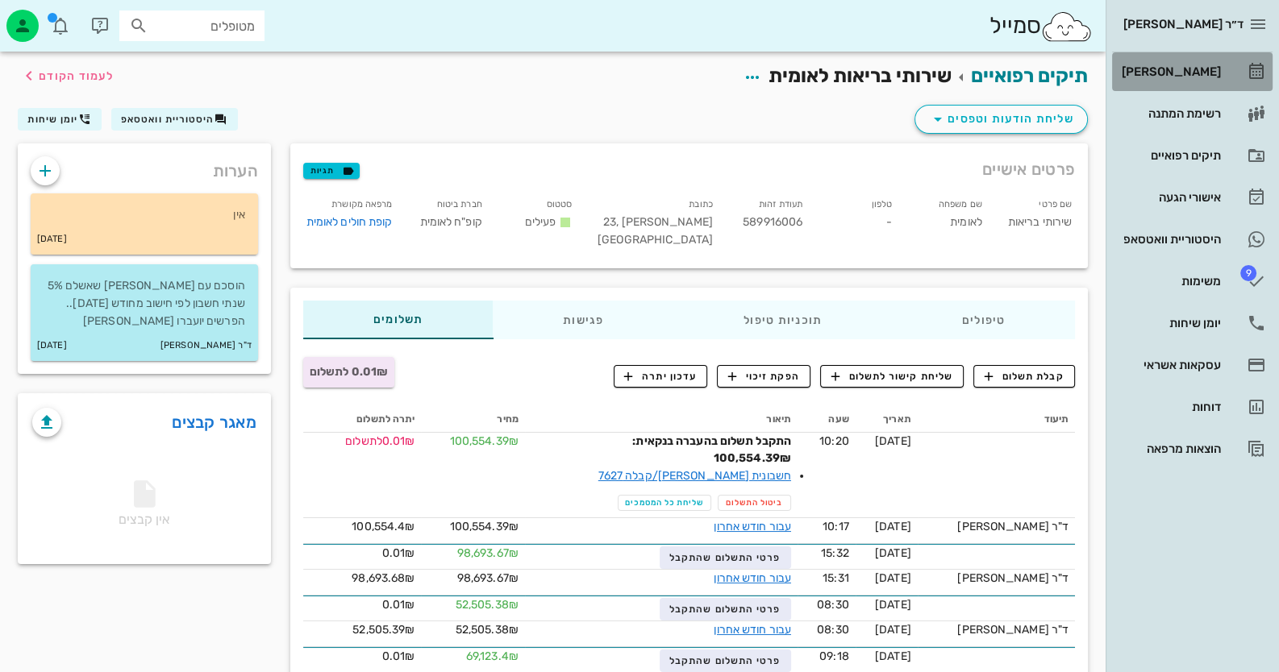
click at [1190, 61] on div "[PERSON_NAME]" at bounding box center [1169, 72] width 102 height 26
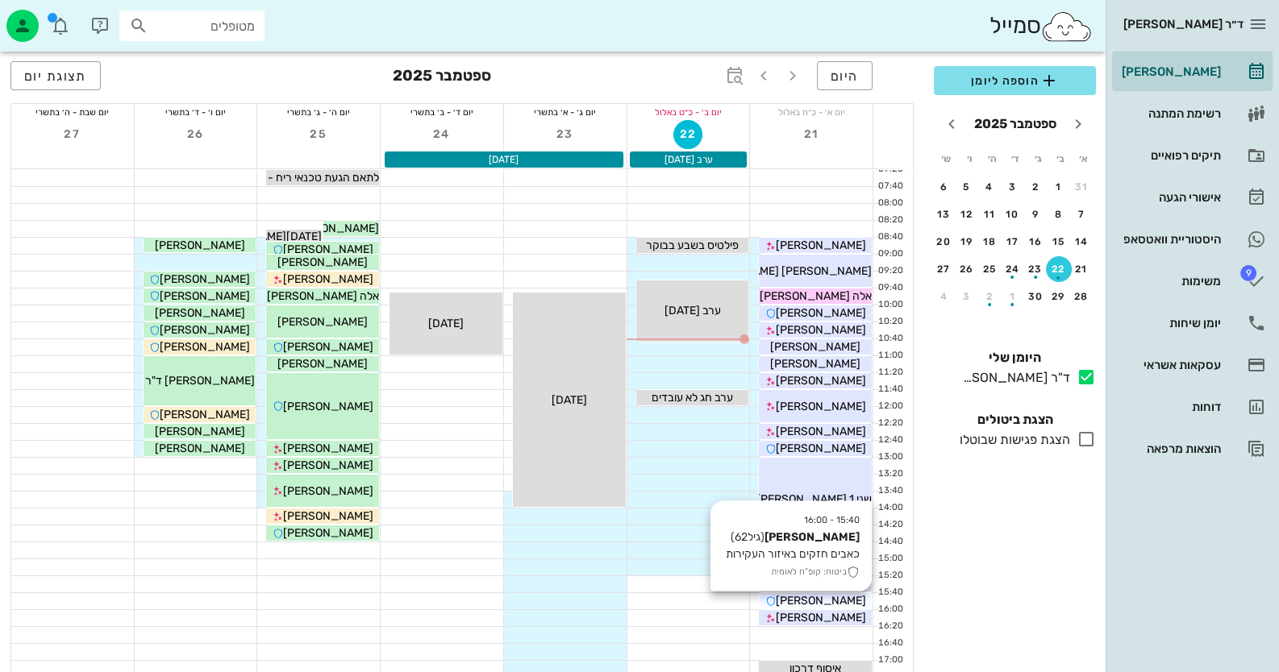
click at [851, 606] on div "[PERSON_NAME]" at bounding box center [815, 601] width 113 height 17
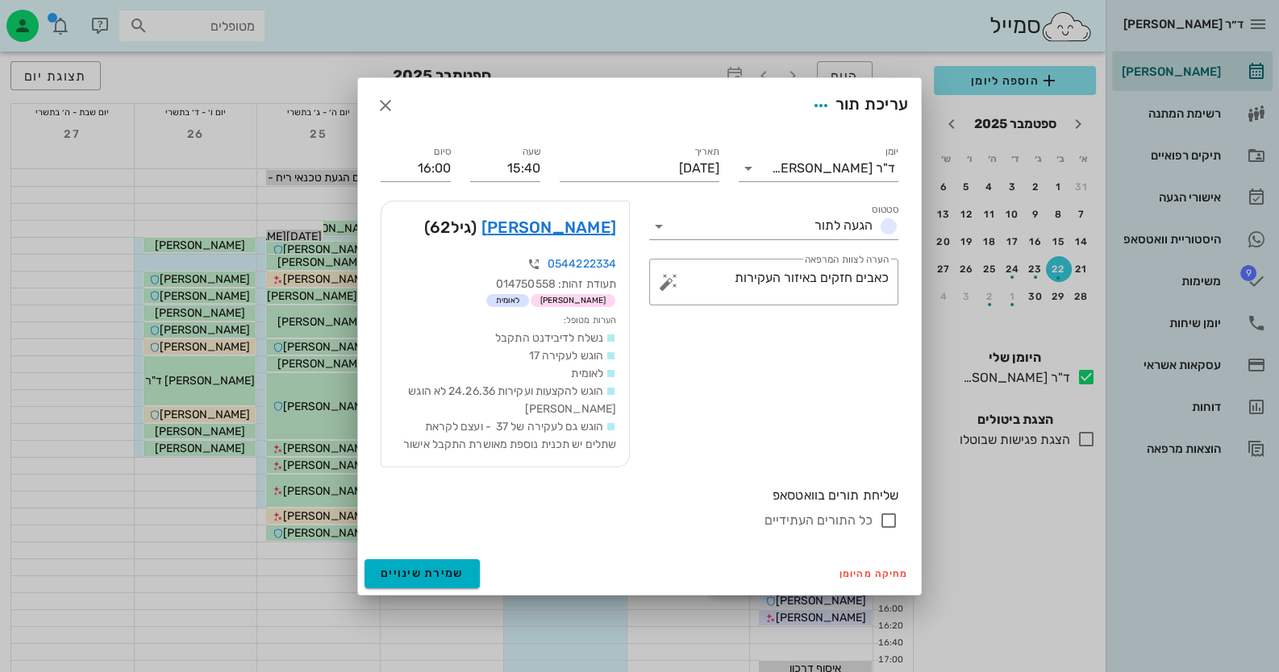
click at [851, 606] on div at bounding box center [639, 336] width 1279 height 672
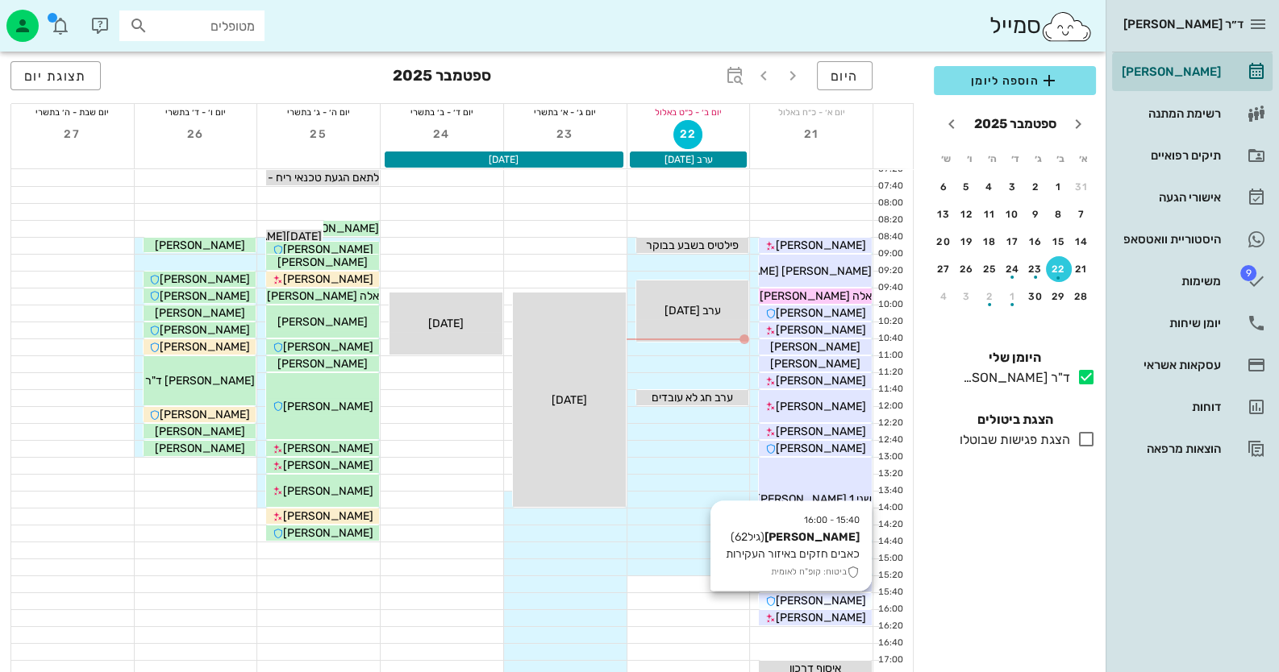
click at [851, 606] on div "[PERSON_NAME]" at bounding box center [815, 601] width 113 height 17
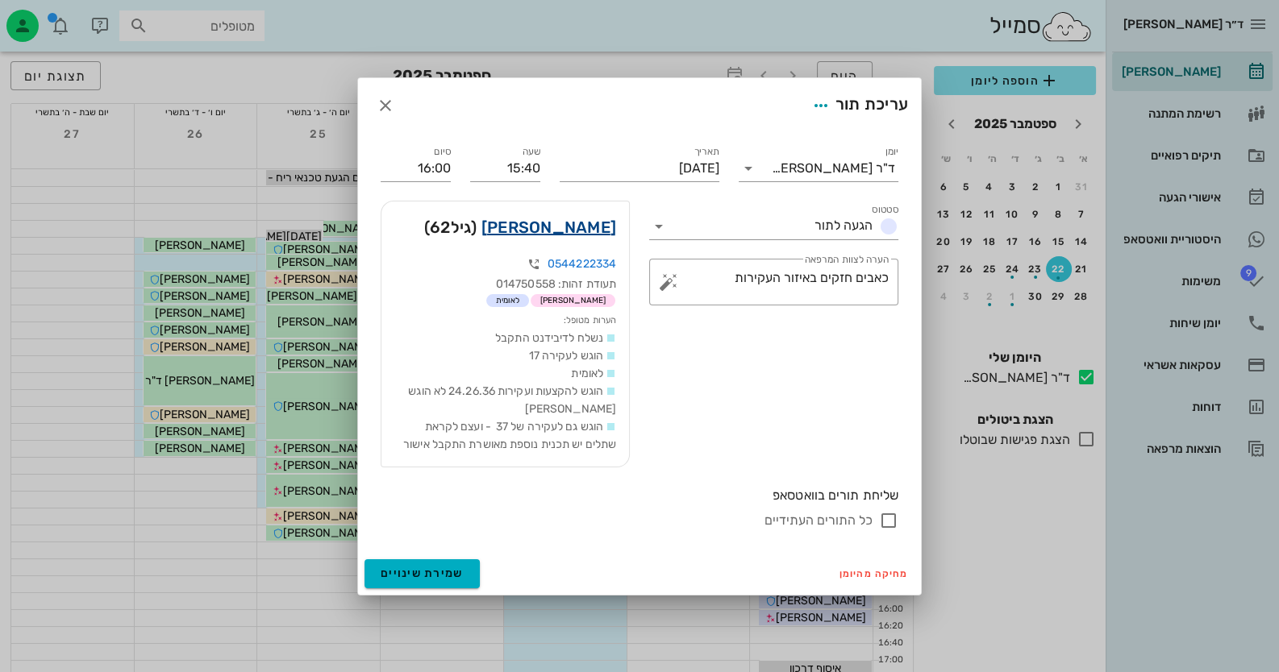
click at [577, 221] on link "[PERSON_NAME]" at bounding box center [548, 227] width 135 height 26
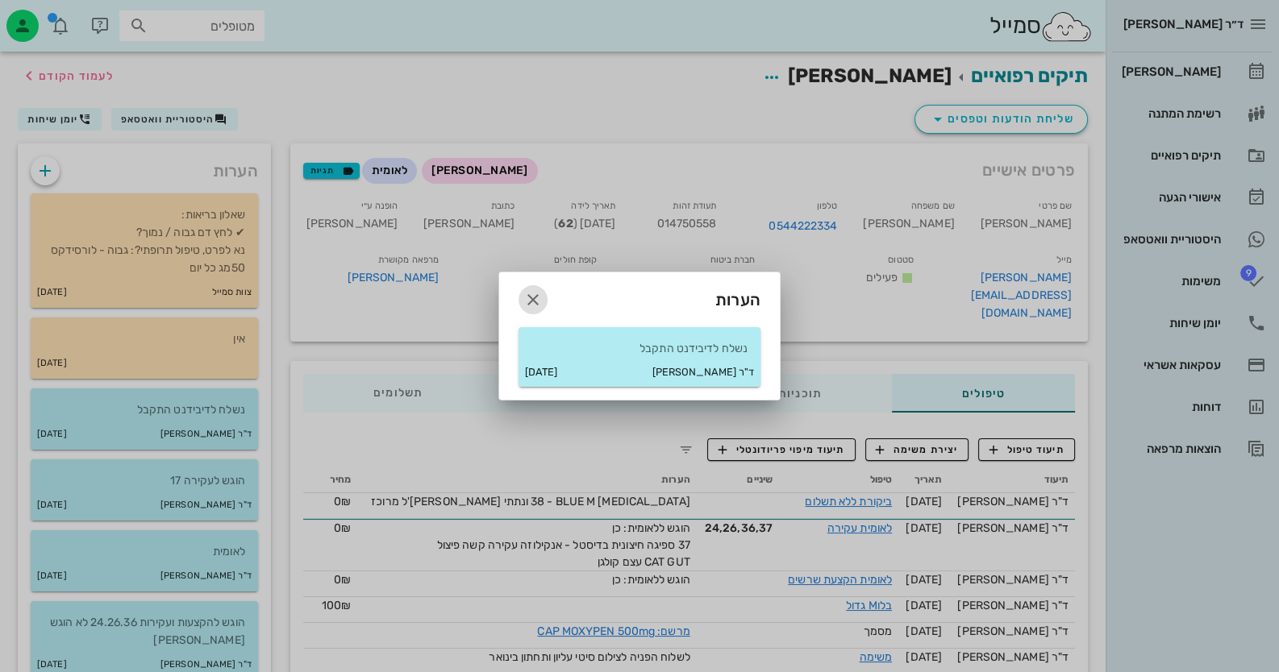
click at [525, 297] on icon "button" at bounding box center [532, 299] width 19 height 19
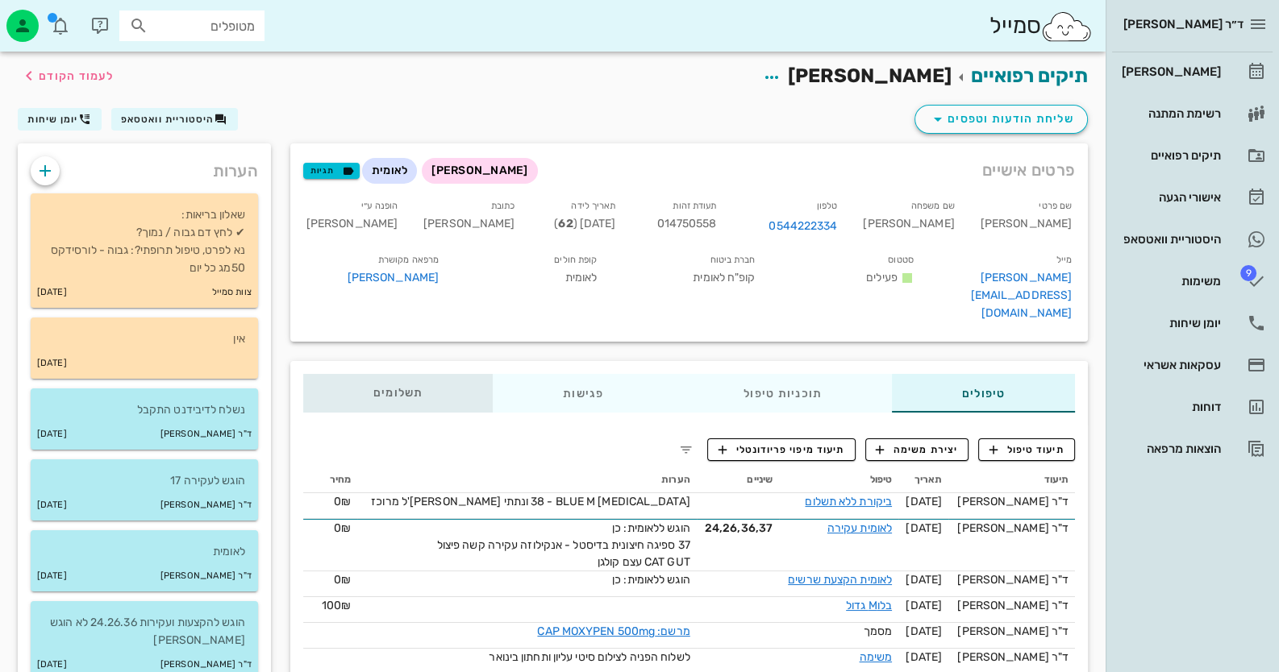
click at [427, 390] on div "תשלומים 0₪" at bounding box center [397, 393] width 189 height 39
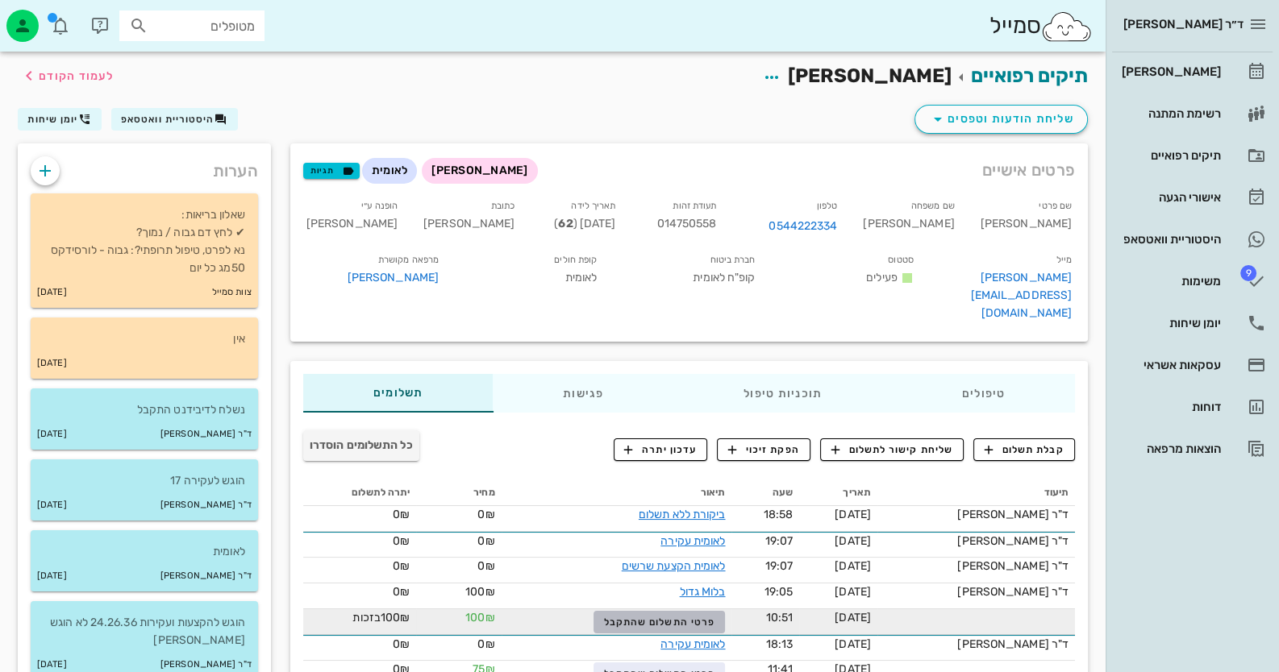
click at [693, 618] on span "פרטי התשלום שהתקבל" at bounding box center [659, 622] width 111 height 11
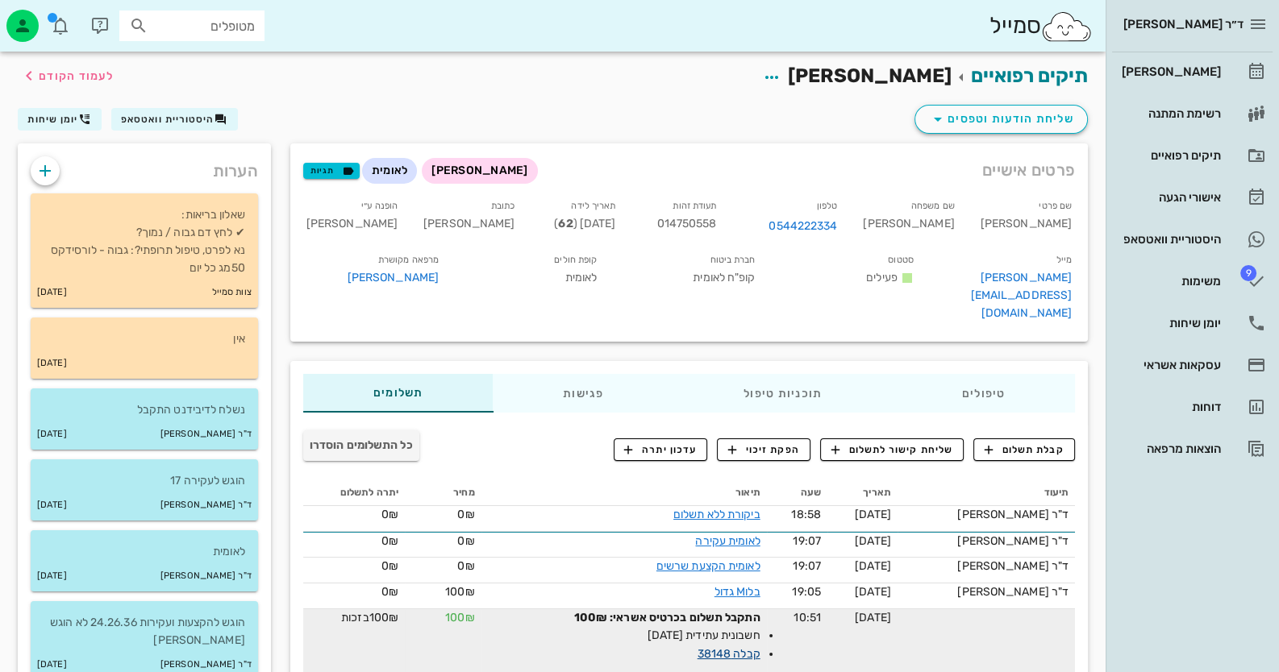
click at [758, 647] on link "קבלה 38148" at bounding box center [728, 654] width 63 height 14
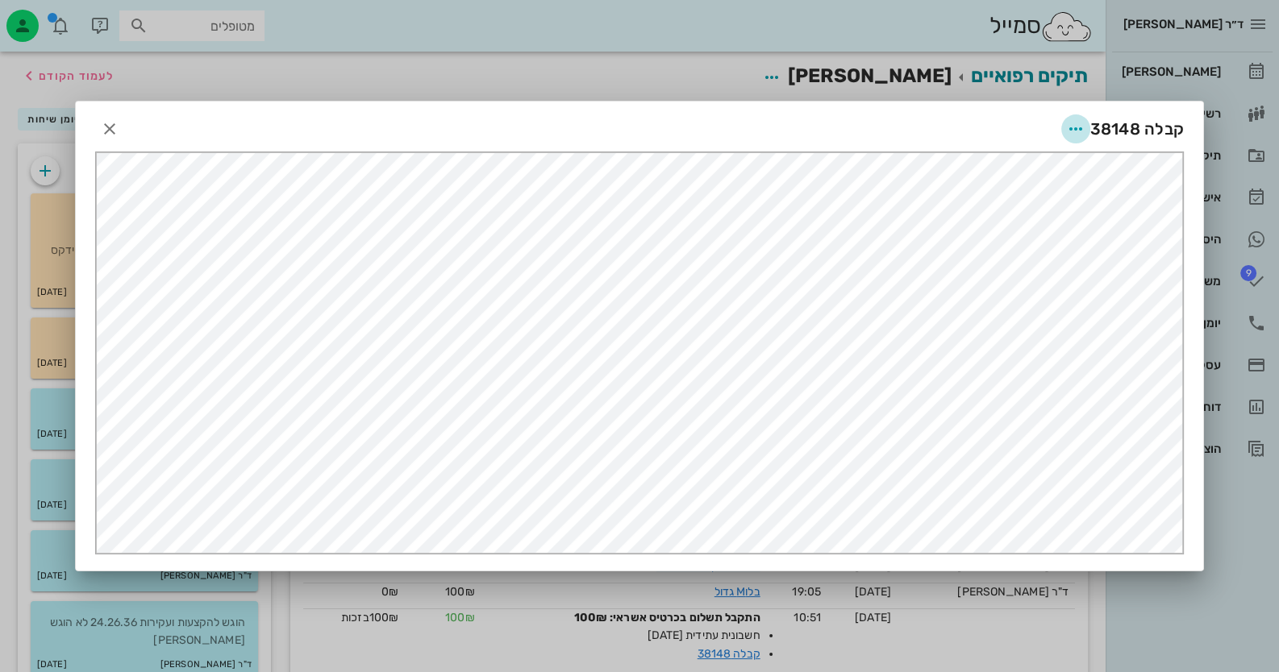
click at [1080, 121] on icon "button" at bounding box center [1075, 128] width 19 height 19
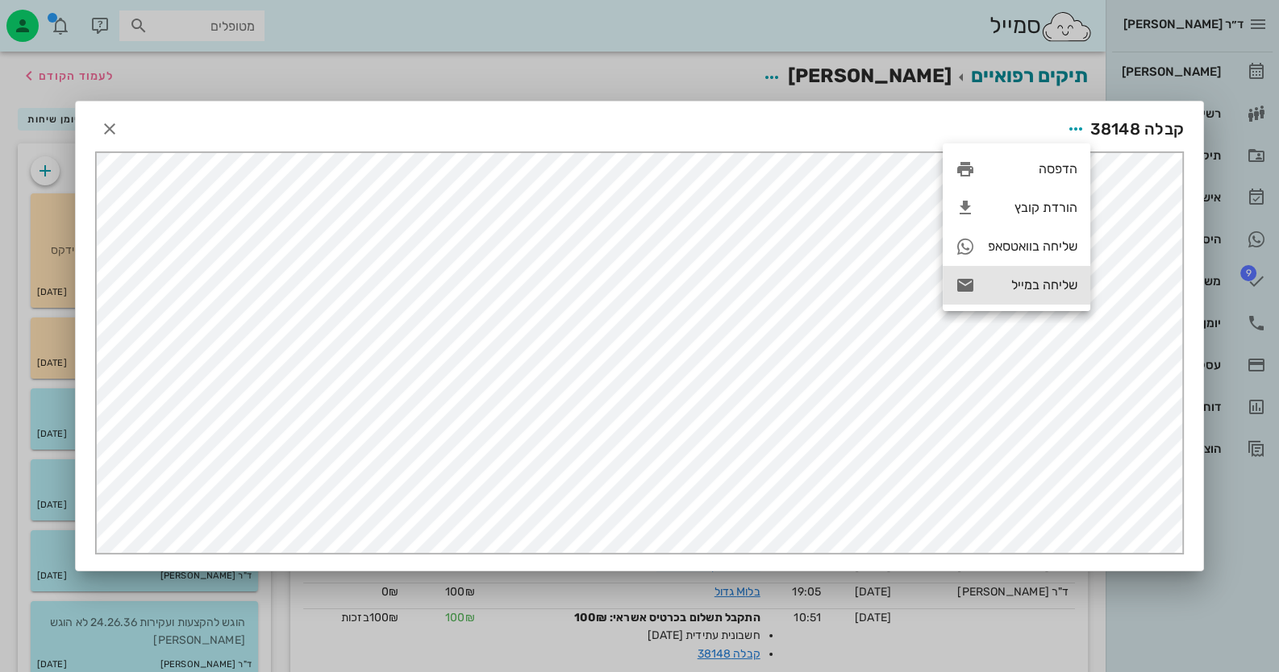
click at [1045, 285] on div "שליחה במייל" at bounding box center [1033, 284] width 90 height 15
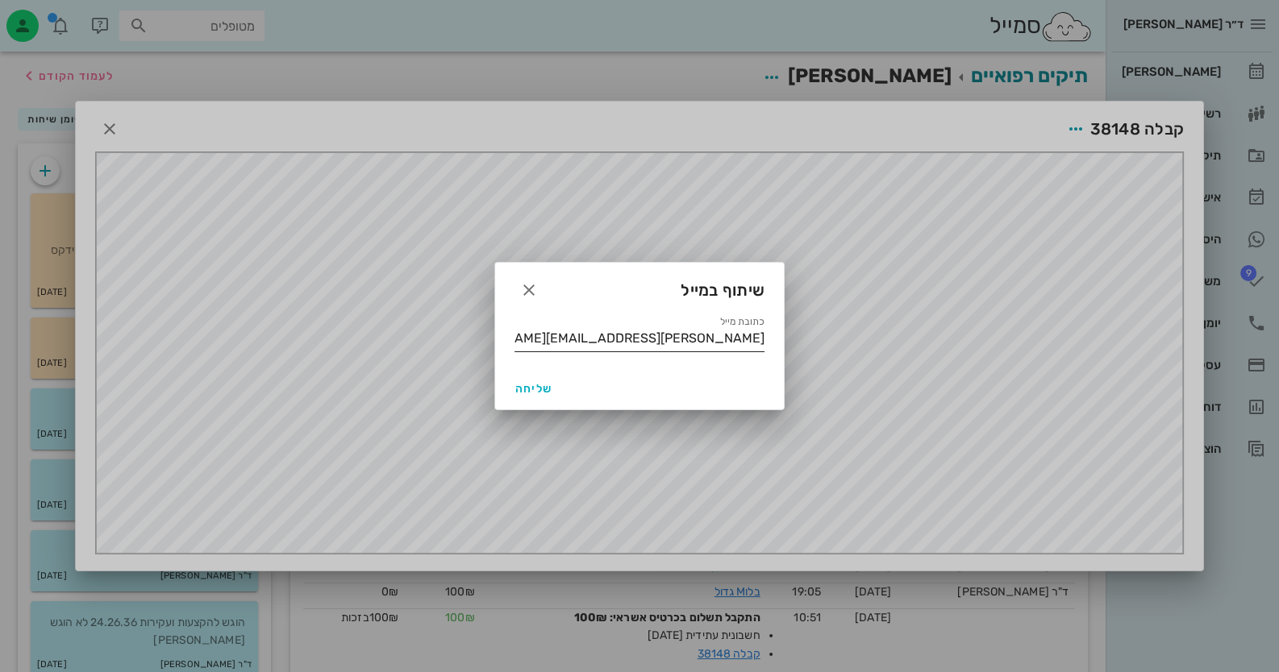
click at [541, 343] on input "[PERSON_NAME][EMAIL_ADDRESS][DOMAIN_NAME]" at bounding box center [639, 339] width 250 height 26
click at [541, 341] on input "[PERSON_NAME][EMAIL_ADDRESS][DOMAIN_NAME]" at bounding box center [639, 339] width 250 height 26
click at [543, 338] on input "[PERSON_NAME][EMAIL_ADDRESS][DOMAIN_NAME]" at bounding box center [639, 339] width 250 height 26
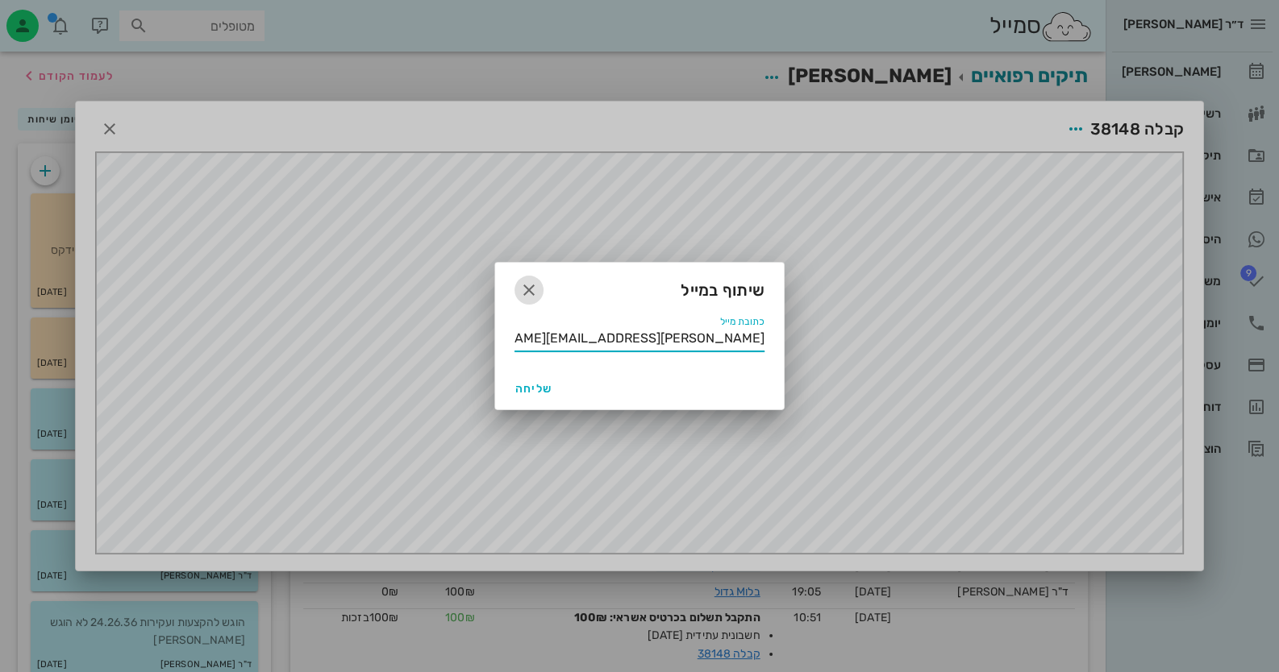
click at [518, 282] on span "button" at bounding box center [528, 290] width 29 height 19
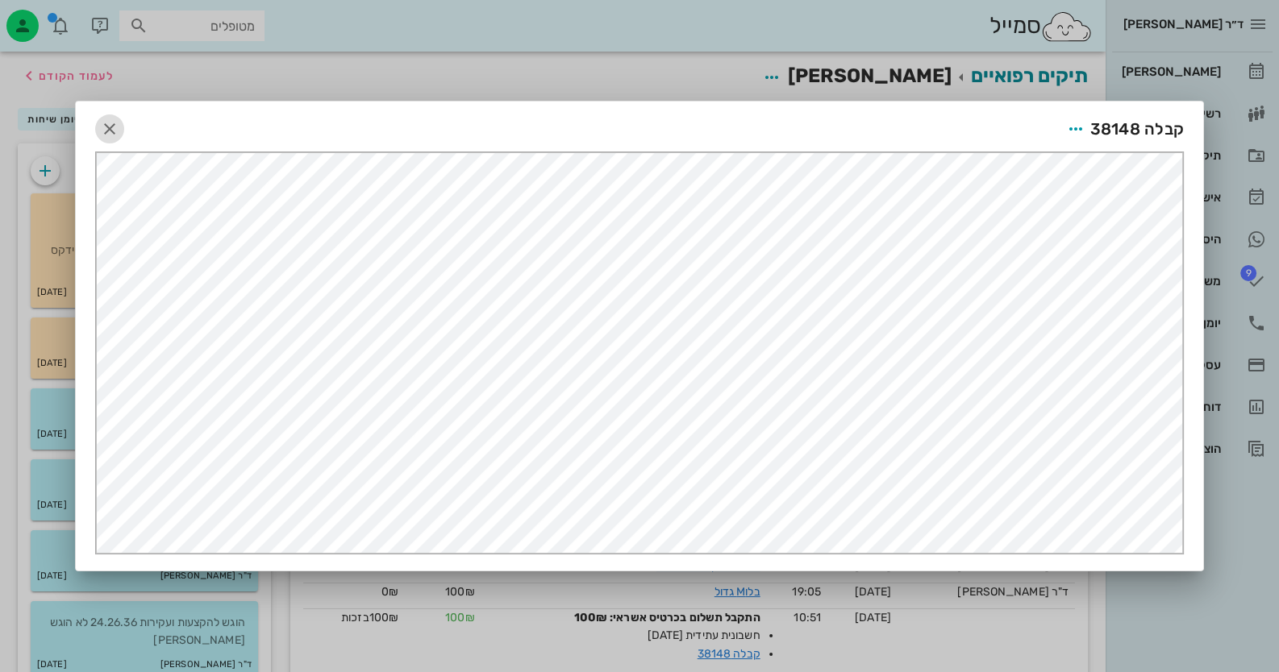
click at [106, 131] on icon "button" at bounding box center [109, 128] width 19 height 19
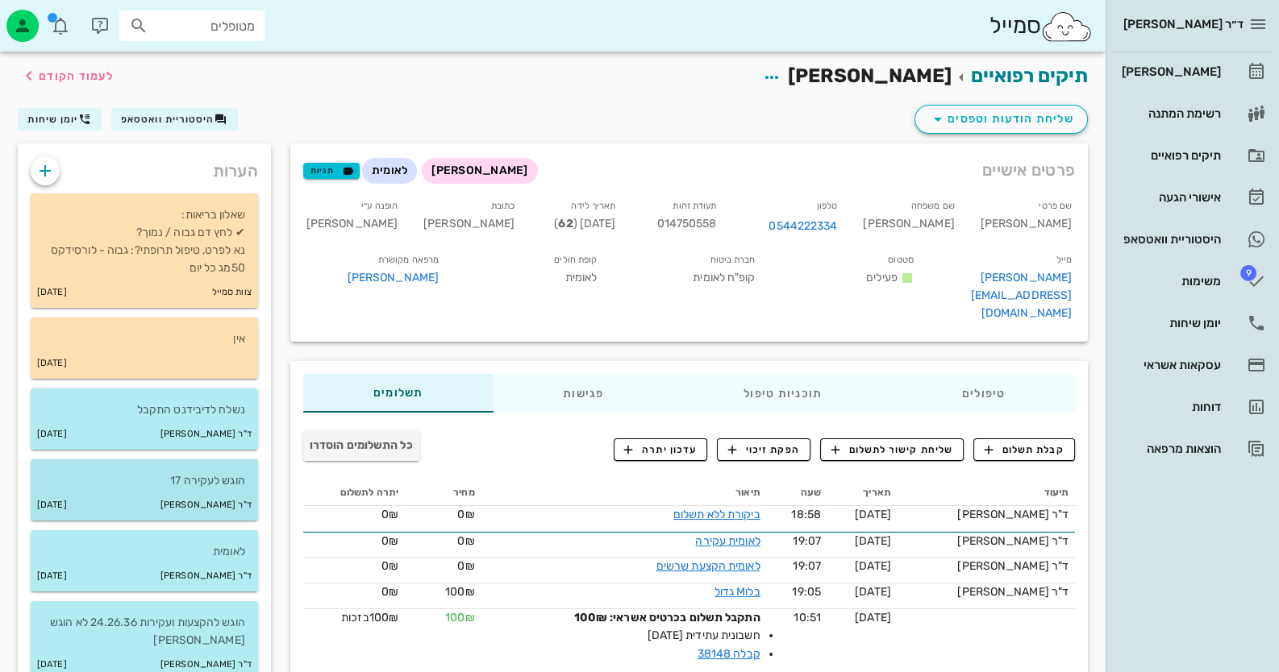
click at [160, 469] on div "הוגש לעקירה 17" at bounding box center [144, 475] width 227 height 31
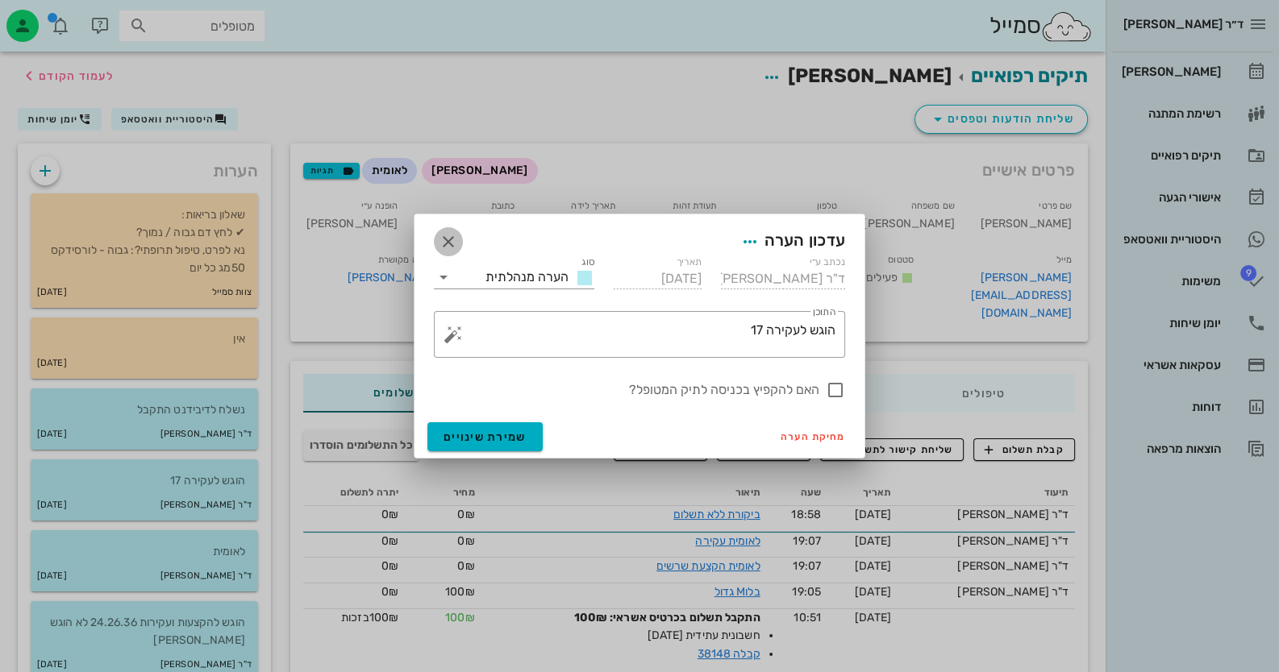
click at [456, 234] on icon "button" at bounding box center [448, 241] width 19 height 19
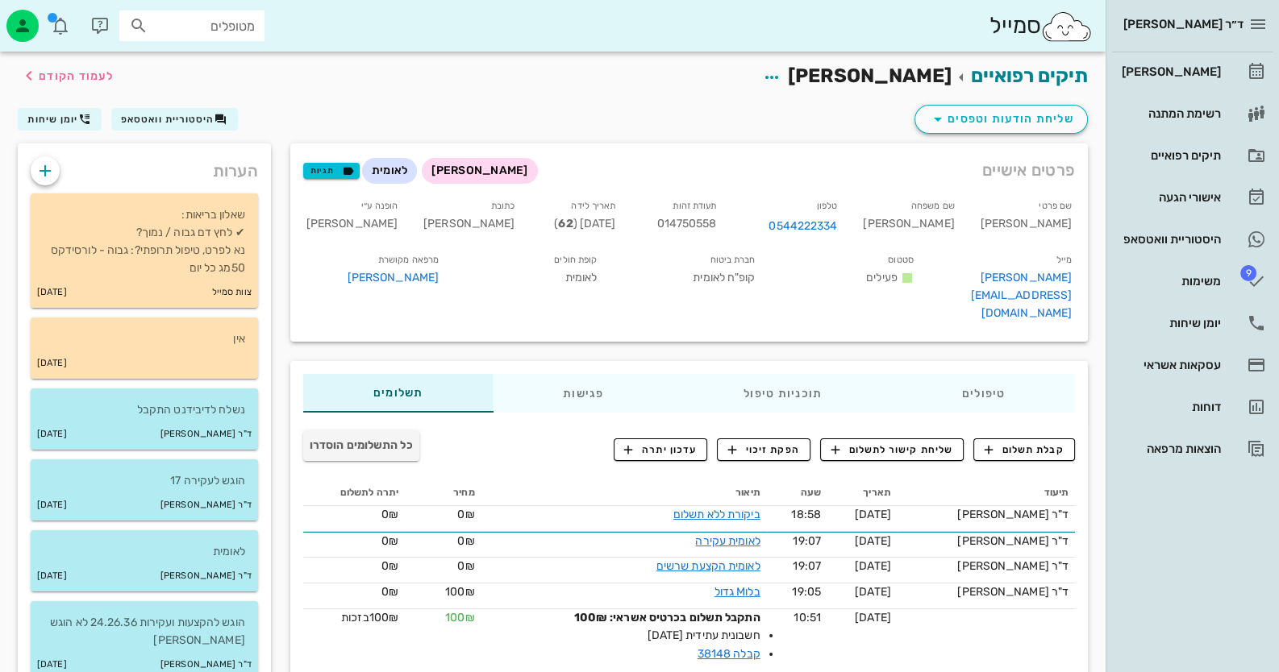
click at [777, 84] on h2 "תיקים רפואיים [PERSON_NAME] לעמוד הקודם" at bounding box center [898, 76] width 379 height 31
click at [189, 15] on input "מטופלים" at bounding box center [203, 25] width 103 height 21
type input "לאומי"
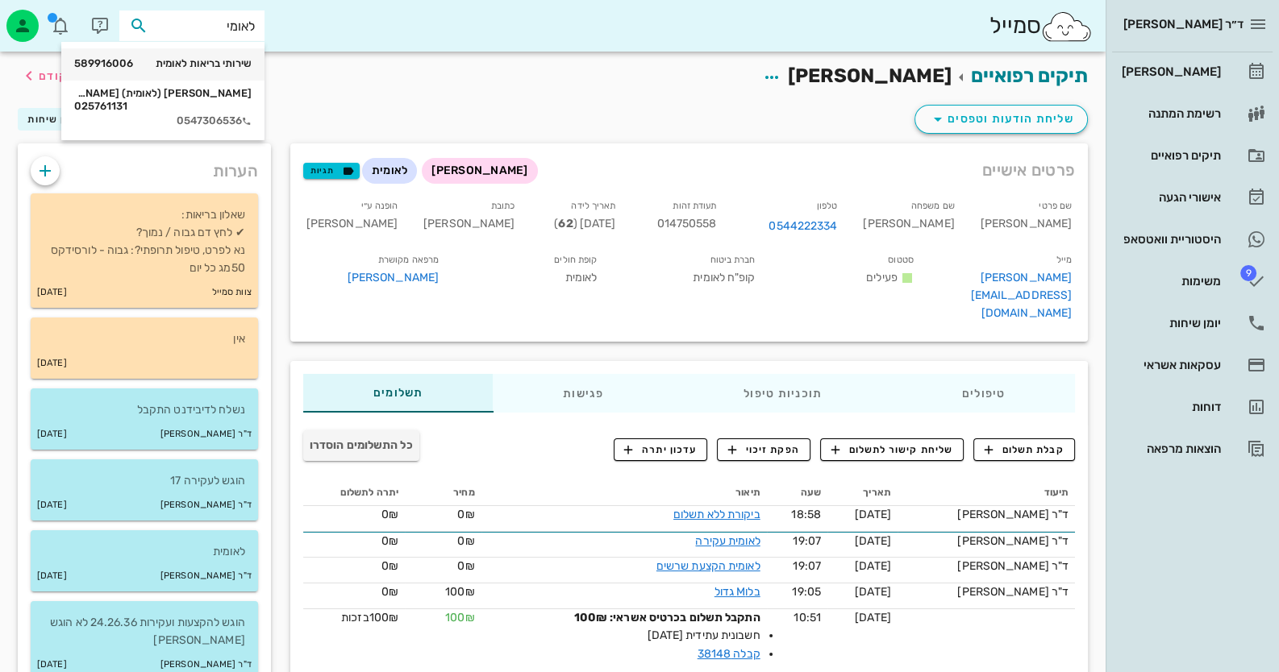
click at [206, 64] on div "שירותי בריאות לאומית 589916006" at bounding box center [162, 63] width 177 height 13
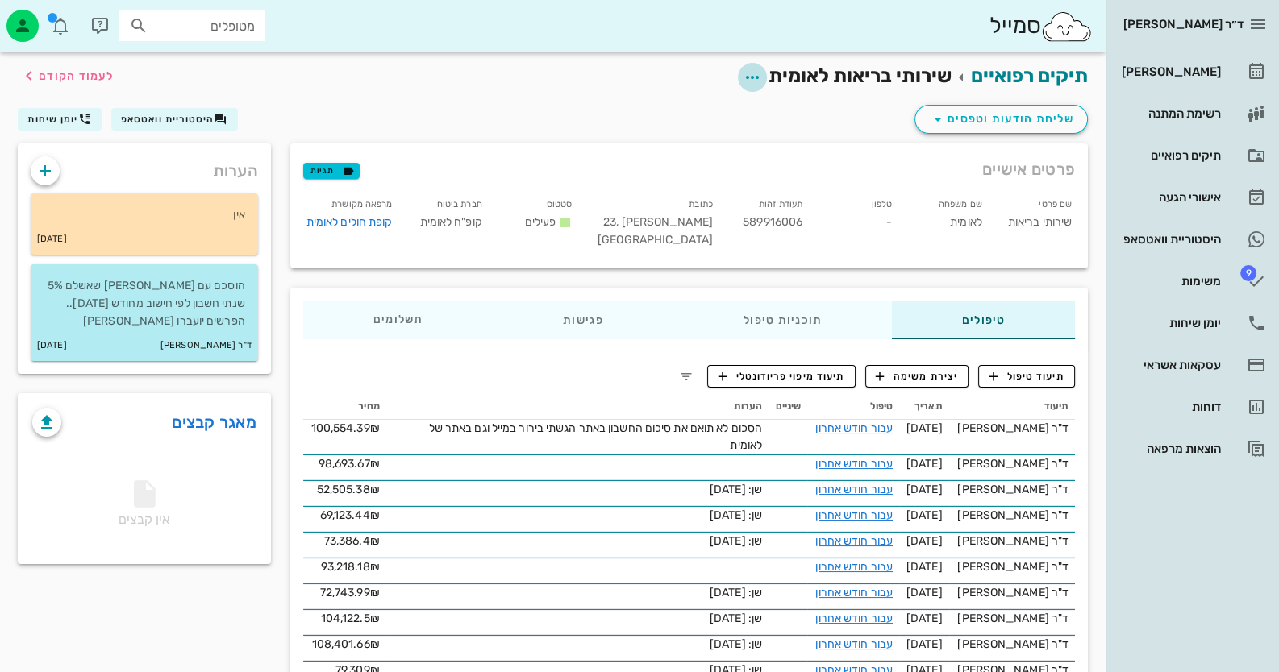
click at [759, 77] on span "button" at bounding box center [752, 77] width 29 height 19
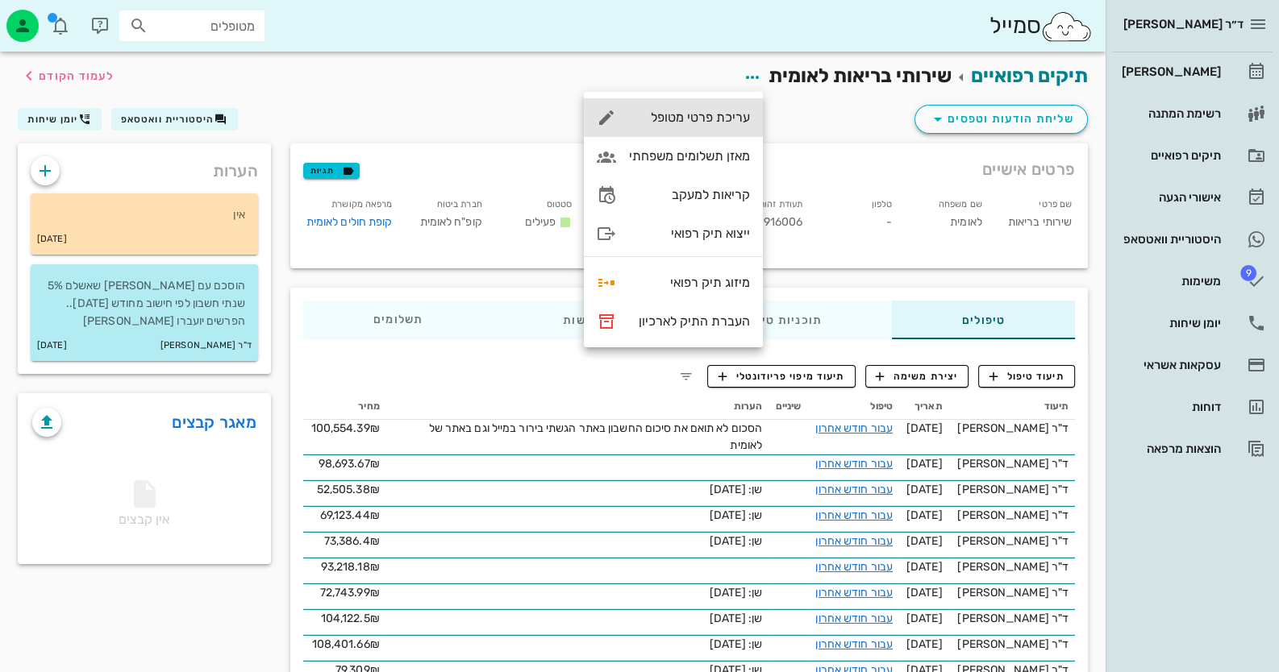
click at [727, 122] on div "עריכת פרטי מטופל" at bounding box center [689, 117] width 121 height 15
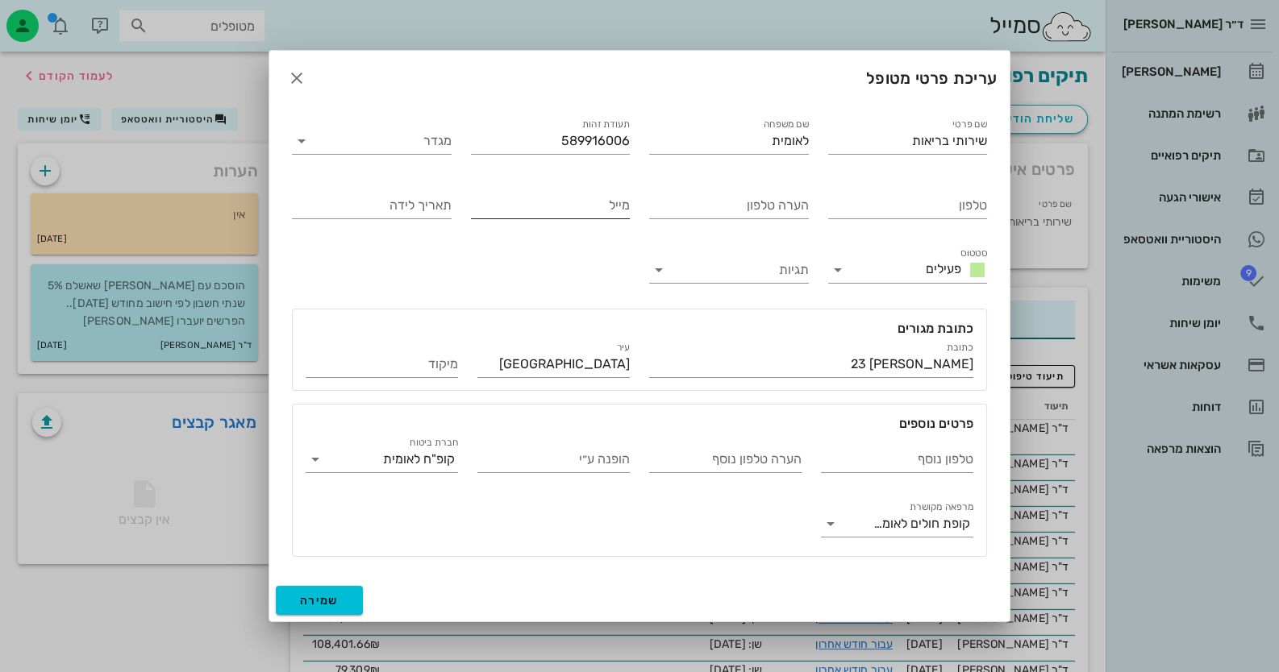
click at [582, 210] on input "מייל" at bounding box center [551, 206] width 160 height 26
type input "ג"
type input "[EMAIL_ADDRESS][DOMAIN_NAME]"
click at [557, 233] on div "מייל [EMAIL_ADDRESS][DOMAIN_NAME]" at bounding box center [550, 202] width 179 height 65
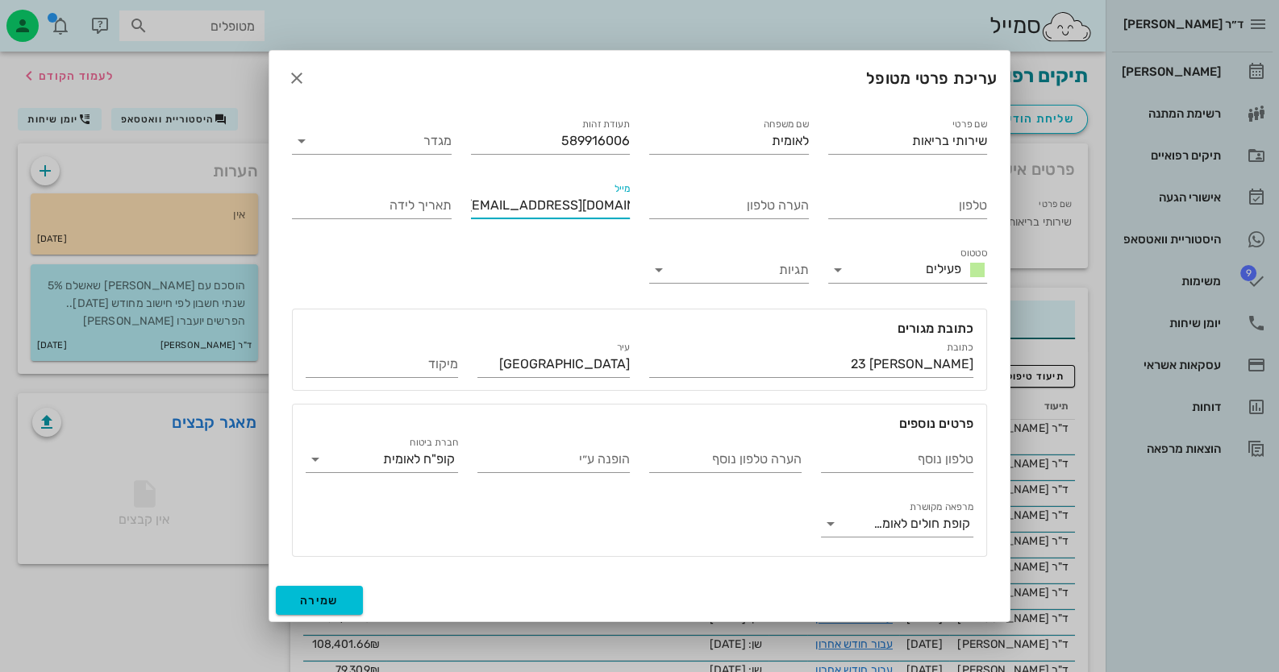
scroll to position [0, 0]
click at [347, 595] on button "שמירה" at bounding box center [319, 600] width 87 height 29
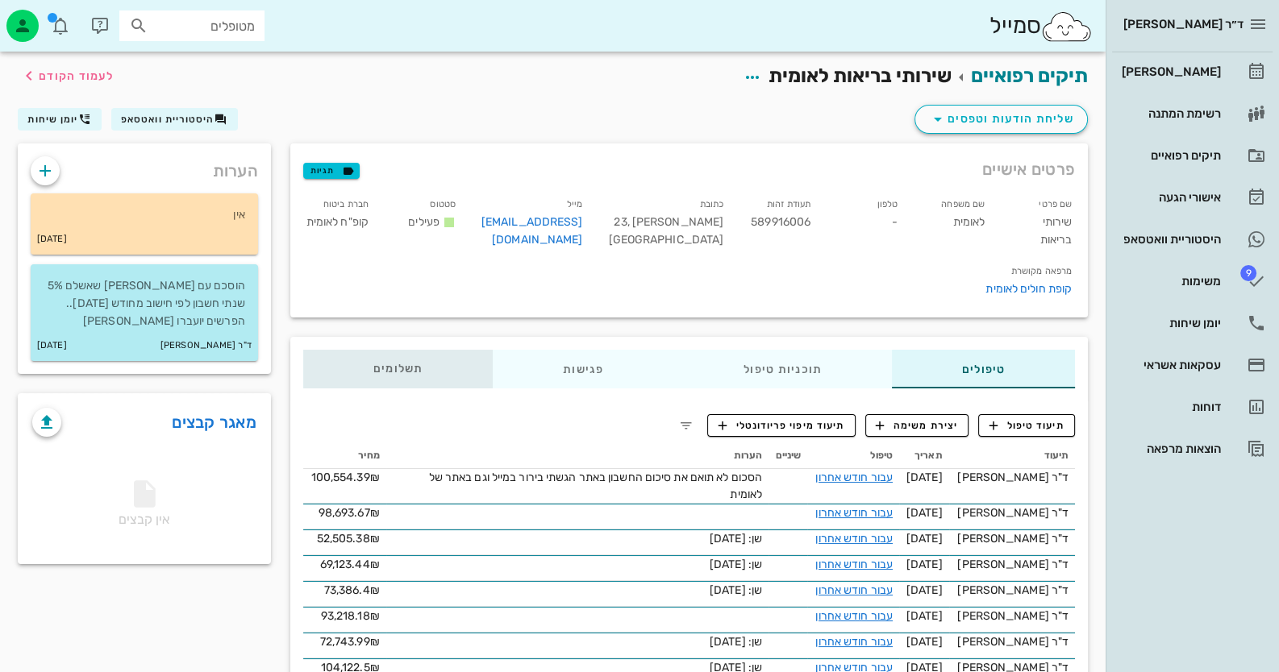
click at [420, 380] on div "תשלומים 0.01₪" at bounding box center [397, 369] width 189 height 39
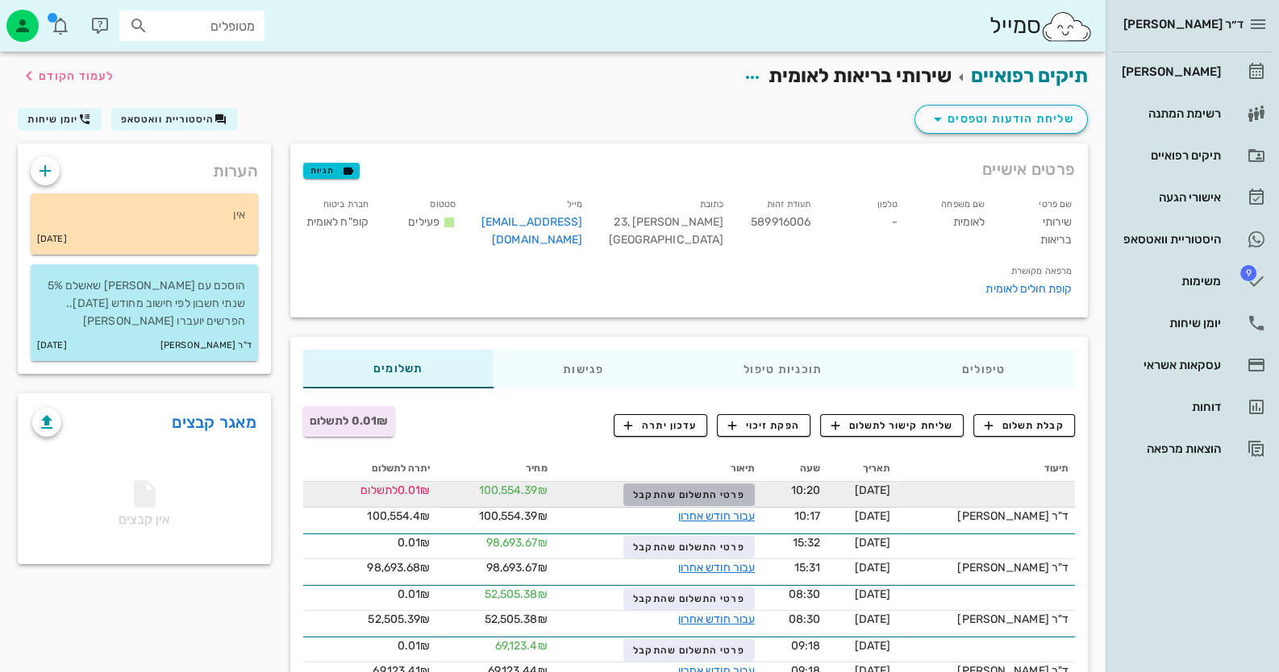
click at [736, 495] on span "פרטי התשלום שהתקבל" at bounding box center [688, 494] width 111 height 11
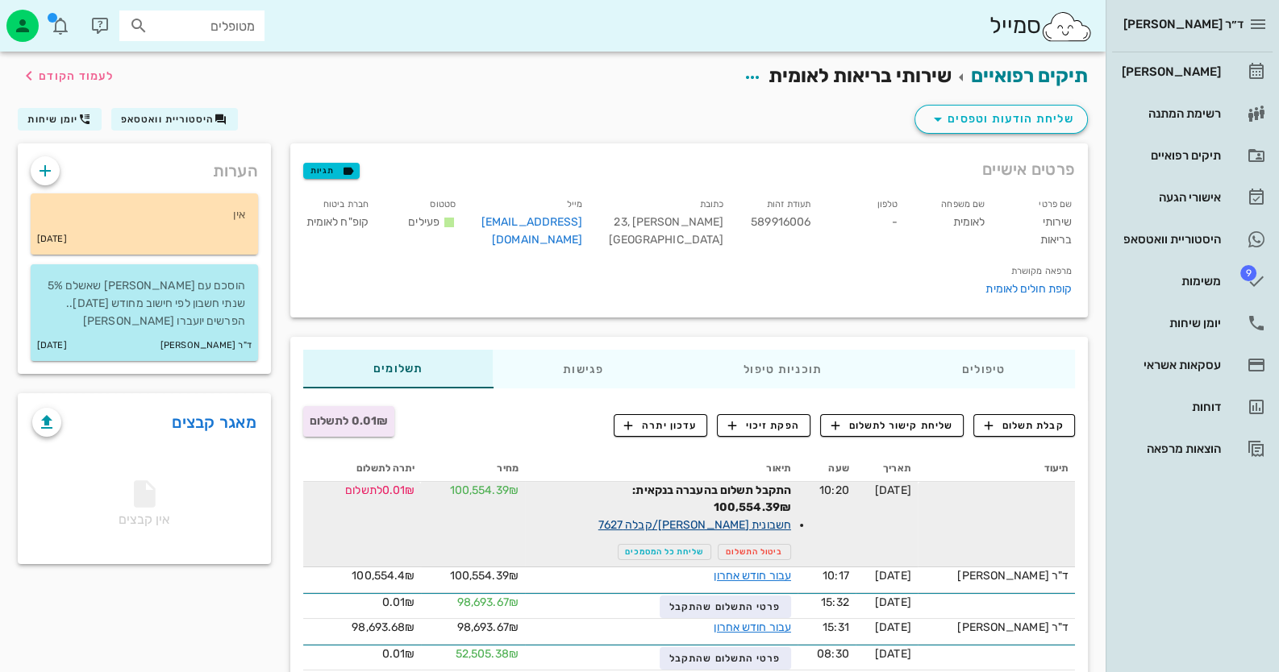
click at [790, 523] on link "חשבונית [PERSON_NAME]/קבלה 7627" at bounding box center [694, 525] width 193 height 14
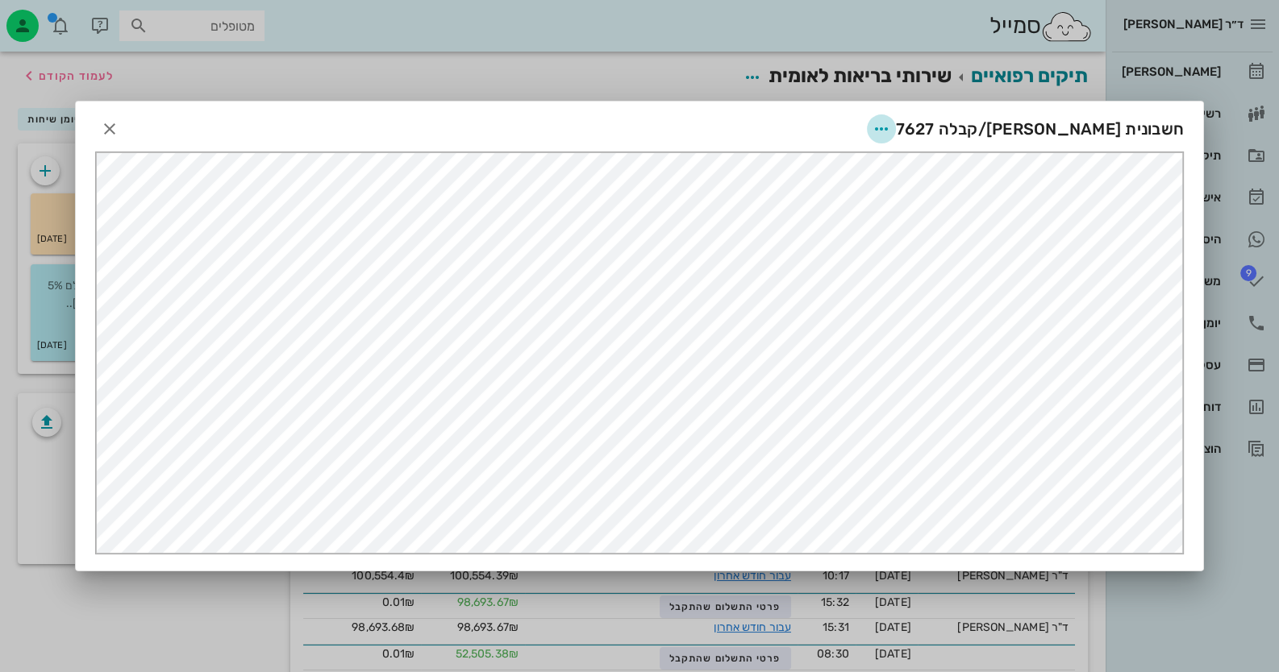
click at [891, 121] on icon "button" at bounding box center [881, 128] width 19 height 19
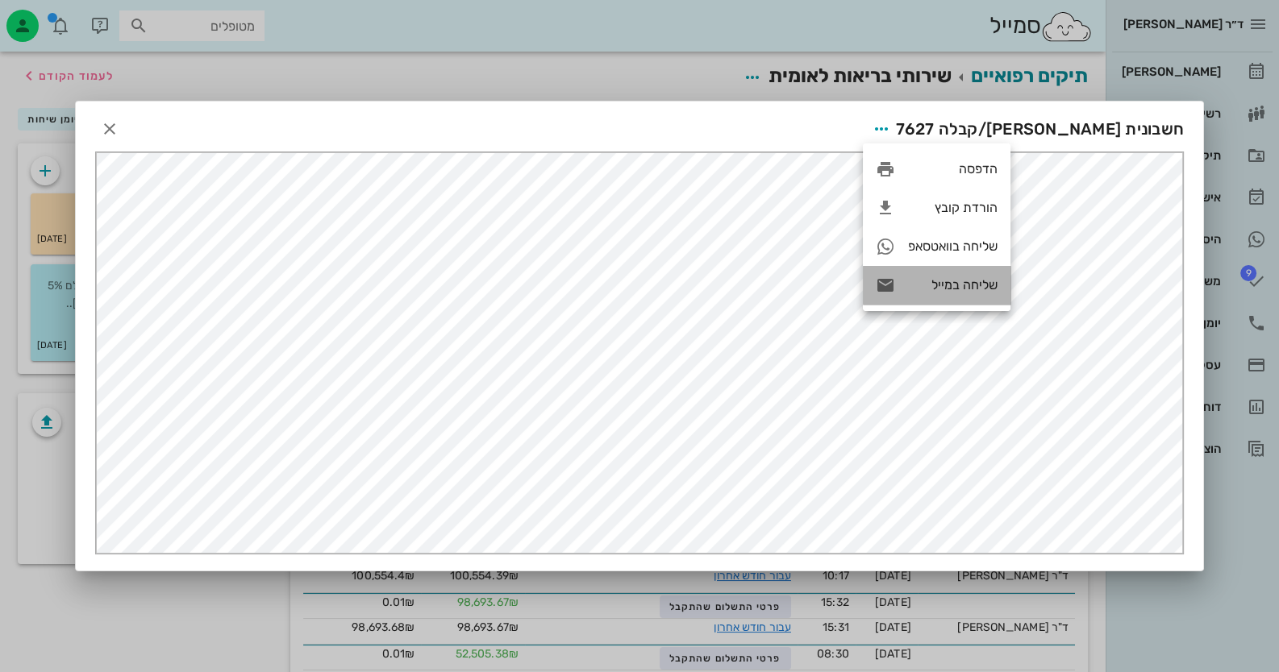
click at [966, 298] on div "שליחה במייל" at bounding box center [937, 285] width 148 height 39
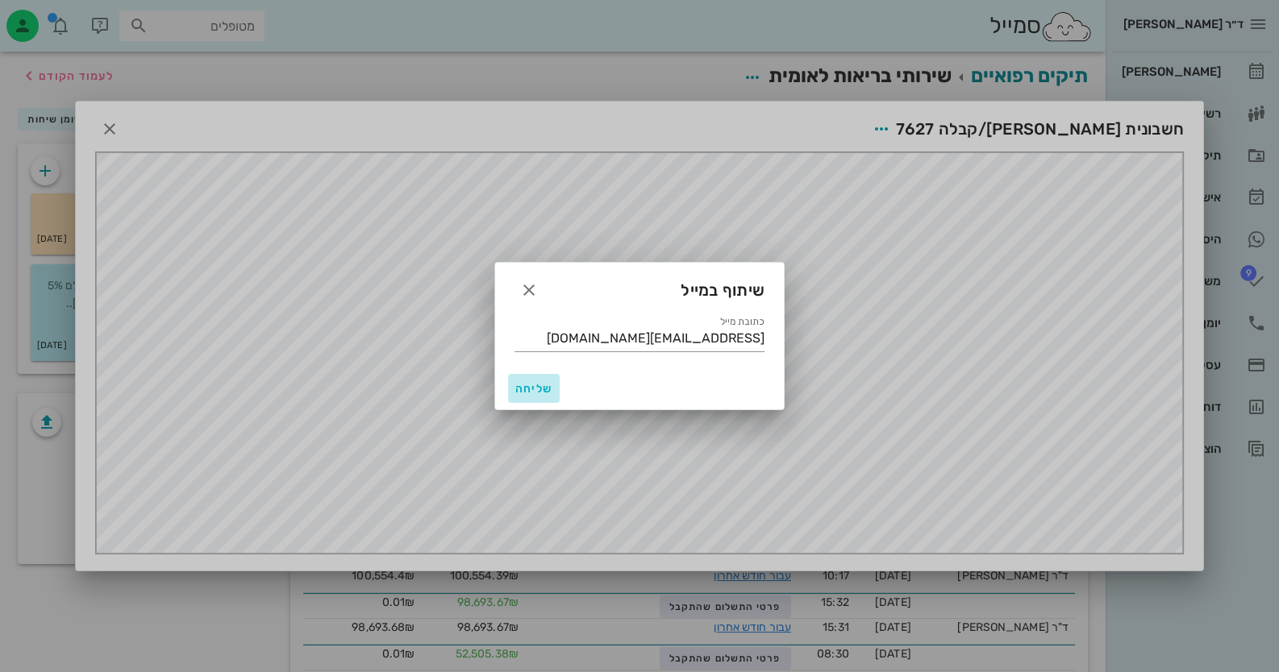
click at [543, 382] on span "שליחה" at bounding box center [533, 389] width 39 height 14
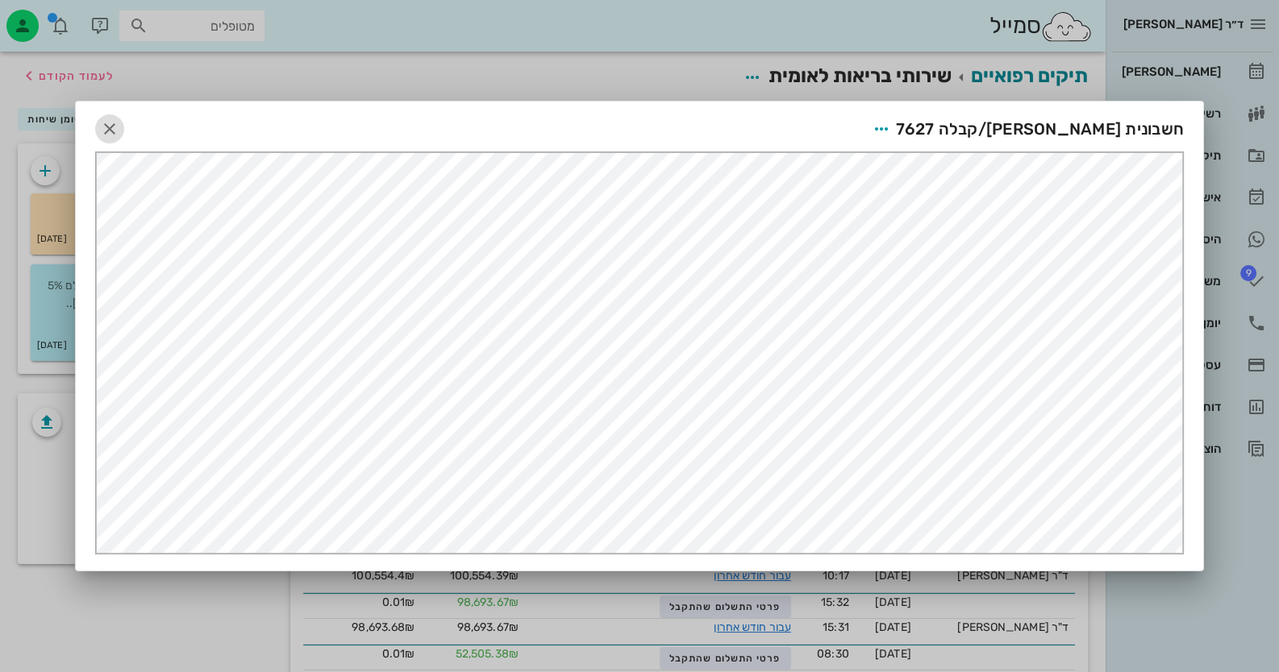
click at [111, 130] on icon "button" at bounding box center [109, 128] width 19 height 19
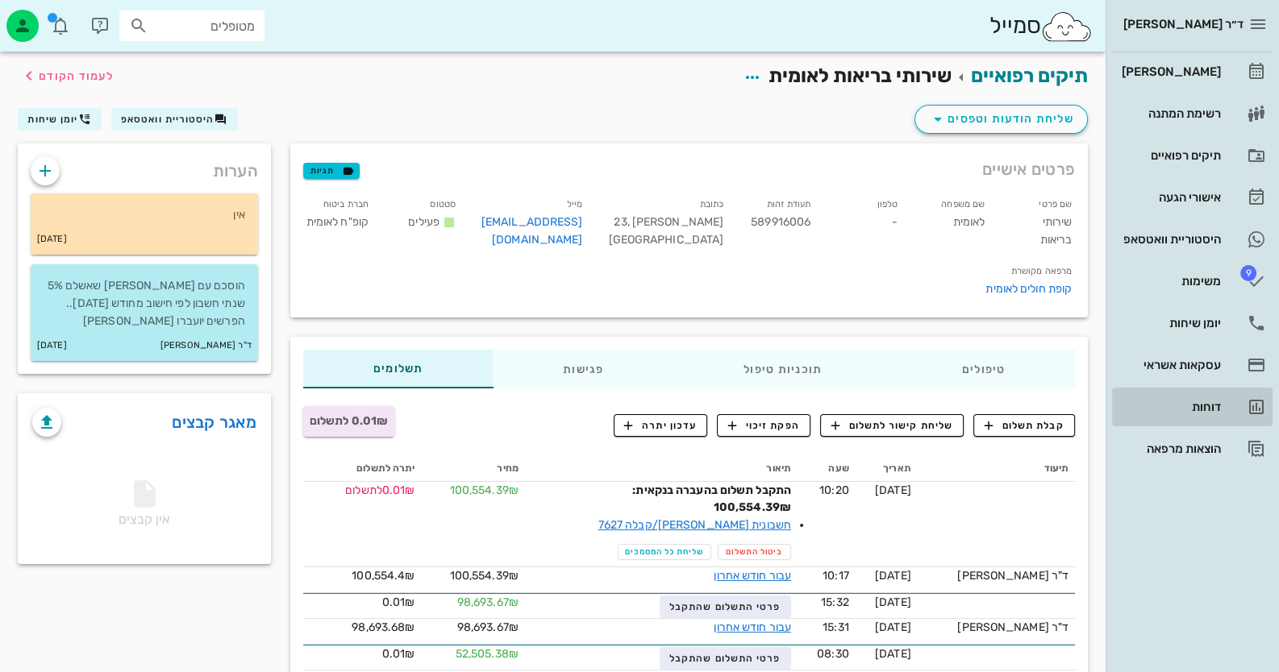
click at [1208, 406] on div "דוחות" at bounding box center [1169, 407] width 102 height 13
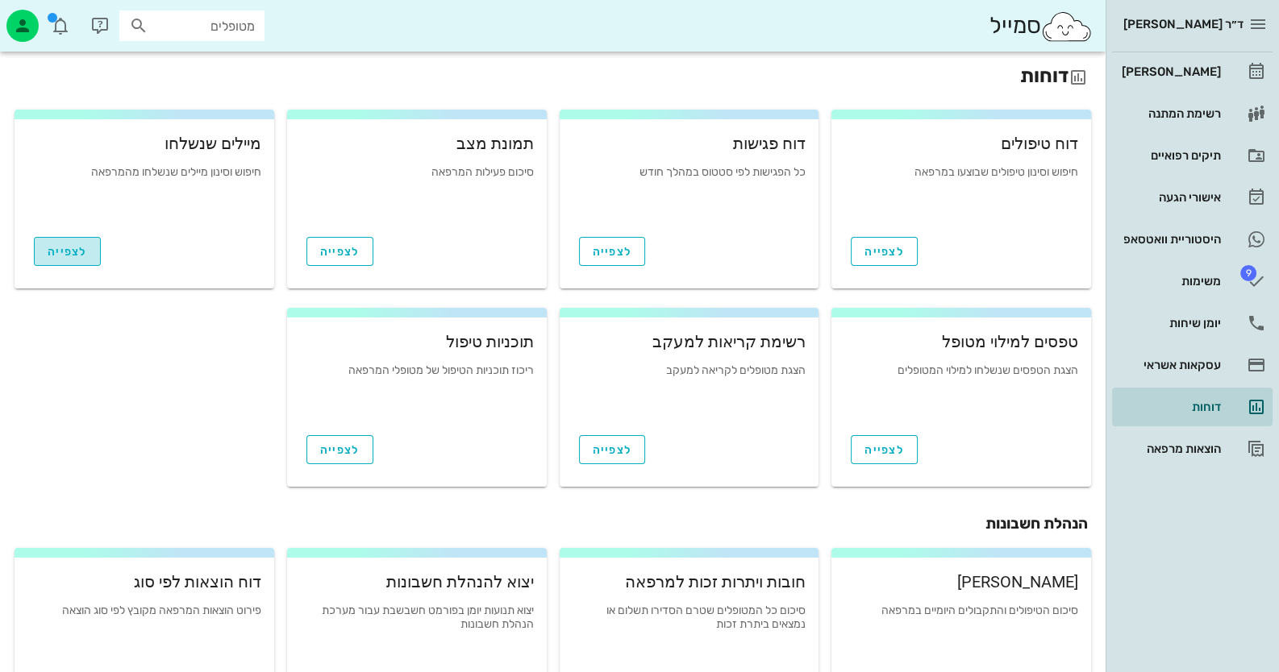
click at [79, 257] on span "לצפייה" at bounding box center [68, 252] width 40 height 14
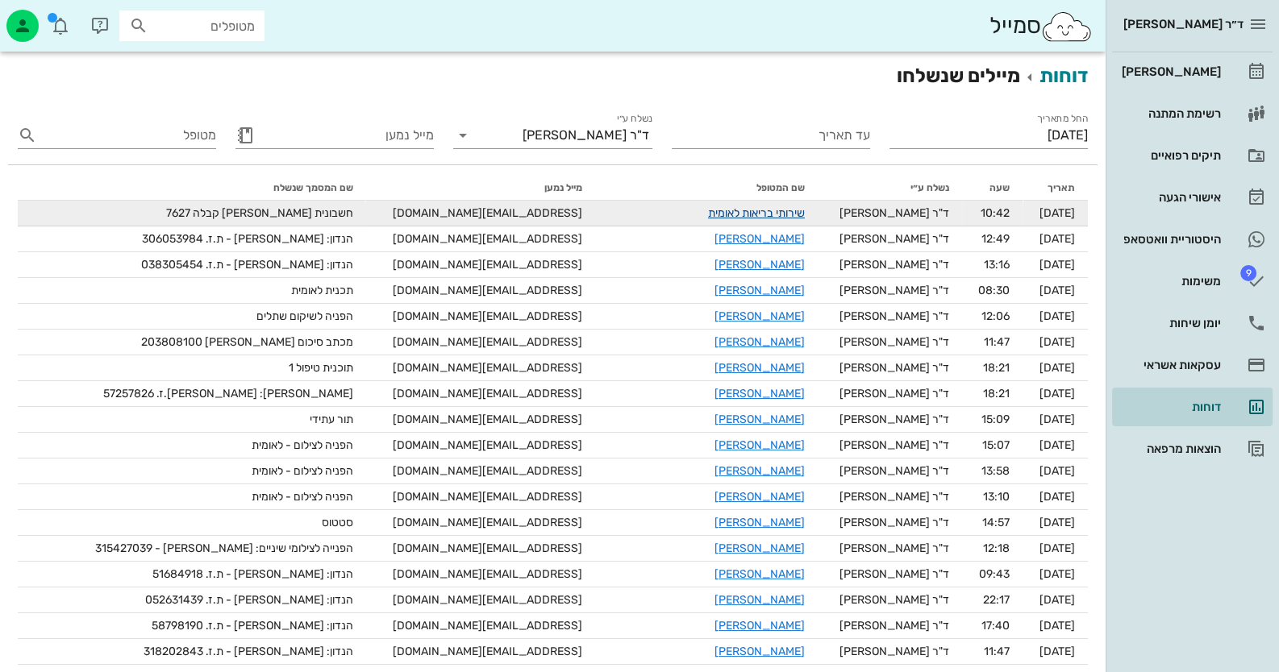
click at [708, 213] on link "שירותי בריאות לאומית" at bounding box center [756, 213] width 97 height 14
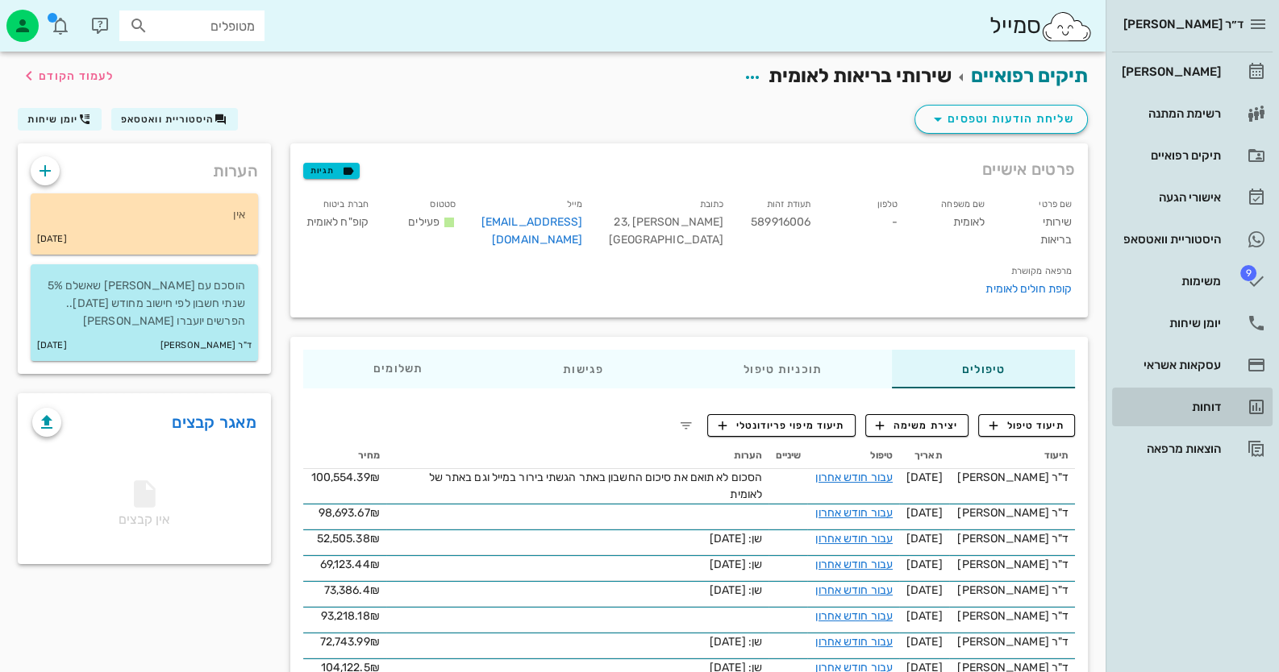
click at [1207, 418] on div "דוחות" at bounding box center [1169, 407] width 102 height 26
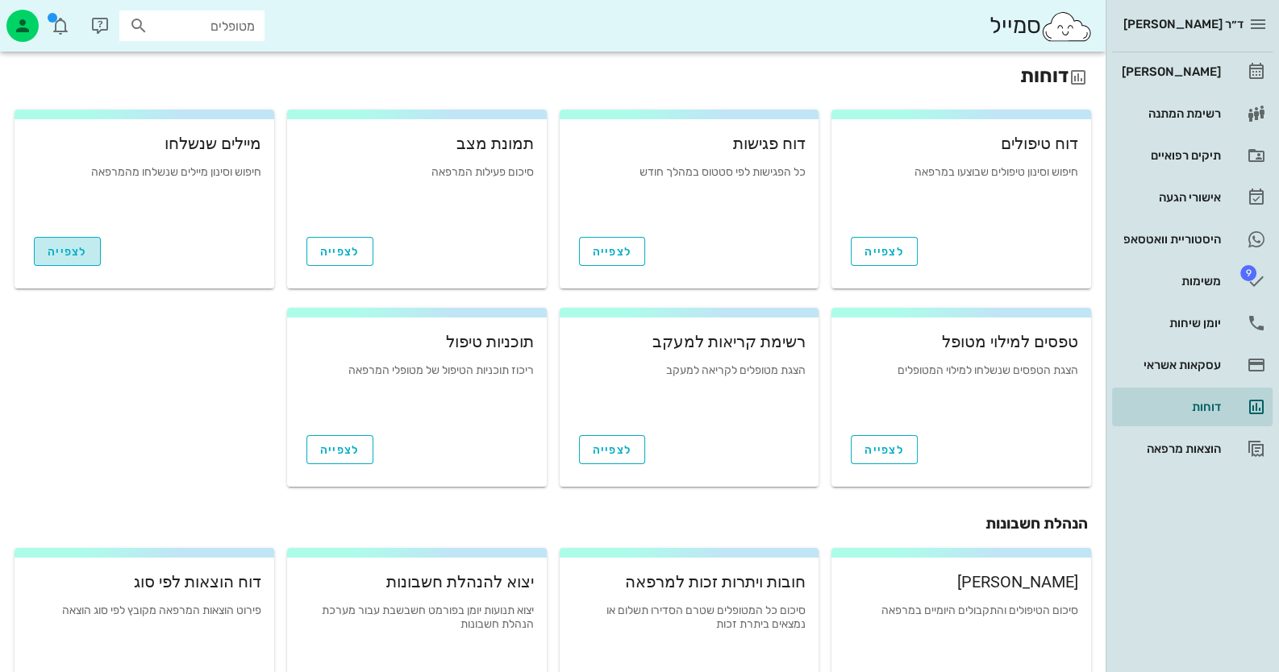
click at [71, 252] on span "לצפייה" at bounding box center [68, 252] width 40 height 14
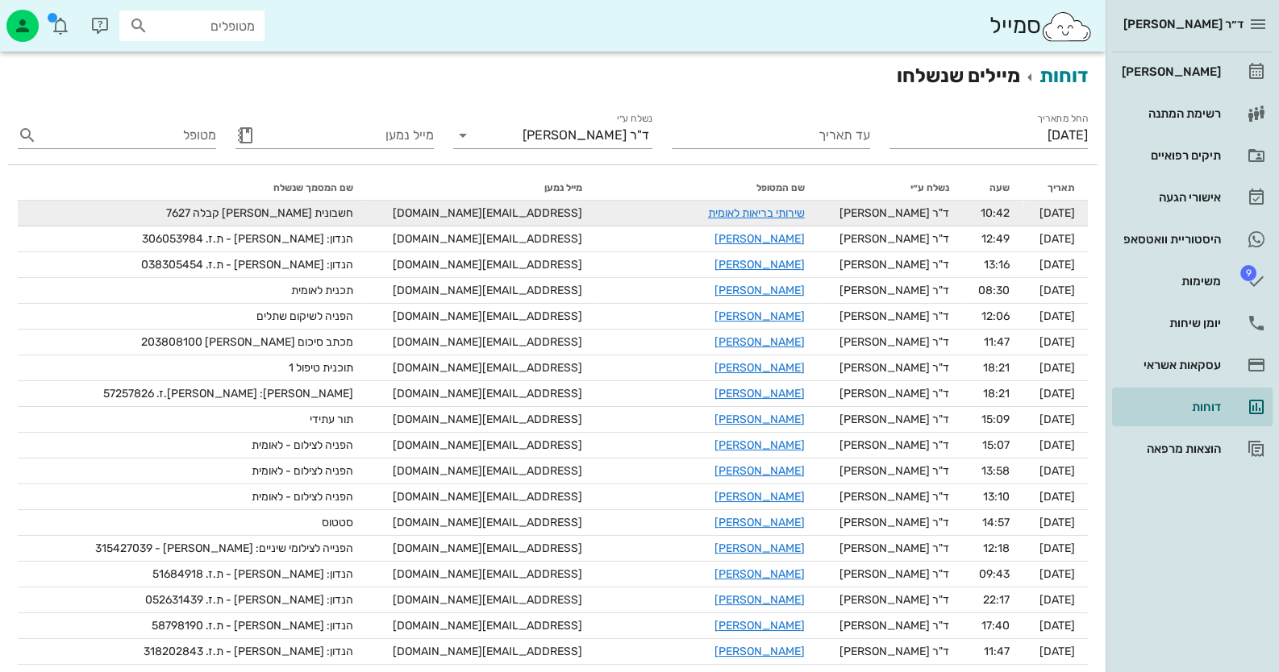
click at [452, 210] on span "[EMAIL_ADDRESS][DOMAIN_NAME]" at bounding box center [487, 213] width 189 height 14
click at [1052, 212] on span "[DATE]" at bounding box center [1056, 213] width 35 height 14
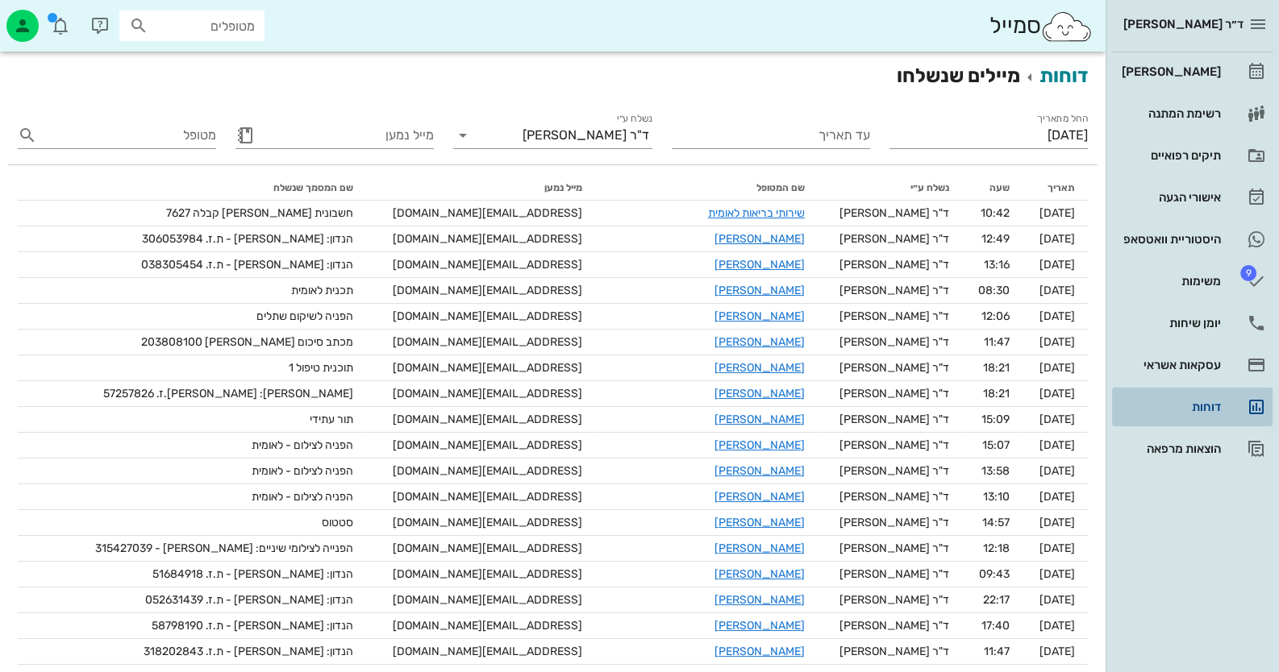
click at [1198, 398] on div "דוחות" at bounding box center [1169, 407] width 102 height 26
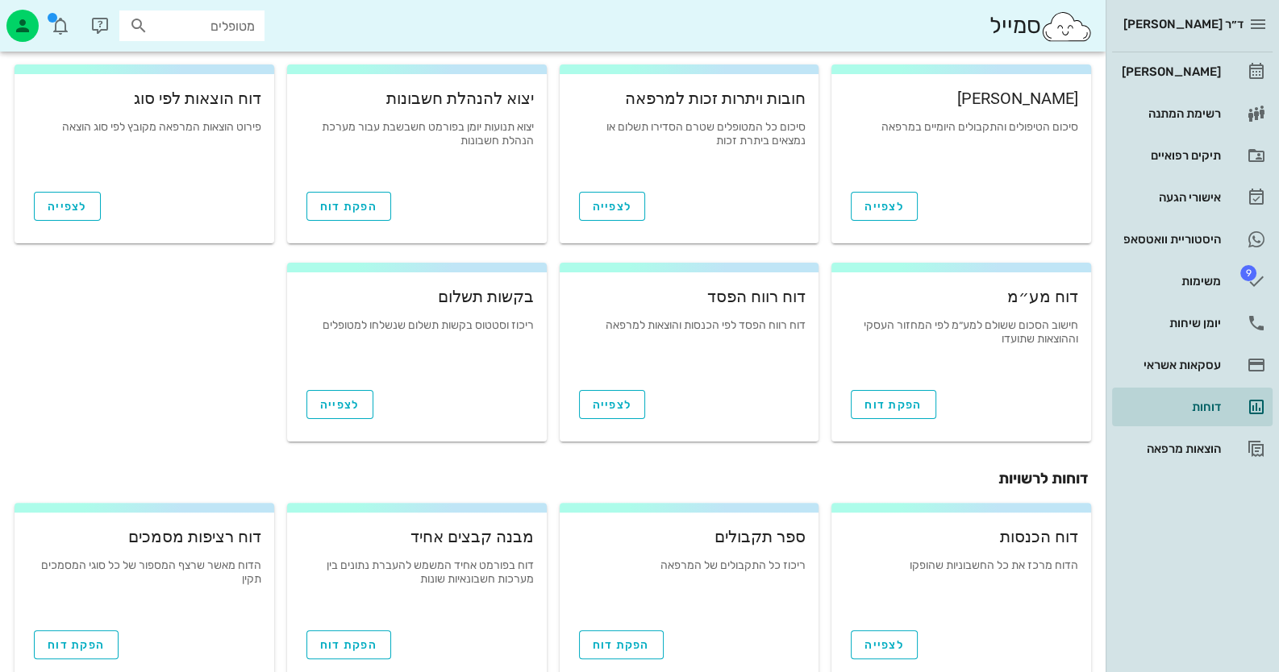
scroll to position [518, 0]
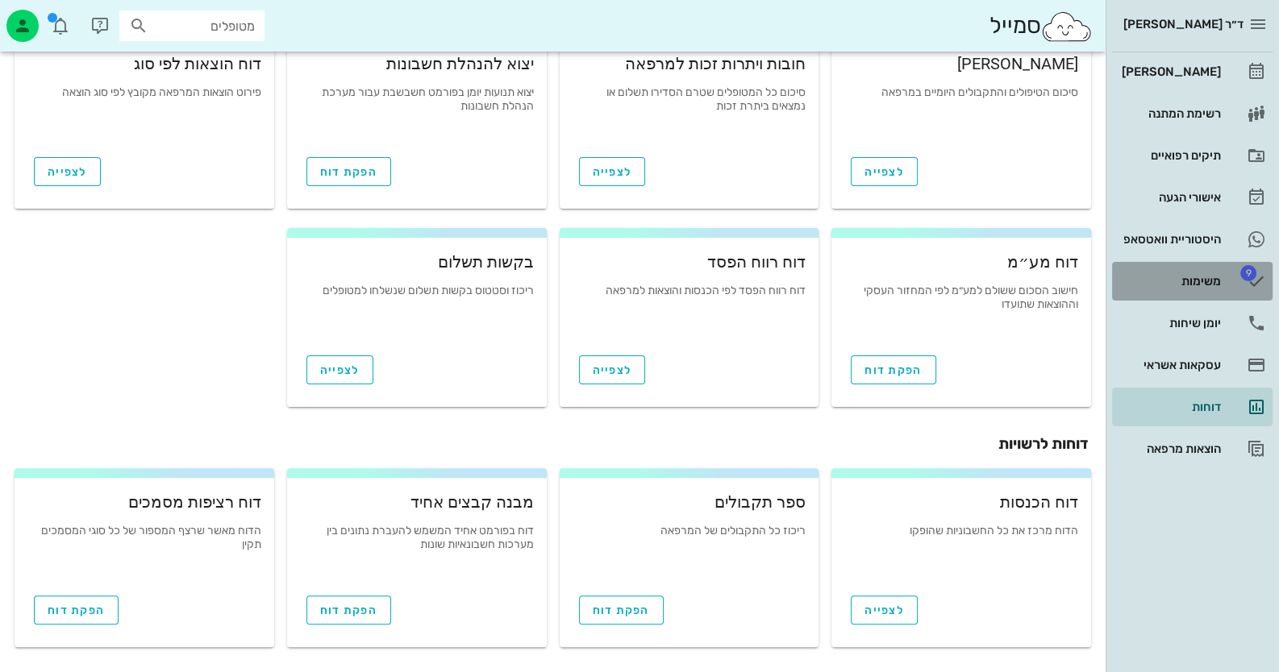
click at [1199, 281] on div "משימות" at bounding box center [1169, 281] width 102 height 13
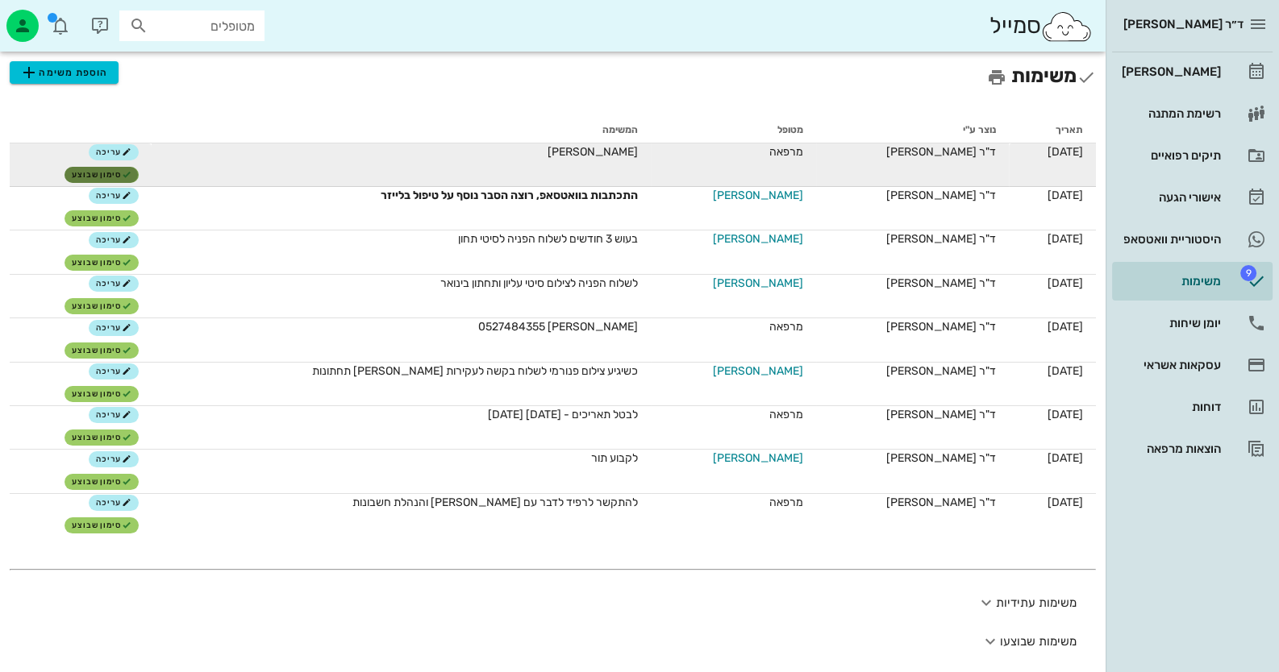
click at [112, 177] on span "סימון שבוצע" at bounding box center [102, 175] width 60 height 10
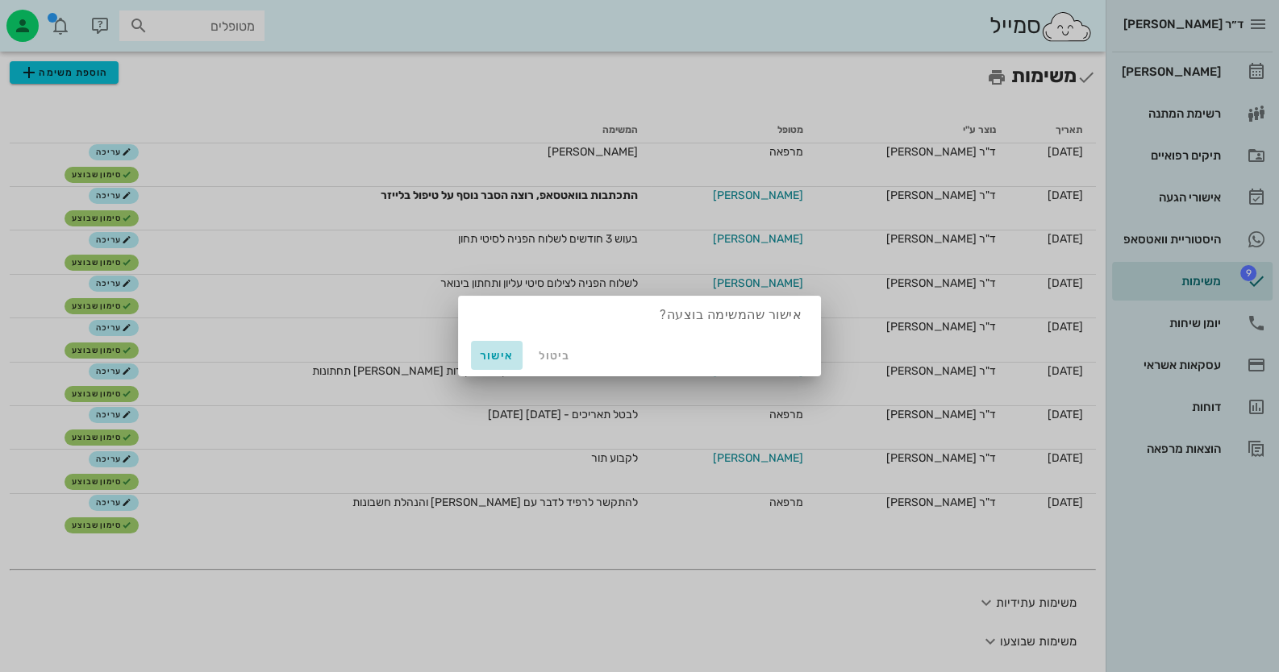
click at [492, 346] on button "אישור" at bounding box center [497, 355] width 52 height 29
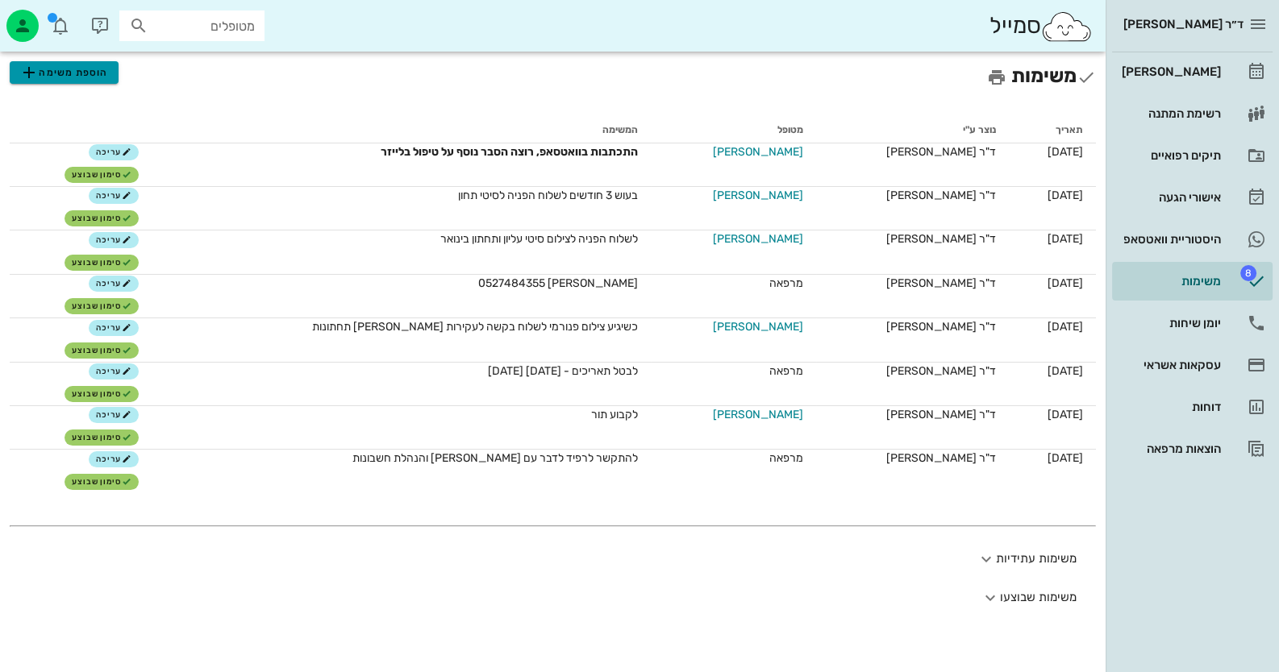
click at [69, 77] on span "הוספת משימה" at bounding box center [63, 72] width 89 height 19
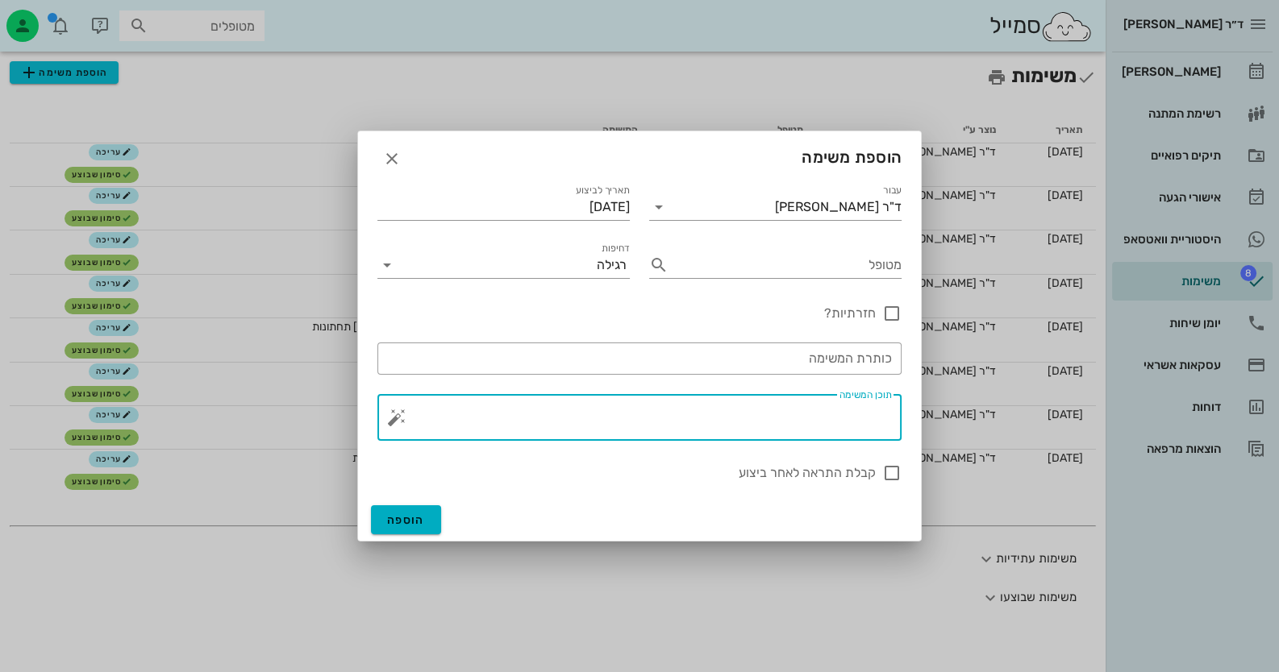
click at [804, 415] on textarea "תוכן המשימה" at bounding box center [646, 421] width 492 height 39
type textarea "בירור חשבונית לאומית"
click at [406, 516] on span "הוספה" at bounding box center [406, 521] width 38 height 14
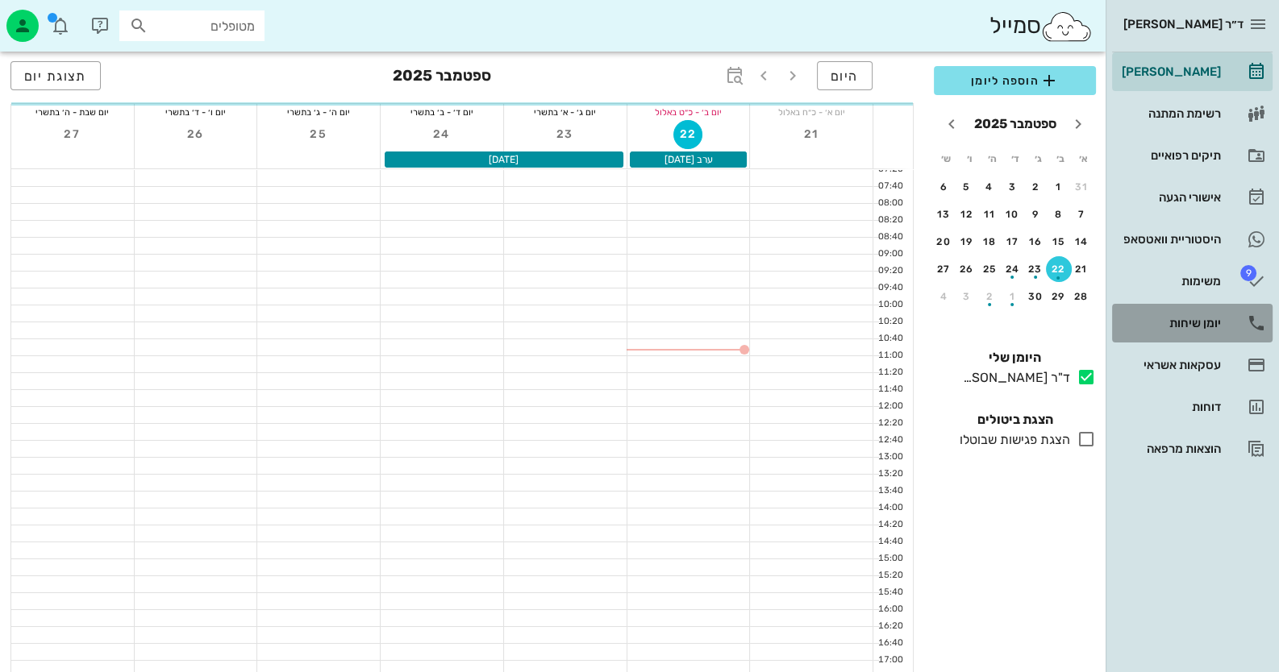
drag, startPoint x: 0, startPoint y: 0, endPoint x: 1235, endPoint y: 331, distance: 1279.0
click at [1235, 331] on link "יומן שיחות" at bounding box center [1192, 323] width 160 height 39
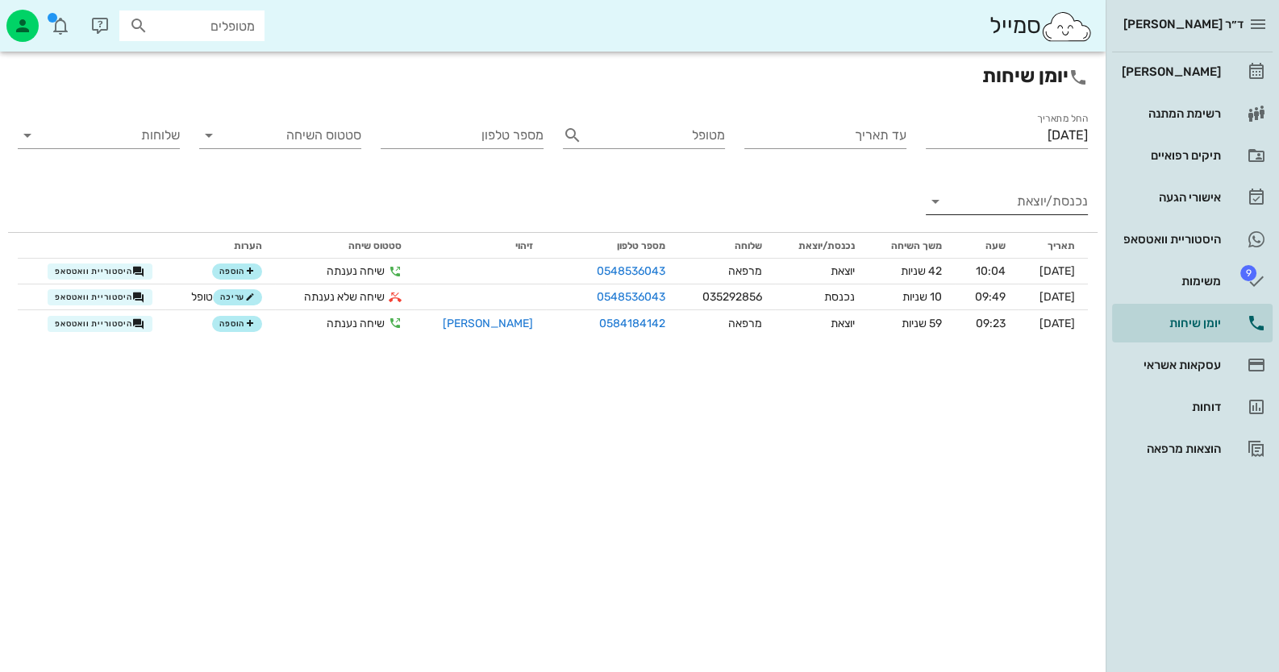
click at [1053, 210] on input "נכנסת/יוצאת" at bounding box center [1019, 202] width 136 height 26
click at [1053, 210] on div "נכנסת" at bounding box center [1035, 214] width 35 height 39
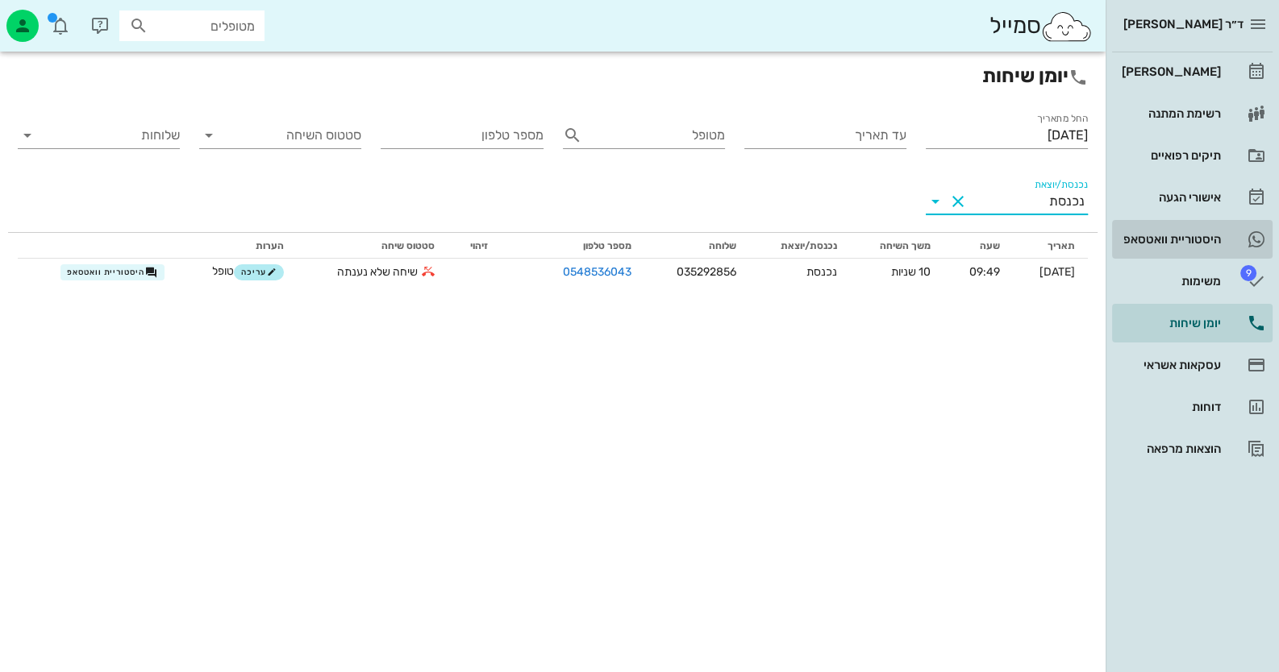
click at [1227, 245] on link "היסטוריית וואטסאפ" at bounding box center [1192, 239] width 160 height 39
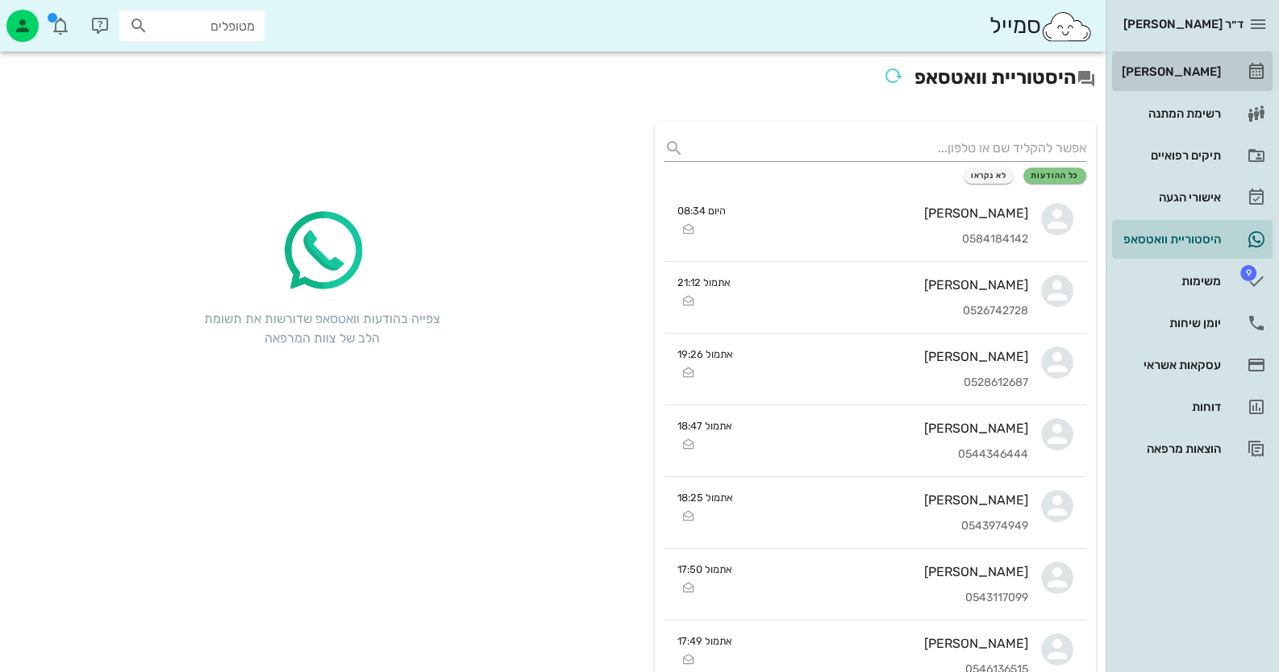
click at [1207, 60] on div "[PERSON_NAME]" at bounding box center [1169, 72] width 102 height 26
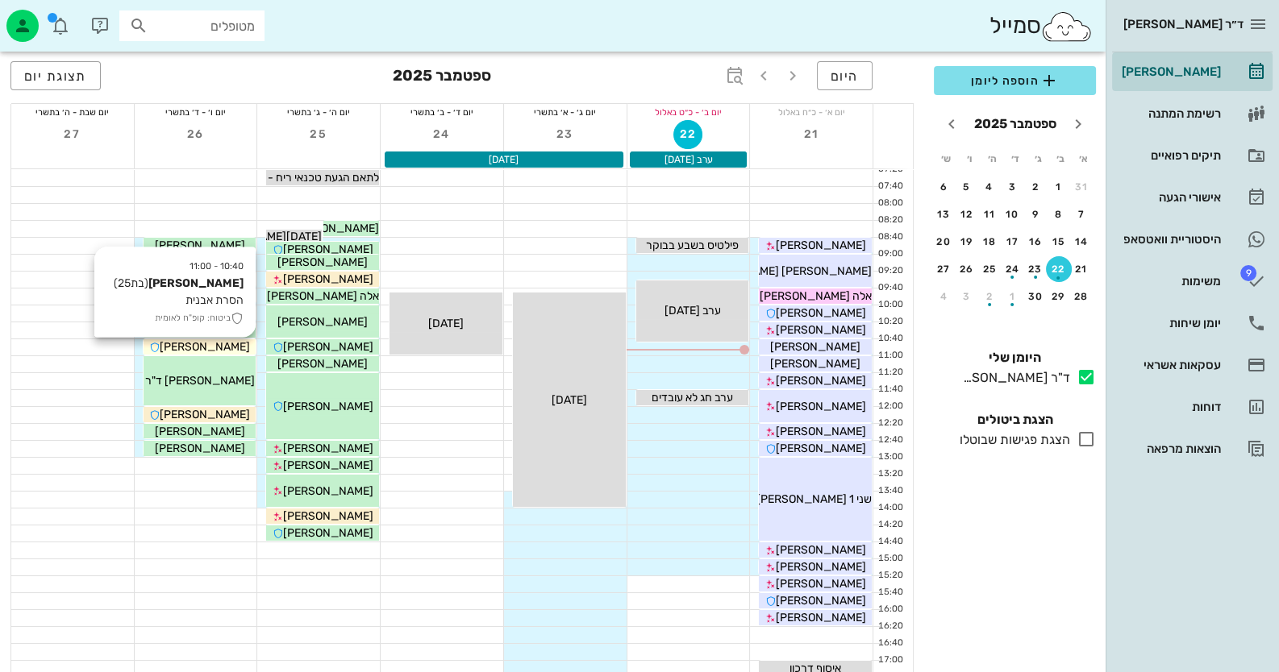
click at [164, 347] on div "[PERSON_NAME]" at bounding box center [200, 347] width 113 height 17
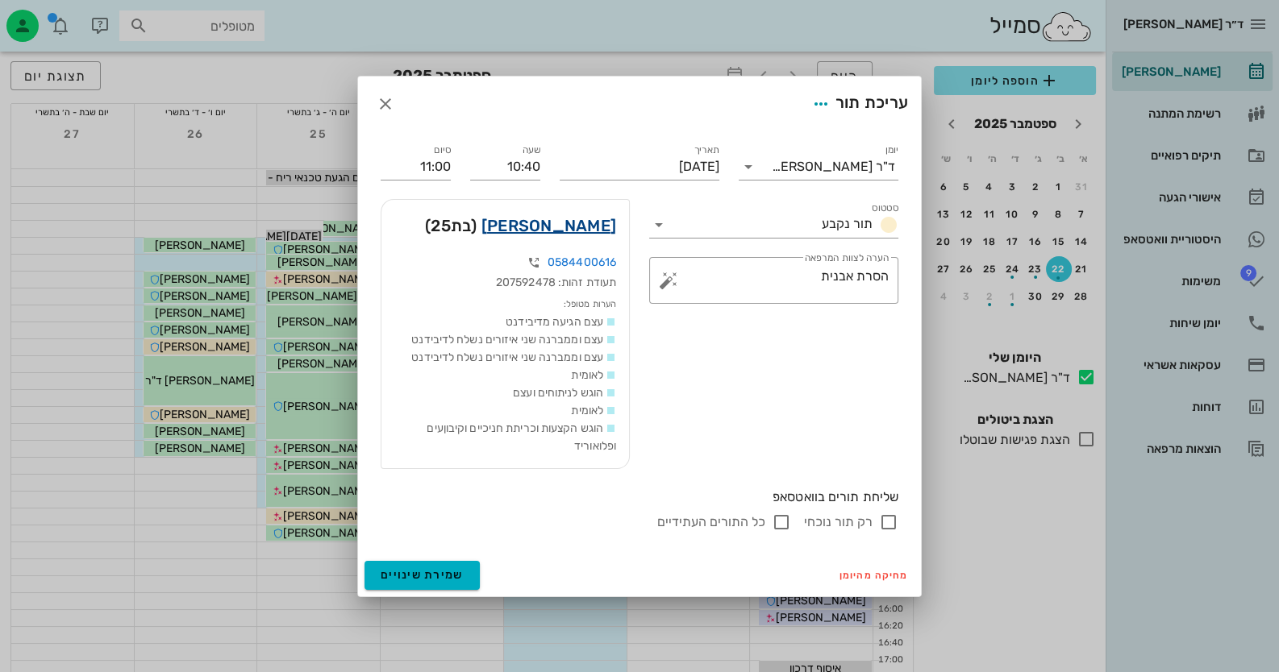
click at [593, 229] on link "רחל וינר" at bounding box center [548, 226] width 135 height 26
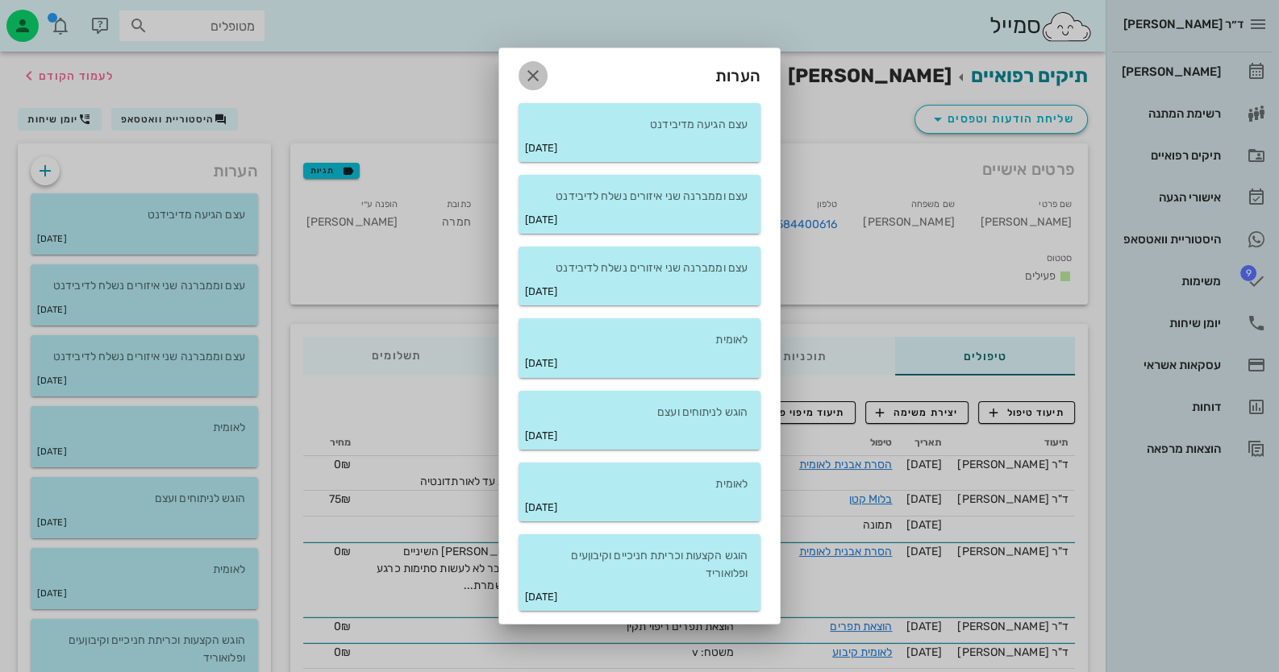
click at [544, 78] on span "button" at bounding box center [532, 75] width 29 height 19
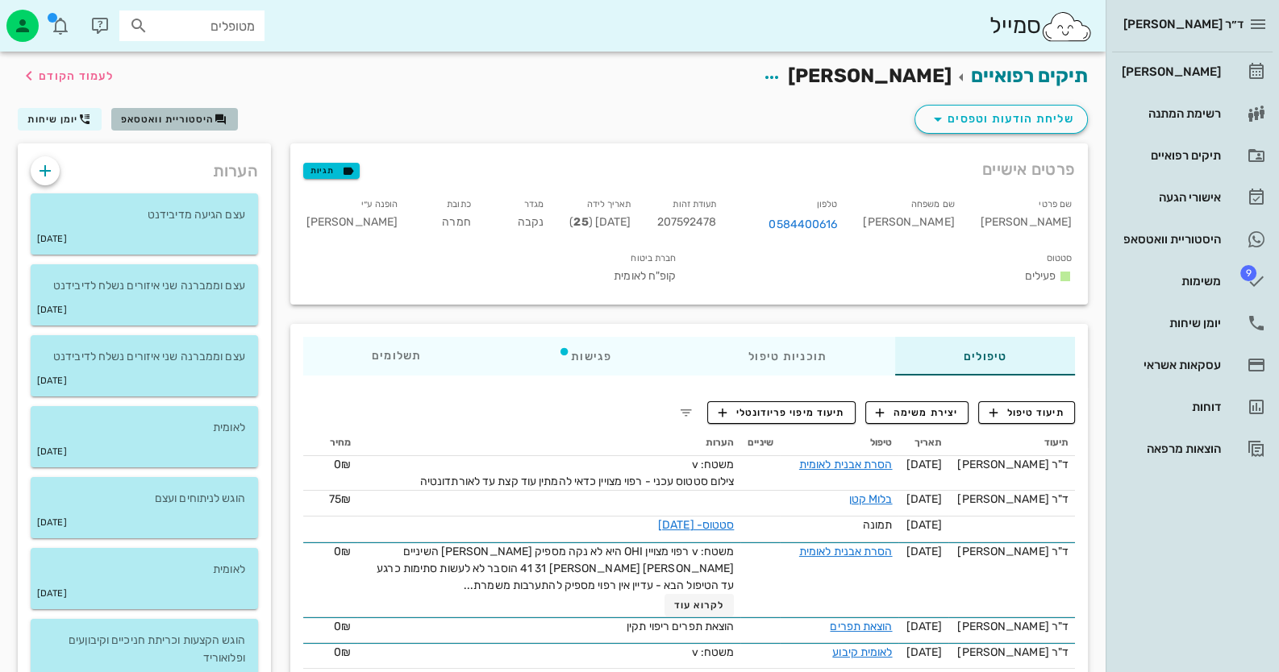
click at [215, 119] on icon "button" at bounding box center [220, 119] width 13 height 13
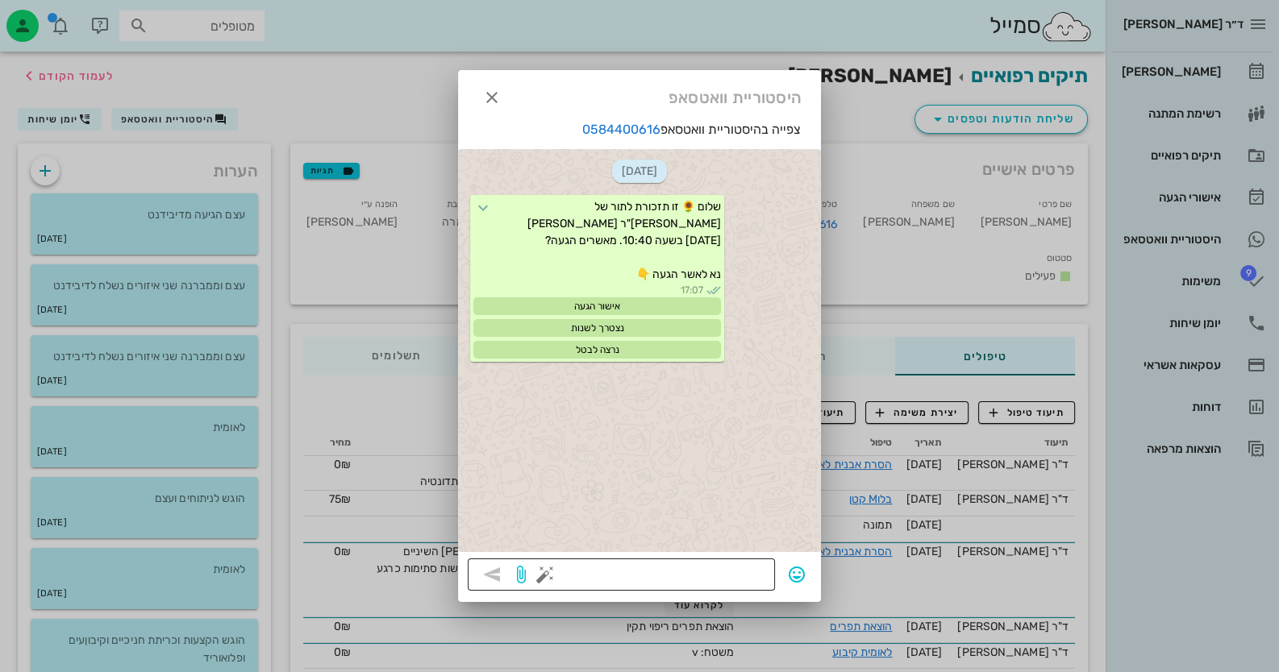
click at [542, 576] on button "button" at bounding box center [544, 574] width 19 height 19
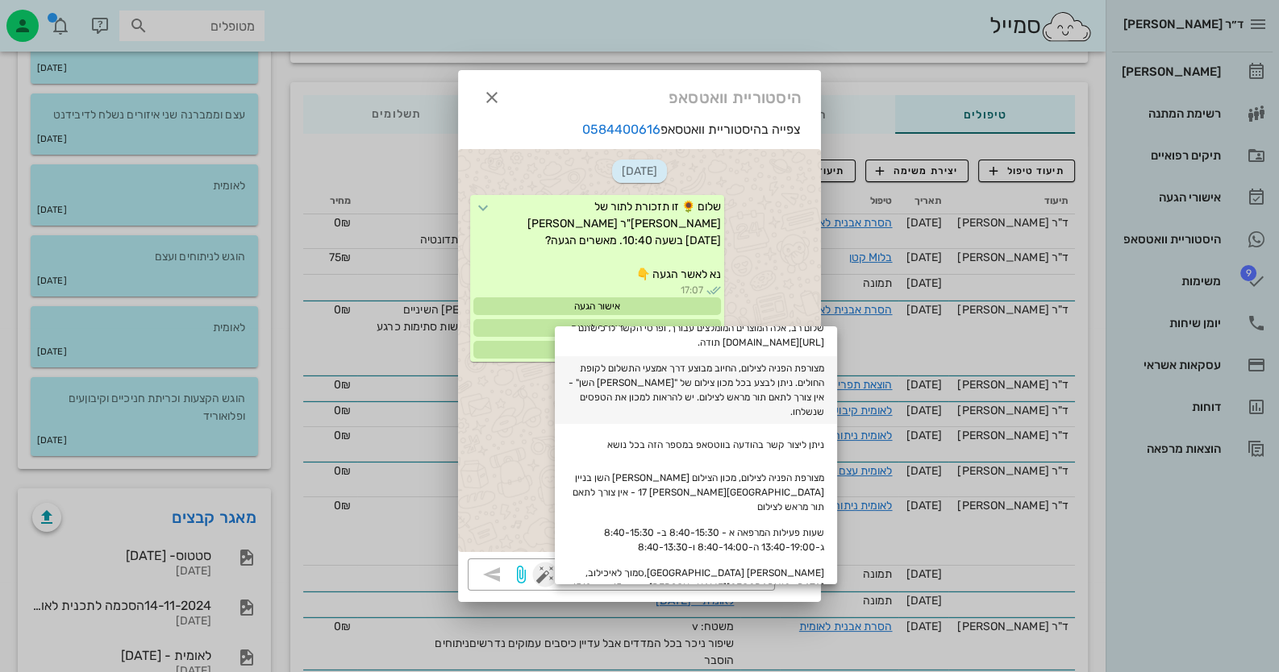
scroll to position [81, 0]
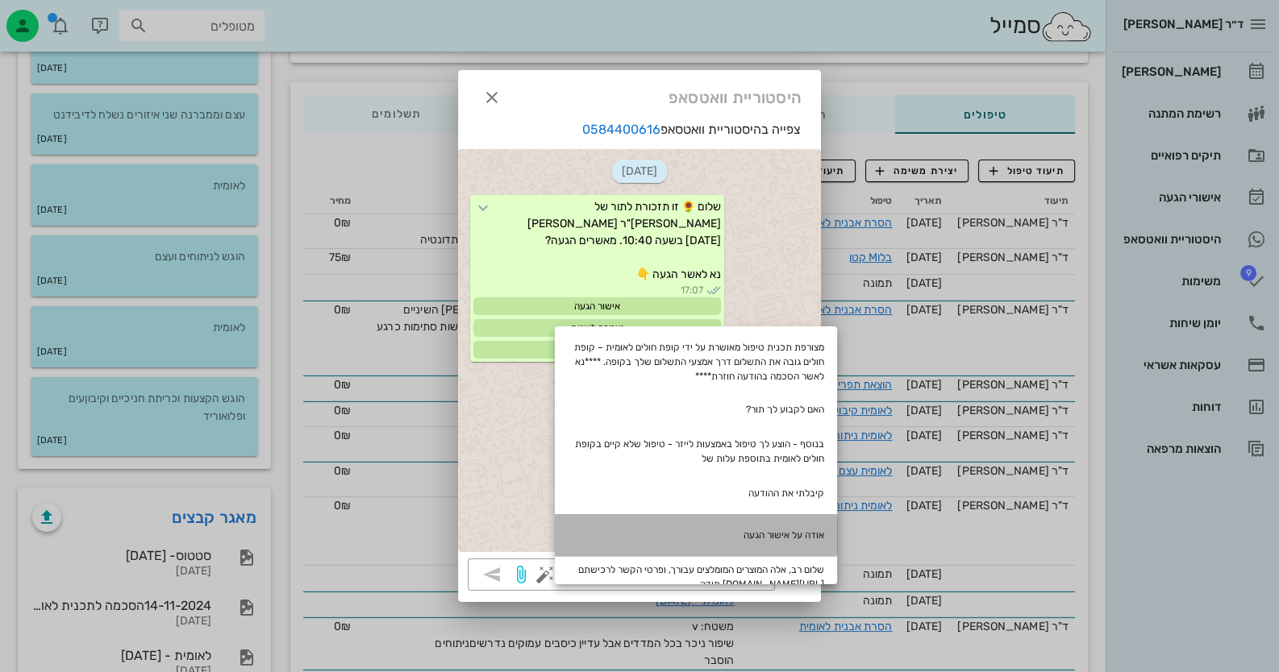
click at [686, 547] on div "אודה על אישור הגעה" at bounding box center [696, 535] width 282 height 42
type textarea "אודה על אישור הגעה"
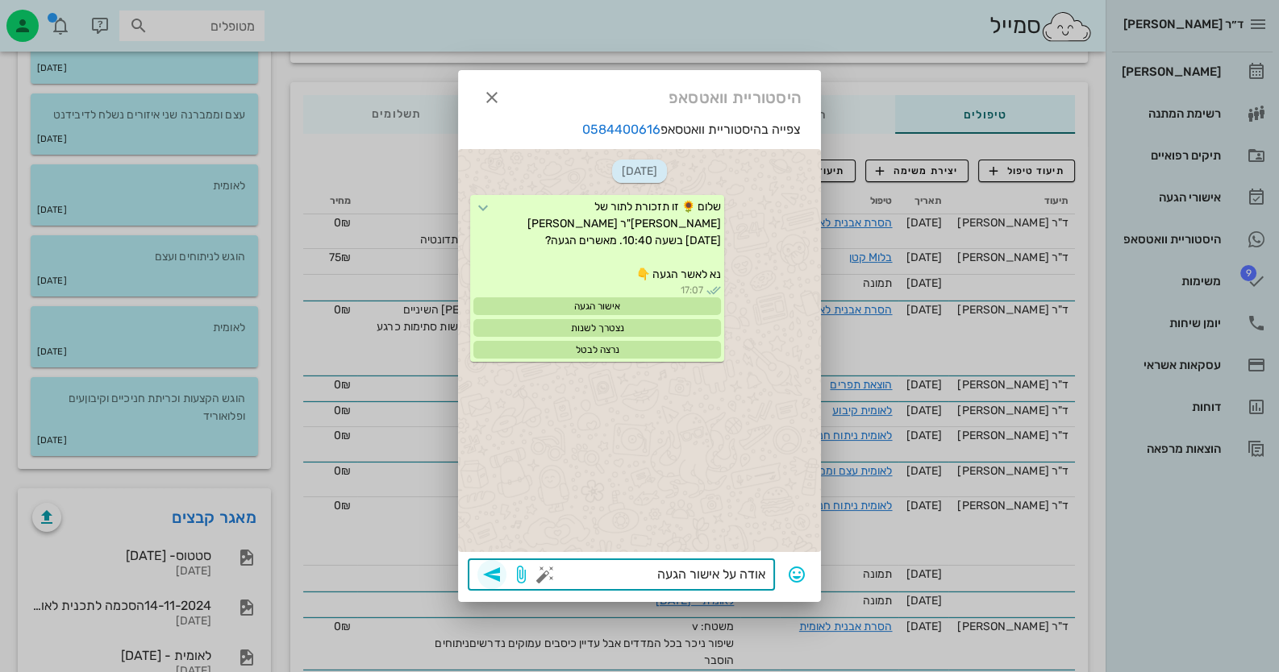
click at [498, 575] on icon "button" at bounding box center [491, 574] width 19 height 19
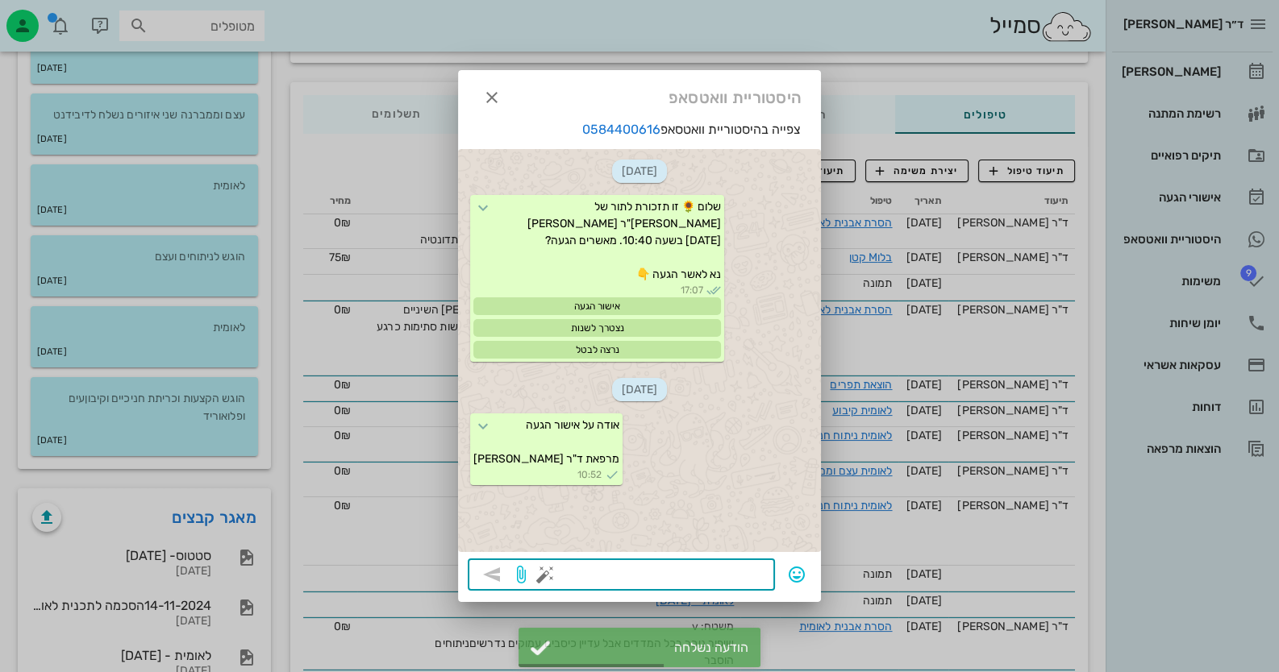
click at [1167, 66] on div at bounding box center [639, 336] width 1279 height 672
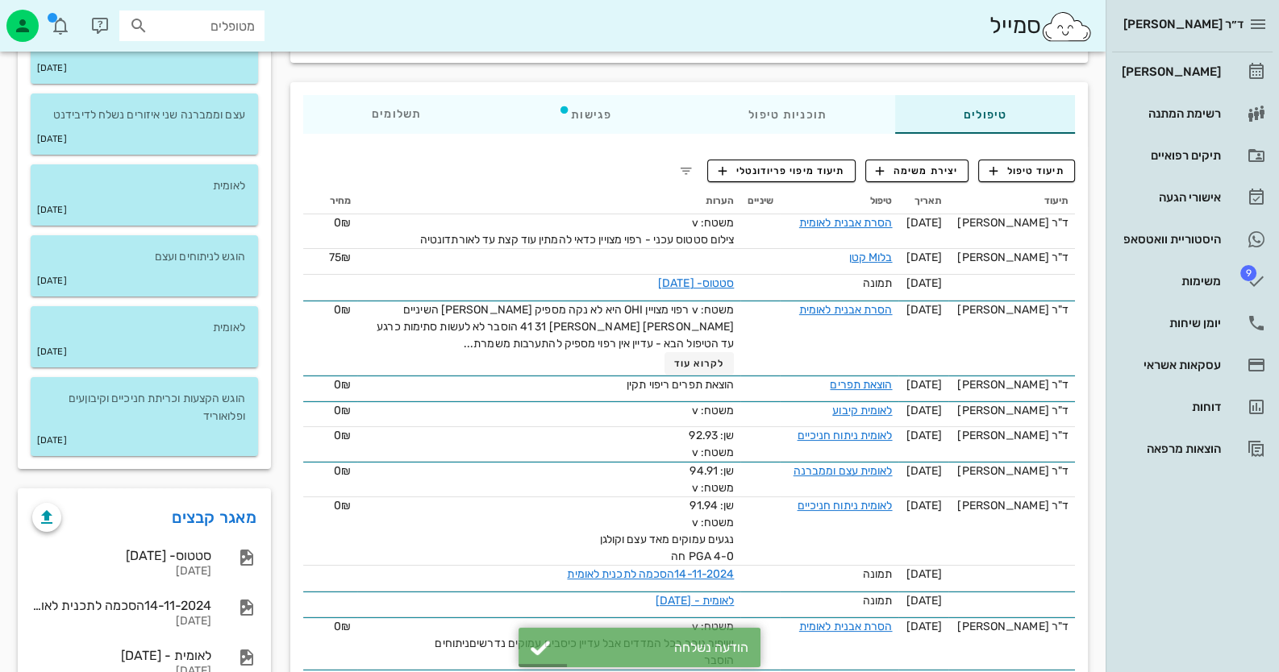
scroll to position [0, 0]
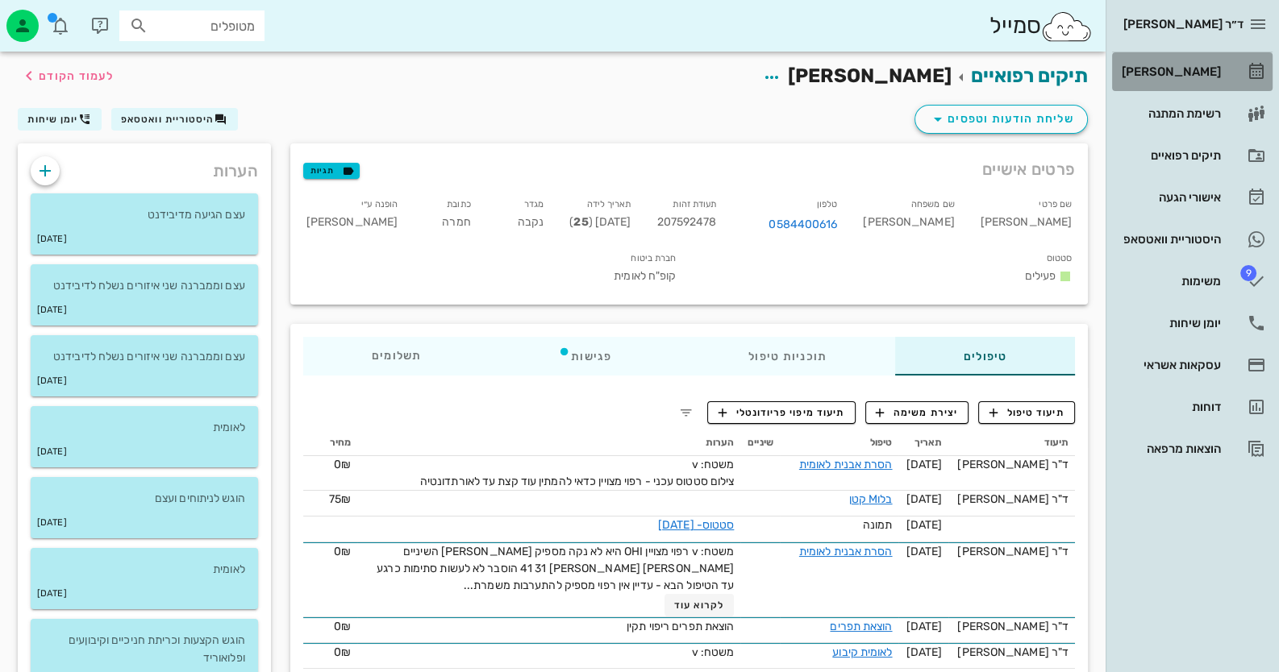
click at [1189, 57] on link "[PERSON_NAME]" at bounding box center [1192, 71] width 160 height 39
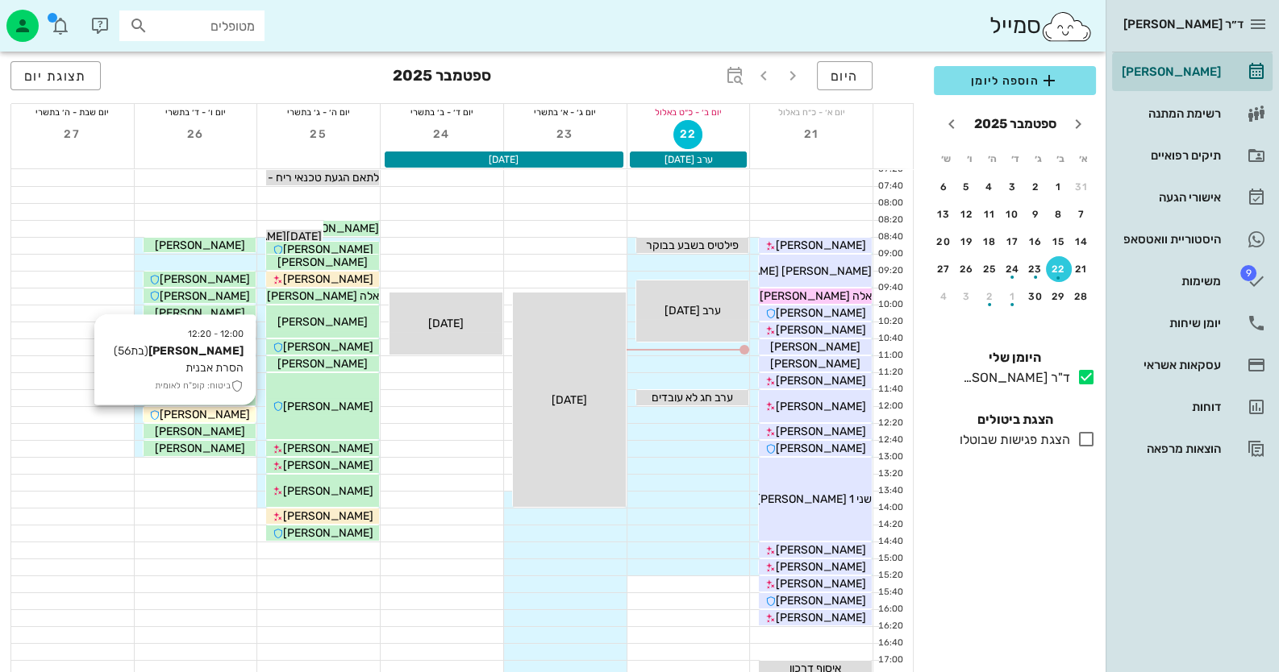
click at [214, 413] on span "[PERSON_NAME]" at bounding box center [205, 415] width 90 height 14
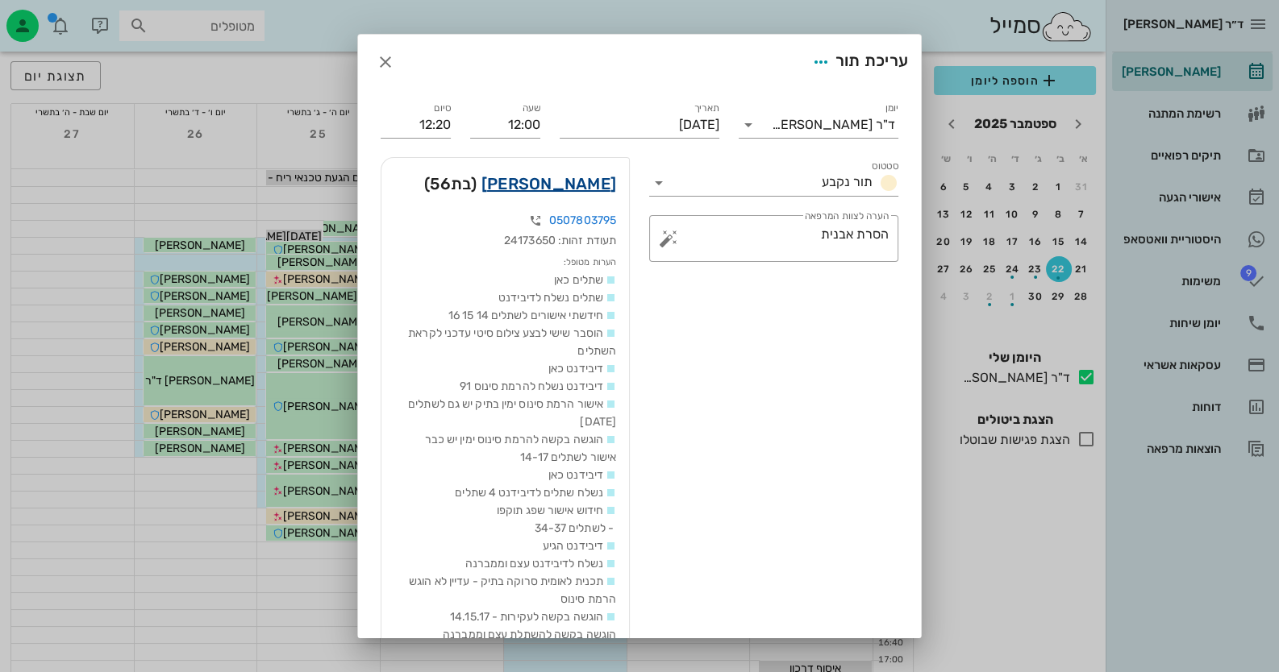
click at [568, 181] on link "רונית עזריאל" at bounding box center [548, 184] width 135 height 26
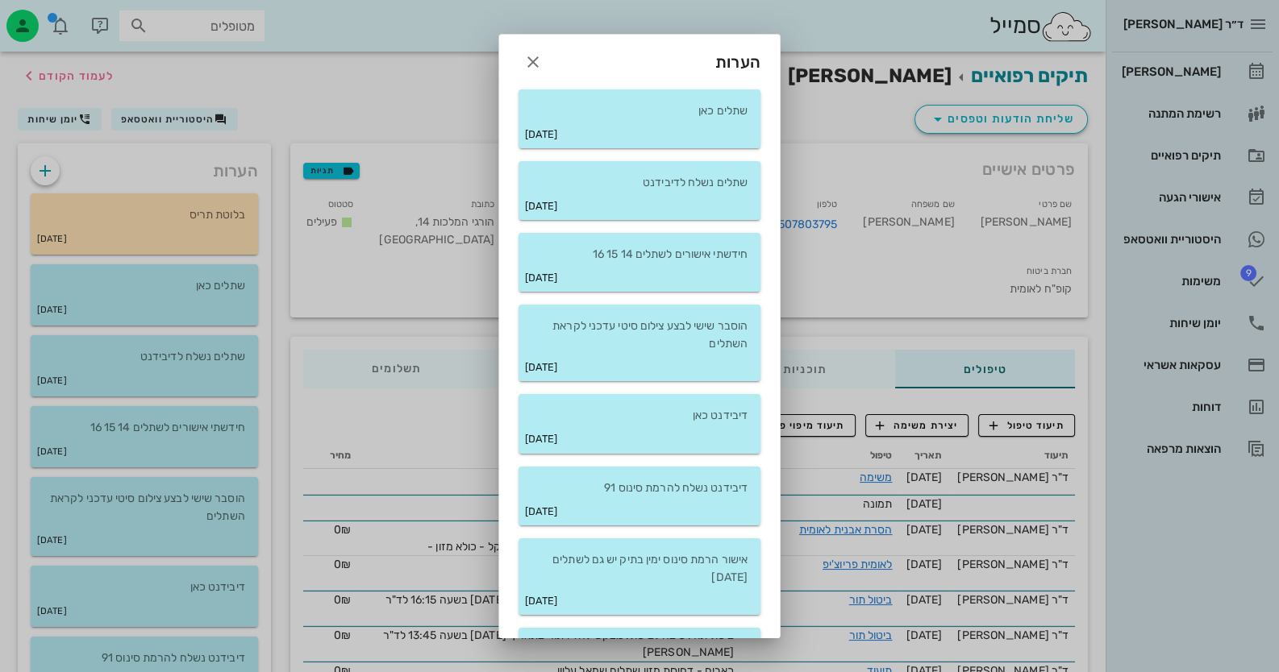
click at [534, 48] on div "הערות" at bounding box center [639, 56] width 281 height 42
click at [541, 58] on icon "button" at bounding box center [532, 61] width 19 height 19
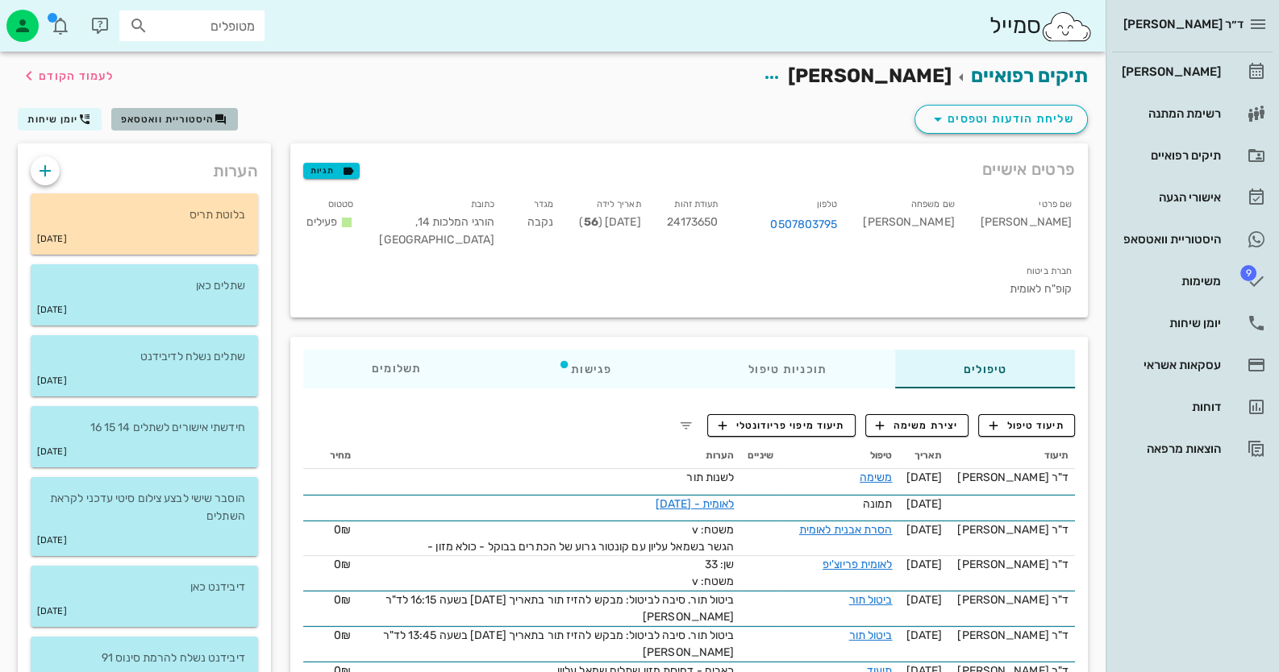
click at [179, 115] on span "היסטוריית וואטסאפ" at bounding box center [168, 119] width 94 height 11
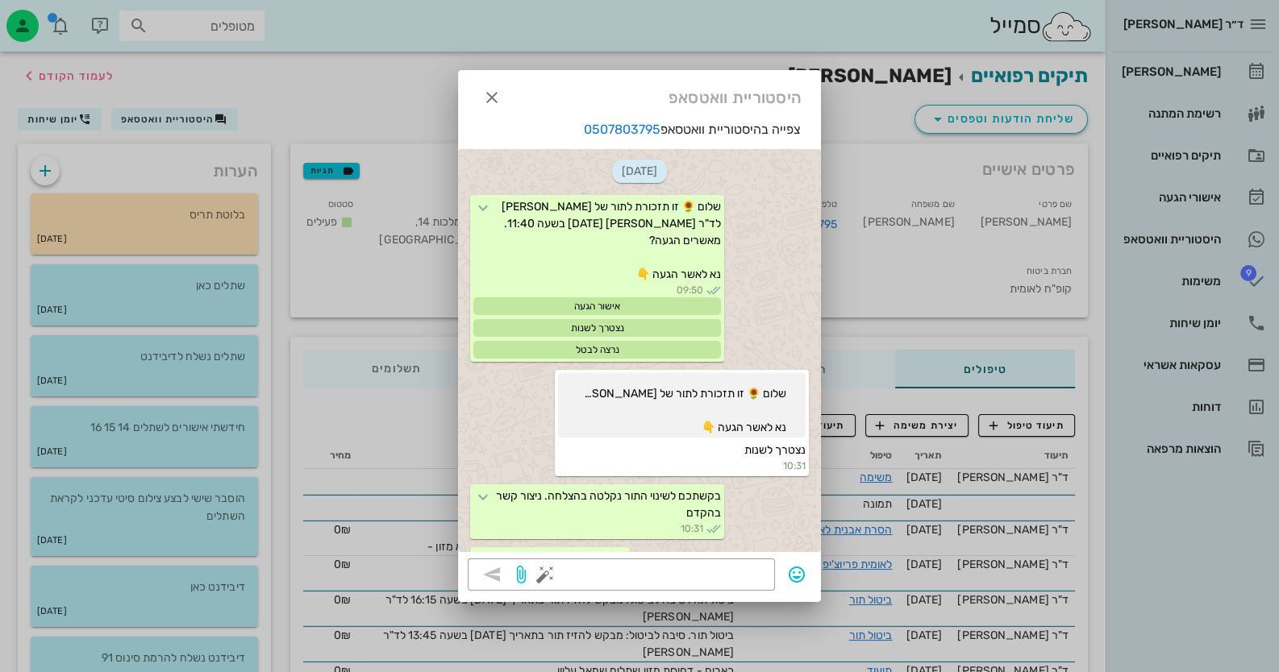
scroll to position [1874, 0]
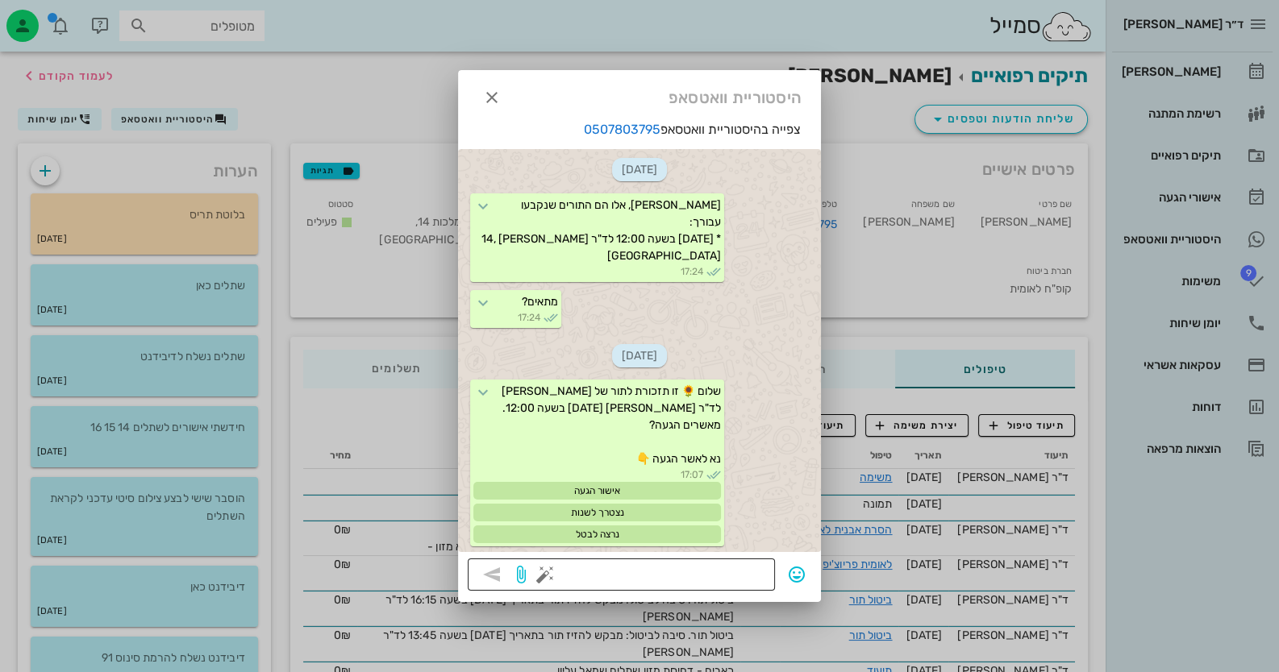
click at [546, 575] on button "button" at bounding box center [544, 574] width 19 height 19
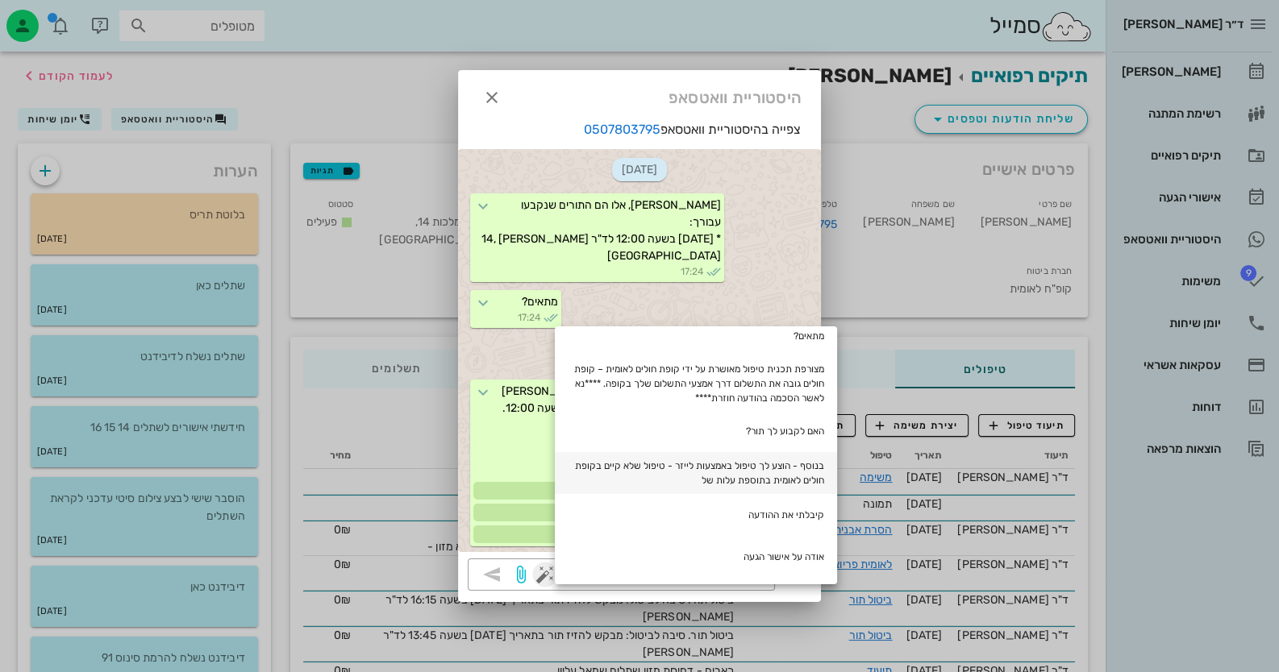
scroll to position [80, 0]
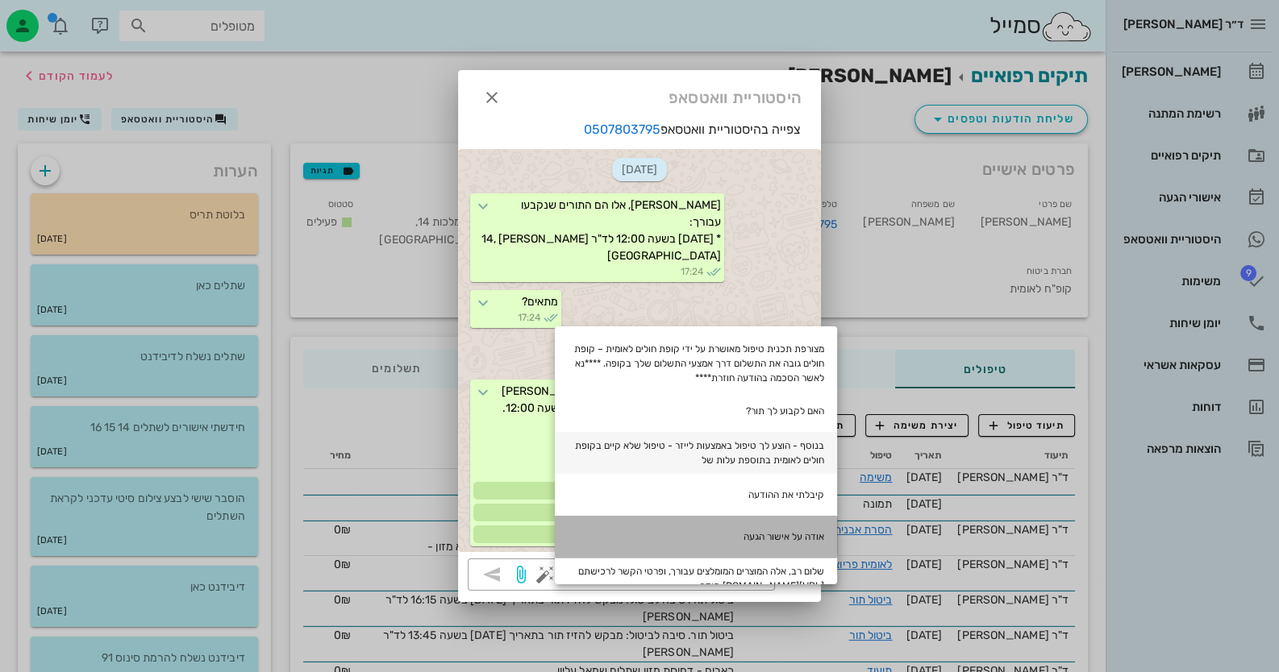
click at [750, 539] on div "אודה על אישור הגעה" at bounding box center [696, 537] width 282 height 42
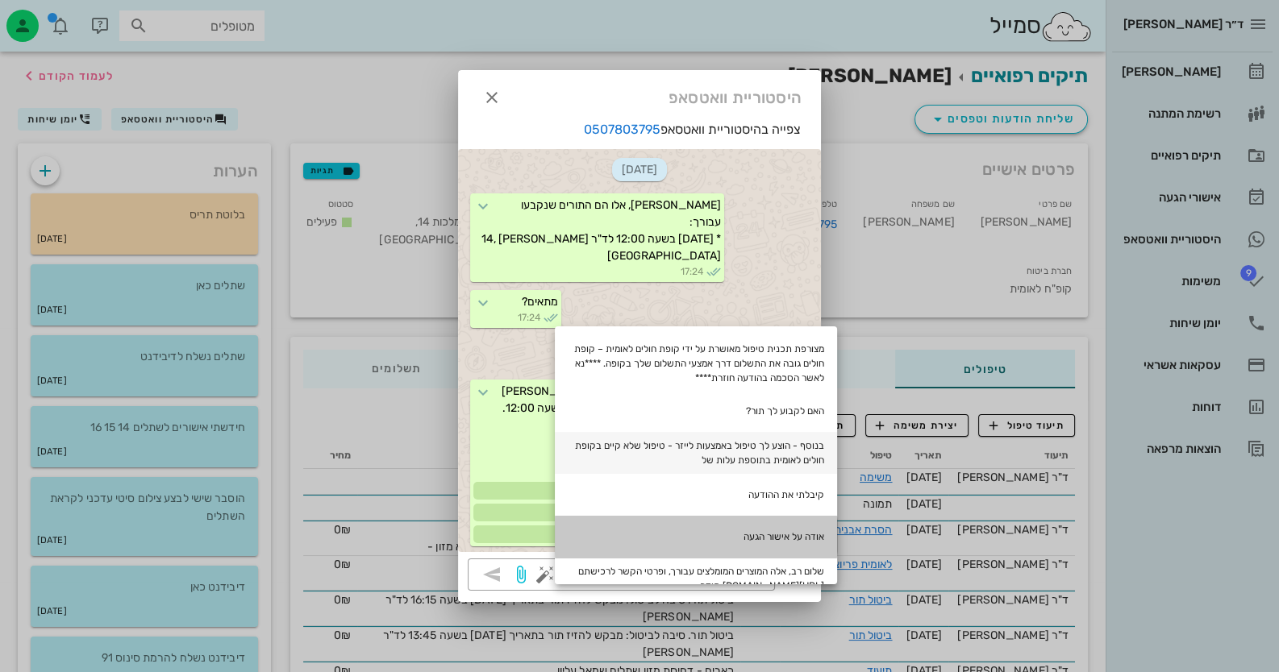
type textarea "אודה על אישור הגעה"
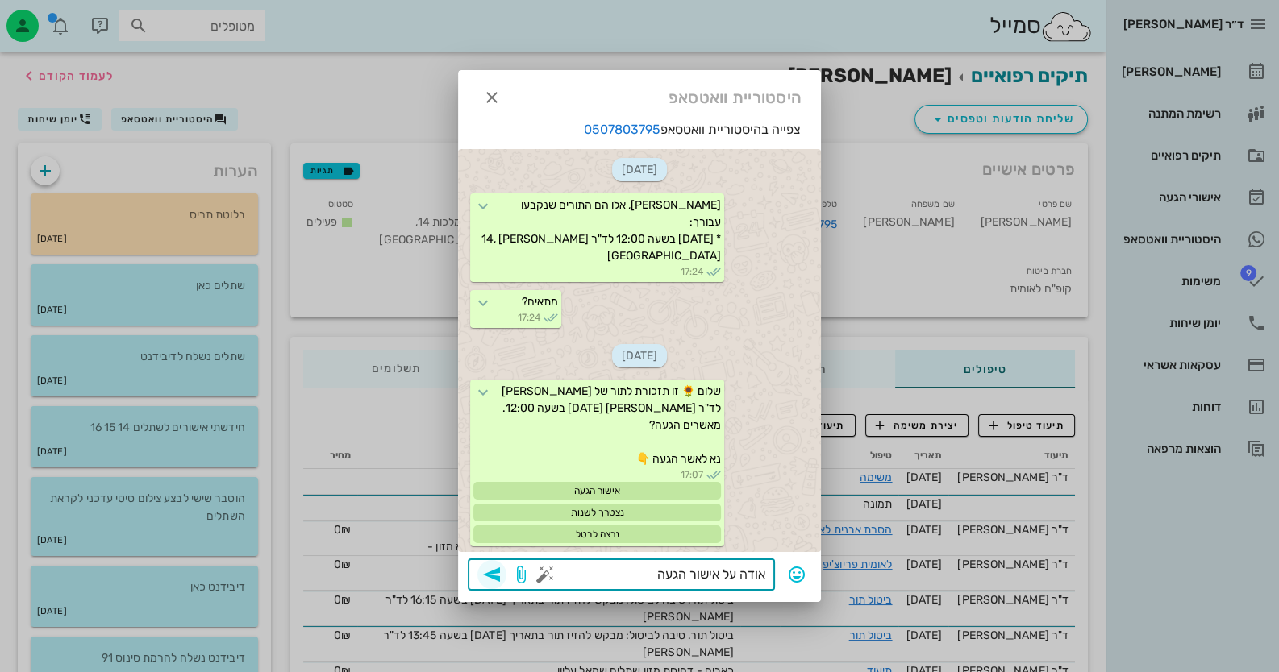
click at [484, 577] on icon "button" at bounding box center [491, 574] width 19 height 19
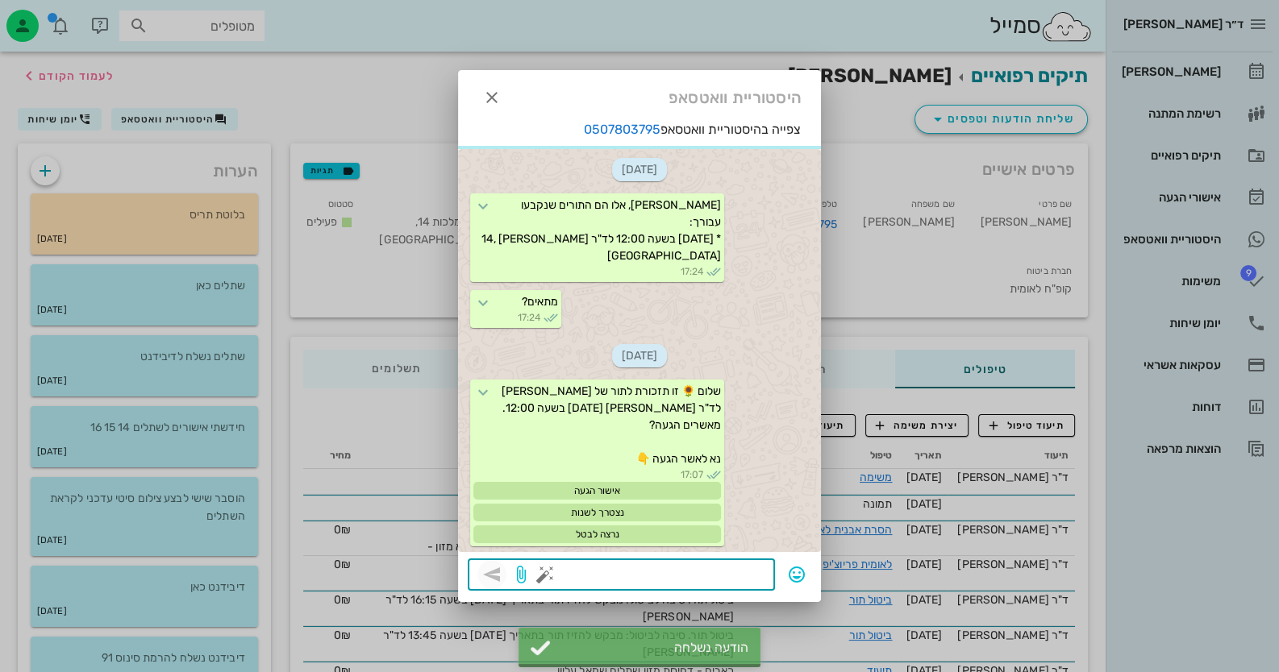
scroll to position [1996, 0]
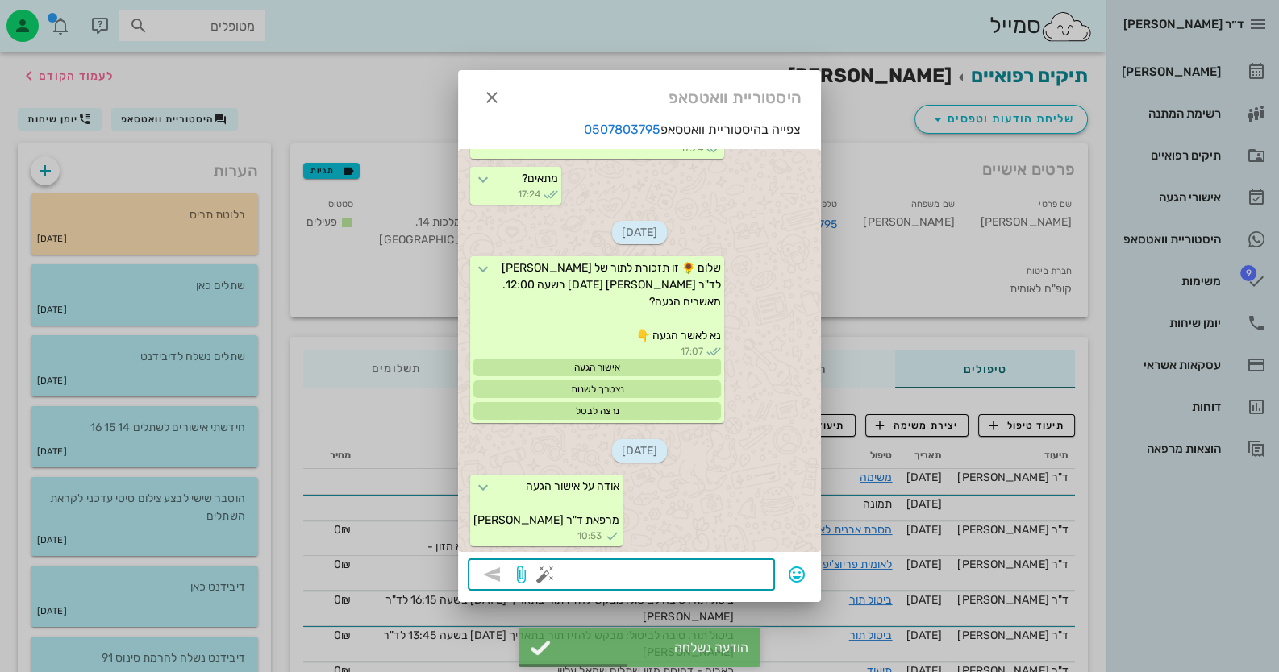
click at [1194, 66] on div at bounding box center [639, 336] width 1279 height 672
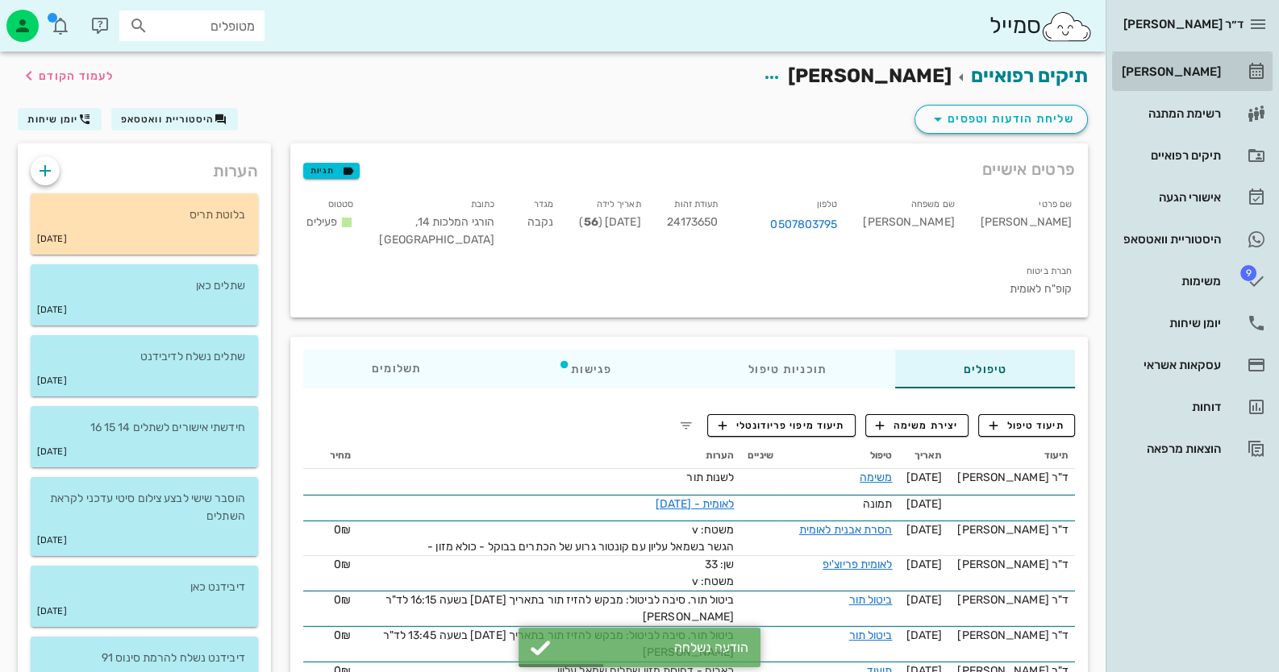
click at [1194, 66] on div "[PERSON_NAME]" at bounding box center [1169, 71] width 102 height 13
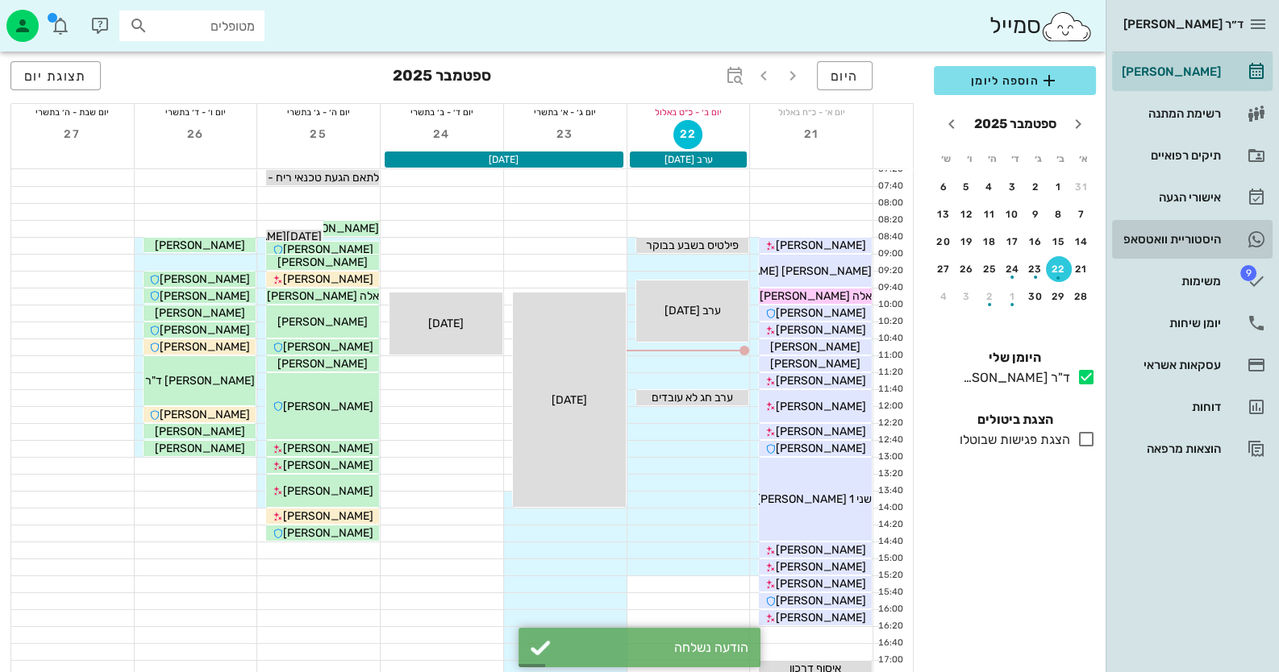
click at [1201, 229] on div "היסטוריית וואטסאפ" at bounding box center [1169, 240] width 102 height 26
